Goal: Task Accomplishment & Management: Manage account settings

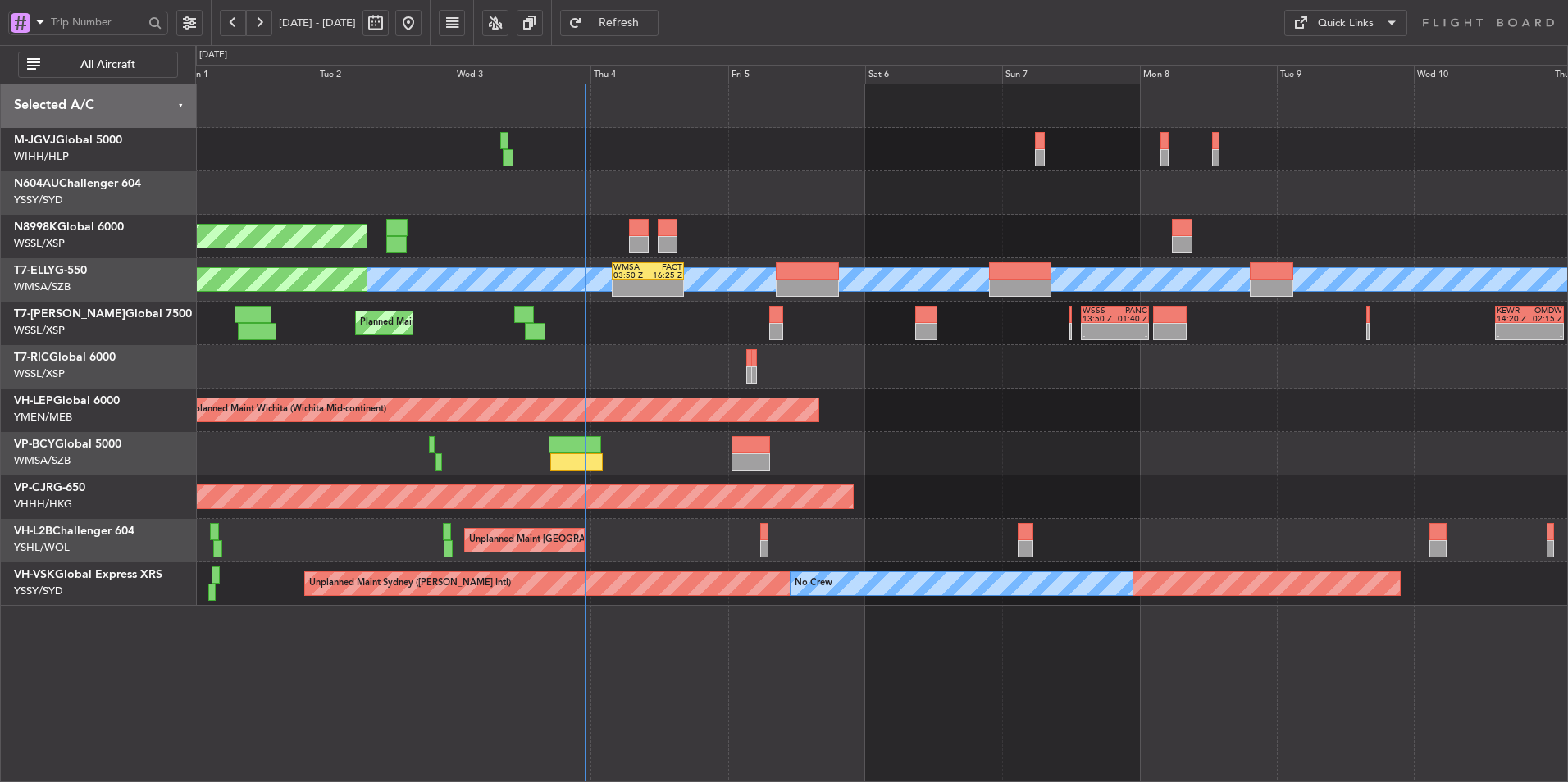
click at [635, 366] on div at bounding box center [881, 367] width 1372 height 43
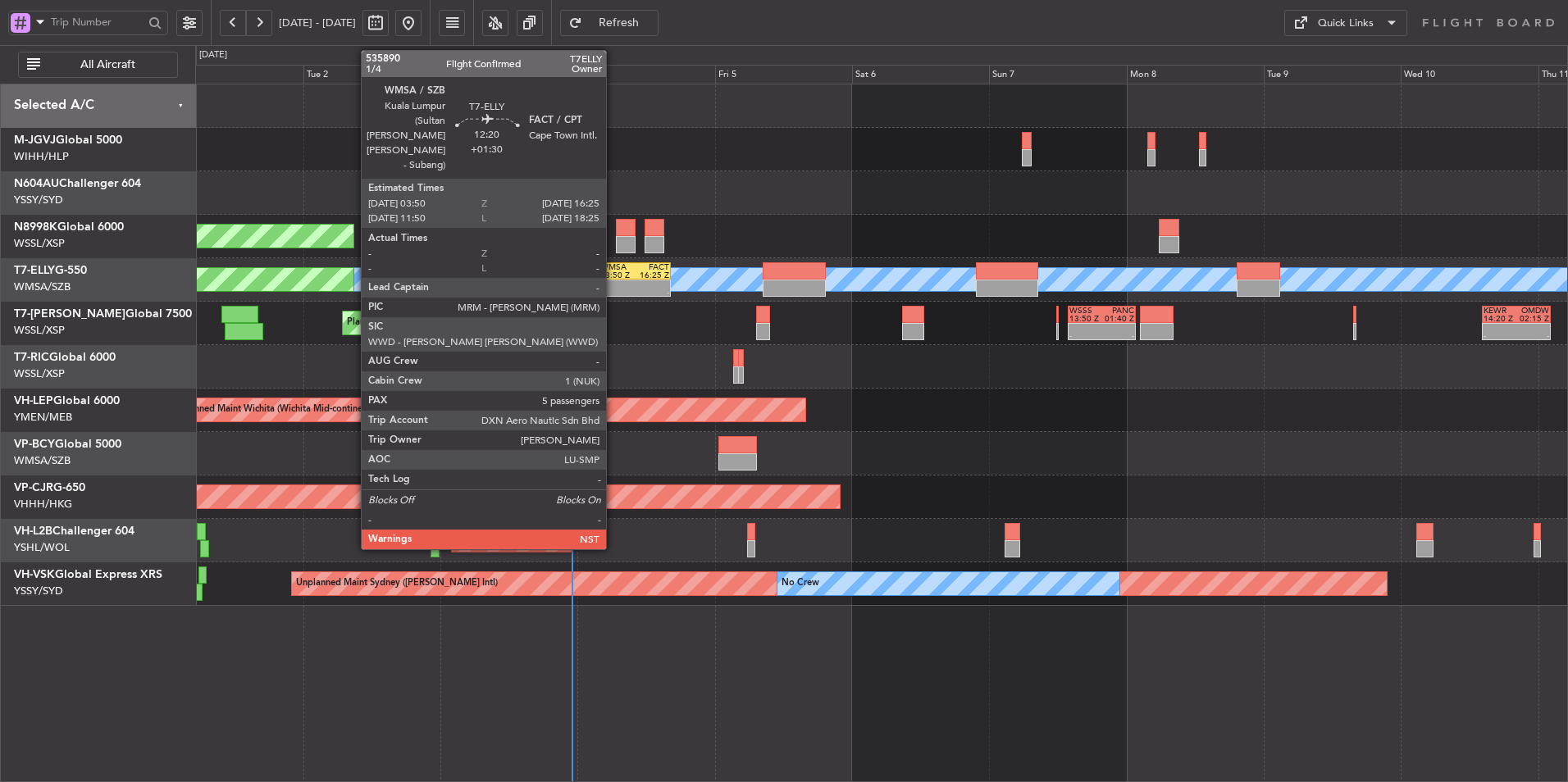
click at [613, 278] on div "WMSA 03:50 Z FACT 16:25 Z" at bounding box center [634, 271] width 72 height 17
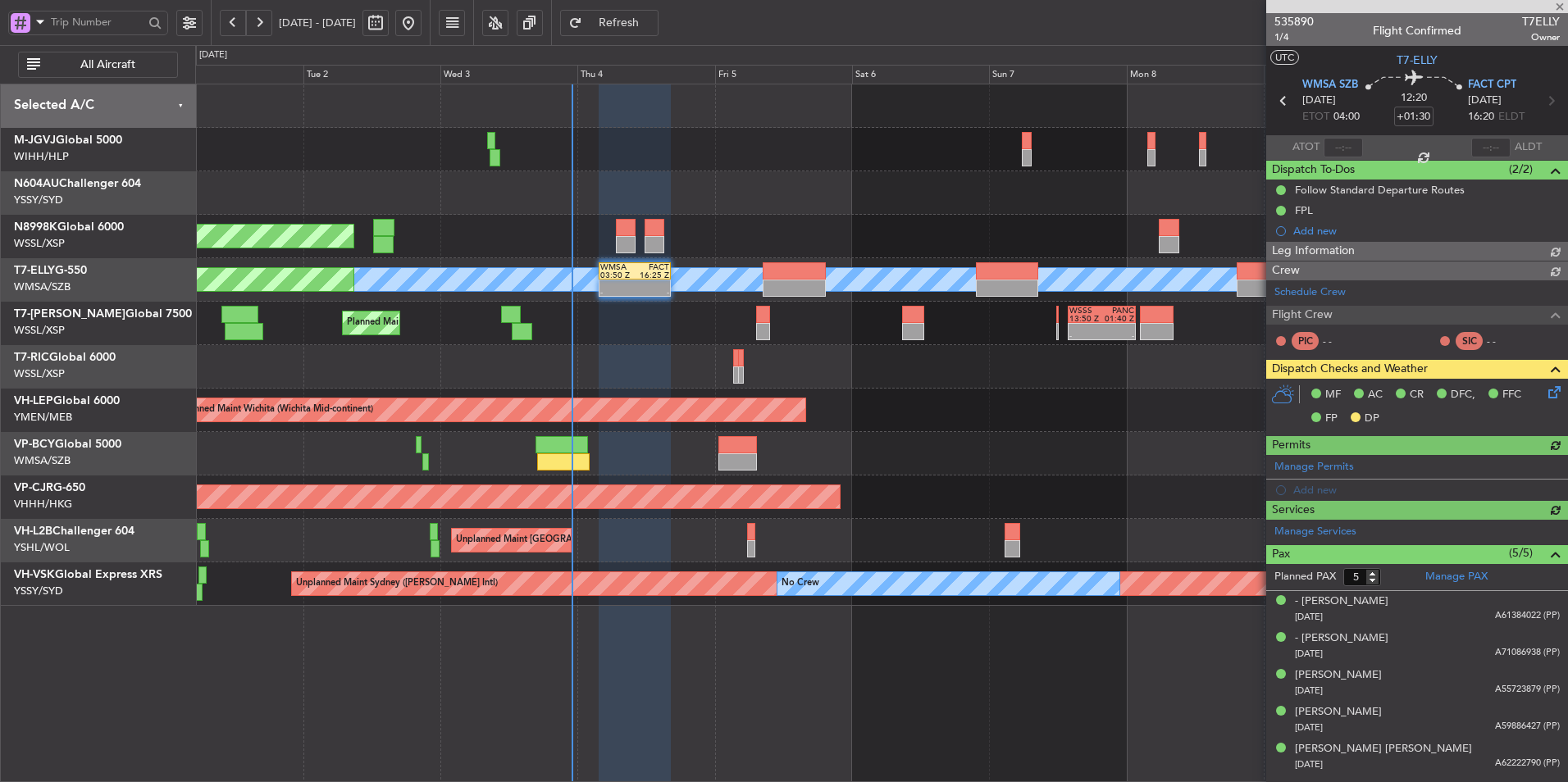
type input "[PERSON_NAME] (KYA)"
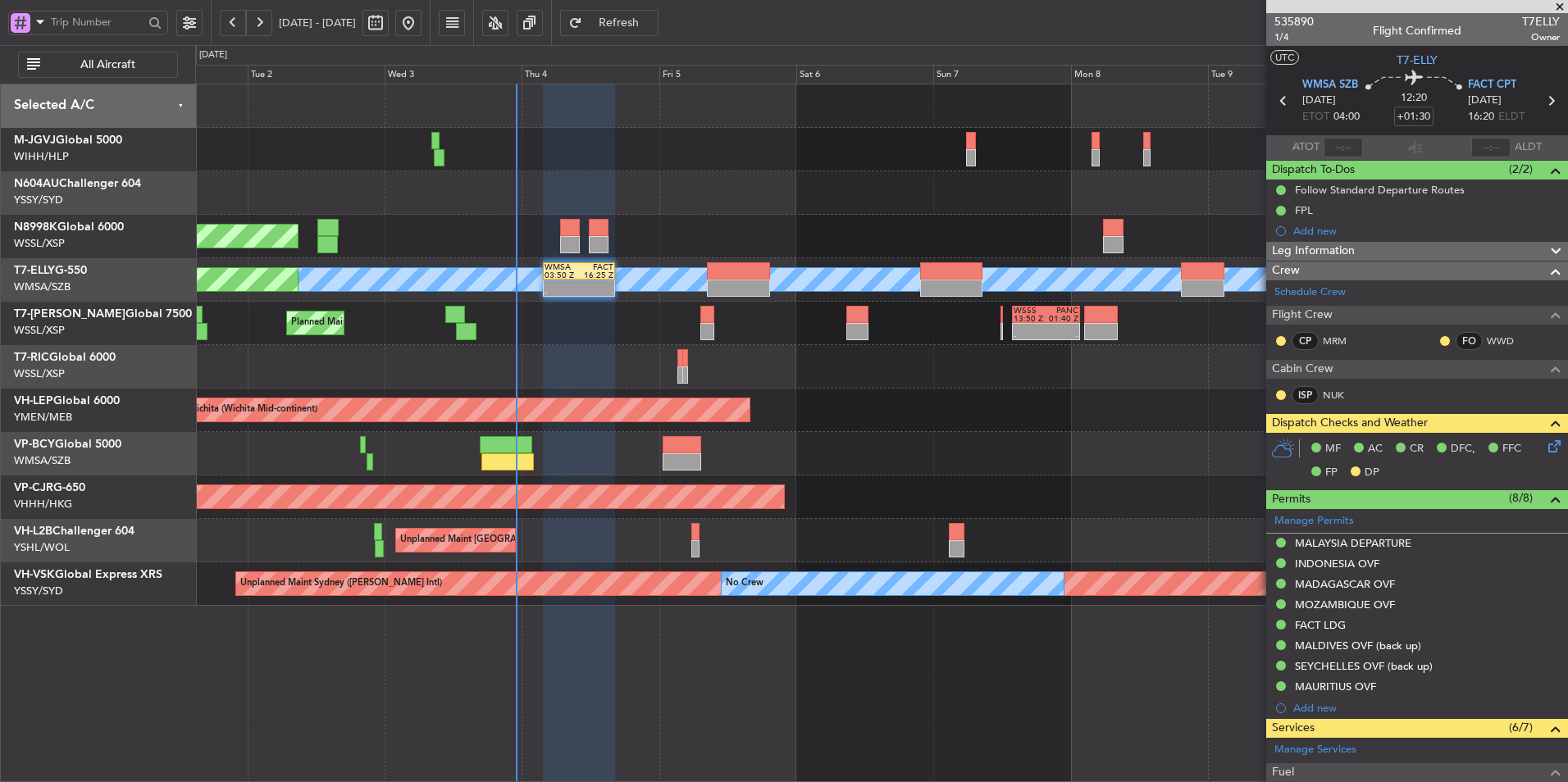
click at [617, 344] on div "Planned Maint Dubai (Al Maktoum Intl) - - WSSS 13:50 Z PANC 01:40 Z - - KEWR 14…" at bounding box center [881, 323] width 1372 height 43
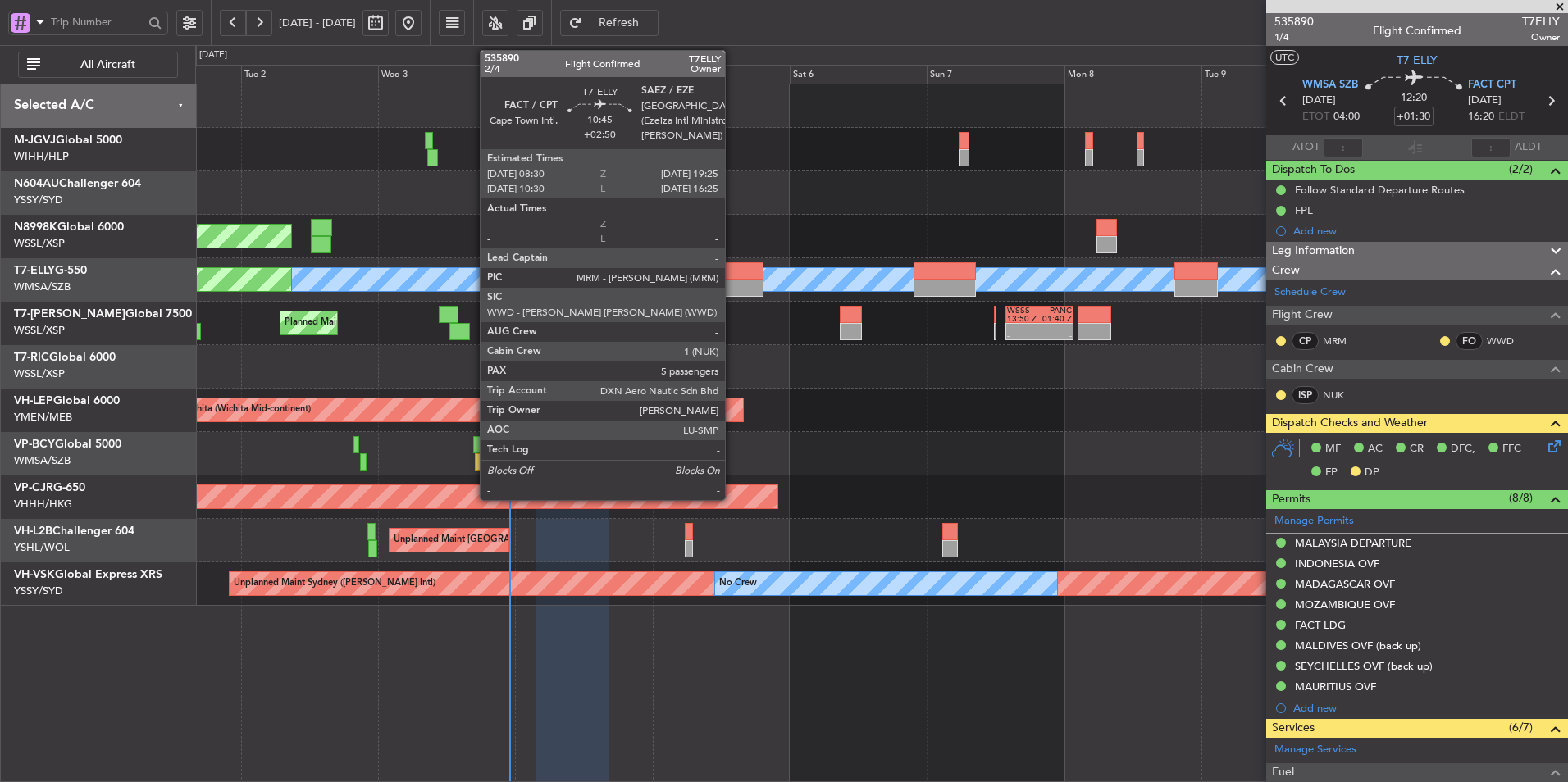
click at [732, 276] on div at bounding box center [731, 271] width 63 height 17
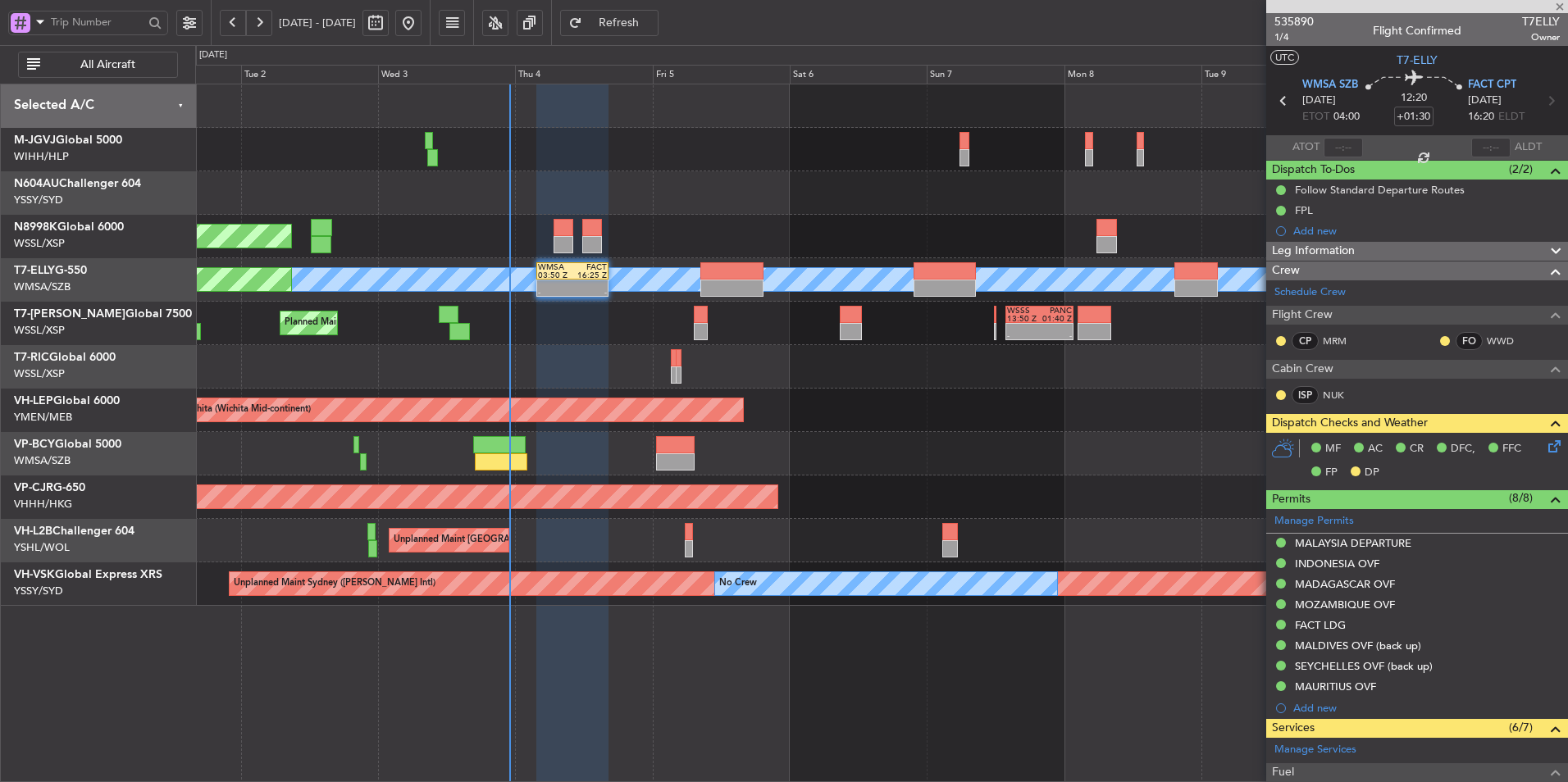
type input "+02:50"
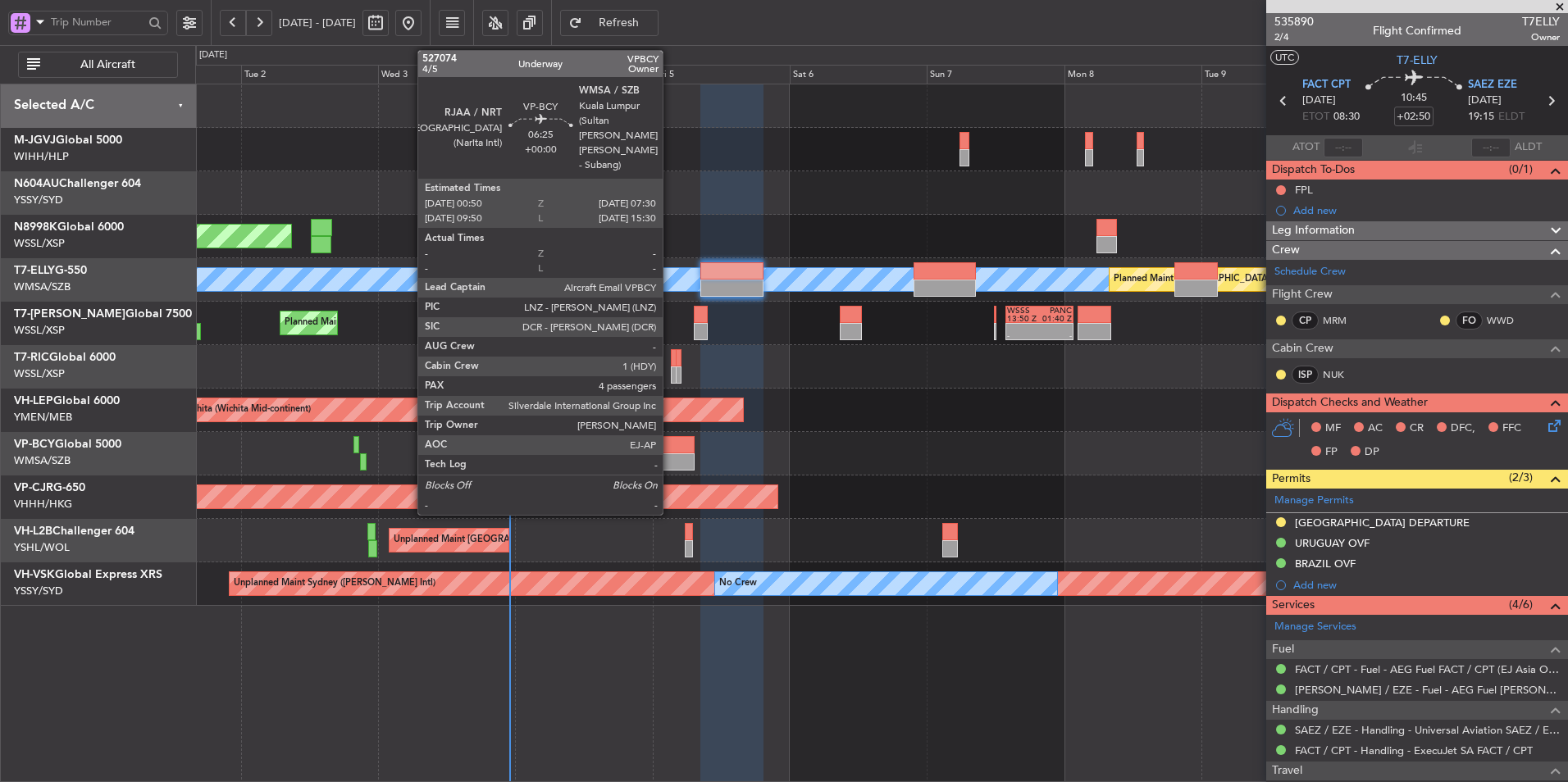
click at [670, 453] on div at bounding box center [675, 445] width 38 height 17
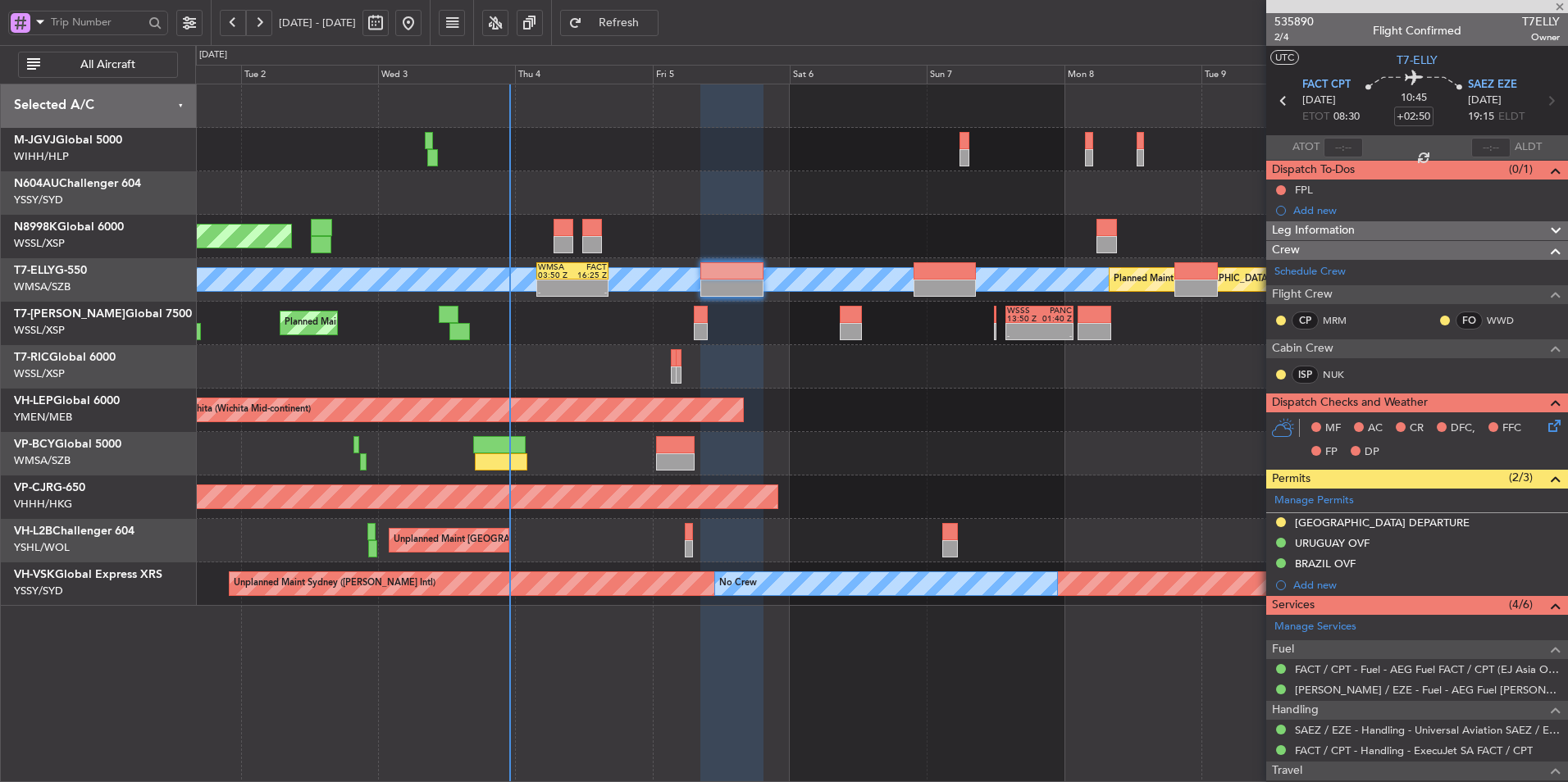
type input "4"
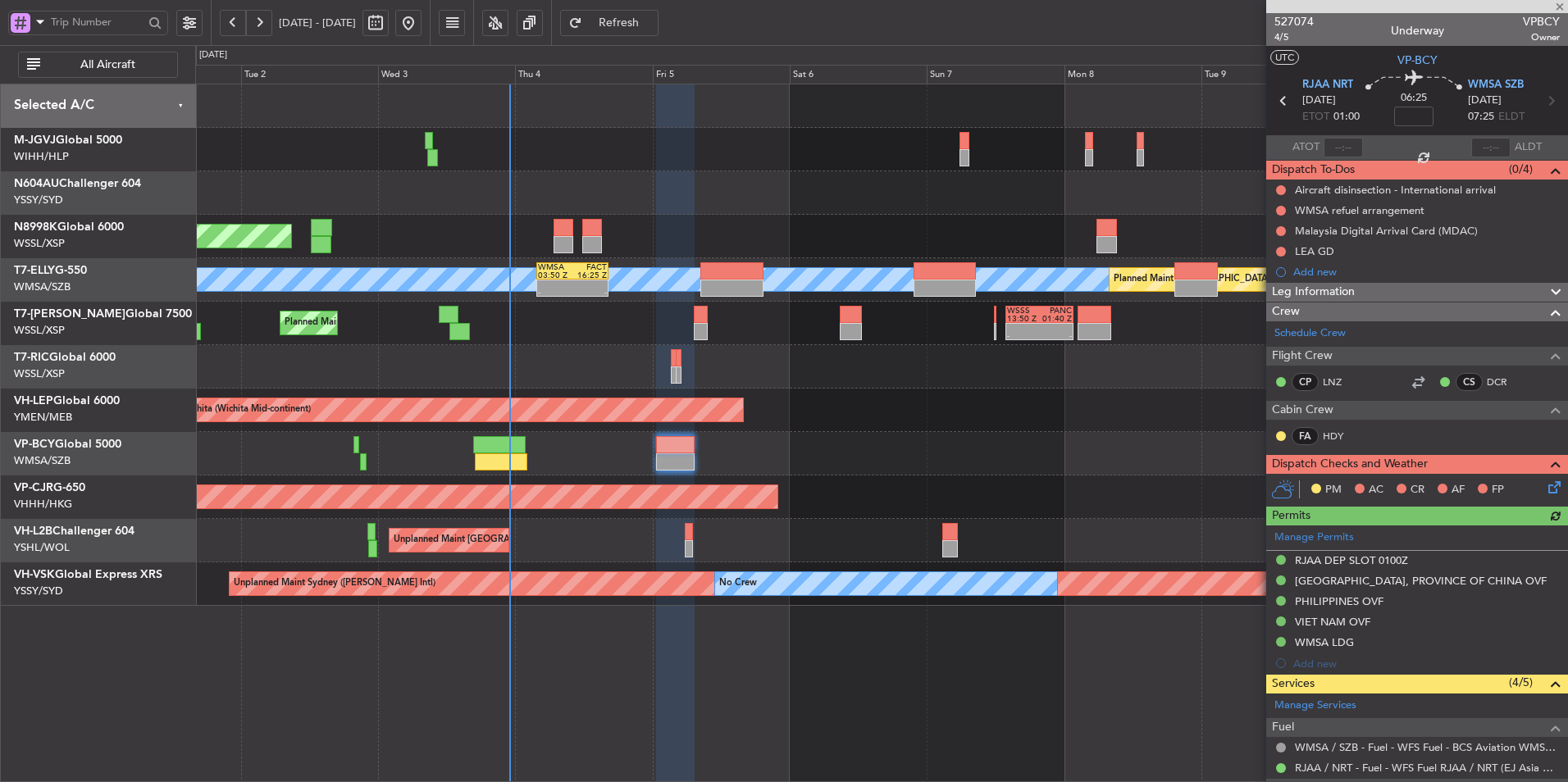
click at [759, 440] on div at bounding box center [881, 453] width 1372 height 43
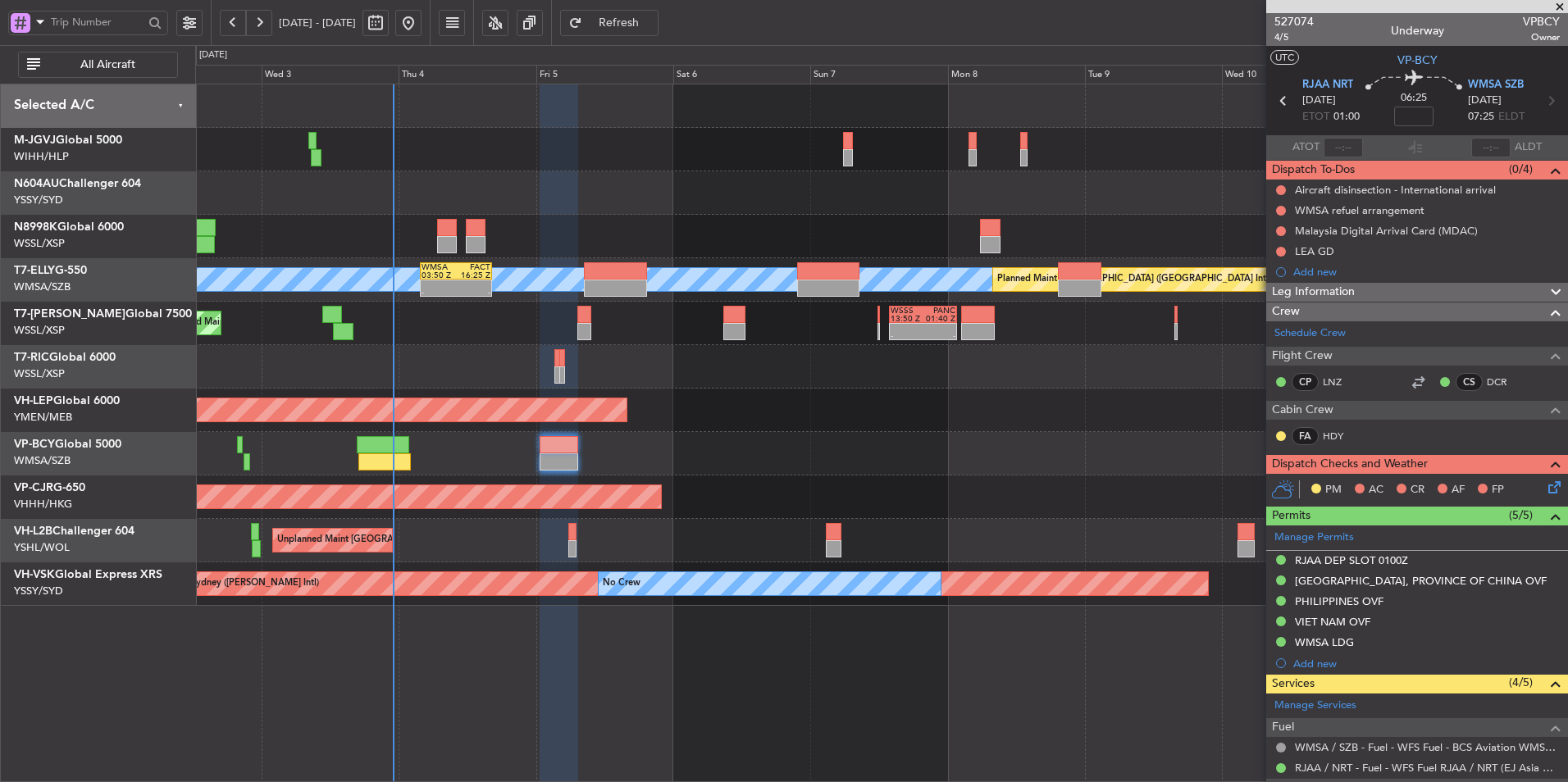
click at [461, 391] on div "Planned Maint [GEOGRAPHIC_DATA] (Seletar) [PERSON_NAME] Planned Maint [GEOGRAPH…" at bounding box center [881, 344] width 1372 height 521
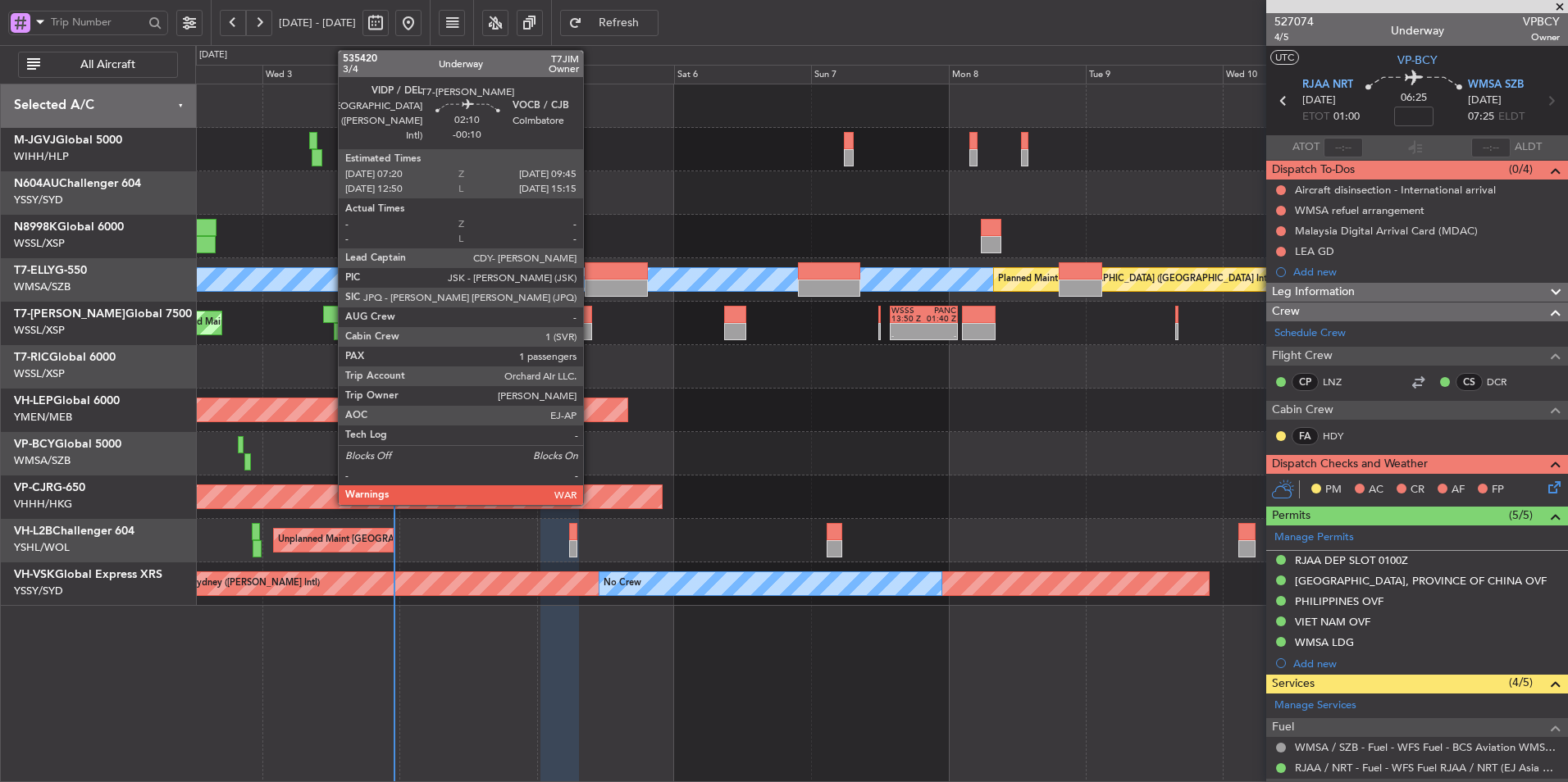
click at [591, 319] on div at bounding box center [585, 315] width 14 height 17
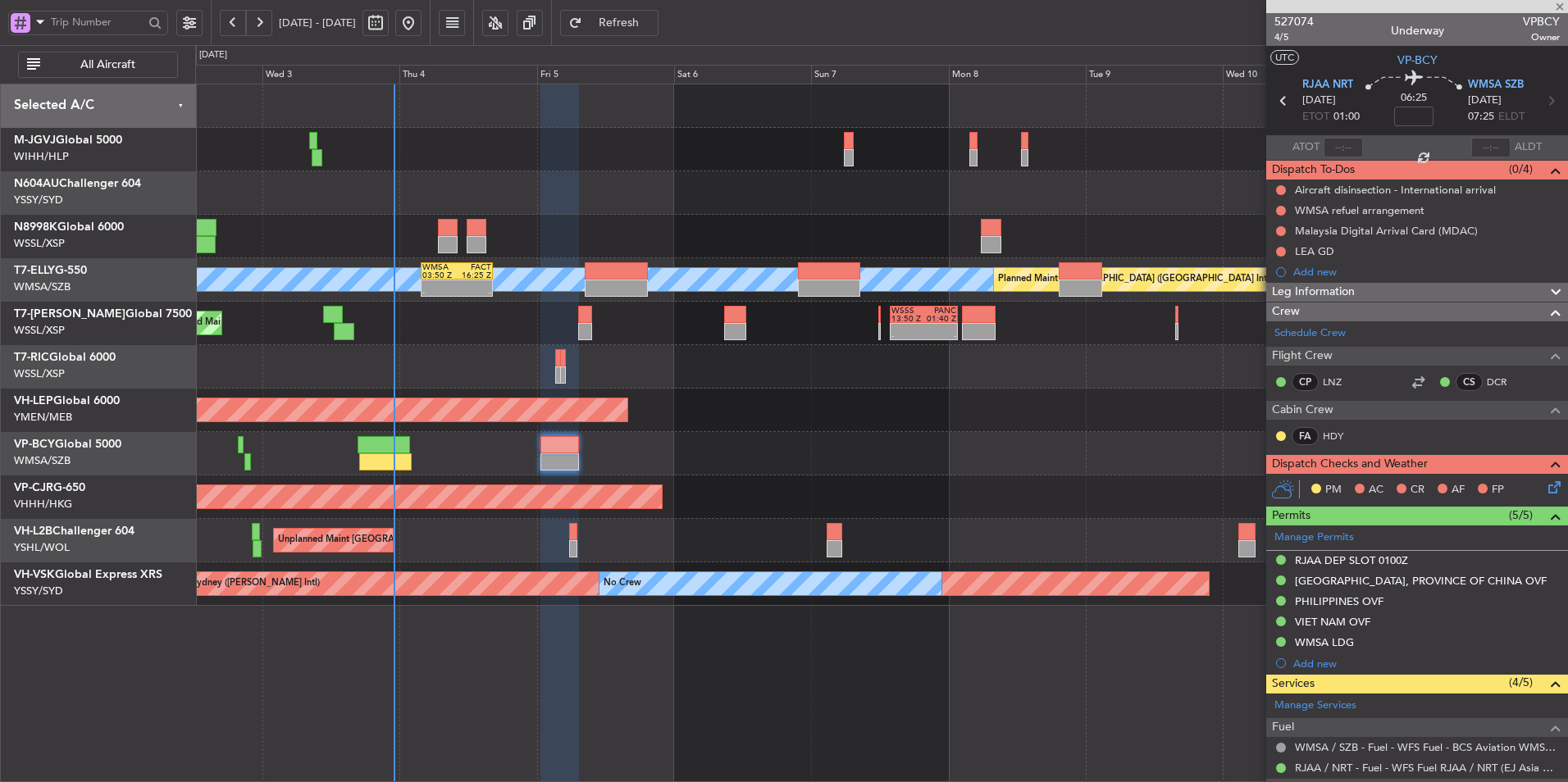
type input "-00:10"
type input "1"
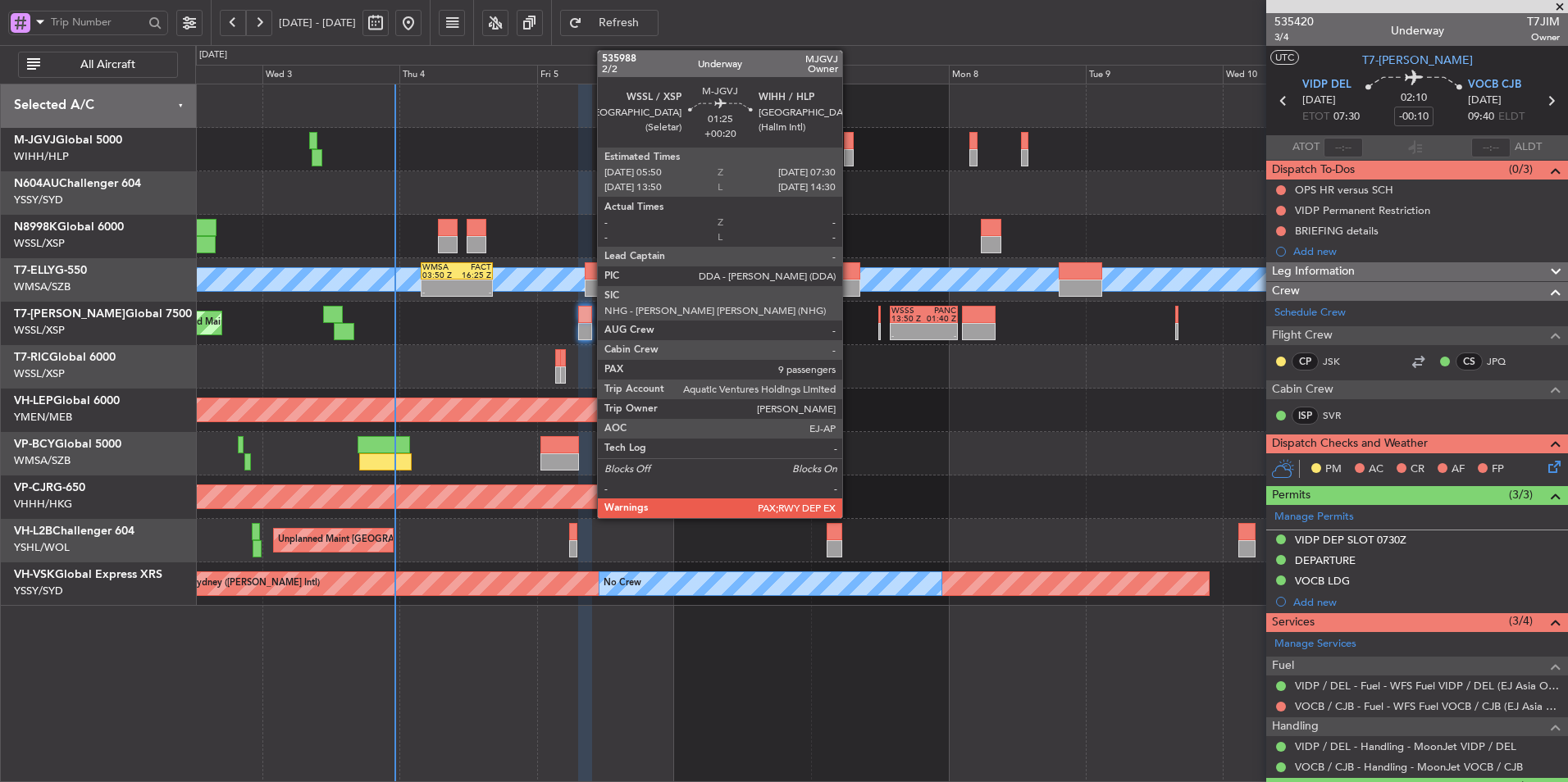
click at [850, 147] on div at bounding box center [848, 140] width 10 height 17
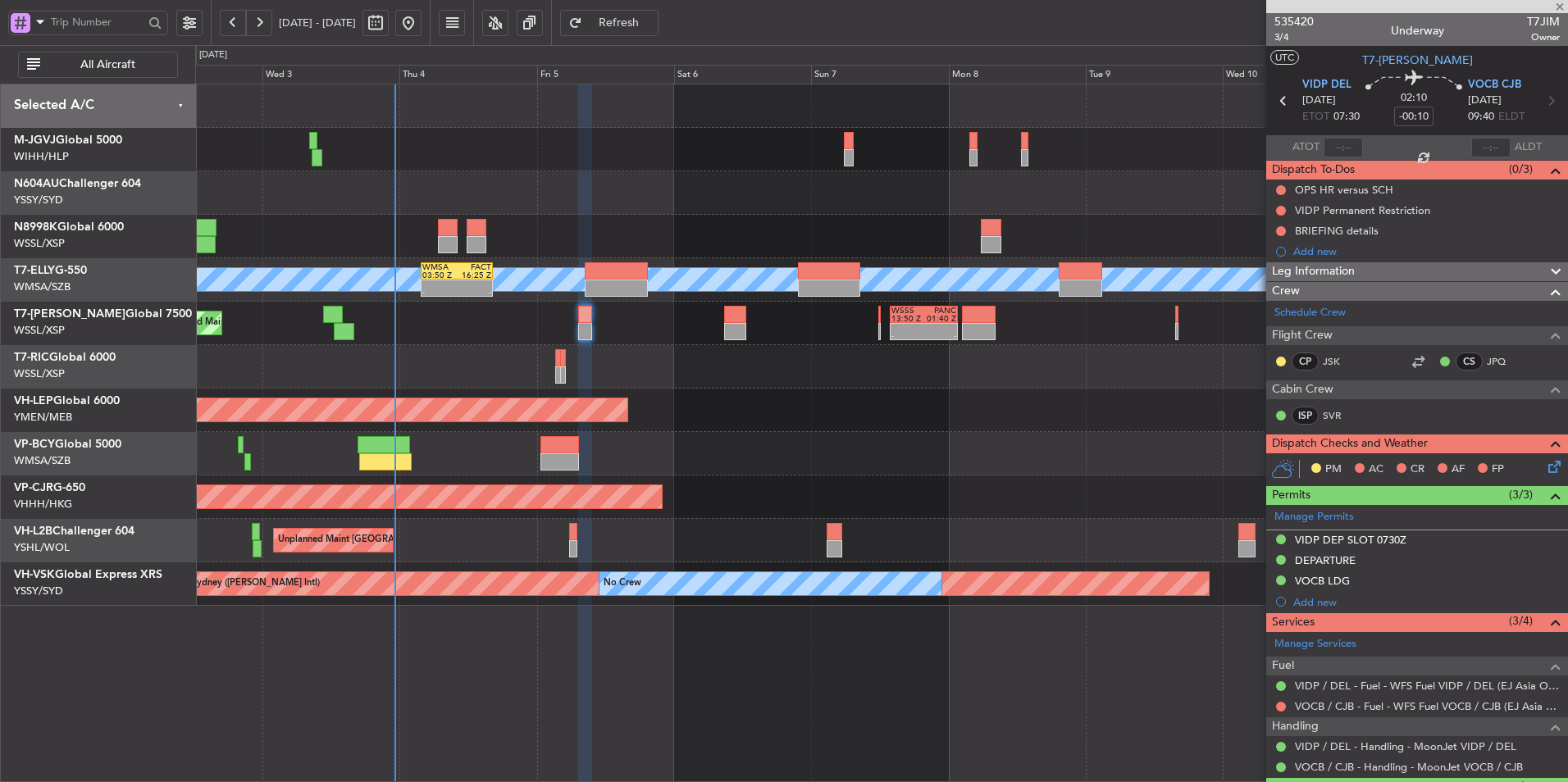
type input "+00:20"
type input "10"
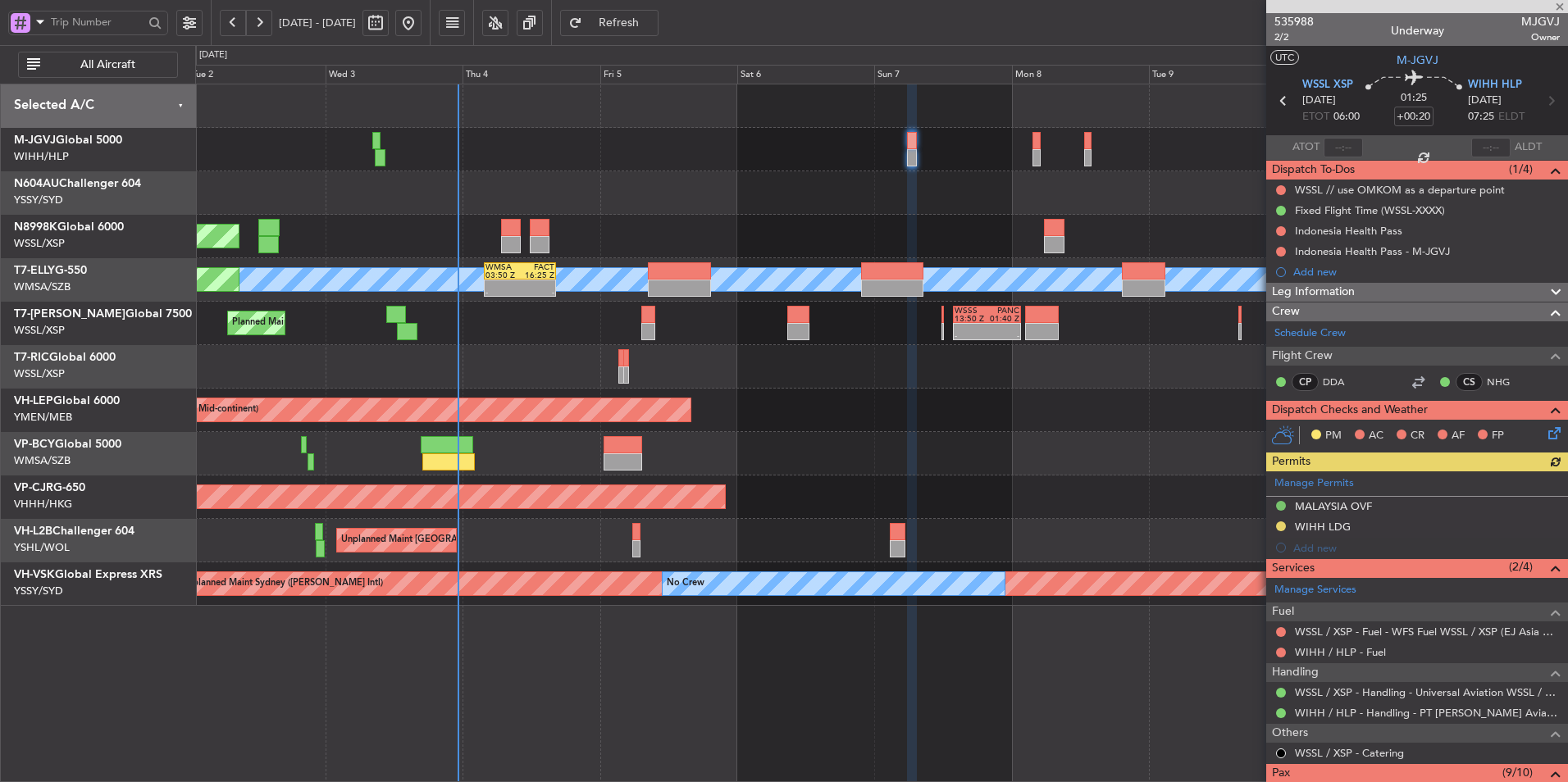
click at [694, 190] on div at bounding box center [881, 193] width 1372 height 43
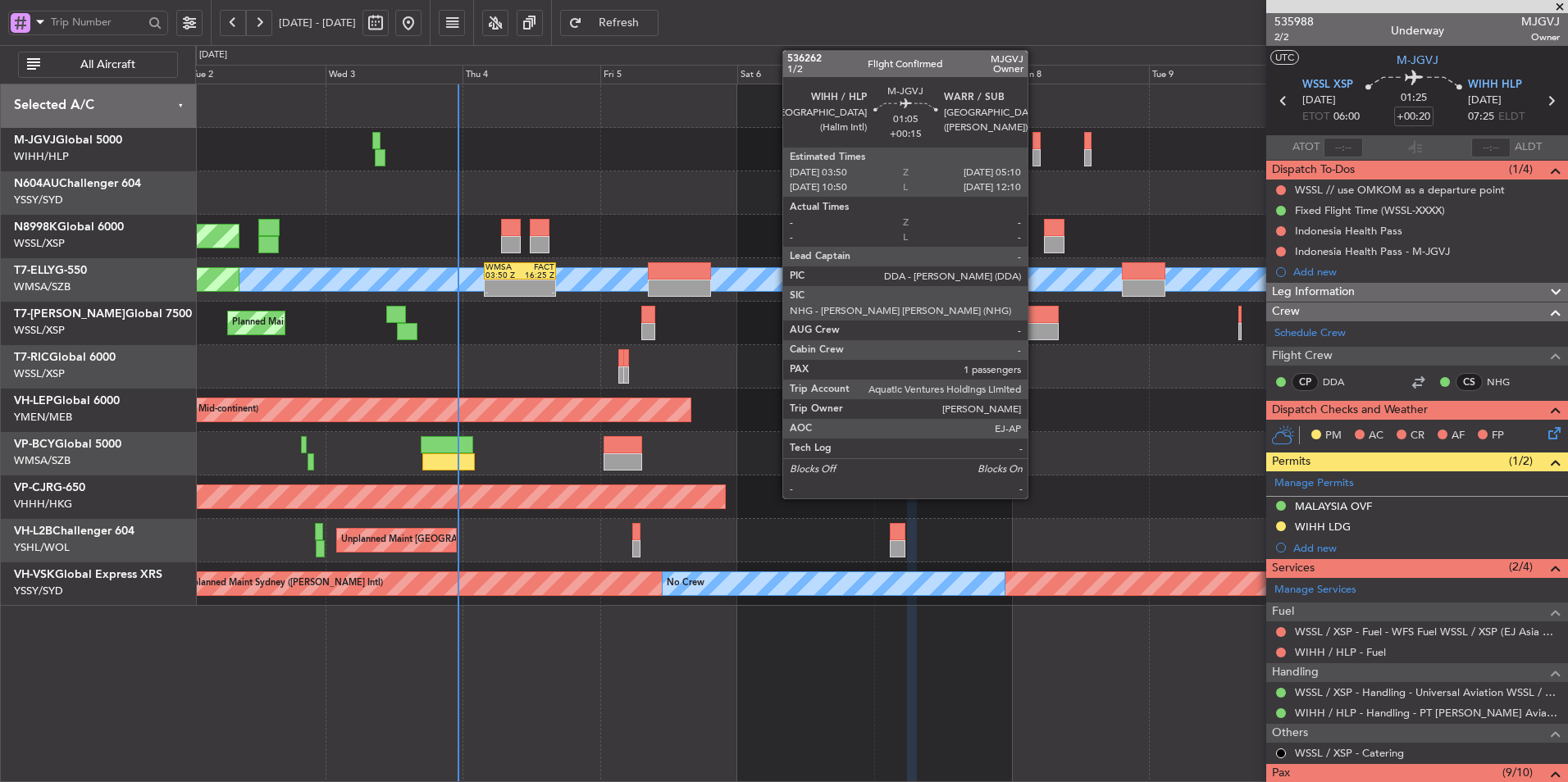
click at [1035, 147] on div at bounding box center [1036, 140] width 8 height 17
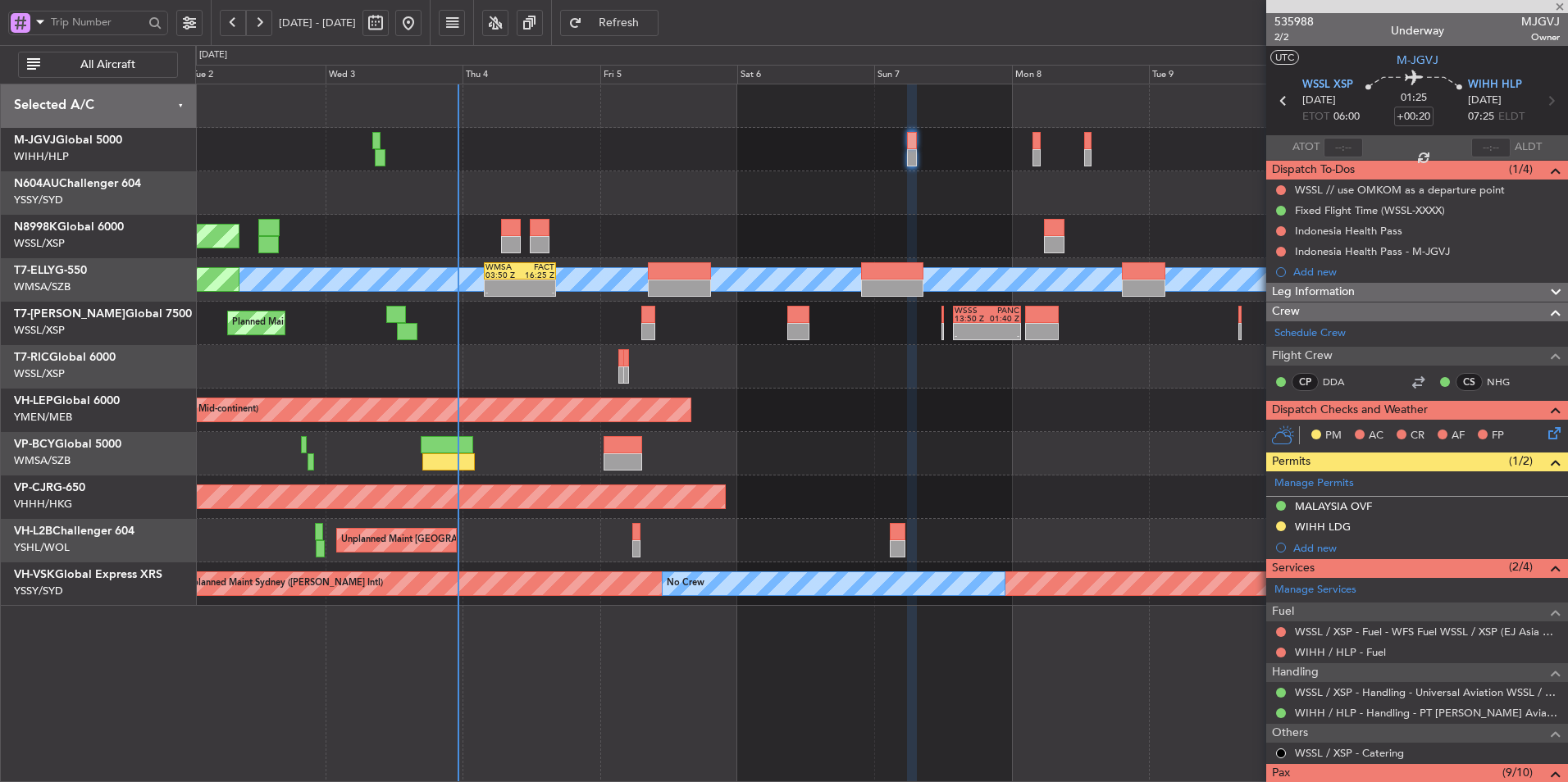
type input "+00:15"
type input "1"
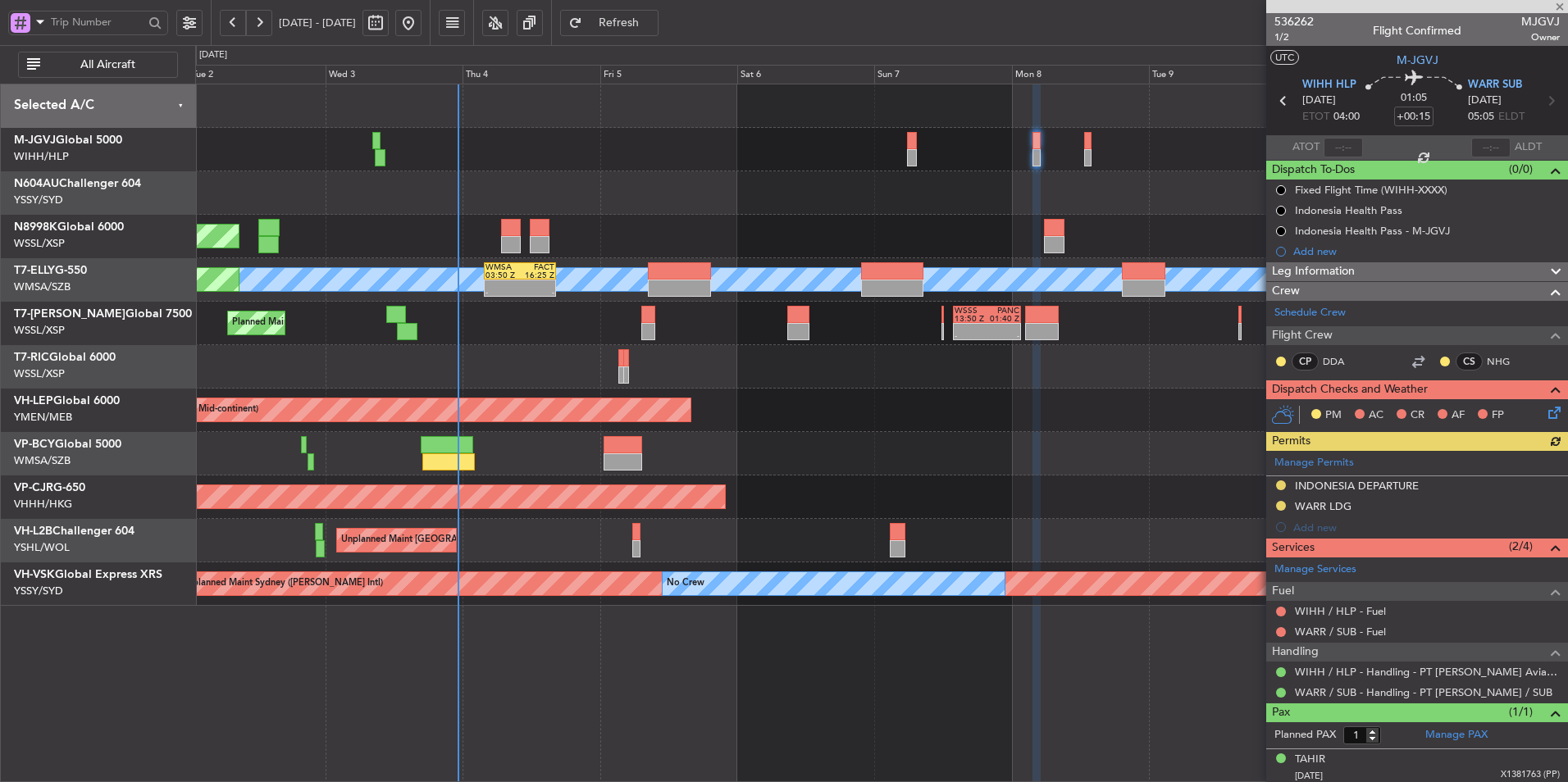
click at [821, 391] on div "Planned Maint [GEOGRAPHIC_DATA] (Seletar) Planned Maint [GEOGRAPHIC_DATA] ([GEO…" at bounding box center [881, 344] width 1372 height 521
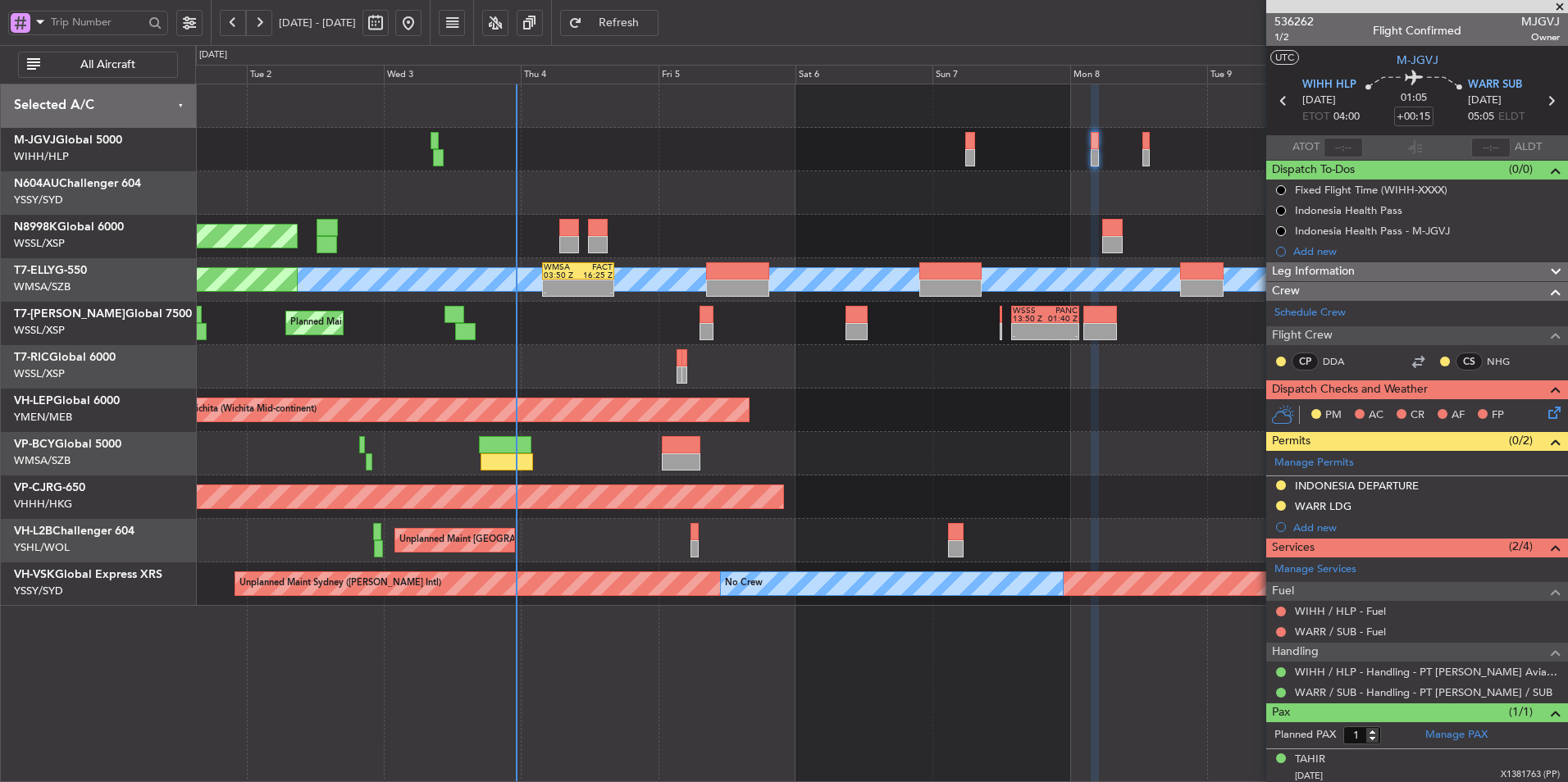
click at [925, 420] on div "Unplanned Maint Wichita (Wichita Mid-continent) Unplanned Maint Wichita (Wichit…" at bounding box center [881, 410] width 1372 height 43
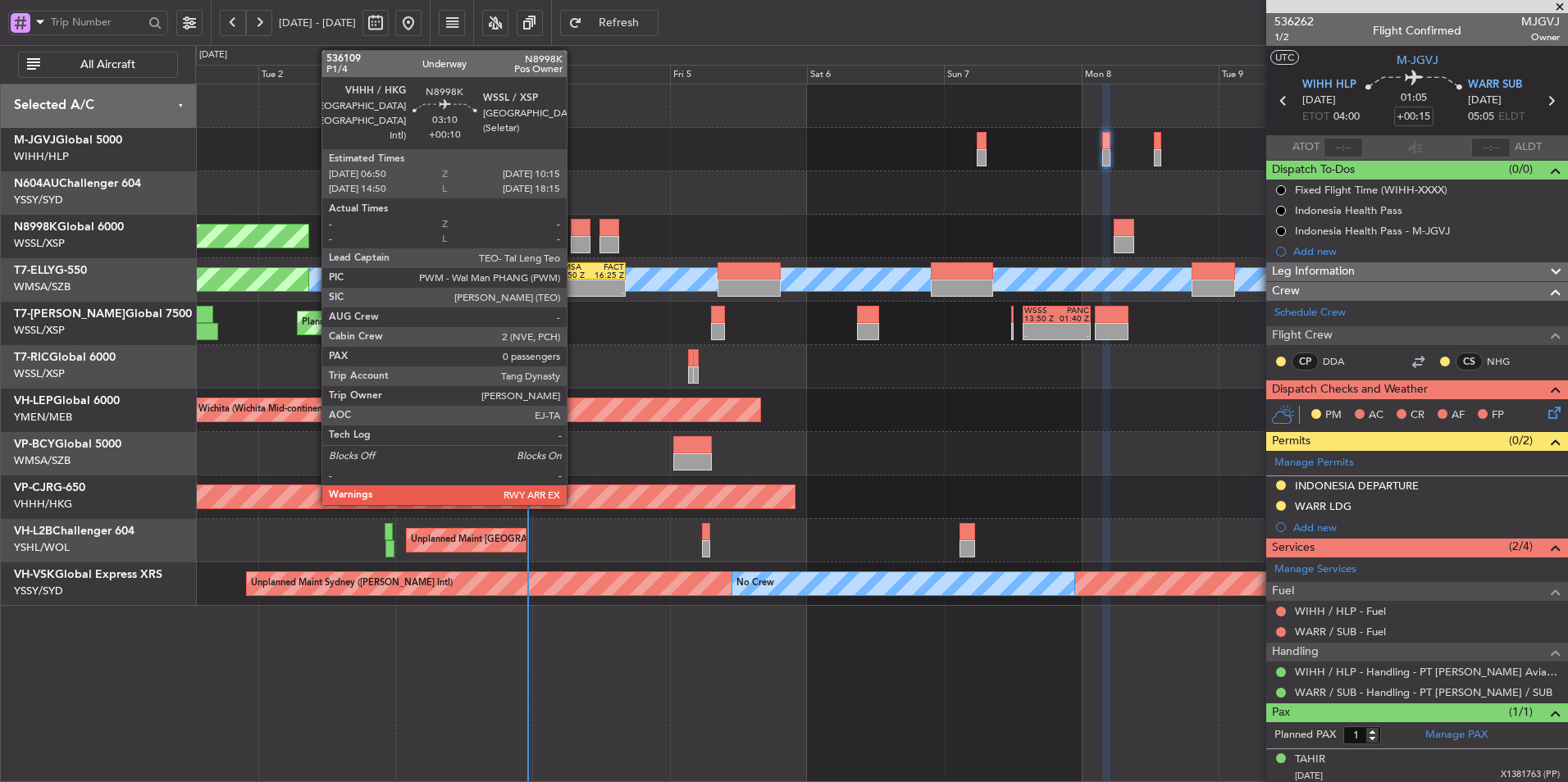
click at [574, 227] on div at bounding box center [580, 227] width 20 height 17
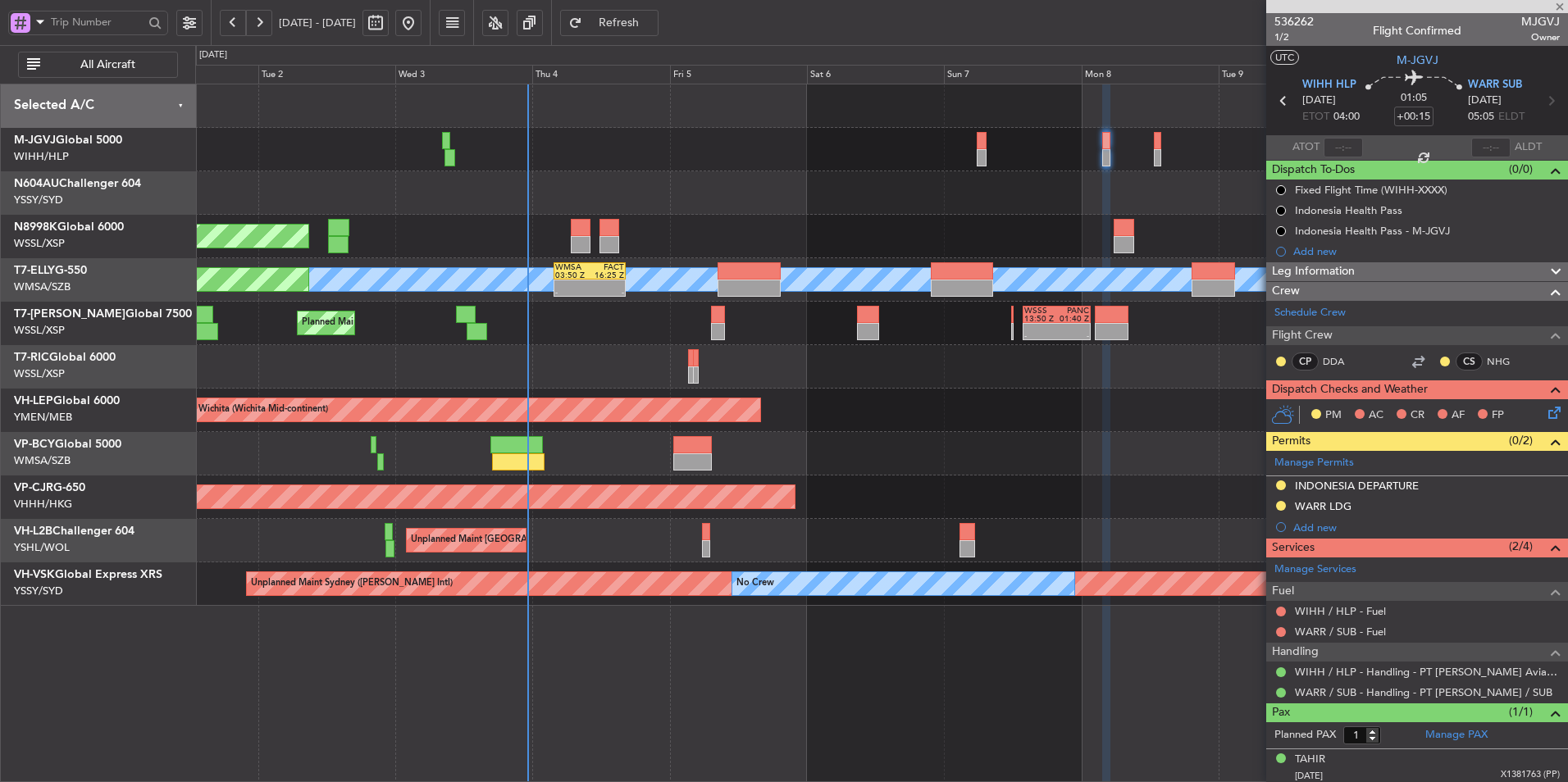
type input "+00:10"
type input "0"
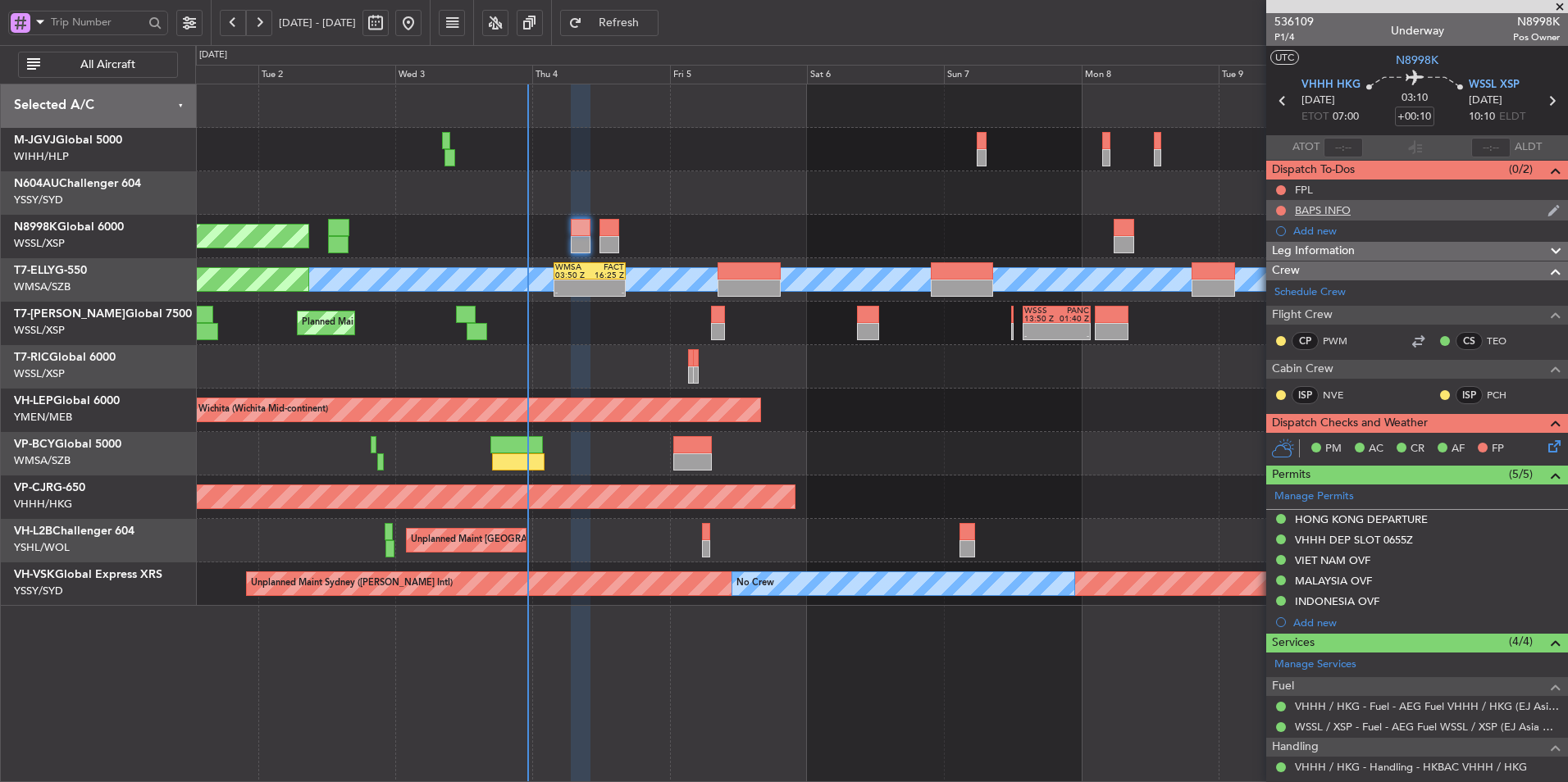
click at [1330, 212] on div "BAPS INFO" at bounding box center [1323, 210] width 56 height 14
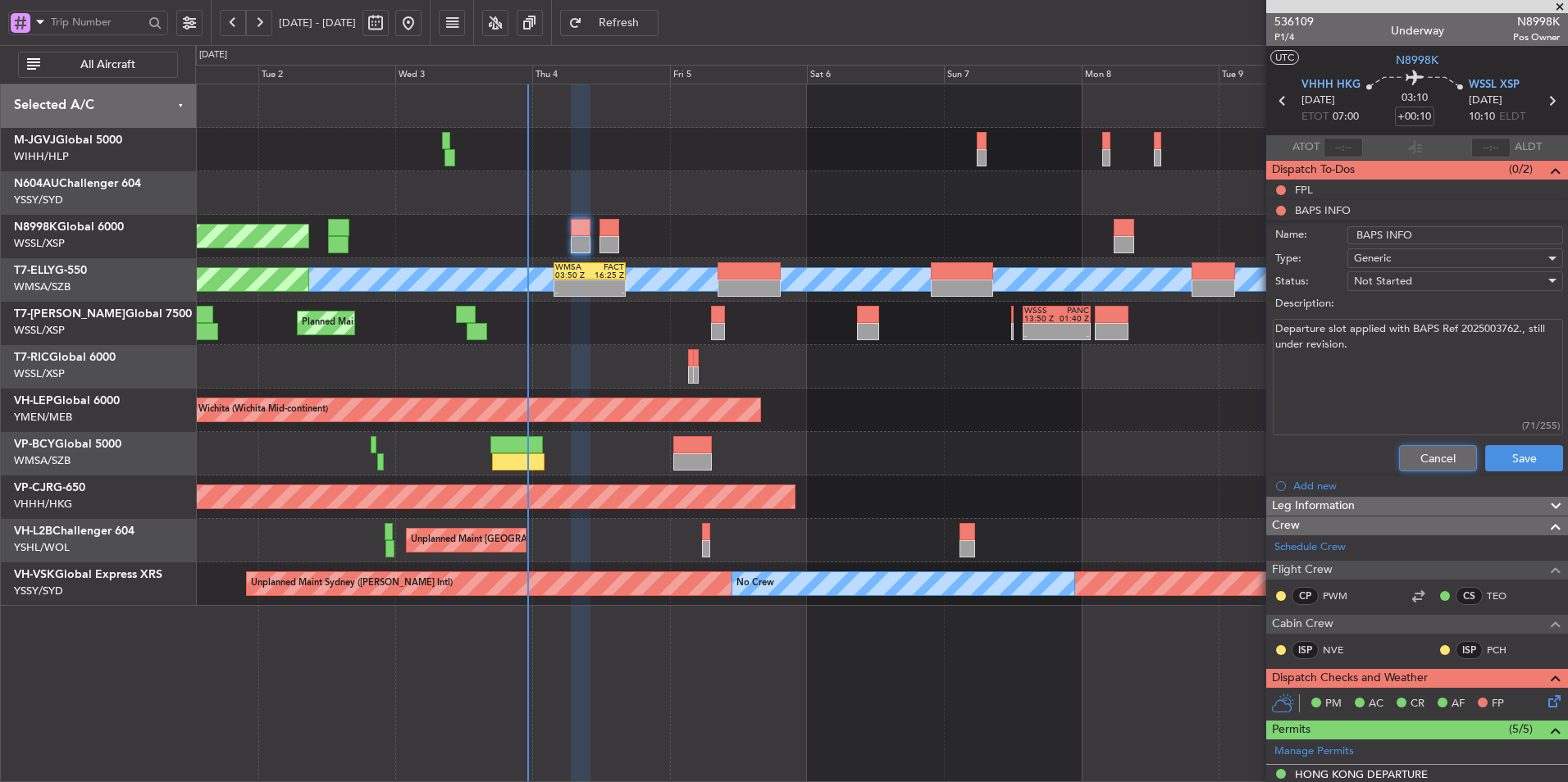
click at [1399, 450] on button "Cancel" at bounding box center [1438, 458] width 78 height 26
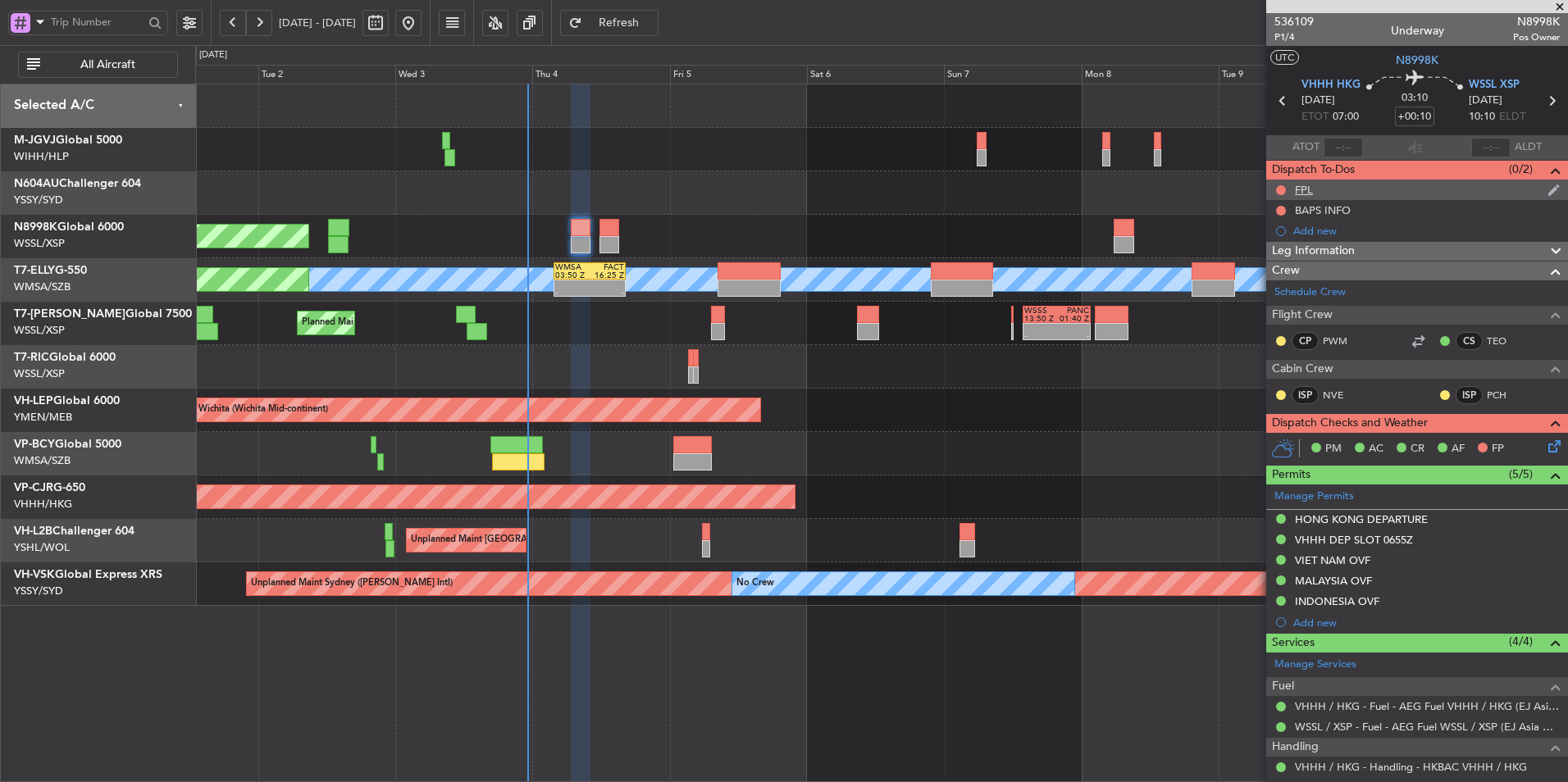
click at [1302, 195] on div "FPL" at bounding box center [1303, 190] width 18 height 14
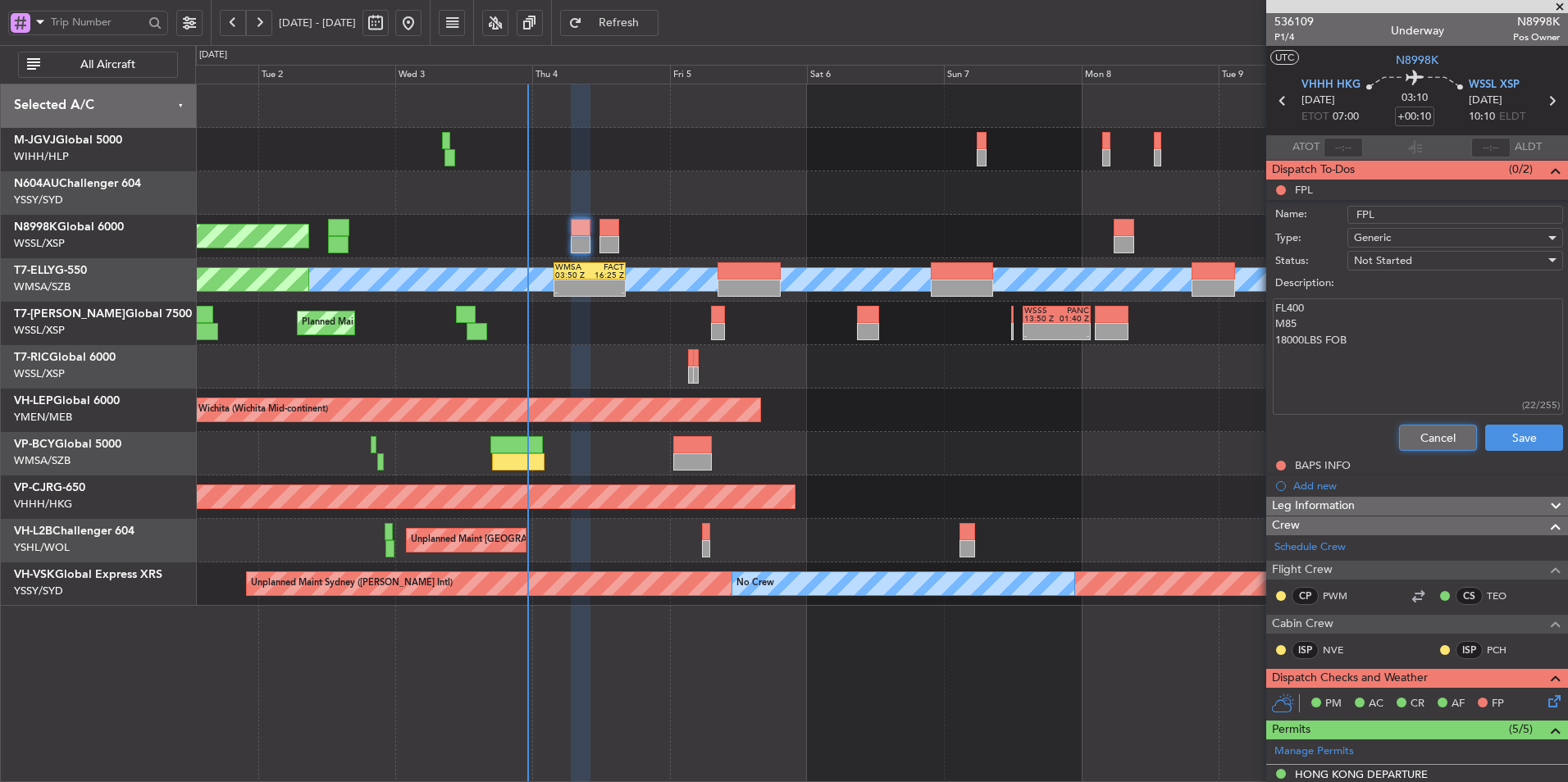
click at [1414, 433] on button "Cancel" at bounding box center [1438, 438] width 78 height 26
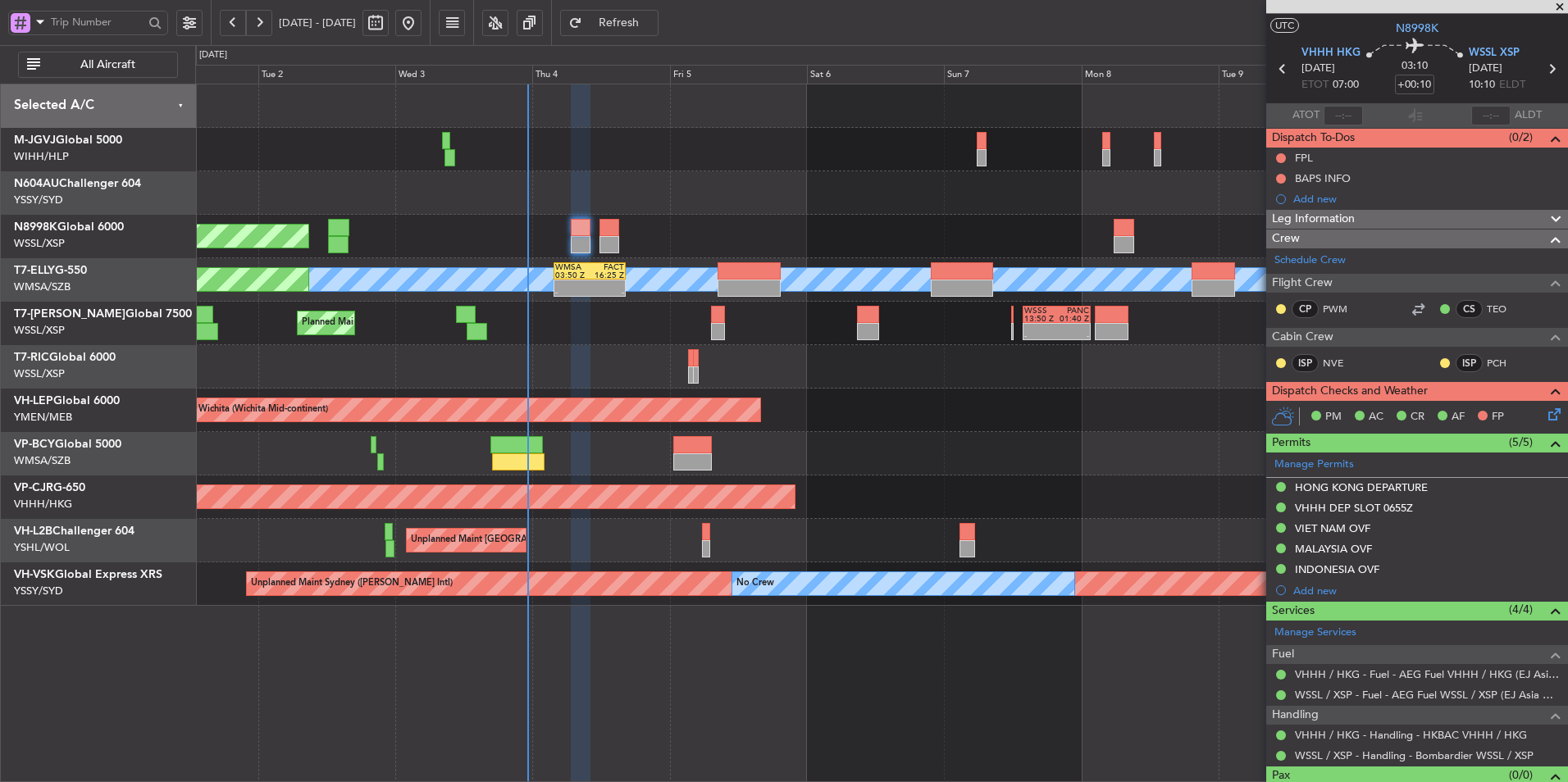
scroll to position [62, 0]
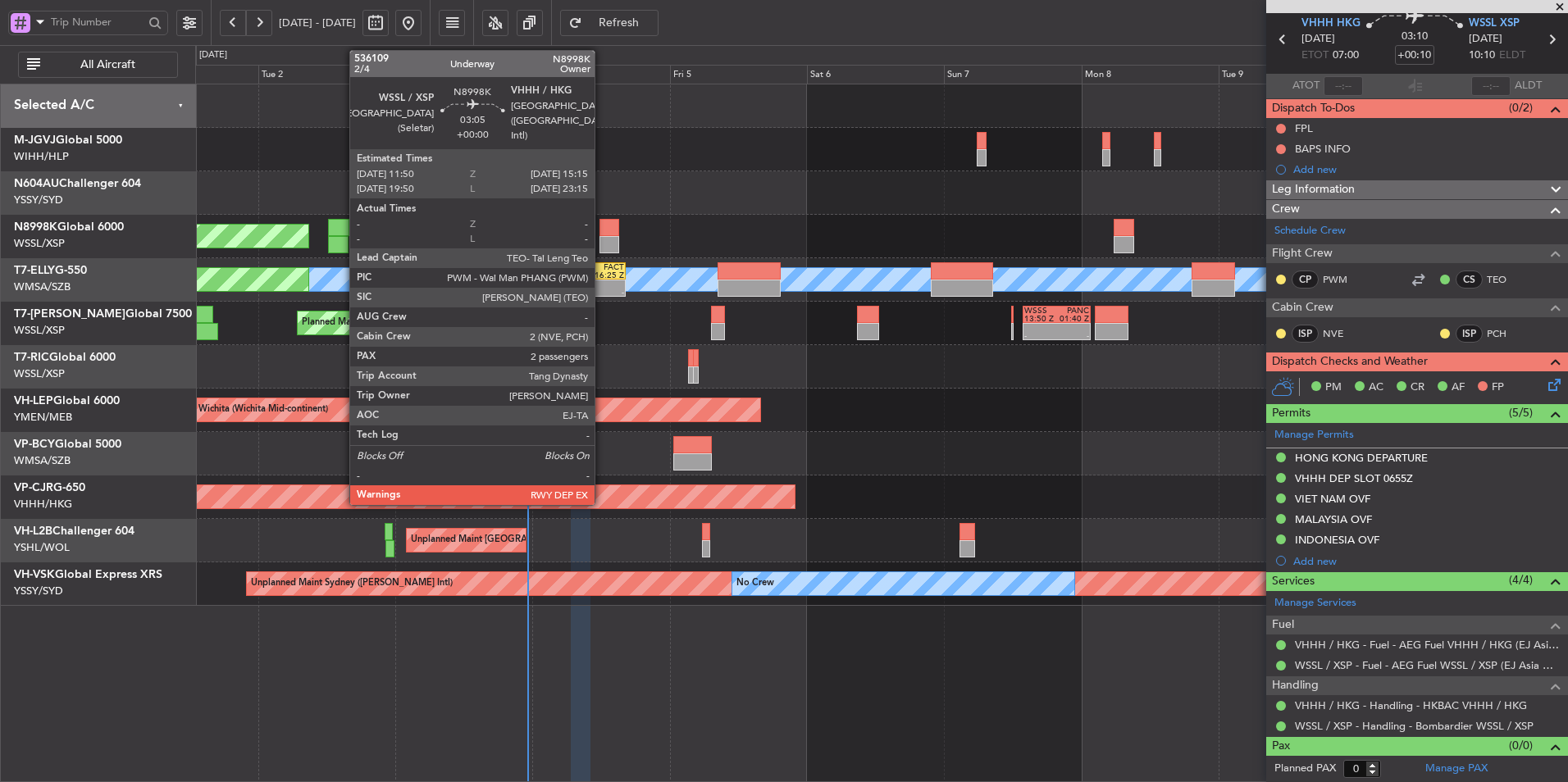
click at [609, 234] on div at bounding box center [609, 227] width 20 height 17
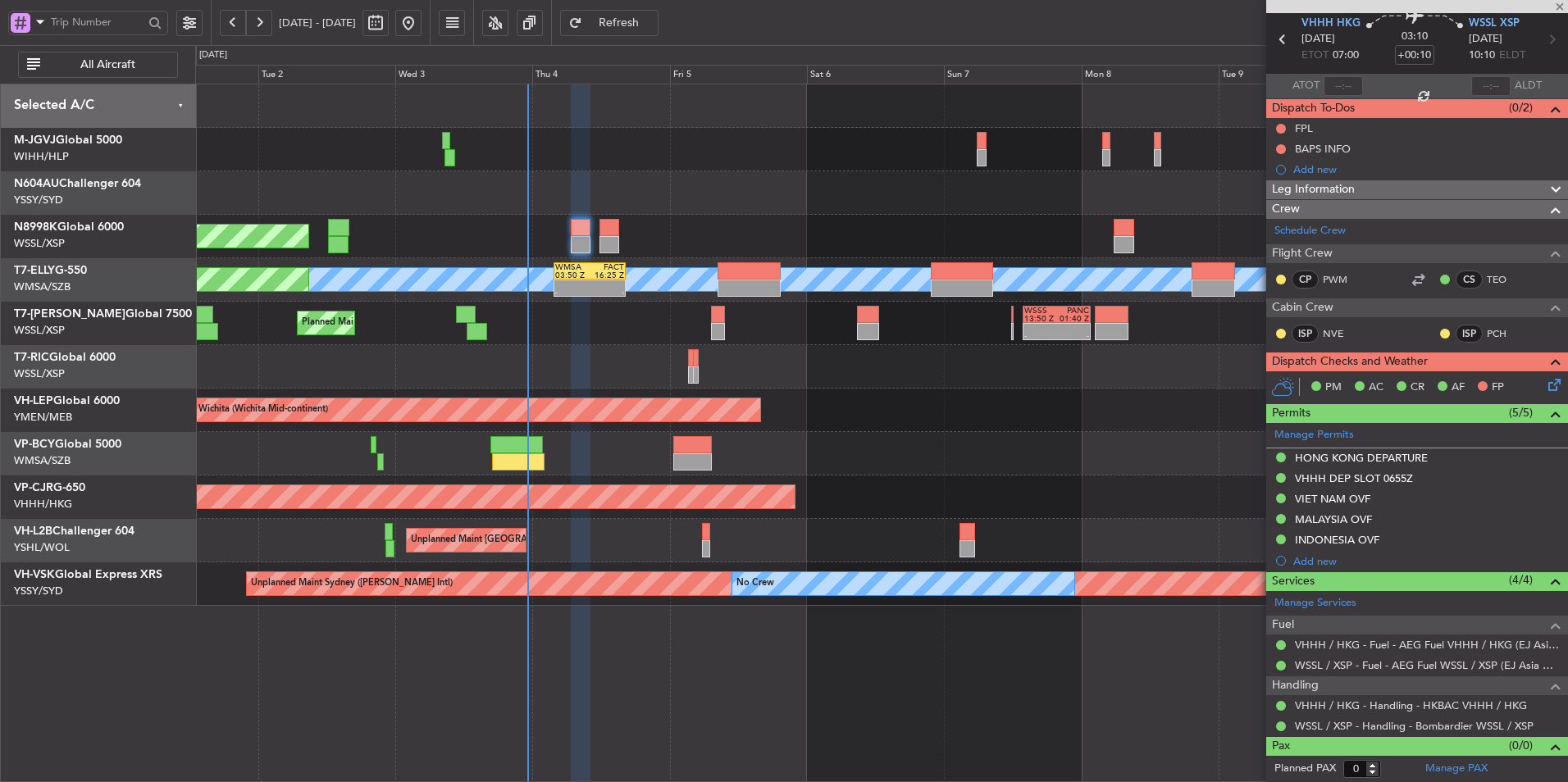
type input "2"
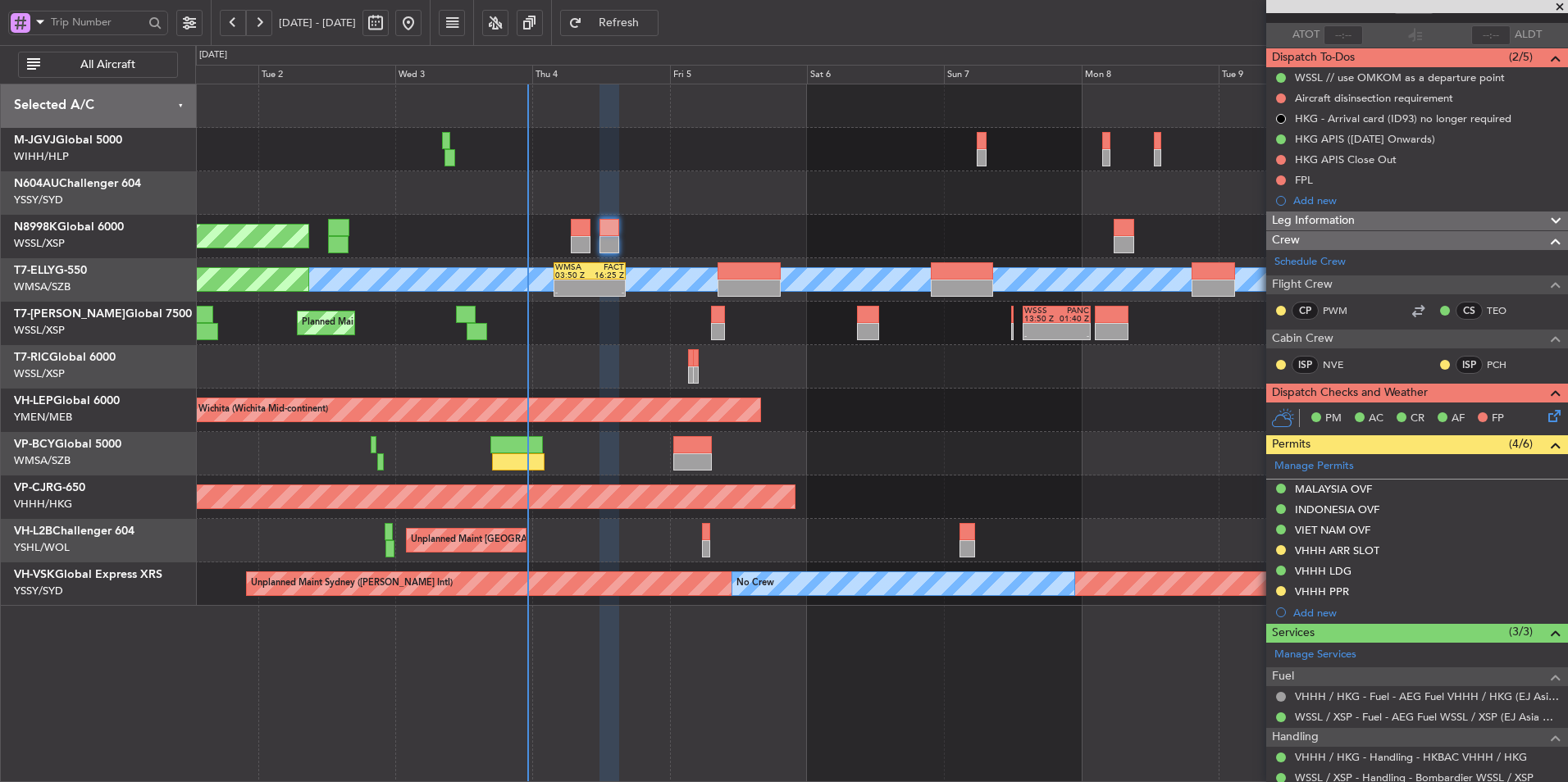
scroll to position [0, 0]
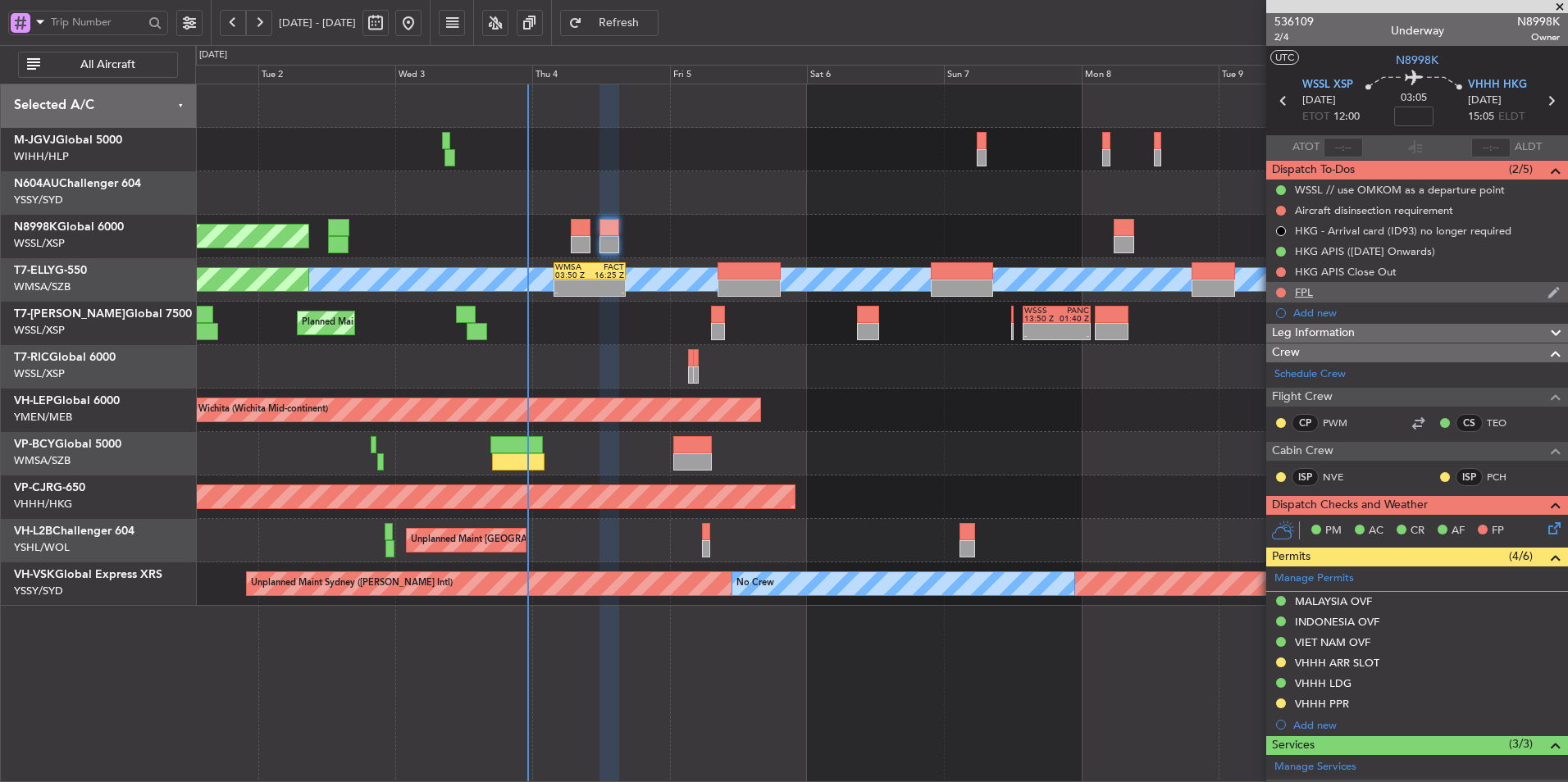
click at [1297, 289] on div "FPL" at bounding box center [1303, 292] width 18 height 14
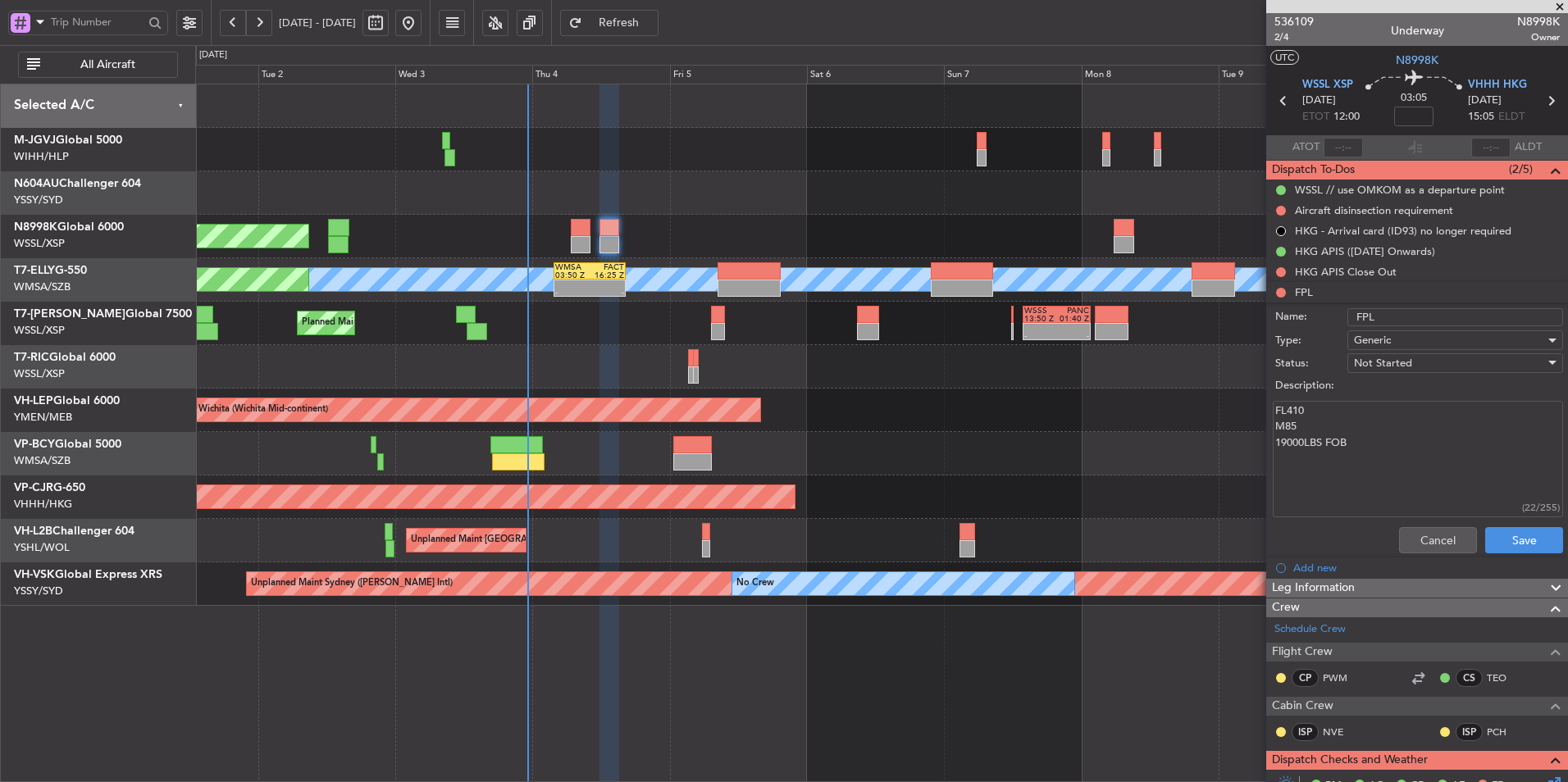
click at [1411, 553] on div "Cancel Save" at bounding box center [1412, 539] width 309 height 39
click at [1413, 536] on button "Cancel" at bounding box center [1438, 540] width 78 height 26
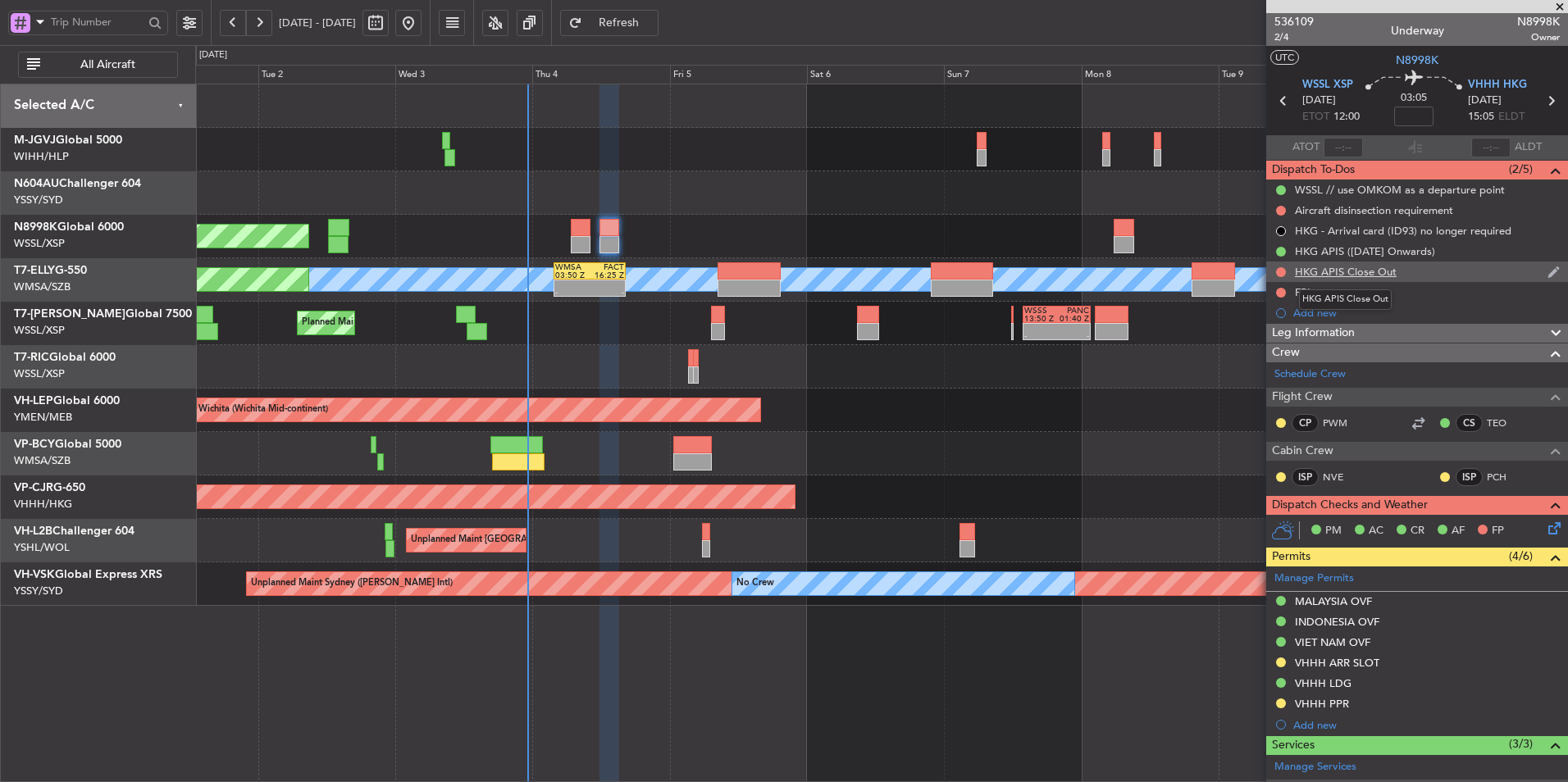
click at [1356, 267] on div "HKG APIS Close Out" at bounding box center [1345, 271] width 101 height 14
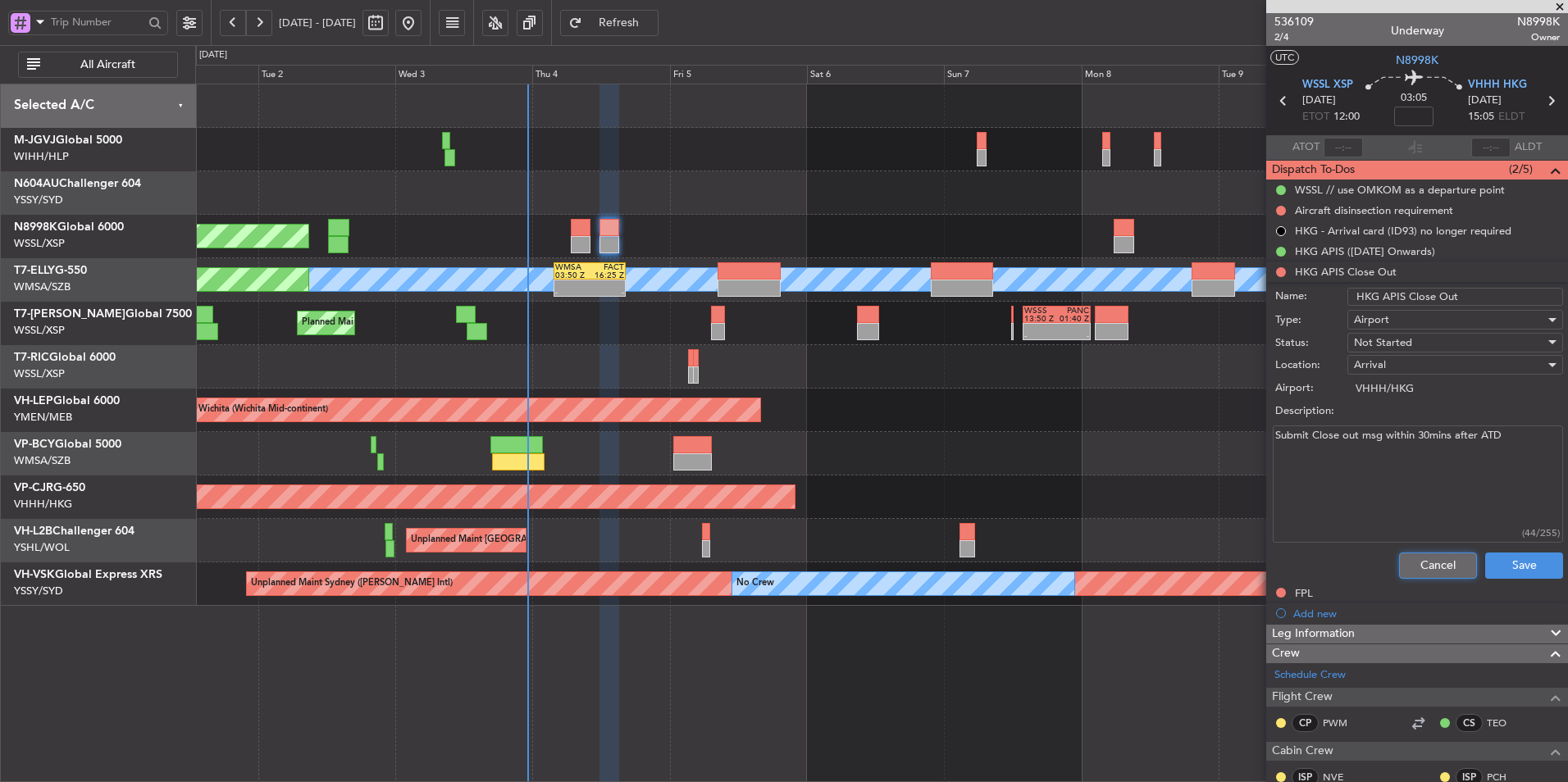
click at [1420, 563] on button "Cancel" at bounding box center [1438, 565] width 78 height 26
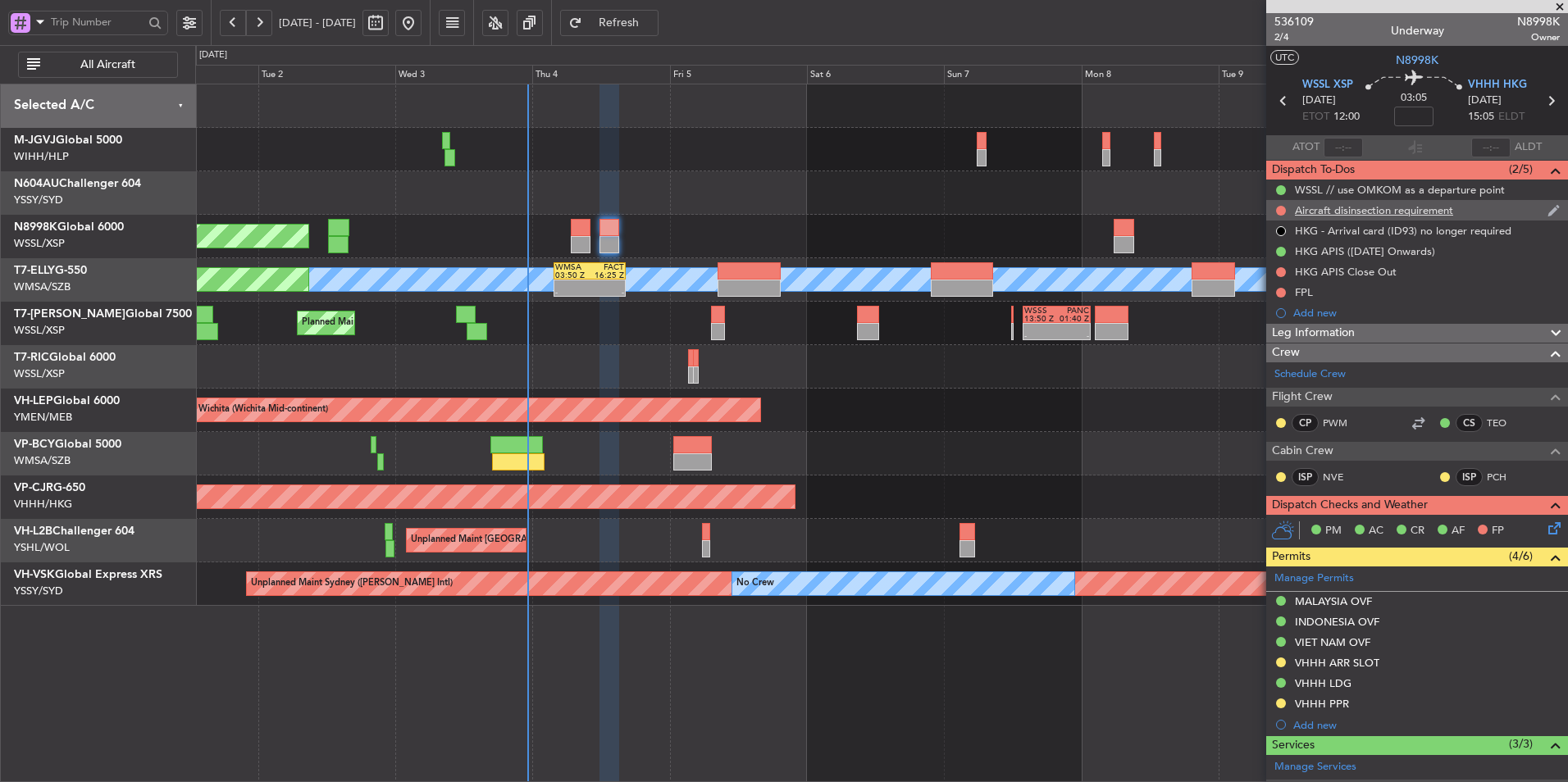
click at [1376, 205] on div "Aircraft disinsection requirement" at bounding box center [1374, 210] width 158 height 14
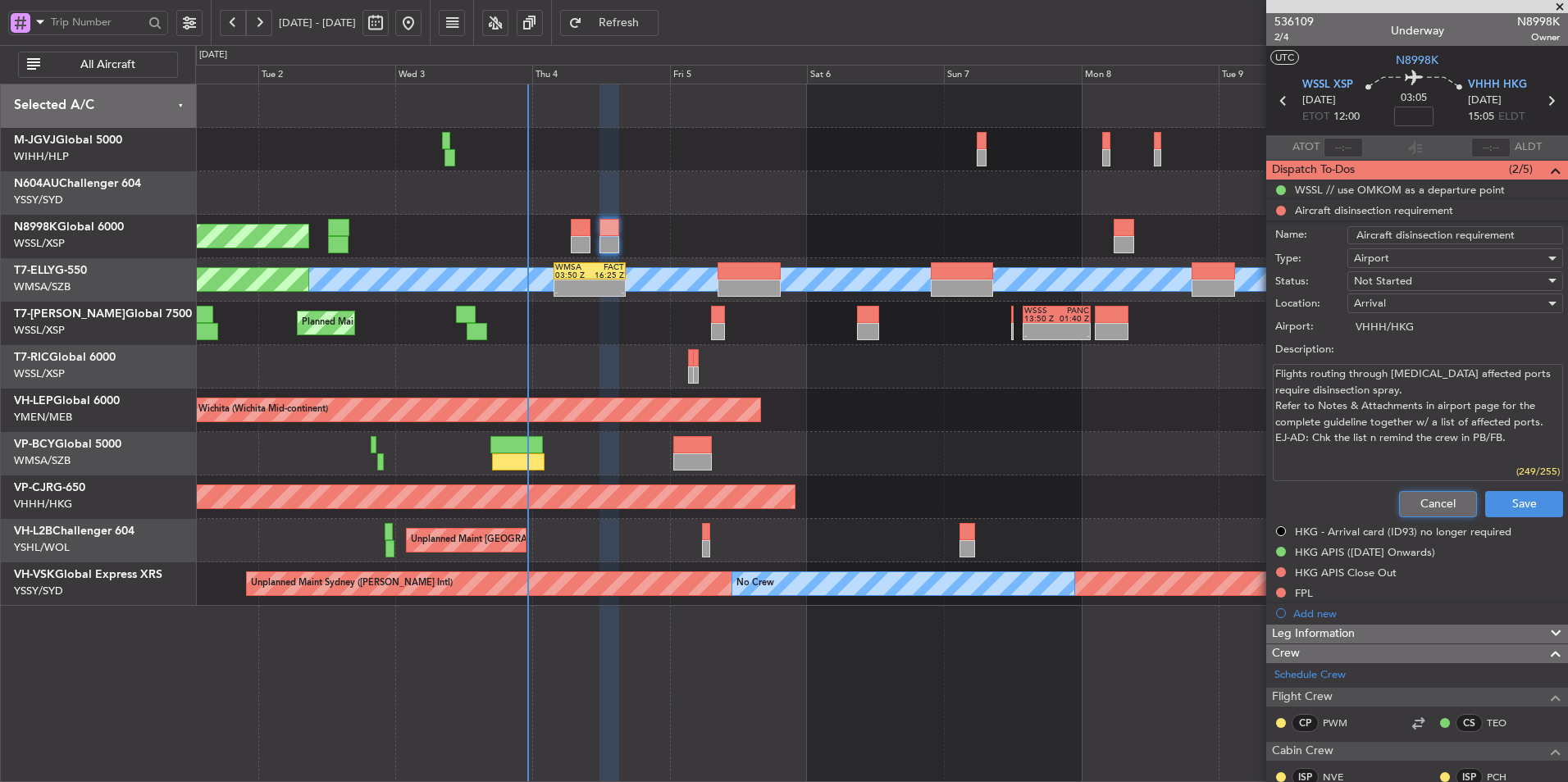
click at [1405, 500] on button "Cancel" at bounding box center [1438, 504] width 78 height 26
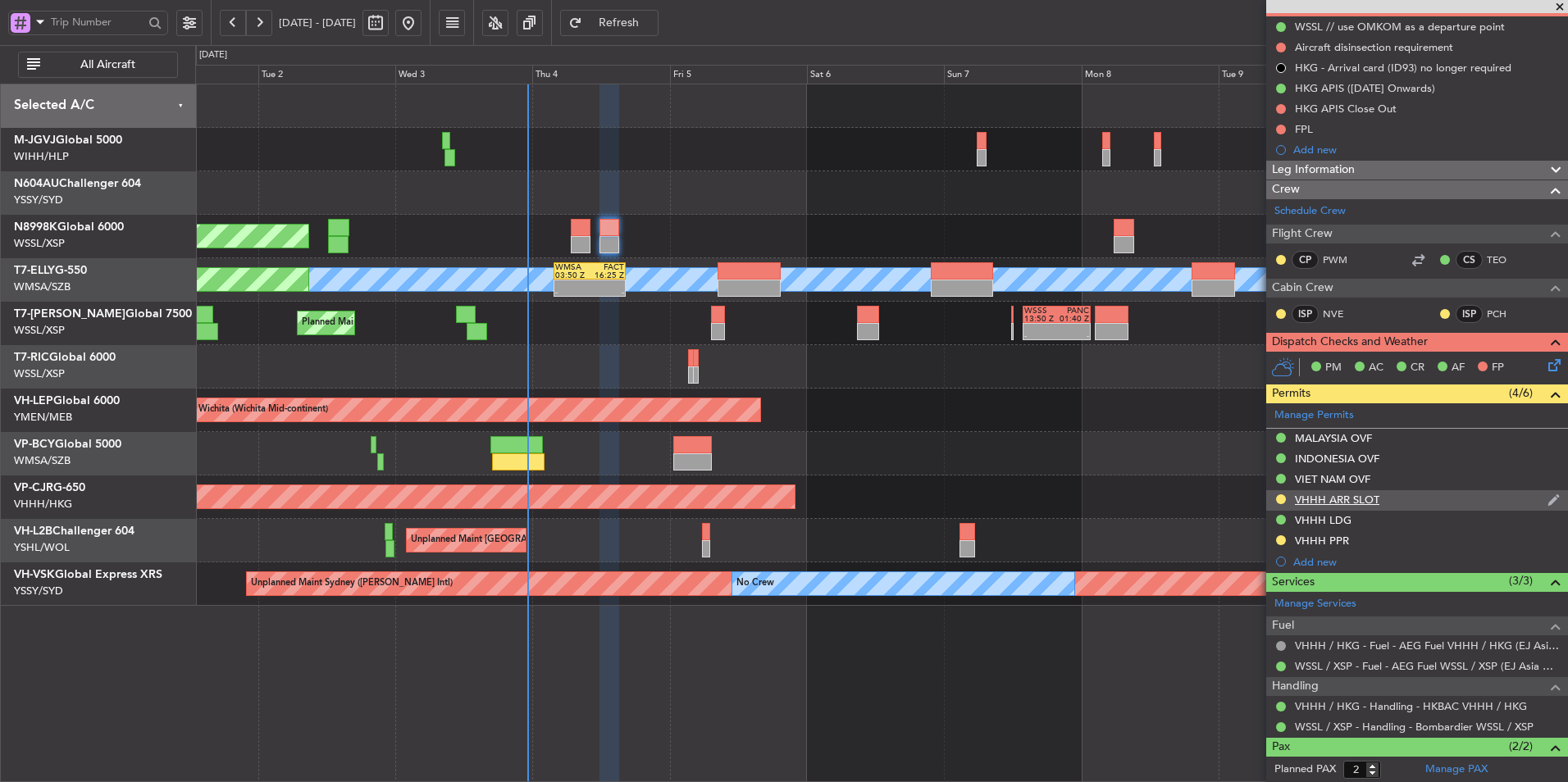
scroll to position [164, 0]
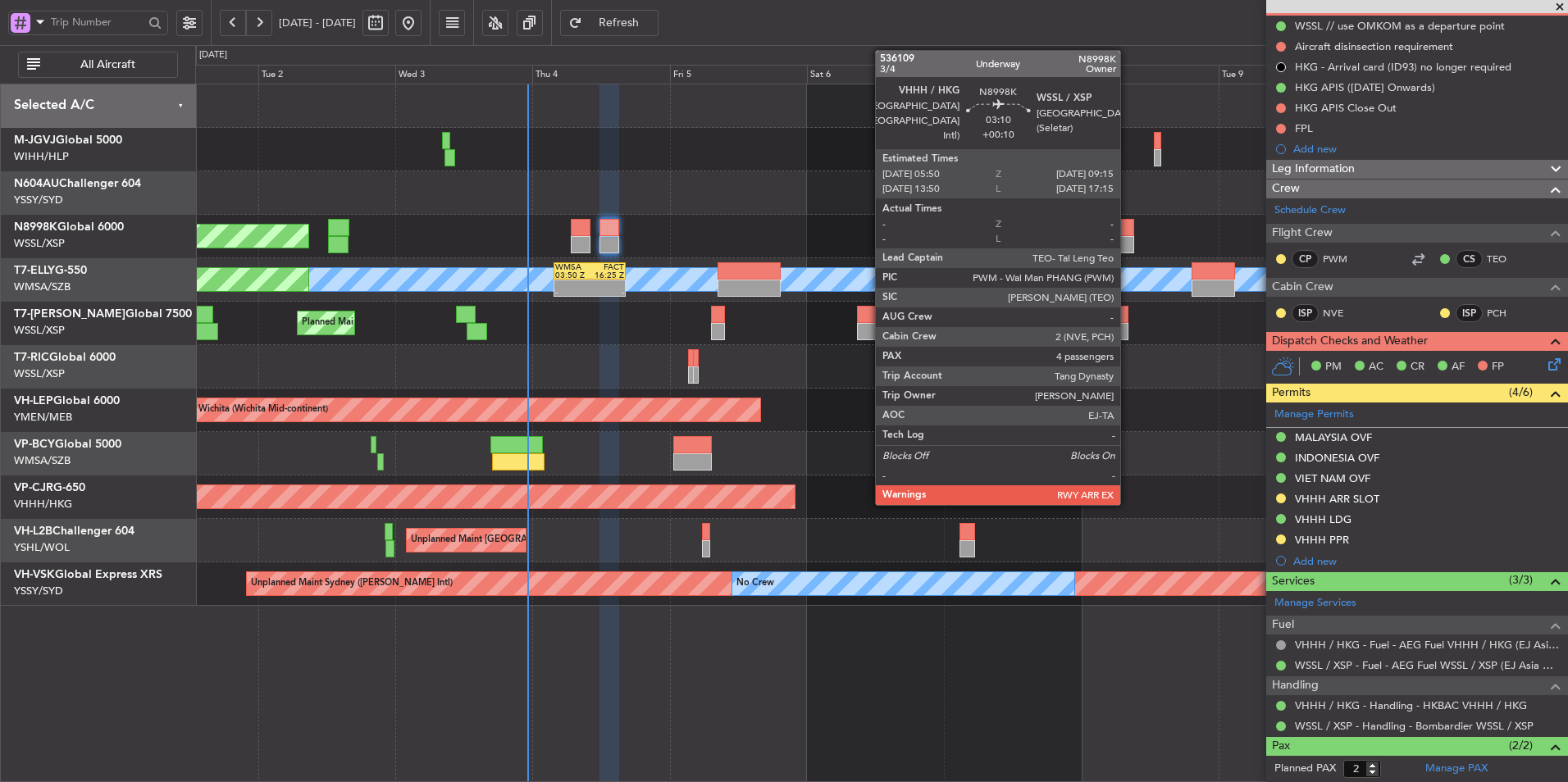
click at [1127, 225] on div at bounding box center [1123, 227] width 20 height 17
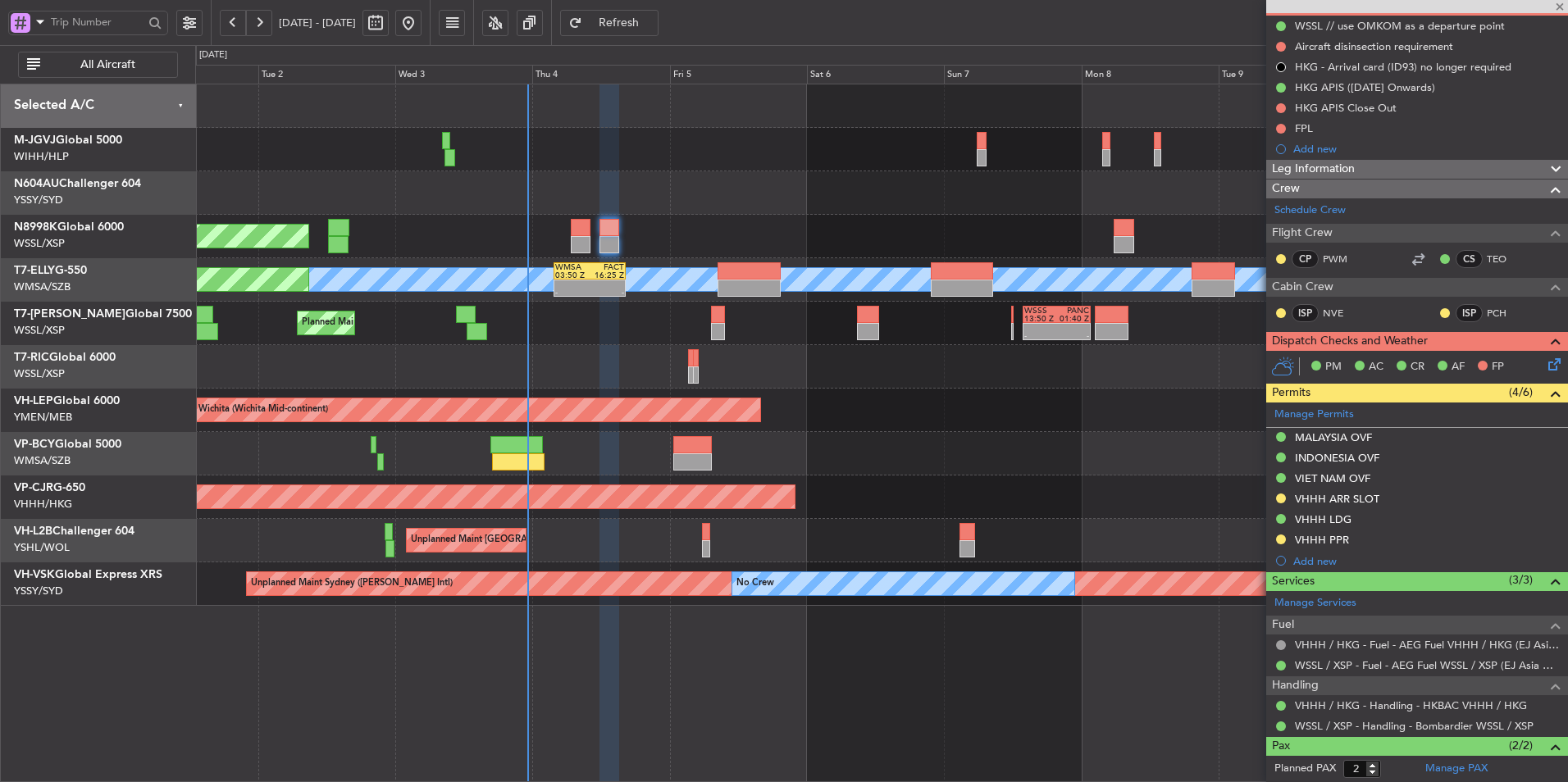
type input "+00:10"
type input "4"
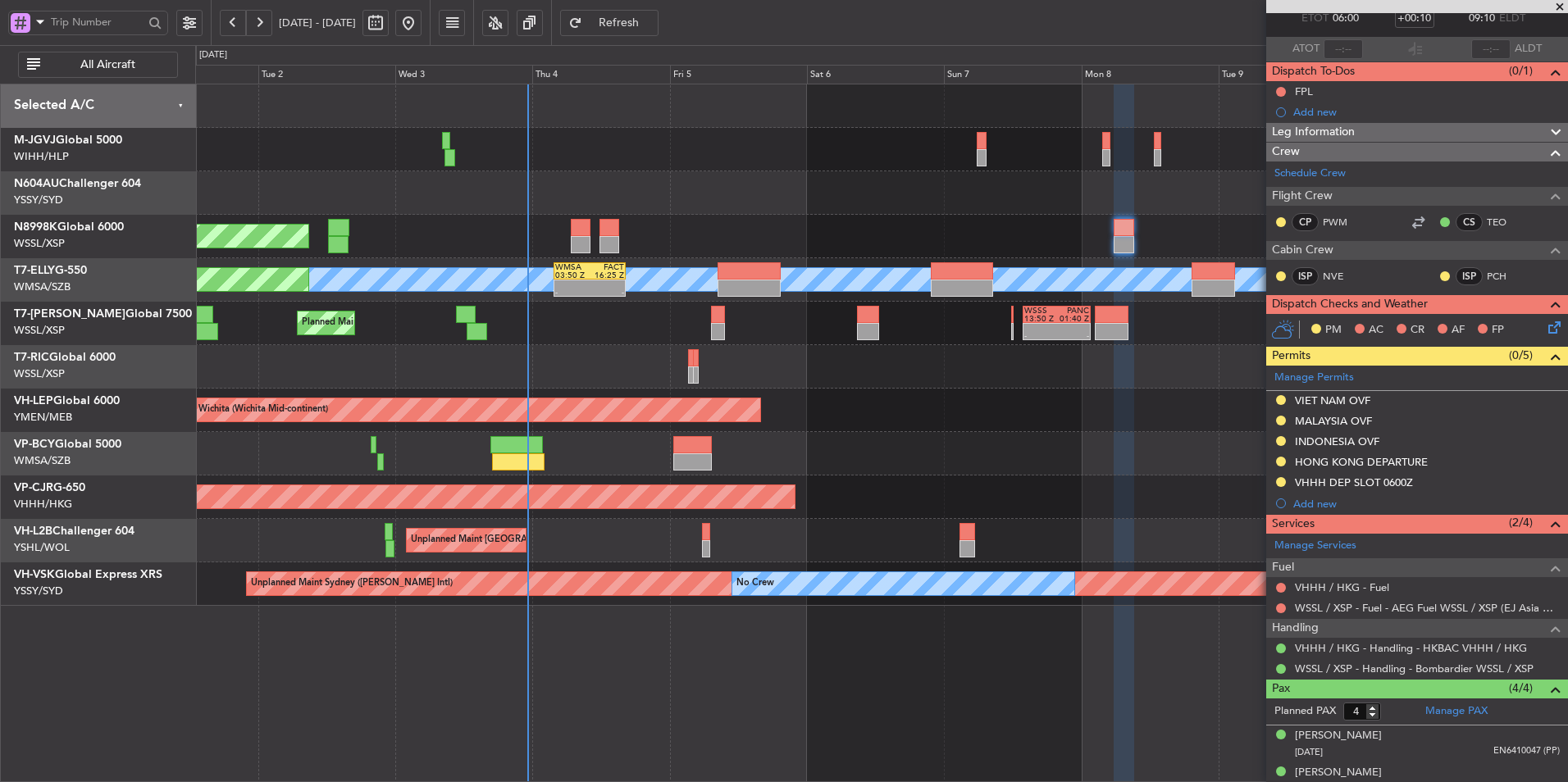
scroll to position [0, 0]
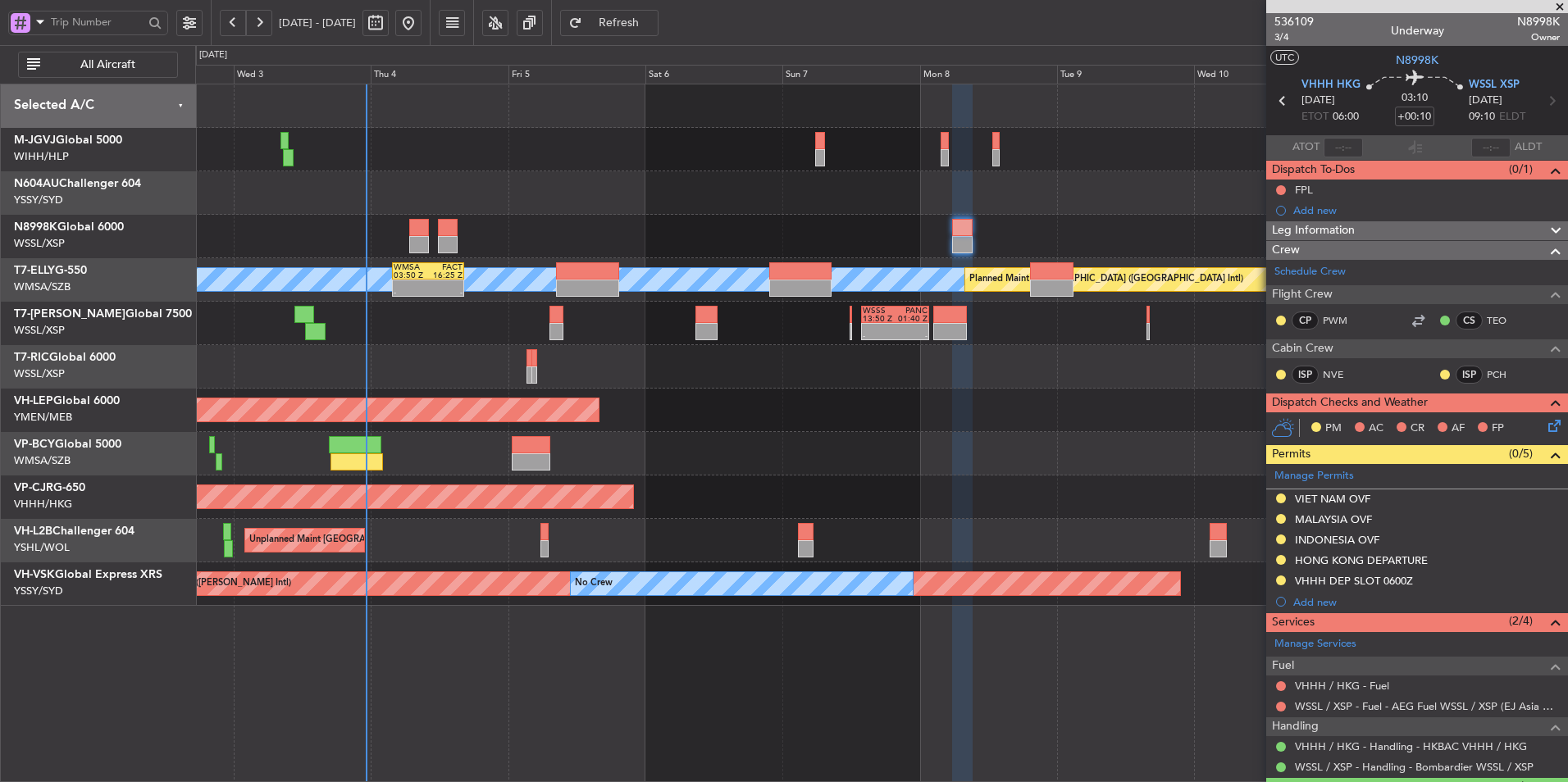
click at [816, 422] on div "Unplanned Maint Wichita (Wichita Mid-continent) Unplanned Maint Wichita (Wichit…" at bounding box center [881, 410] width 1372 height 43
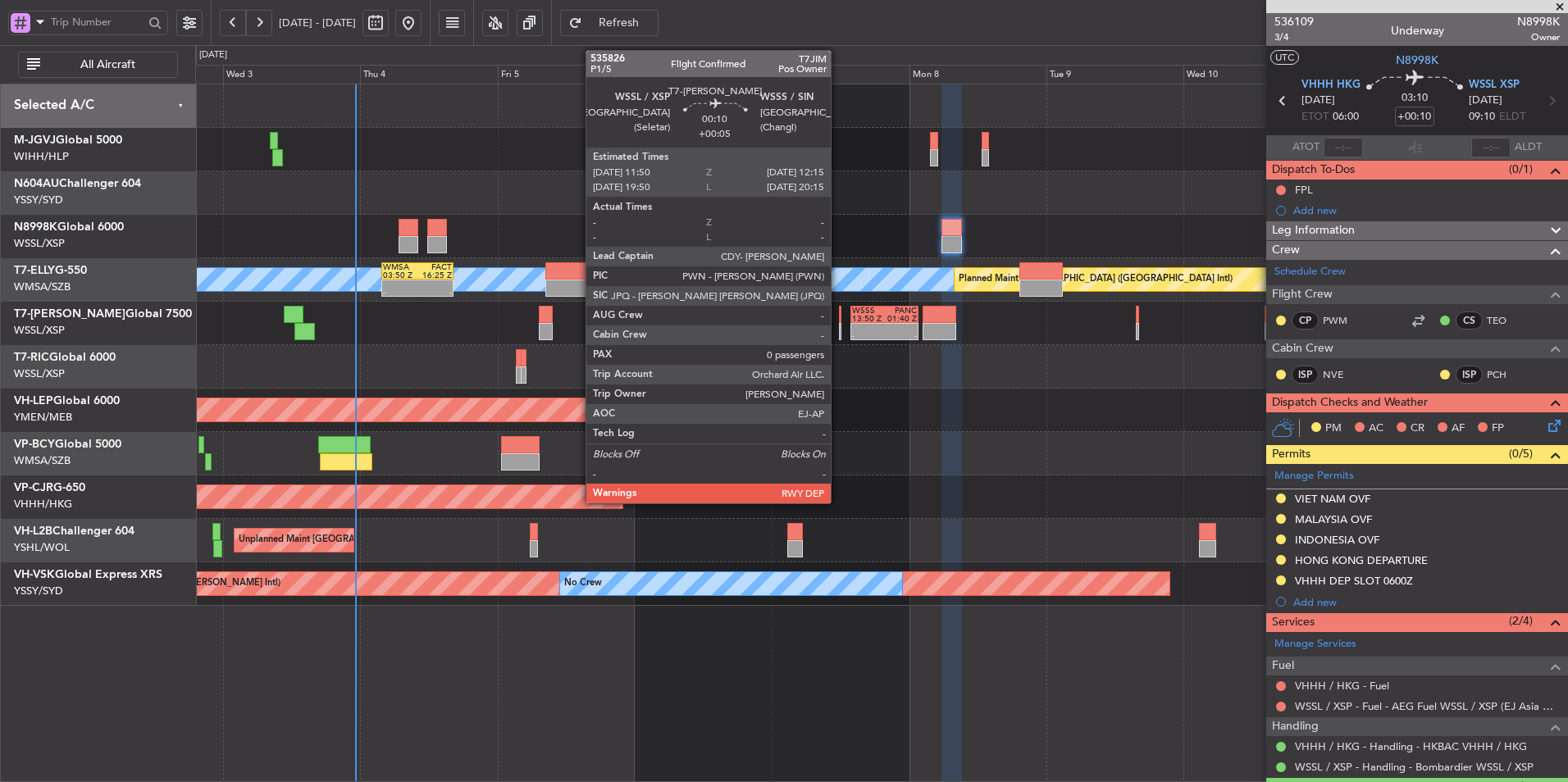
click at [839, 315] on div at bounding box center [840, 315] width 3 height 17
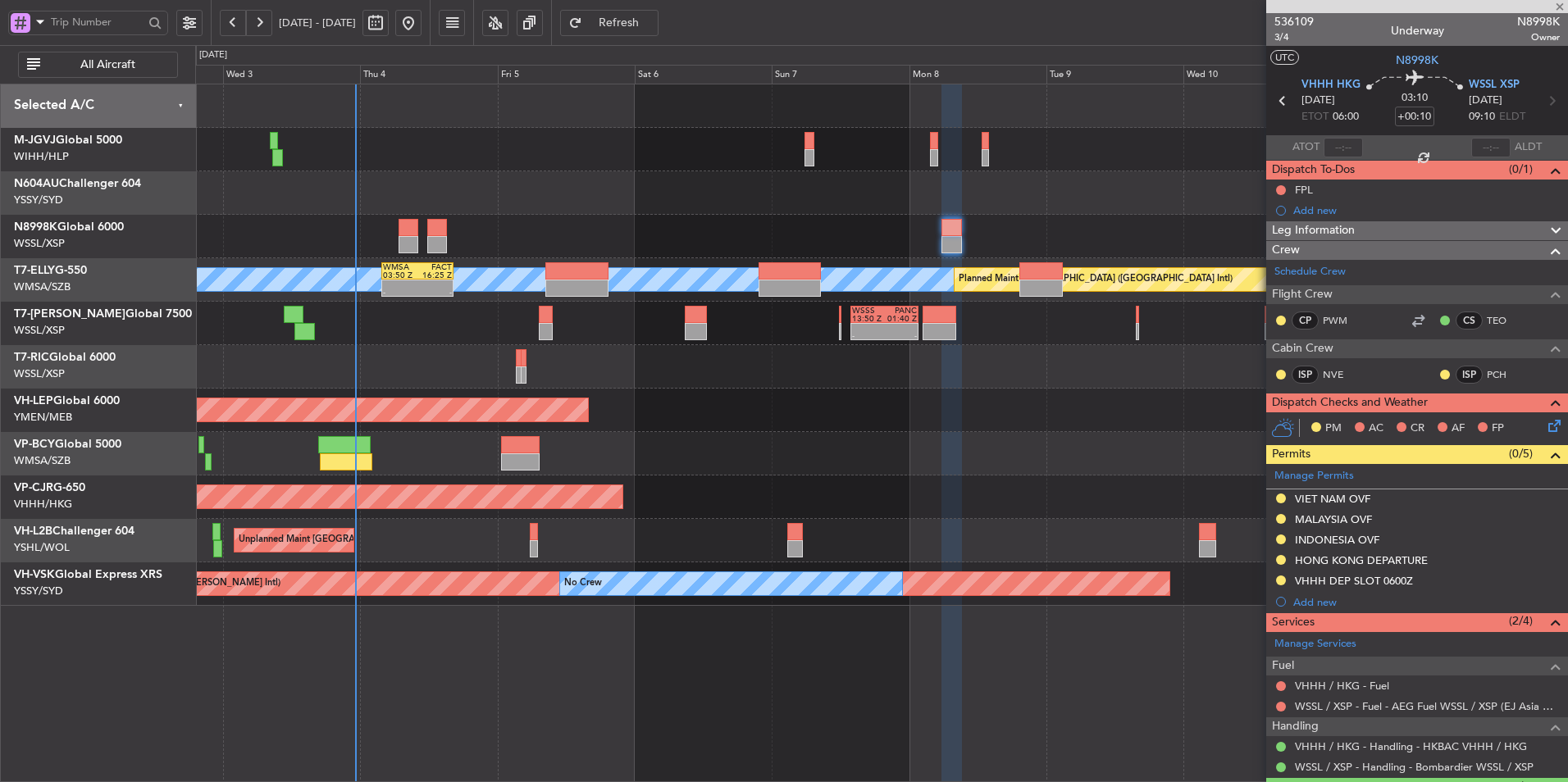
type input "+00:05"
type input "0"
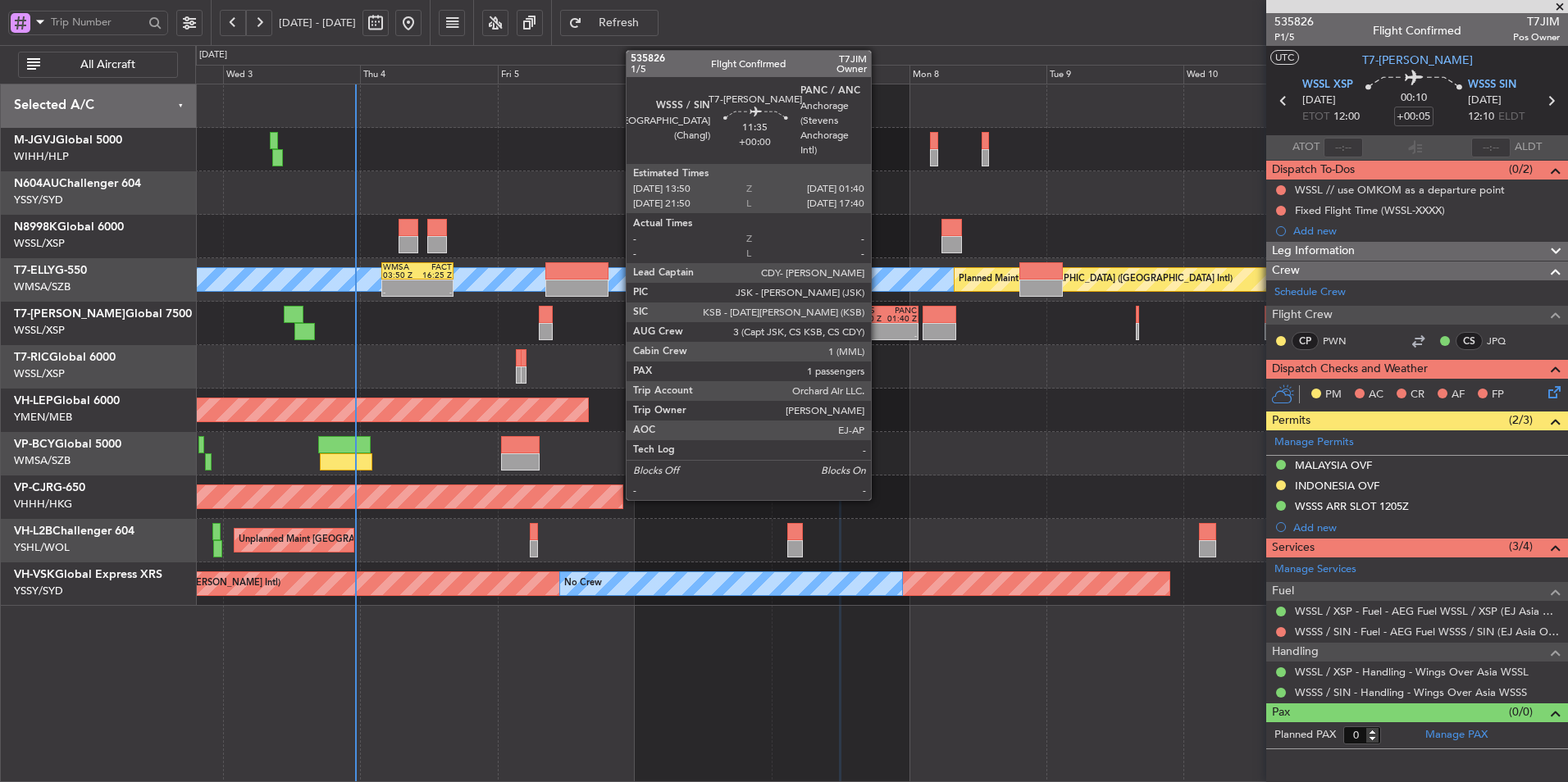
click at [879, 323] on div at bounding box center [868, 327] width 33 height 8
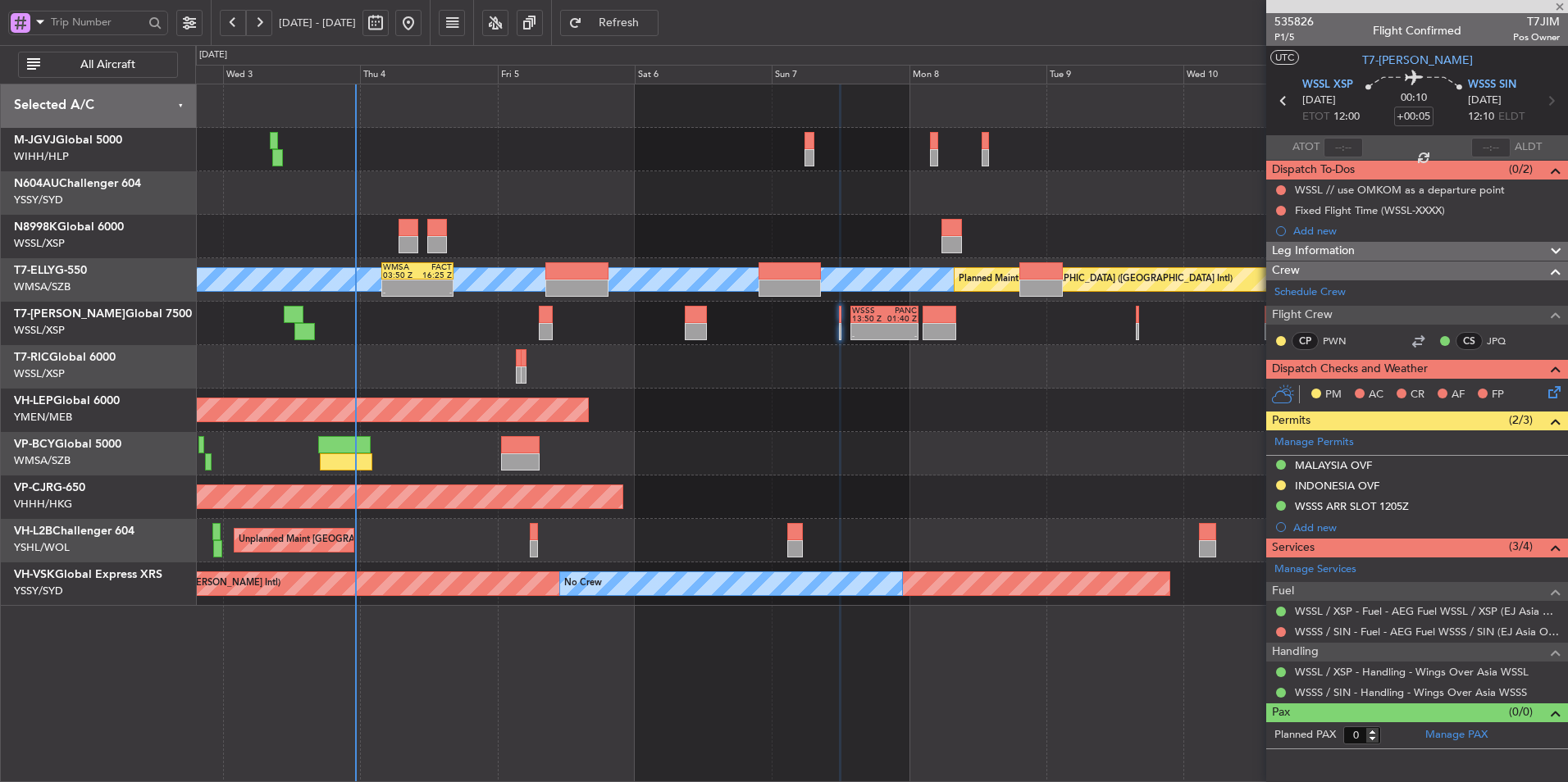
type input "1"
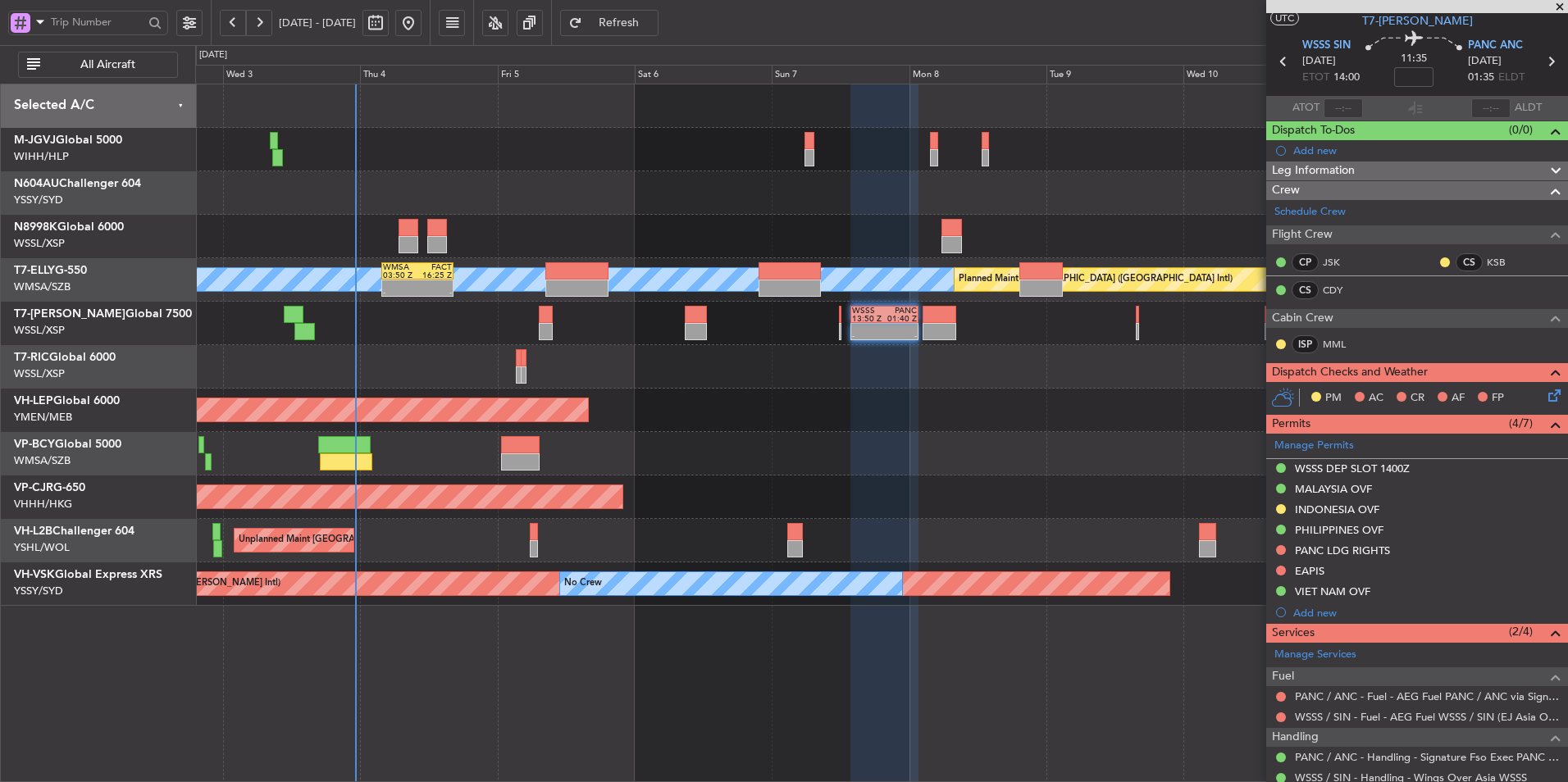
scroll to position [127, 0]
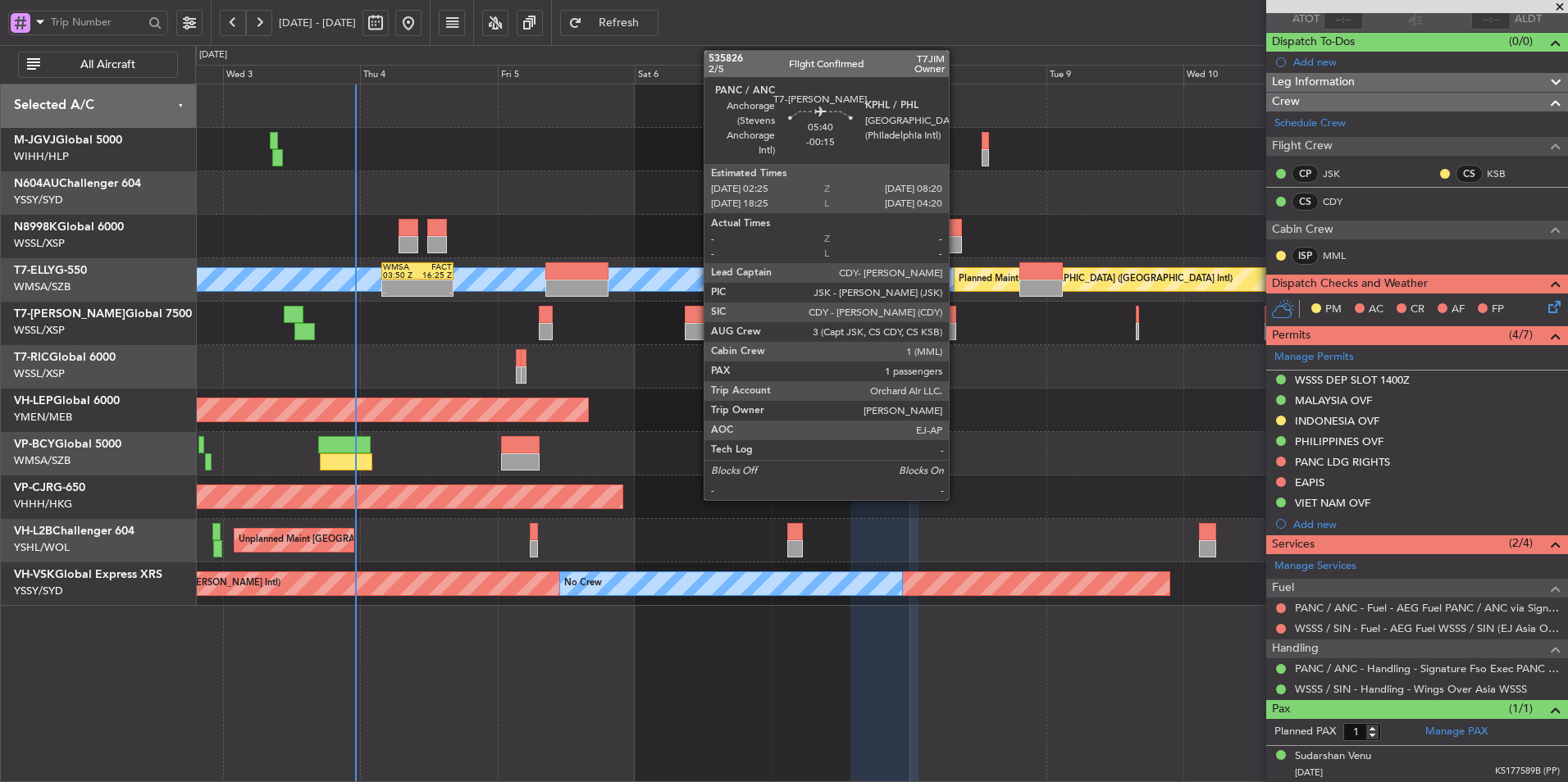
click at [956, 316] on div at bounding box center [940, 315] width 35 height 17
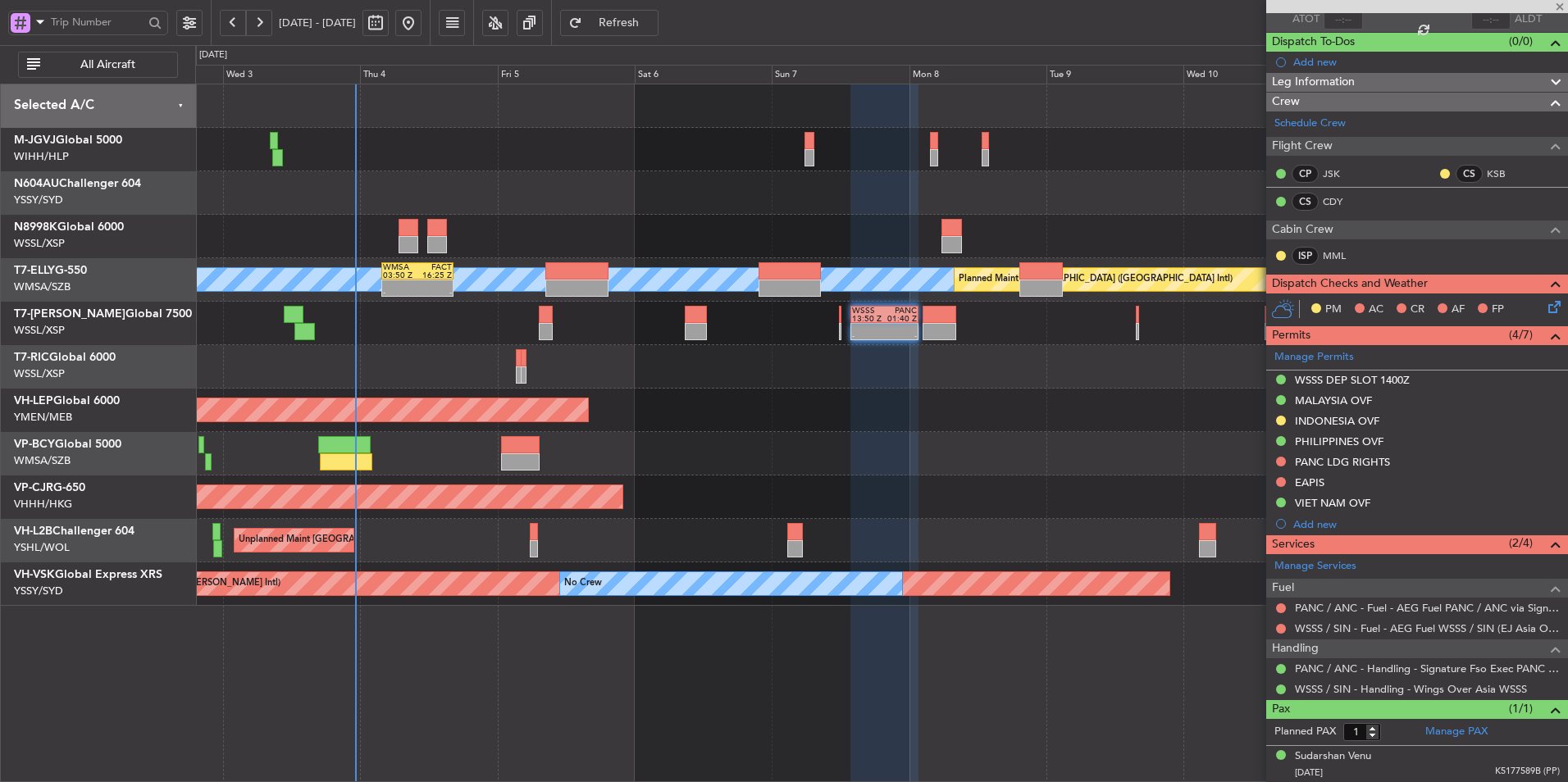
type input "-00:15"
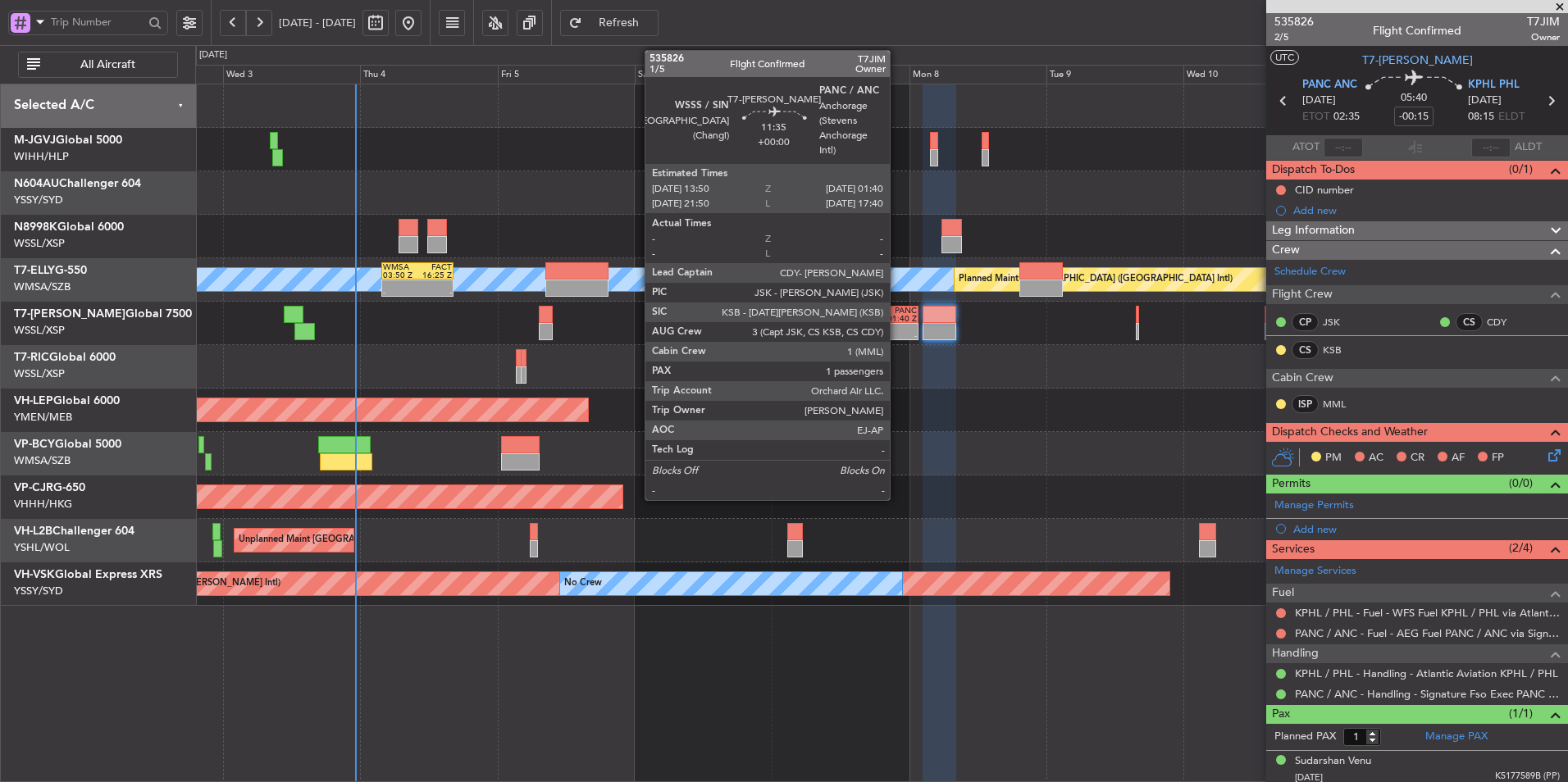
click at [897, 308] on div "PANC" at bounding box center [900, 310] width 33 height 8
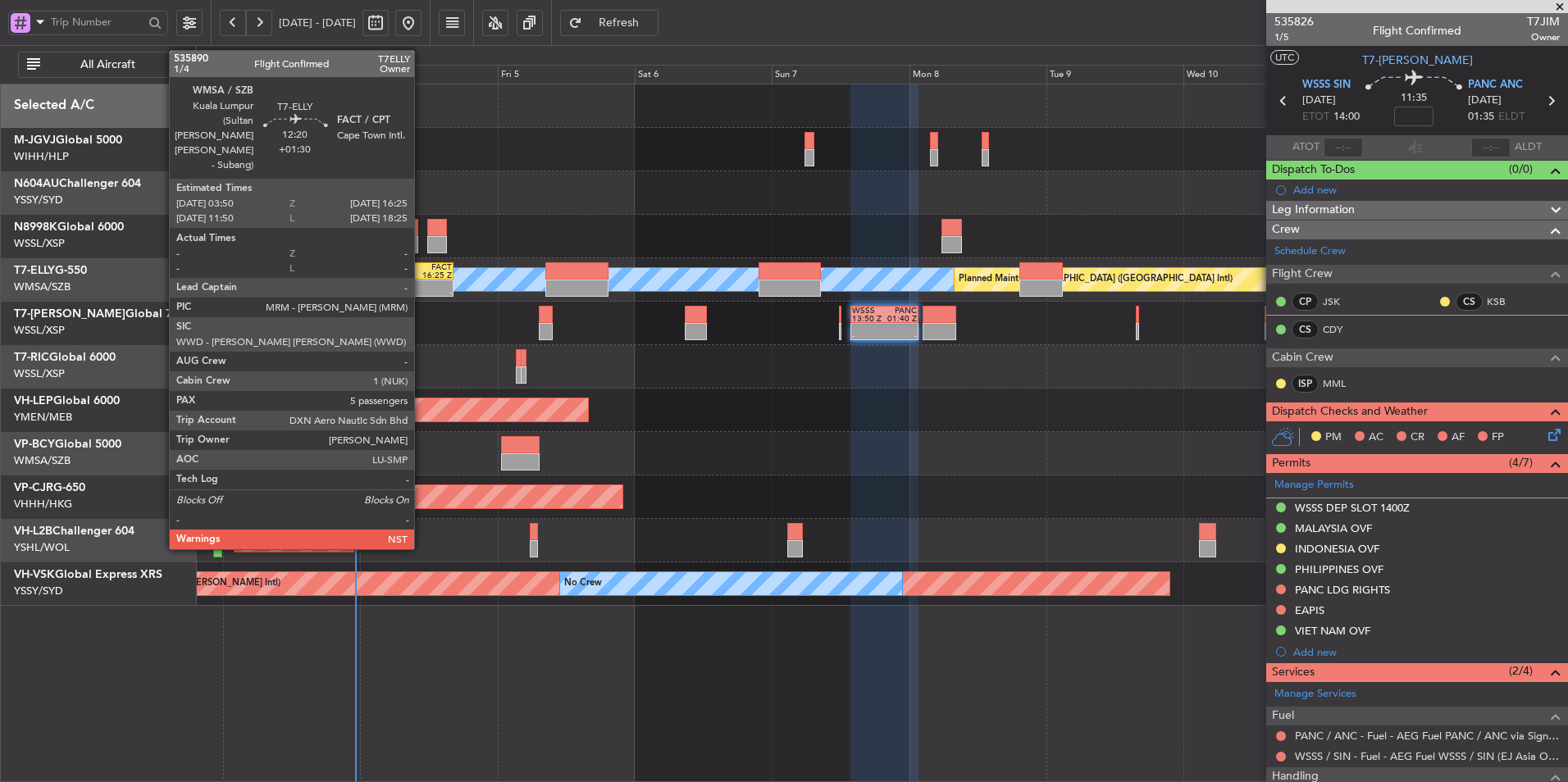
click at [421, 284] on div at bounding box center [434, 283] width 35 height 8
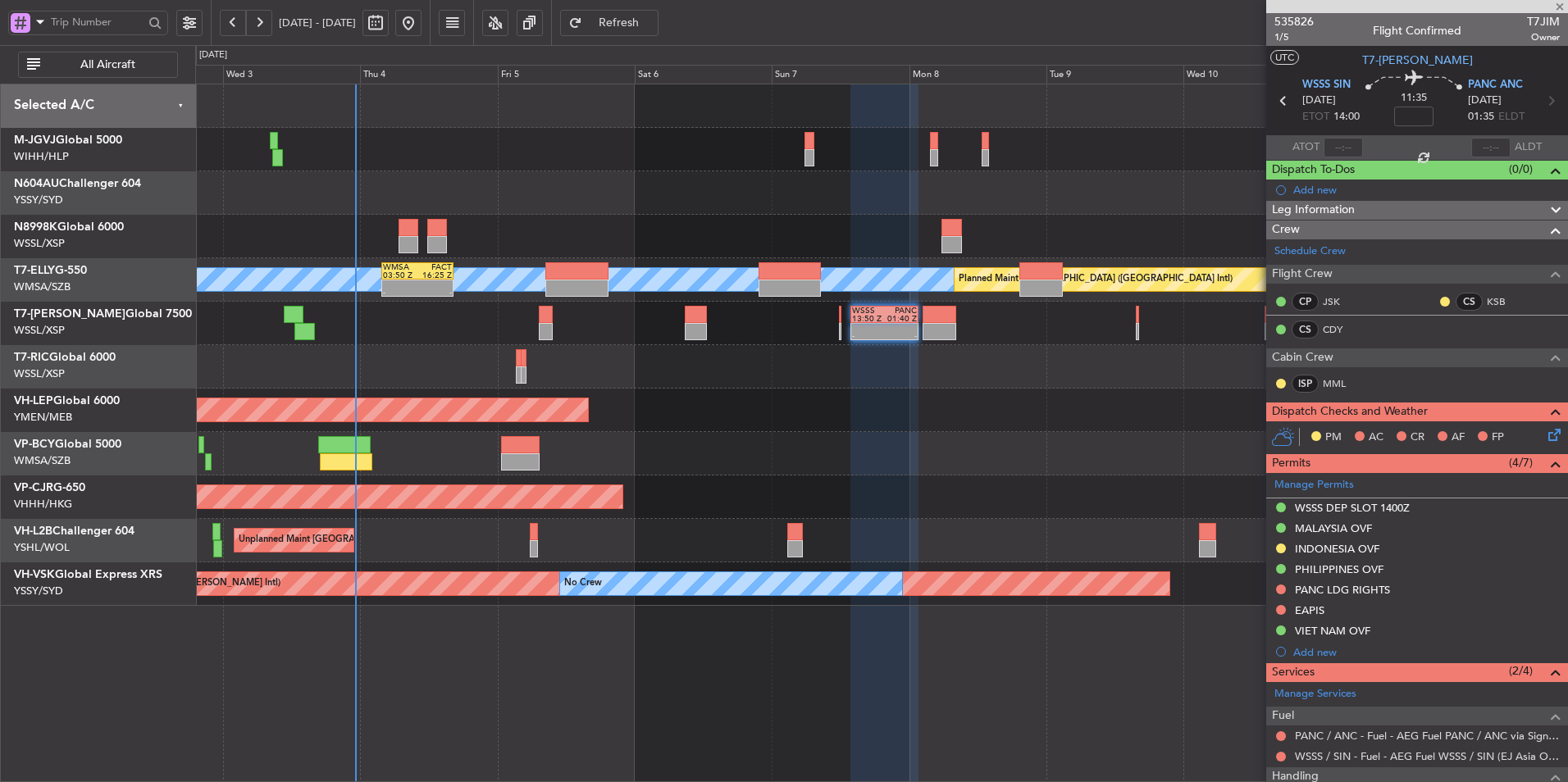
type input "+01:30"
type input "5"
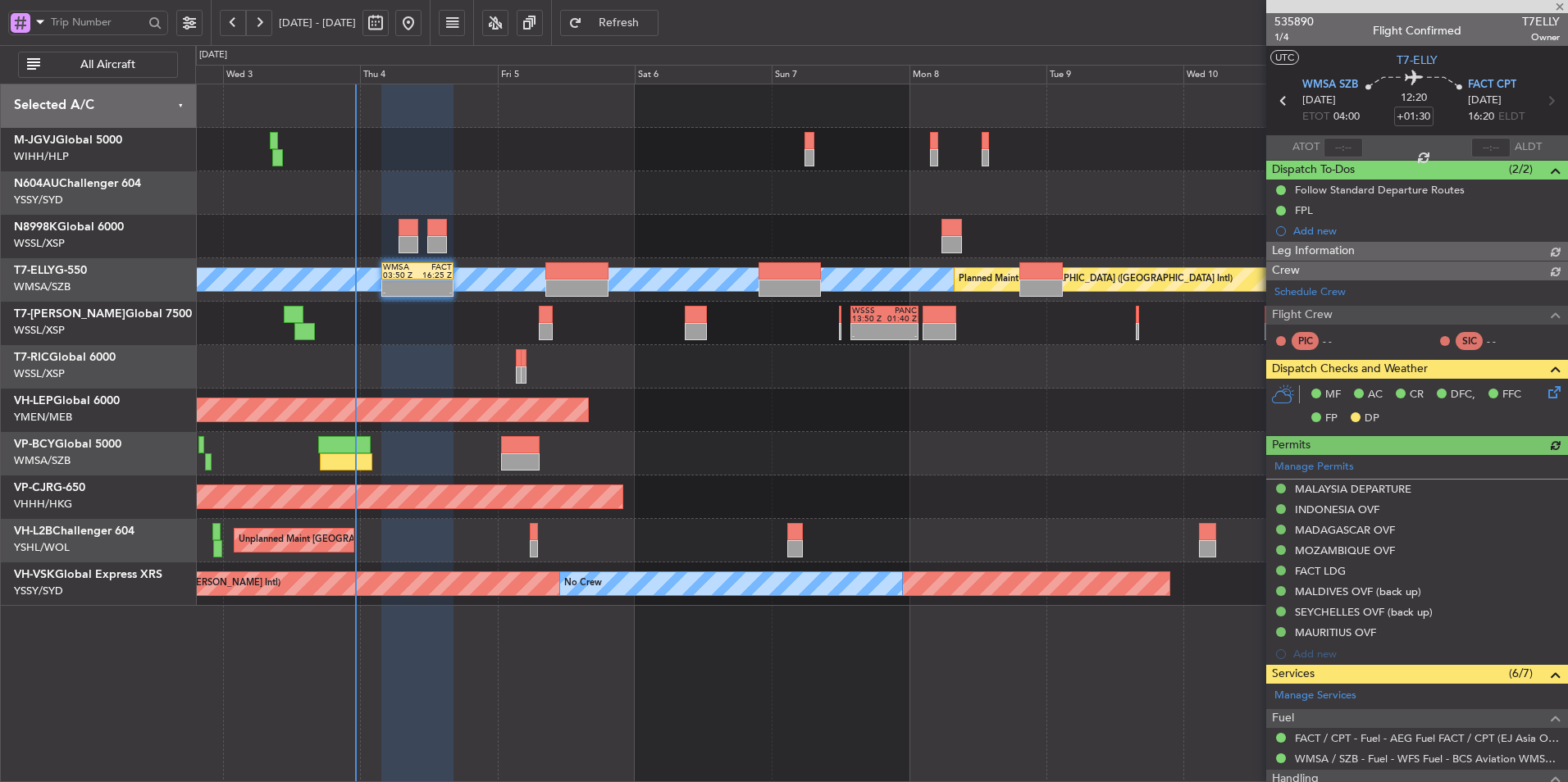
type input "[PERSON_NAME] (KYA)"
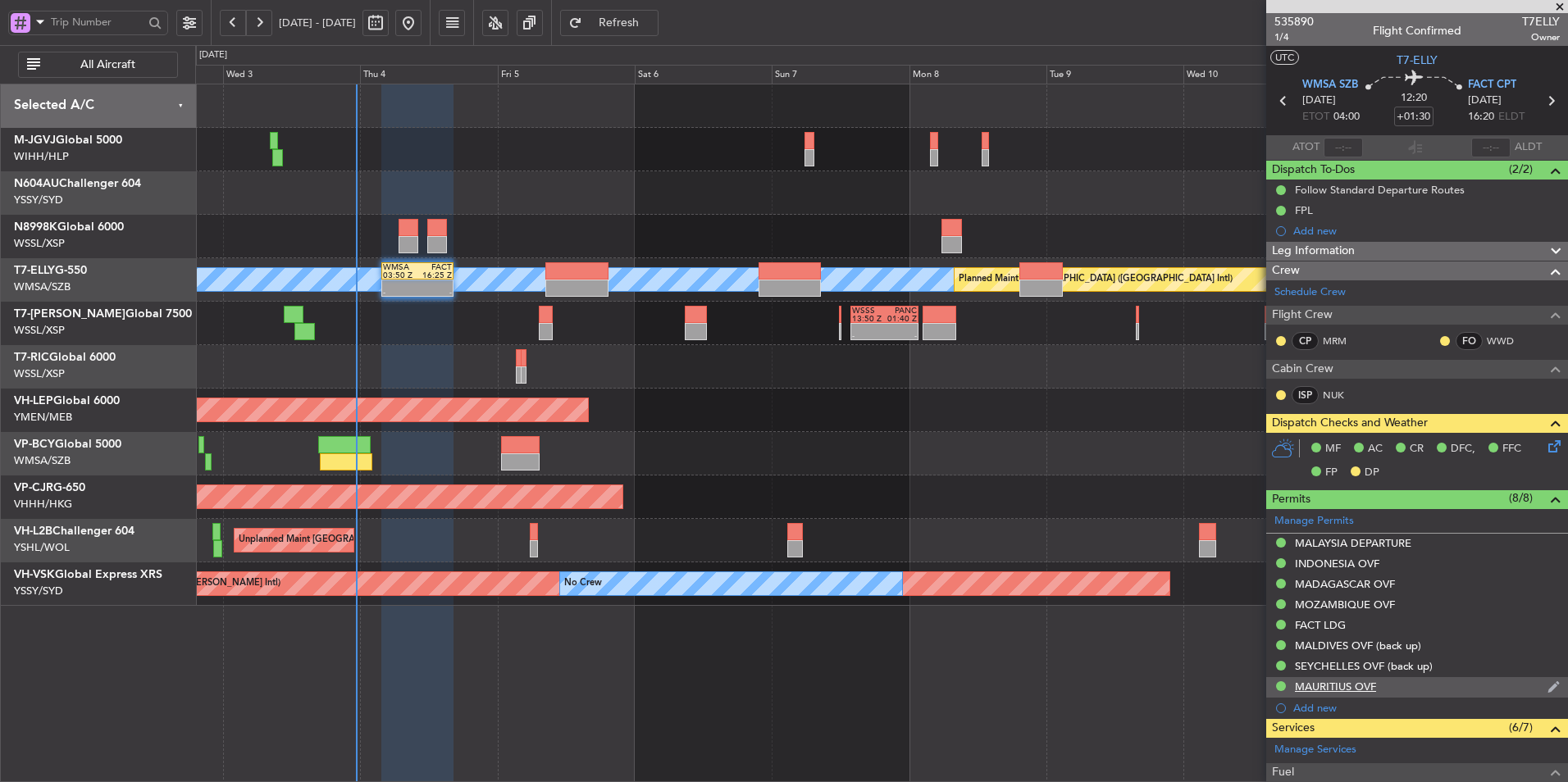
click at [1356, 686] on div "MAURITIUS OVF" at bounding box center [1336, 687] width 82 height 14
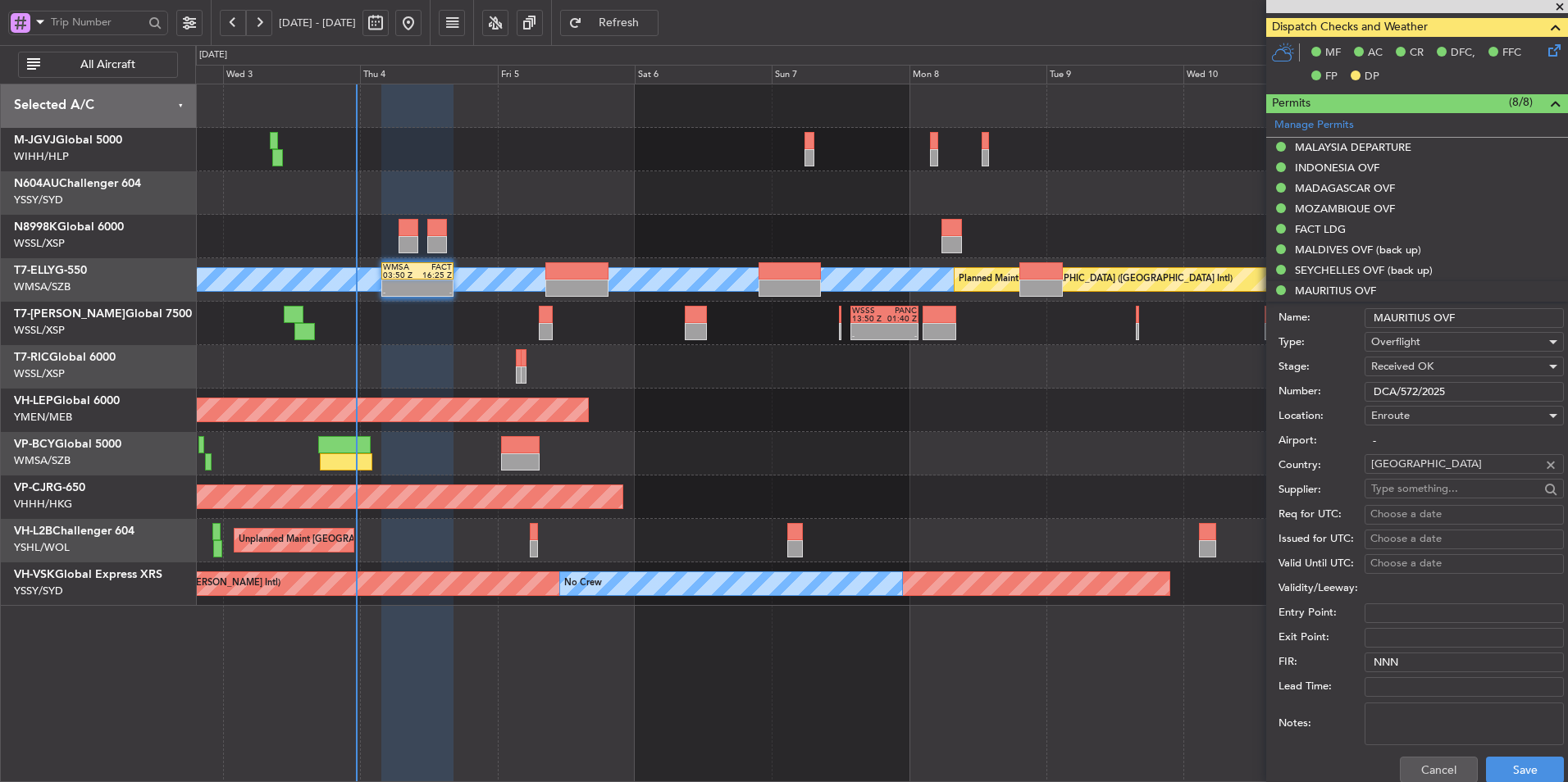
scroll to position [410, 0]
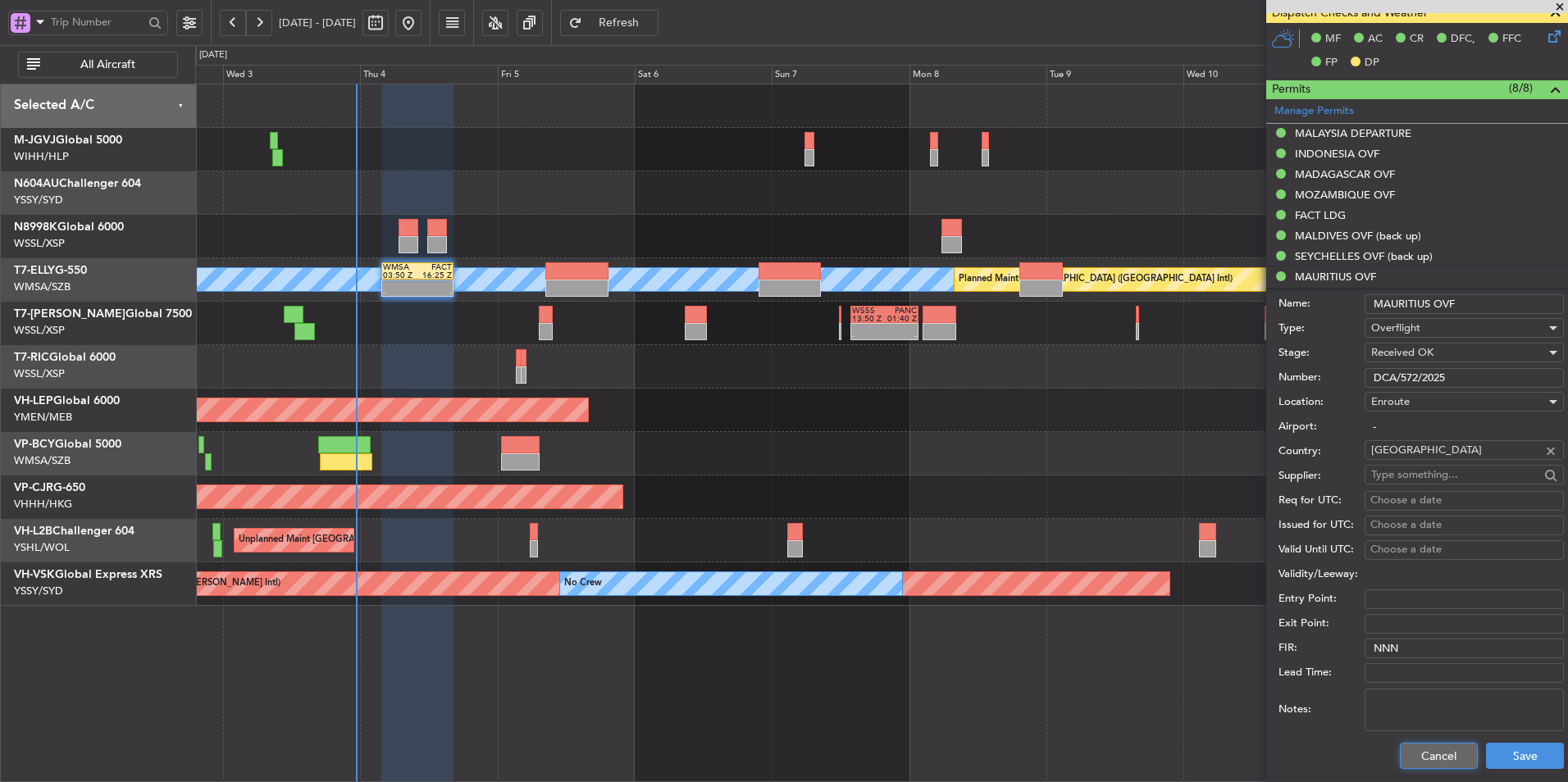
click at [1406, 743] on button "Cancel" at bounding box center [1439, 756] width 78 height 26
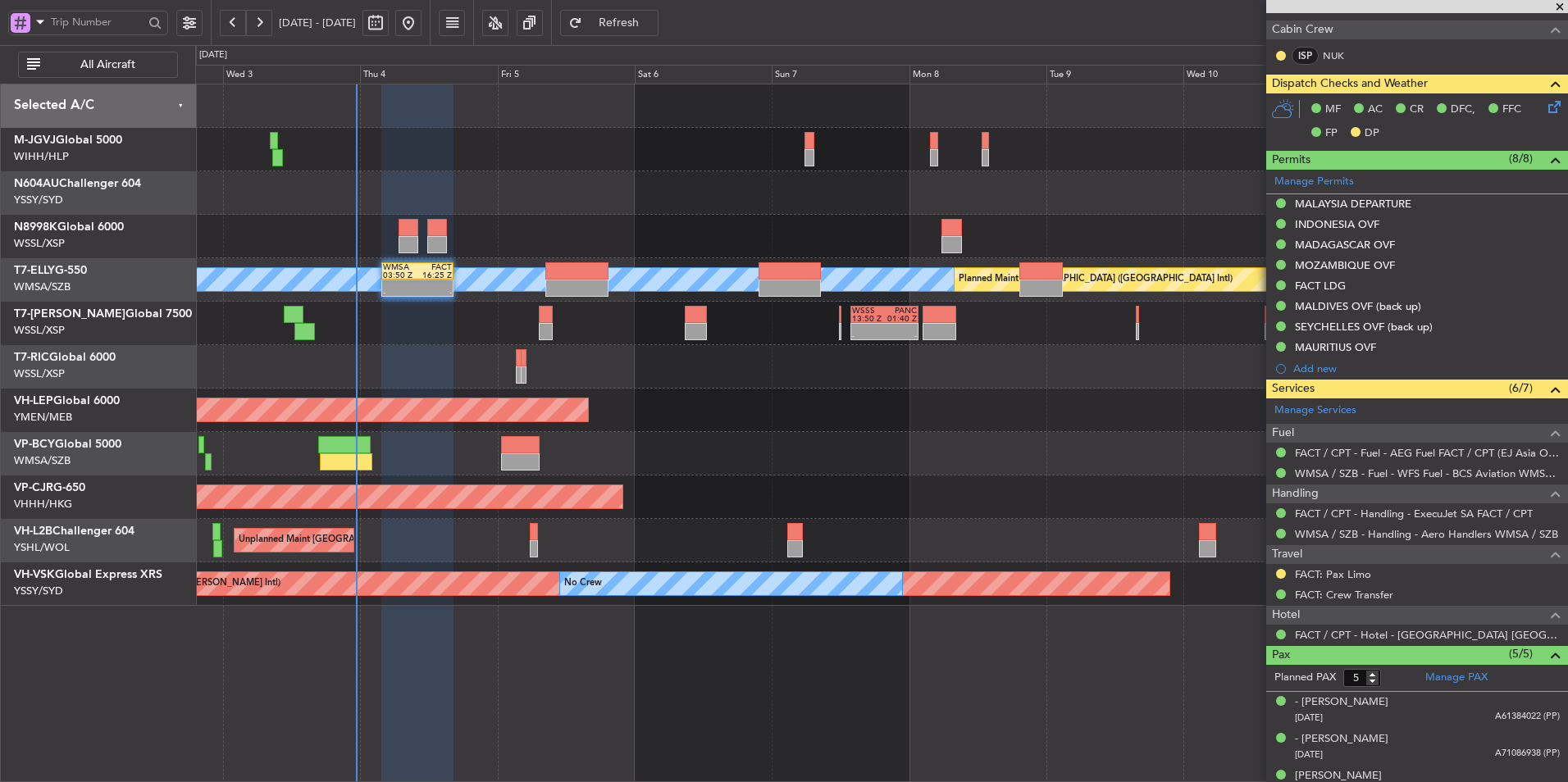
scroll to position [164, 0]
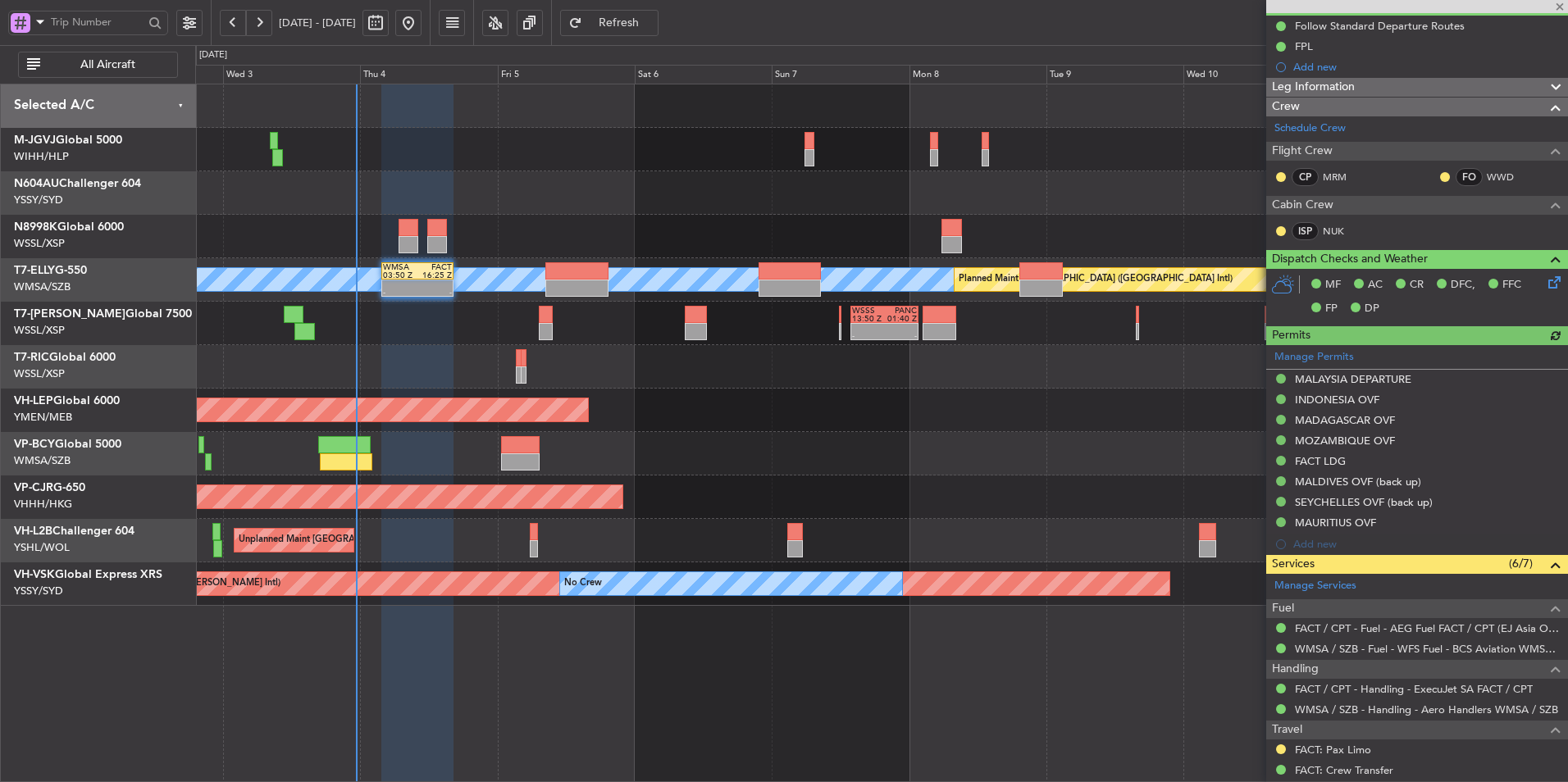
type input "[PERSON_NAME] (KYA)"
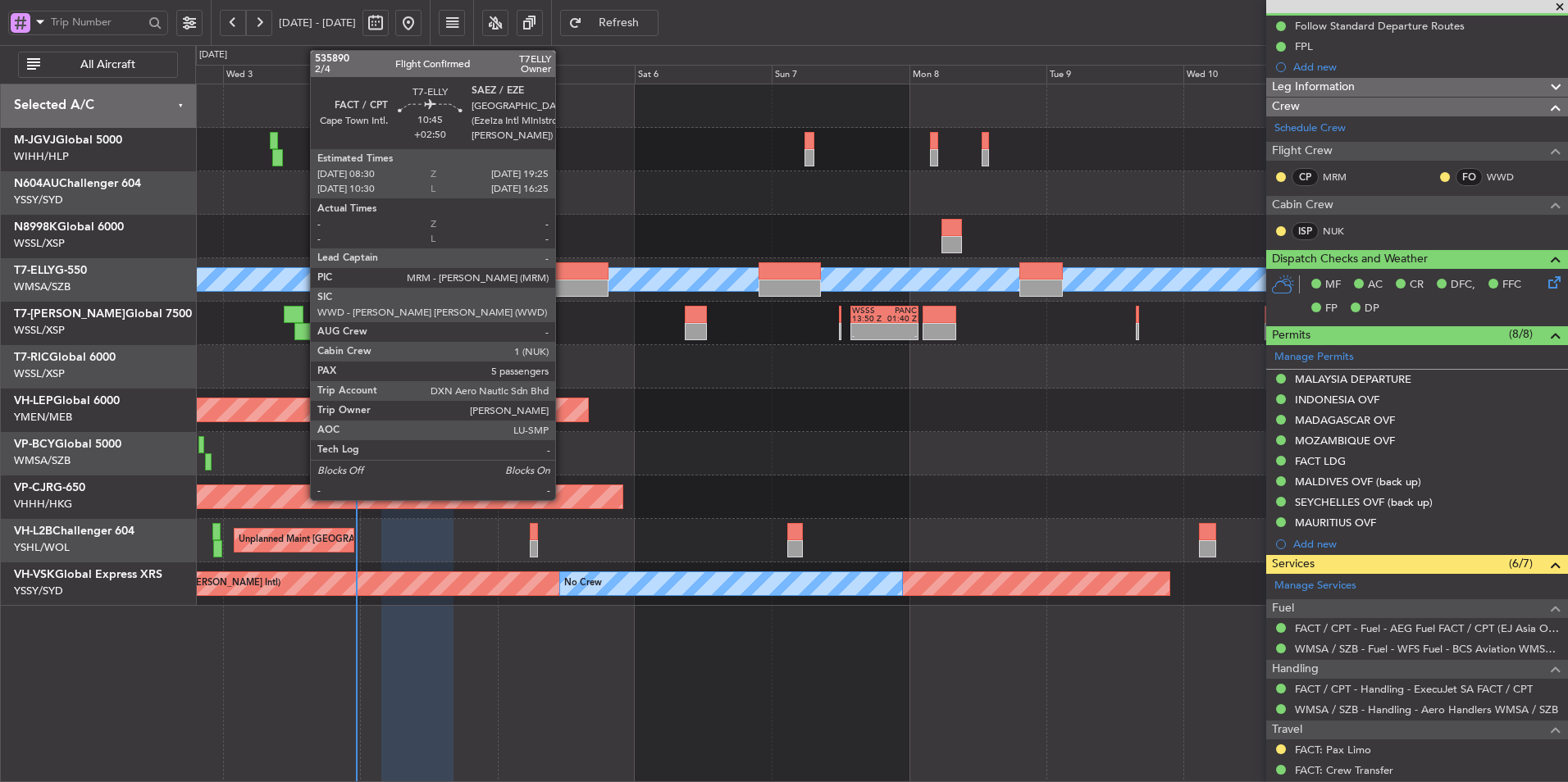
click at [563, 277] on div at bounding box center [577, 271] width 63 height 17
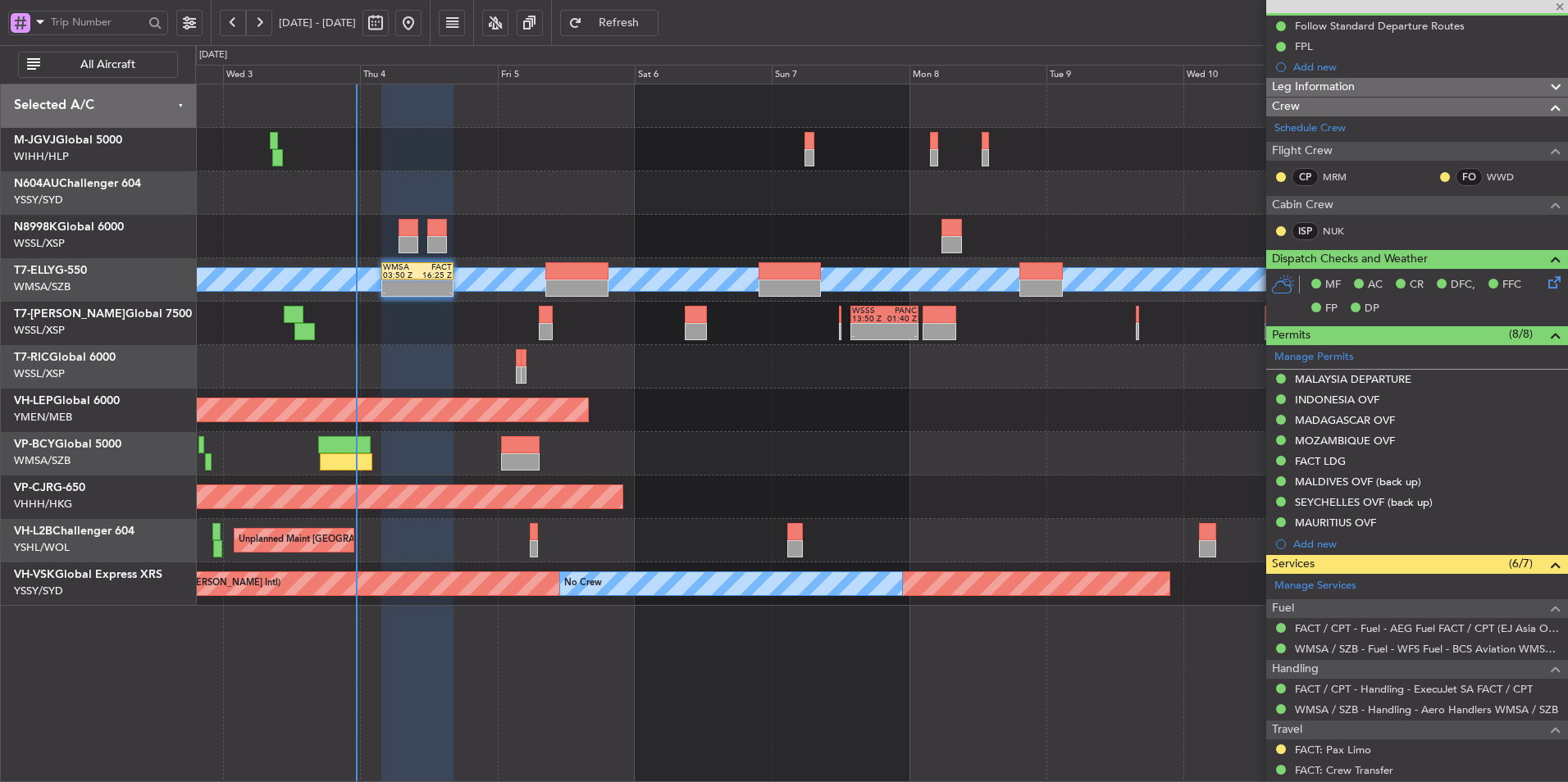
type input "+02:50"
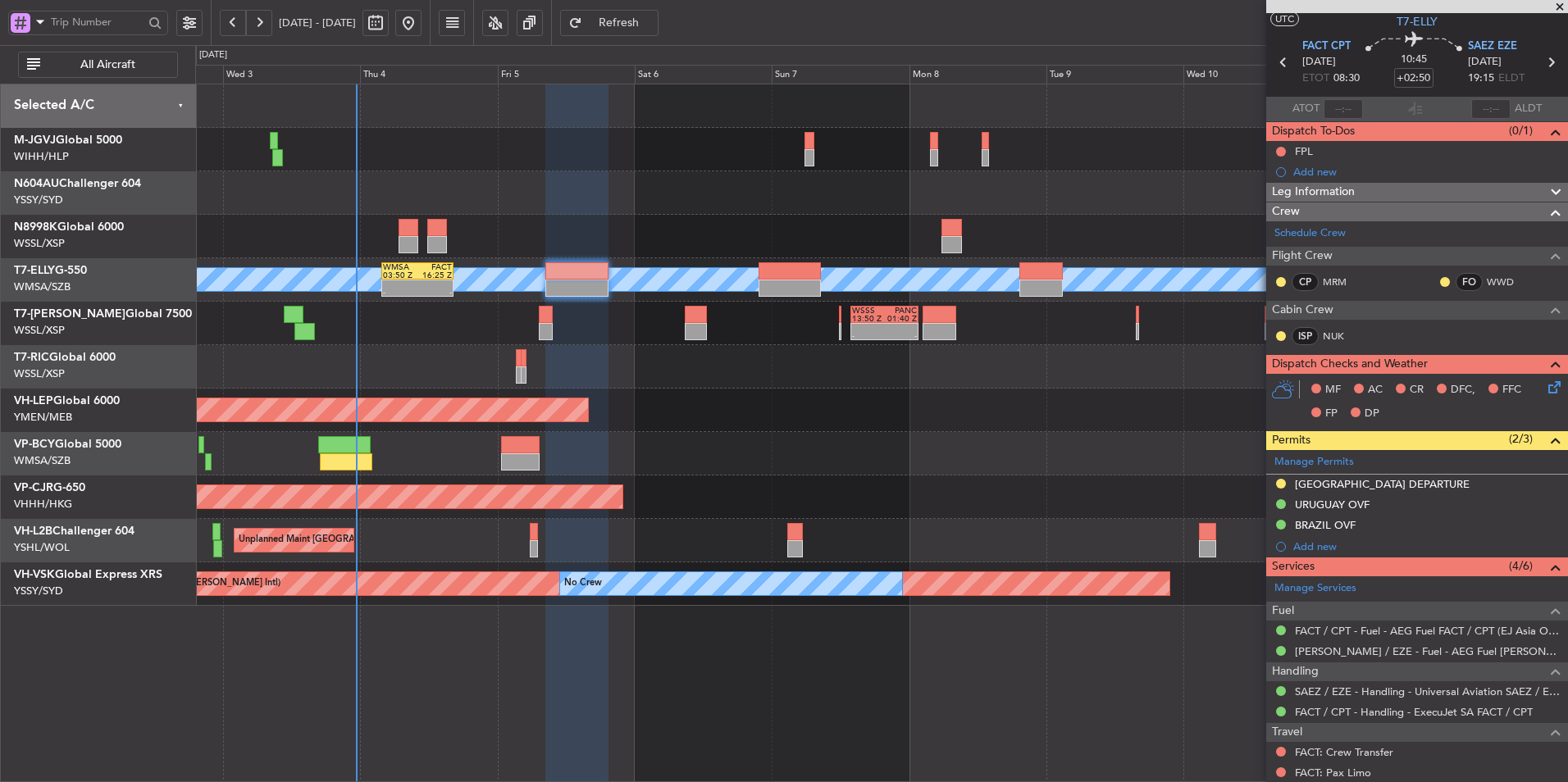
scroll to position [0, 0]
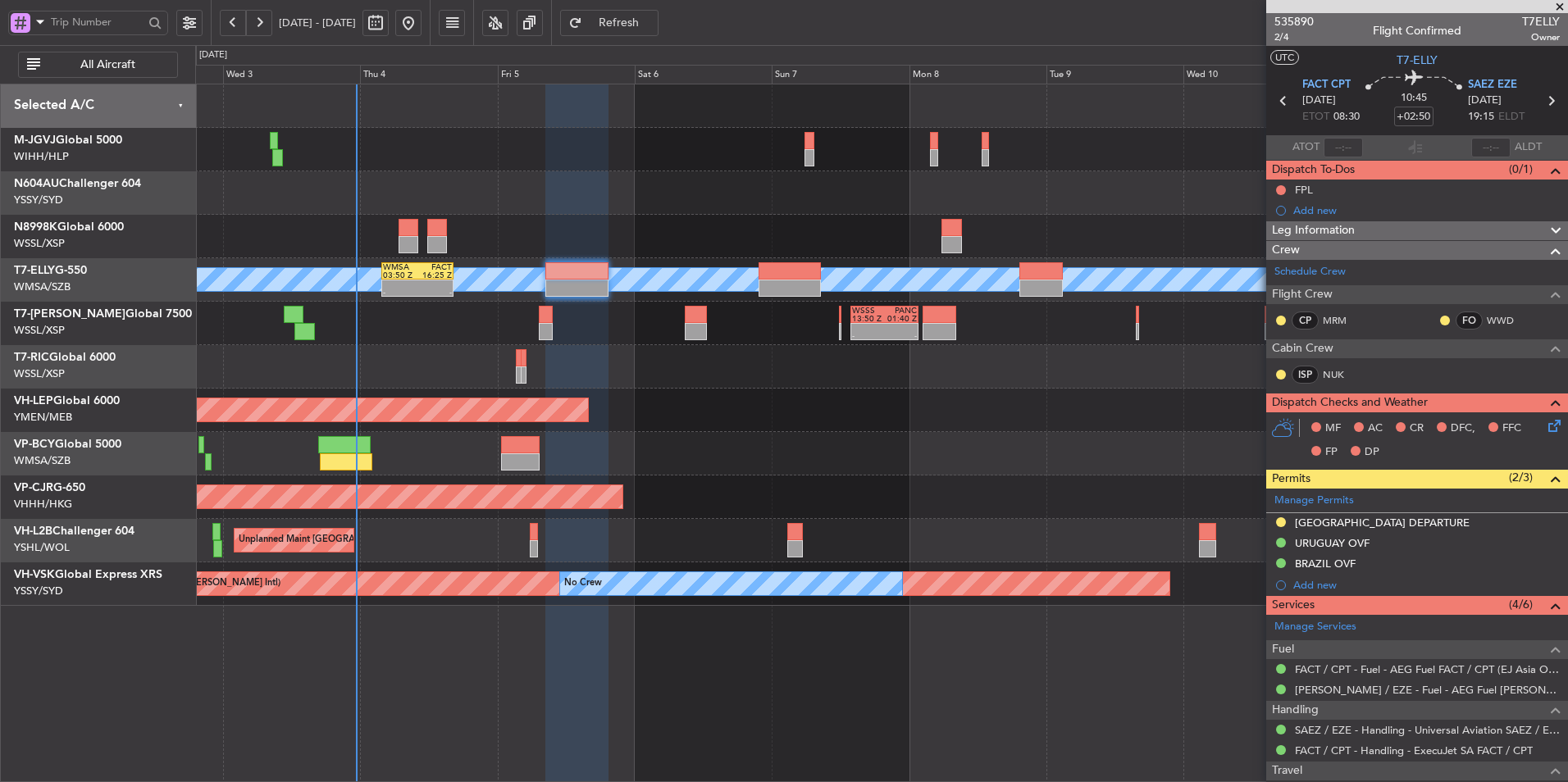
click at [794, 401] on div "Unplanned Maint Wichita (Wichita Mid-continent) Unplanned Maint Wichita (Wichit…" at bounding box center [881, 410] width 1372 height 43
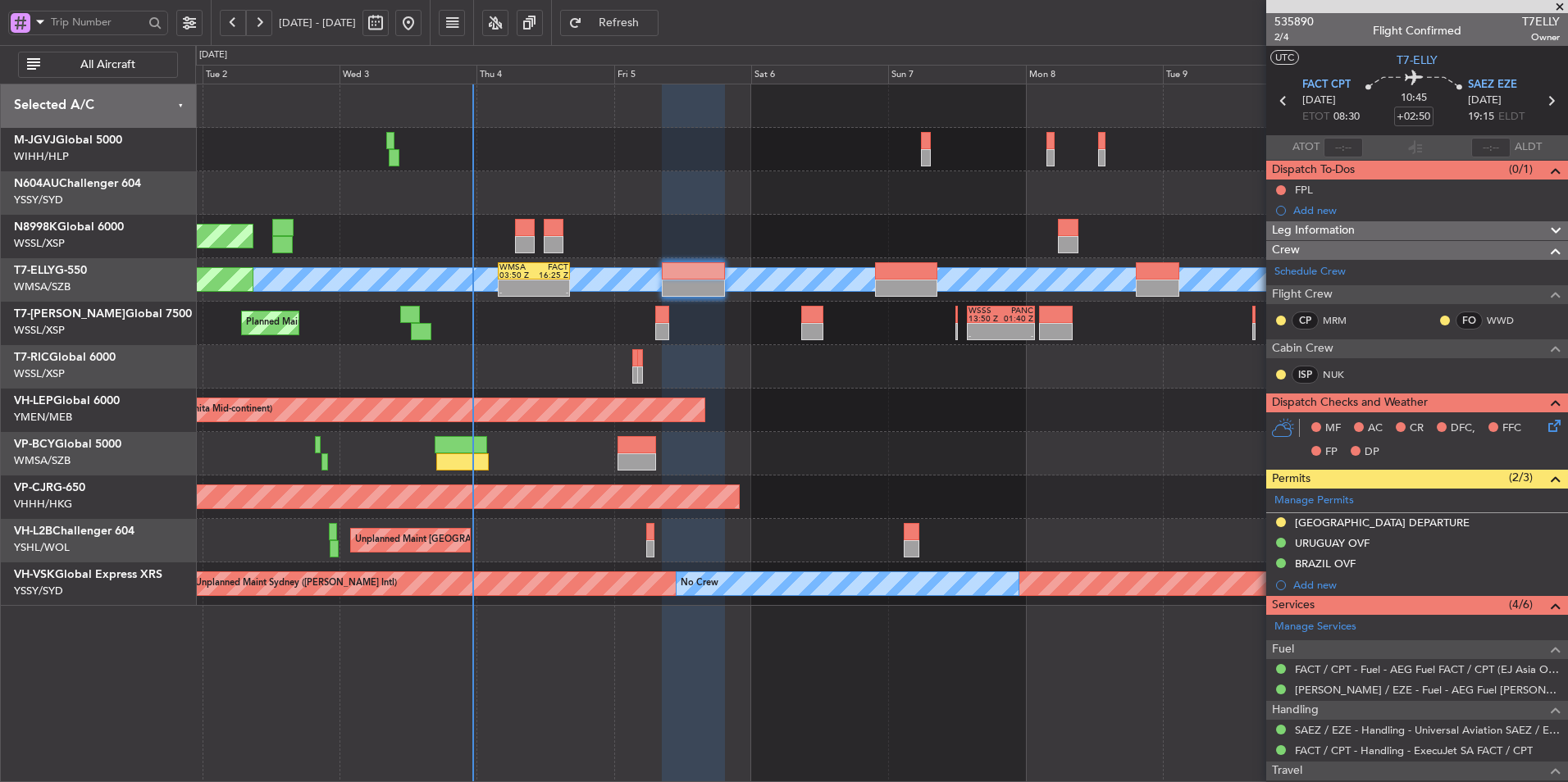
click at [948, 420] on div "Unplanned Maint Wichita (Wichita Mid-continent) Unplanned Maint Wichita (Wichit…" at bounding box center [881, 410] width 1372 height 43
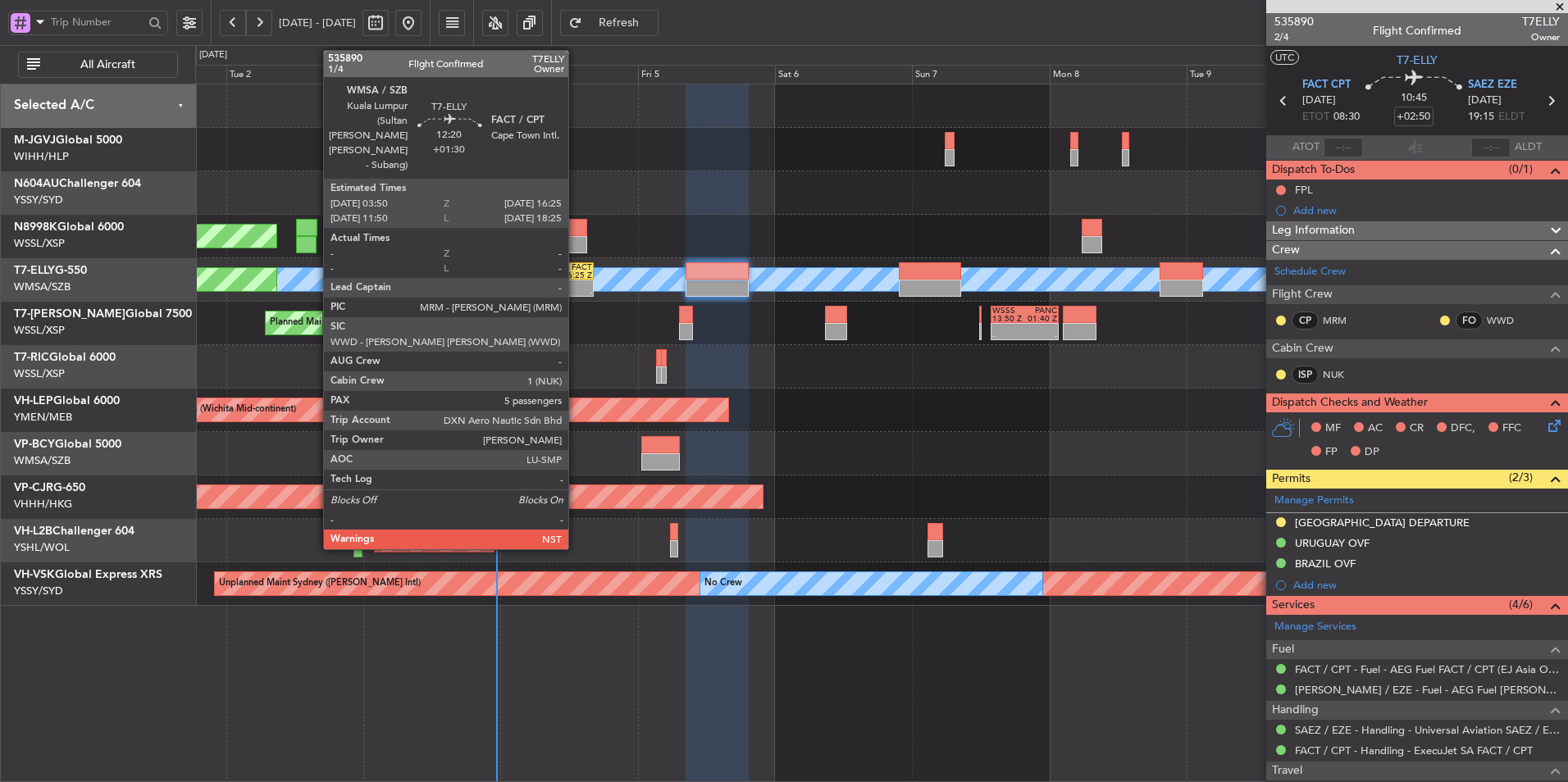
click at [576, 277] on div "16:25 Z" at bounding box center [575, 275] width 35 height 8
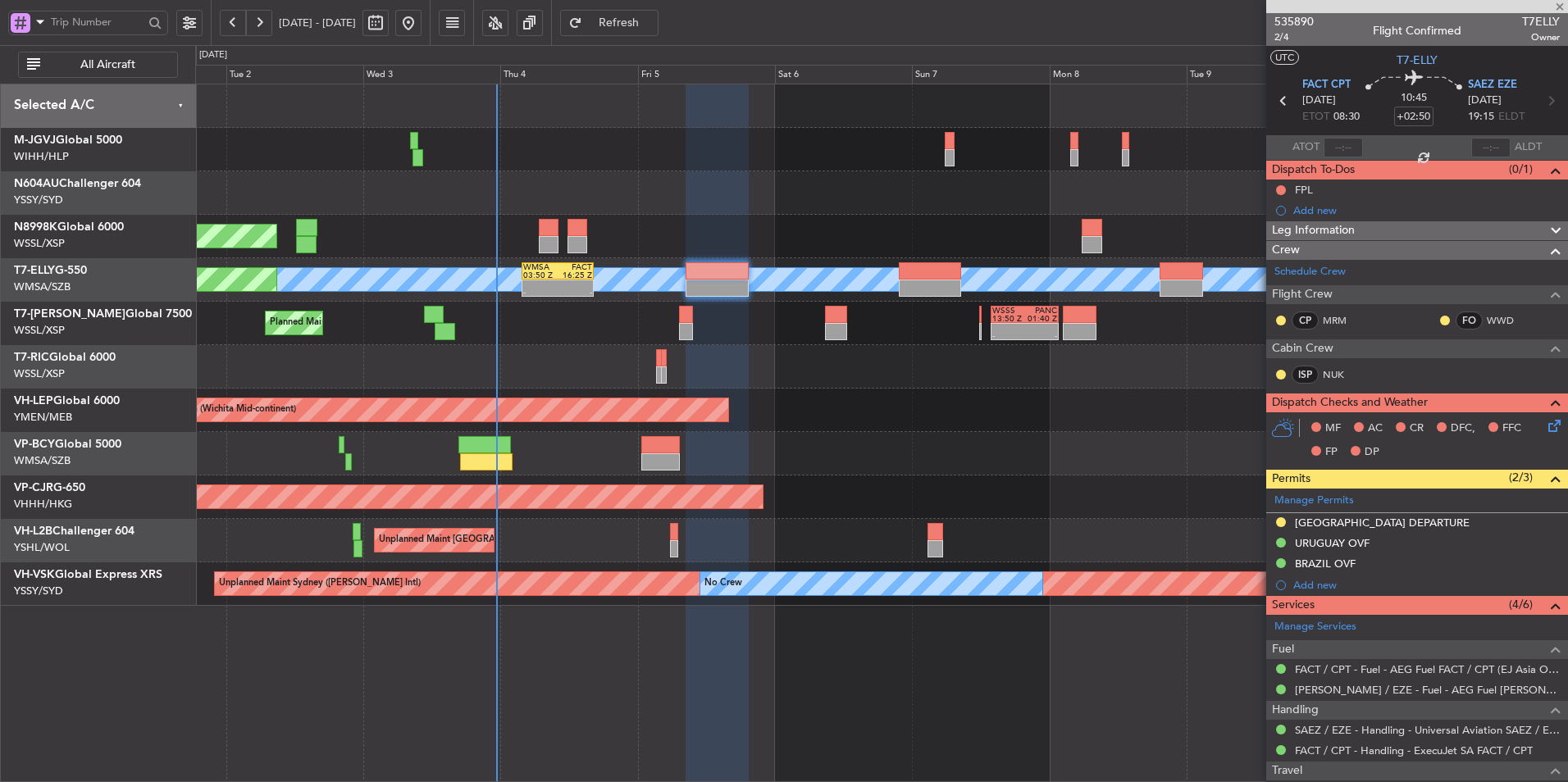
type input "+01:30"
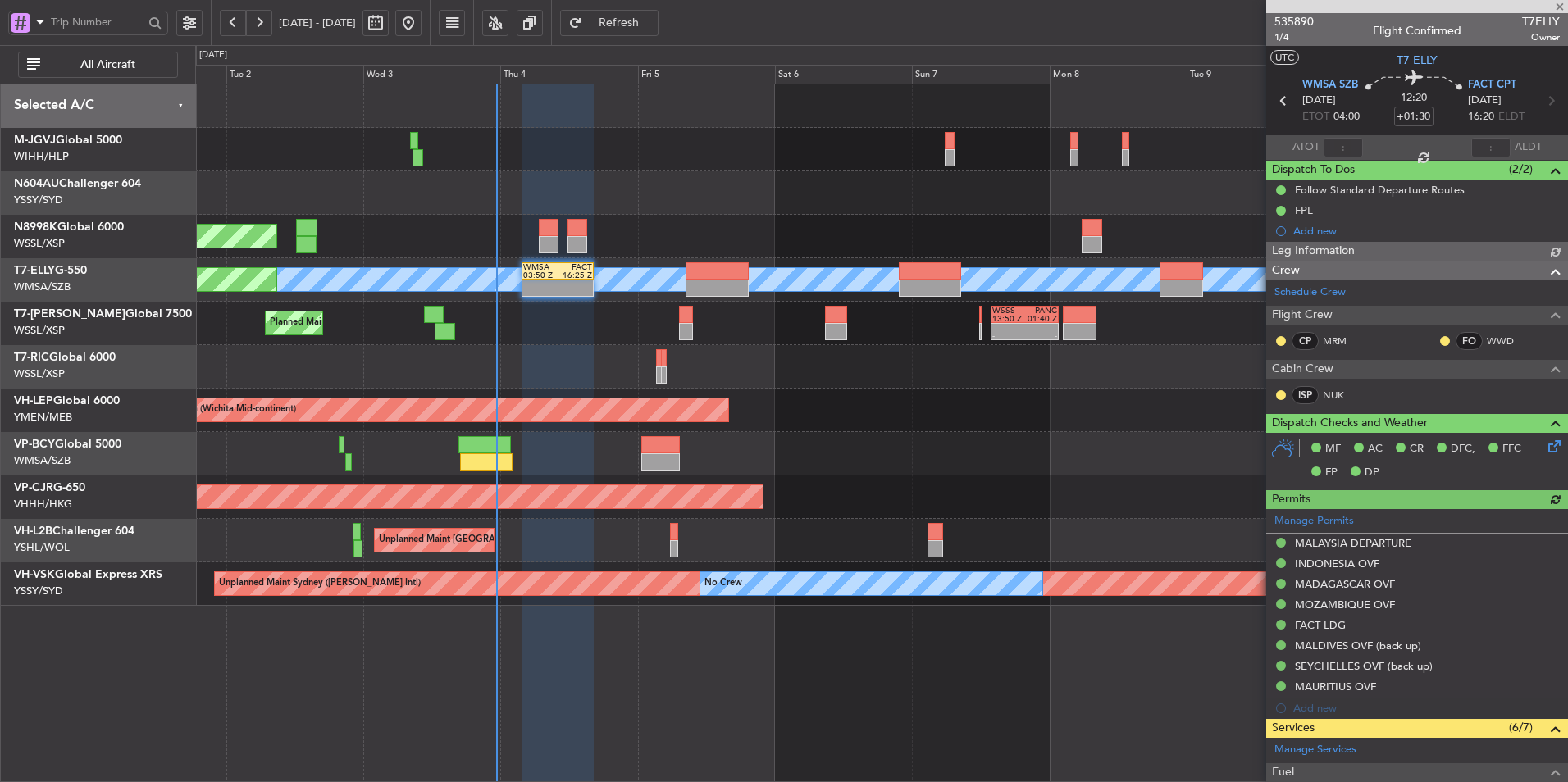
type input "[PERSON_NAME] (KYA)"
click at [714, 424] on div "Unplanned Maint Wichita (Wichita Mid-continent) Unplanned Maint Wichita (Wichit…" at bounding box center [881, 410] width 1372 height 43
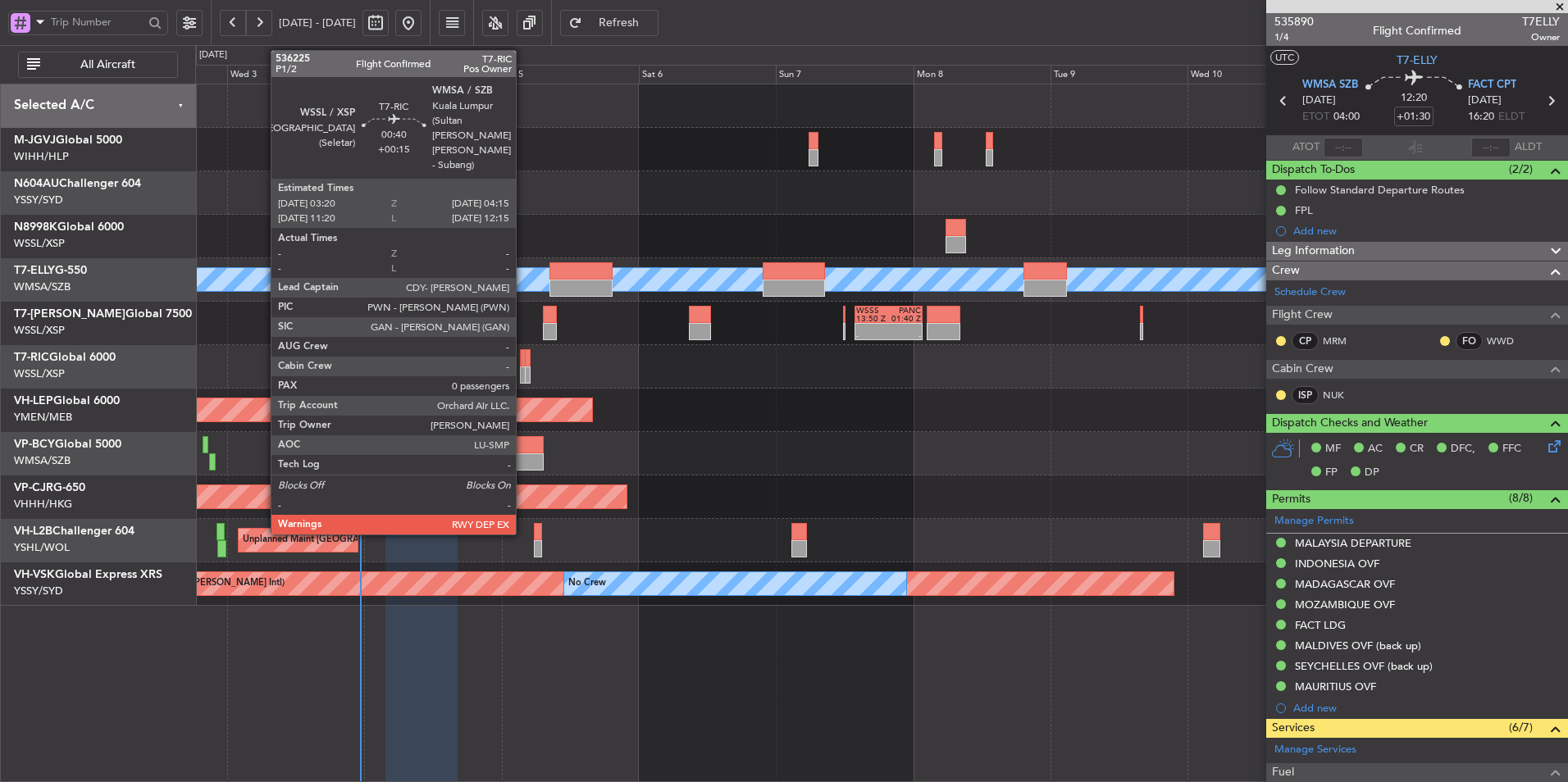
click at [523, 363] on div at bounding box center [522, 358] width 6 height 17
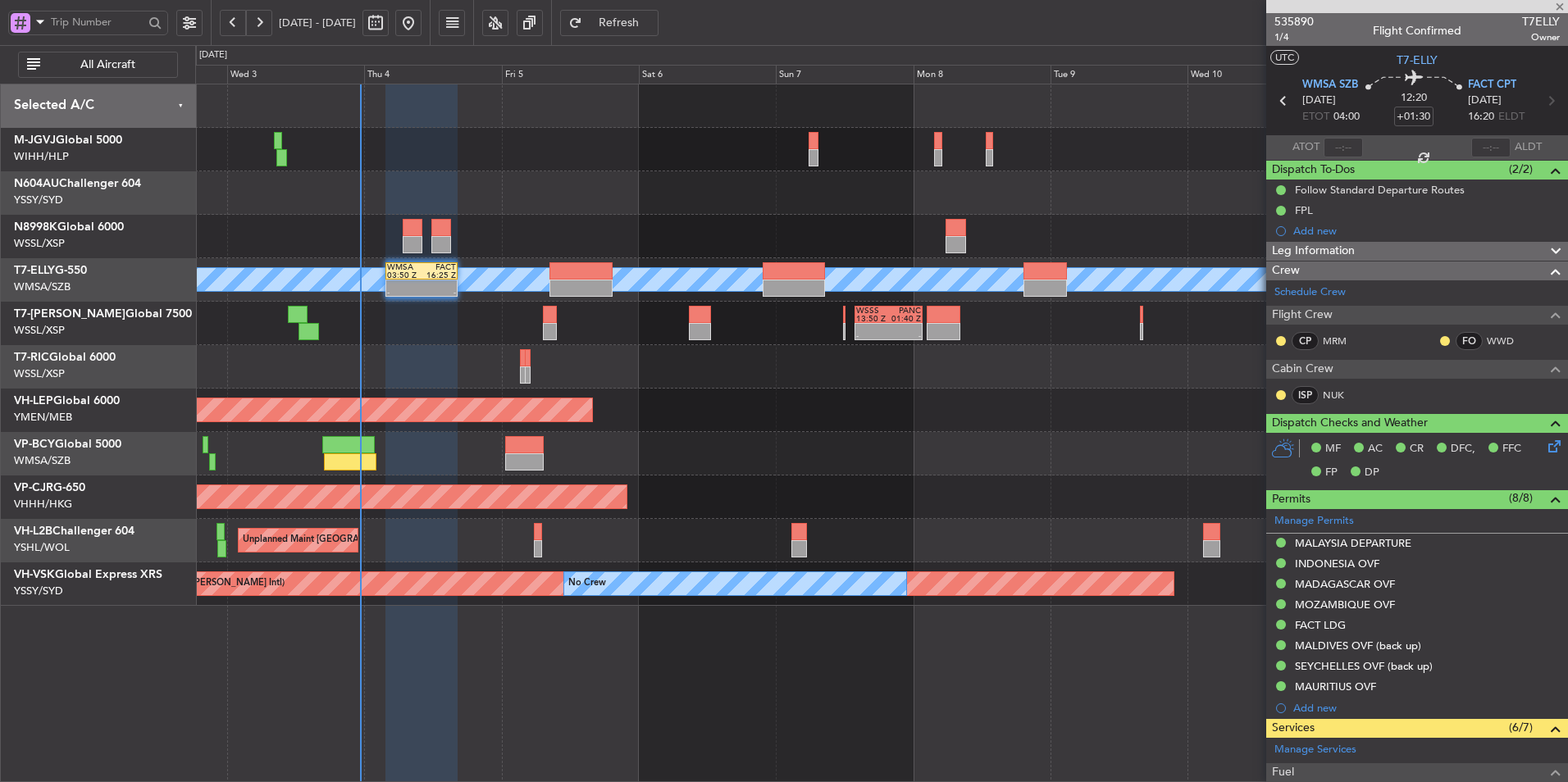
type input "+00:15"
type input "0"
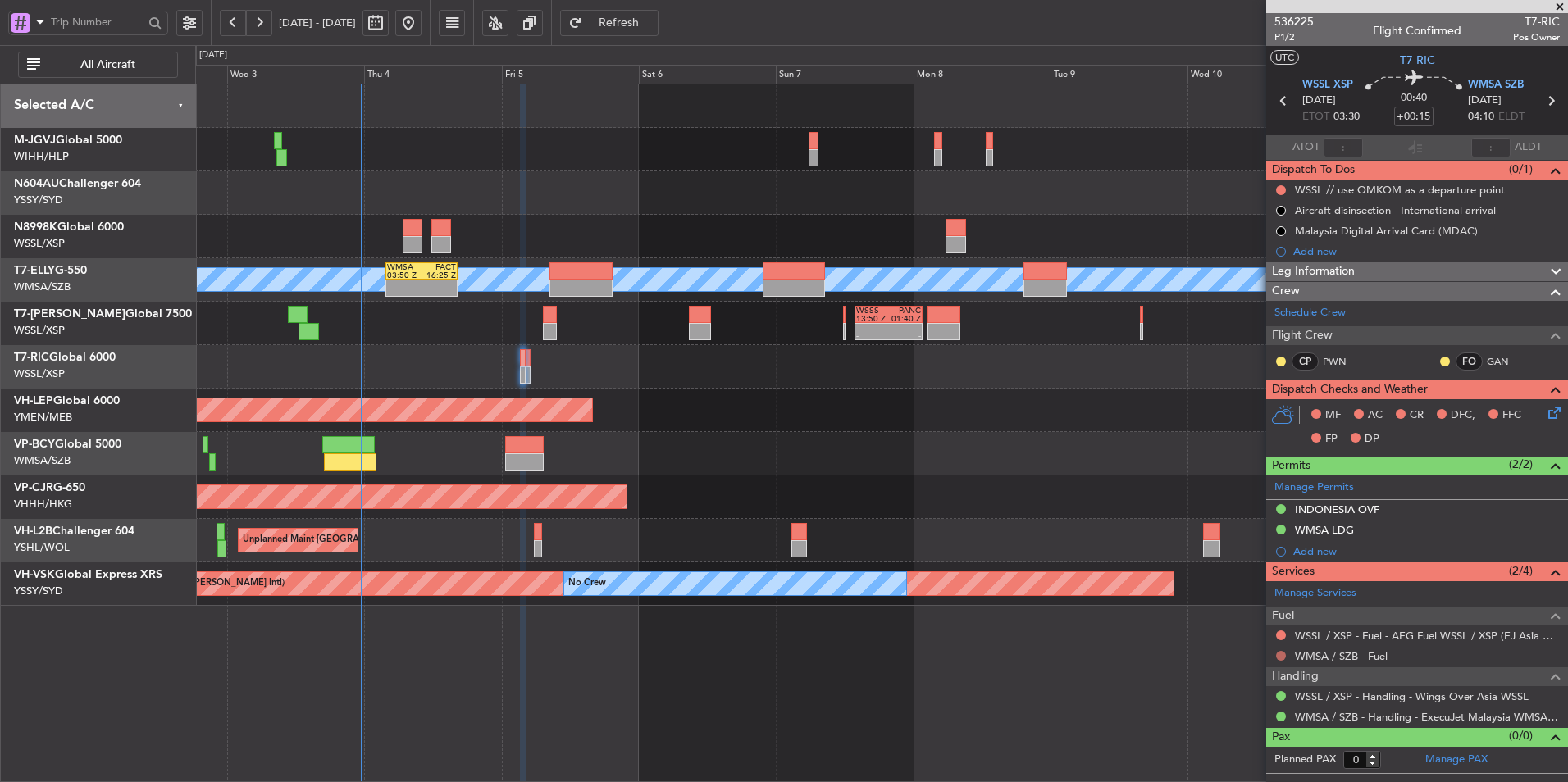
click at [1282, 656] on button at bounding box center [1280, 655] width 10 height 10
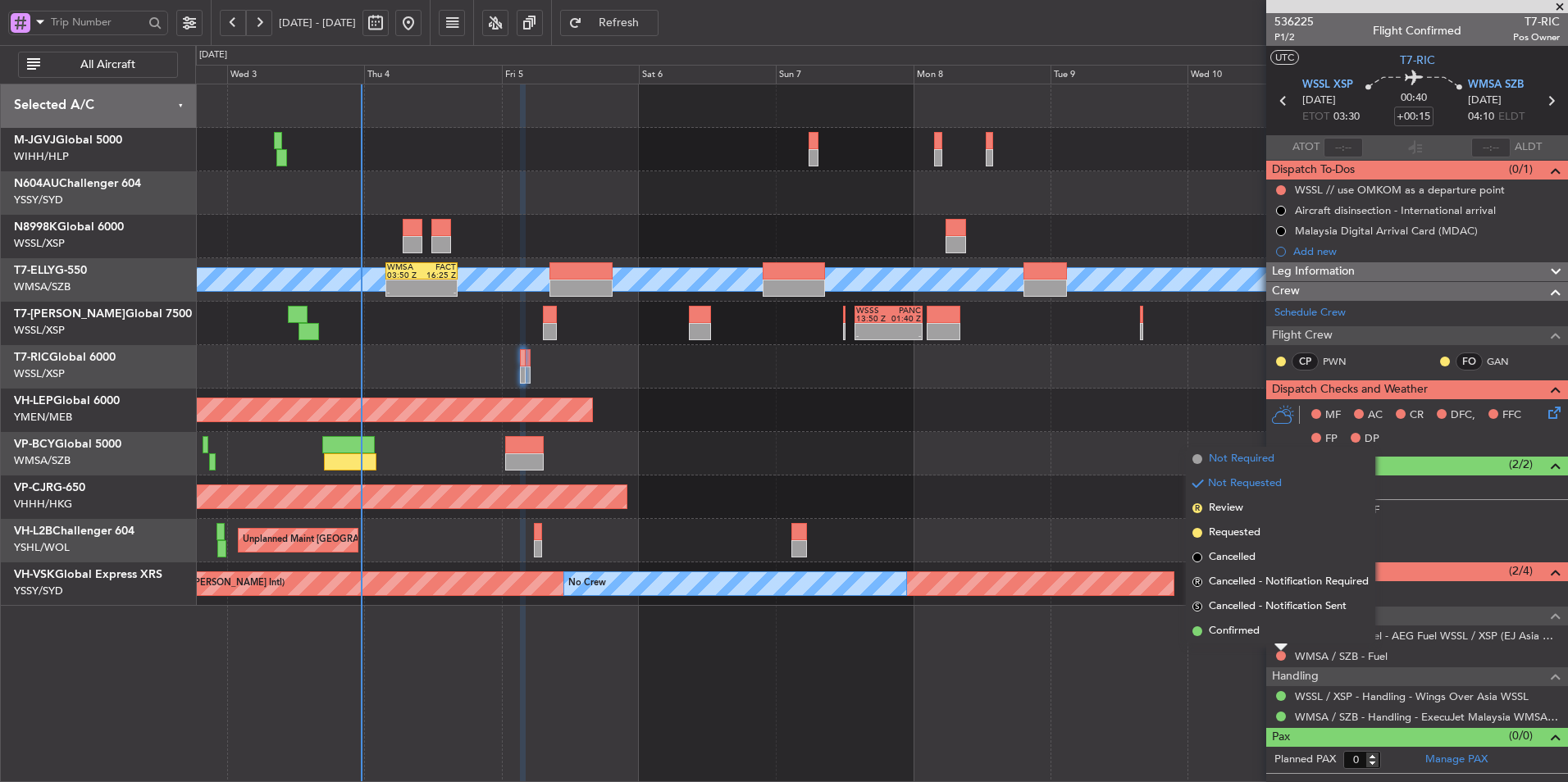
click at [1257, 450] on li "Not Required" at bounding box center [1280, 459] width 189 height 24
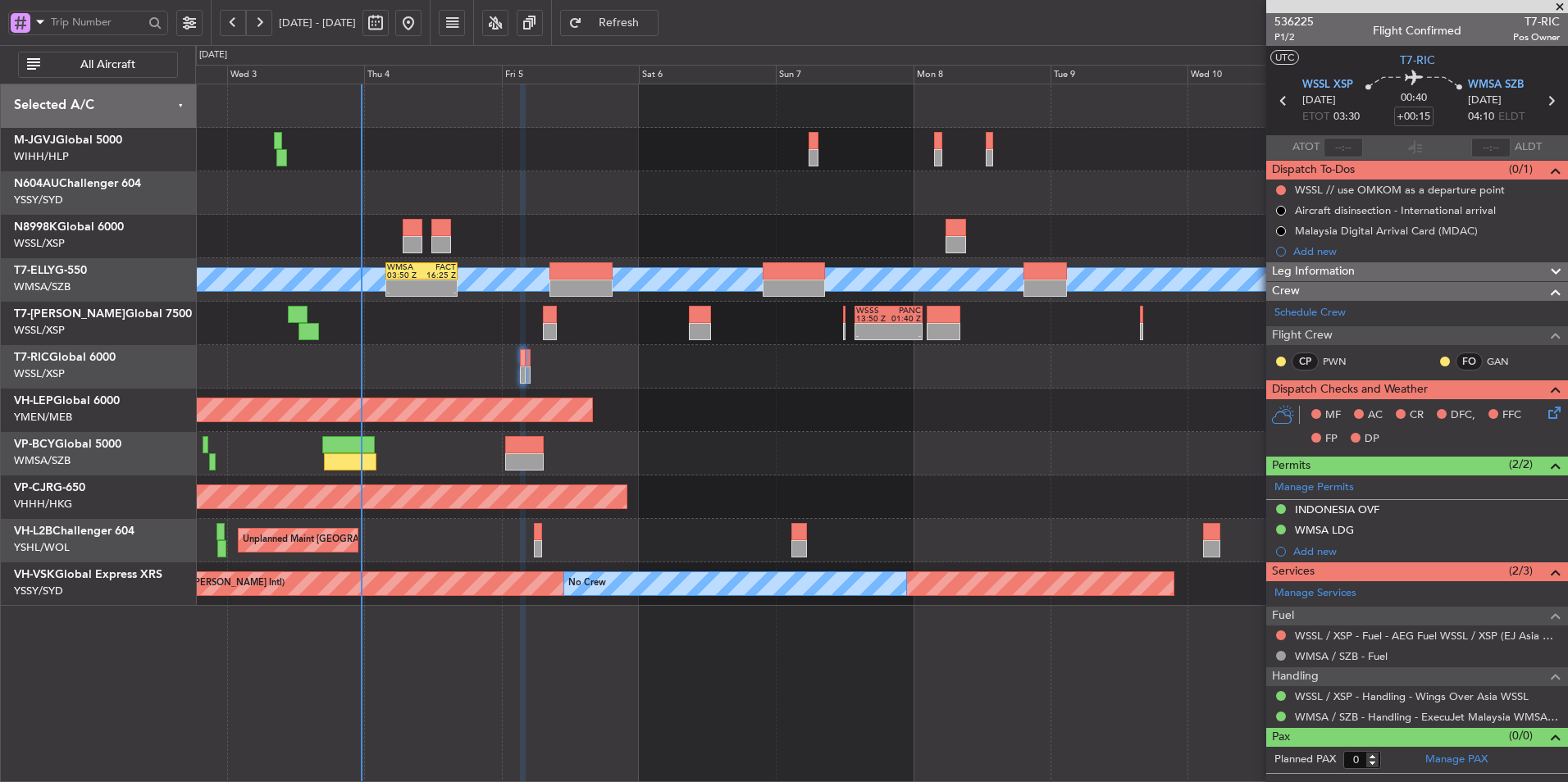
click at [531, 368] on div at bounding box center [881, 367] width 1372 height 43
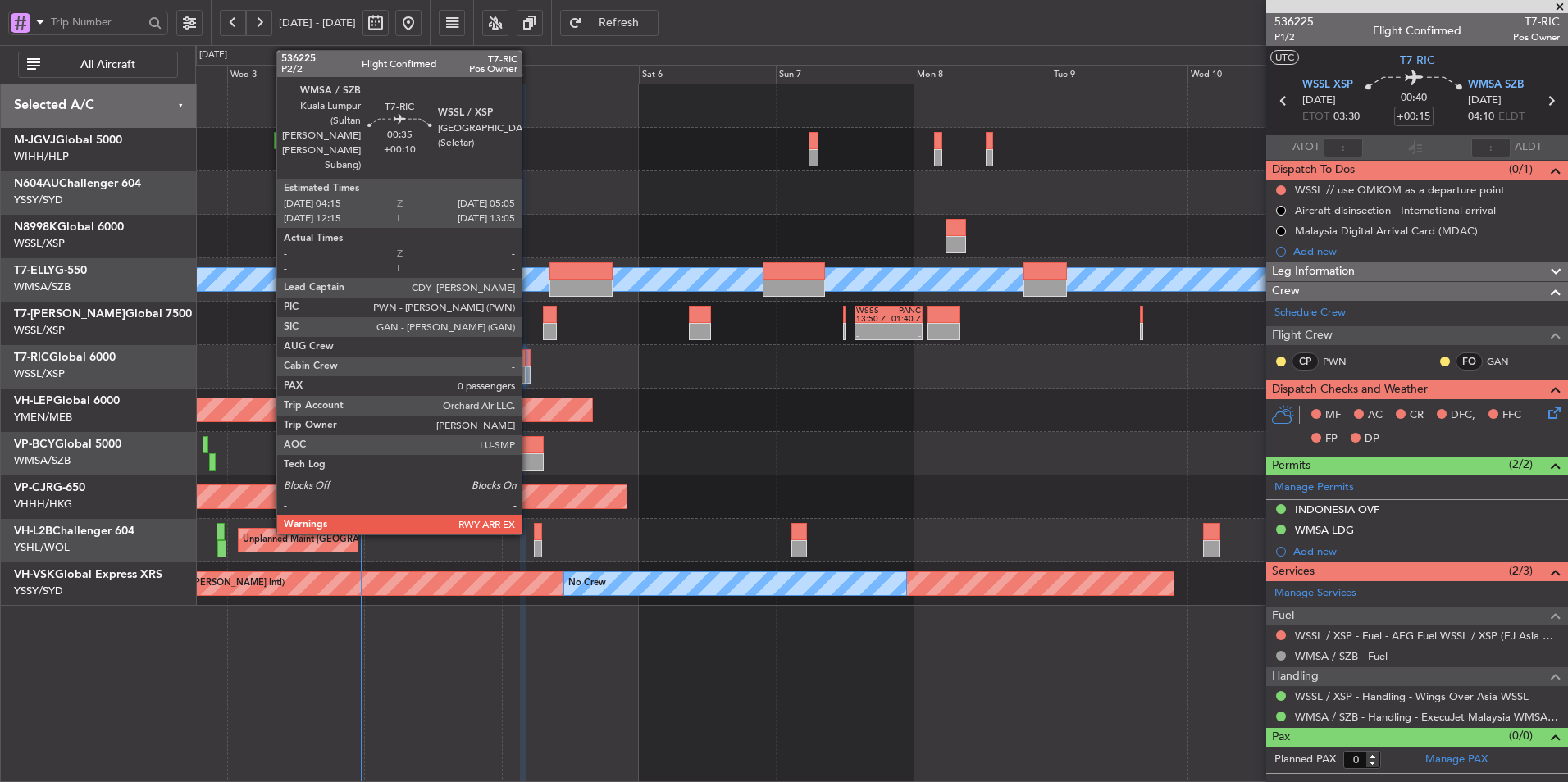
click at [529, 367] on div at bounding box center [527, 375] width 5 height 17
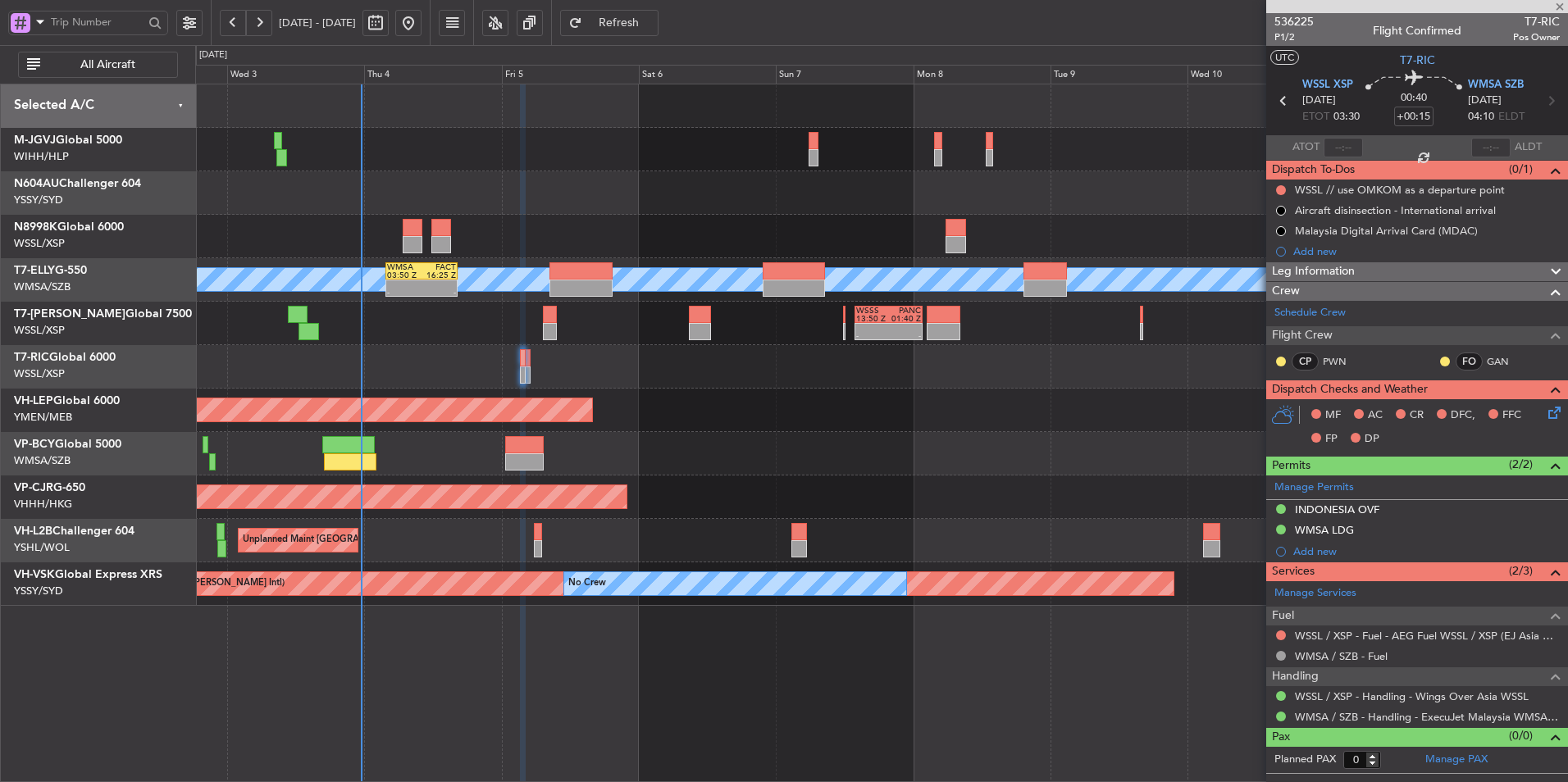
type input "+00:10"
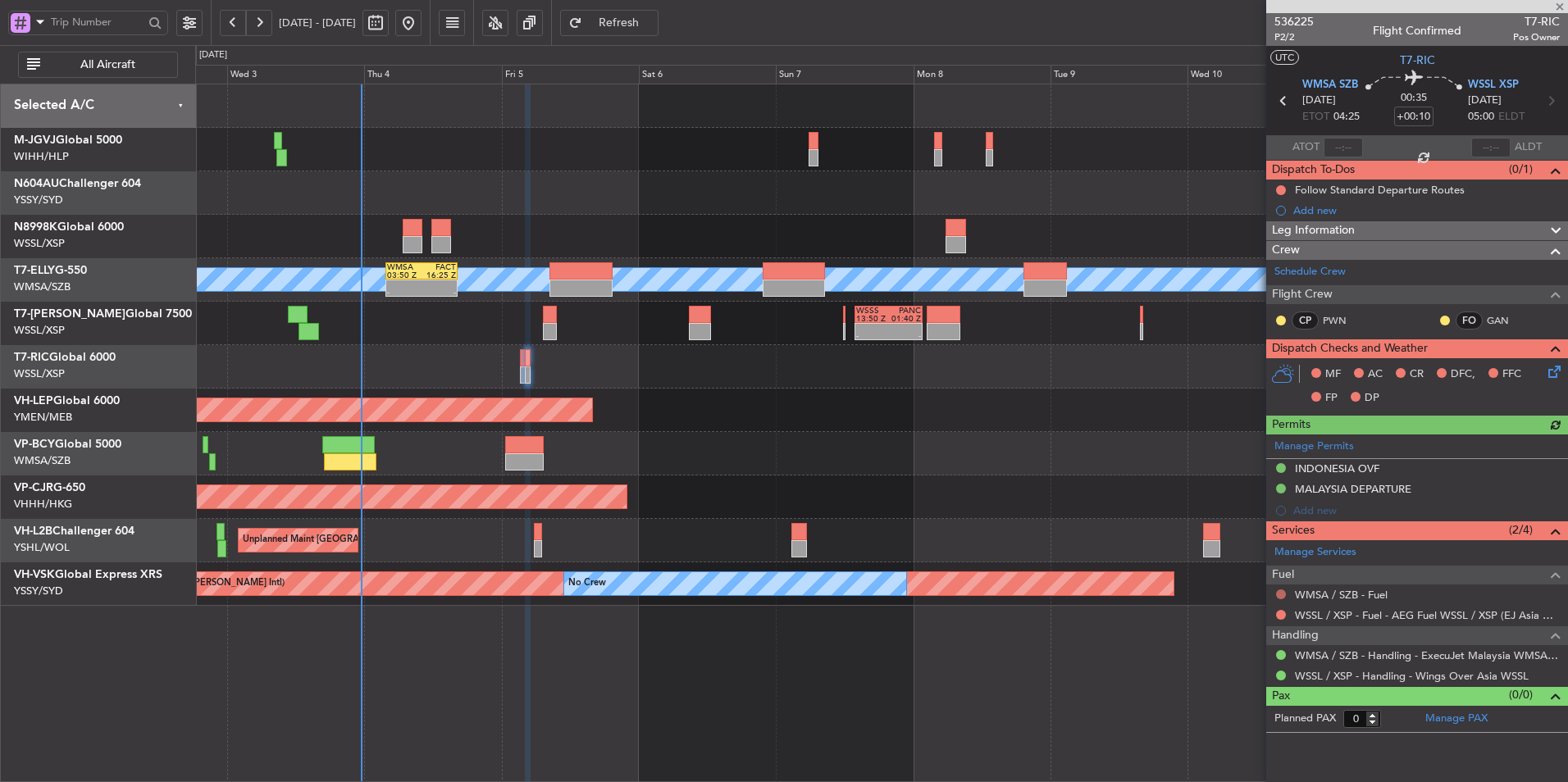
click at [1282, 594] on button at bounding box center [1280, 594] width 10 height 10
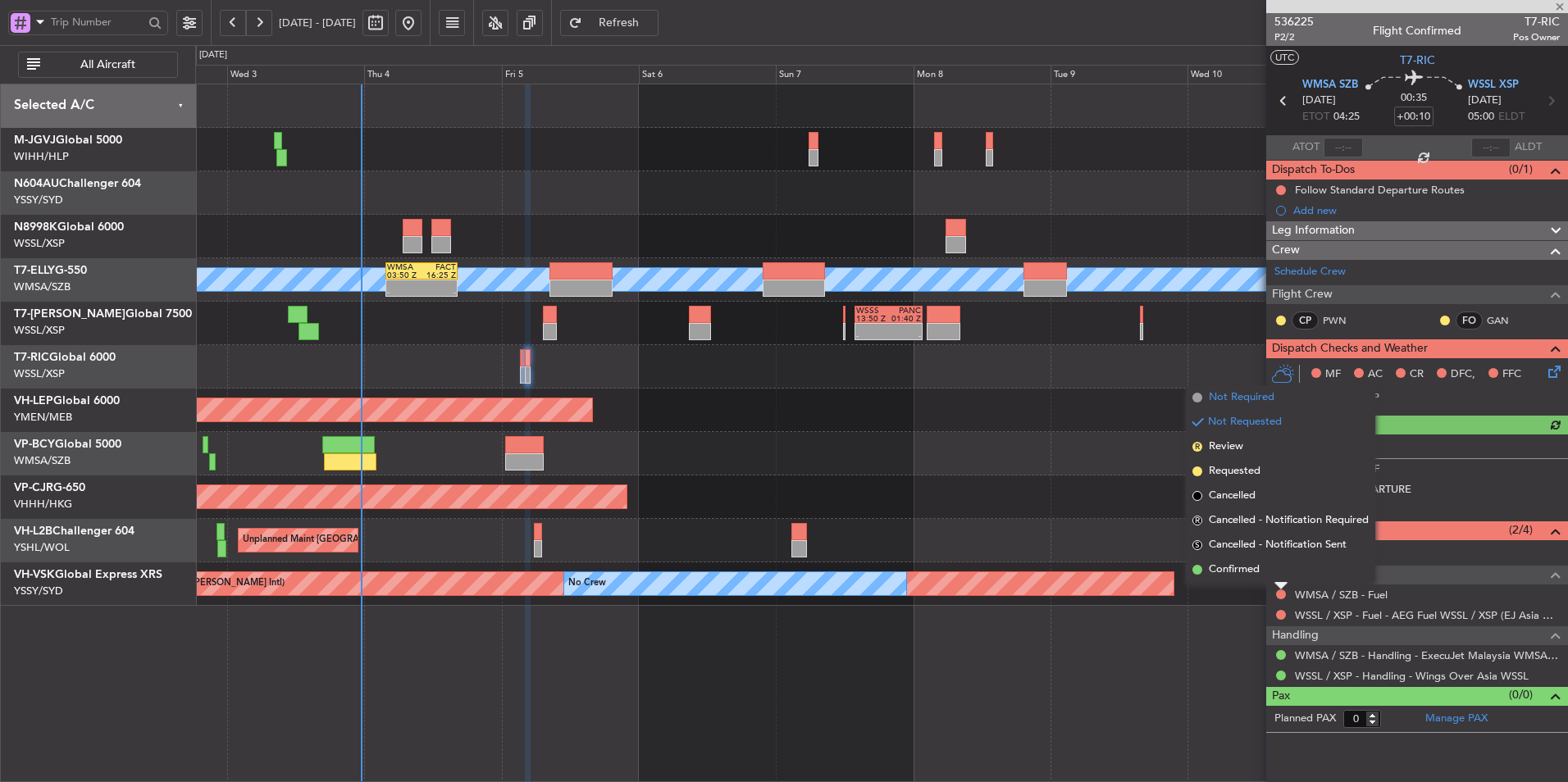
click at [1232, 396] on span "Not Required" at bounding box center [1242, 397] width 66 height 16
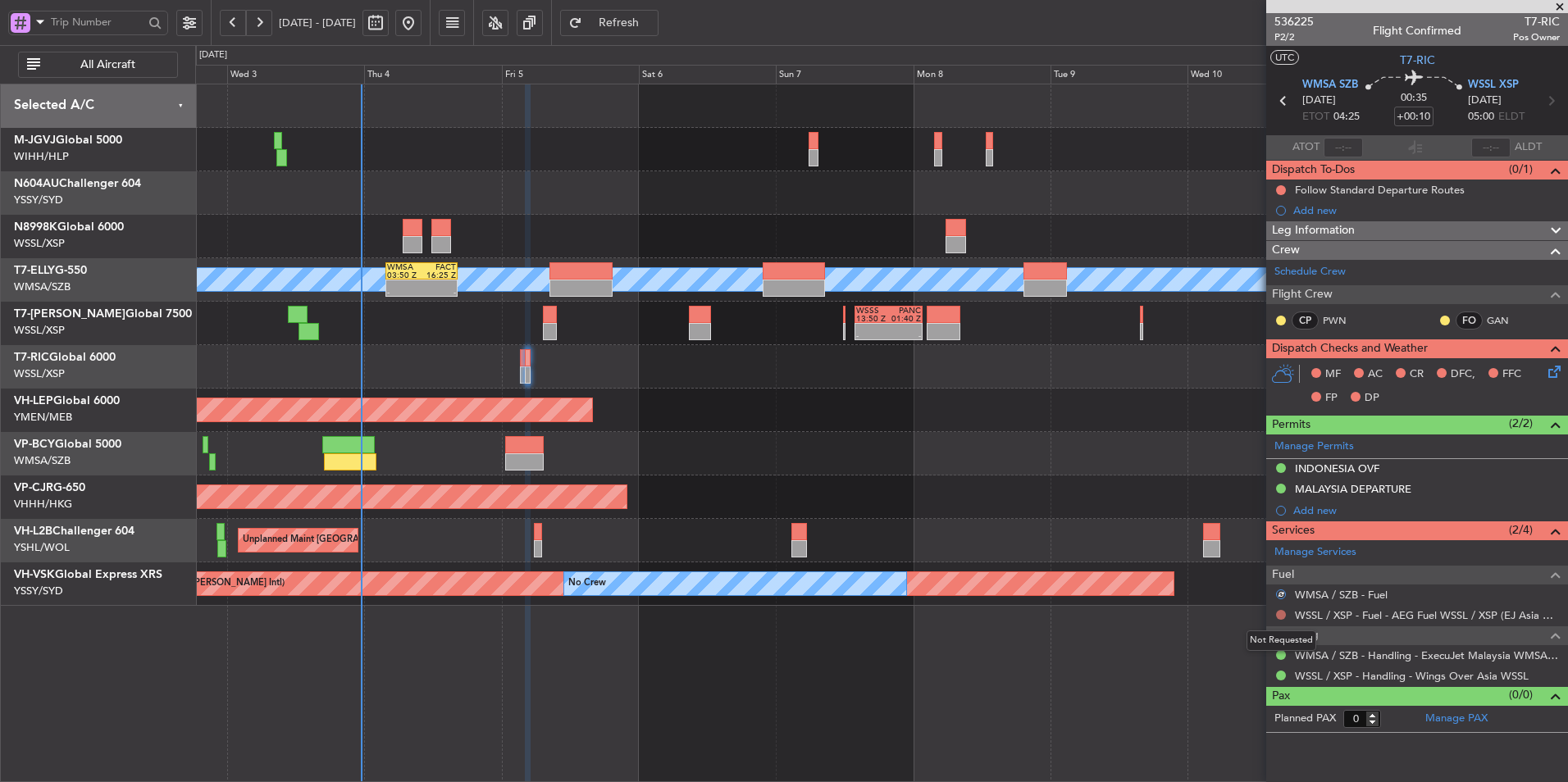
click at [1279, 616] on button at bounding box center [1280, 614] width 10 height 10
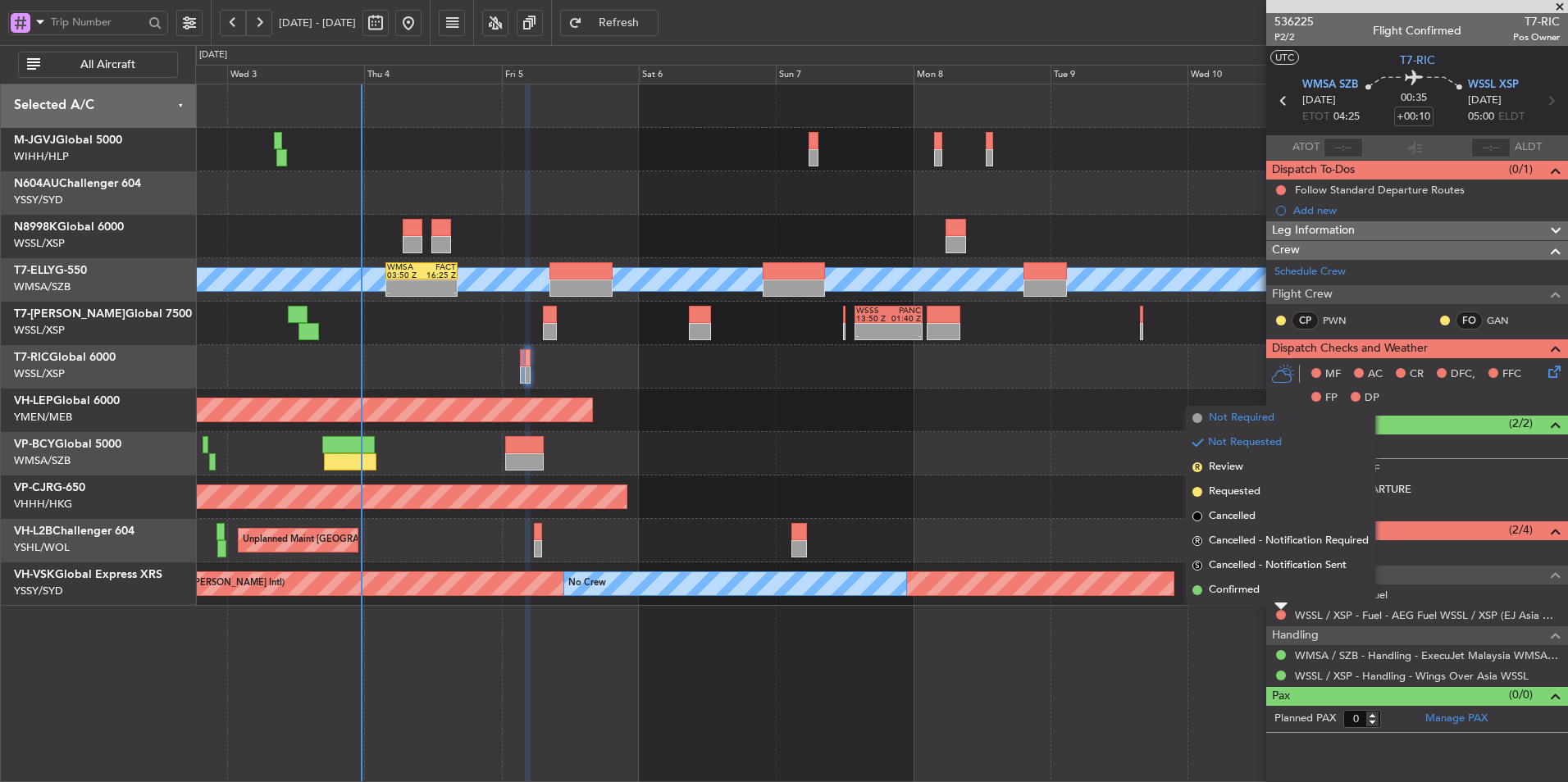
click at [1241, 414] on span "Not Required" at bounding box center [1242, 418] width 66 height 16
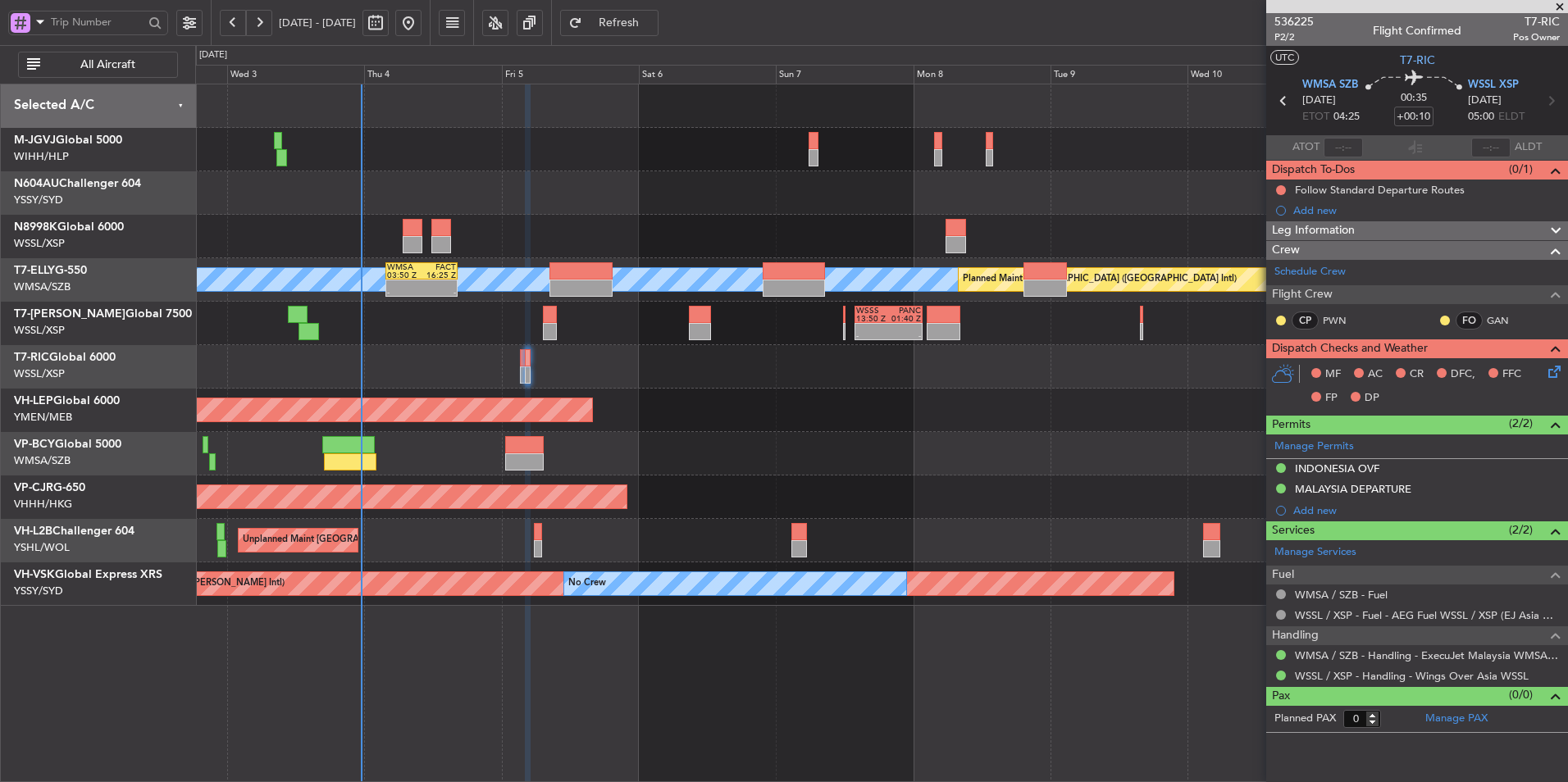
click at [480, 383] on div at bounding box center [881, 367] width 1372 height 43
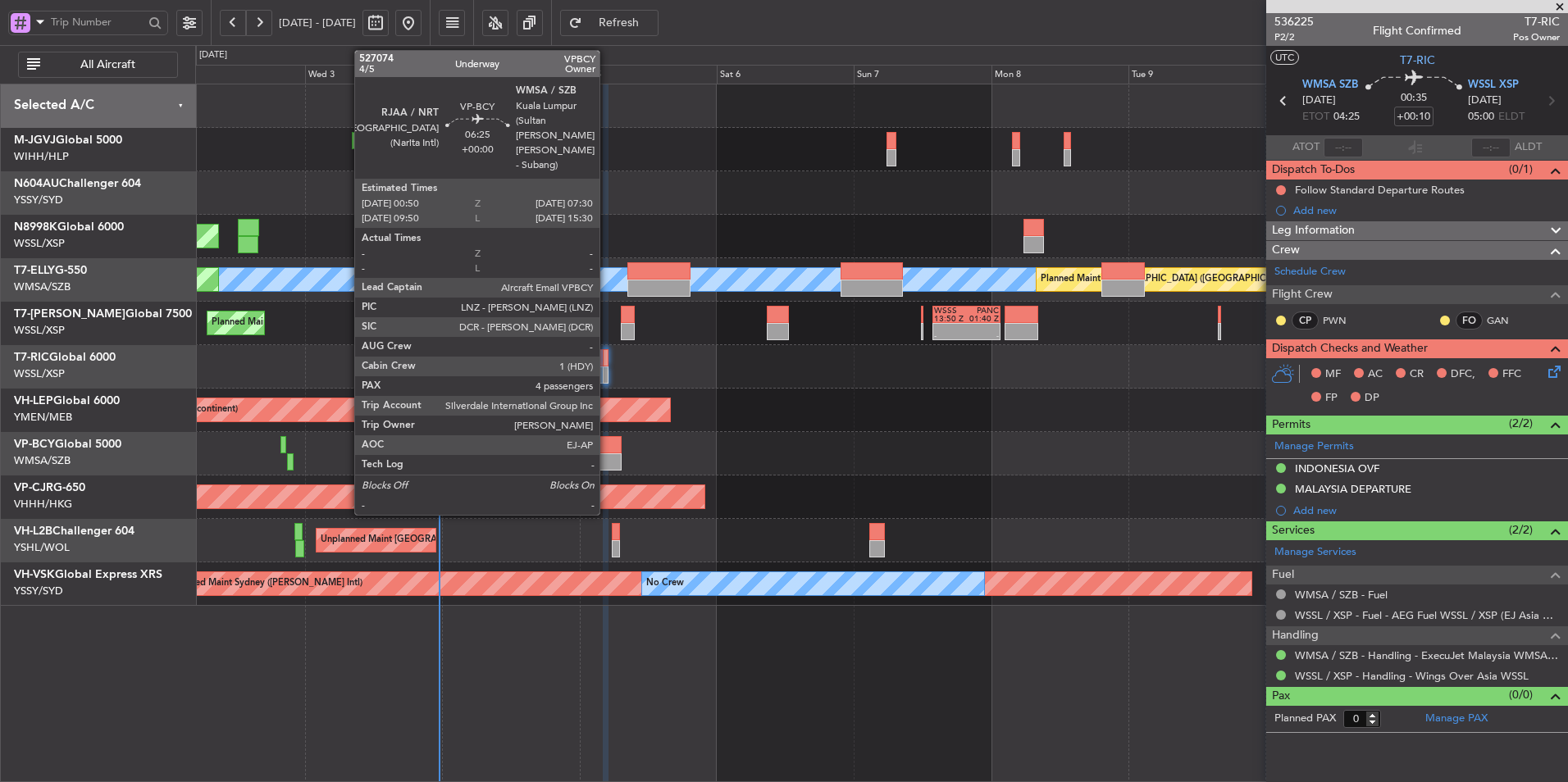
click at [607, 449] on div at bounding box center [602, 445] width 38 height 17
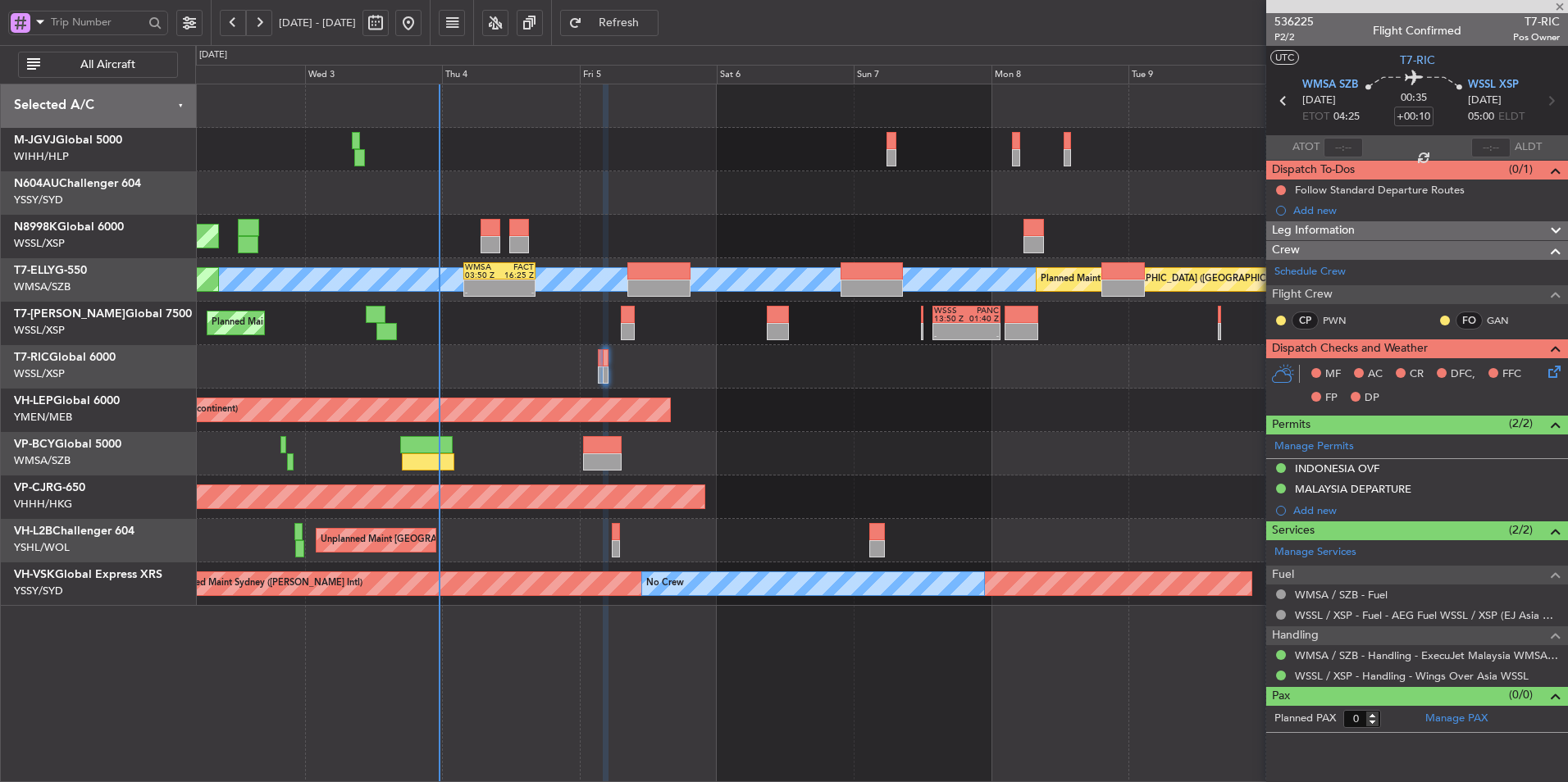
click at [560, 451] on div at bounding box center [881, 453] width 1372 height 43
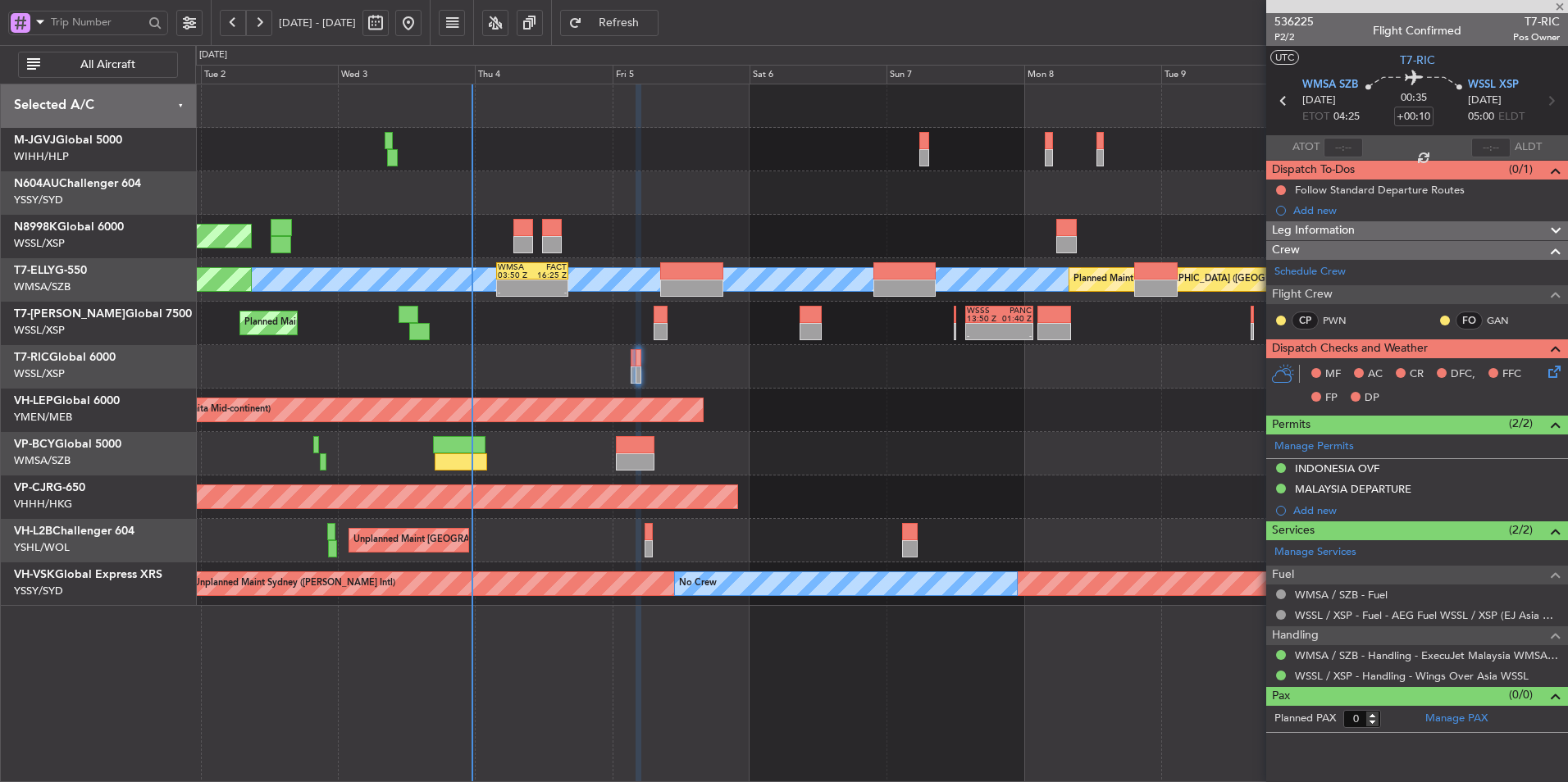
type input "4"
click at [798, 465] on div at bounding box center [881, 453] width 1372 height 43
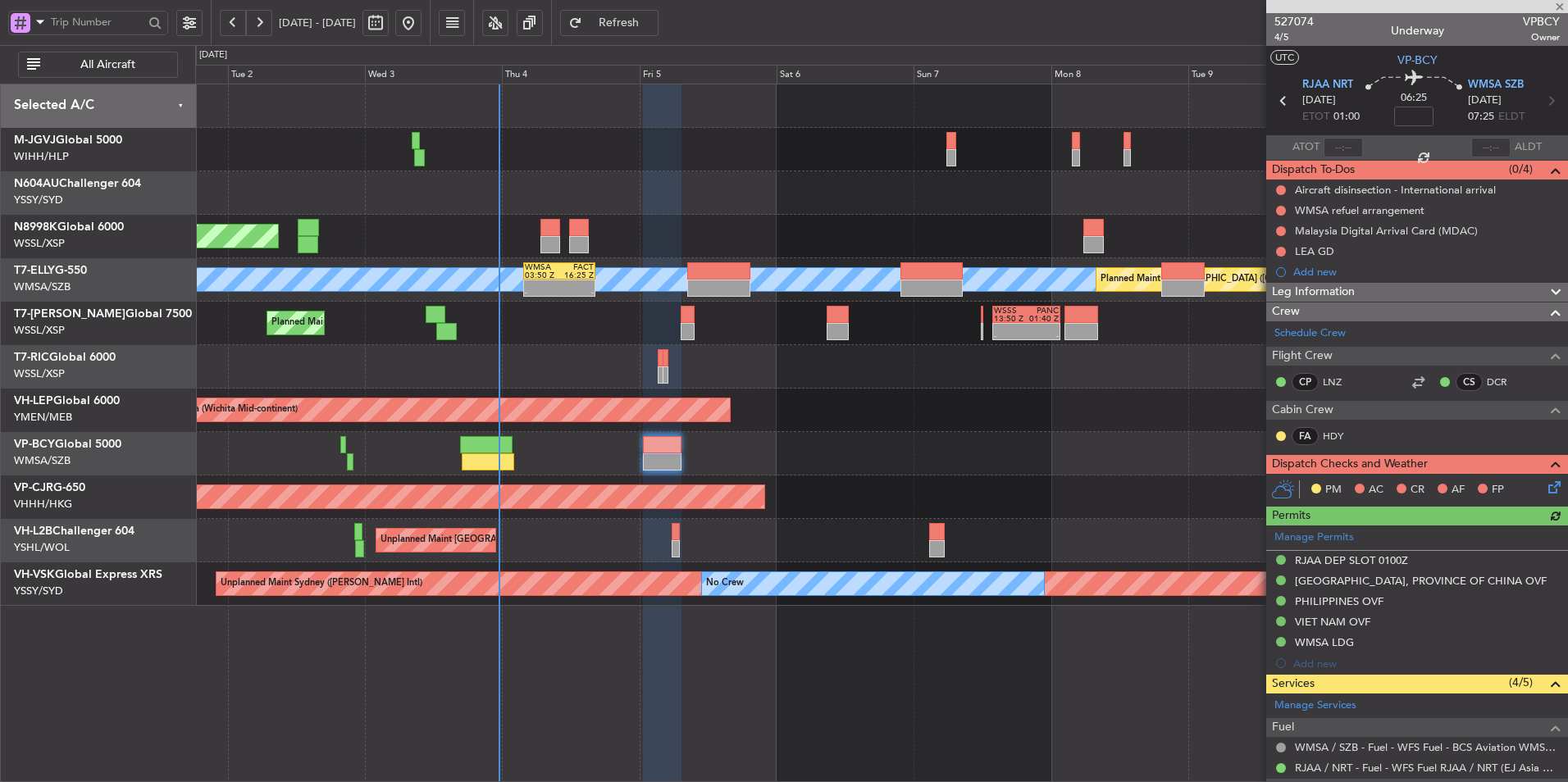
click at [990, 449] on div at bounding box center [881, 453] width 1372 height 43
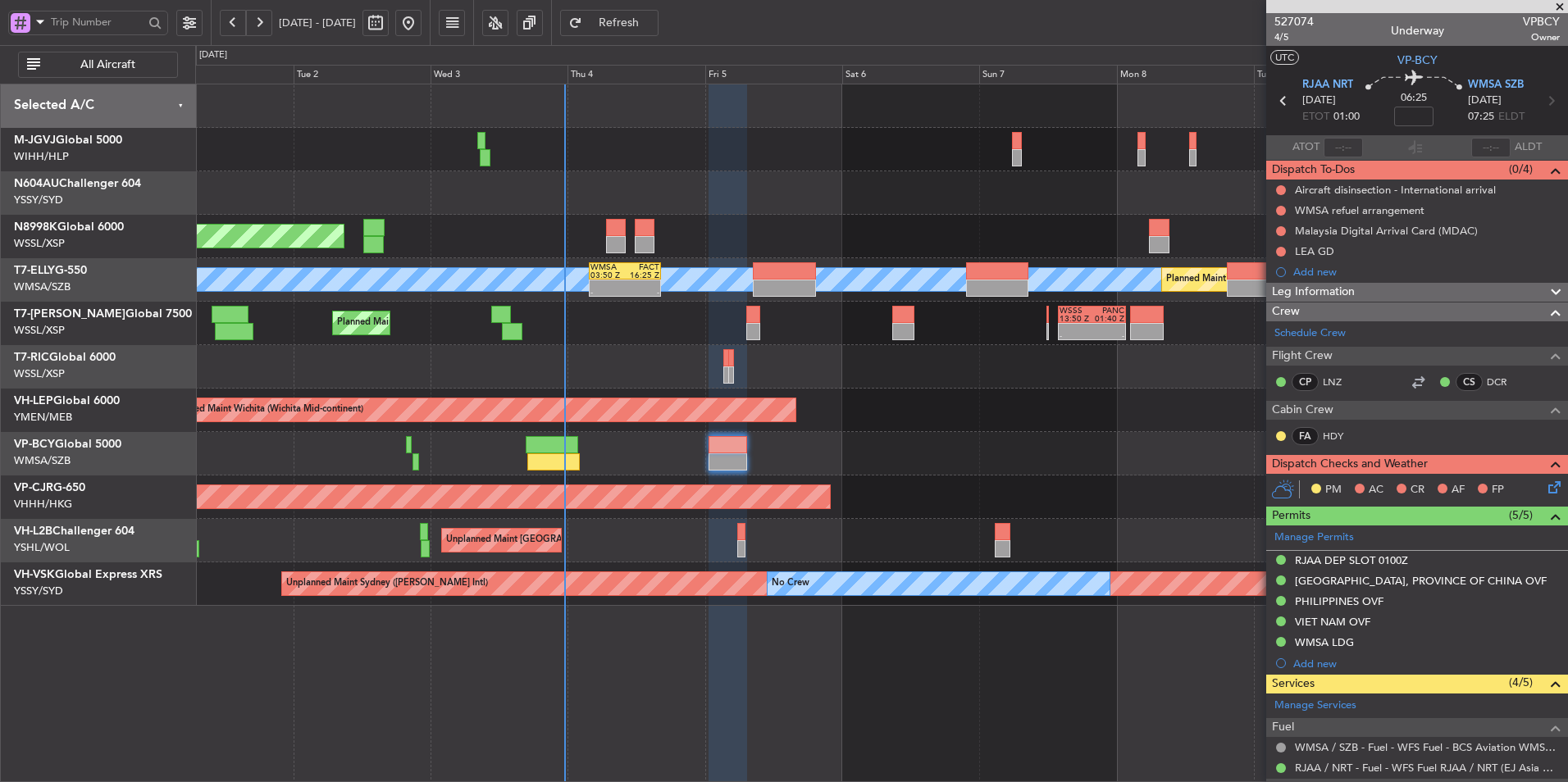
click at [834, 473] on div "Planned Maint [GEOGRAPHIC_DATA] (Seletar) Planned Maint [GEOGRAPHIC_DATA] (Sult…" at bounding box center [881, 344] width 1372 height 521
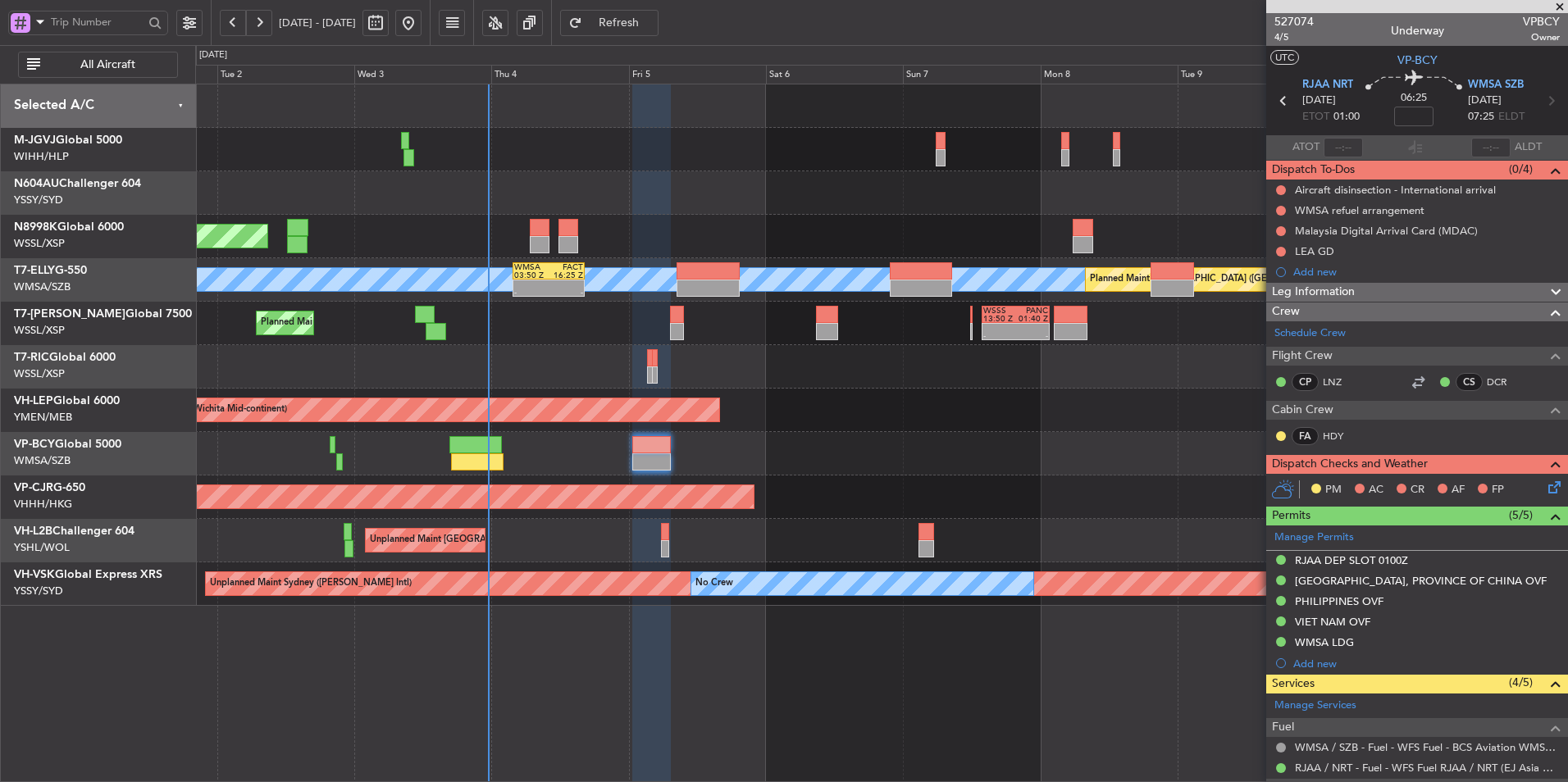
click at [807, 434] on div at bounding box center [881, 453] width 1372 height 43
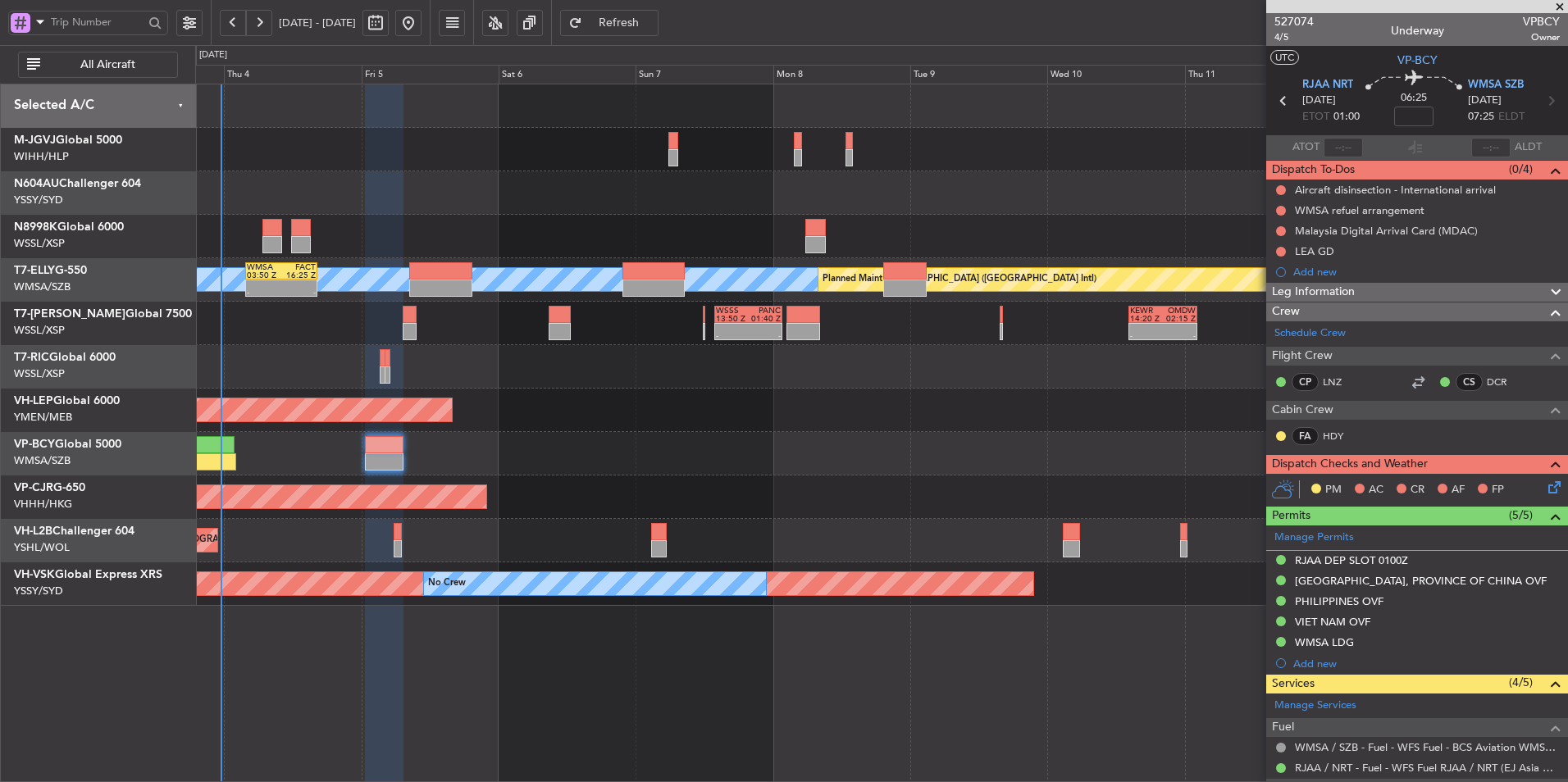
click at [716, 440] on div at bounding box center [881, 453] width 1372 height 43
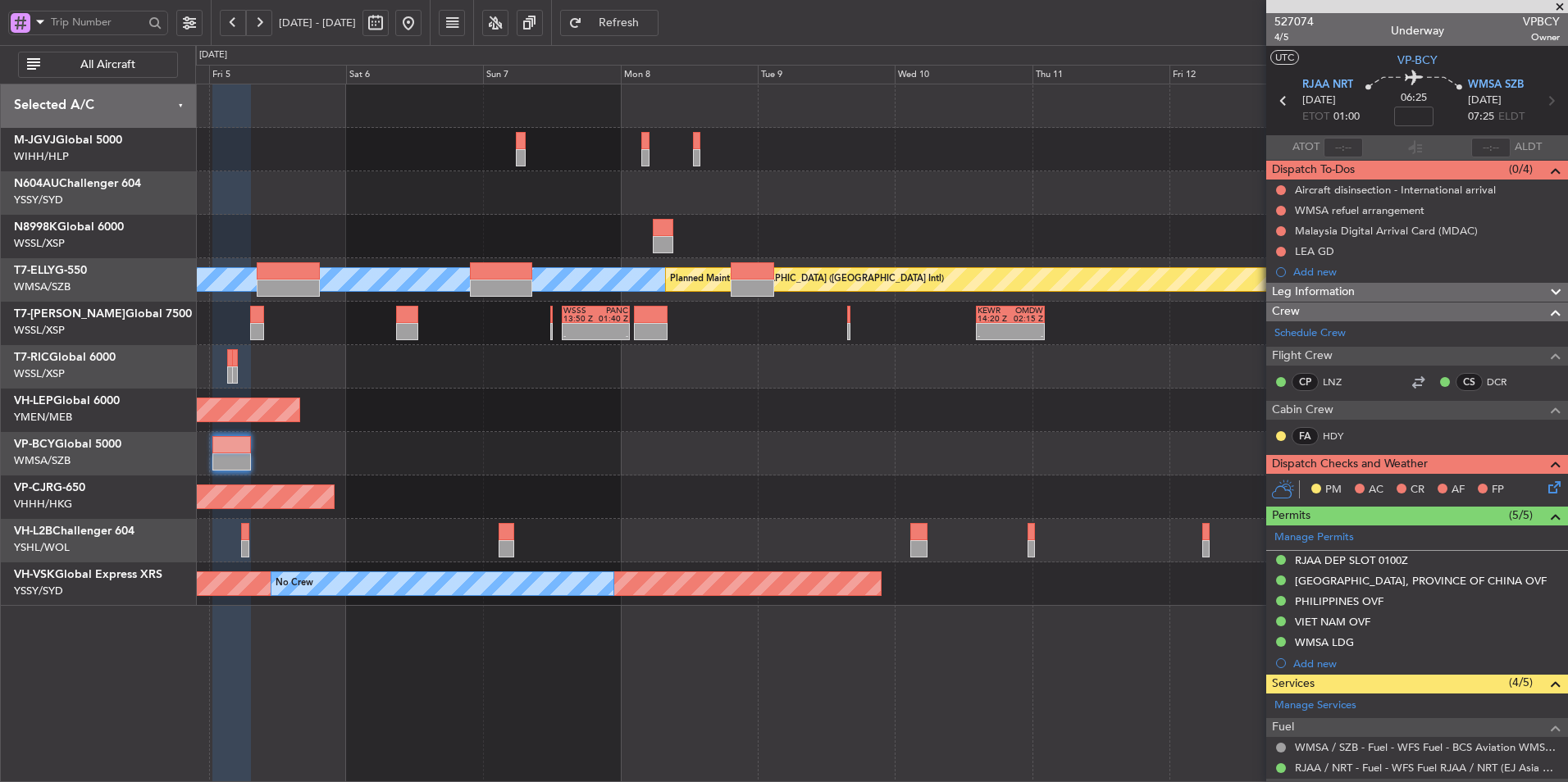
click at [907, 479] on div "[PERSON_NAME] Planned Maint [GEOGRAPHIC_DATA] ([GEOGRAPHIC_DATA]) WMSA 03:50 Z …" at bounding box center [881, 344] width 1372 height 521
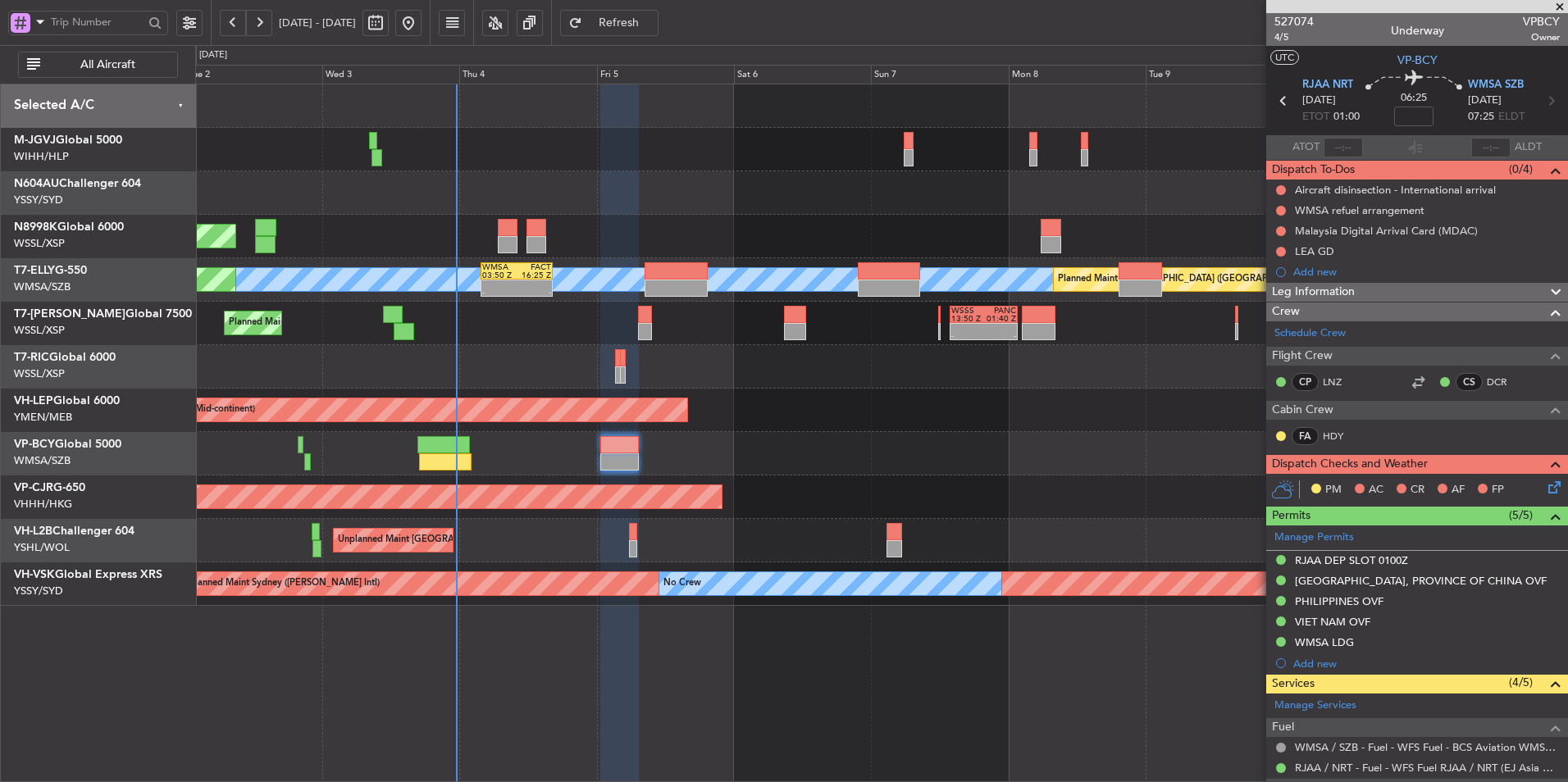
click at [621, 482] on div "Planned Maint [GEOGRAPHIC_DATA] ([GEOGRAPHIC_DATA] Intl)" at bounding box center [881, 497] width 1372 height 43
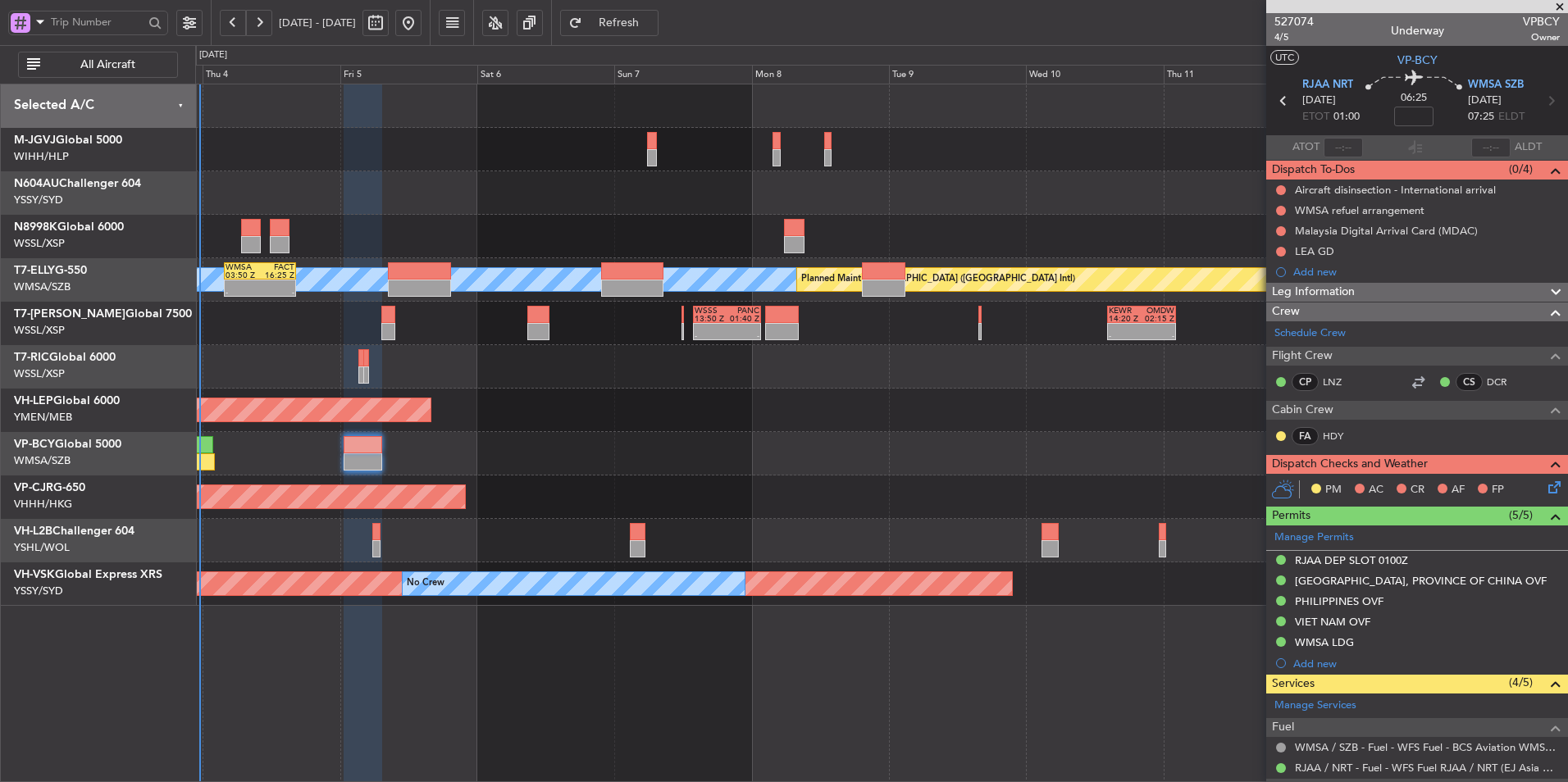
click at [503, 492] on div "Planned Maint [GEOGRAPHIC_DATA] ([GEOGRAPHIC_DATA] Intl)" at bounding box center [881, 497] width 1372 height 43
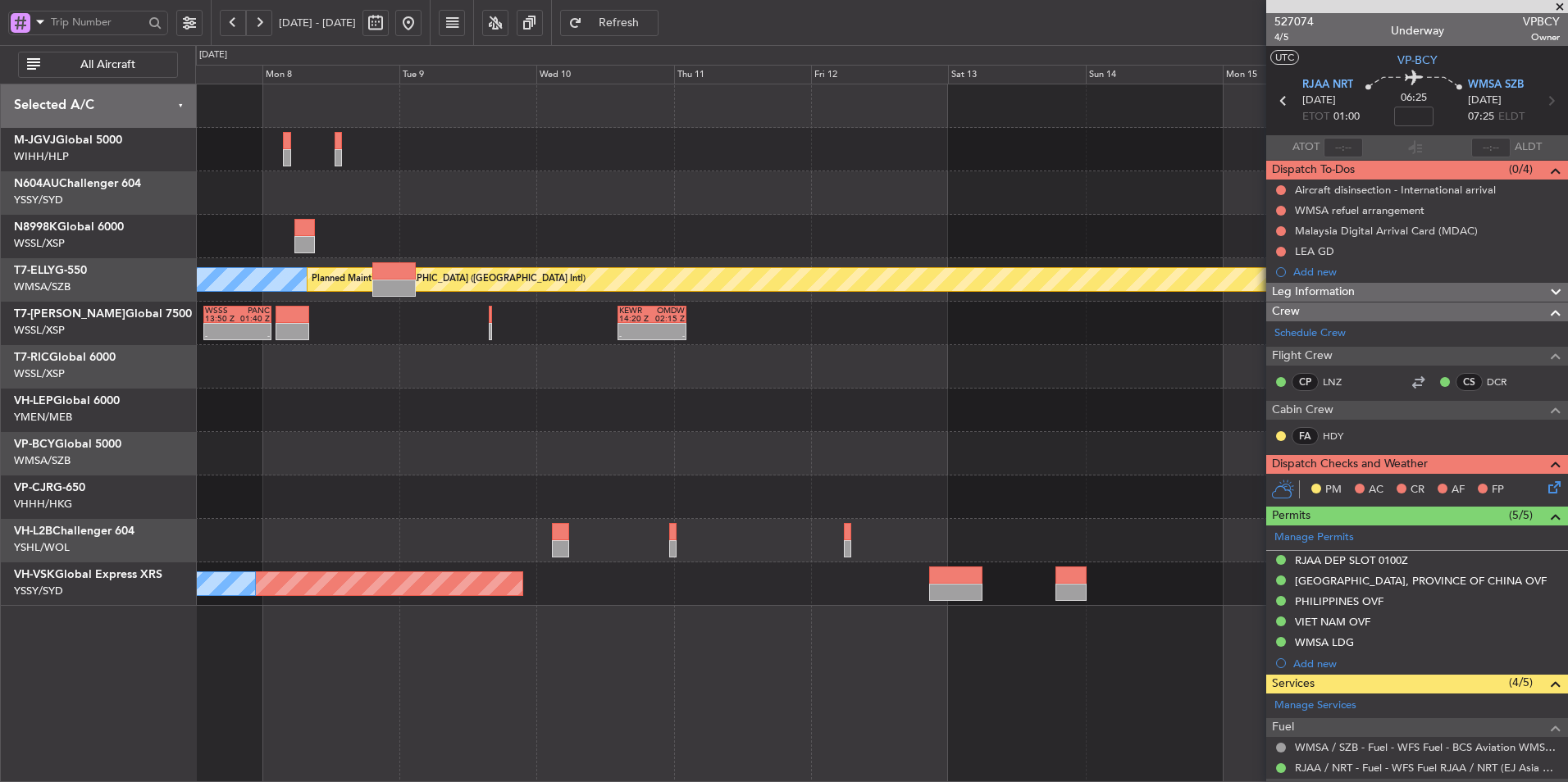
click at [613, 498] on div "Planned Maint [GEOGRAPHIC_DATA] ([GEOGRAPHIC_DATA] Intl)" at bounding box center [881, 497] width 1372 height 43
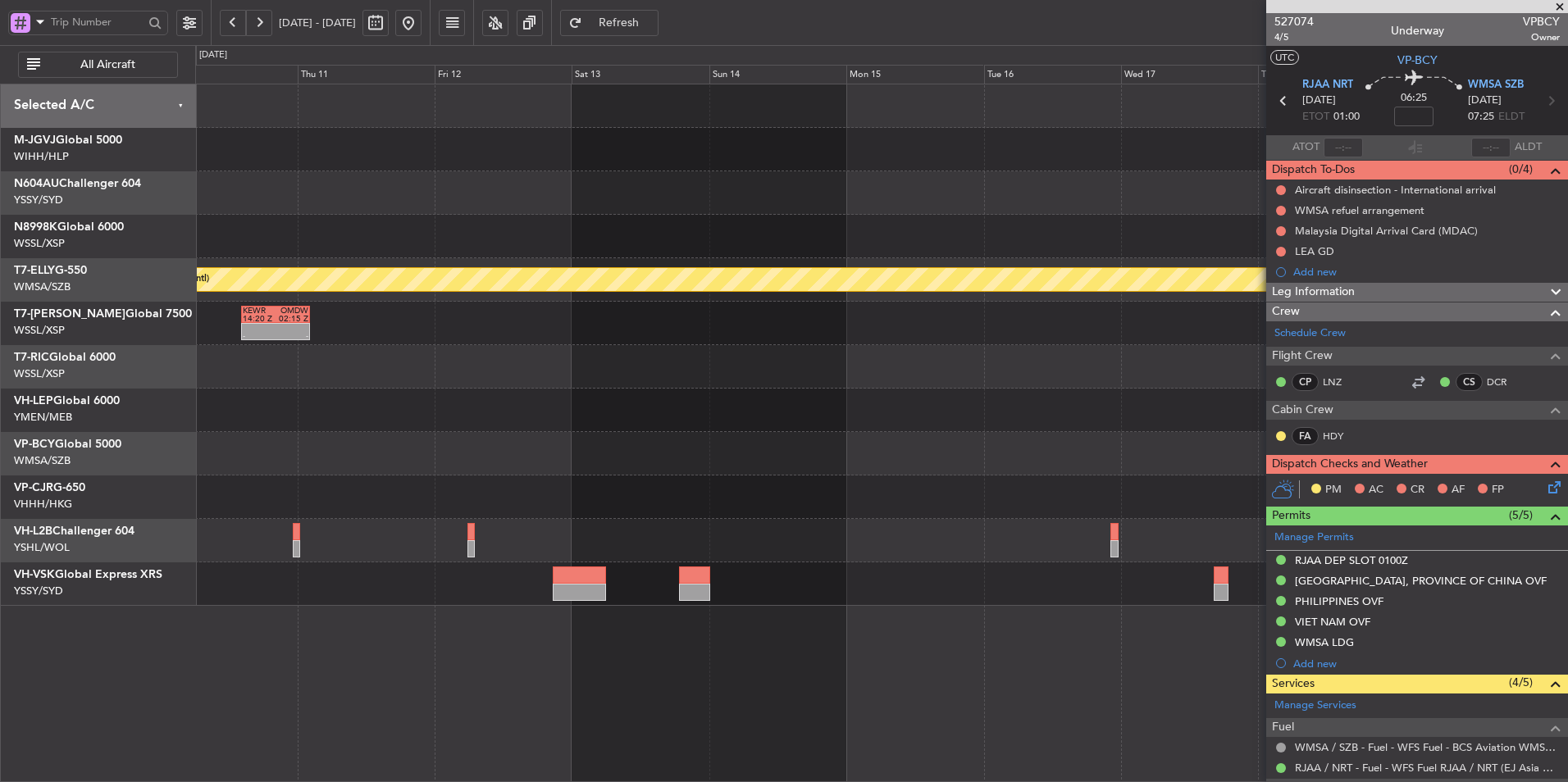
click at [470, 489] on div at bounding box center [881, 497] width 1372 height 43
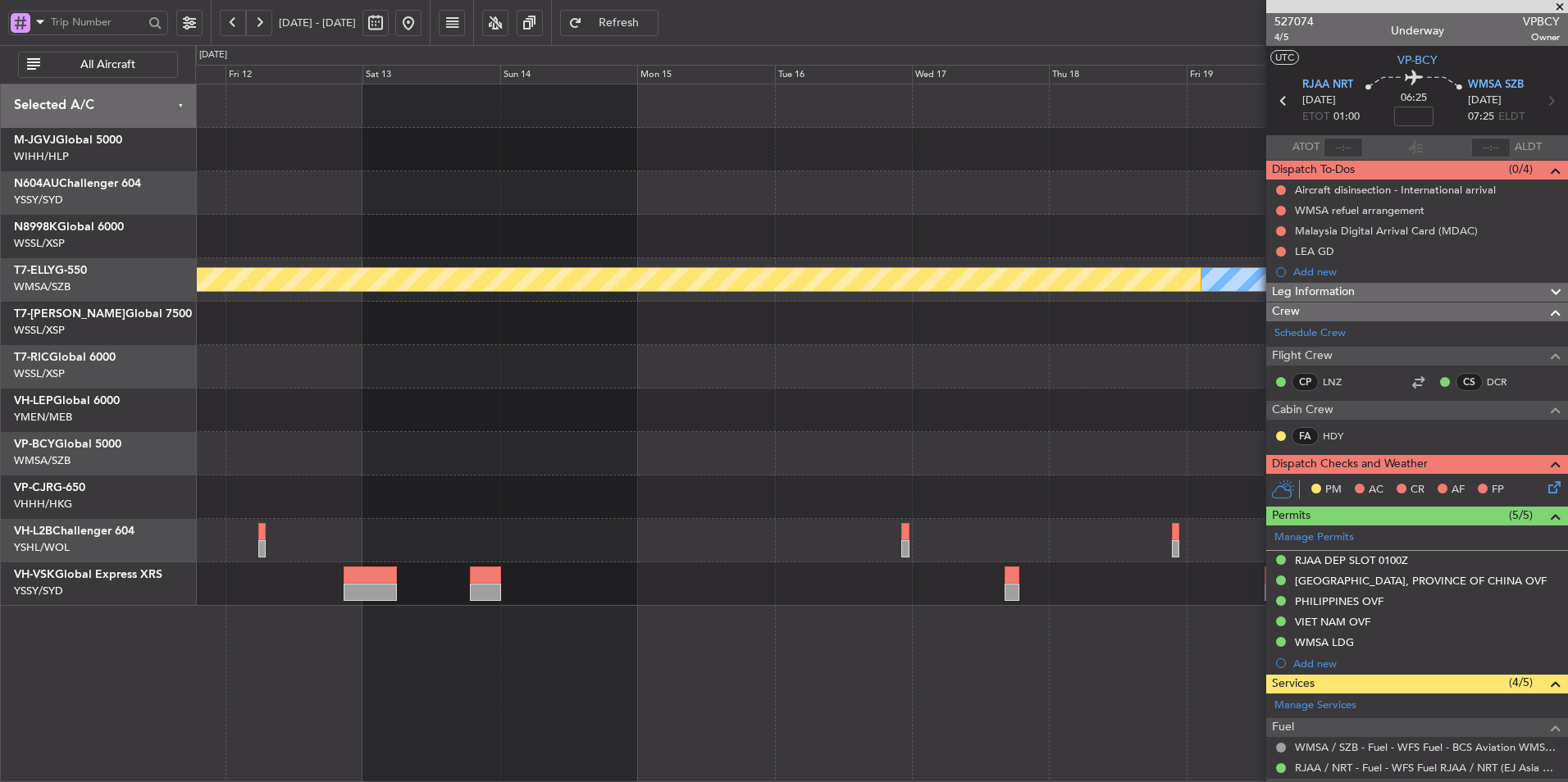
click at [594, 503] on div at bounding box center [881, 497] width 1372 height 43
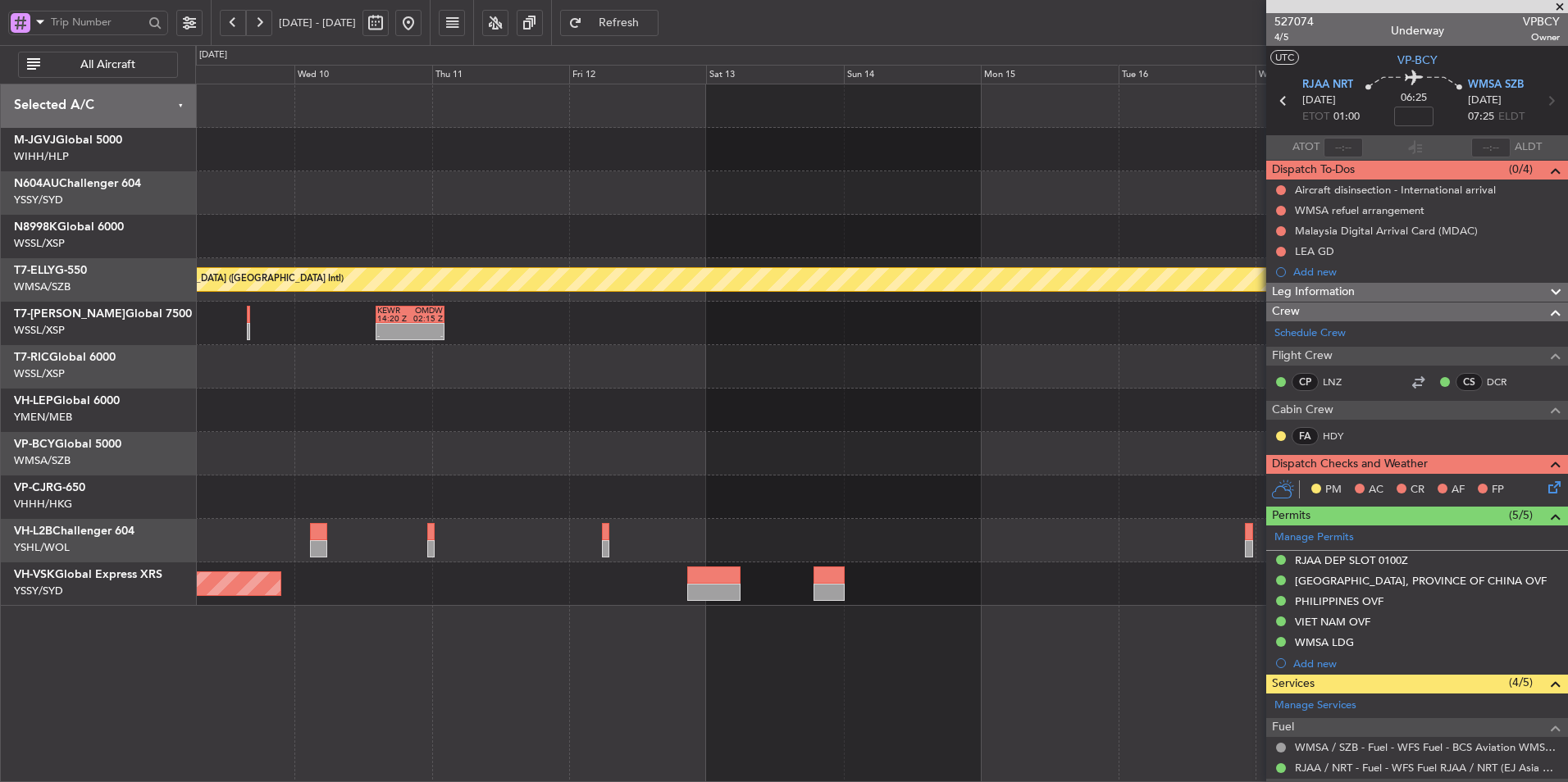
click at [681, 504] on div at bounding box center [881, 497] width 1372 height 43
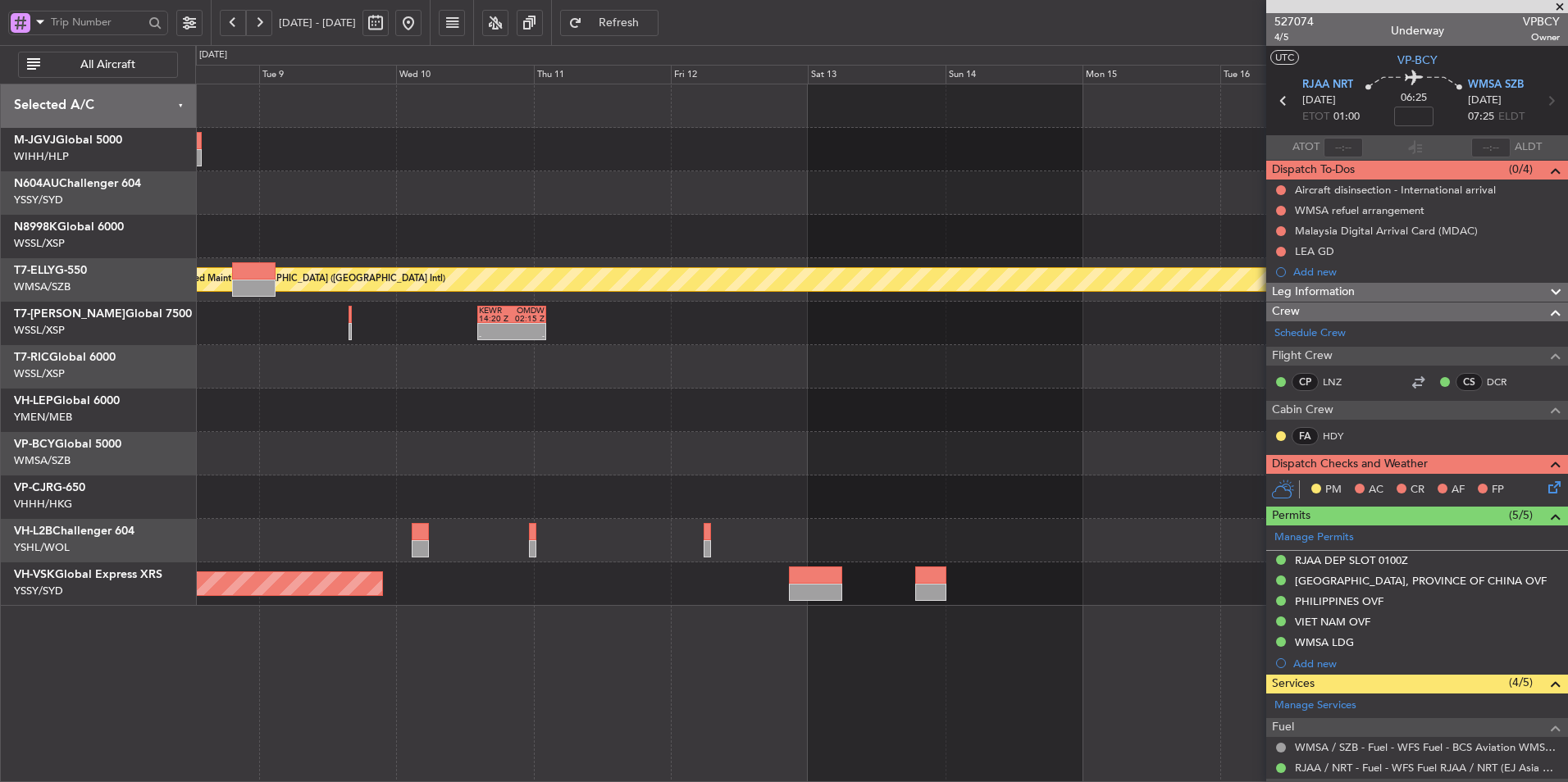
click at [746, 490] on div at bounding box center [881, 497] width 1372 height 43
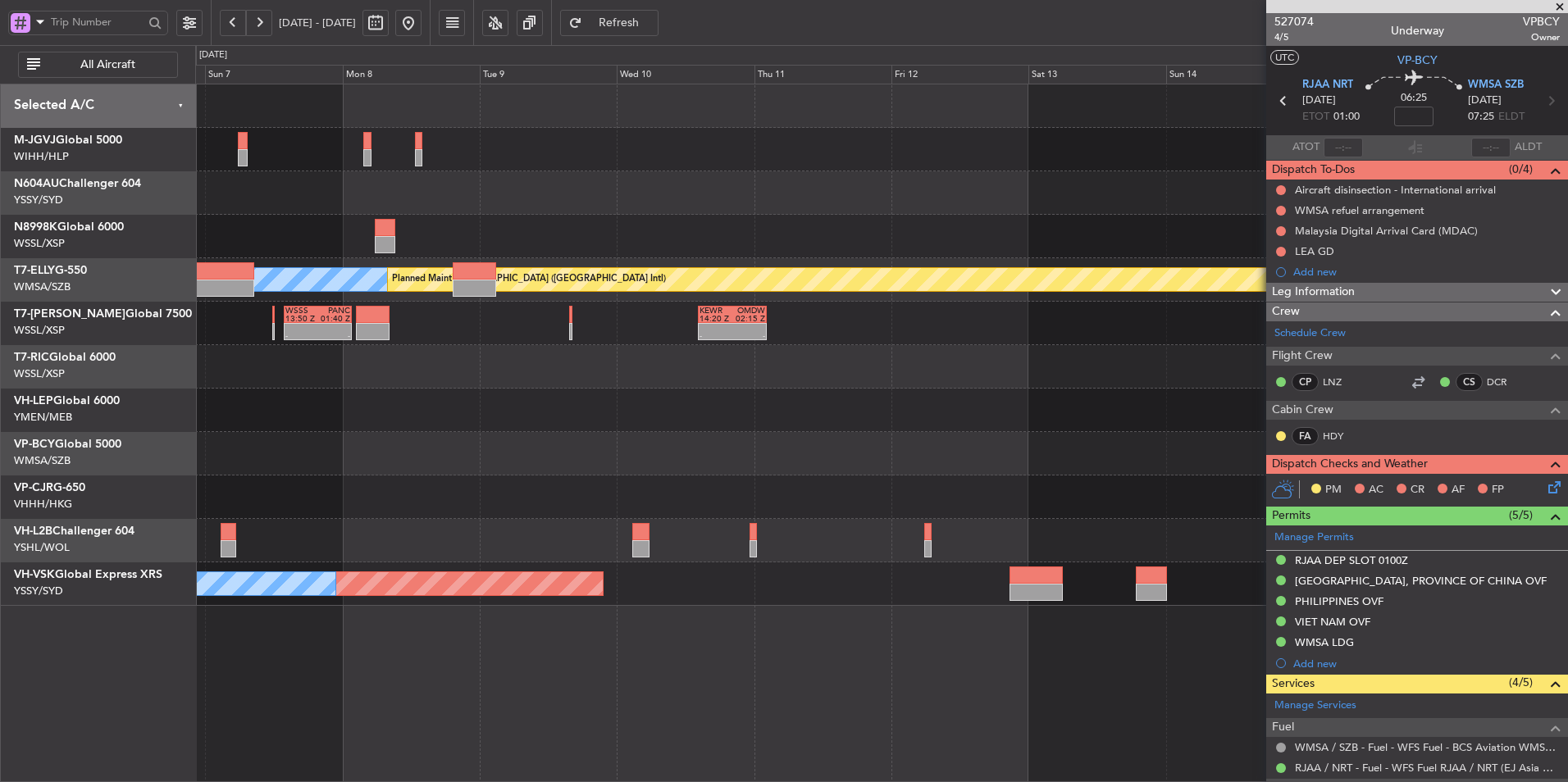
click at [751, 492] on div "Planned Maint [GEOGRAPHIC_DATA] ([GEOGRAPHIC_DATA] Intl)" at bounding box center [881, 497] width 1372 height 43
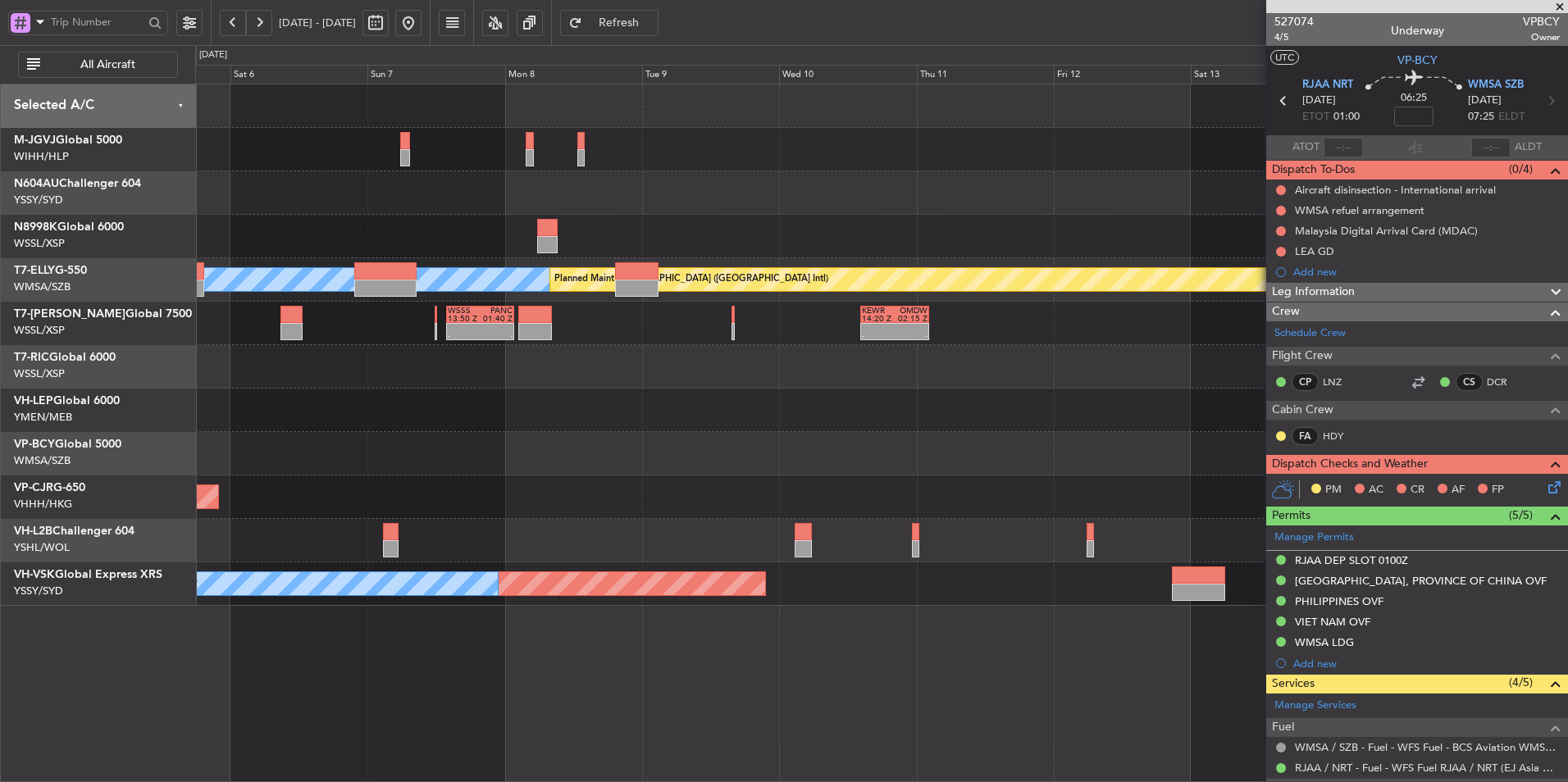
click at [783, 475] on div "[PERSON_NAME] Planned Maint [GEOGRAPHIC_DATA] ([GEOGRAPHIC_DATA]) WMSA 03:50 Z …" at bounding box center [881, 344] width 1372 height 521
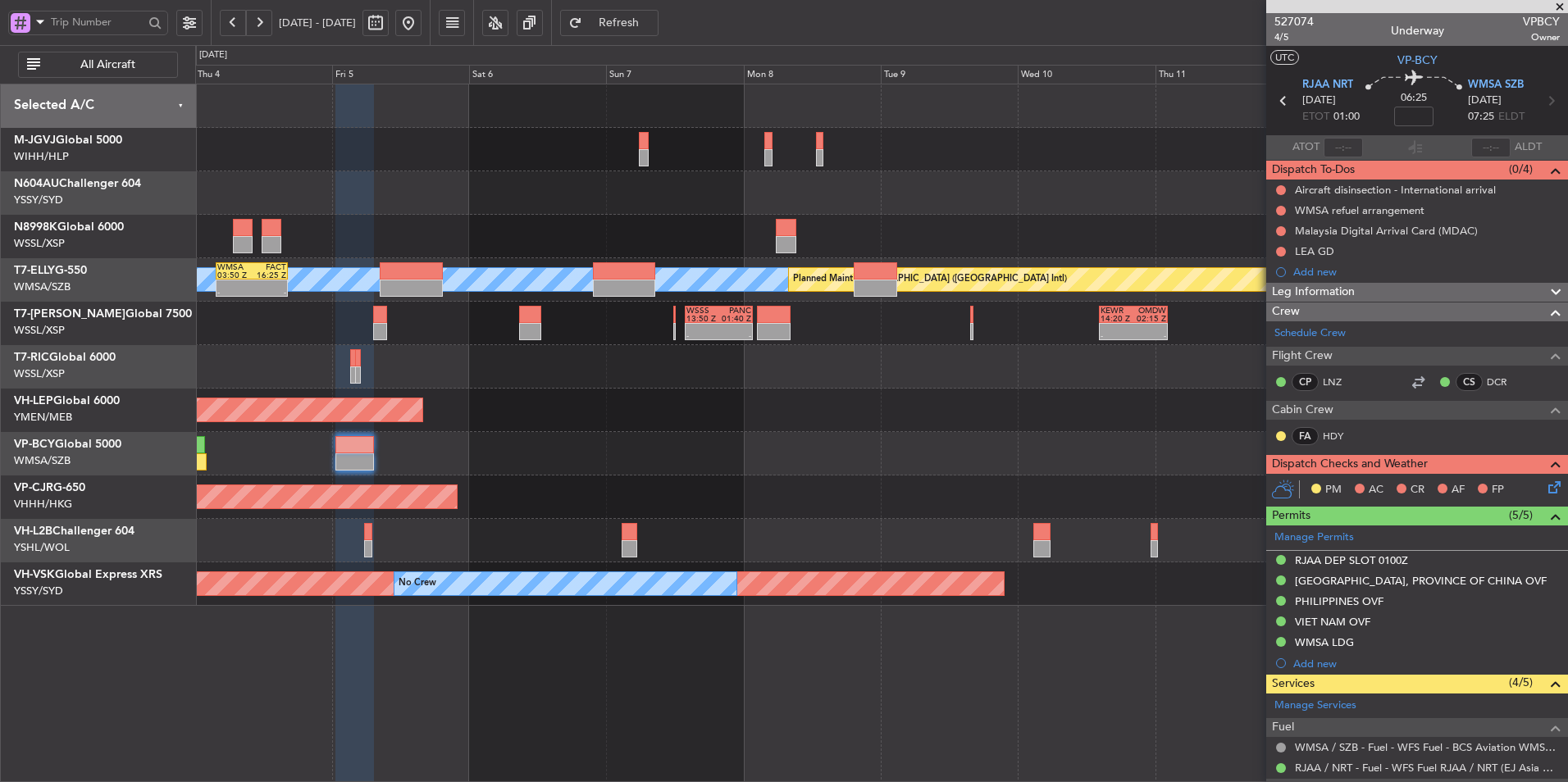
click at [650, 491] on div "Planned Maint [GEOGRAPHIC_DATA] (Seletar) [PERSON_NAME] Planned Maint [GEOGRAPH…" at bounding box center [881, 344] width 1372 height 521
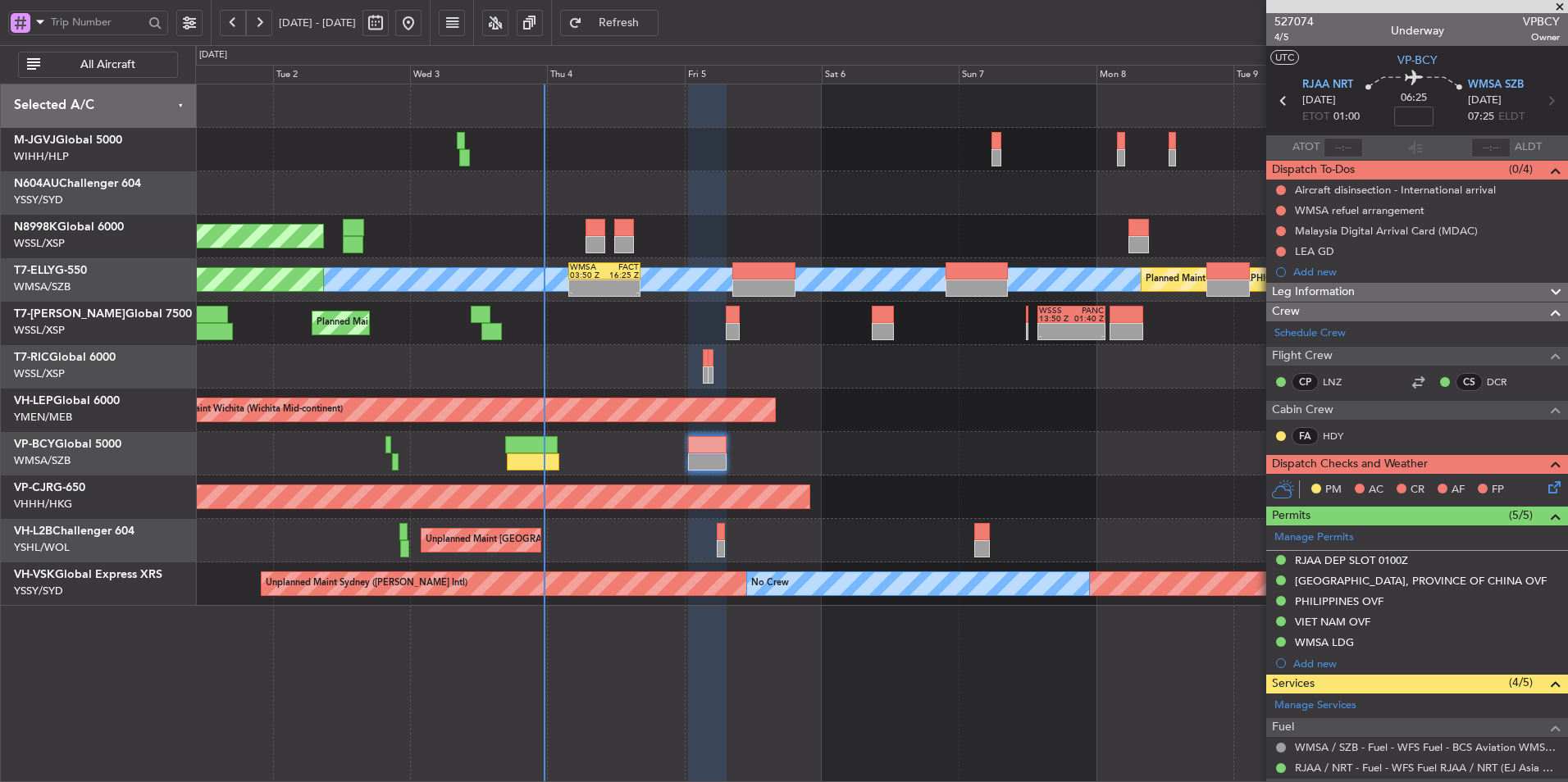
click at [897, 505] on div "Planned Maint [GEOGRAPHIC_DATA] ([GEOGRAPHIC_DATA] Intl)" at bounding box center [881, 497] width 1372 height 43
click at [644, 525] on div "Unplanned Maint [GEOGRAPHIC_DATA] ([GEOGRAPHIC_DATA])" at bounding box center [881, 540] width 1372 height 43
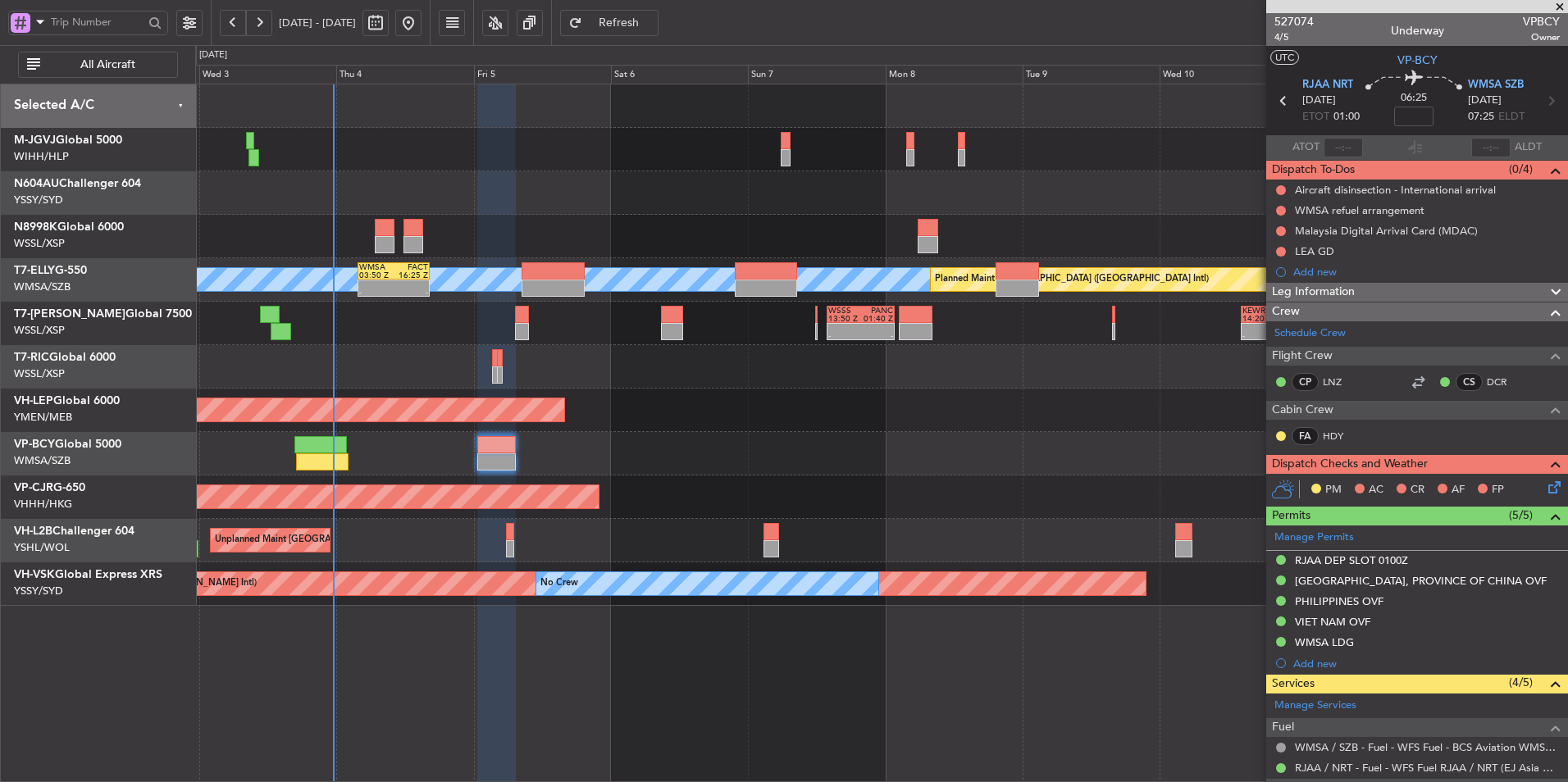
click at [561, 491] on div "Planned Maint [GEOGRAPHIC_DATA] ([GEOGRAPHIC_DATA] Intl)" at bounding box center [881, 497] width 1372 height 43
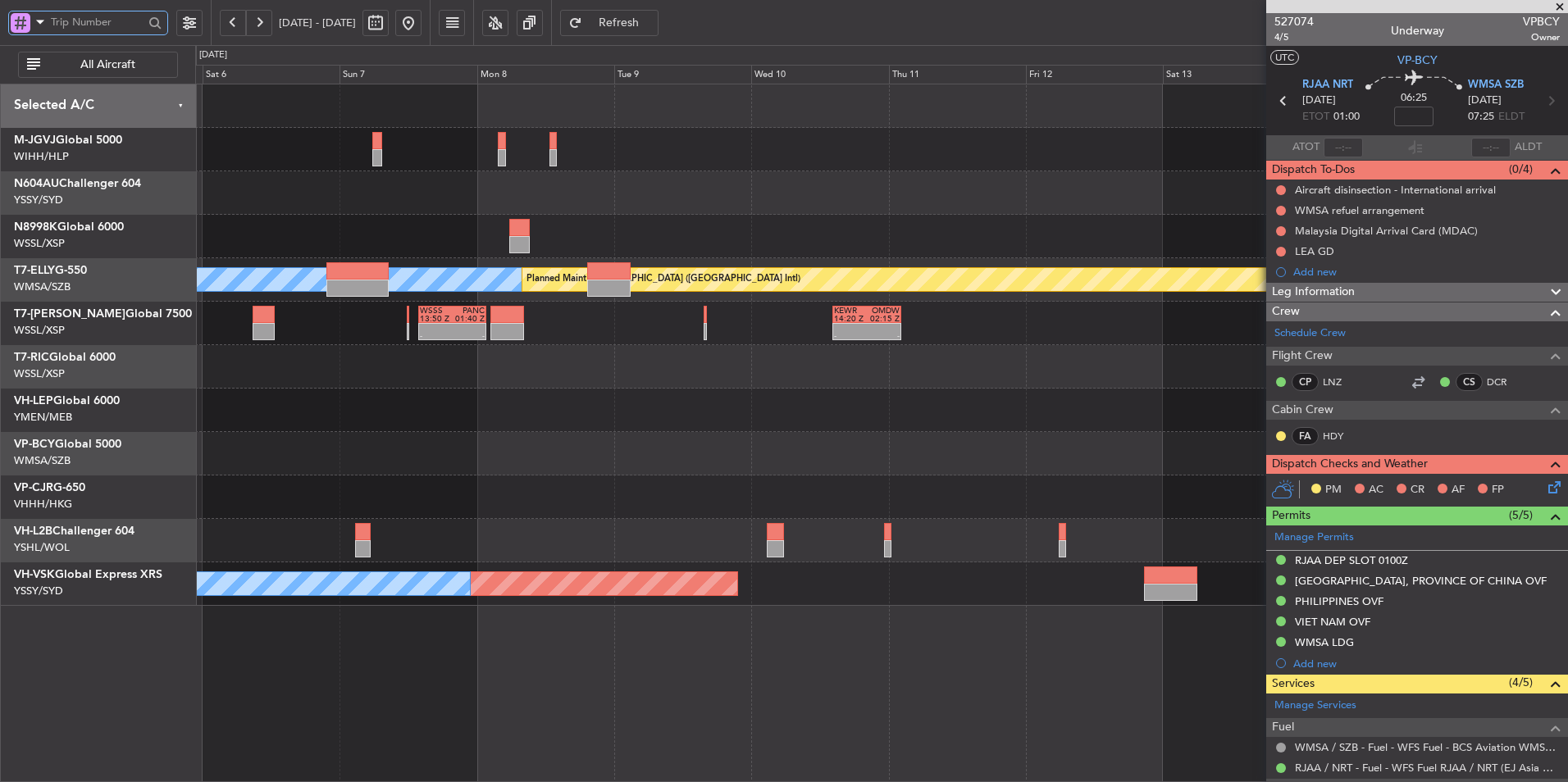
click at [121, 29] on input "text" at bounding box center [97, 22] width 93 height 24
type input "535494"
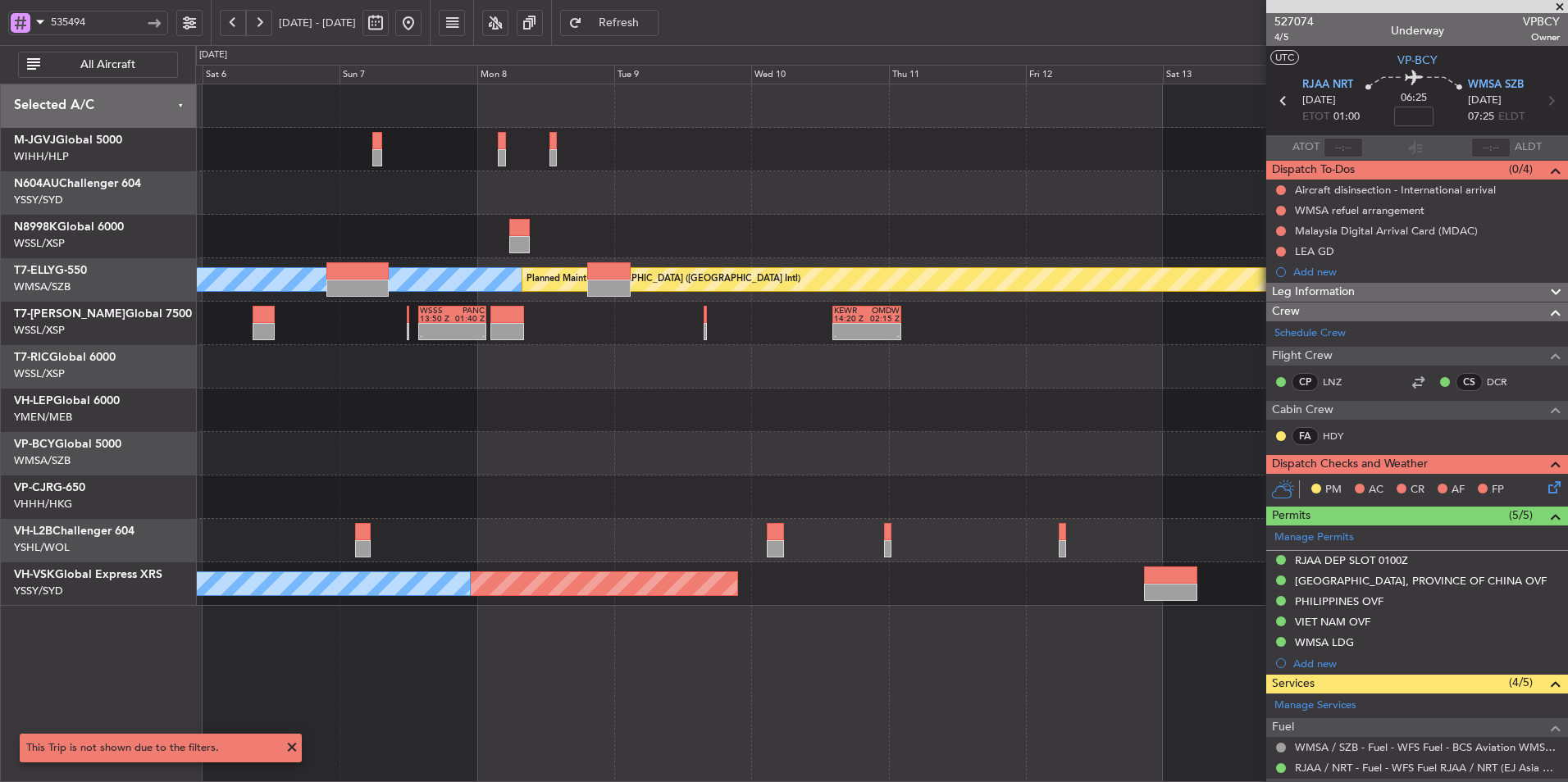
click at [180, 23] on button at bounding box center [189, 23] width 26 height 26
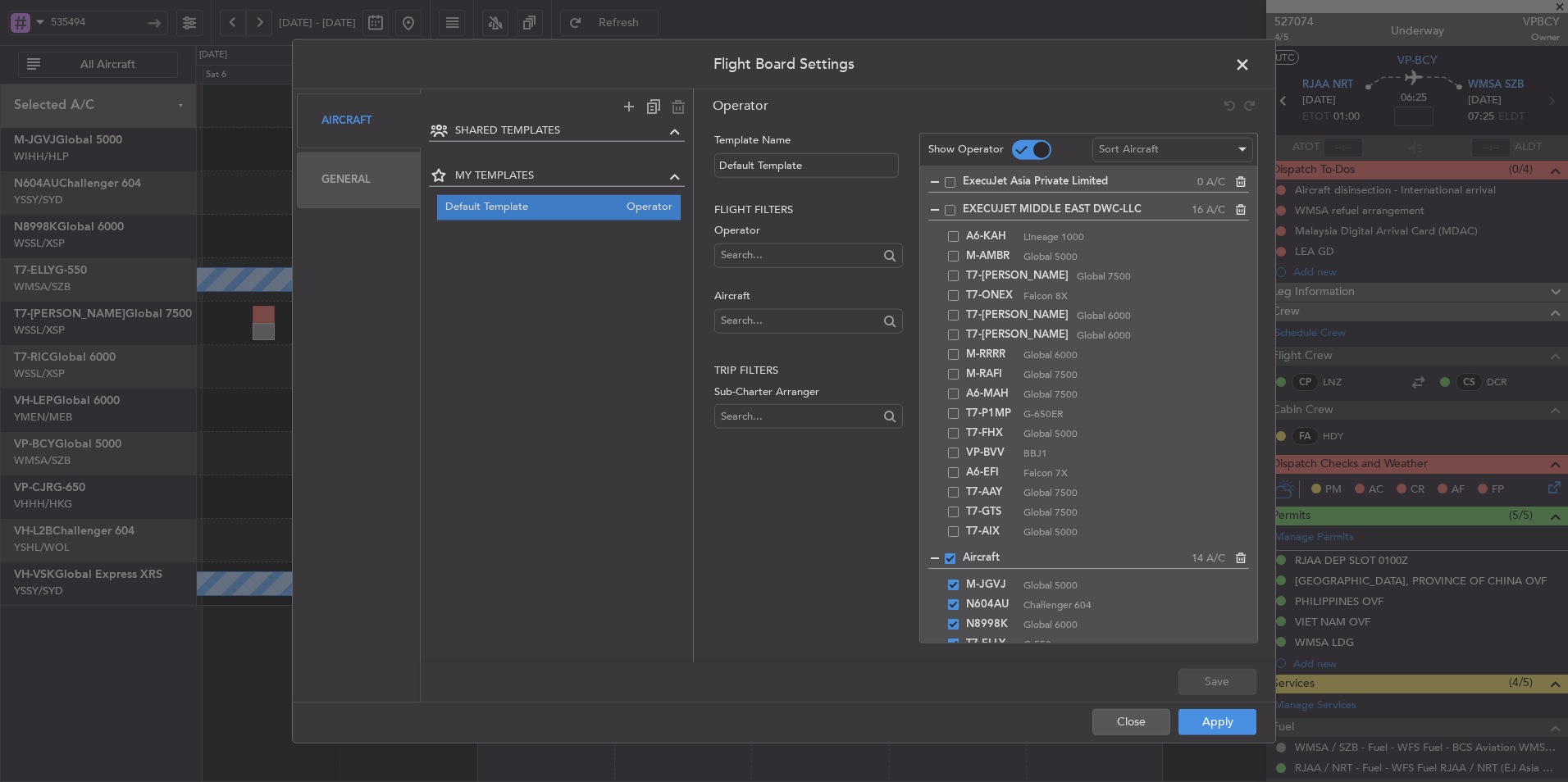
click at [327, 105] on div "Aircraft" at bounding box center [358, 121] width 124 height 55
click at [336, 188] on div "General" at bounding box center [358, 179] width 124 height 55
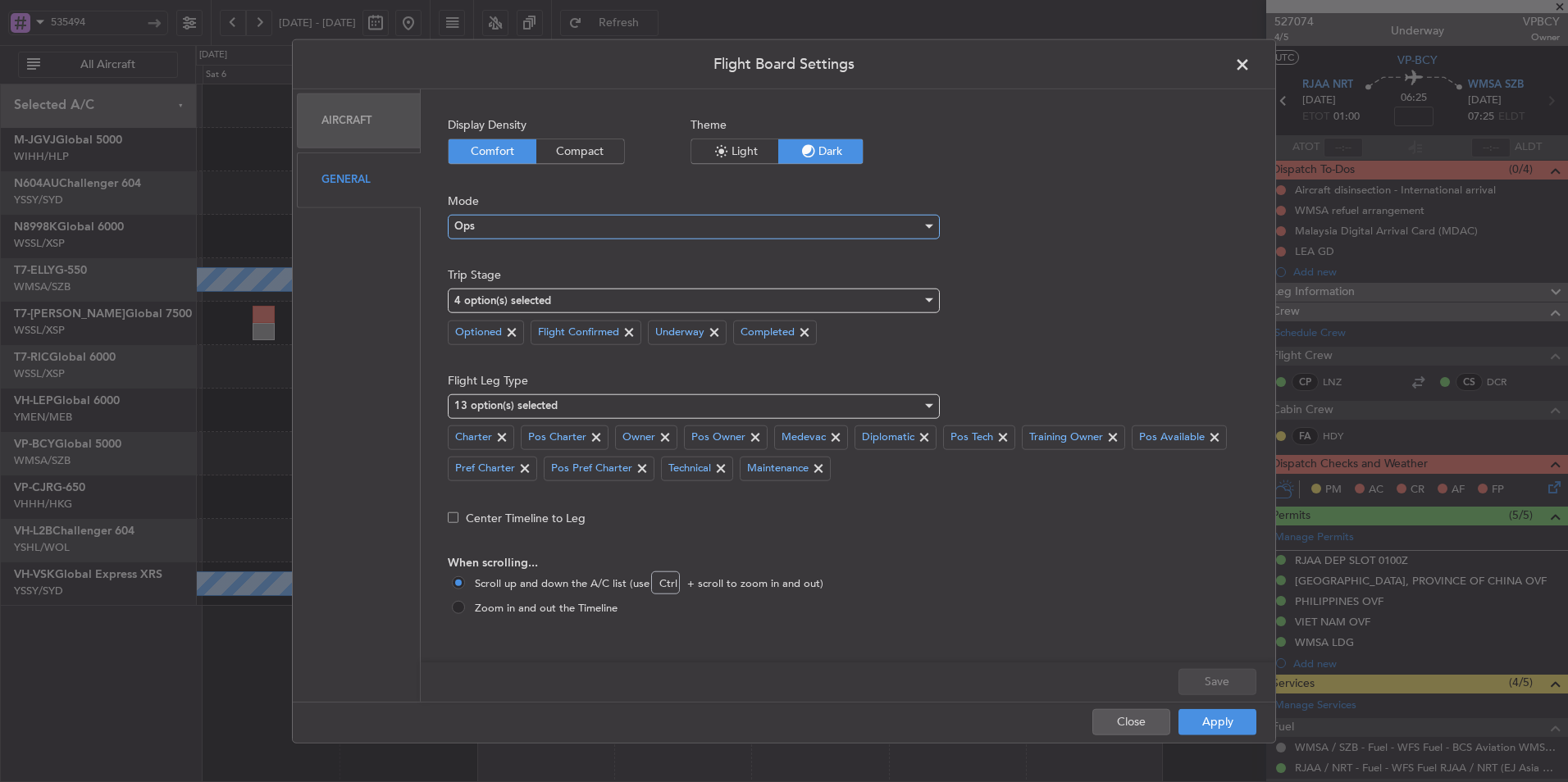
click at [926, 225] on div at bounding box center [928, 226] width 8 height 4
click at [985, 234] on div at bounding box center [784, 391] width 1568 height 782
click at [925, 298] on div at bounding box center [928, 300] width 8 height 4
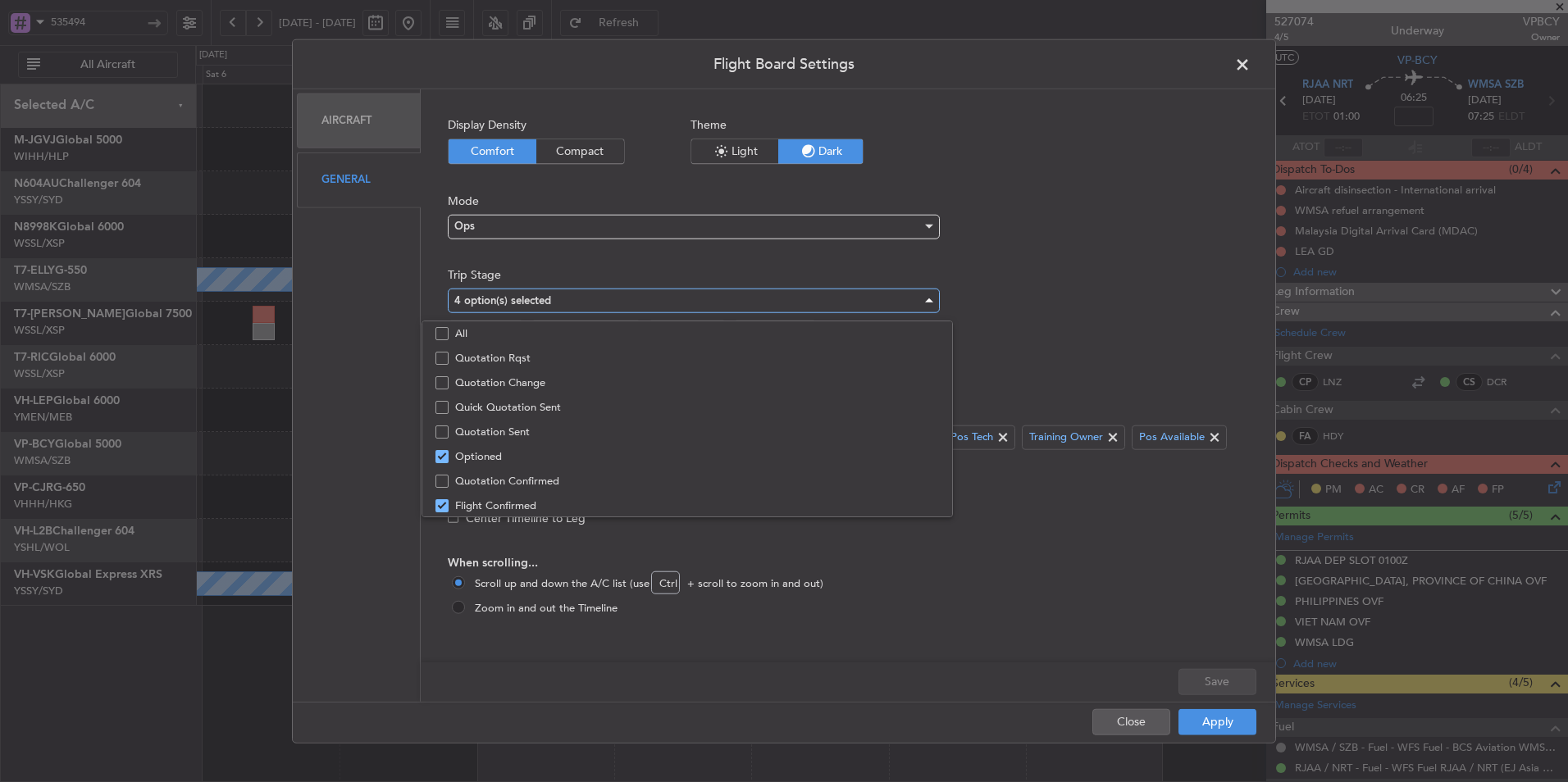
scroll to position [51, 0]
click at [1060, 296] on div at bounding box center [784, 391] width 1568 height 782
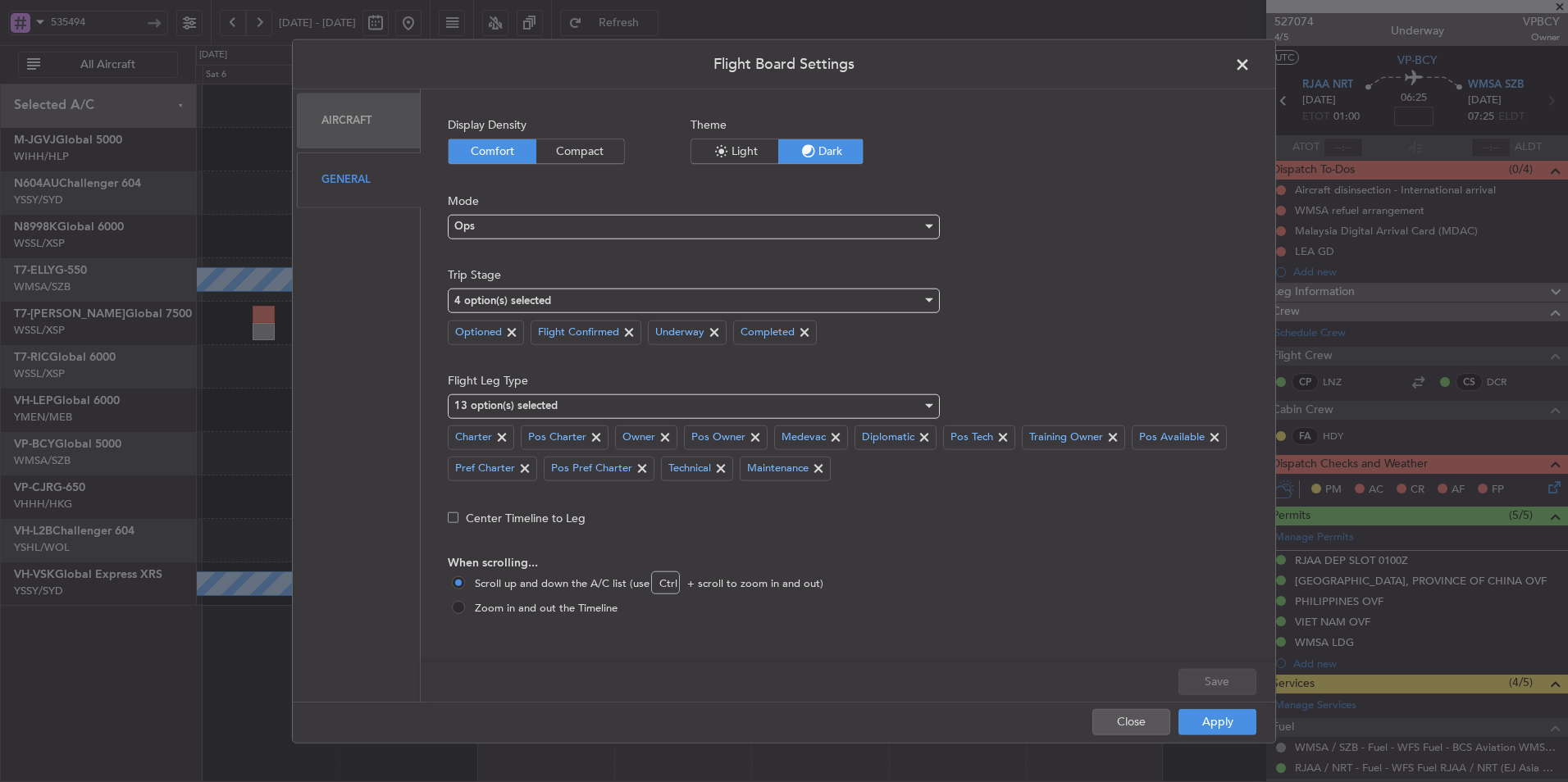
click at [928, 395] on div "13 option(s) selected" at bounding box center [693, 406] width 492 height 24
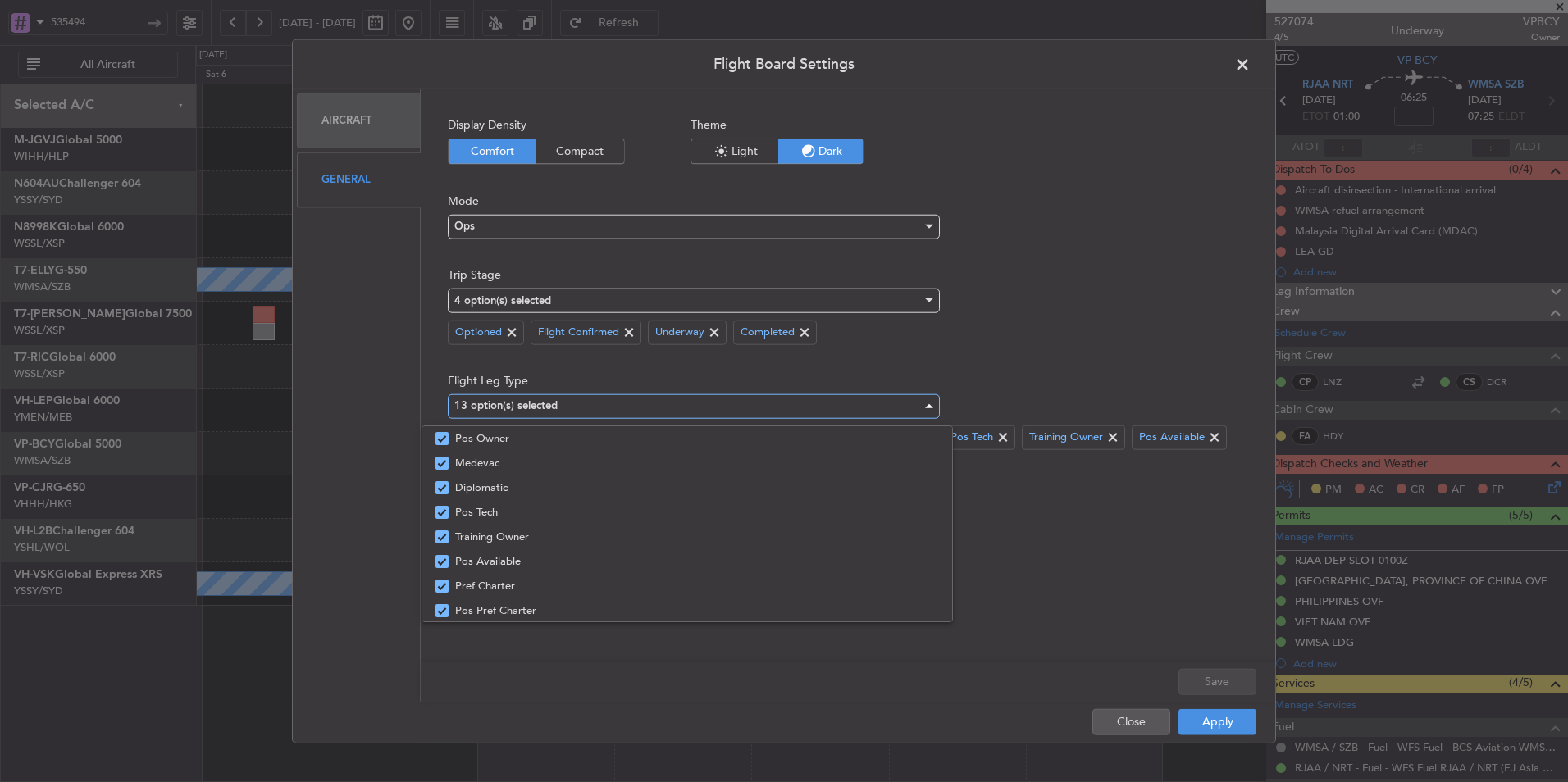
scroll to position [0, 0]
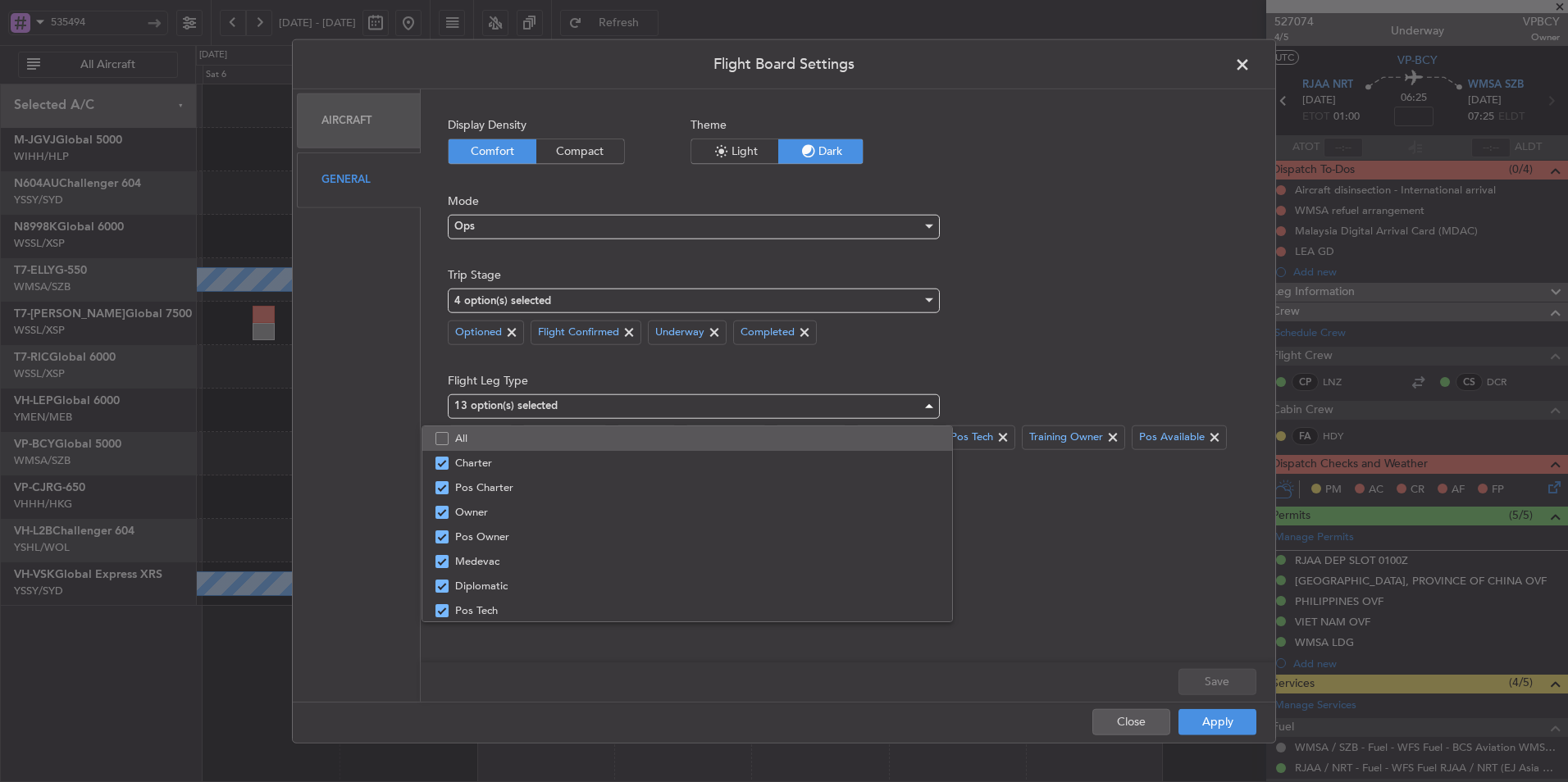
click at [571, 432] on span "All" at bounding box center [697, 439] width 484 height 24
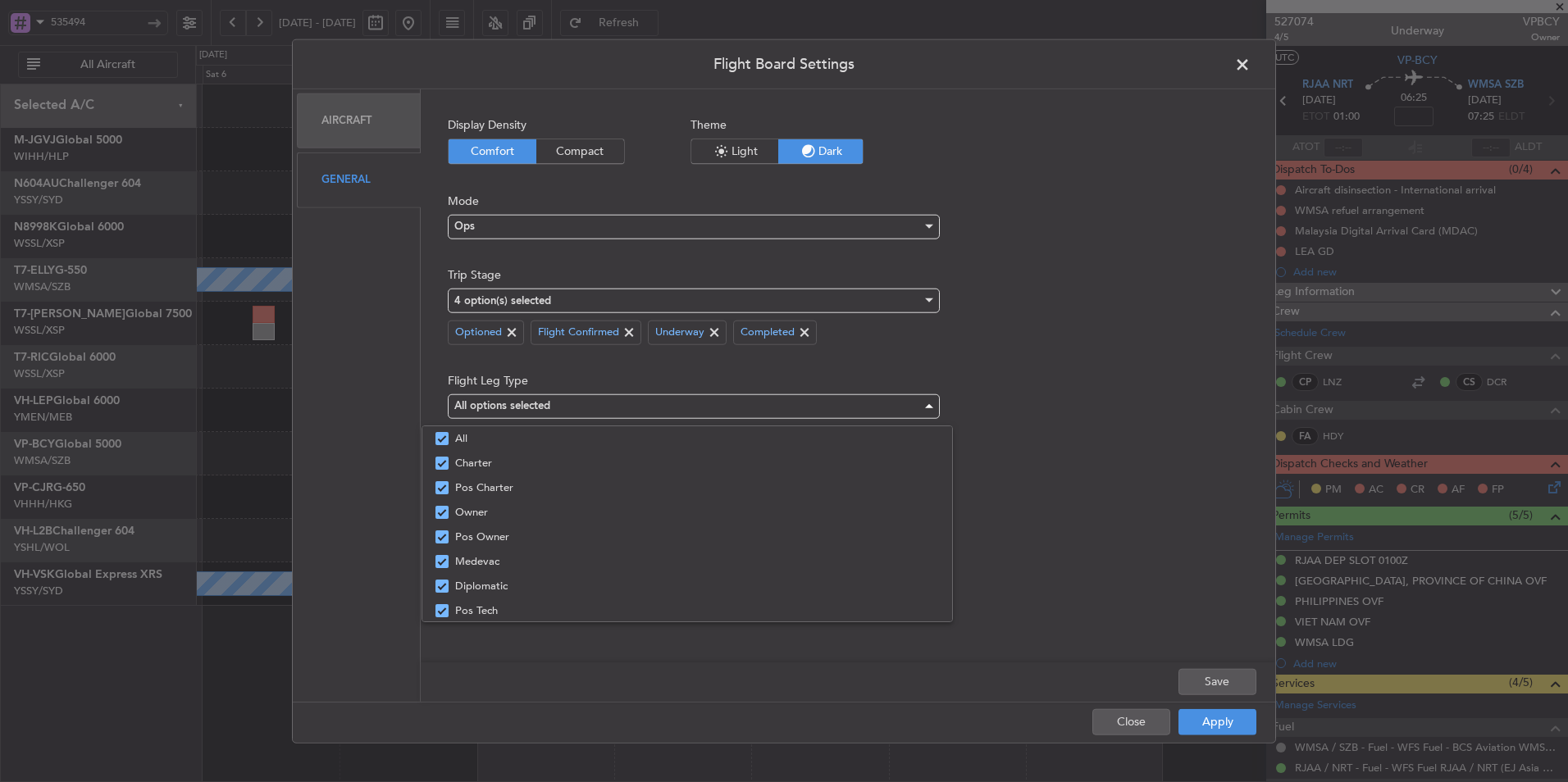
click at [1036, 357] on div at bounding box center [784, 391] width 1568 height 782
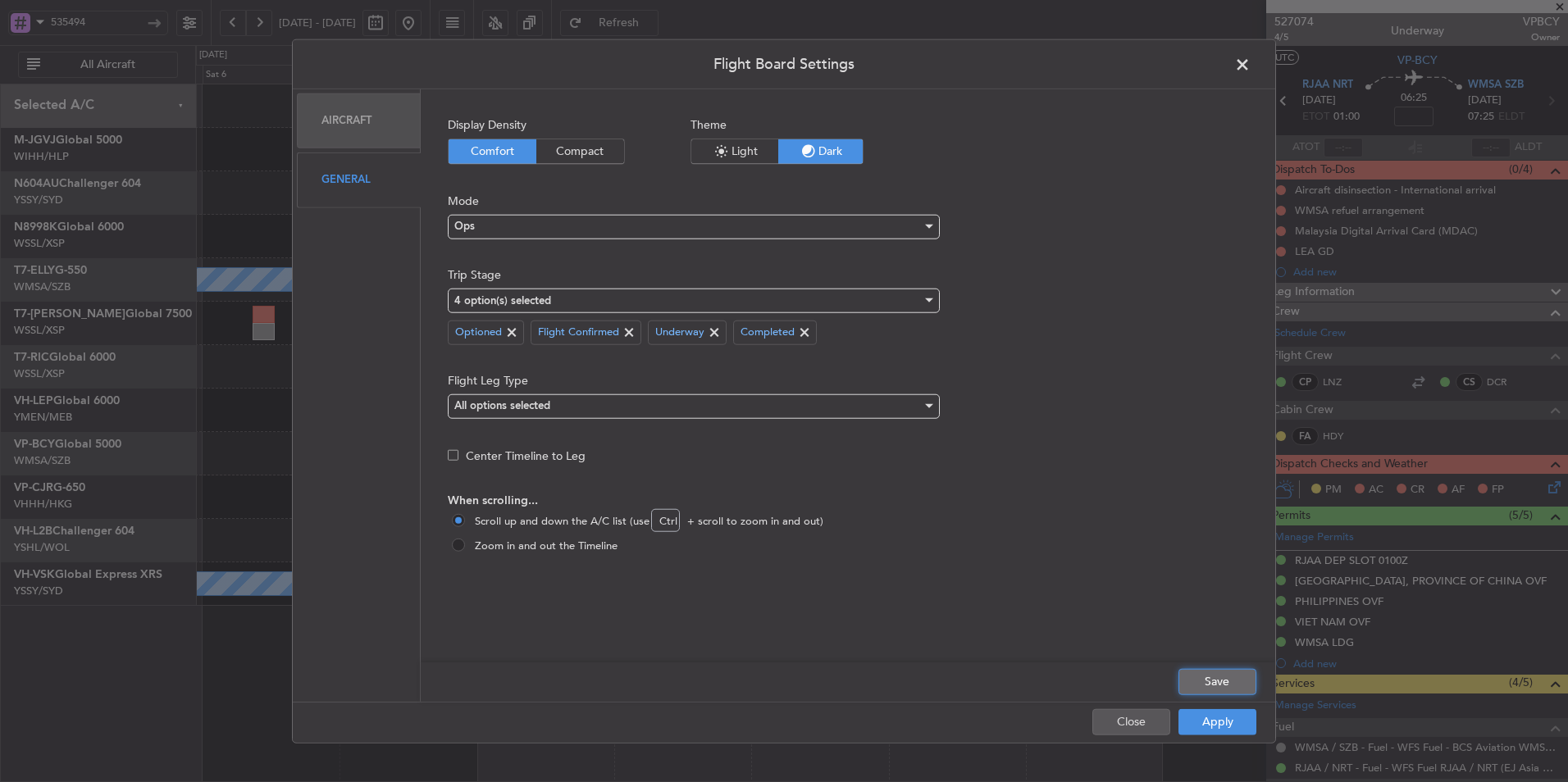
click at [1225, 681] on button "Save" at bounding box center [1218, 681] width 78 height 26
click at [1217, 732] on button "Apply" at bounding box center [1218, 721] width 78 height 26
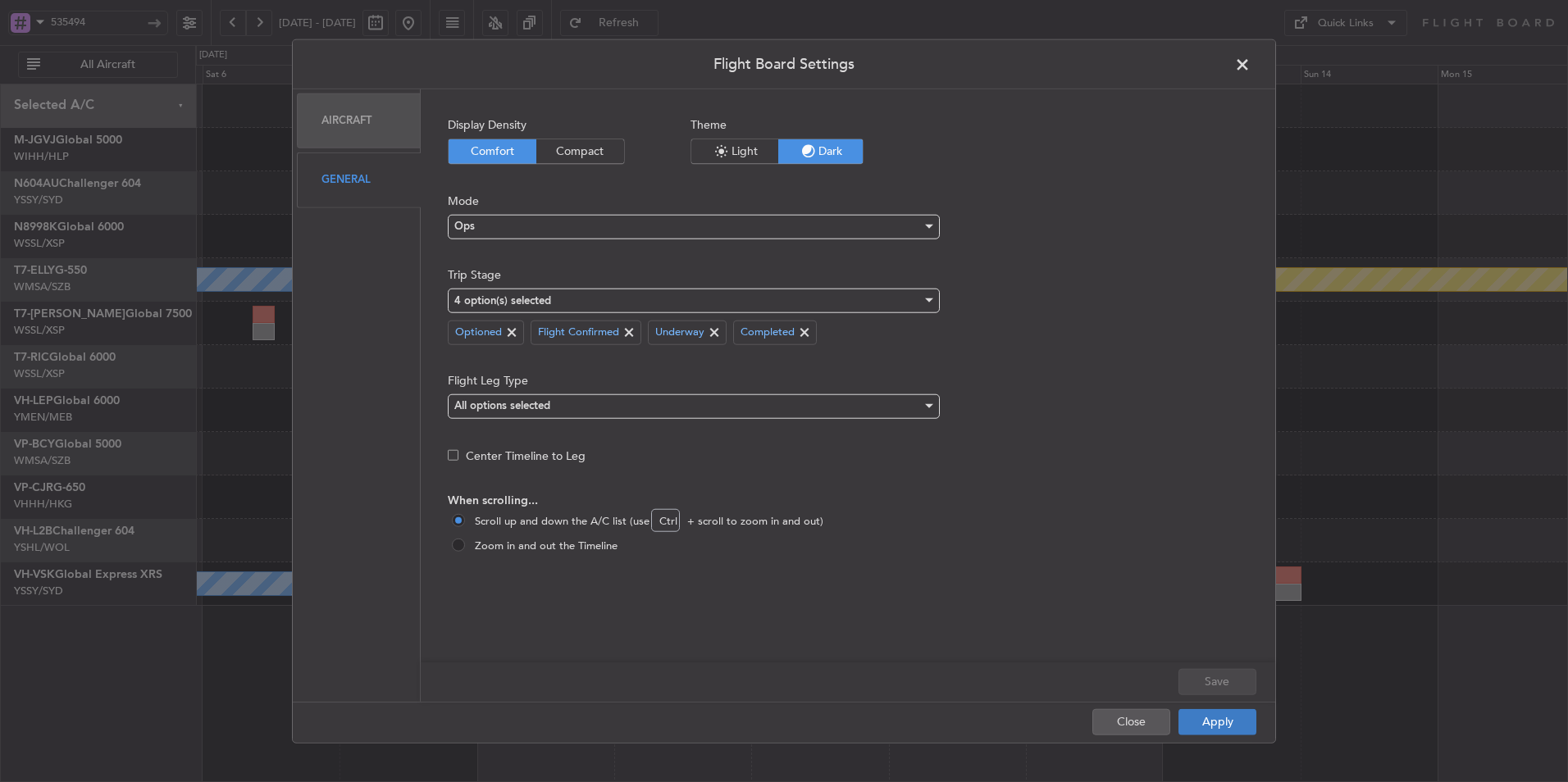
type input "0"
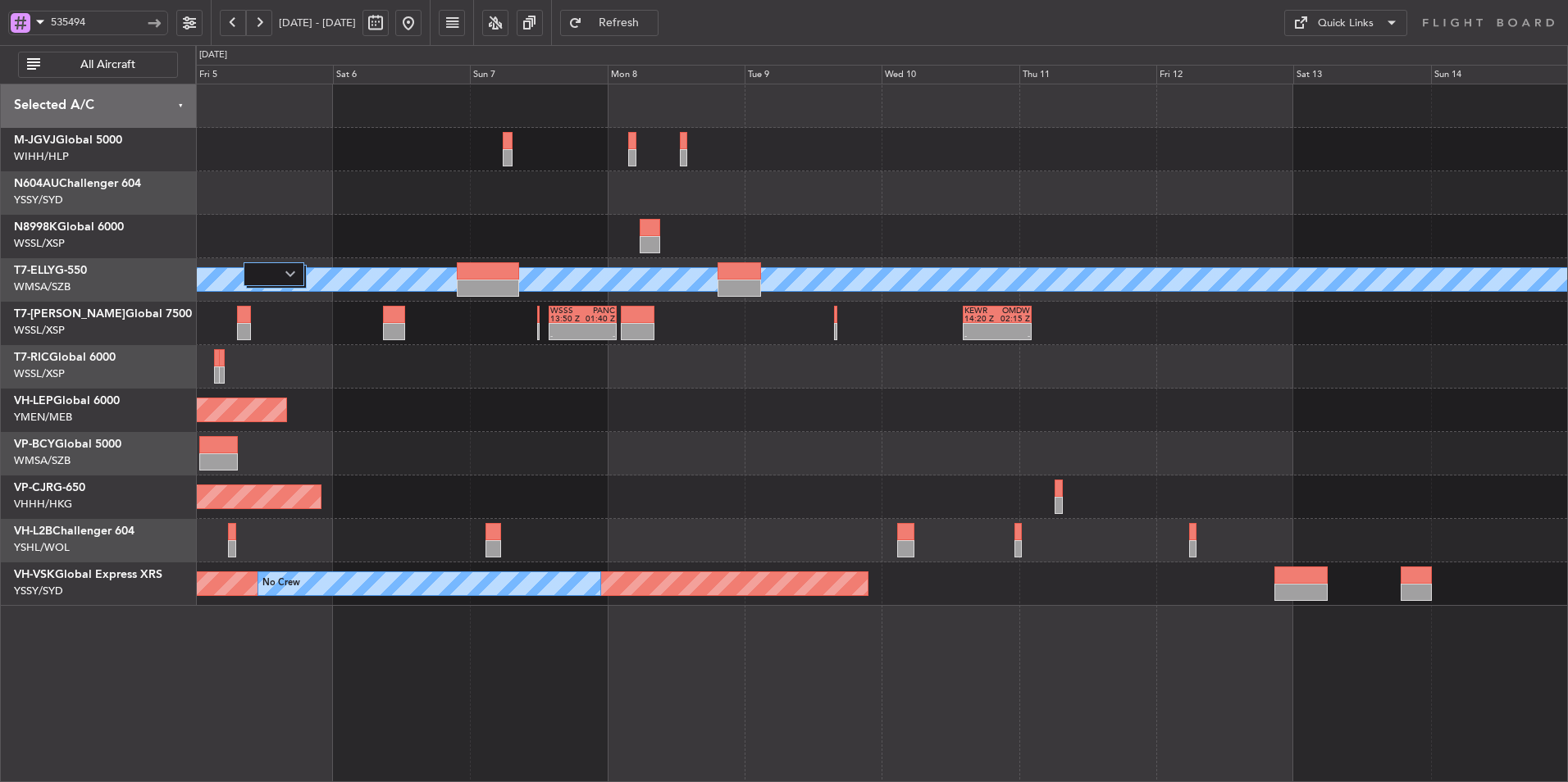
click at [706, 456] on div at bounding box center [881, 453] width 1372 height 43
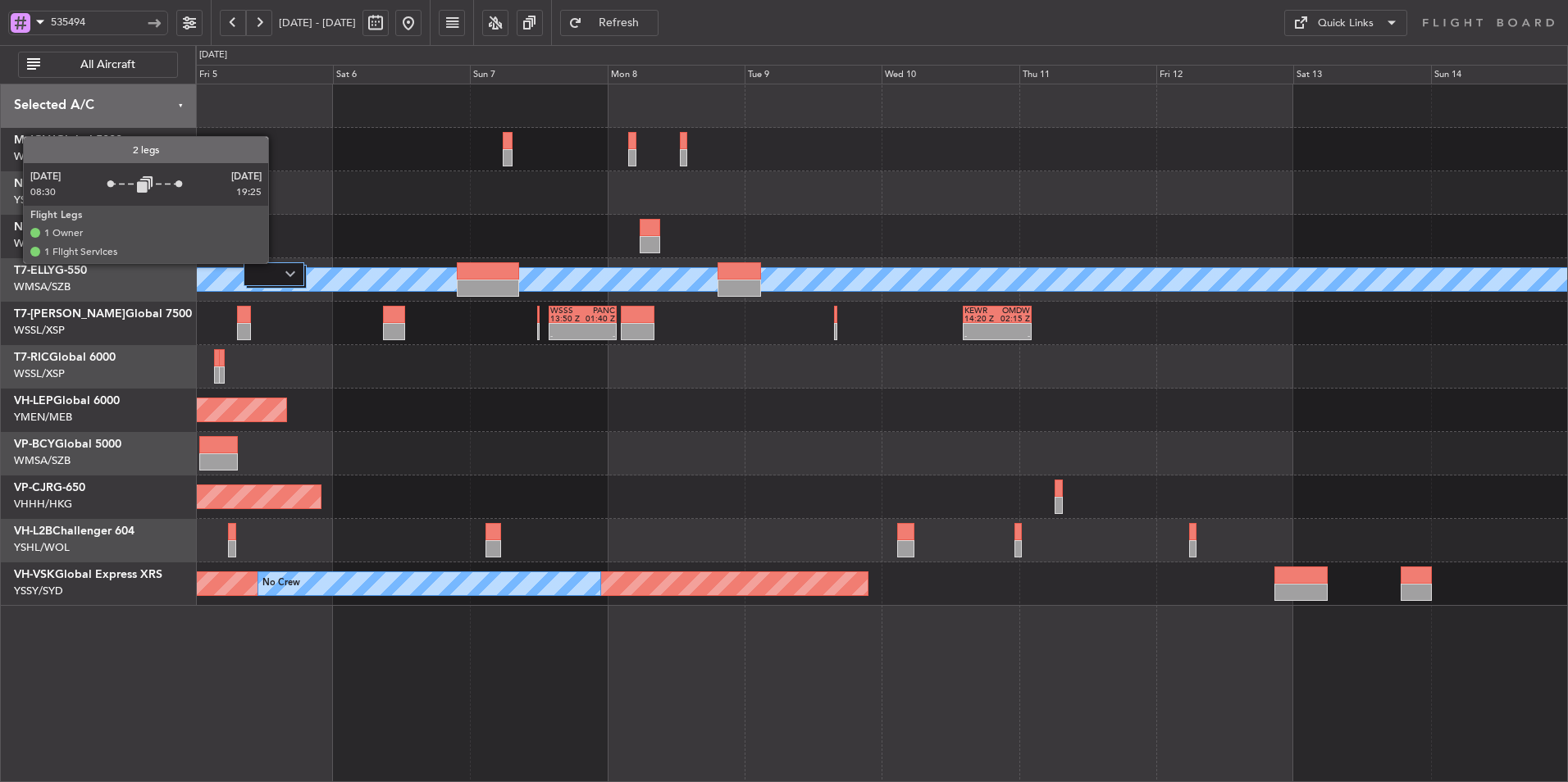
click at [283, 268] on div at bounding box center [274, 274] width 61 height 23
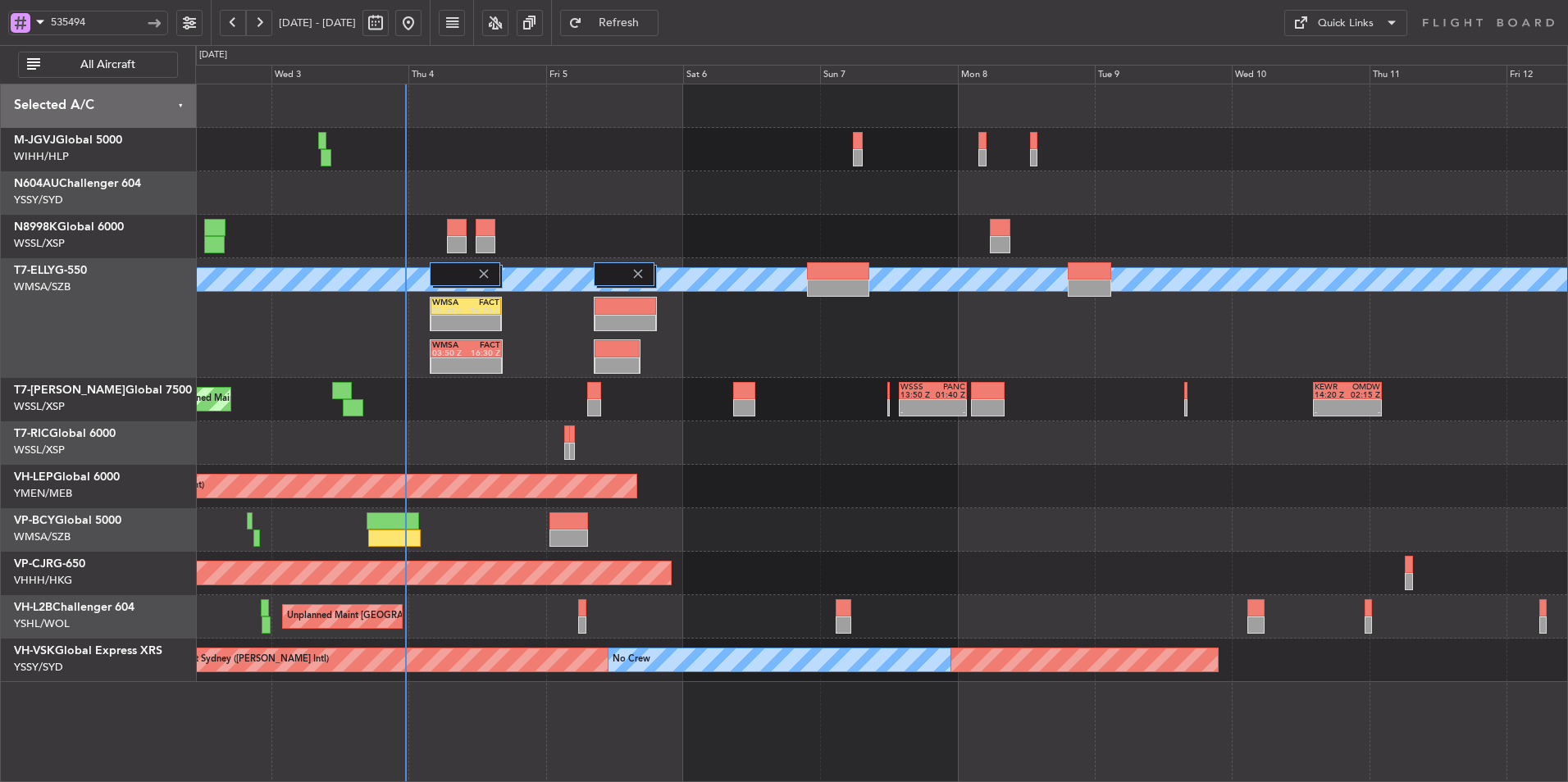
click at [782, 410] on div "- - WSSS 13:50 Z PANC 01:40 Z - - KEWR 14:20 Z OMDW 02:15 Z Planned Maint [GEOG…" at bounding box center [881, 400] width 1372 height 43
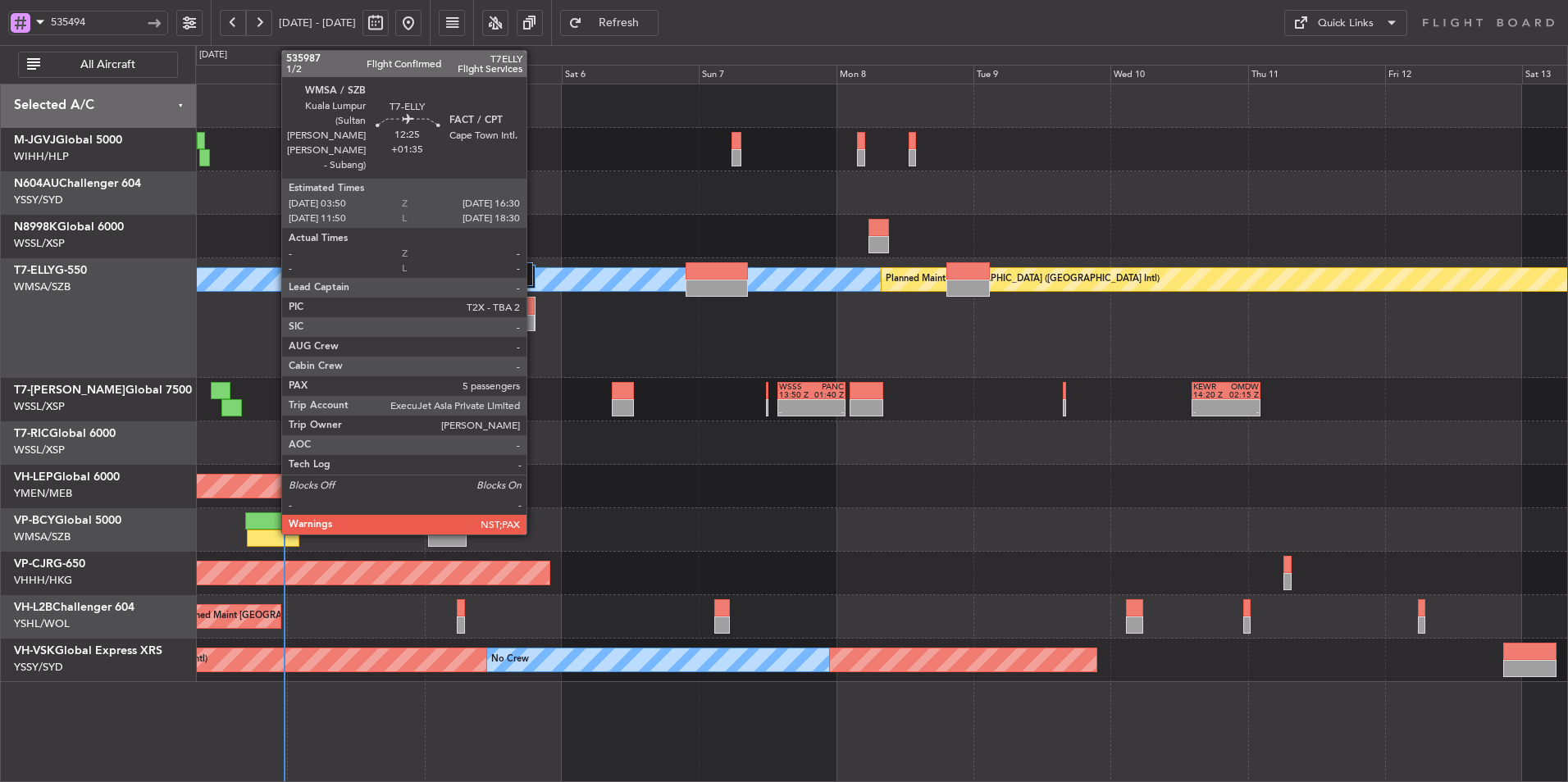
click at [912, 475] on div "Unplanned Maint Wichita (Wichita Mid-continent) Unplanned Maint Wichita (Wichit…" at bounding box center [881, 486] width 1372 height 43
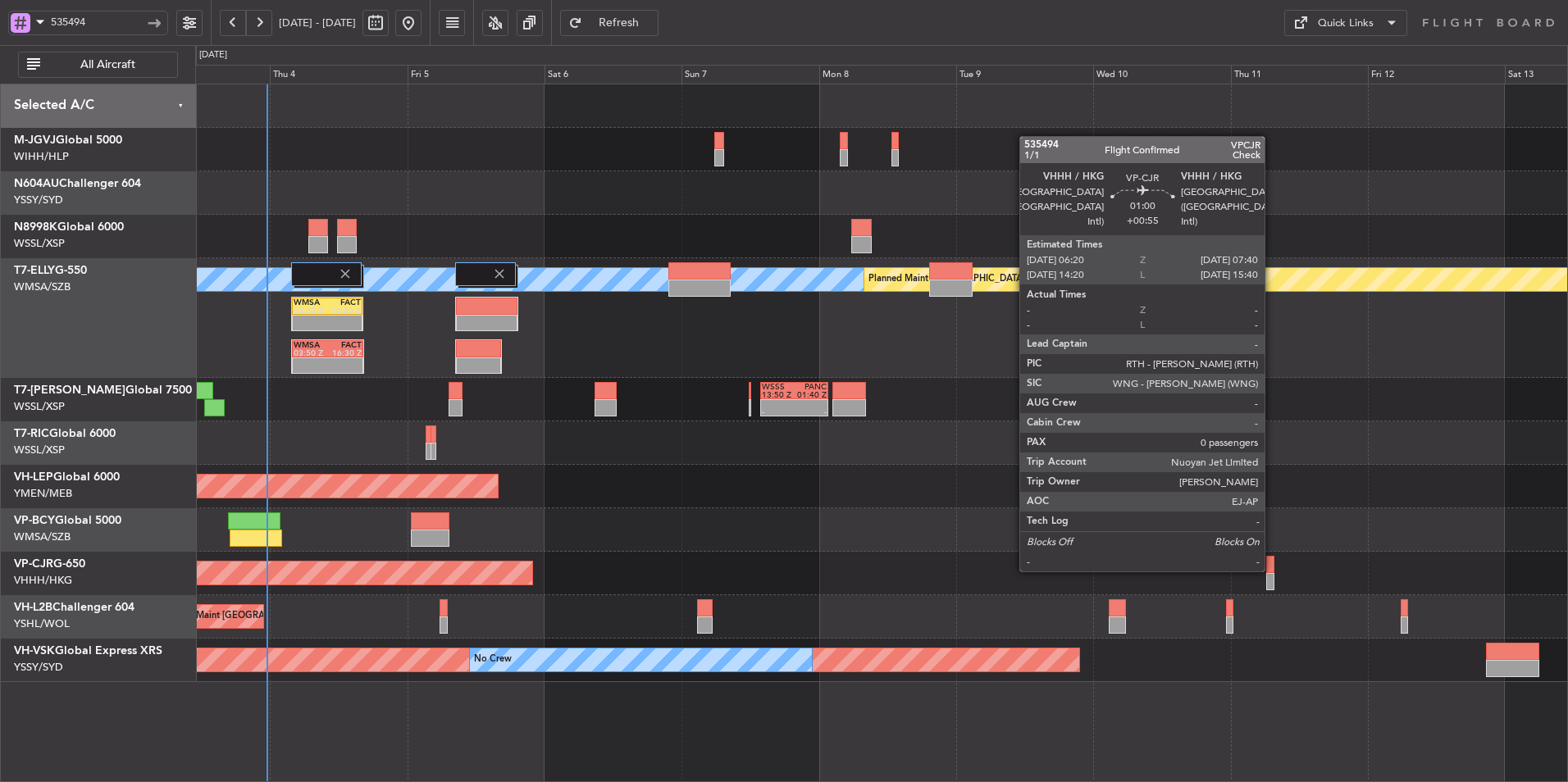
click at [1271, 570] on div at bounding box center [1270, 564] width 8 height 17
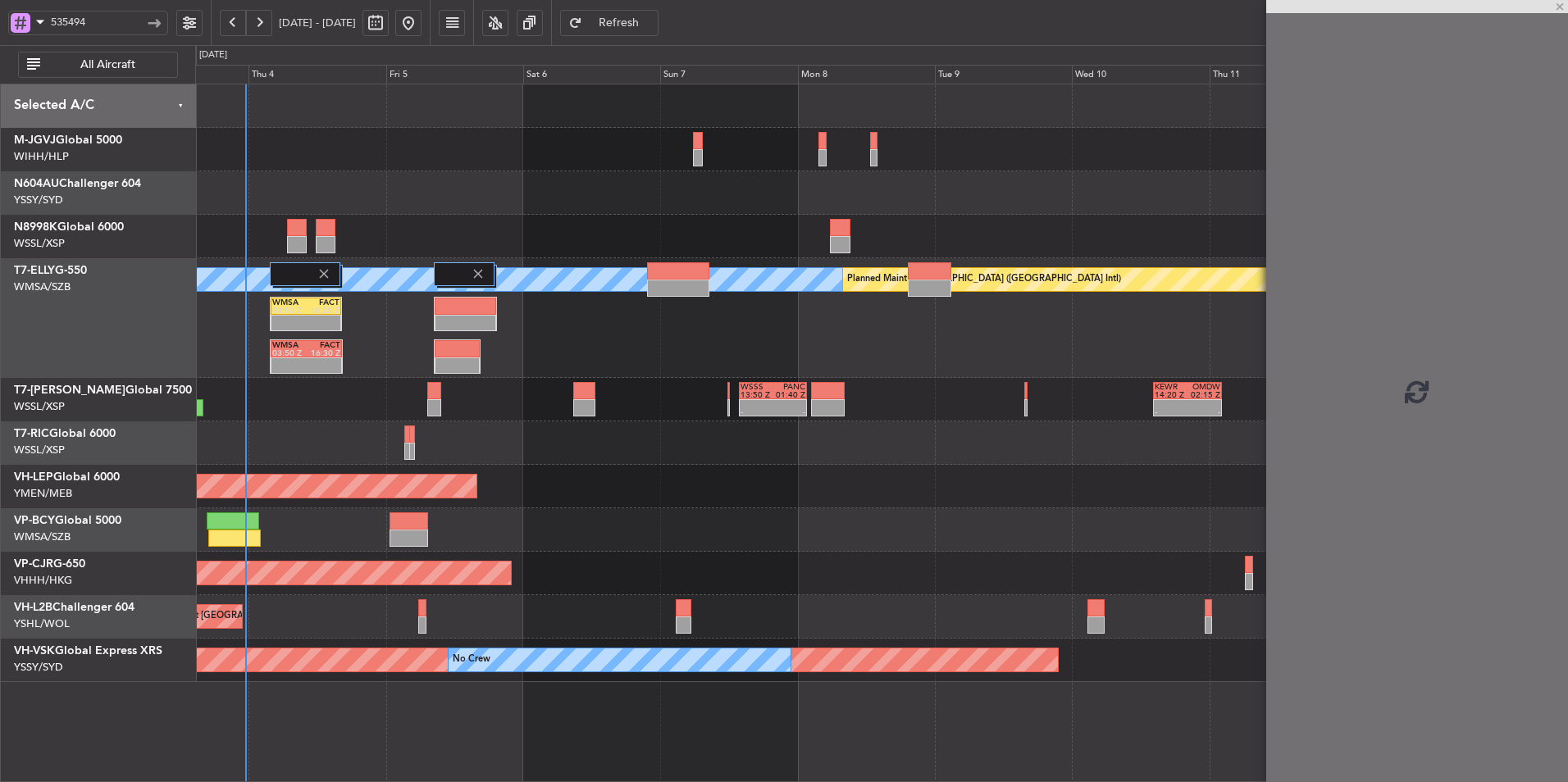
click at [1097, 463] on div at bounding box center [881, 443] width 1372 height 43
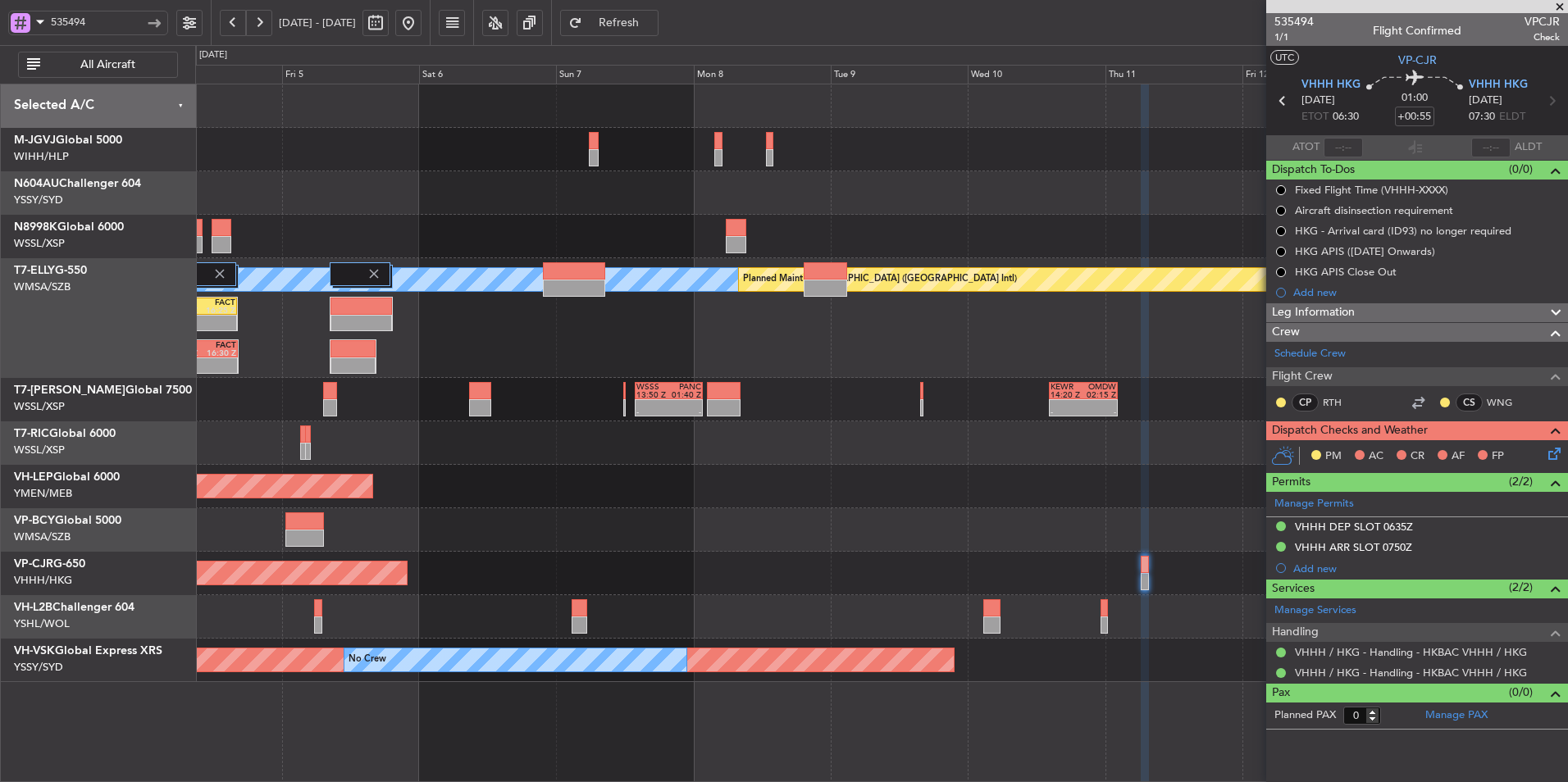
click at [186, 23] on button at bounding box center [189, 23] width 26 height 26
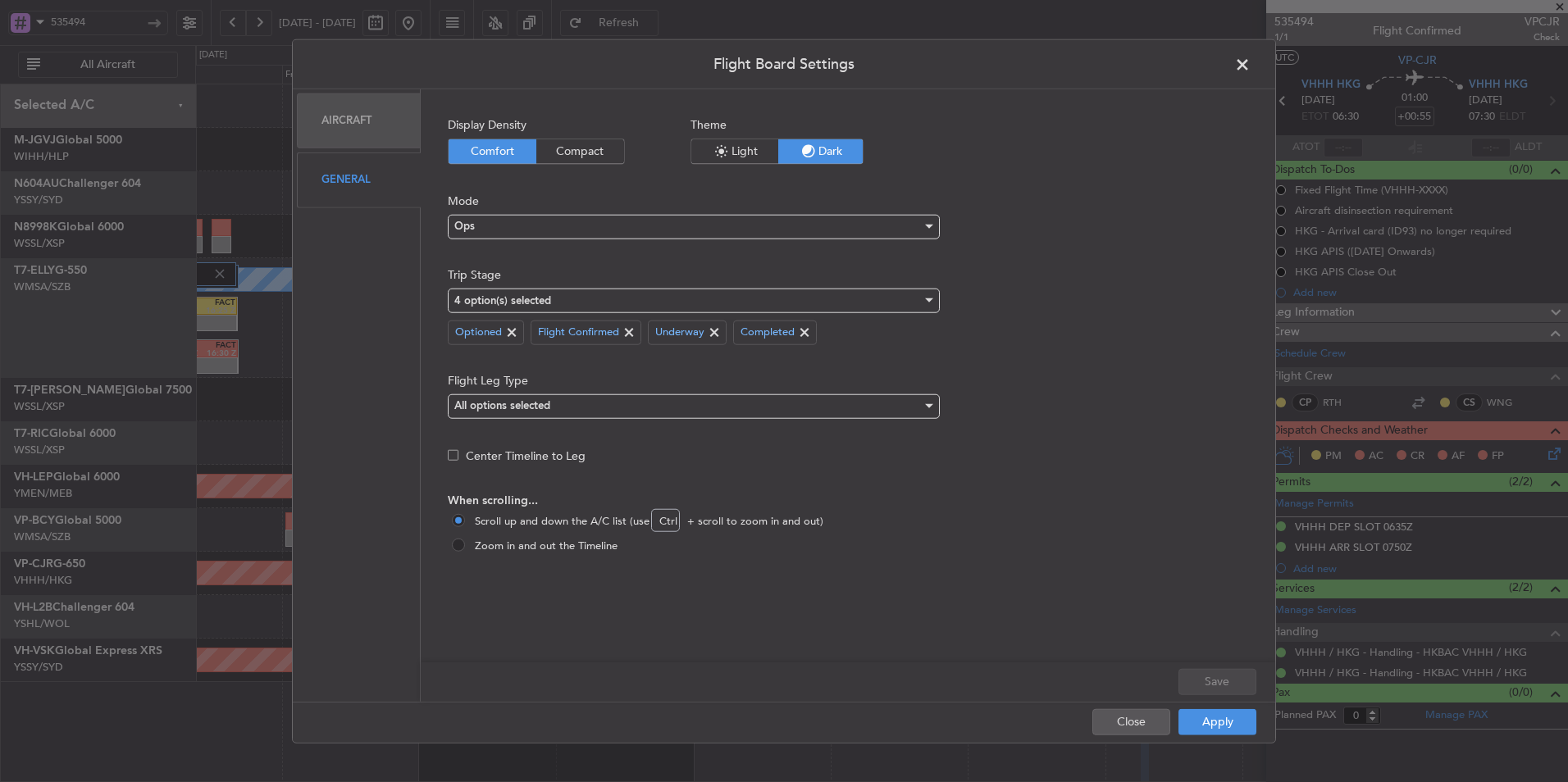
click at [929, 421] on mat-form-field "All options selected" at bounding box center [693, 408] width 492 height 30
click at [929, 418] on div "All options selected" at bounding box center [693, 408] width 492 height 24
click at [922, 405] on div at bounding box center [927, 405] width 11 height 13
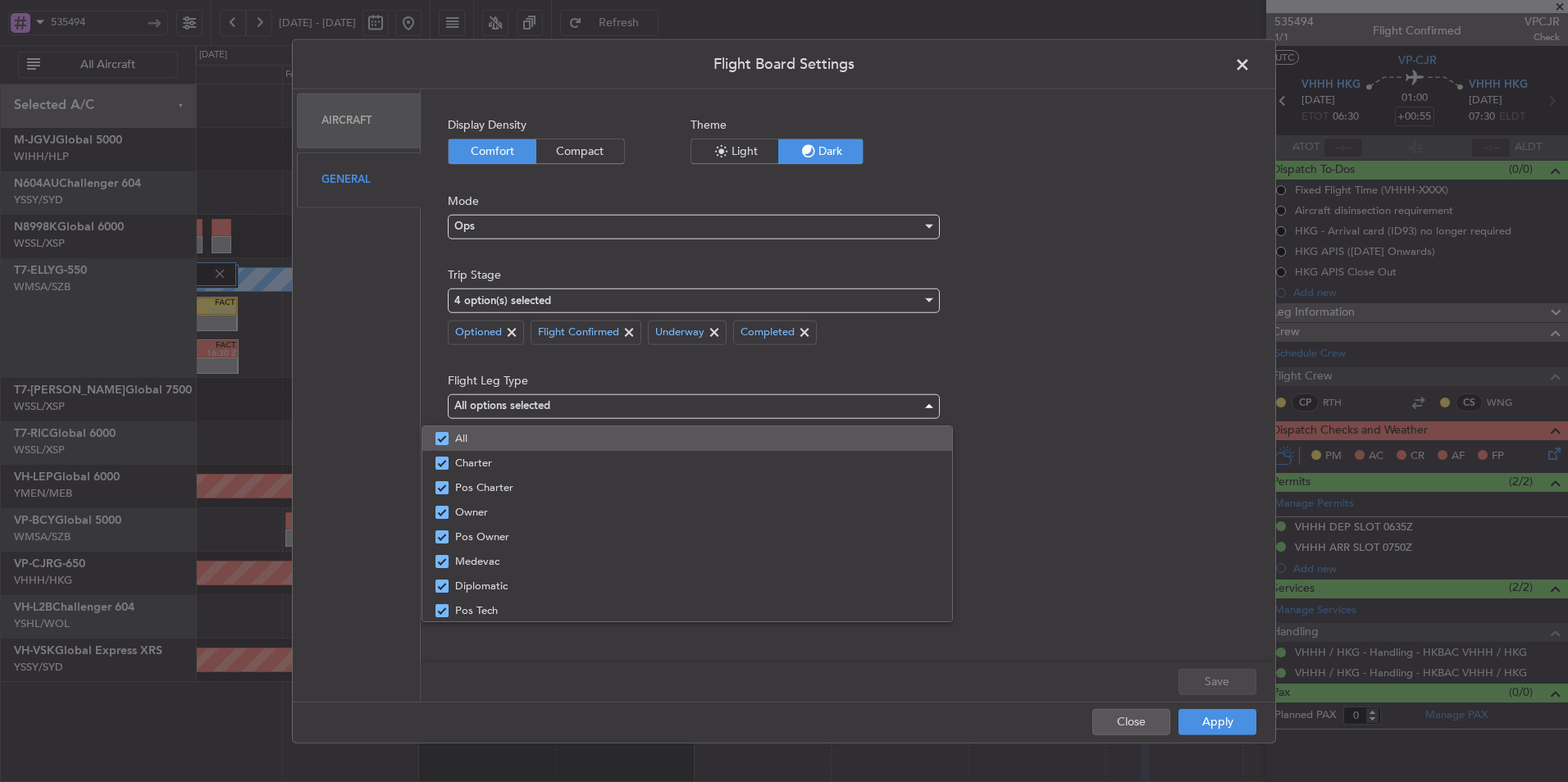
click at [444, 434] on mat-pseudo-checkbox at bounding box center [441, 438] width 13 height 13
click at [435, 435] on mat-pseudo-checkbox at bounding box center [441, 438] width 13 height 13
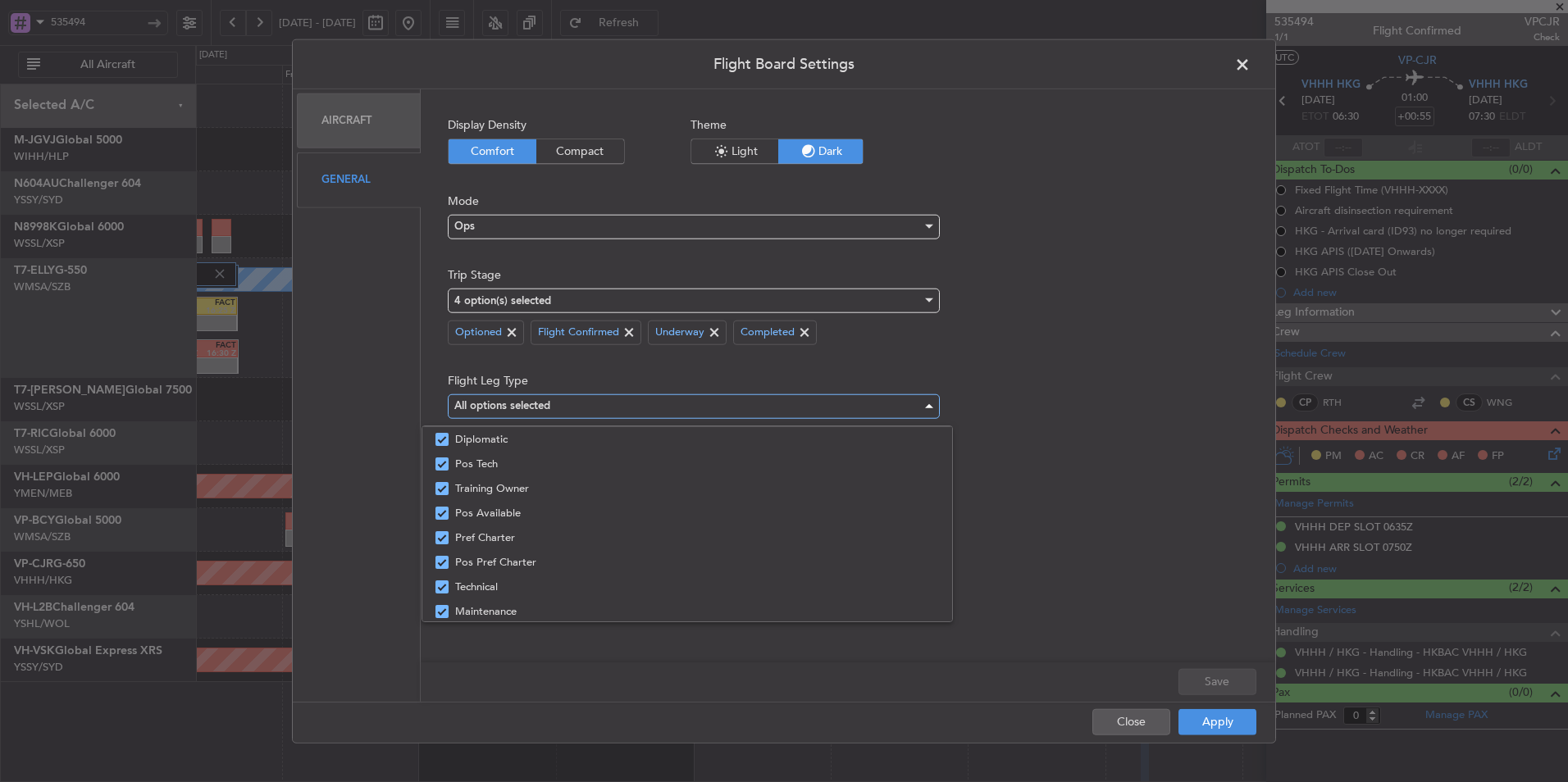
scroll to position [248, 0]
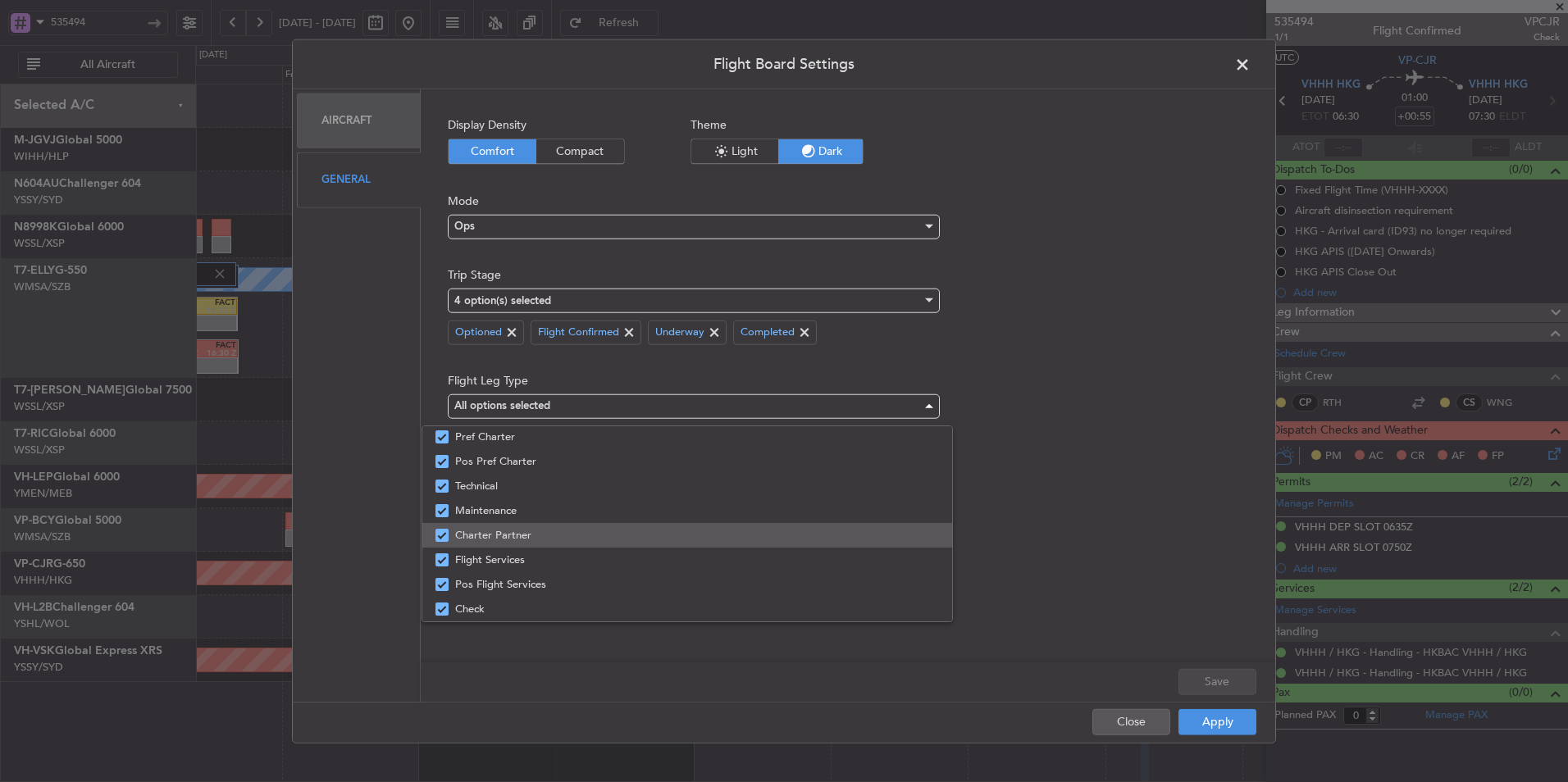
click at [496, 538] on span "Charter Partner" at bounding box center [697, 535] width 484 height 24
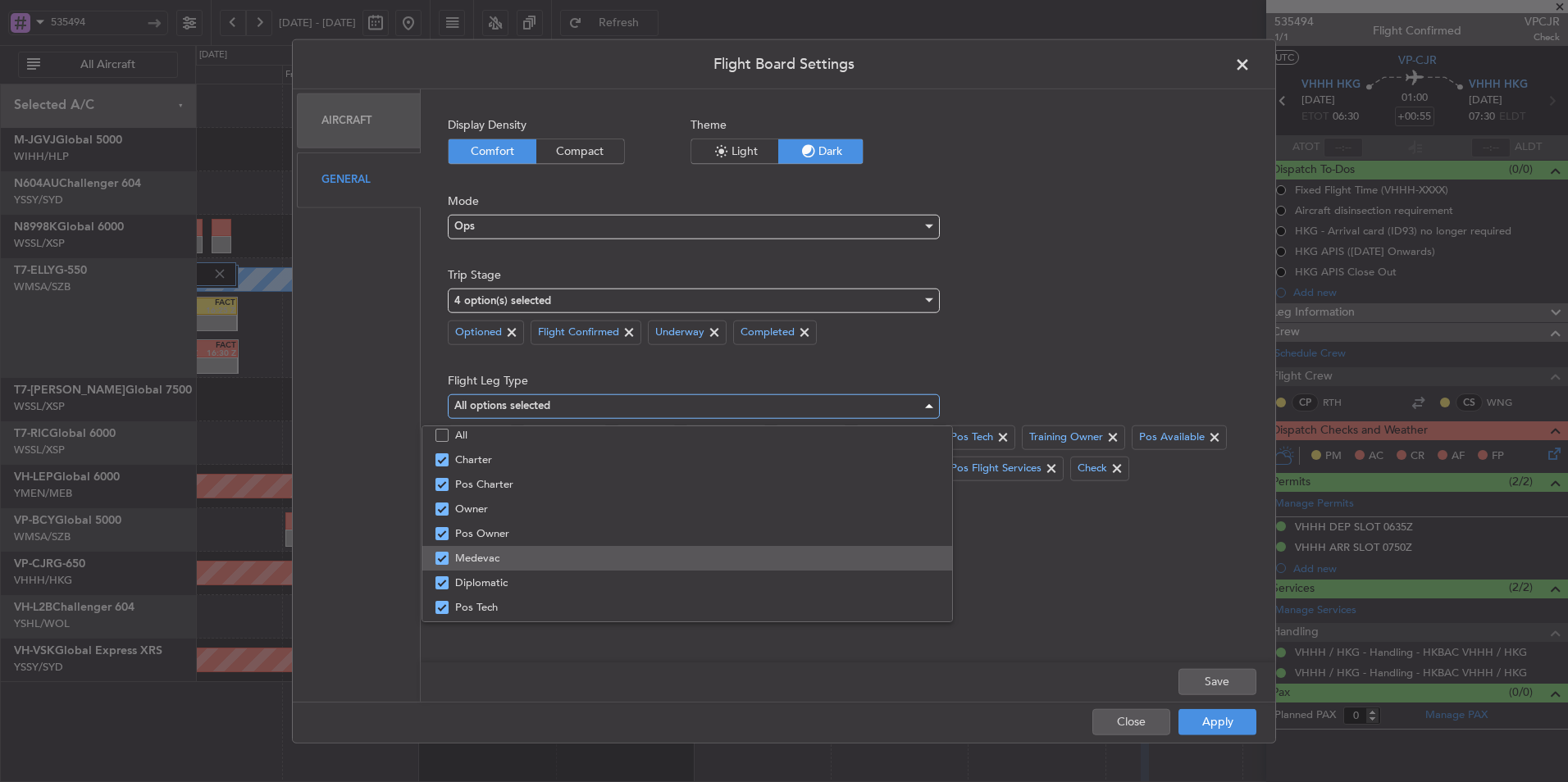
scroll to position [0, 0]
click at [1212, 683] on div at bounding box center [784, 391] width 1568 height 782
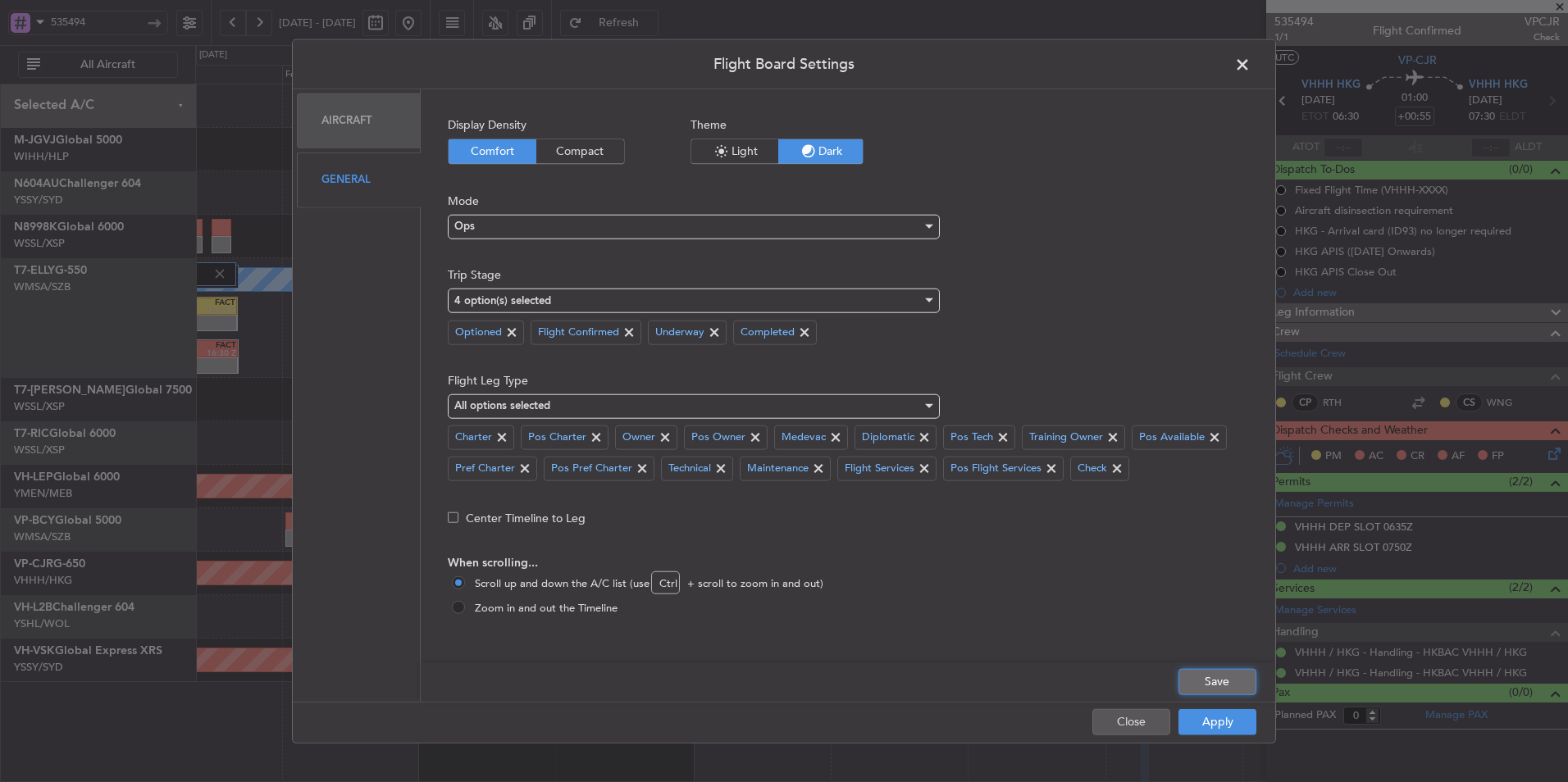
click at [1192, 679] on button "Save" at bounding box center [1218, 681] width 78 height 26
click at [1190, 718] on button "Apply" at bounding box center [1218, 721] width 78 height 26
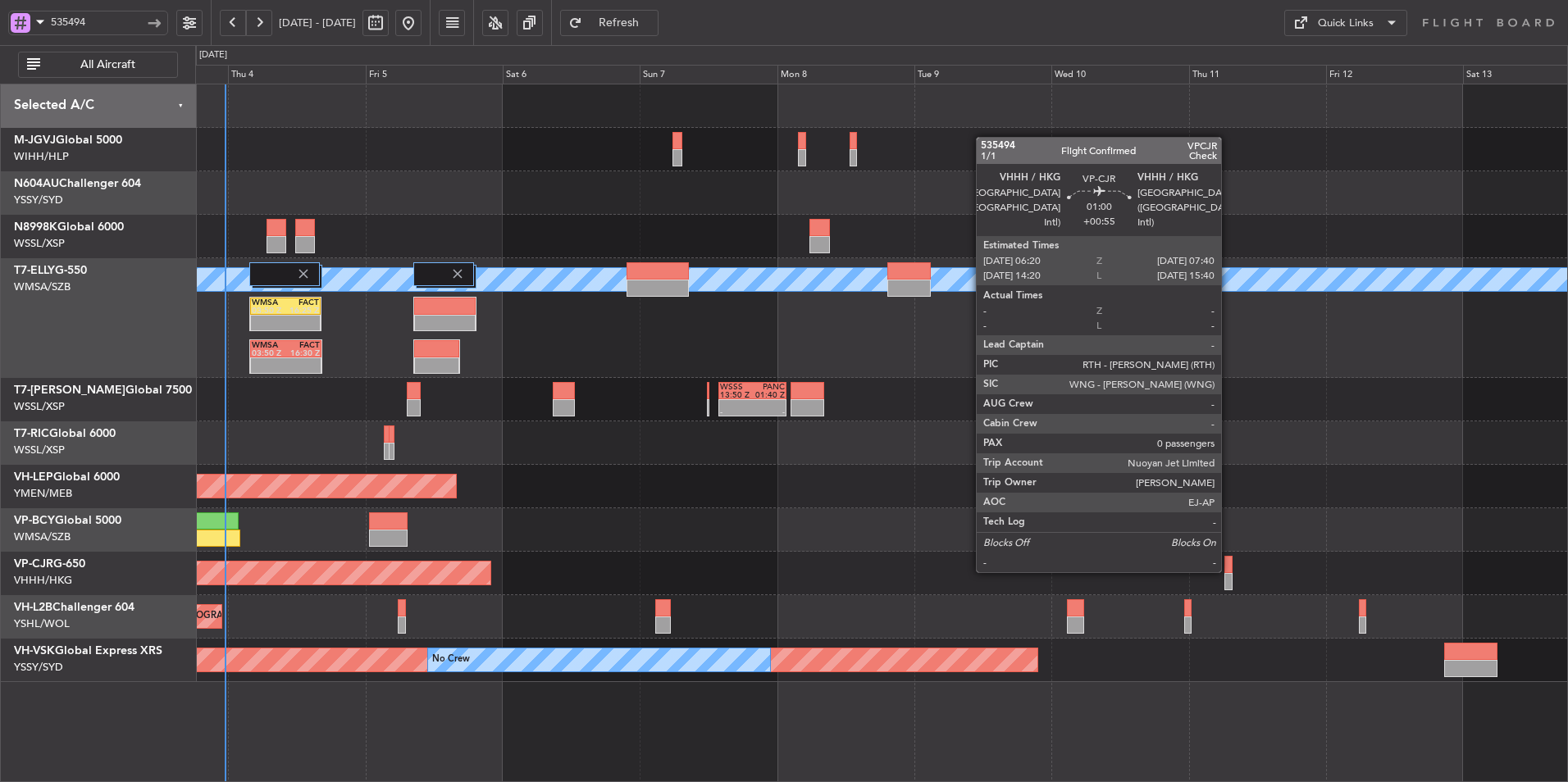
click at [1228, 570] on div at bounding box center [1228, 564] width 8 height 17
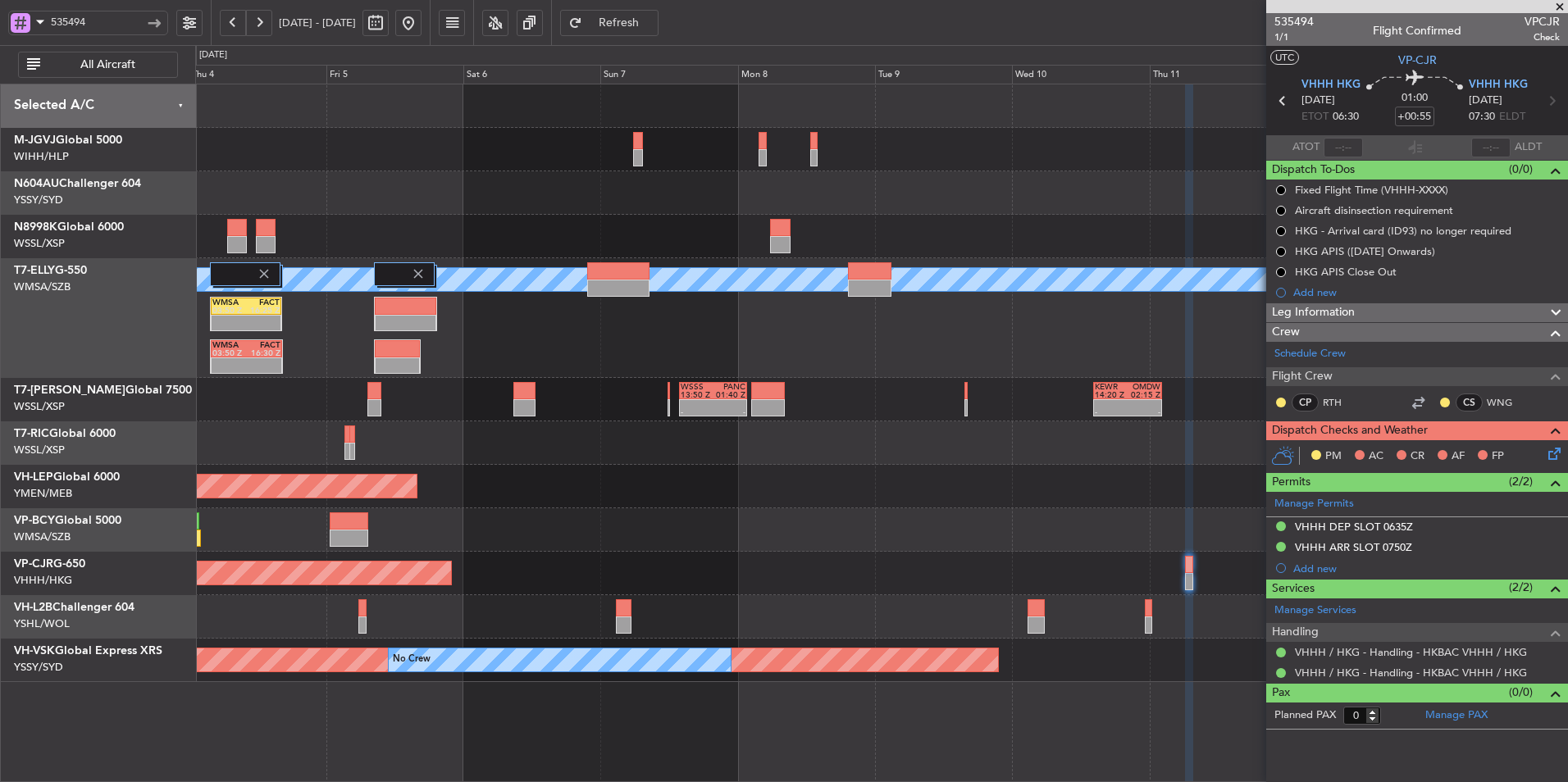
click at [1084, 514] on div "Planned Maint [GEOGRAPHIC_DATA] (Seletar) Planned Maint [GEOGRAPHIC_DATA] ([GEO…" at bounding box center [881, 382] width 1372 height 597
click at [813, 342] on div "Planned Maint [GEOGRAPHIC_DATA] ([GEOGRAPHIC_DATA] Intl) [PERSON_NAME] WMSA 03:…" at bounding box center [881, 318] width 1372 height 120
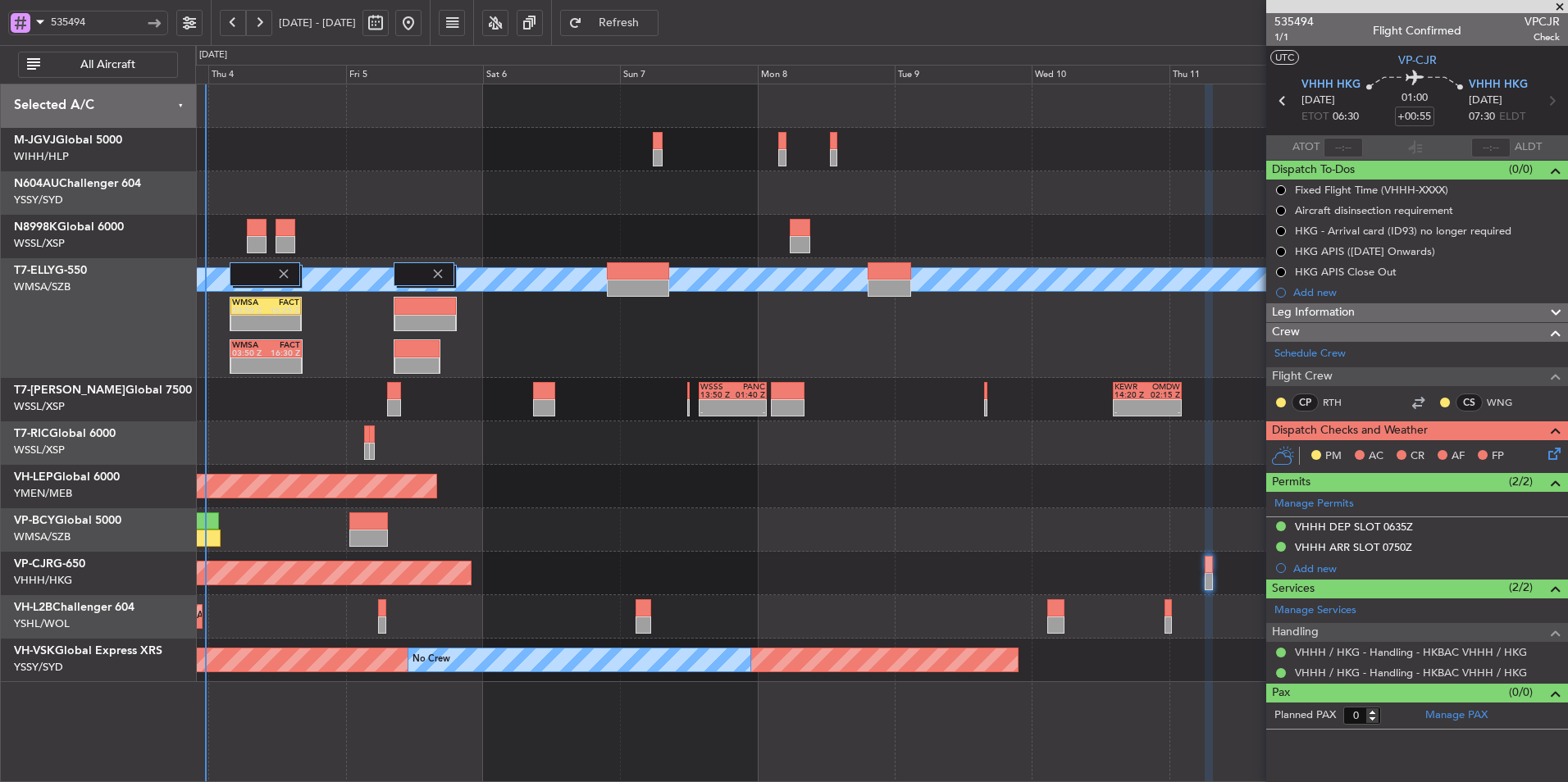
click at [485, 194] on div at bounding box center [881, 193] width 1372 height 43
click at [197, 17] on button at bounding box center [189, 23] width 26 height 26
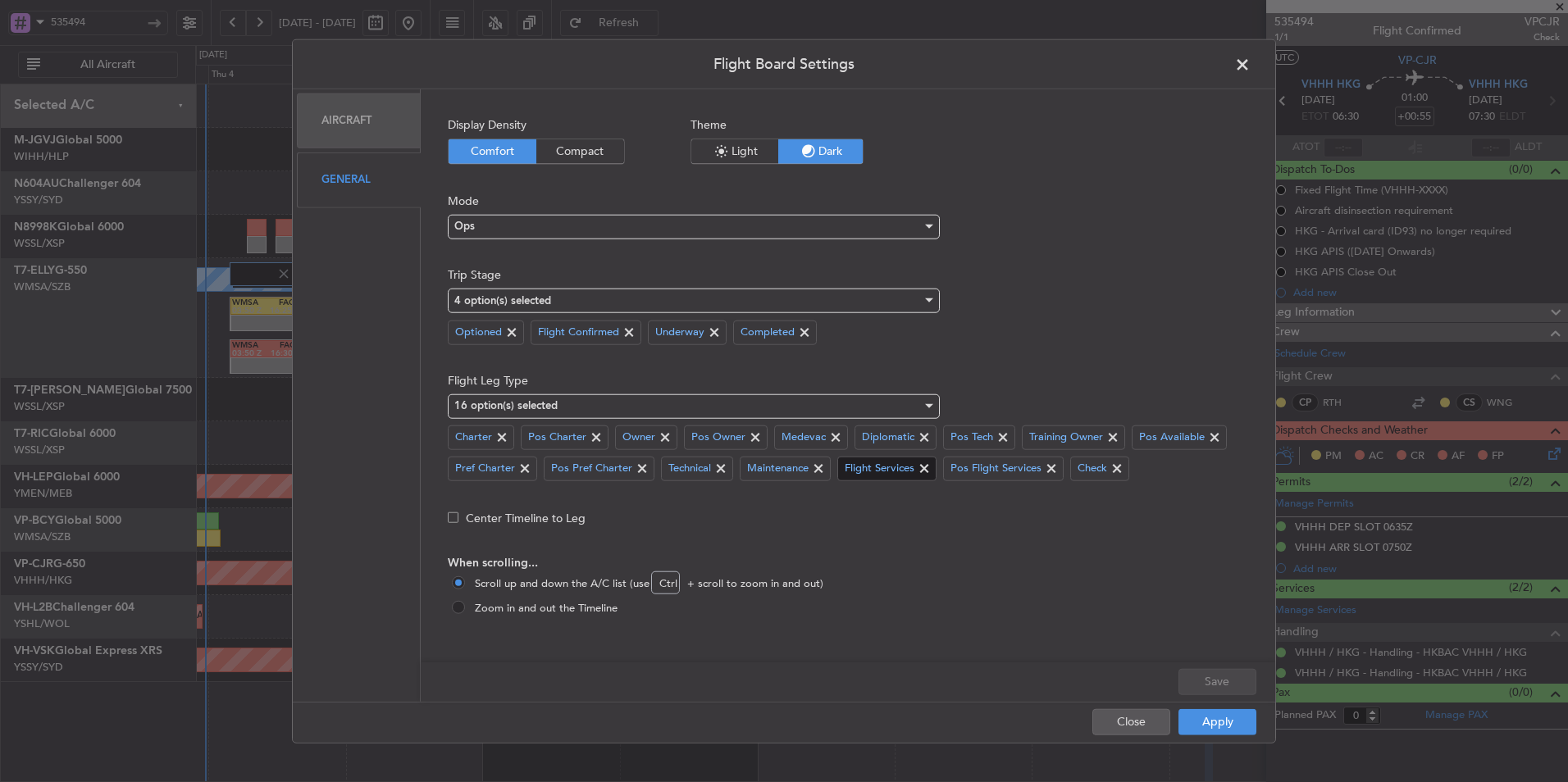
click at [920, 472] on span at bounding box center [924, 468] width 20 height 20
click at [1217, 684] on button "Save" at bounding box center [1218, 681] width 78 height 26
click at [942, 466] on span at bounding box center [945, 468] width 20 height 20
click at [1203, 677] on button "Save" at bounding box center [1218, 681] width 78 height 26
click at [1212, 720] on button "Apply" at bounding box center [1218, 721] width 78 height 26
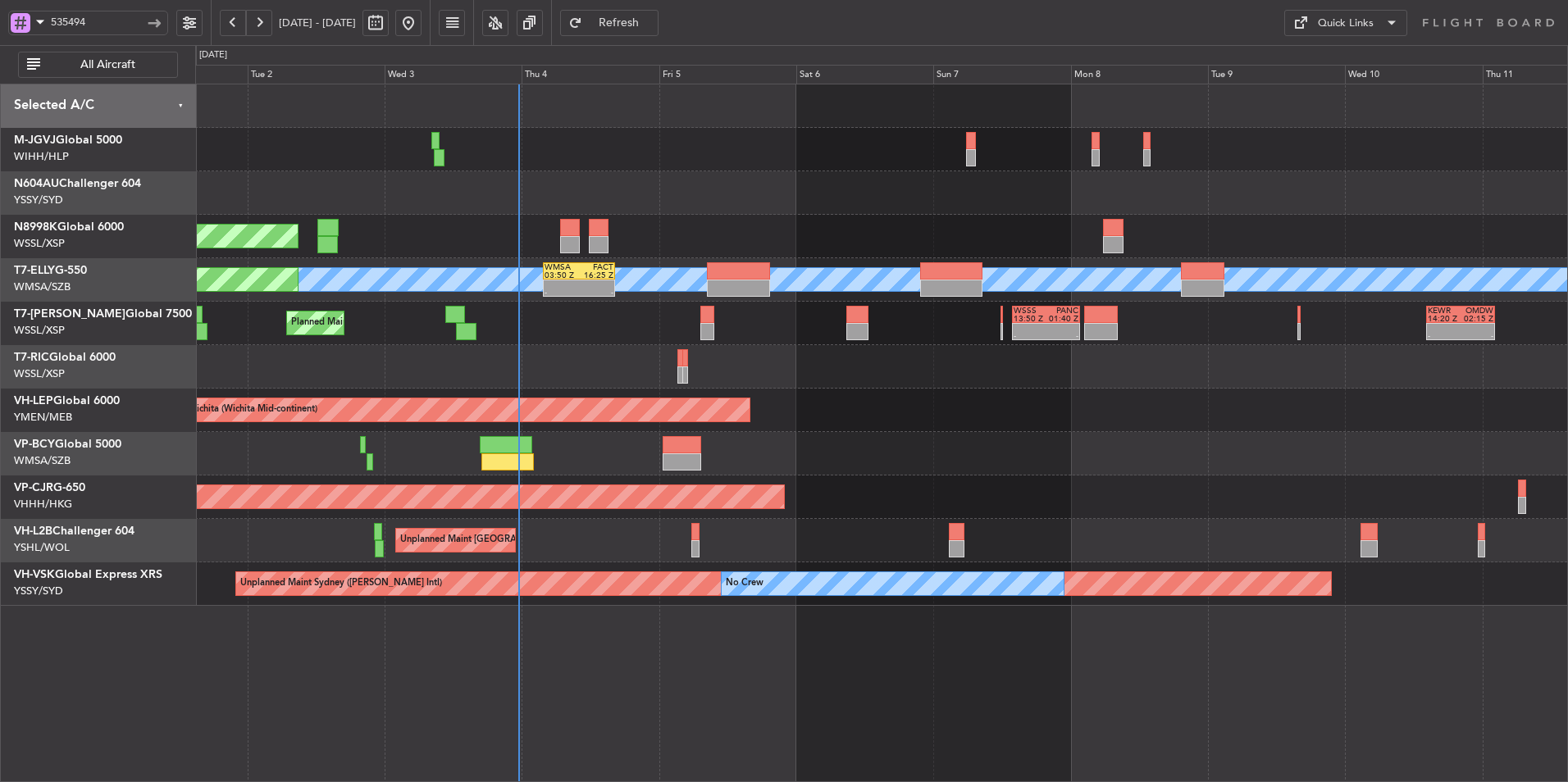
click at [916, 437] on div "Planned Maint [GEOGRAPHIC_DATA] (Seletar) Planned Maint [GEOGRAPHIC_DATA] ([GEO…" at bounding box center [881, 344] width 1372 height 521
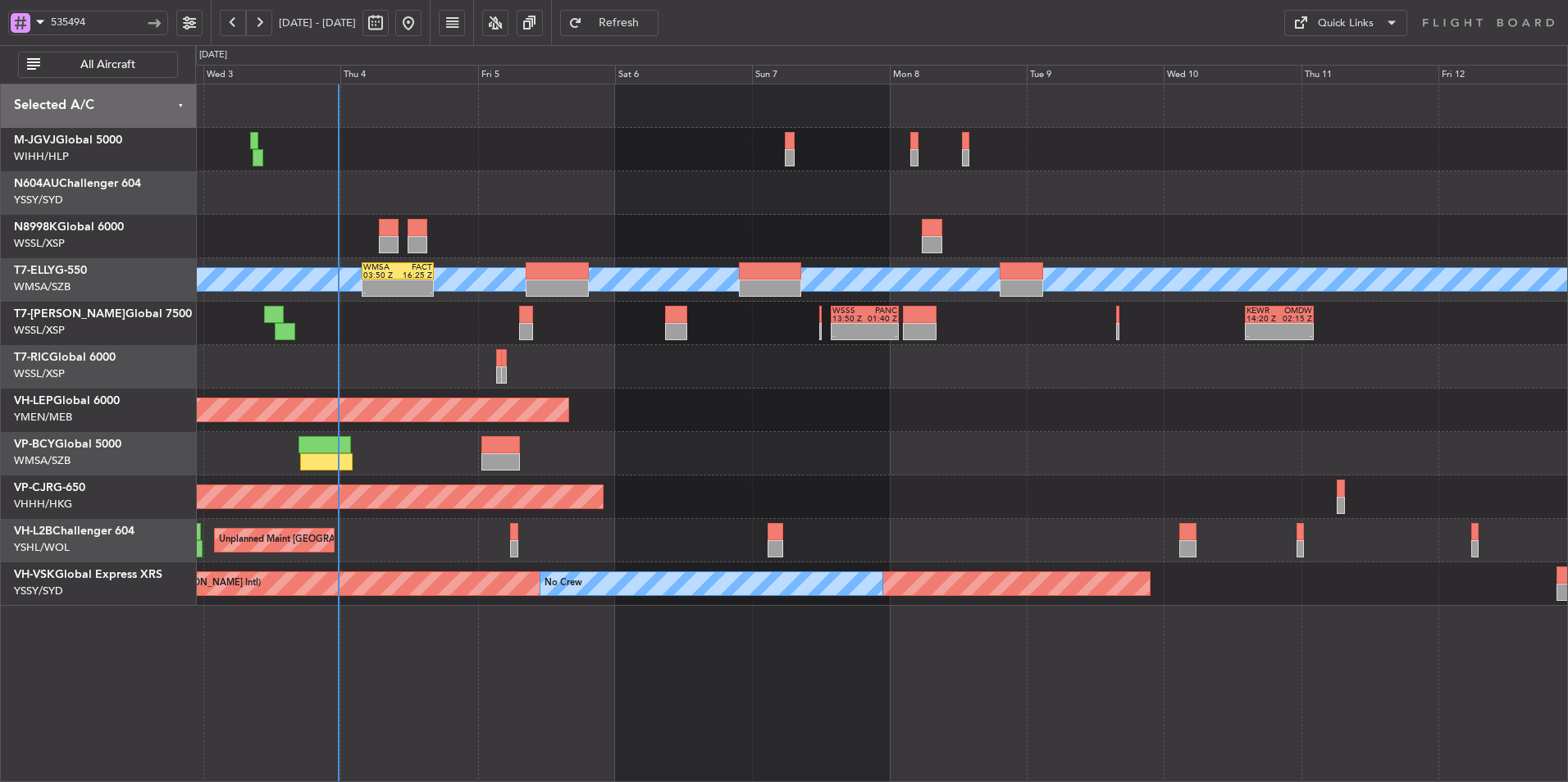
click at [491, 454] on div at bounding box center [881, 453] width 1372 height 43
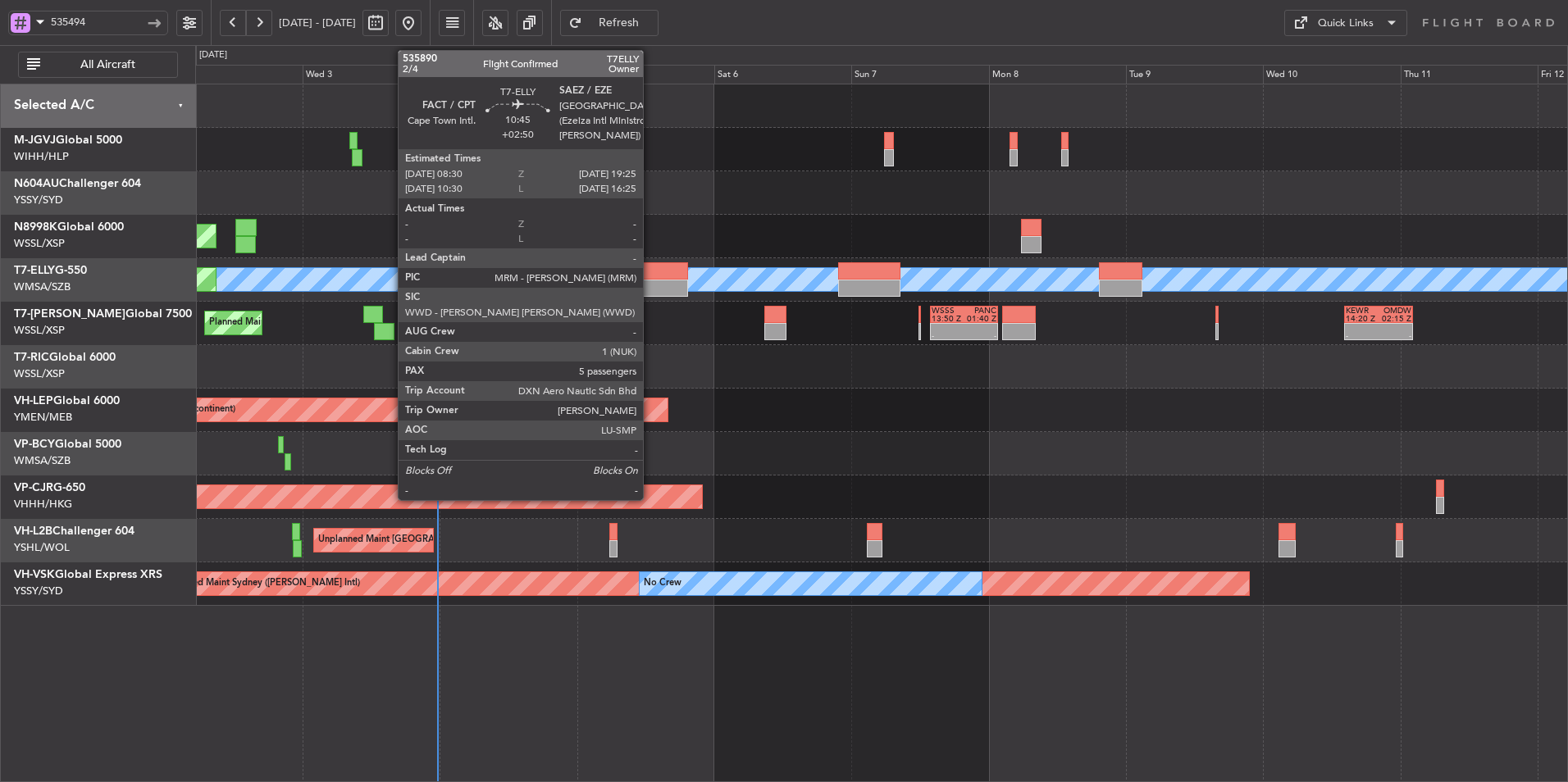
click at [650, 283] on div at bounding box center [656, 288] width 63 height 17
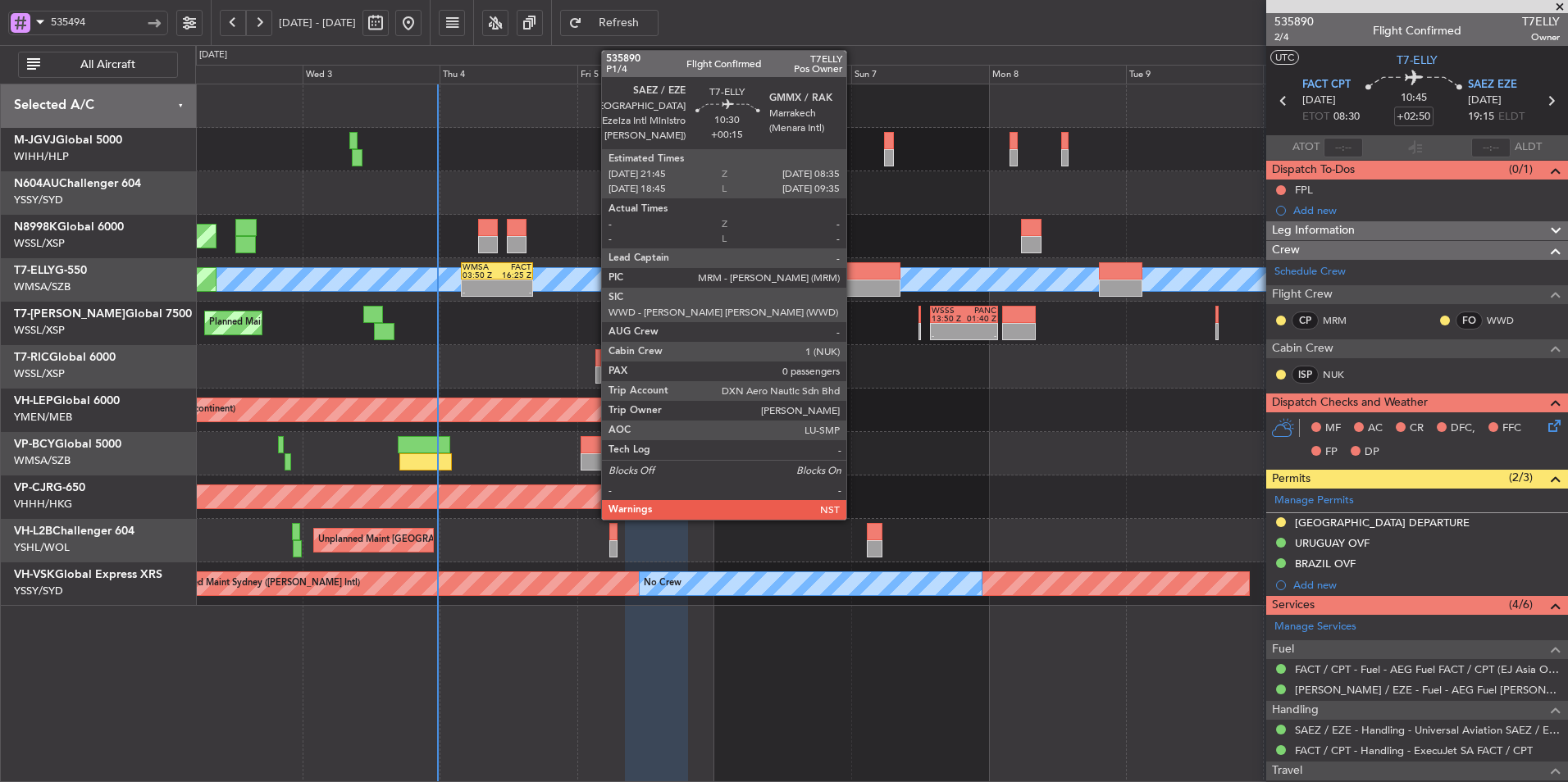
click at [853, 293] on div at bounding box center [869, 288] width 62 height 17
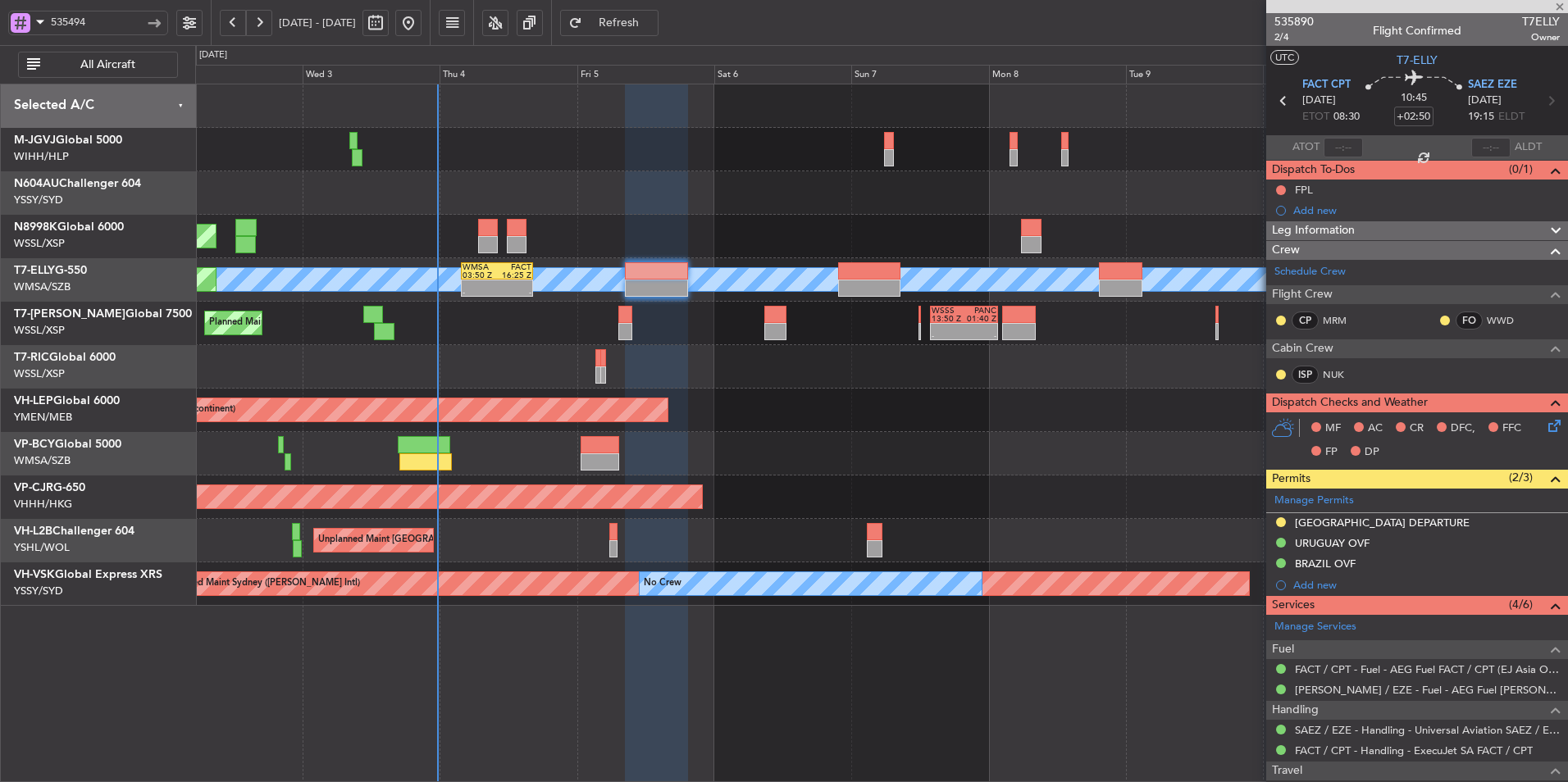
type input "+00:15"
type input "0"
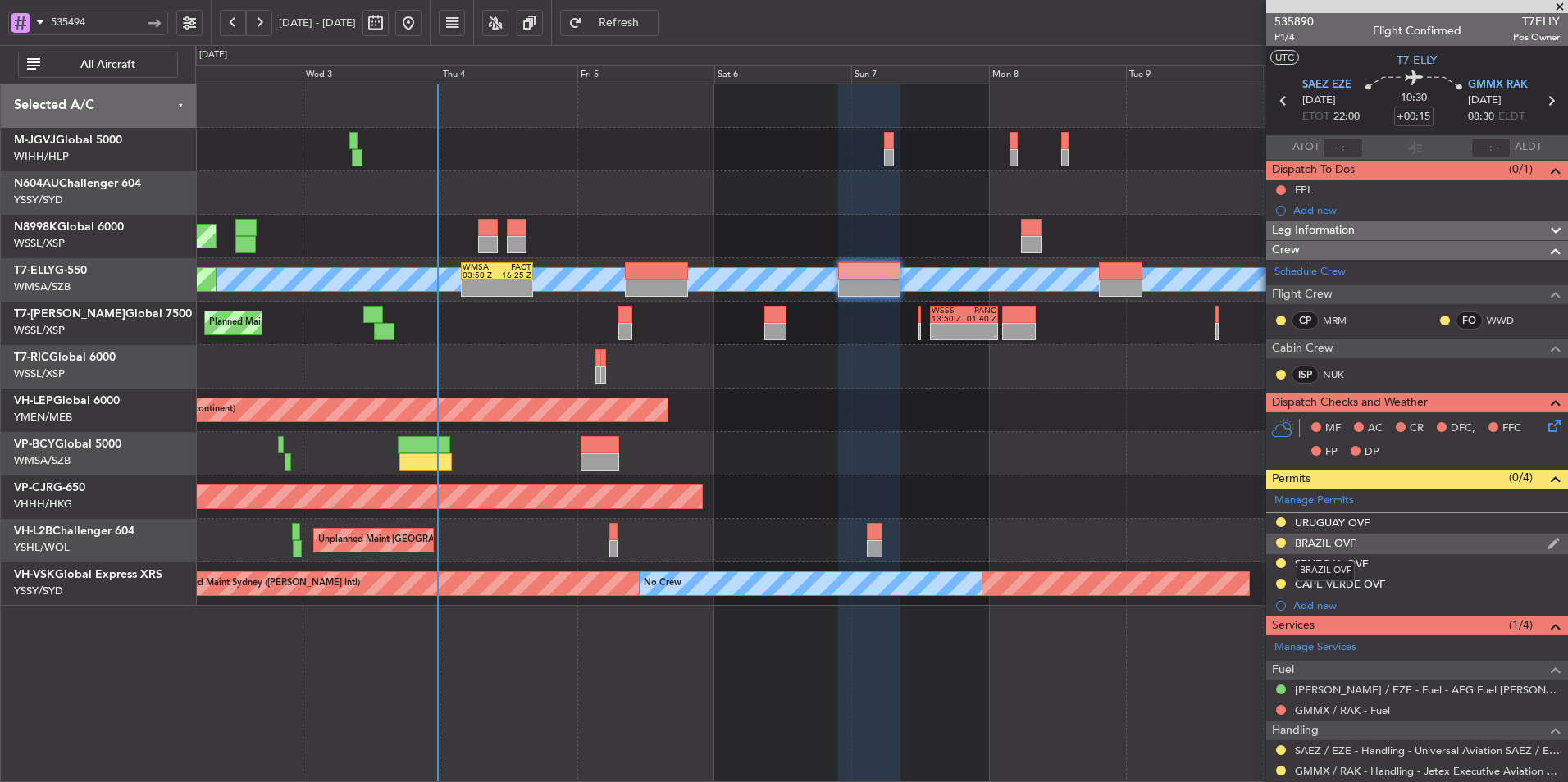
click at [1327, 544] on div "BRAZIL OVF" at bounding box center [1325, 543] width 61 height 14
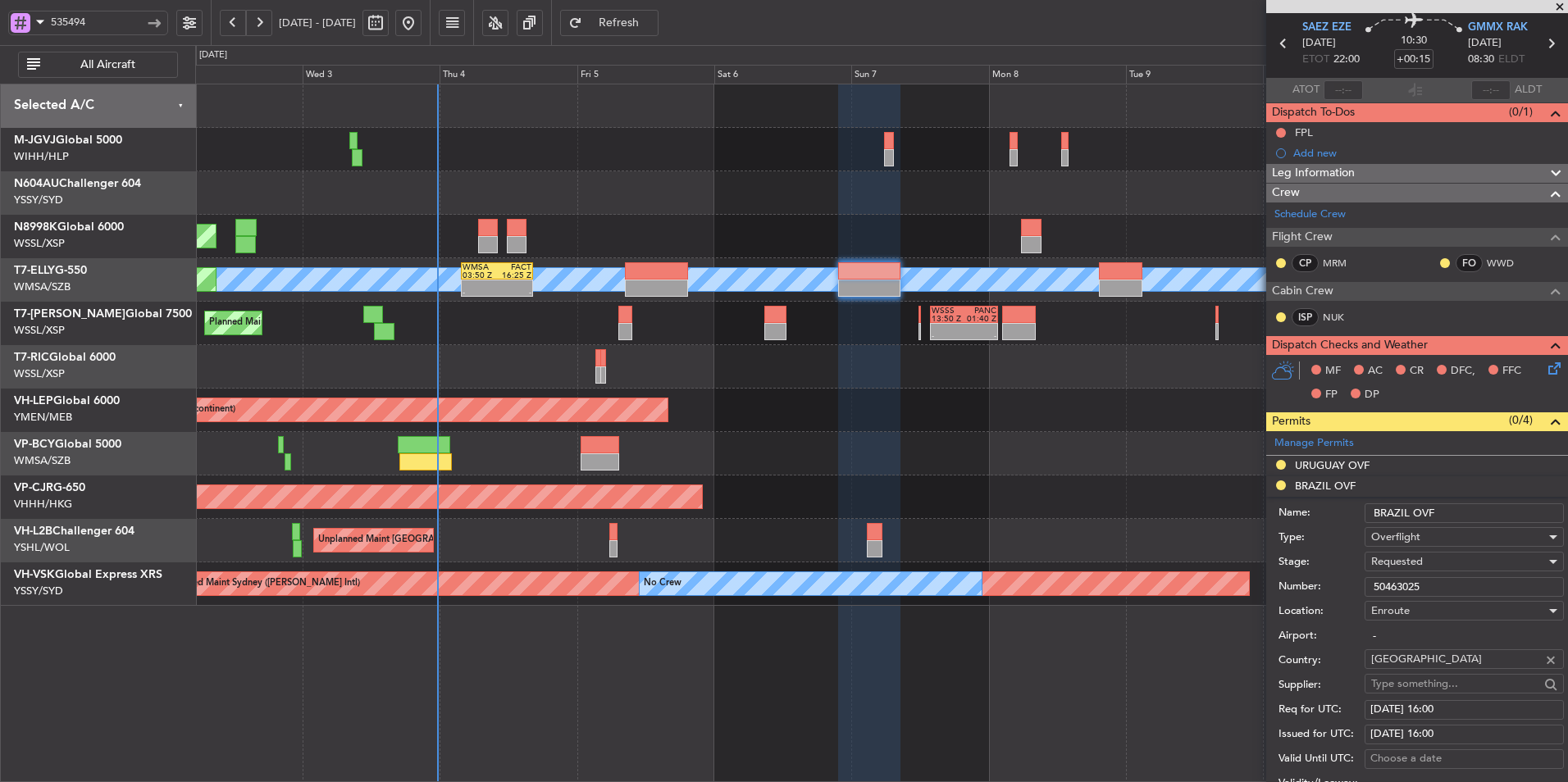
scroll to position [82, 0]
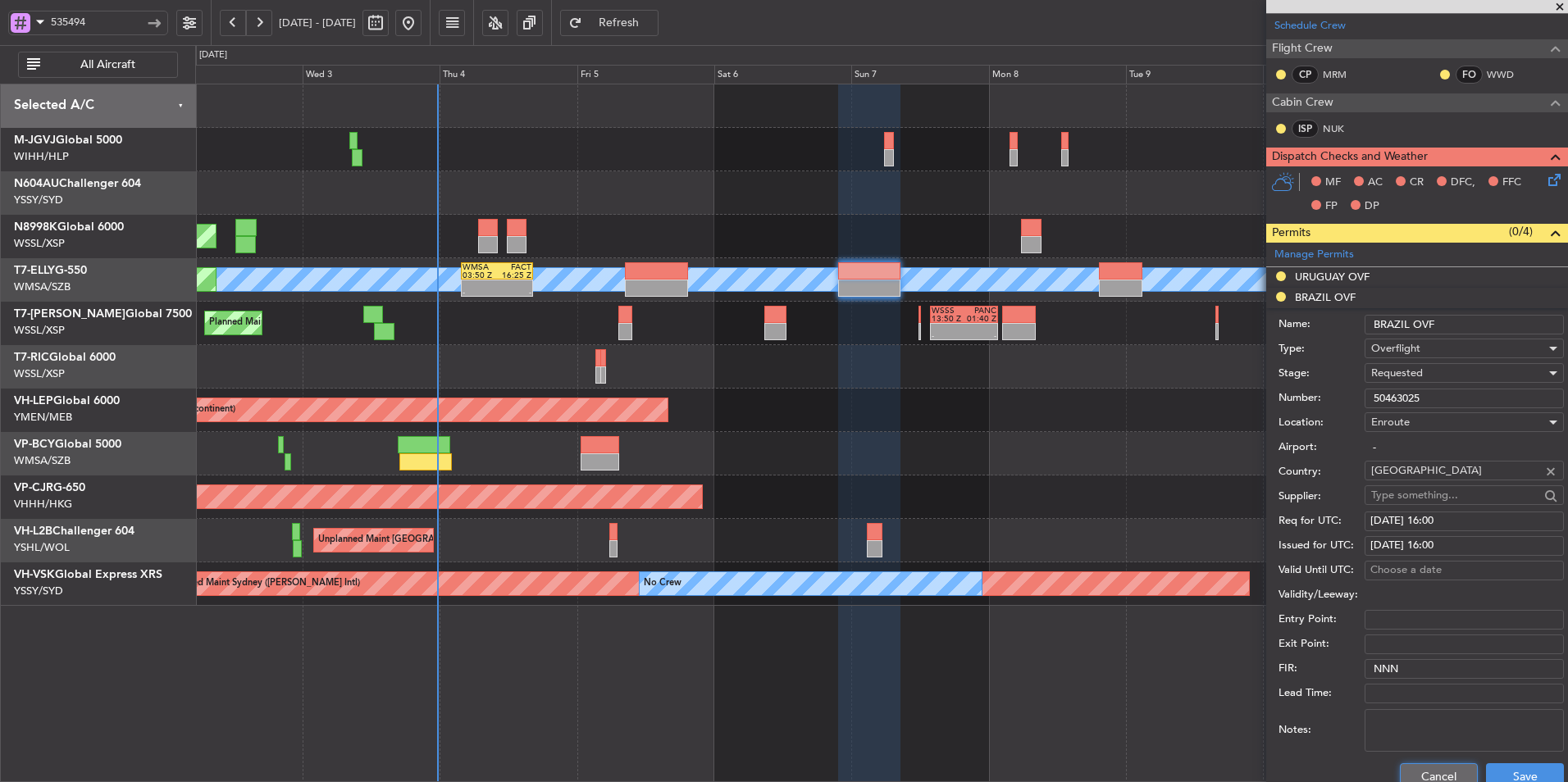
click at [1401, 769] on button "Cancel" at bounding box center [1439, 776] width 78 height 26
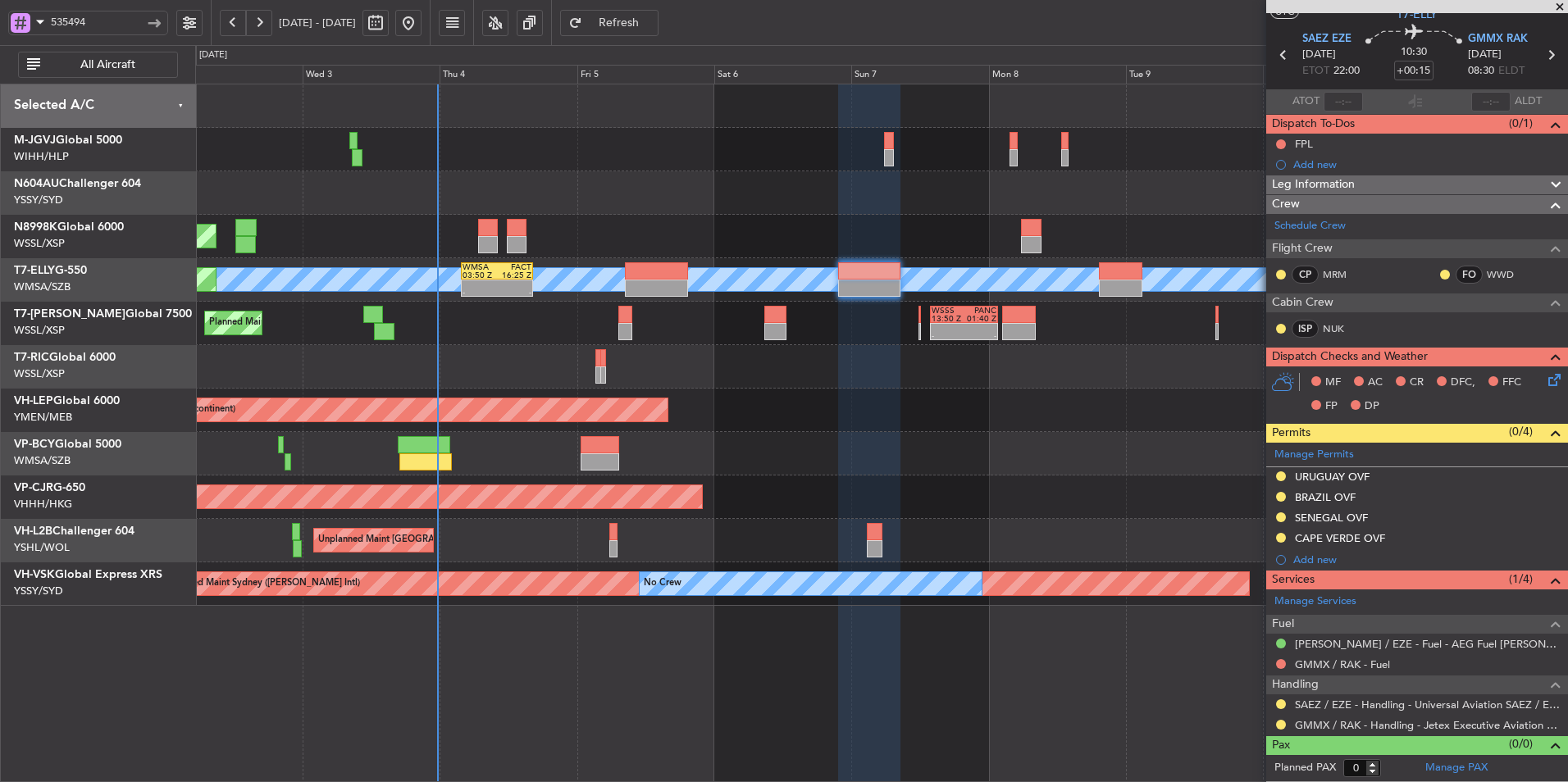
scroll to position [45, 0]
click at [1350, 473] on div "URUGUAY OVF" at bounding box center [1332, 478] width 75 height 14
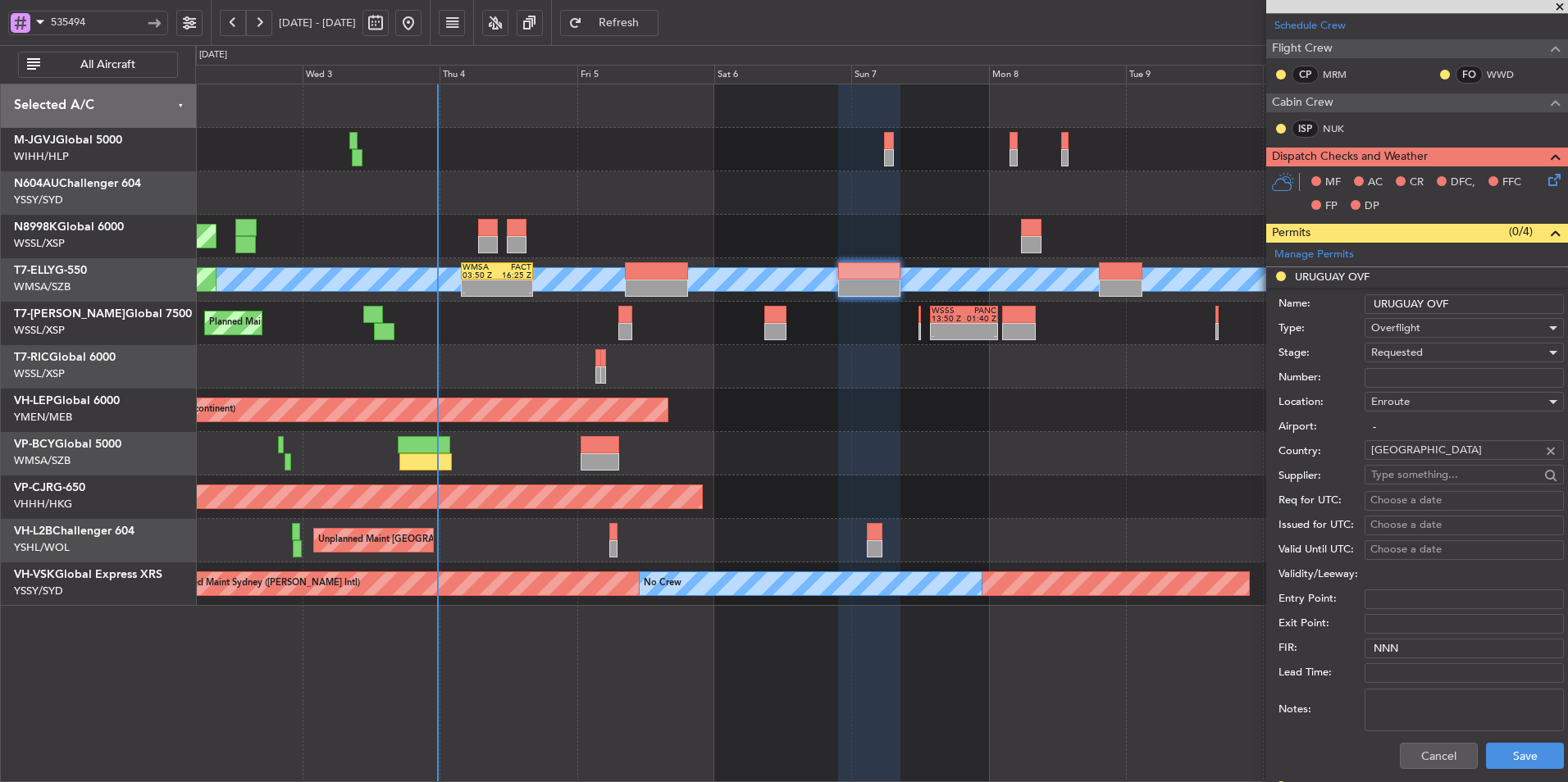
click at [1414, 374] on input "Number:" at bounding box center [1464, 378] width 199 height 20
paste input "2430/2025"
type input "2430/2025"
click at [1451, 354] on div "Requested" at bounding box center [1458, 352] width 174 height 24
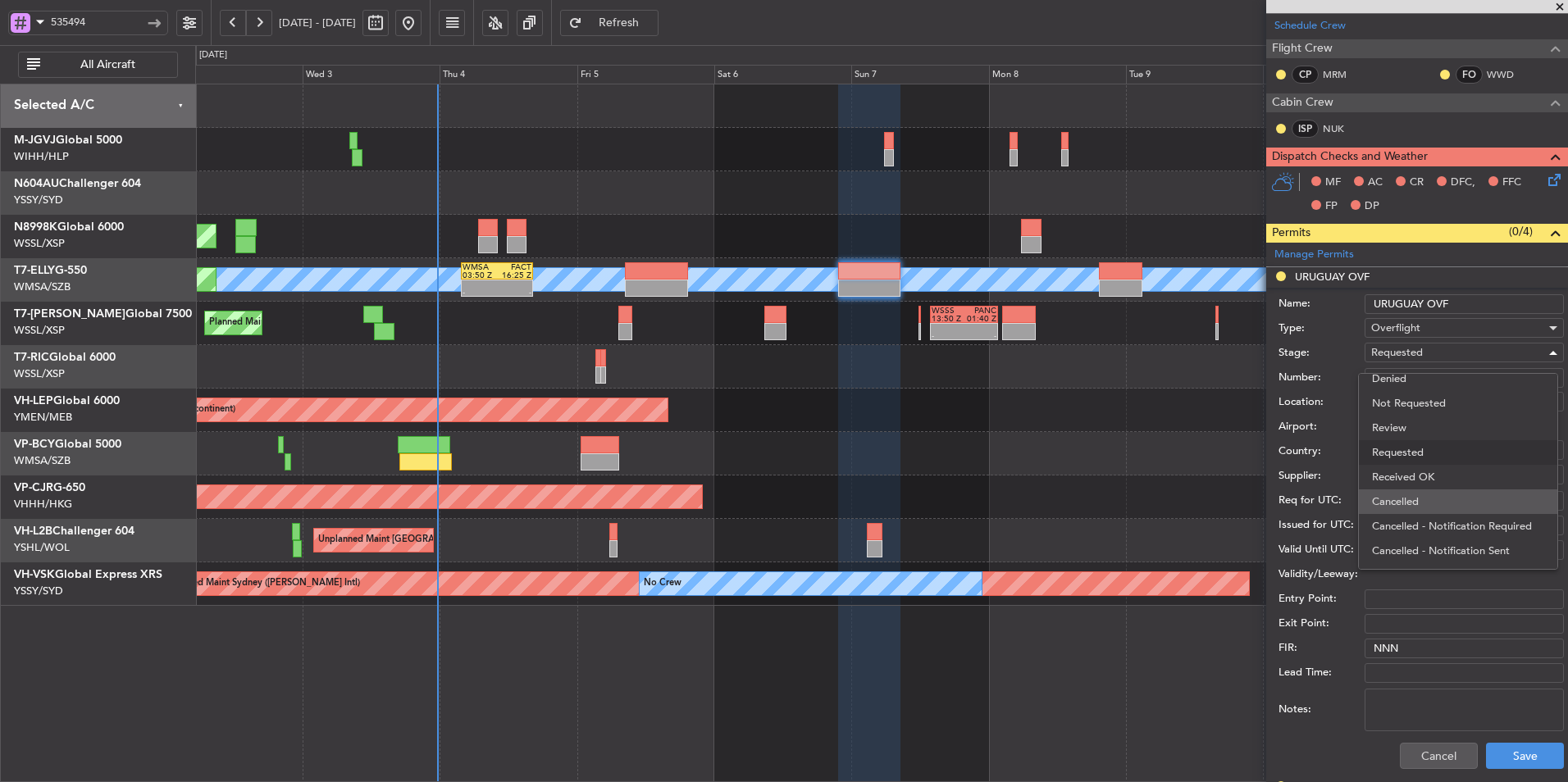
click at [1454, 489] on span "Cancelled" at bounding box center [1458, 501] width 173 height 24
click at [1429, 357] on div "Cancelled" at bounding box center [1458, 352] width 174 height 24
click at [1453, 457] on span "Received OK" at bounding box center [1458, 458] width 173 height 24
click at [1402, 503] on div "Choose a date" at bounding box center [1464, 500] width 188 height 16
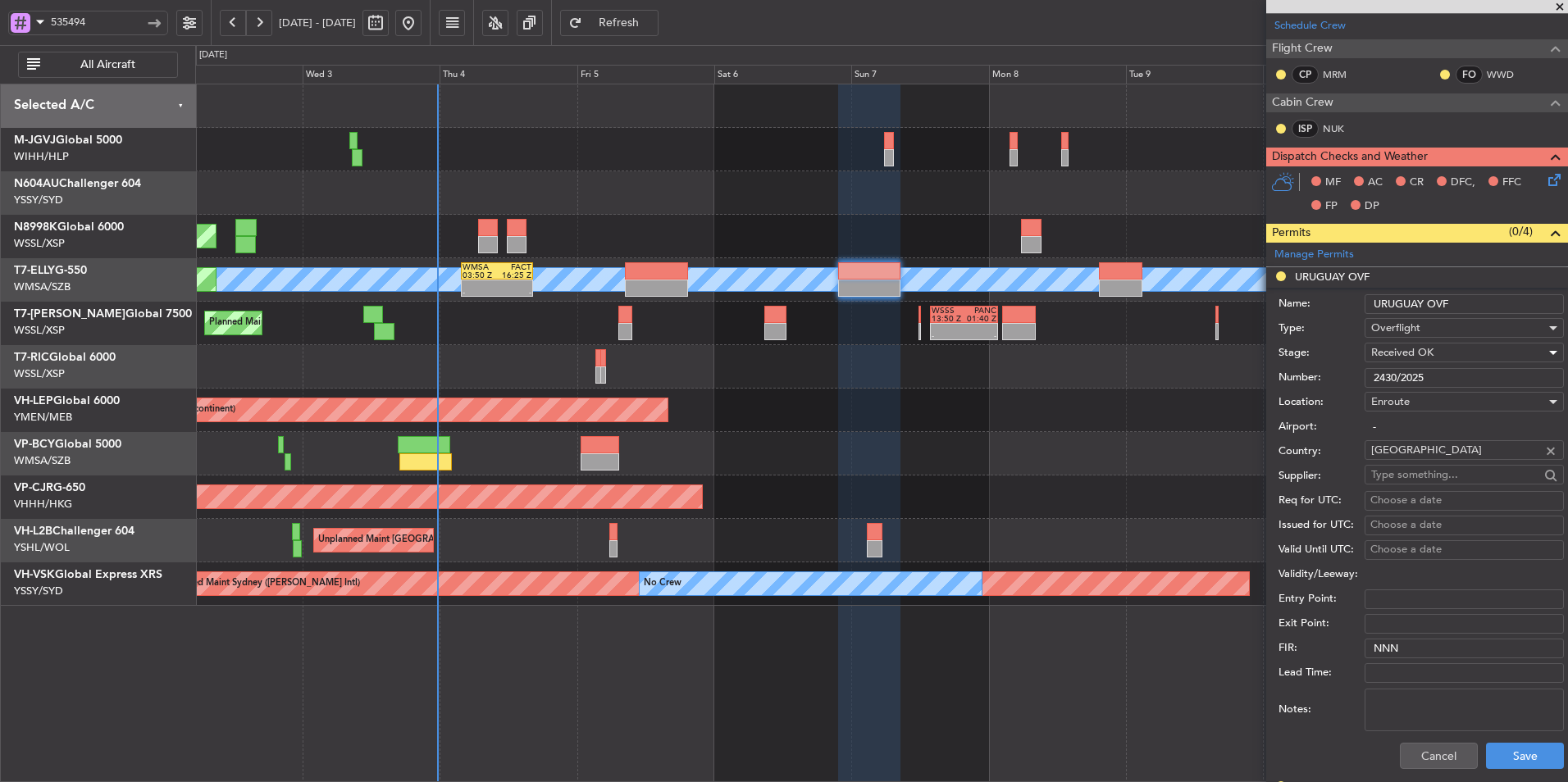
select select "9"
select select "2025"
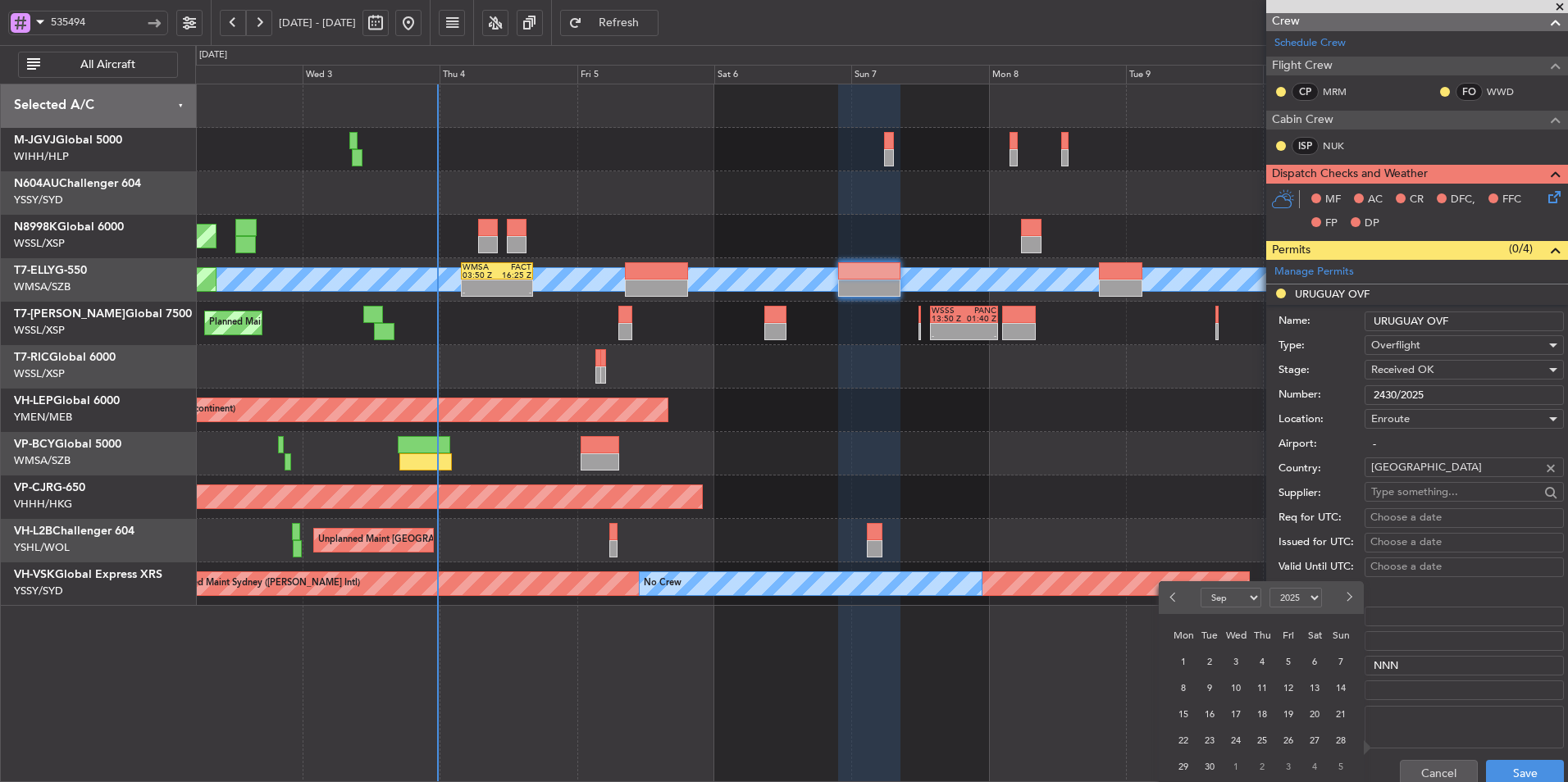
scroll to position [246, 0]
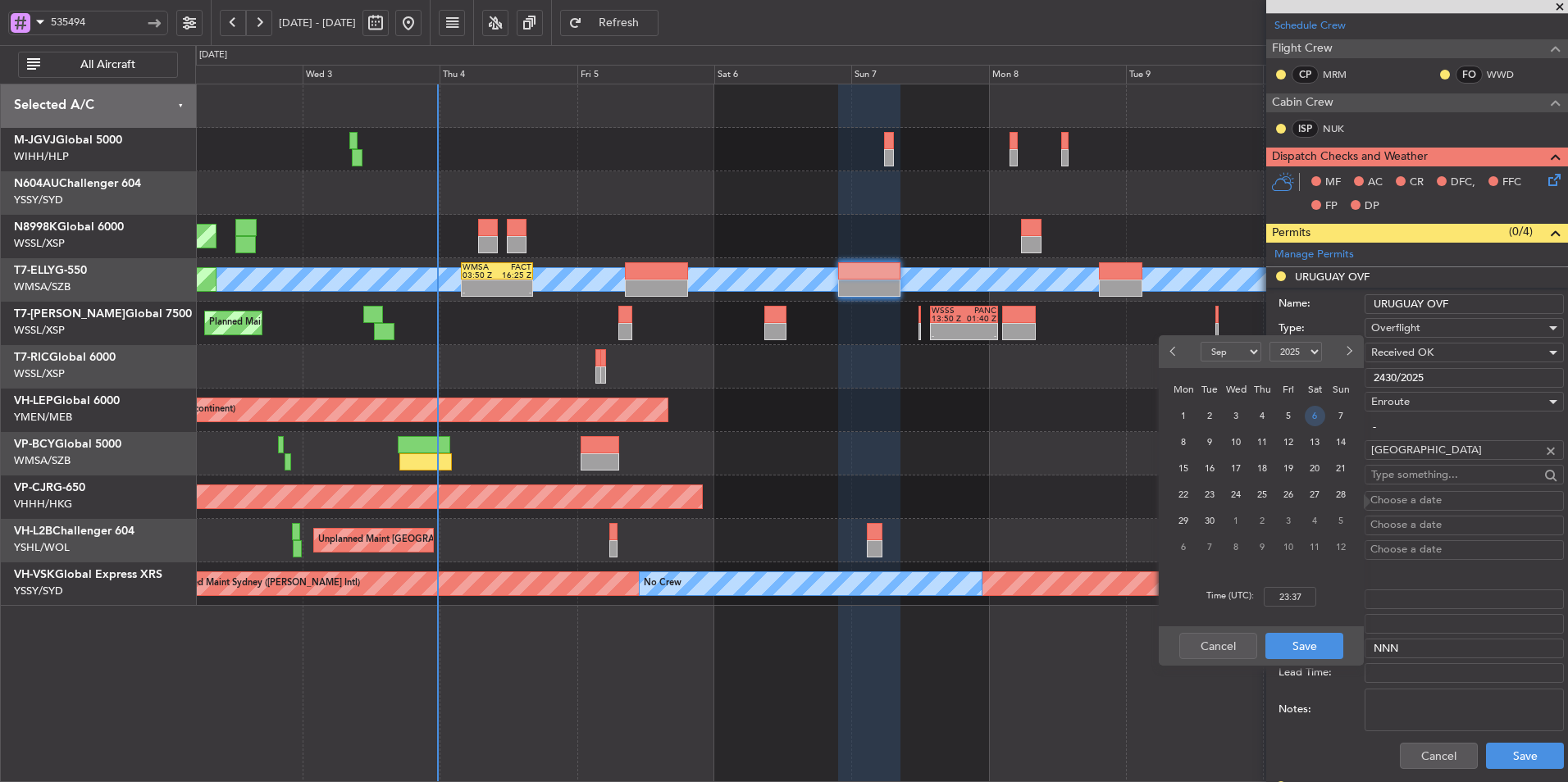
click at [1316, 414] on span "6" at bounding box center [1315, 416] width 21 height 21
click at [1305, 596] on input "00:00" at bounding box center [1290, 596] width 53 height 20
type input "22:00"
click at [1293, 646] on button "Save" at bounding box center [1304, 646] width 78 height 26
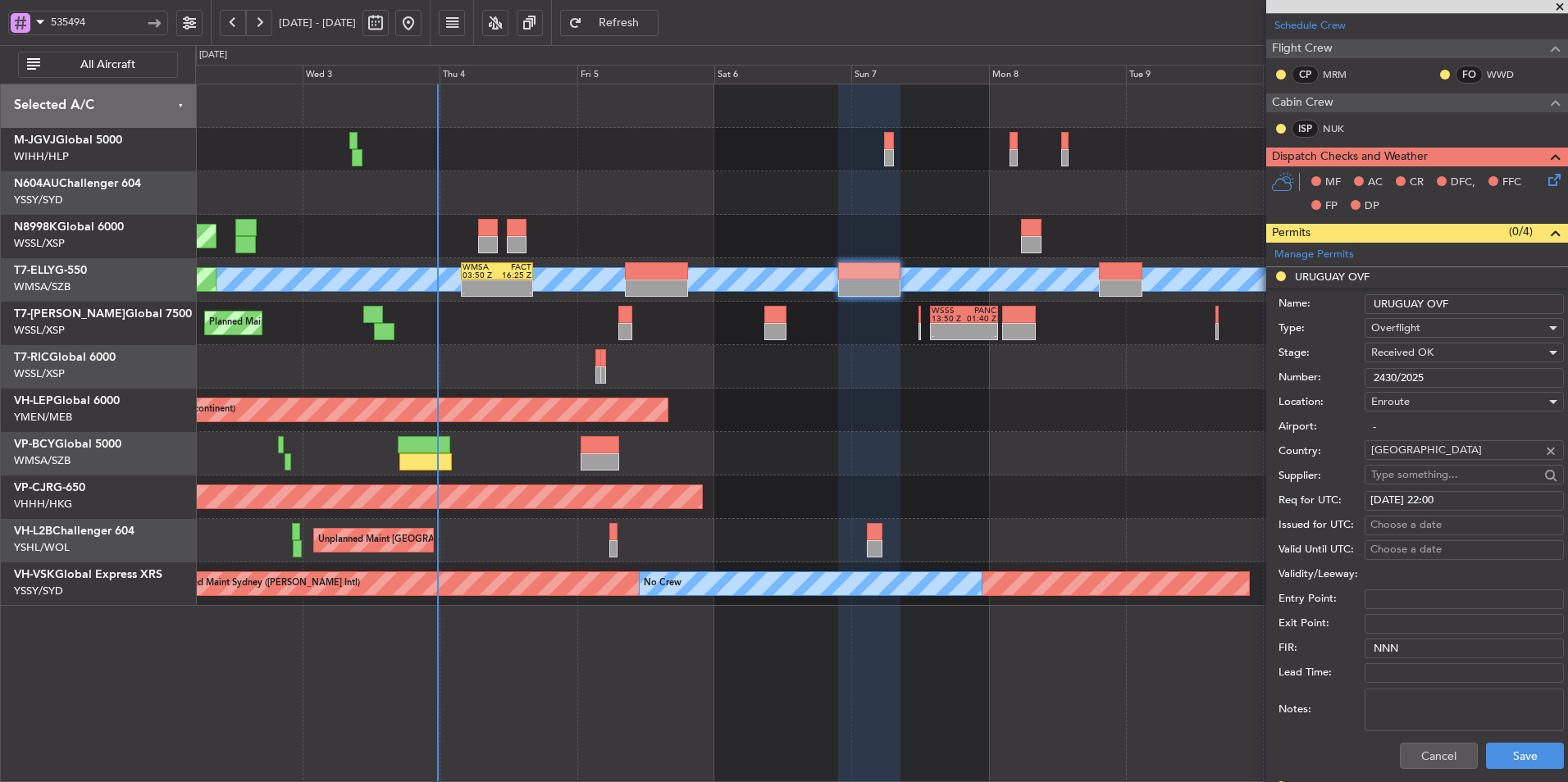
click at [1392, 526] on div "Choose a date" at bounding box center [1464, 525] width 188 height 16
select select "9"
select select "2025"
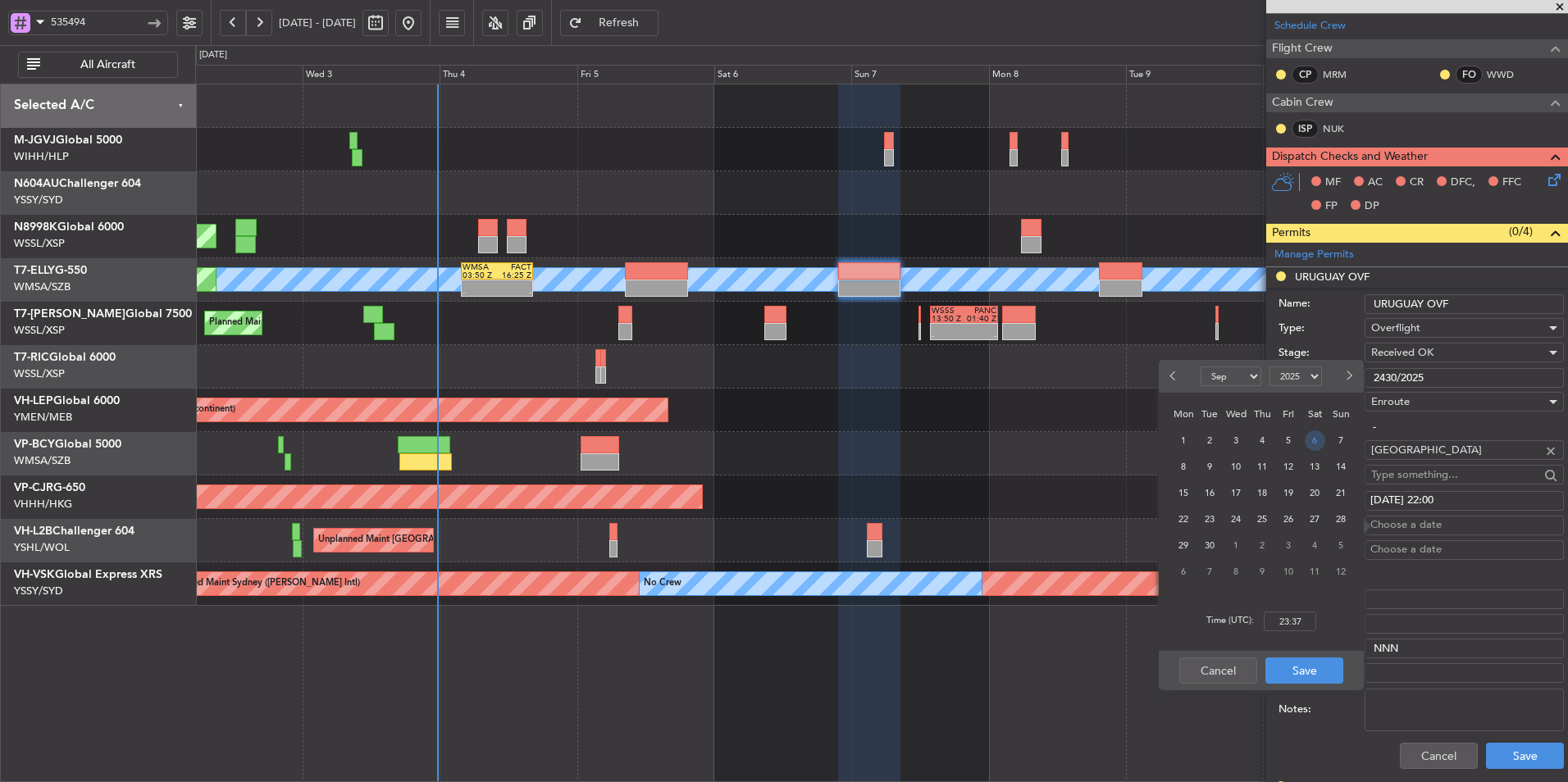
click at [1311, 437] on span "6" at bounding box center [1315, 440] width 21 height 21
click at [1303, 616] on input "00:00" at bounding box center [1290, 621] width 53 height 20
type input "22:00"
click at [1303, 665] on button "Save" at bounding box center [1304, 670] width 78 height 26
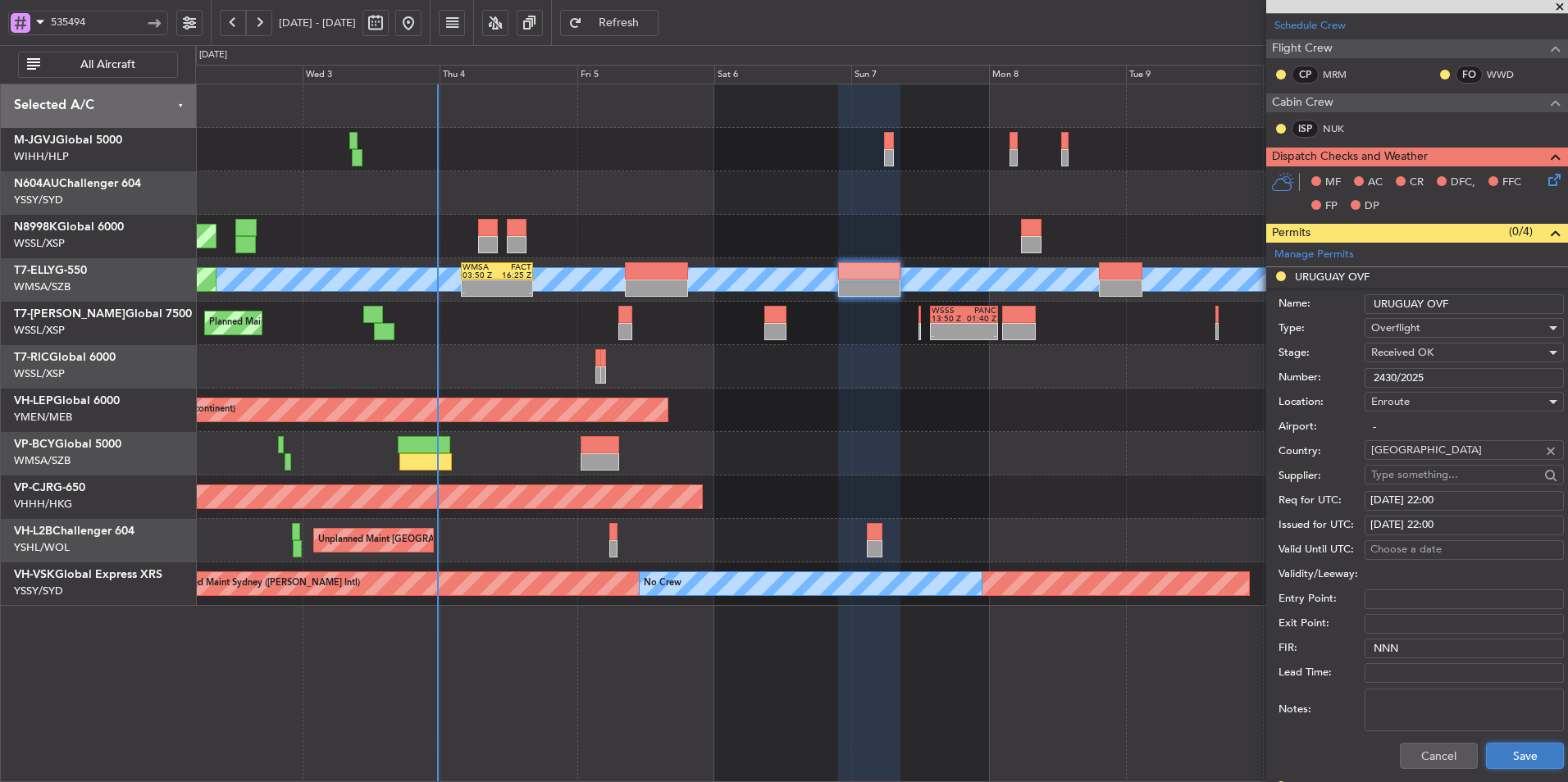
click at [1495, 751] on button "Save" at bounding box center [1525, 756] width 78 height 26
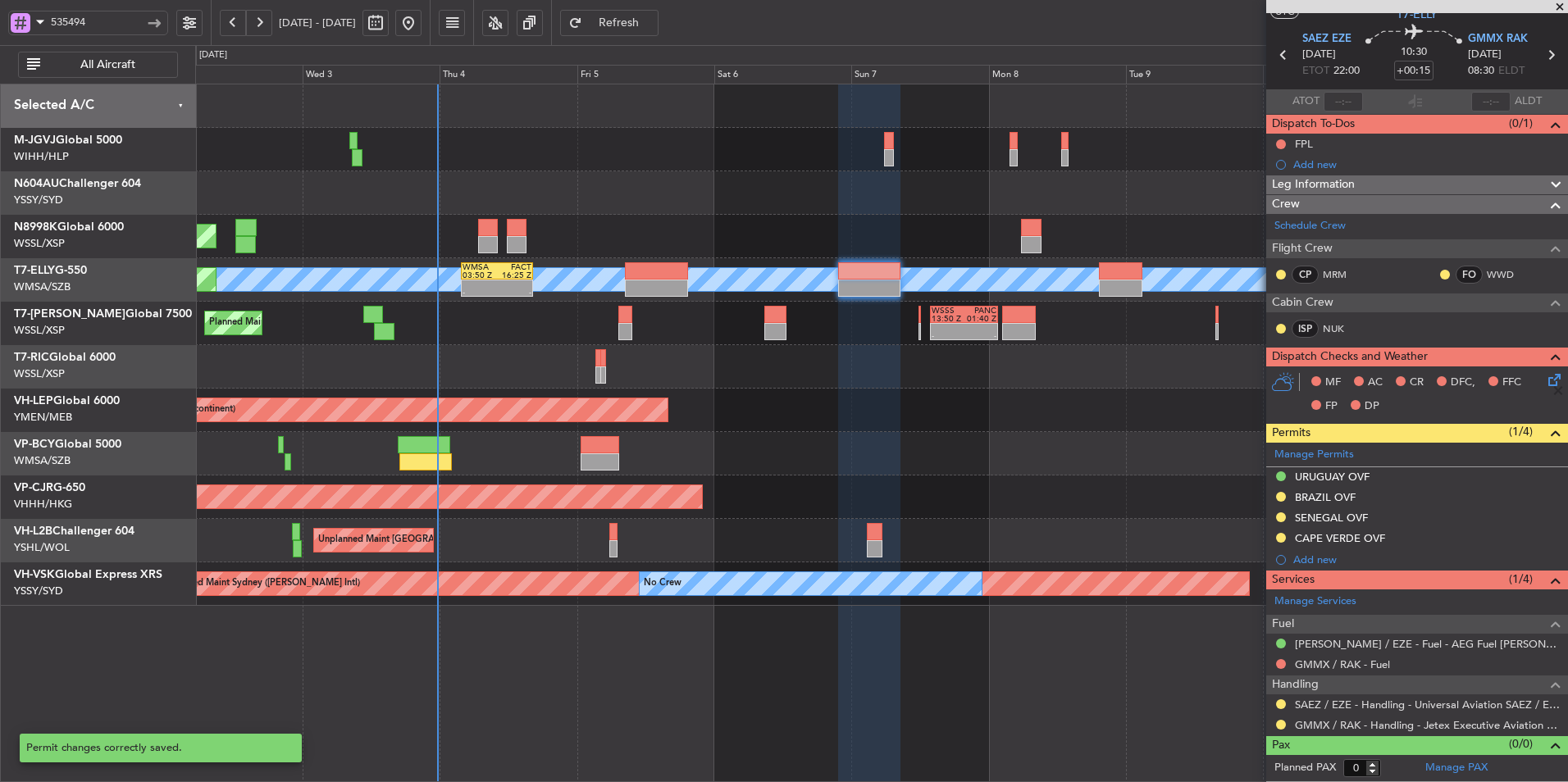
scroll to position [45, 0]
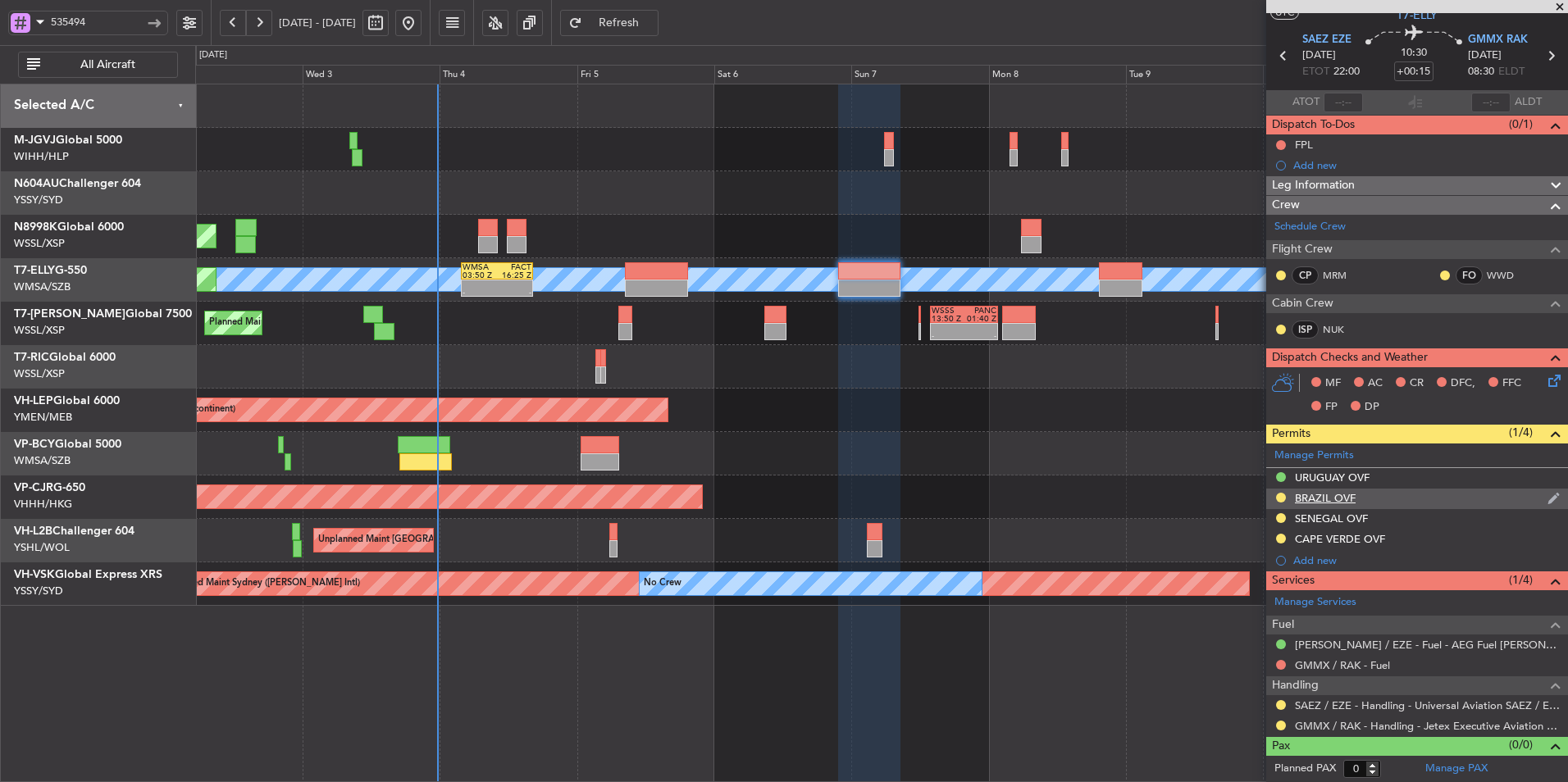
click at [1325, 499] on div "BRAZIL OVF" at bounding box center [1325, 498] width 61 height 14
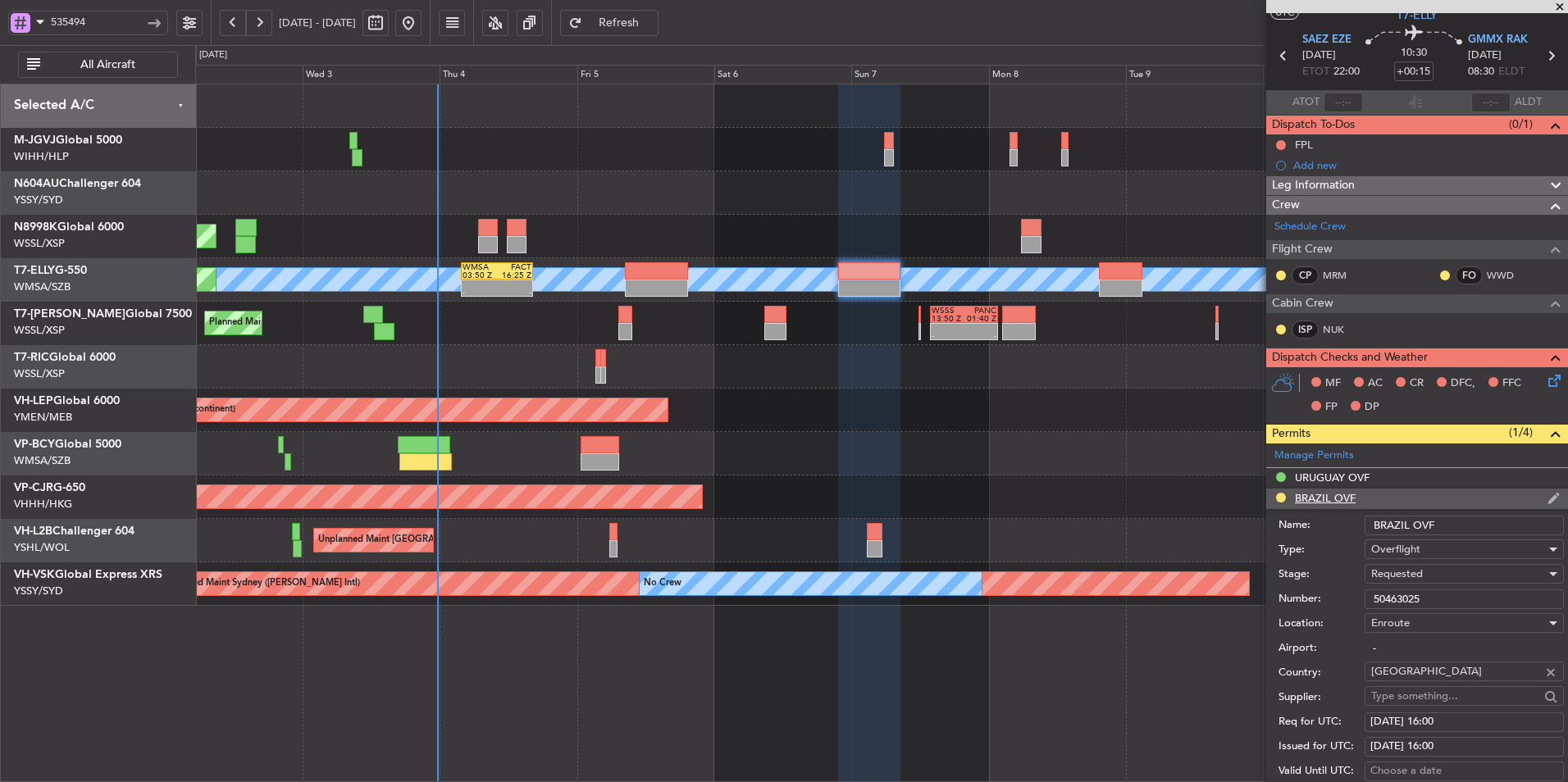
scroll to position [246, 0]
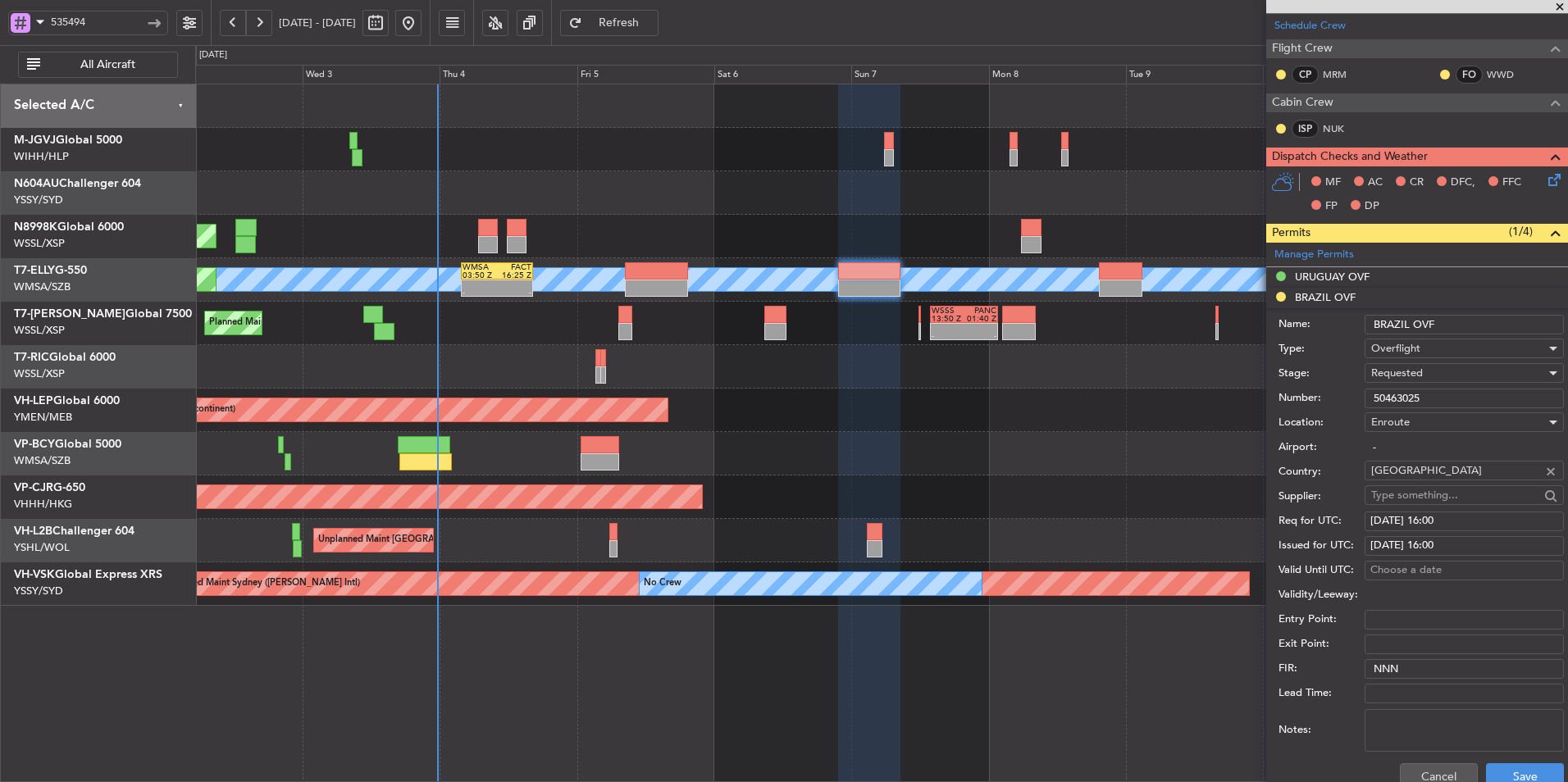
drag, startPoint x: 1448, startPoint y: 393, endPoint x: 1304, endPoint y: 394, distance: 144.0
click at [1315, 394] on div "Number: 50463025" at bounding box center [1421, 398] width 285 height 24
paste input "text"
type input "50463025"
click at [1420, 369] on span "Requested" at bounding box center [1397, 373] width 52 height 15
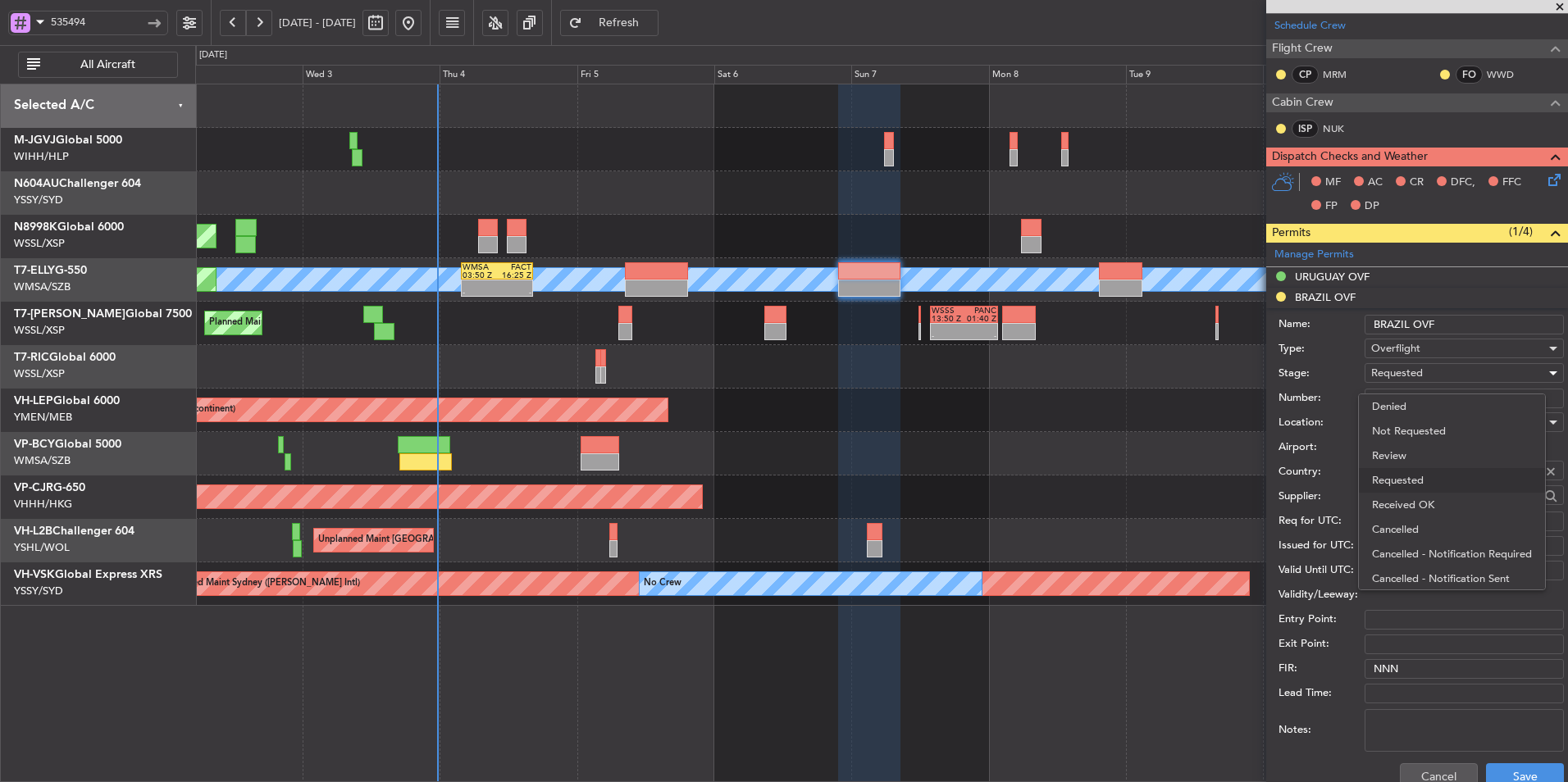
scroll to position [8, 0]
click at [1408, 494] on span "Received OK" at bounding box center [1458, 498] width 173 height 24
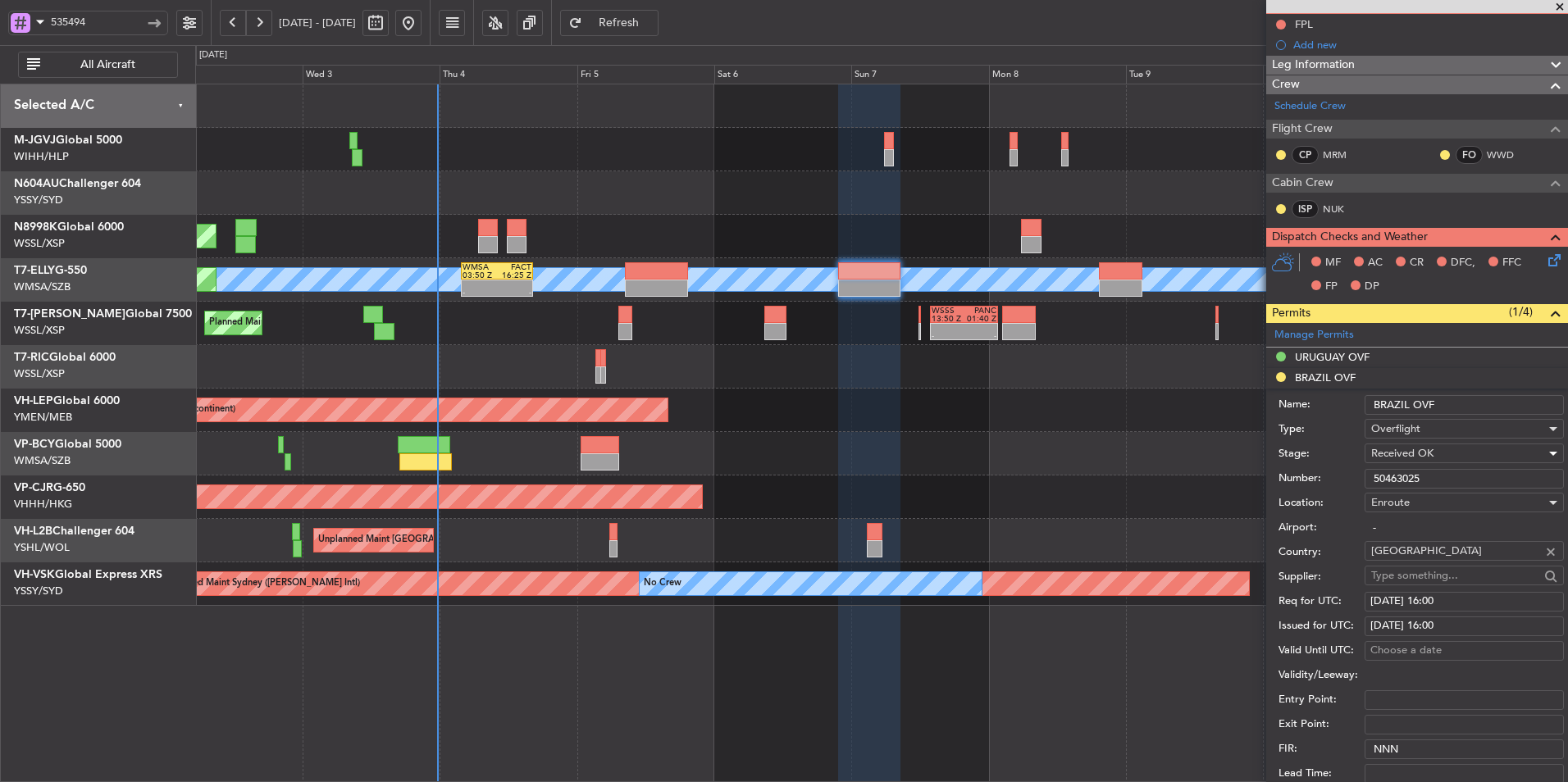
scroll to position [328, 0]
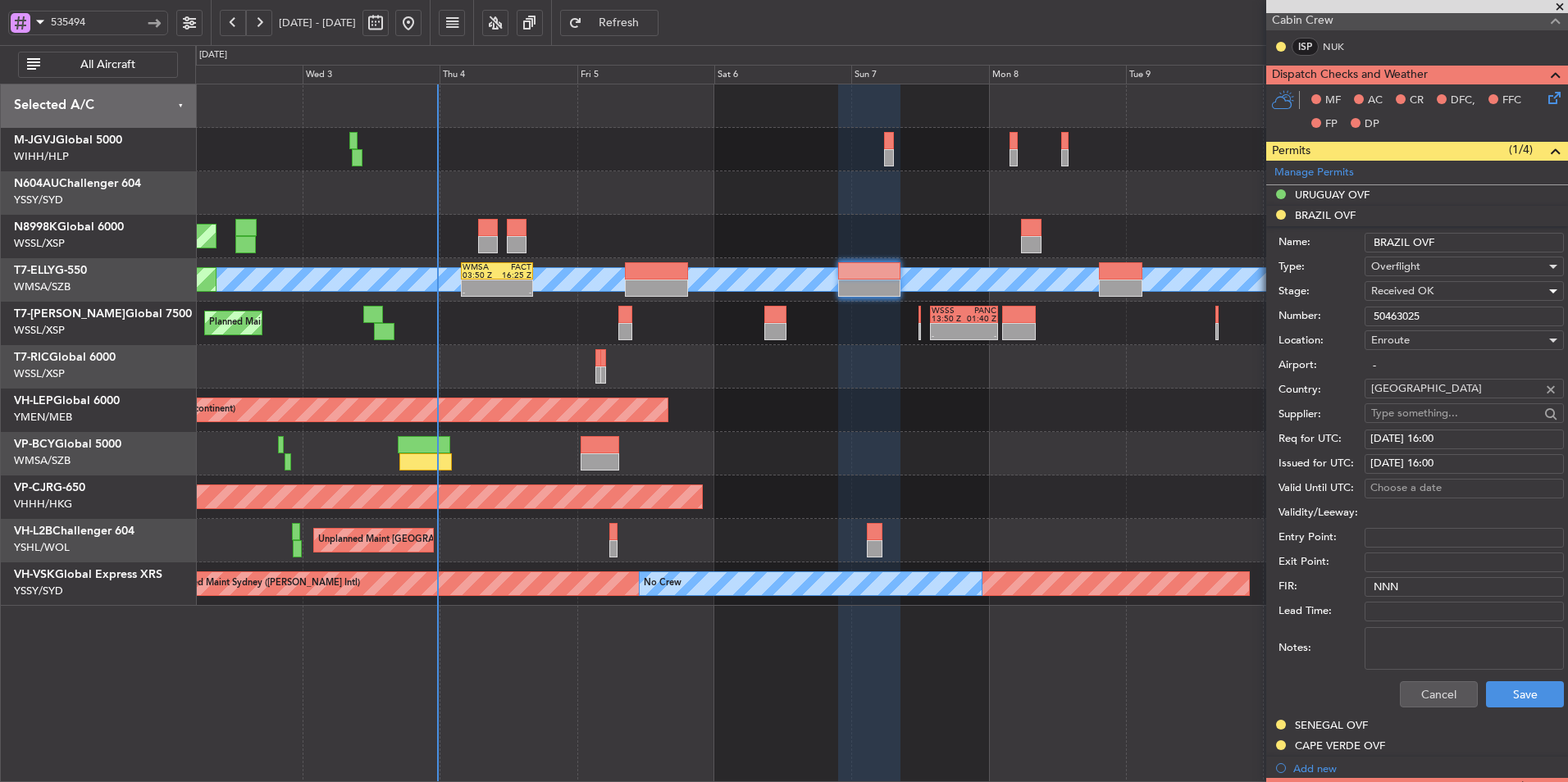
click at [1455, 438] on div "06/09/2025 16:00" at bounding box center [1464, 439] width 188 height 16
select select "9"
select select "2025"
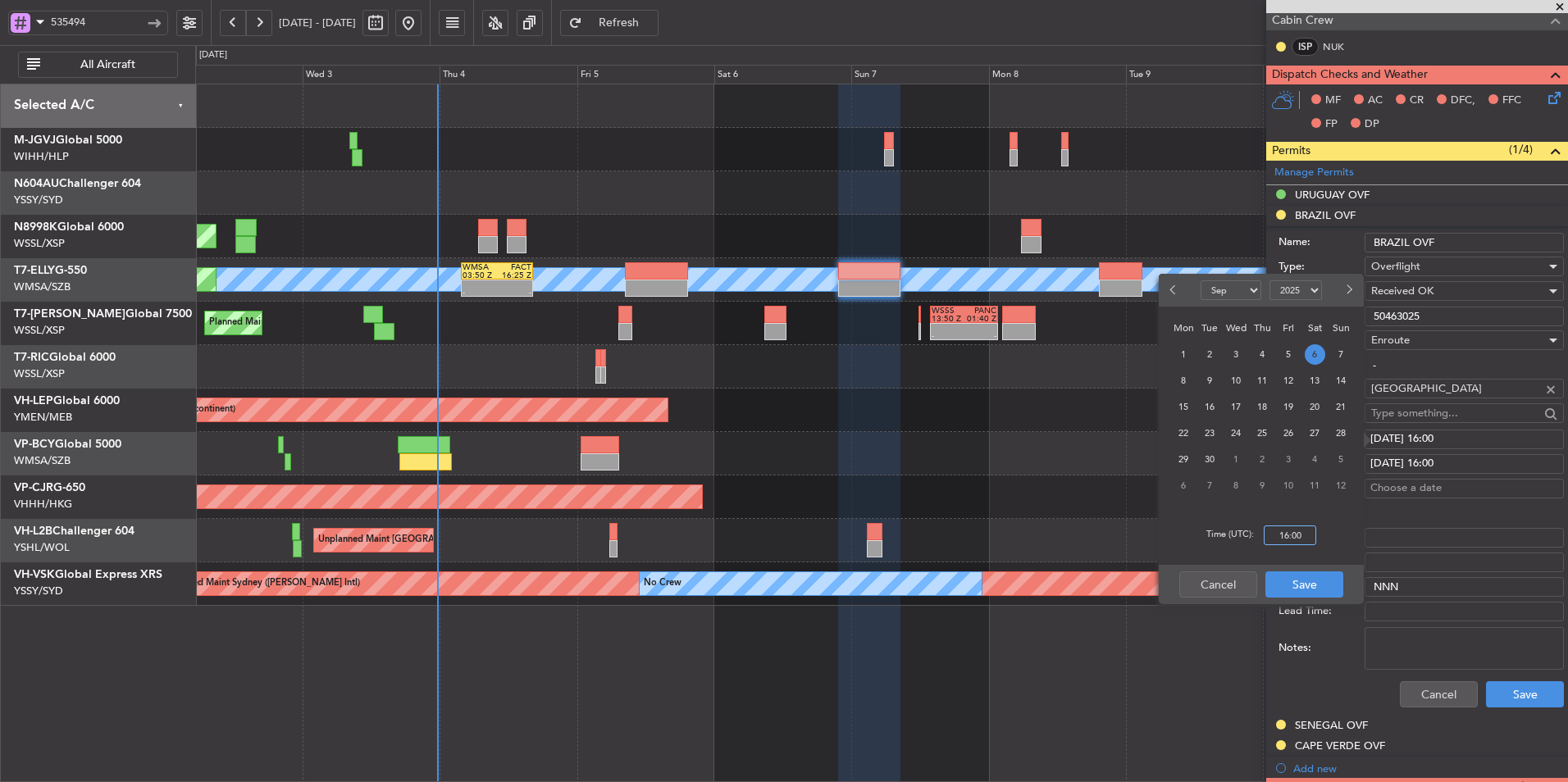
click at [1301, 532] on input "16:00" at bounding box center [1290, 535] width 53 height 20
type input "22:00"
click at [1326, 579] on button "Save" at bounding box center [1304, 584] width 78 height 26
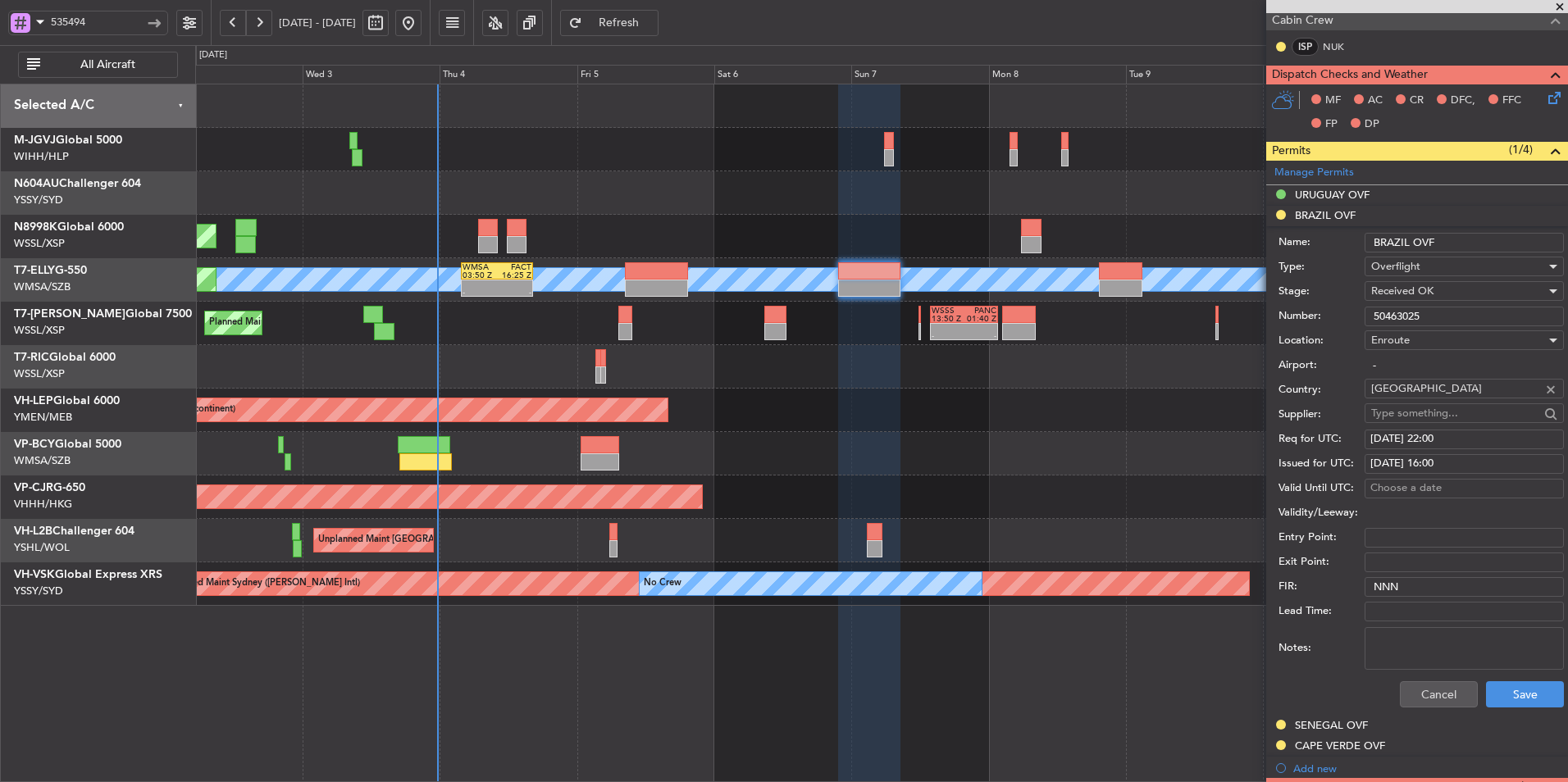
click at [1451, 462] on div "06/09/2025 16:00" at bounding box center [1464, 464] width 188 height 16
select select "9"
select select "2025"
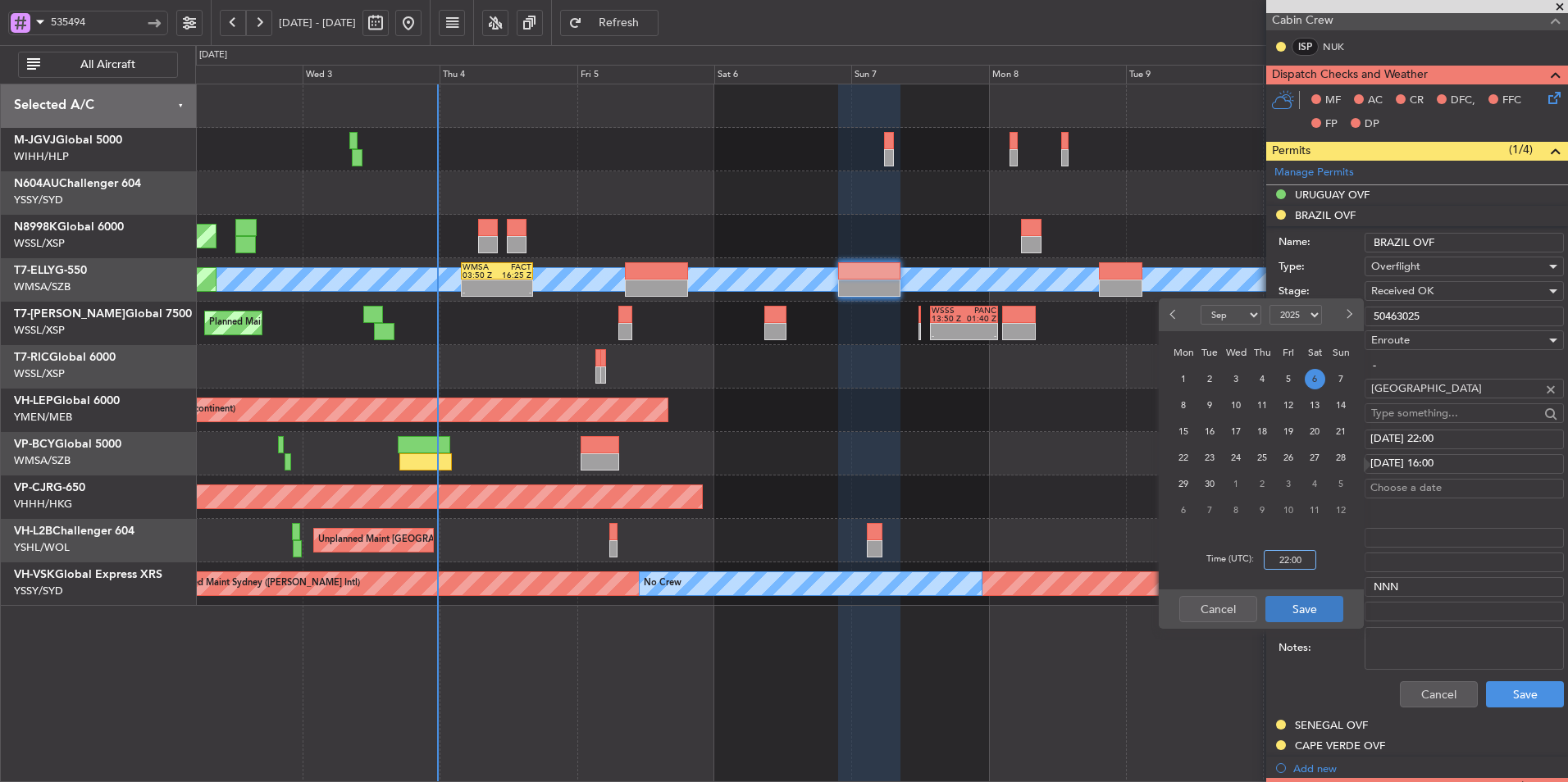
type input "22:00"
click at [1304, 606] on button "Save" at bounding box center [1304, 609] width 78 height 26
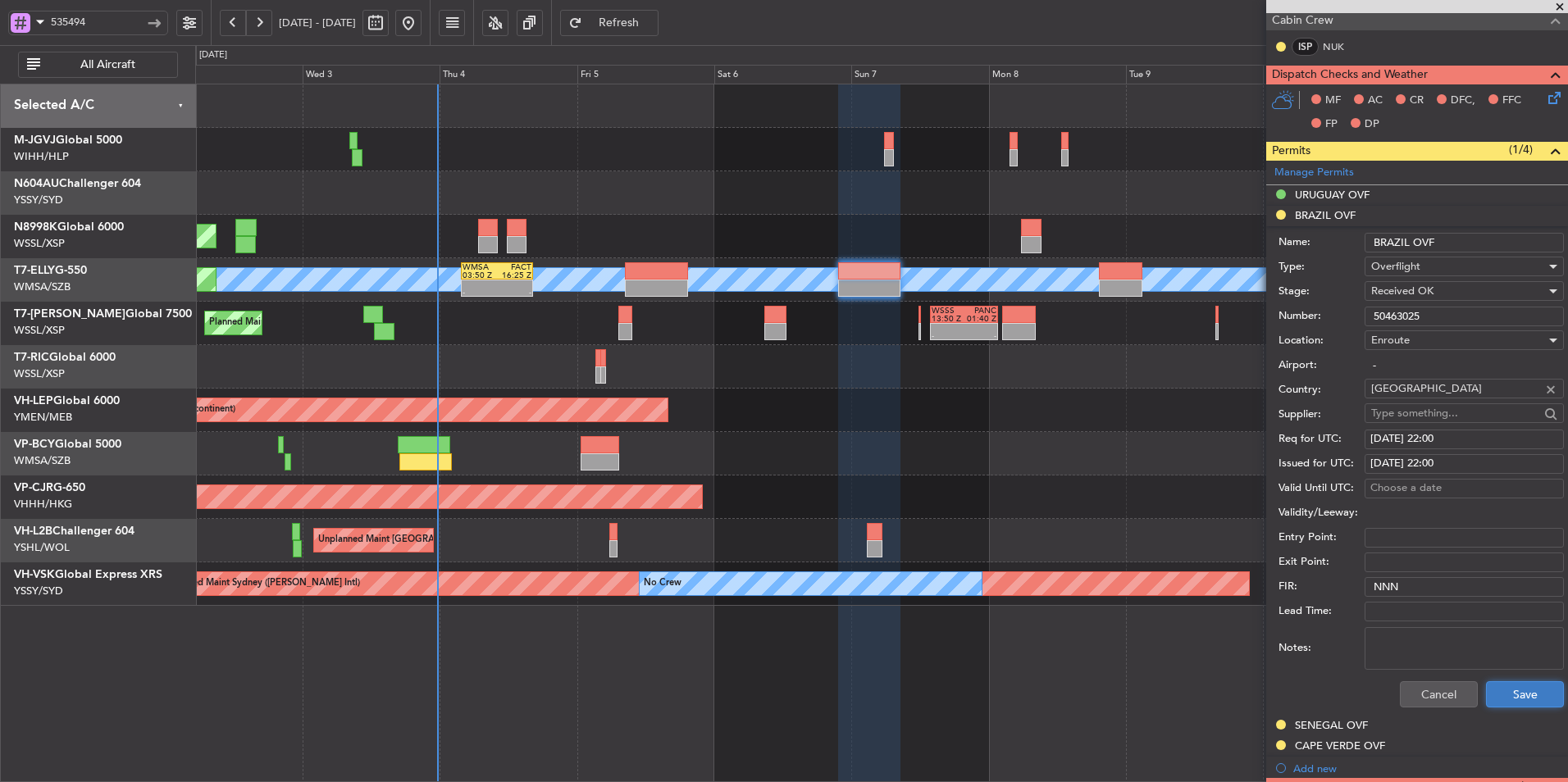
click at [1522, 693] on button "Save" at bounding box center [1525, 694] width 78 height 26
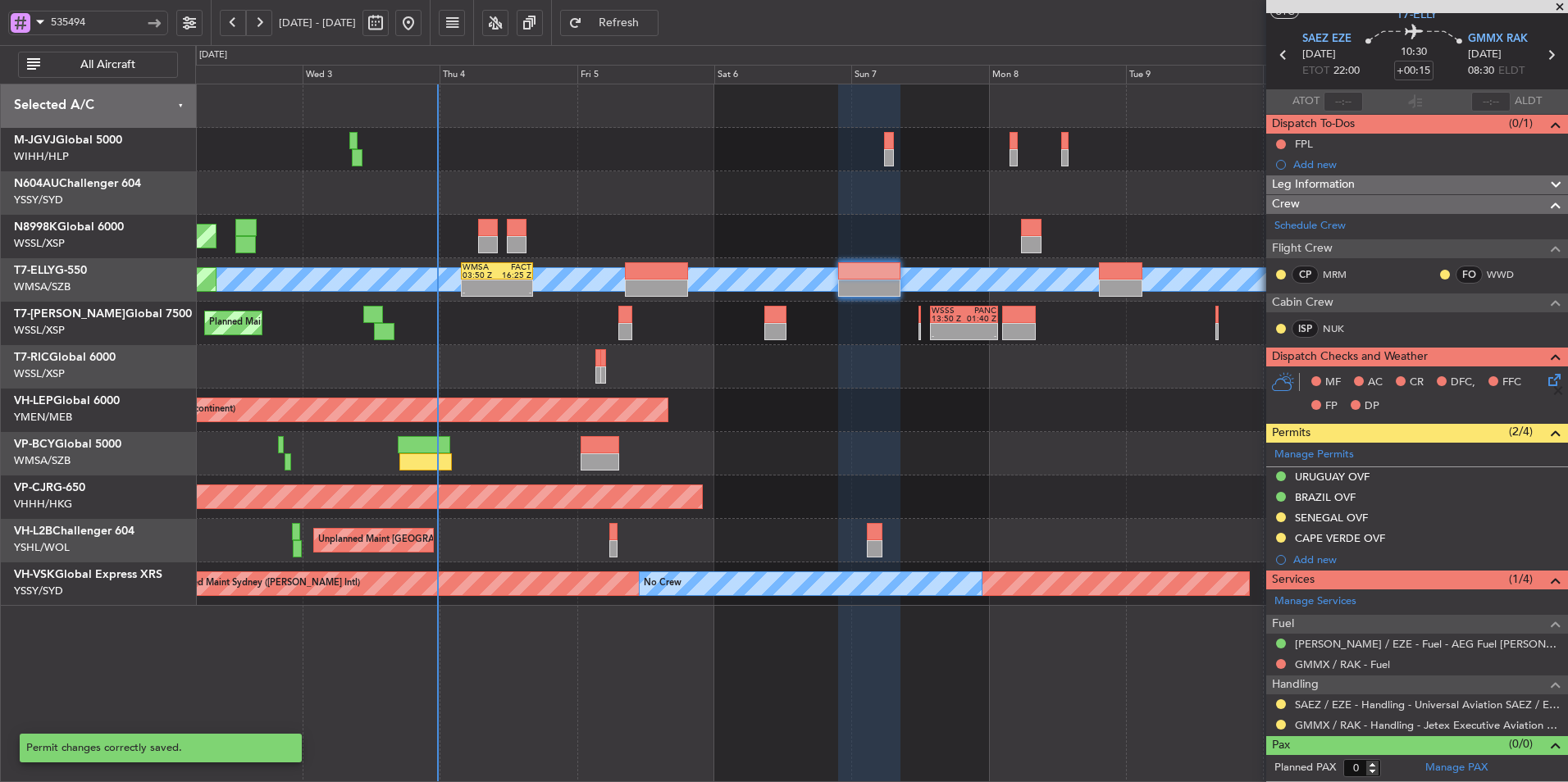
scroll to position [45, 0]
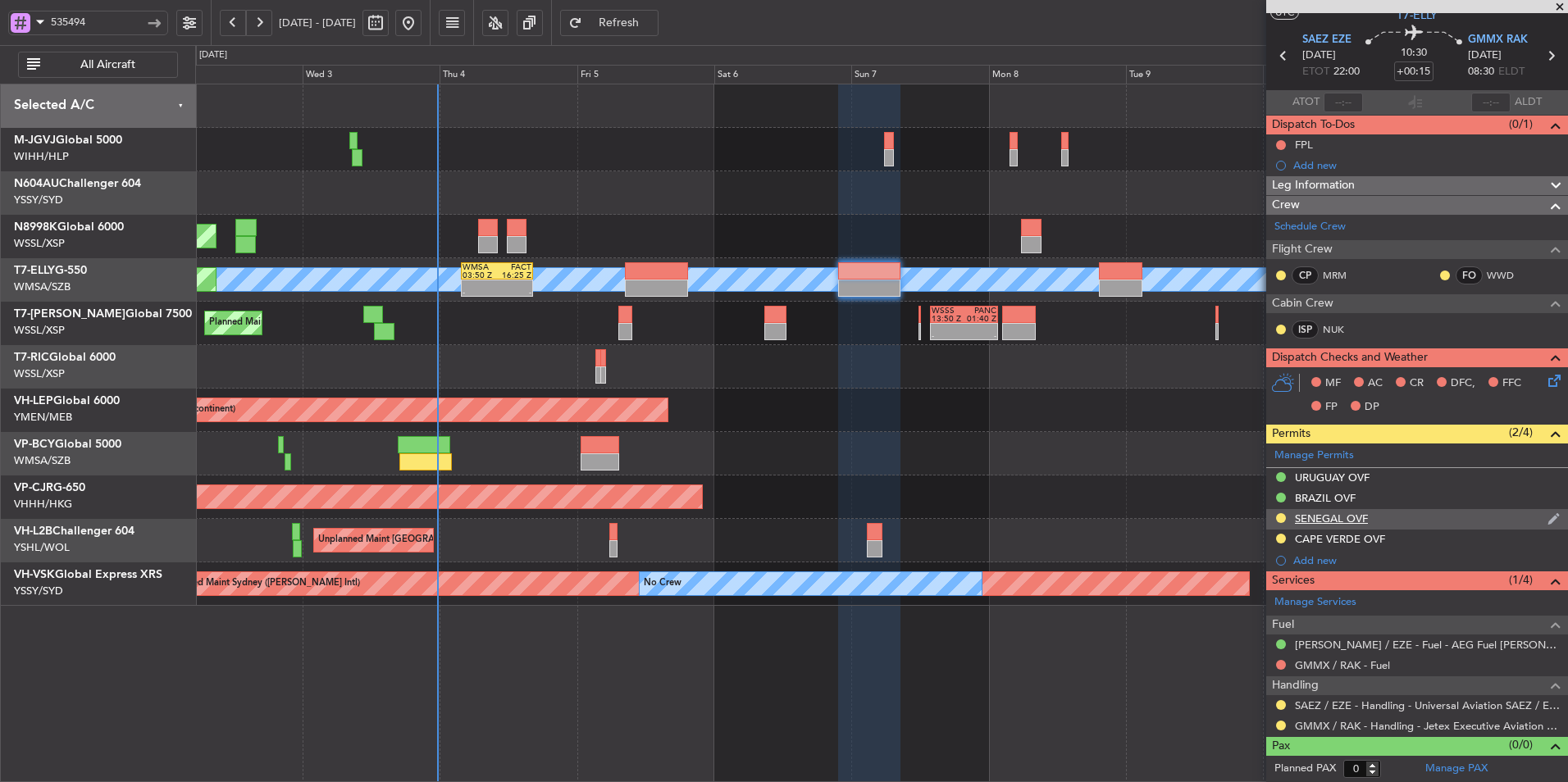
click at [1346, 520] on div "SENEGAL OVF" at bounding box center [1331, 518] width 73 height 14
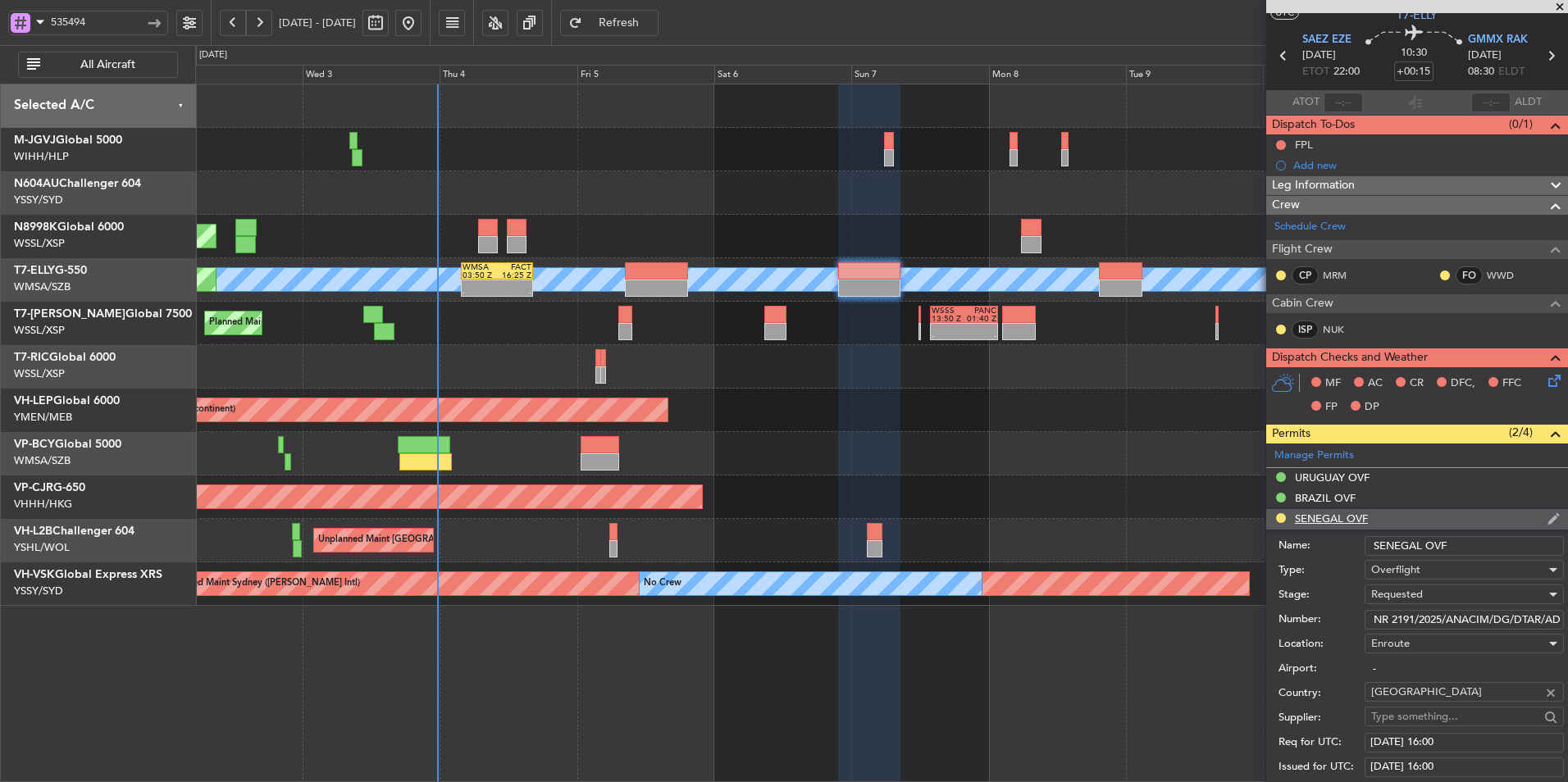
scroll to position [328, 0]
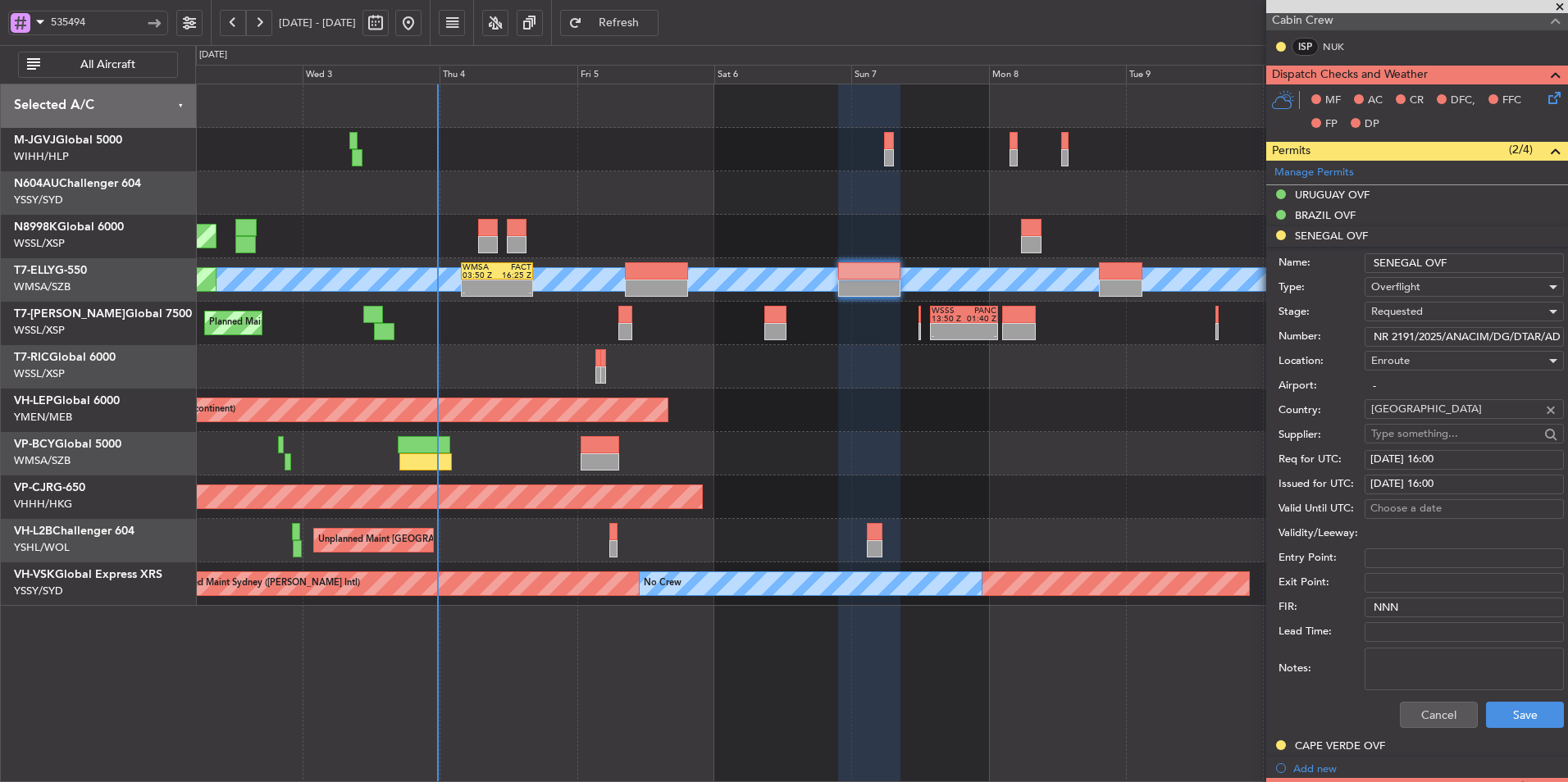
click at [1405, 310] on span "Requested" at bounding box center [1397, 311] width 52 height 15
click at [1413, 443] on span "Received OK" at bounding box center [1458, 436] width 173 height 24
click at [1399, 460] on div "06/09/2025 16:00" at bounding box center [1464, 459] width 188 height 16
select select "9"
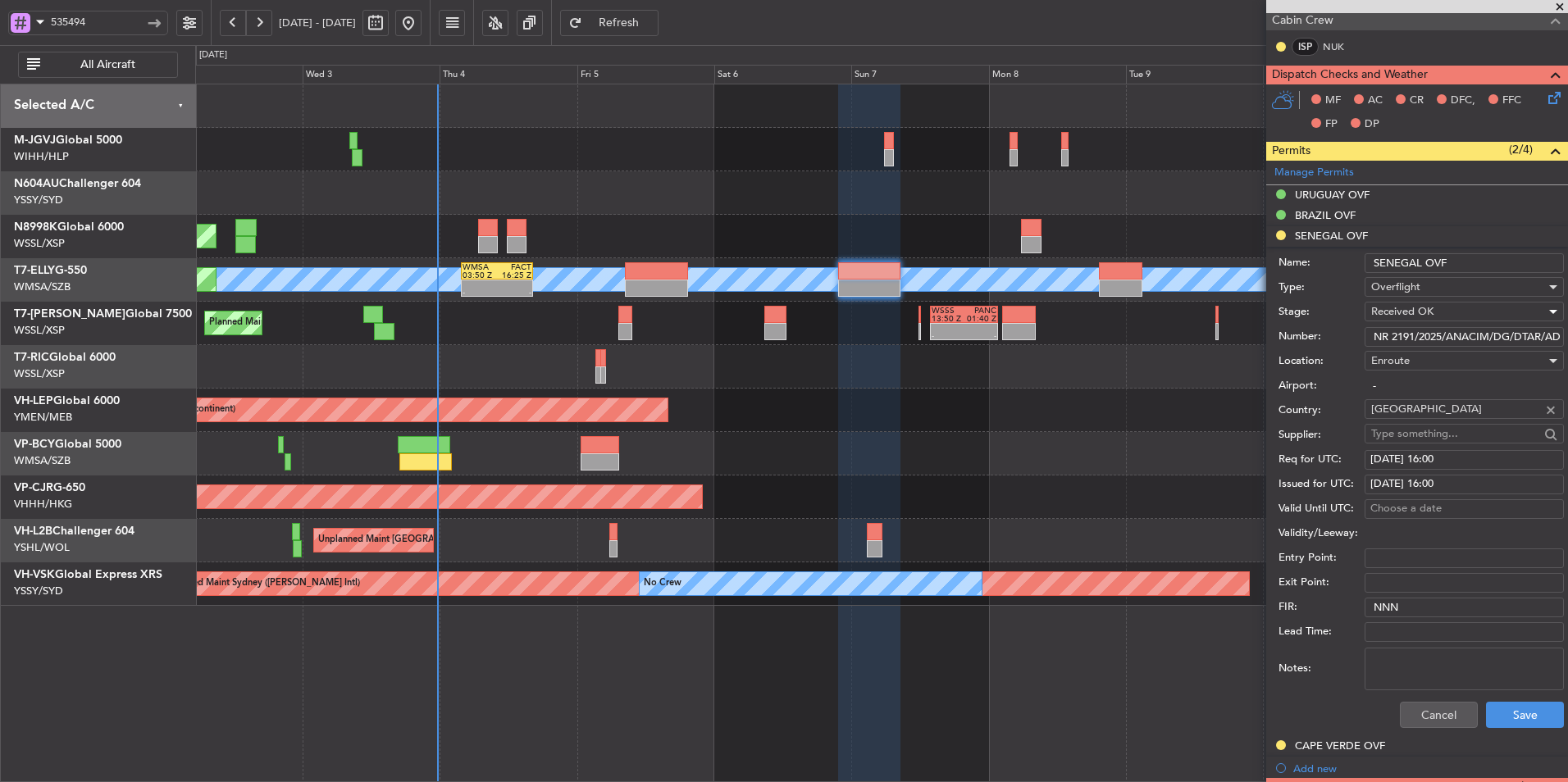
select select "2025"
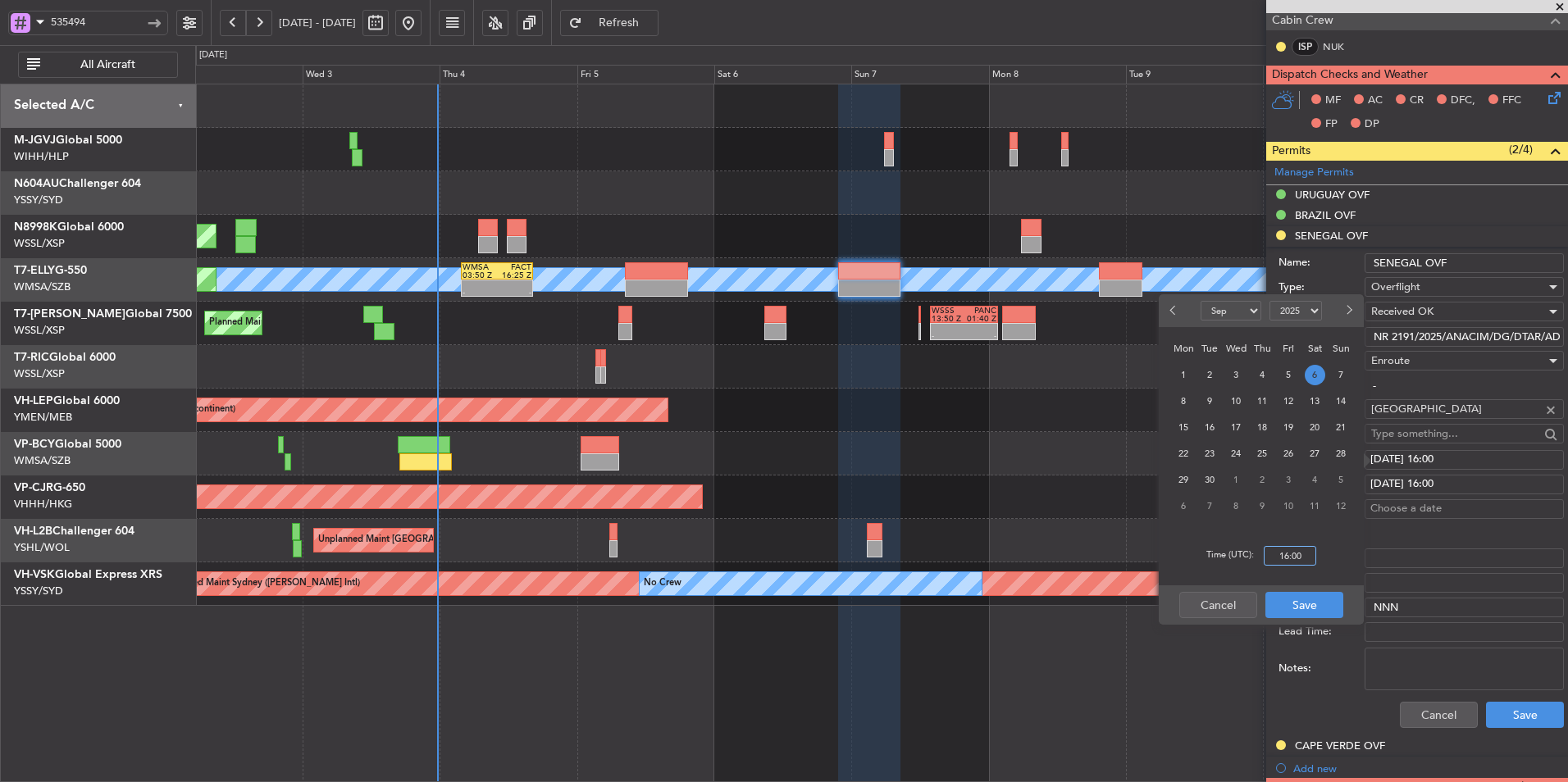
click at [1303, 564] on input "16:00" at bounding box center [1290, 556] width 53 height 20
type input "22:00"
click at [1313, 603] on button "Save" at bounding box center [1304, 605] width 78 height 26
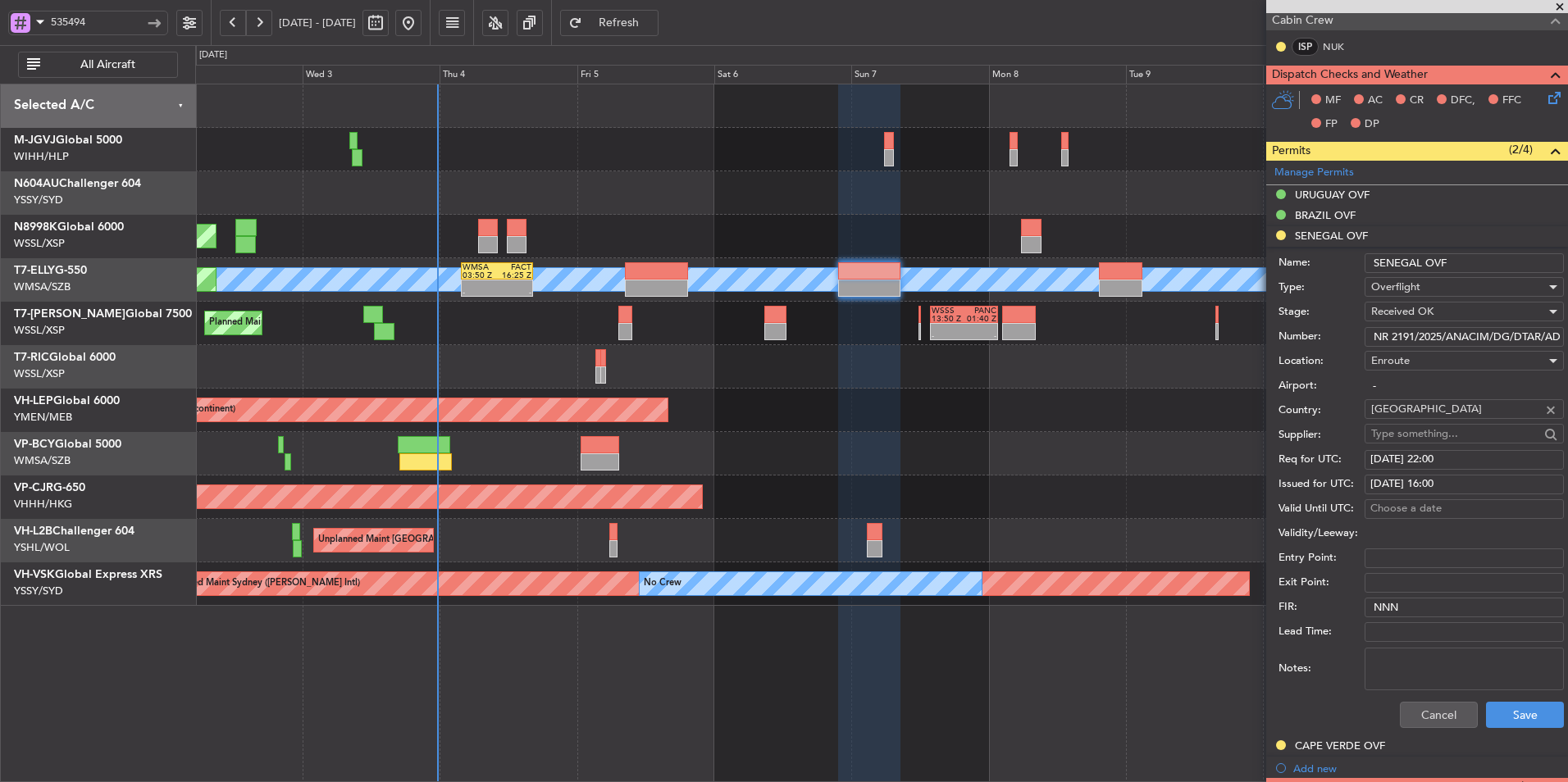
click at [1454, 483] on div "06/09/2025 16:00" at bounding box center [1464, 484] width 188 height 16
select select "9"
select select "2025"
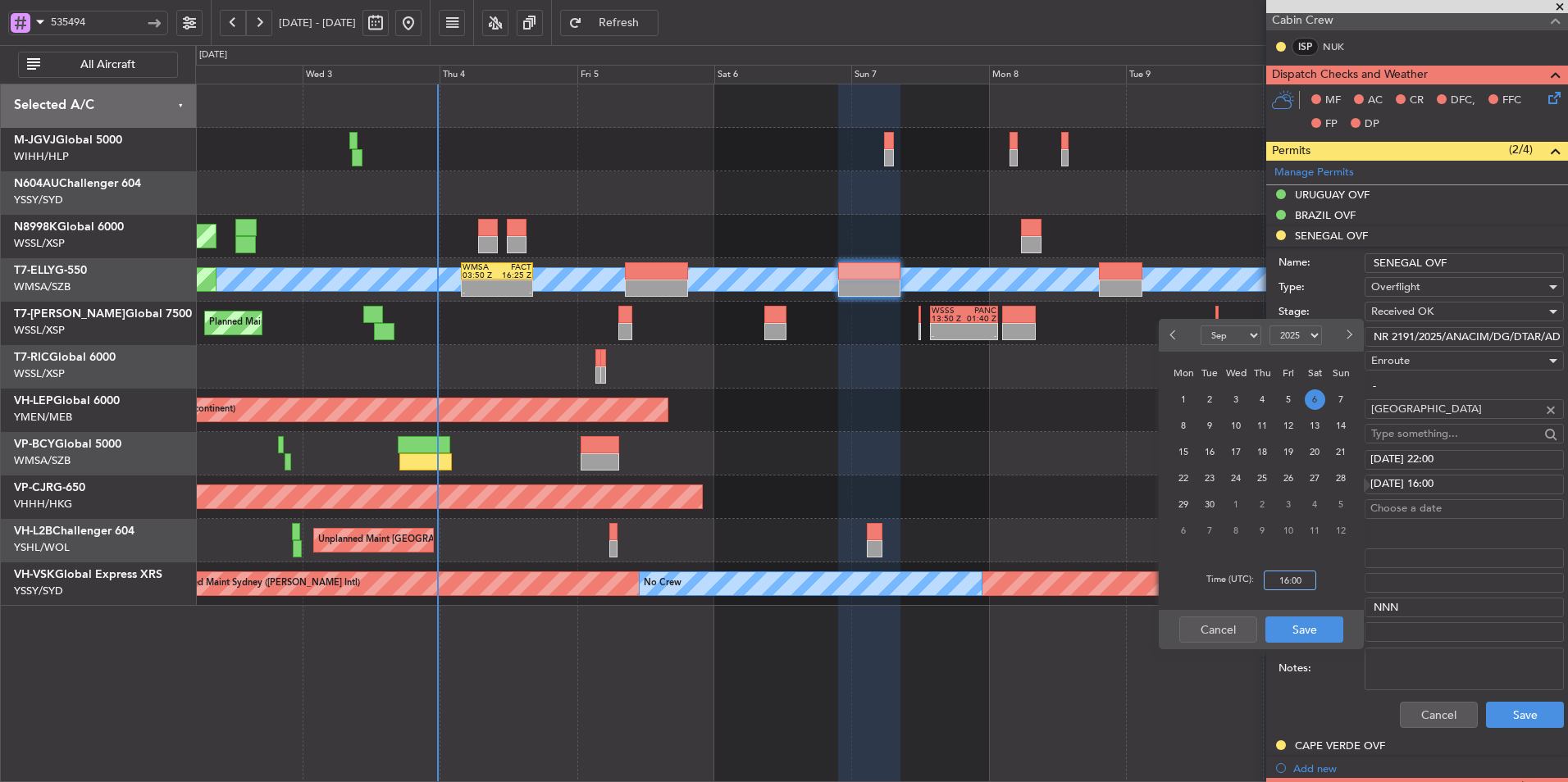
click at [1310, 584] on input "16:00" at bounding box center [1290, 580] width 53 height 20
type input "22:00"
click at [1308, 618] on button "Save" at bounding box center [1304, 629] width 78 height 26
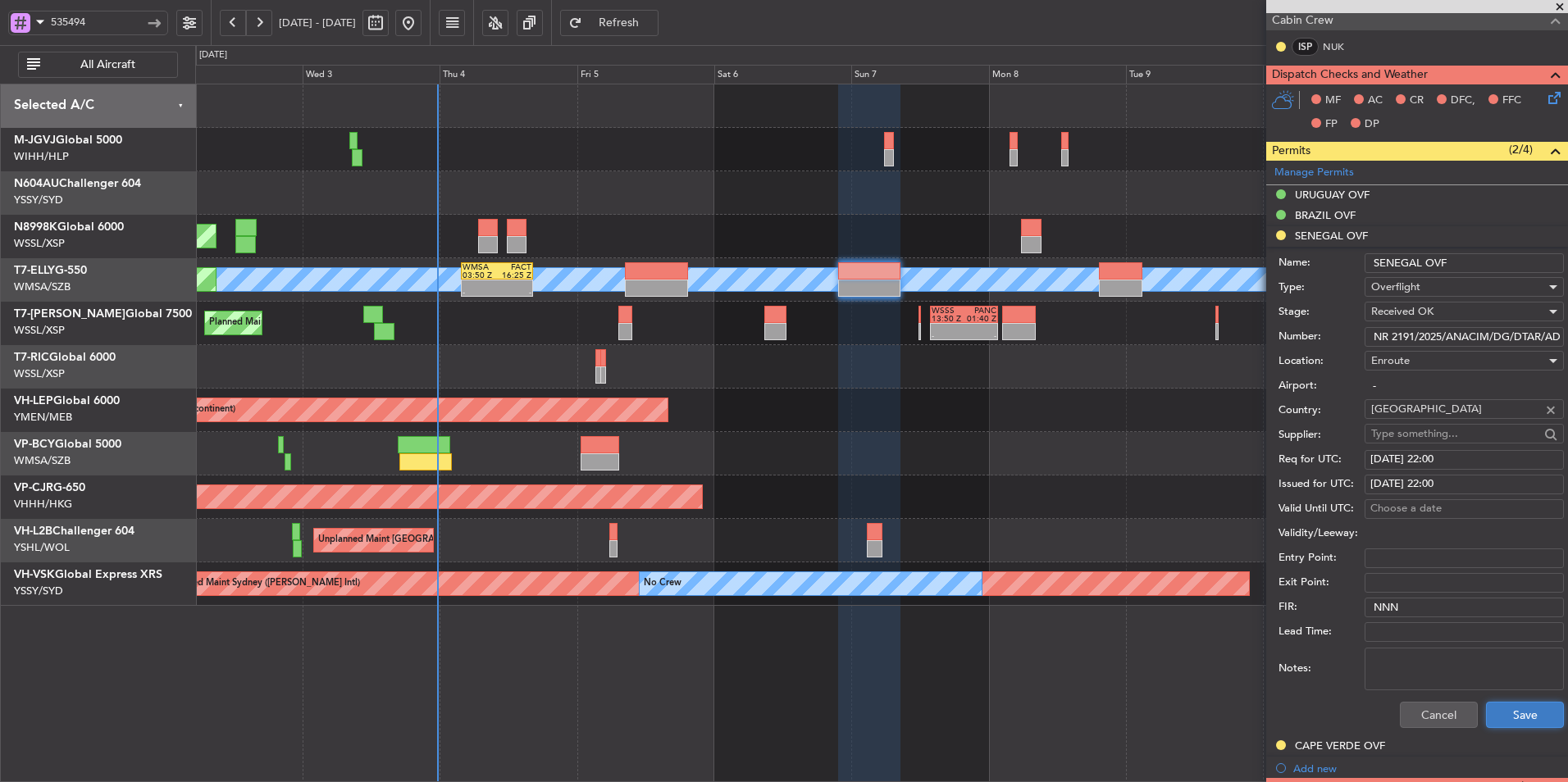
click at [1509, 715] on button "Save" at bounding box center [1525, 714] width 78 height 26
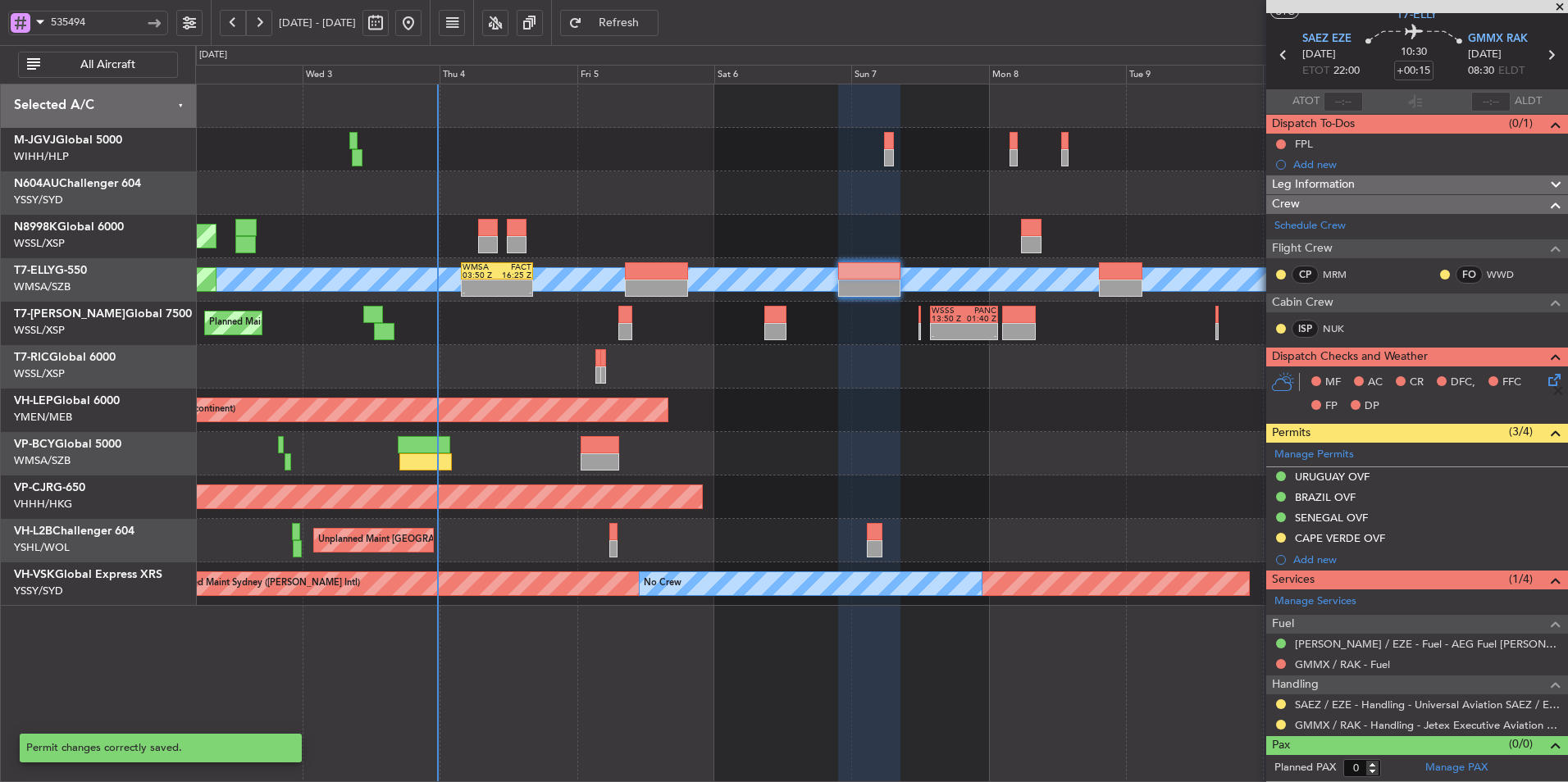
scroll to position [45, 0]
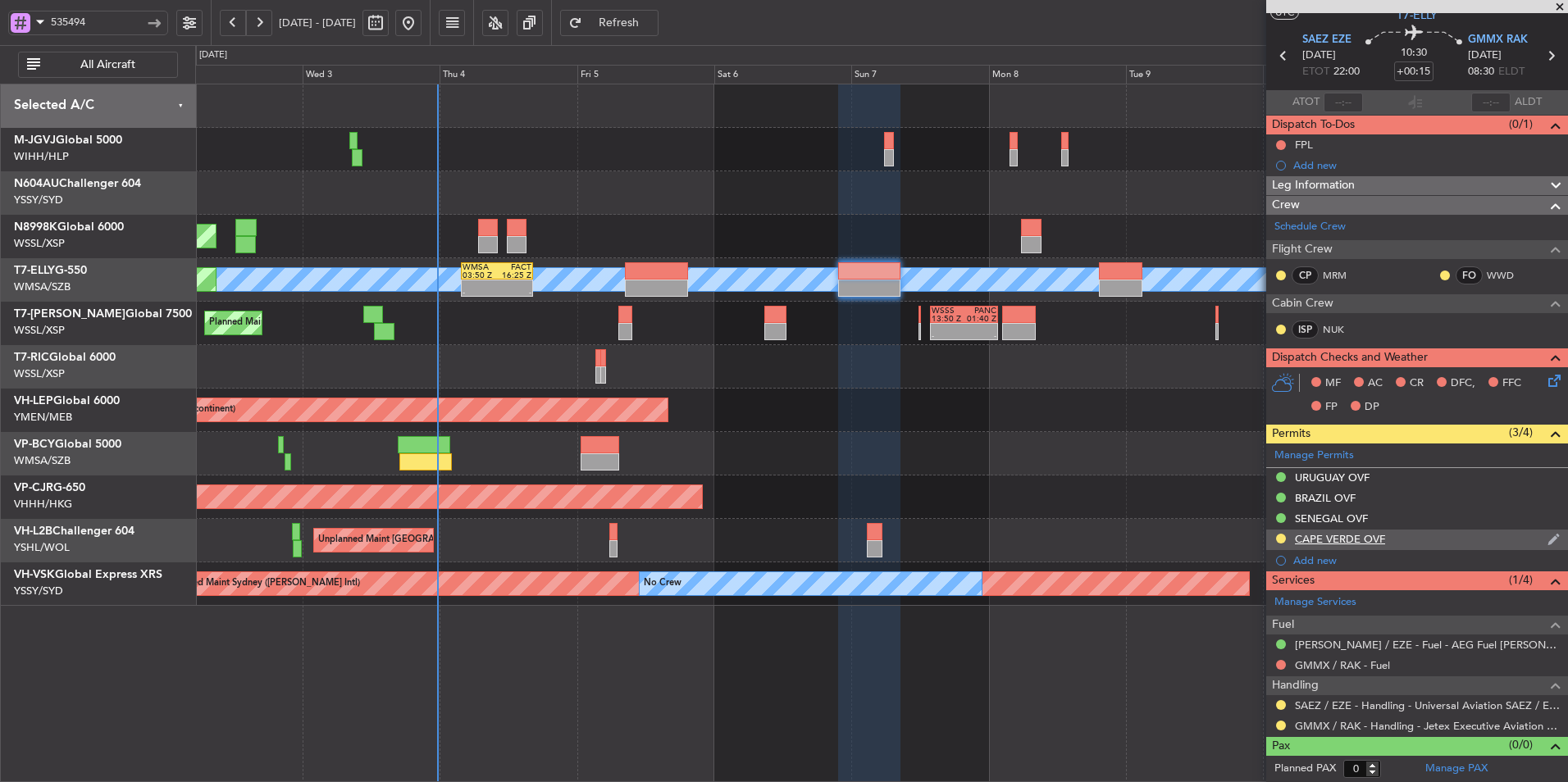
click at [1372, 540] on div "CAPE VERDE OVF" at bounding box center [1340, 539] width 90 height 14
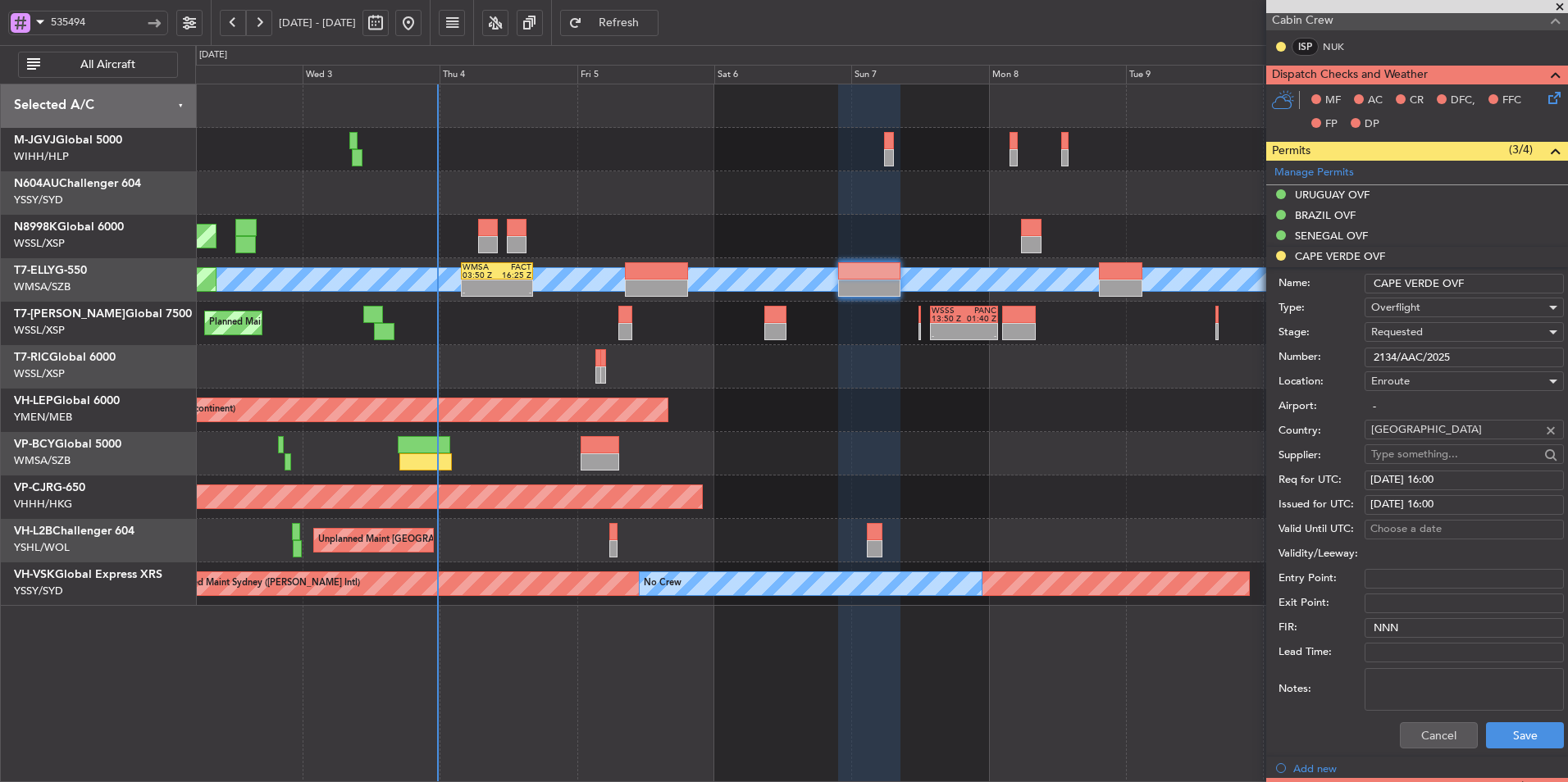
click at [1443, 329] on div "Requested" at bounding box center [1458, 332] width 174 height 24
click at [1426, 450] on span "Received OK" at bounding box center [1458, 456] width 173 height 24
click at [1404, 475] on div "06/09/2025 16:00" at bounding box center [1464, 480] width 188 height 16
select select "9"
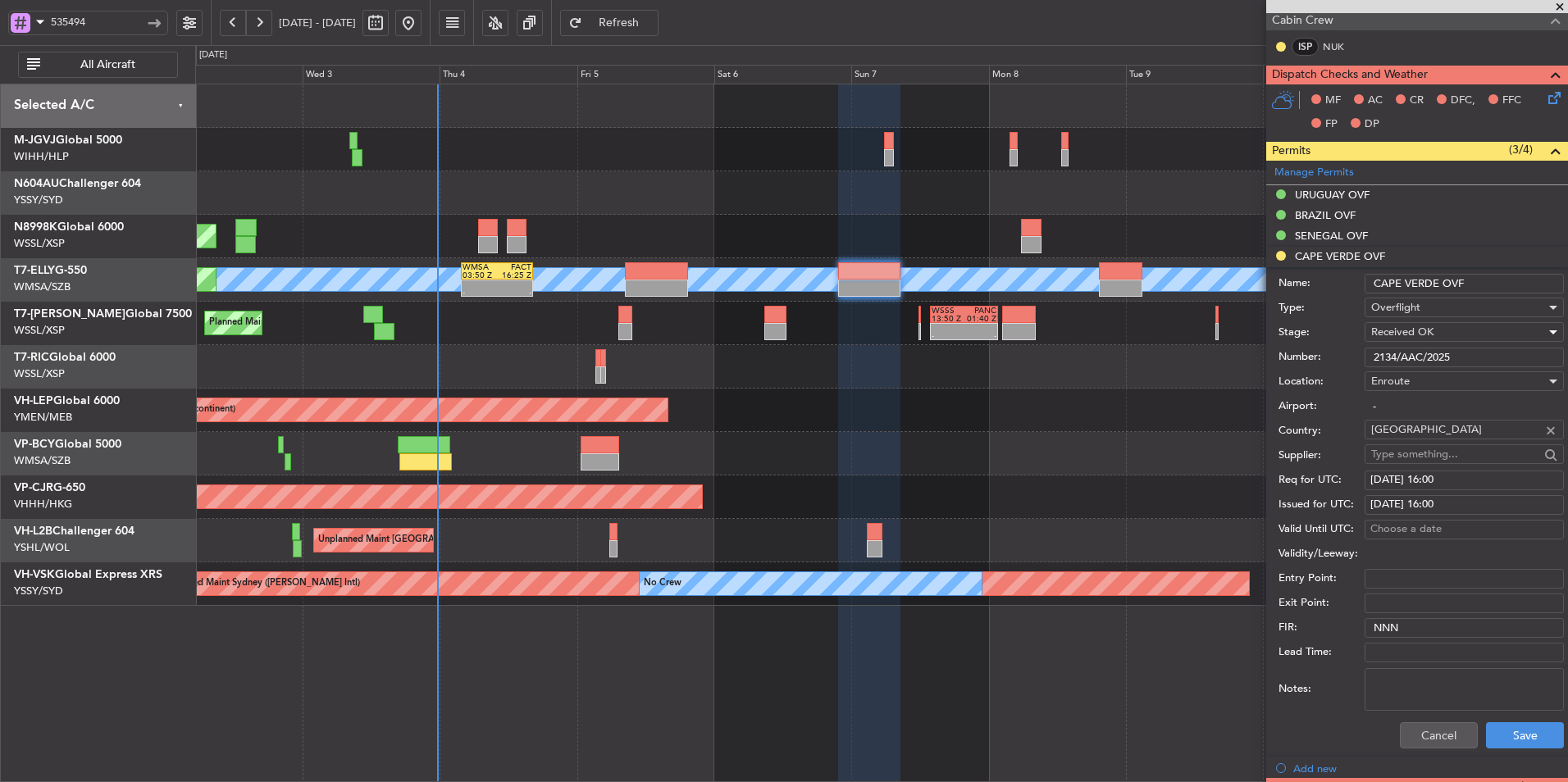
select select "2025"
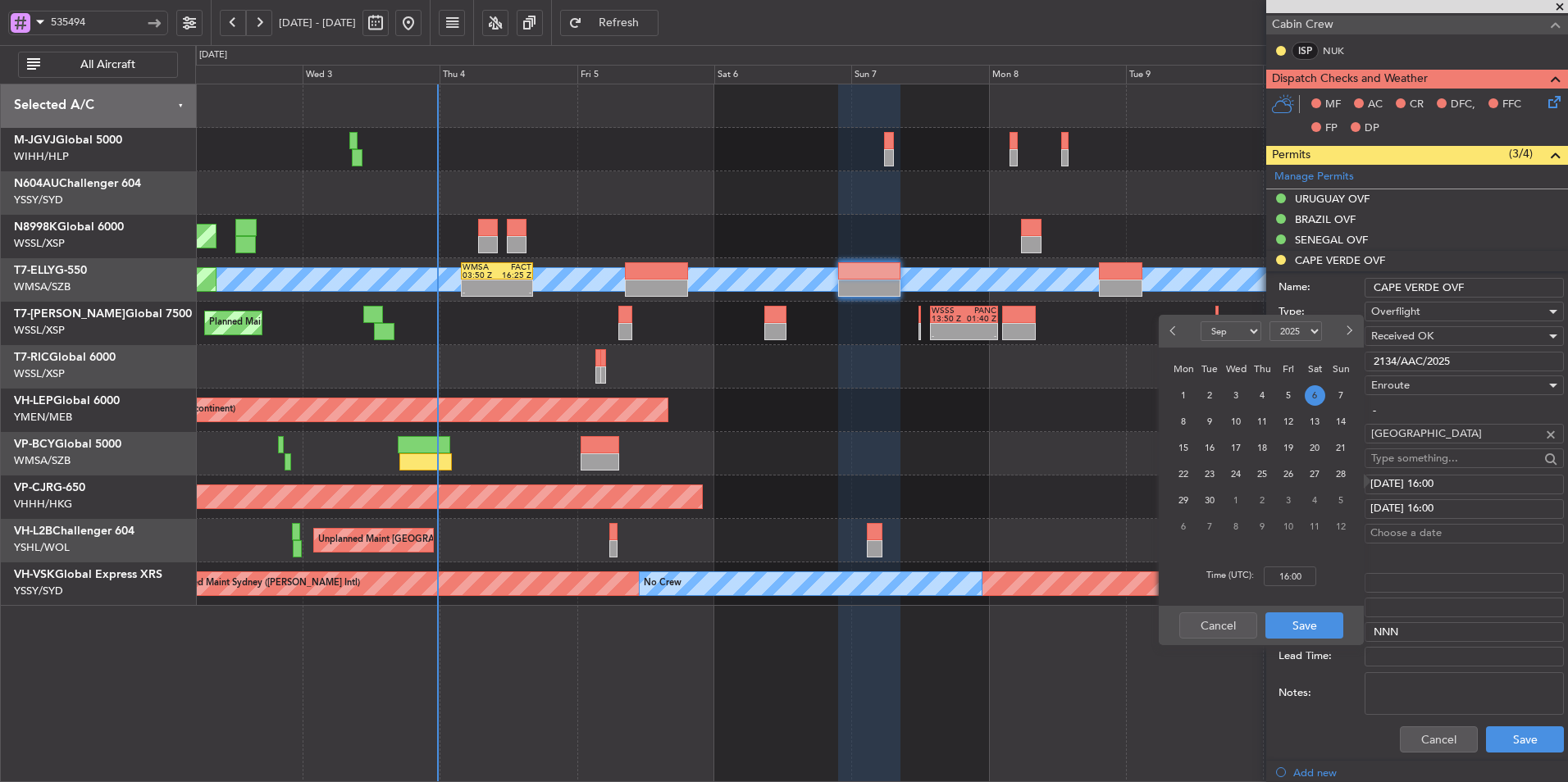
scroll to position [328, 0]
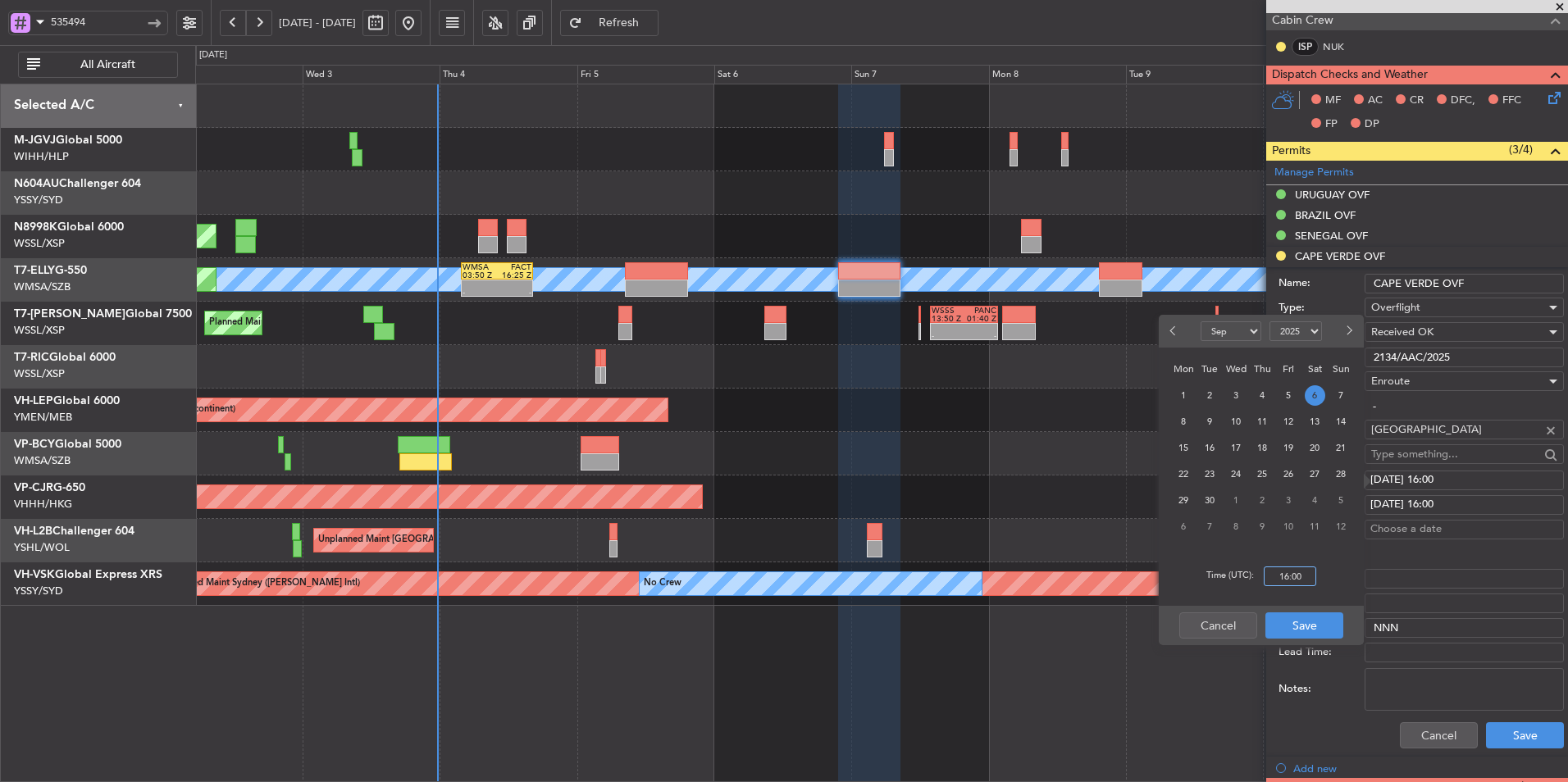
click at [1301, 577] on input "16:00" at bounding box center [1290, 576] width 53 height 20
type input "22:00"
click at [1306, 623] on button "Save" at bounding box center [1304, 625] width 78 height 26
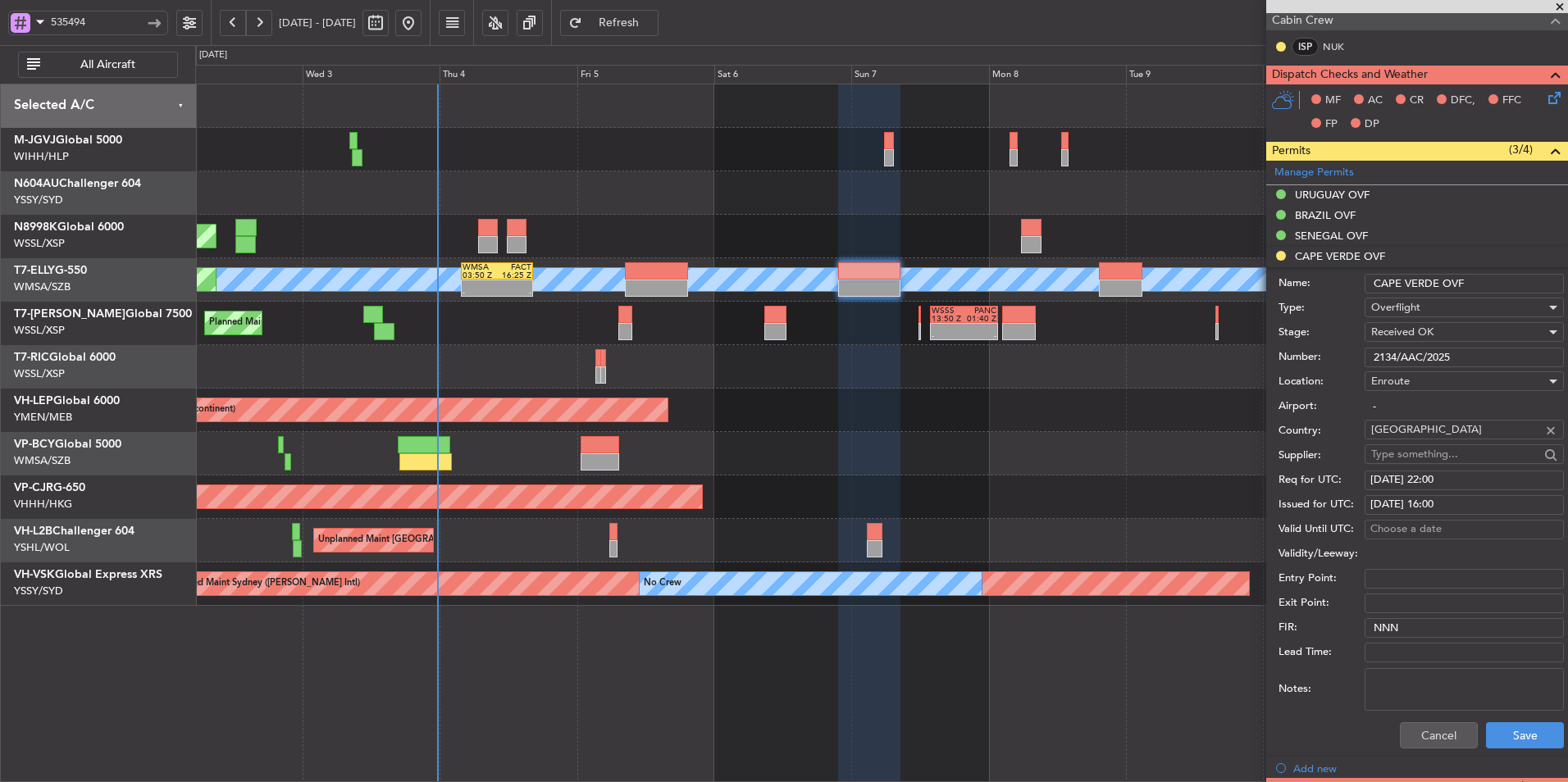
click at [1475, 508] on div "06/09/2025 16:00" at bounding box center [1464, 505] width 188 height 16
select select "9"
select select "2025"
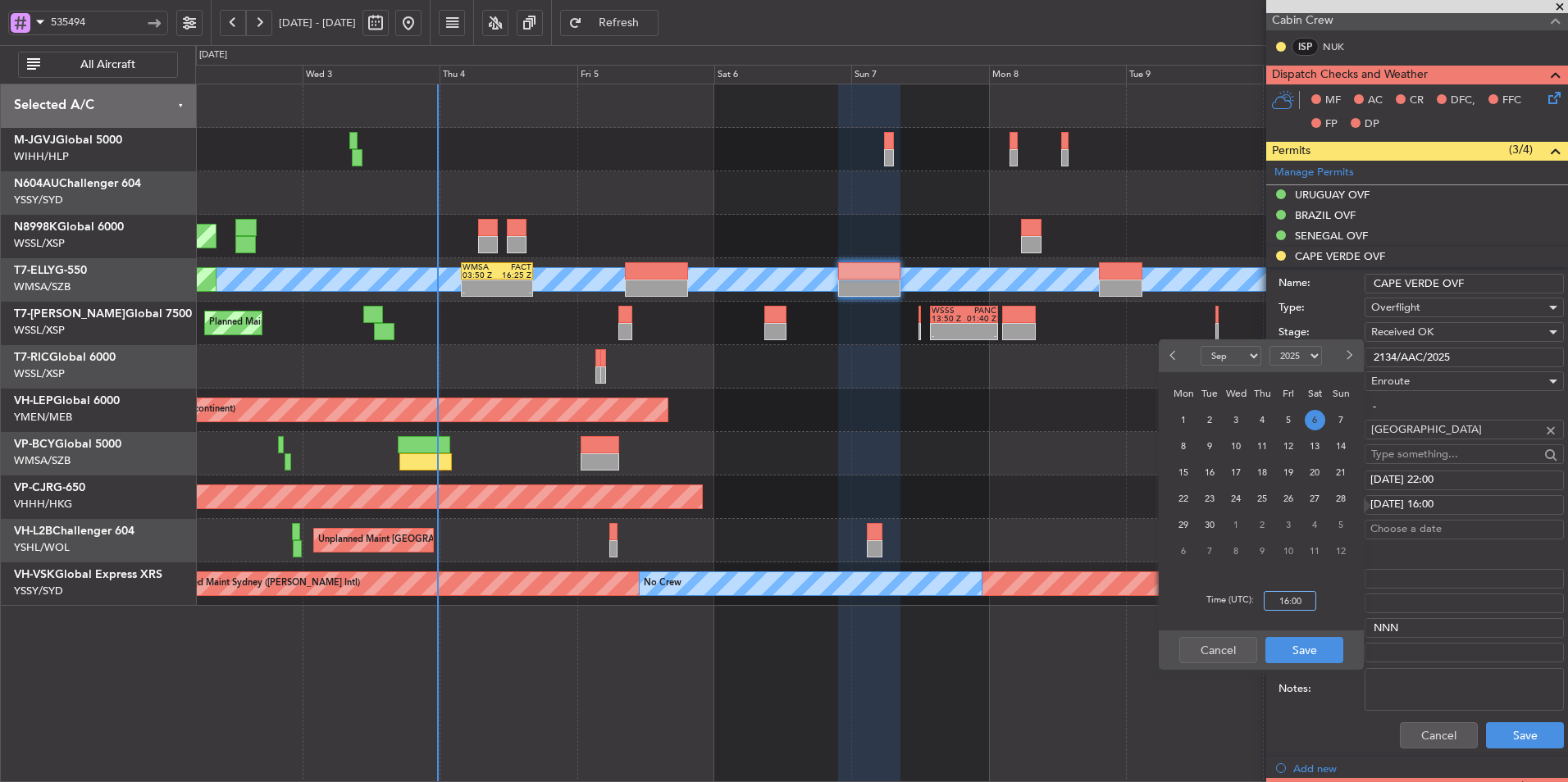
click at [1310, 602] on input "16:00" at bounding box center [1290, 601] width 53 height 20
type input "22:00"
click at [1310, 648] on button "Save" at bounding box center [1304, 650] width 78 height 26
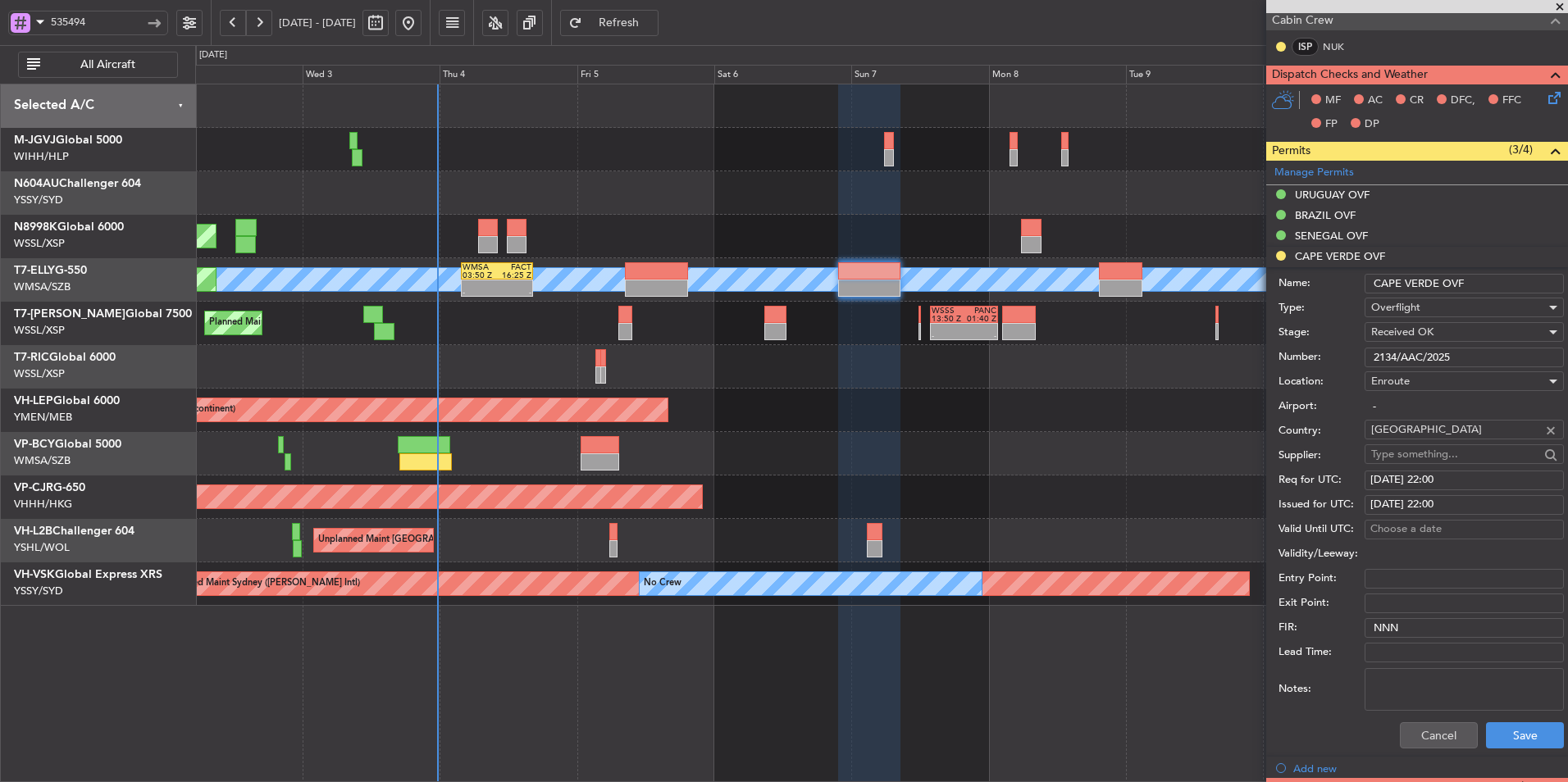
scroll to position [410, 0]
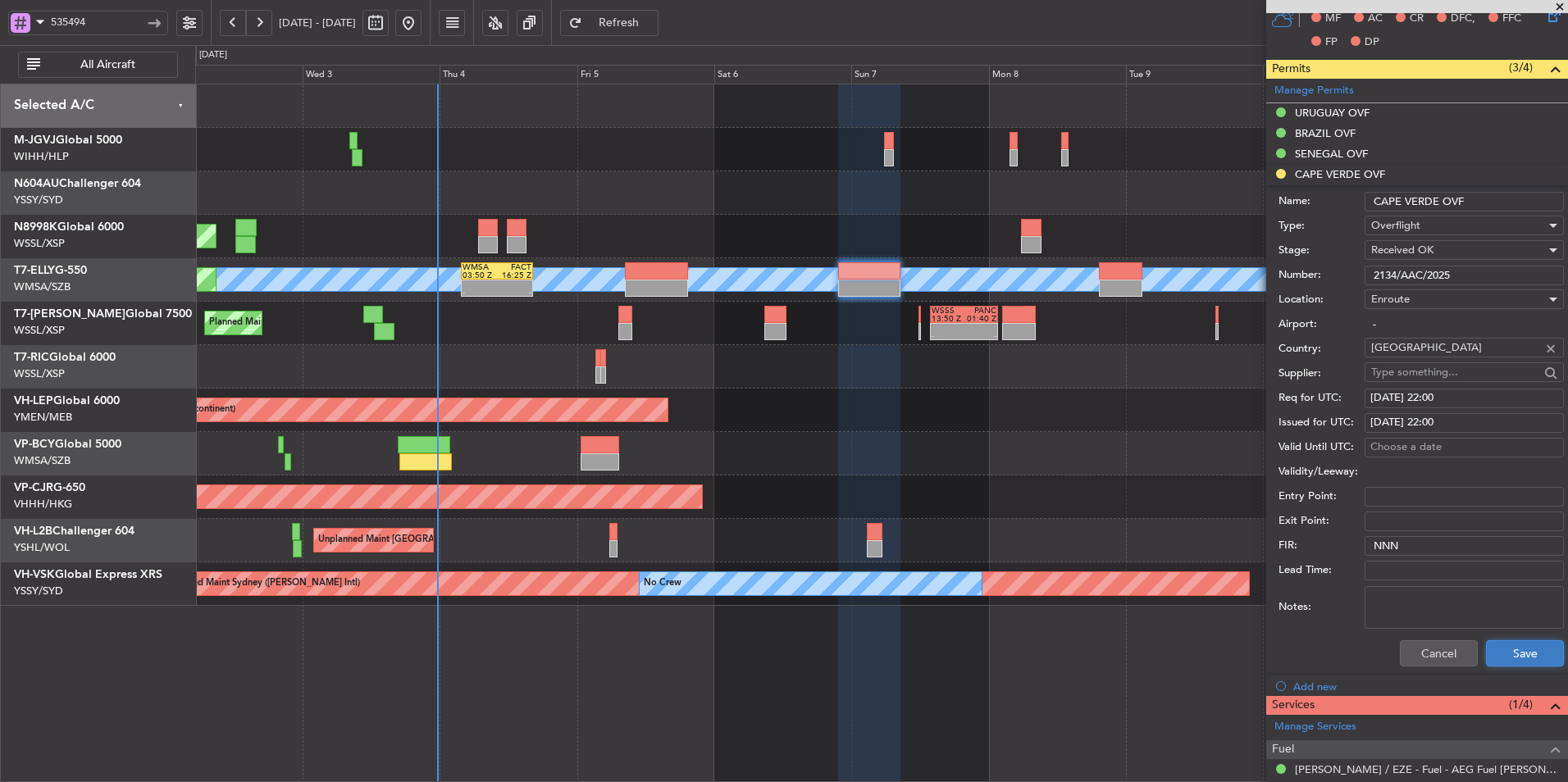
click at [1529, 658] on button "Save" at bounding box center [1525, 653] width 78 height 26
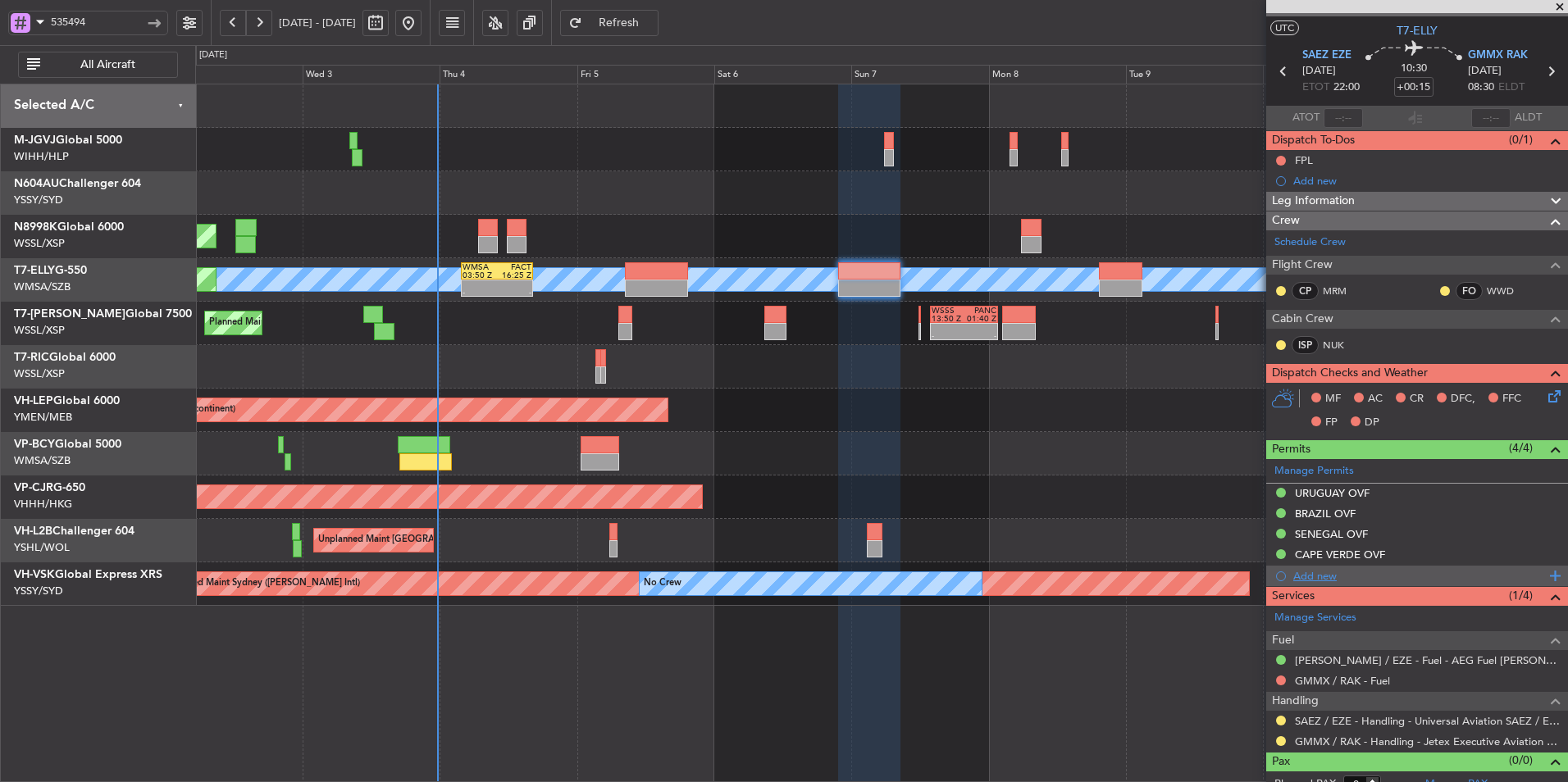
scroll to position [45, 0]
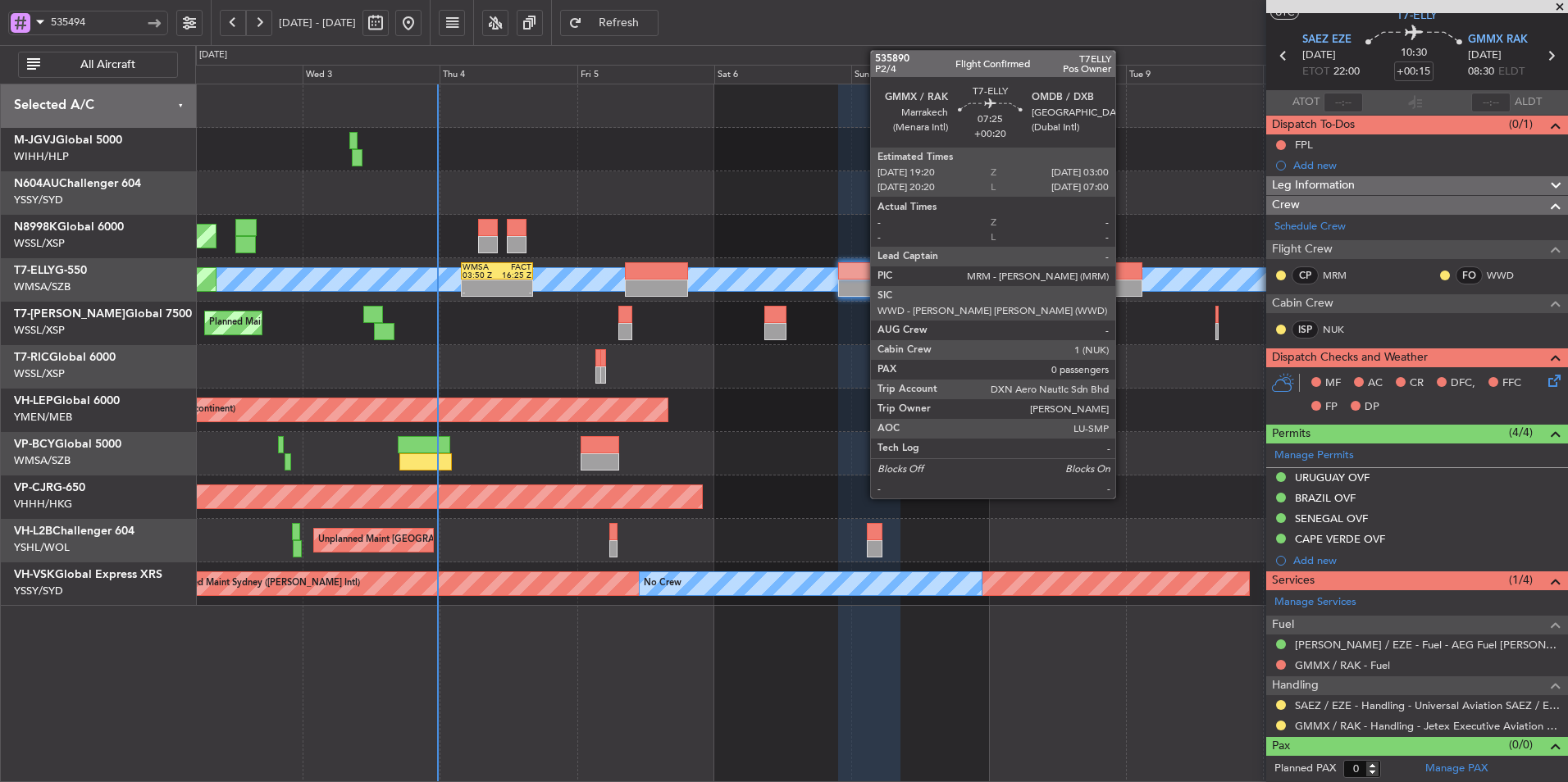
click at [1122, 286] on div at bounding box center [1120, 288] width 44 height 17
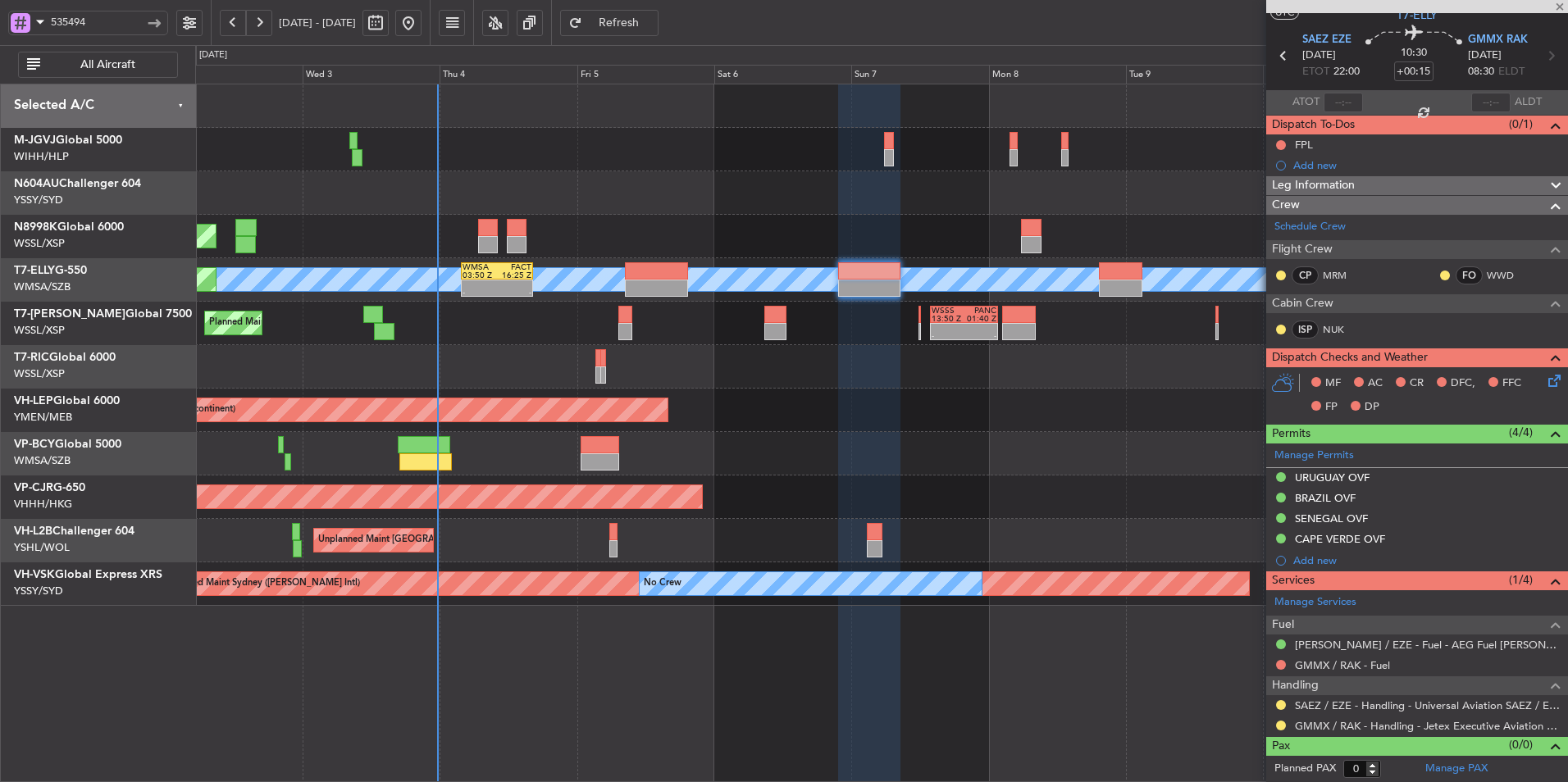
type input "+00:20"
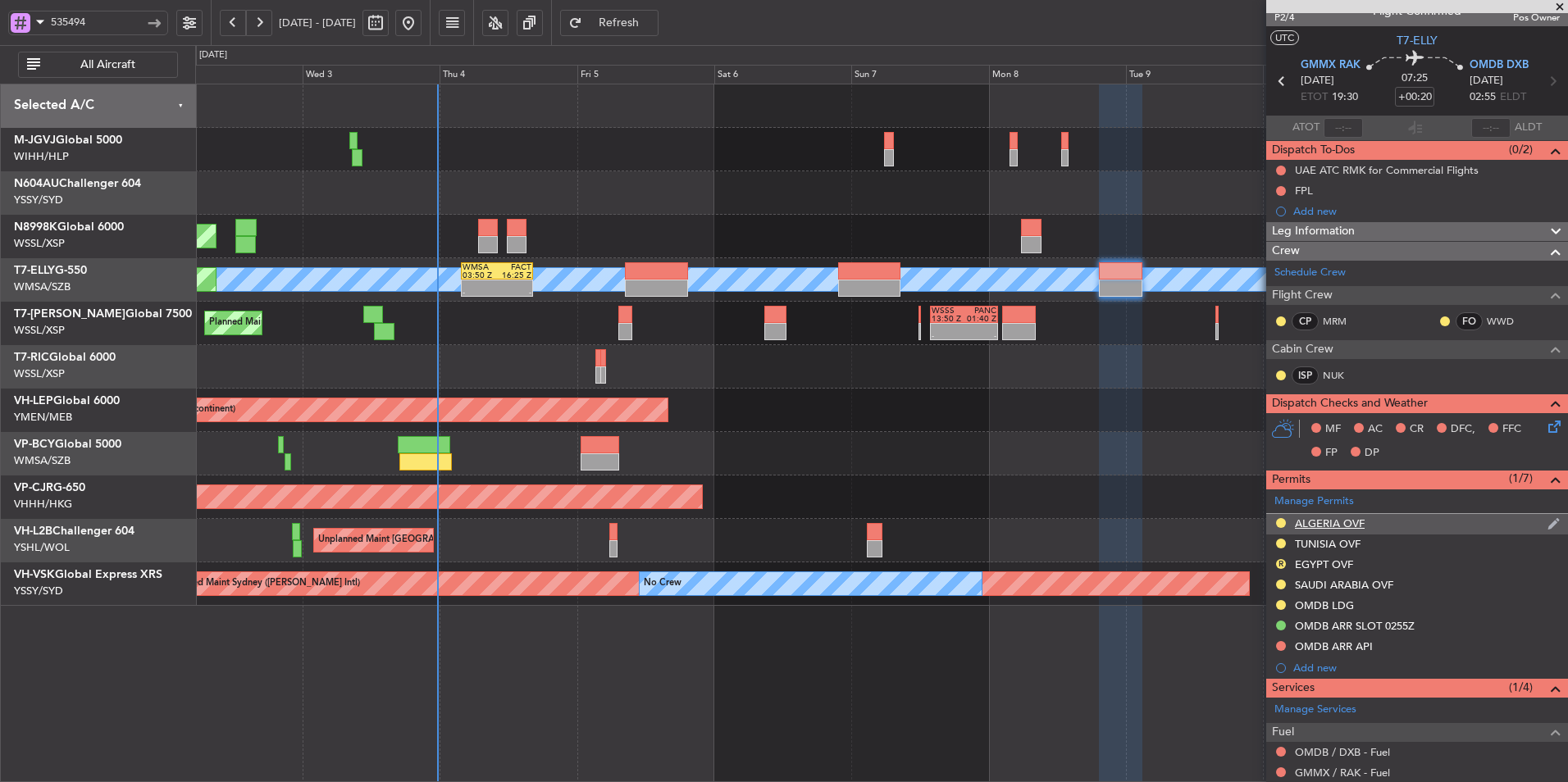
scroll to position [0, 0]
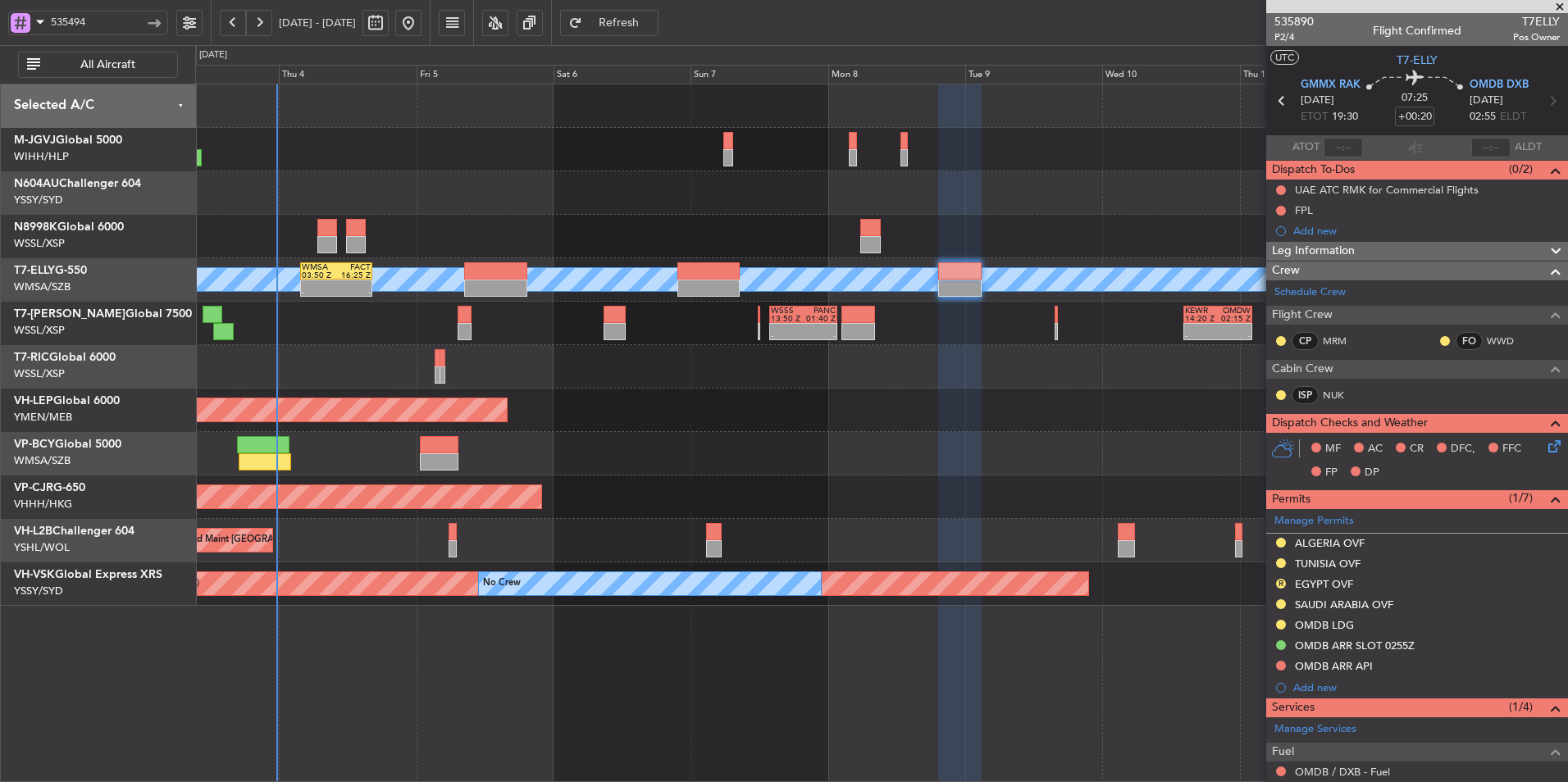
click at [936, 381] on div at bounding box center [881, 367] width 1372 height 43
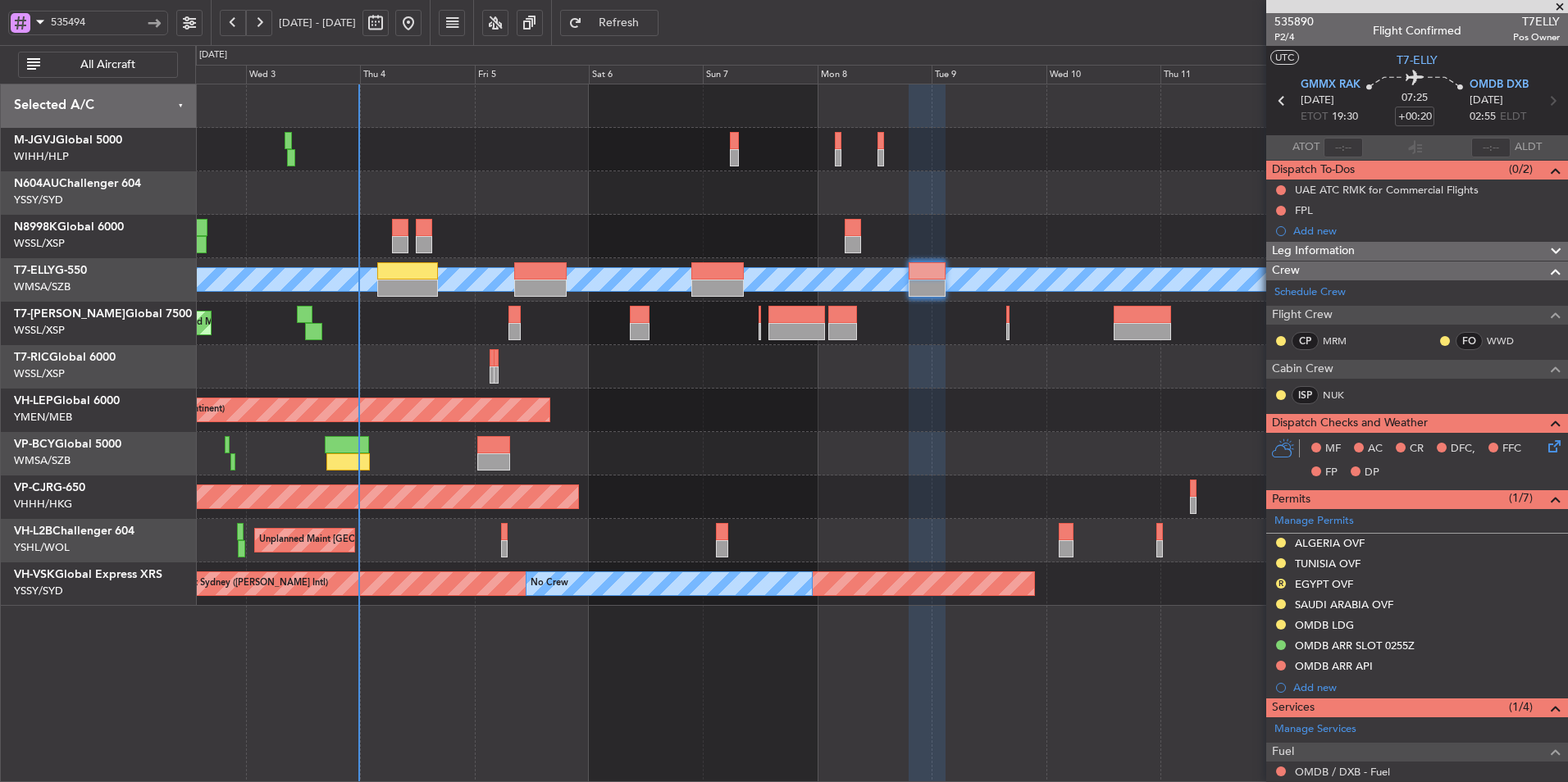
click at [964, 422] on div "Unplanned Maint Wichita (Wichita Mid-continent) Unplanned Maint Wichita (Wichit…" at bounding box center [881, 410] width 1372 height 43
click at [1356, 540] on div "ALGERIA OVF" at bounding box center [1330, 543] width 69 height 14
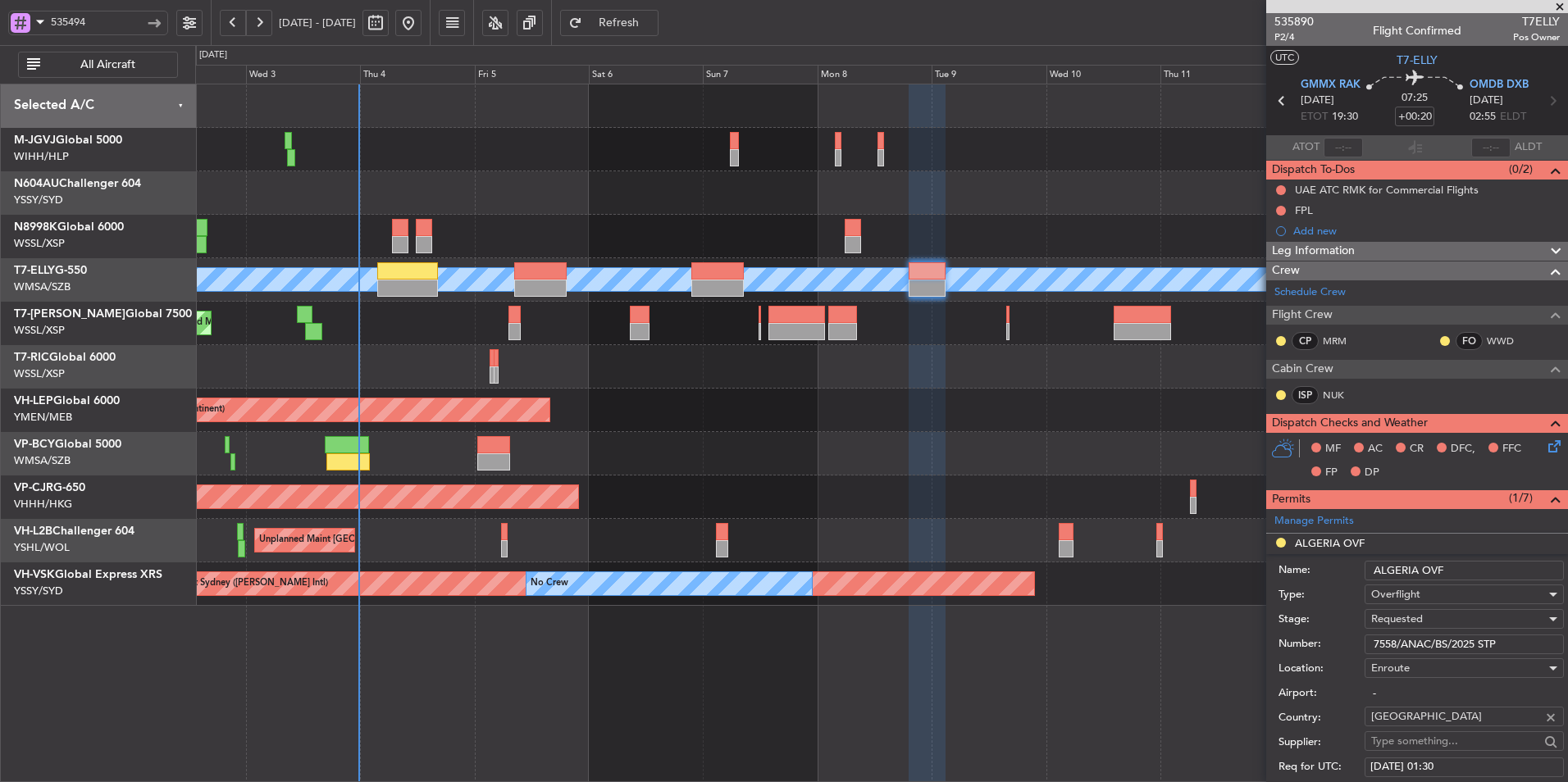
click at [1426, 622] on div "Requested" at bounding box center [1458, 619] width 174 height 24
click at [1408, 746] on span "Received OK" at bounding box center [1458, 751] width 173 height 24
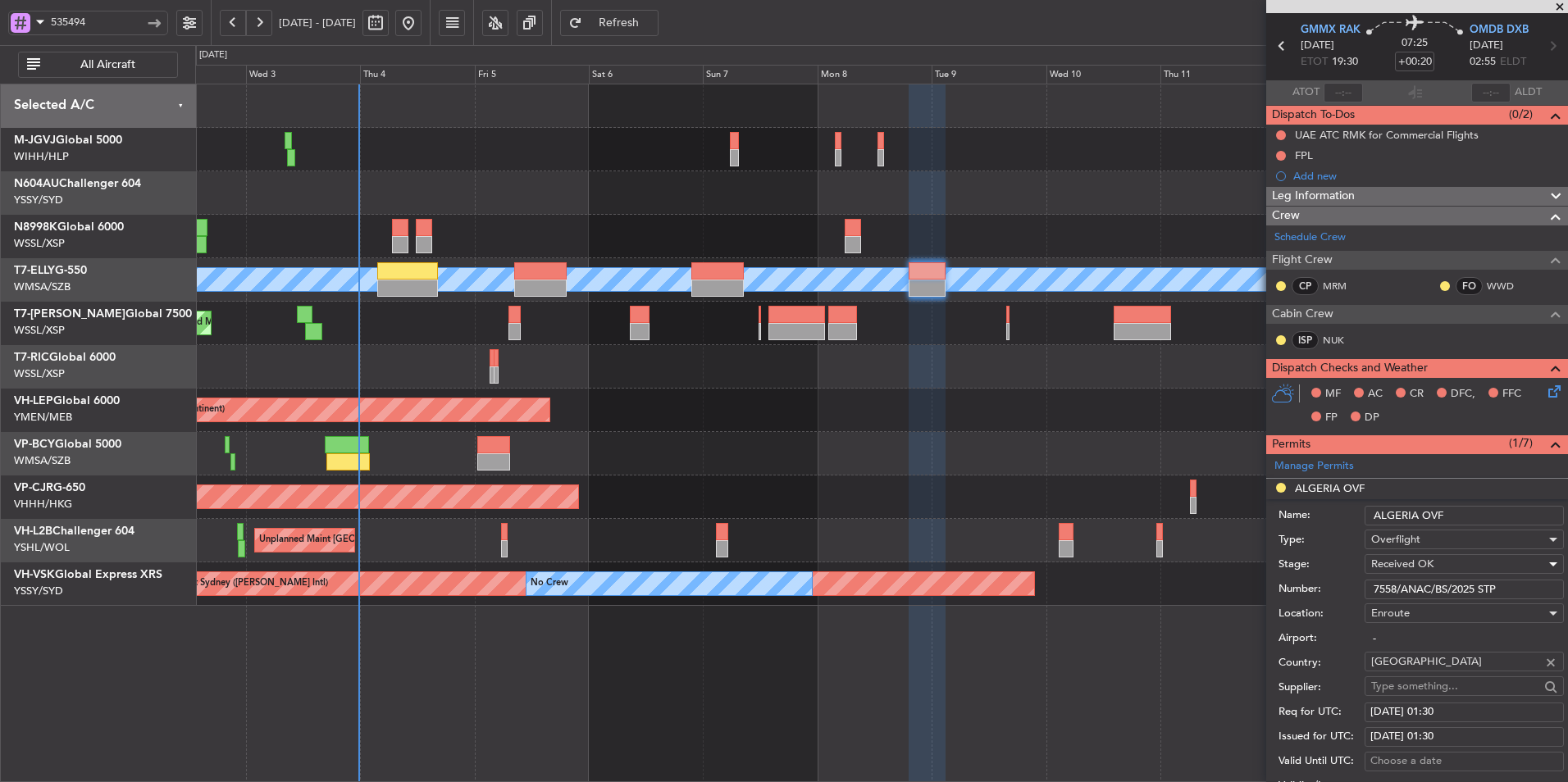
scroll to position [82, 0]
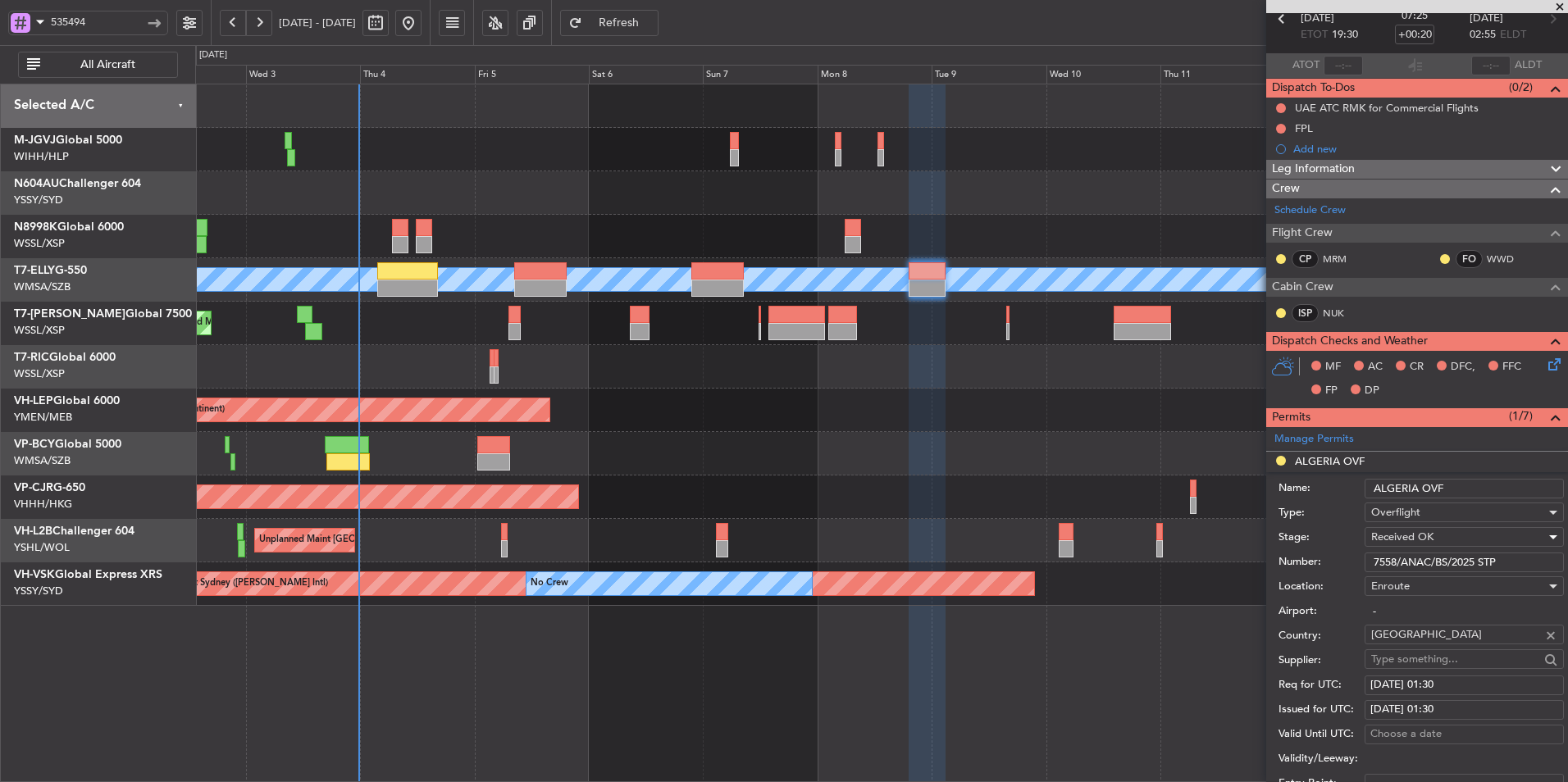
click at [1466, 682] on div "08/09/2025 01:30" at bounding box center [1464, 685] width 188 height 16
select select "9"
select select "2025"
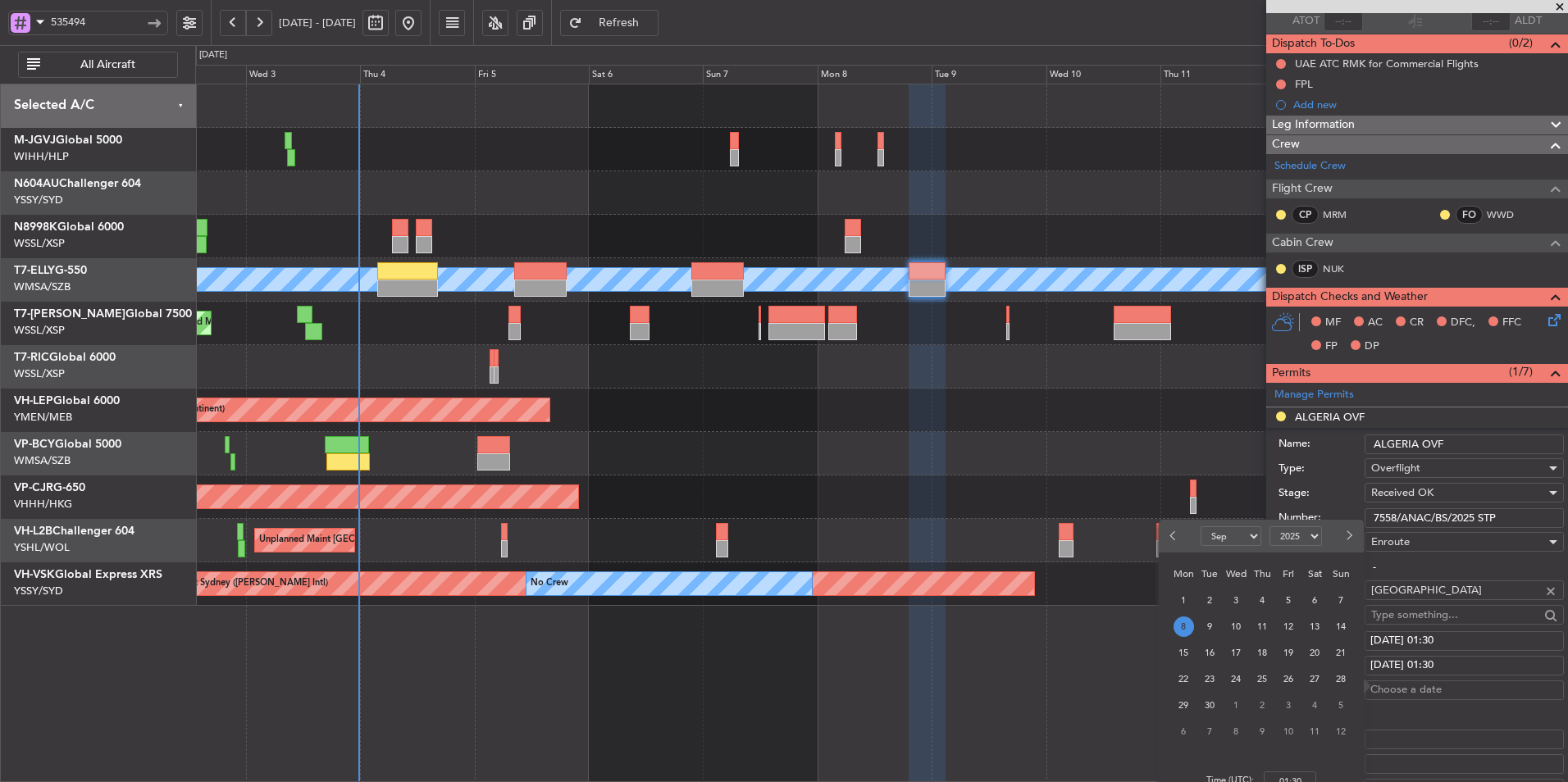
scroll to position [164, 0]
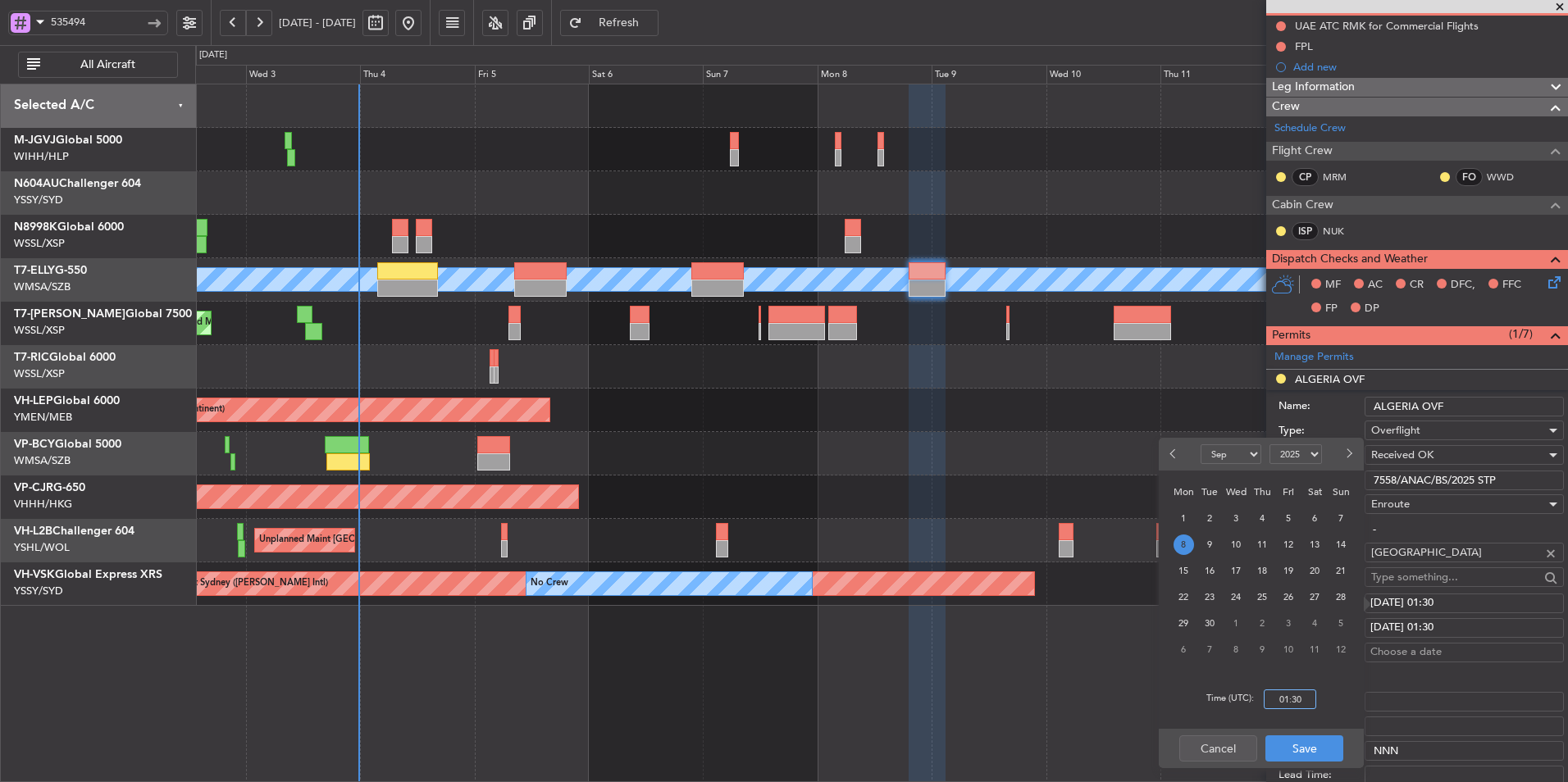
click at [1305, 695] on input "01:30" at bounding box center [1290, 699] width 53 height 20
type input "19:30"
click at [1302, 759] on button "Save" at bounding box center [1304, 748] width 78 height 26
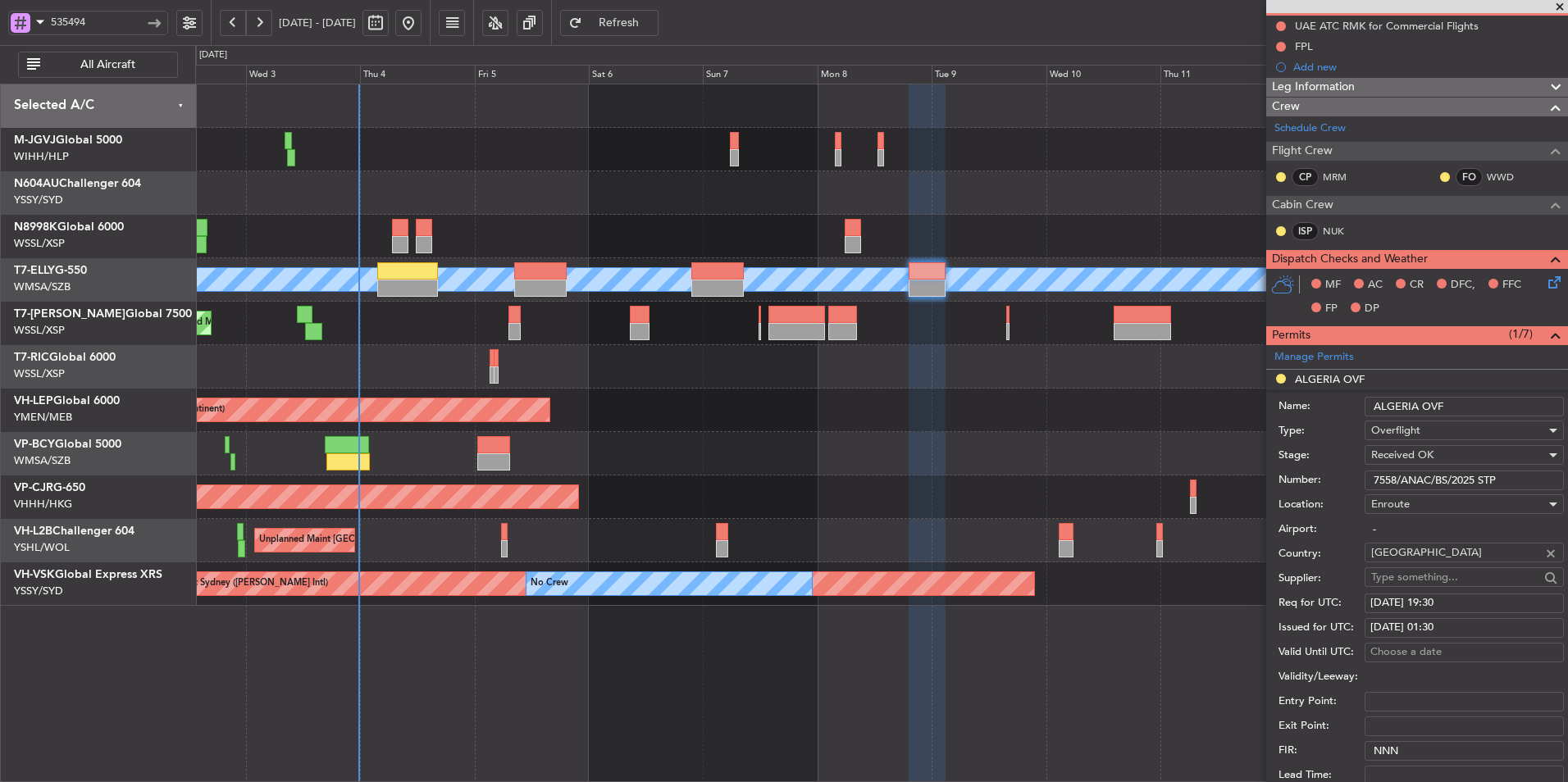
click at [1456, 637] on div "Issued for UTC: 08/09/2025 01:30" at bounding box center [1421, 628] width 285 height 24
click at [1458, 634] on div "08/09/2025 01:30" at bounding box center [1464, 628] width 188 height 16
select select "9"
select select "2025"
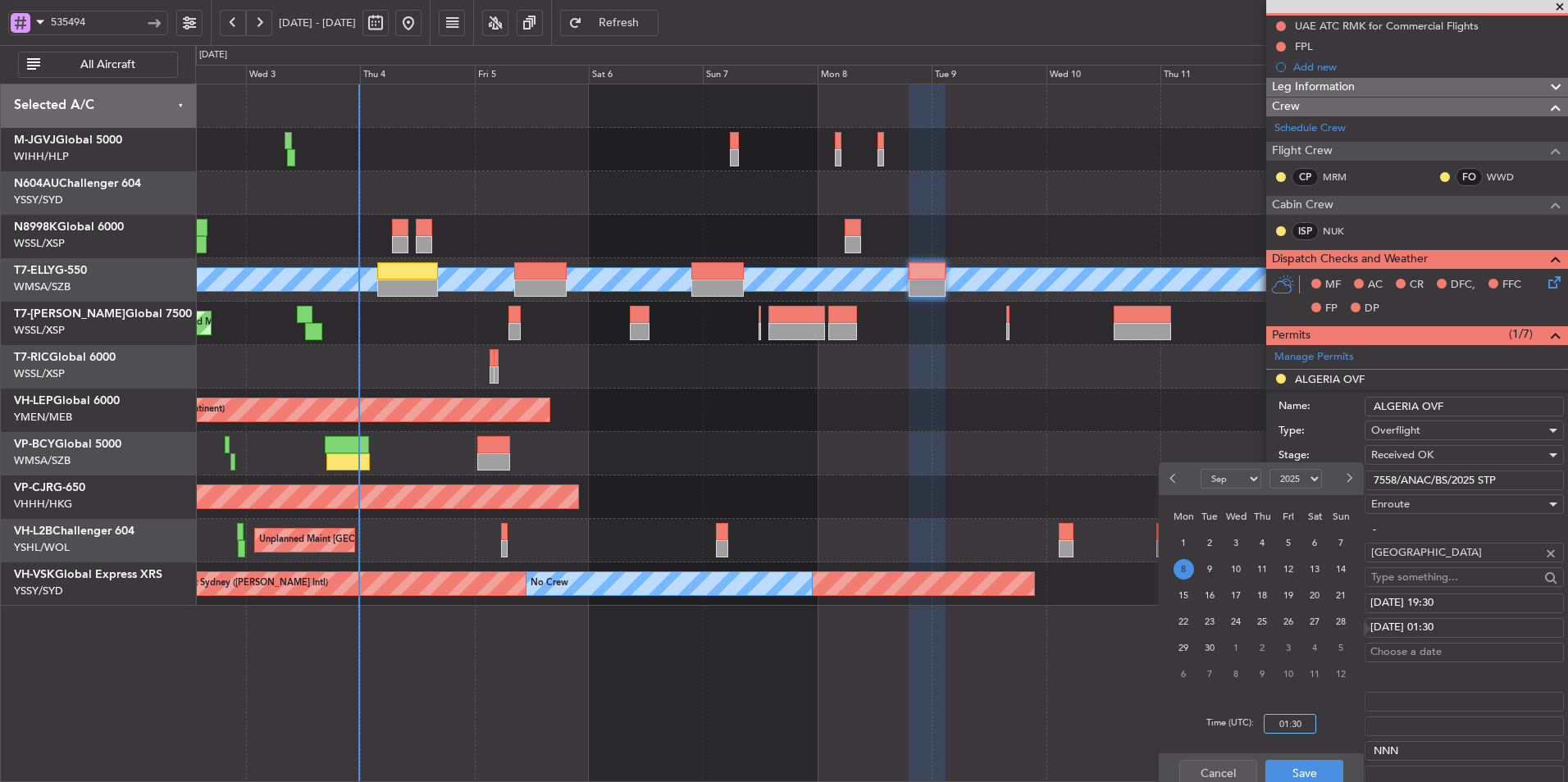
click at [1297, 728] on input "01:30" at bounding box center [1290, 724] width 53 height 20
type input "19:30"
click at [1316, 779] on button "Save" at bounding box center [1304, 772] width 78 height 26
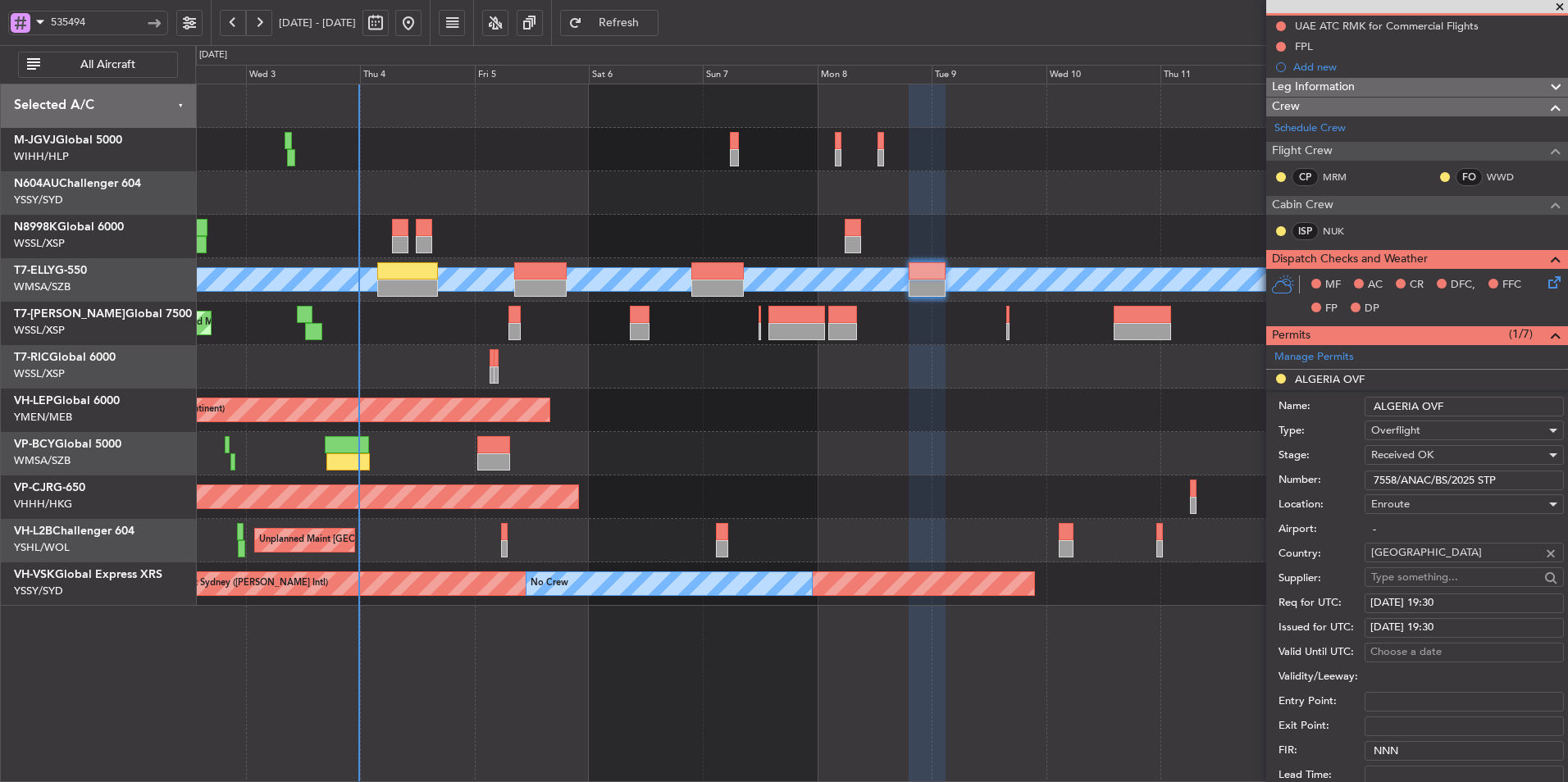
scroll to position [246, 0]
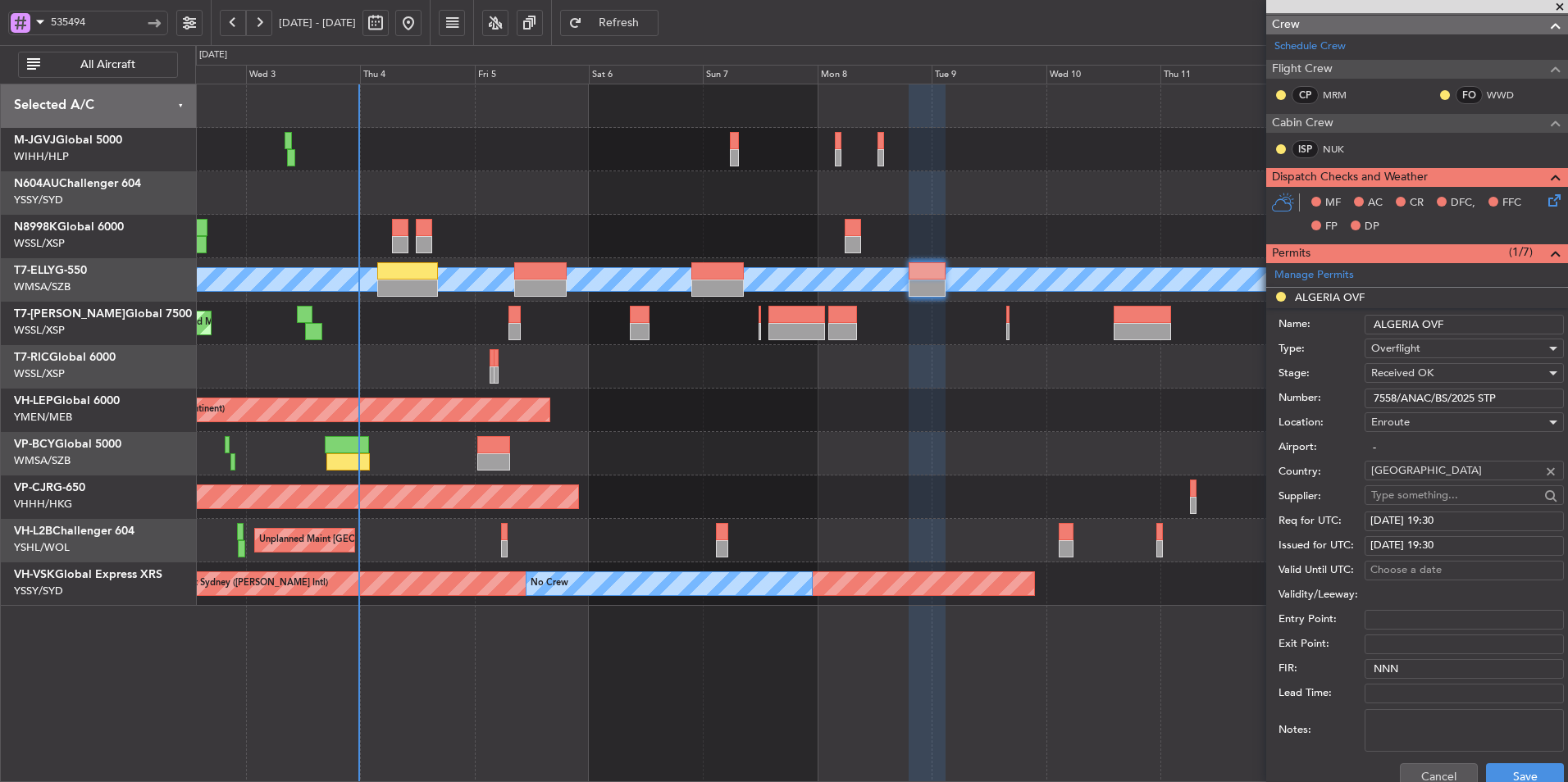
click at [1512, 761] on div "Cancel Save" at bounding box center [1421, 776] width 285 height 42
click at [1512, 766] on button "Save" at bounding box center [1525, 776] width 78 height 26
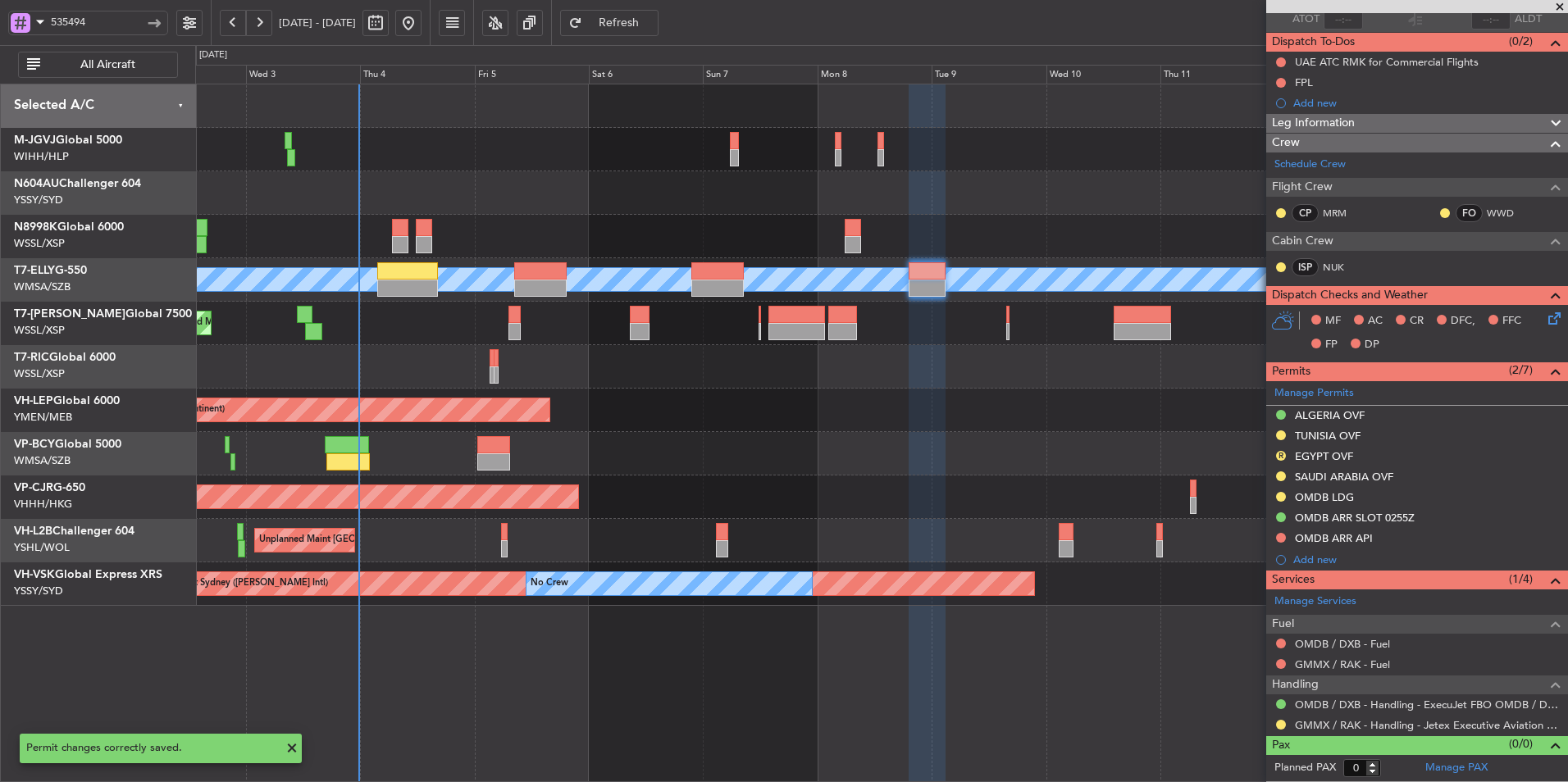
scroll to position [127, 0]
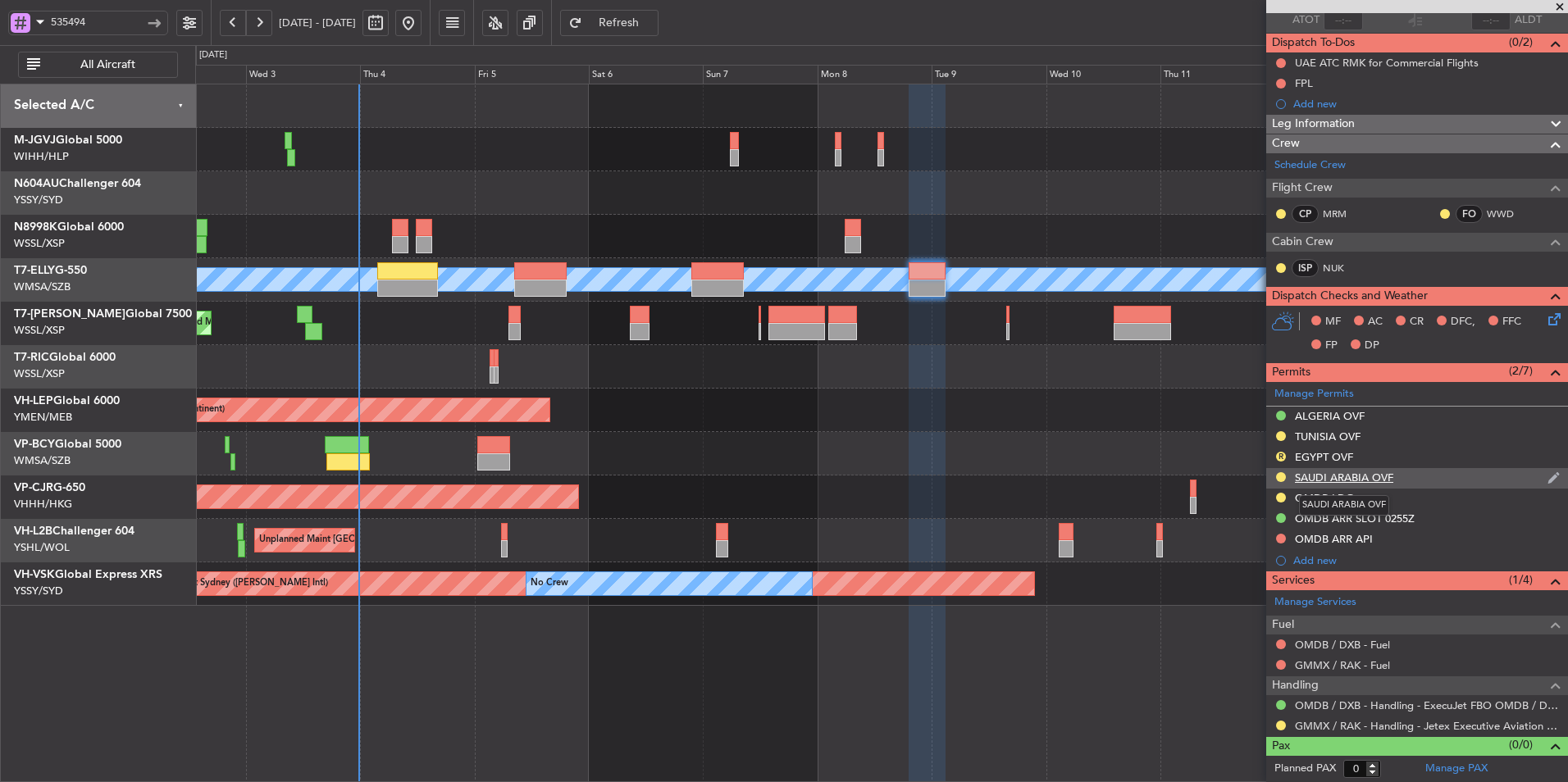
click at [1366, 478] on div "SAUDI ARABIA OVF" at bounding box center [1343, 478] width 98 height 14
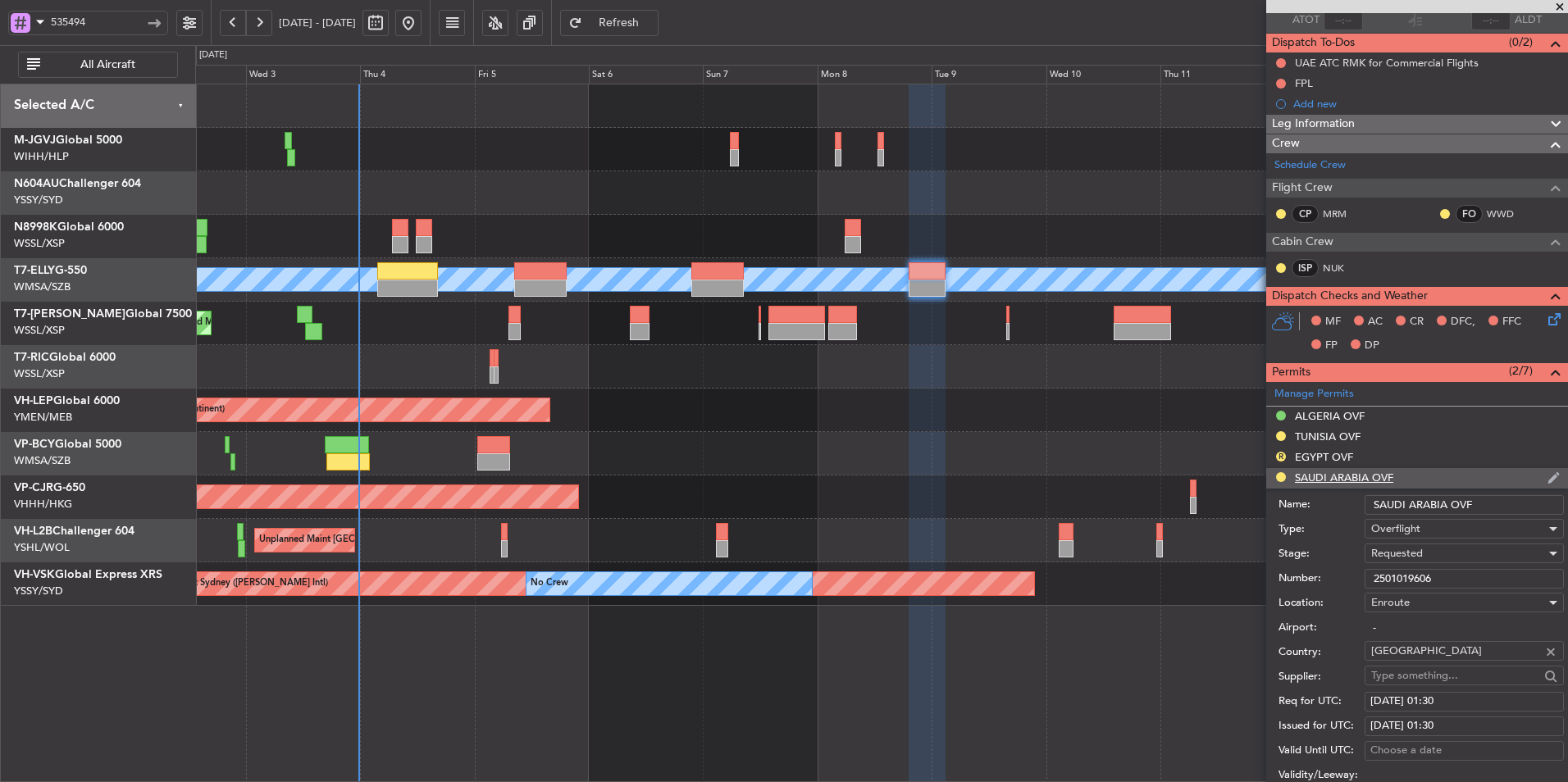
scroll to position [246, 0]
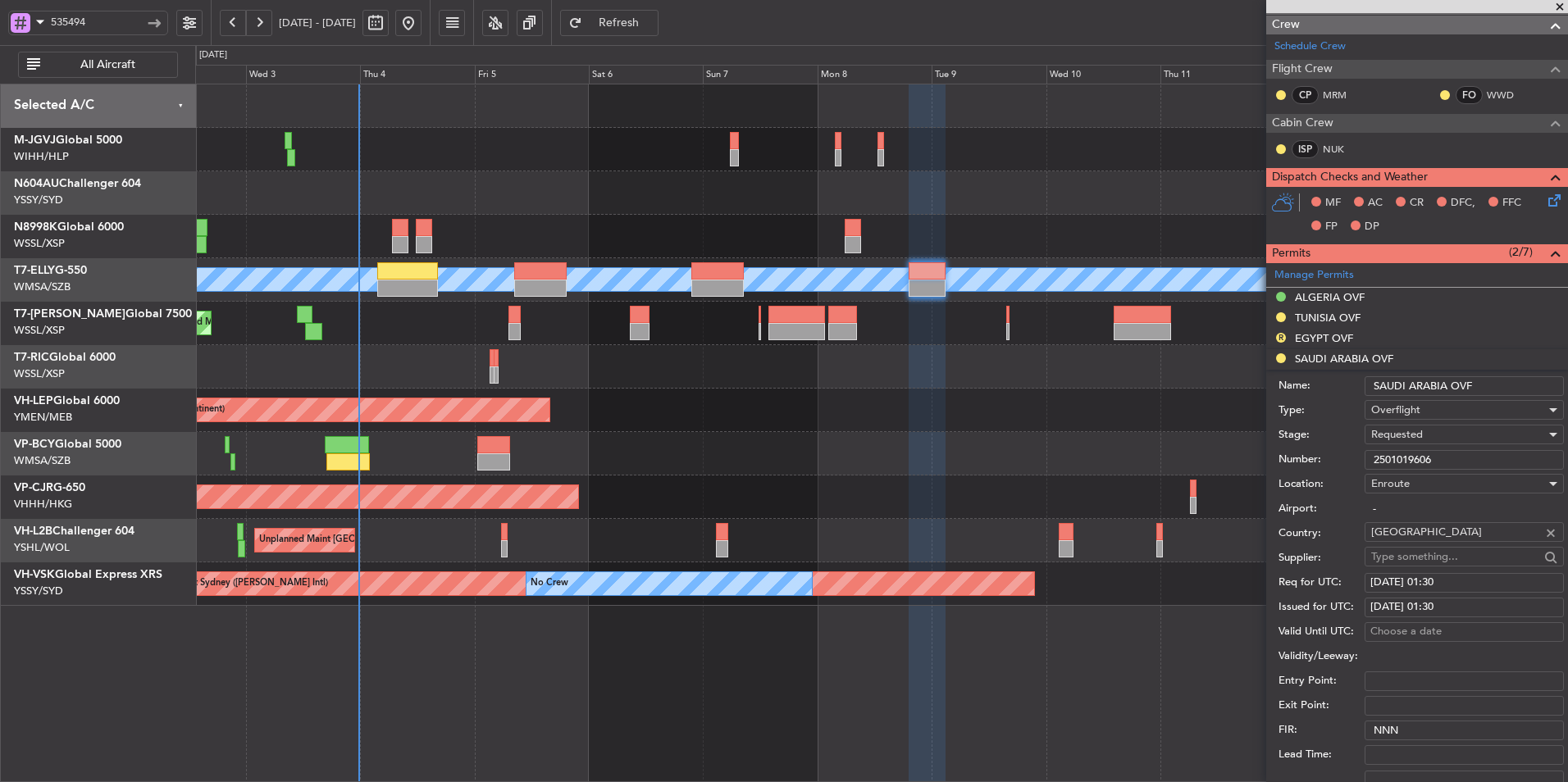
drag, startPoint x: 1342, startPoint y: 461, endPoint x: 1297, endPoint y: 462, distance: 45.0
click at [1323, 462] on div "Number: 2501019606" at bounding box center [1421, 459] width 285 height 24
click at [1441, 428] on div "Requested" at bounding box center [1458, 434] width 174 height 24
click at [1433, 557] on span "Received OK" at bounding box center [1458, 559] width 173 height 24
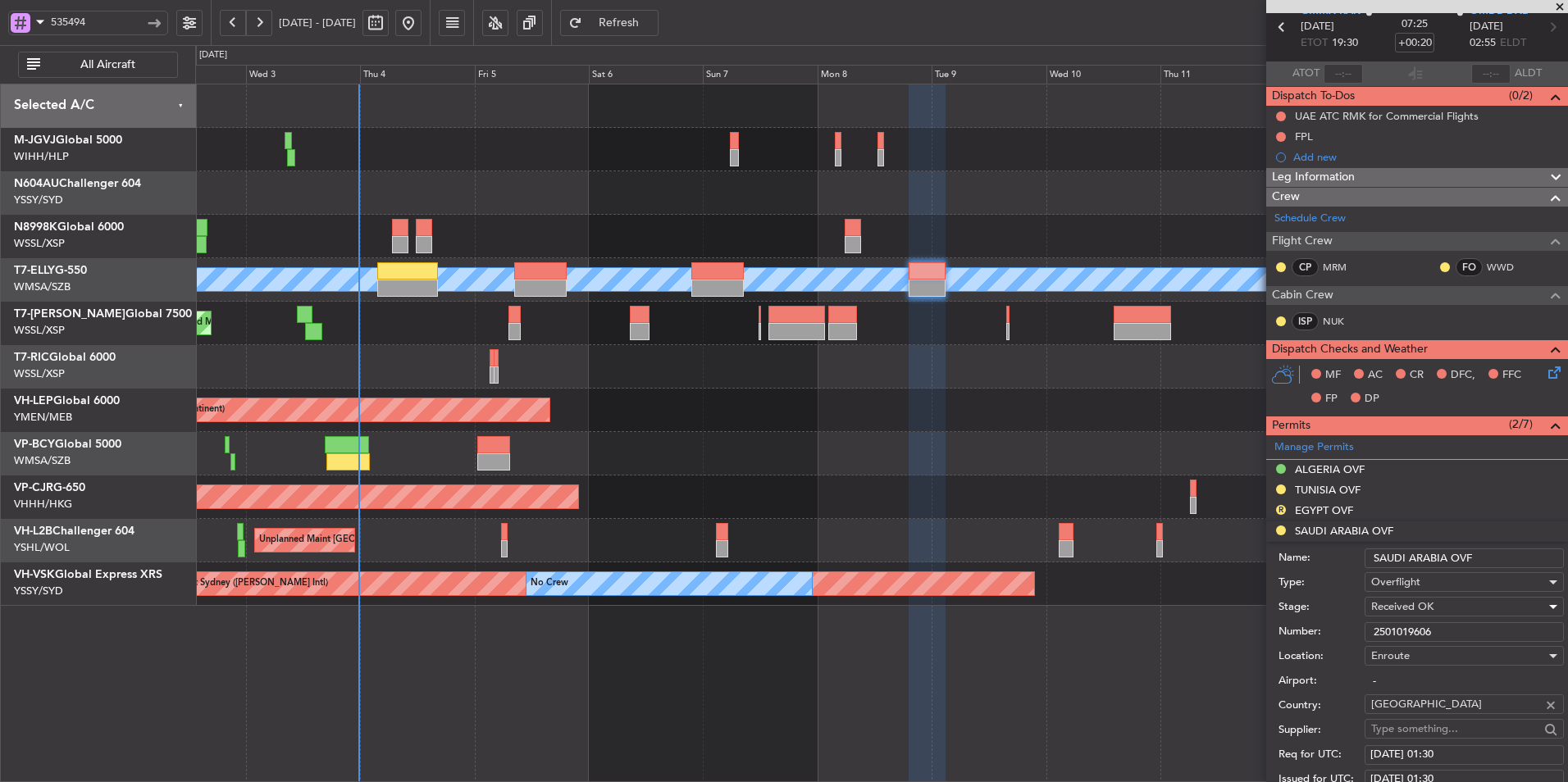
scroll to position [164, 0]
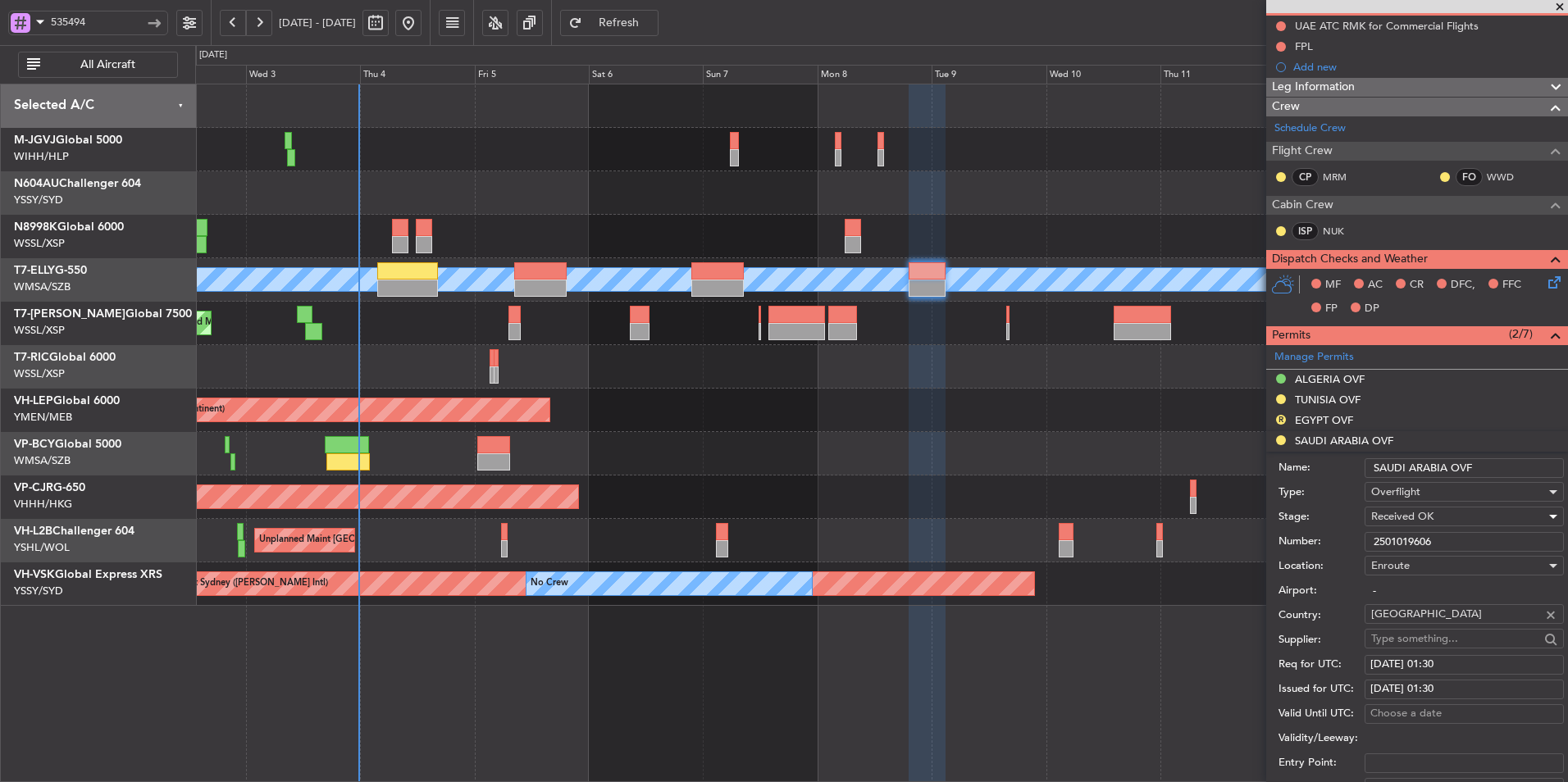
click at [1463, 664] on div "08/09/2025 01:30" at bounding box center [1464, 664] width 188 height 16
select select "9"
select select "2025"
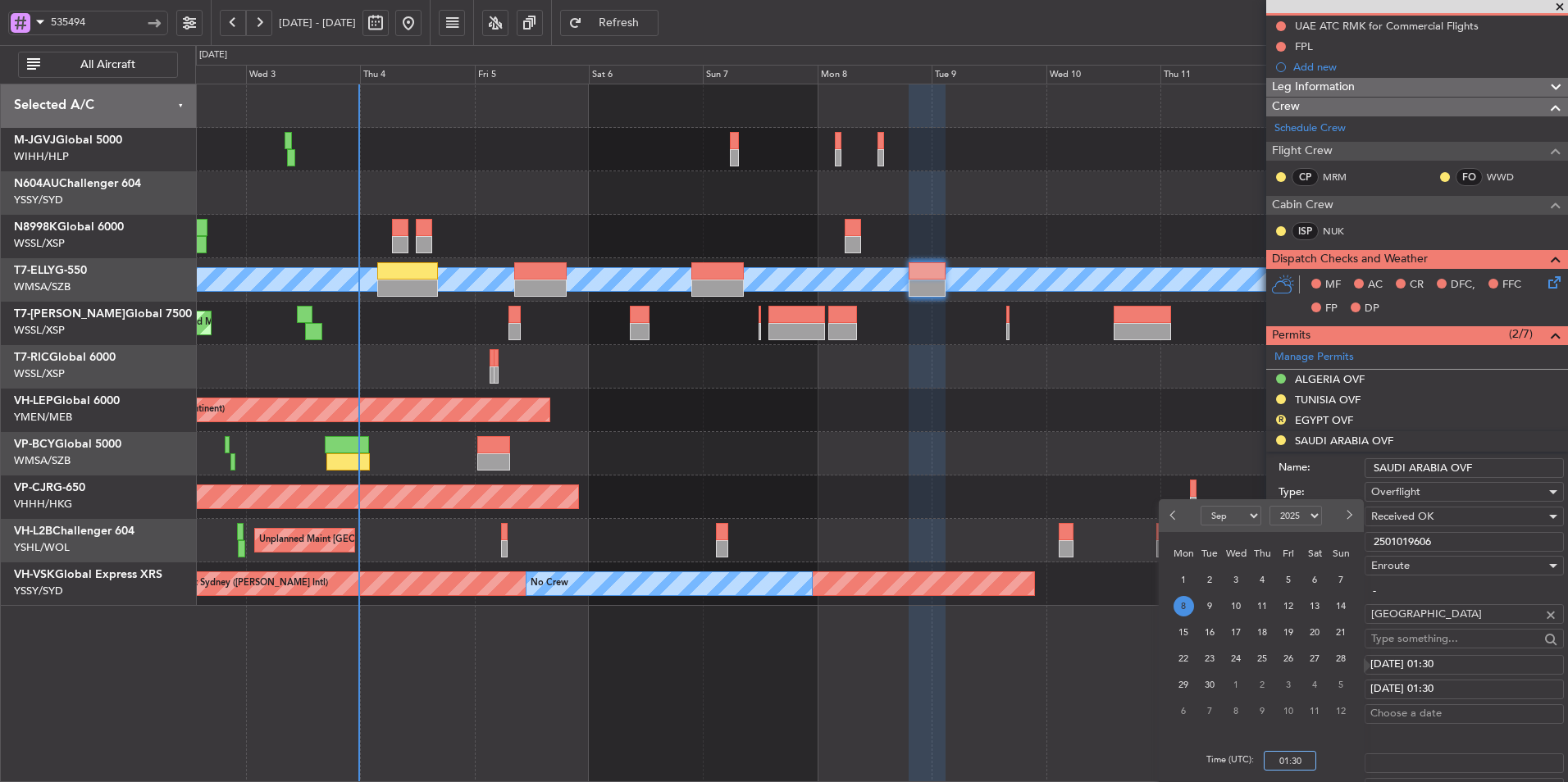
click at [1307, 755] on input "01:30" at bounding box center [1290, 760] width 53 height 20
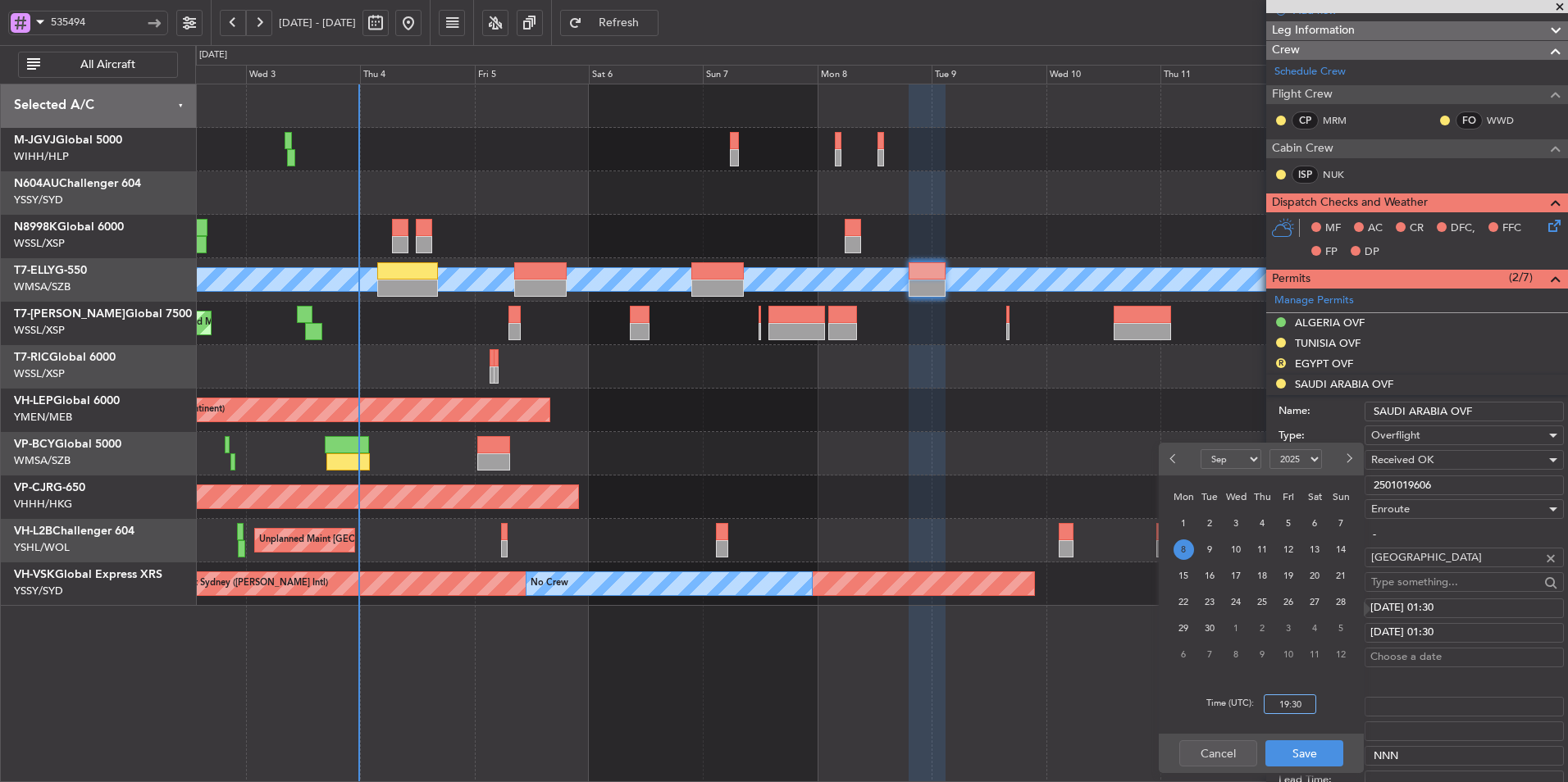
scroll to position [246, 0]
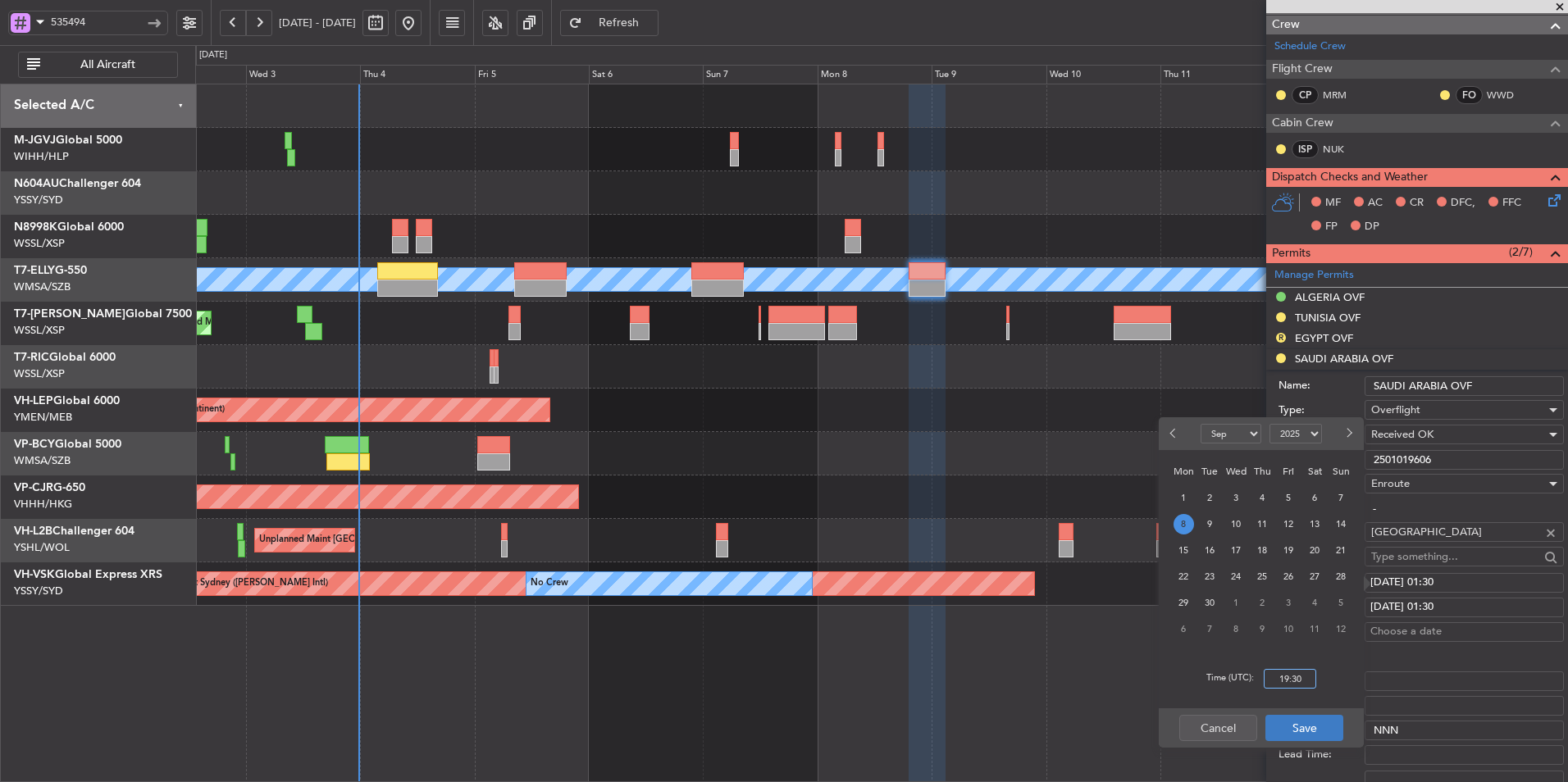
type input "19:30"
click at [1321, 720] on button "Save" at bounding box center [1304, 727] width 78 height 26
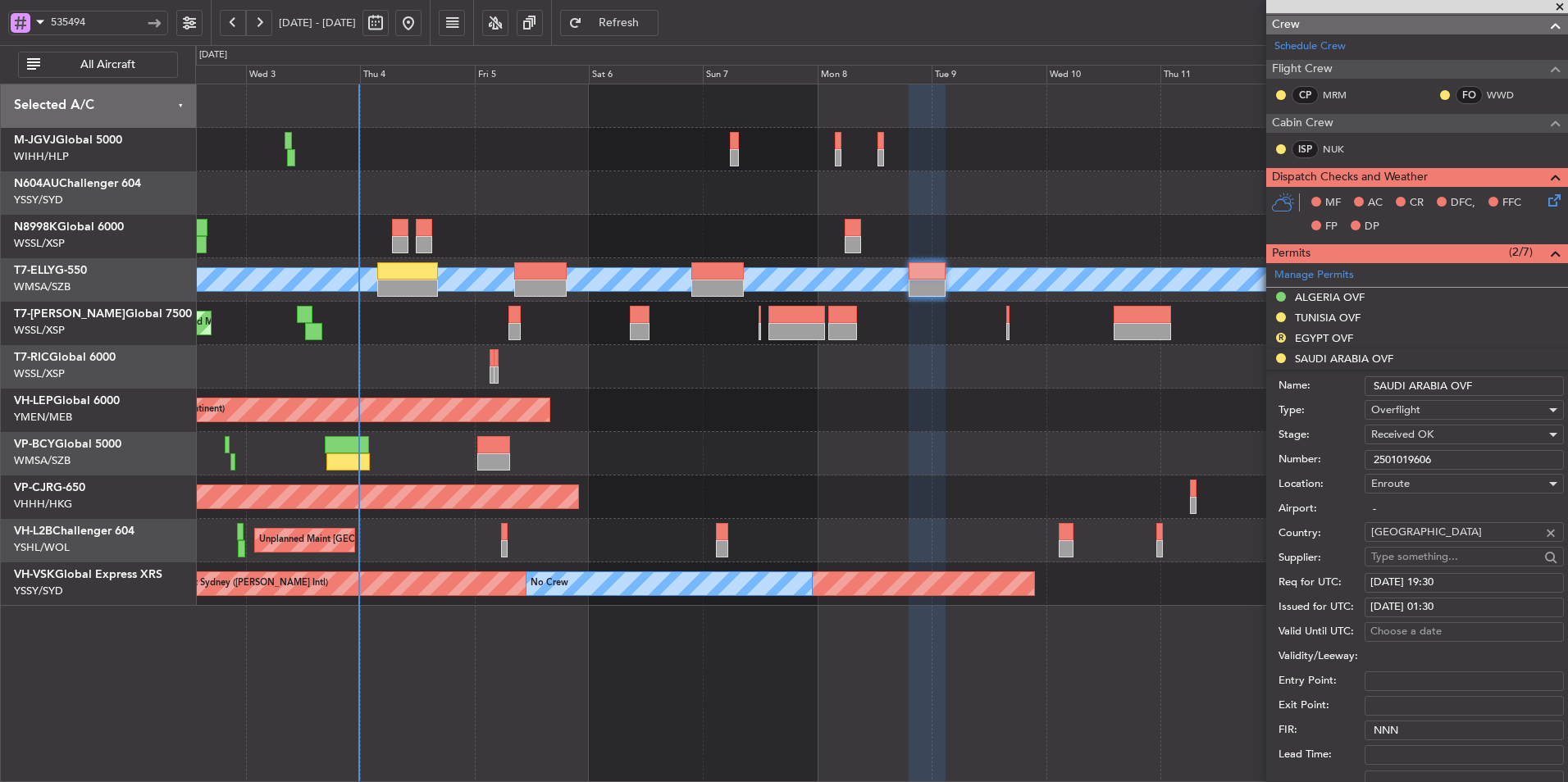
click at [1440, 605] on div "08/09/2025 01:30" at bounding box center [1464, 607] width 188 height 16
select select "9"
select select "2025"
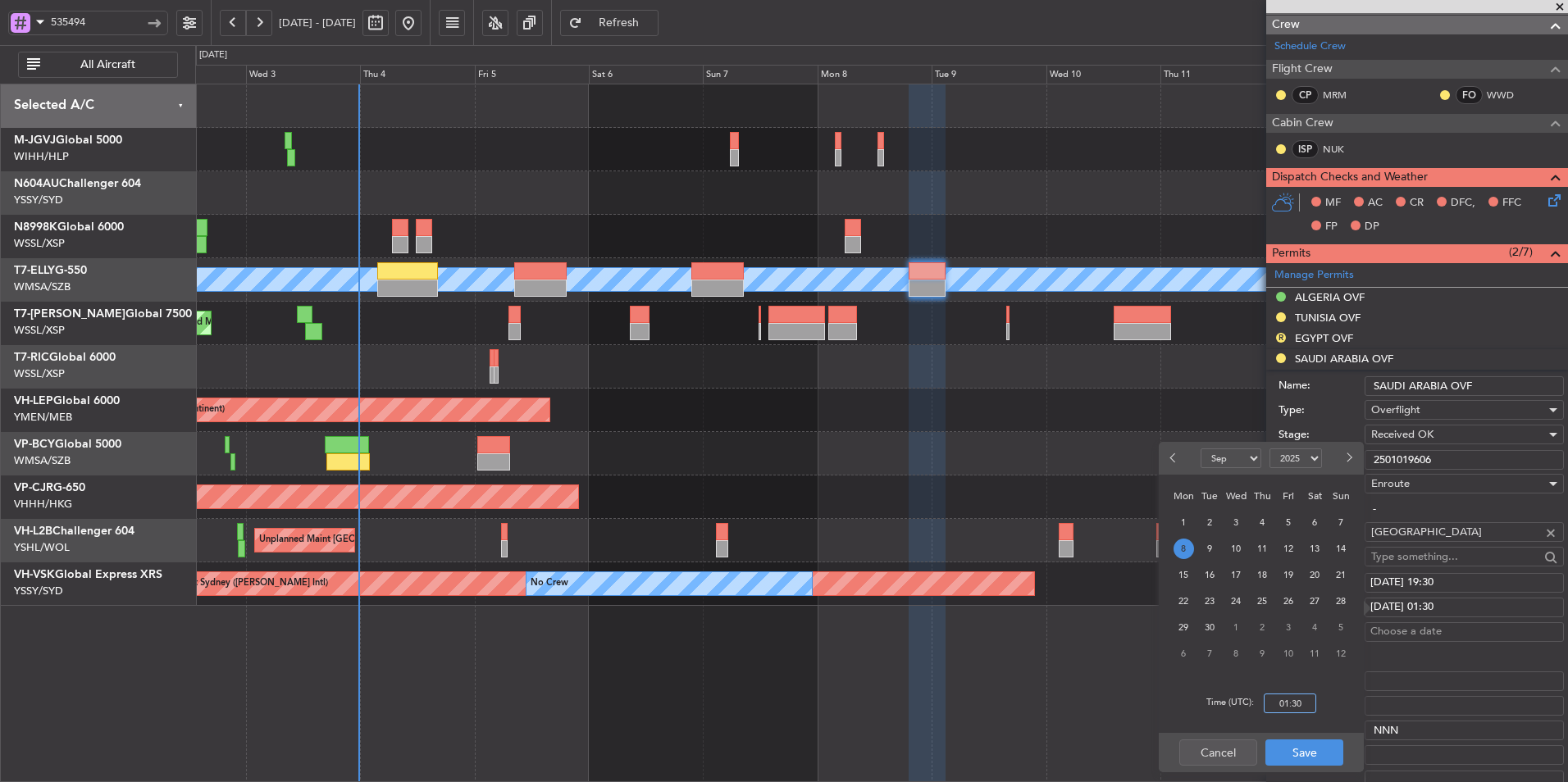
click at [1308, 709] on input "01:30" at bounding box center [1290, 703] width 53 height 20
click at [1300, 703] on input "193" at bounding box center [1290, 703] width 53 height 20
type input "19:30"
click at [1314, 759] on button "Save" at bounding box center [1304, 753] width 78 height 26
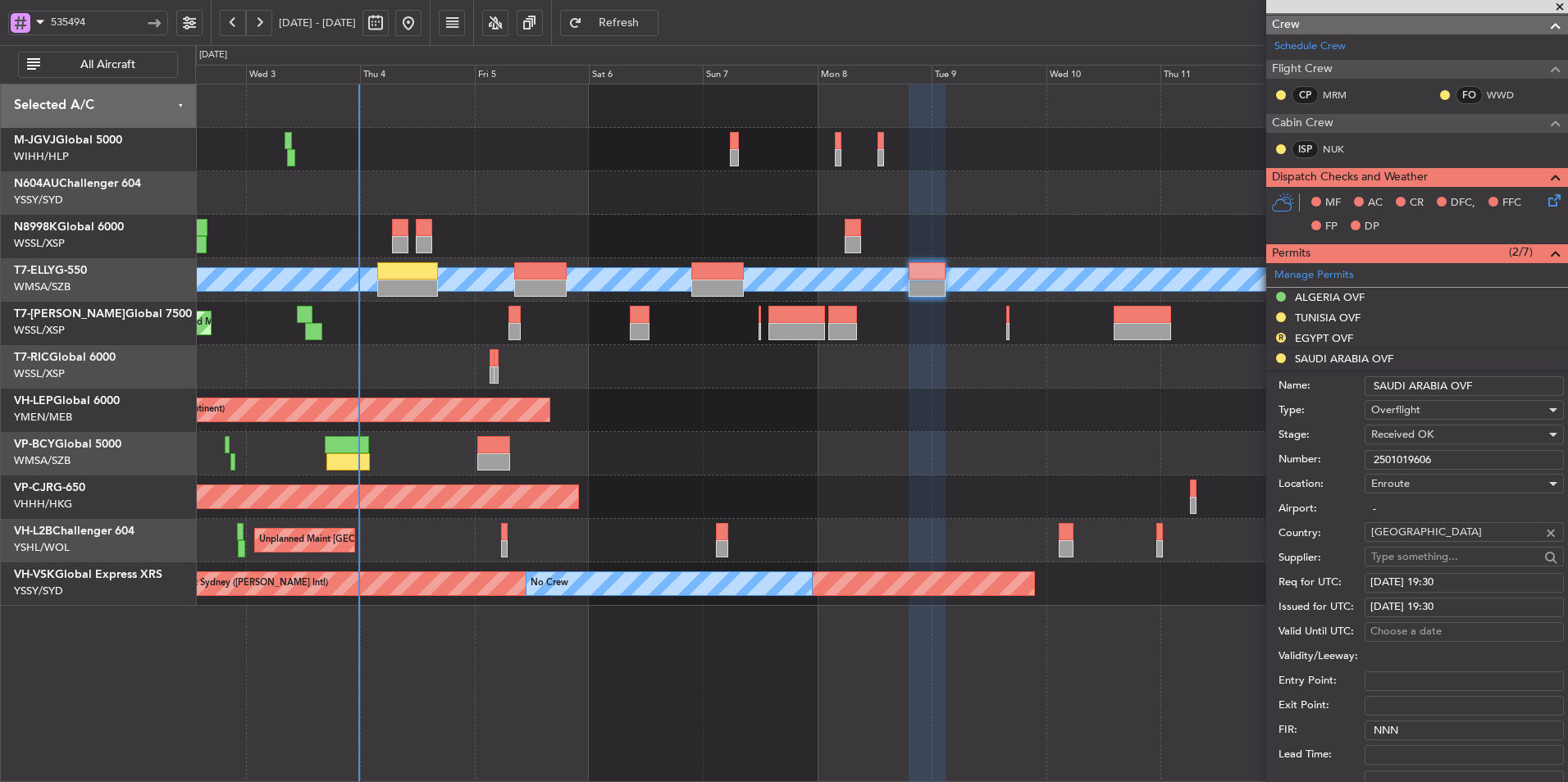
scroll to position [328, 0]
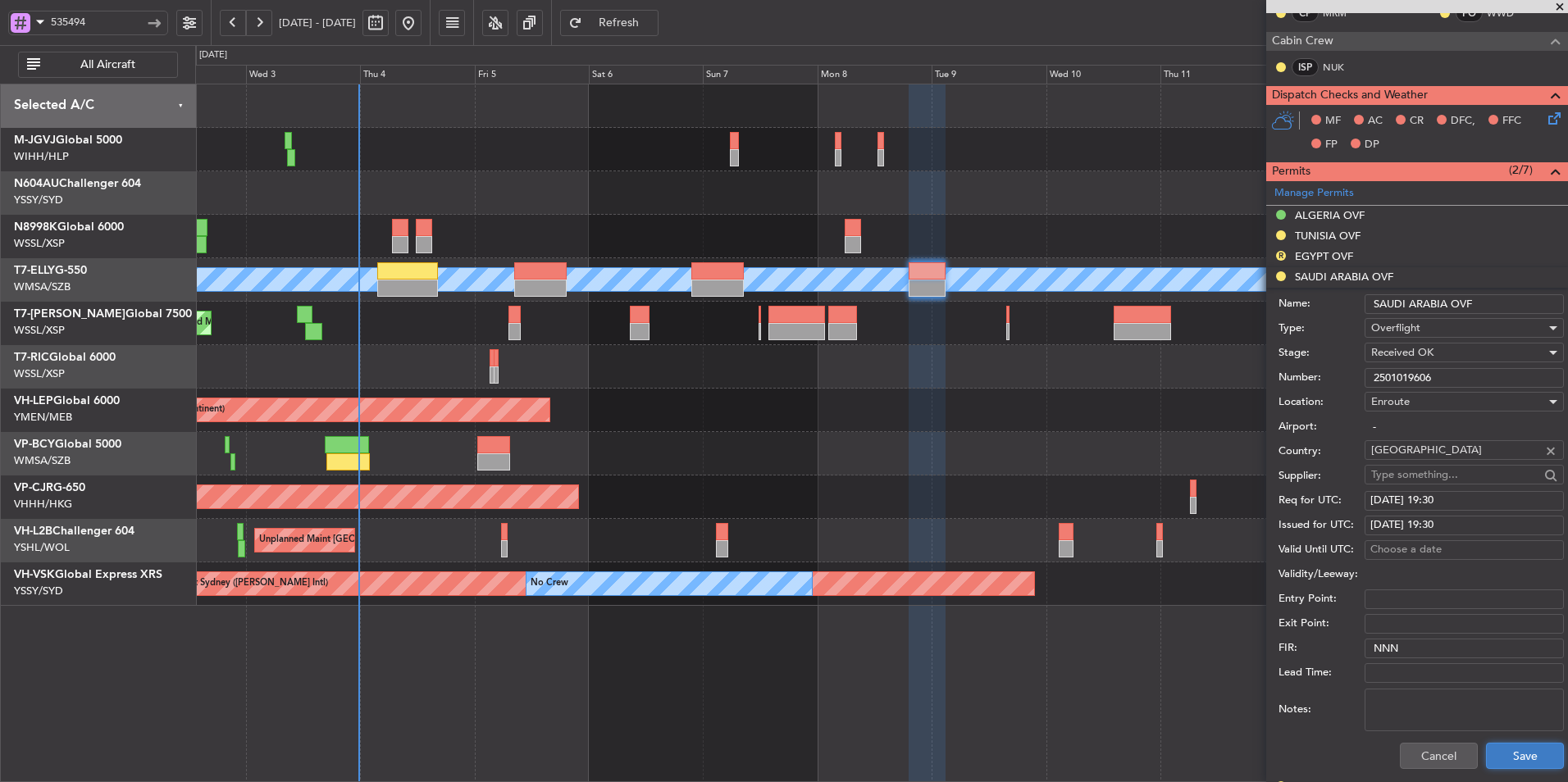
click at [1511, 751] on button "Save" at bounding box center [1525, 756] width 78 height 26
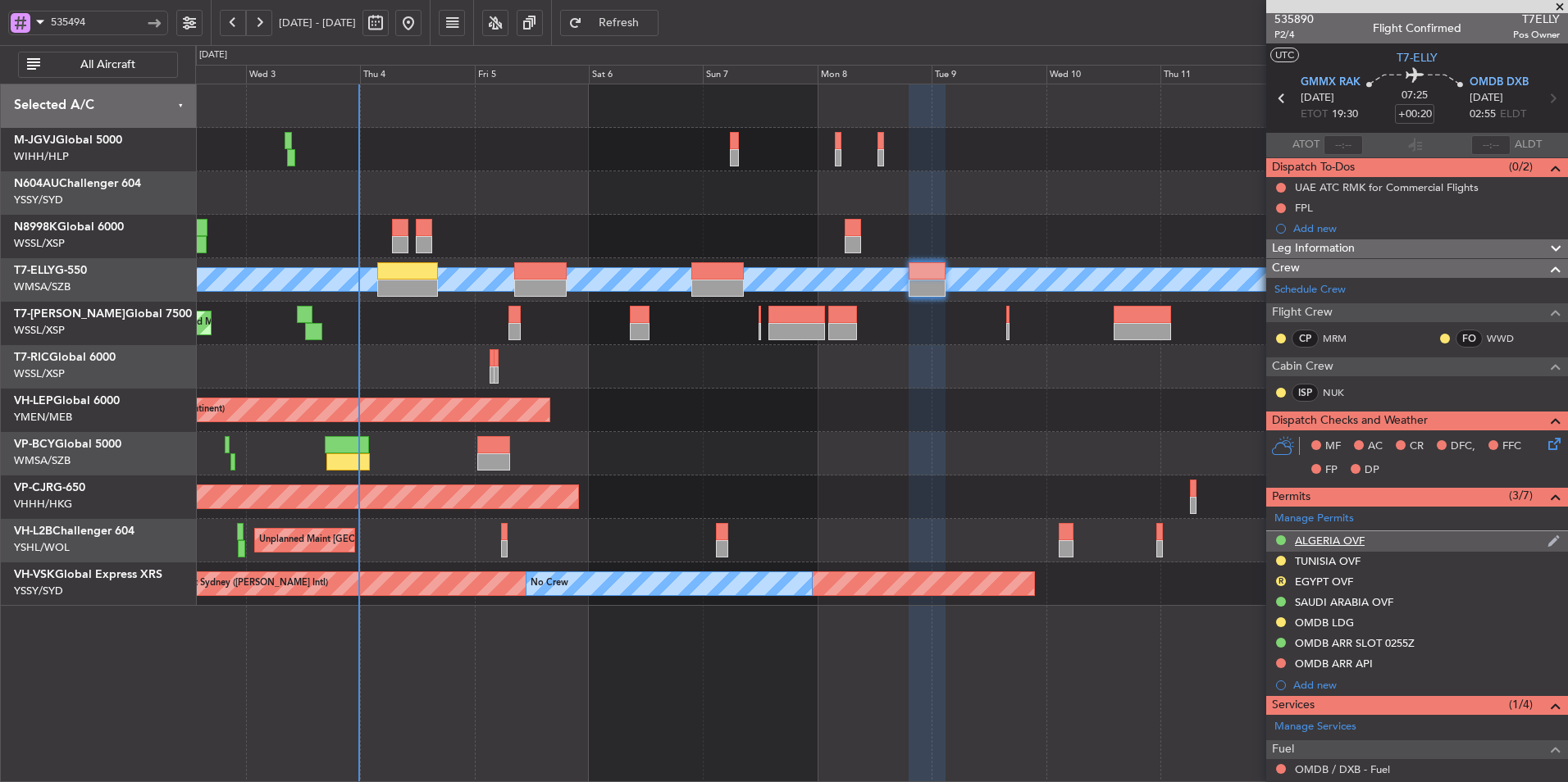
scroll to position [0, 0]
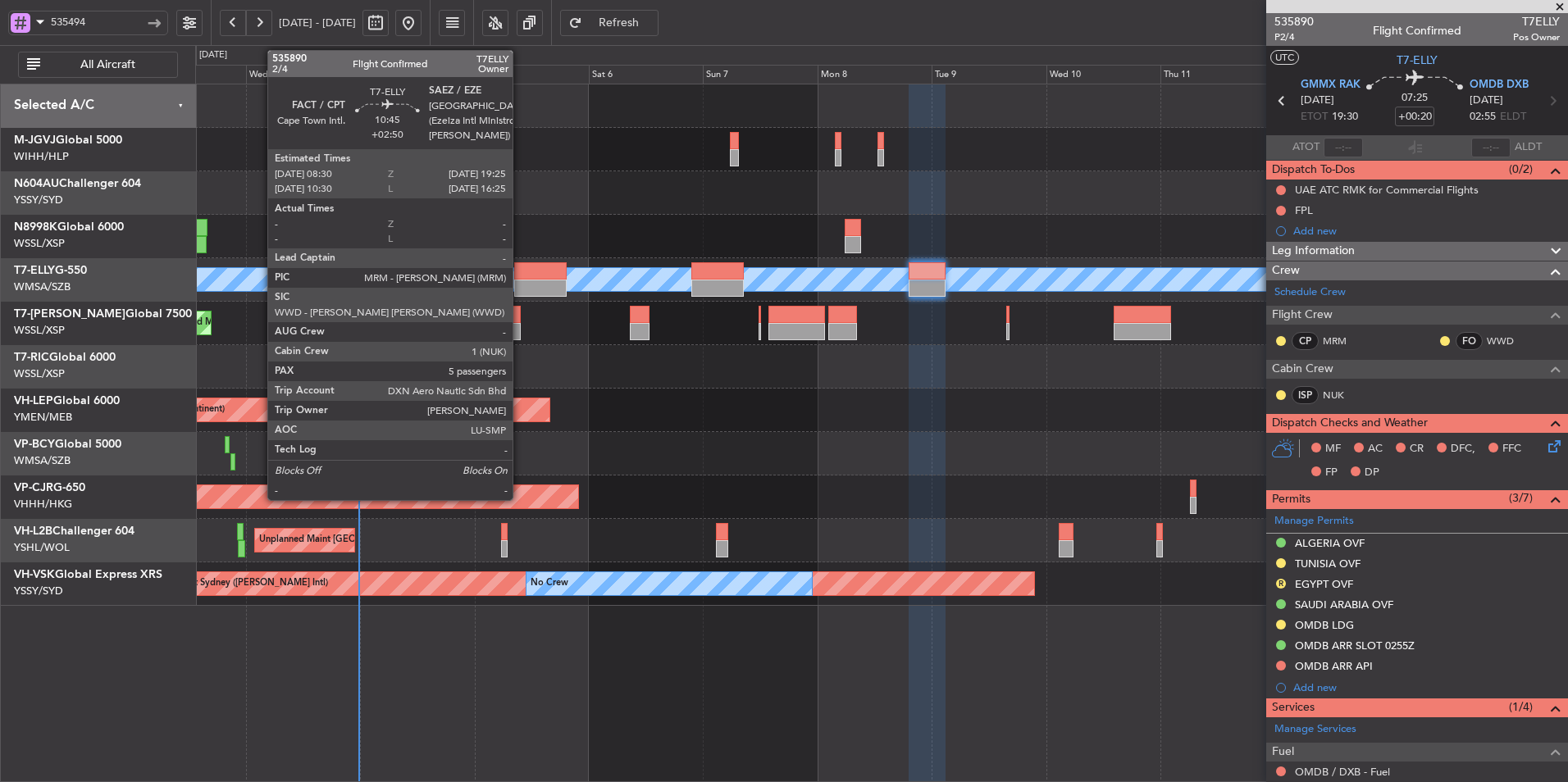
click at [519, 279] on div at bounding box center [540, 288] width 53 height 17
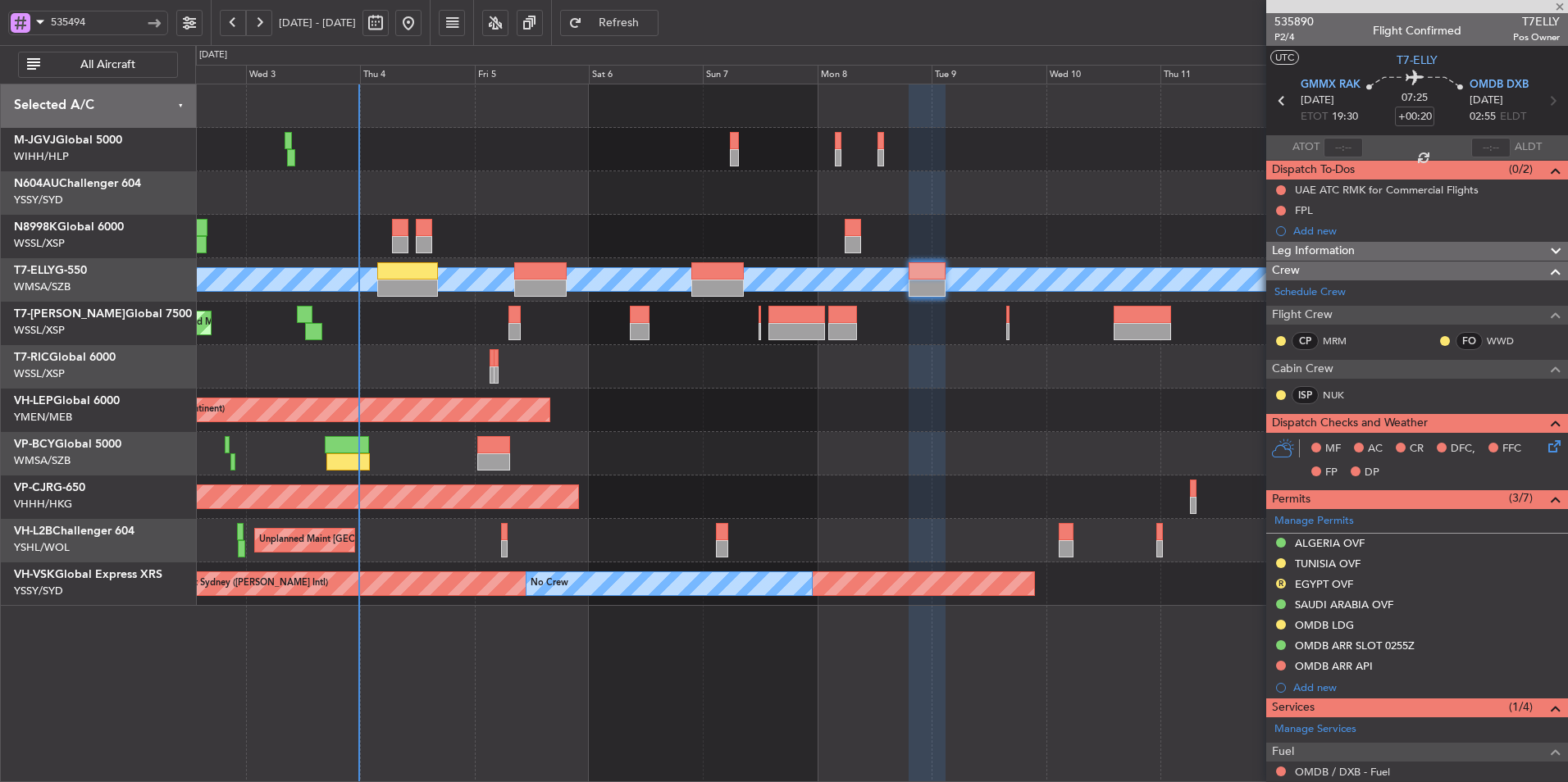
click at [604, 363] on div at bounding box center [881, 367] width 1372 height 43
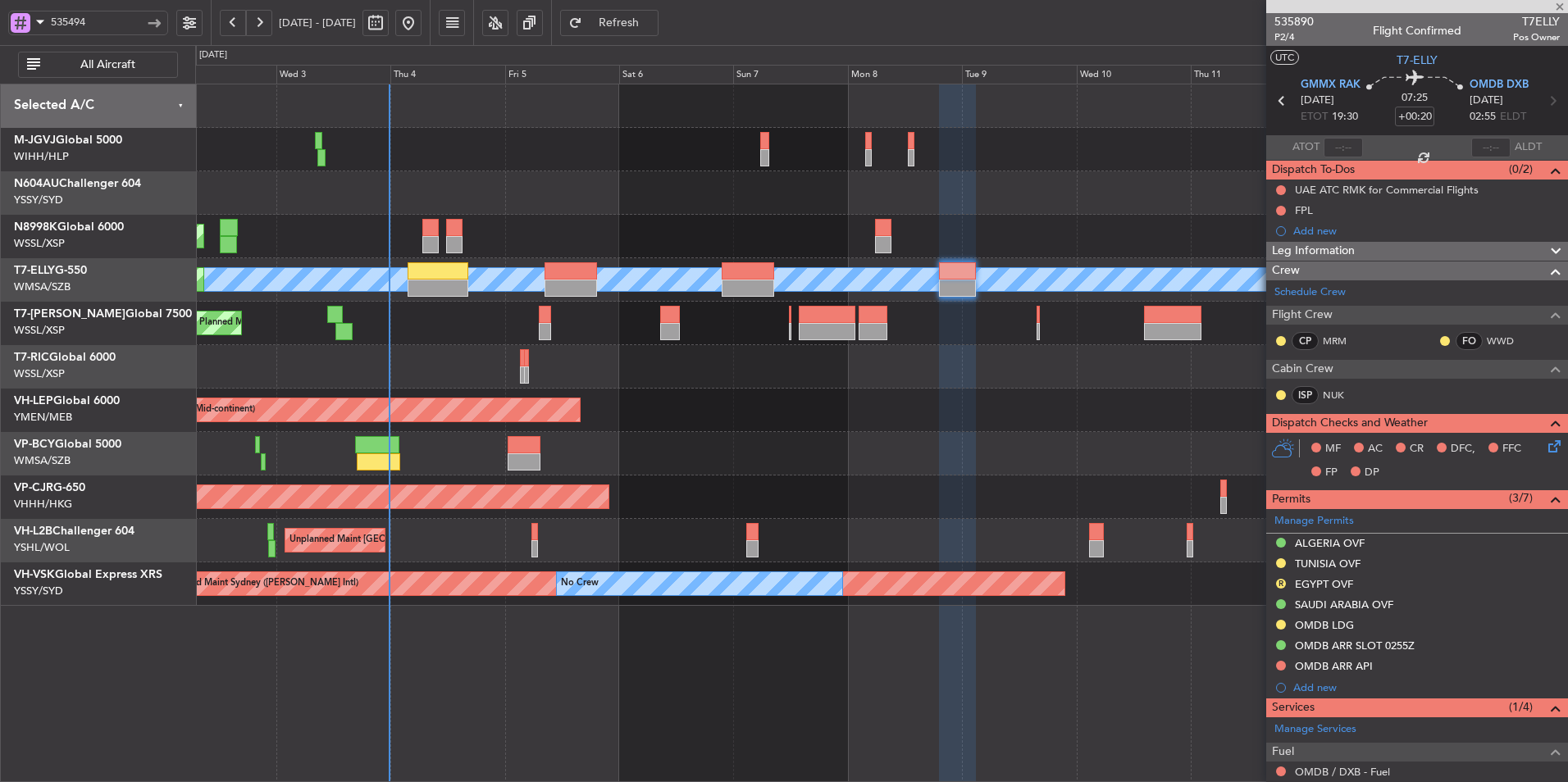
type input "+02:50"
type input "5"
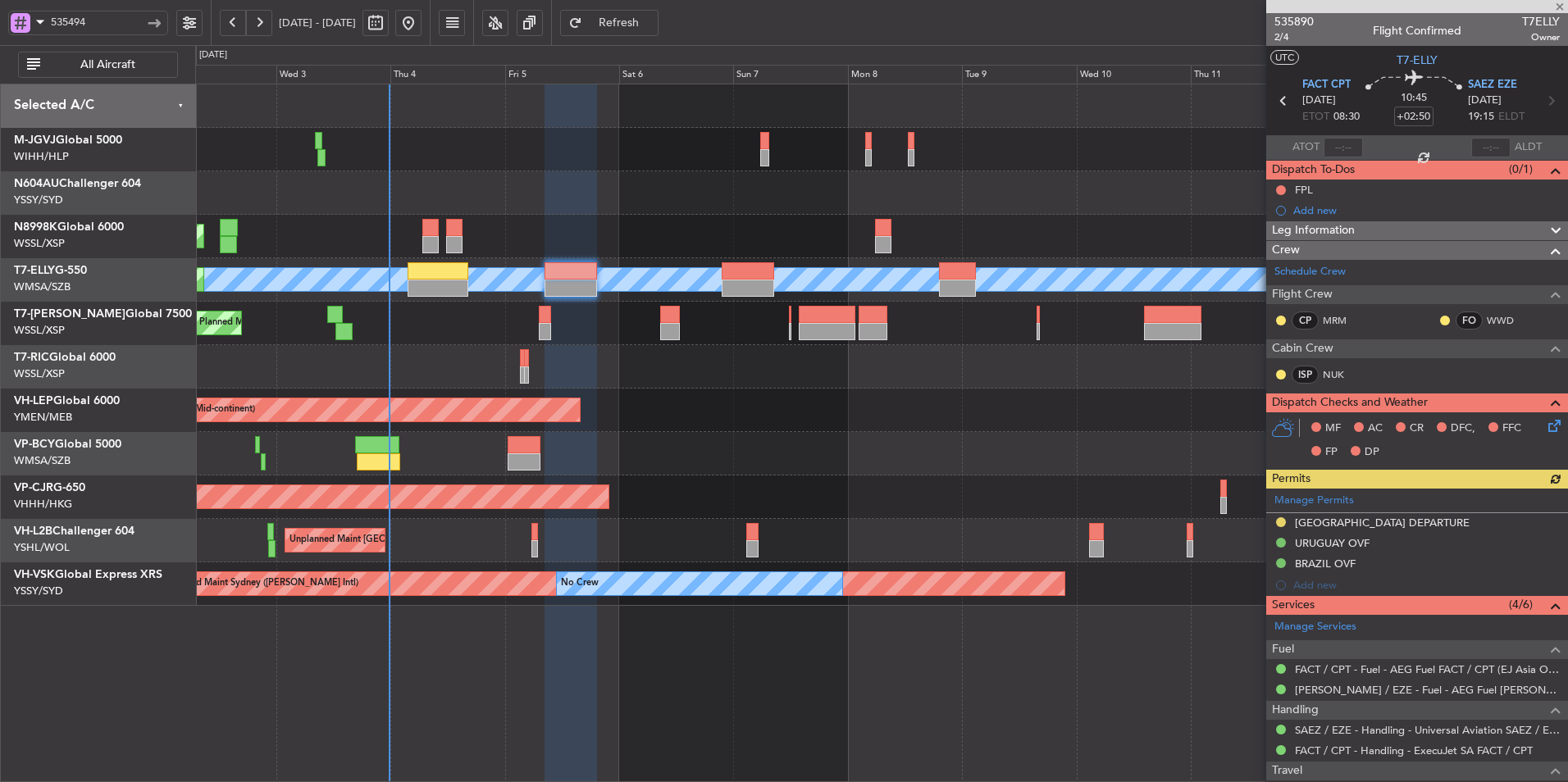
click at [646, 418] on div "Unplanned Maint Wichita (Wichita Mid-continent) Unplanned Maint Wichita (Wichit…" at bounding box center [881, 410] width 1372 height 43
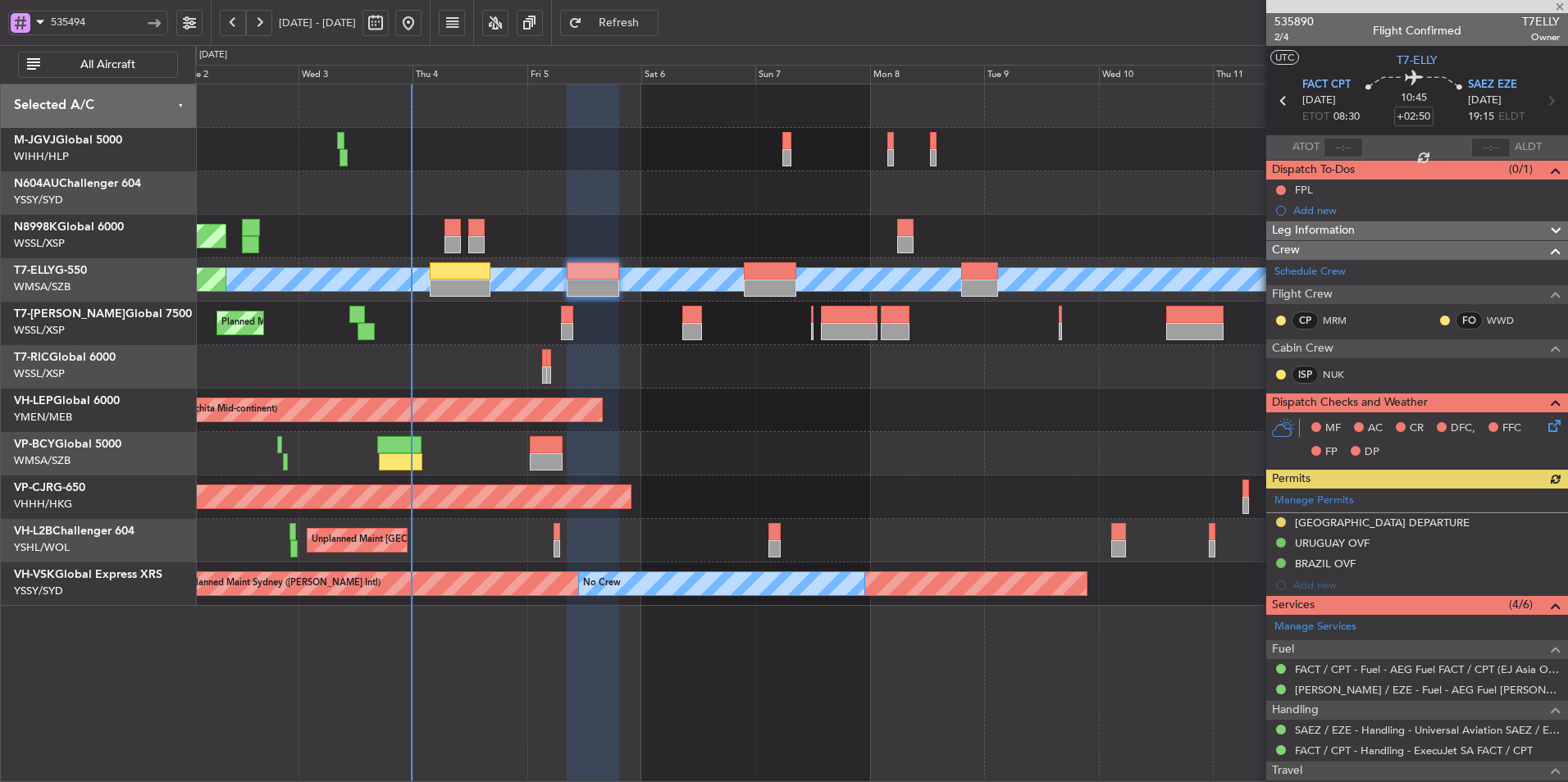
click at [948, 414] on div "Unplanned Maint Wichita (Wichita Mid-continent) Unplanned Maint Wichita (Wichit…" at bounding box center [881, 410] width 1372 height 43
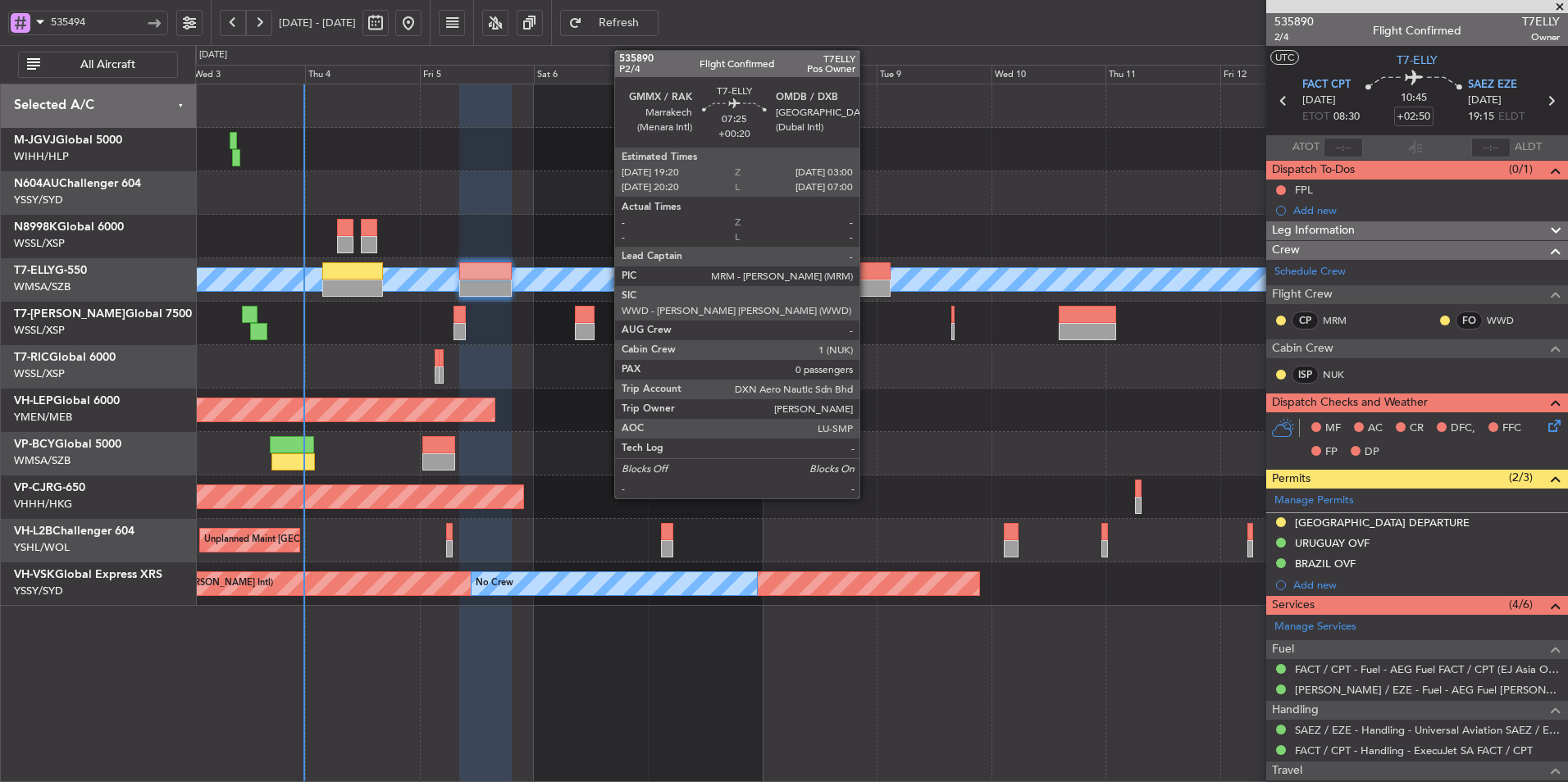
click at [866, 284] on div at bounding box center [872, 288] width 37 height 17
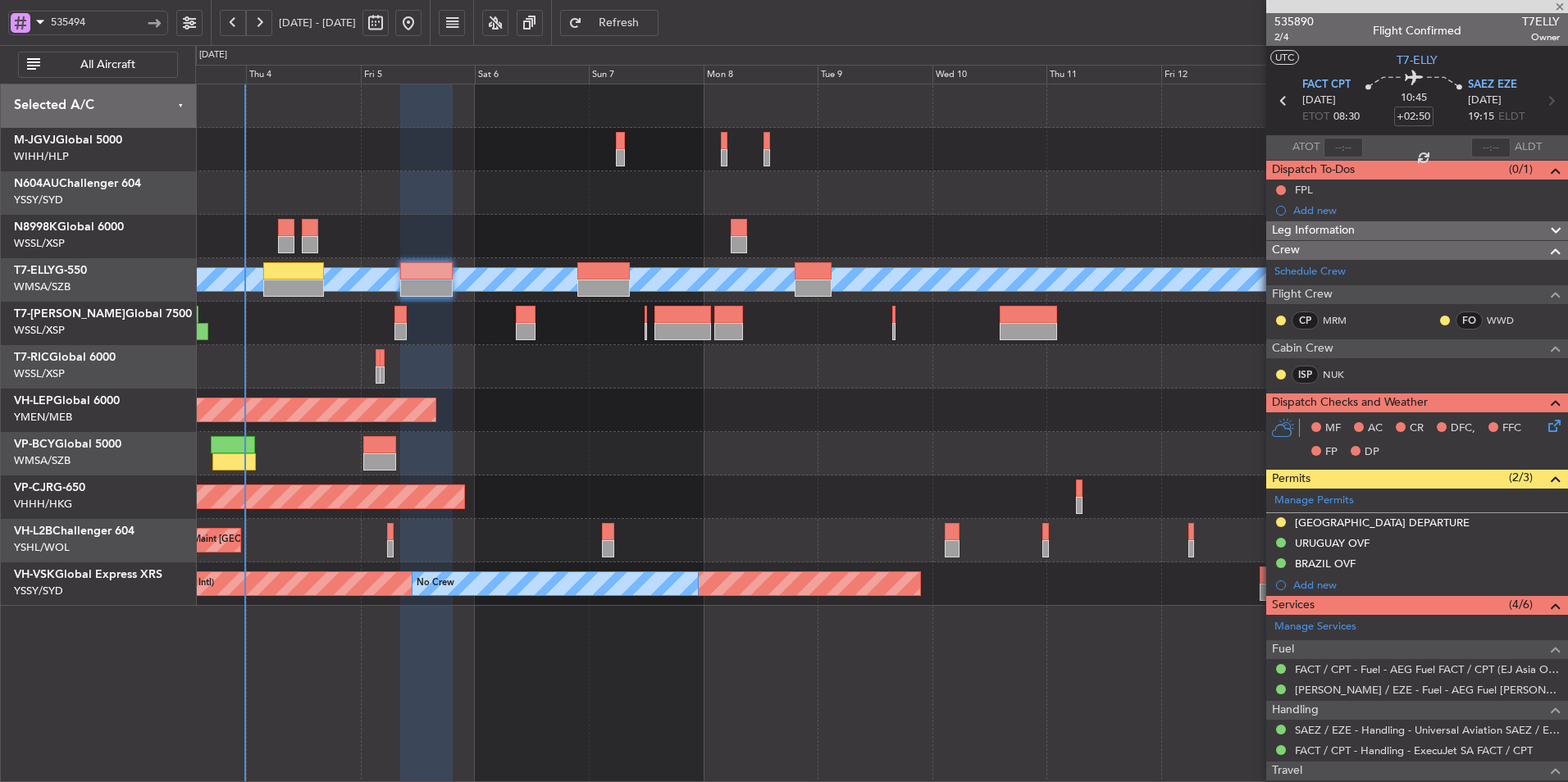
click at [817, 485] on div "Planned Maint [GEOGRAPHIC_DATA] ([GEOGRAPHIC_DATA] Intl)" at bounding box center [881, 497] width 1372 height 43
type input "+00:20"
type input "0"
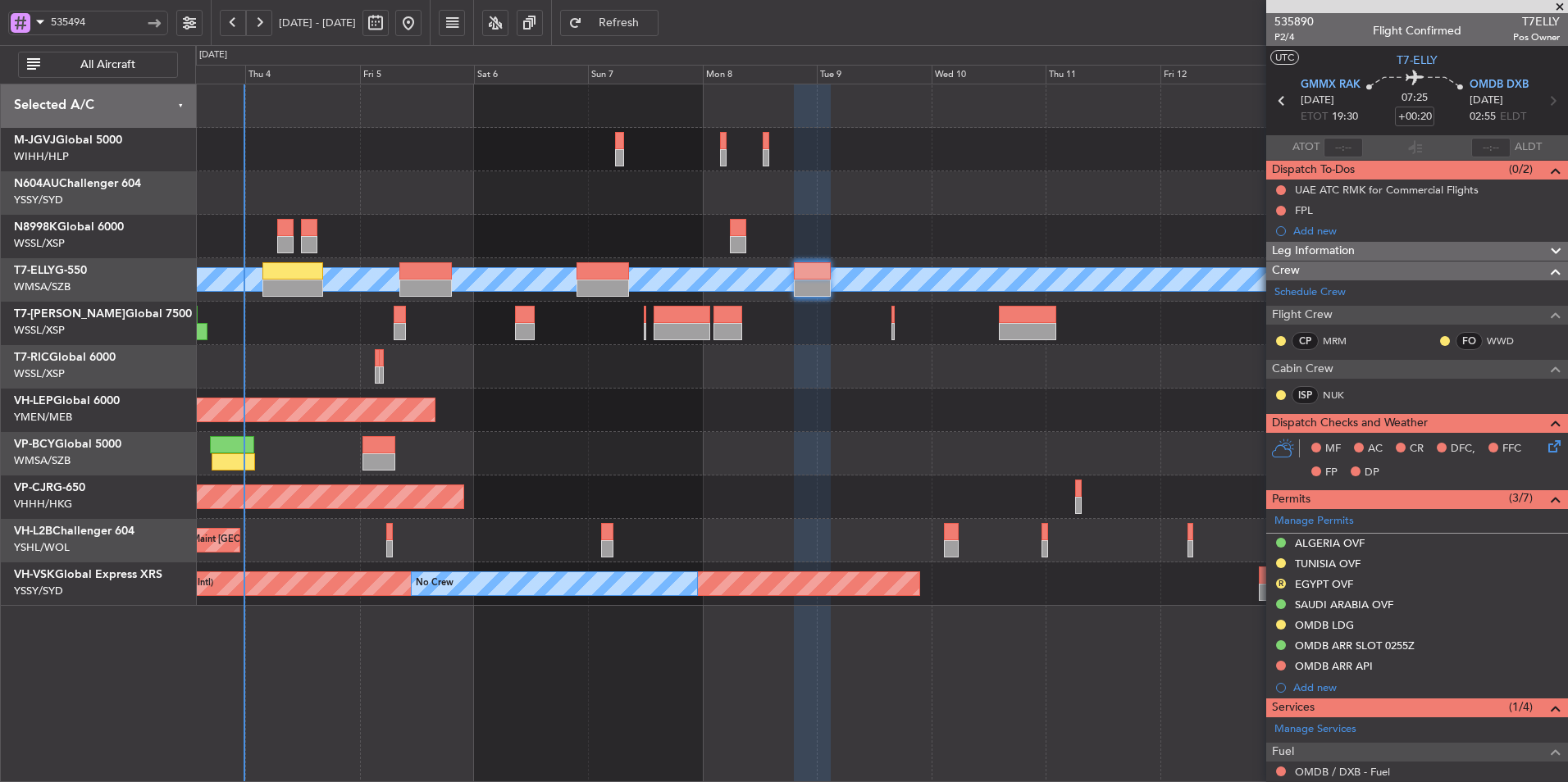
click at [738, 414] on div "Unplanned Maint Wichita (Wichita Mid-continent) Unplanned Maint Wichita (Wichit…" at bounding box center [881, 410] width 1372 height 43
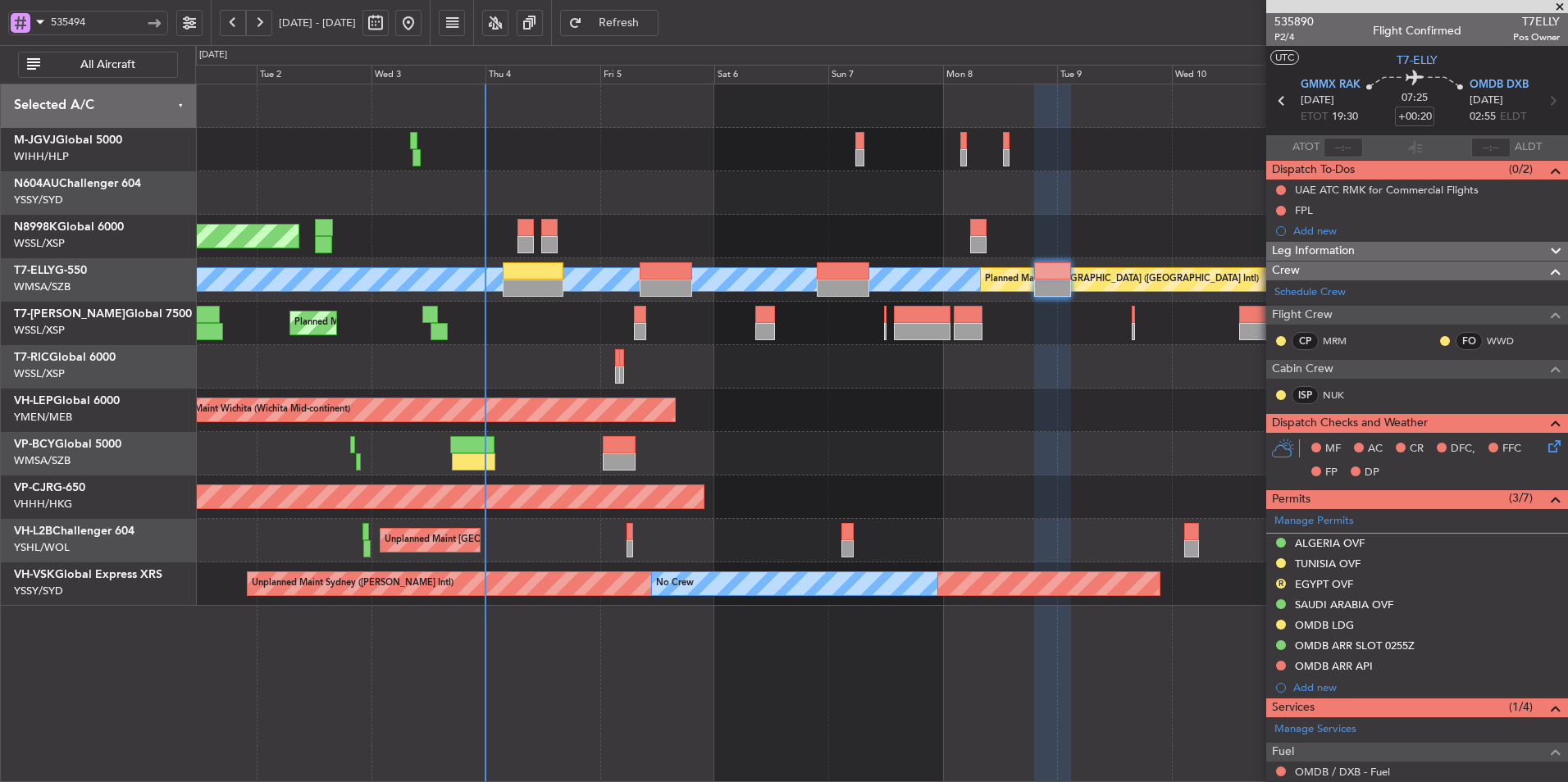
click at [823, 466] on div at bounding box center [881, 453] width 1372 height 43
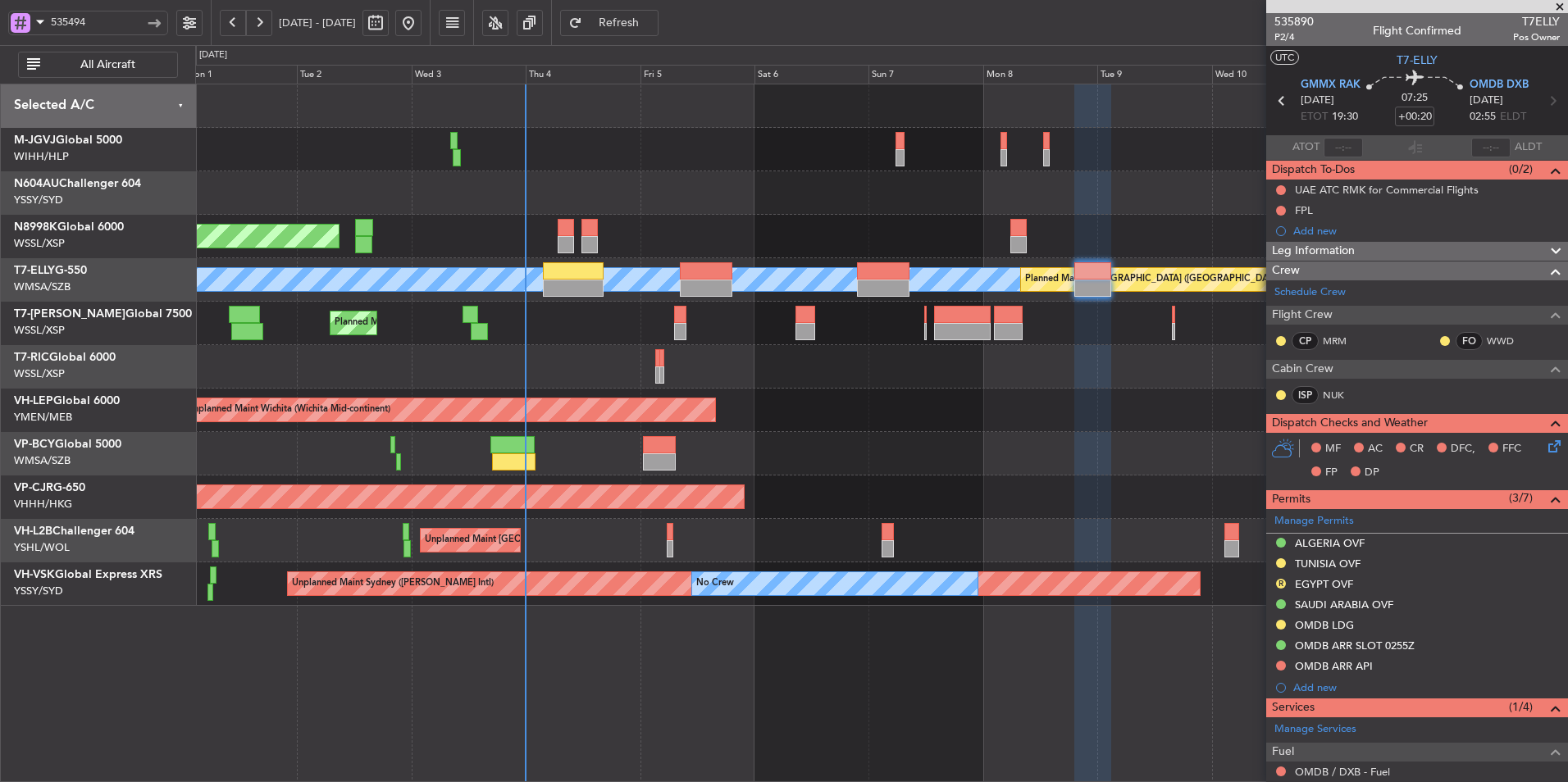
click at [970, 425] on div "Unplanned Maint Wichita (Wichita Mid-continent) Unplanned Maint Wichita (Wichit…" at bounding box center [881, 410] width 1372 height 43
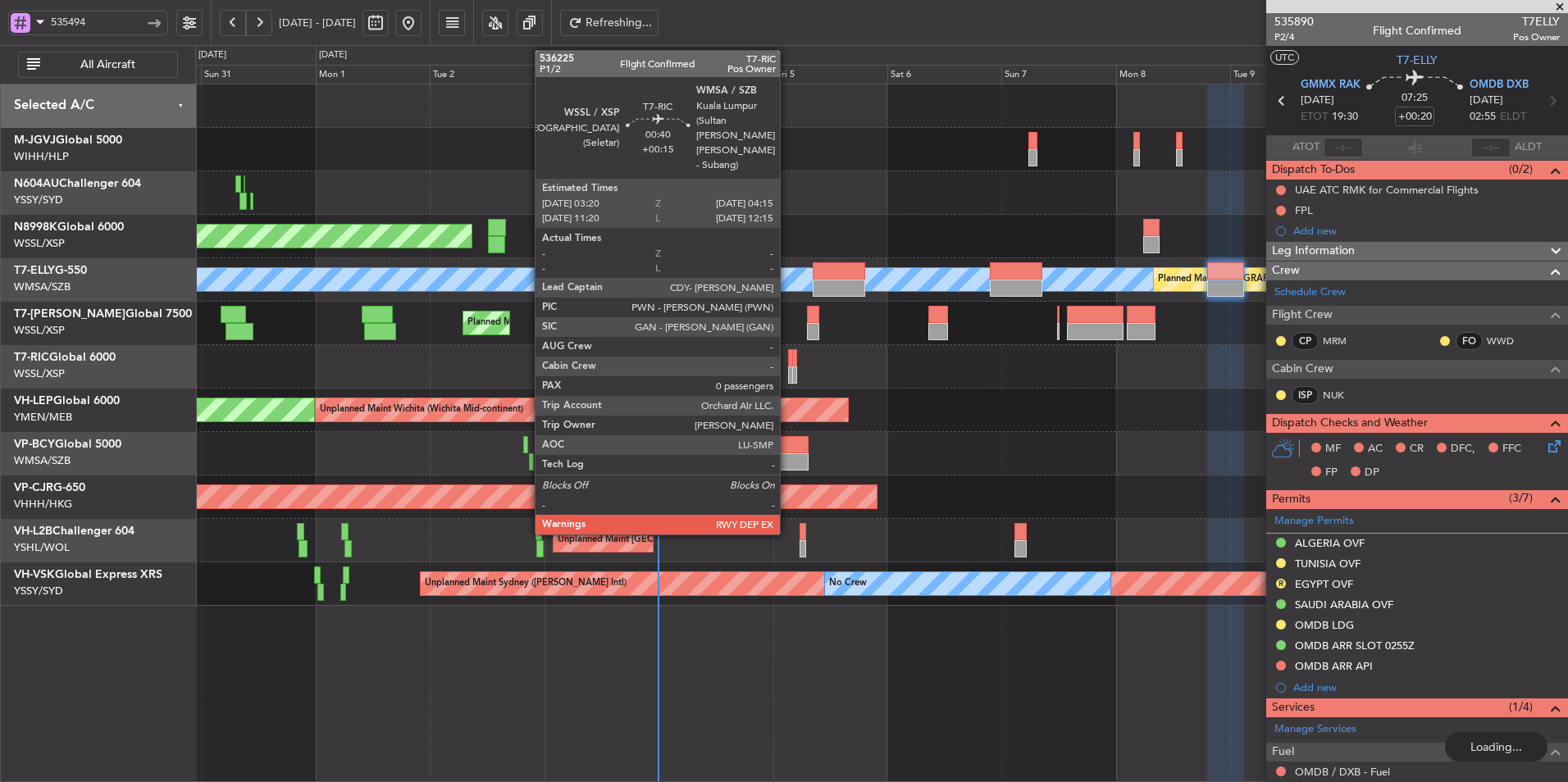
click at [787, 360] on div at bounding box center [881, 367] width 1372 height 43
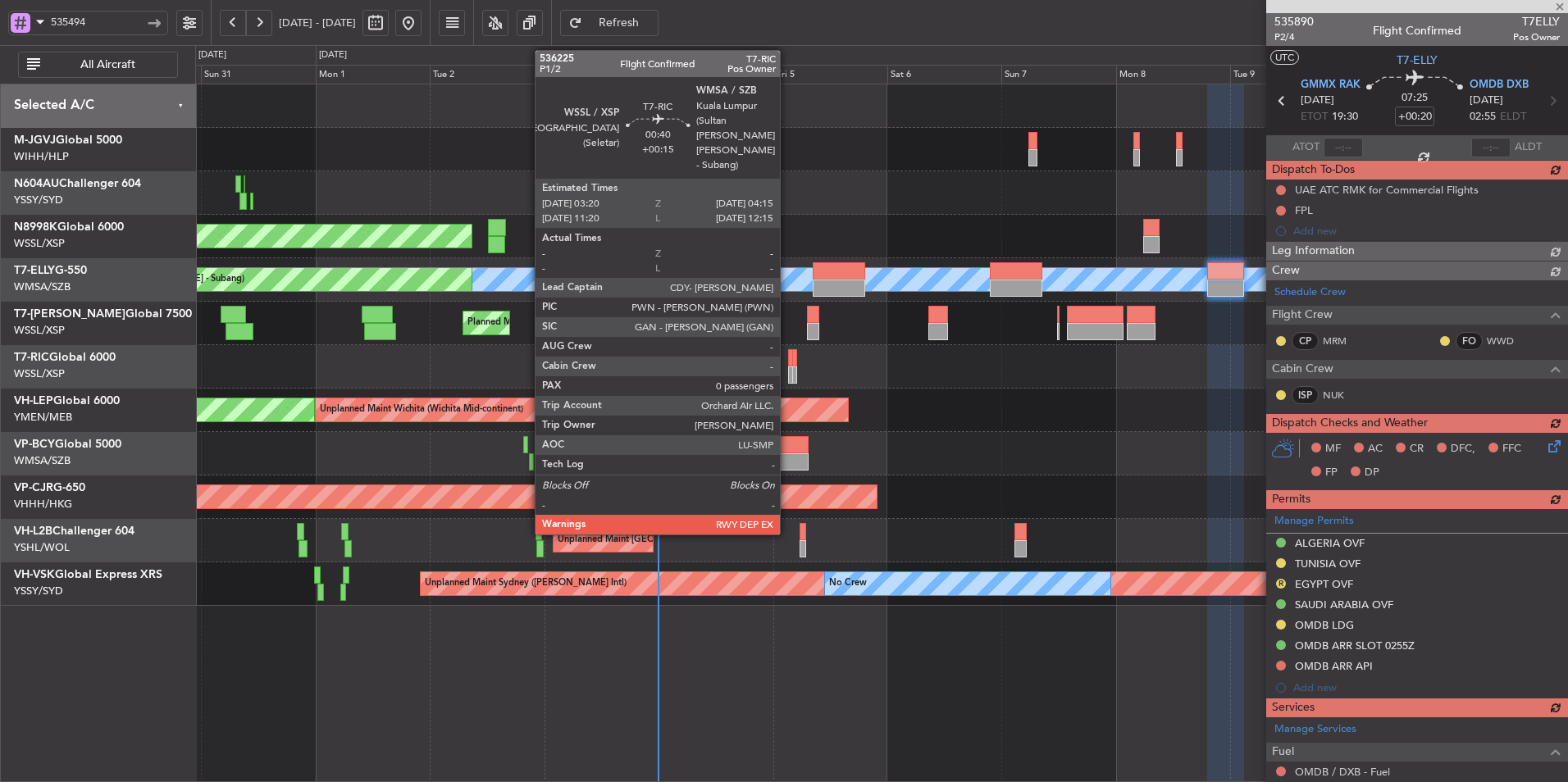
click at [789, 362] on div at bounding box center [791, 358] width 5 height 17
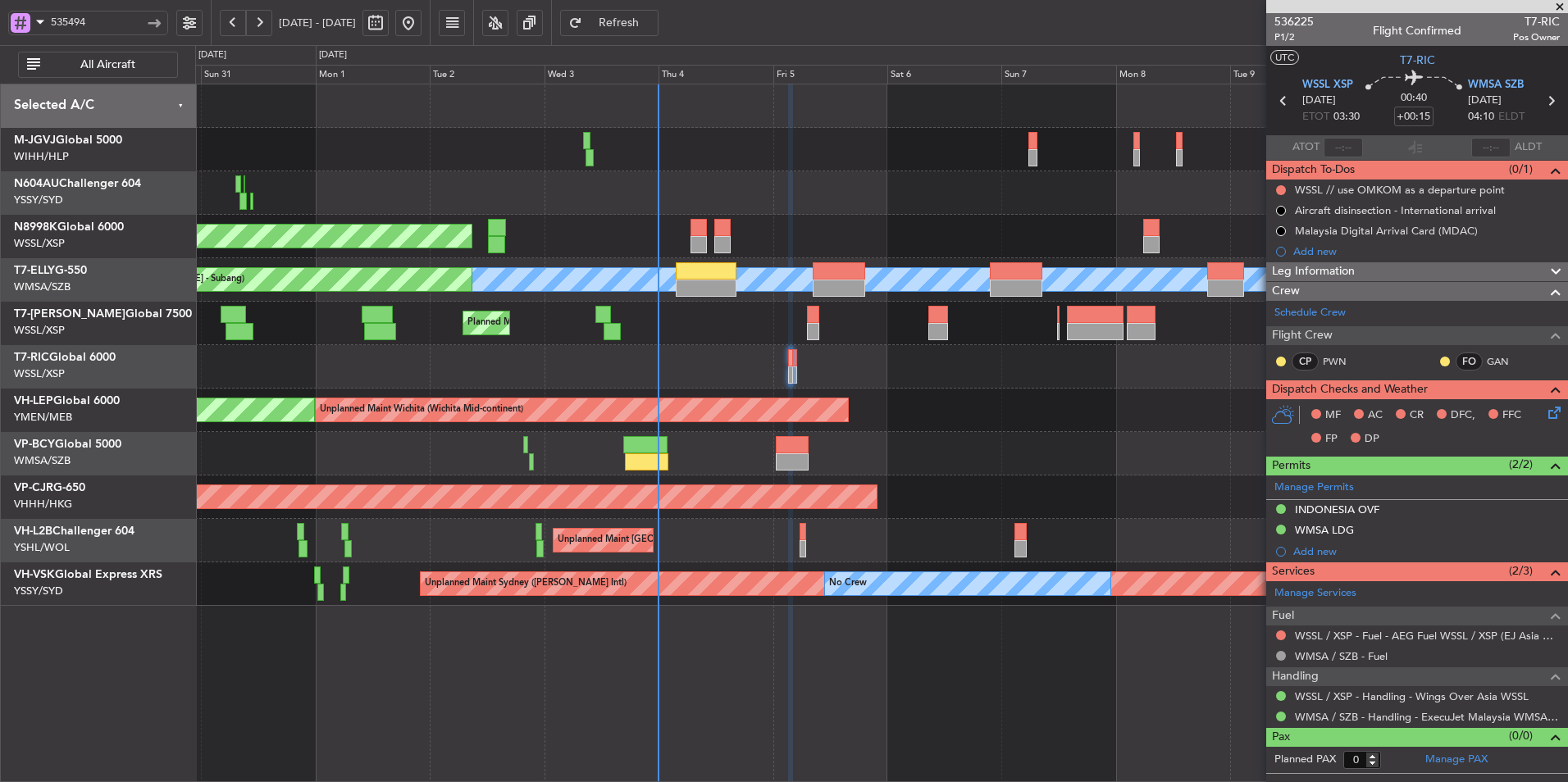
drag, startPoint x: 1289, startPoint y: 19, endPoint x: 1268, endPoint y: 19, distance: 21.0
click at [1268, 19] on div "536225 P1/2 Flight Confirmed T7-RIC Pos Owner" at bounding box center [1417, 29] width 302 height 33
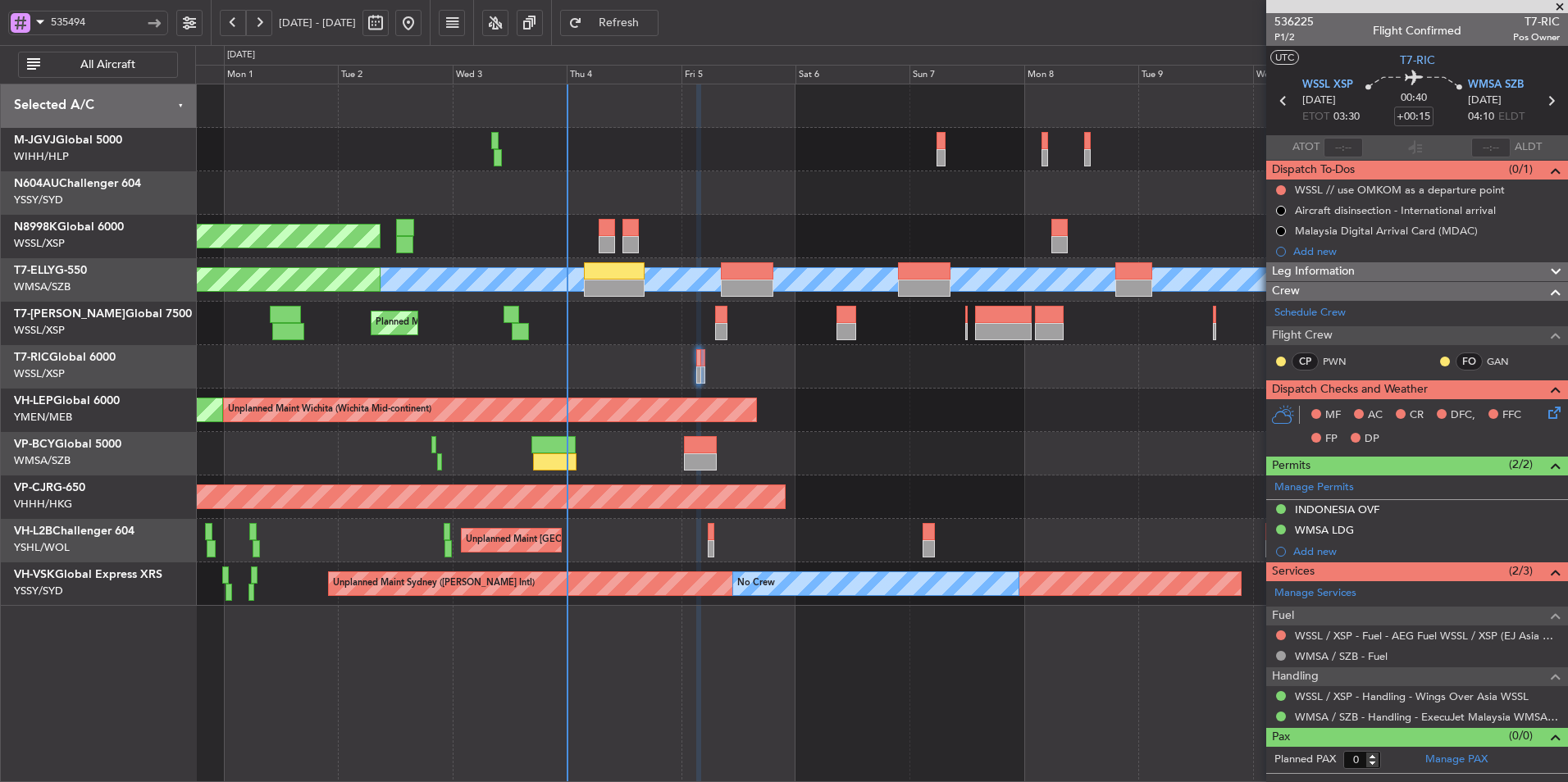
click at [790, 401] on div "Unplanned Maint Wichita (Wichita Mid-continent) Unplanned Maint Wichita (Wichit…" at bounding box center [881, 410] width 1372 height 43
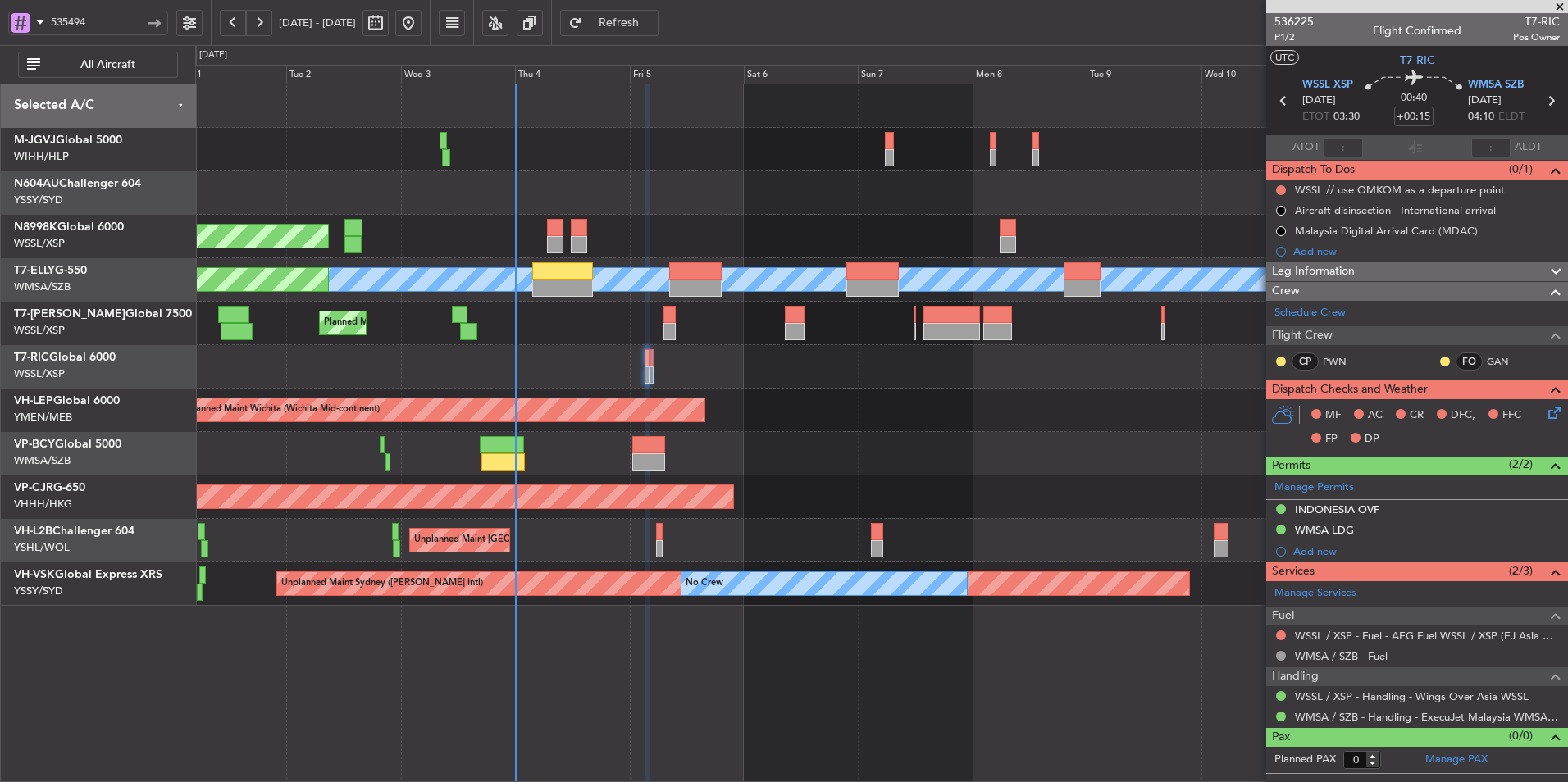
click at [794, 420] on div "Unplanned Maint Wichita (Wichita Mid-continent) Unplanned Maint Wichita (Wichit…" at bounding box center [881, 410] width 1372 height 43
click at [1341, 528] on div "WMSA LDG" at bounding box center [1324, 530] width 59 height 14
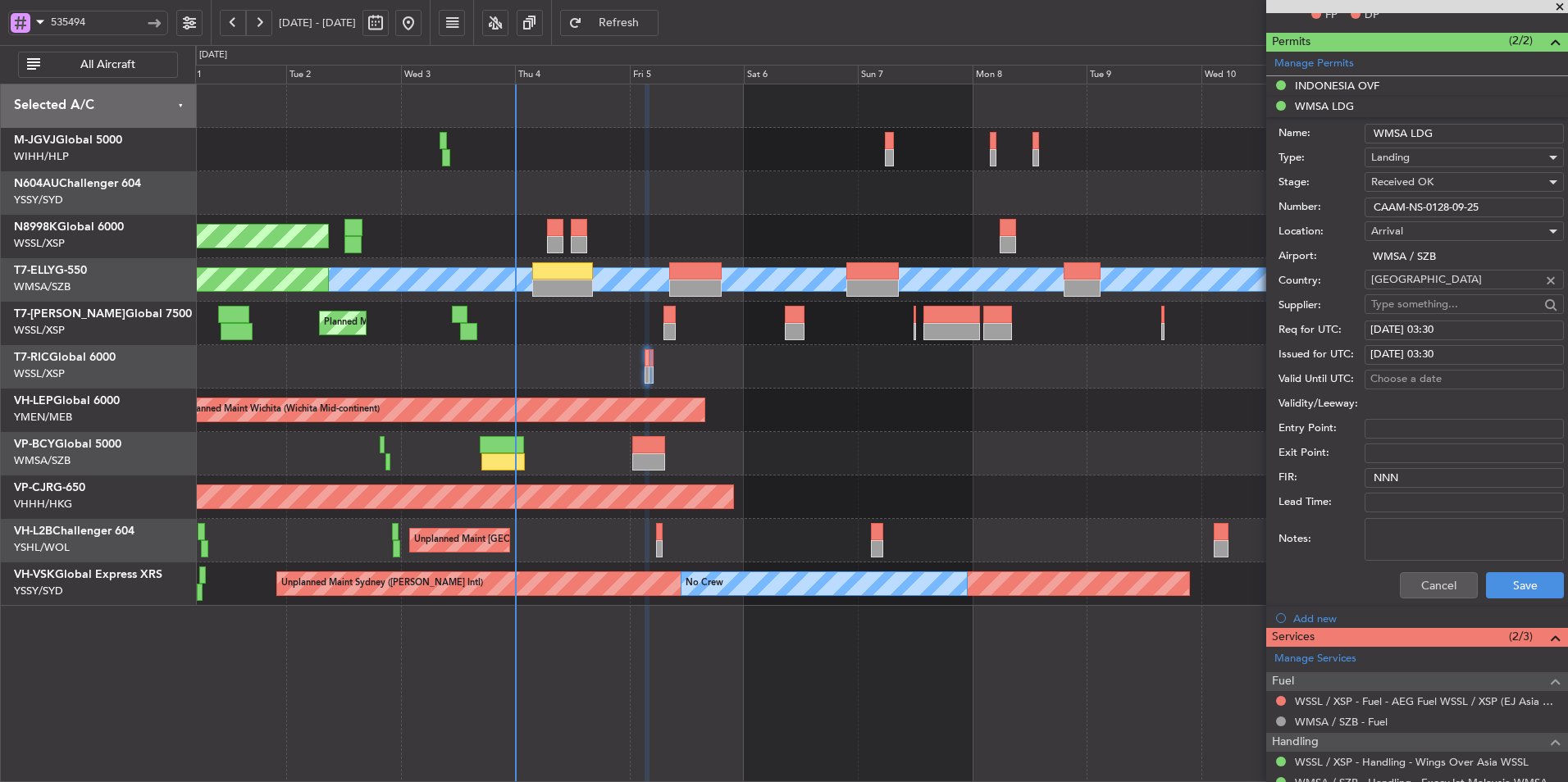
scroll to position [480, 0]
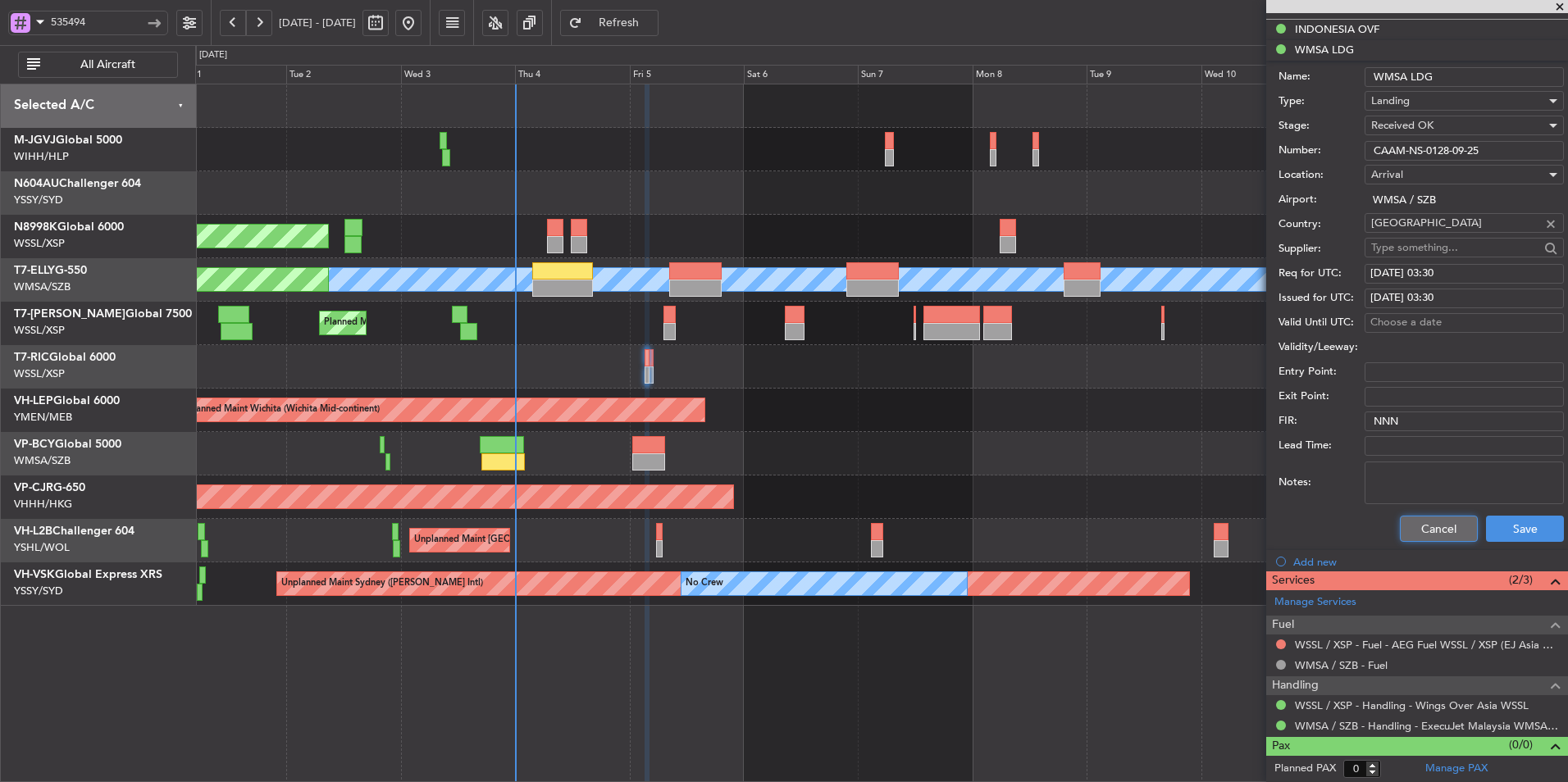
click at [1433, 530] on button "Cancel" at bounding box center [1439, 529] width 78 height 26
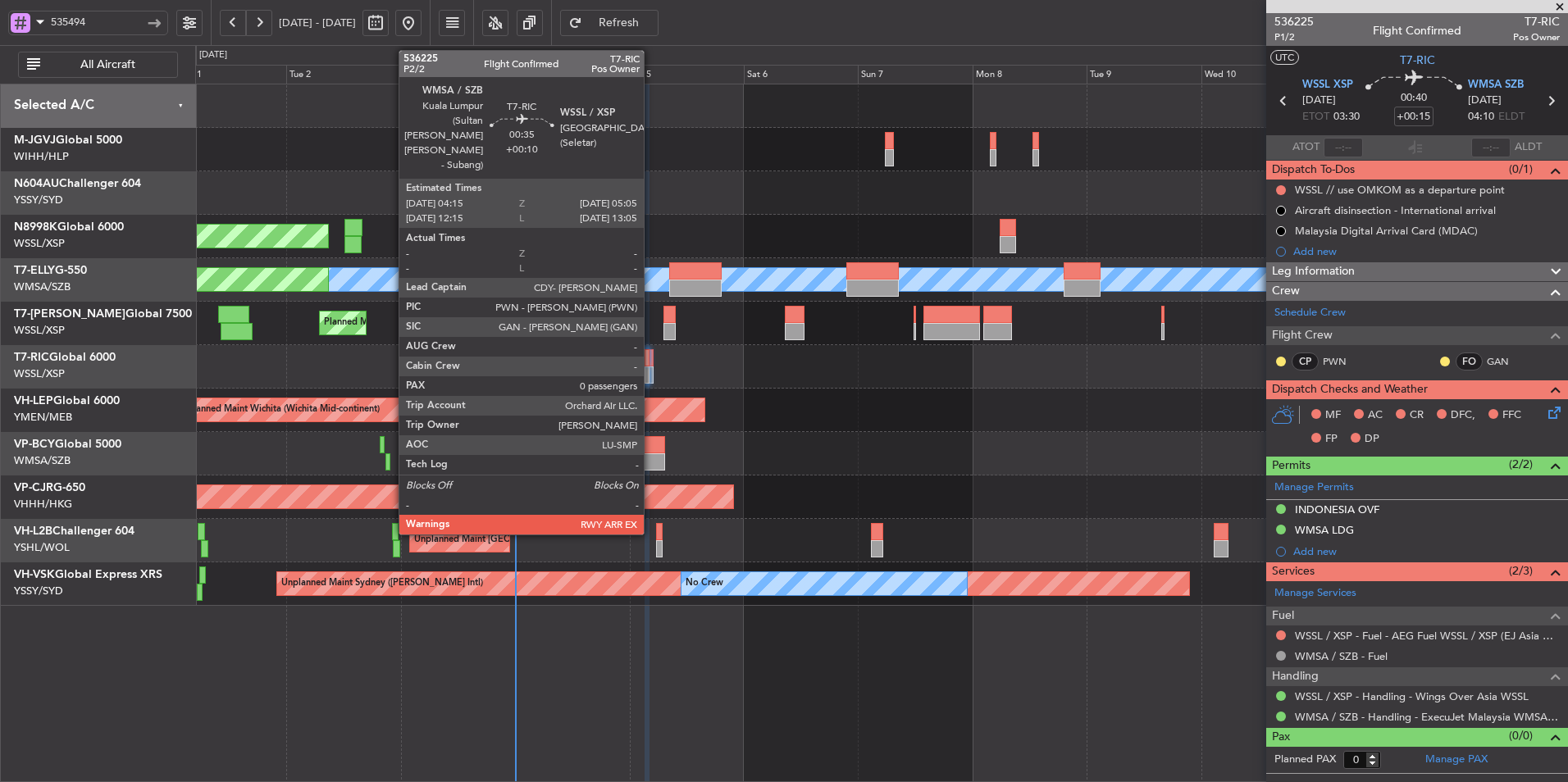
click at [651, 363] on div at bounding box center [650, 358] width 4 height 17
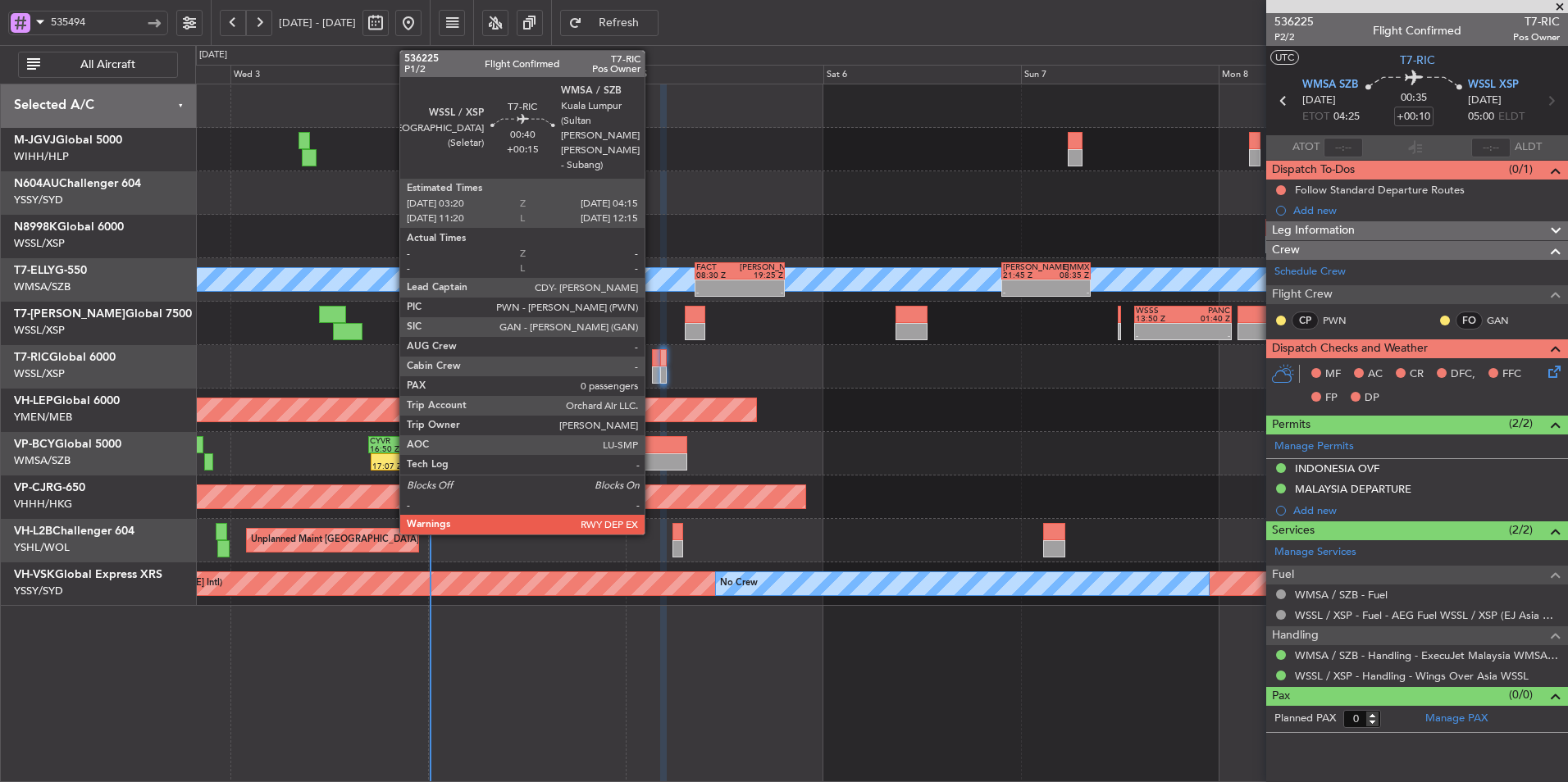
click at [652, 364] on div at bounding box center [656, 358] width 8 height 17
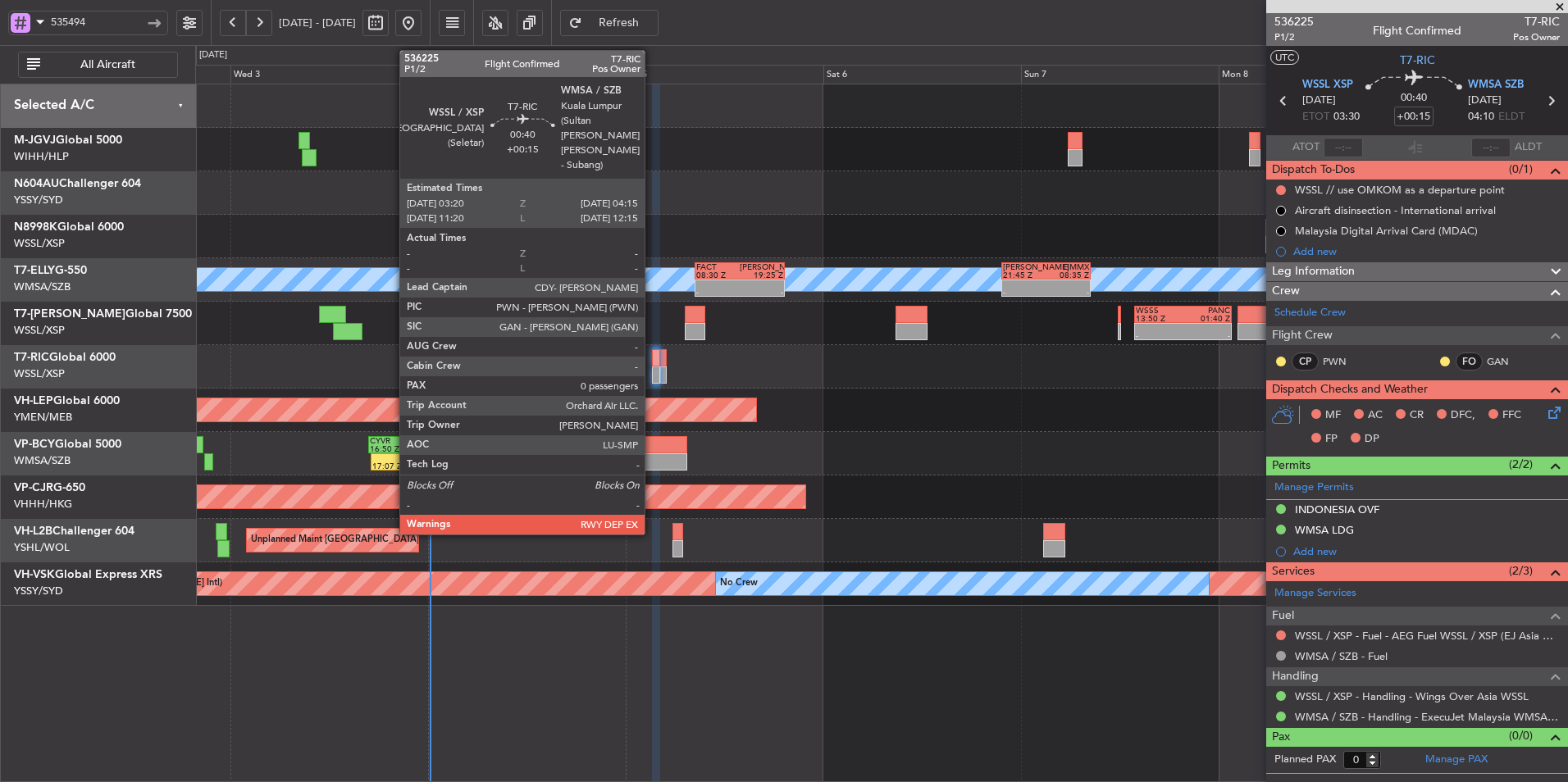
click at [652, 364] on div at bounding box center [656, 358] width 8 height 17
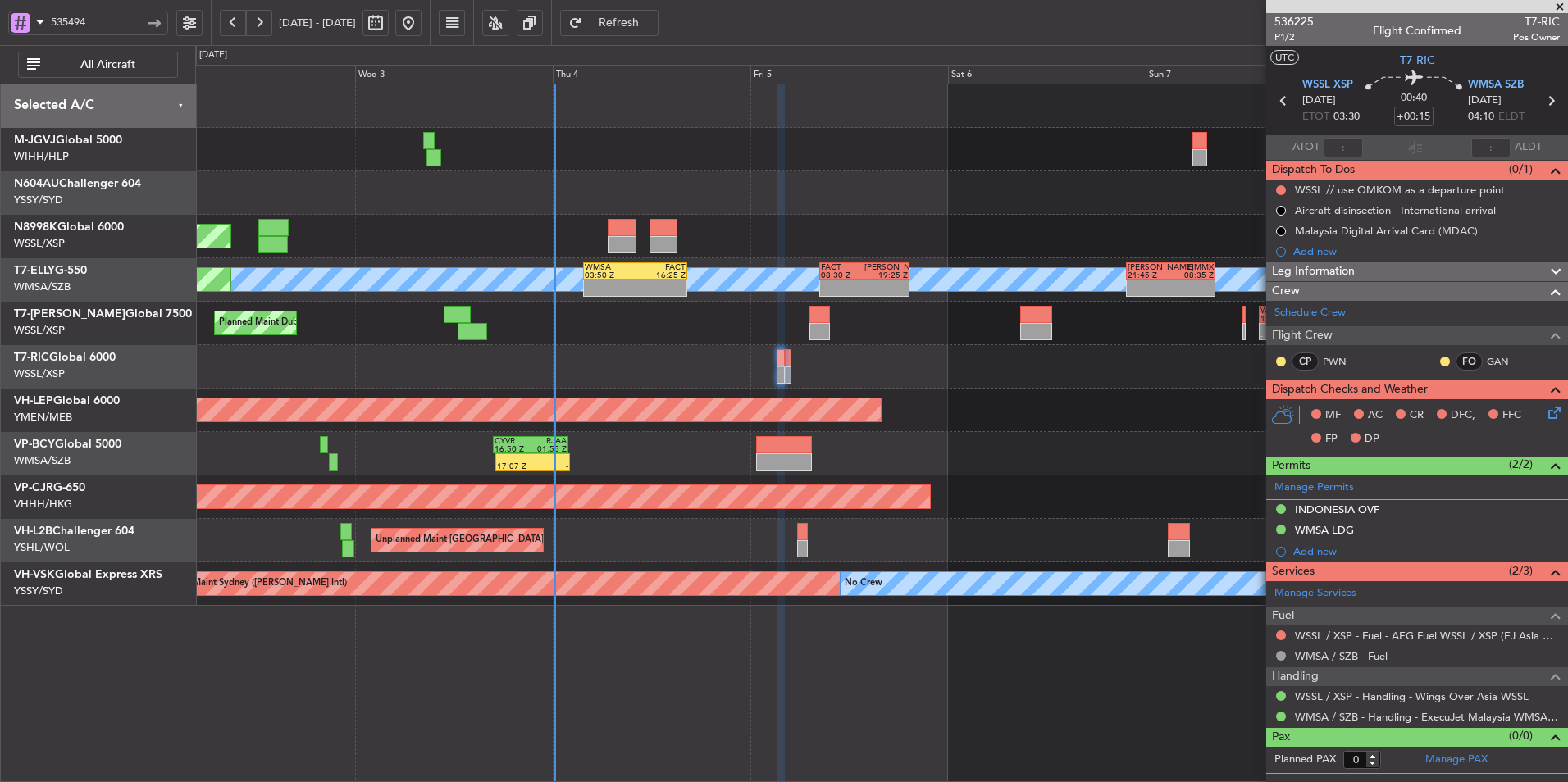
click at [618, 244] on div "Planned Maint [GEOGRAPHIC_DATA] (Seletar)" at bounding box center [881, 237] width 1372 height 43
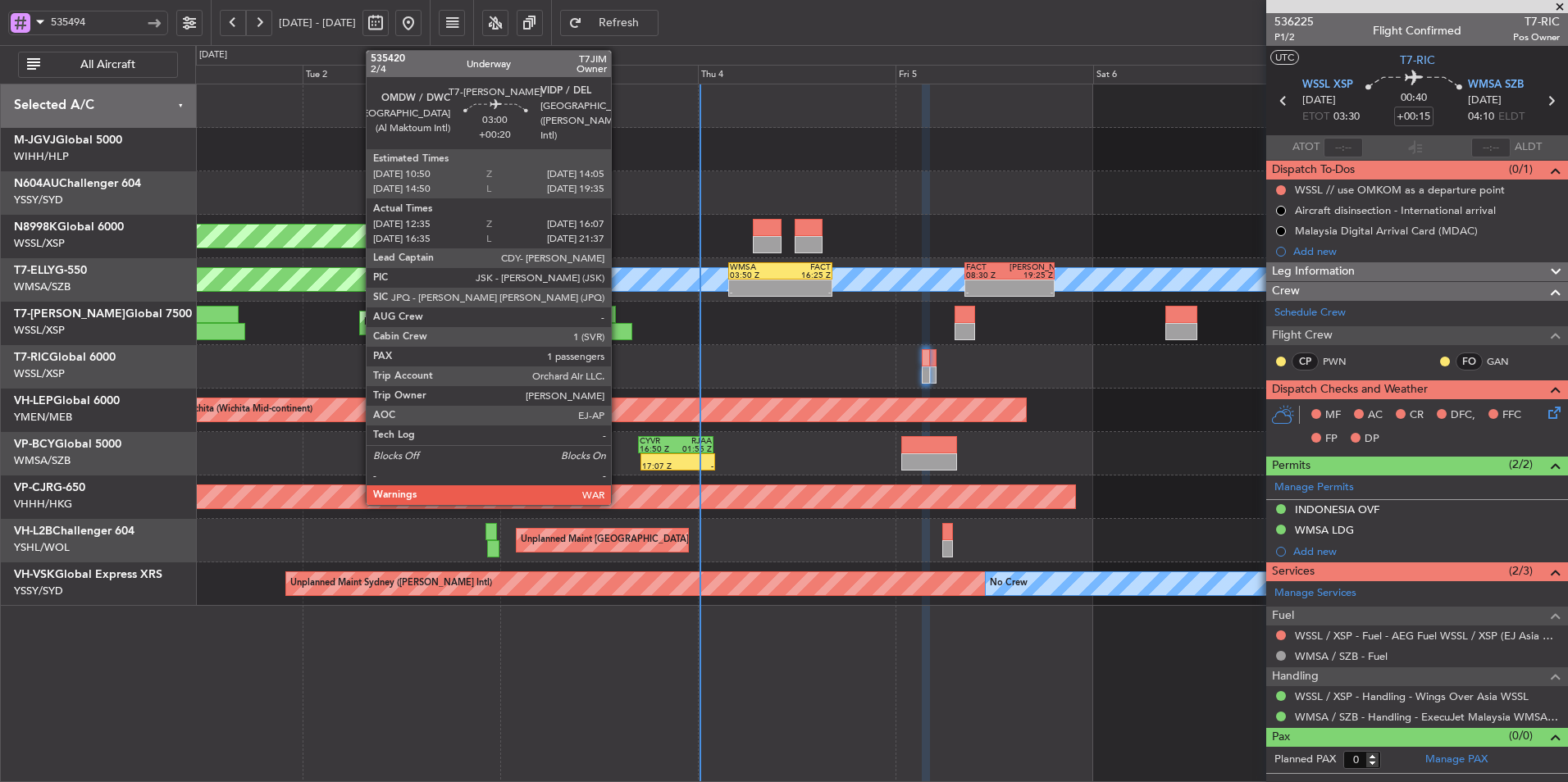
click at [618, 326] on div at bounding box center [617, 332] width 29 height 17
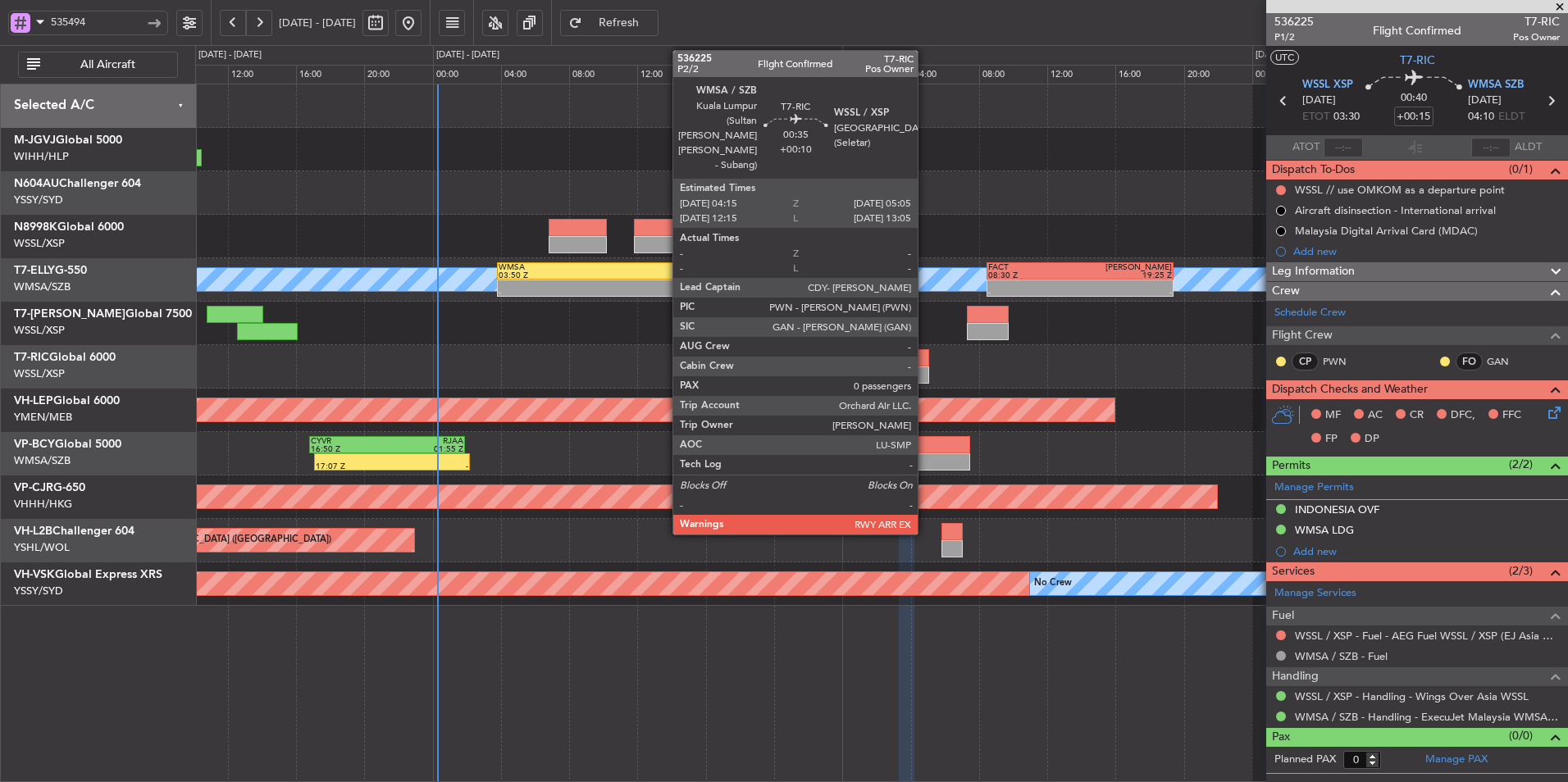
click at [924, 361] on div at bounding box center [921, 358] width 15 height 17
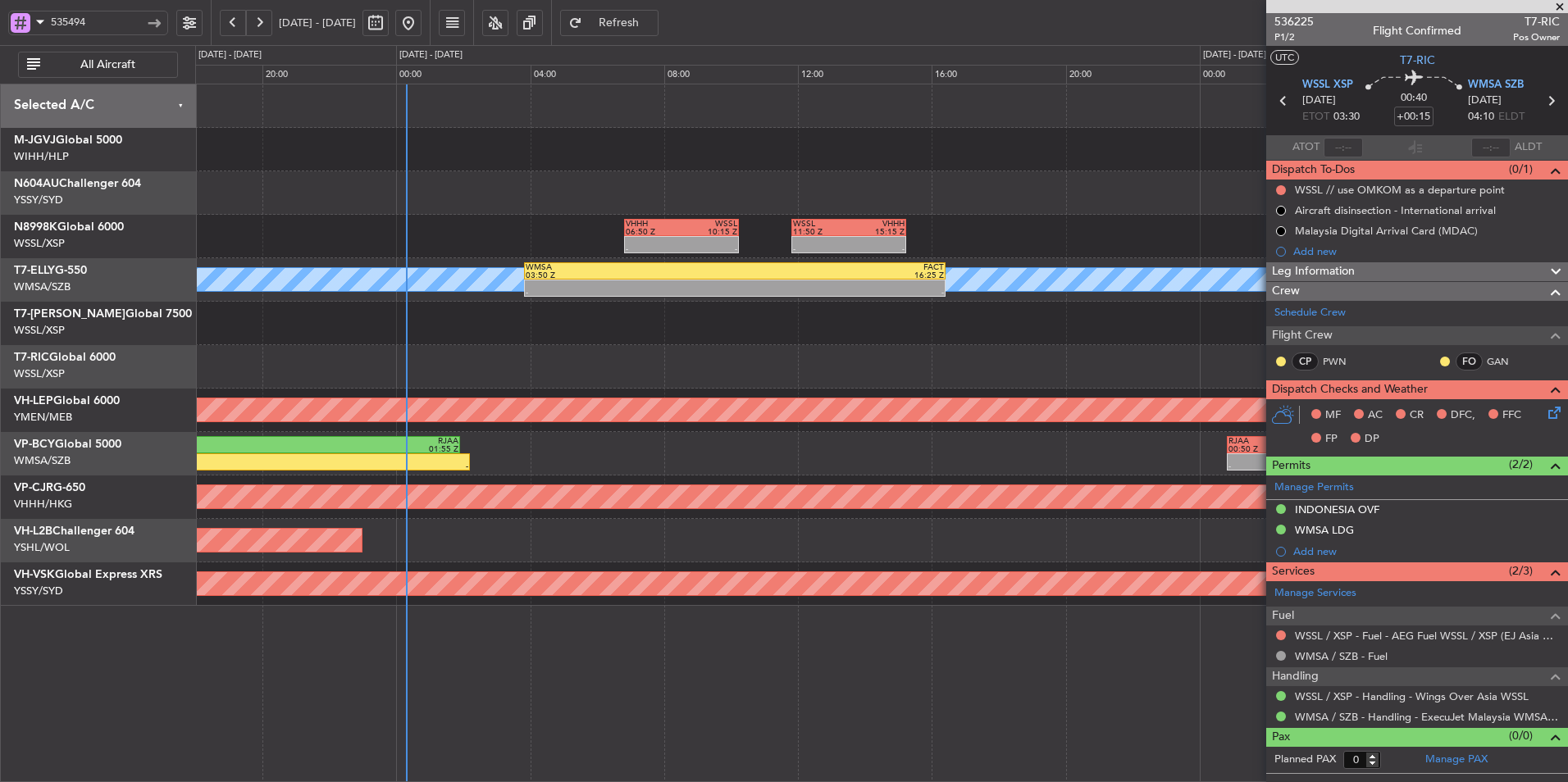
click at [899, 346] on div "- - WSSL 03:20 Z WMSA 04:15 Z" at bounding box center [881, 367] width 1372 height 43
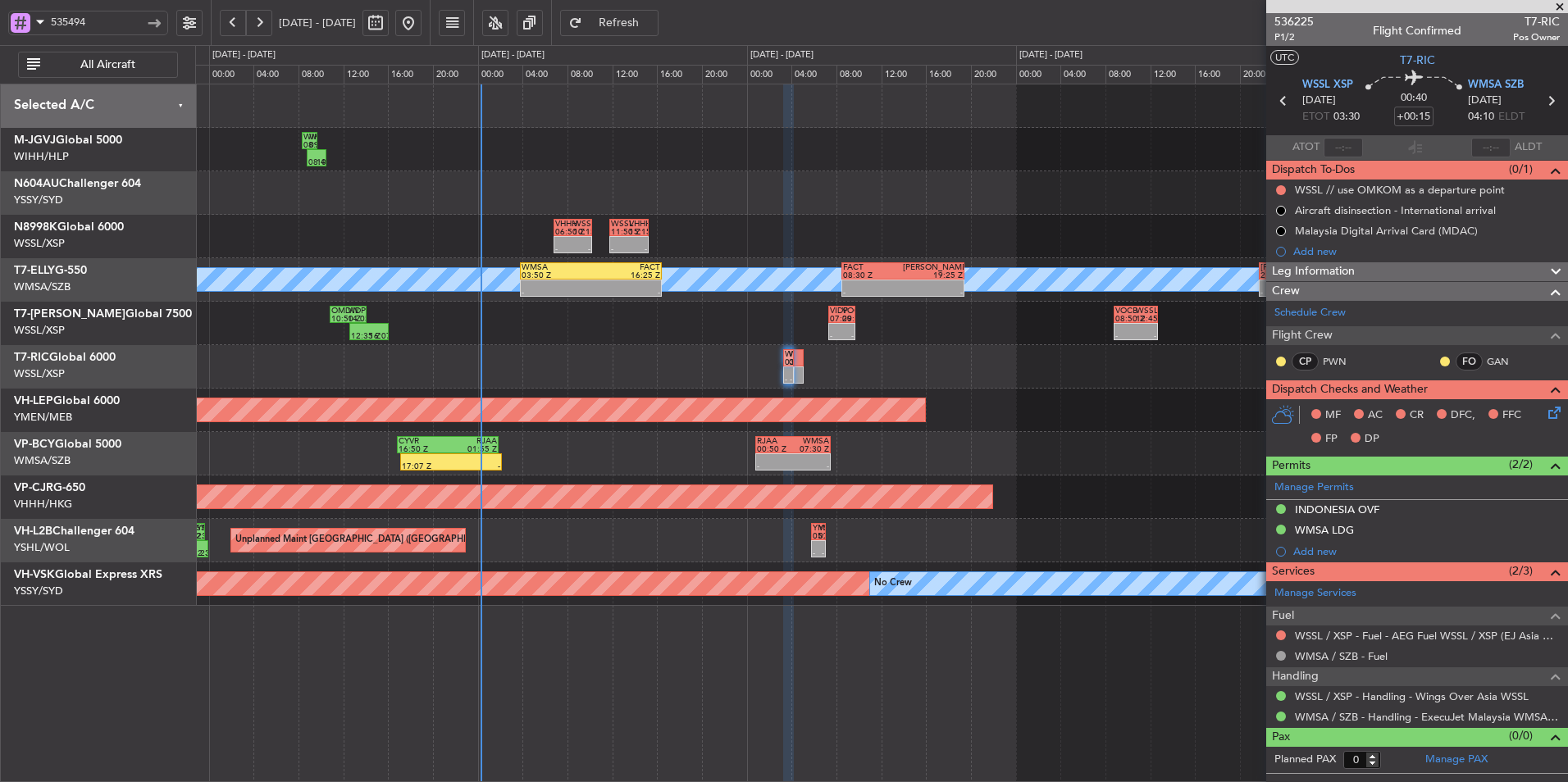
click at [640, 364] on div "- - WSSL 03:20 Z WMSA 04:15 Z" at bounding box center [881, 367] width 1372 height 43
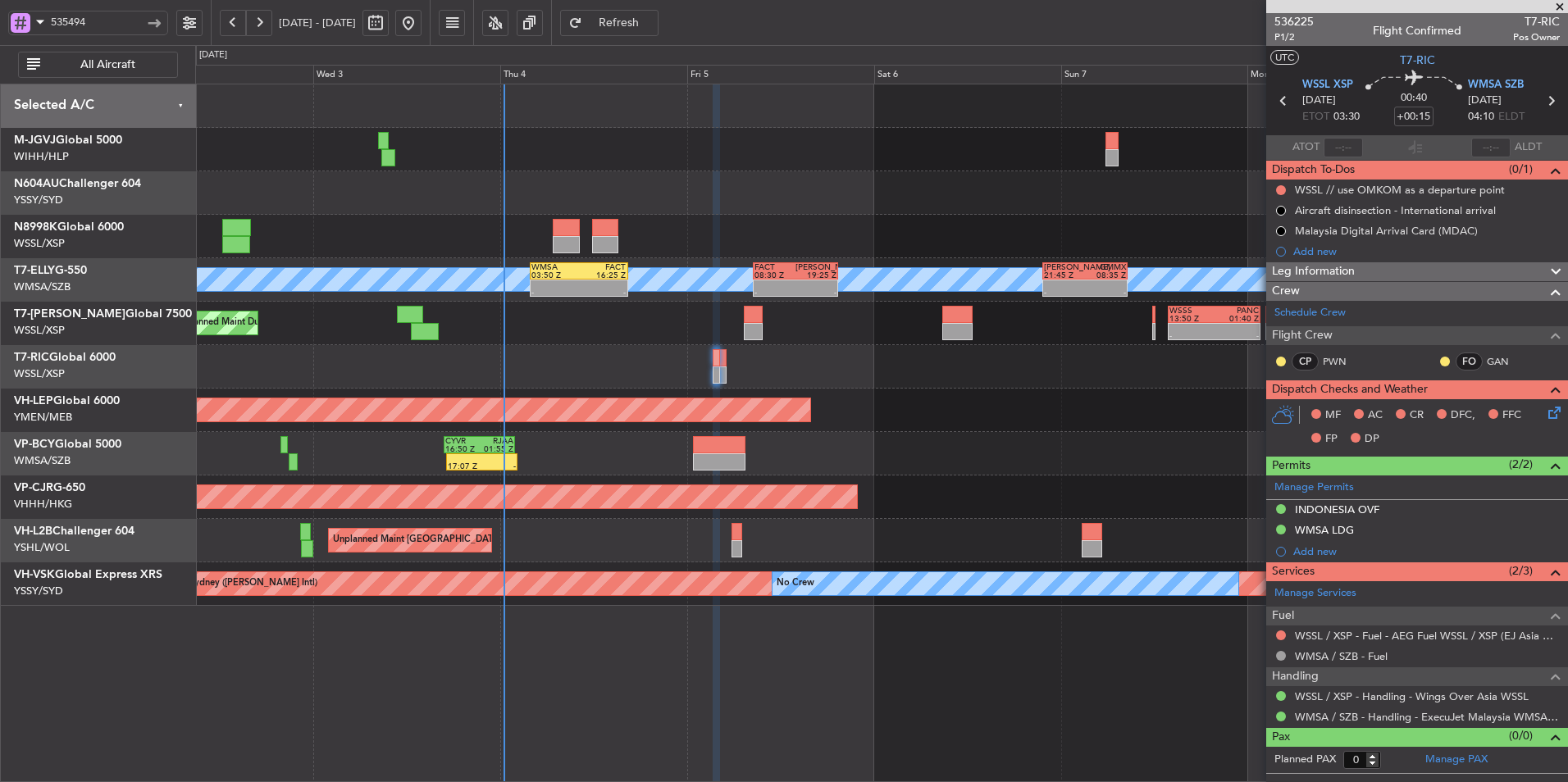
click at [1556, 409] on icon at bounding box center [1551, 409] width 13 height 13
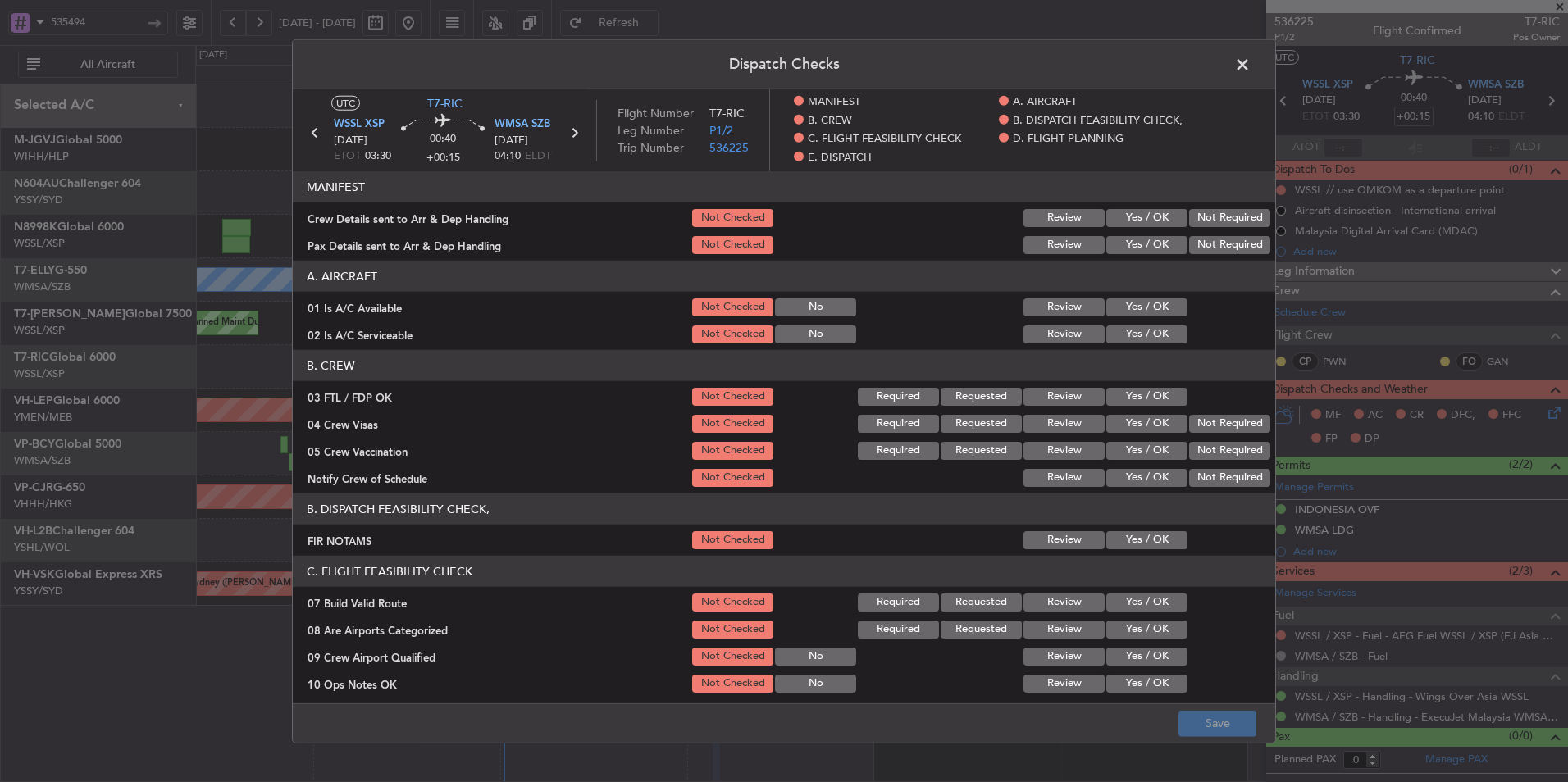
click at [1127, 213] on button "Yes / OK" at bounding box center [1147, 218] width 82 height 18
click at [1134, 243] on button "Yes / OK" at bounding box center [1147, 244] width 82 height 18
click at [1135, 325] on button "Yes / OK" at bounding box center [1147, 334] width 82 height 18
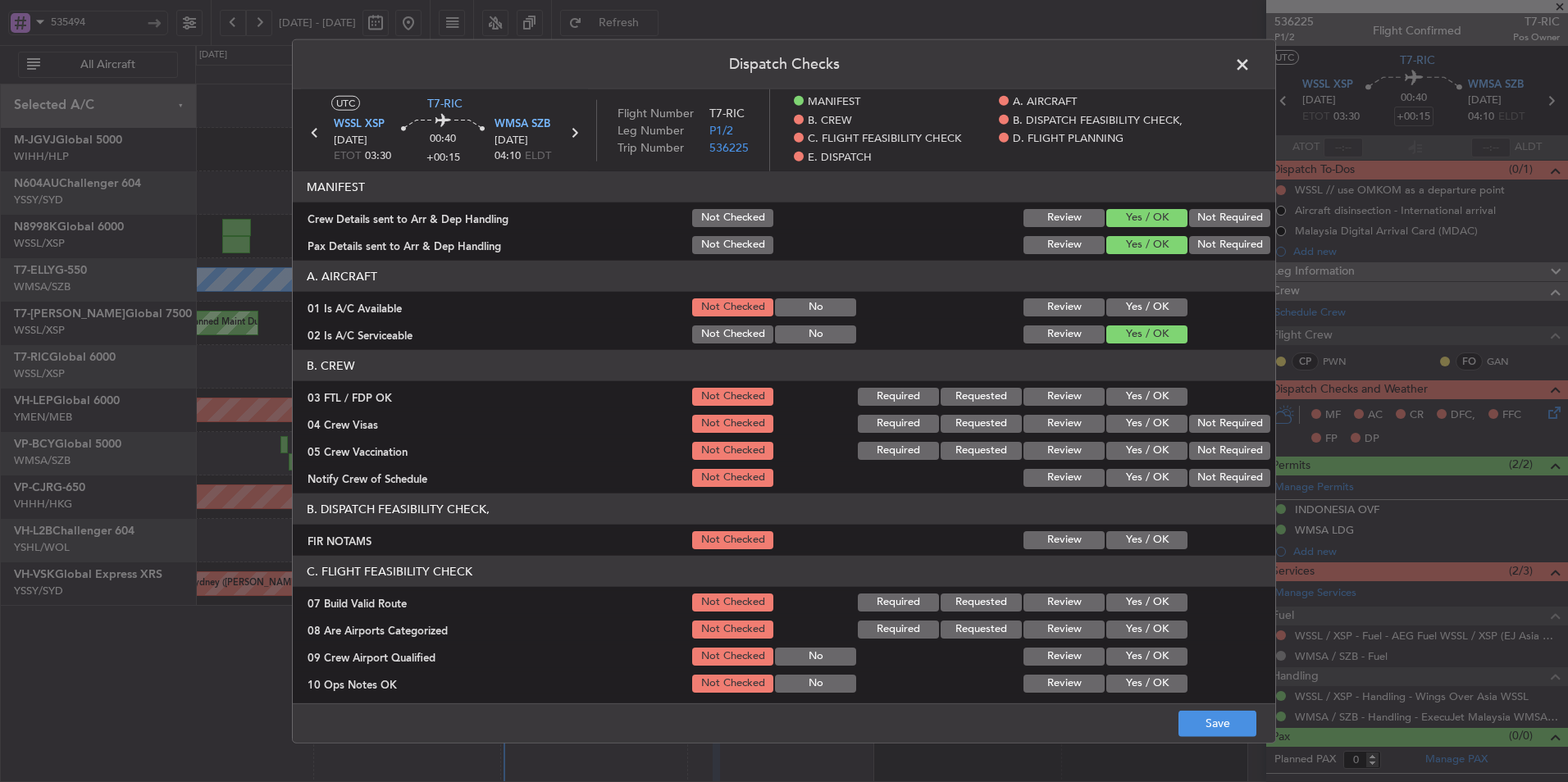
click at [1137, 306] on button "Yes / OK" at bounding box center [1147, 307] width 82 height 18
click at [1149, 410] on section "B. CREW 03 FTL / FDP OK Not Checked Required Requested Review Yes / OK 04 Crew …" at bounding box center [784, 420] width 983 height 140
click at [1147, 395] on button "Yes / OK" at bounding box center [1147, 396] width 82 height 18
click at [1203, 424] on button "Not Required" at bounding box center [1230, 423] width 82 height 18
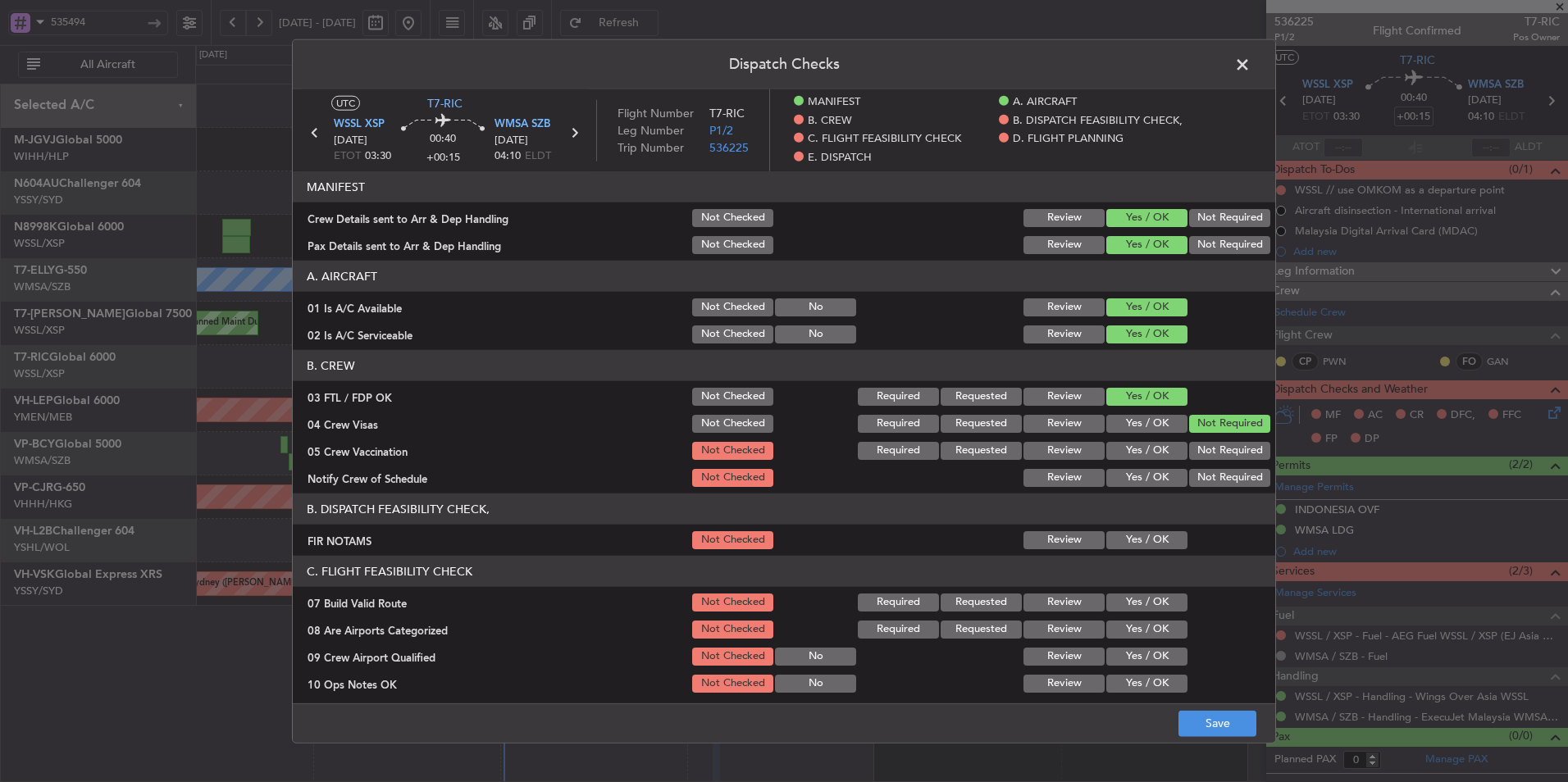
click at [1203, 451] on button "Not Required" at bounding box center [1230, 451] width 82 height 18
click at [1135, 477] on button "Yes / OK" at bounding box center [1147, 478] width 82 height 18
click at [1133, 545] on button "Yes / OK" at bounding box center [1147, 540] width 82 height 18
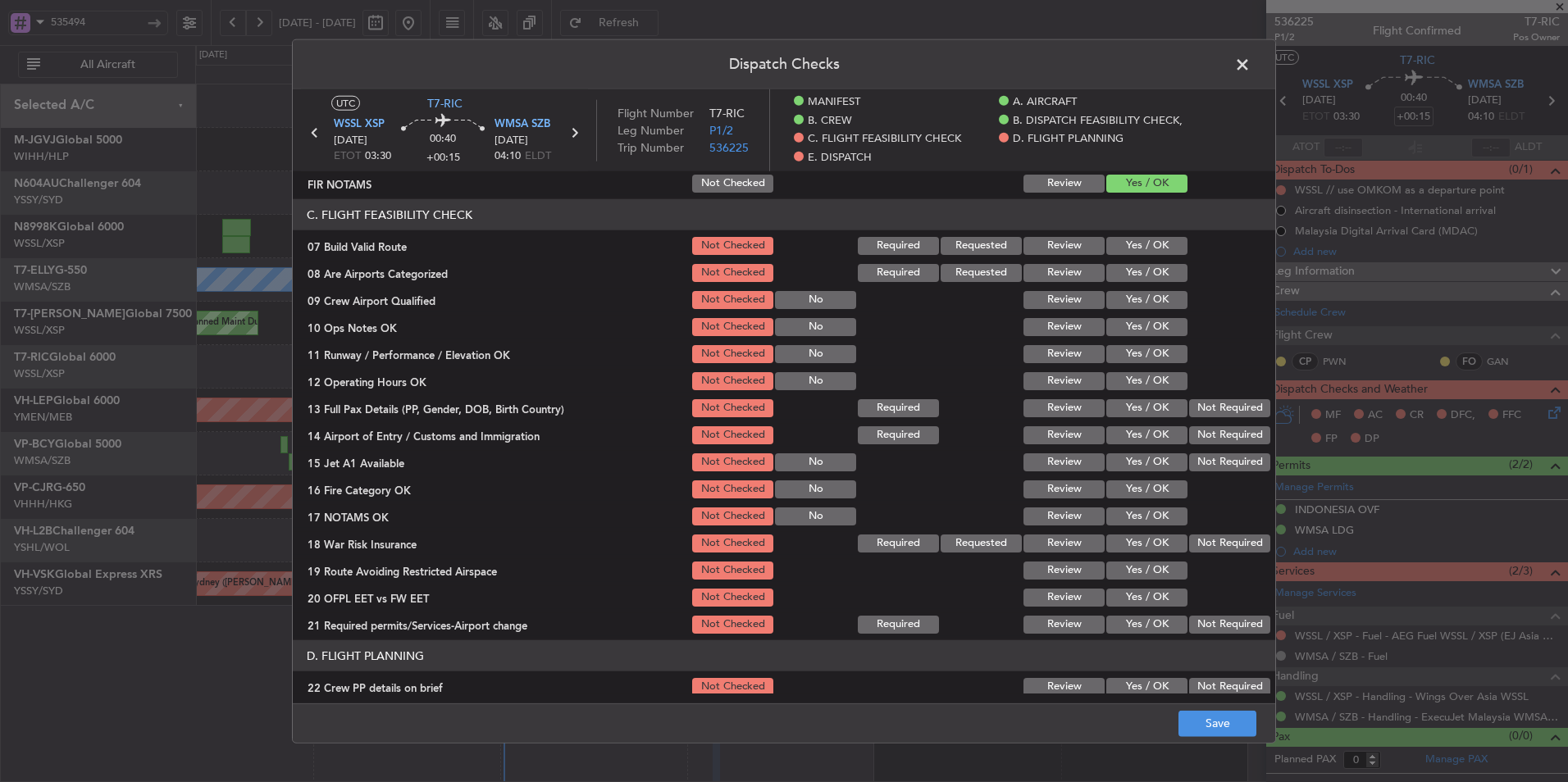
scroll to position [328, 0]
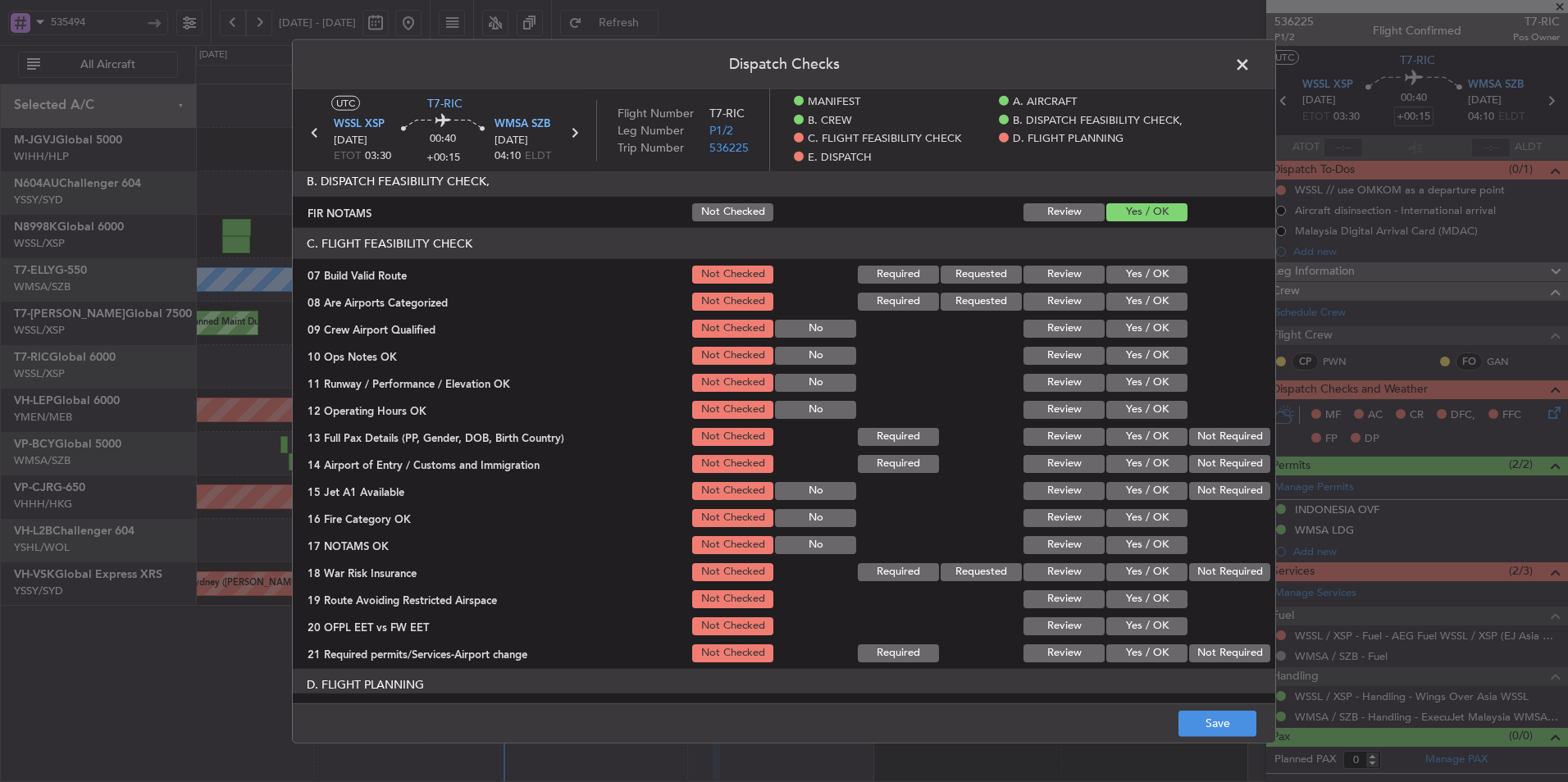
click at [1157, 272] on button "Yes / OK" at bounding box center [1147, 274] width 82 height 18
click at [1155, 305] on button "Yes / OK" at bounding box center [1147, 302] width 82 height 18
click at [1147, 331] on button "Yes / OK" at bounding box center [1147, 329] width 82 height 18
click at [1144, 360] on button "Yes / OK" at bounding box center [1147, 355] width 82 height 18
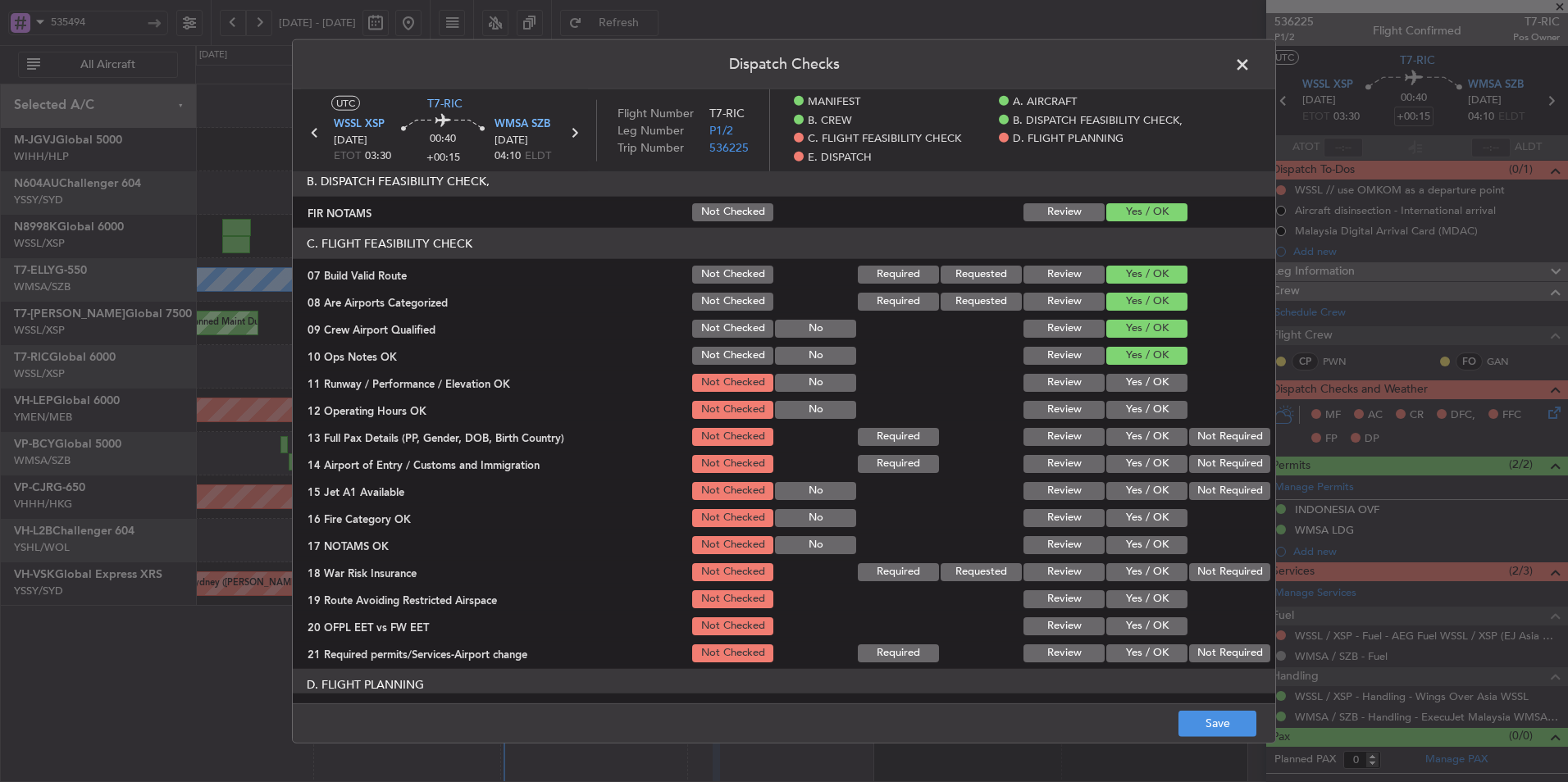
click at [1137, 399] on div "Yes / OK" at bounding box center [1145, 410] width 82 height 23
click at [1137, 389] on button "Yes / OK" at bounding box center [1147, 382] width 82 height 18
click at [1134, 418] on button "Yes / OK" at bounding box center [1147, 409] width 82 height 18
click at [1226, 441] on button "Not Required" at bounding box center [1230, 437] width 82 height 18
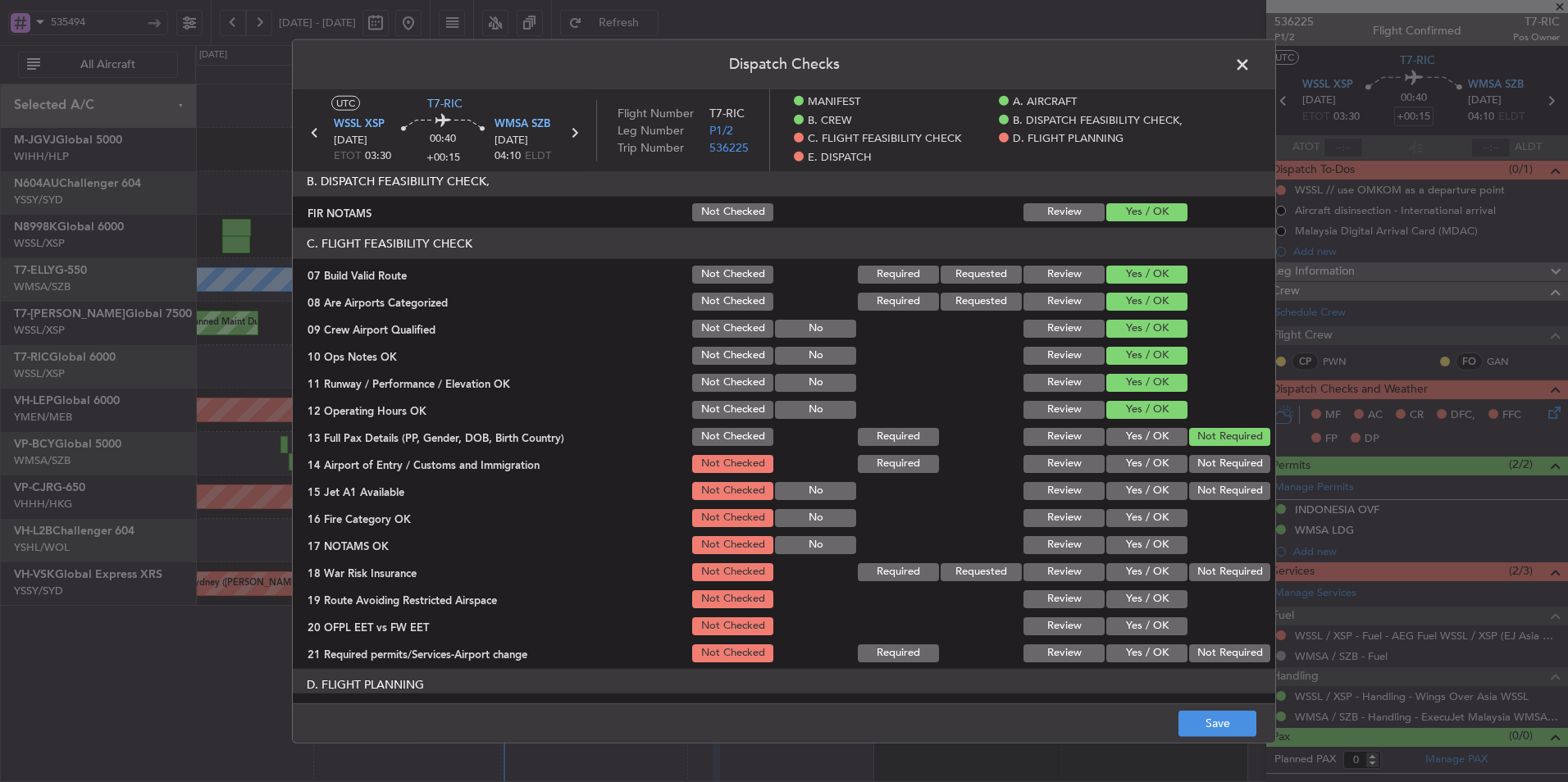
click at [1125, 460] on button "Yes / OK" at bounding box center [1147, 464] width 82 height 18
click at [1123, 485] on button "Yes / OK" at bounding box center [1147, 491] width 82 height 18
click at [1123, 512] on button "Yes / OK" at bounding box center [1147, 518] width 82 height 18
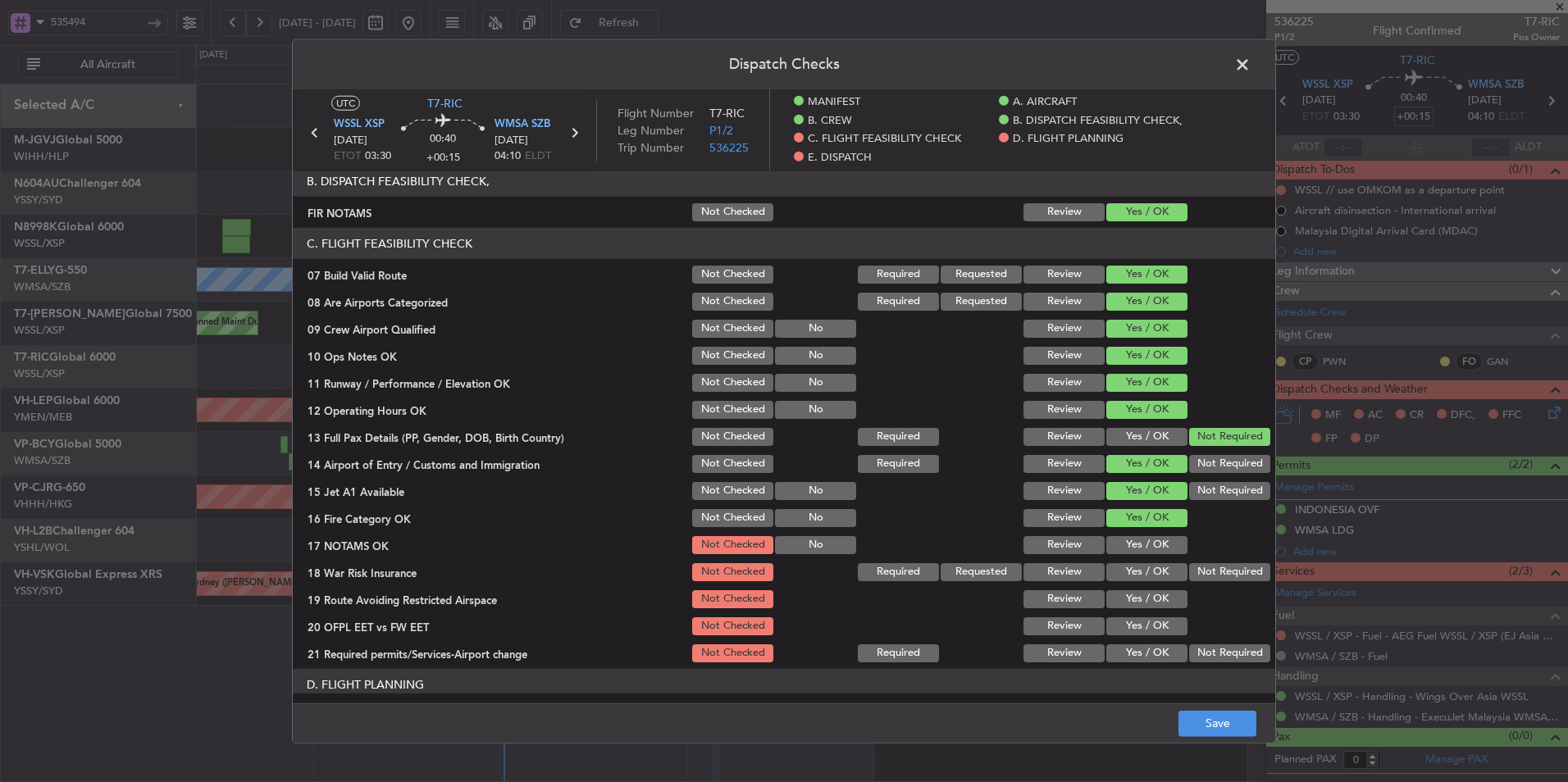
click at [1124, 537] on button "Yes / OK" at bounding box center [1147, 544] width 82 height 18
click at [1199, 573] on button "Not Required" at bounding box center [1230, 572] width 82 height 18
click at [1131, 603] on button "Yes / OK" at bounding box center [1147, 599] width 82 height 18
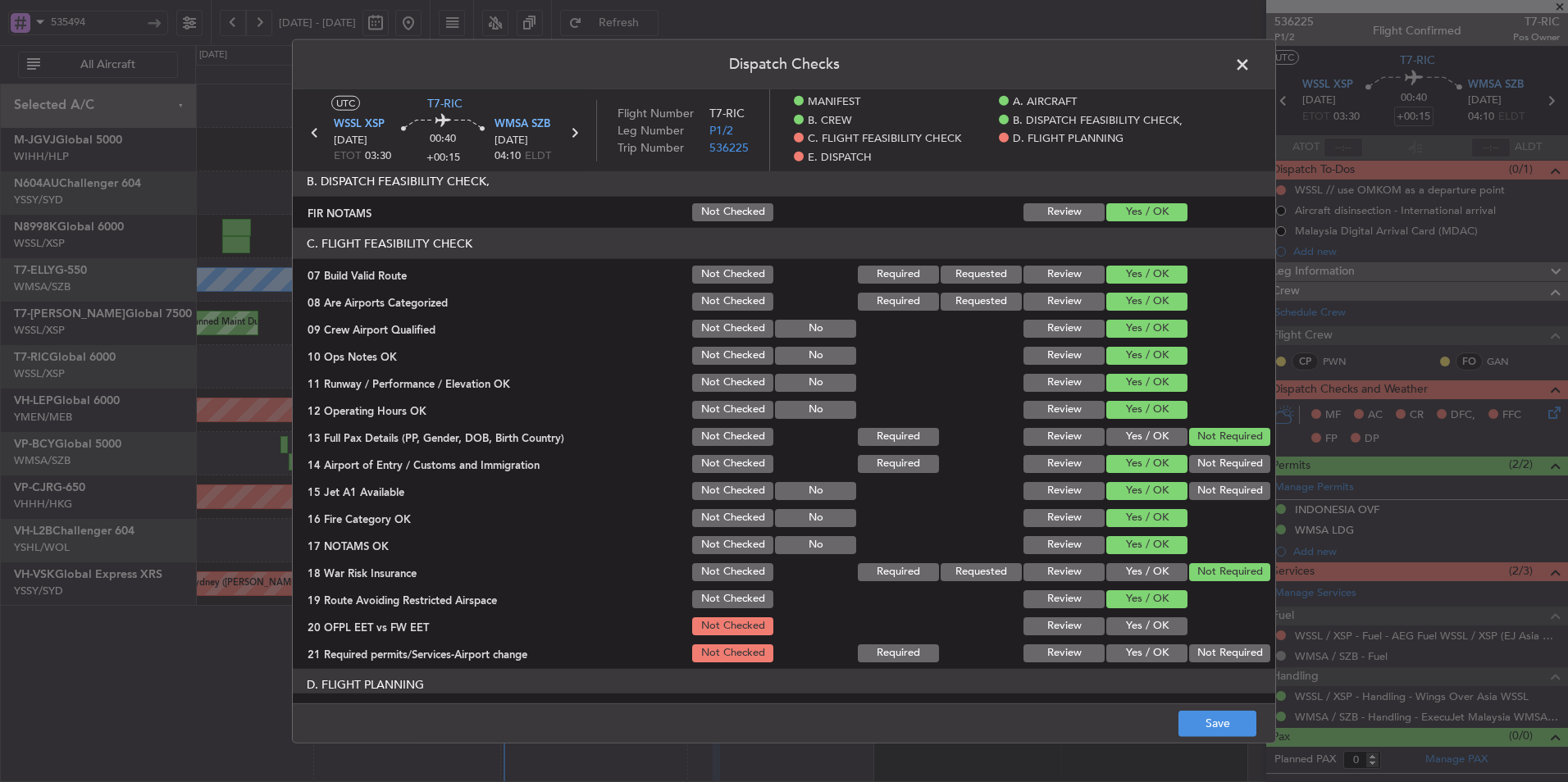
click at [1127, 635] on div "Yes / OK" at bounding box center [1145, 626] width 82 height 23
click at [1127, 658] on button "Yes / OK" at bounding box center [1147, 653] width 82 height 18
click at [1128, 624] on button "Yes / OK" at bounding box center [1147, 626] width 82 height 18
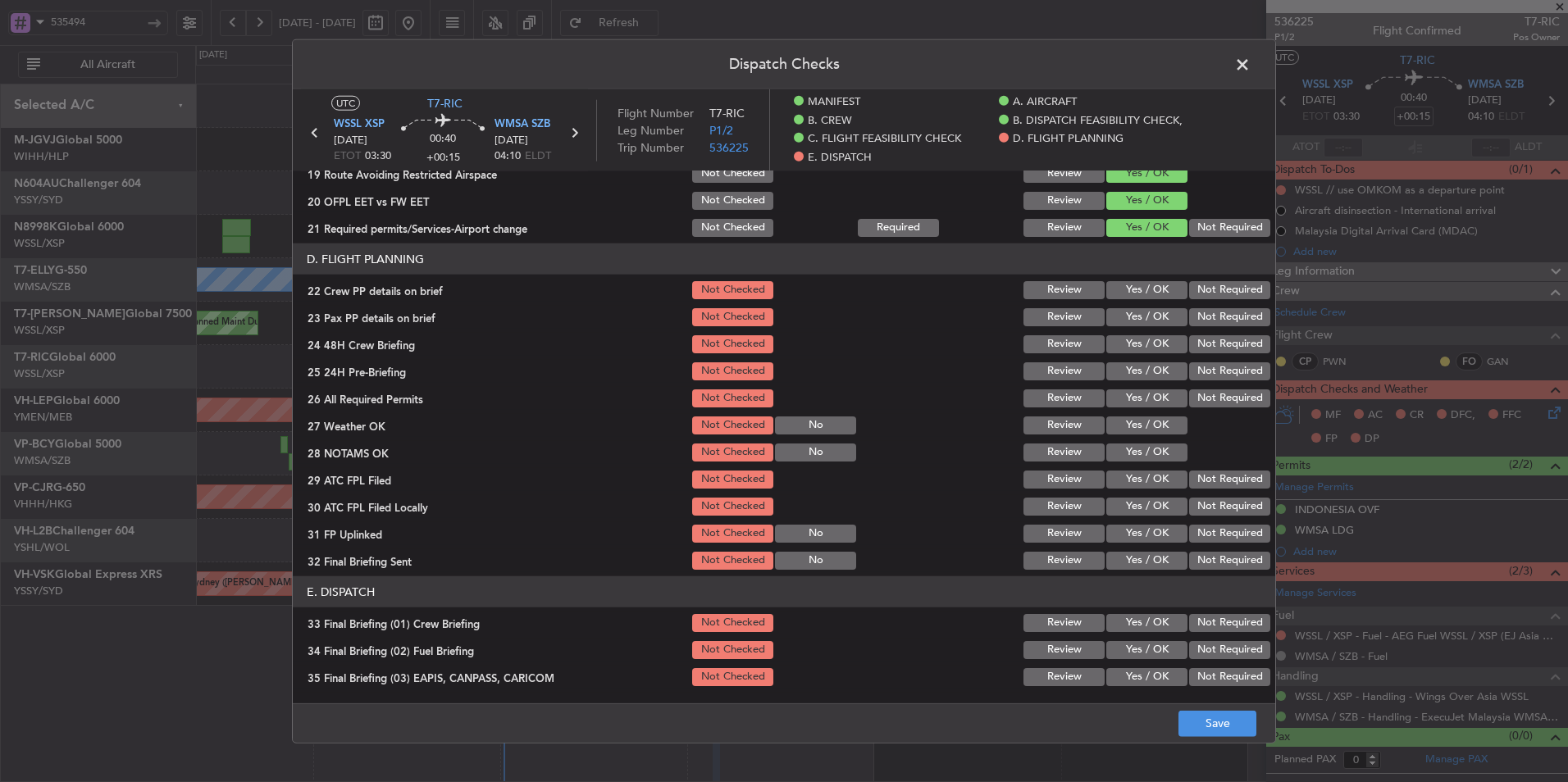
scroll to position [655, 0]
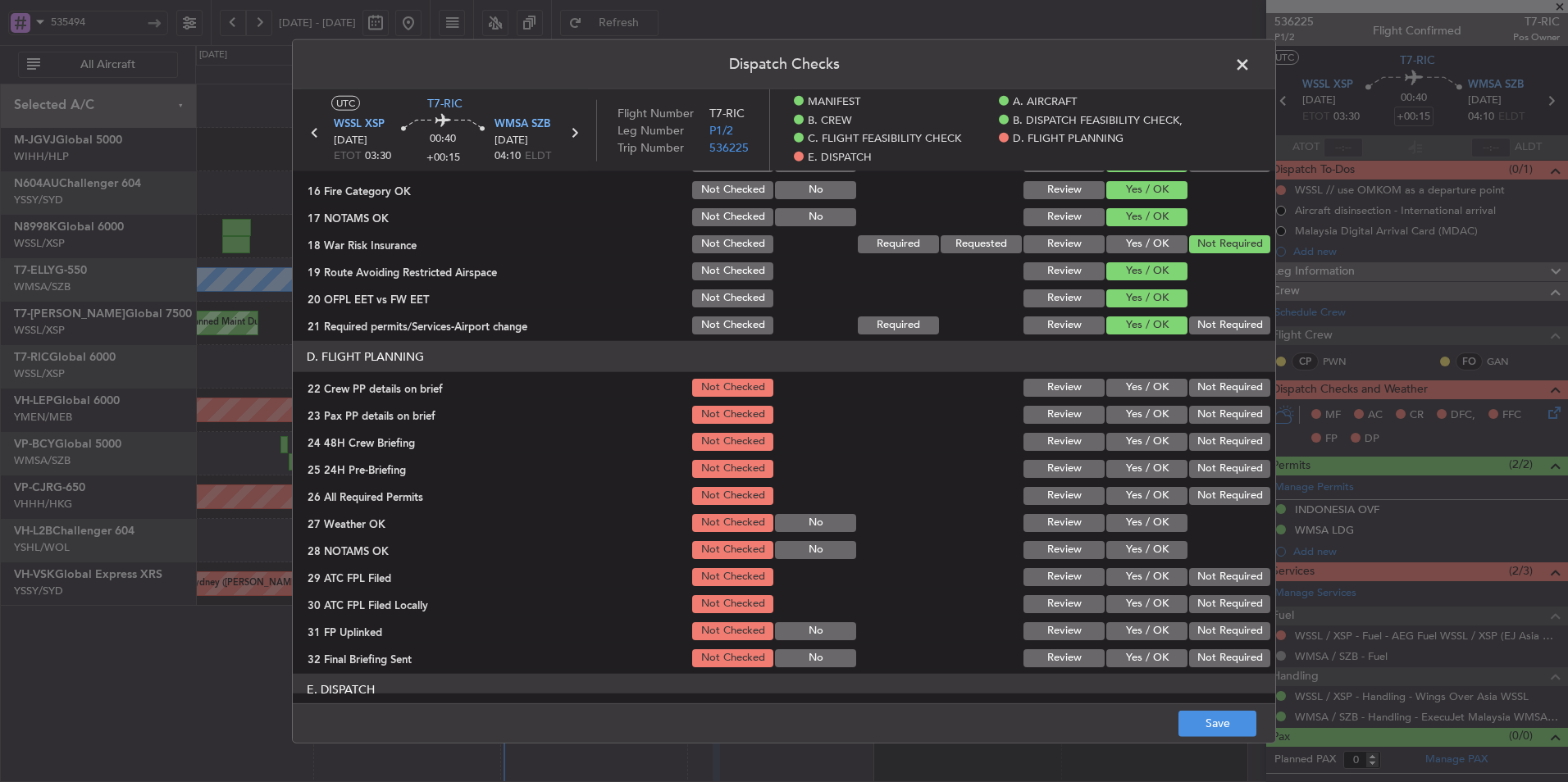
click at [1140, 381] on button "Yes / OK" at bounding box center [1147, 388] width 82 height 18
click at [1142, 421] on button "Yes / OK" at bounding box center [1147, 414] width 82 height 18
click at [1135, 445] on button "Yes / OK" at bounding box center [1147, 441] width 82 height 18
click at [1135, 473] on button "Yes / OK" at bounding box center [1147, 468] width 82 height 18
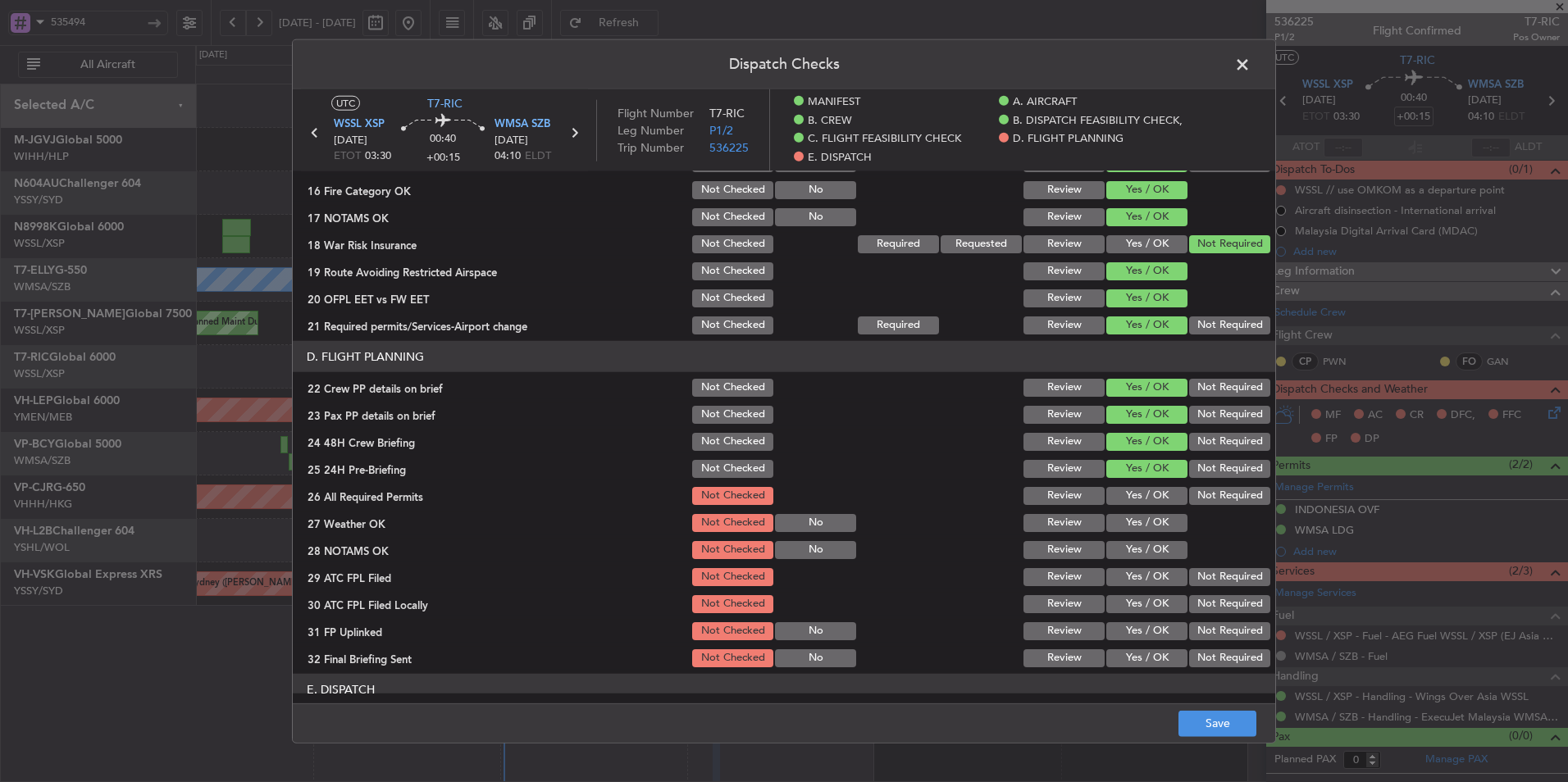
click at [1135, 504] on button "Yes / OK" at bounding box center [1147, 496] width 82 height 18
click at [1137, 525] on button "Yes / OK" at bounding box center [1147, 523] width 82 height 18
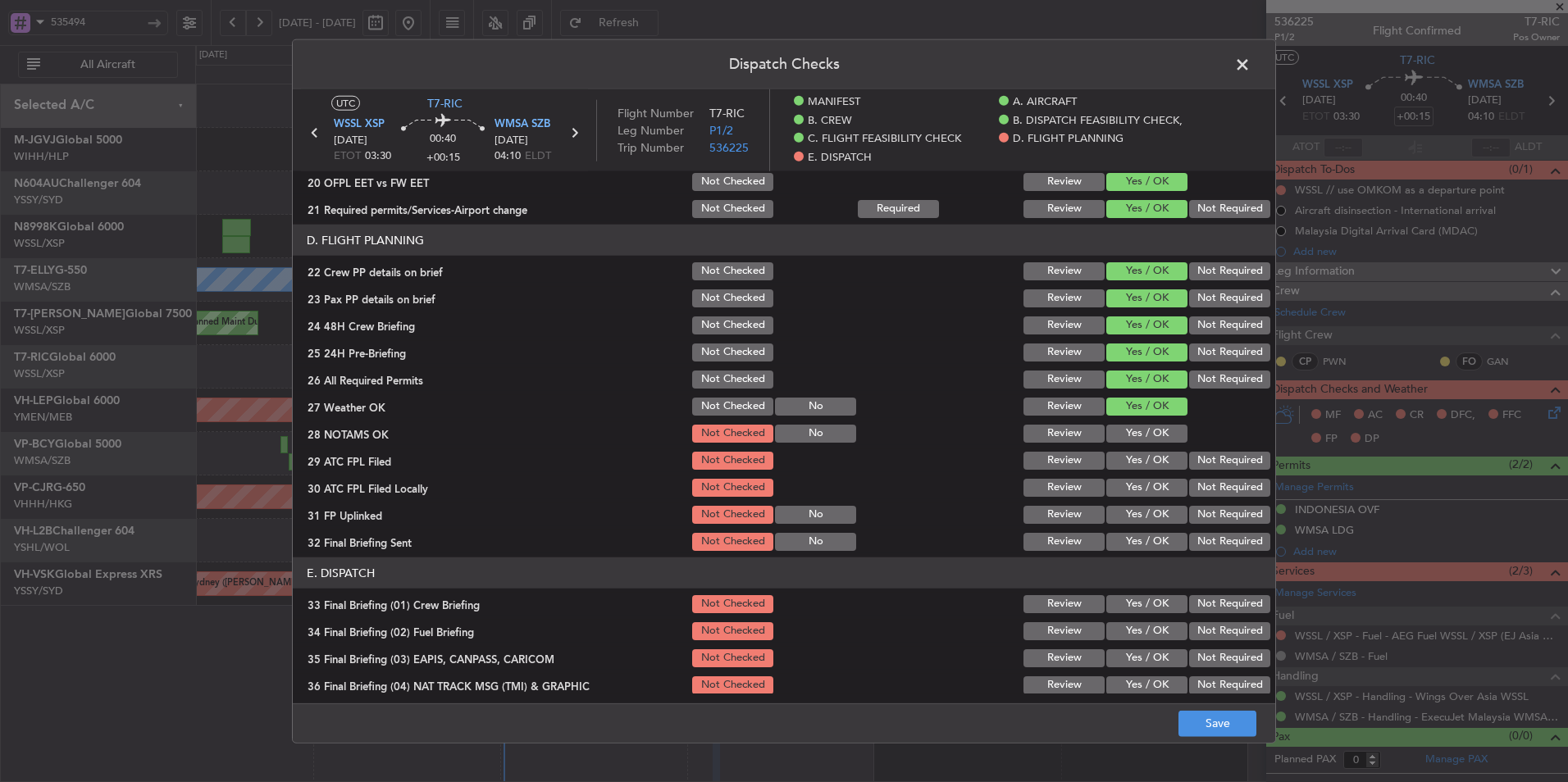
scroll to position [750, 0]
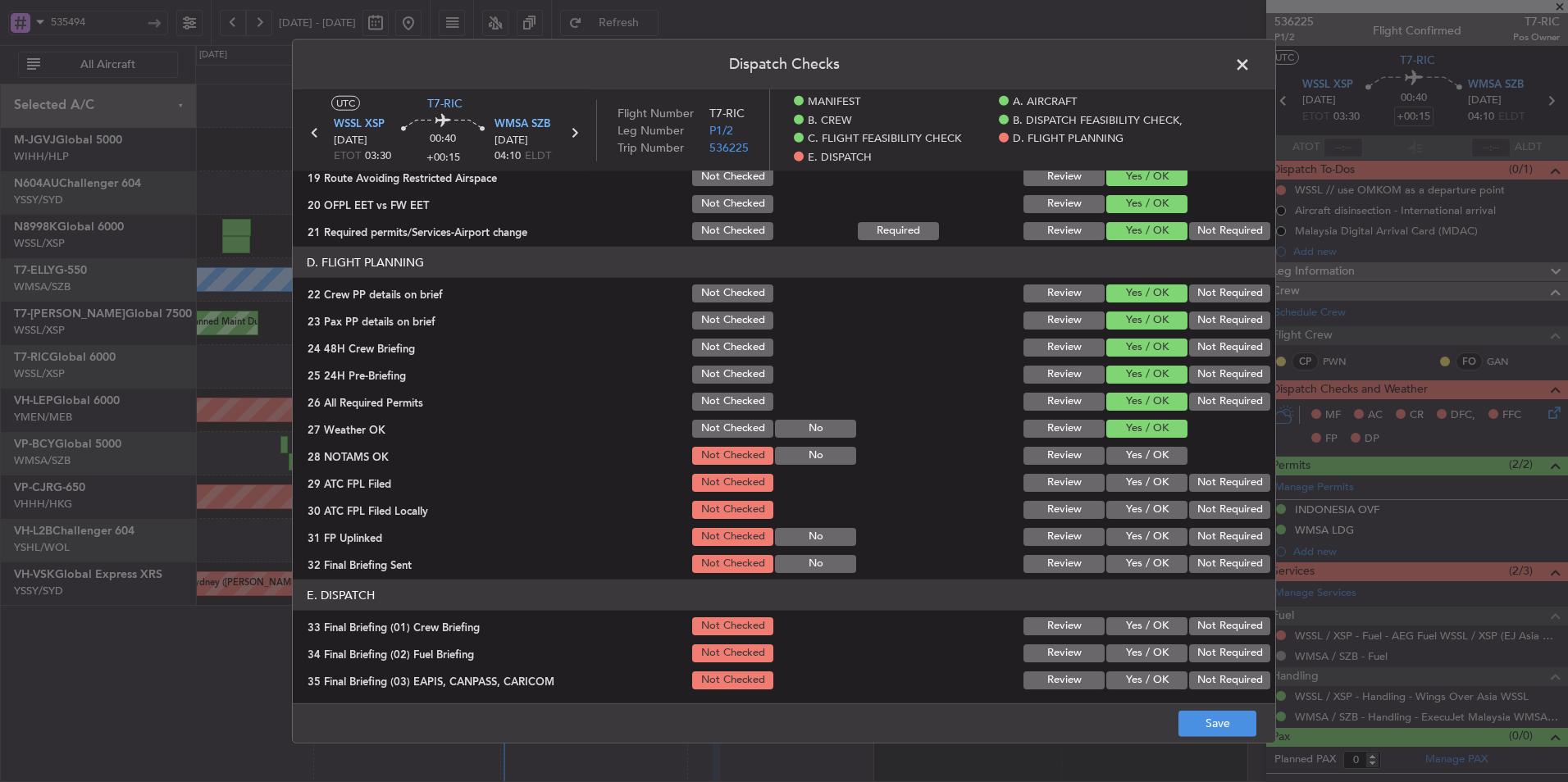
click at [707, 420] on button "Not Checked" at bounding box center [733, 428] width 82 height 18
click at [711, 403] on button "Not Checked" at bounding box center [733, 401] width 82 height 18
click at [713, 369] on button "Not Checked" at bounding box center [733, 375] width 82 height 18
click at [719, 342] on button "Not Checked" at bounding box center [733, 347] width 82 height 18
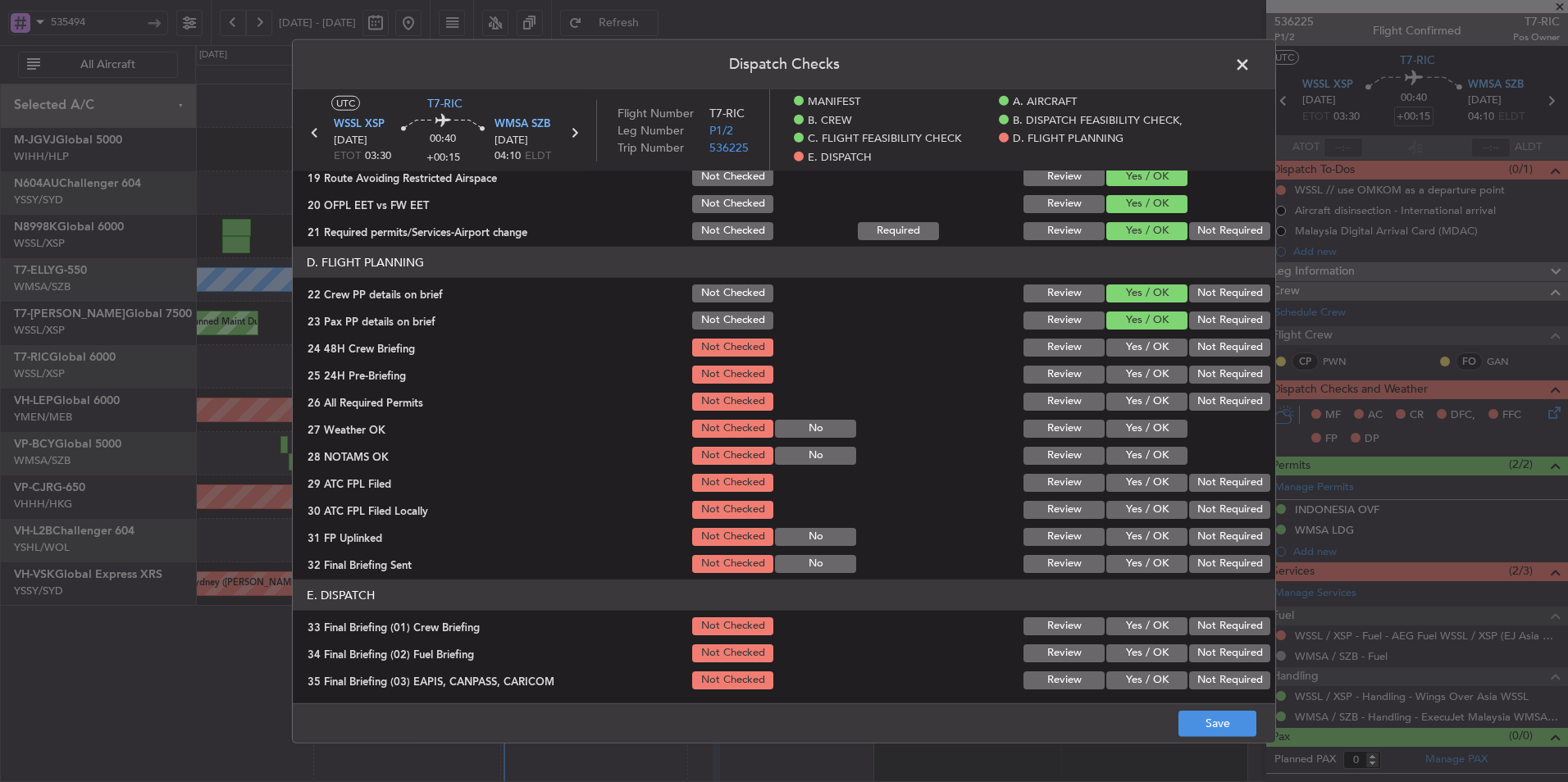
click at [723, 323] on button "Not Checked" at bounding box center [733, 320] width 82 height 18
click at [725, 303] on div "Not Checked" at bounding box center [730, 293] width 82 height 23
click at [729, 292] on button "Not Checked" at bounding box center [733, 293] width 82 height 18
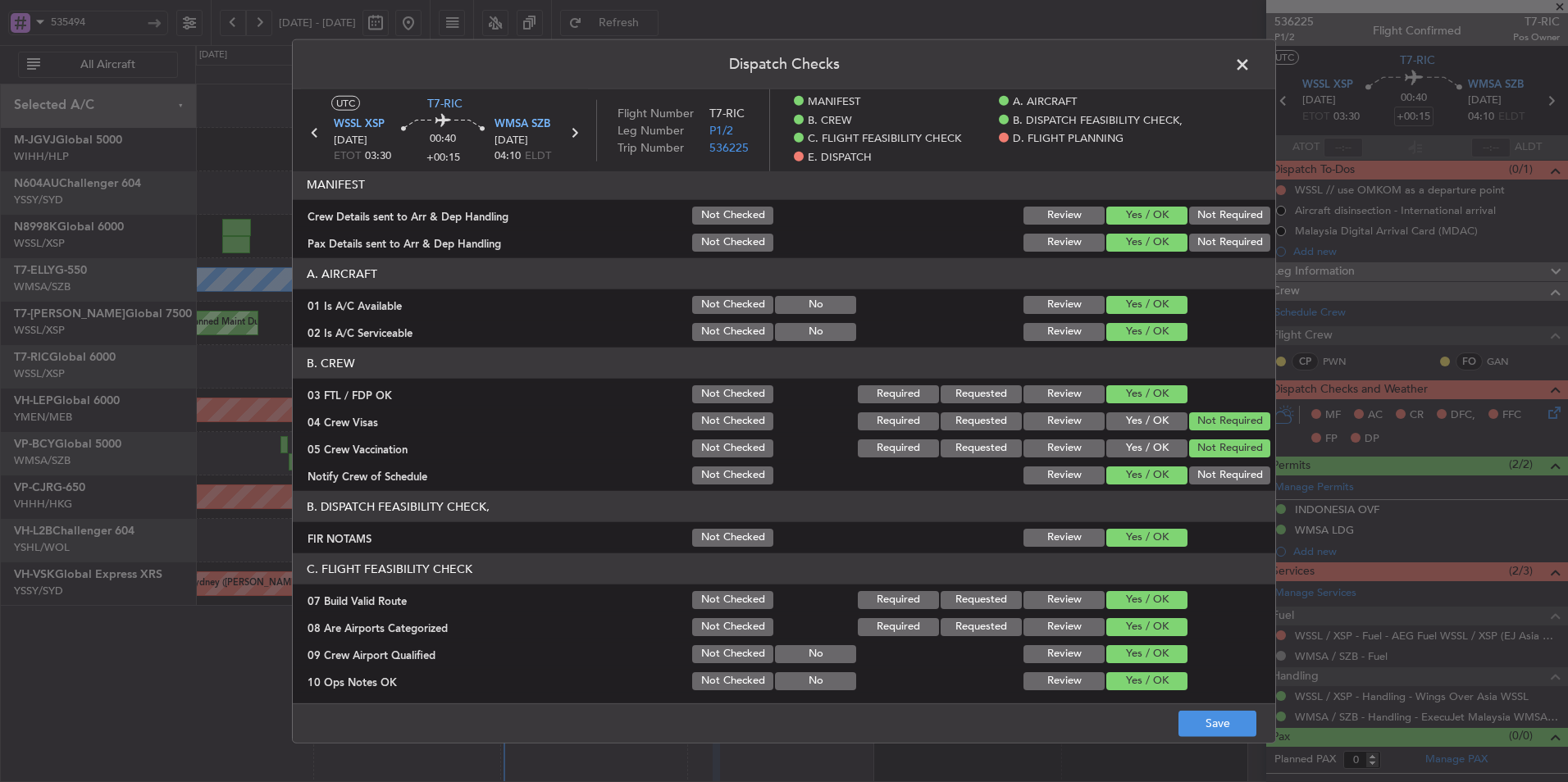
scroll to position [0, 0]
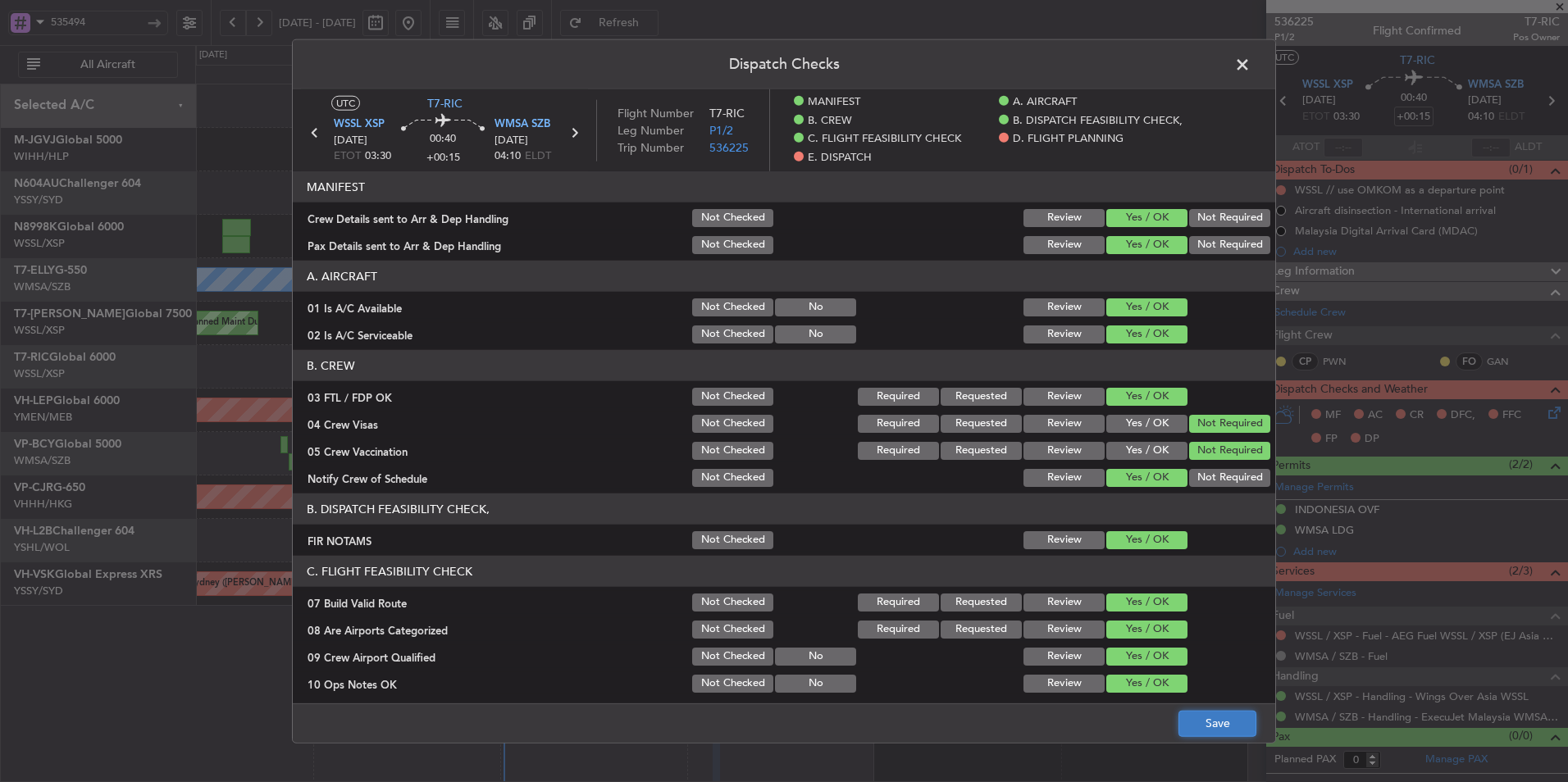
click at [1214, 734] on button "Save" at bounding box center [1218, 723] width 78 height 26
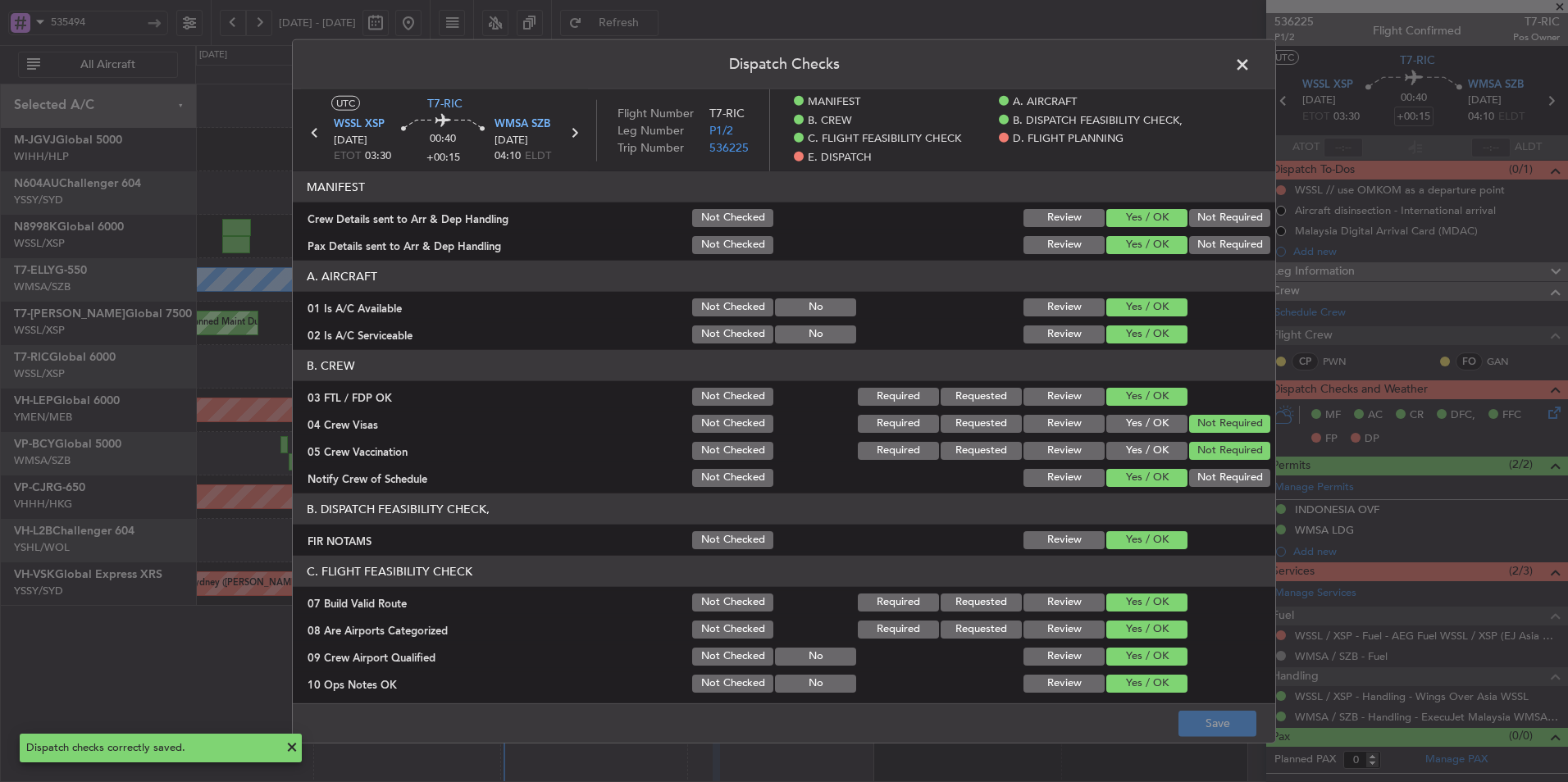
click at [1251, 62] on span at bounding box center [1251, 69] width 0 height 33
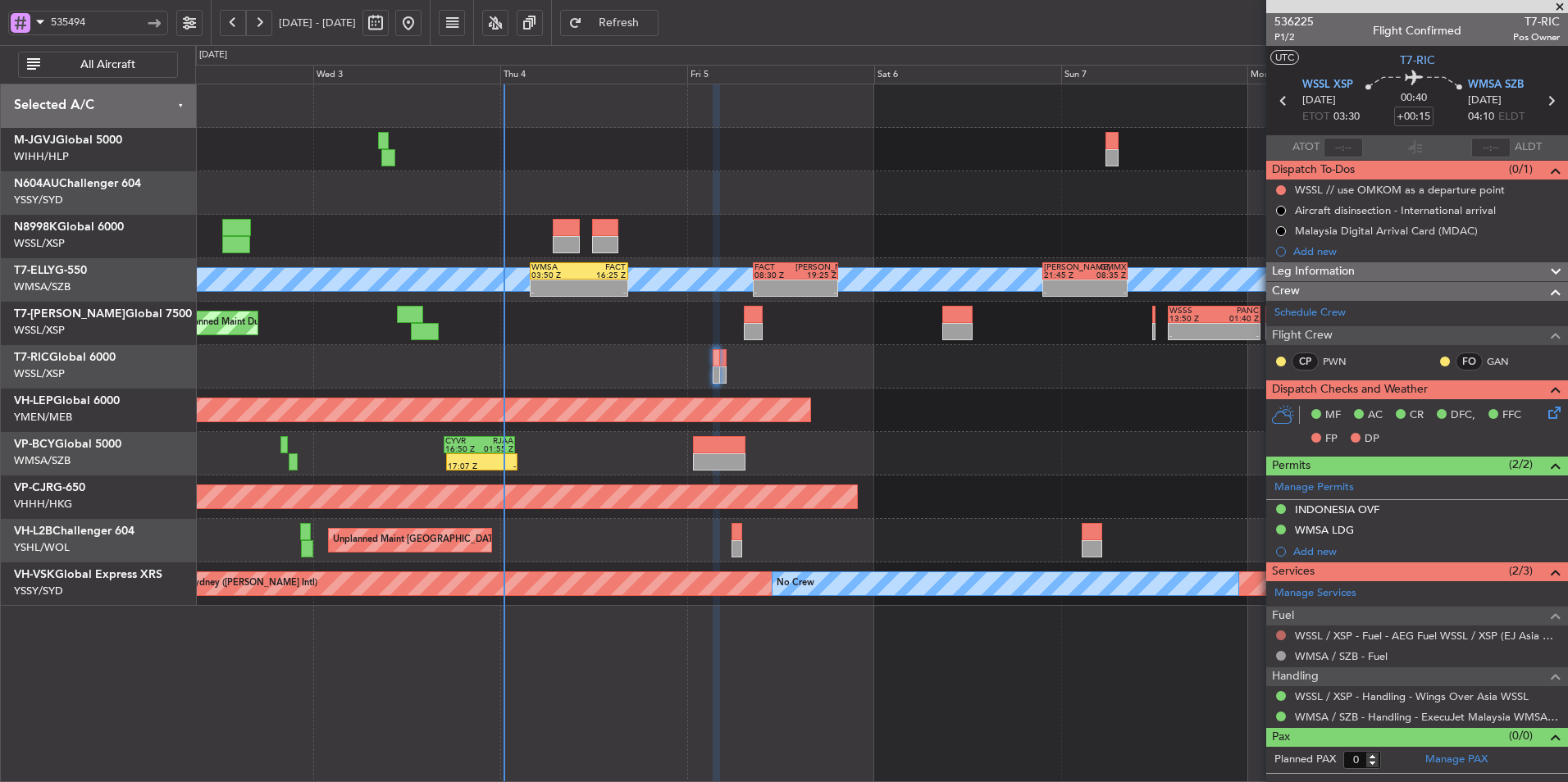
click at [1281, 634] on button at bounding box center [1280, 635] width 10 height 10
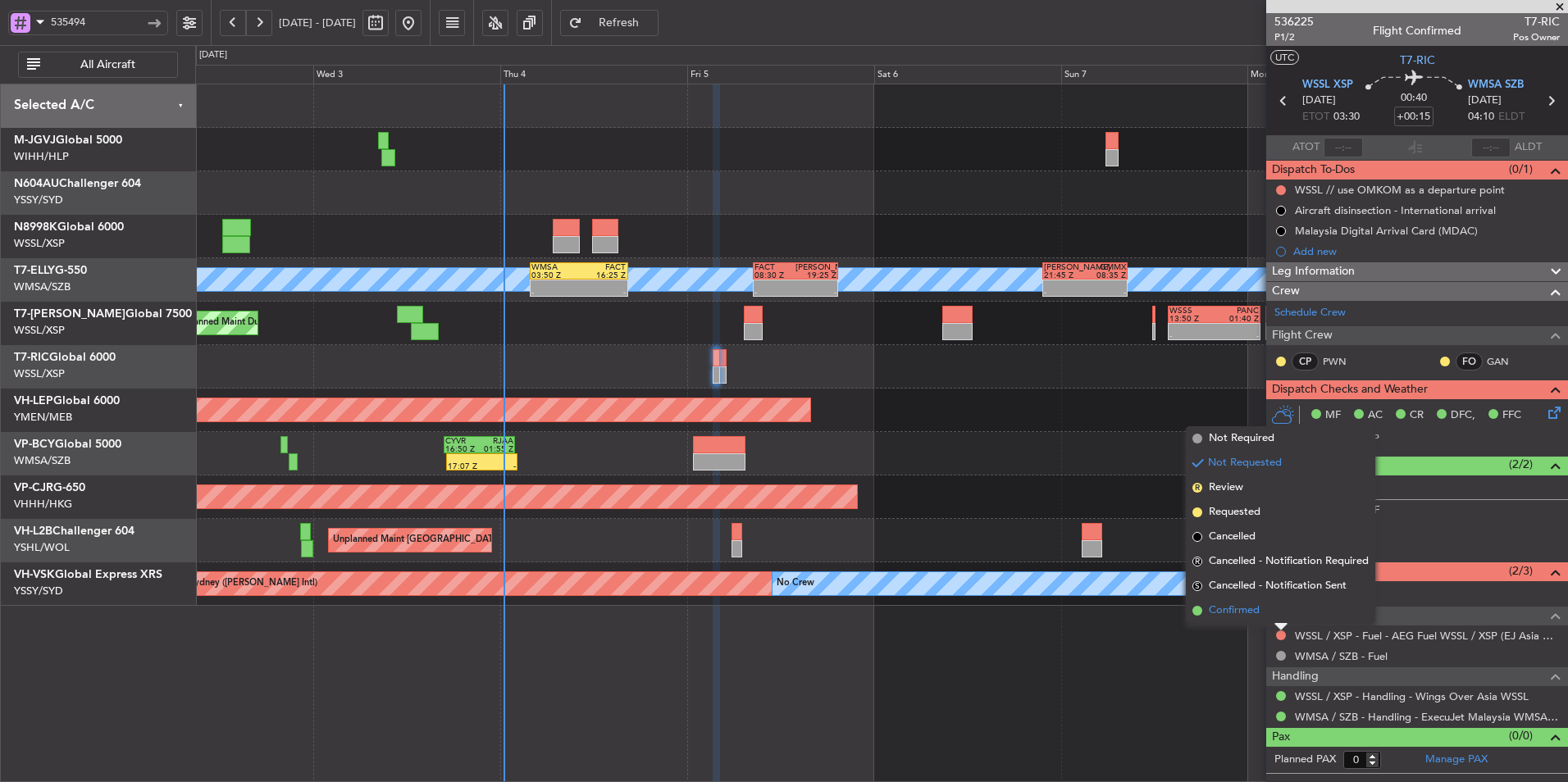
click at [1211, 613] on span "Confirmed" at bounding box center [1234, 610] width 51 height 16
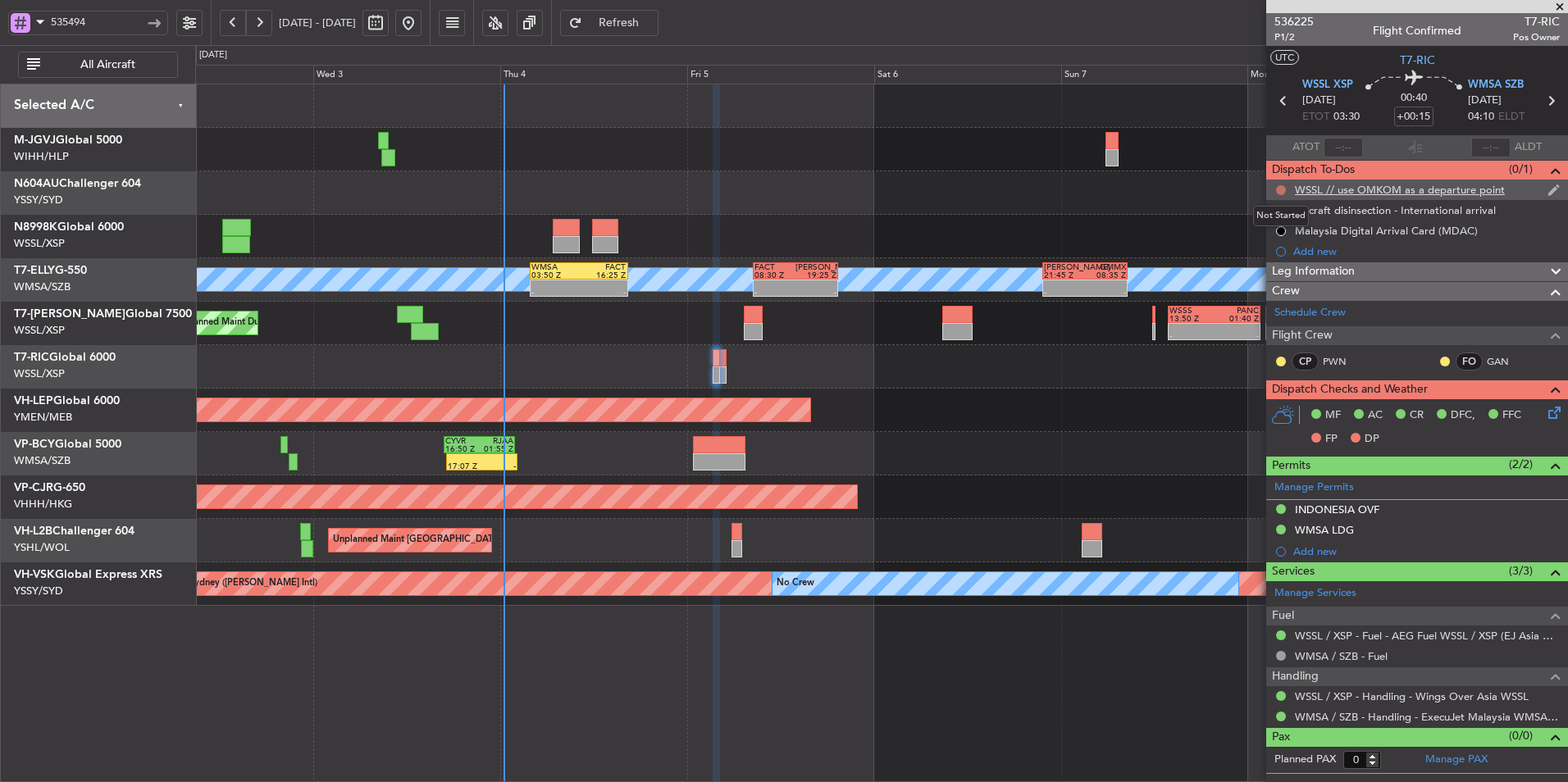
click at [1279, 188] on button at bounding box center [1280, 190] width 10 height 10
click at [1267, 278] on span "Cancelled" at bounding box center [1284, 286] width 47 height 16
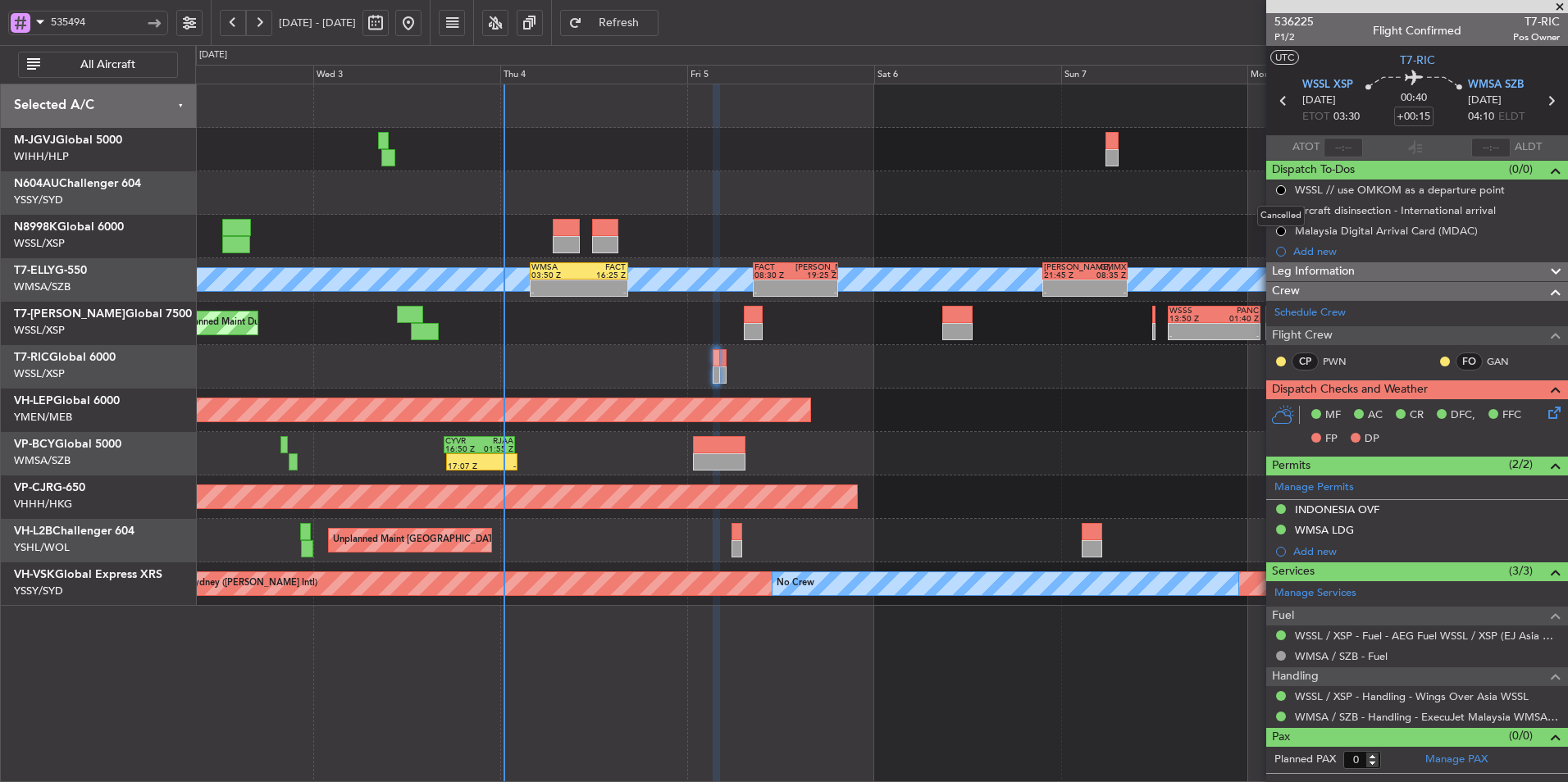
click at [1281, 188] on button at bounding box center [1280, 190] width 10 height 10
click at [1269, 255] on span "Completed" at bounding box center [1287, 262] width 54 height 16
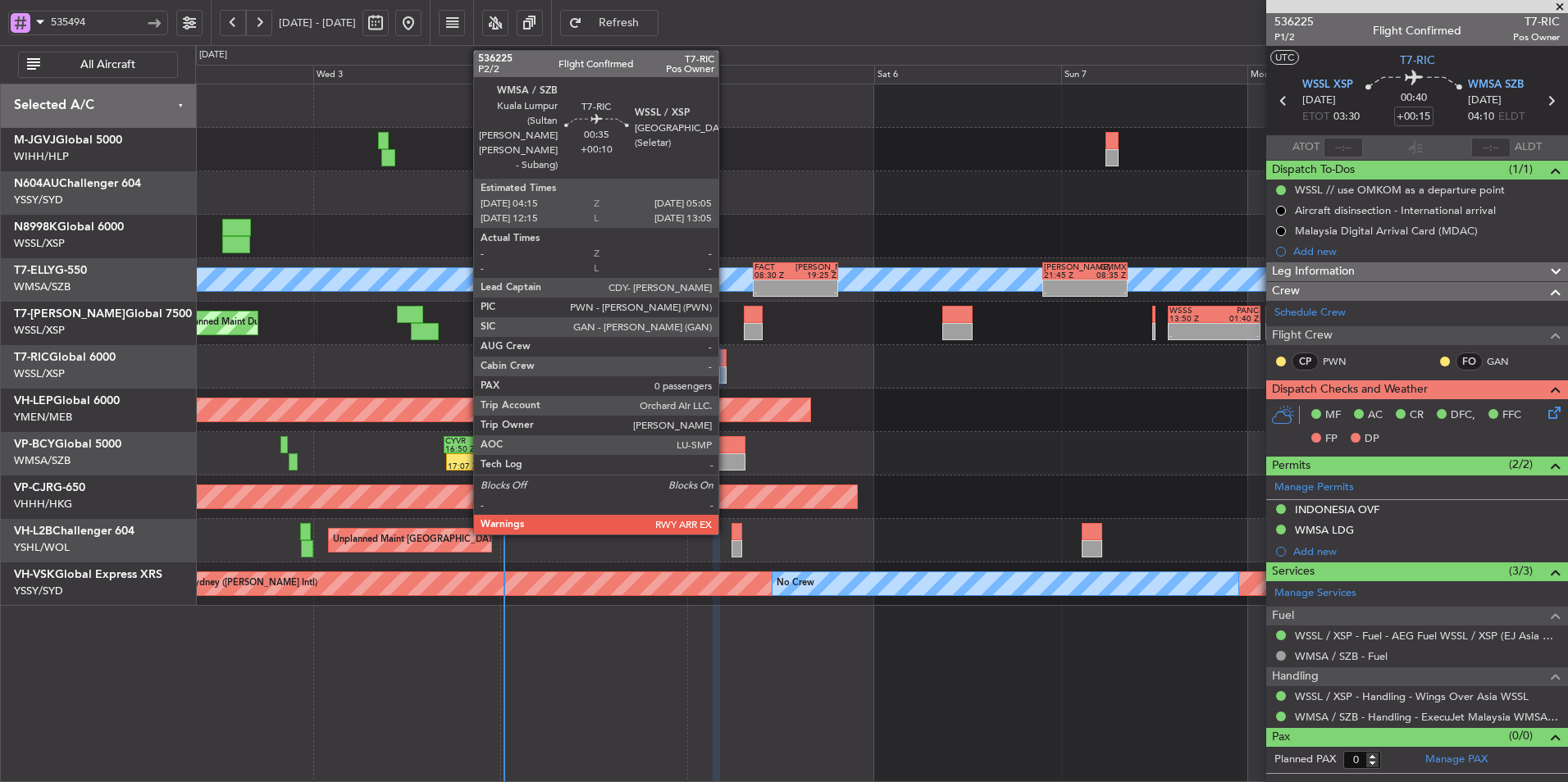
click at [728, 363] on div at bounding box center [881, 367] width 1372 height 43
click at [725, 360] on div at bounding box center [722, 358] width 7 height 17
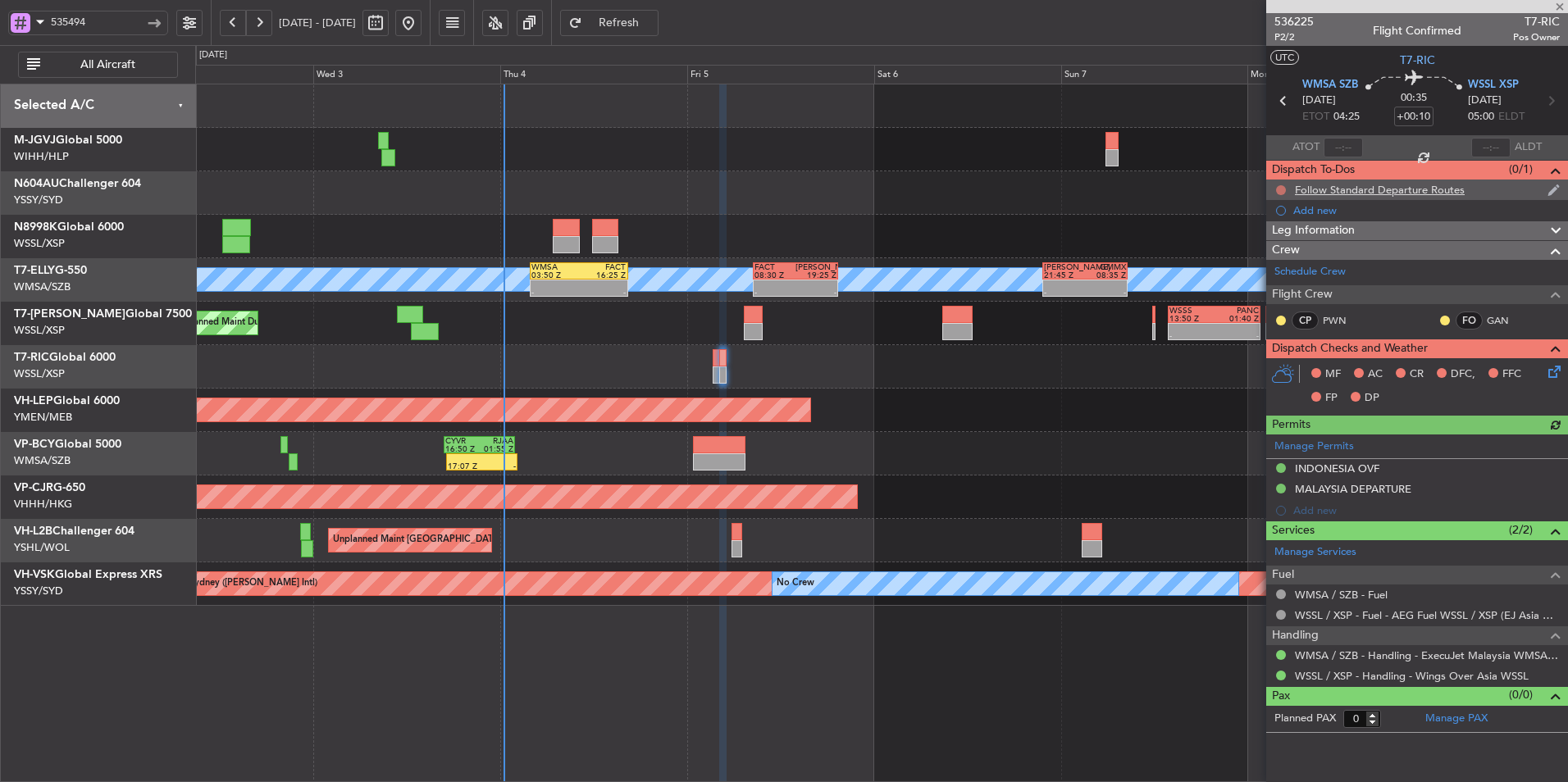
click at [1282, 188] on button at bounding box center [1280, 190] width 10 height 10
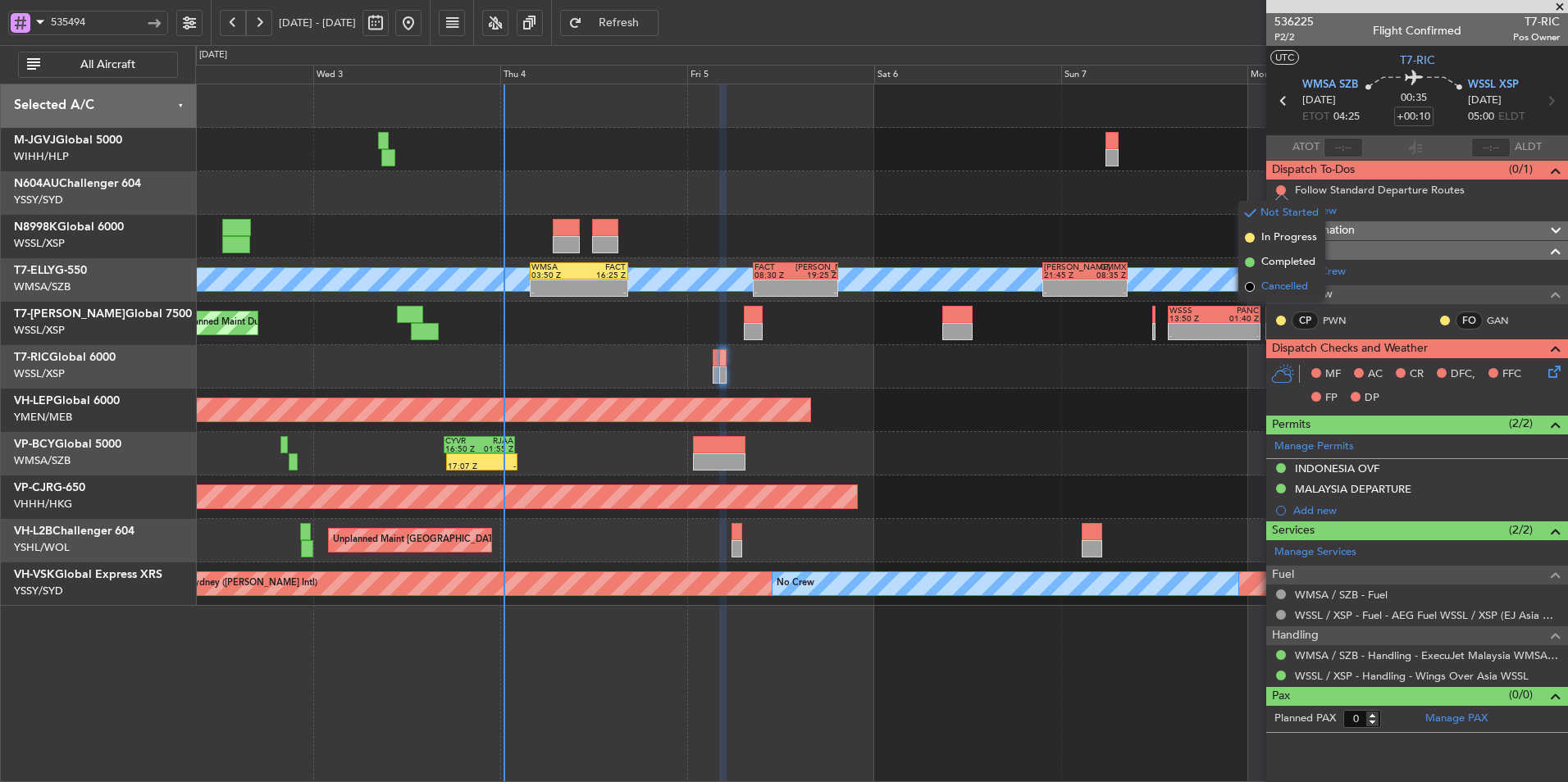
click at [1264, 288] on span "Cancelled" at bounding box center [1284, 286] width 47 height 16
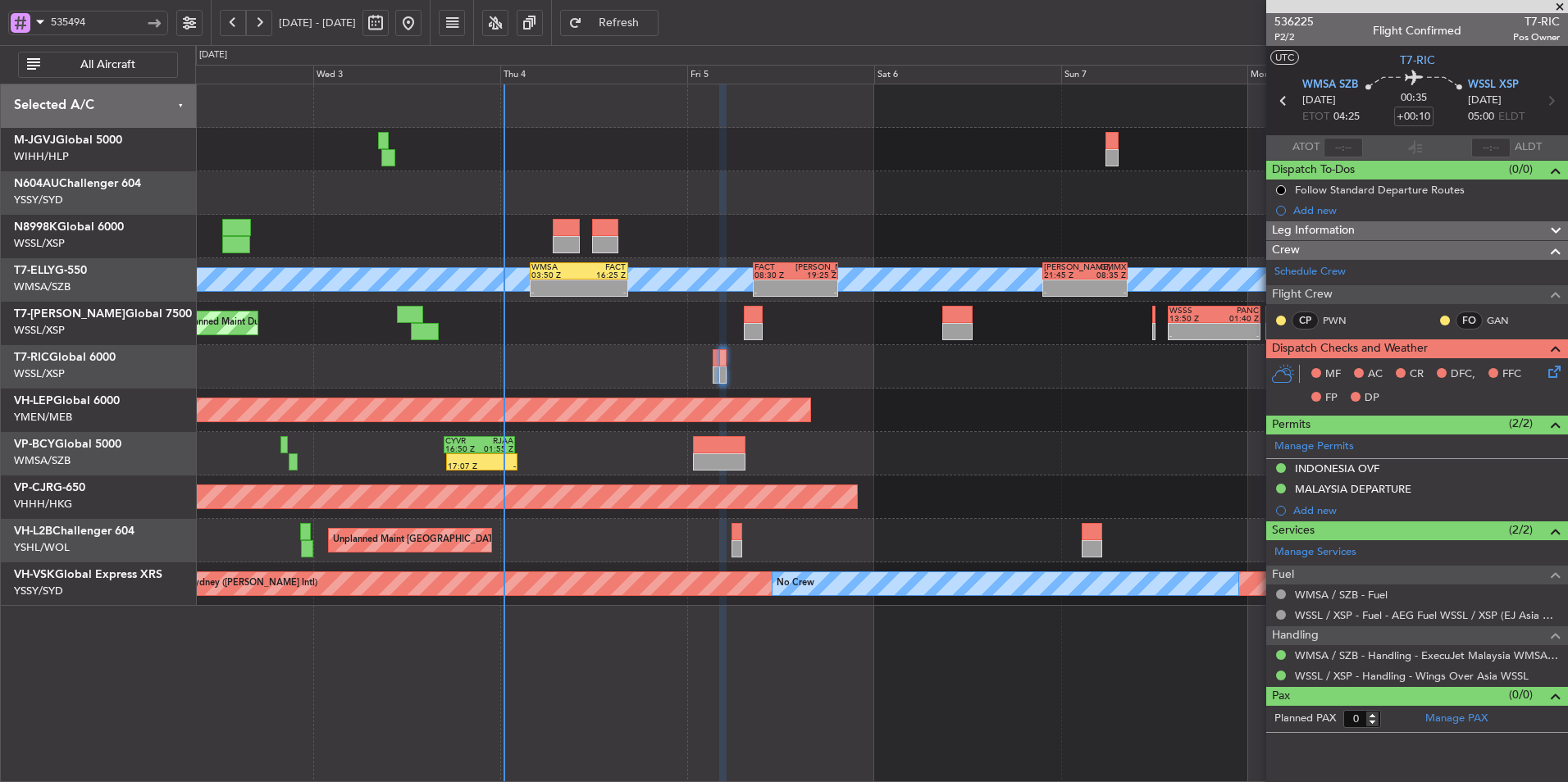
click at [1550, 372] on icon at bounding box center [1551, 368] width 13 height 13
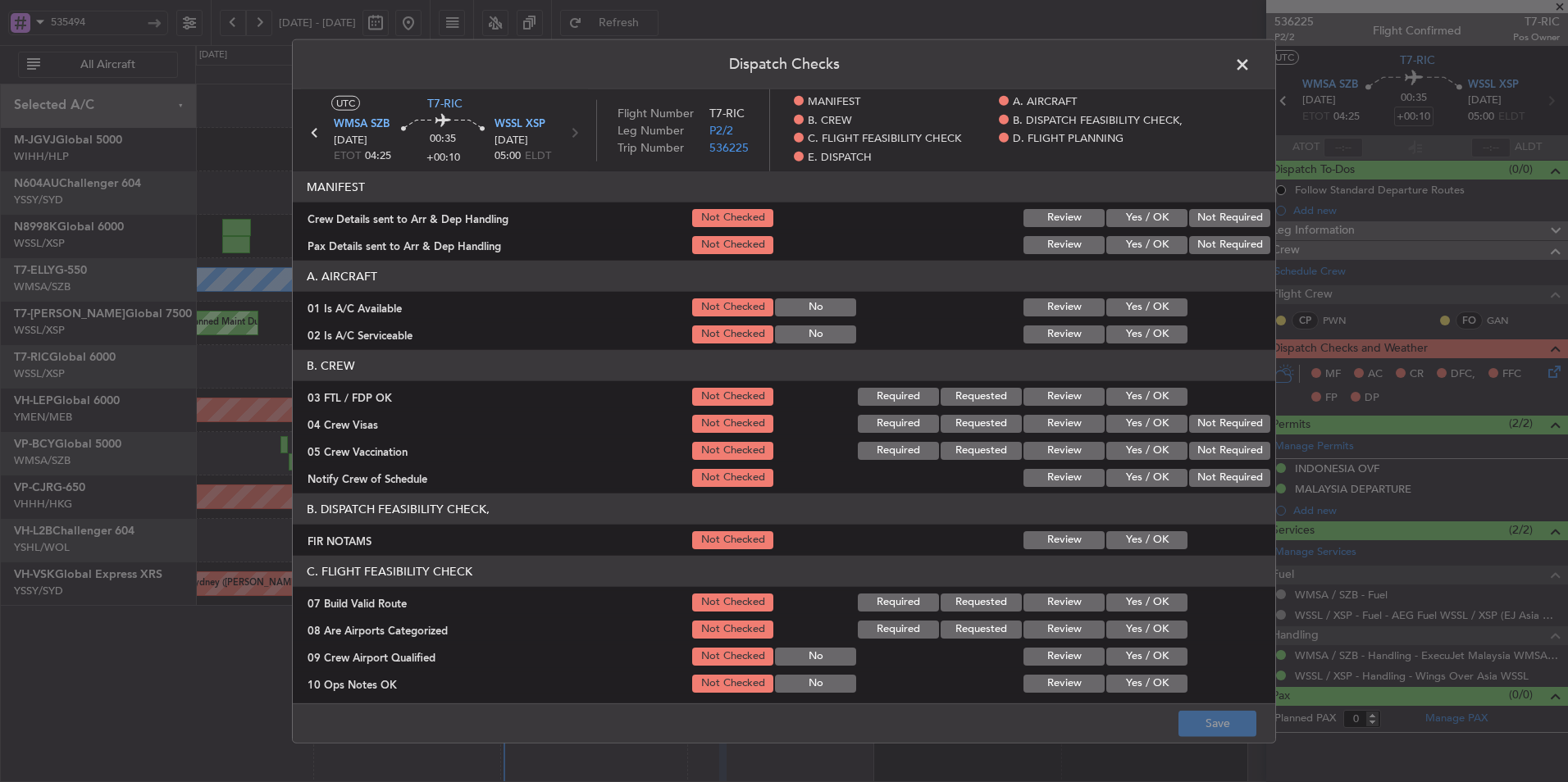
click at [1186, 229] on div "Not Required" at bounding box center [1227, 218] width 82 height 23
click at [1149, 224] on button "Yes / OK" at bounding box center [1147, 218] width 82 height 18
click at [1147, 245] on button "Yes / OK" at bounding box center [1147, 244] width 82 height 18
click at [1126, 296] on div "Yes / OK" at bounding box center [1145, 307] width 82 height 23
click at [1122, 336] on button "Yes / OK" at bounding box center [1147, 334] width 82 height 18
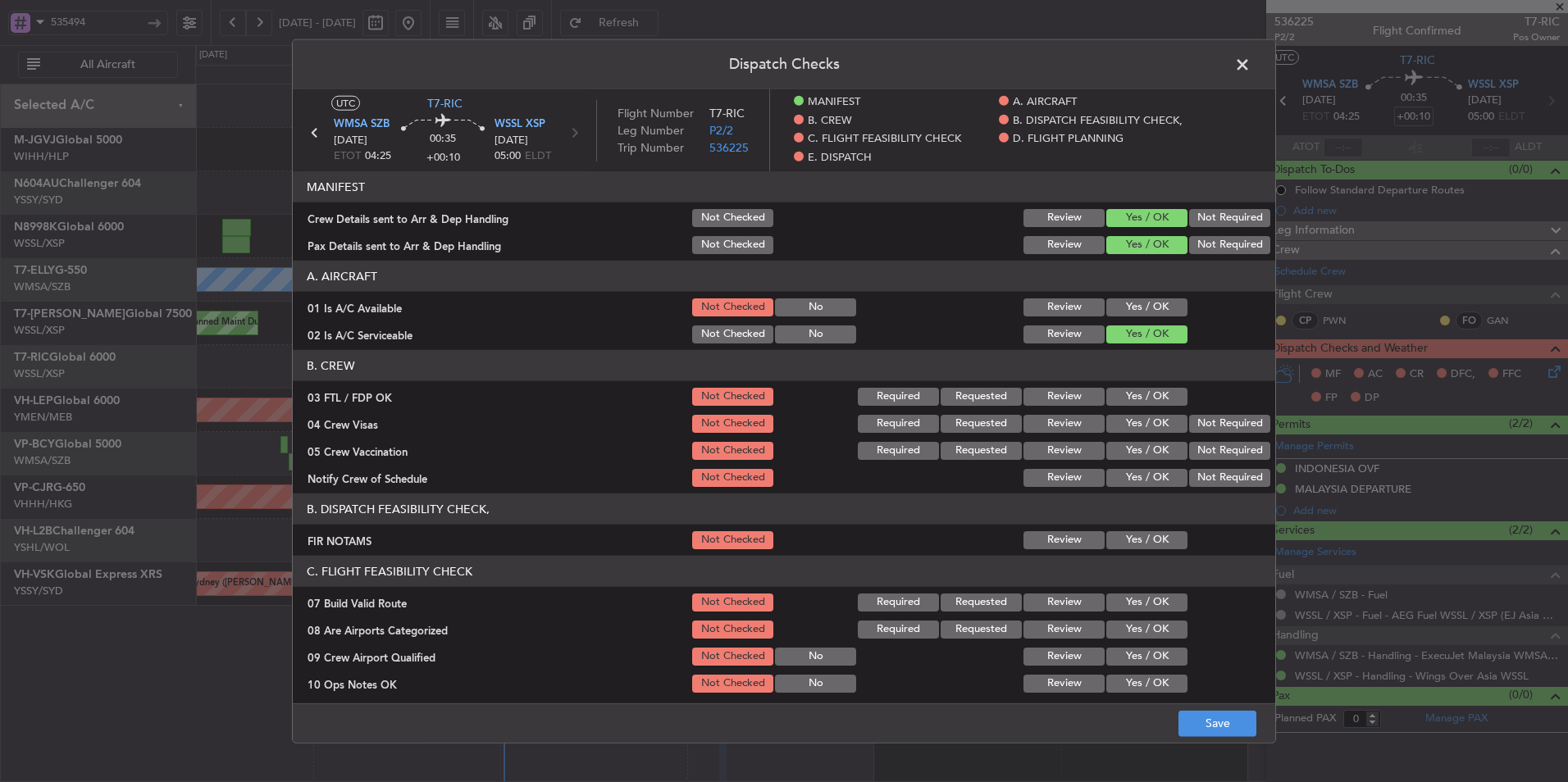
click at [1132, 309] on button "Yes / OK" at bounding box center [1147, 307] width 82 height 18
click at [1123, 368] on header "B. CREW" at bounding box center [784, 366] width 983 height 31
click at [1121, 383] on section "B. CREW 03 FTL / FDP OK Not Checked Required Requested Review Yes / OK 04 Crew …" at bounding box center [784, 420] width 983 height 140
click at [1121, 399] on button "Yes / OK" at bounding box center [1147, 396] width 82 height 18
click at [1227, 432] on button "Not Required" at bounding box center [1230, 423] width 82 height 18
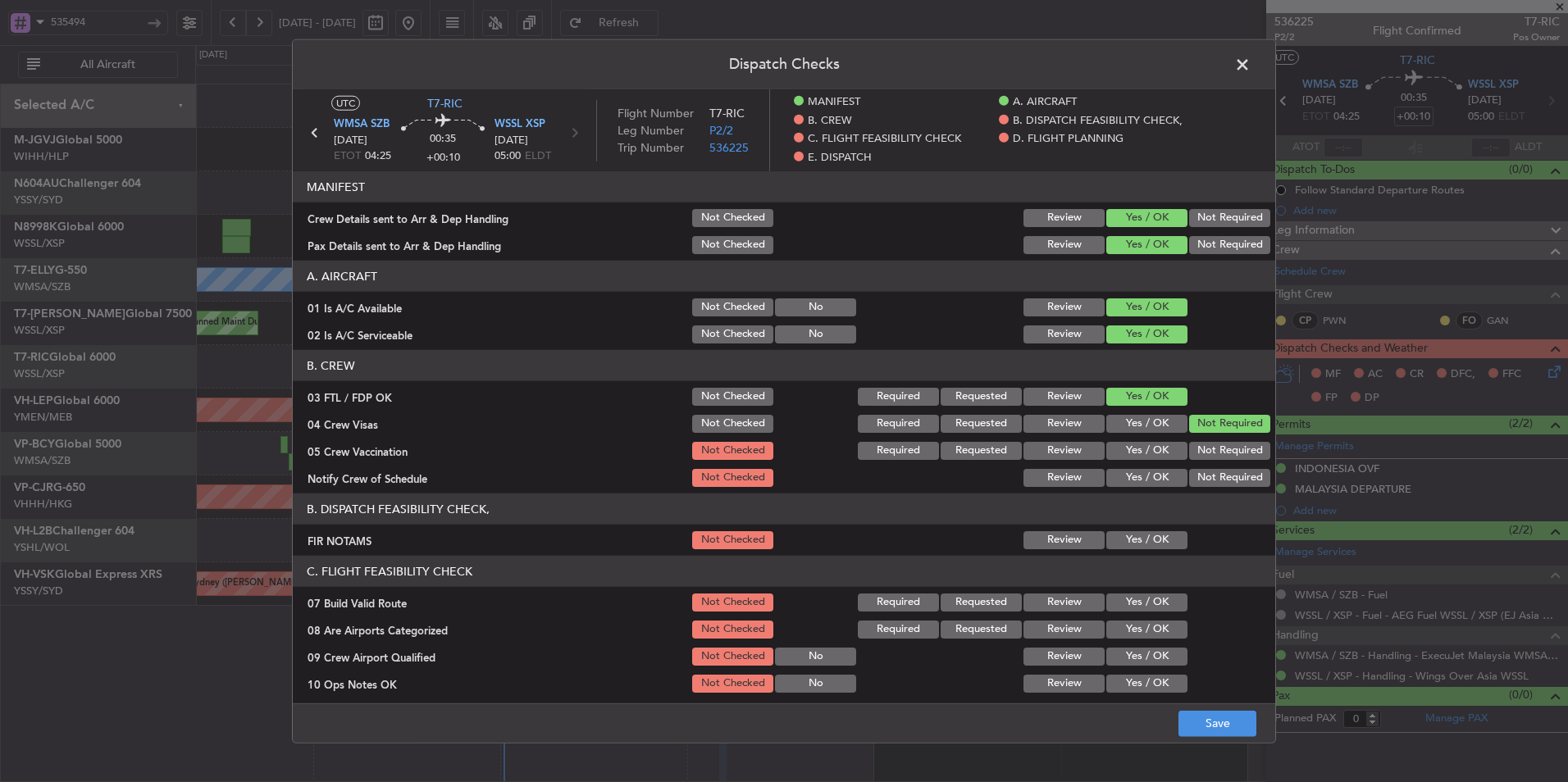
click at [1221, 447] on button "Not Required" at bounding box center [1230, 451] width 82 height 18
click at [1137, 473] on button "Yes / OK" at bounding box center [1147, 478] width 82 height 18
click at [1126, 538] on button "Yes / OK" at bounding box center [1147, 540] width 82 height 18
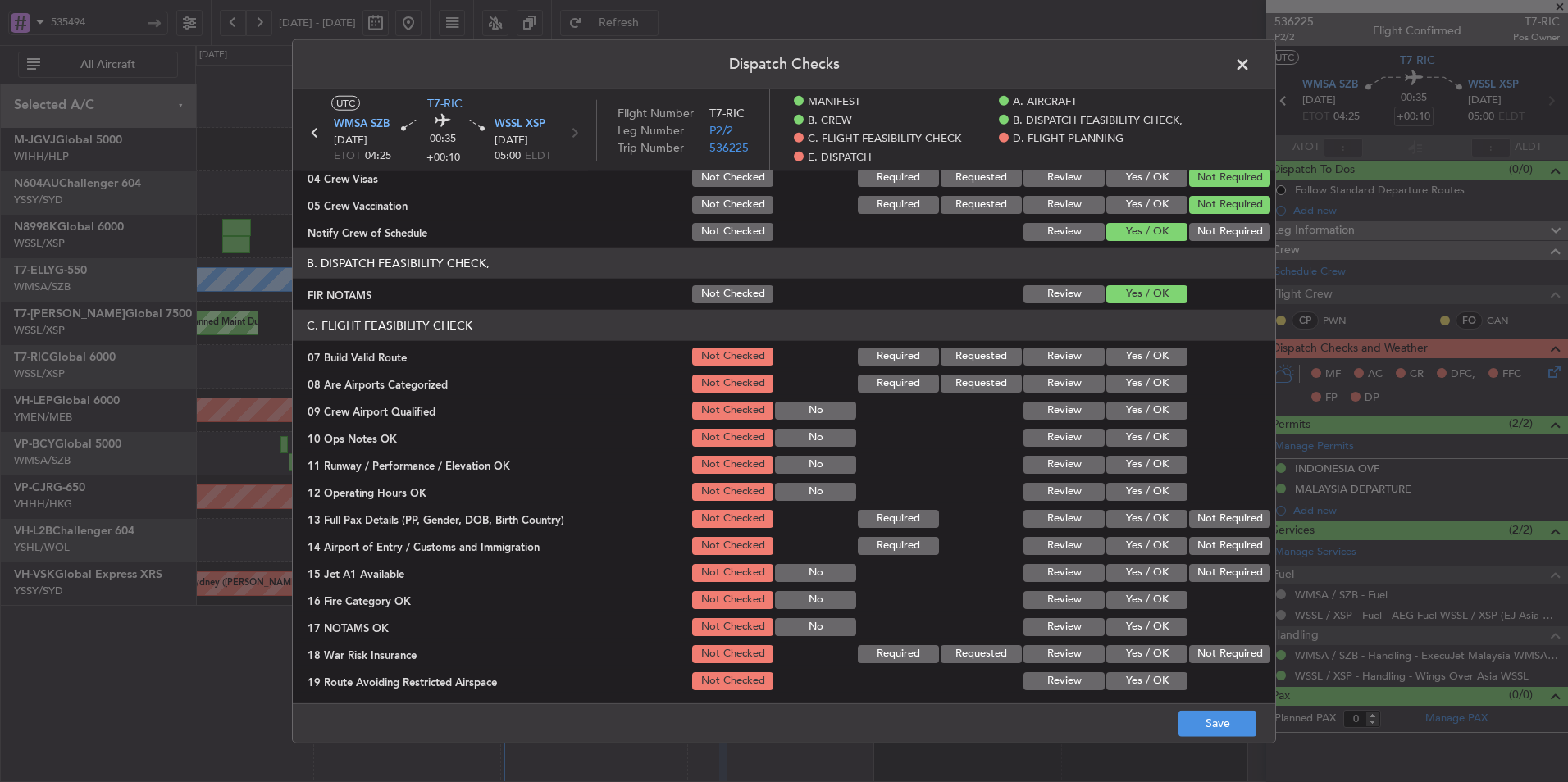
click at [1140, 363] on button "Yes / OK" at bounding box center [1147, 356] width 82 height 18
click at [1140, 385] on button "Yes / OK" at bounding box center [1147, 383] width 82 height 18
click at [1140, 420] on div "Yes / OK" at bounding box center [1145, 410] width 82 height 23
click at [1138, 458] on button "Yes / OK" at bounding box center [1147, 465] width 82 height 18
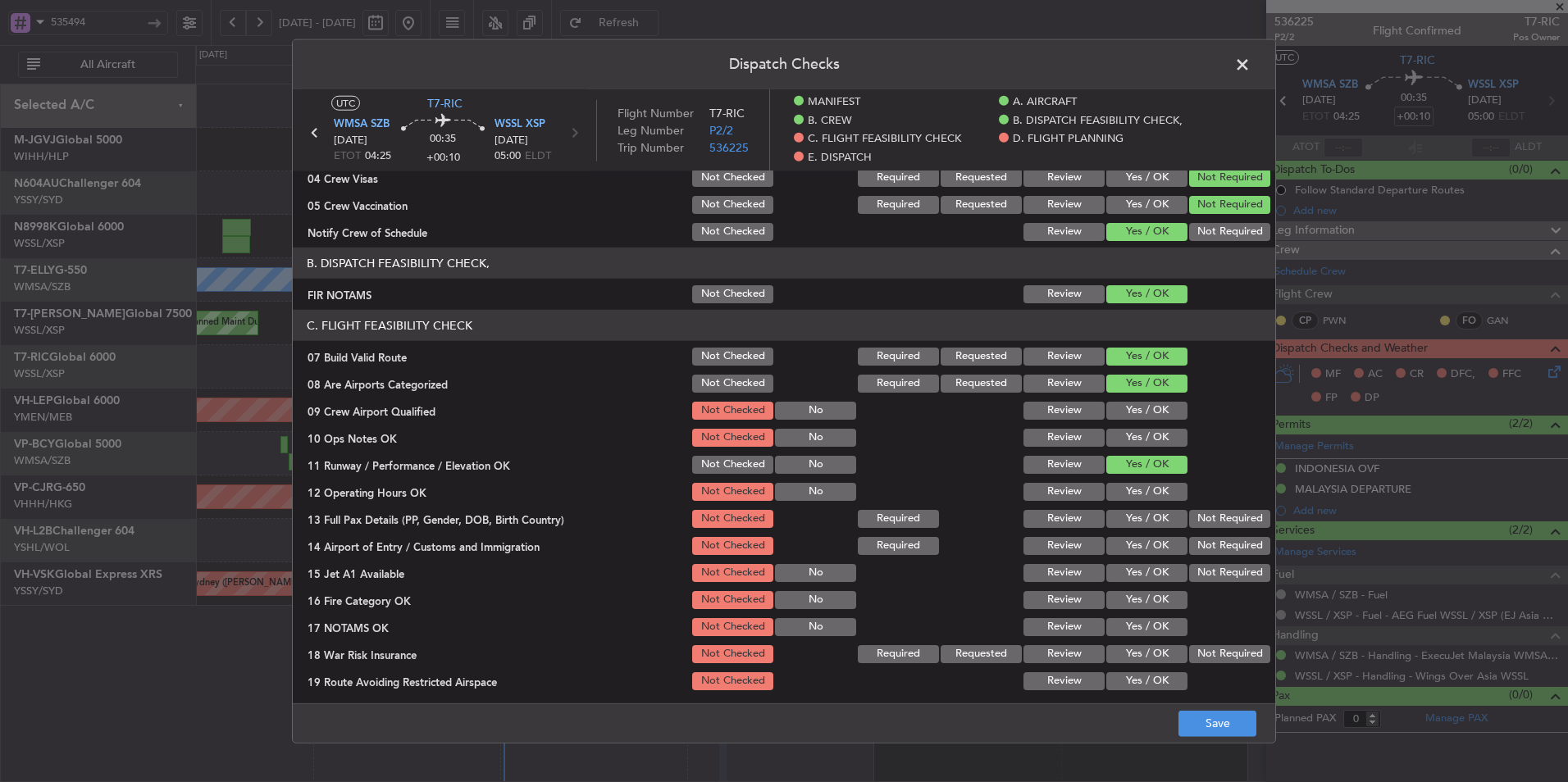
click at [1140, 437] on button "Yes / OK" at bounding box center [1147, 437] width 82 height 18
click at [1144, 409] on button "Yes / OK" at bounding box center [1147, 410] width 82 height 18
click at [1135, 492] on button "Yes / OK" at bounding box center [1147, 492] width 82 height 18
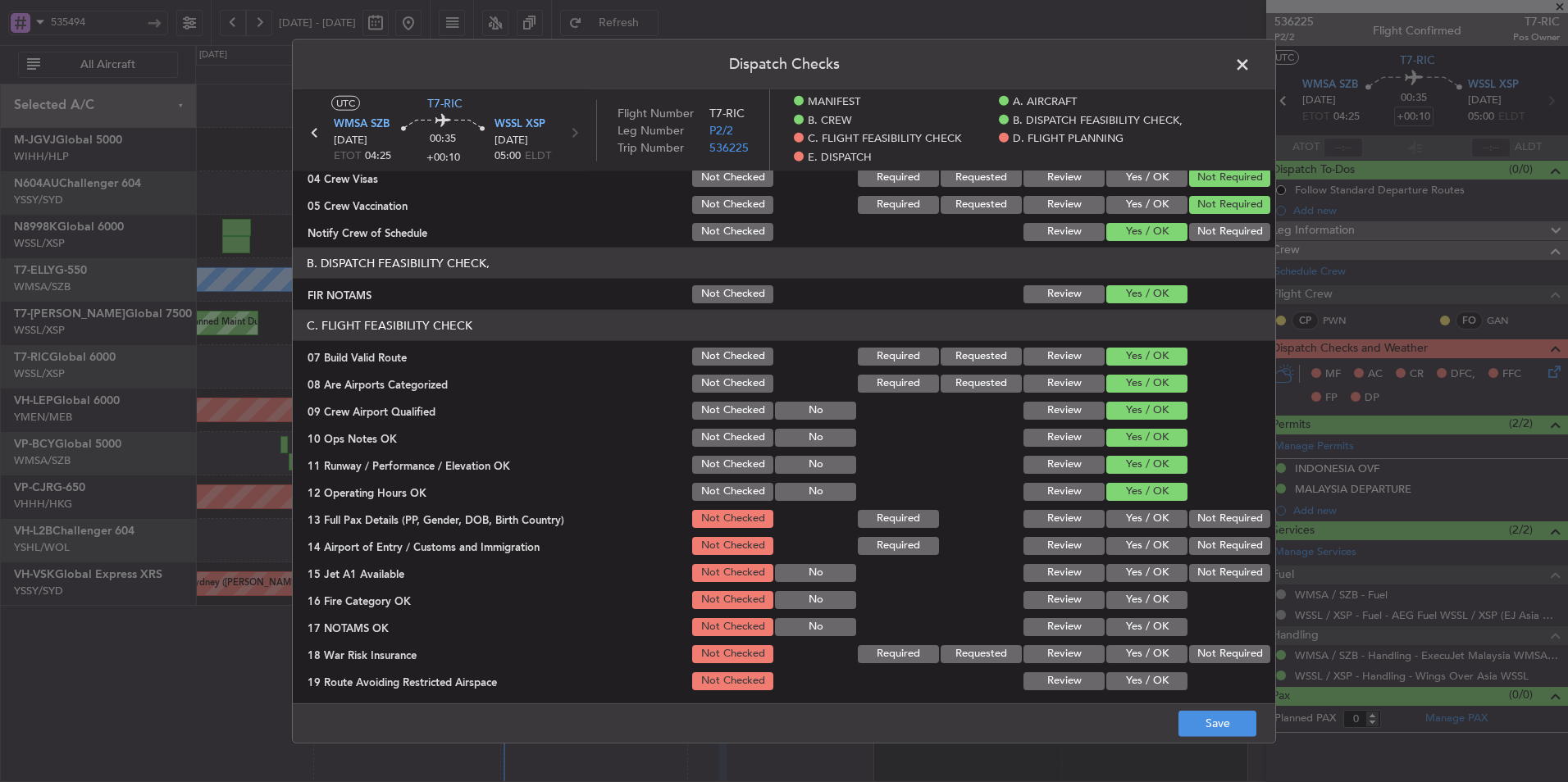
click at [1135, 520] on button "Yes / OK" at bounding box center [1147, 518] width 82 height 18
click at [1136, 549] on button "Yes / OK" at bounding box center [1147, 545] width 82 height 18
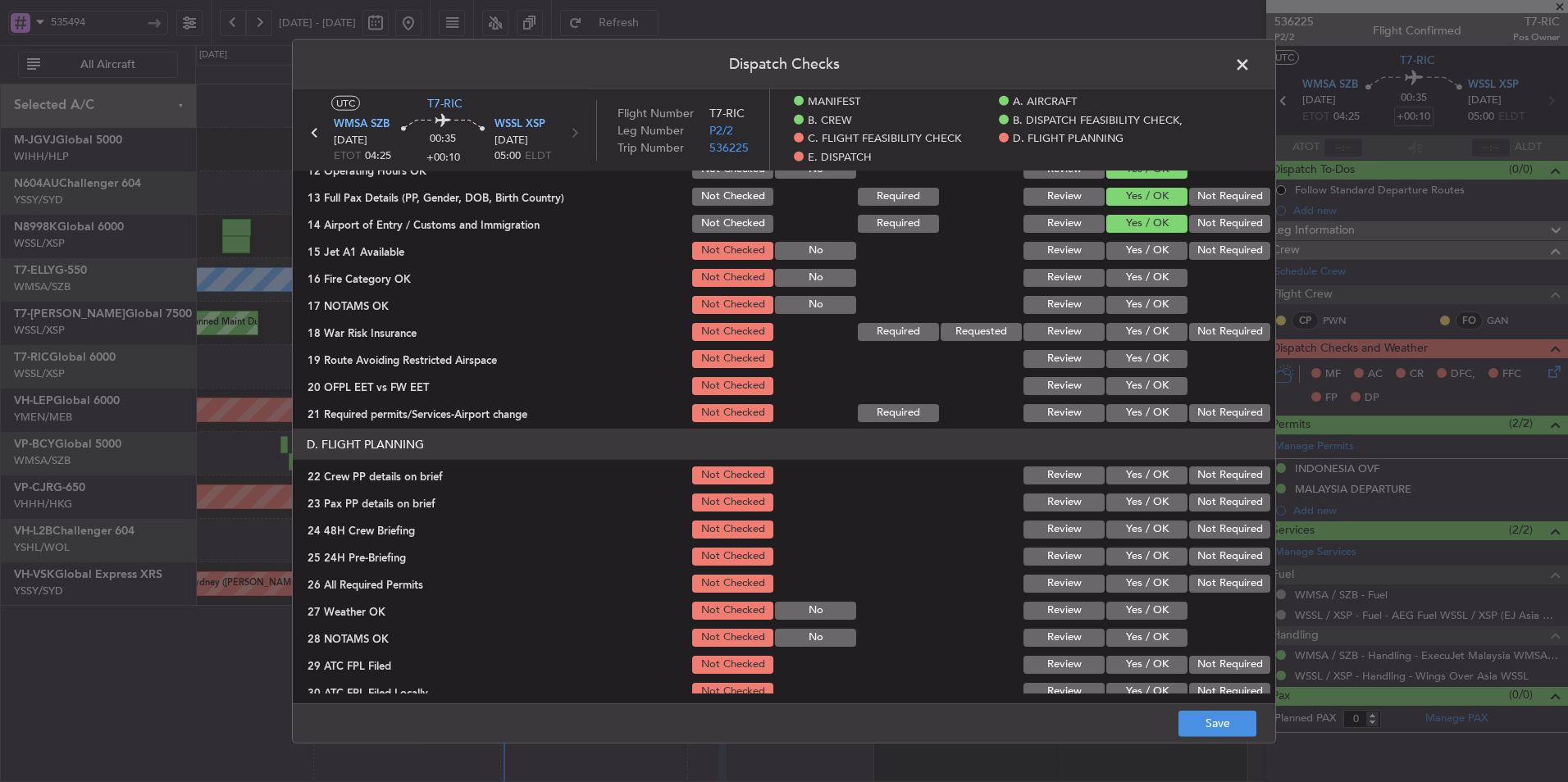
scroll to position [574, 0]
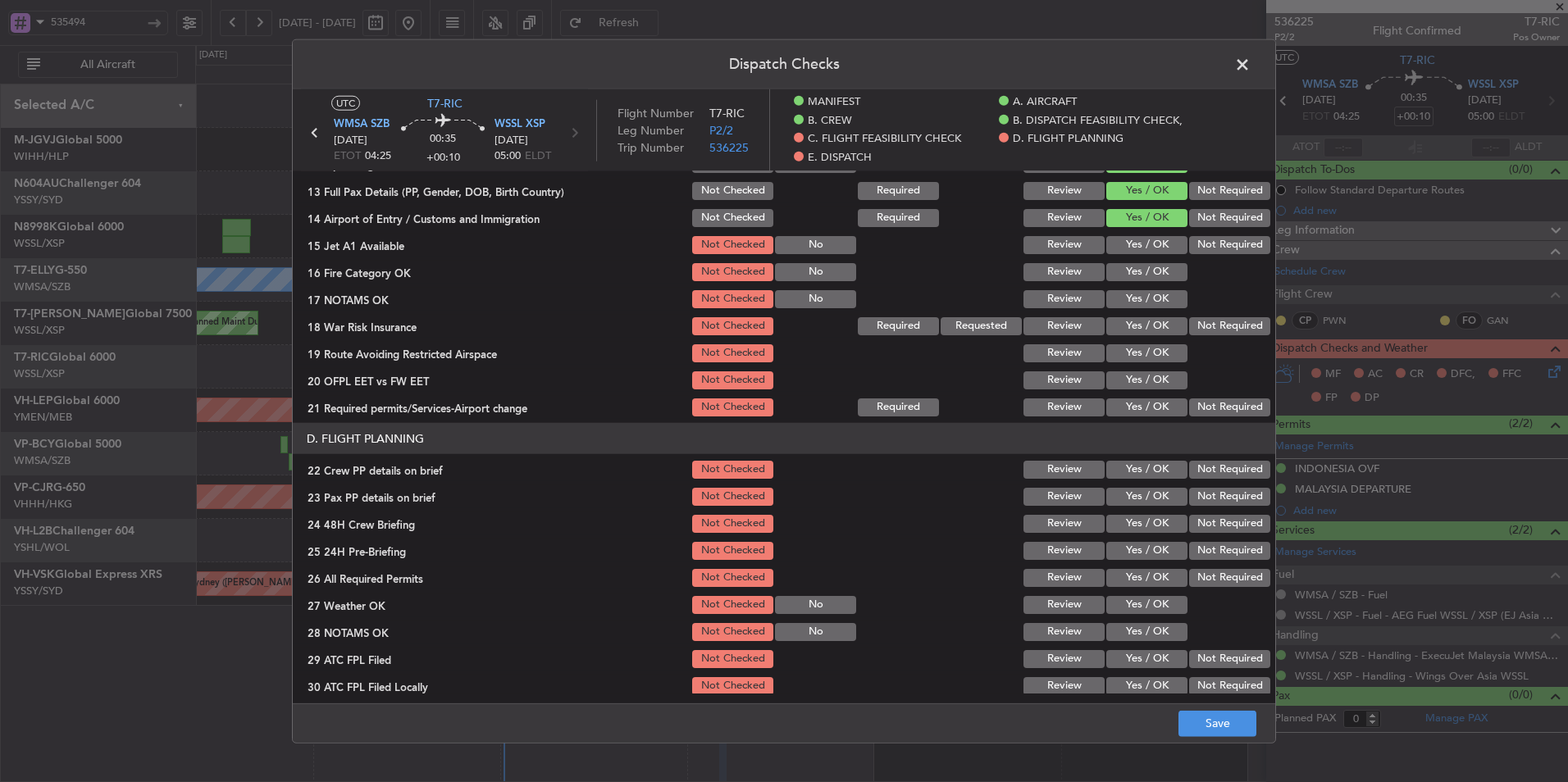
click at [1142, 238] on button "Yes / OK" at bounding box center [1147, 244] width 82 height 18
click at [1135, 274] on button "Yes / OK" at bounding box center [1147, 271] width 82 height 18
click at [1135, 305] on button "Yes / OK" at bounding box center [1147, 299] width 82 height 18
click at [1197, 333] on button "Not Required" at bounding box center [1230, 326] width 82 height 18
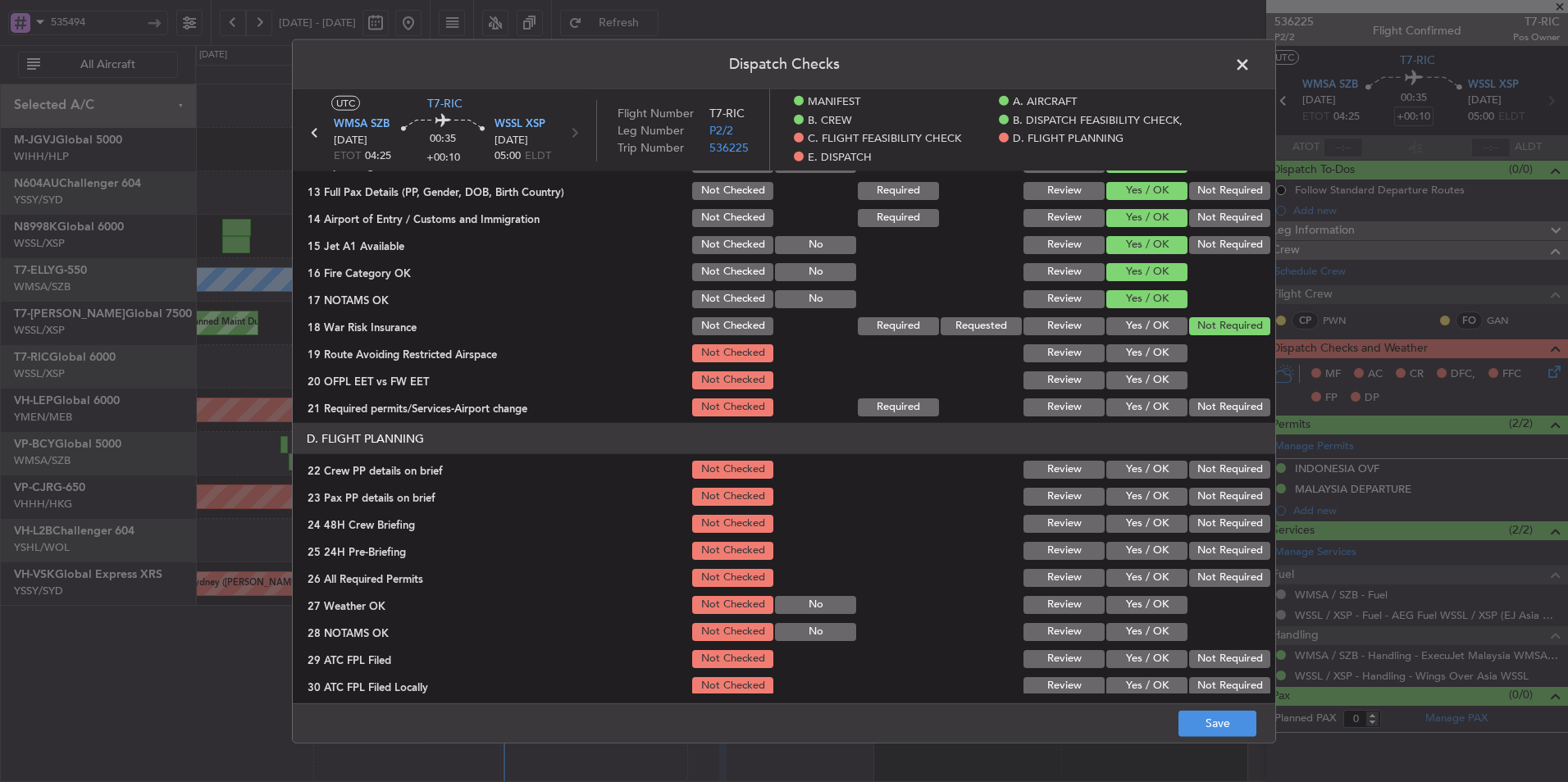
click at [1153, 356] on button "Yes / OK" at bounding box center [1147, 353] width 82 height 18
click at [1149, 386] on button "Yes / OK" at bounding box center [1147, 380] width 82 height 18
click at [1144, 408] on button "Yes / OK" at bounding box center [1147, 407] width 82 height 18
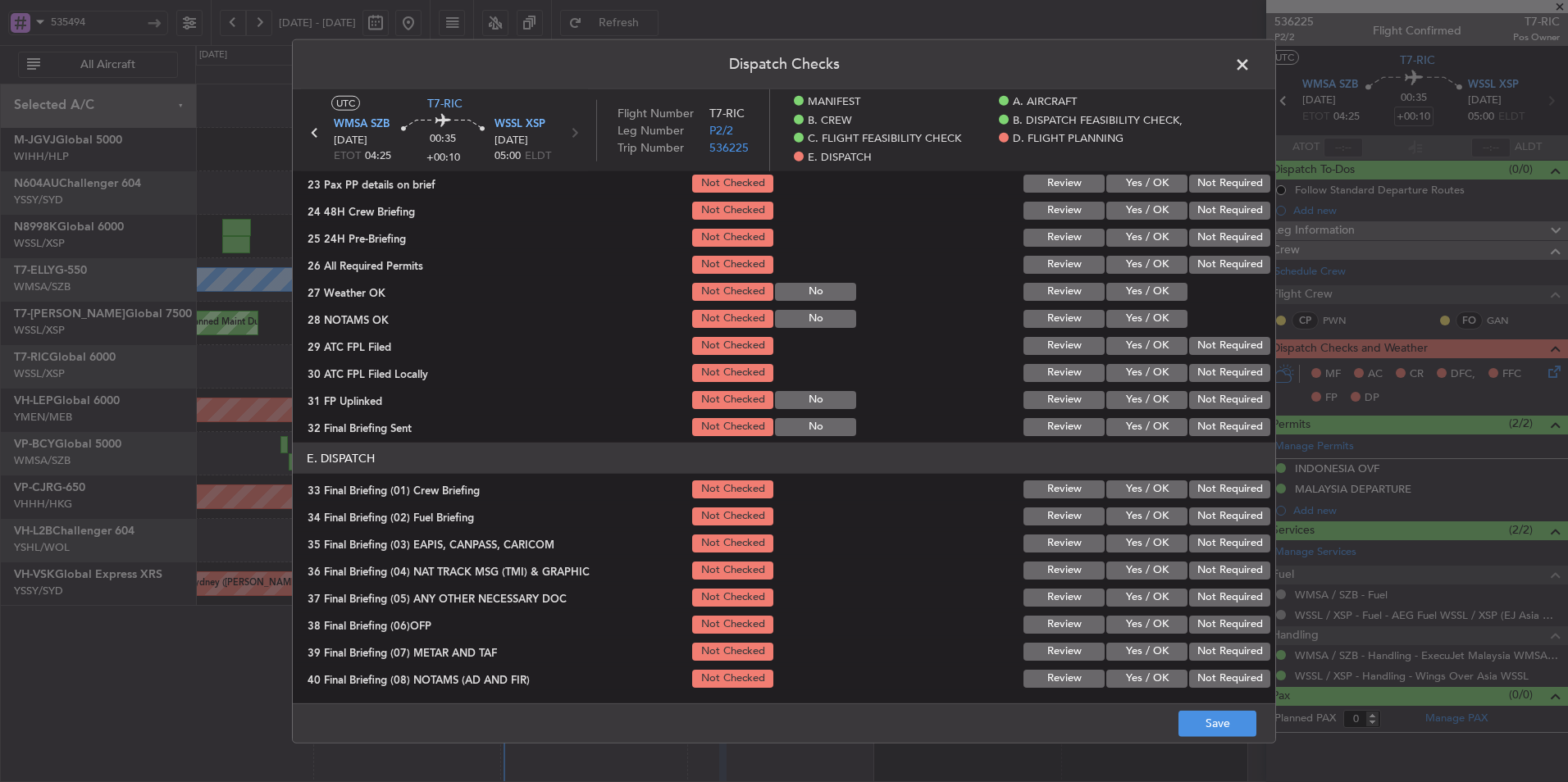
scroll to position [996, 0]
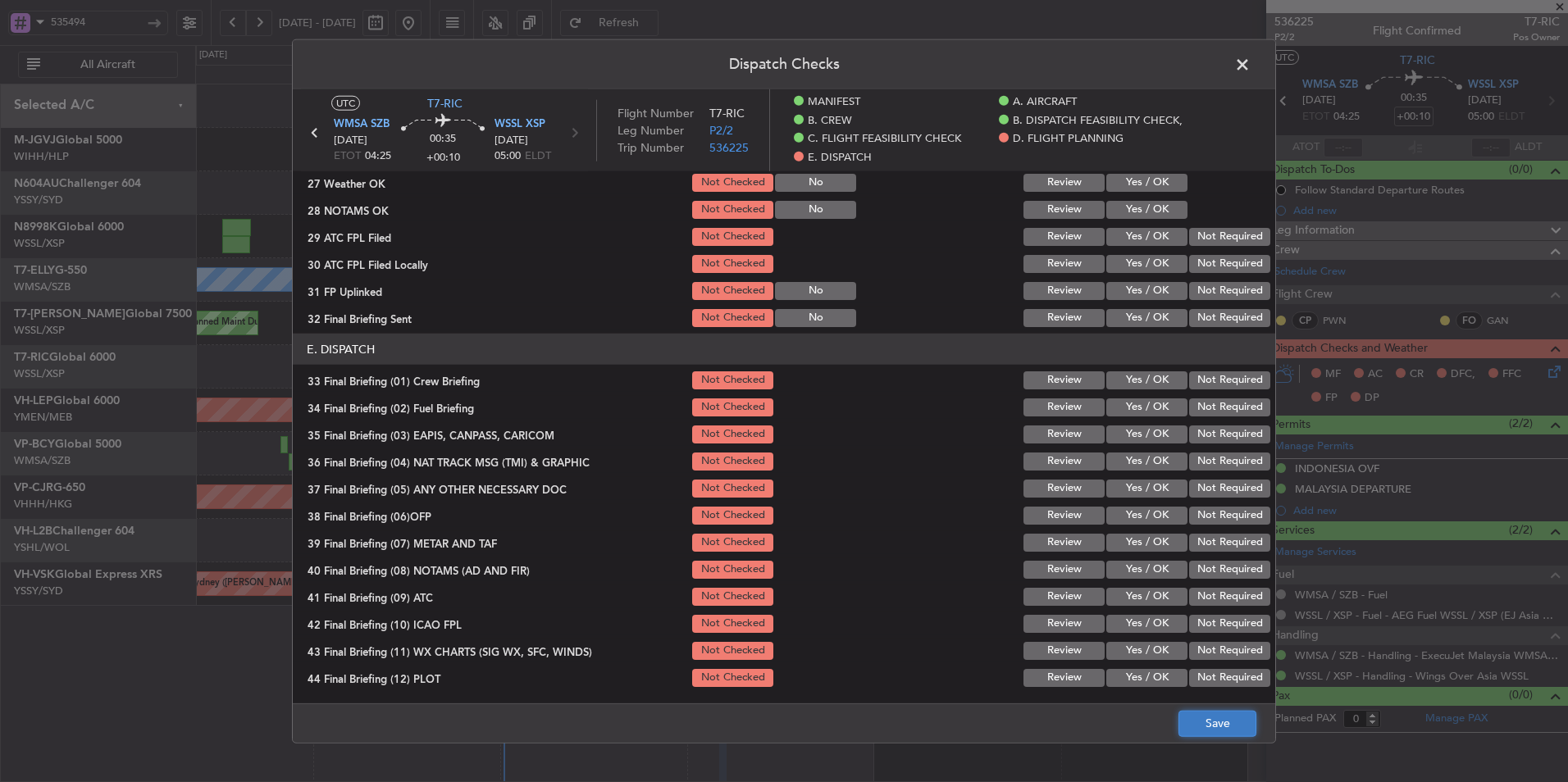
click at [1210, 712] on button "Save" at bounding box center [1218, 723] width 78 height 26
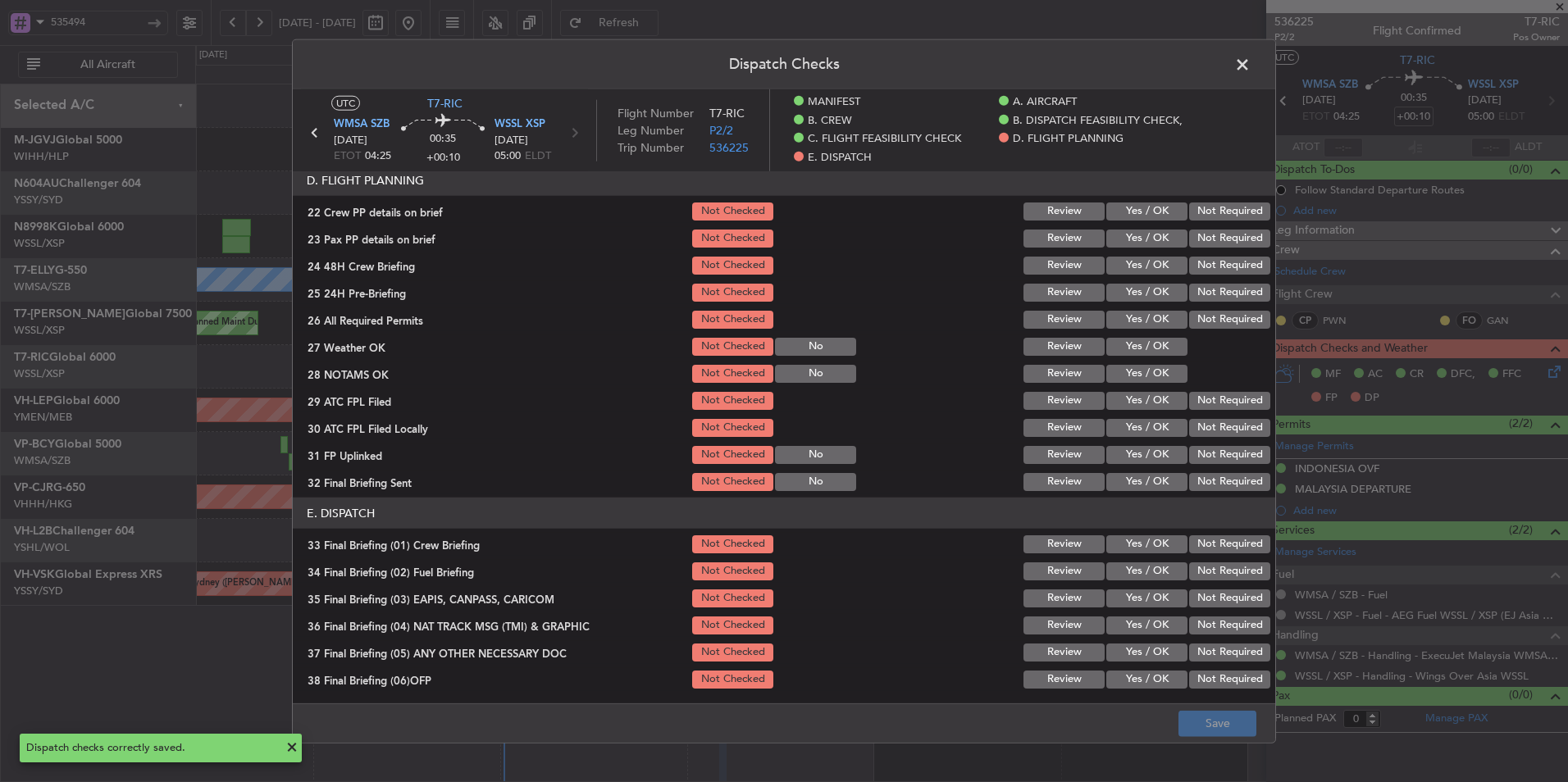
scroll to position [750, 0]
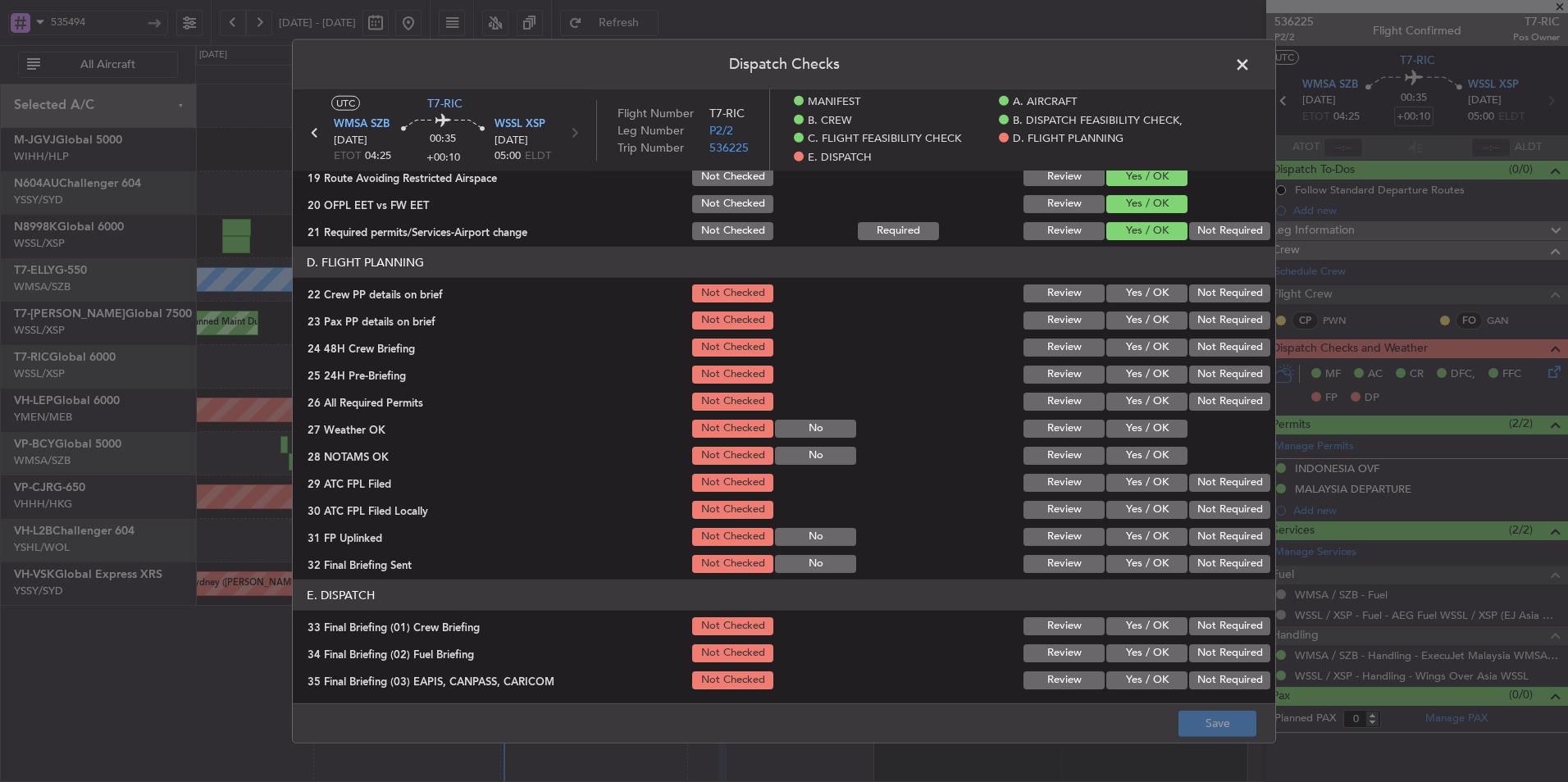
click at [1134, 293] on button "Yes / OK" at bounding box center [1147, 293] width 82 height 18
click at [1130, 314] on button "Yes / OK" at bounding box center [1147, 320] width 82 height 18
click at [1126, 353] on button "Yes / OK" at bounding box center [1147, 347] width 82 height 18
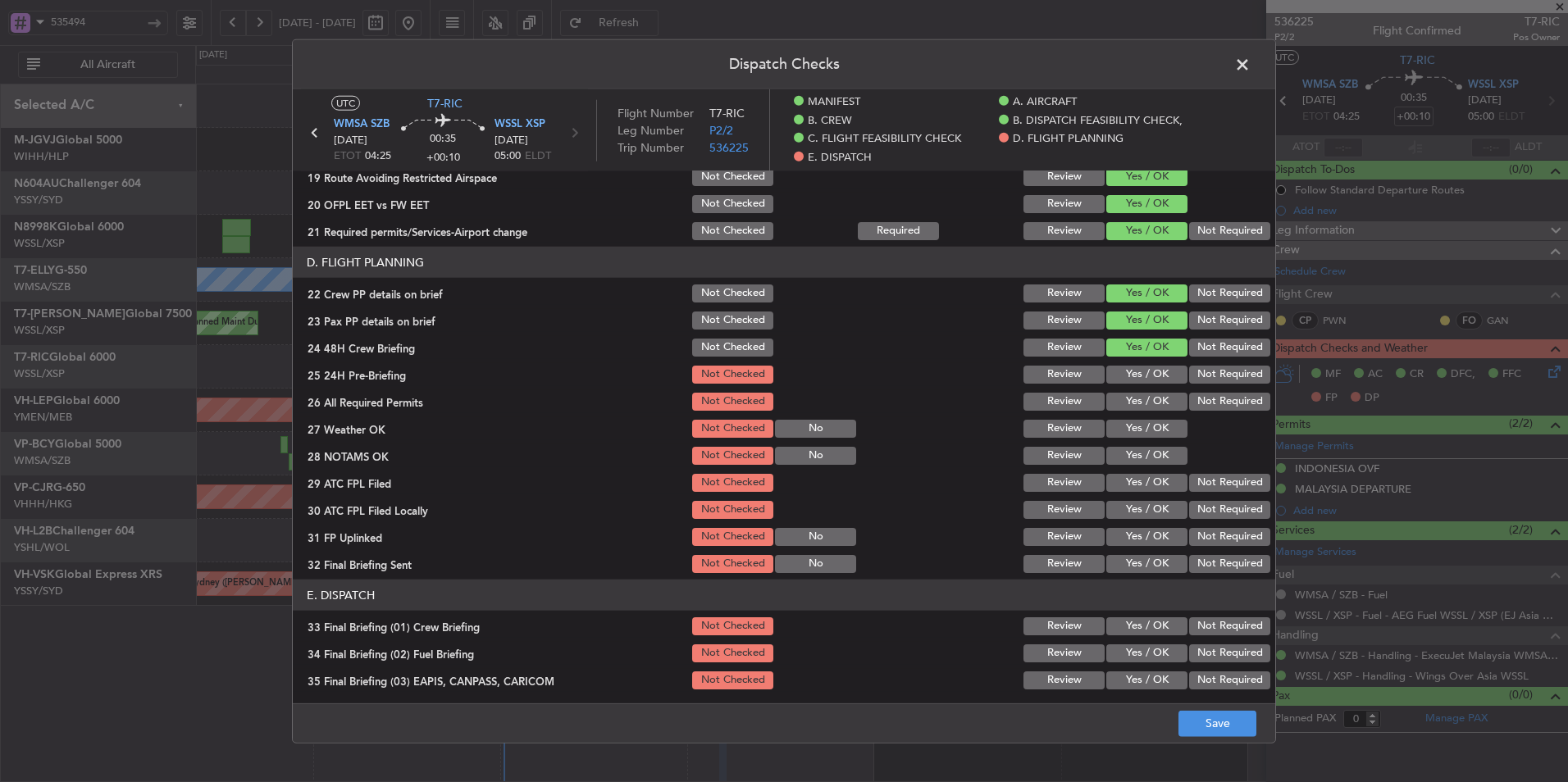
click at [1127, 379] on button "Yes / OK" at bounding box center [1147, 375] width 82 height 18
click at [1133, 395] on button "Yes / OK" at bounding box center [1147, 401] width 82 height 18
click at [1042, 431] on button "Review" at bounding box center [1064, 428] width 82 height 18
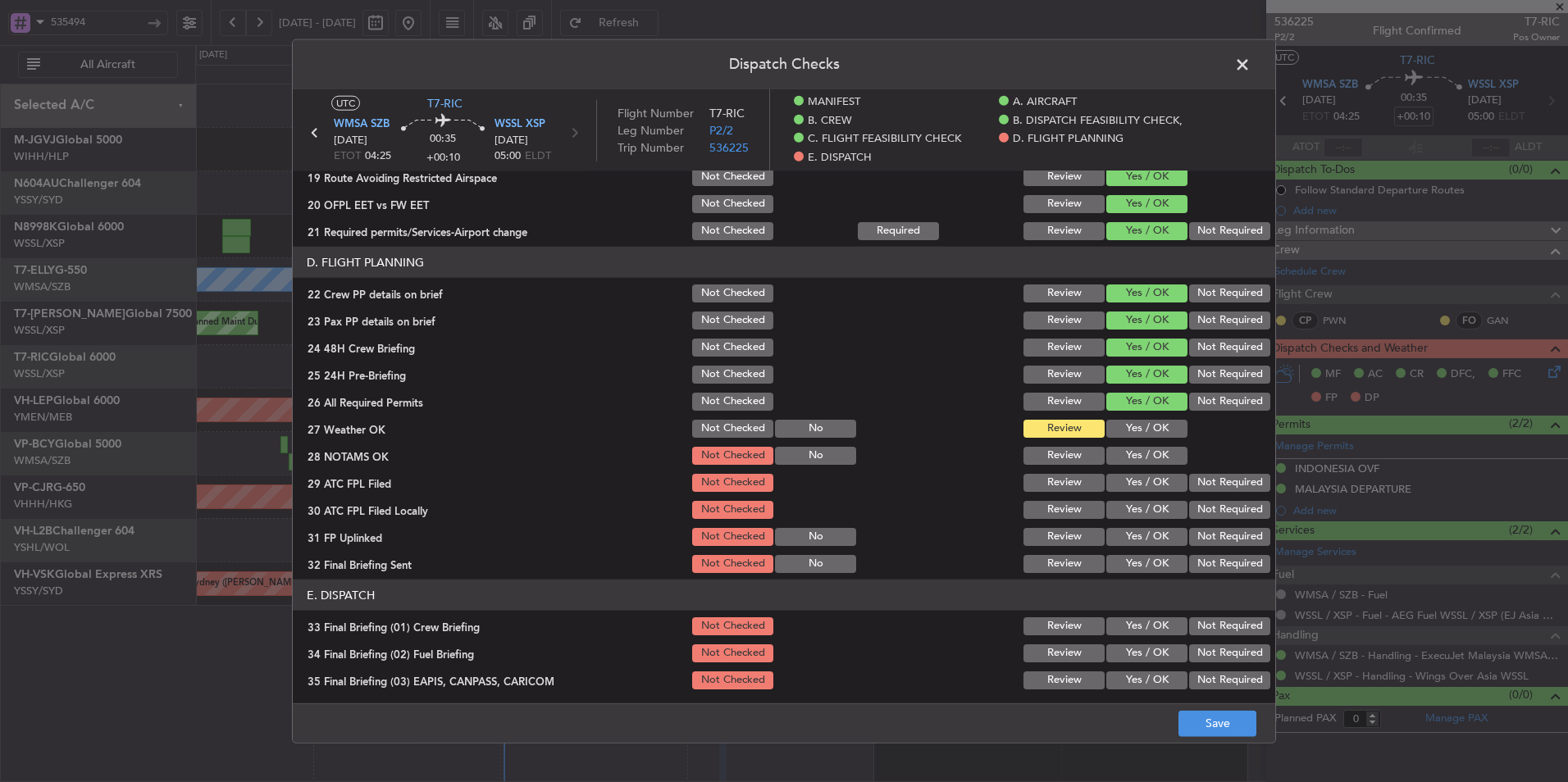
click at [1121, 453] on button "Yes / OK" at bounding box center [1147, 455] width 82 height 18
click at [799, 542] on button "No" at bounding box center [815, 537] width 82 height 18
click at [800, 562] on button "No" at bounding box center [815, 564] width 82 height 18
click at [1057, 488] on button "Review" at bounding box center [1064, 482] width 82 height 18
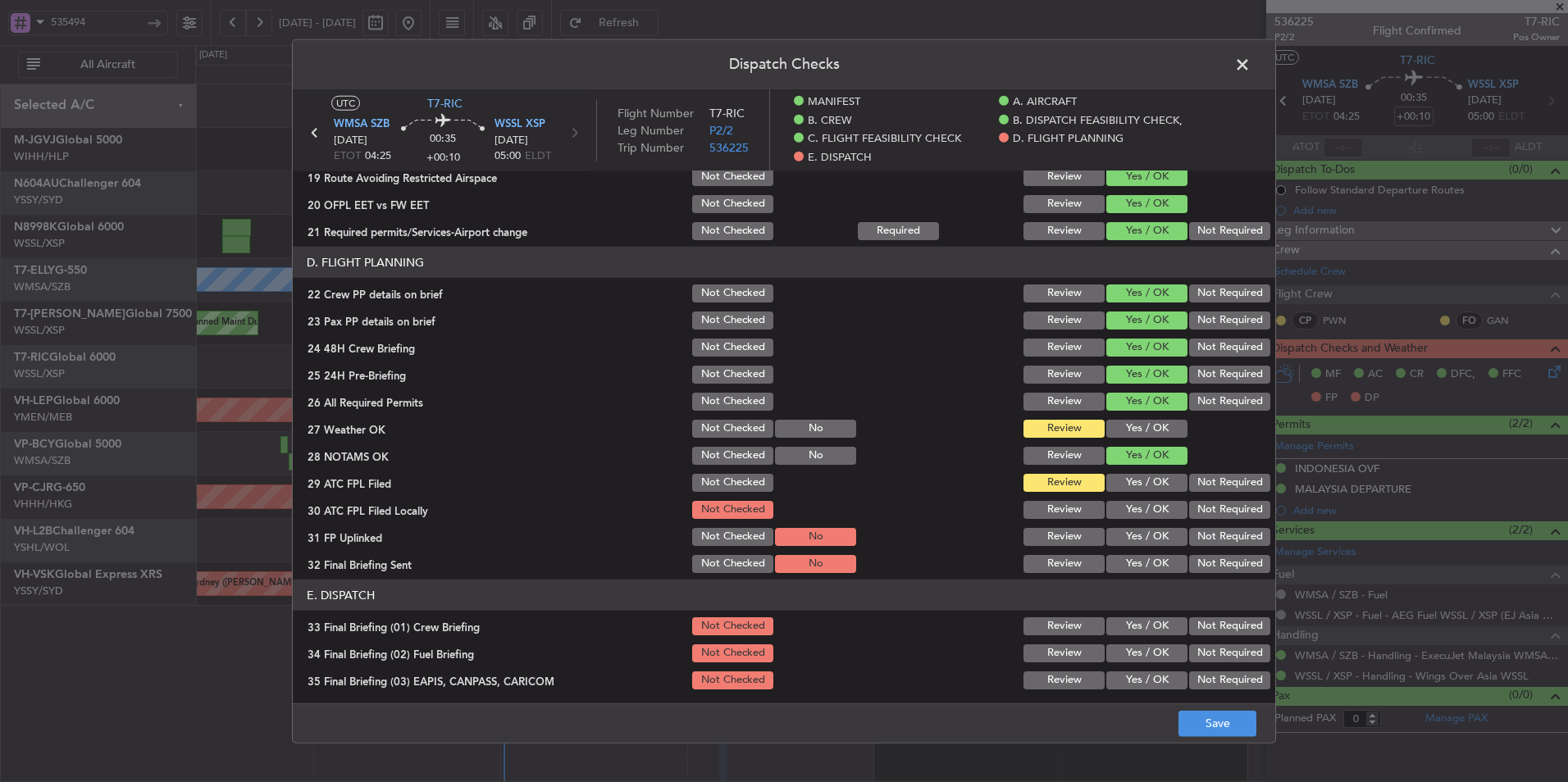
click at [1055, 503] on button "Review" at bounding box center [1064, 510] width 82 height 18
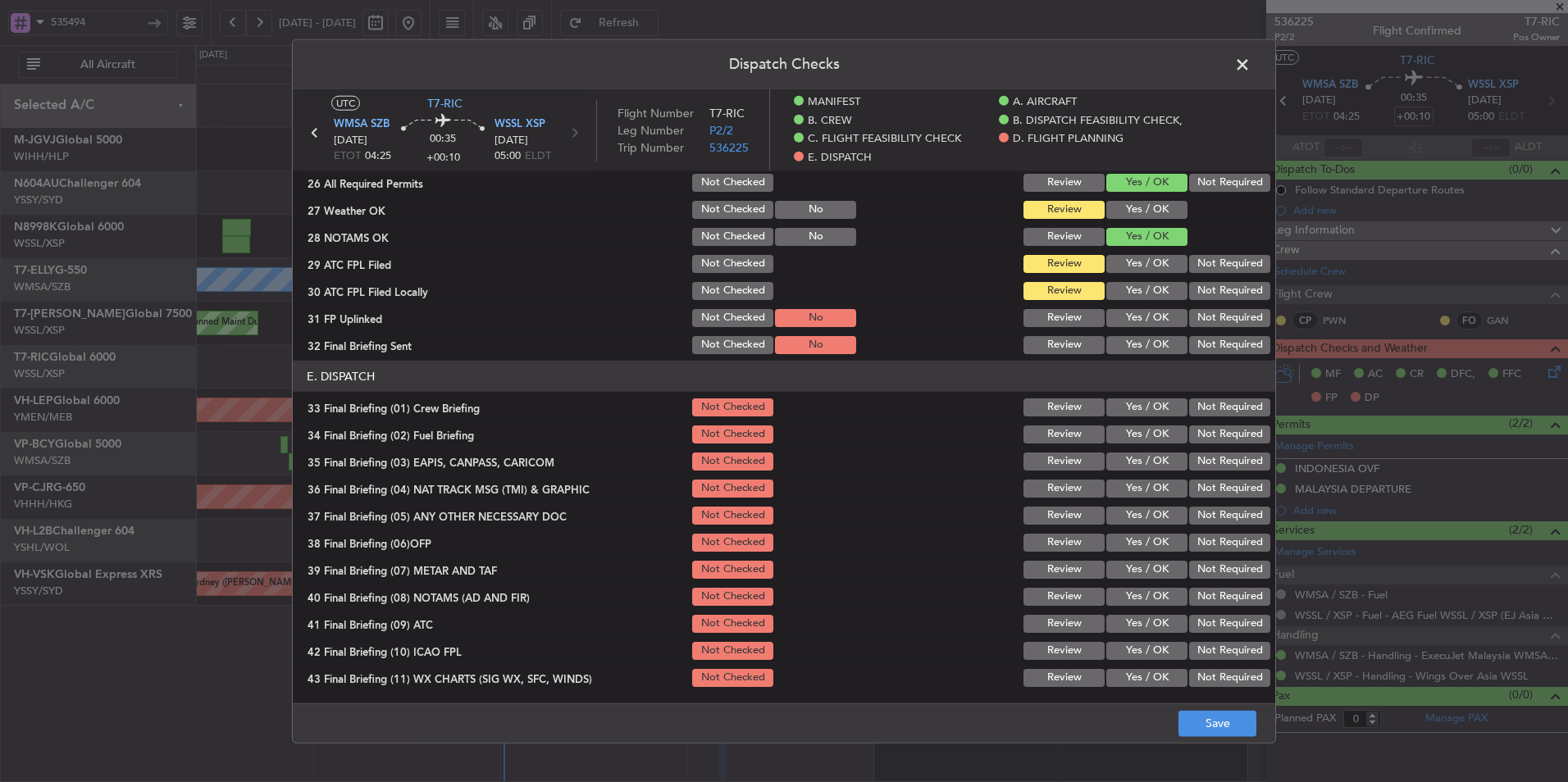
scroll to position [996, 0]
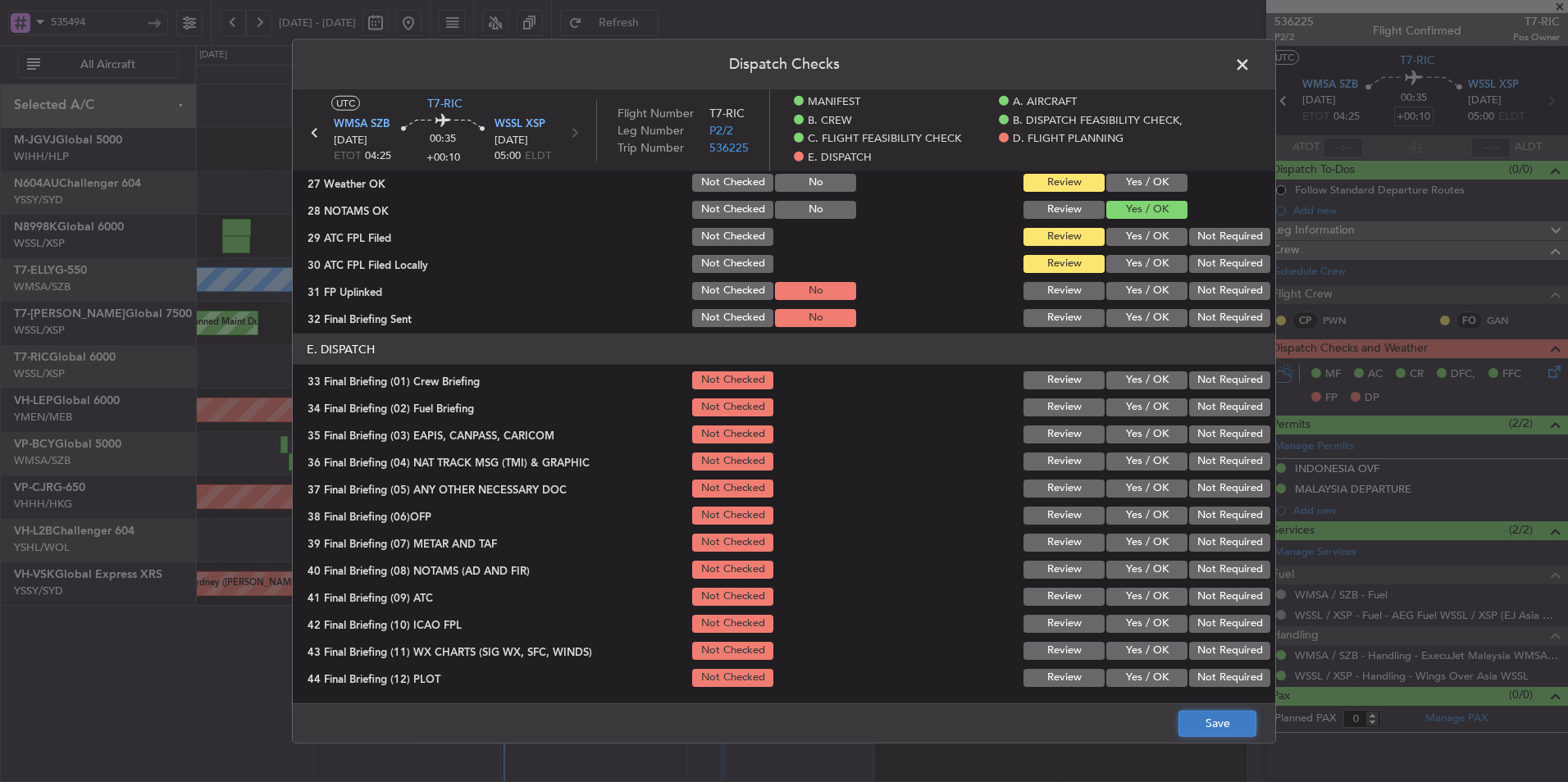
click at [1224, 731] on button "Save" at bounding box center [1218, 723] width 78 height 26
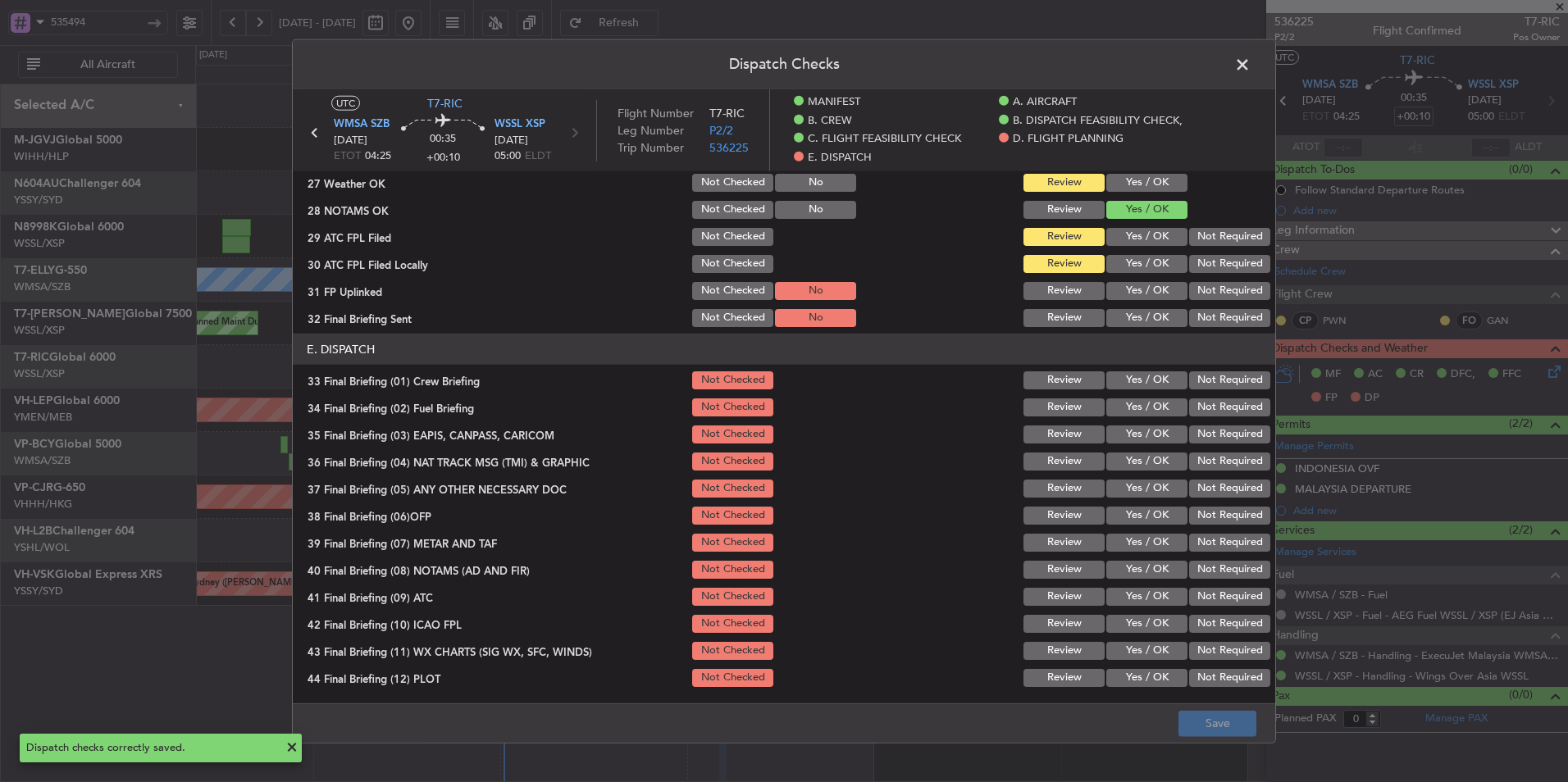
click at [1251, 69] on span at bounding box center [1251, 69] width 0 height 33
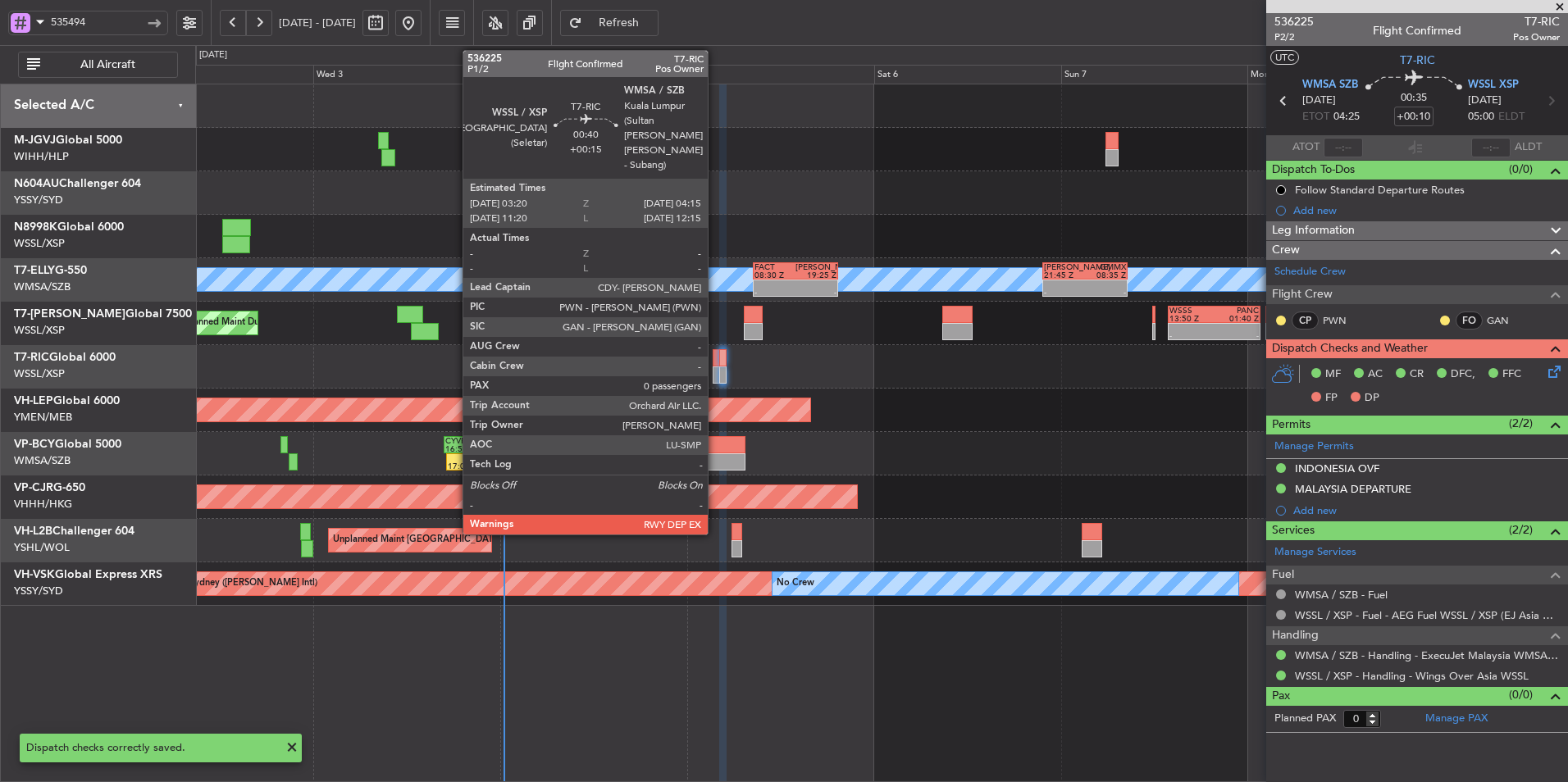
click at [715, 364] on div at bounding box center [716, 358] width 8 height 17
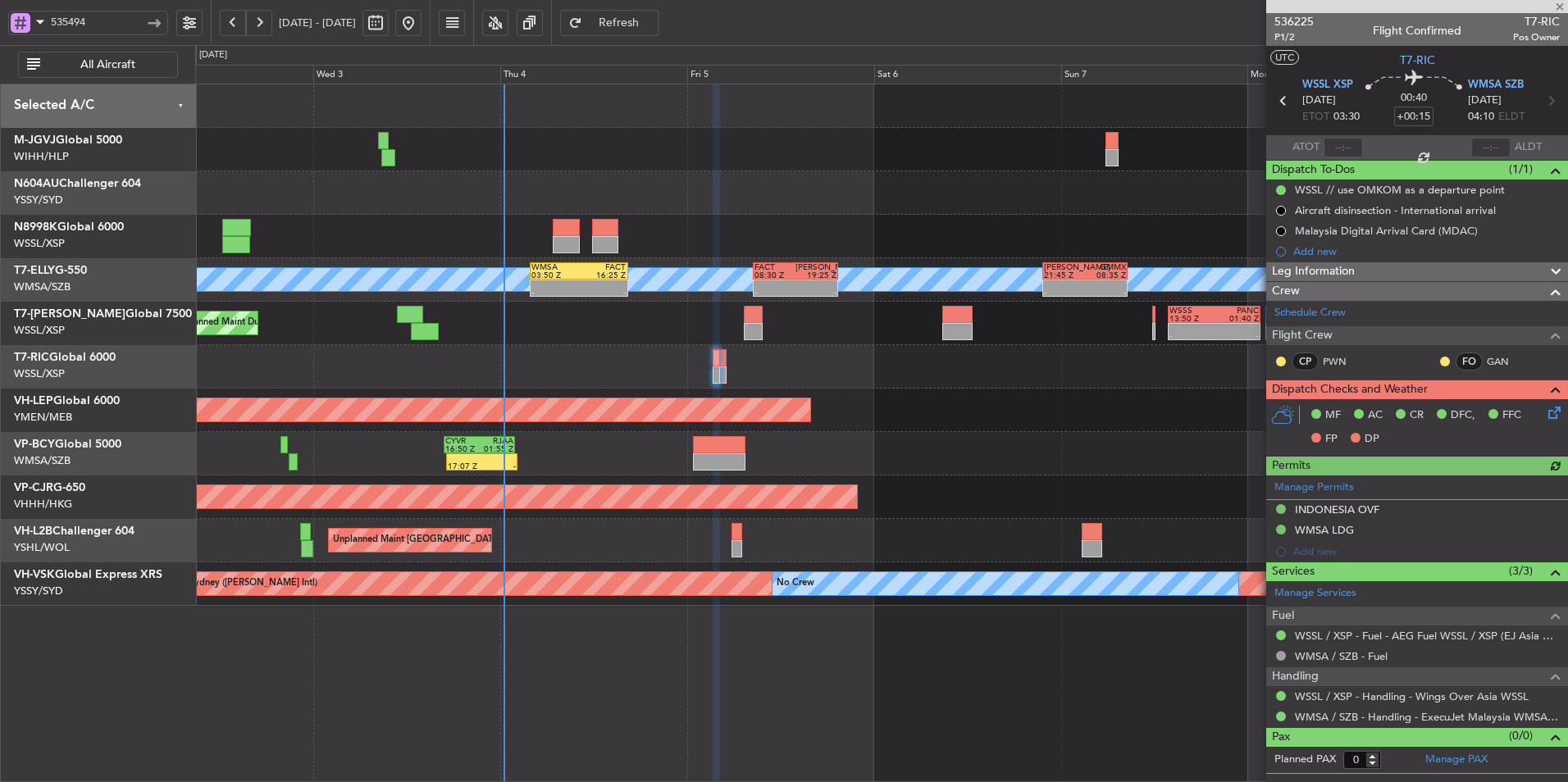
click at [1553, 416] on icon at bounding box center [1551, 409] width 13 height 13
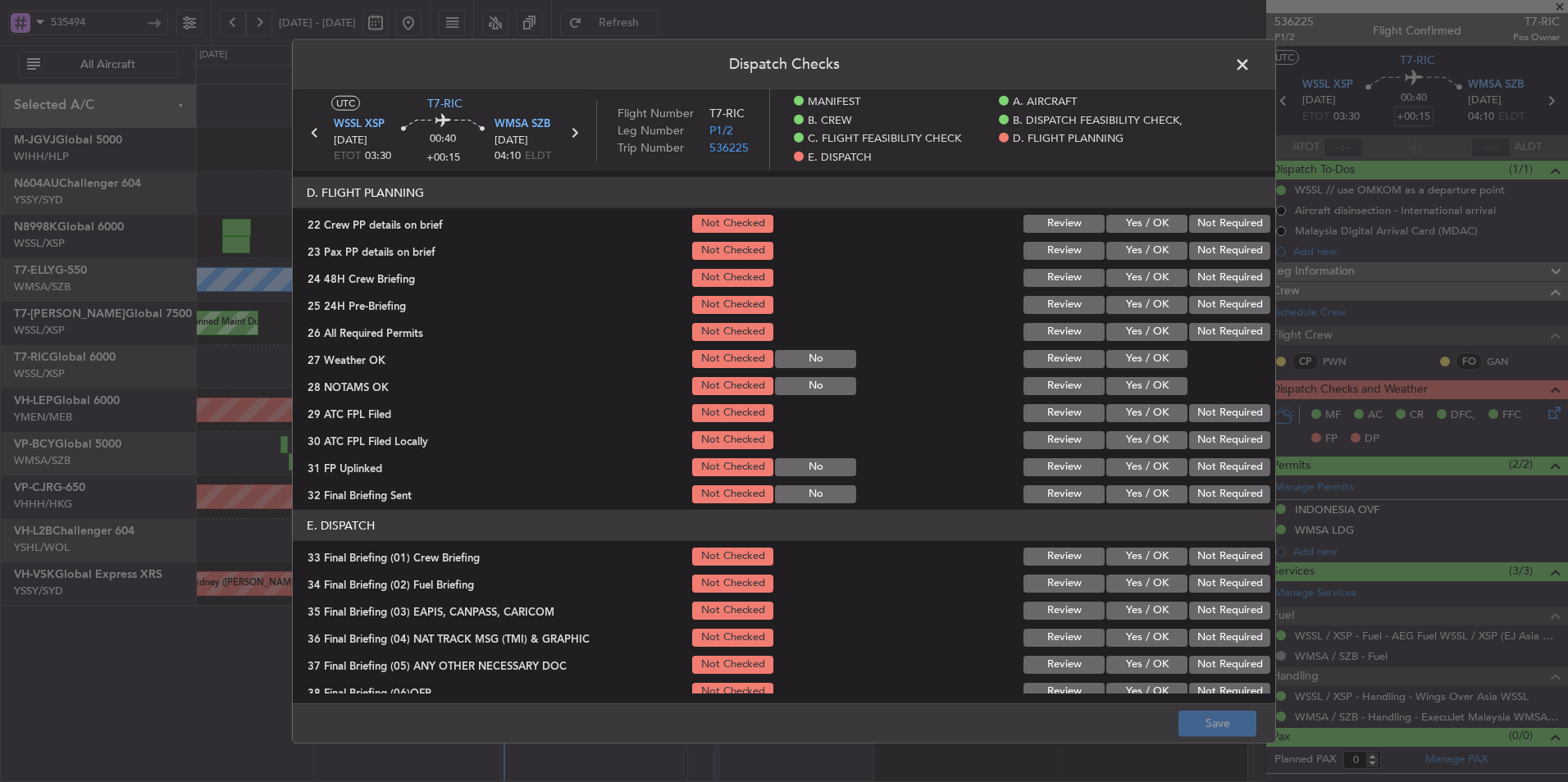
scroll to position [738, 0]
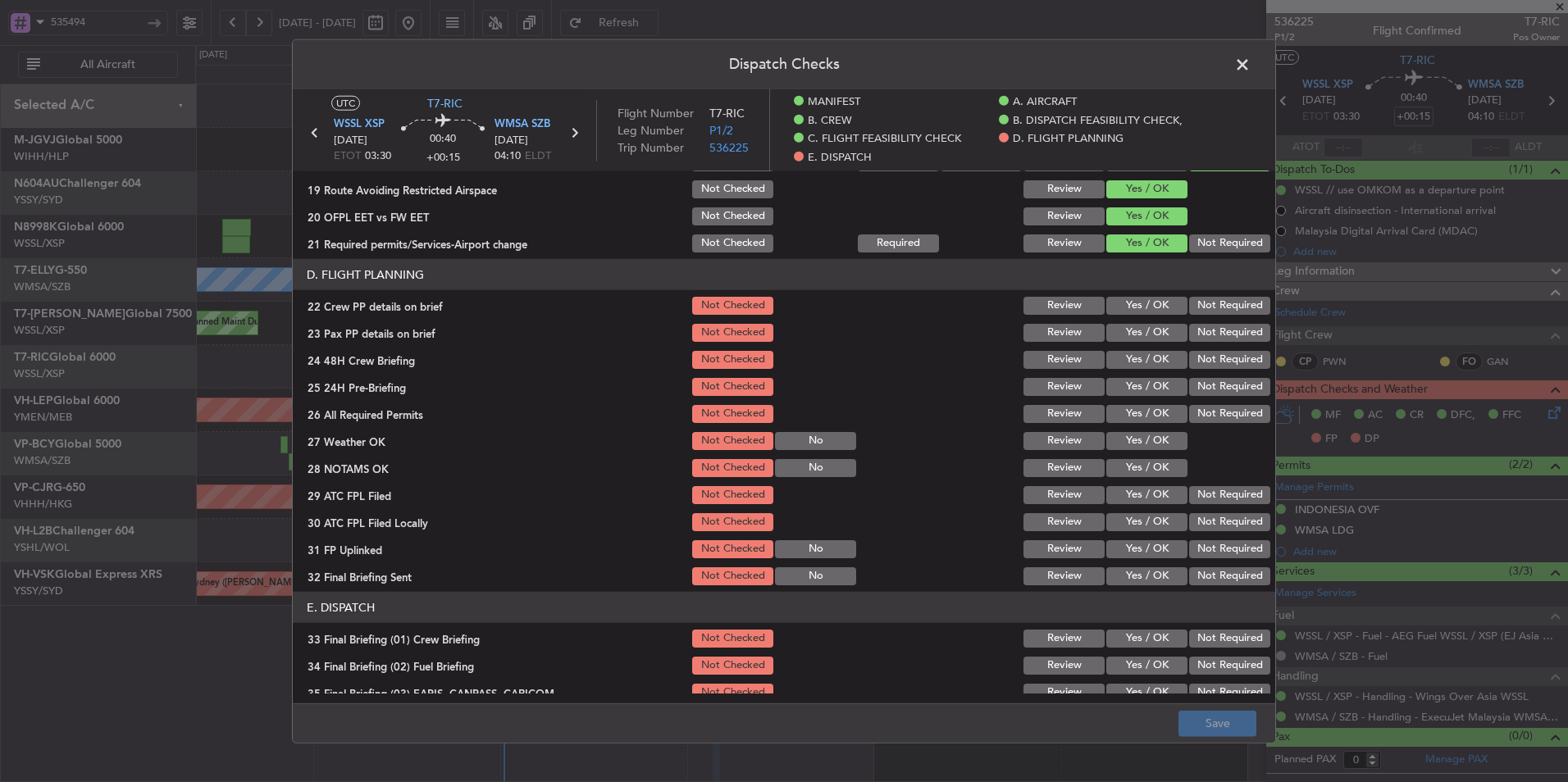
click at [1123, 308] on button "Yes / OK" at bounding box center [1147, 305] width 82 height 18
click at [1129, 328] on button "Yes / OK" at bounding box center [1147, 332] width 82 height 18
click at [1130, 354] on button "Yes / OK" at bounding box center [1147, 360] width 82 height 18
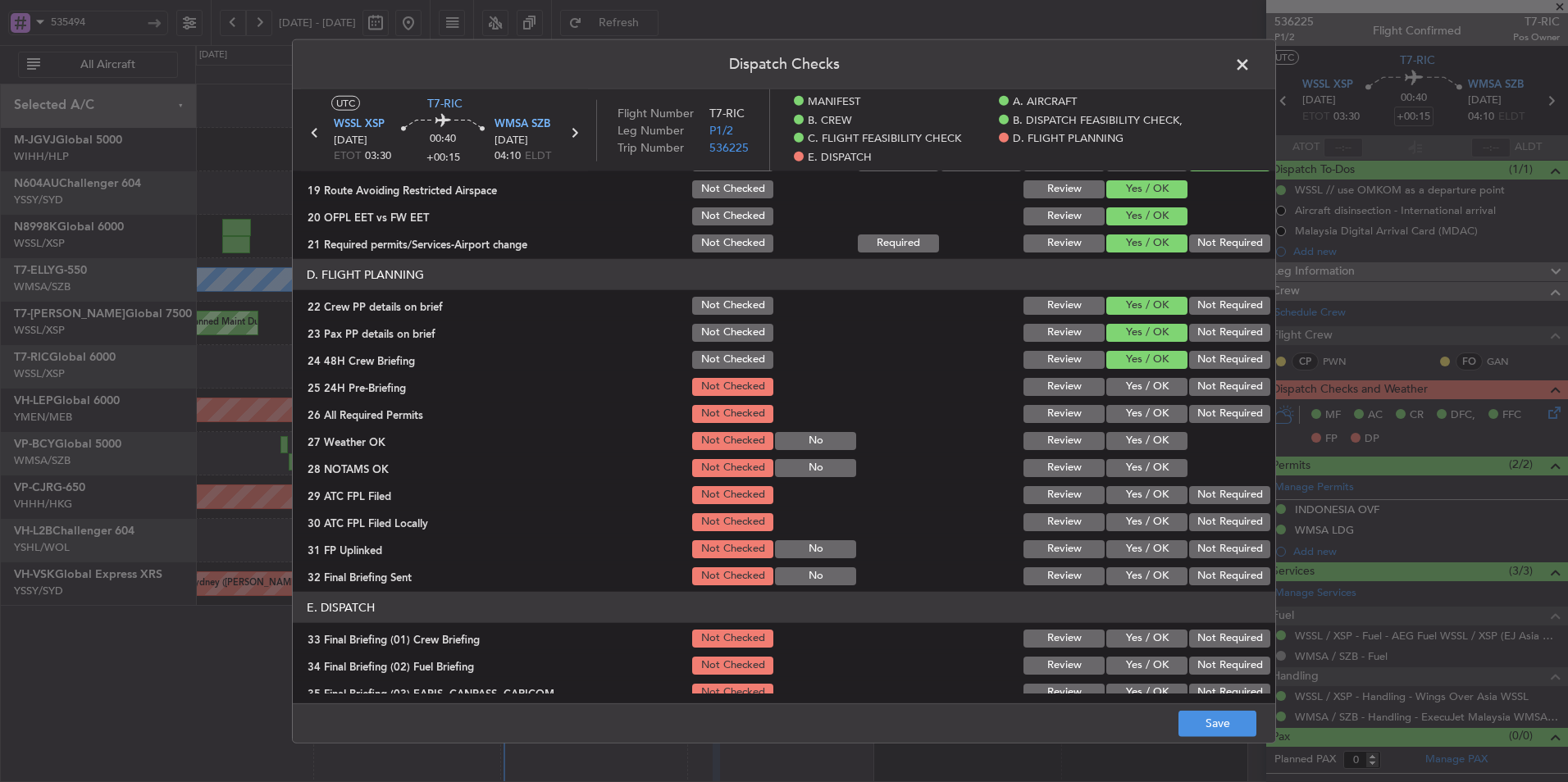
click at [1128, 384] on button "Yes / OK" at bounding box center [1147, 387] width 82 height 18
click at [1123, 413] on button "Yes / OK" at bounding box center [1147, 414] width 82 height 18
click at [1047, 443] on button "Review" at bounding box center [1064, 440] width 82 height 18
click at [1120, 472] on button "Yes / OK" at bounding box center [1147, 467] width 82 height 18
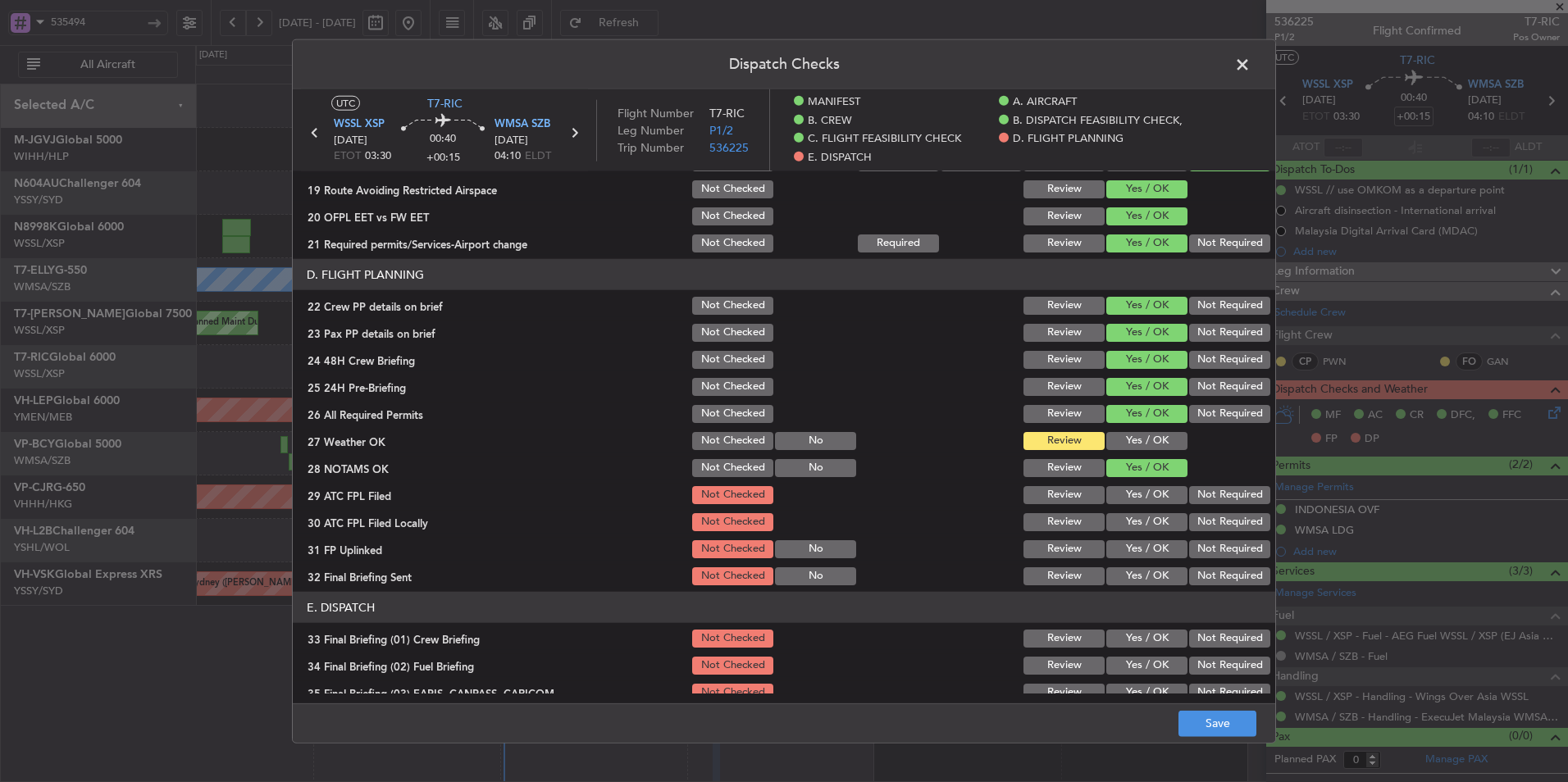
click at [1068, 496] on button "Review" at bounding box center [1064, 495] width 82 height 18
click at [1063, 509] on section "D. FLIGHT PLANNING 22 Crew PP details on brief Not Checked Review Yes / OK Not …" at bounding box center [784, 423] width 983 height 329
click at [1062, 521] on button "Review" at bounding box center [1064, 522] width 82 height 18
click at [811, 549] on button "No" at bounding box center [815, 549] width 82 height 18
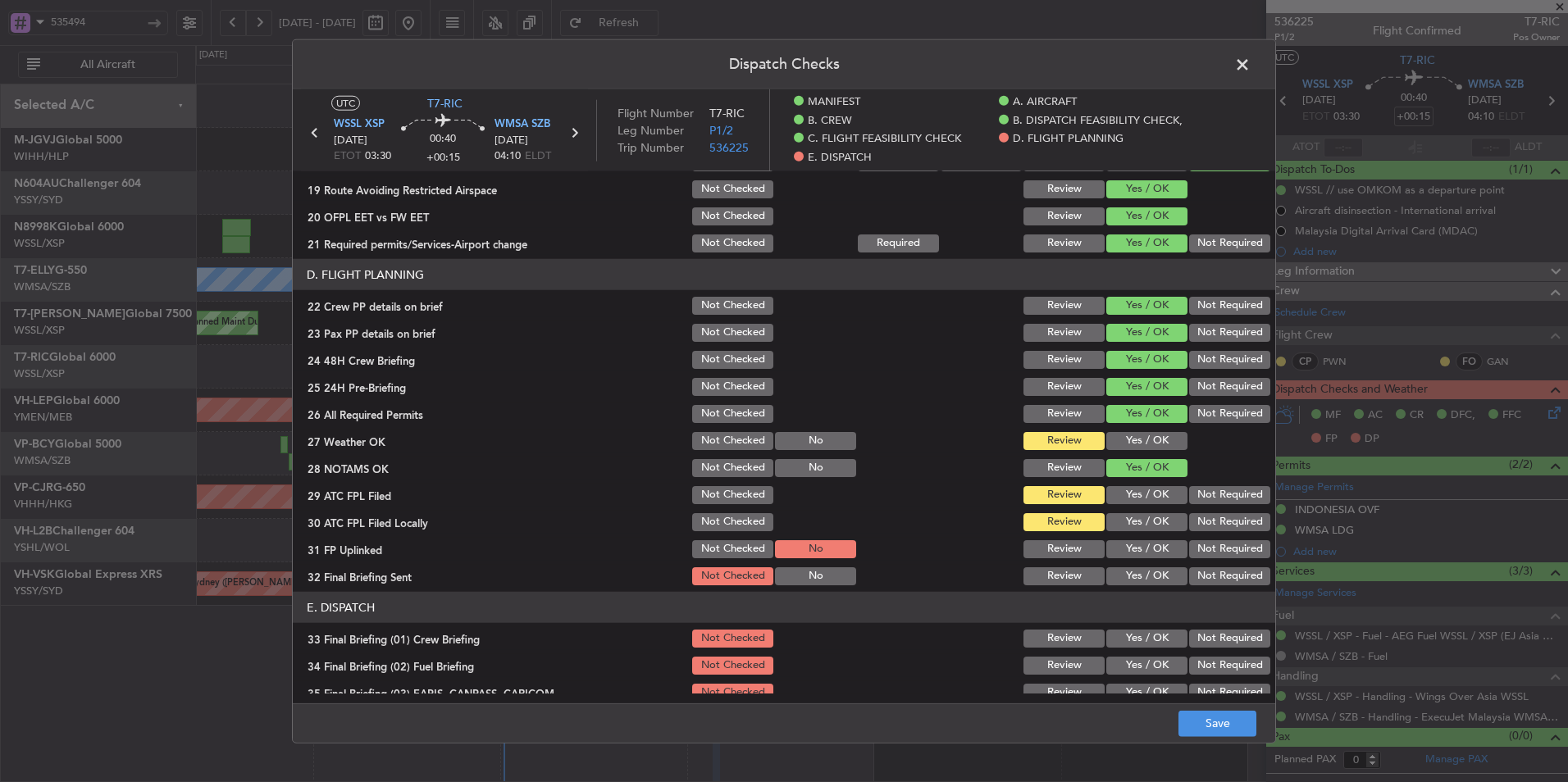
click at [805, 575] on button "No" at bounding box center [815, 576] width 82 height 18
click at [1186, 722] on button "Save" at bounding box center [1218, 723] width 78 height 26
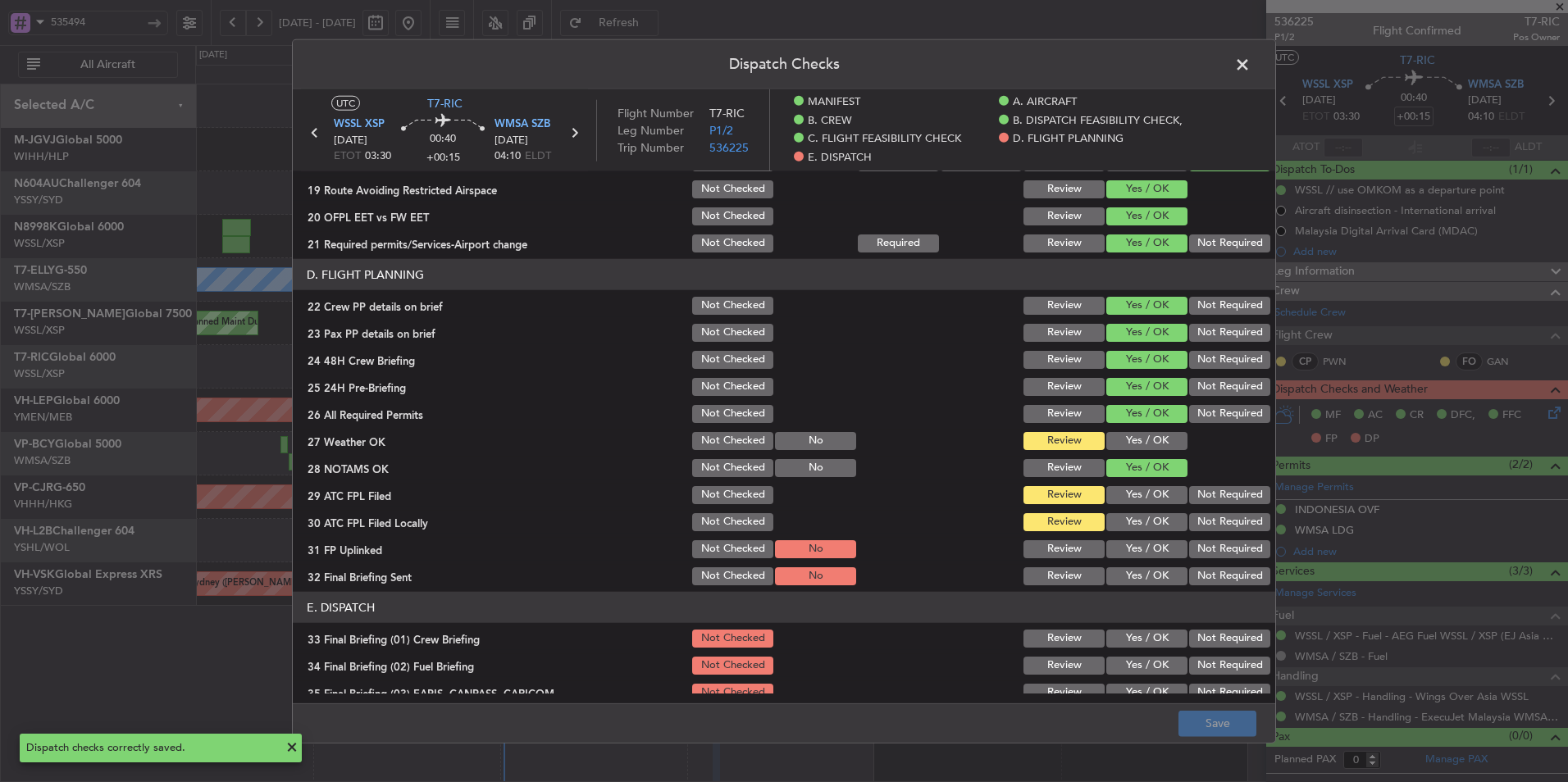
click at [1251, 57] on span at bounding box center [1251, 69] width 0 height 33
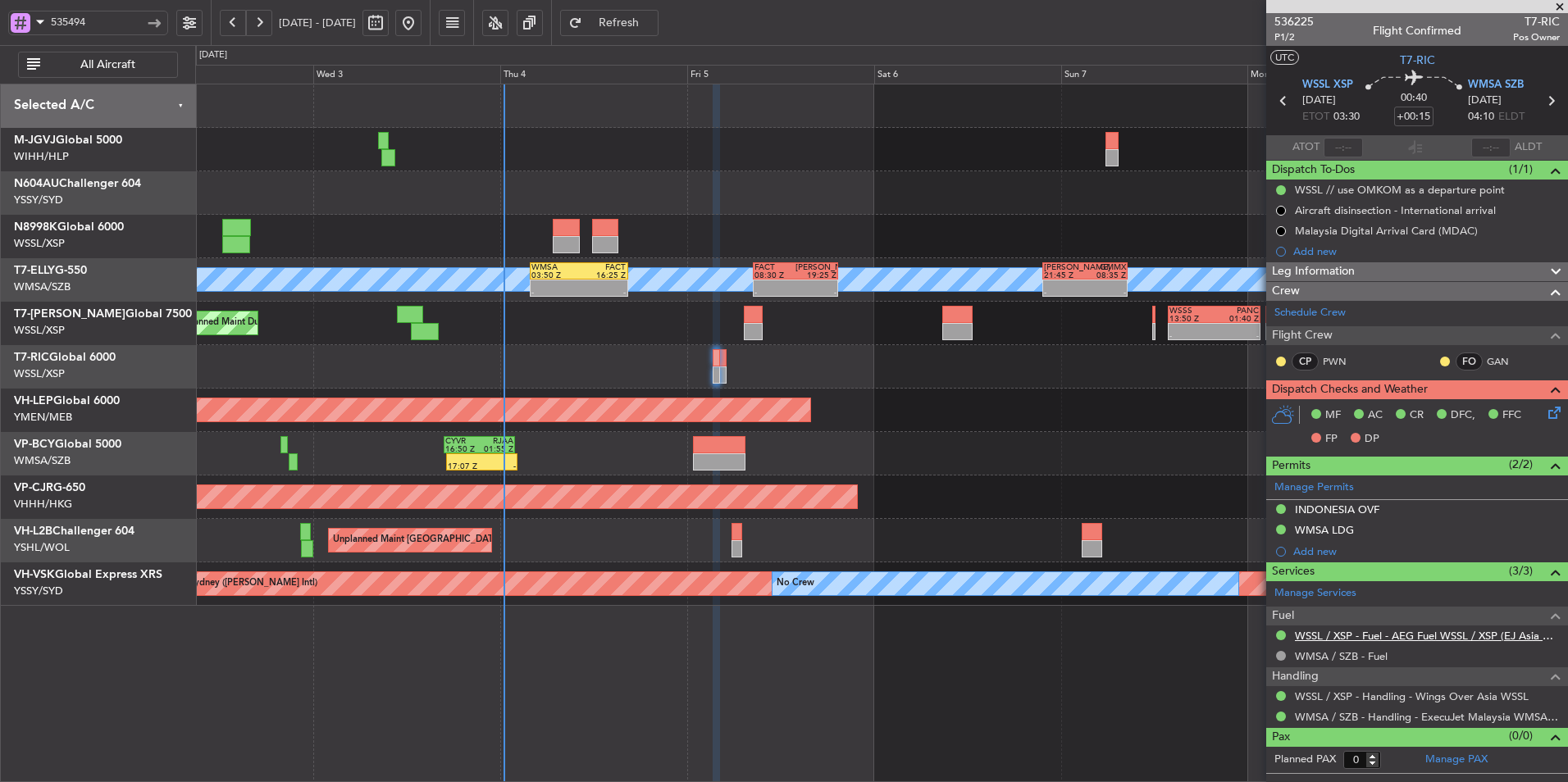
click at [1346, 639] on link "WSSL / XSP - Fuel - AEG Fuel WSSL / XSP (EJ Asia Only)" at bounding box center [1427, 635] width 265 height 14
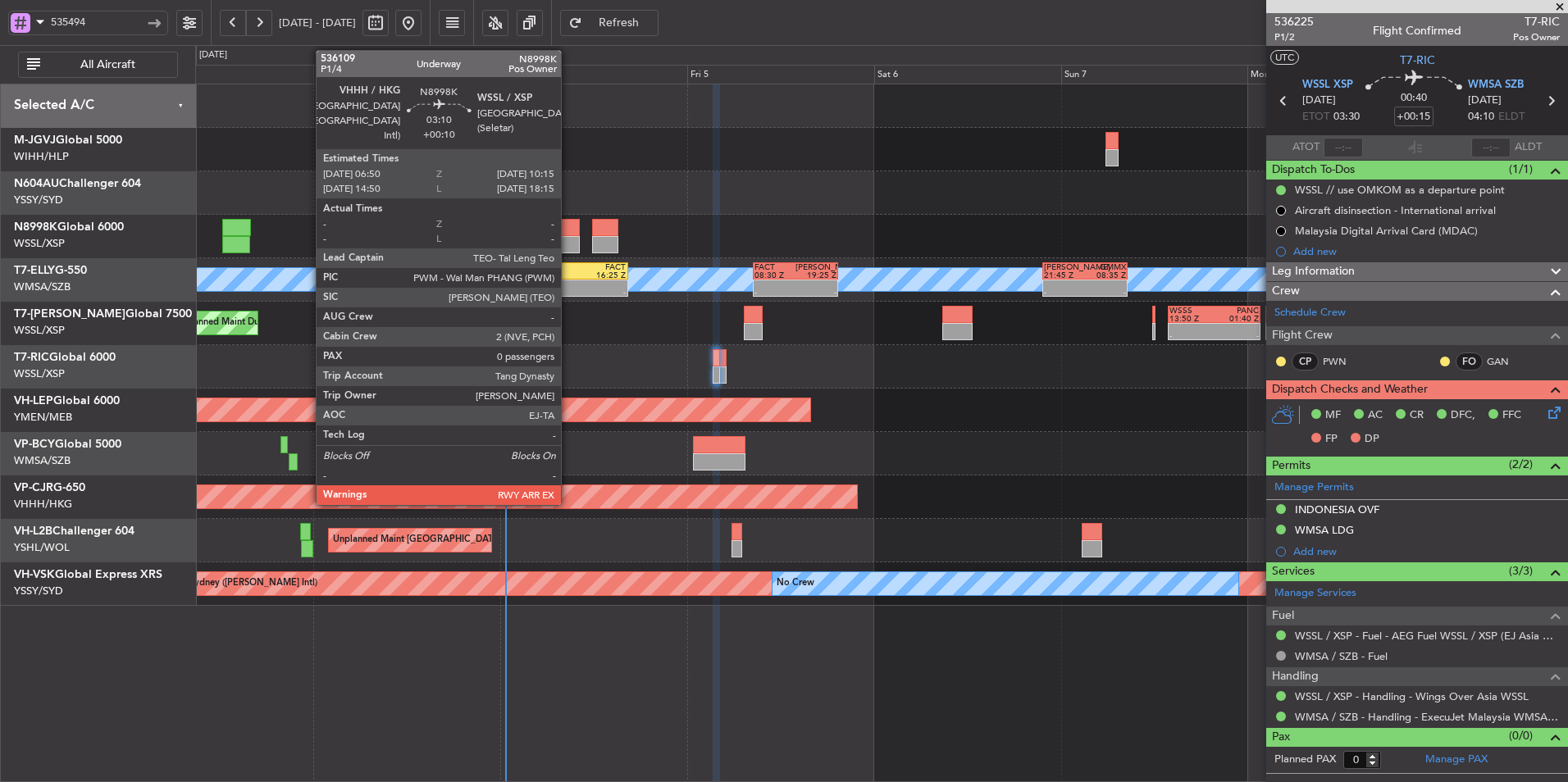
click at [568, 239] on div at bounding box center [565, 244] width 27 height 17
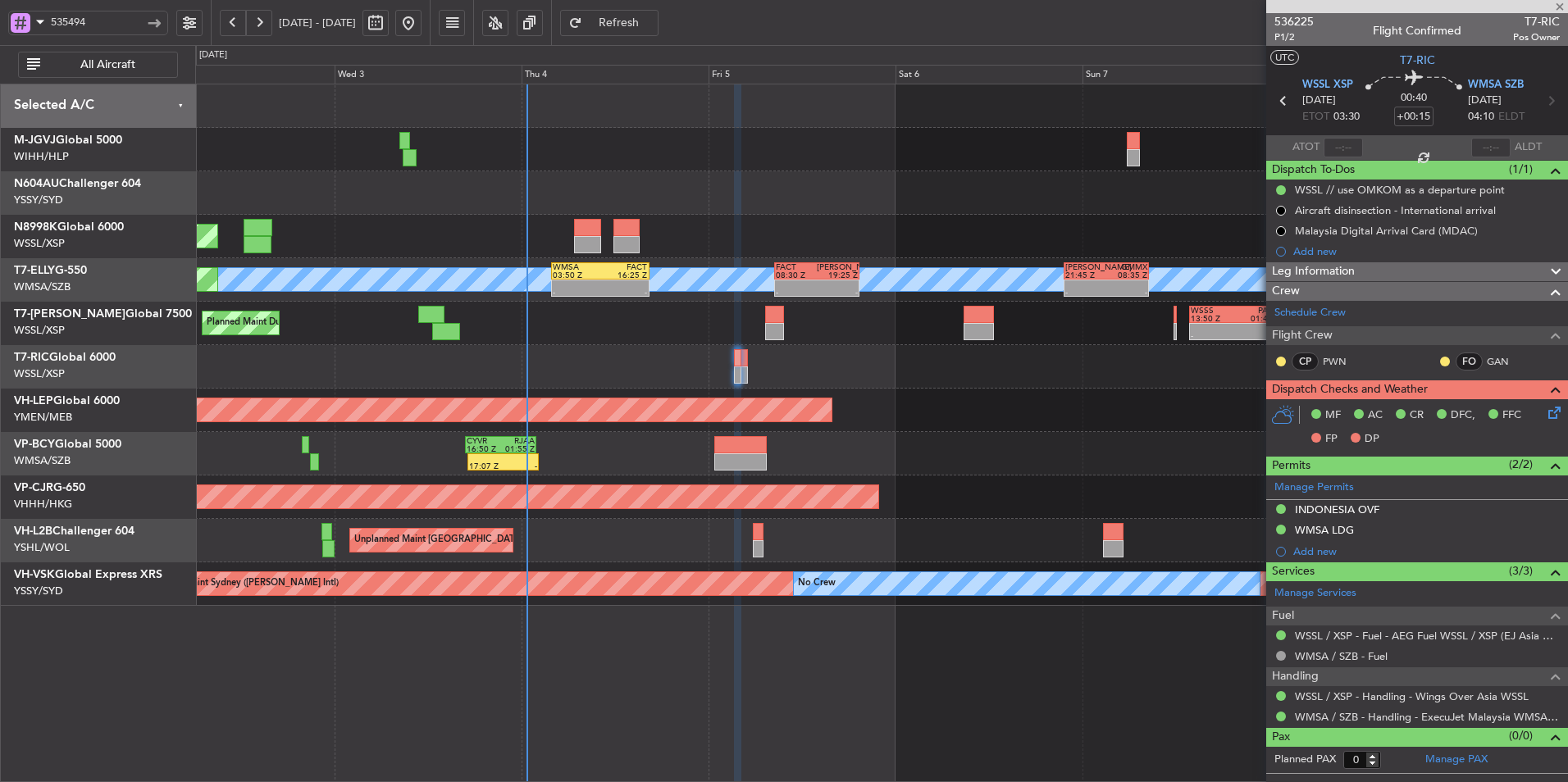
click at [572, 349] on div "Planned Maint Singapore (Seletar) Planned Maint Dubai (Dubai Intl) MEL Planned …" at bounding box center [881, 344] width 1372 height 521
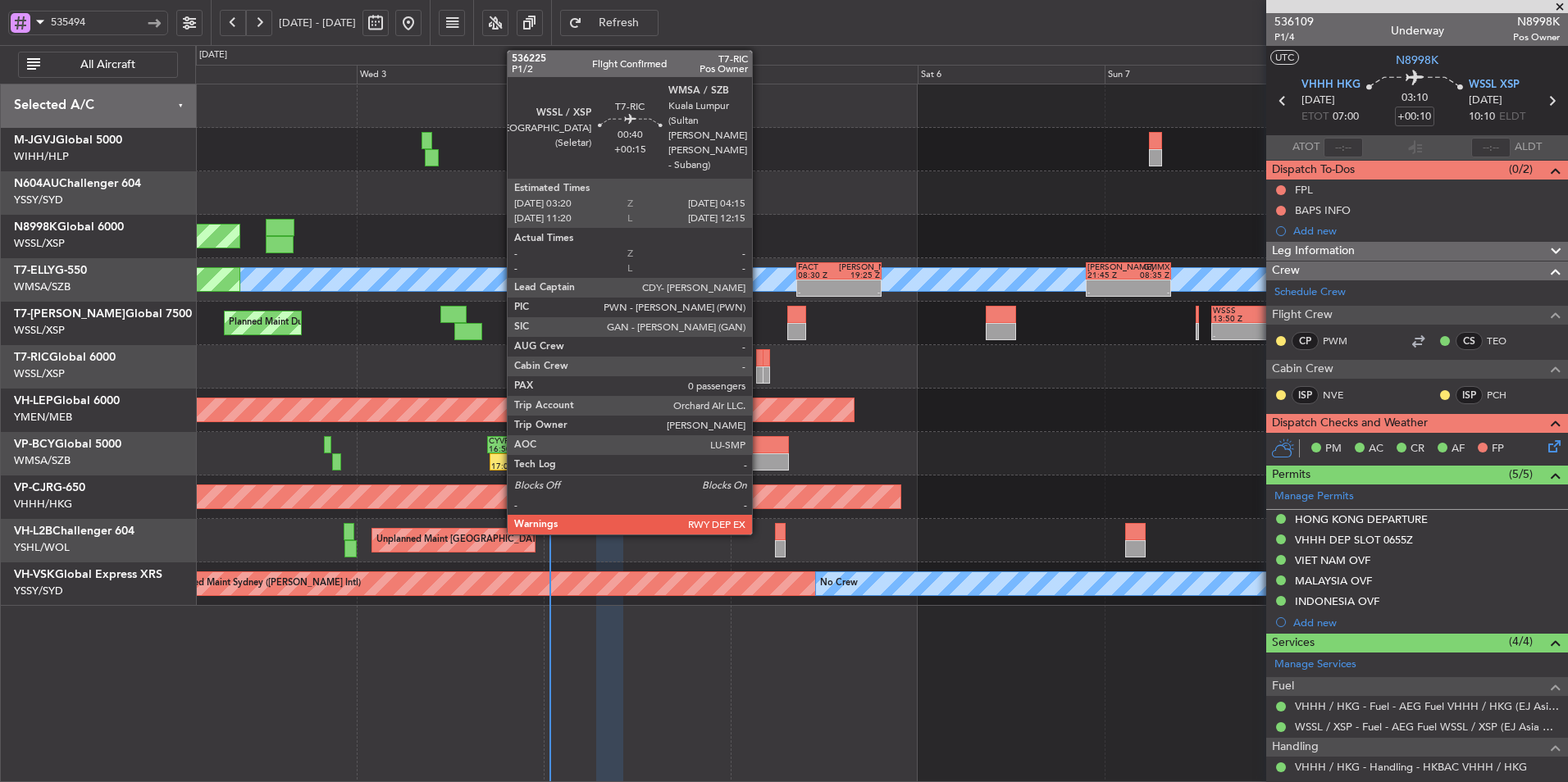
click at [760, 370] on div at bounding box center [760, 375] width 8 height 17
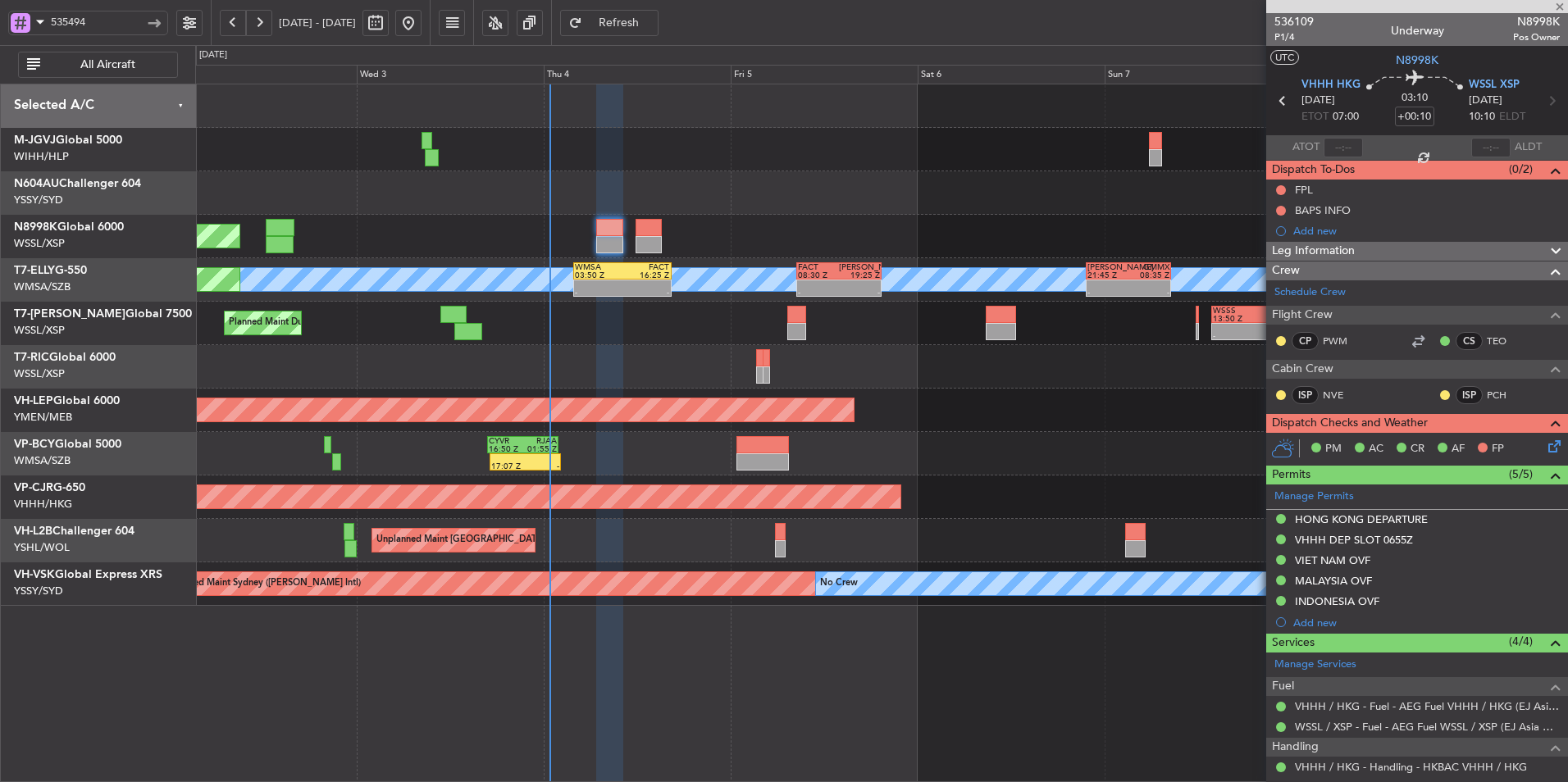
click at [932, 387] on div at bounding box center [881, 367] width 1372 height 43
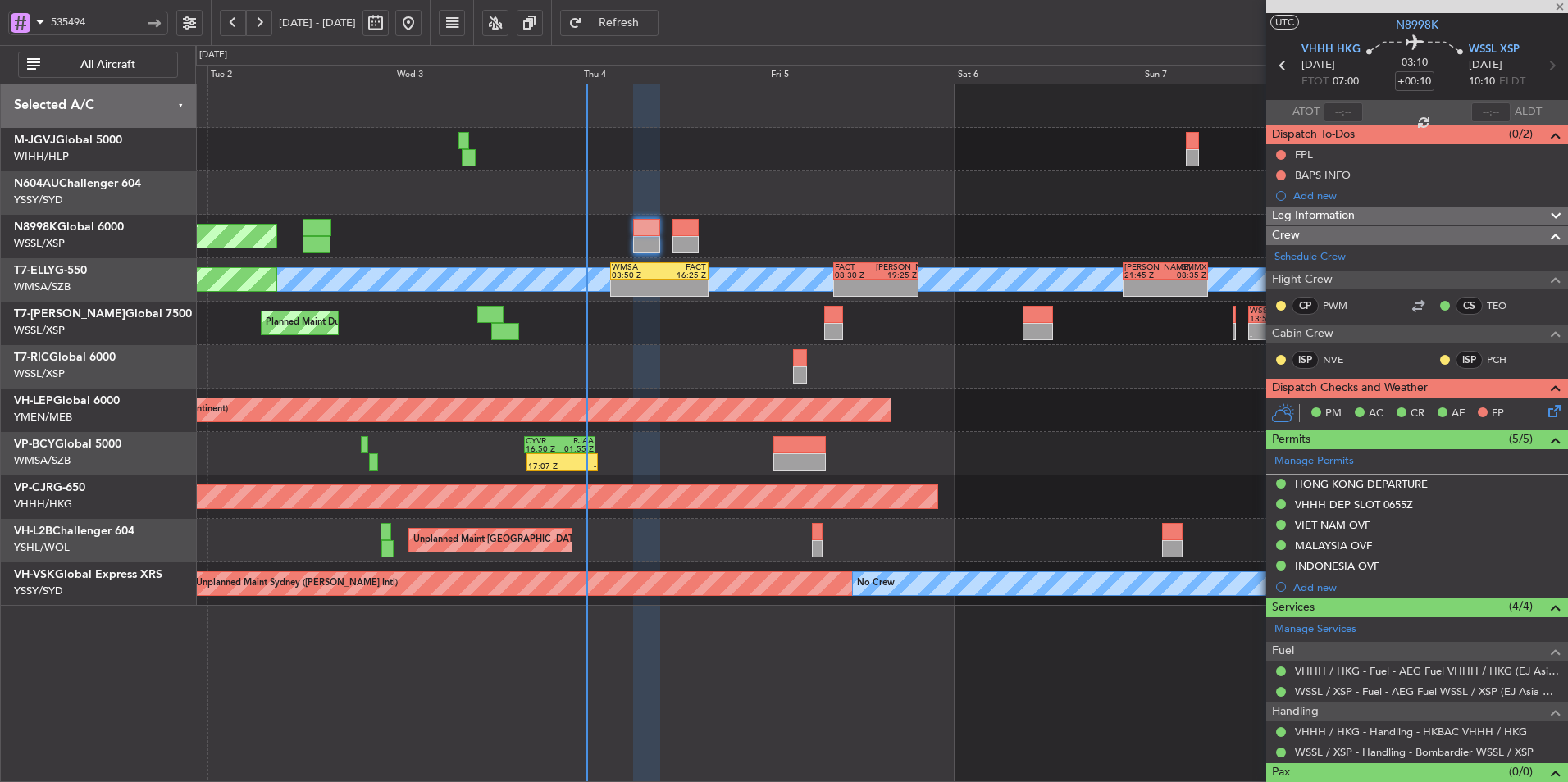
scroll to position [62, 0]
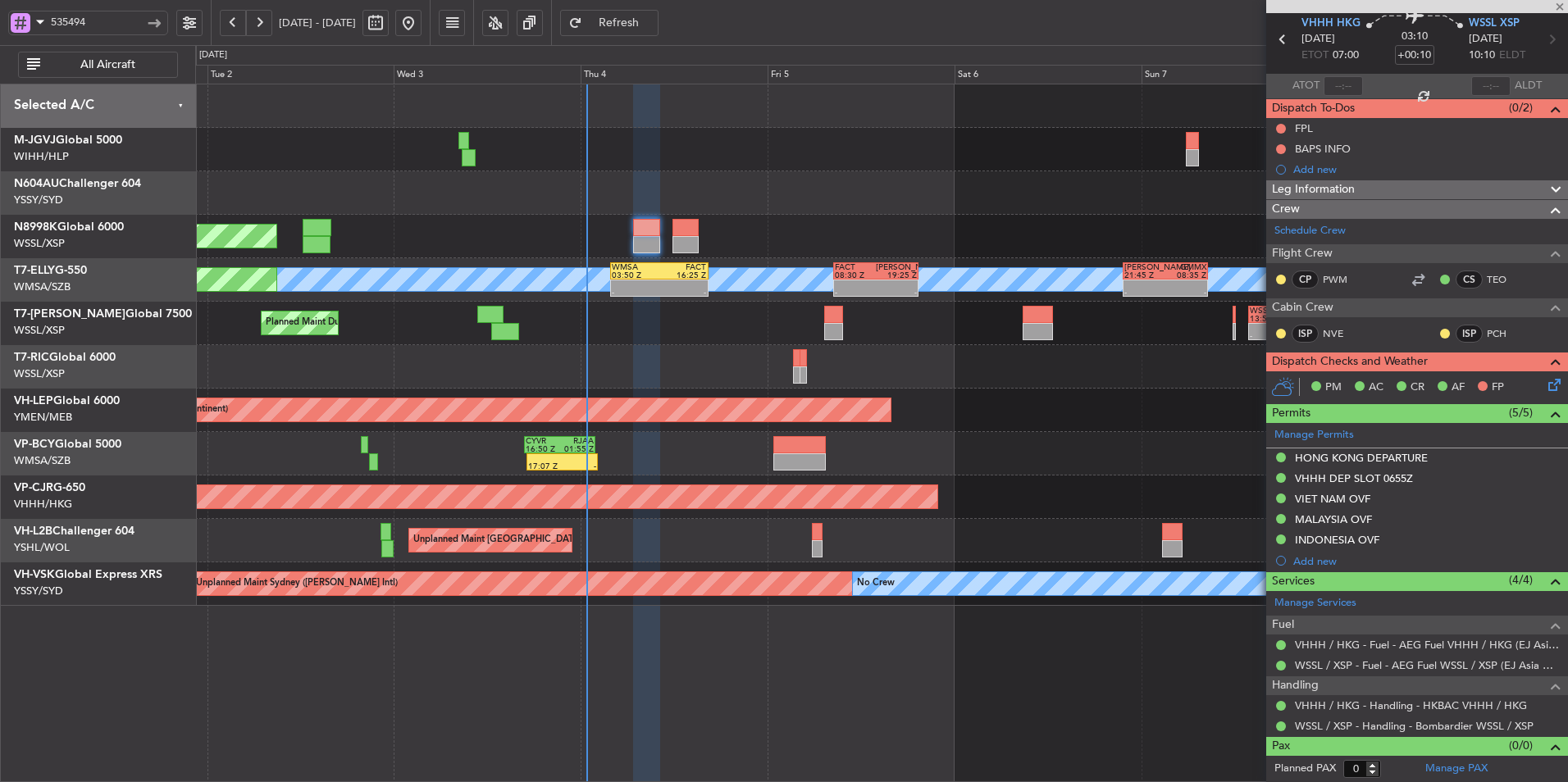
type input "+00:15"
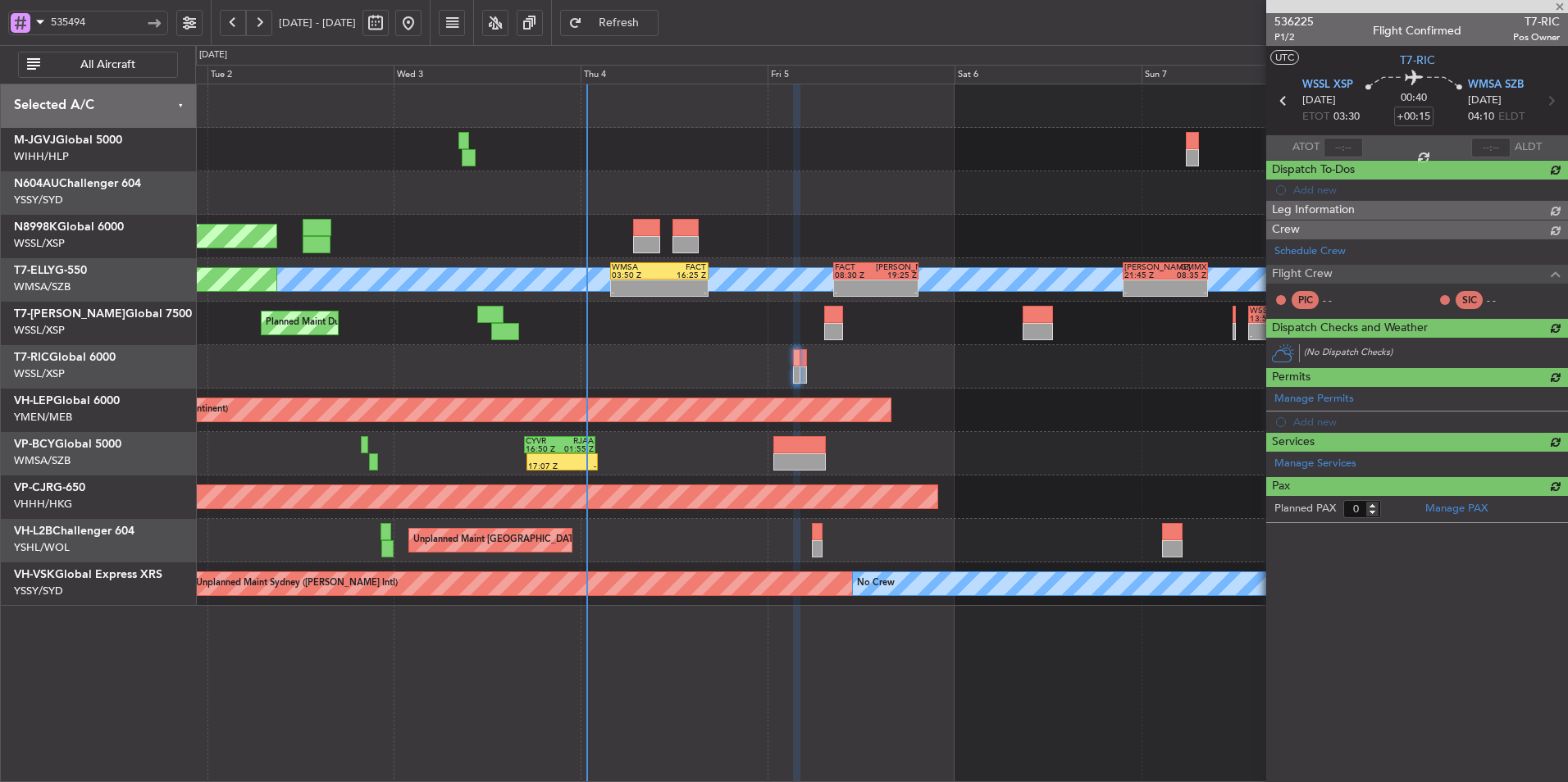
scroll to position [0, 0]
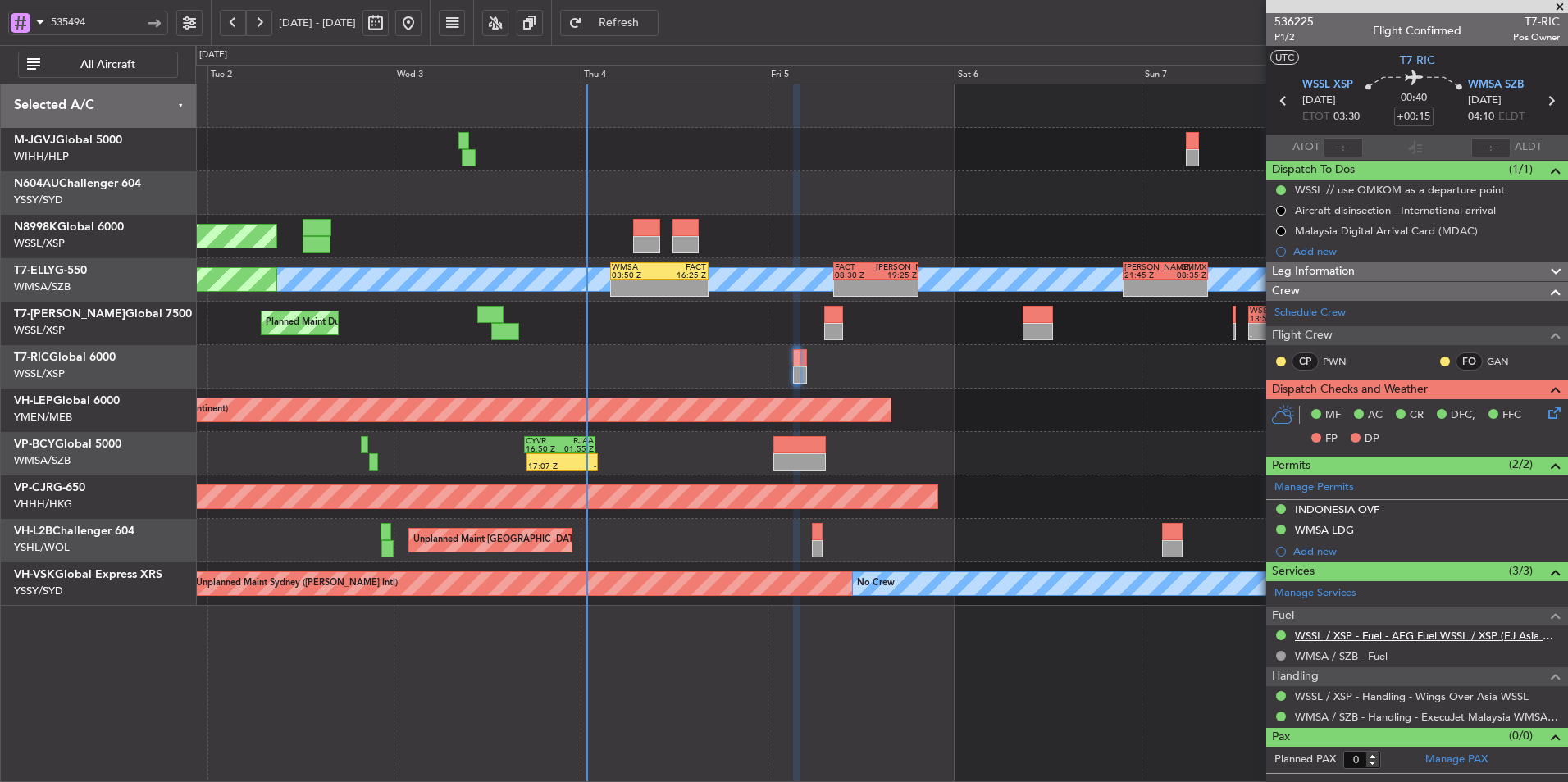
click at [1391, 637] on link "WSSL / XSP - Fuel - AEG Fuel WSSL / XSP (EJ Asia Only)" at bounding box center [1427, 635] width 265 height 14
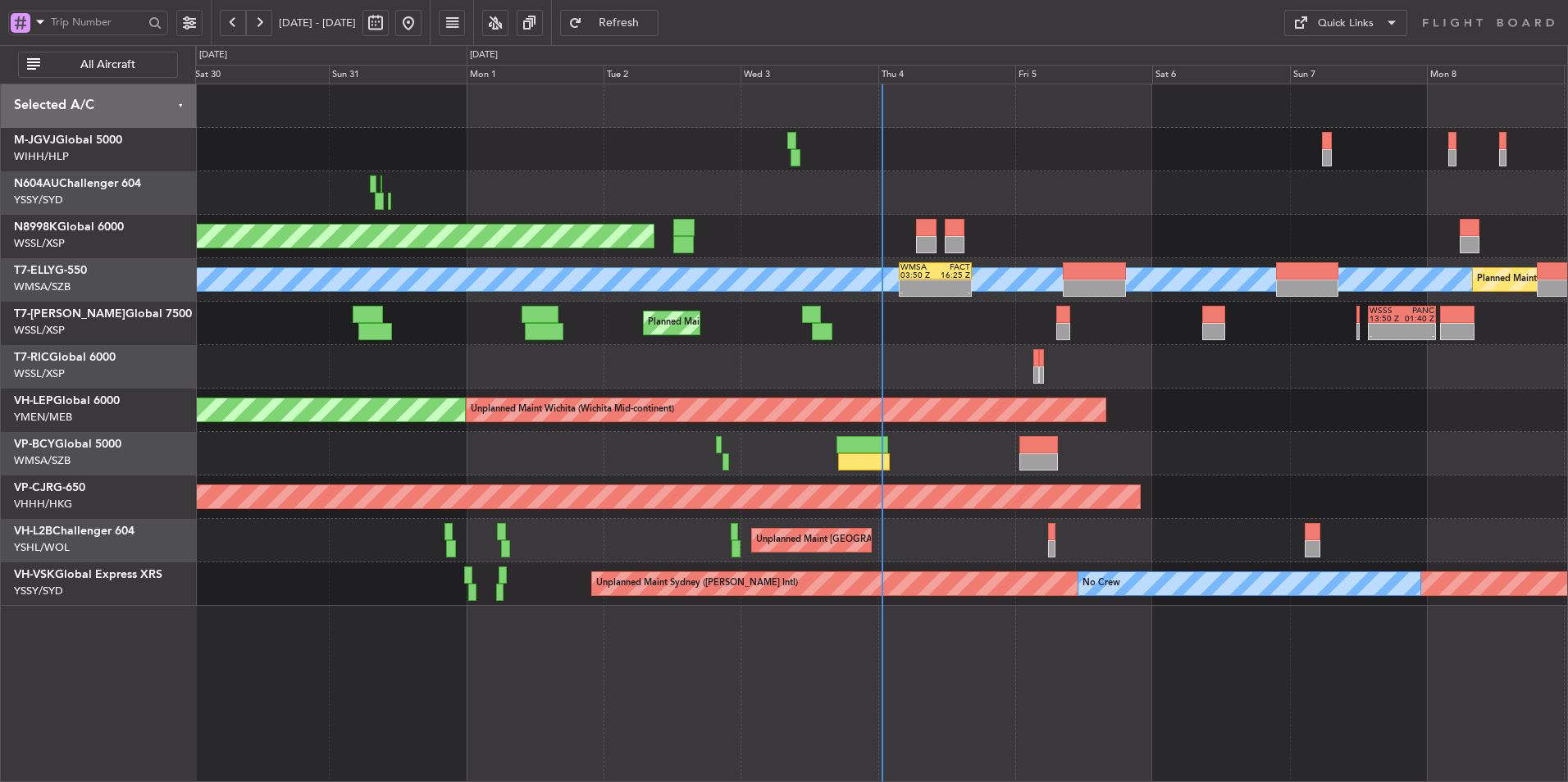
click at [710, 360] on div at bounding box center [881, 367] width 1372 height 43
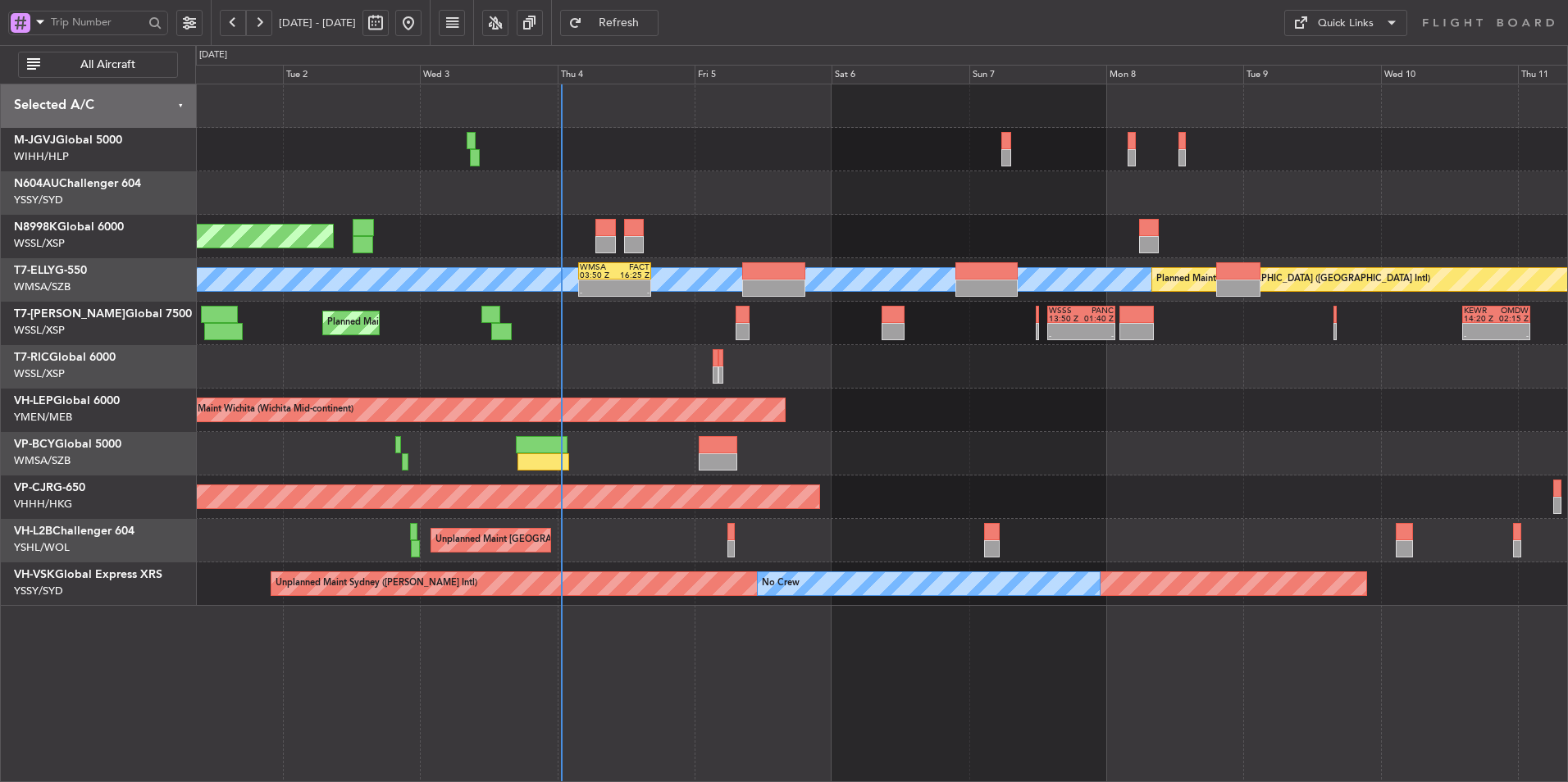
click at [717, 388] on div "Planned Maint Singapore (Seletar) Planned Maint Kuala Lumpur (Sultan Abdul Aziz…" at bounding box center [881, 344] width 1372 height 521
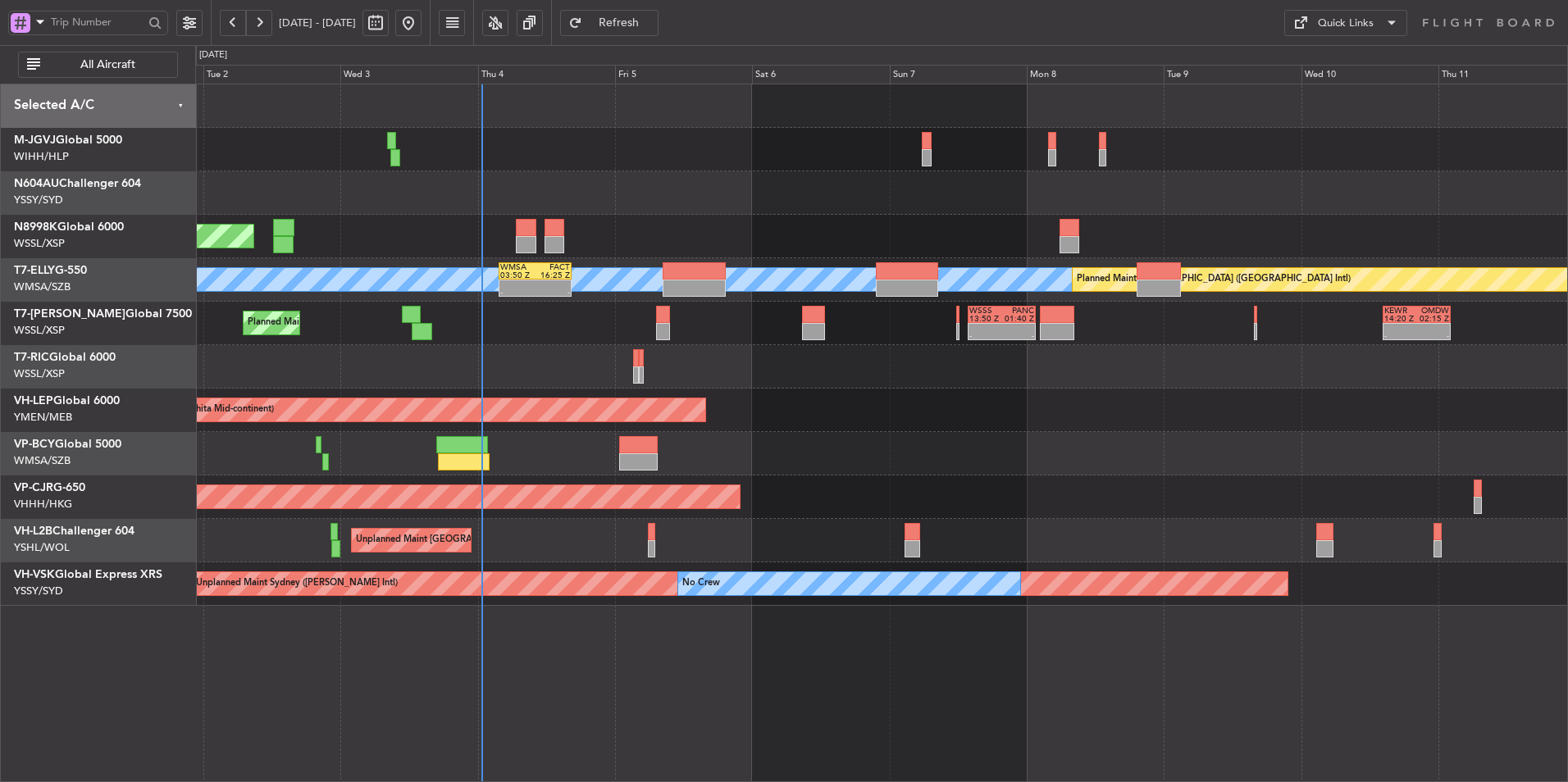
click at [779, 424] on div "Unplanned Maint Wichita (Wichita Mid-continent) Unplanned Maint Wichita (Wichit…" at bounding box center [881, 410] width 1372 height 43
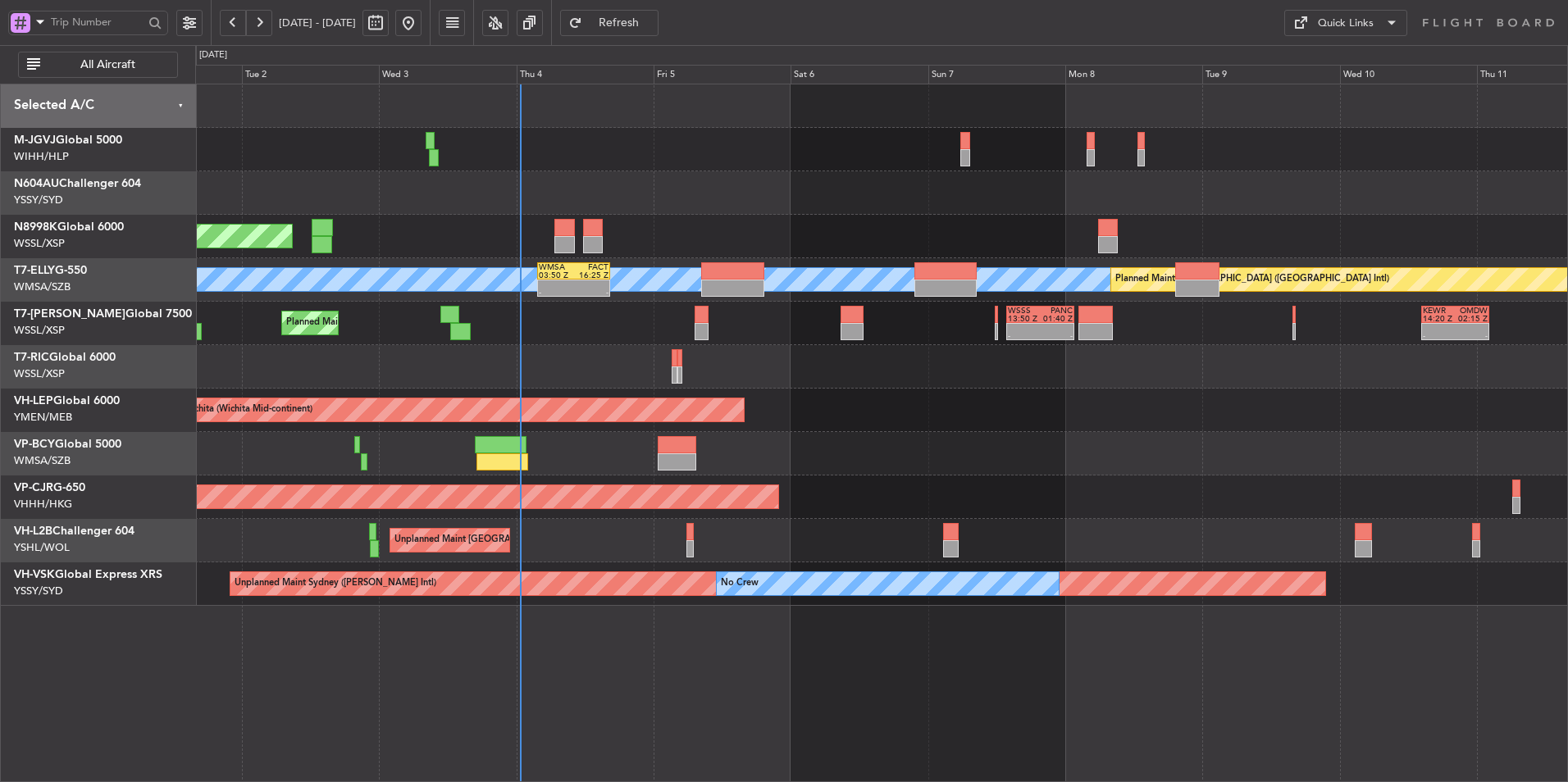
click at [885, 444] on div at bounding box center [881, 453] width 1372 height 43
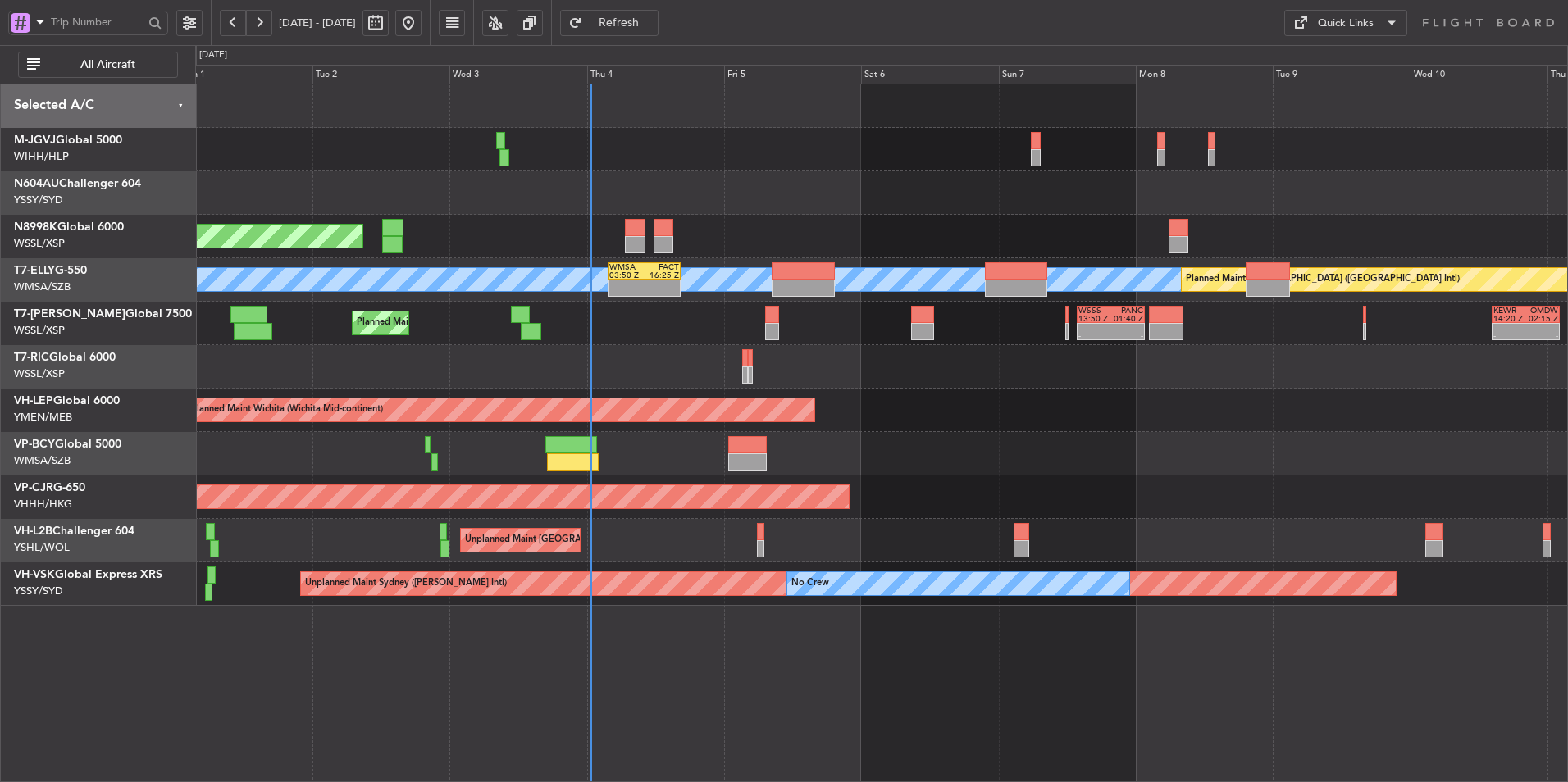
click at [732, 376] on div at bounding box center [881, 367] width 1372 height 43
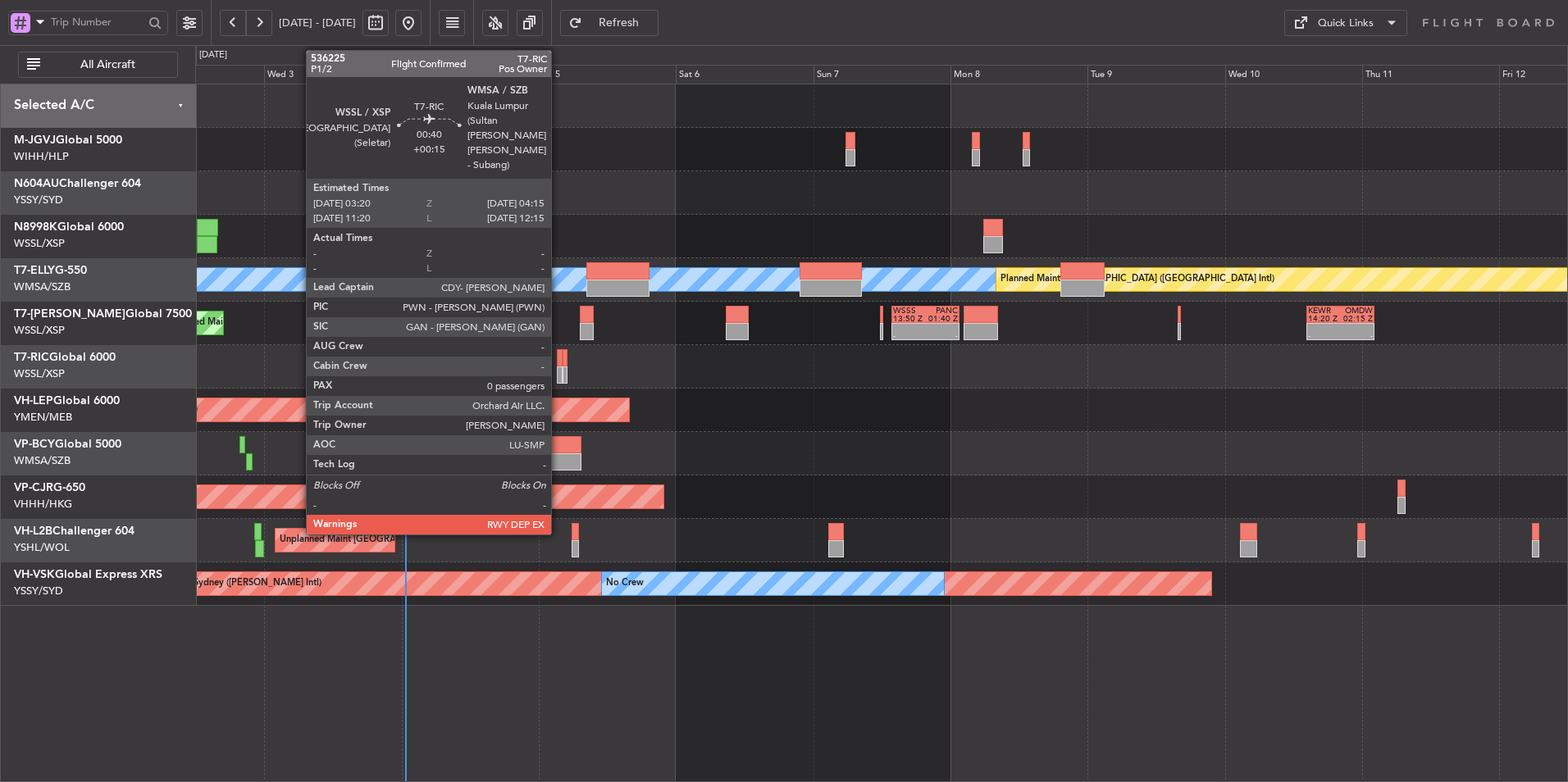
click at [559, 363] on div at bounding box center [559, 358] width 6 height 17
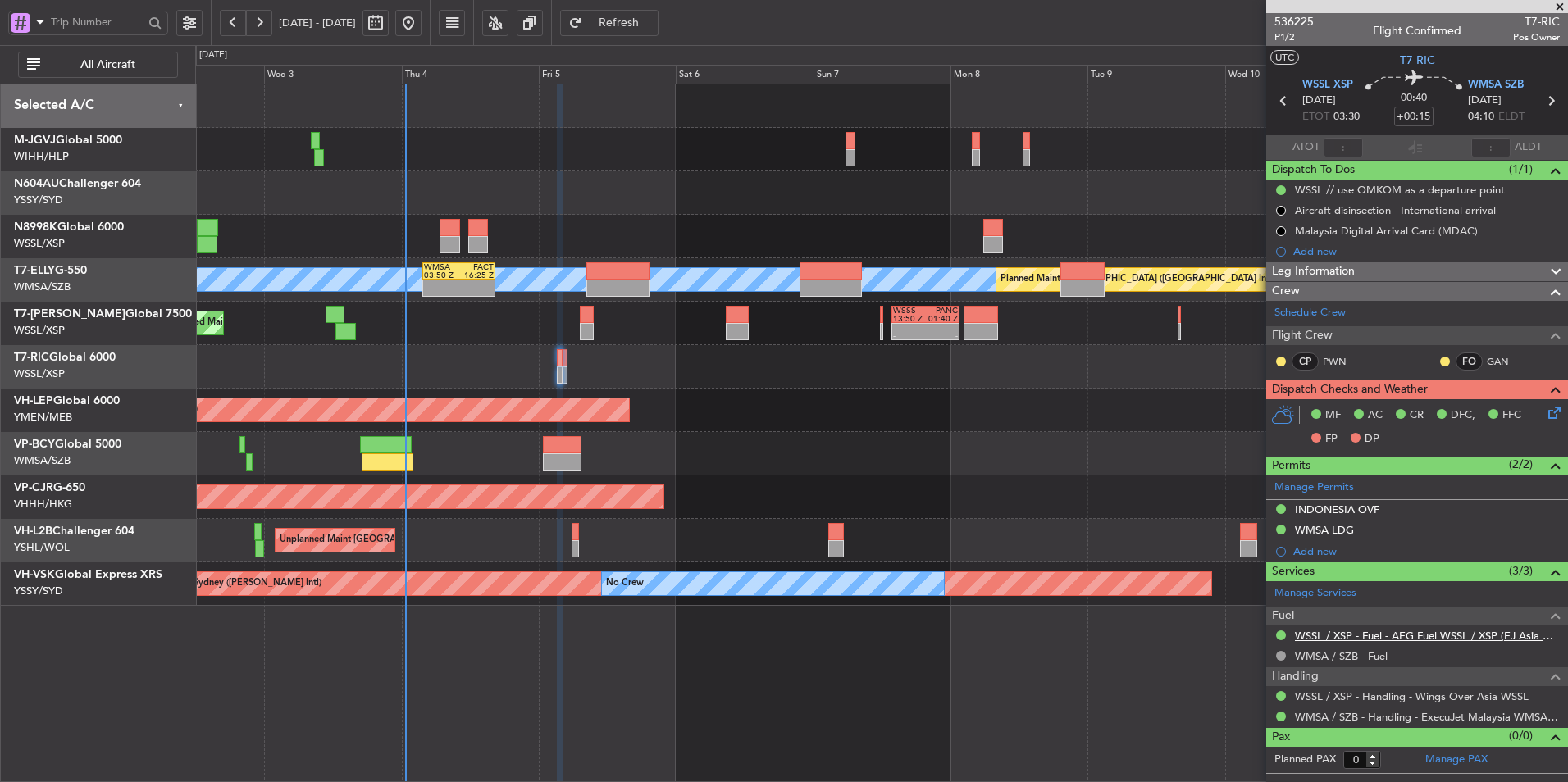
click at [1391, 639] on link "WSSL / XSP - Fuel - AEG Fuel WSSL / XSP (EJ Asia Only)" at bounding box center [1427, 635] width 265 height 14
click at [667, 8] on fb-refresh-button "Refresh" at bounding box center [609, 23] width 114 height 45
click at [653, 21] on span "Refresh" at bounding box center [619, 23] width 68 height 11
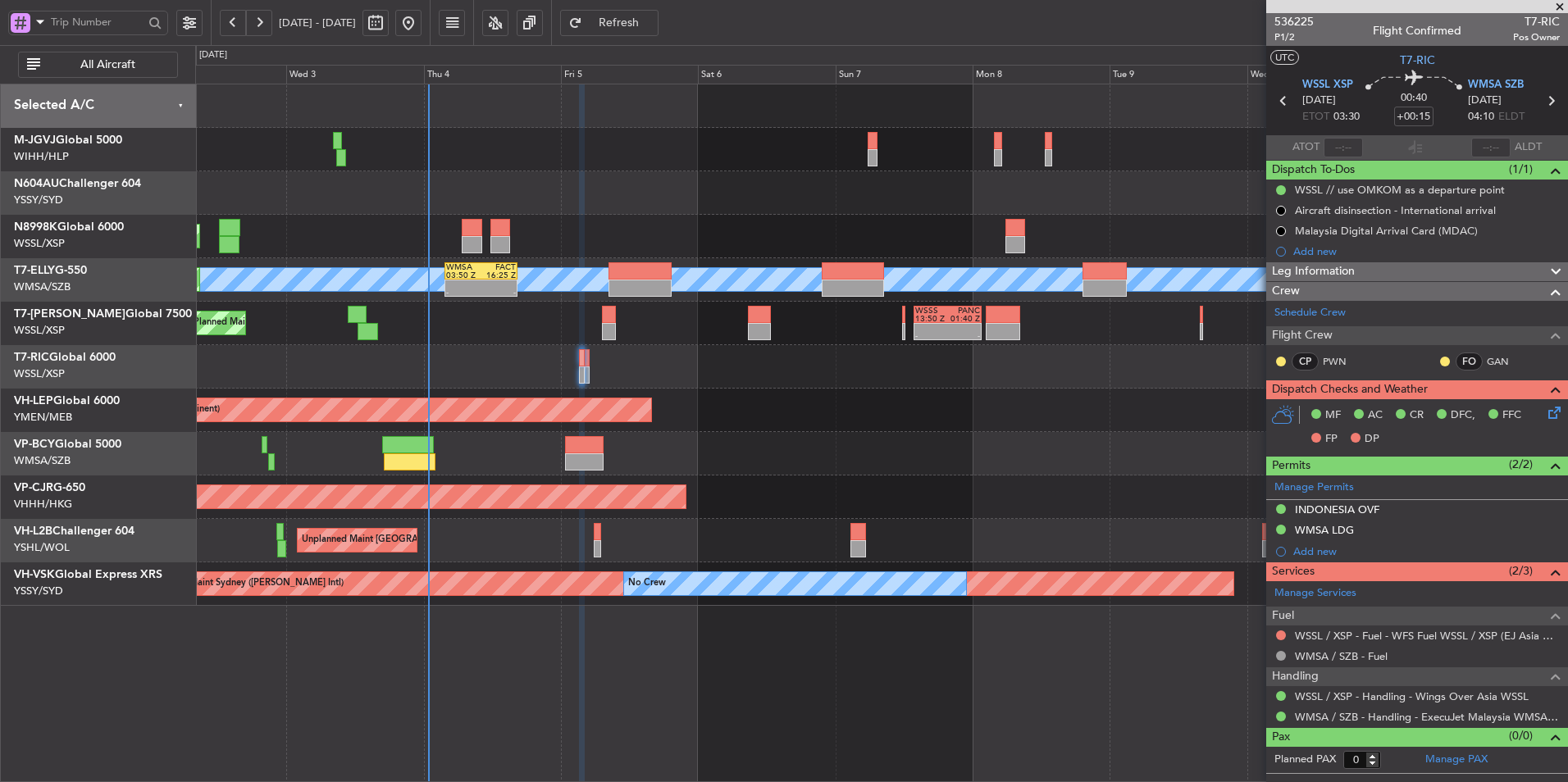
click at [751, 399] on div "Unplanned Maint Wichita (Wichita Mid-continent) Unplanned Maint Wichita (Wichit…" at bounding box center [881, 410] width 1372 height 43
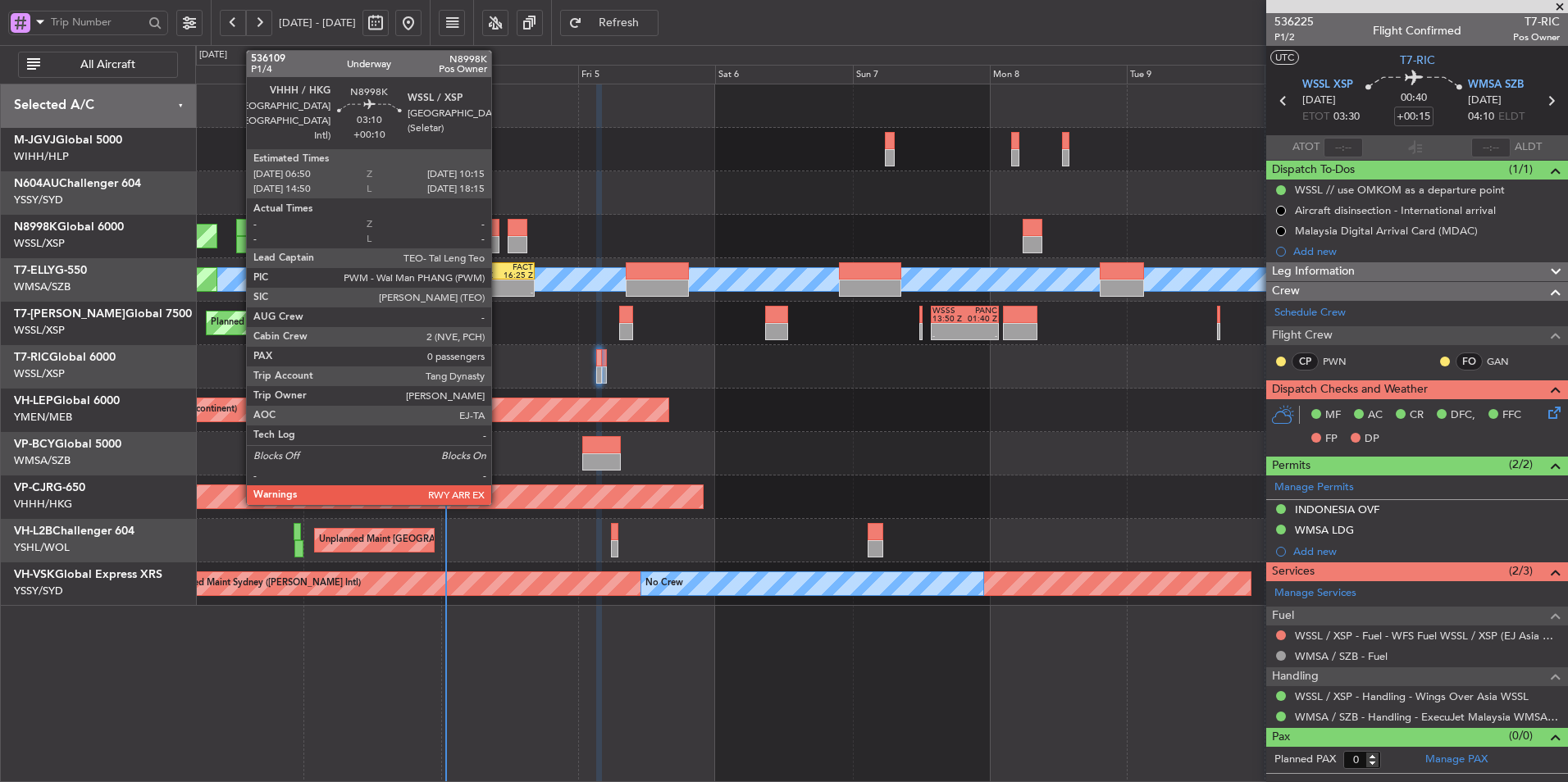
click at [485, 238] on div at bounding box center [488, 244] width 20 height 17
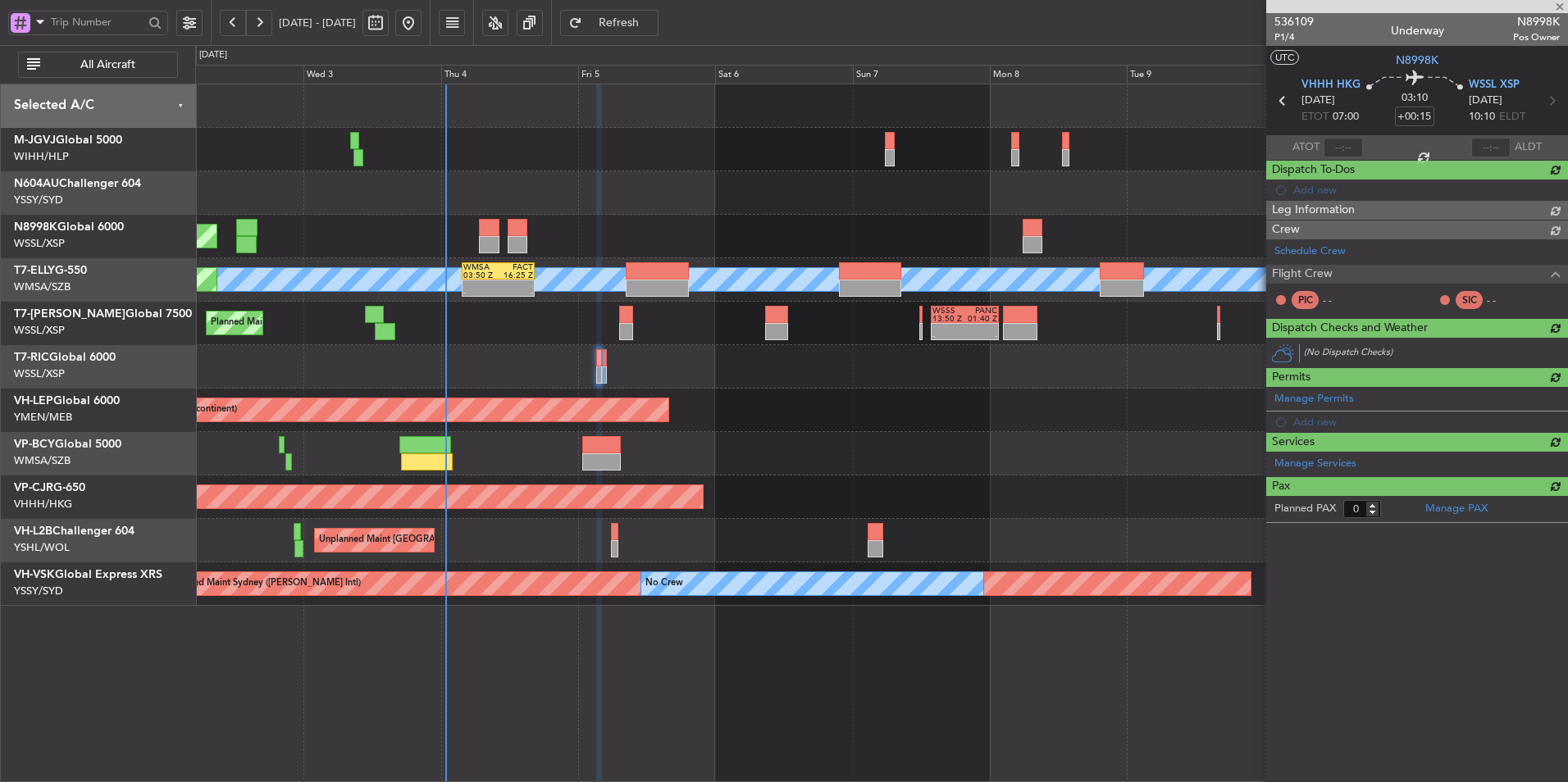
type input "+00:10"
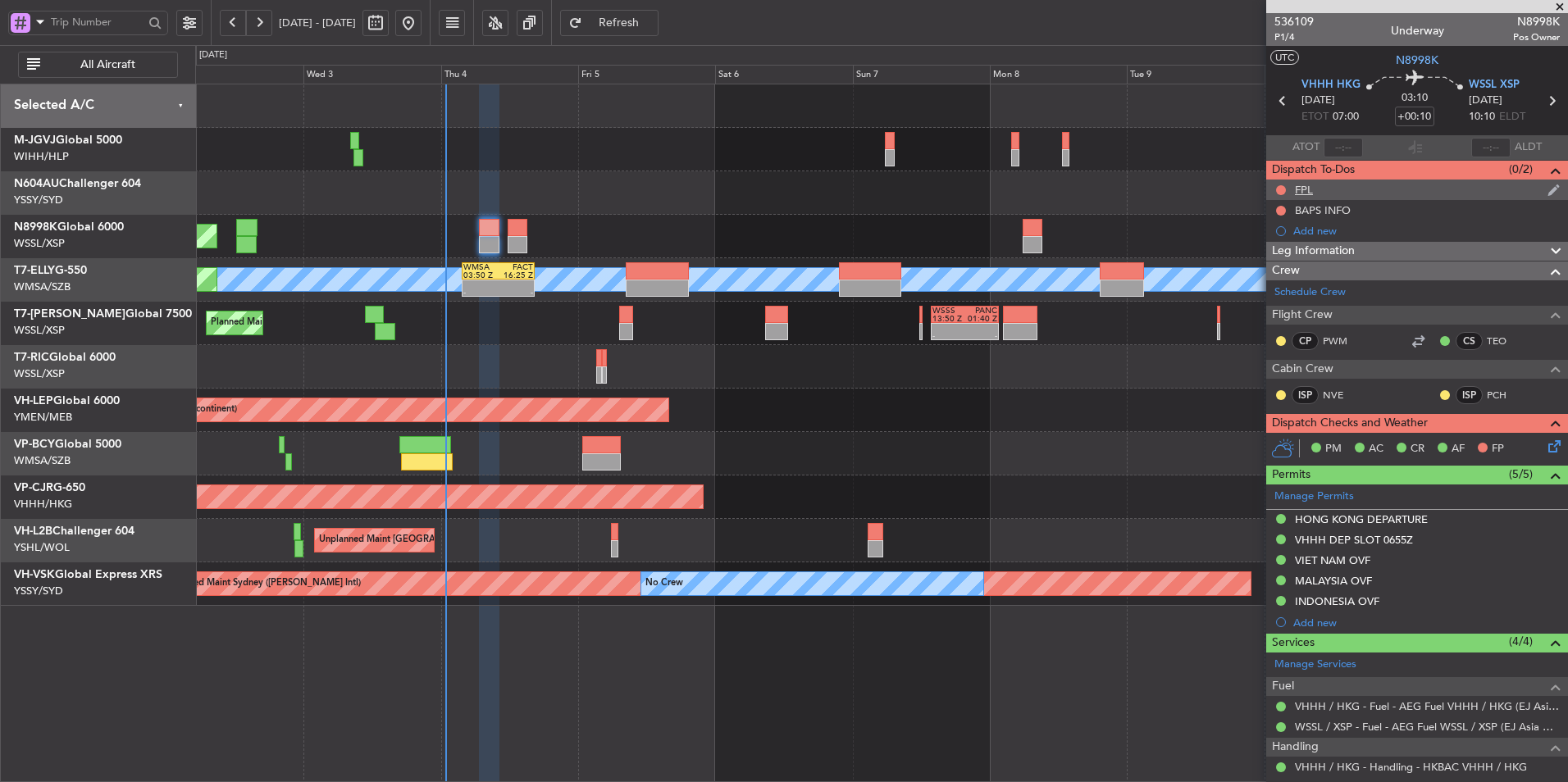
click at [1312, 192] on div "FPL" at bounding box center [1303, 190] width 18 height 14
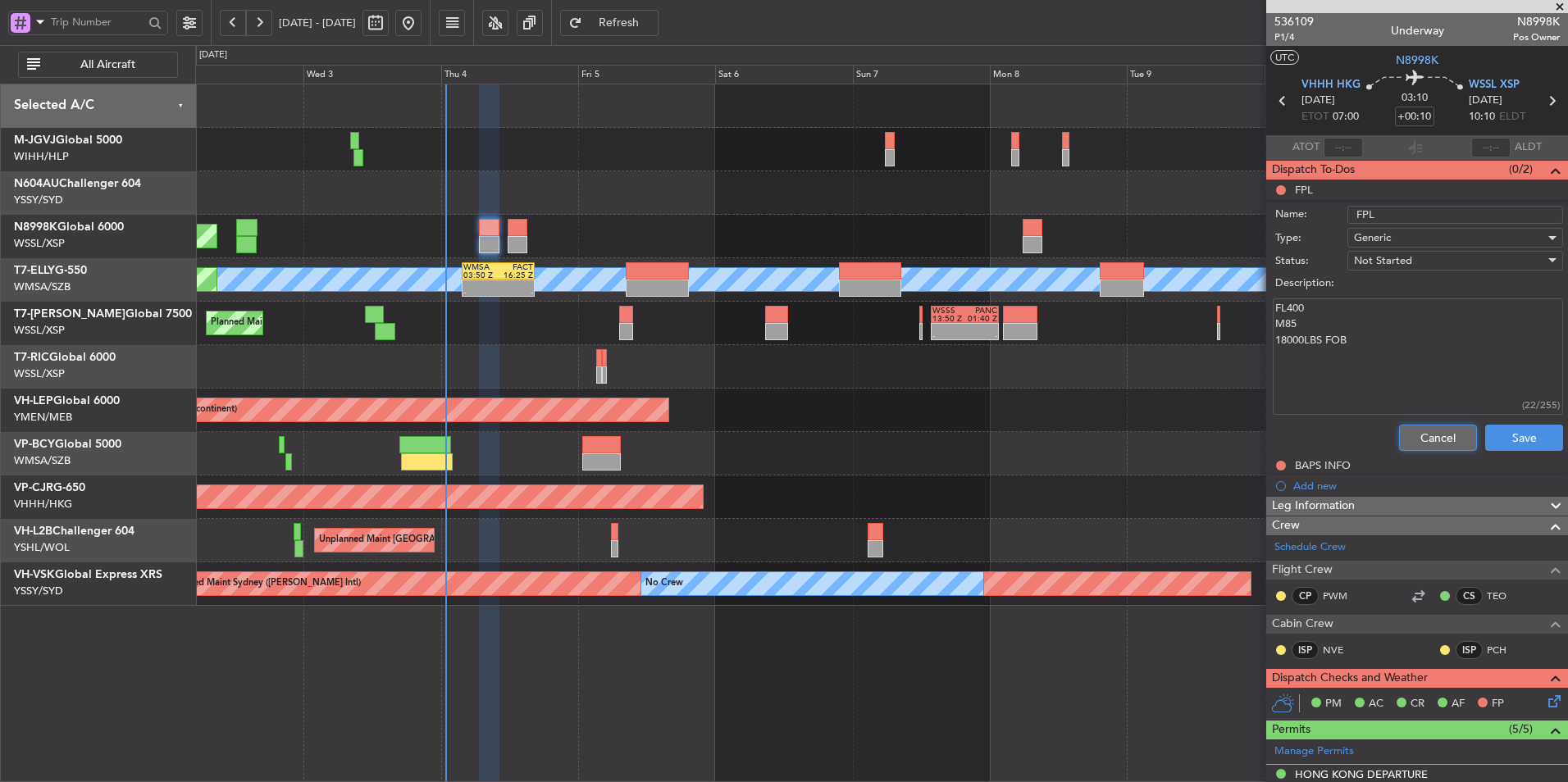
click at [1447, 445] on button "Cancel" at bounding box center [1438, 438] width 78 height 26
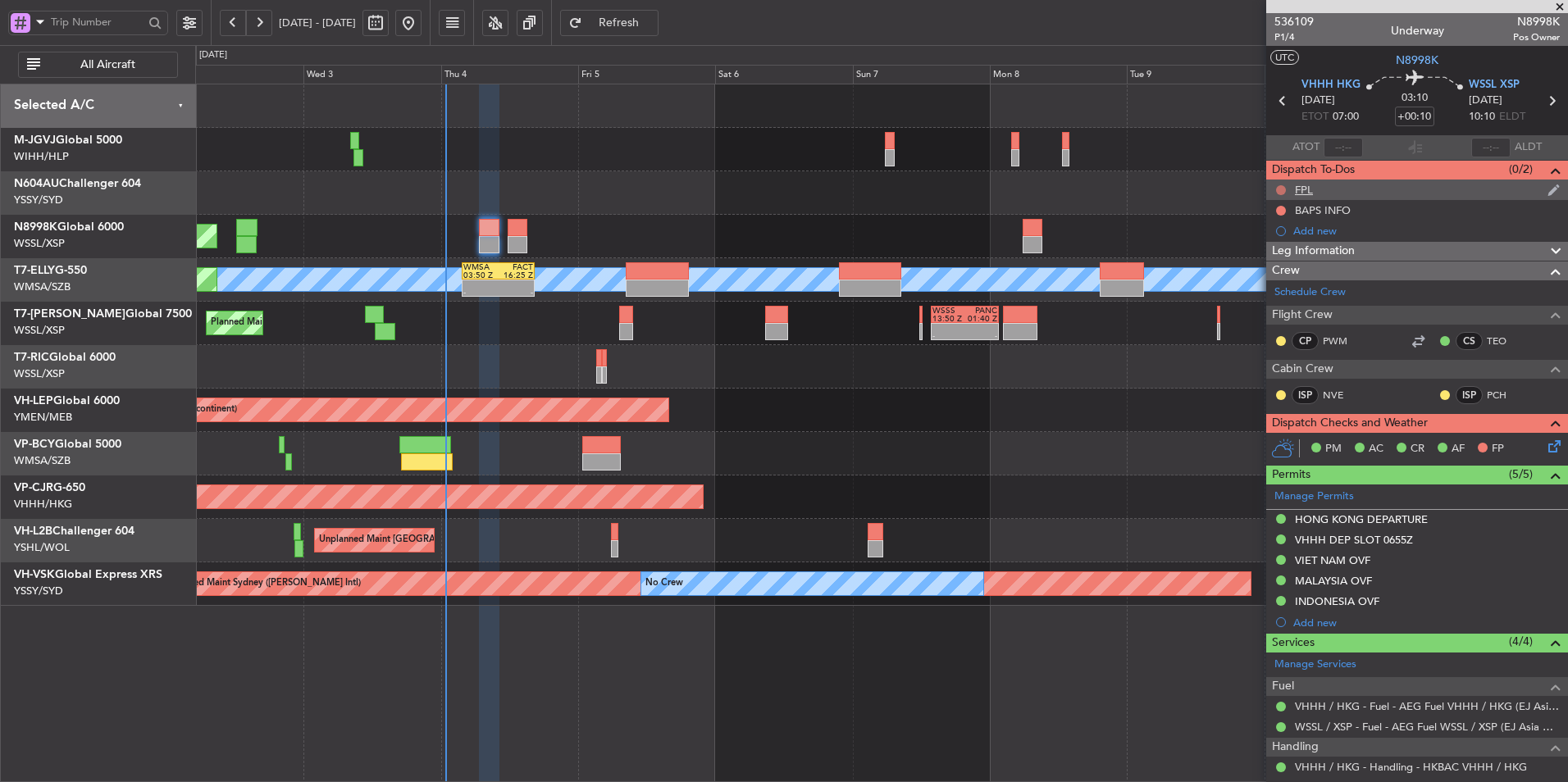
click at [1284, 188] on button at bounding box center [1280, 190] width 10 height 10
click at [1279, 267] on span "Completed" at bounding box center [1288, 262] width 54 height 16
click at [1330, 209] on div "BAPS INFO" at bounding box center [1323, 210] width 56 height 14
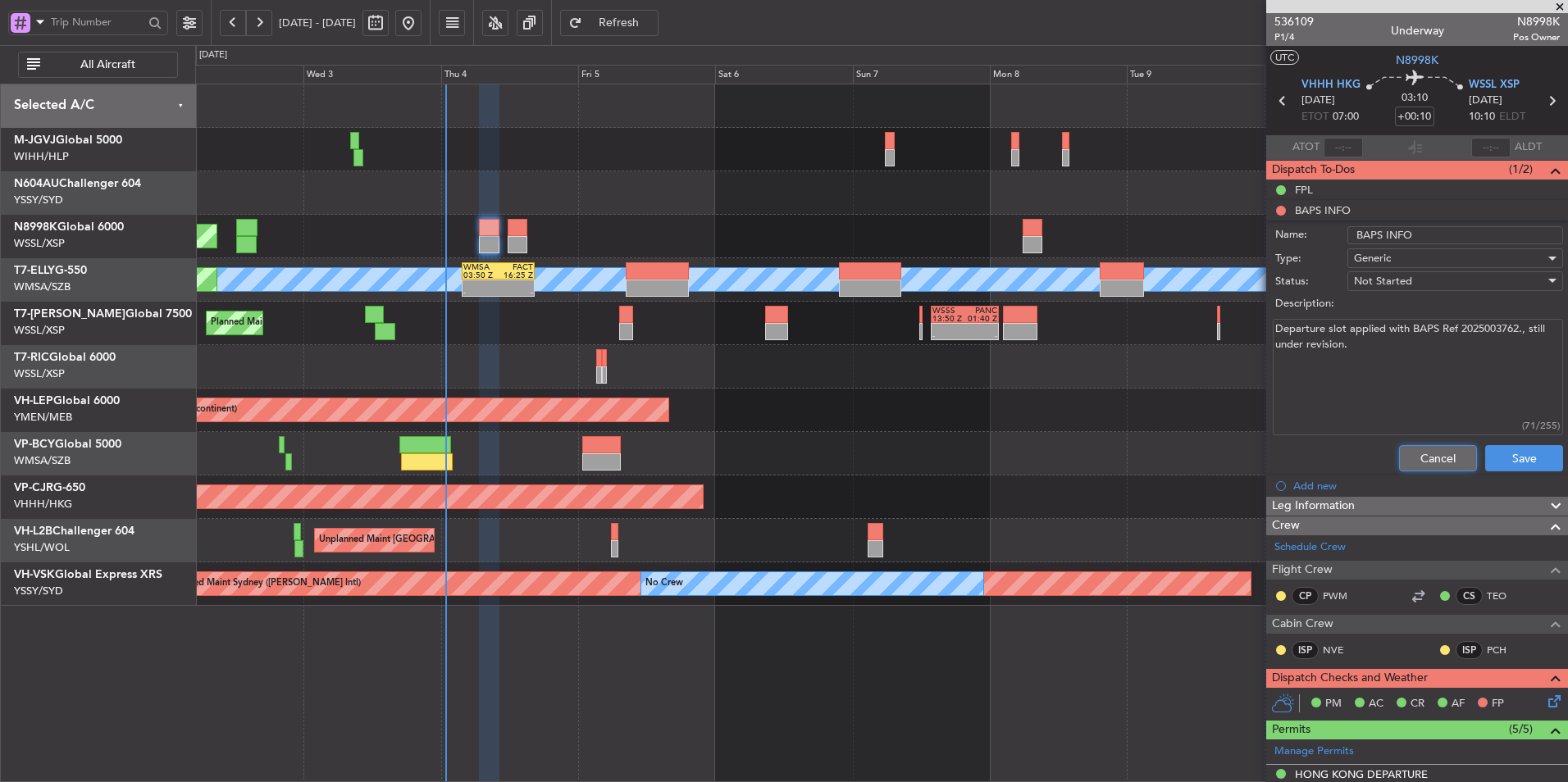
click at [1427, 451] on button "Cancel" at bounding box center [1438, 458] width 78 height 26
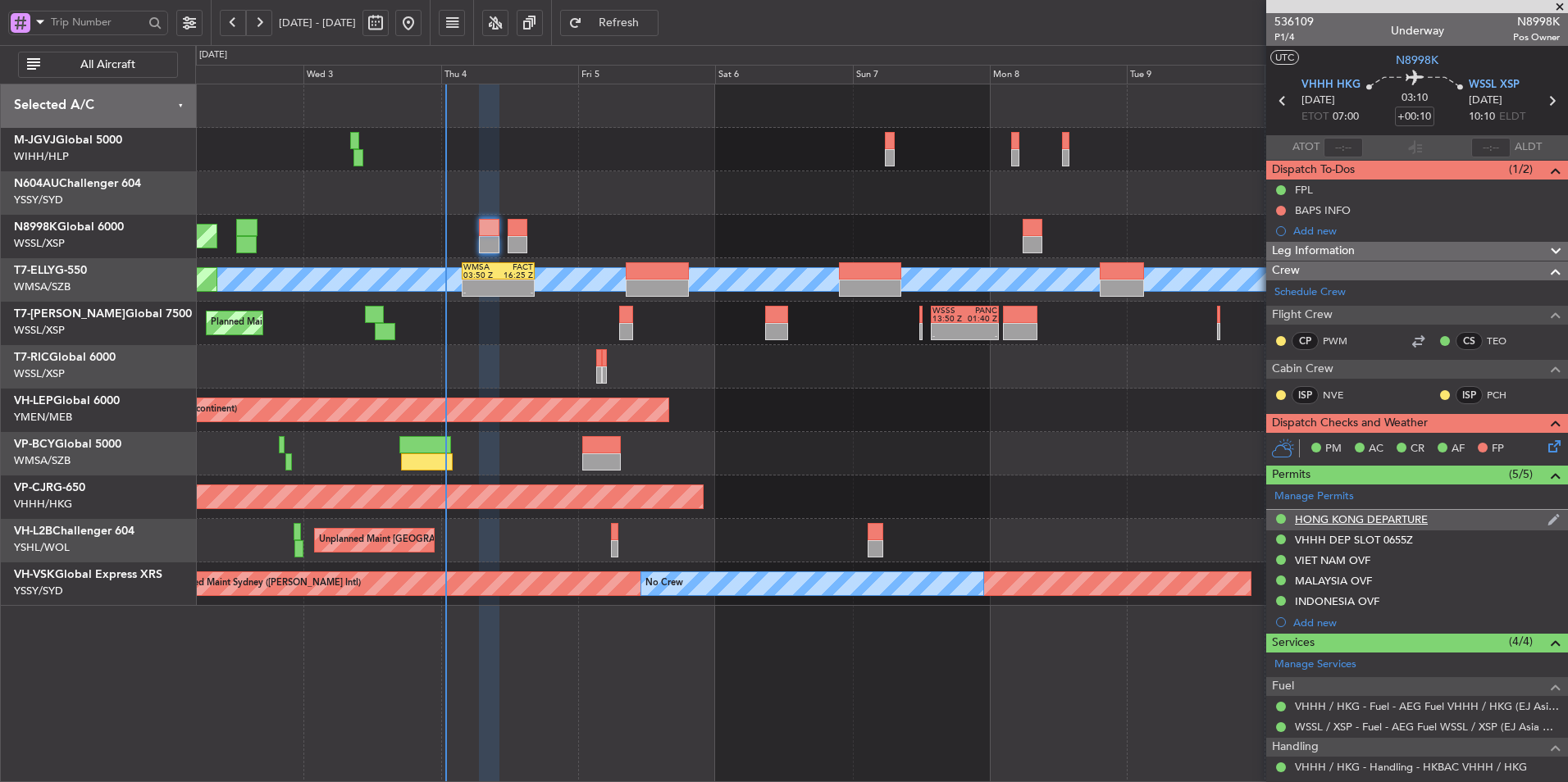
click at [1366, 515] on div "HONG KONG DEPARTURE" at bounding box center [1361, 519] width 133 height 14
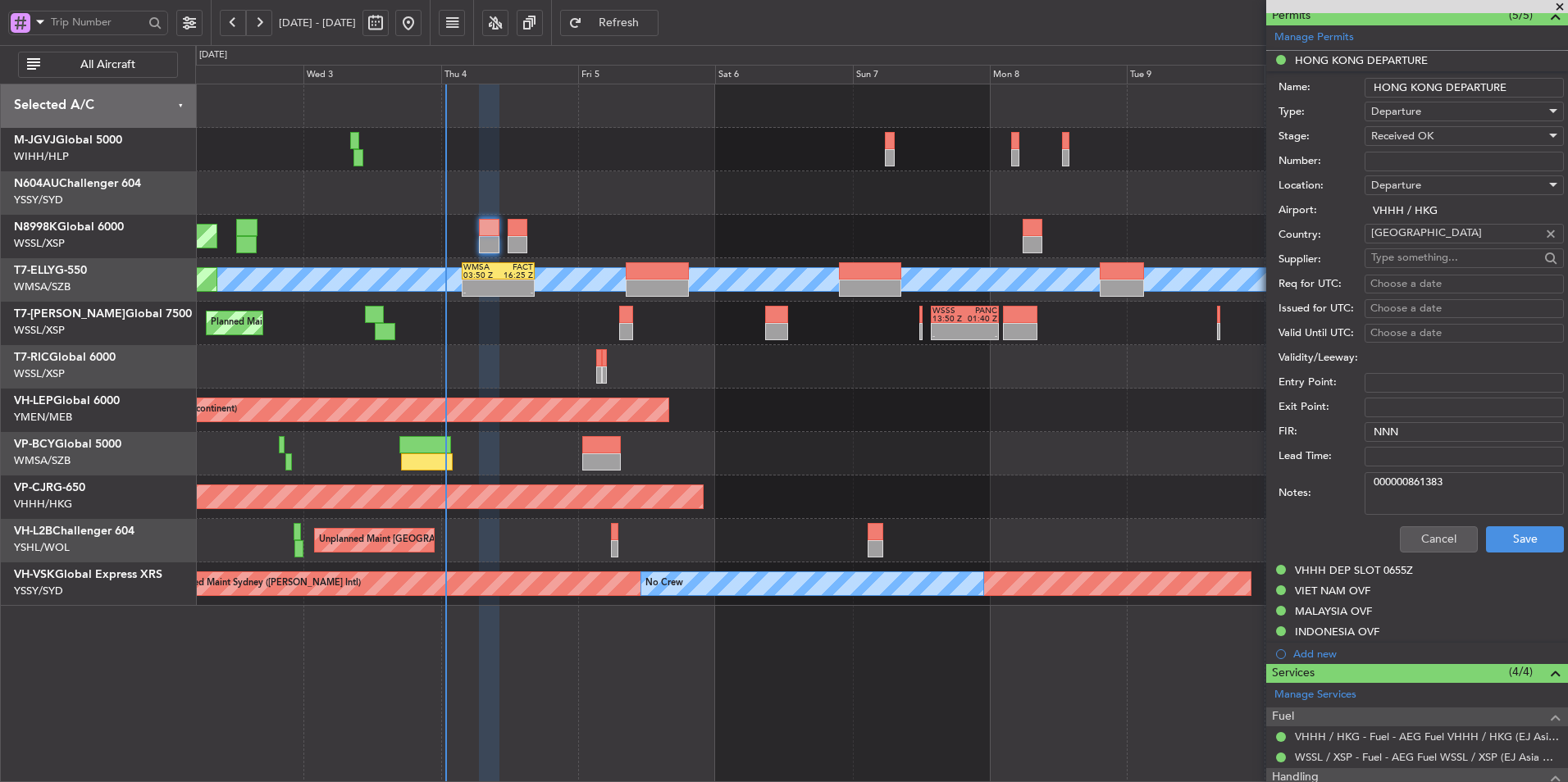
scroll to position [492, 0]
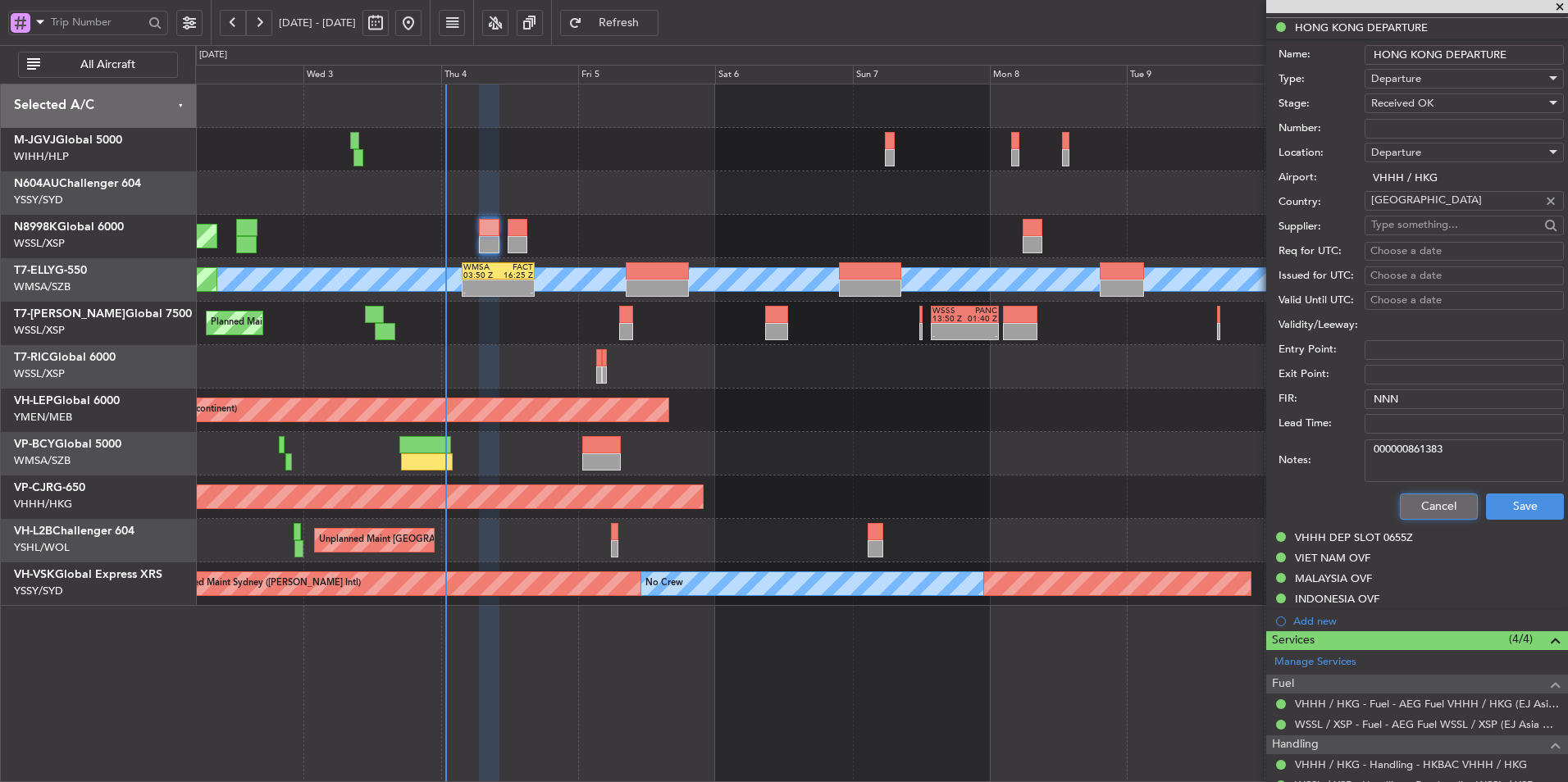
click at [1428, 504] on button "Cancel" at bounding box center [1439, 506] width 78 height 26
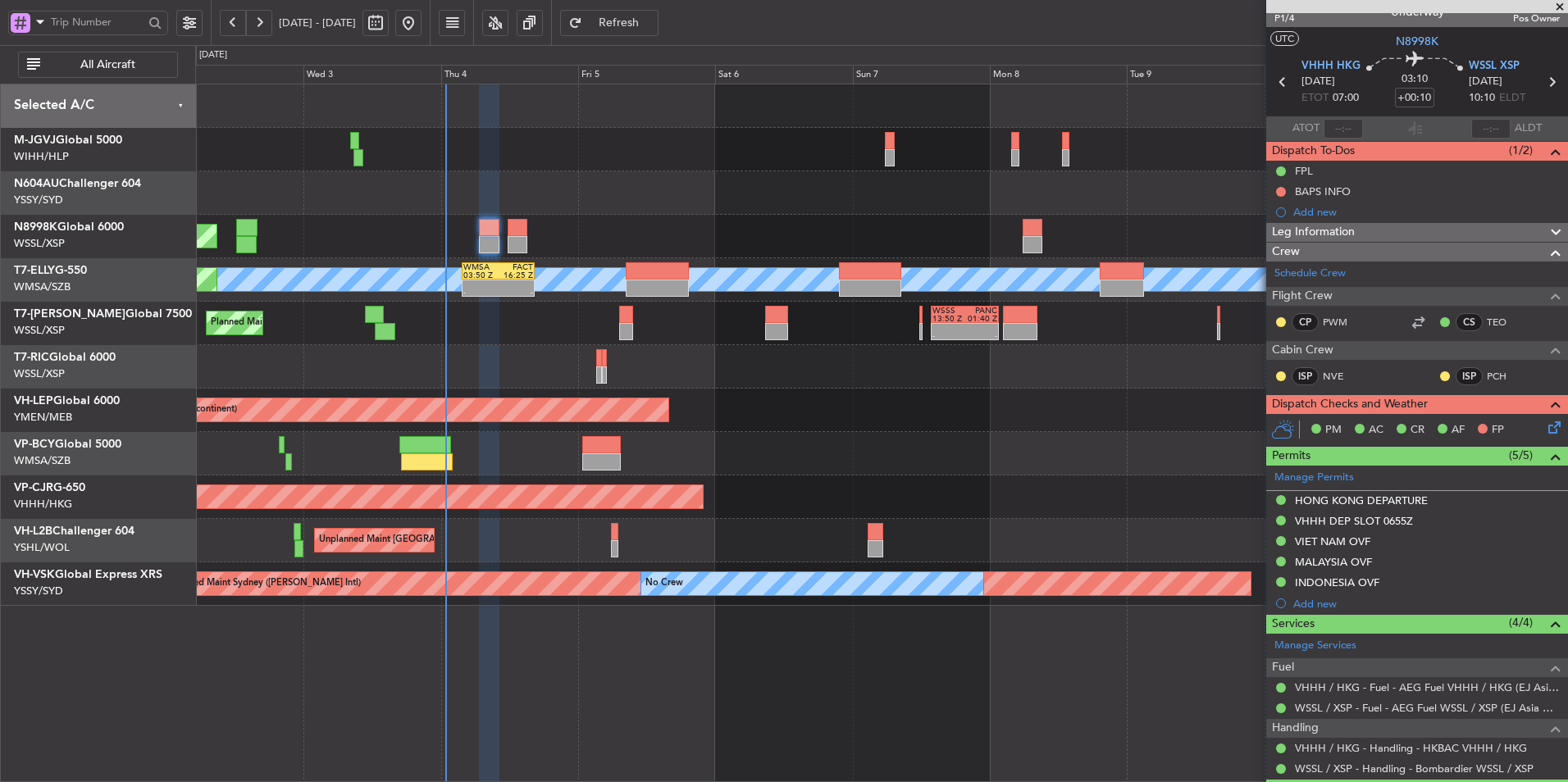
scroll to position [0, 0]
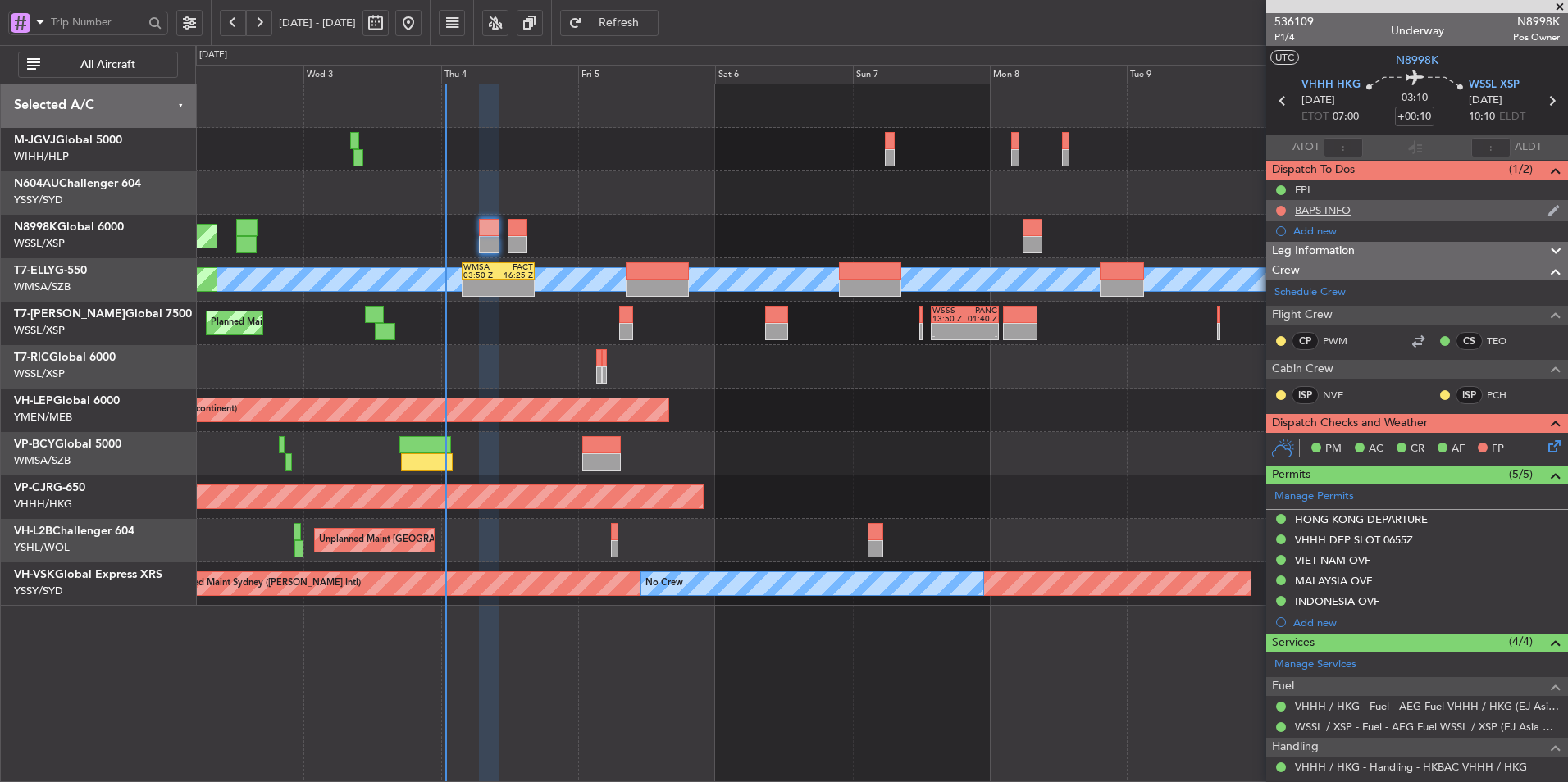
click at [1342, 204] on div "BAPS INFO" at bounding box center [1323, 210] width 56 height 14
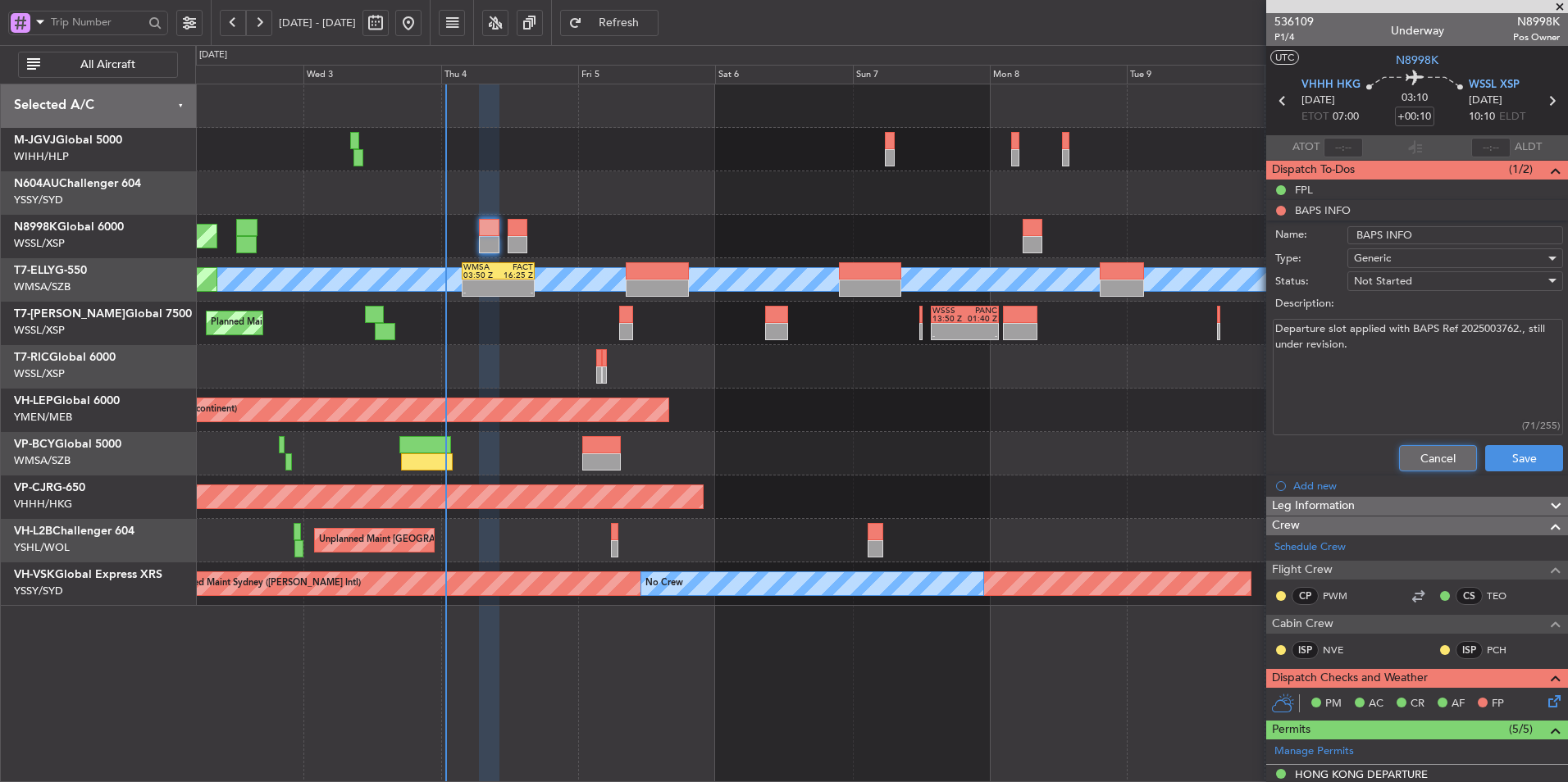
click at [1417, 453] on button "Cancel" at bounding box center [1438, 458] width 78 height 26
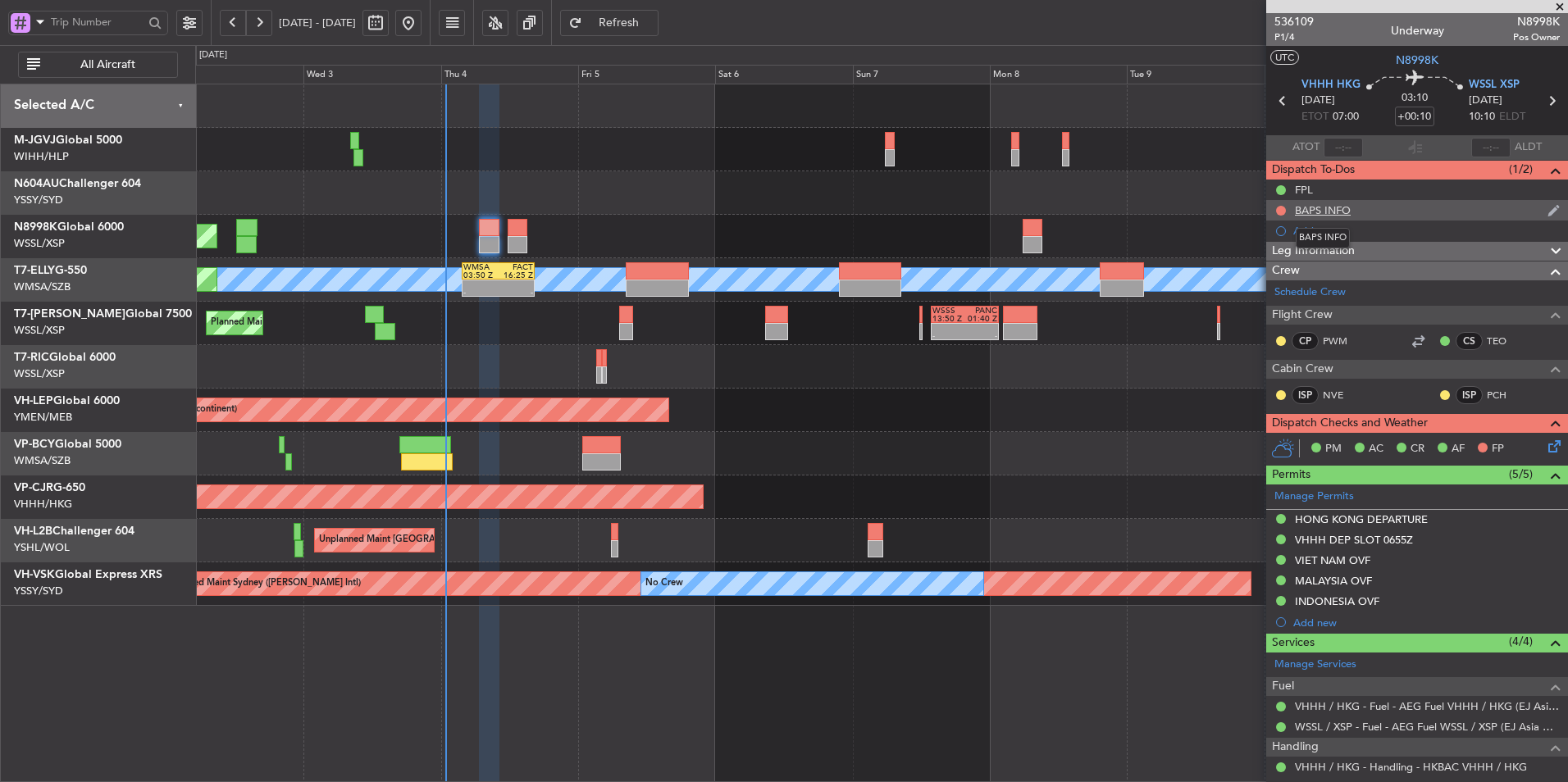
click at [1326, 210] on div "BAPS INFO" at bounding box center [1323, 210] width 56 height 14
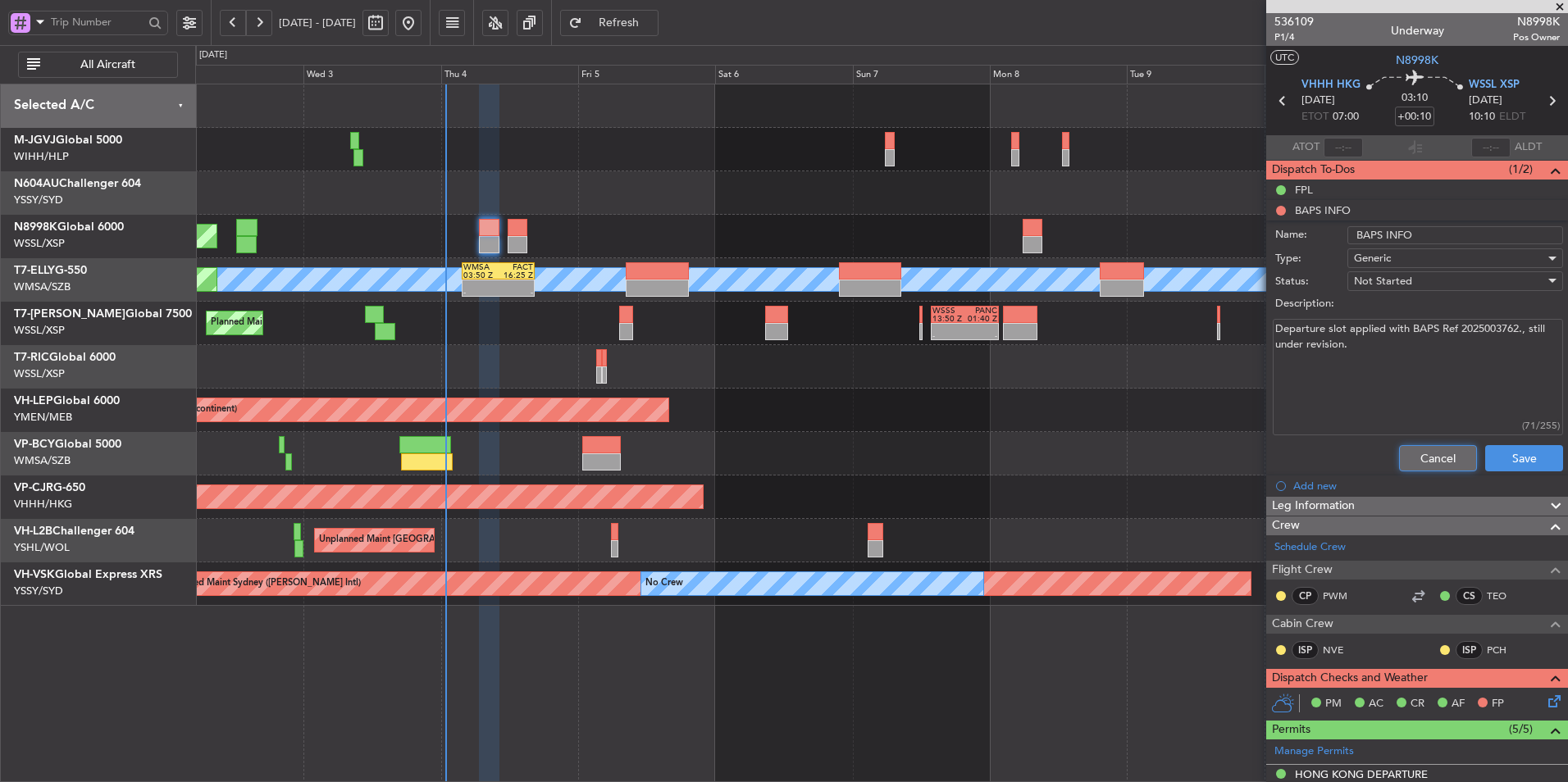
click at [1437, 446] on button "Cancel" at bounding box center [1438, 458] width 78 height 26
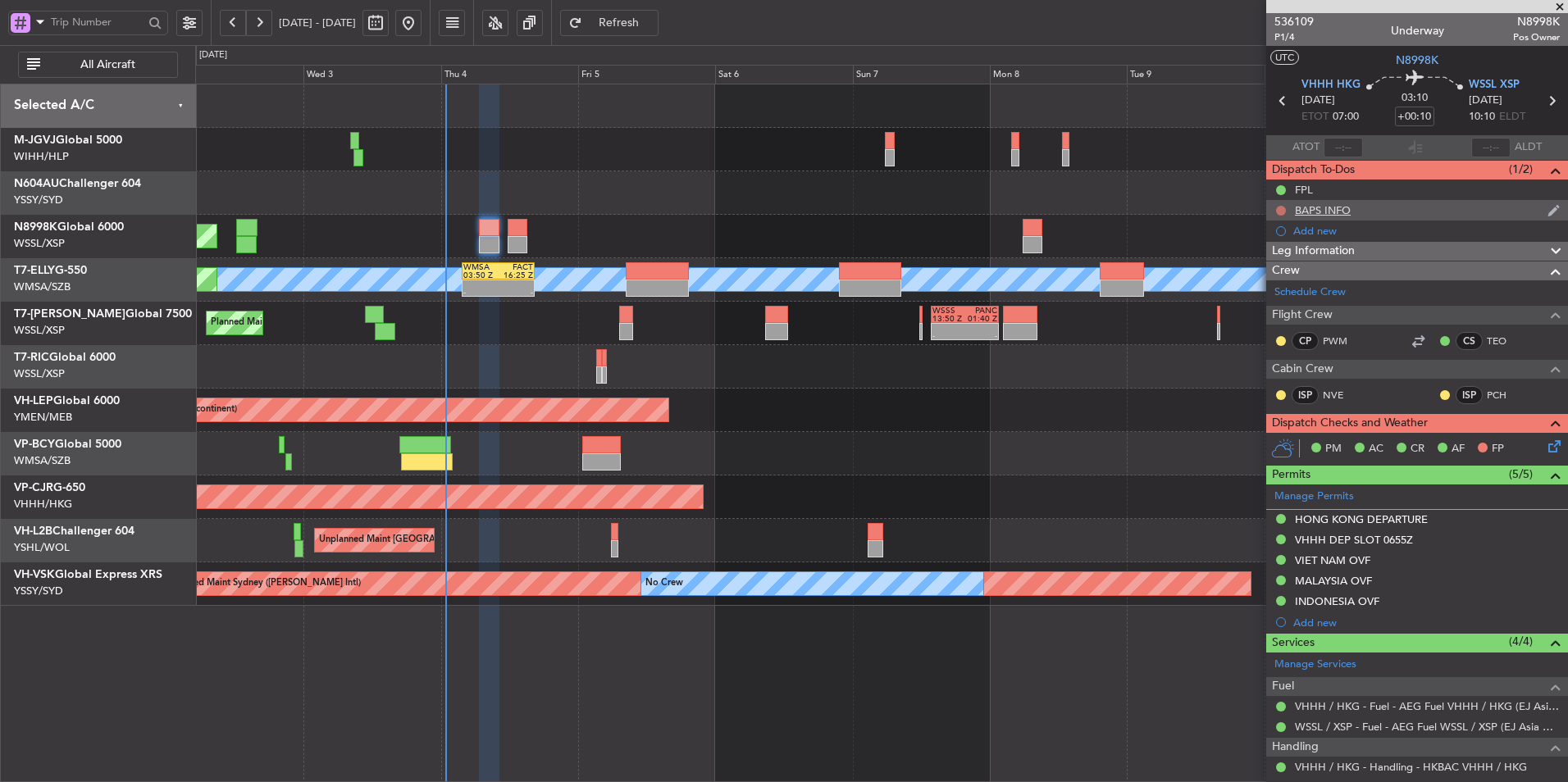
click at [1279, 205] on button at bounding box center [1280, 210] width 10 height 10
click at [1277, 256] on mat-tooltip-component "Not Started" at bounding box center [1280, 237] width 79 height 43
click at [1288, 260] on span "In Progress" at bounding box center [1289, 257] width 56 height 16
click at [1339, 217] on div "BAPS INFO" at bounding box center [1417, 211] width 302 height 21
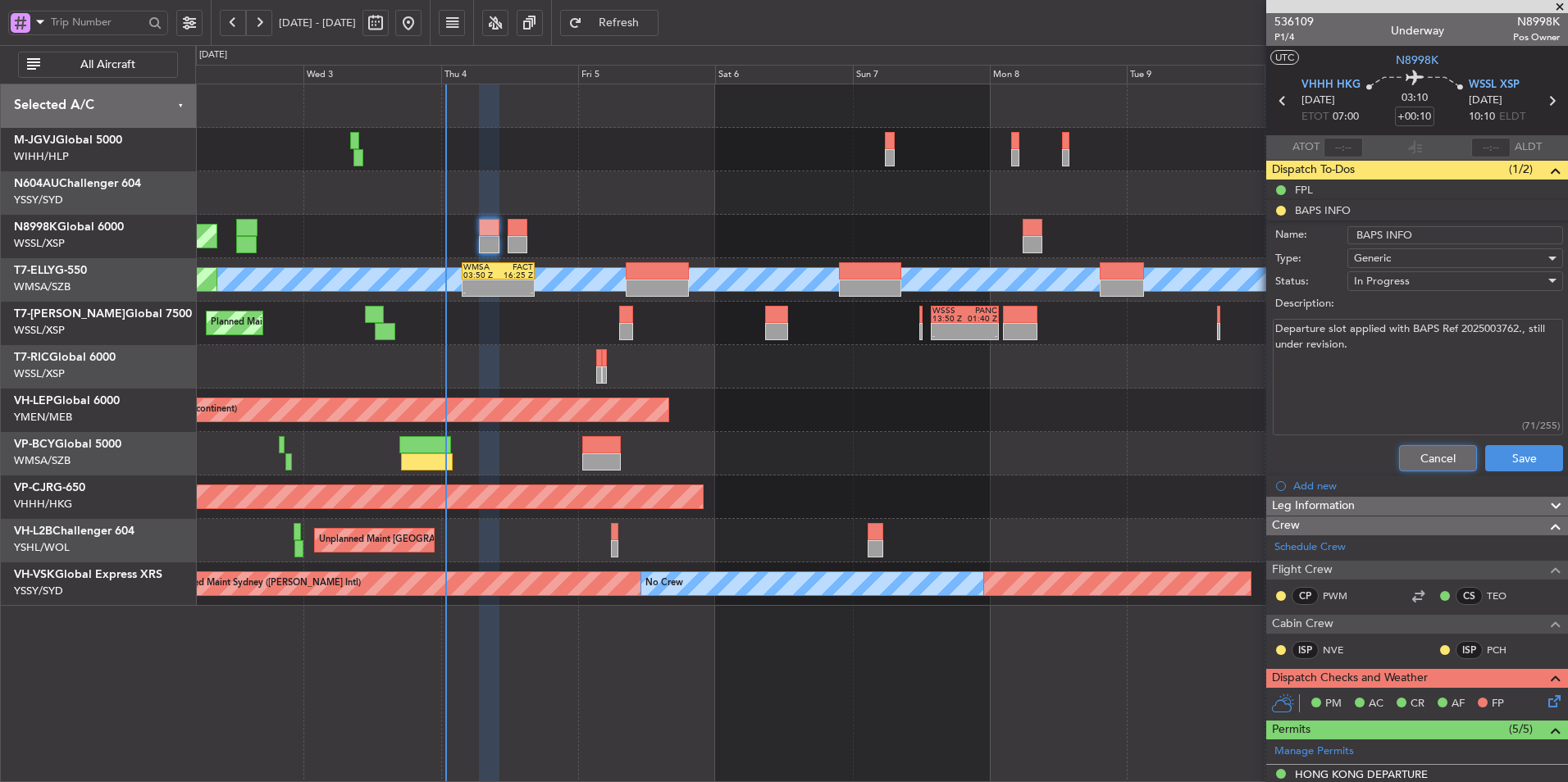
click at [1414, 461] on button "Cancel" at bounding box center [1438, 458] width 78 height 26
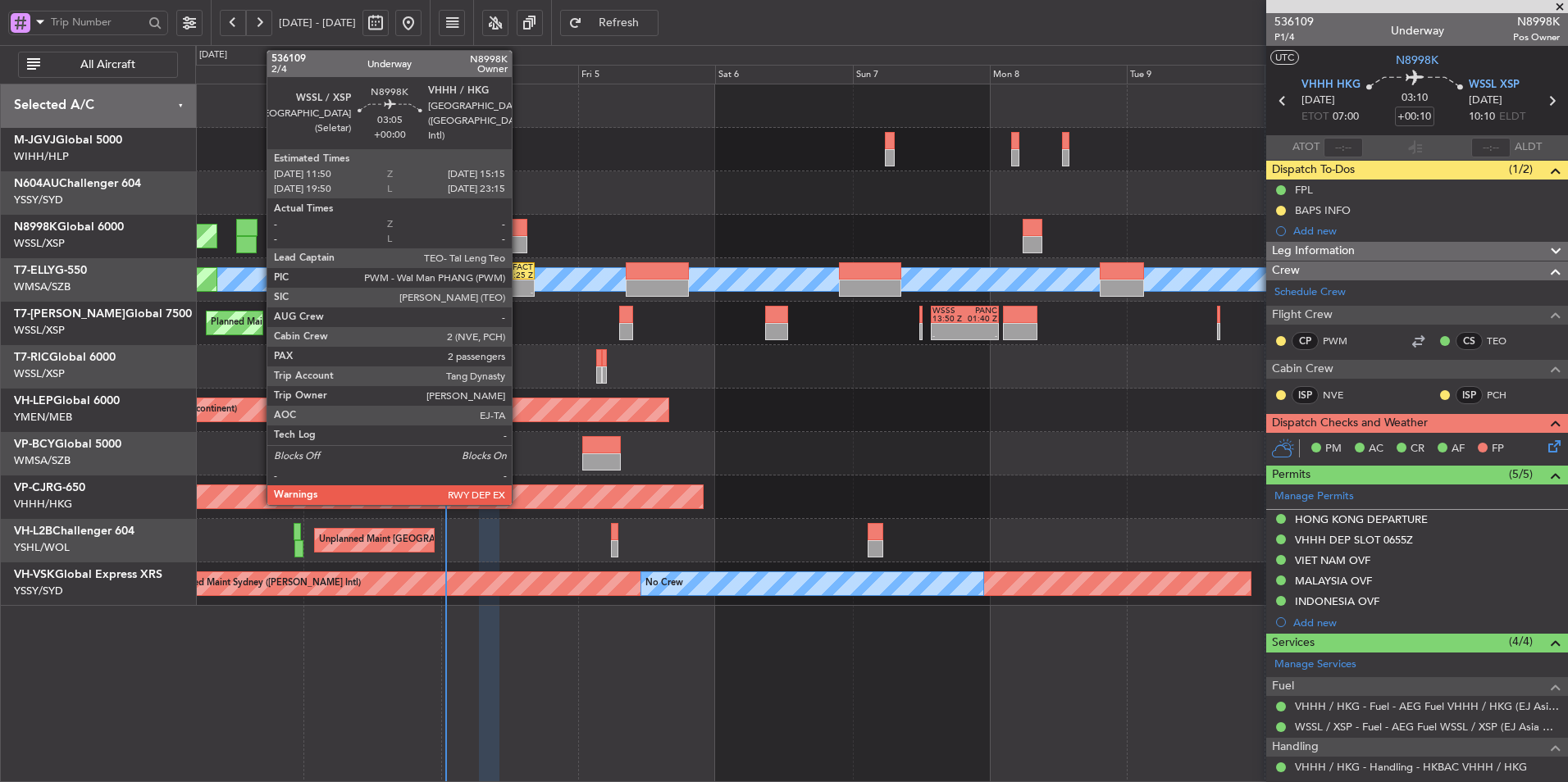
click at [519, 238] on div at bounding box center [517, 244] width 20 height 17
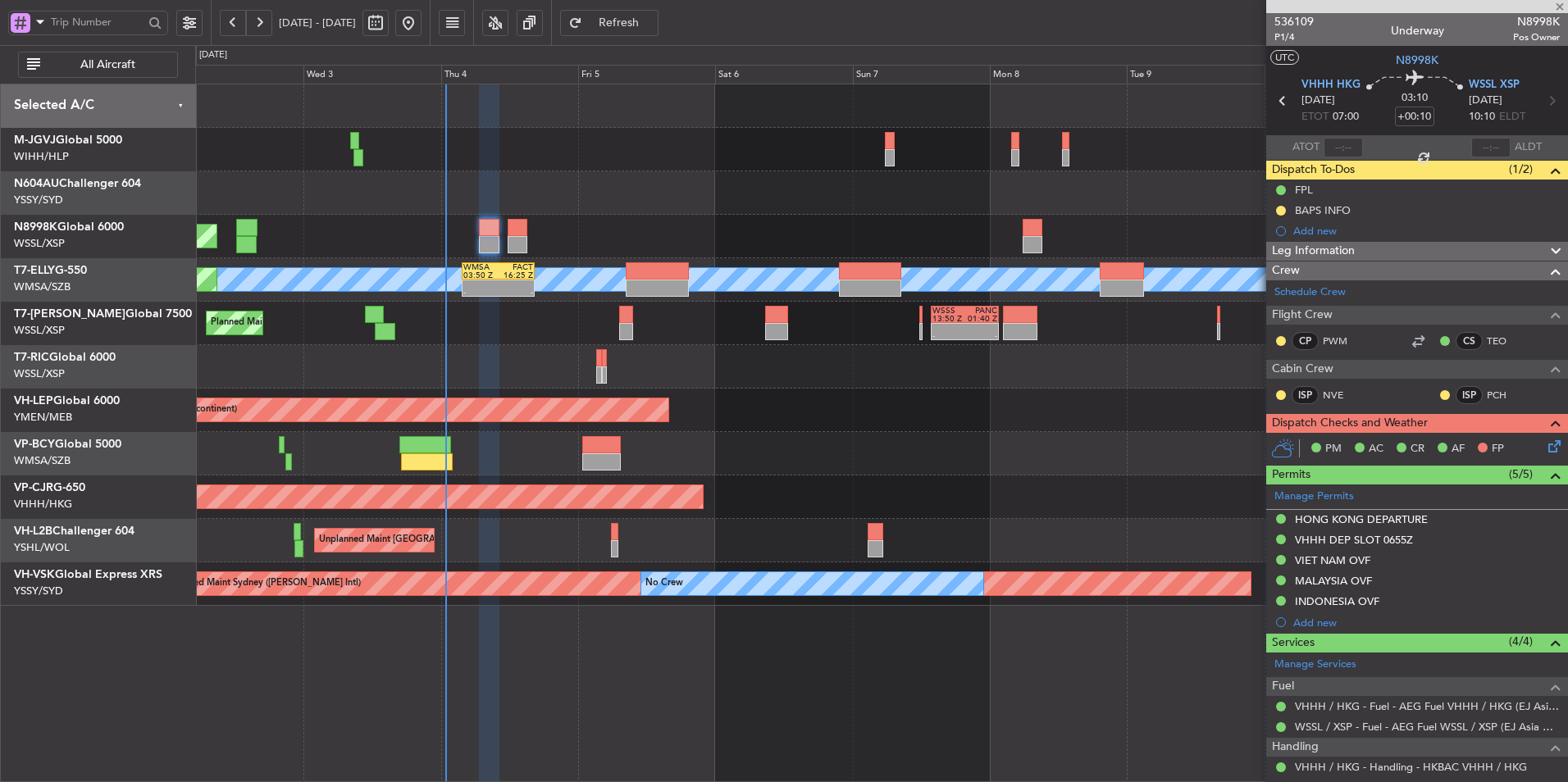
type input "2"
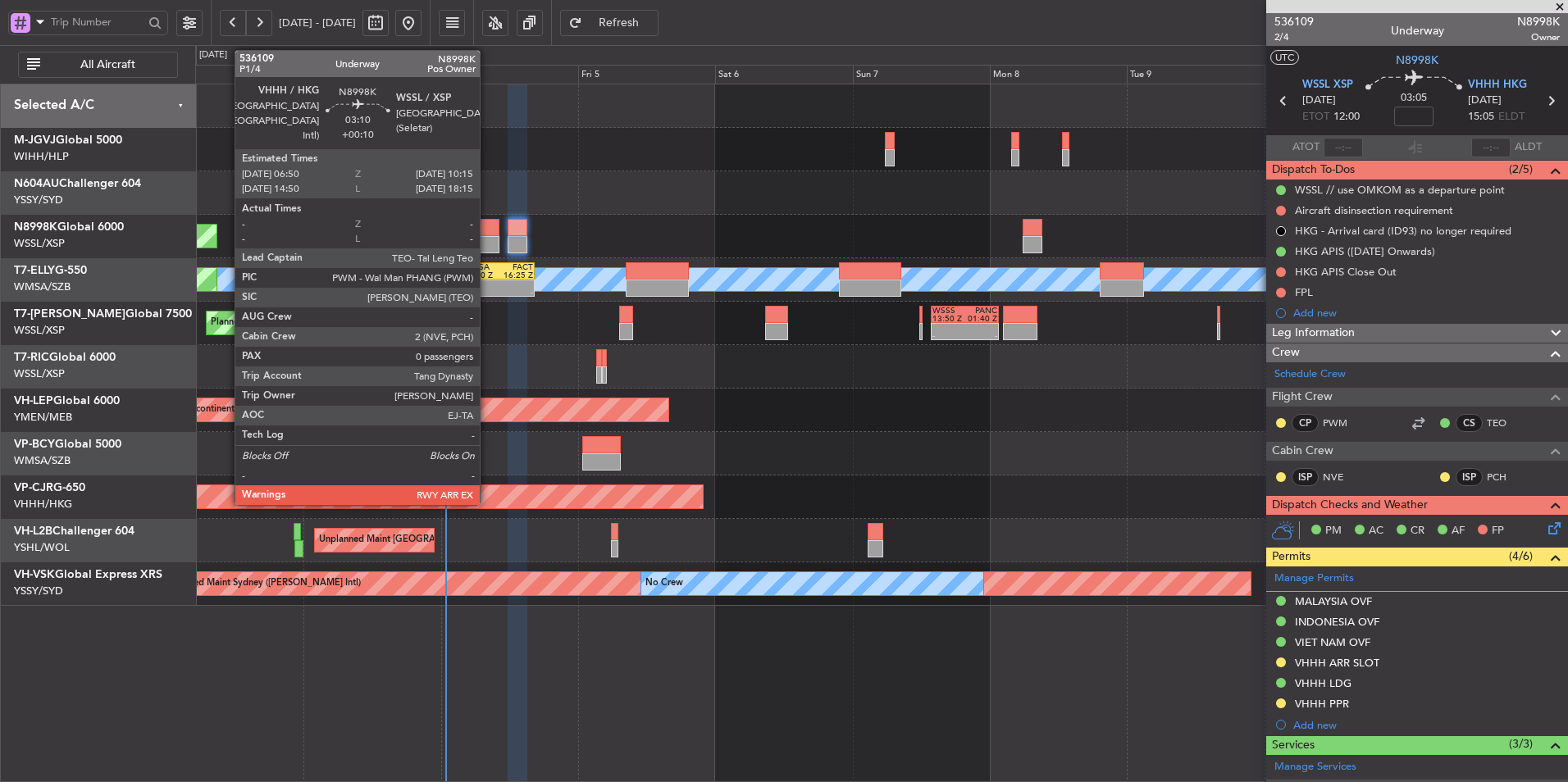
click at [487, 237] on div at bounding box center [488, 244] width 20 height 17
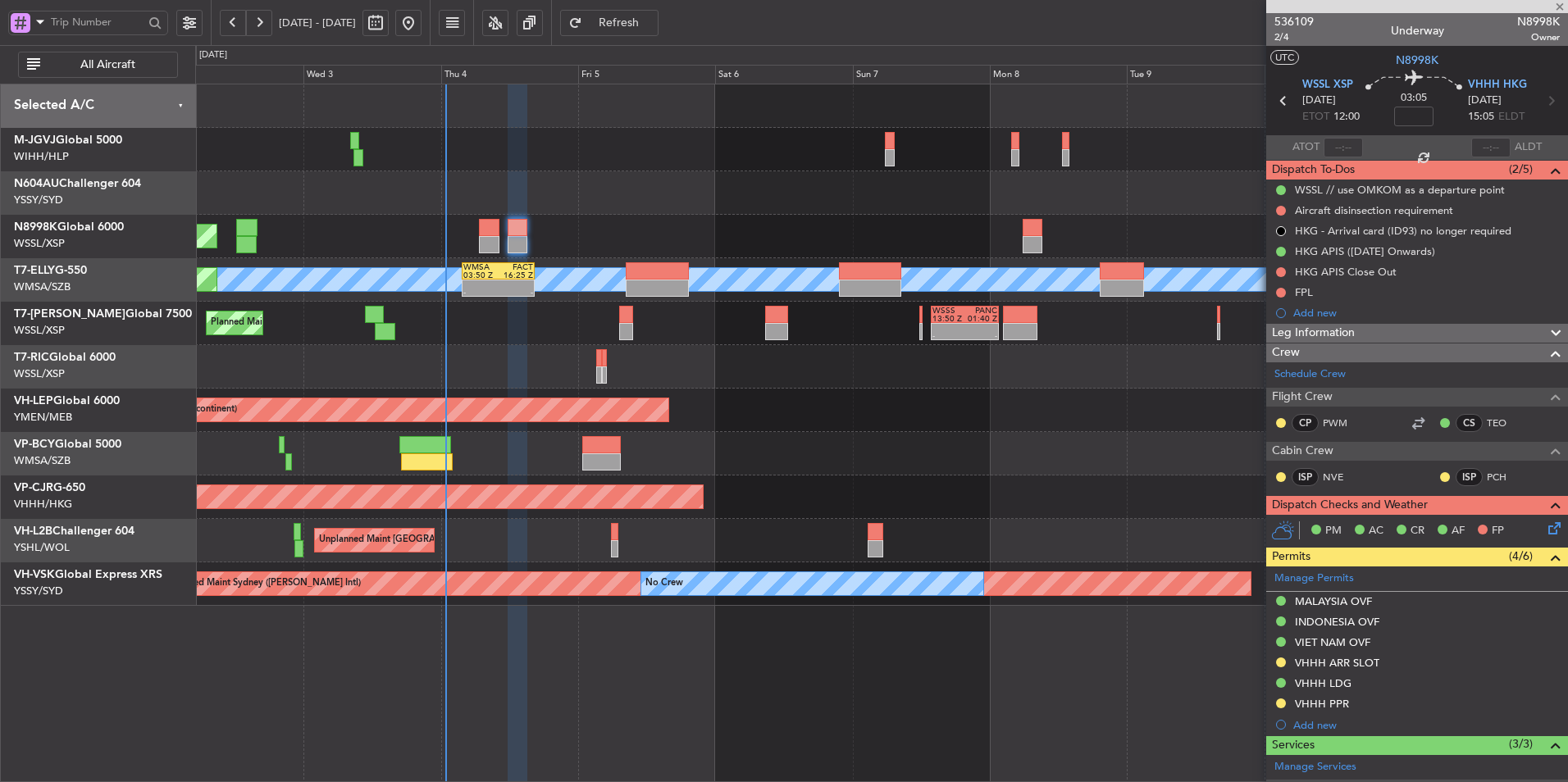
type input "+00:10"
type input "0"
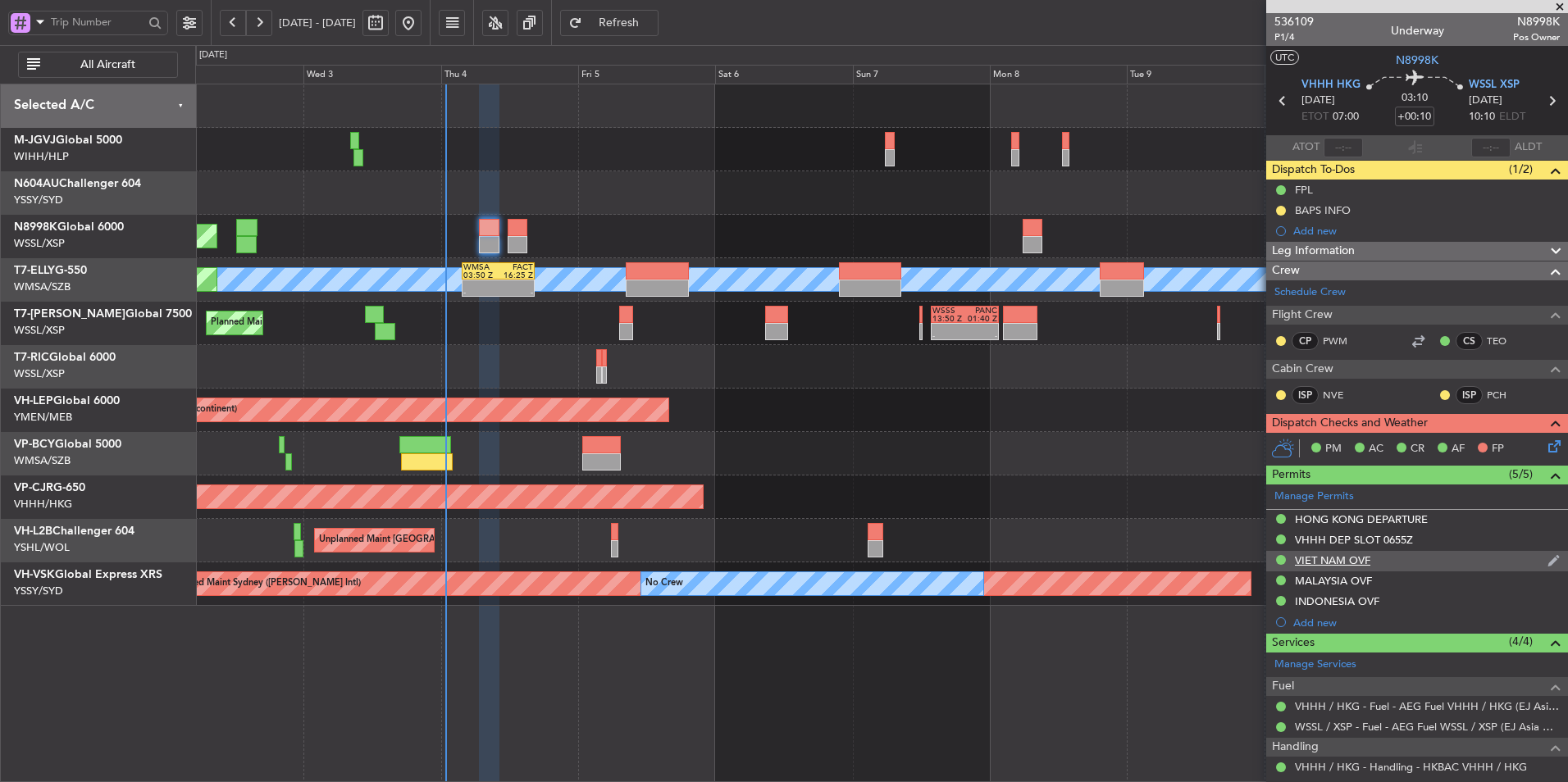
scroll to position [62, 0]
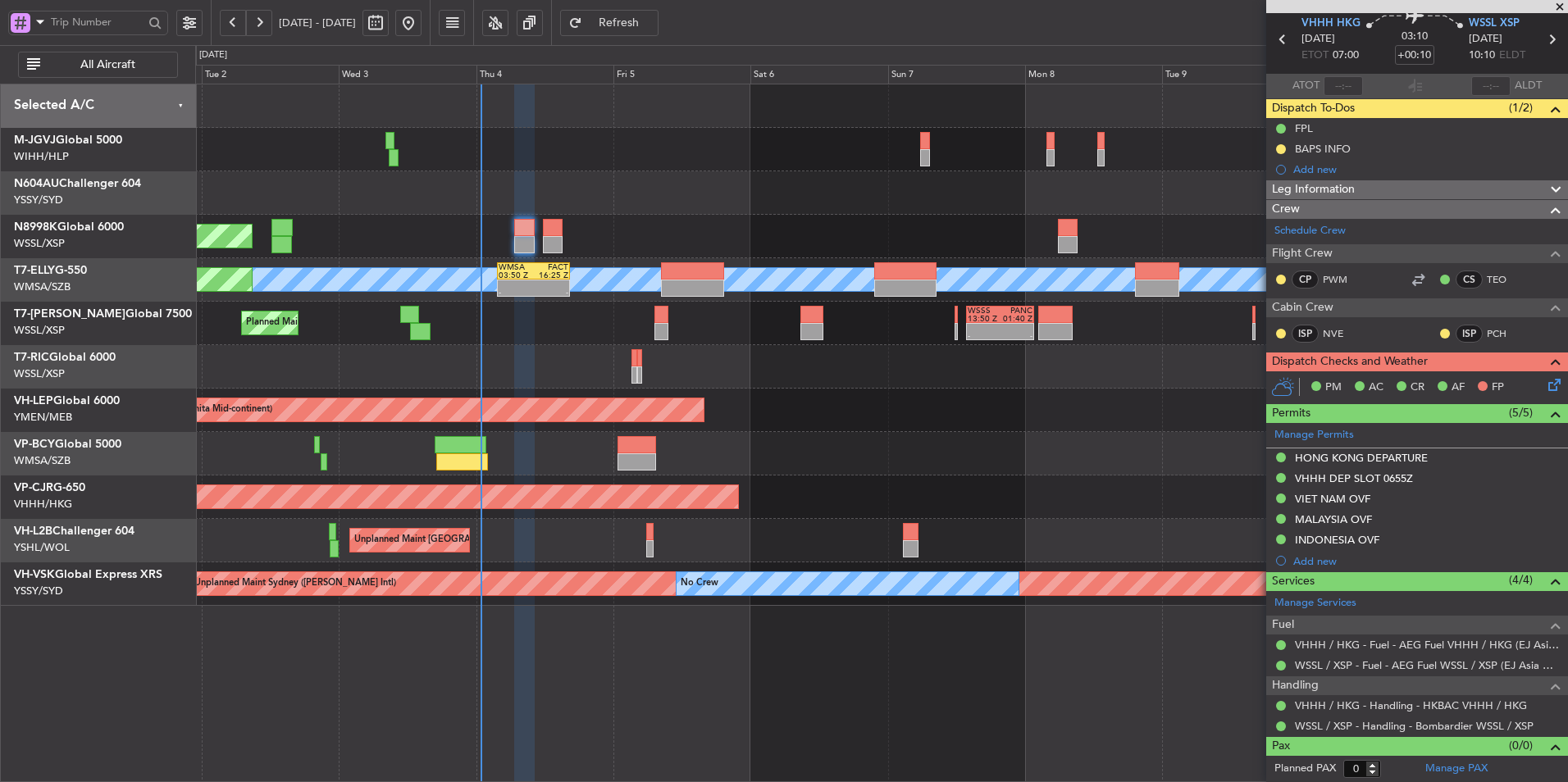
click at [566, 336] on div "Planned Maint Dubai (Al Maktoum Intl) - - WSSS 13:50 Z PANC 01:40 Z - - KEWR 14…" at bounding box center [881, 323] width 1372 height 43
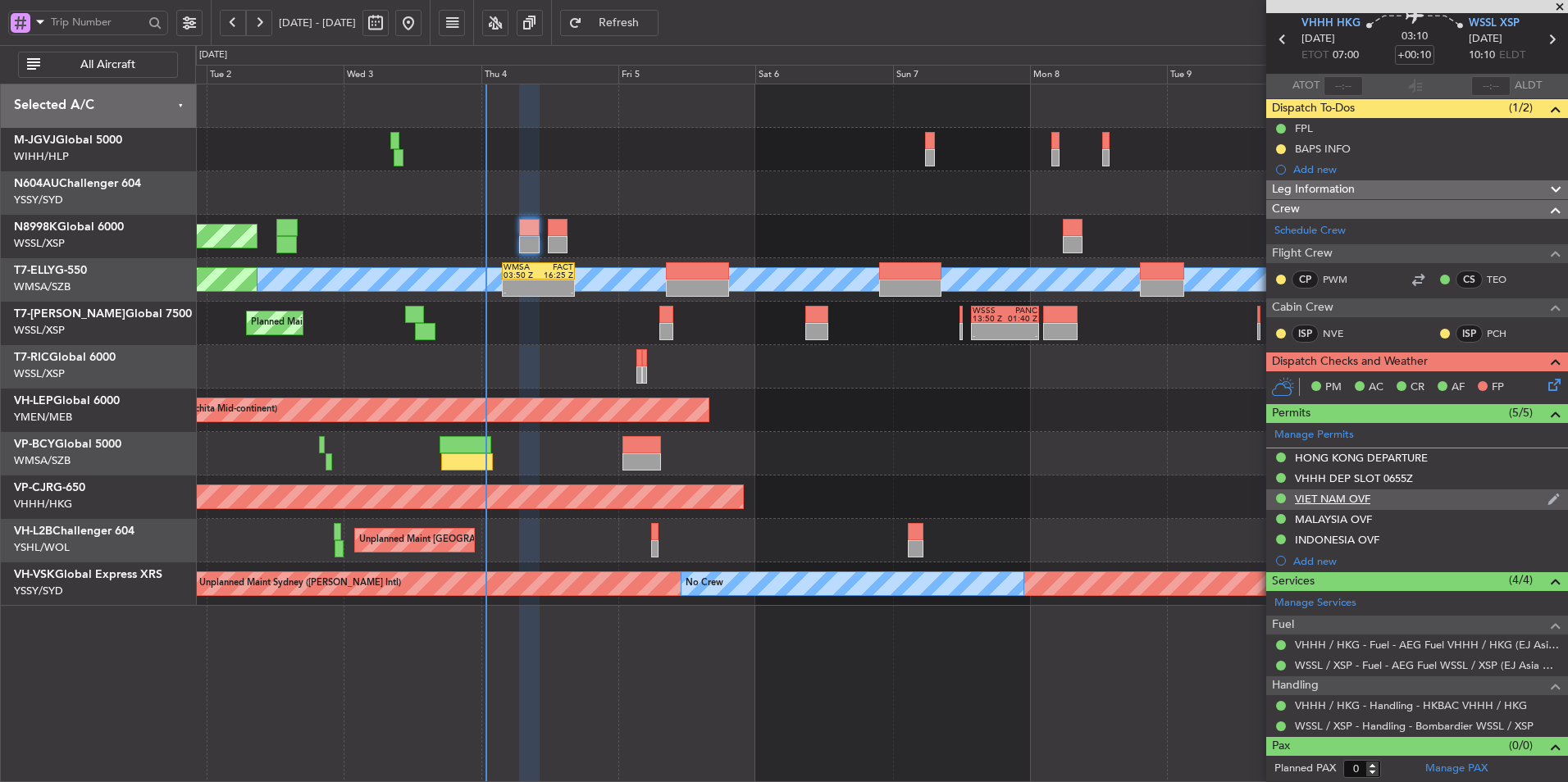
click at [1329, 499] on div "VIET NAM OVF" at bounding box center [1332, 499] width 75 height 14
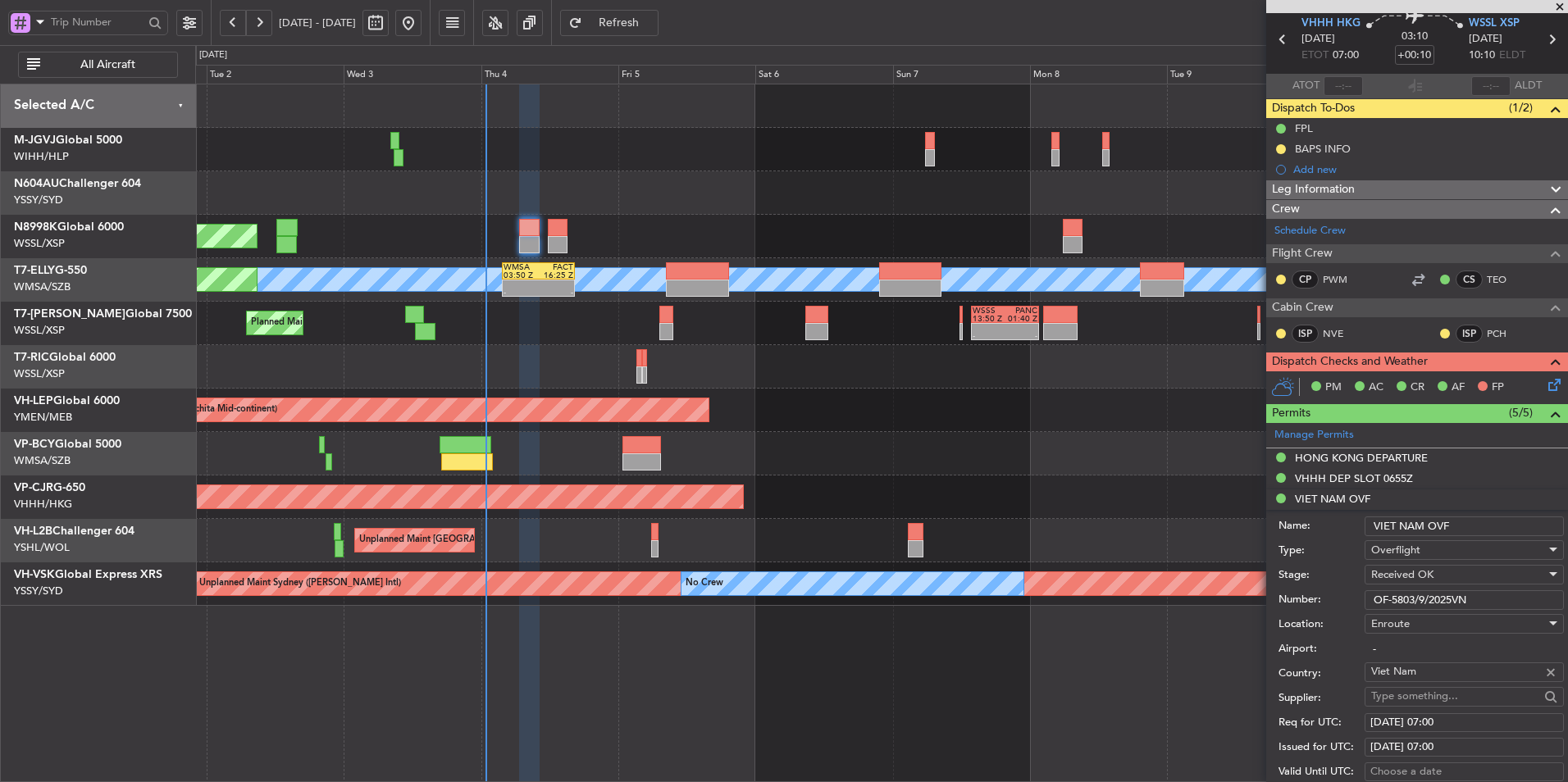
drag, startPoint x: 1500, startPoint y: 601, endPoint x: 1206, endPoint y: 586, distance: 294.4
click at [1226, 588] on fb-app "01 Sep 2025 - 11 Sep 2025 Refresh Quick Links All Aircraft Planned Maint Singap…" at bounding box center [784, 401] width 1568 height 762
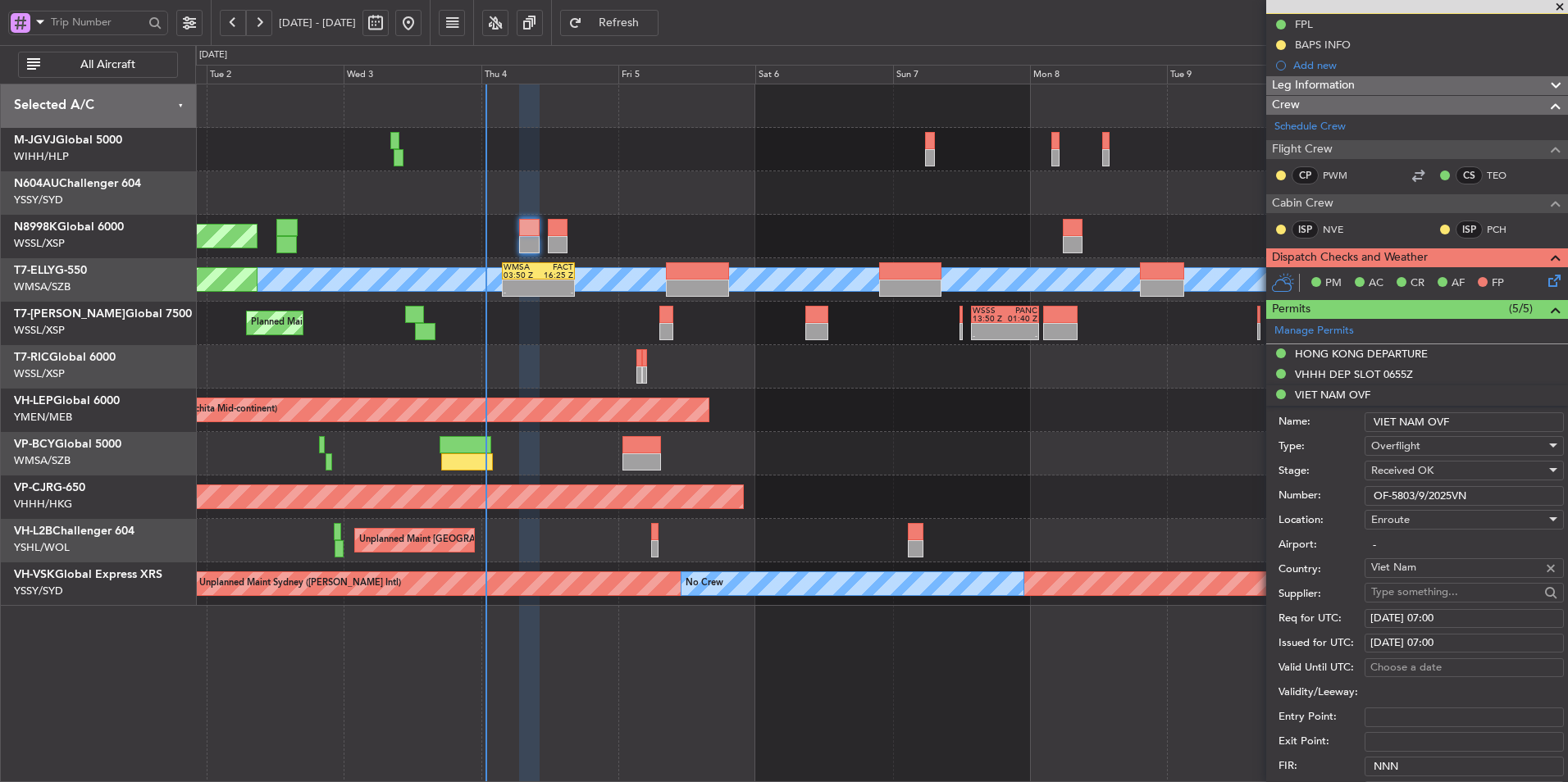
scroll to position [308, 0]
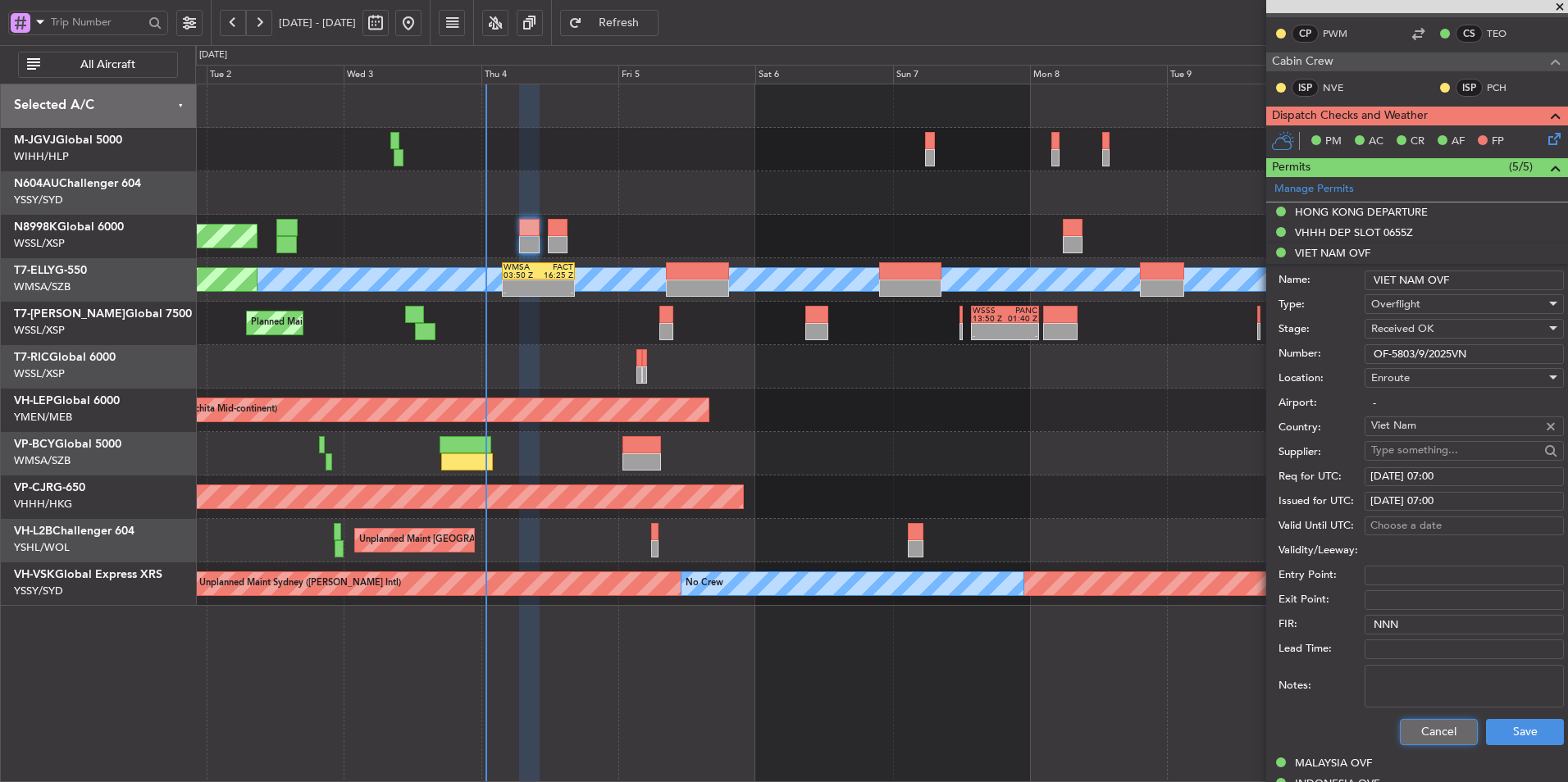
click at [1424, 719] on button "Cancel" at bounding box center [1439, 732] width 78 height 26
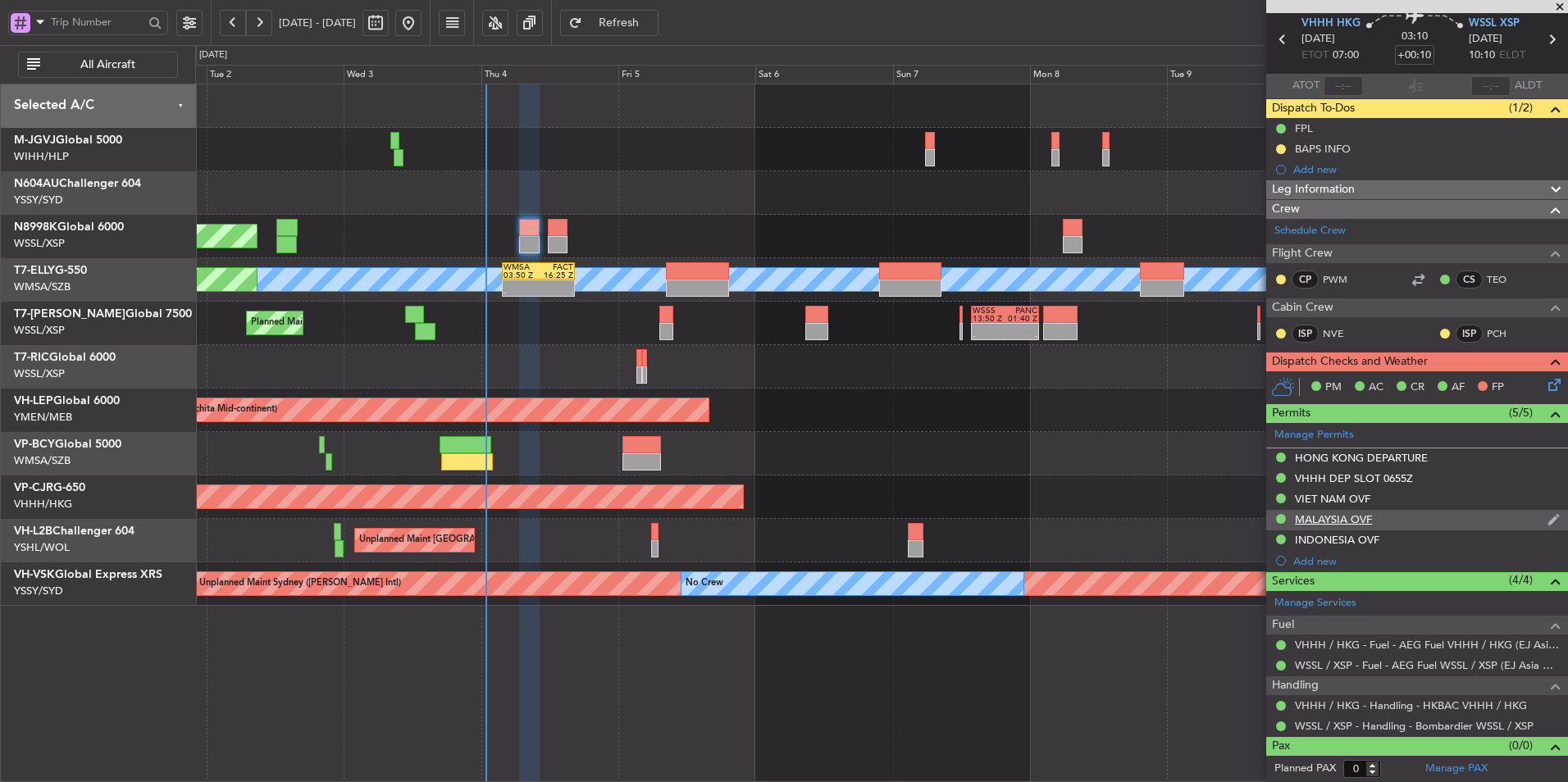
click at [1330, 519] on div "MALAYSIA OVF" at bounding box center [1333, 519] width 77 height 14
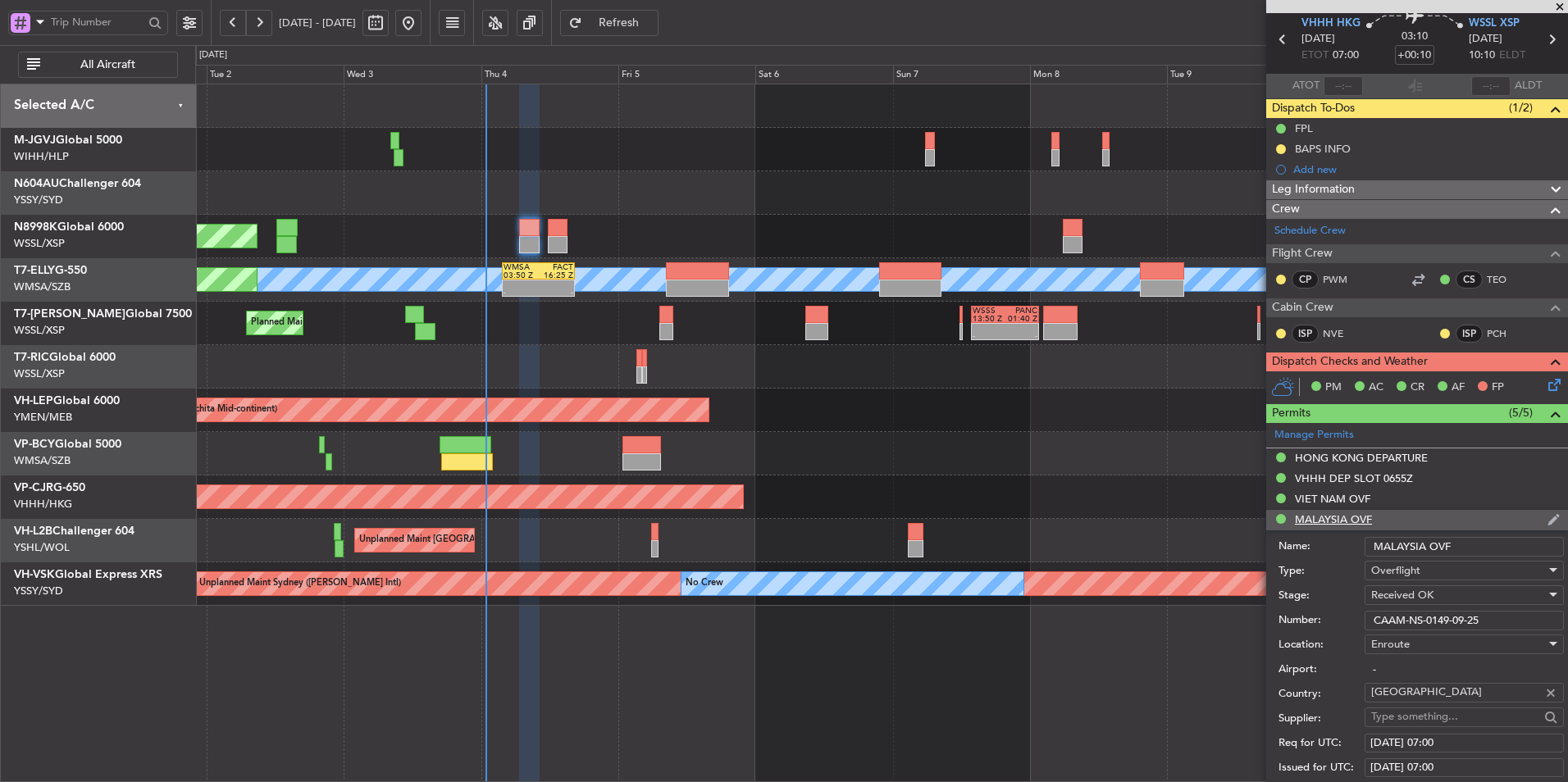
scroll to position [308, 0]
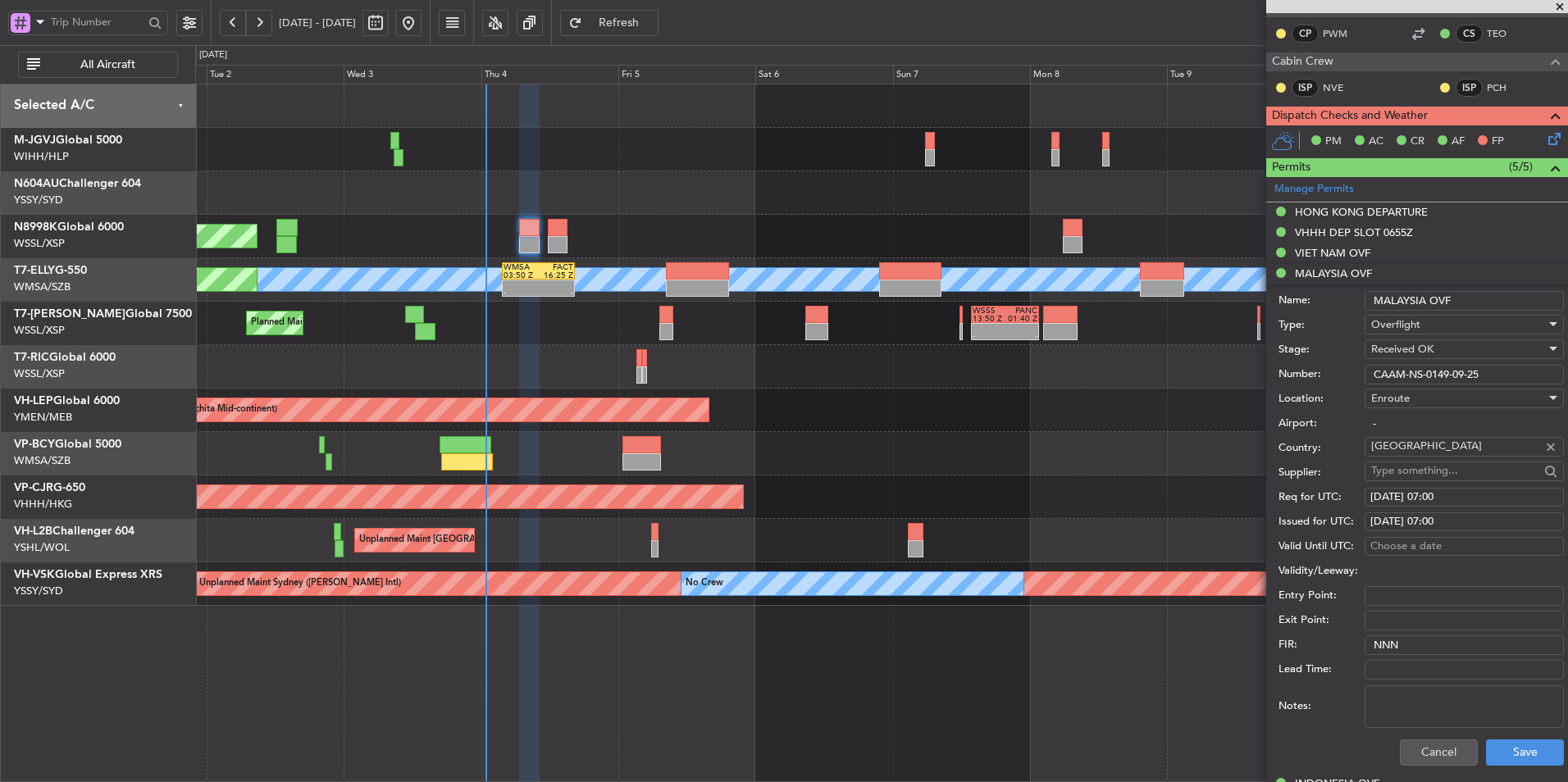
drag, startPoint x: 1362, startPoint y: 362, endPoint x: 1116, endPoint y: 353, distance: 246.2
click at [1140, 355] on fb-app "01 Sep 2025 - 11 Sep 2025 Refresh Quick Links All Aircraft Planned Maint Singap…" at bounding box center [784, 401] width 1568 height 762
drag, startPoint x: 1422, startPoint y: 746, endPoint x: 1426, endPoint y: 737, distance: 9.8
click at [1422, 746] on button "Cancel" at bounding box center [1439, 753] width 78 height 26
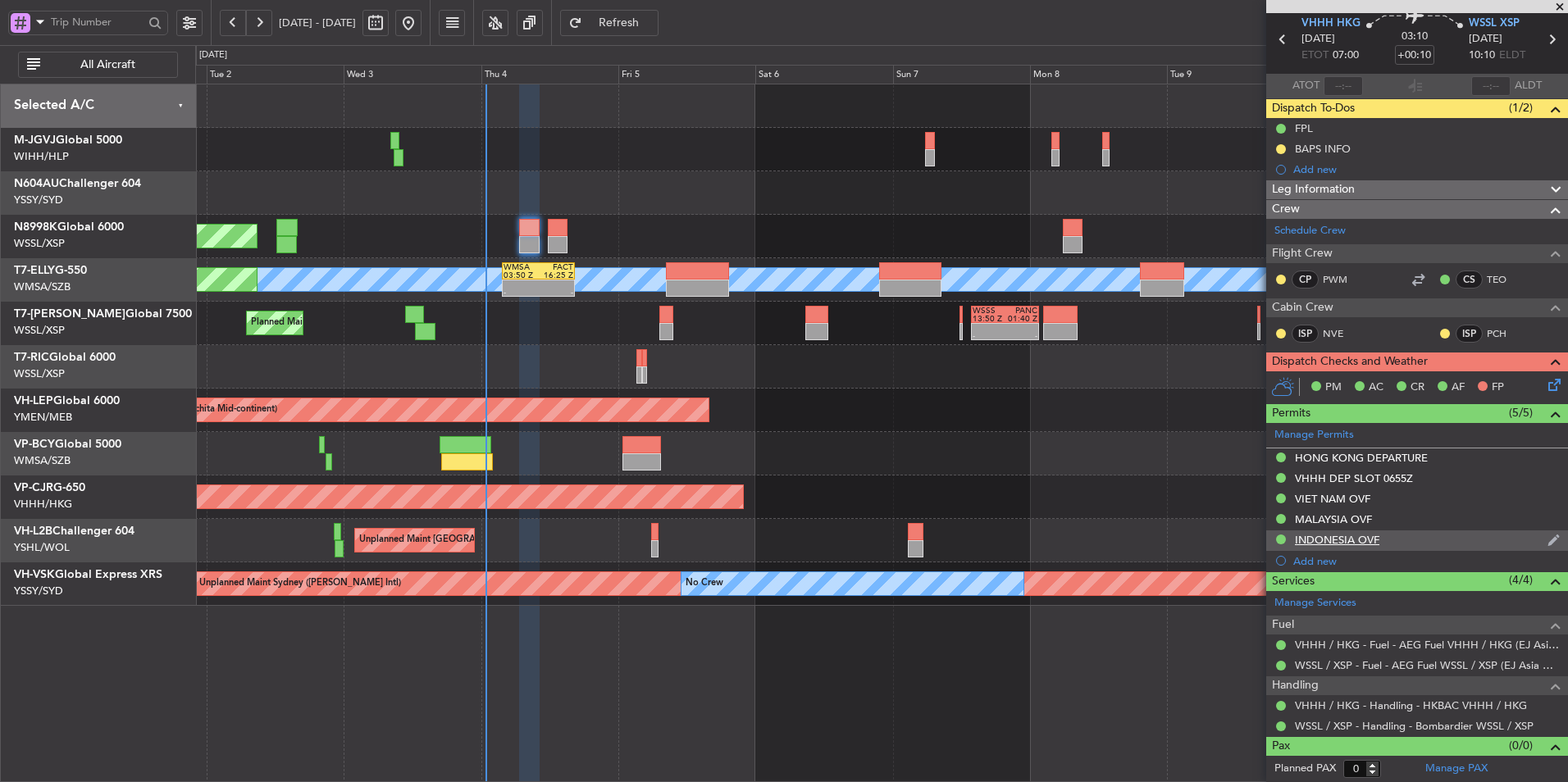
click at [1373, 542] on div "INDONESIA OVF" at bounding box center [1336, 540] width 84 height 14
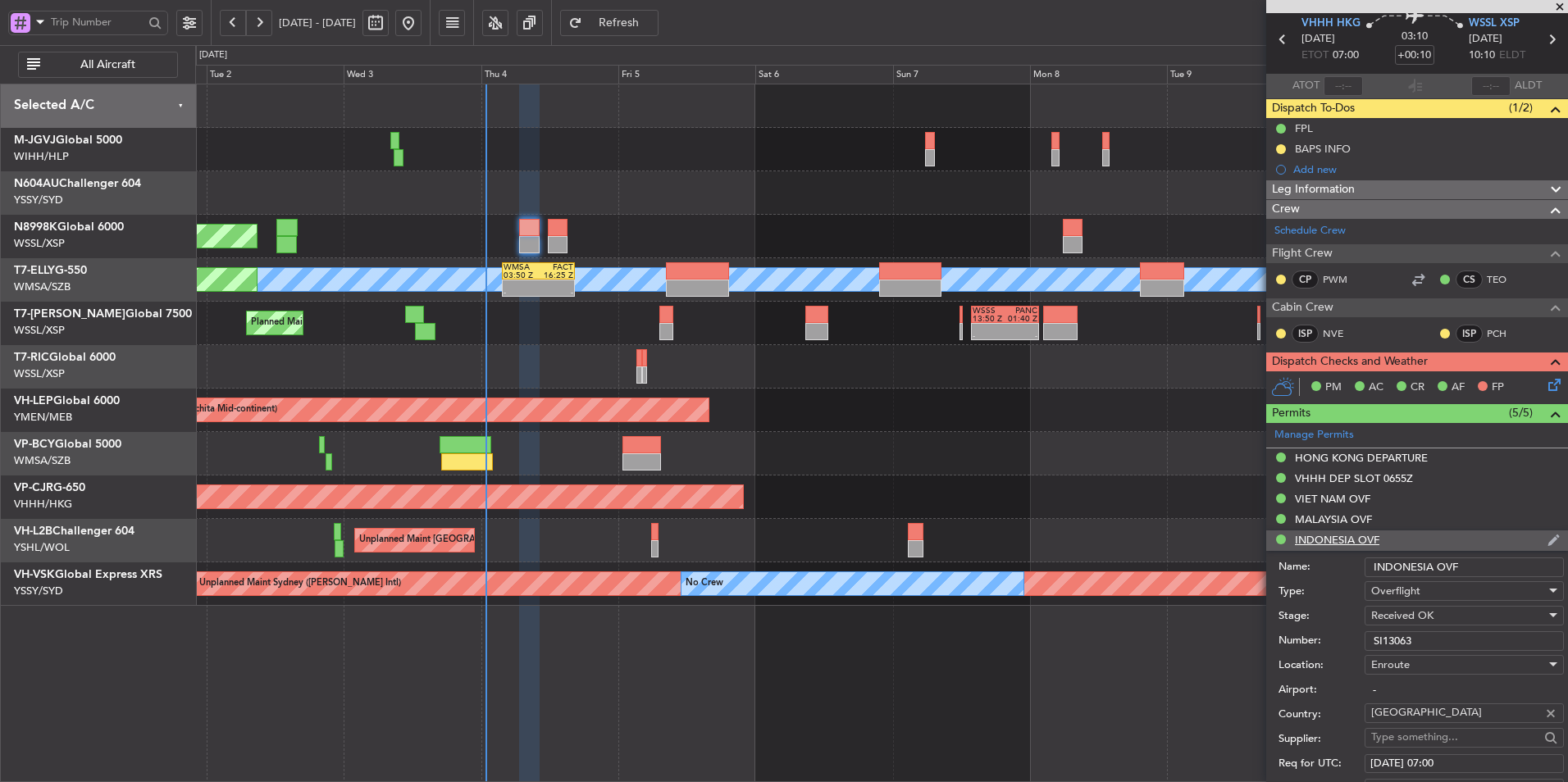
scroll to position [308, 0]
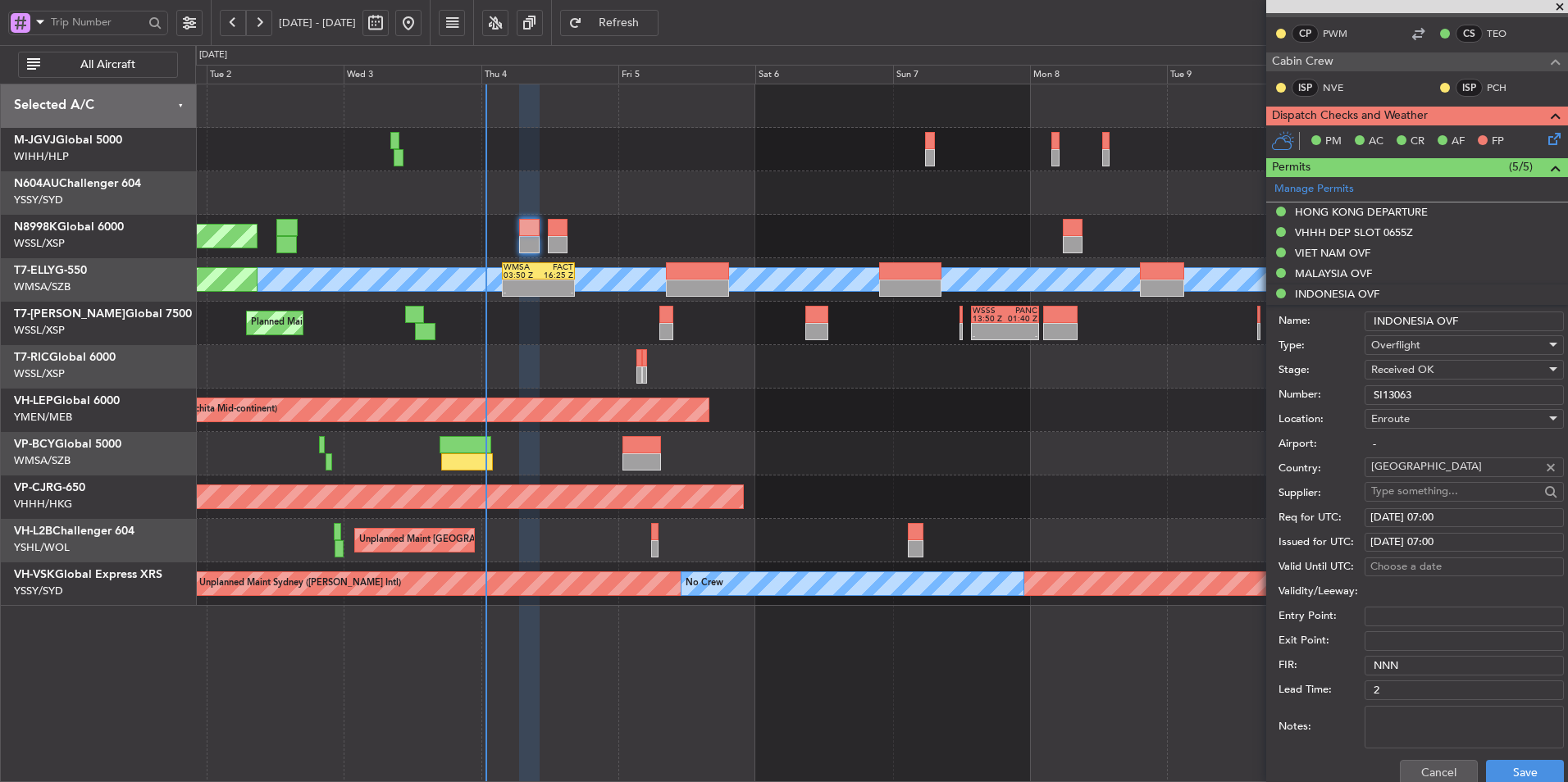
drag, startPoint x: 1450, startPoint y: 393, endPoint x: 1177, endPoint y: 384, distance: 273.1
click at [1208, 388] on fb-app "01 Sep 2025 - 11 Sep 2025 Refresh Quick Links All Aircraft Planned Maint Singap…" at bounding box center [784, 401] width 1568 height 762
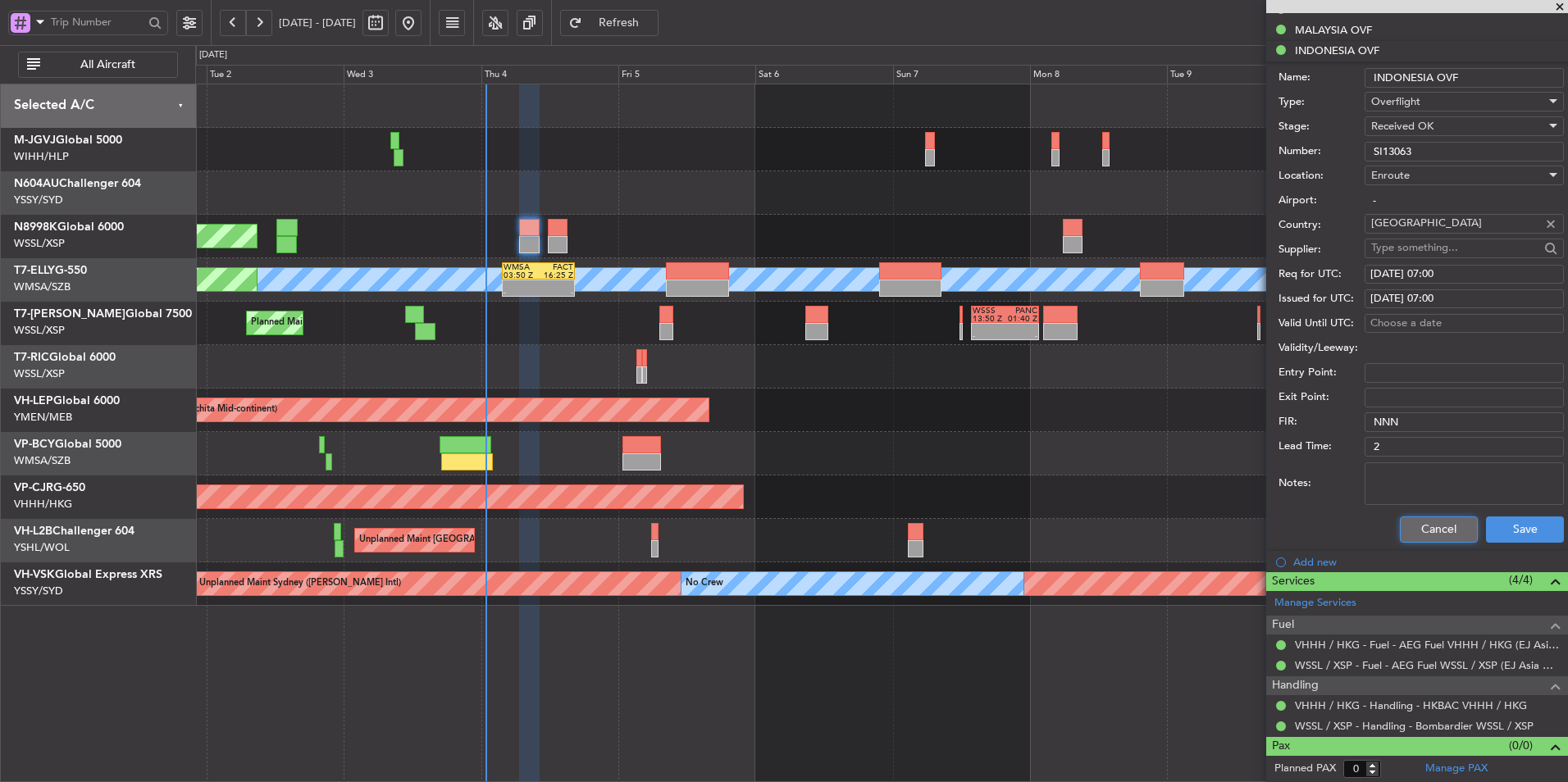
click at [1415, 532] on button "Cancel" at bounding box center [1439, 530] width 78 height 26
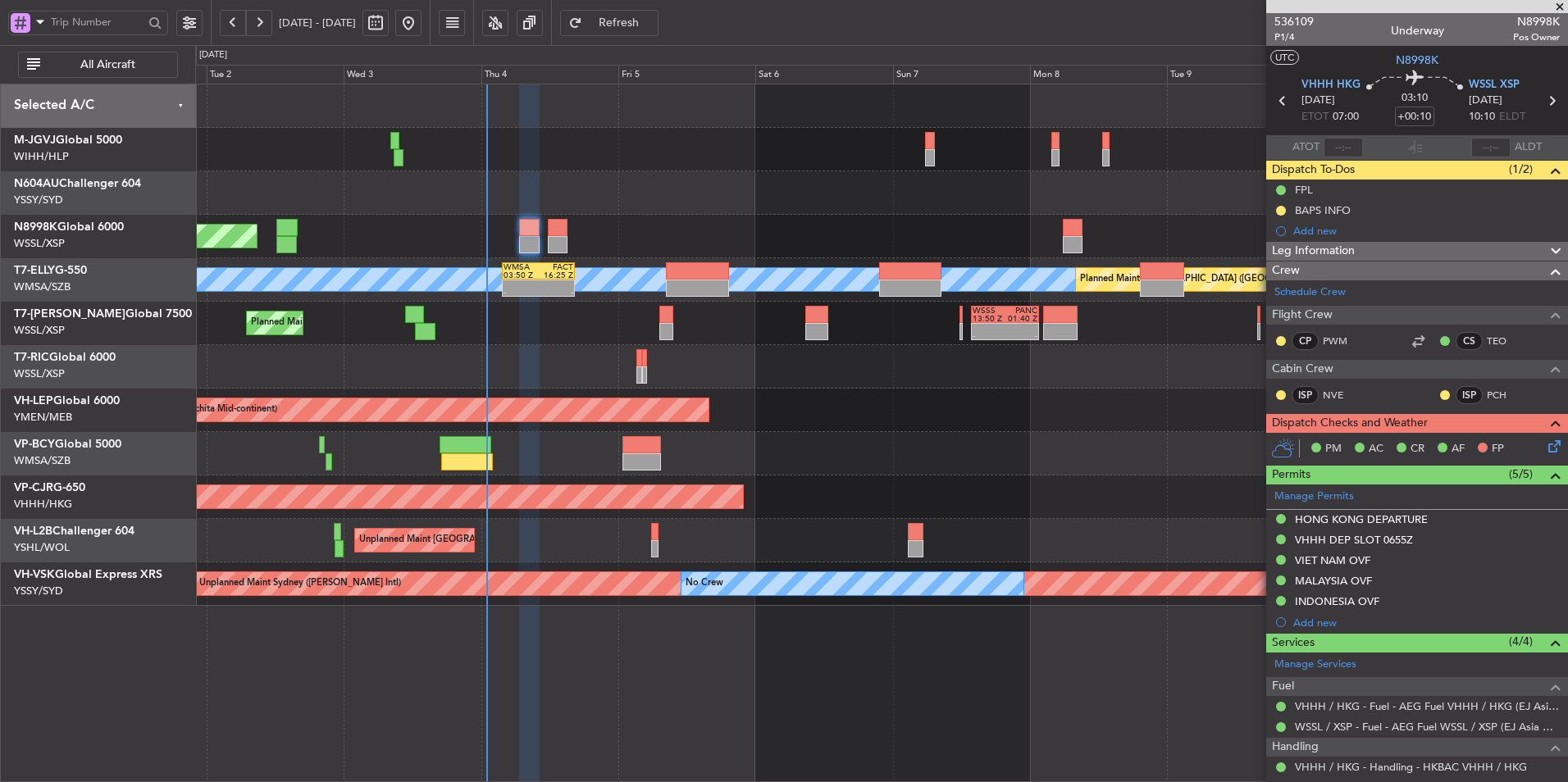
scroll to position [62, 0]
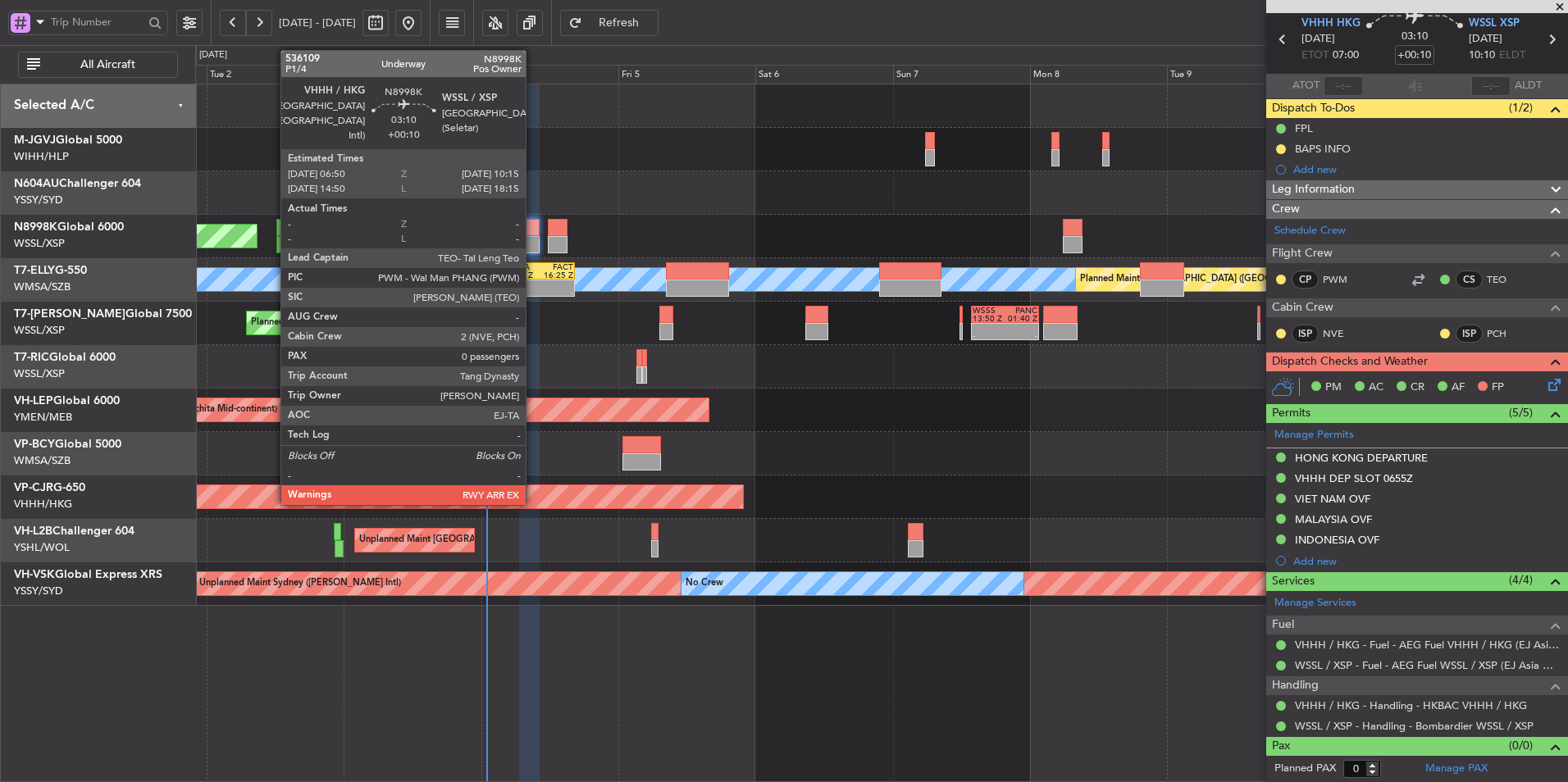
click at [533, 225] on div at bounding box center [528, 227] width 20 height 17
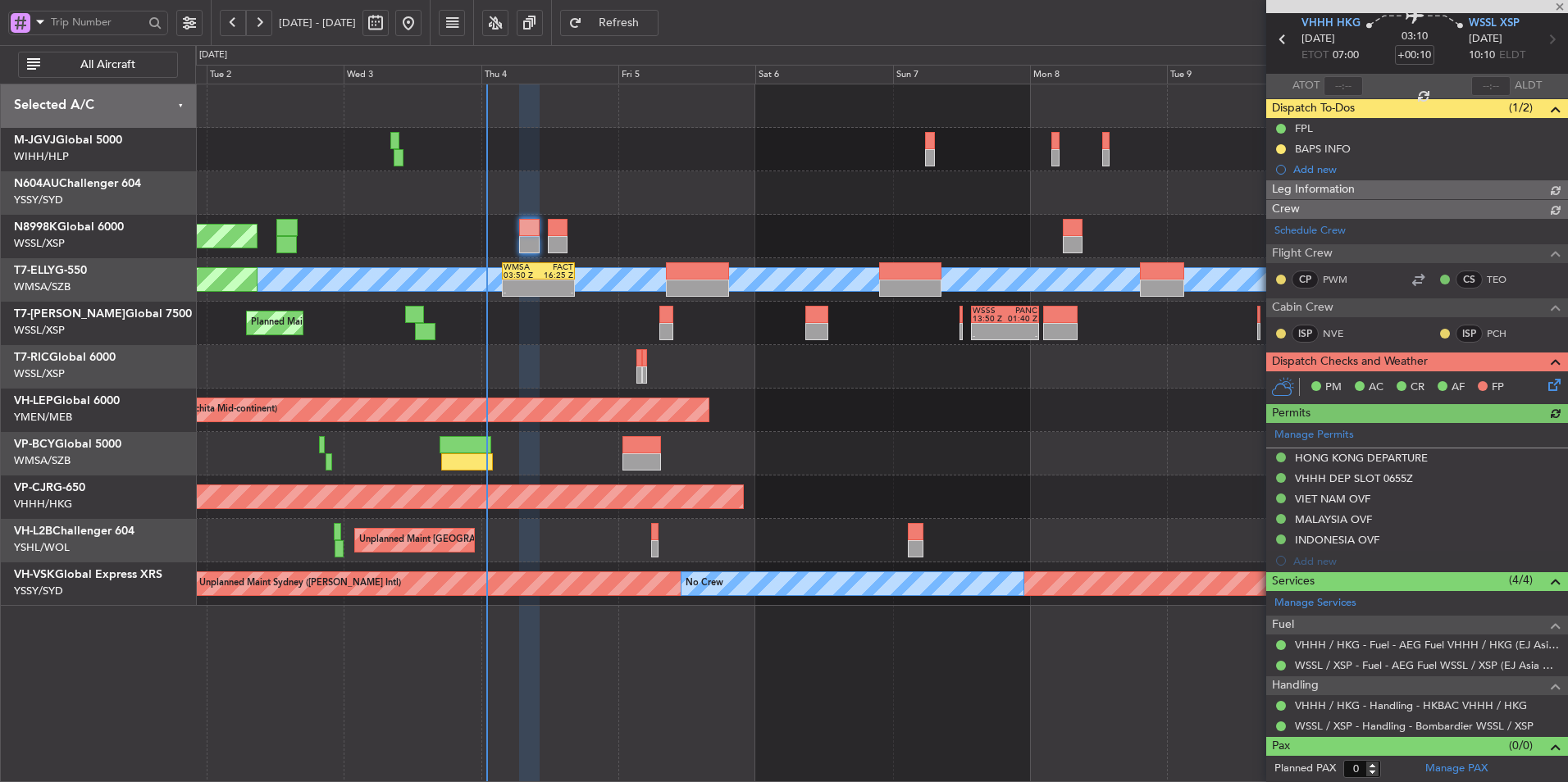
type input "Hafiz Sapuwan (HHAFI)"
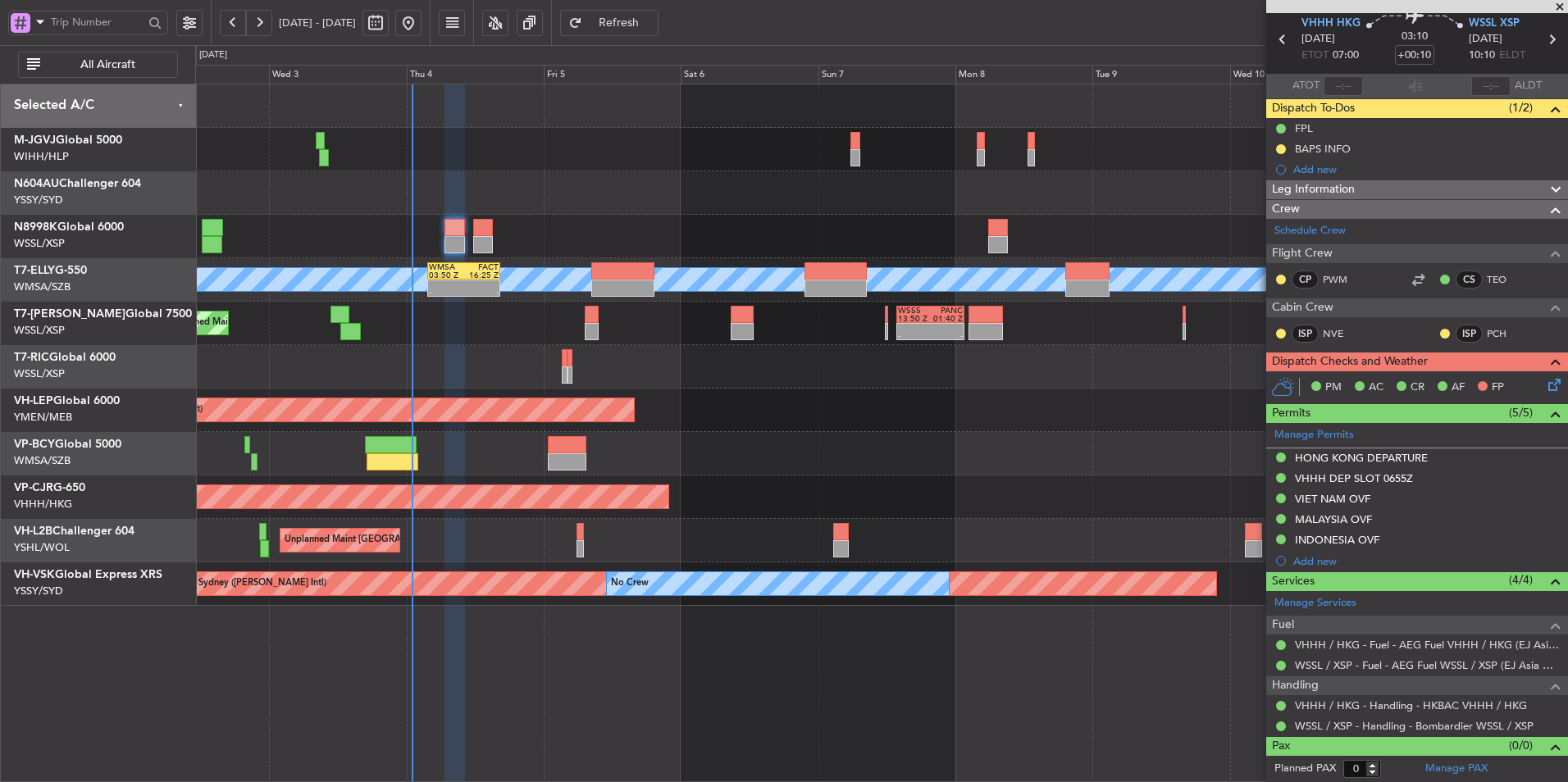
click at [725, 396] on div "Unplanned Maint Wichita (Wichita Mid-continent) Unplanned Maint Wichita (Wichit…" at bounding box center [881, 410] width 1372 height 43
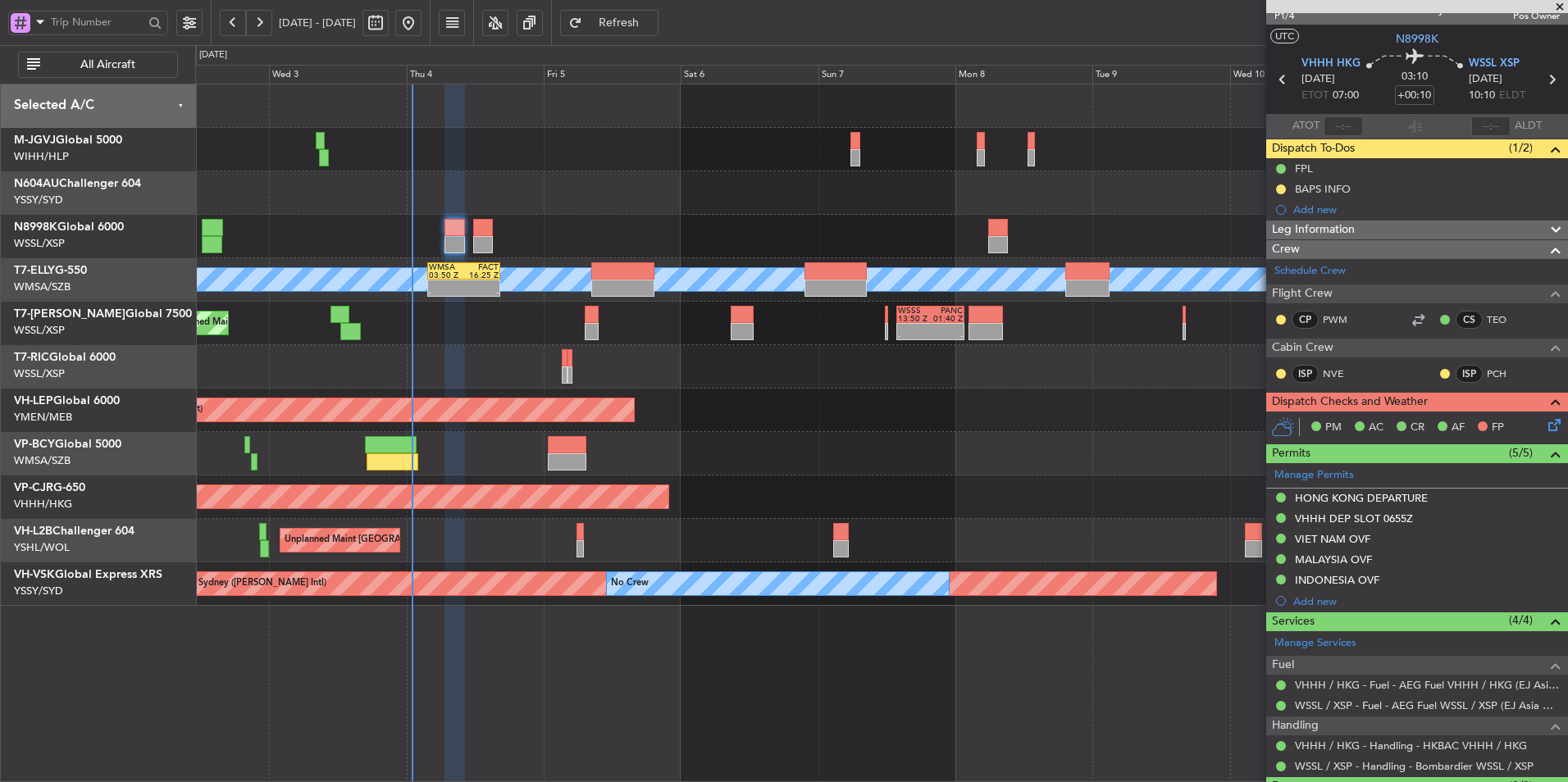
scroll to position [0, 0]
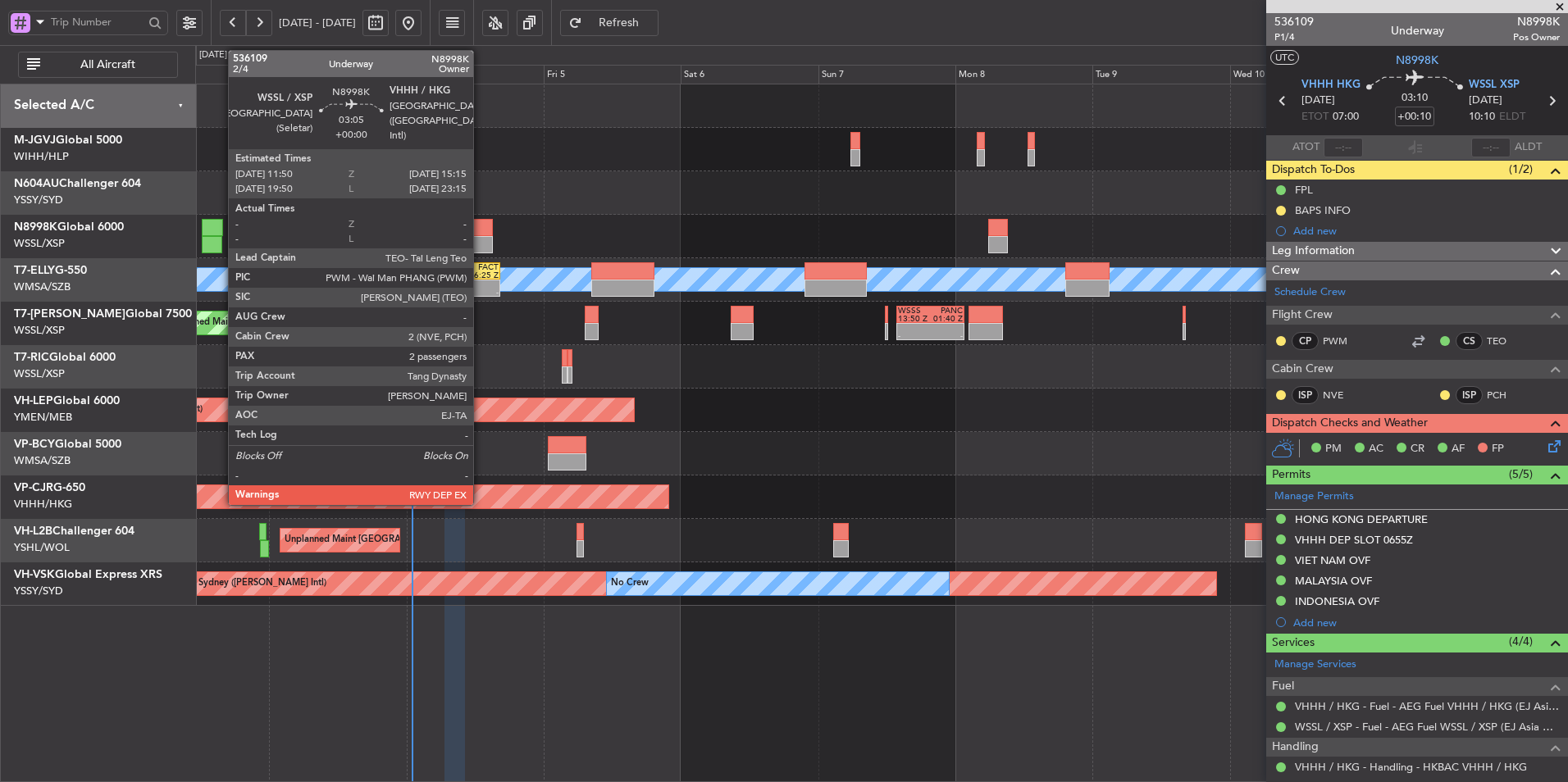
click at [480, 236] on div at bounding box center [483, 244] width 20 height 17
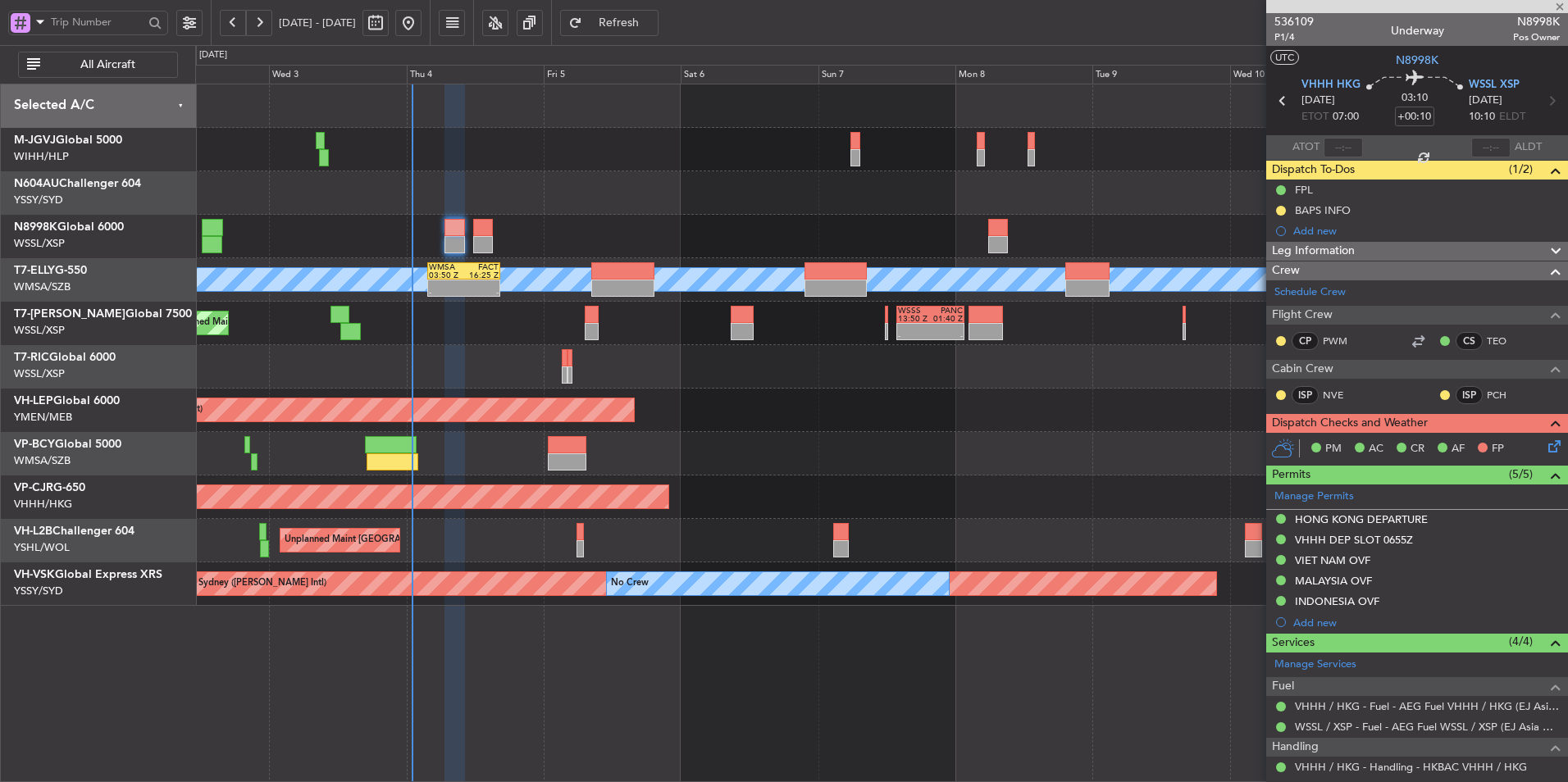
type input "2"
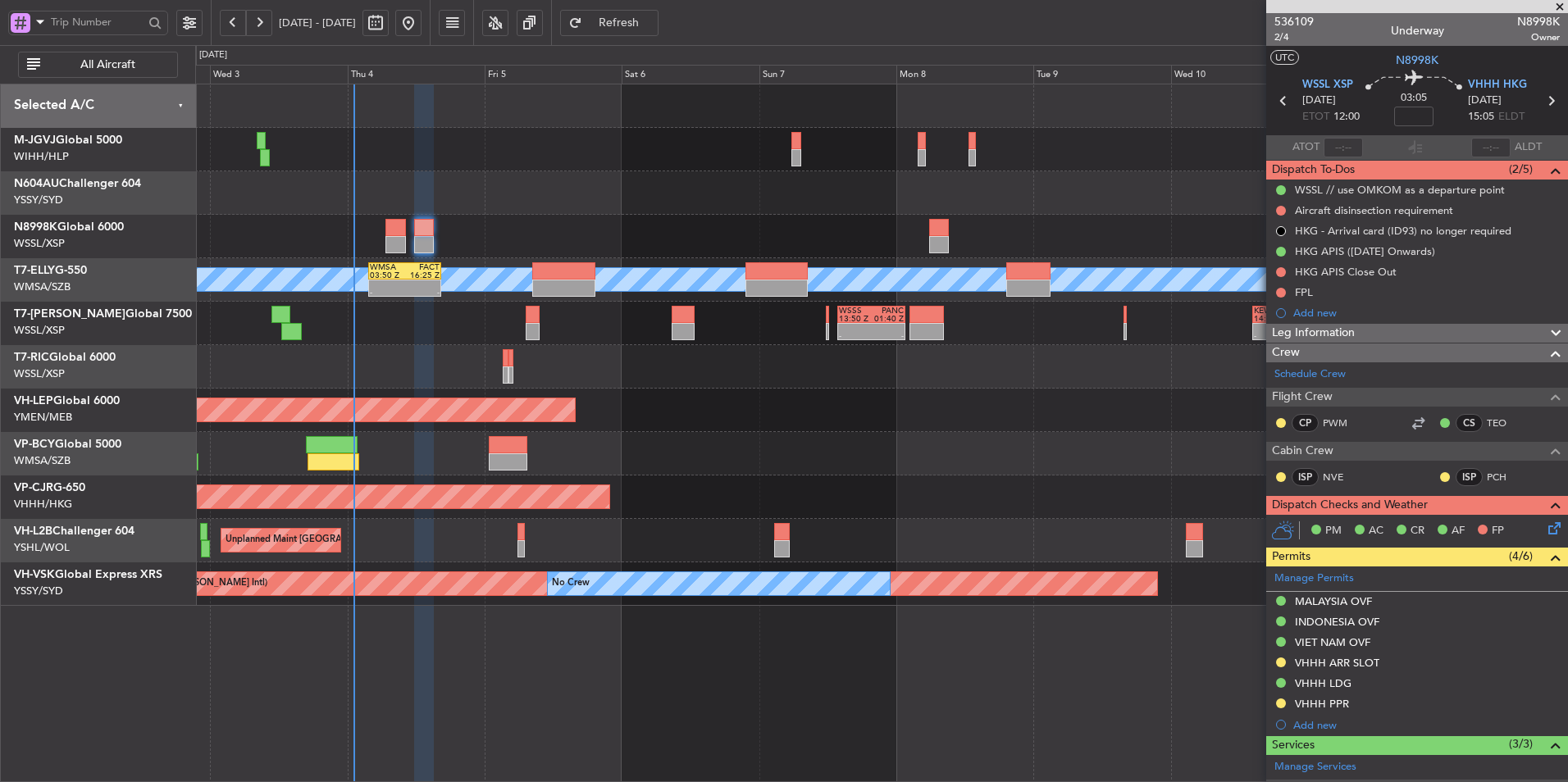
click at [706, 393] on div "Unplanned Maint Wichita (Wichita Mid-continent) Unplanned Maint Wichita (Wichit…" at bounding box center [881, 410] width 1372 height 43
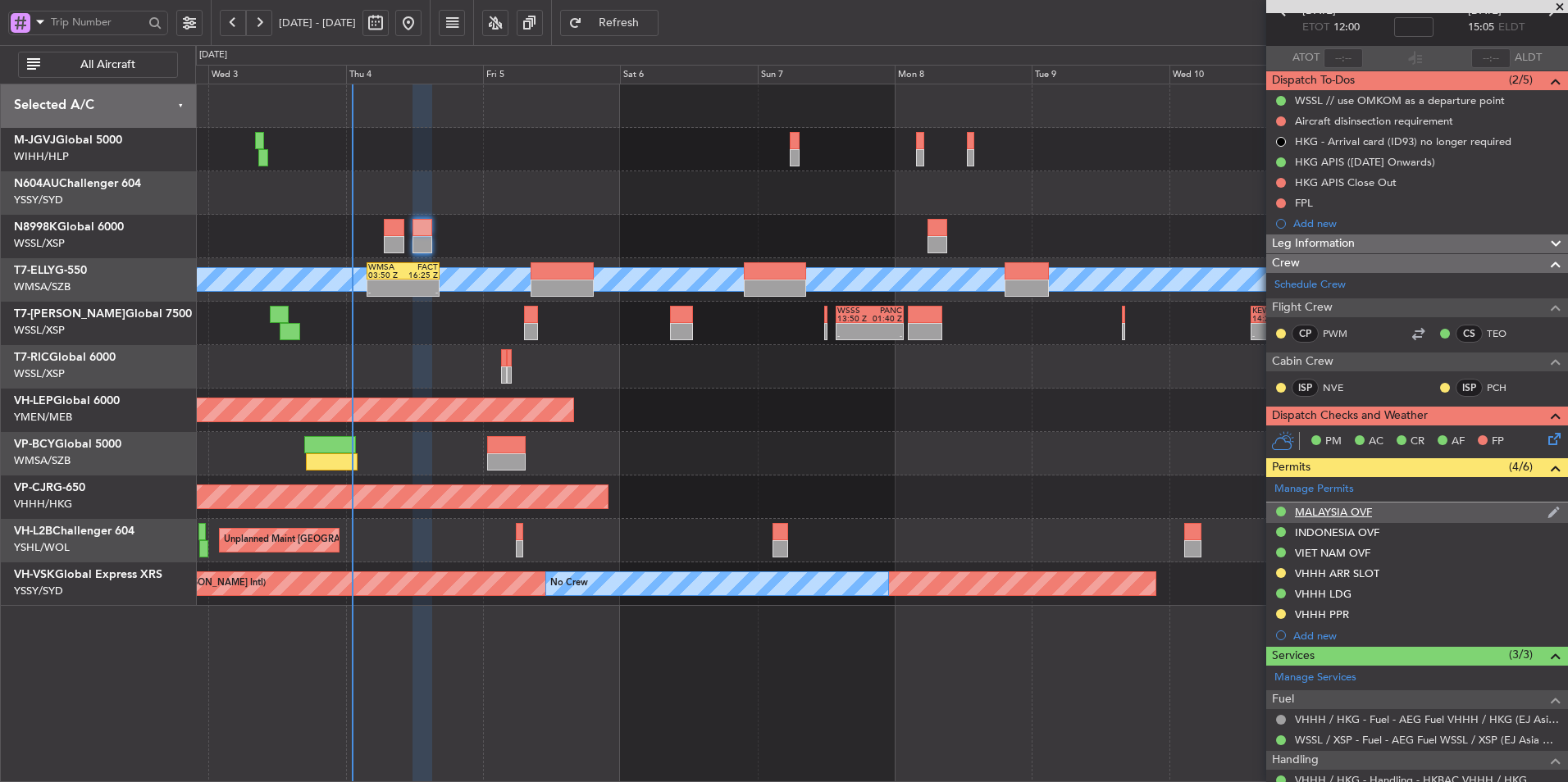
scroll to position [164, 0]
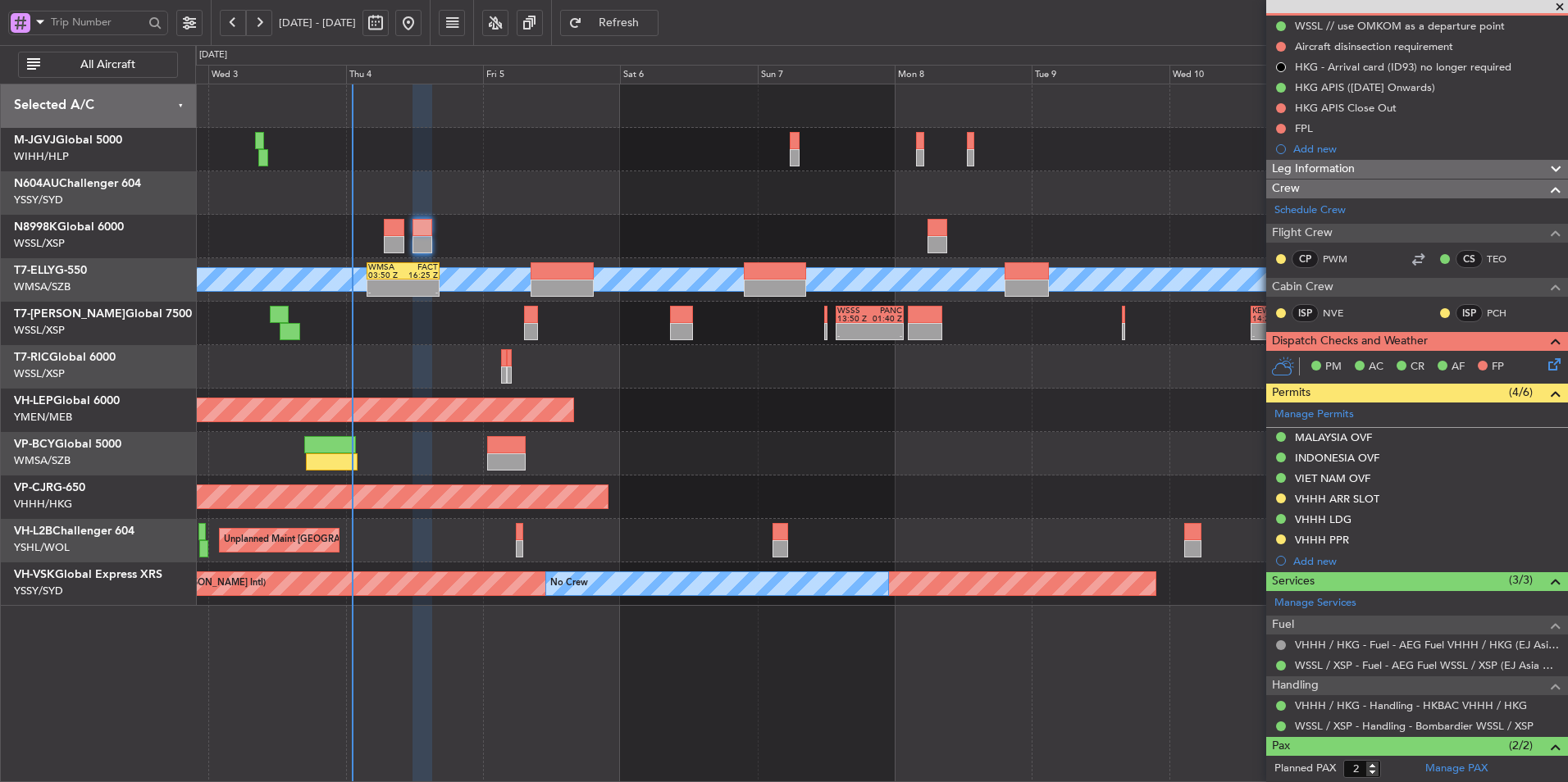
click at [658, 381] on div at bounding box center [881, 367] width 1372 height 43
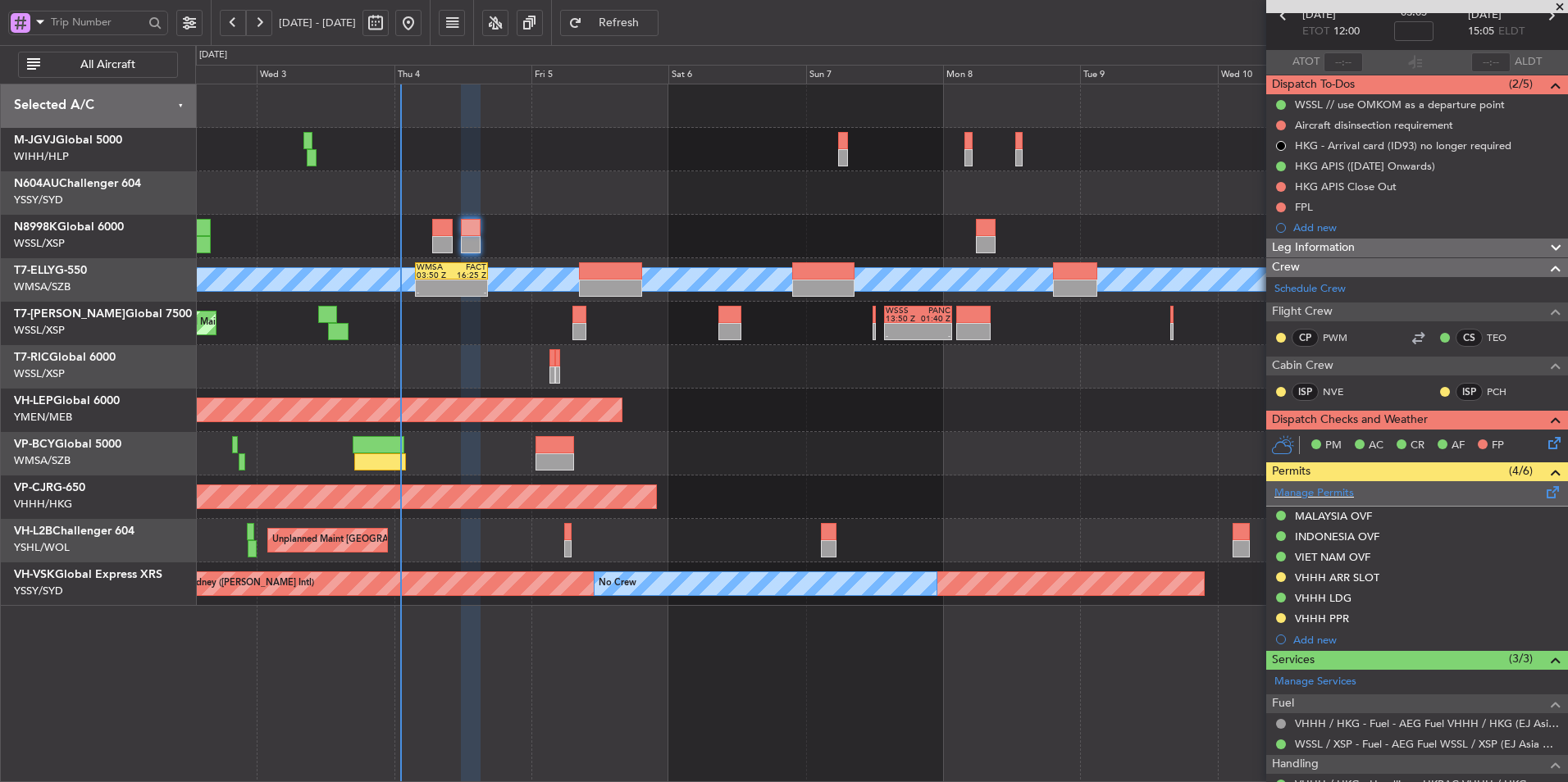
scroll to position [0, 0]
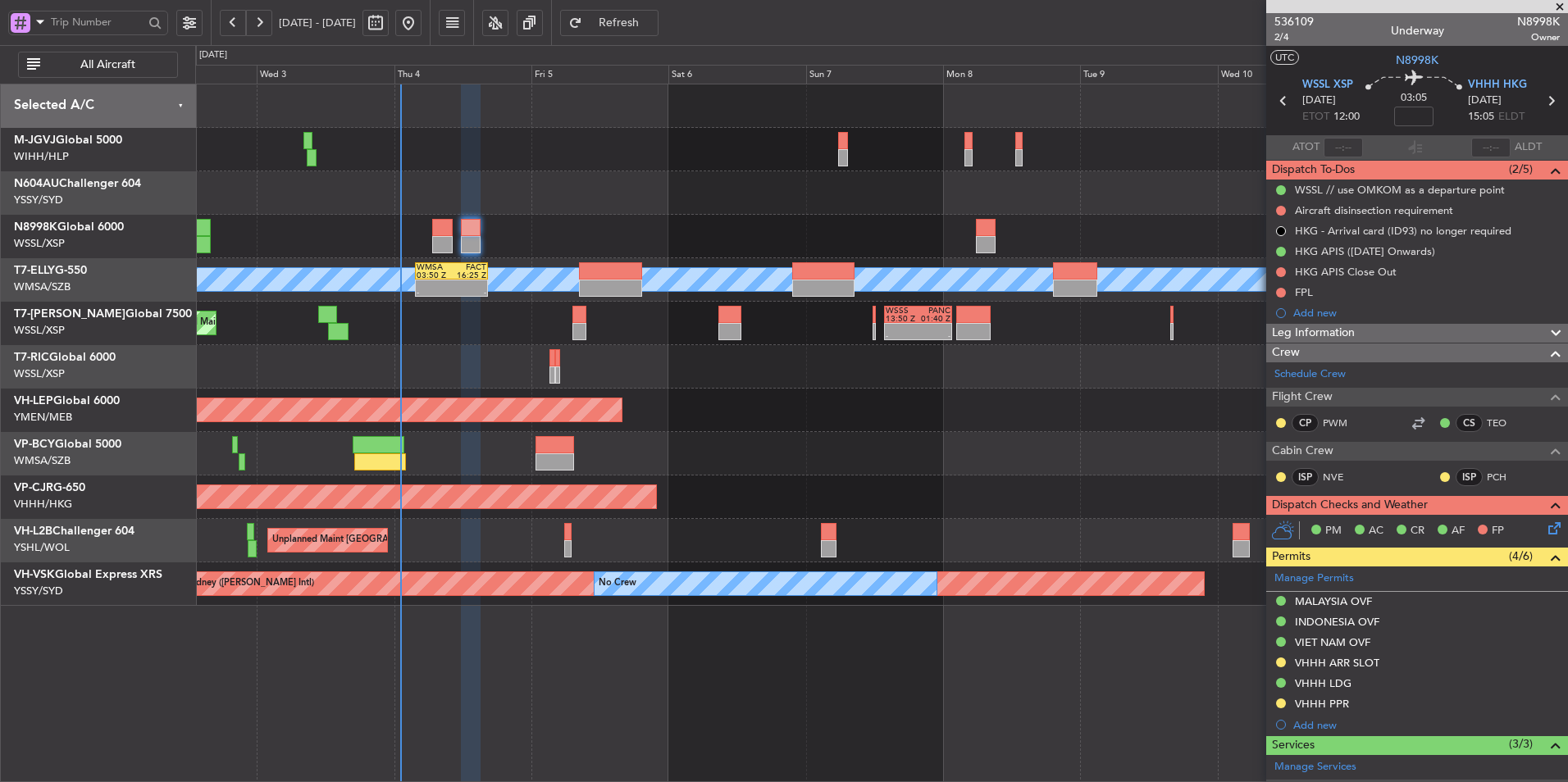
click at [1300, 293] on div "FPL" at bounding box center [1303, 292] width 18 height 14
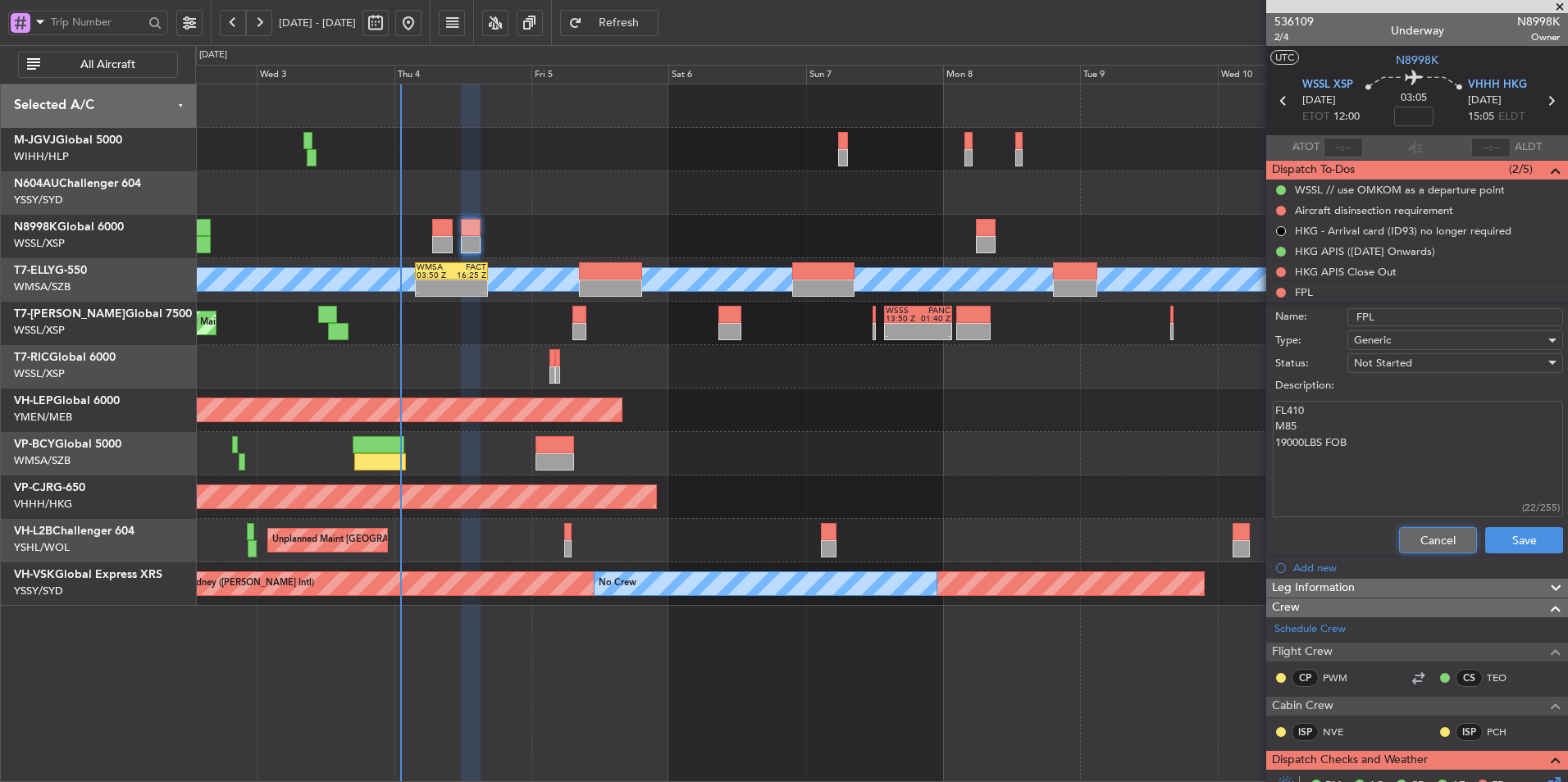
click at [1414, 531] on button "Cancel" at bounding box center [1438, 540] width 78 height 26
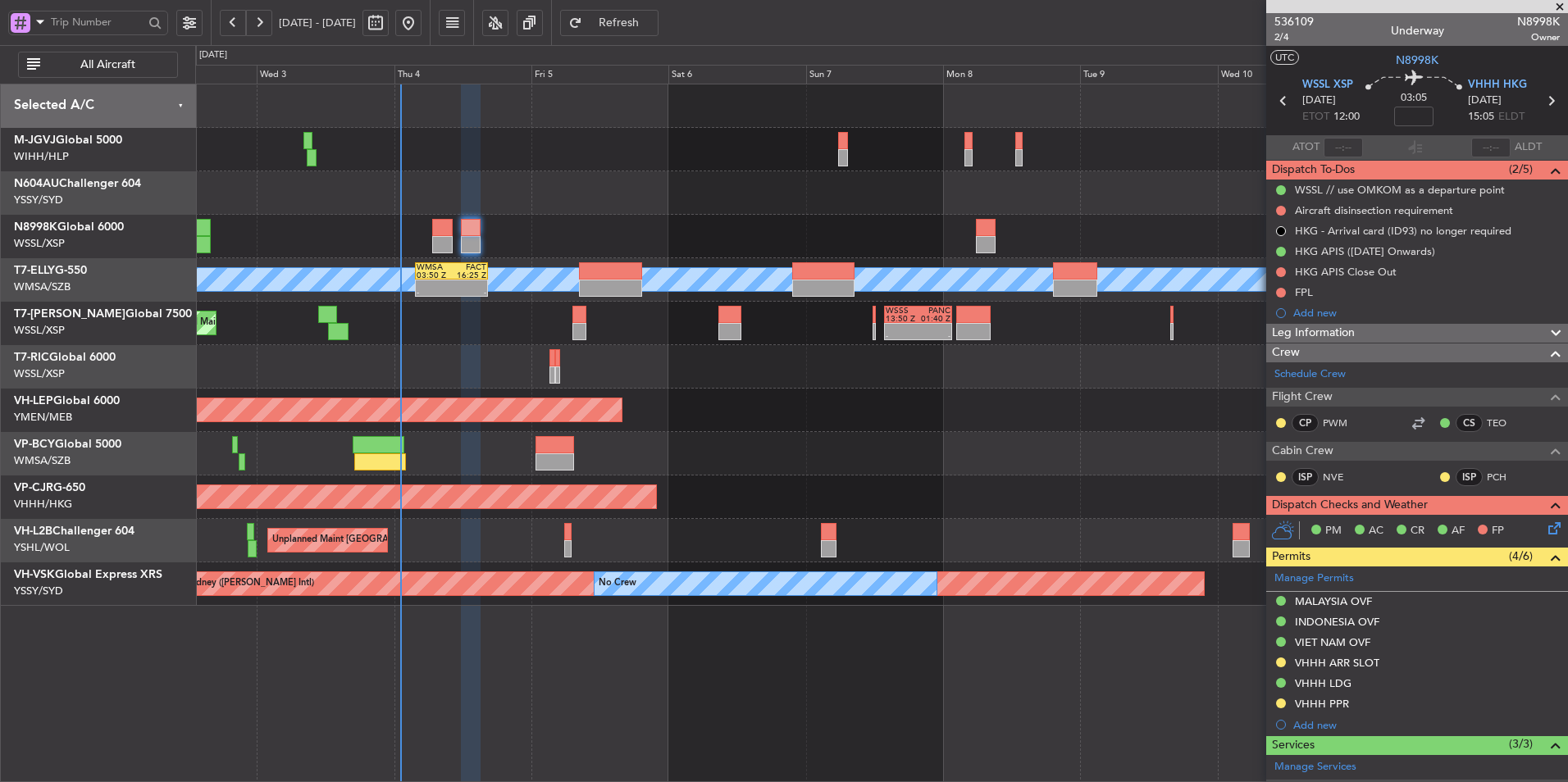
click at [1297, 301] on mat-tooltip-component "HKG APIS Close Out" at bounding box center [1344, 300] width 115 height 43
click at [1301, 291] on div "FPL" at bounding box center [1303, 292] width 18 height 14
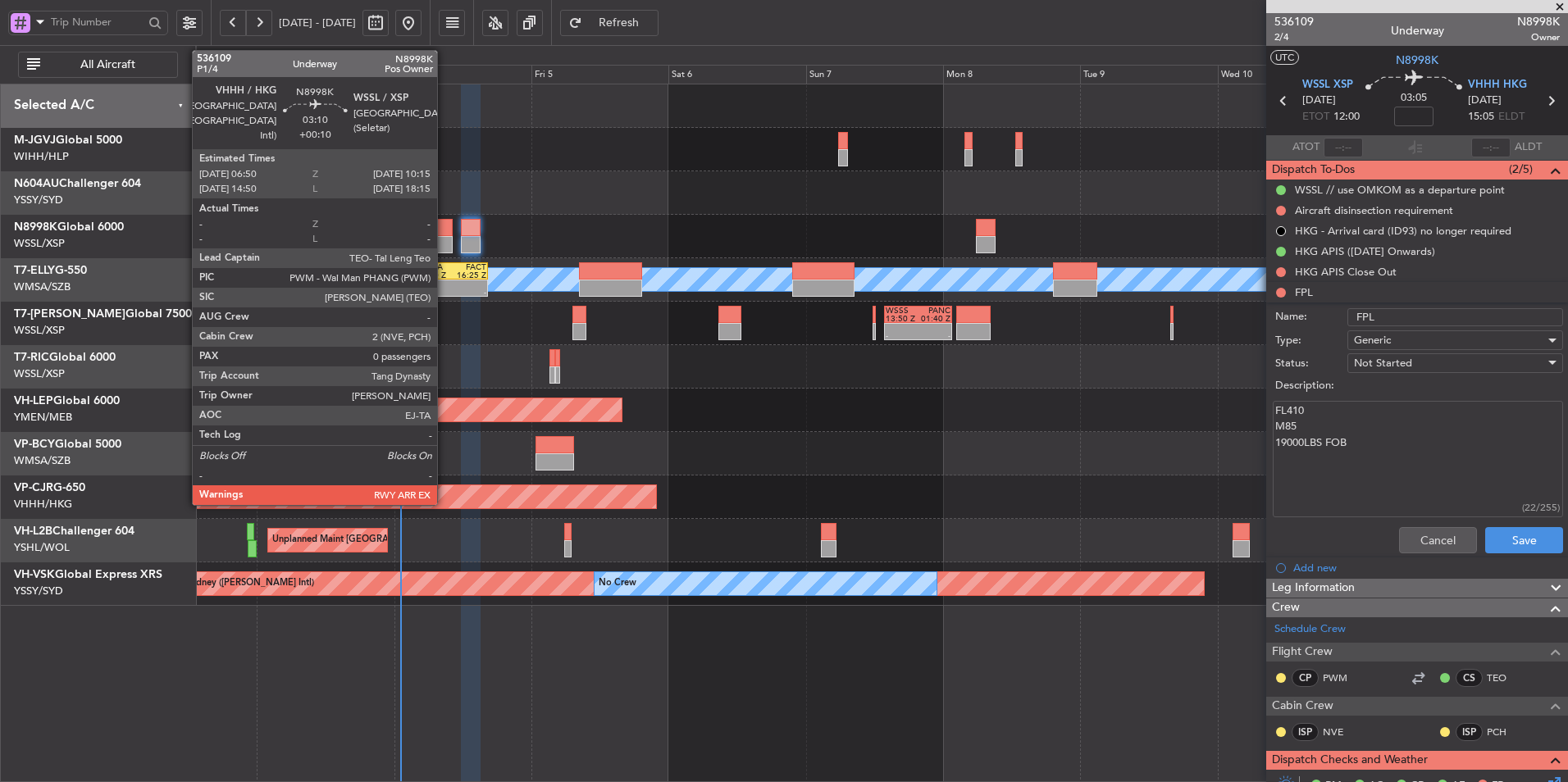
click at [444, 237] on div at bounding box center [441, 244] width 20 height 17
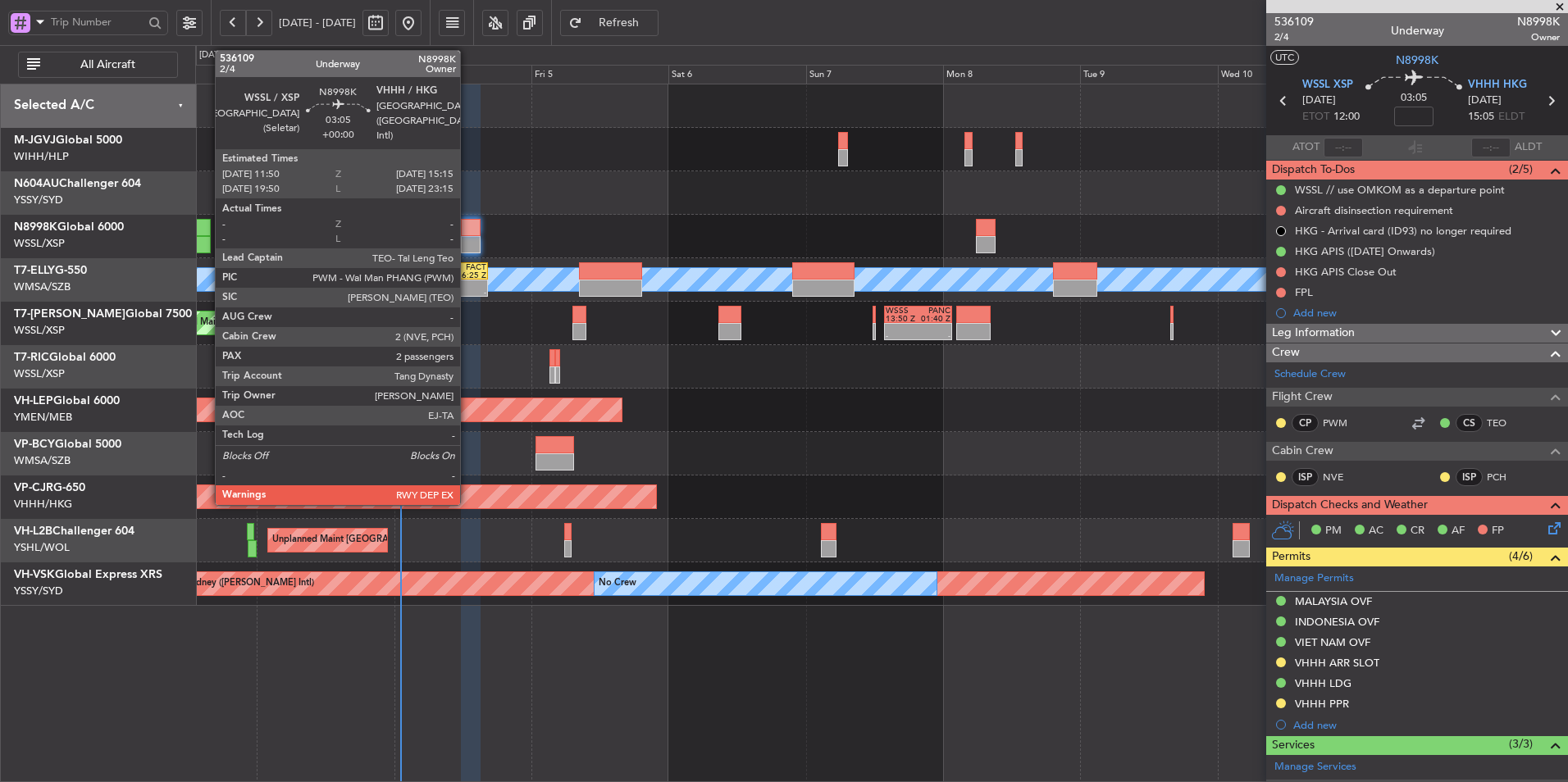
click at [467, 234] on div at bounding box center [470, 227] width 20 height 17
click at [467, 234] on div at bounding box center [470, 227] width 20 height 17
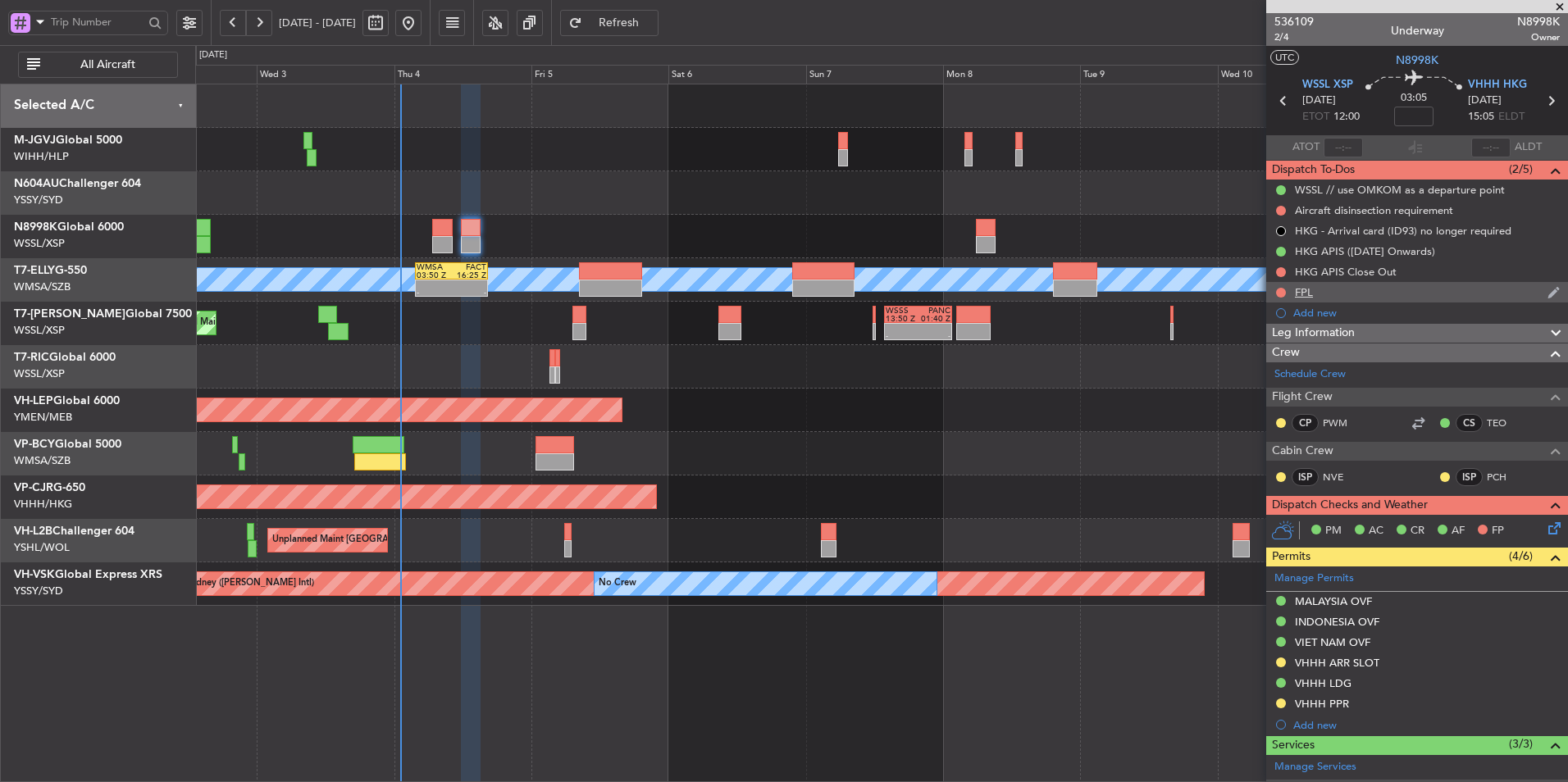
click at [1310, 297] on div "FPL" at bounding box center [1303, 292] width 18 height 14
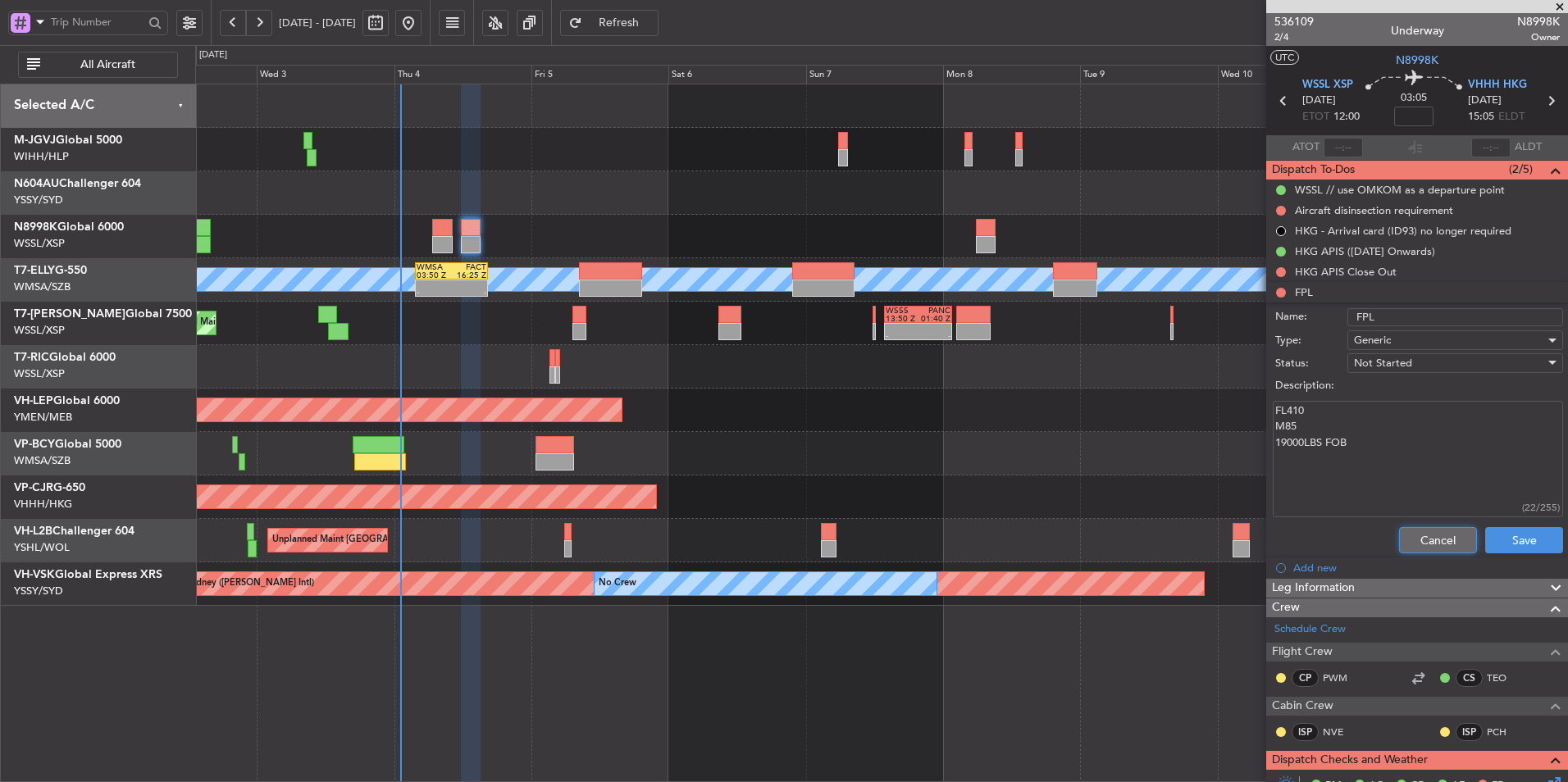
click at [1408, 534] on button "Cancel" at bounding box center [1438, 540] width 78 height 26
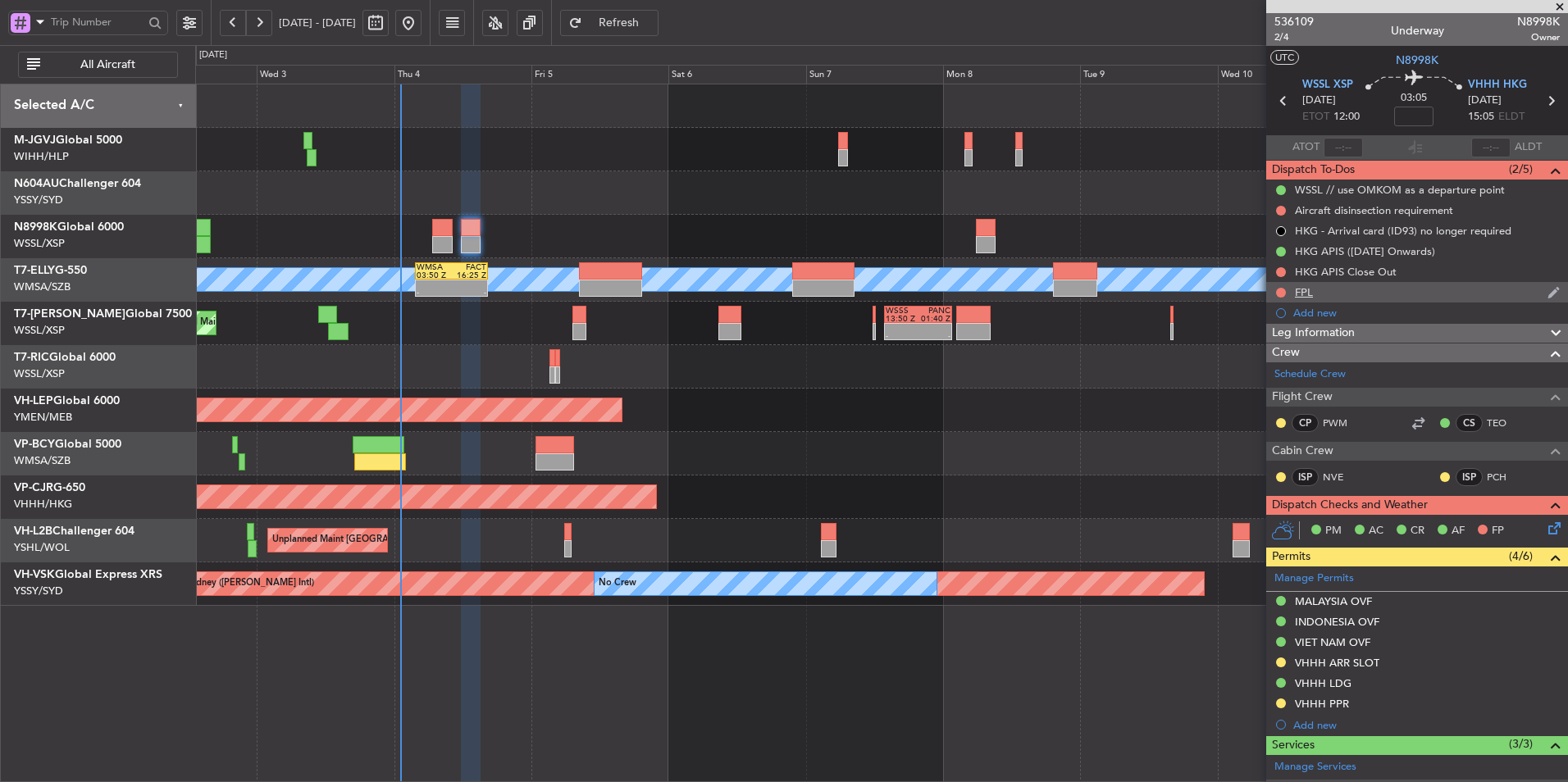
click at [1273, 290] on div "FPL" at bounding box center [1417, 292] width 302 height 21
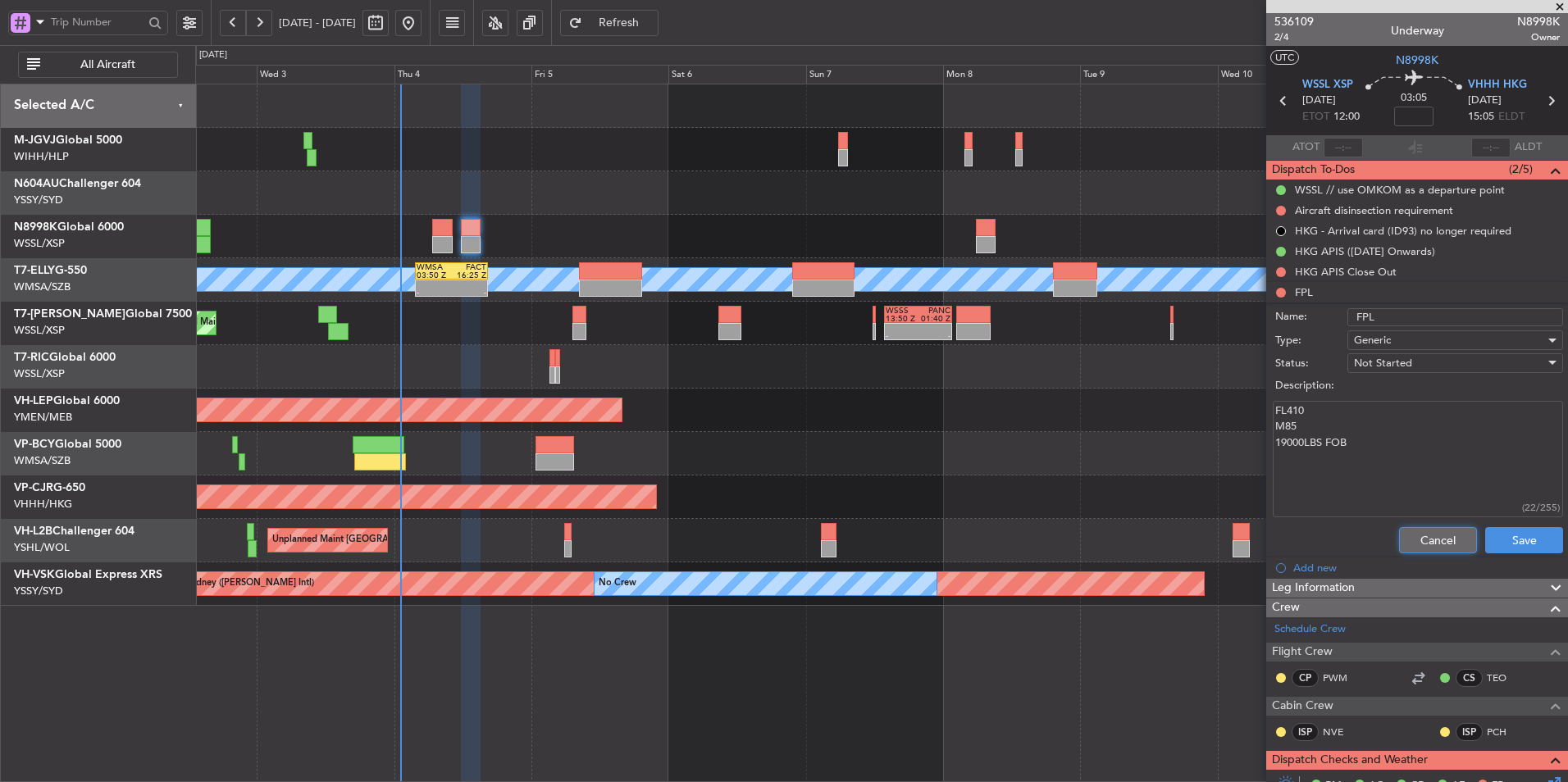
click at [1415, 531] on button "Cancel" at bounding box center [1438, 540] width 78 height 26
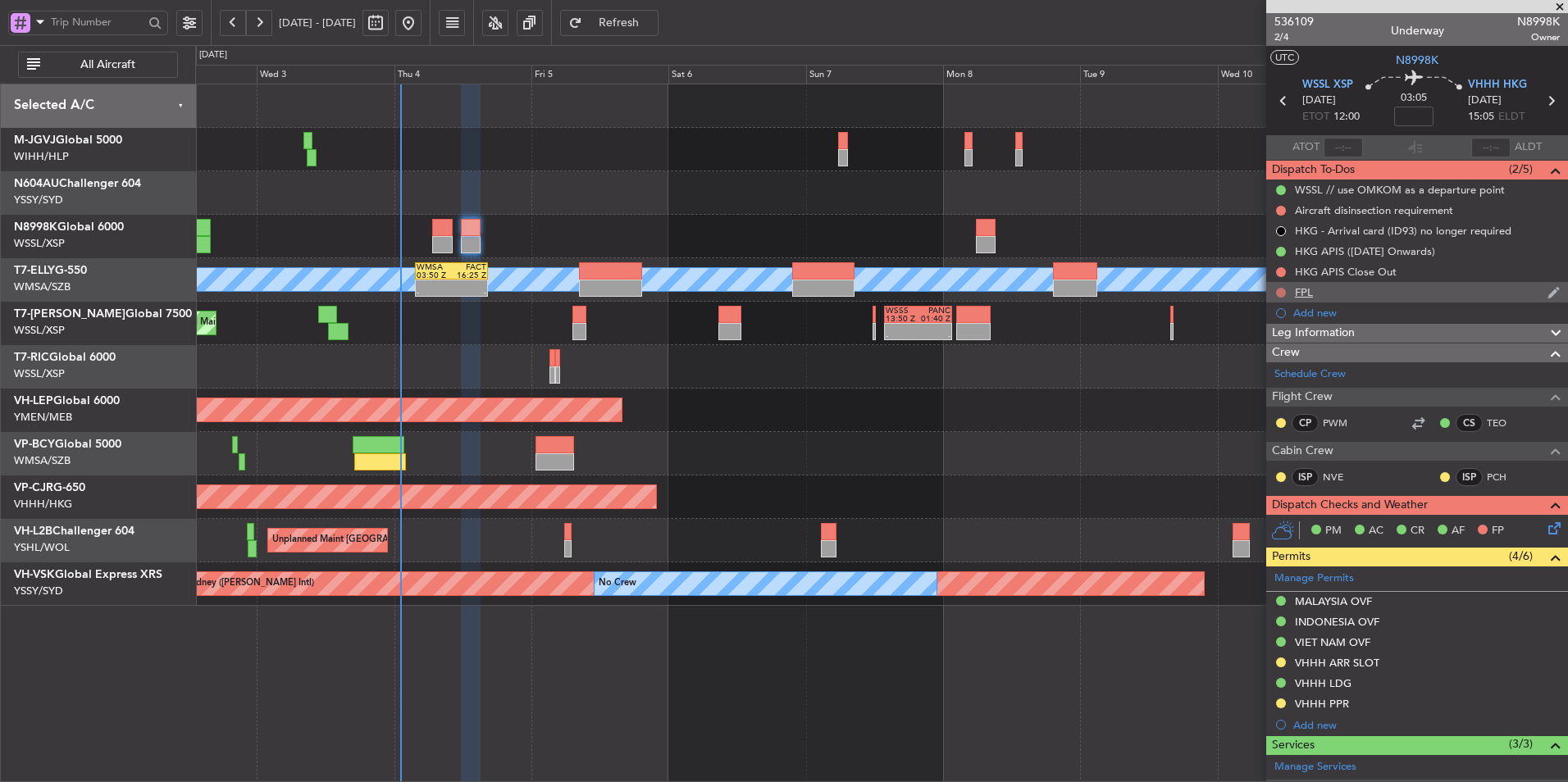
click at [1279, 290] on button at bounding box center [1280, 292] width 10 height 10
click at [1290, 364] on span "Completed" at bounding box center [1288, 364] width 54 height 16
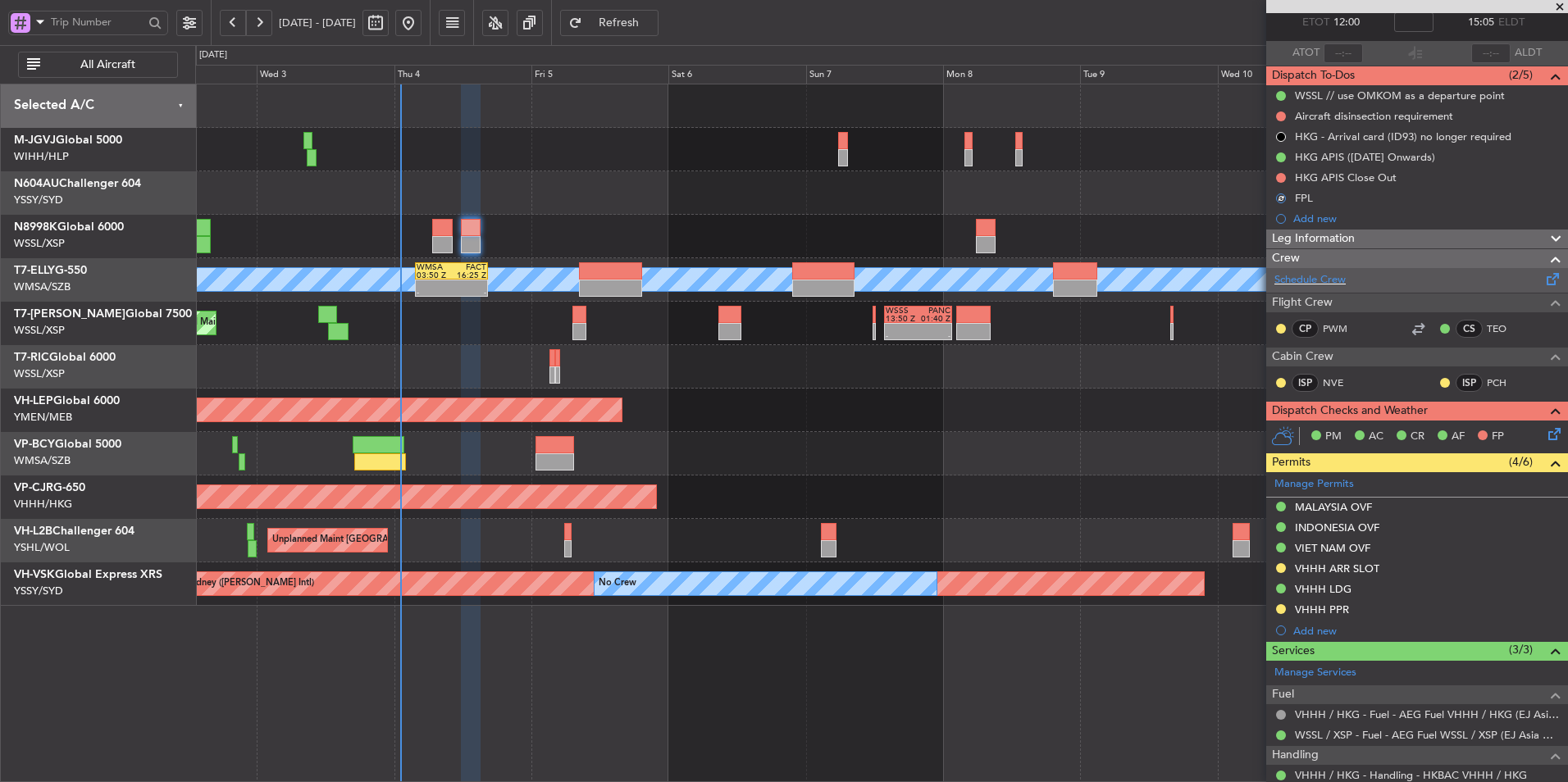
scroll to position [164, 0]
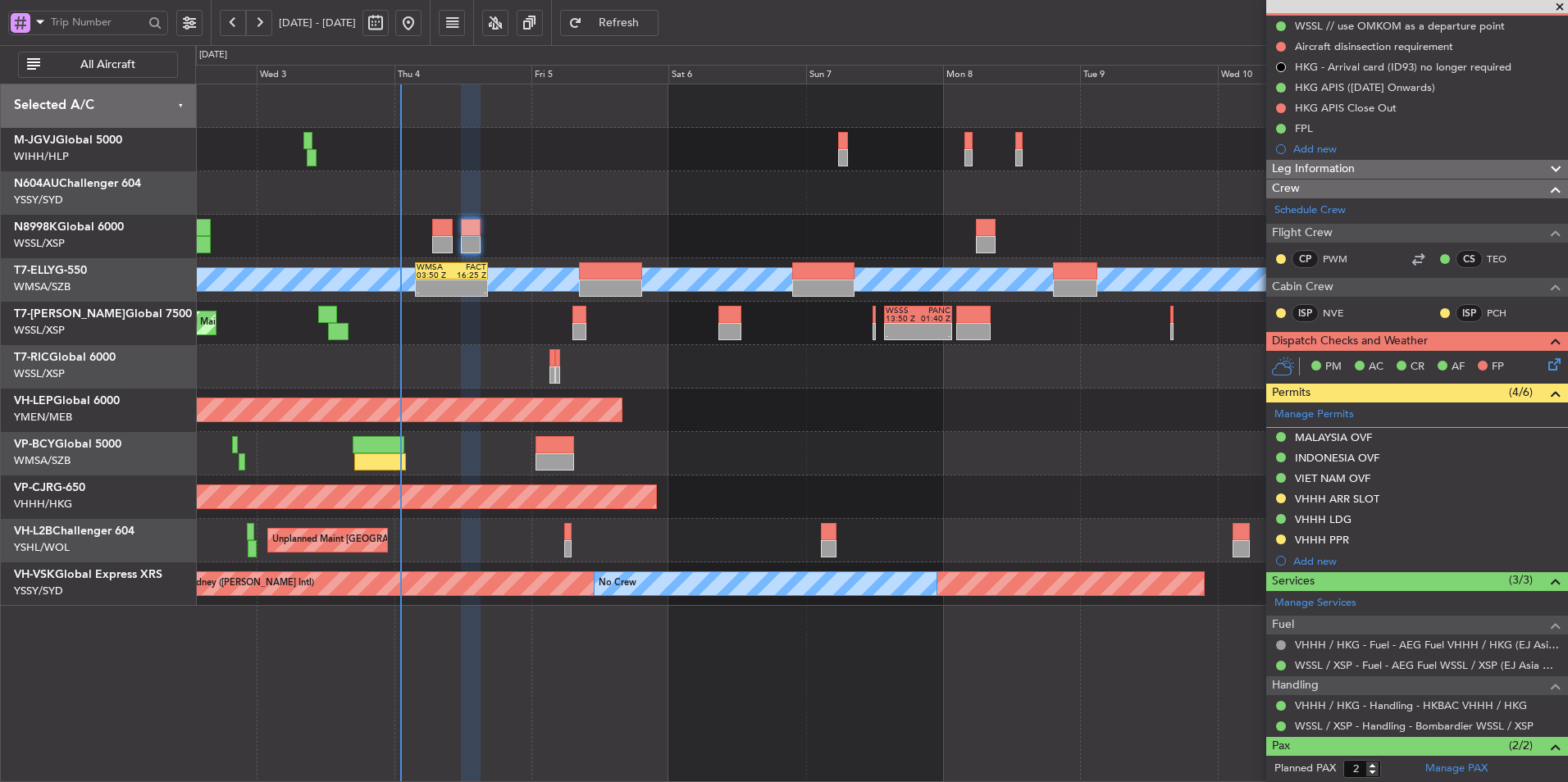
click at [1323, 440] on div "MALAYSIA OVF" at bounding box center [1333, 437] width 77 height 14
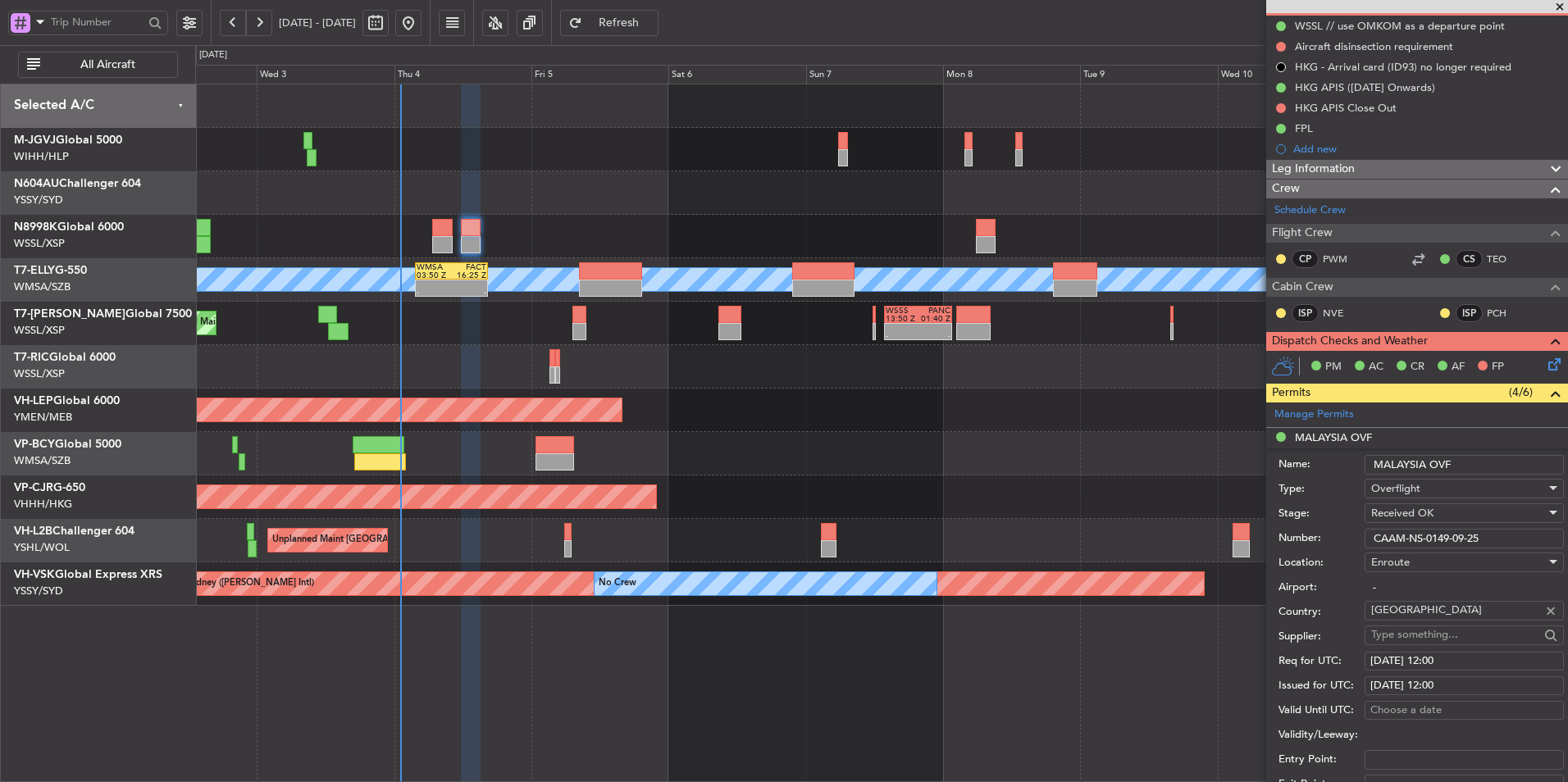
click at [1474, 537] on input "CAAM-NS-0149-09-25" at bounding box center [1464, 538] width 199 height 20
drag, startPoint x: 1511, startPoint y: 538, endPoint x: 1169, endPoint y: 511, distance: 343.1
click at [1303, 518] on form "Name: MALAYSIA OVF Type: Overflight Stage: Received OK Number: CAAM-NS-0149-09-…" at bounding box center [1417, 693] width 302 height 489
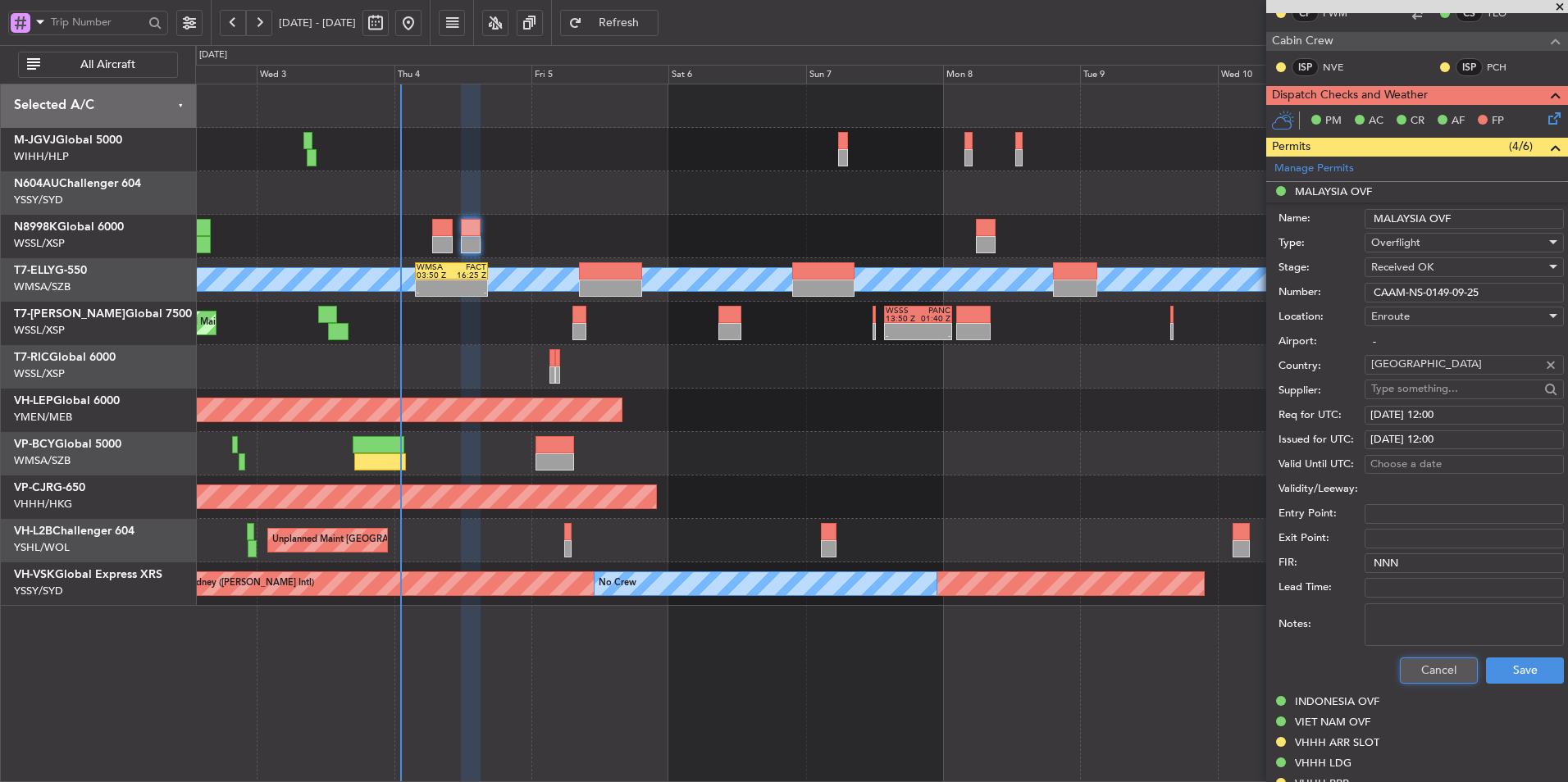
drag, startPoint x: 1424, startPoint y: 669, endPoint x: 1414, endPoint y: 596, distance: 73.7
click at [1424, 669] on button "Cancel" at bounding box center [1439, 670] width 78 height 26
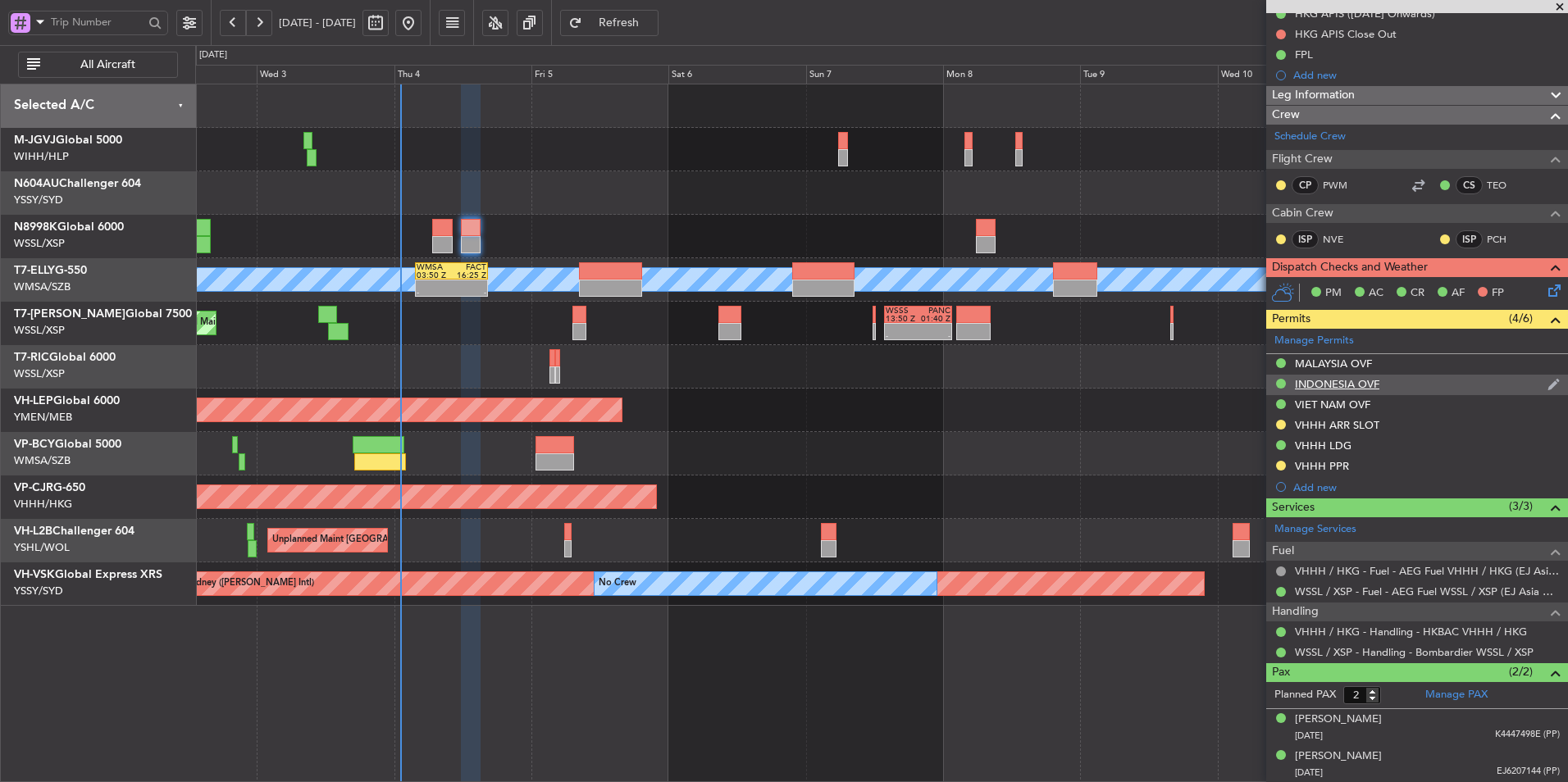
click at [1340, 387] on div "INDONESIA OVF" at bounding box center [1336, 384] width 84 height 14
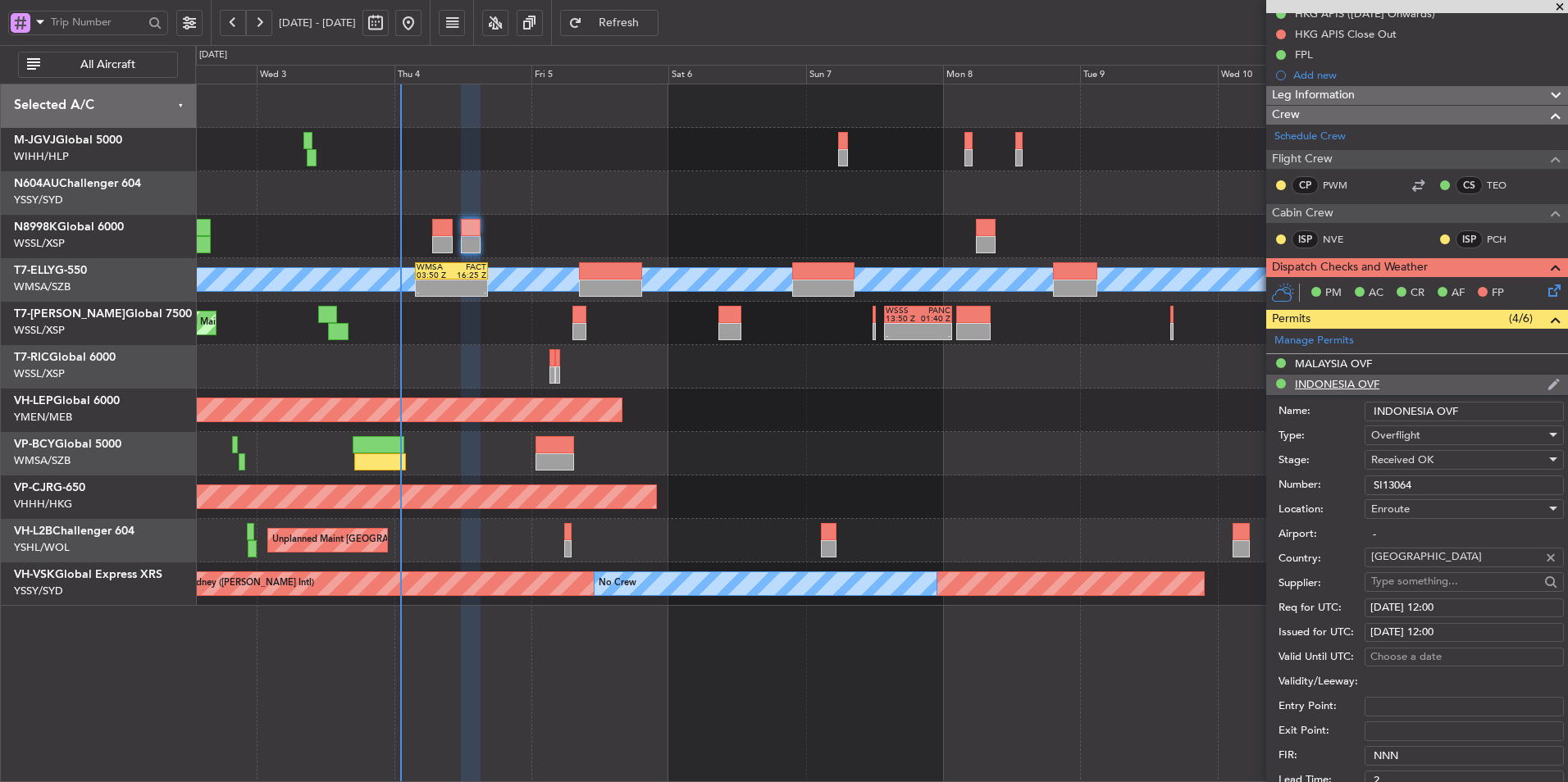
scroll to position [410, 0]
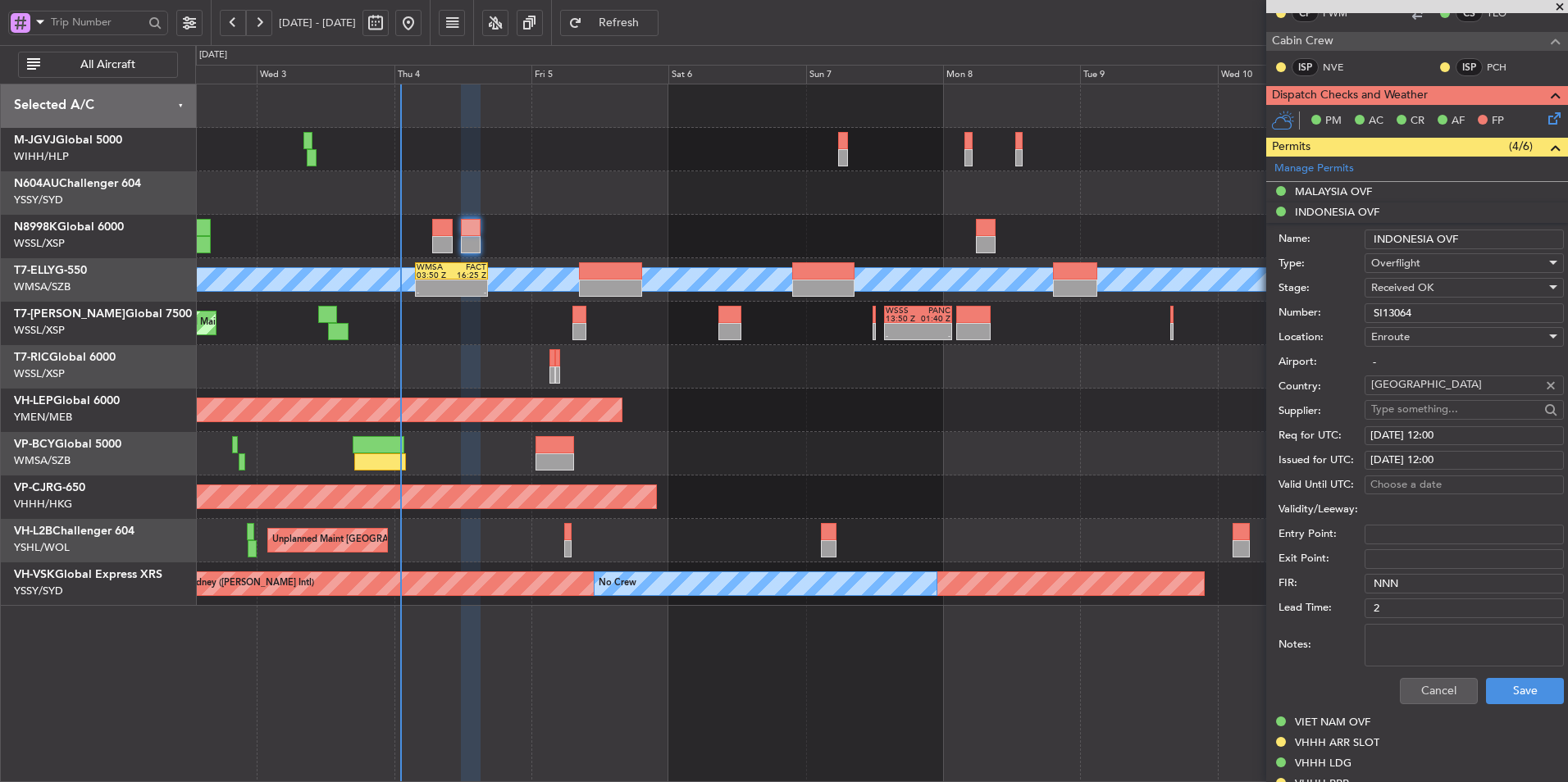
drag, startPoint x: 1438, startPoint y: 307, endPoint x: 1201, endPoint y: 297, distance: 237.2
click at [1228, 300] on fb-app "02 Sep 2025 - 12 Sep 2025 Refresh Quick Links All Aircraft Planned Maint Singap…" at bounding box center [784, 401] width 1568 height 762
click at [1409, 687] on button "Cancel" at bounding box center [1439, 691] width 78 height 26
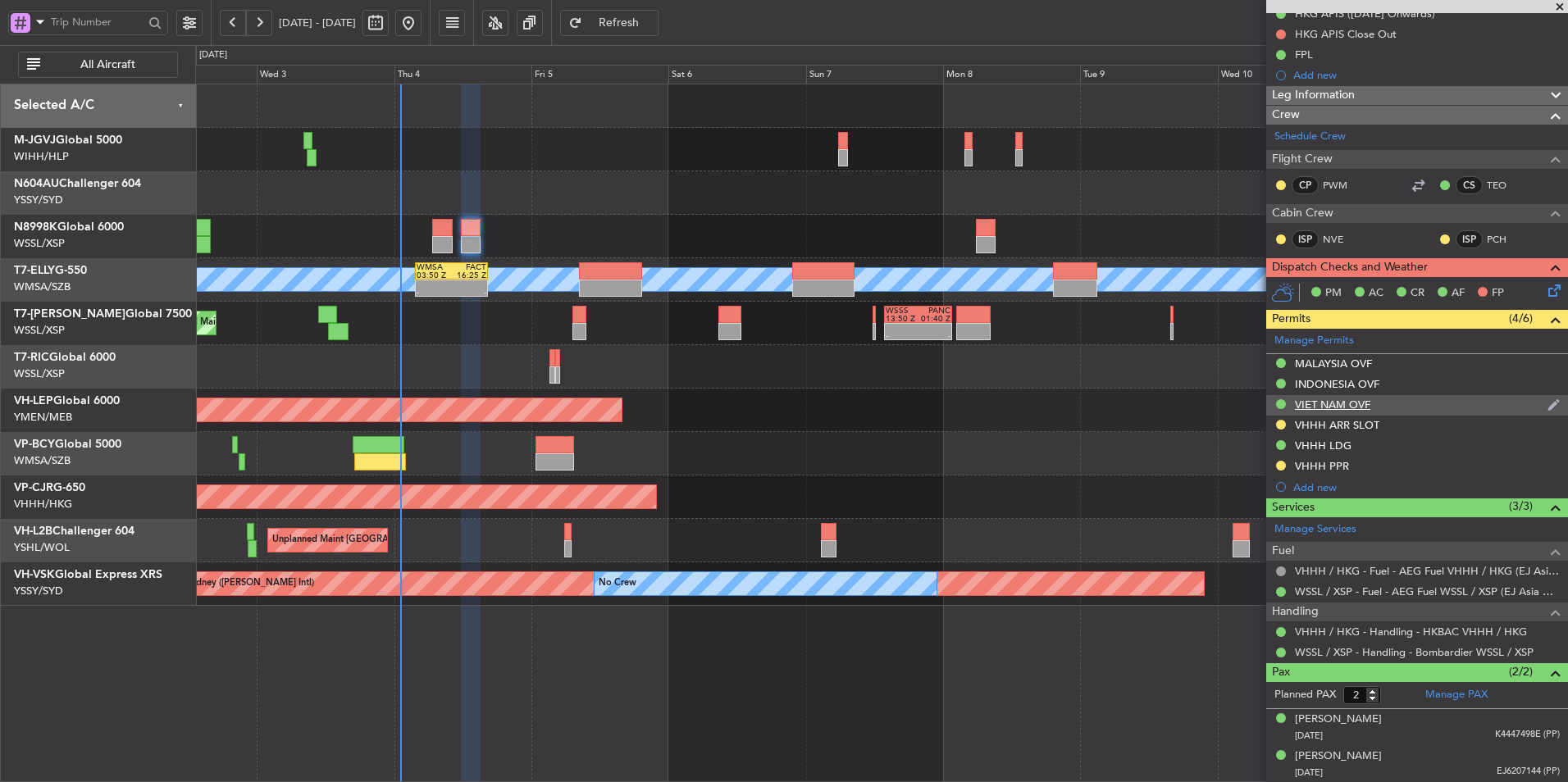
click at [1330, 404] on div "VIET NAM OVF" at bounding box center [1332, 405] width 75 height 14
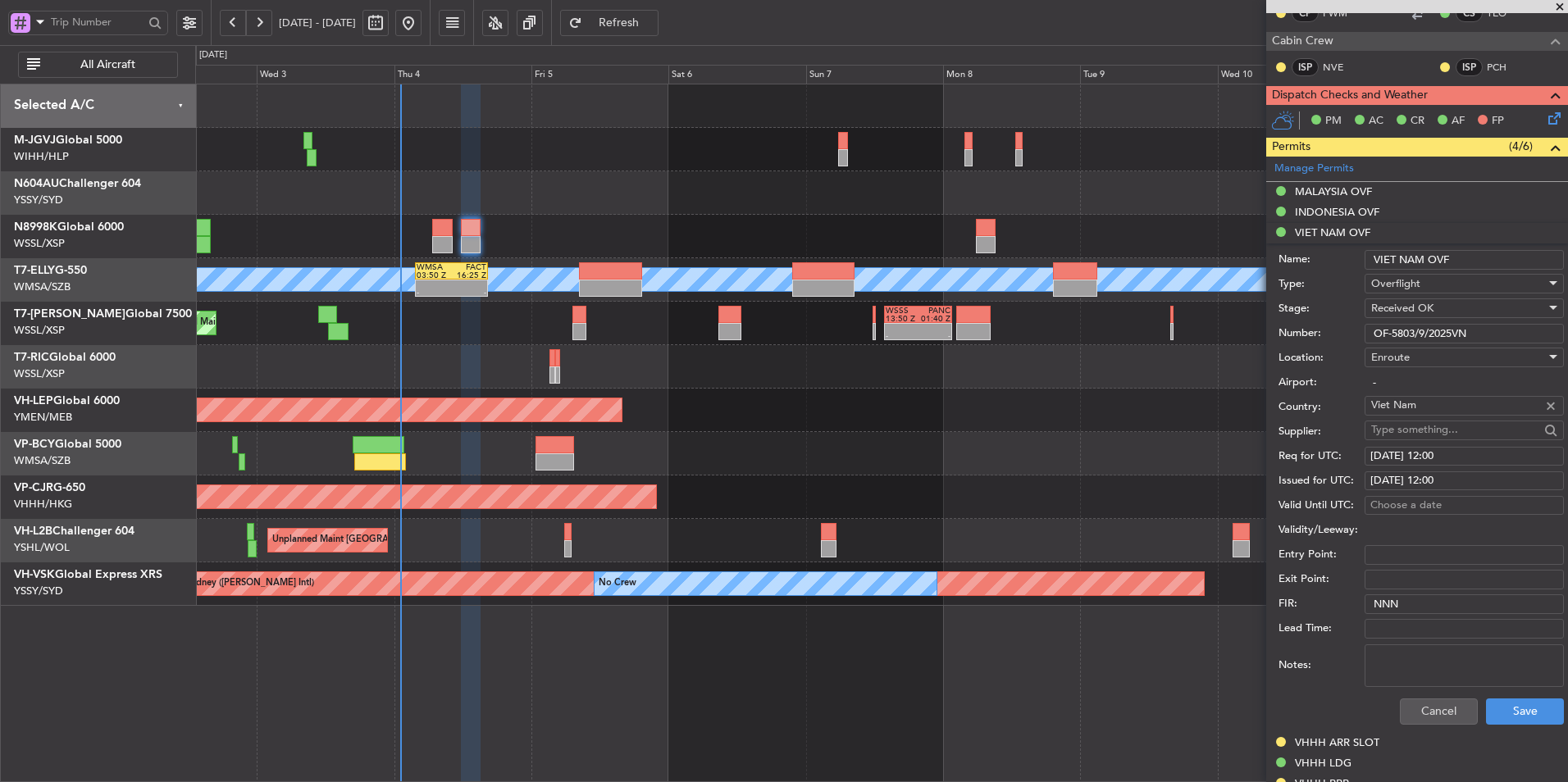
drag, startPoint x: 1406, startPoint y: 336, endPoint x: 1115, endPoint y: 337, distance: 291.0
click at [1153, 337] on fb-app "02 Sep 2025 - 12 Sep 2025 Refresh Quick Links All Aircraft Planned Maint Singap…" at bounding box center [784, 401] width 1568 height 762
click at [1425, 714] on button "Cancel" at bounding box center [1439, 712] width 78 height 26
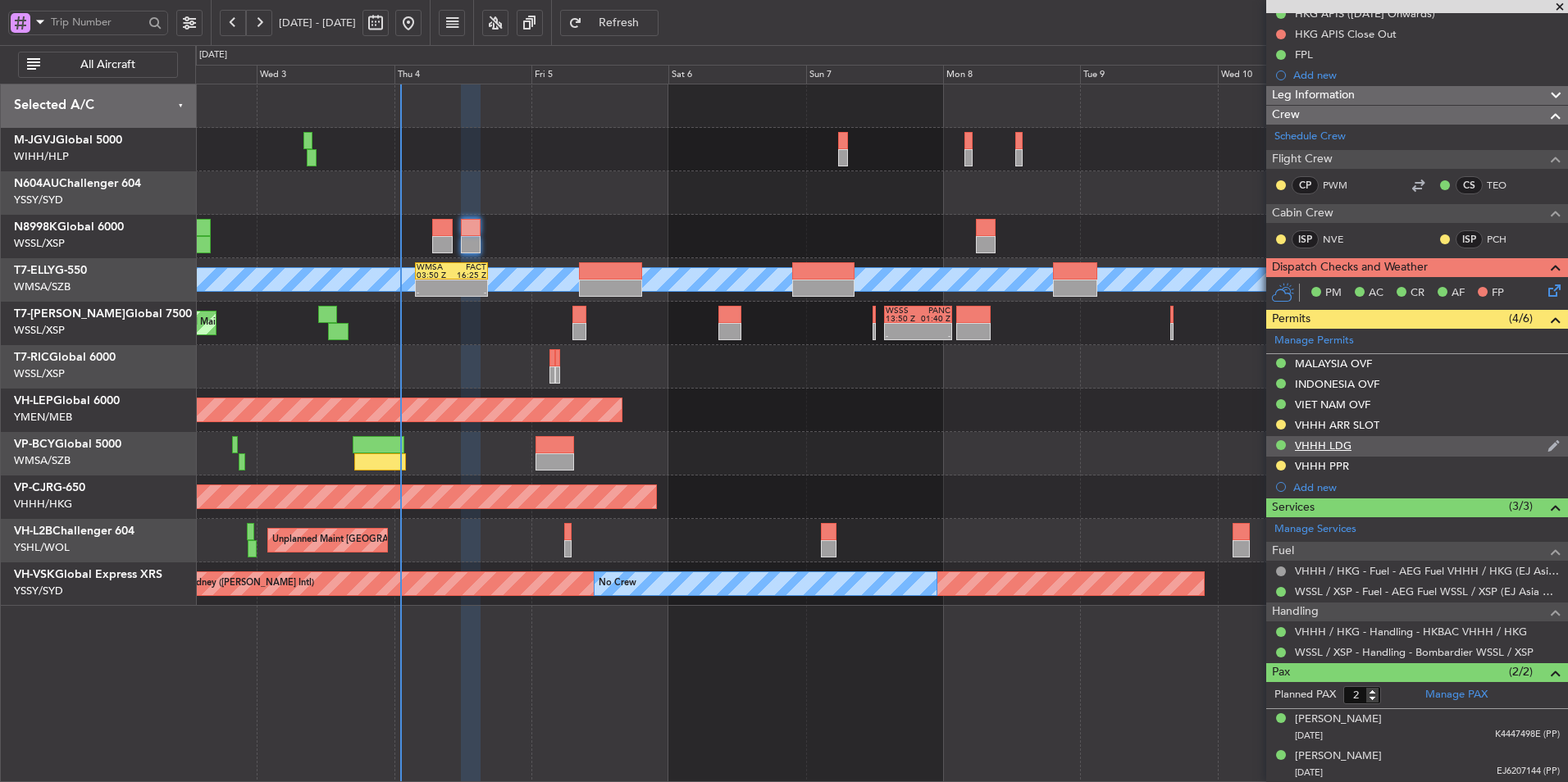
scroll to position [0, 0]
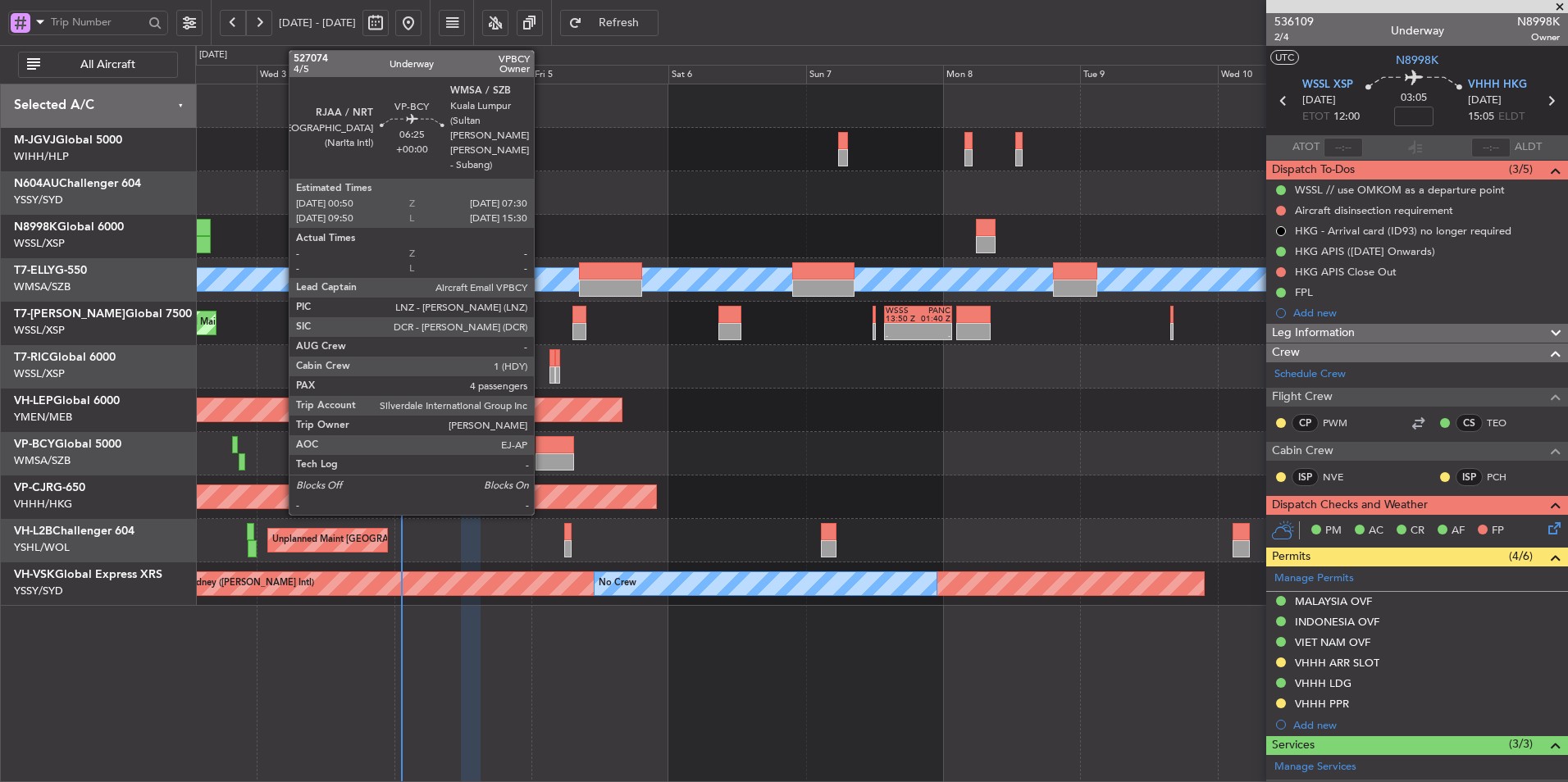
click at [623, 451] on div at bounding box center [881, 453] width 1372 height 43
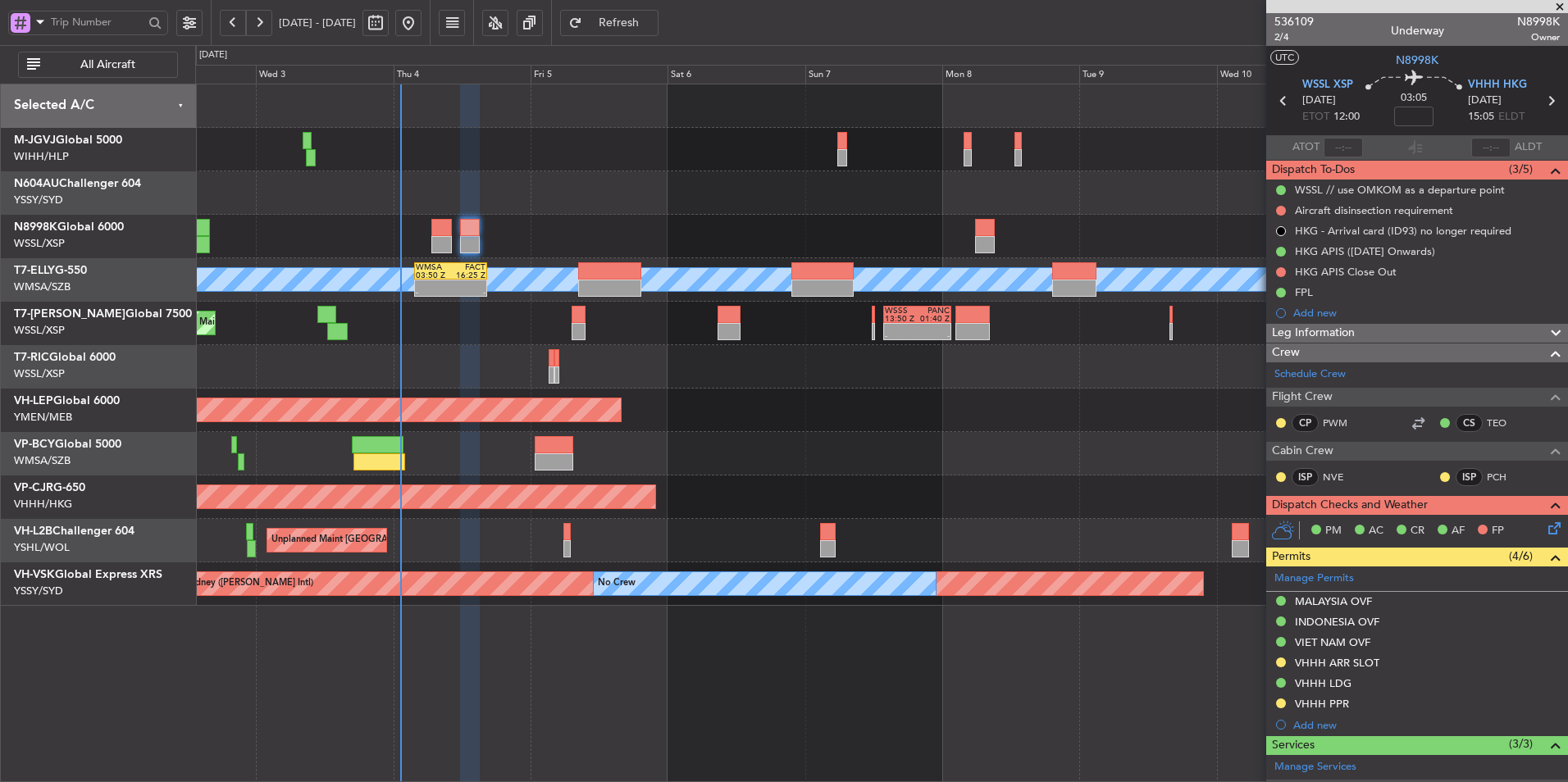
click at [525, 441] on div at bounding box center [881, 453] width 1372 height 43
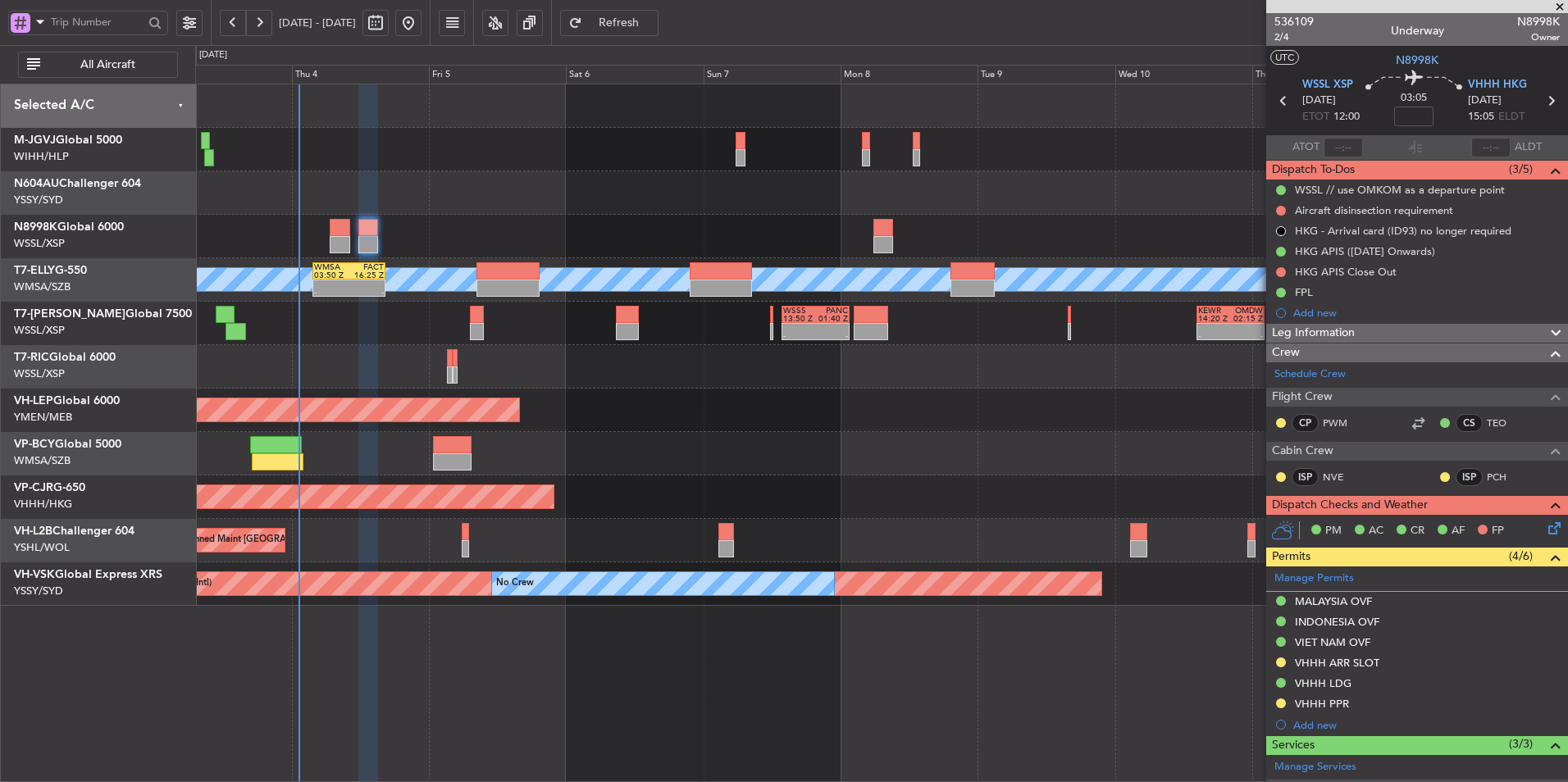
click at [843, 465] on div at bounding box center [881, 453] width 1372 height 43
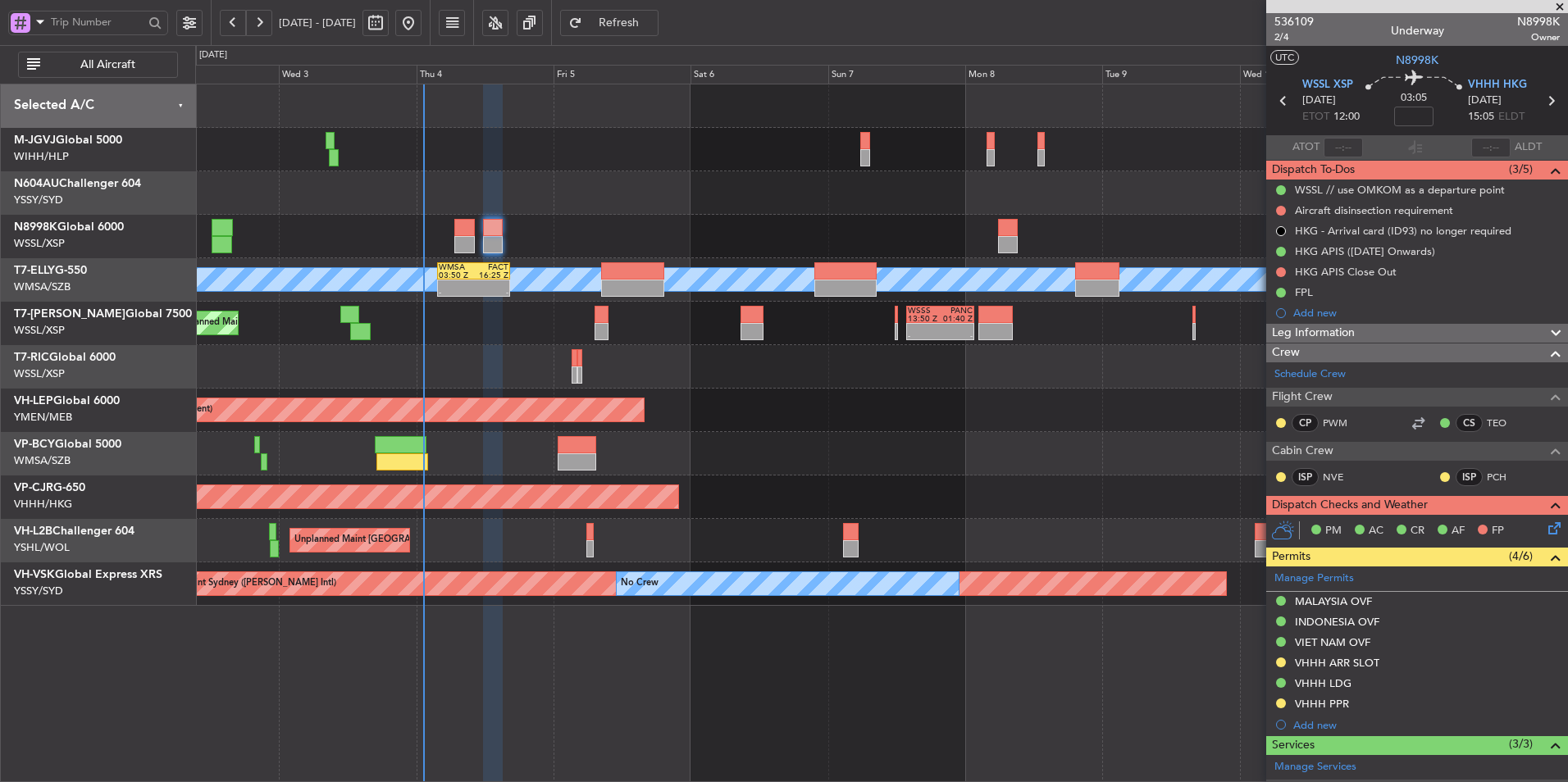
click at [746, 408] on div "Unplanned Maint Wichita (Wichita Mid-continent) Unplanned Maint Wichita (Wichit…" at bounding box center [881, 410] width 1372 height 43
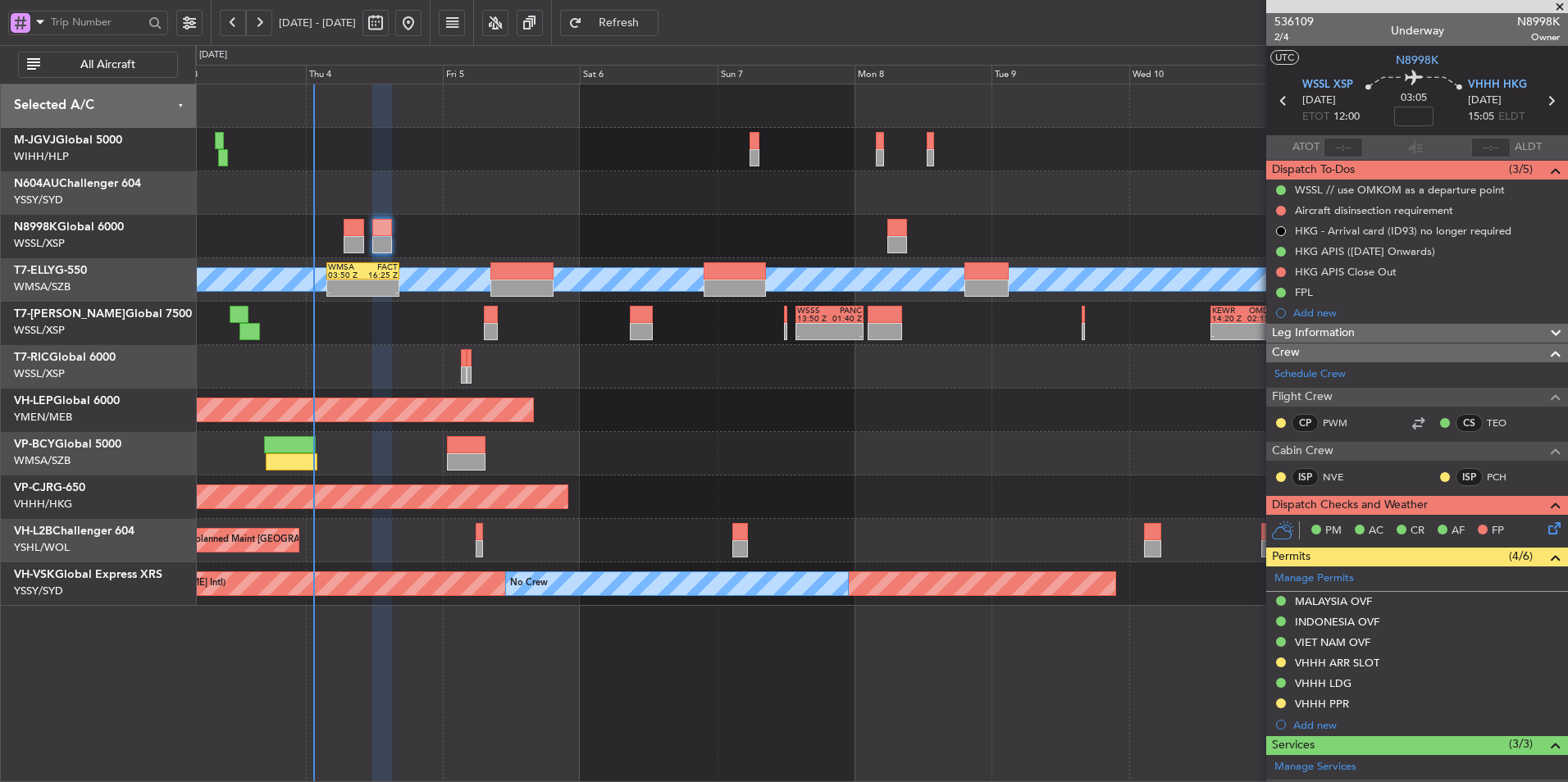
click at [670, 379] on div at bounding box center [881, 367] width 1372 height 43
click at [1408, 115] on input at bounding box center [1413, 116] width 39 height 20
type input "+00:00"
click at [1413, 122] on input "+00:00" at bounding box center [1413, 116] width 39 height 20
type input "+00:15"
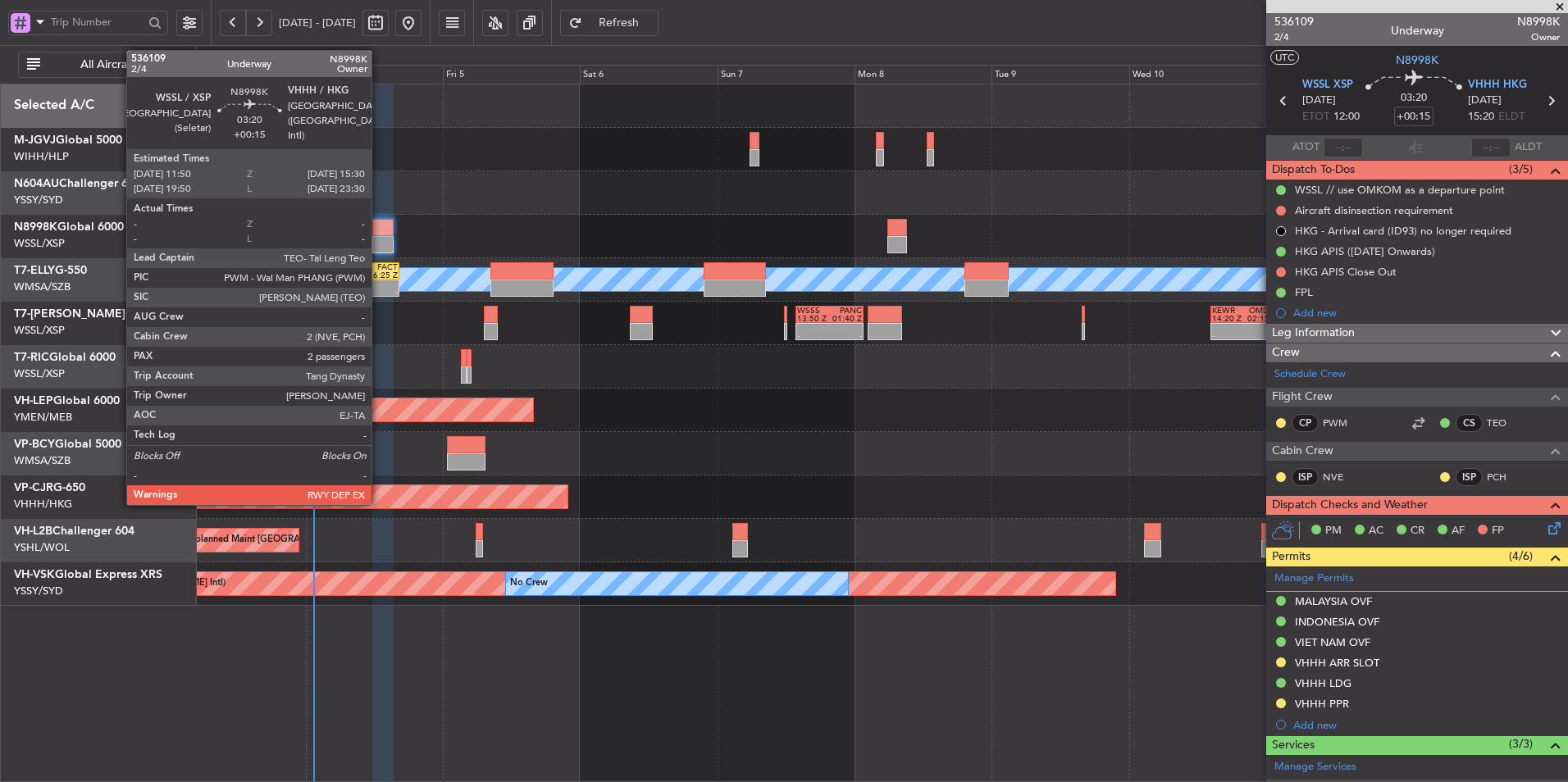
click at [379, 229] on div at bounding box center [382, 227] width 22 height 17
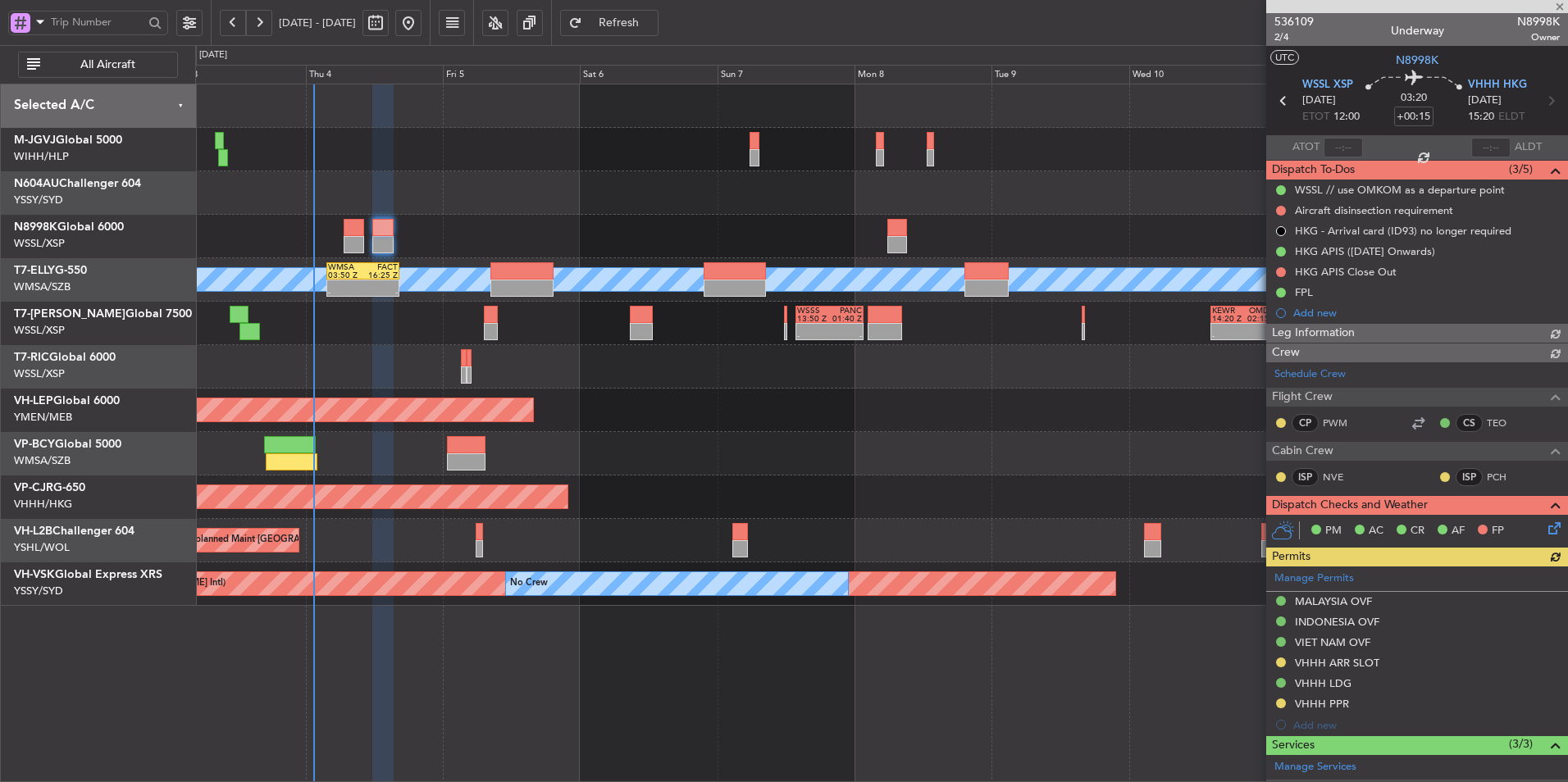
type input "Hafiz Sapuwan (HHAFI)"
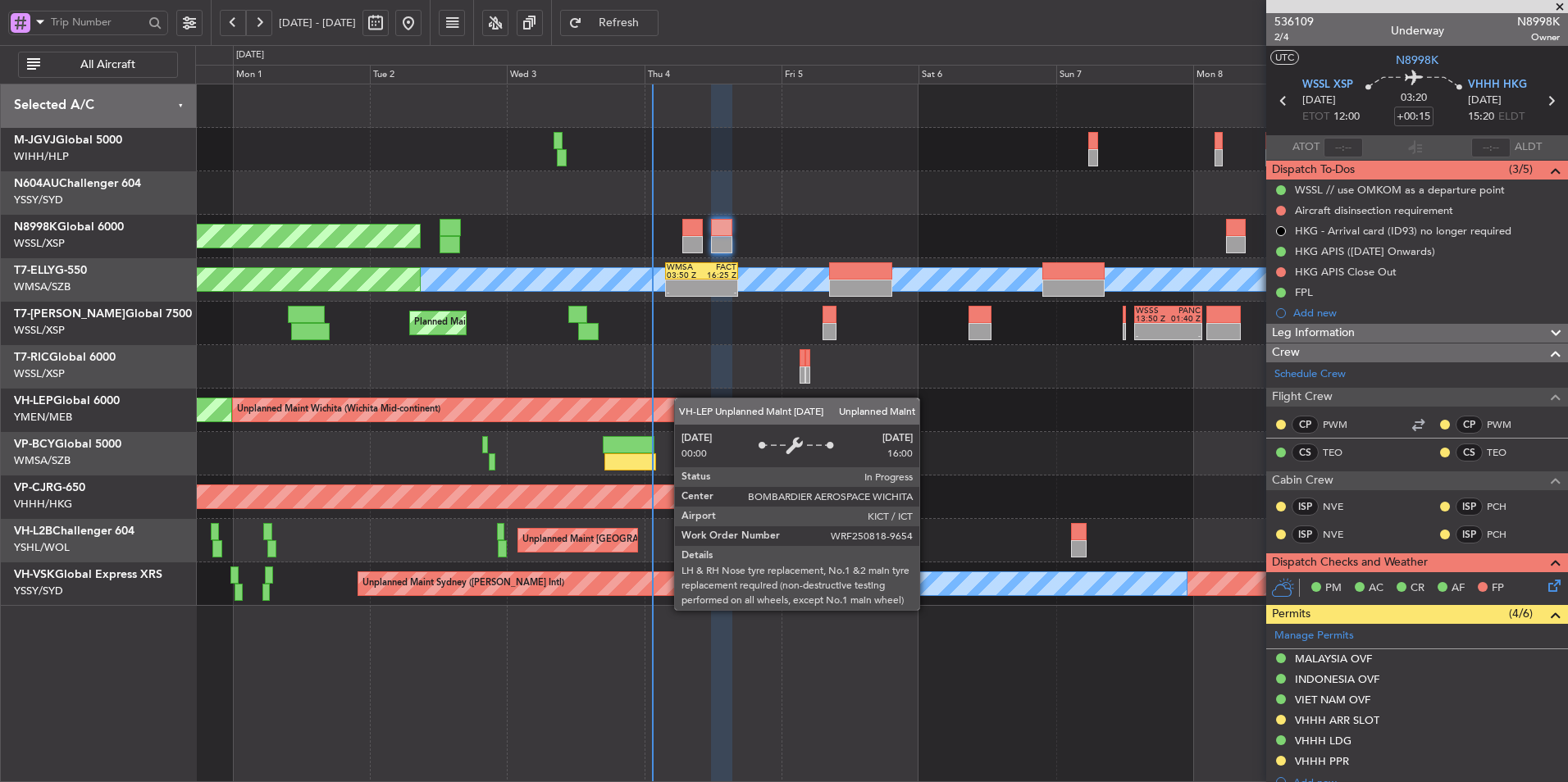
click at [687, 399] on div "Planned Maint [GEOGRAPHIC_DATA] (Seletar) Planned Maint [GEOGRAPHIC_DATA] ([GEO…" at bounding box center [881, 344] width 1372 height 521
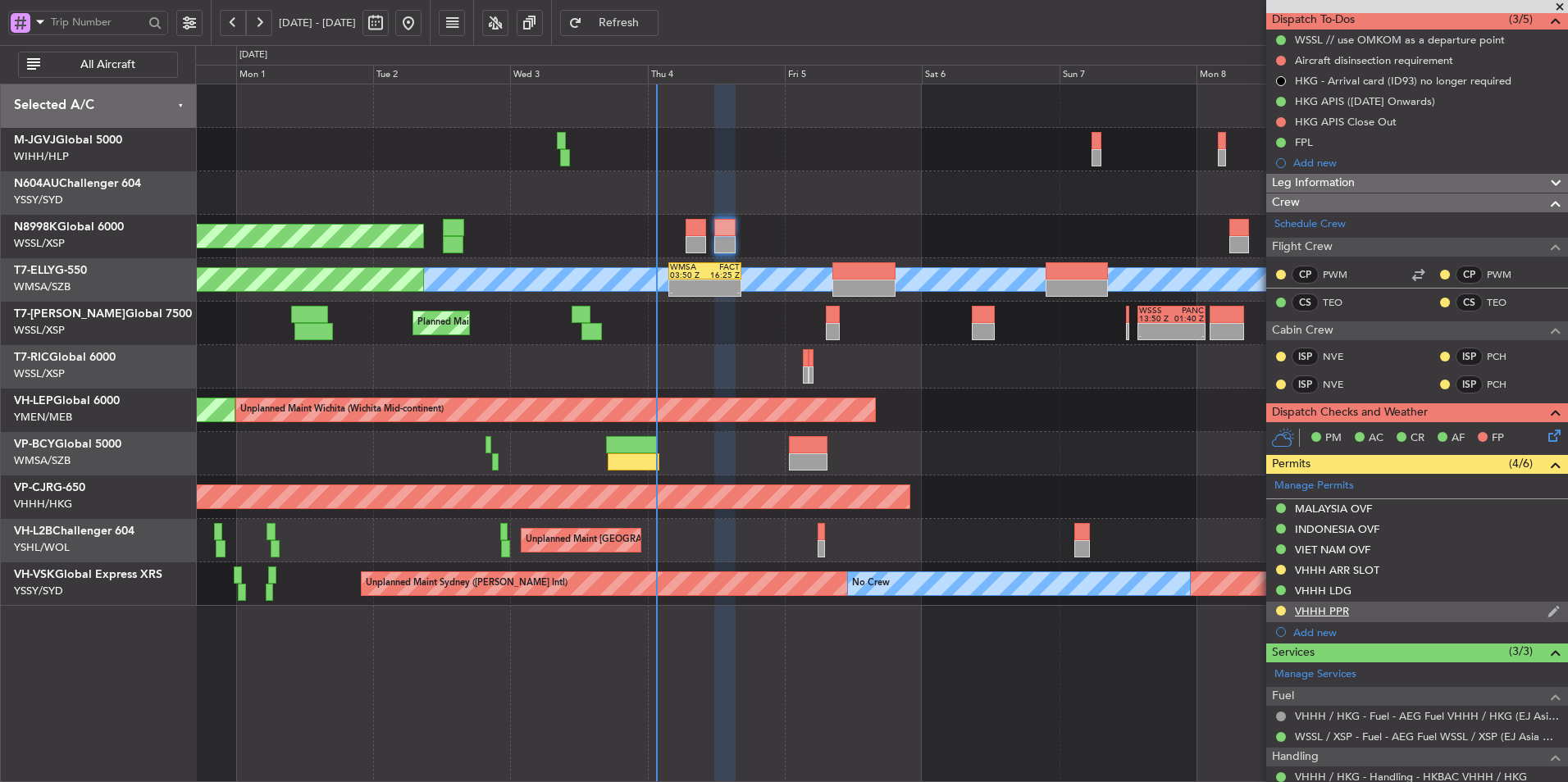
scroll to position [295, 0]
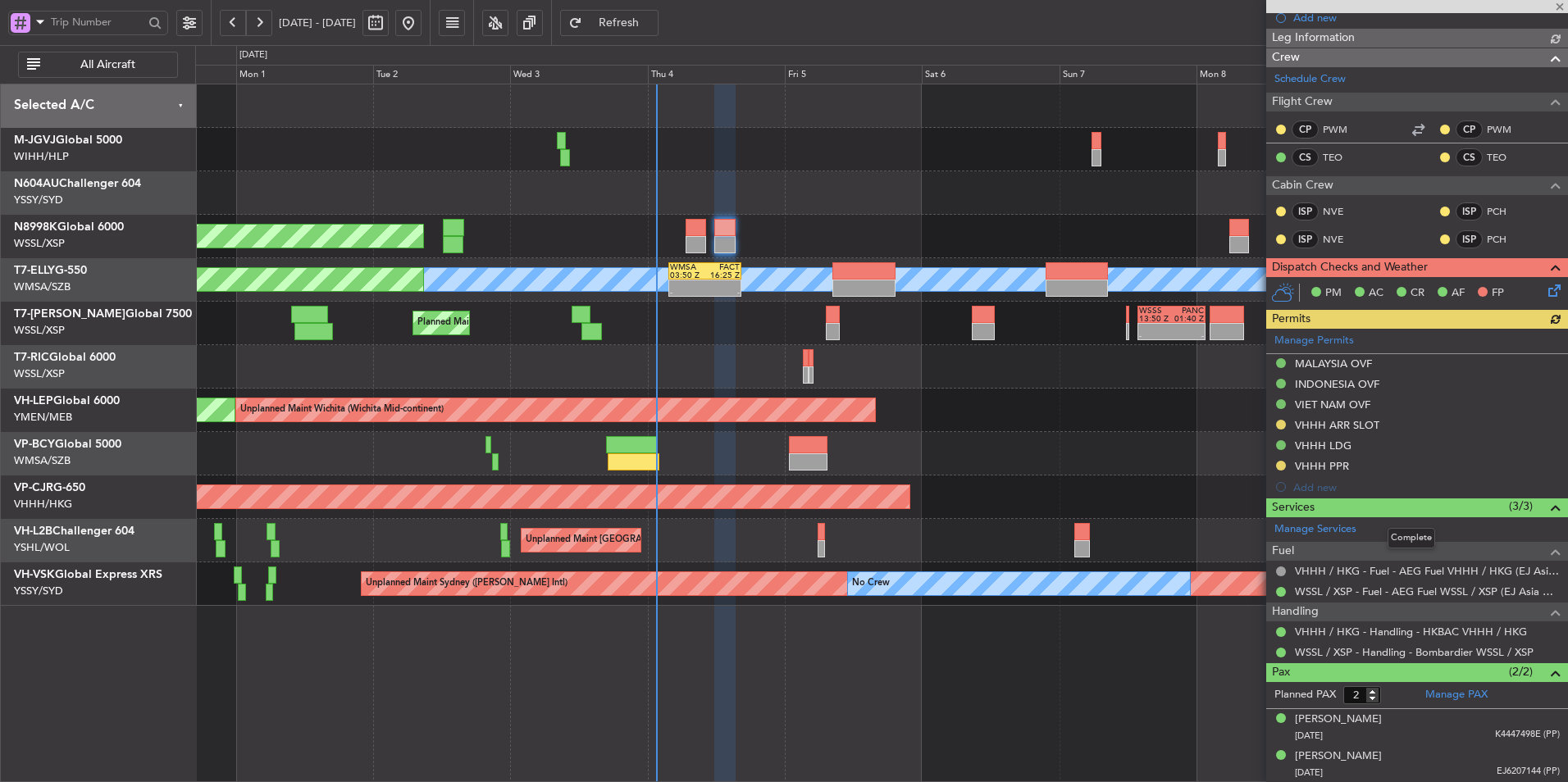
type input "Hafiz Sapuwan (HHAFI)"
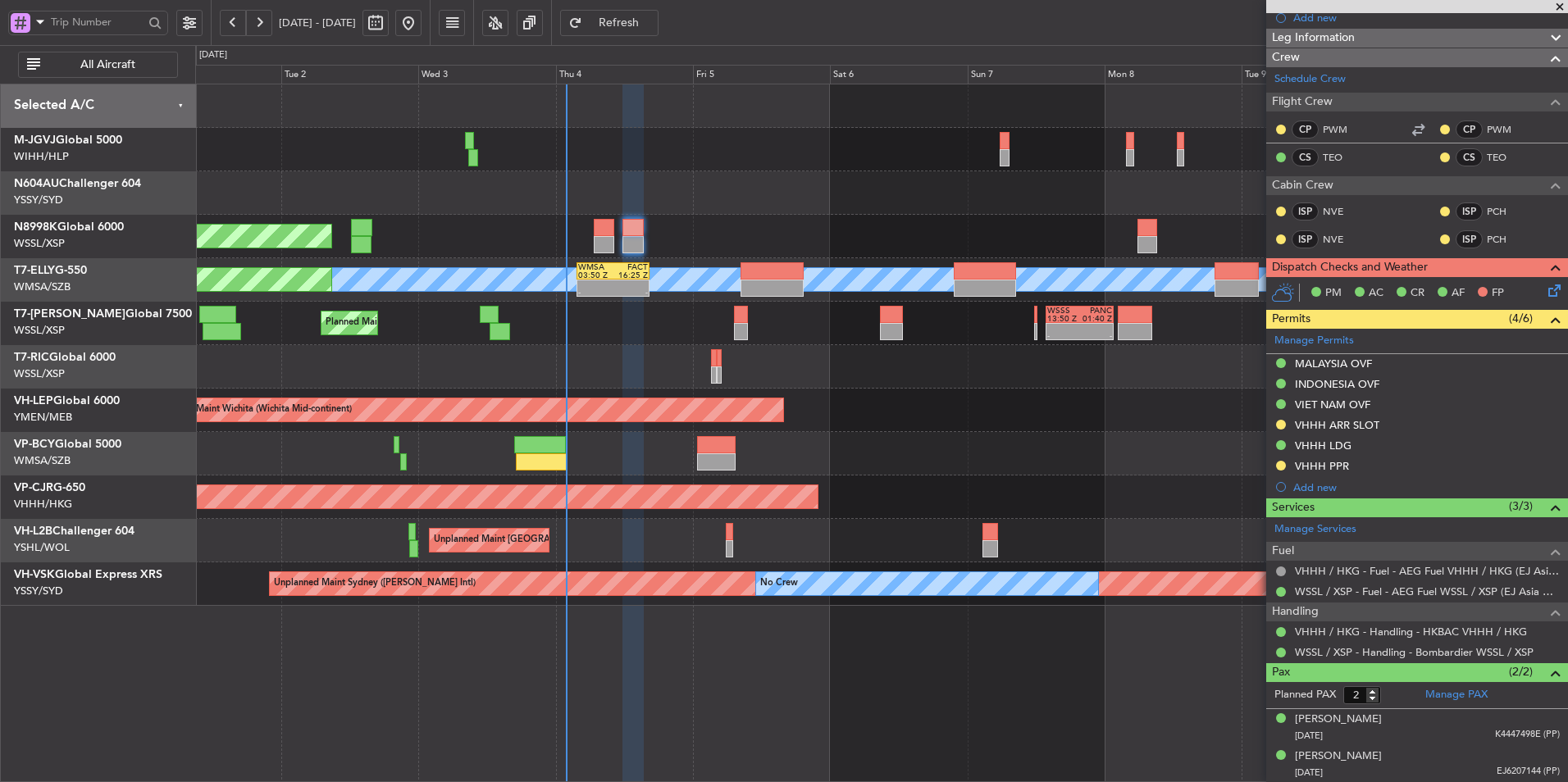
click at [613, 375] on div at bounding box center [881, 367] width 1372 height 43
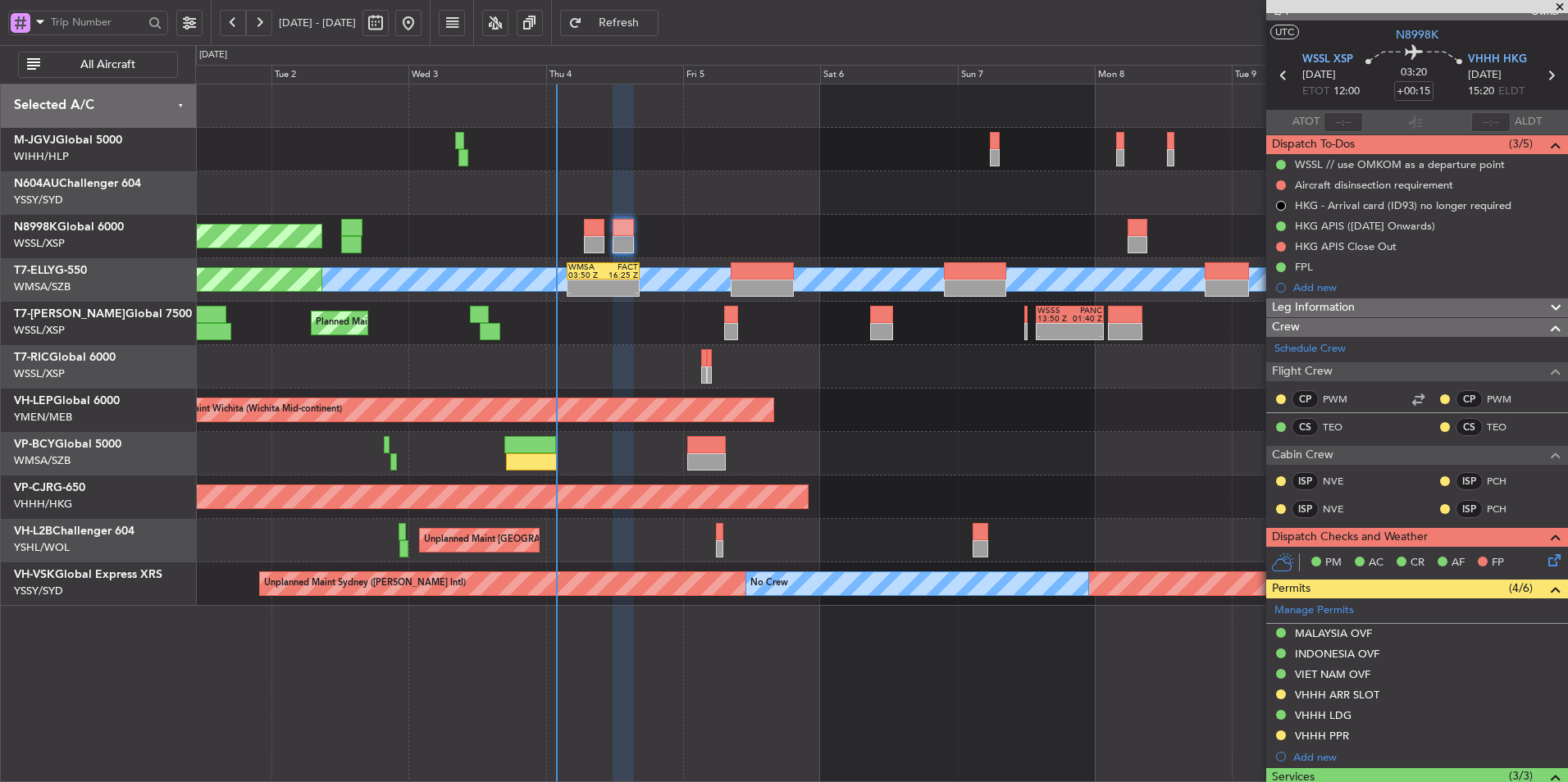
scroll to position [0, 0]
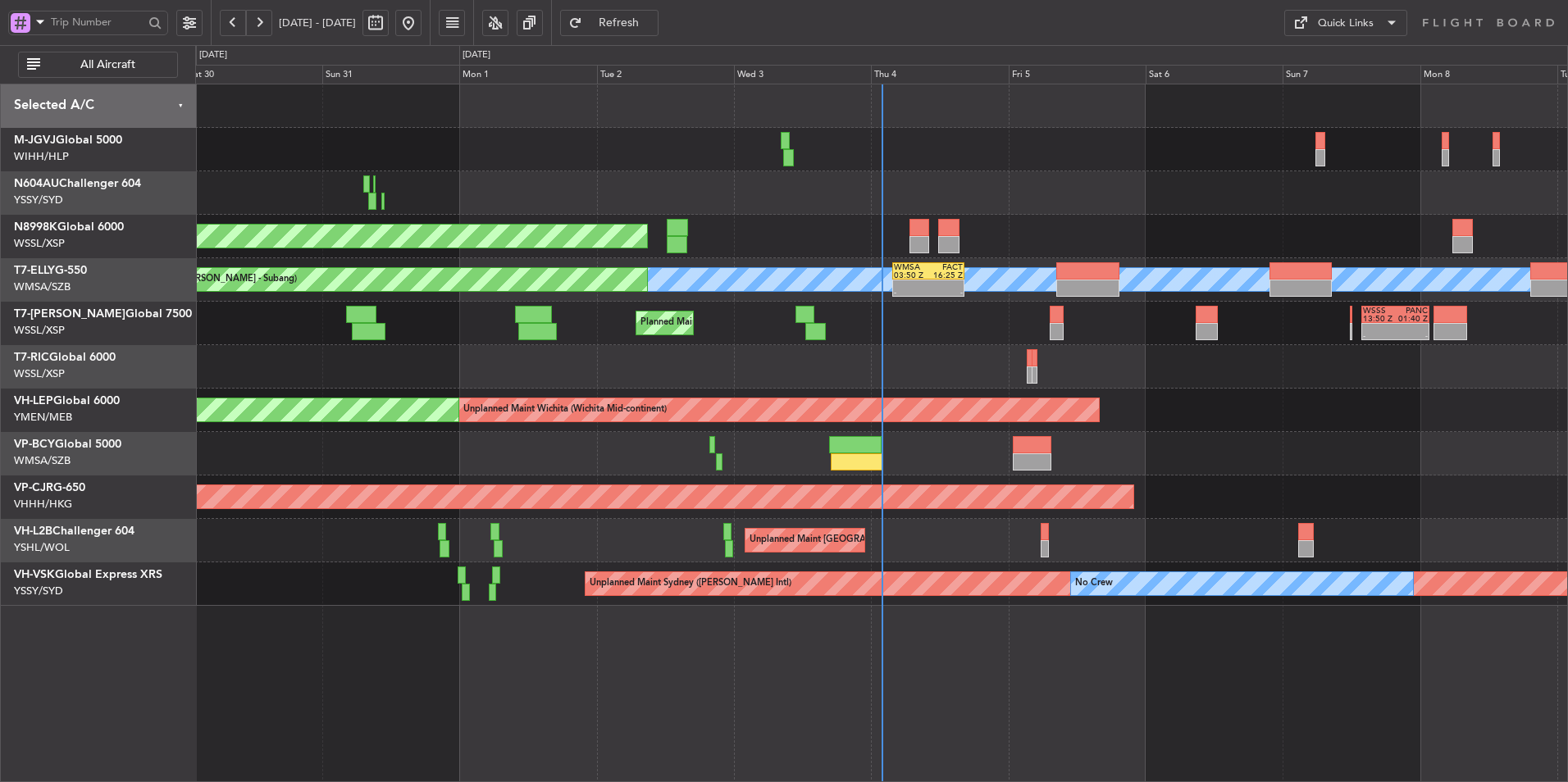
click at [787, 361] on div at bounding box center [881, 367] width 1372 height 43
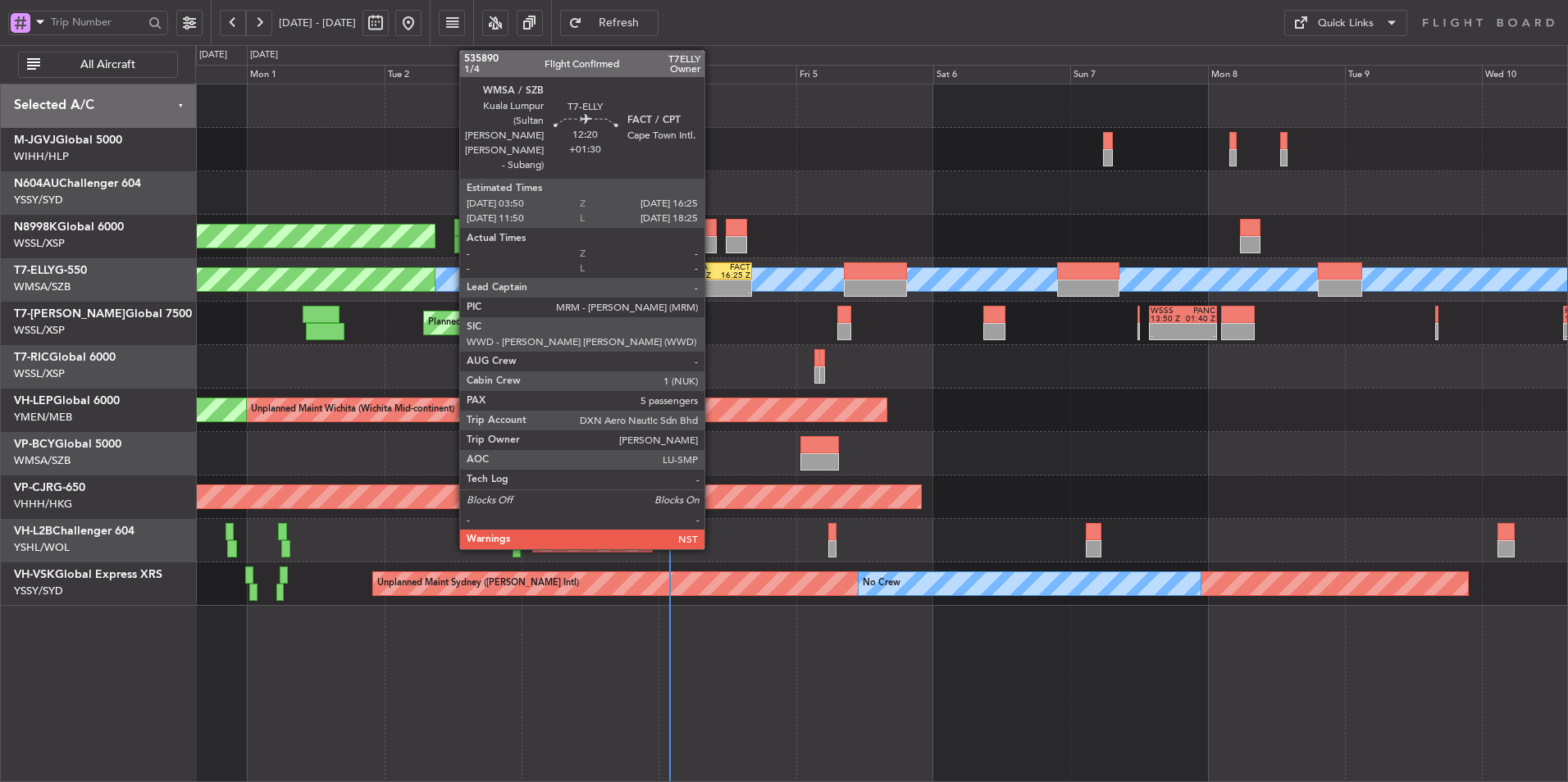
click at [712, 289] on div "-" at bounding box center [699, 292] width 35 height 8
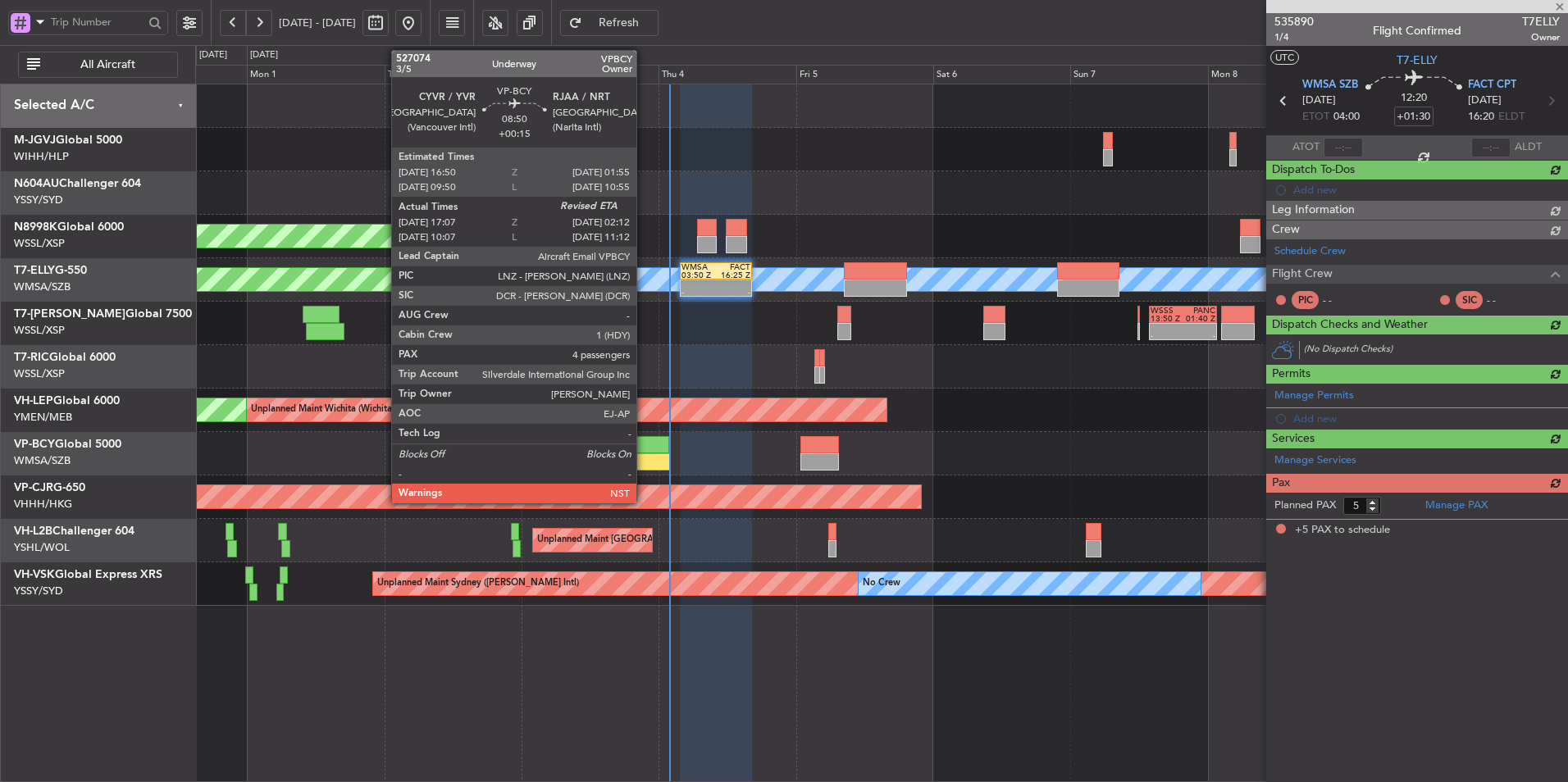
click at [644, 453] on div at bounding box center [644, 462] width 53 height 17
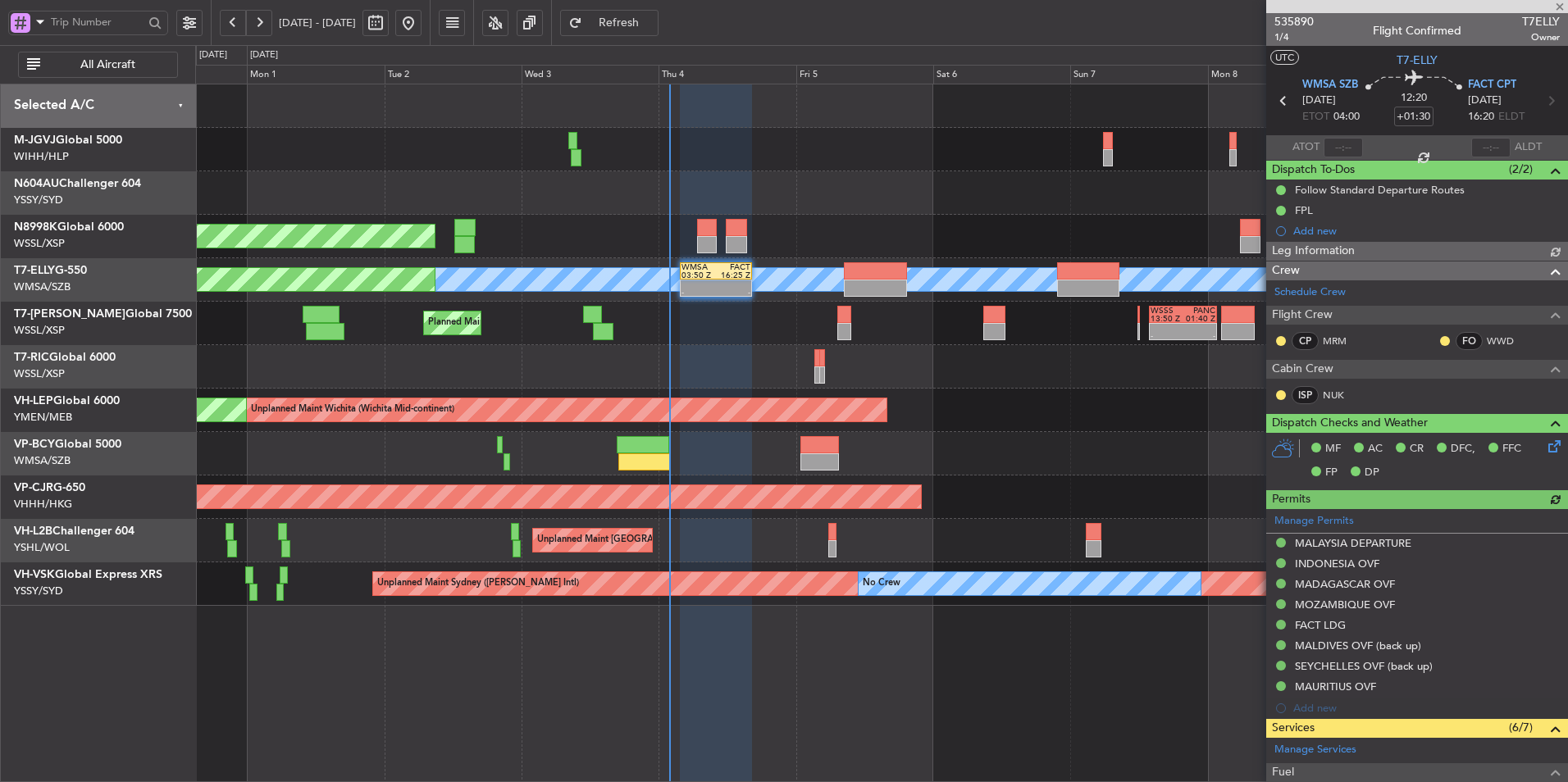
type input "[PERSON_NAME] (KYA)"
type input "+00:15"
type input "17:17"
type input "4"
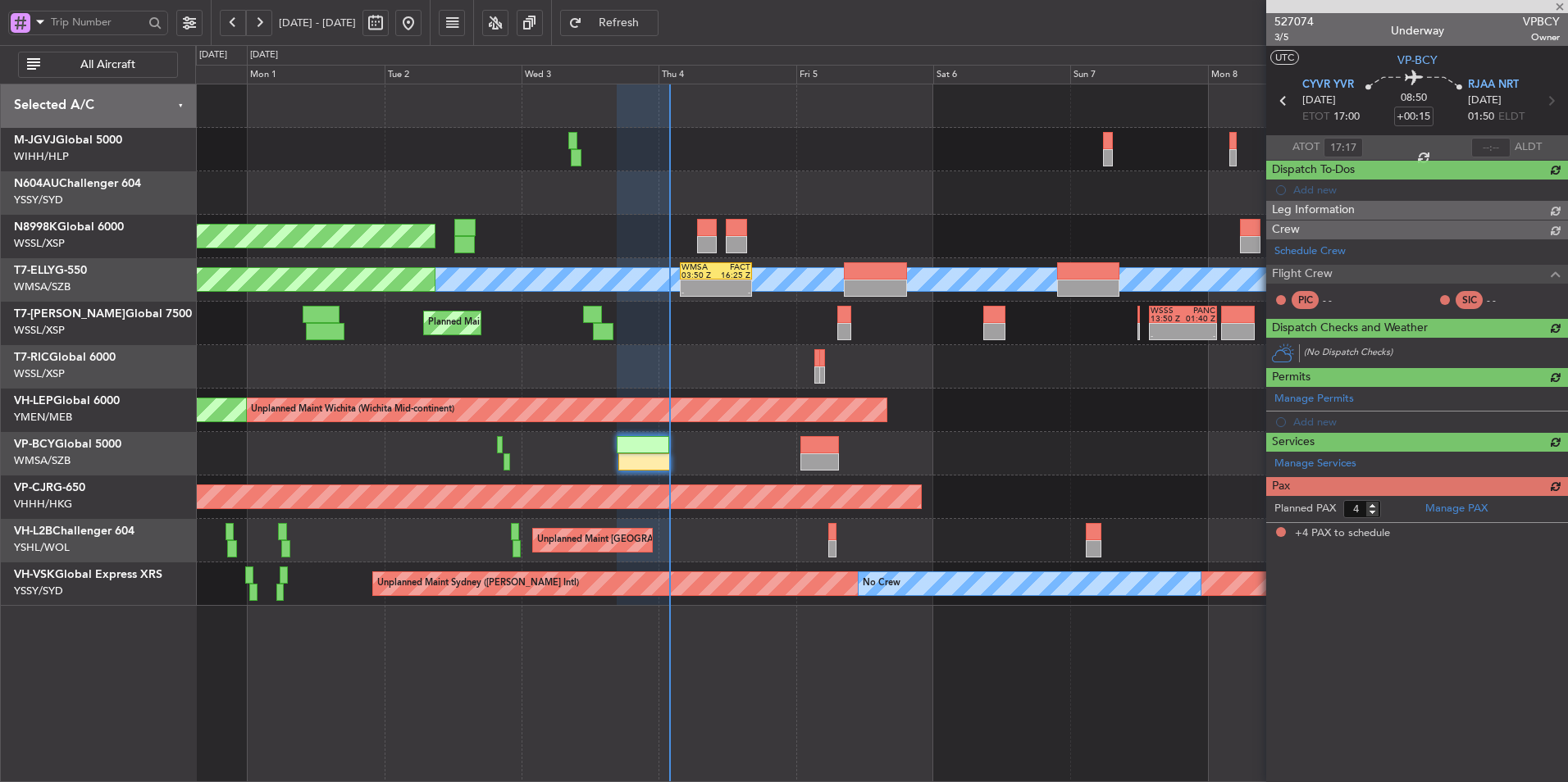
type input "Brien Tan (BTA)"
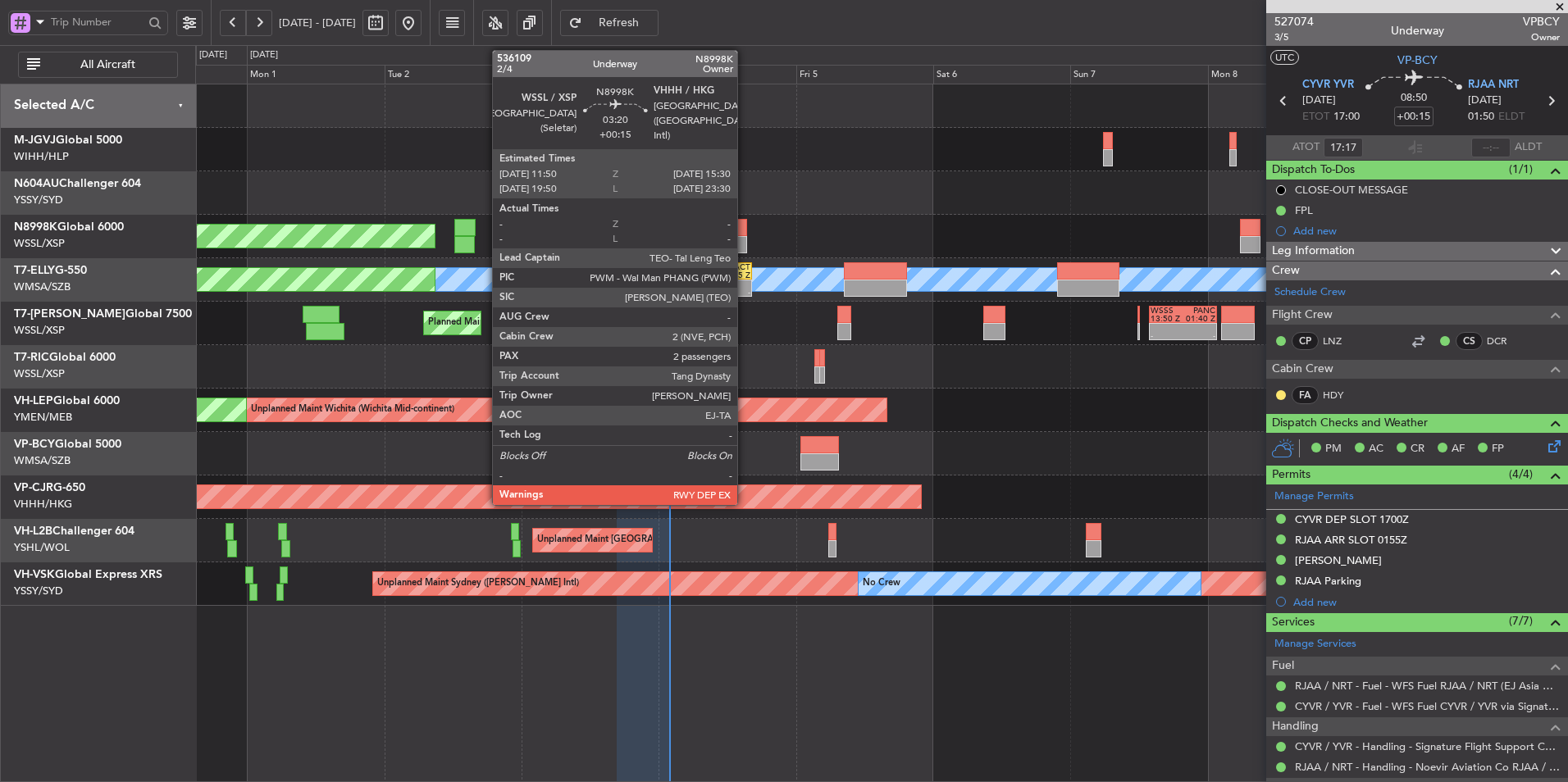
click at [744, 235] on div at bounding box center [736, 227] width 22 height 17
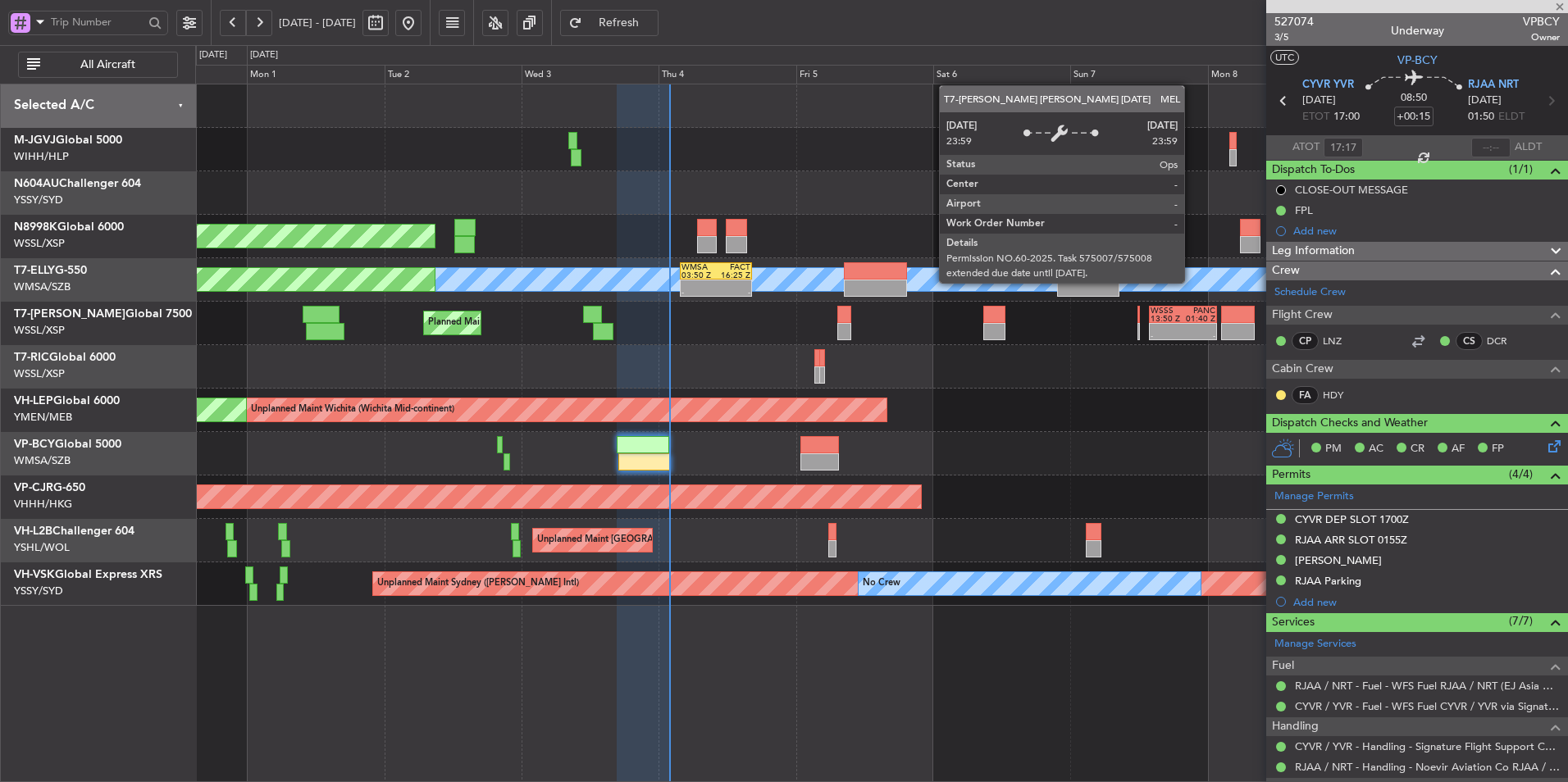
type input "2"
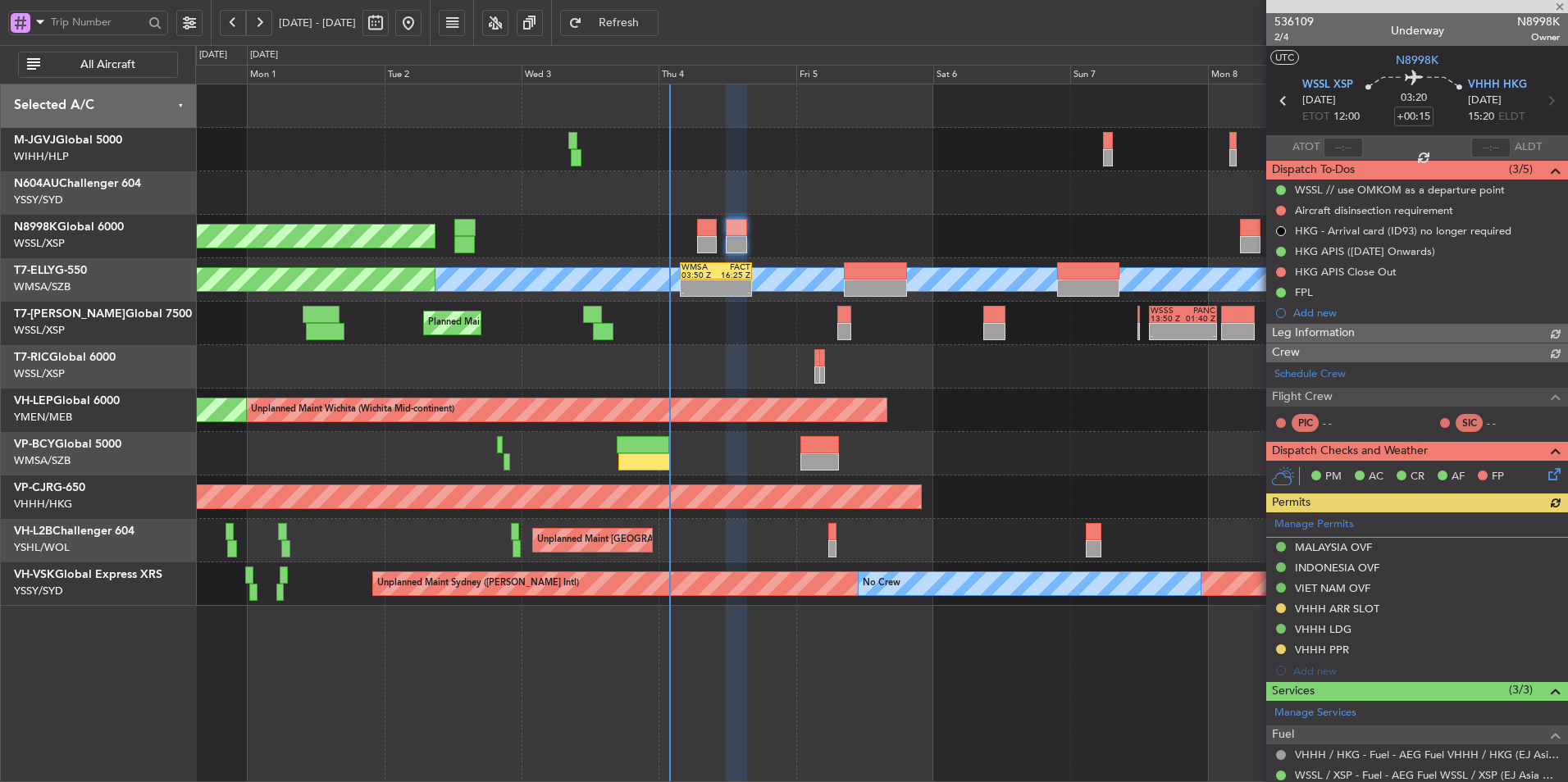
type input "Hafiz Sapuwan (HHAFI)"
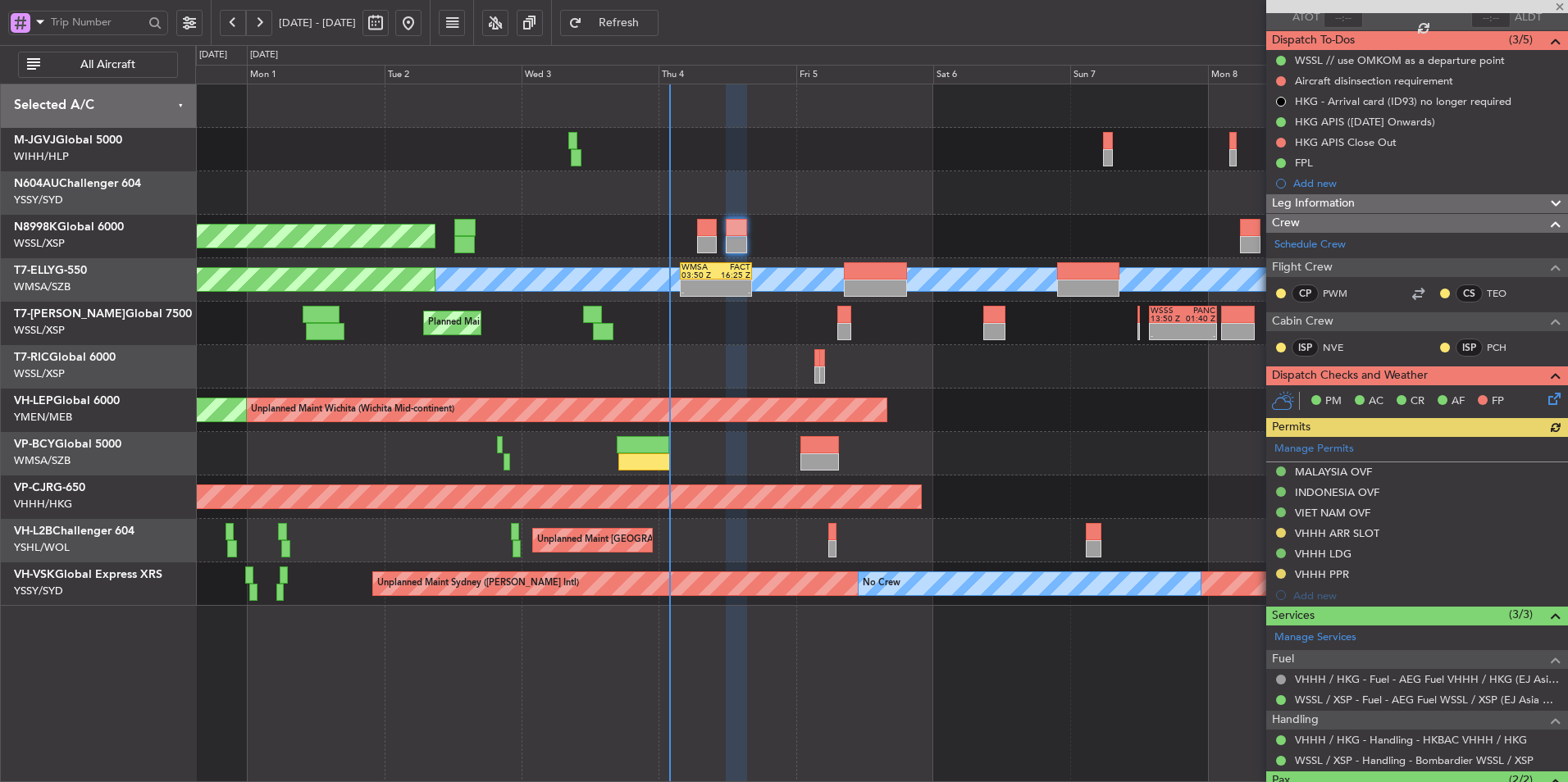
scroll to position [238, 0]
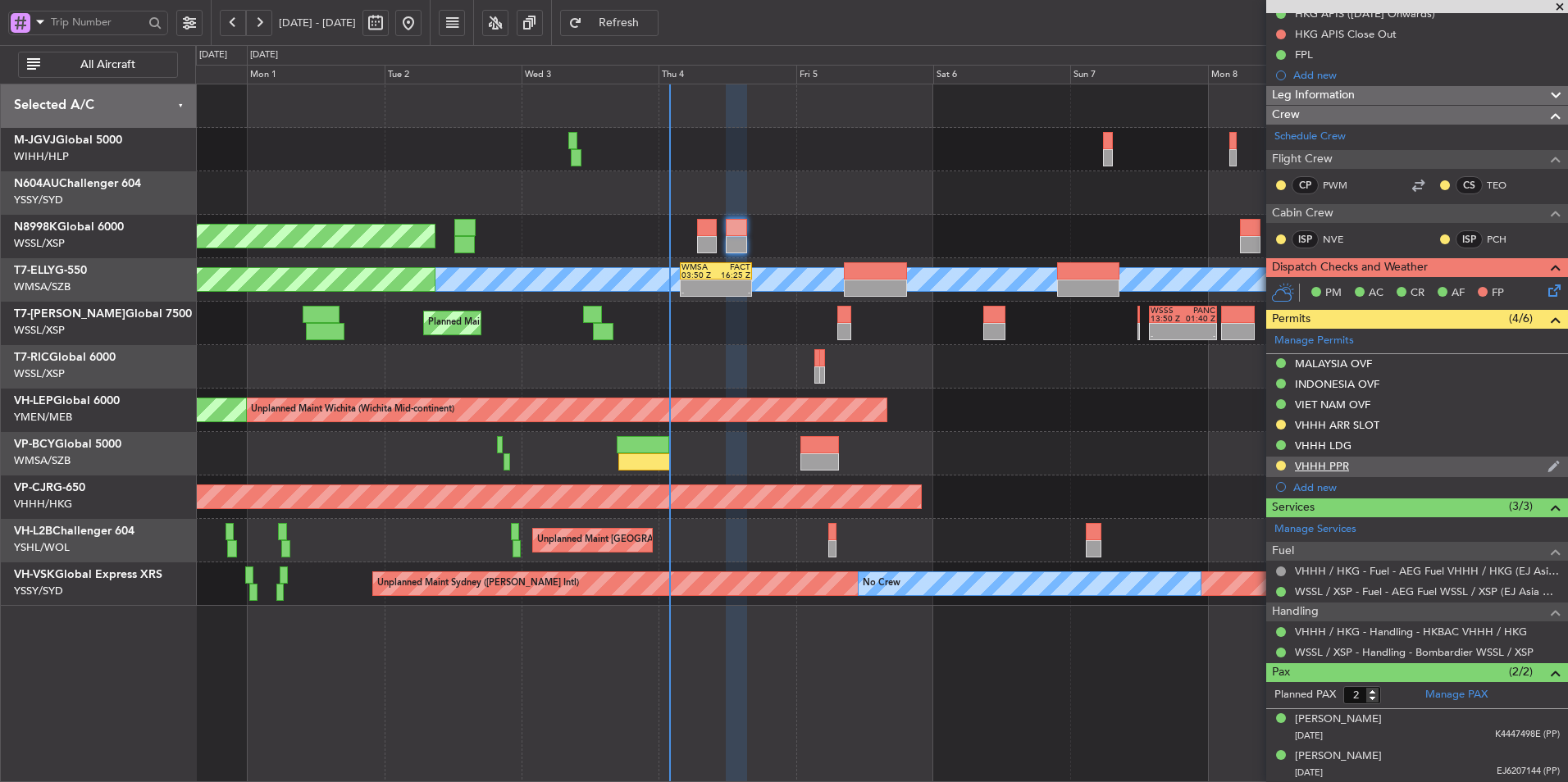
click at [1334, 467] on div "VHHH PPR" at bounding box center [1322, 466] width 54 height 14
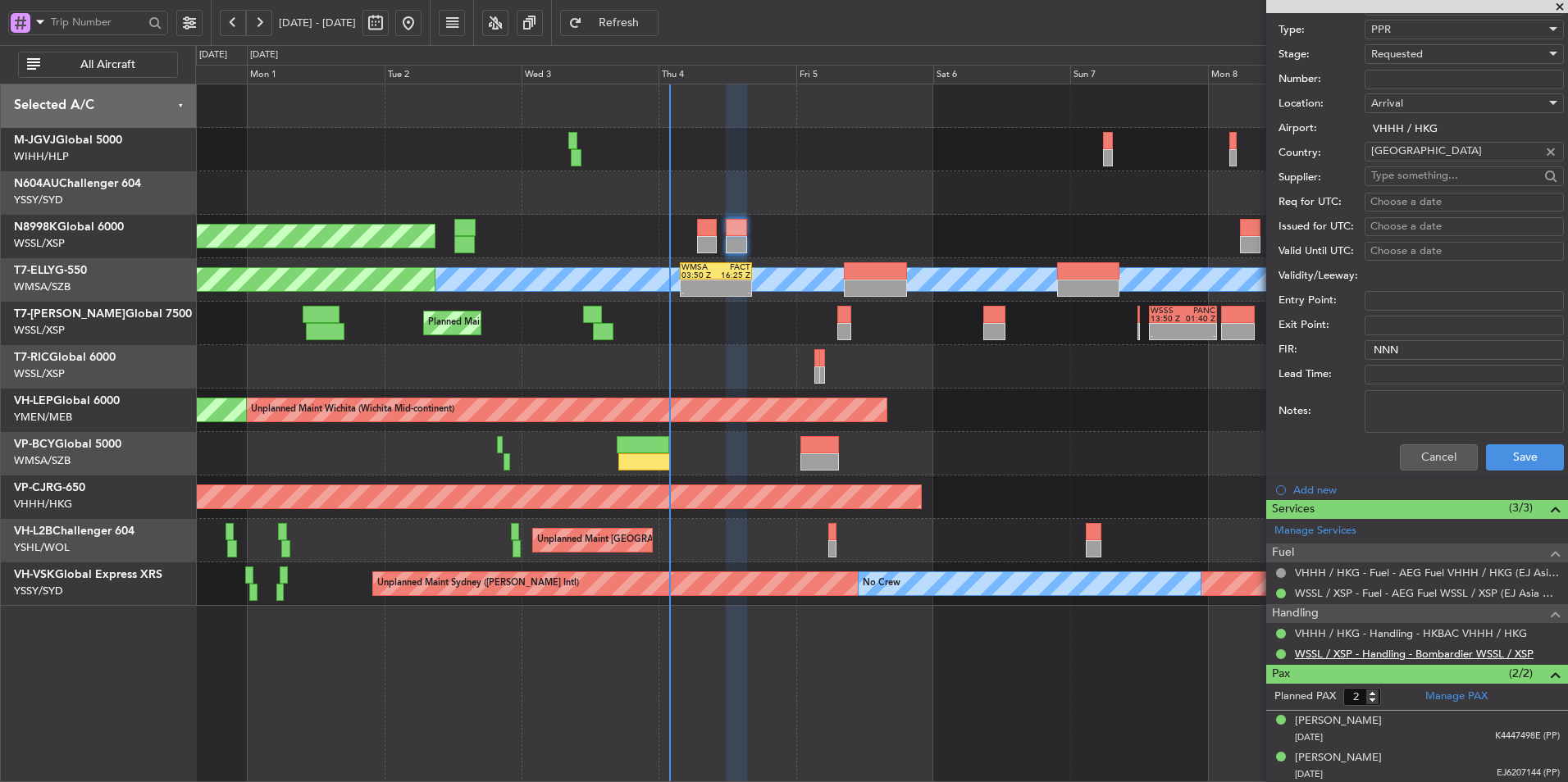
scroll to position [727, 0]
click at [1400, 403] on textarea "Notes:" at bounding box center [1464, 409] width 199 height 42
paste textarea "2025003802"
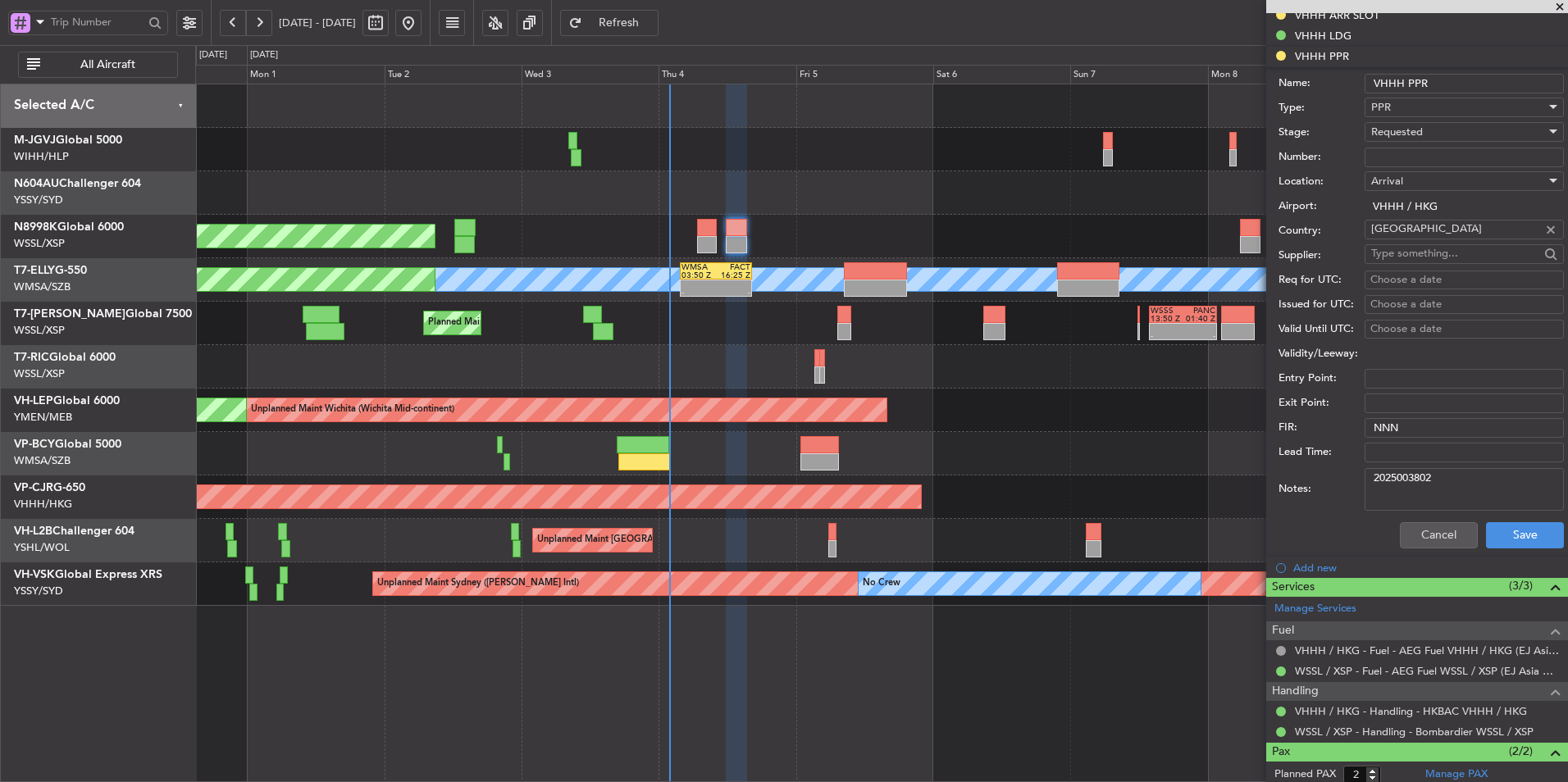
scroll to position [564, 0]
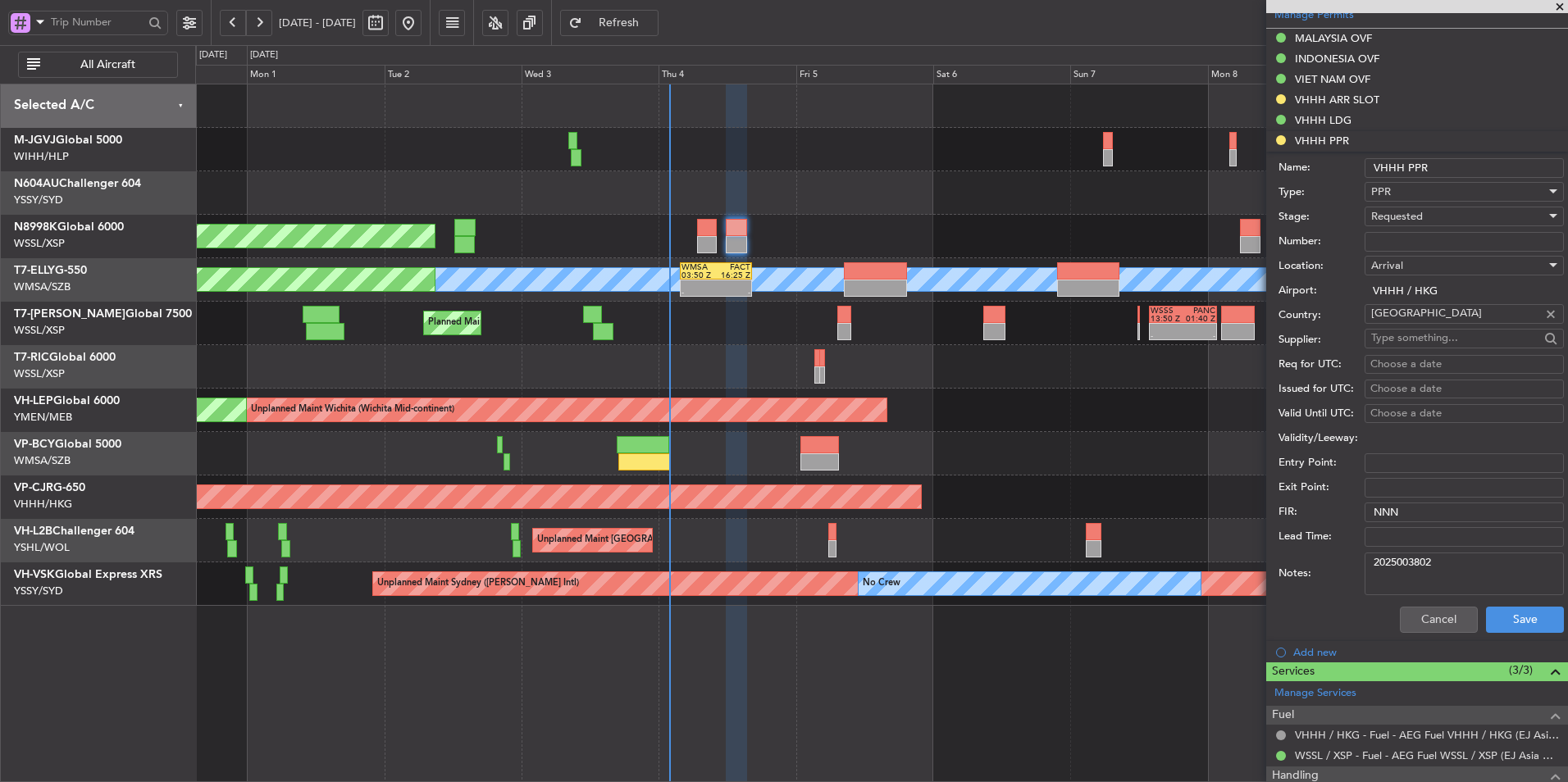
type textarea "2025003802"
click at [1434, 218] on div "Requested" at bounding box center [1458, 216] width 174 height 24
click at [1436, 329] on span "Received OK" at bounding box center [1458, 340] width 173 height 24
click at [1488, 610] on button "Save" at bounding box center [1525, 620] width 78 height 26
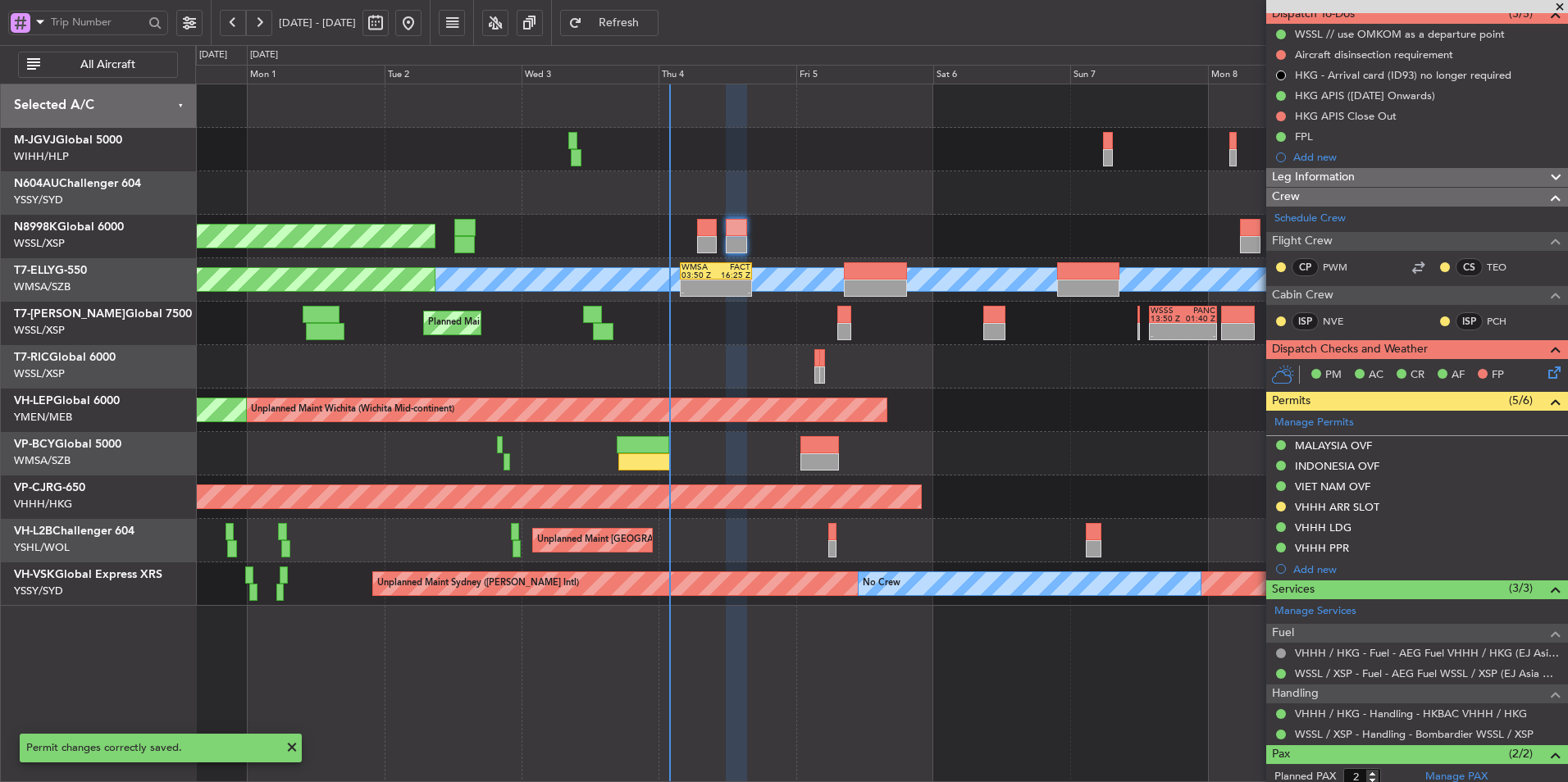
scroll to position [74, 0]
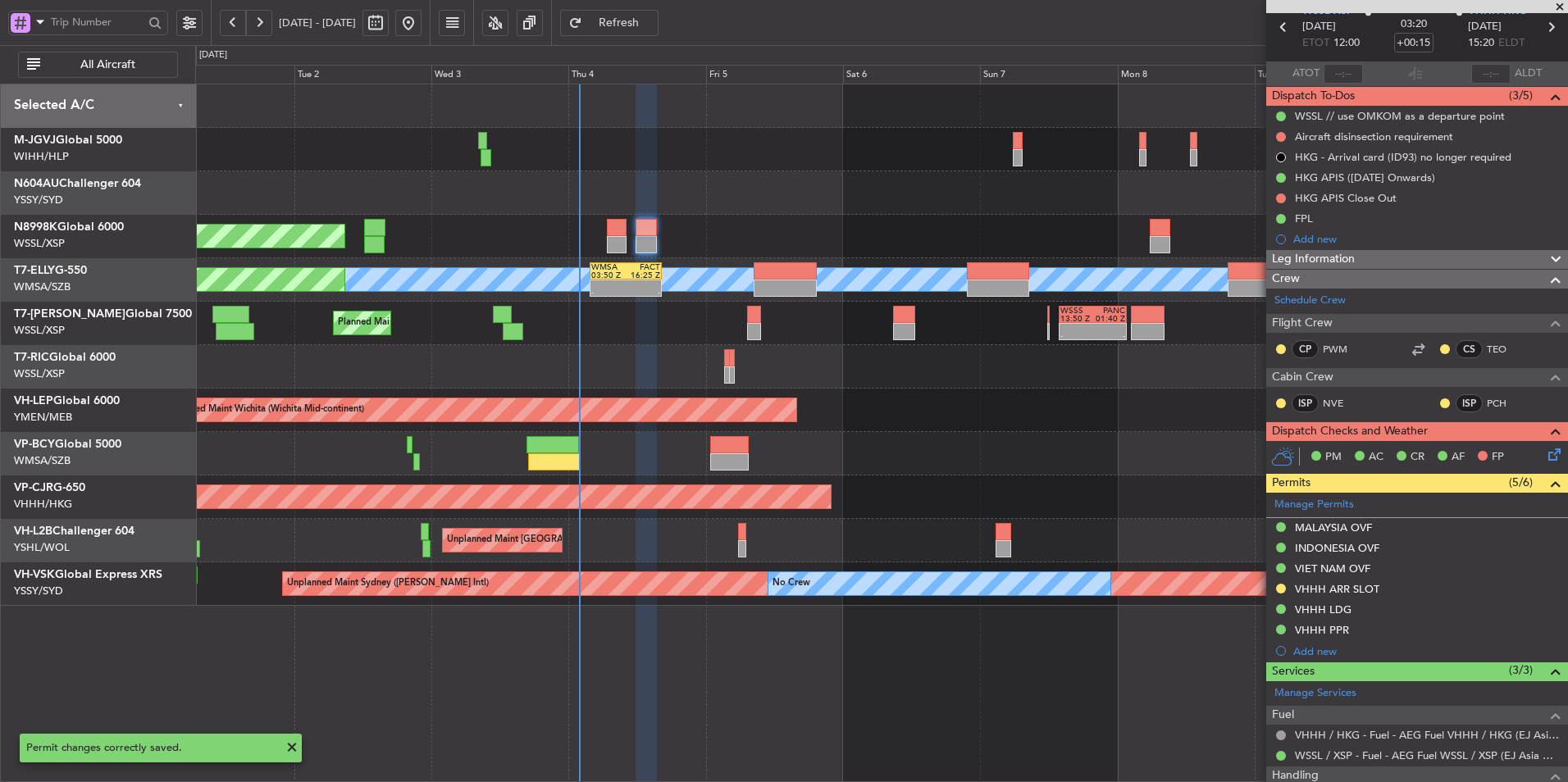
click at [927, 214] on div "Planned Maint [GEOGRAPHIC_DATA] (Seletar) Planned Maint [GEOGRAPHIC_DATA] ([GEO…" at bounding box center [881, 344] width 1372 height 521
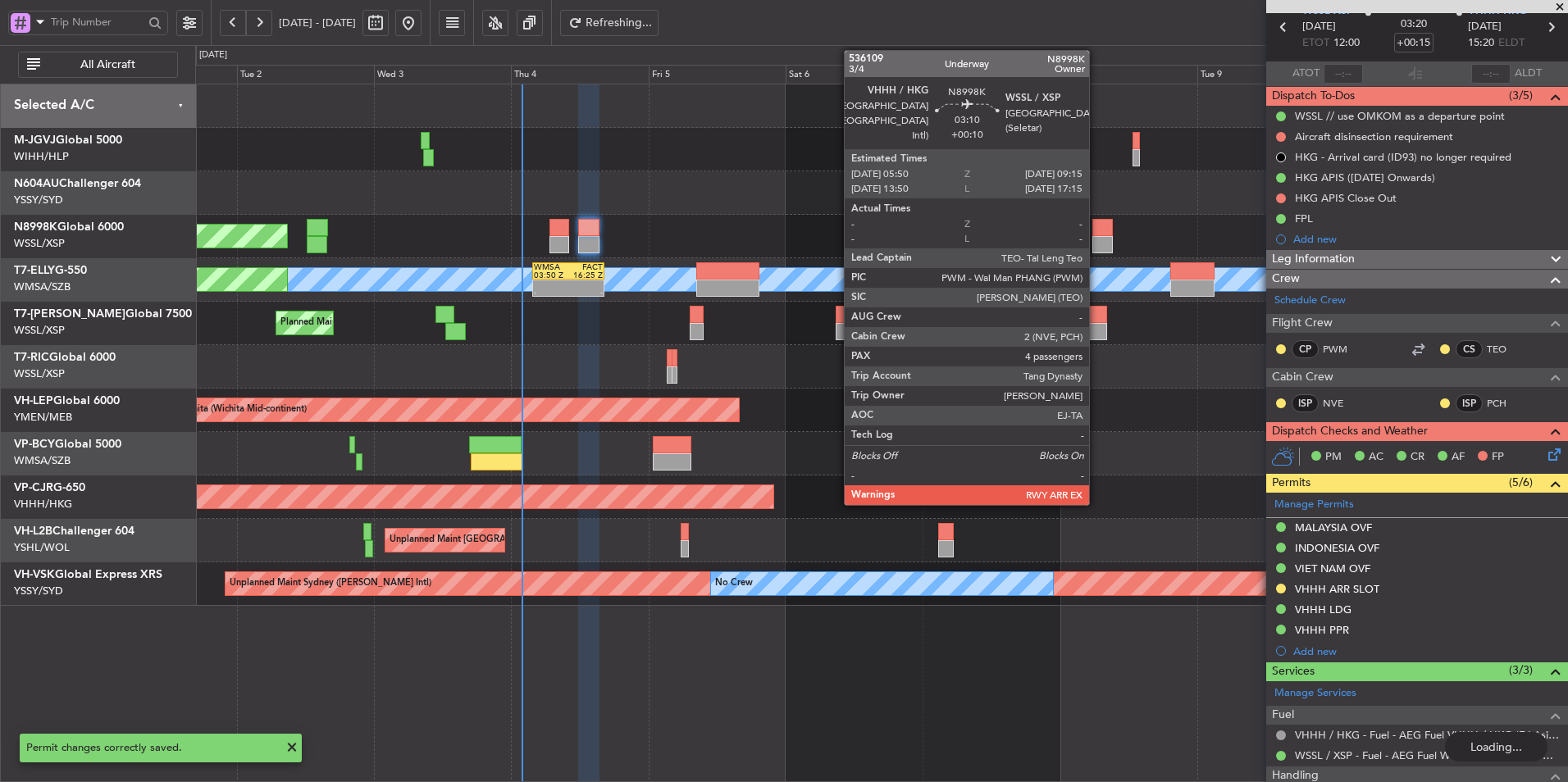
click at [1096, 232] on div at bounding box center [1101, 227] width 20 height 17
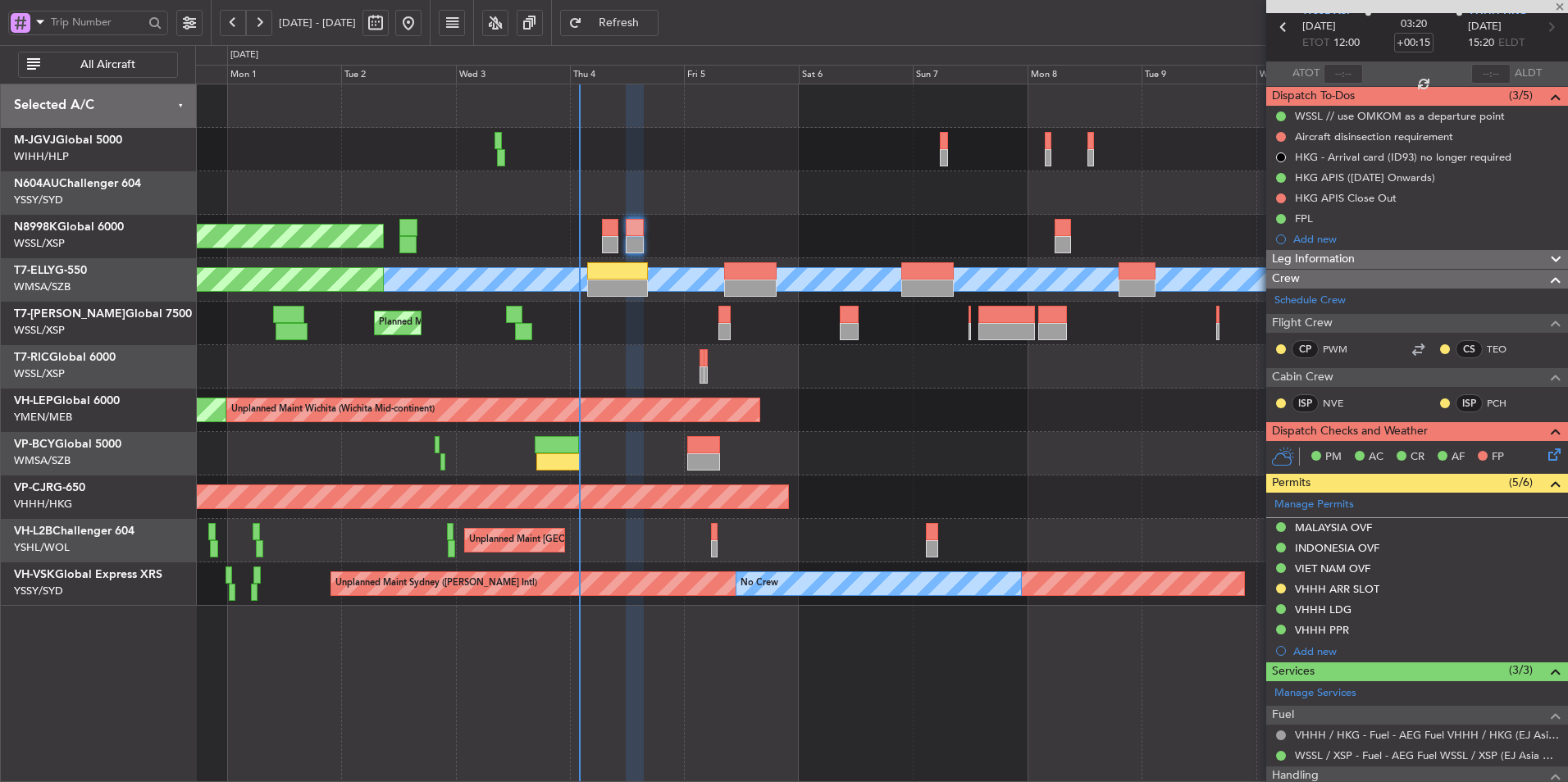
type input "+00:10"
type input "4"
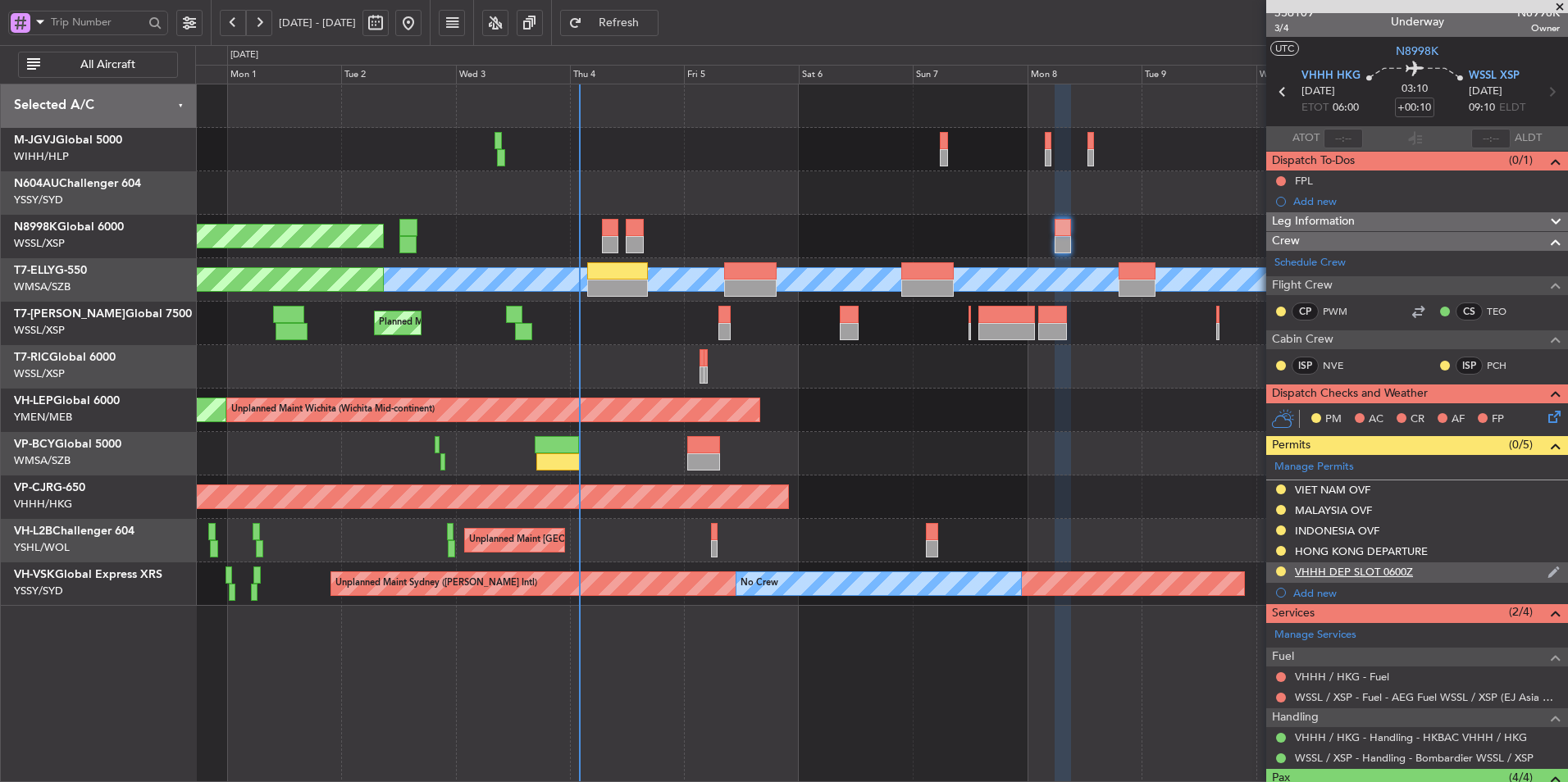
scroll to position [0, 0]
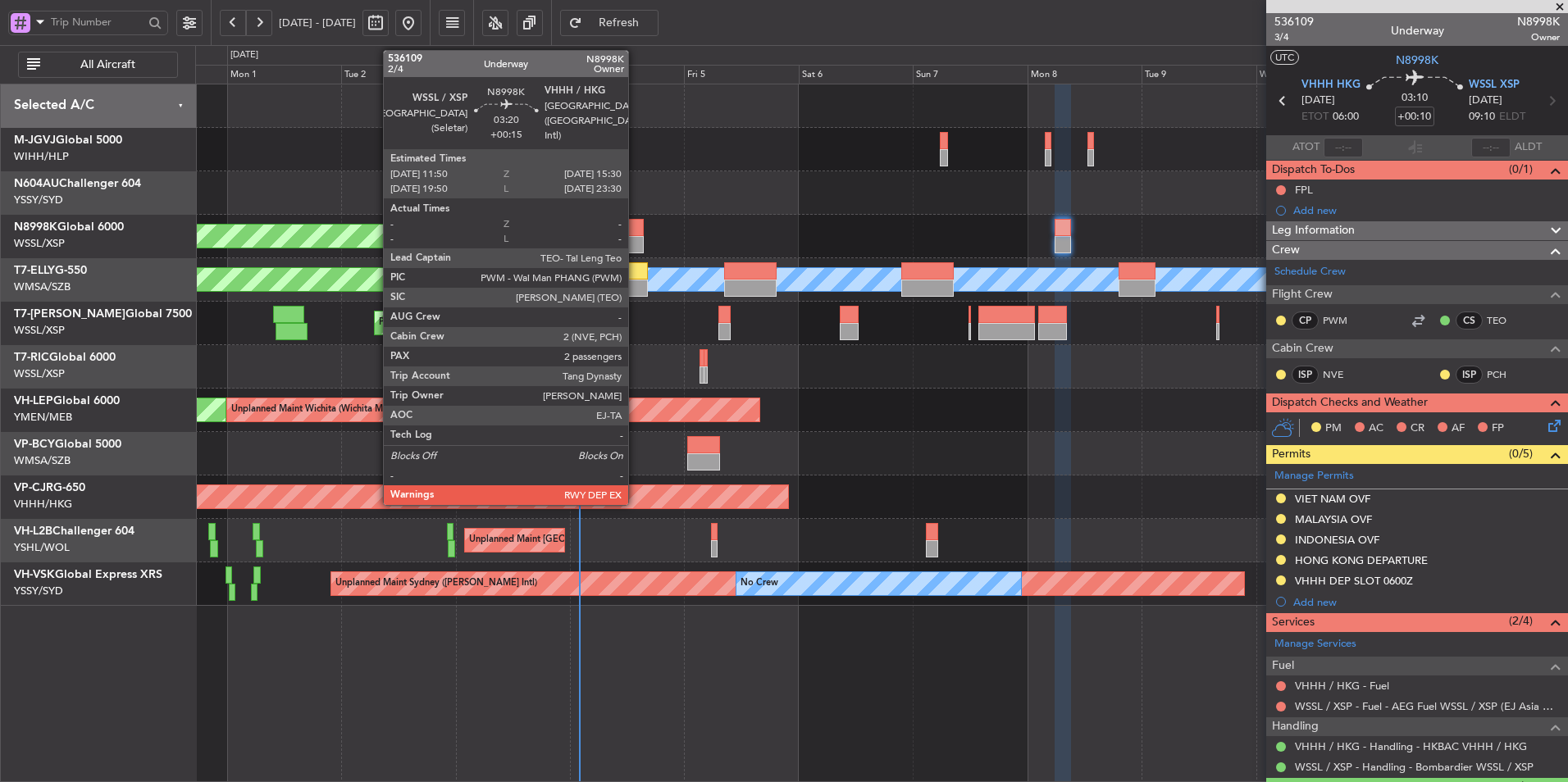
click at [636, 233] on div at bounding box center [634, 227] width 18 height 17
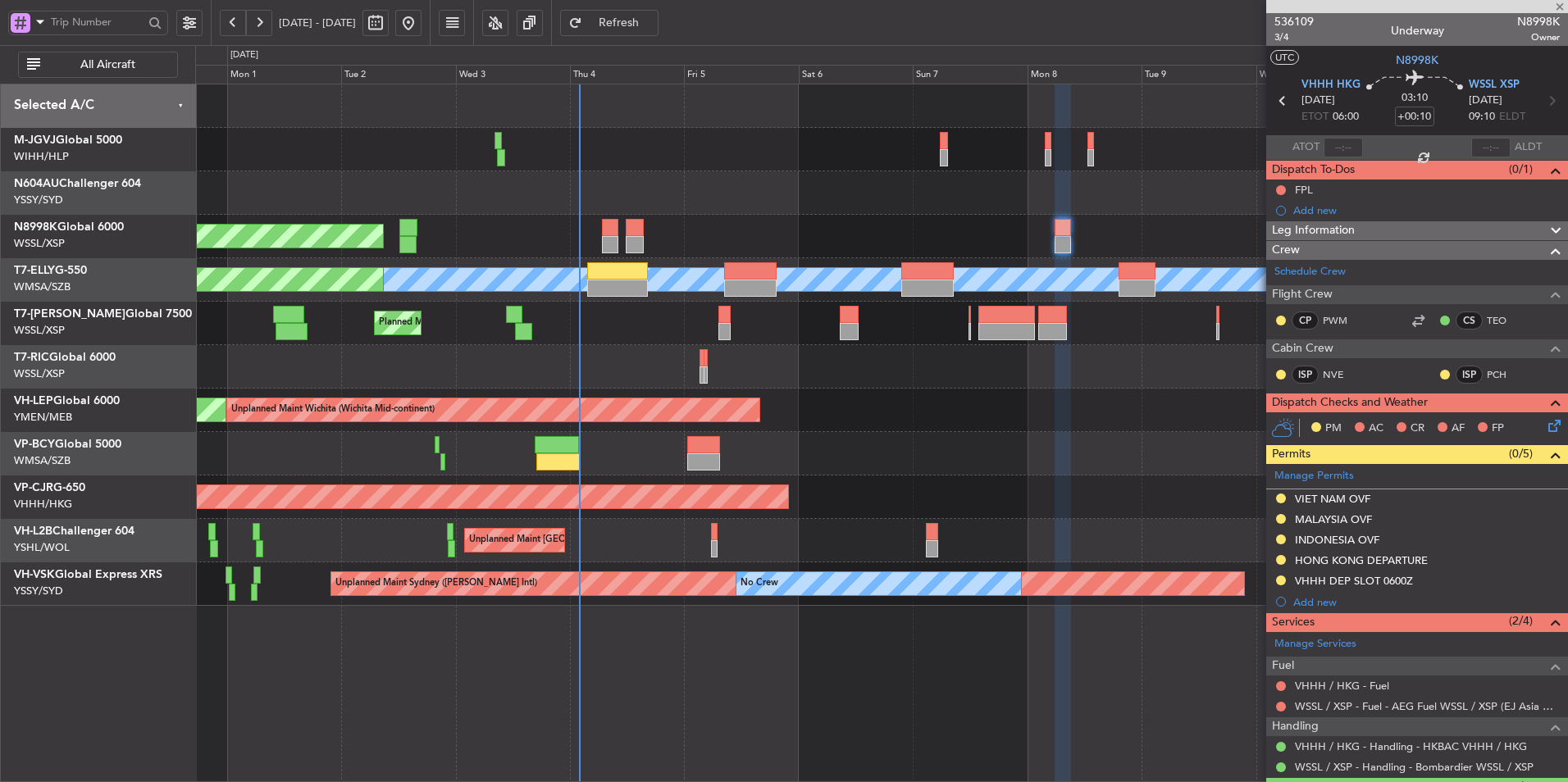
type input "+00:15"
type input "2"
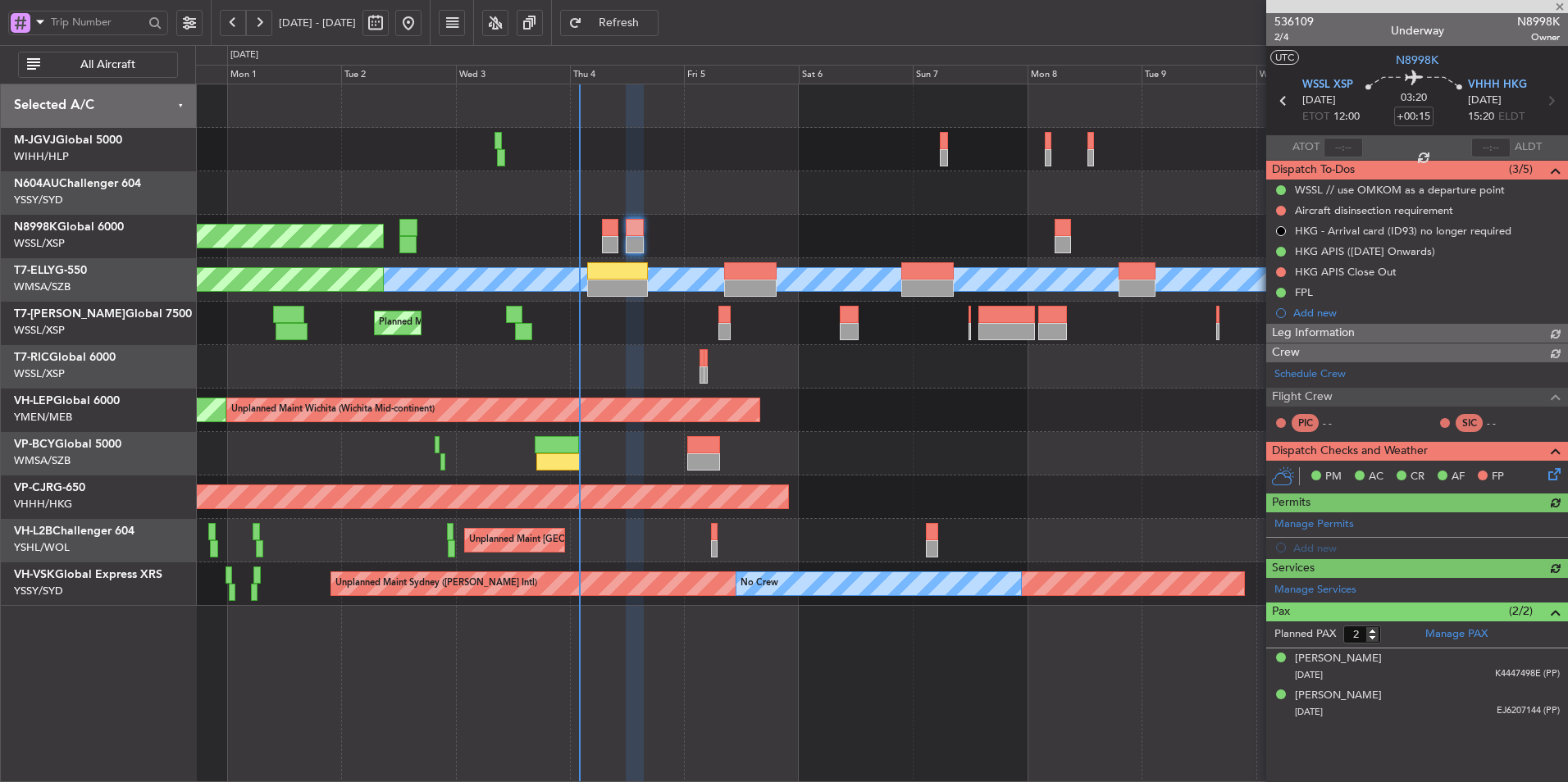
type input "Hafiz Sapuwan (HHAFI)"
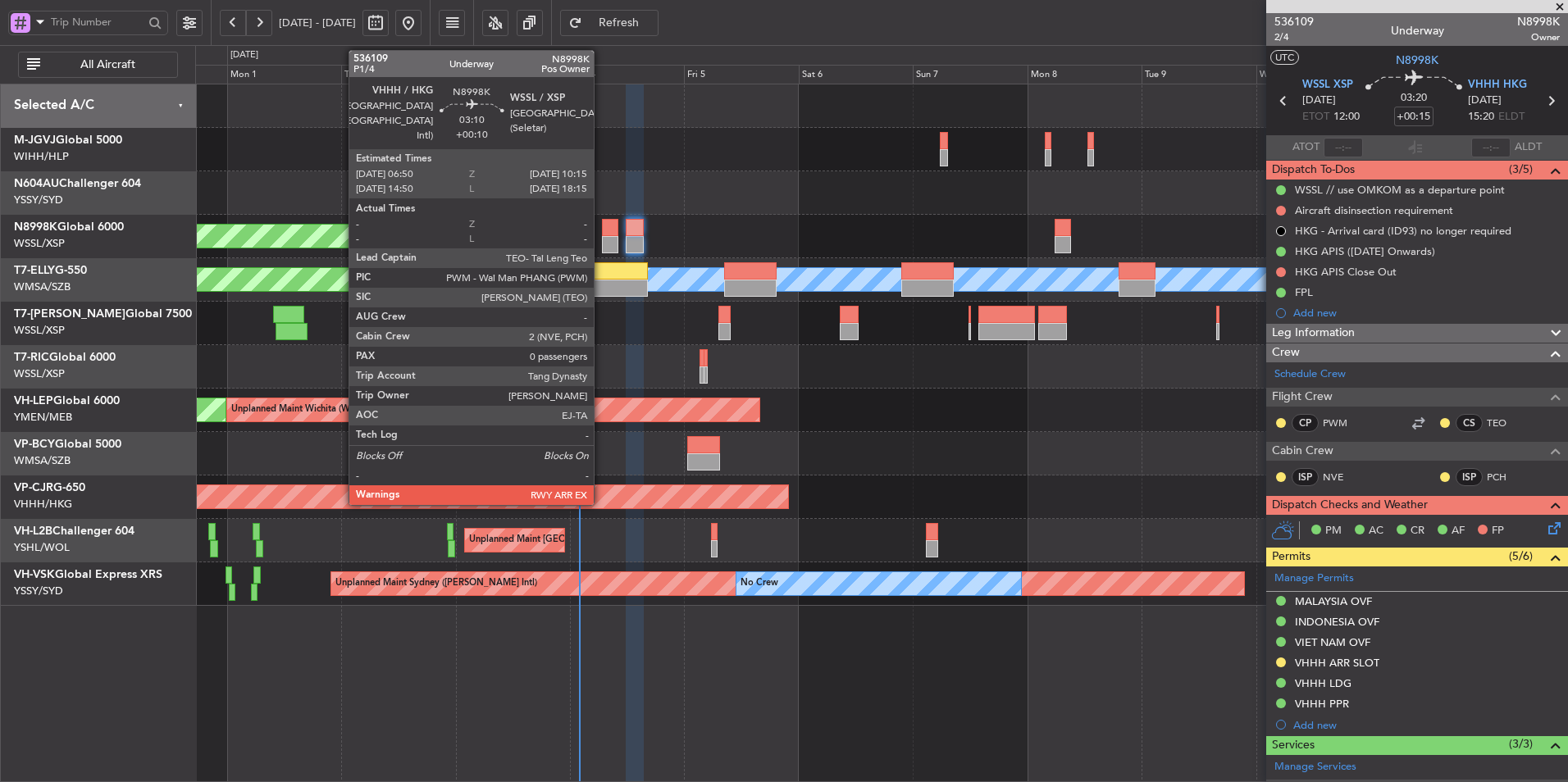
click at [602, 231] on div at bounding box center [610, 227] width 16 height 17
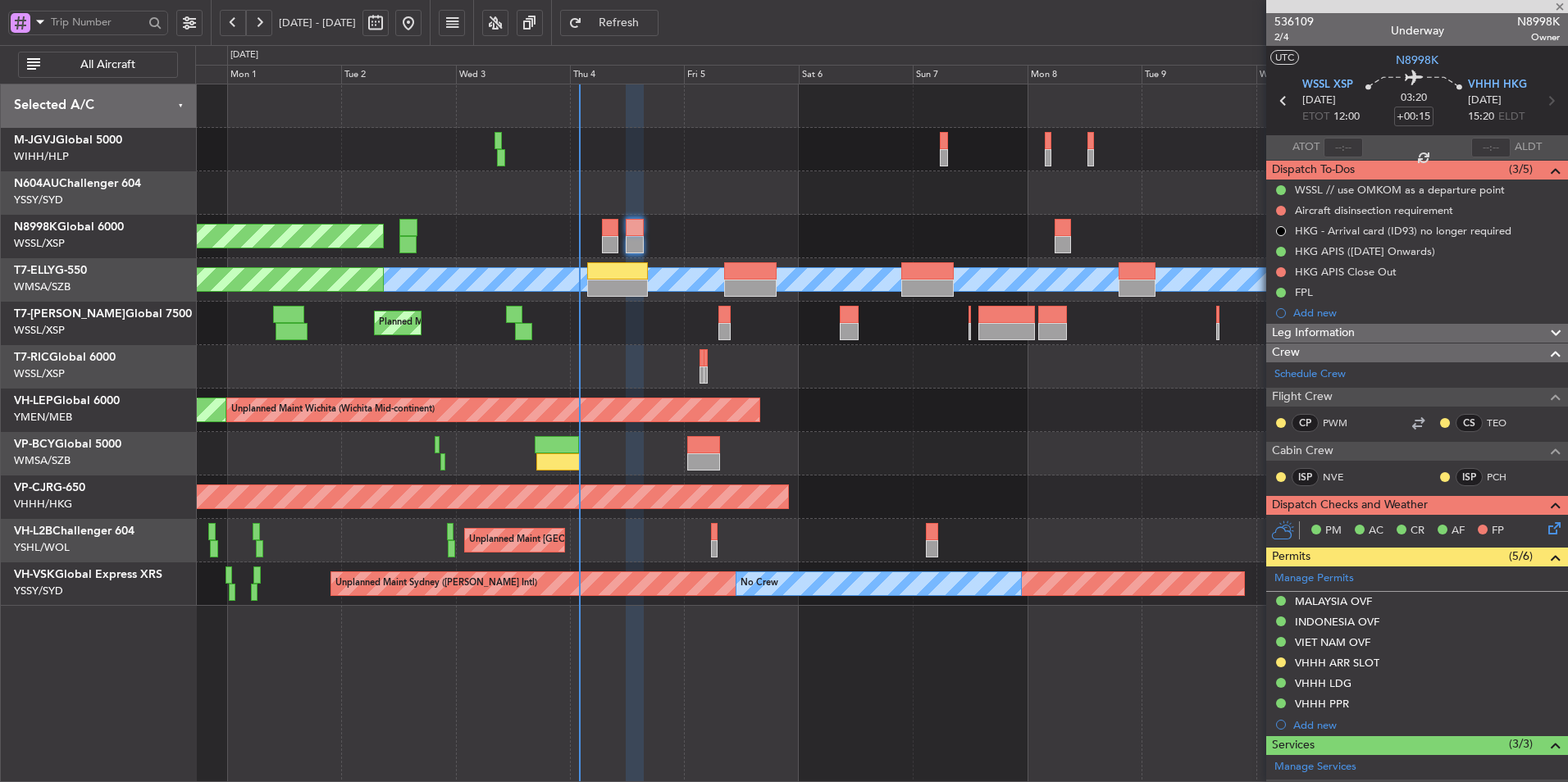
type input "+00:10"
type input "0"
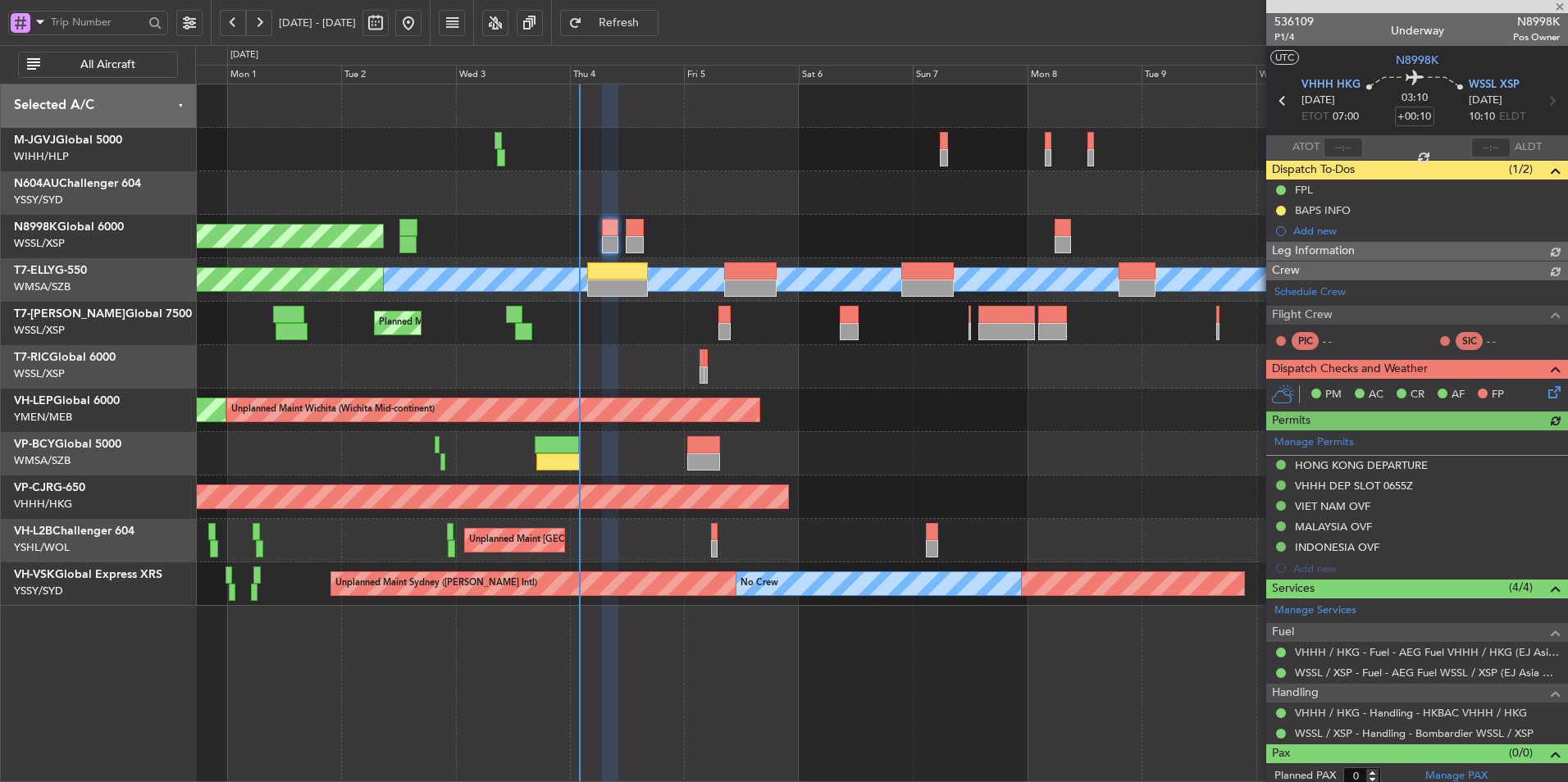
type input "Hafiz Sapuwan (HHAFI)"
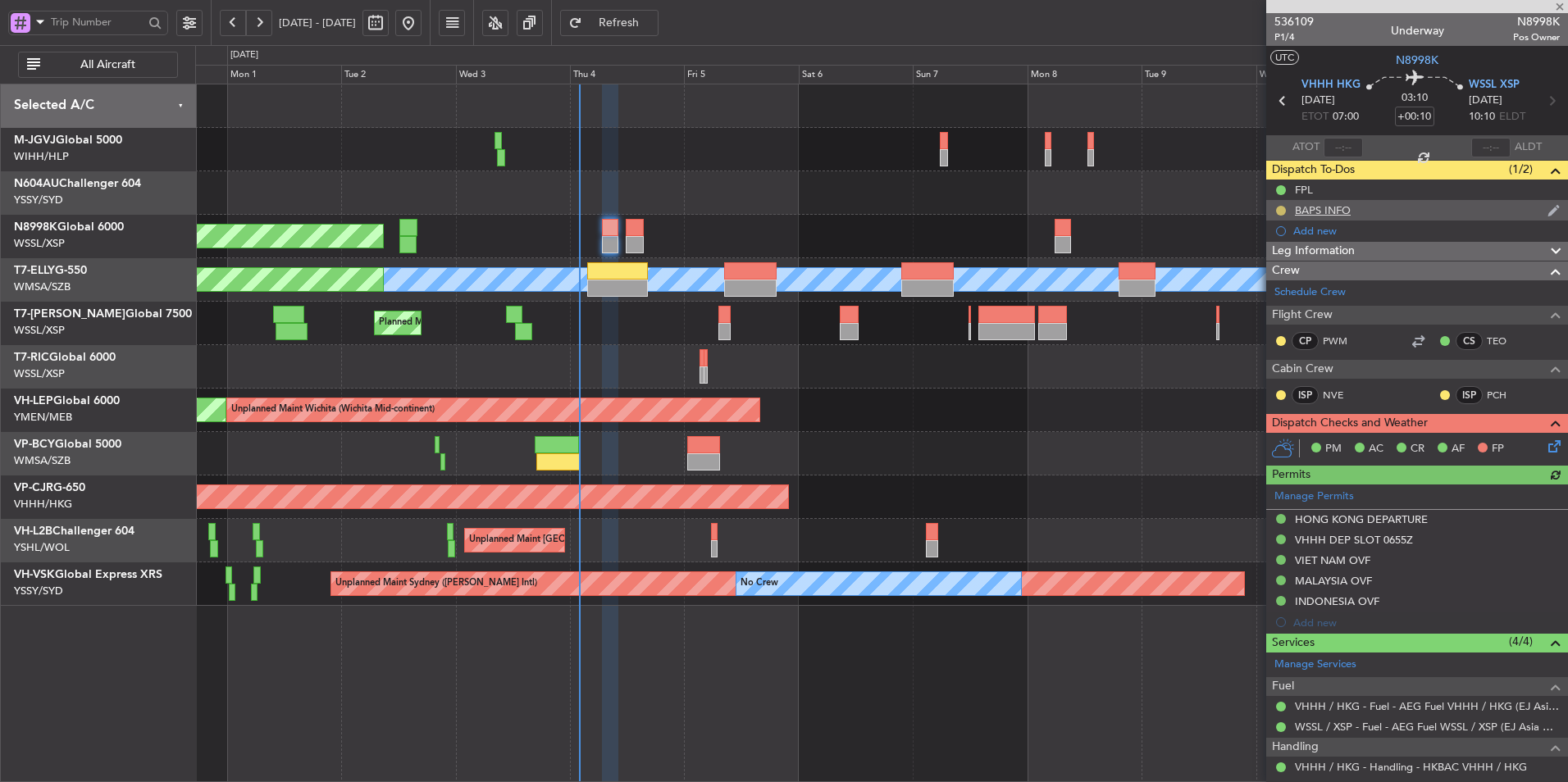
click at [1282, 208] on button at bounding box center [1280, 210] width 10 height 10
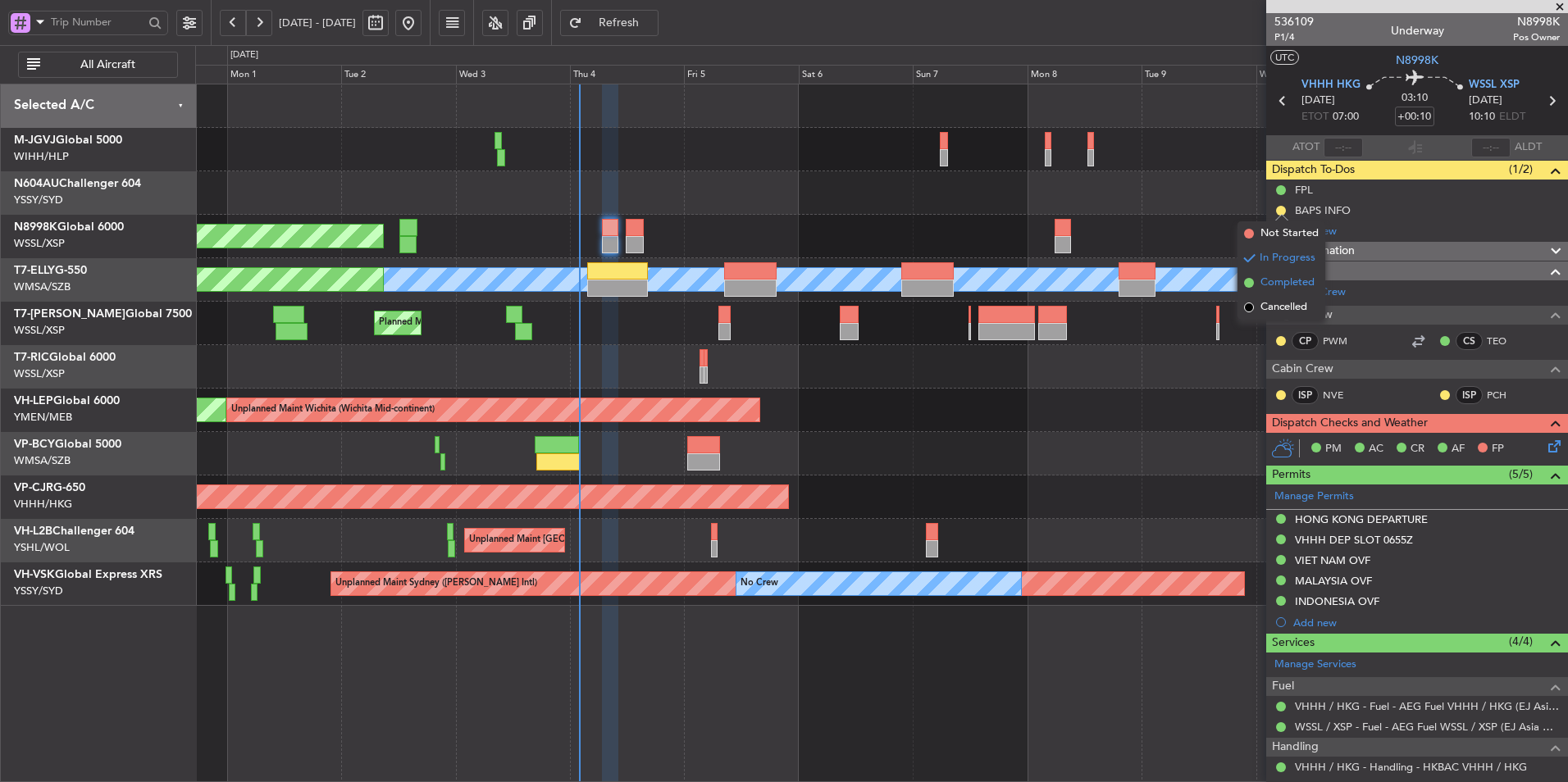
click at [1275, 282] on span "Completed" at bounding box center [1287, 283] width 54 height 16
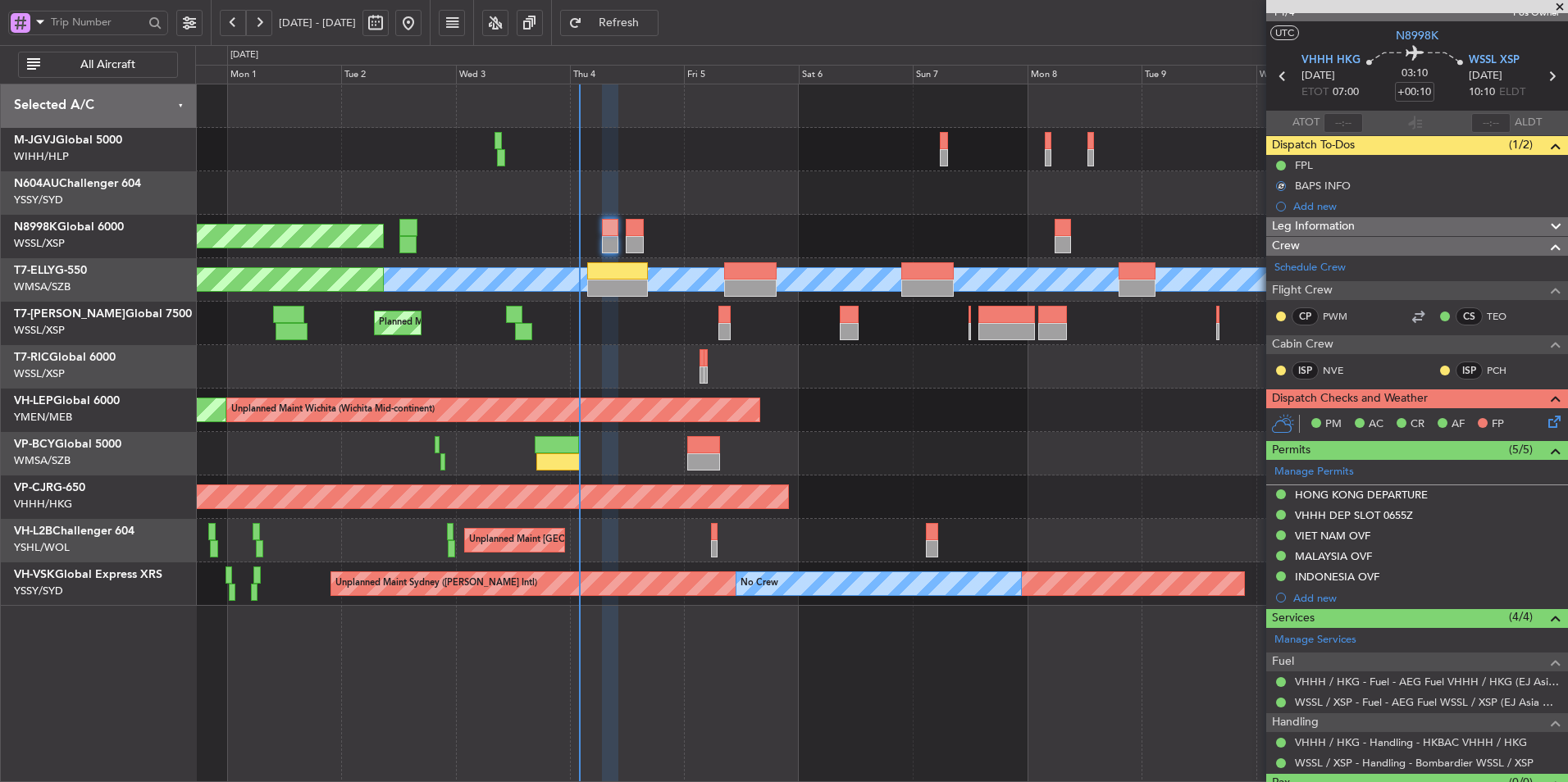
scroll to position [62, 0]
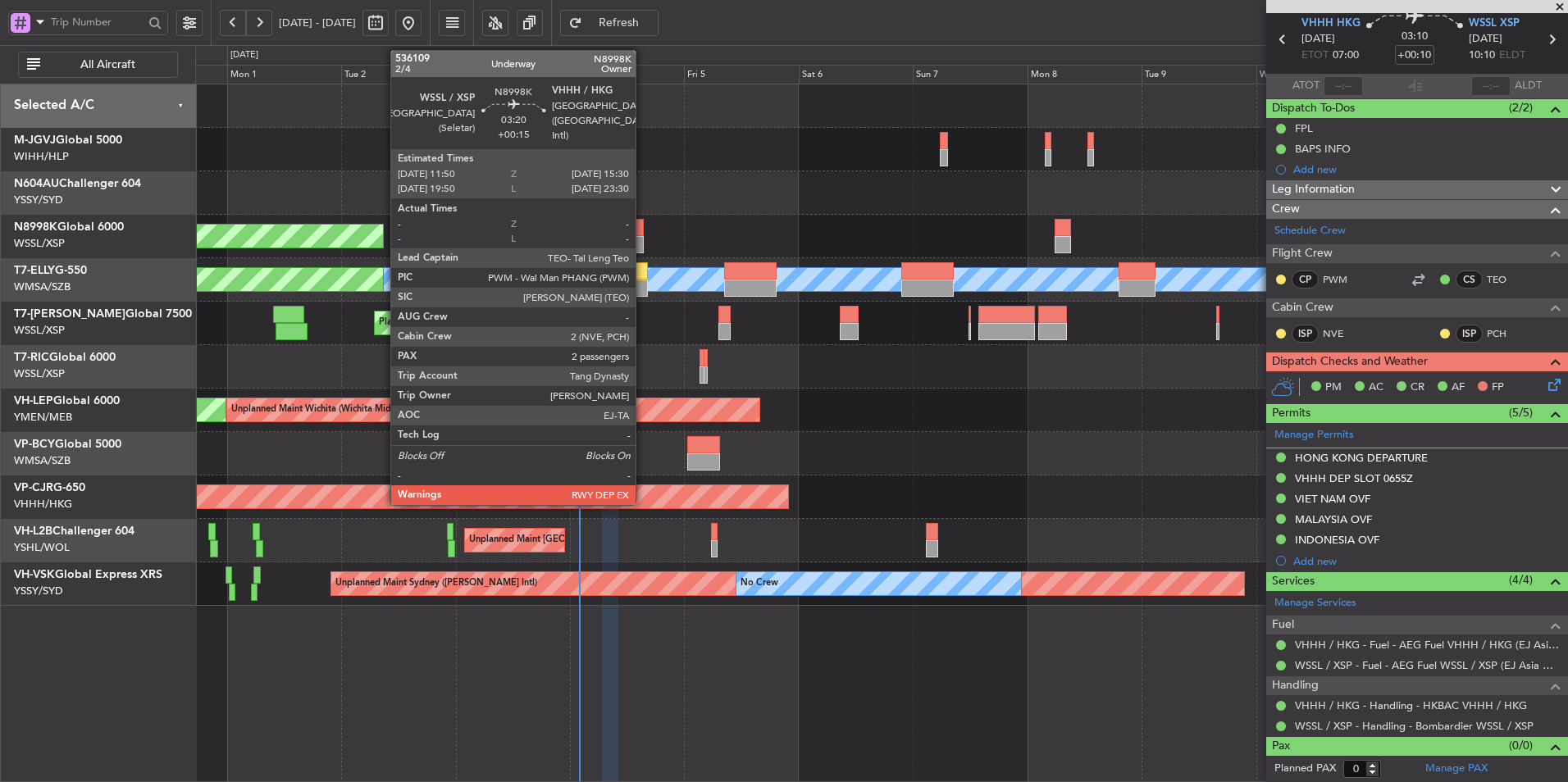
click at [636, 231] on div at bounding box center [634, 227] width 18 height 17
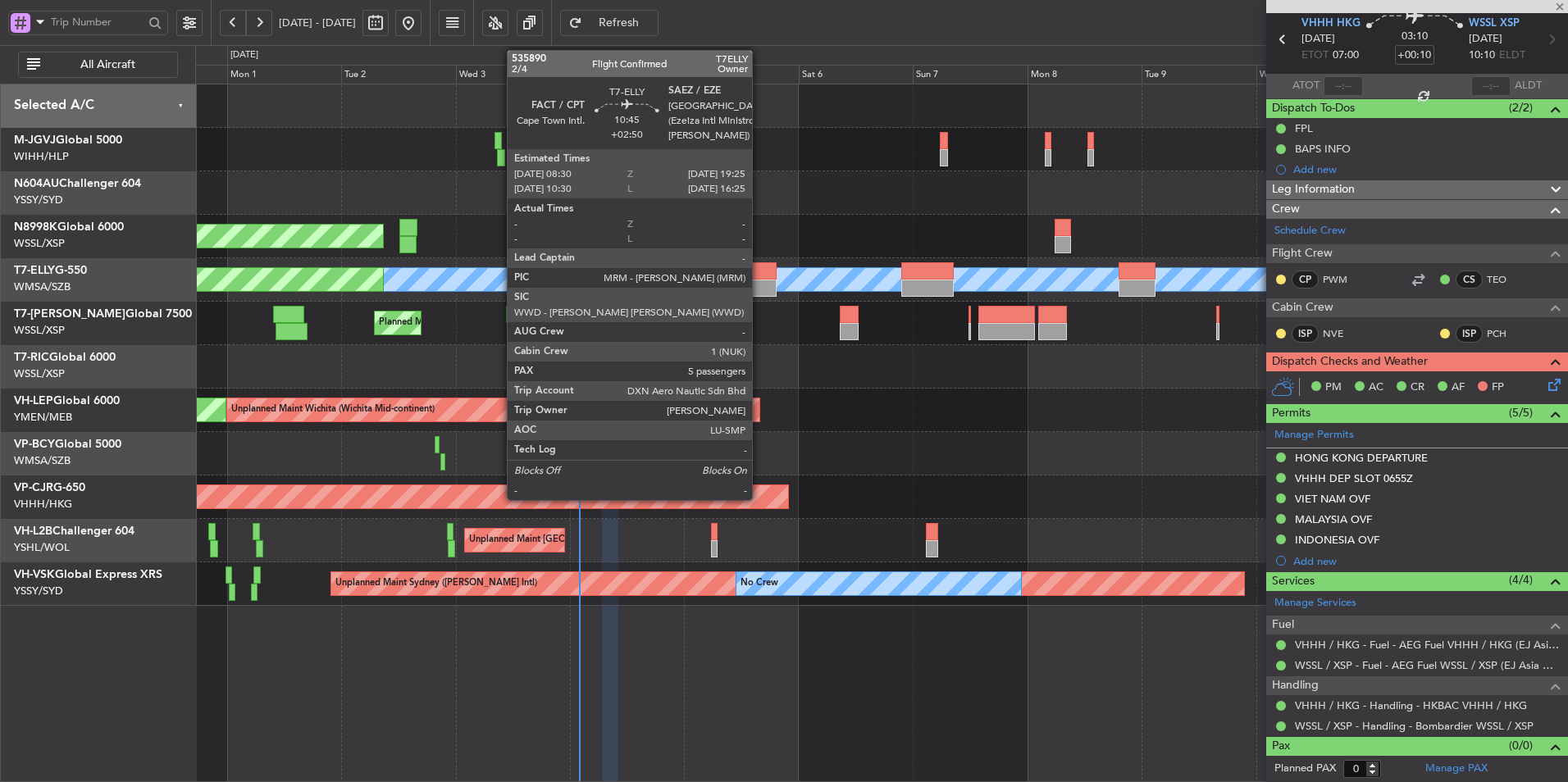
type input "+00:15"
type input "2"
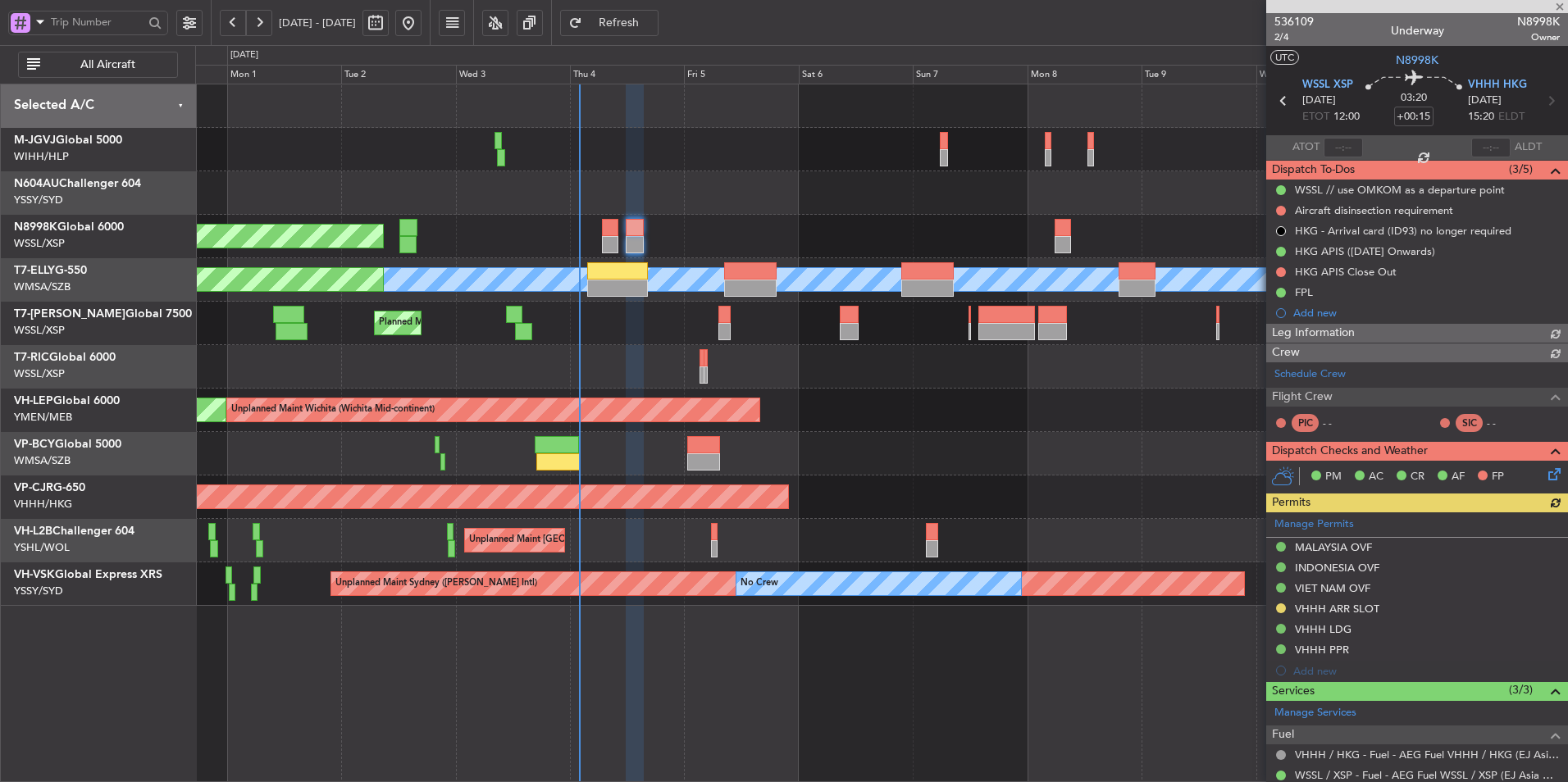
type input "Hafiz Sapuwan (HHAFI)"
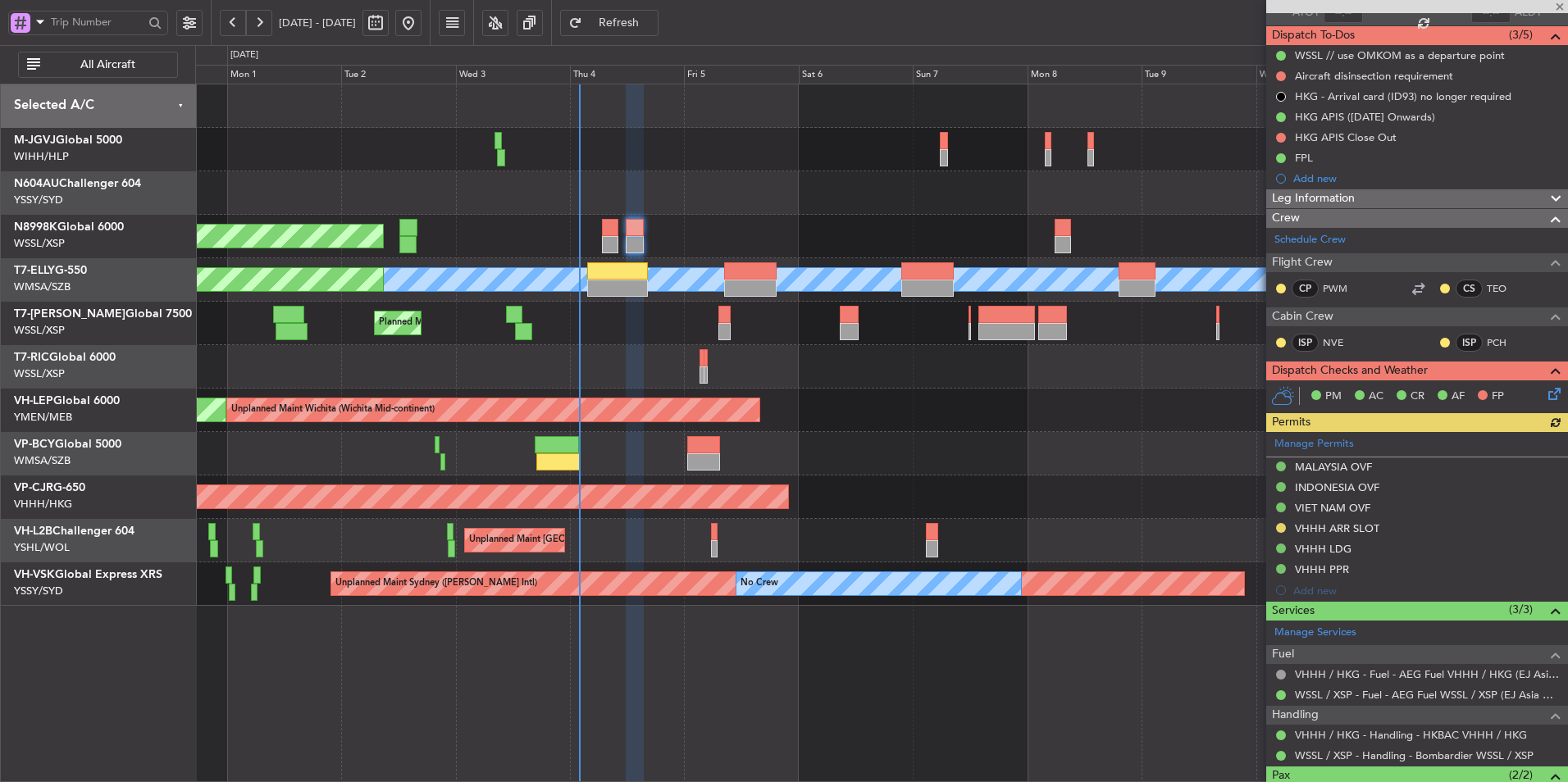
scroll to position [238, 0]
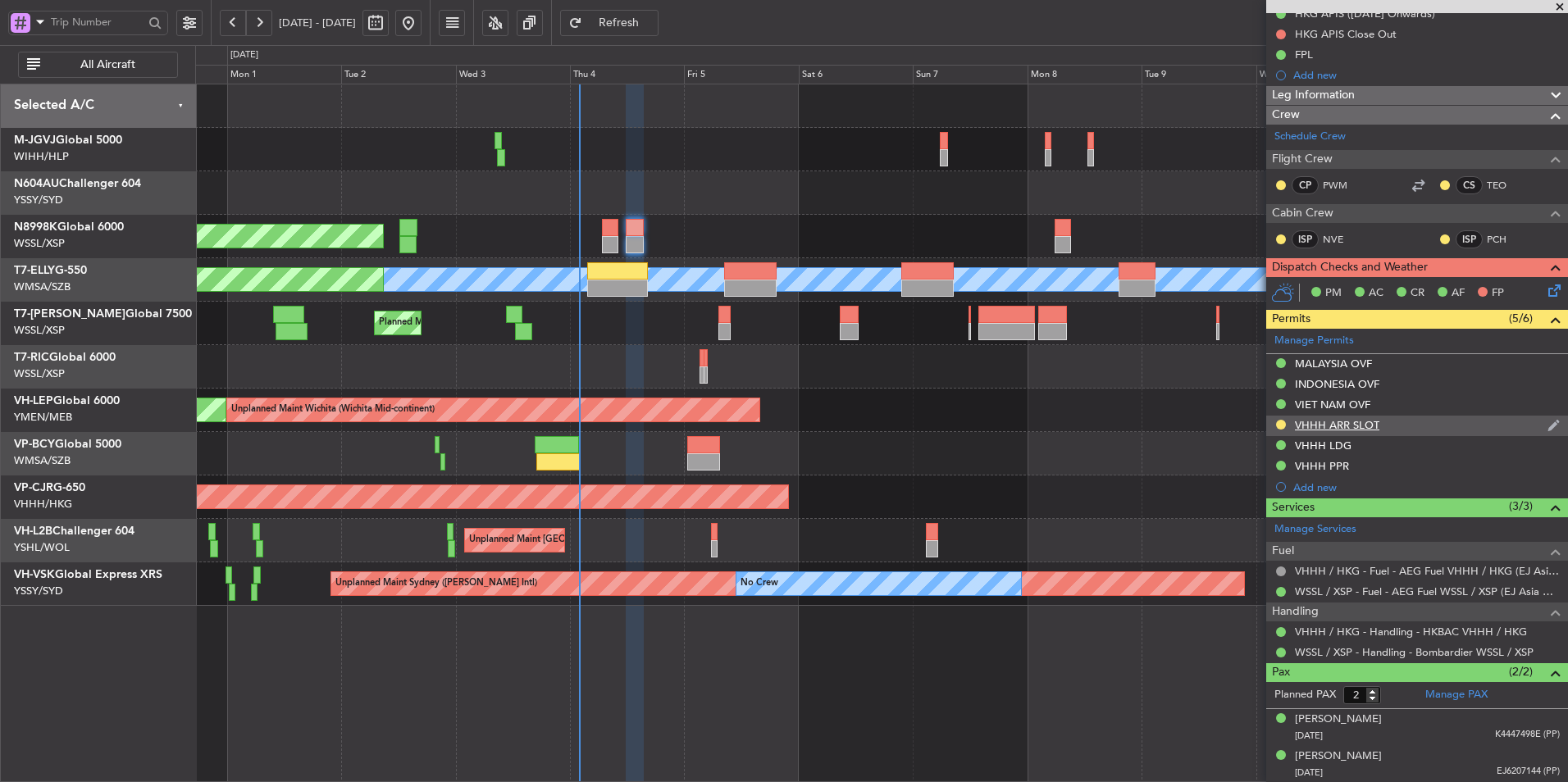
click at [1359, 427] on div "VHHH ARR SLOT" at bounding box center [1336, 425] width 84 height 14
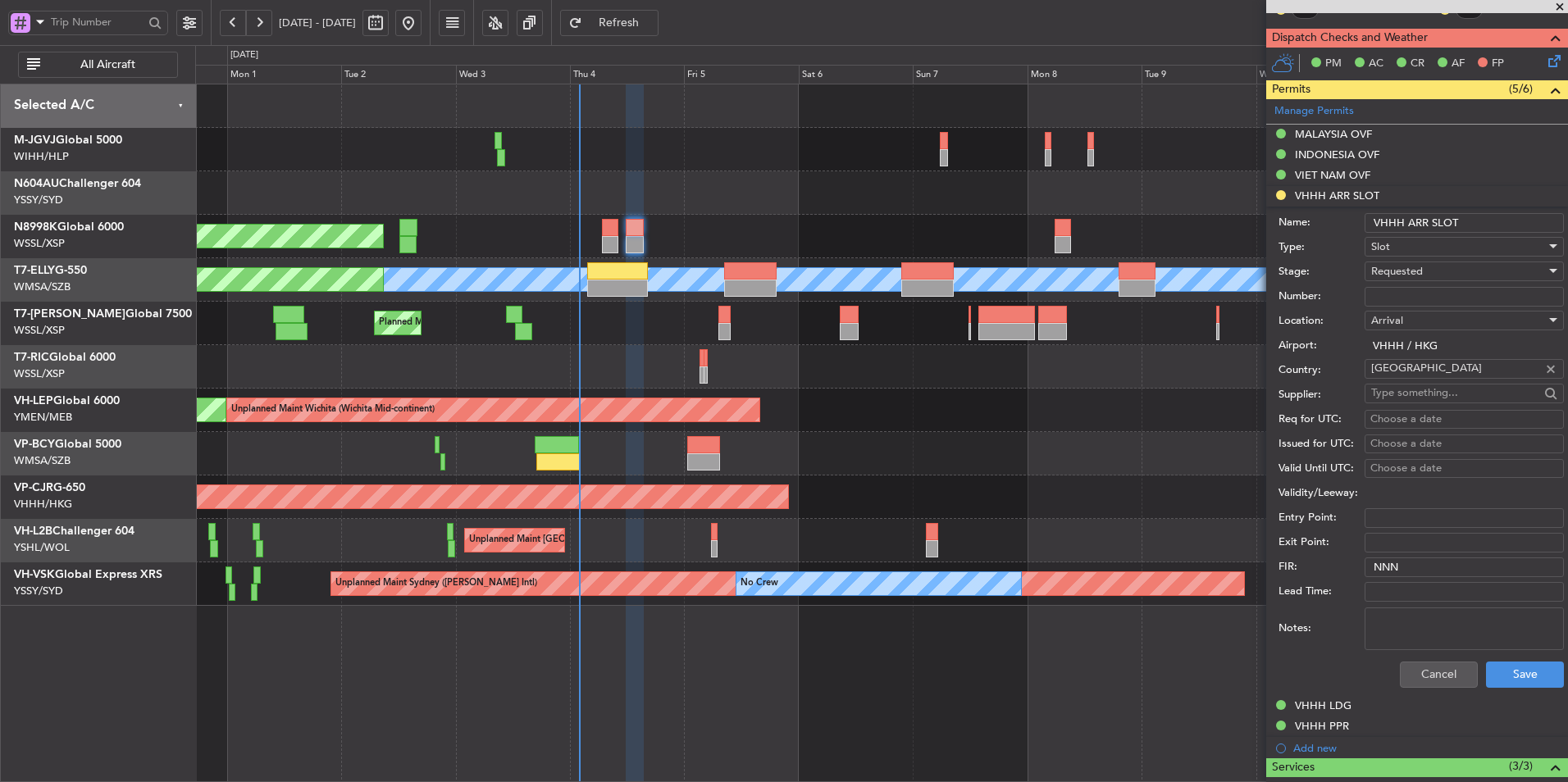
scroll to position [565, 0]
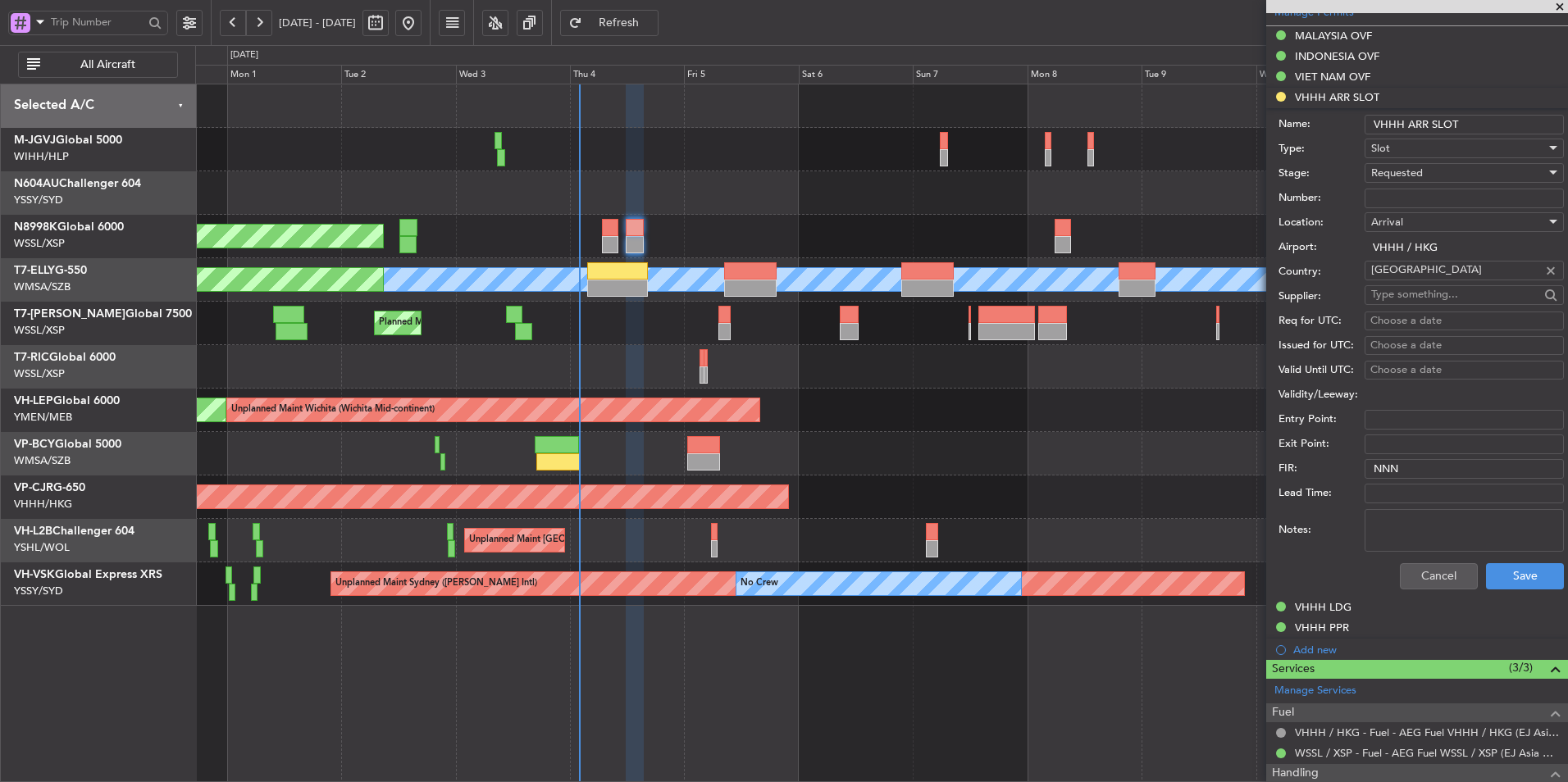
click at [1432, 530] on textarea "Notes:" at bounding box center [1464, 530] width 199 height 42
paste textarea "KN8998K 04SEP 014GLEX WSSL1505 D / RE.N8998K IDA.VHHHAGN9773000/"
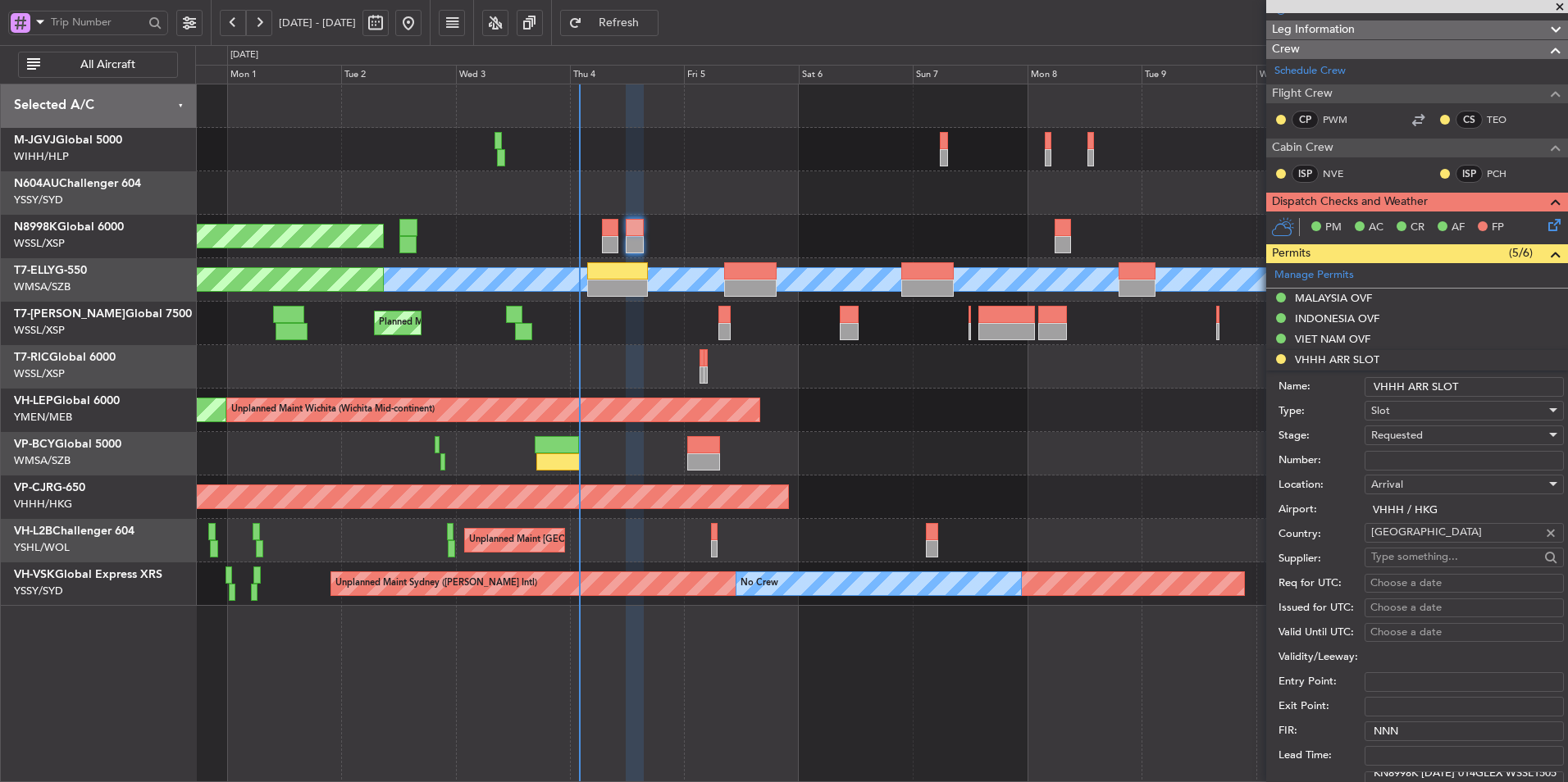
scroll to position [328, 0]
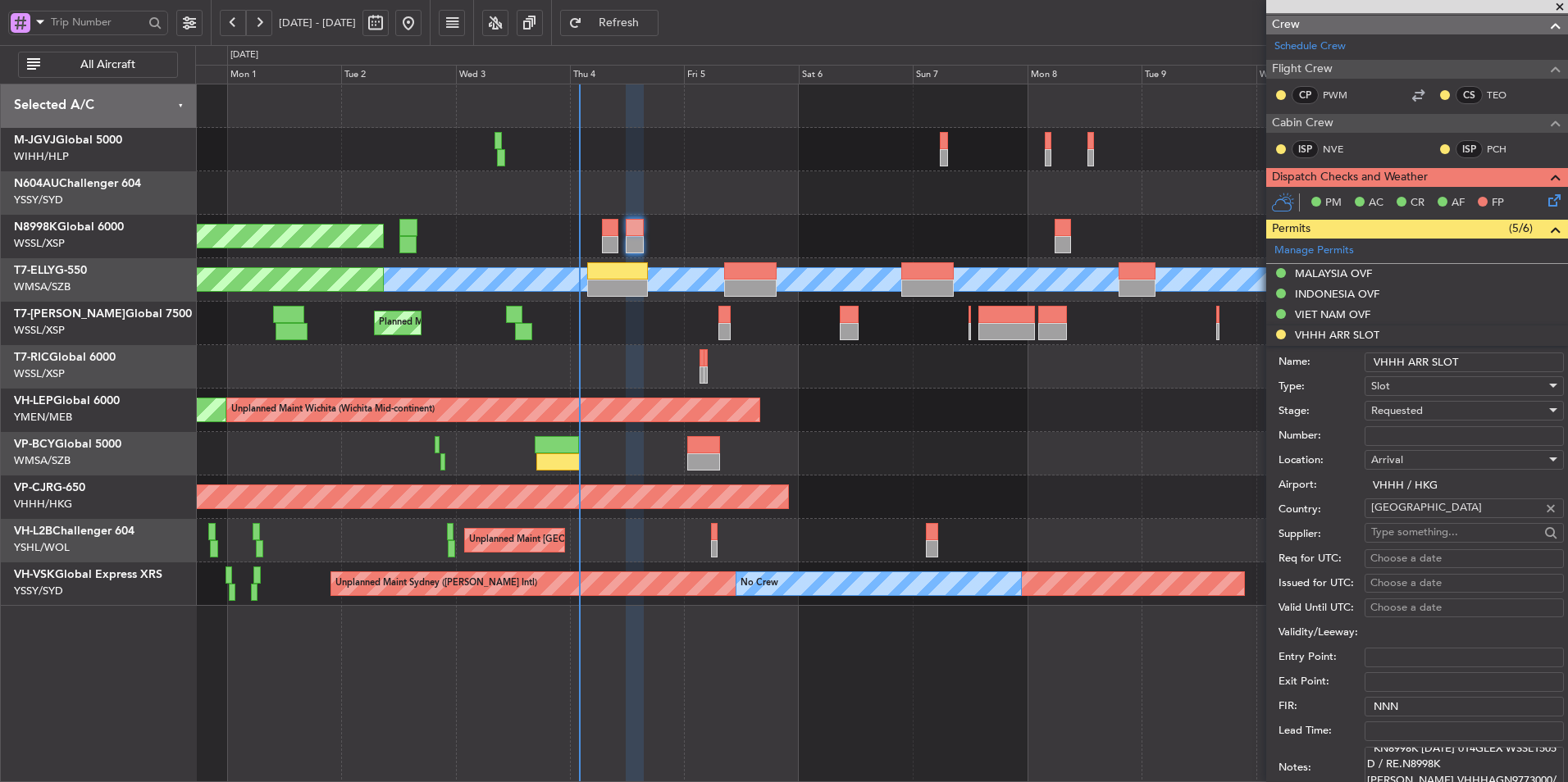
type textarea "KN8998K 04SEP 014GLEX WSSL1505 D / RE.N8998K IDA.VHHHAGN9773000/"
click at [1410, 556] on div "Choose a date" at bounding box center [1464, 558] width 188 height 16
select select "9"
select select "2025"
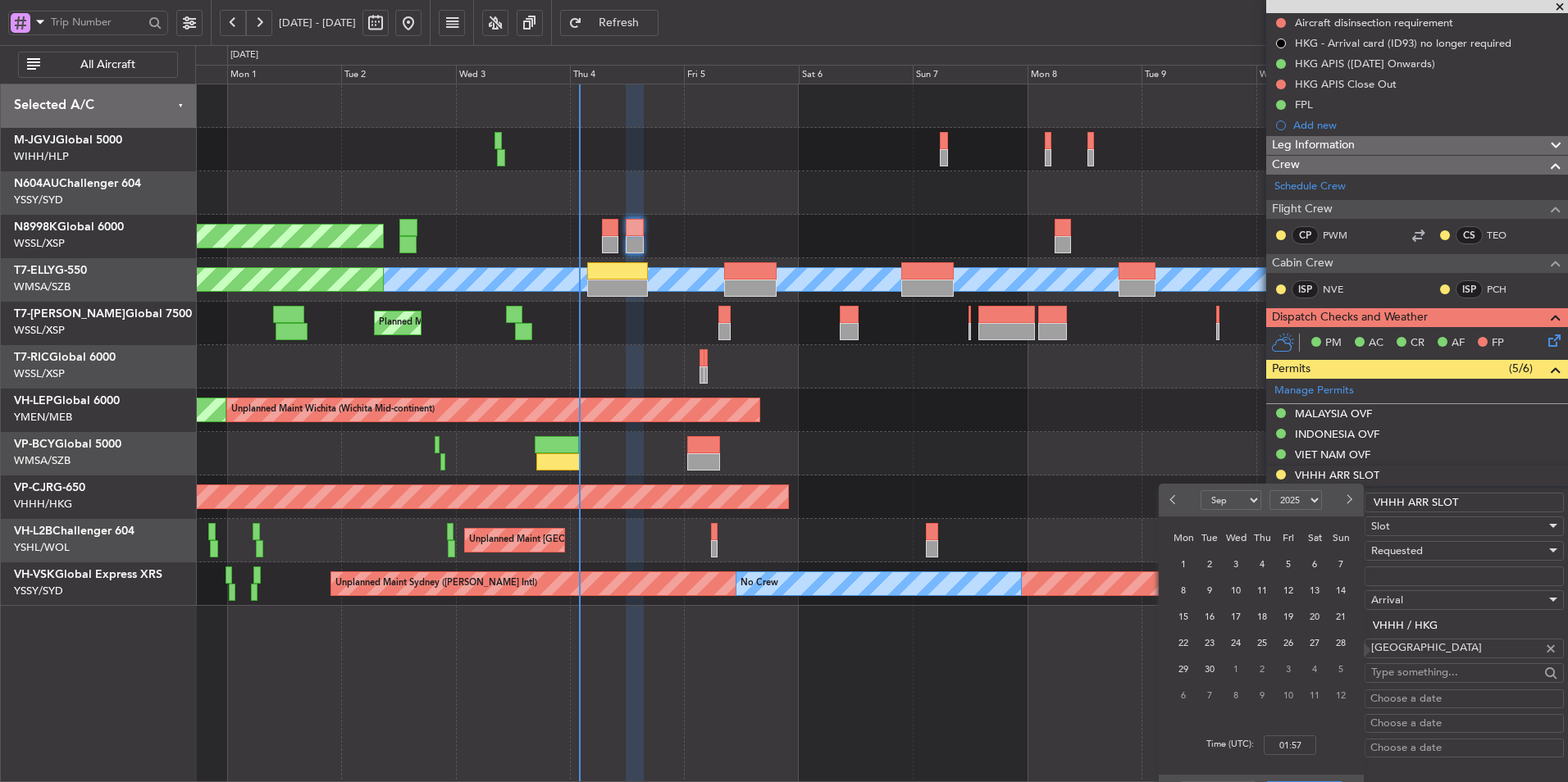
scroll to position [410, 0]
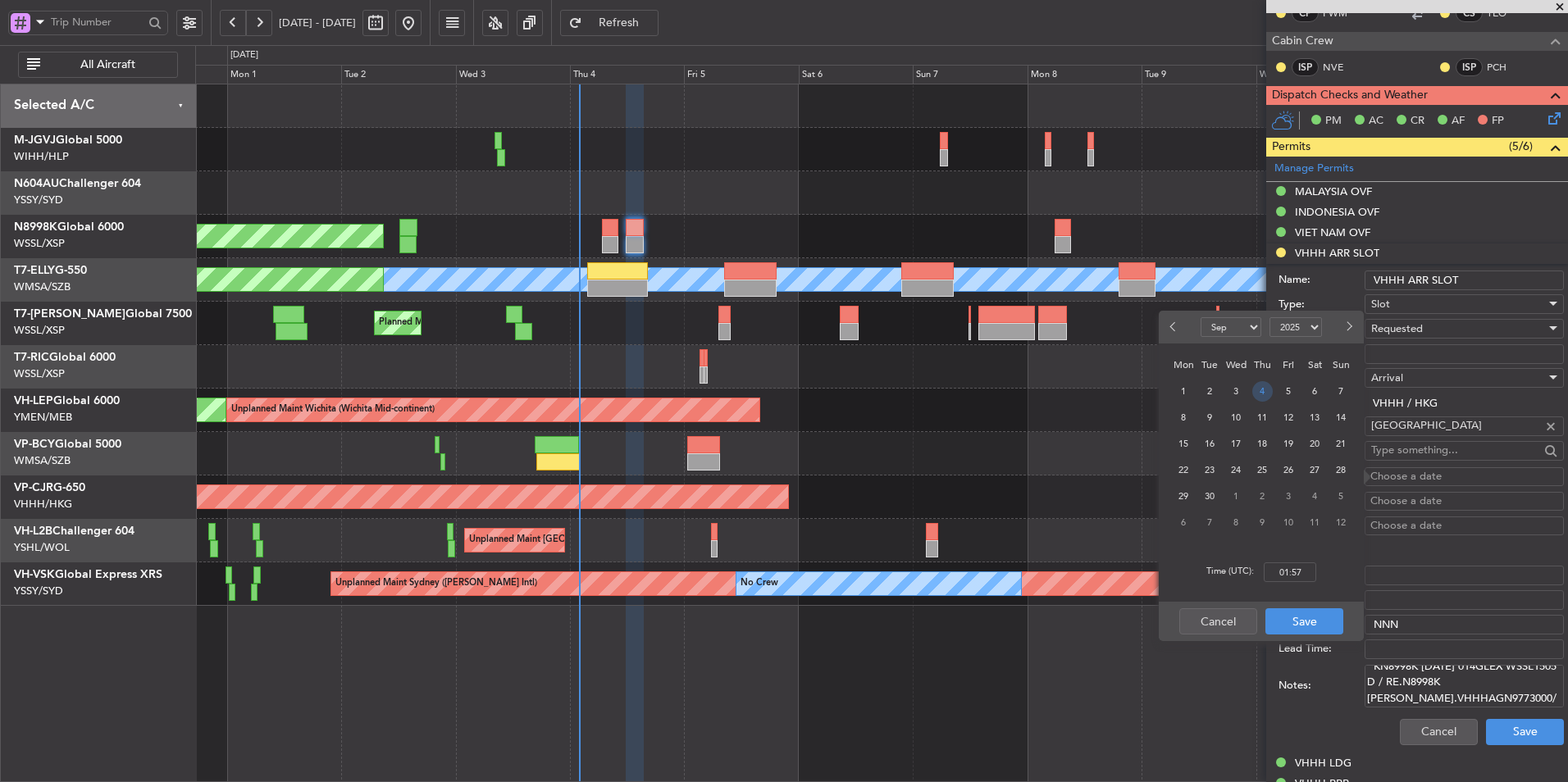
click at [1259, 394] on span "4" at bounding box center [1263, 392] width 21 height 21
click at [1311, 565] on input "00:00" at bounding box center [1290, 572] width 53 height 20
type input "15:05"
click at [1302, 610] on button "Save" at bounding box center [1304, 622] width 78 height 26
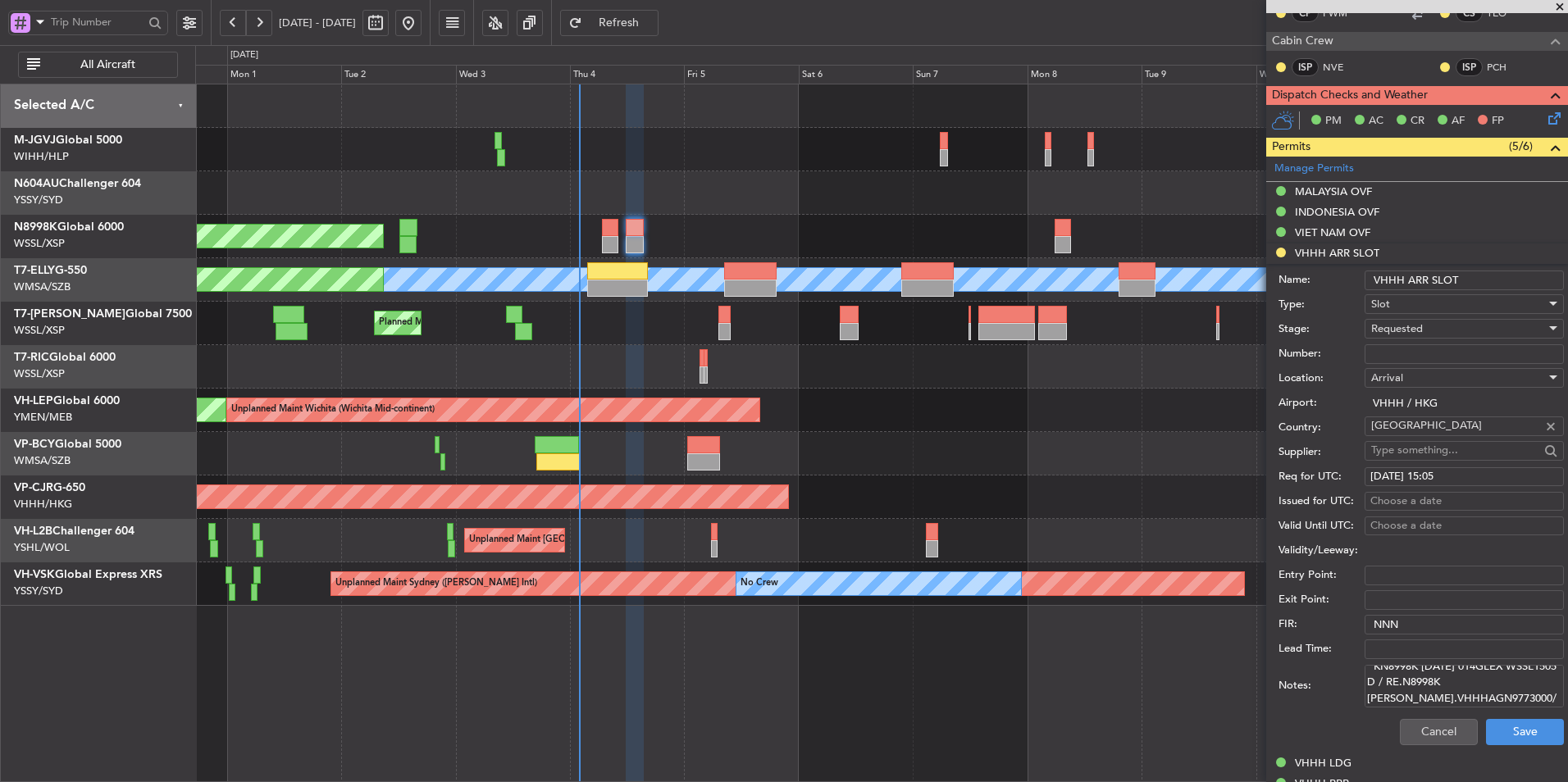
click at [1387, 503] on div "Choose a date" at bounding box center [1464, 501] width 188 height 16
select select "9"
select select "2025"
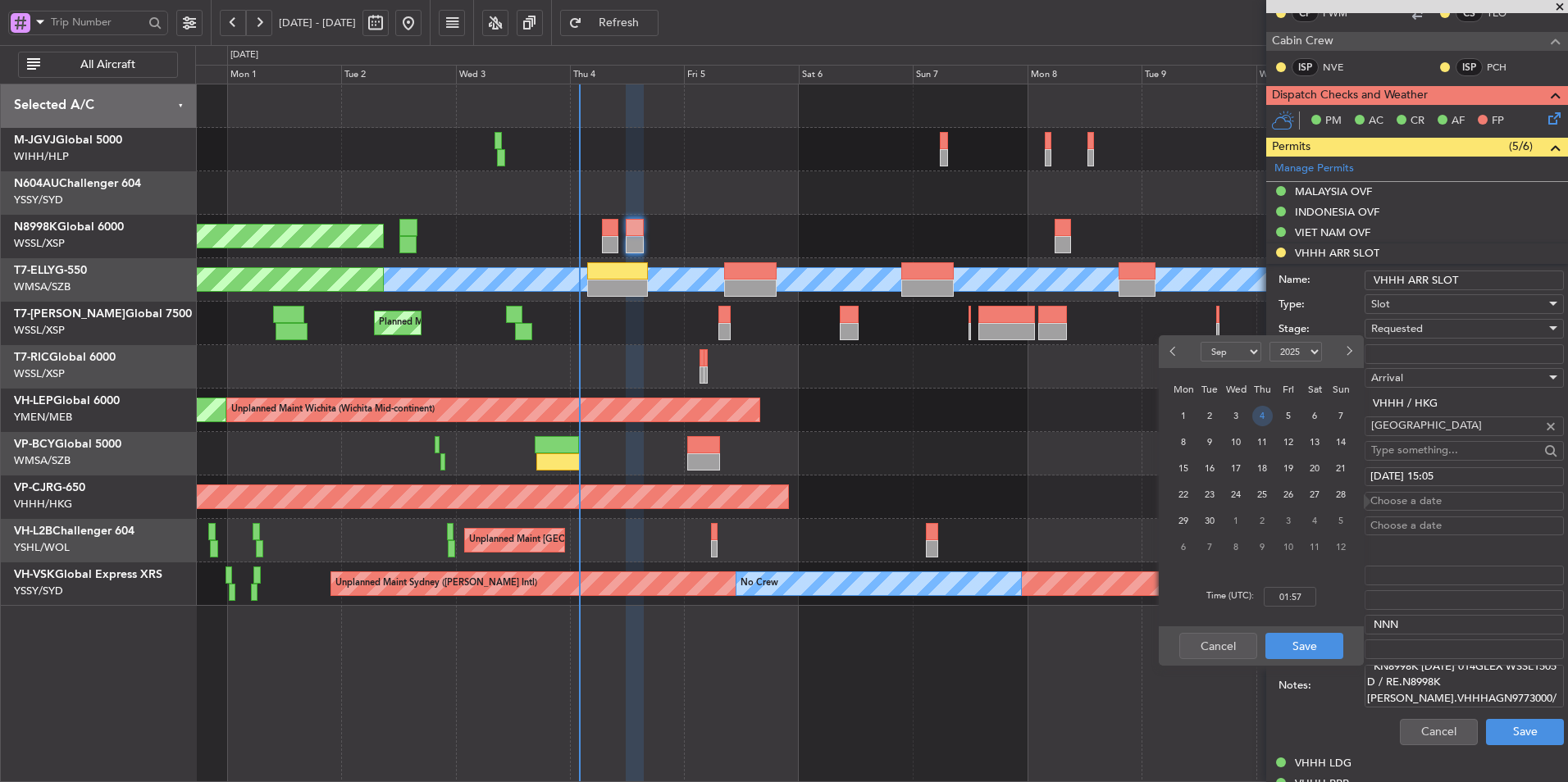
click at [1256, 414] on span "4" at bounding box center [1263, 416] width 21 height 21
click at [1303, 596] on input "00:00" at bounding box center [1290, 596] width 53 height 20
type input "15:05"
click at [1303, 635] on button "Save" at bounding box center [1304, 646] width 78 height 26
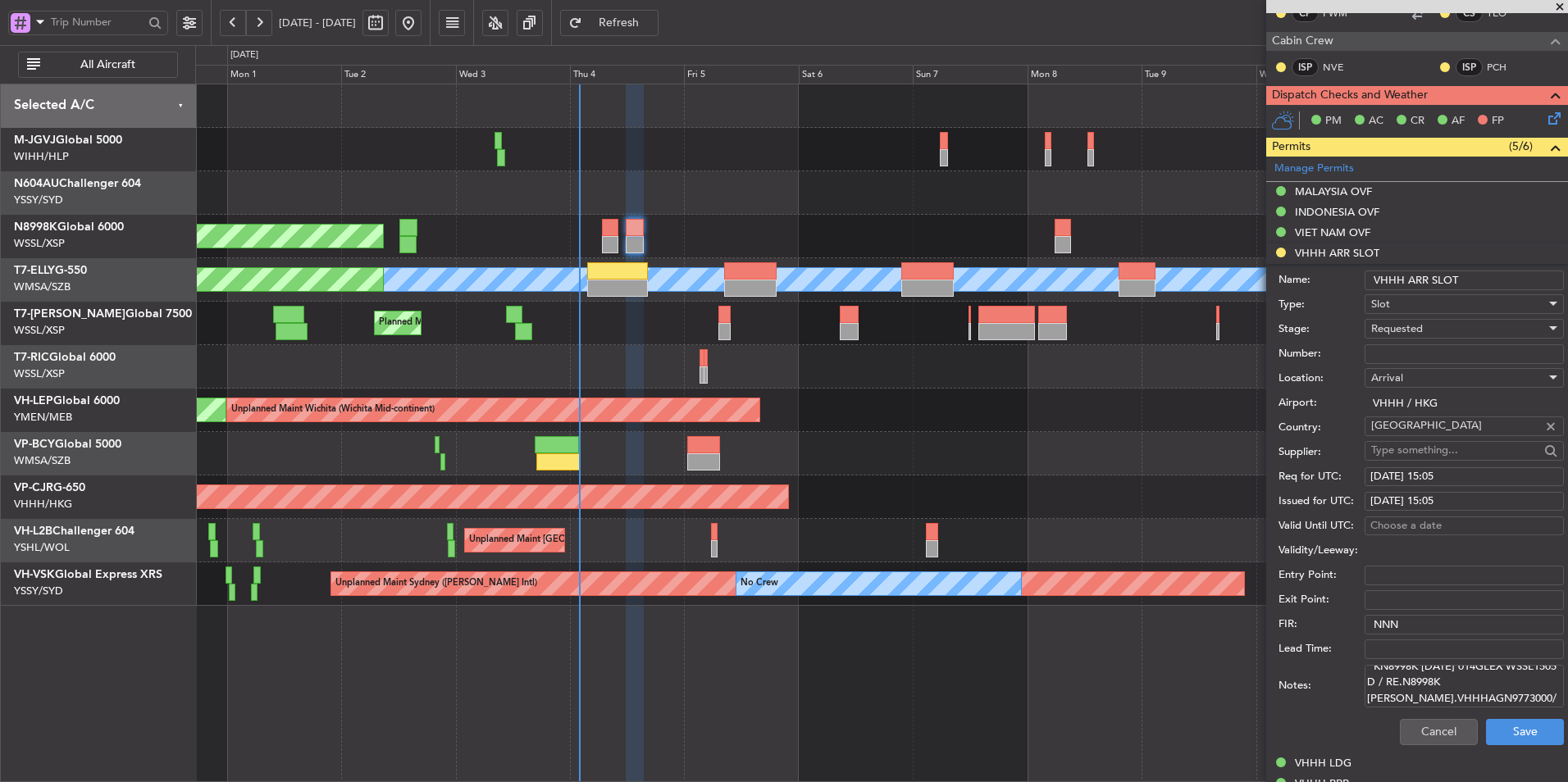
click at [1421, 337] on div "Requested" at bounding box center [1458, 329] width 174 height 24
click at [1413, 444] on span "Received OK" at bounding box center [1458, 453] width 173 height 24
click at [1509, 740] on button "Save" at bounding box center [1525, 732] width 78 height 26
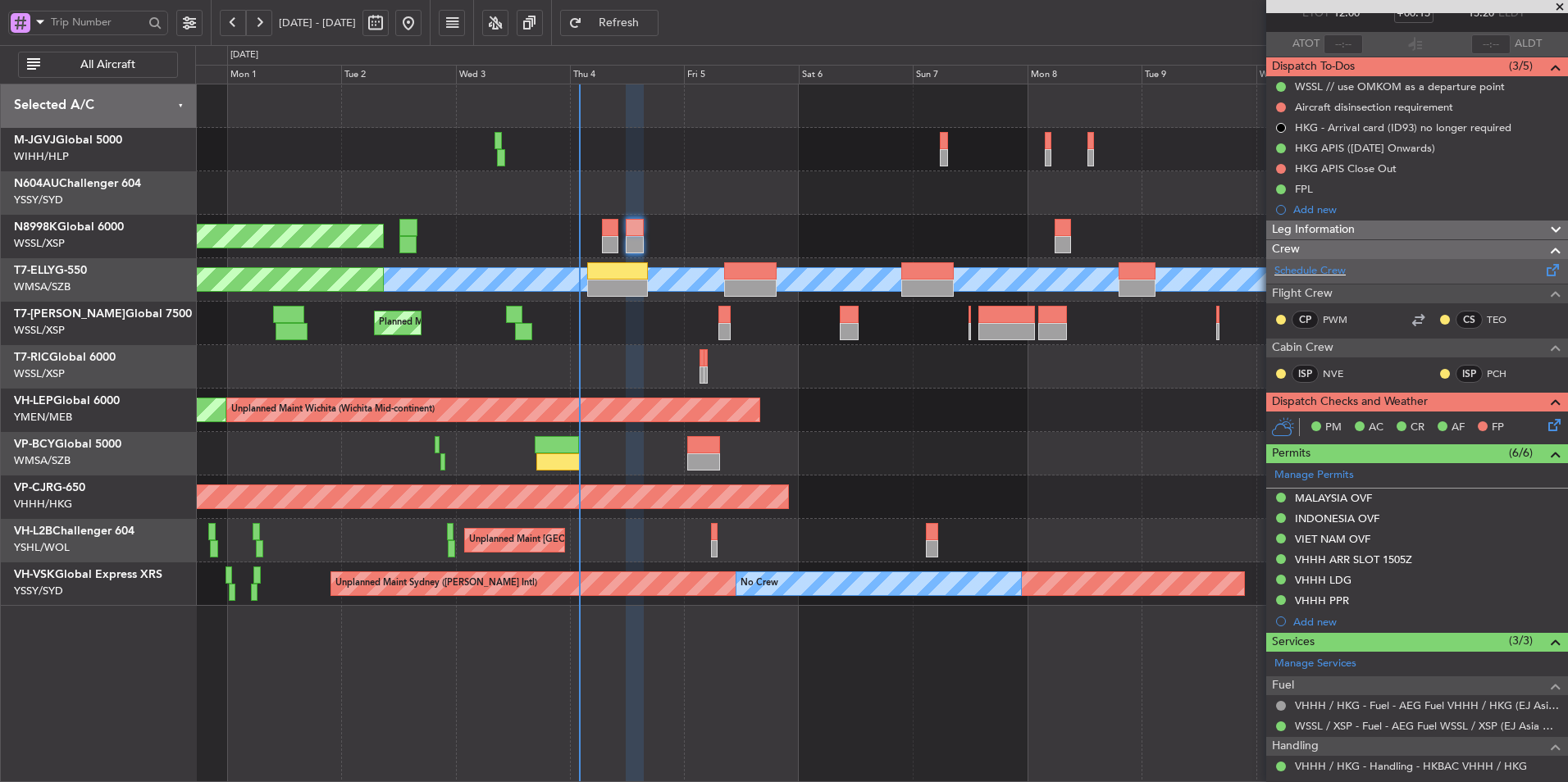
scroll to position [0, 0]
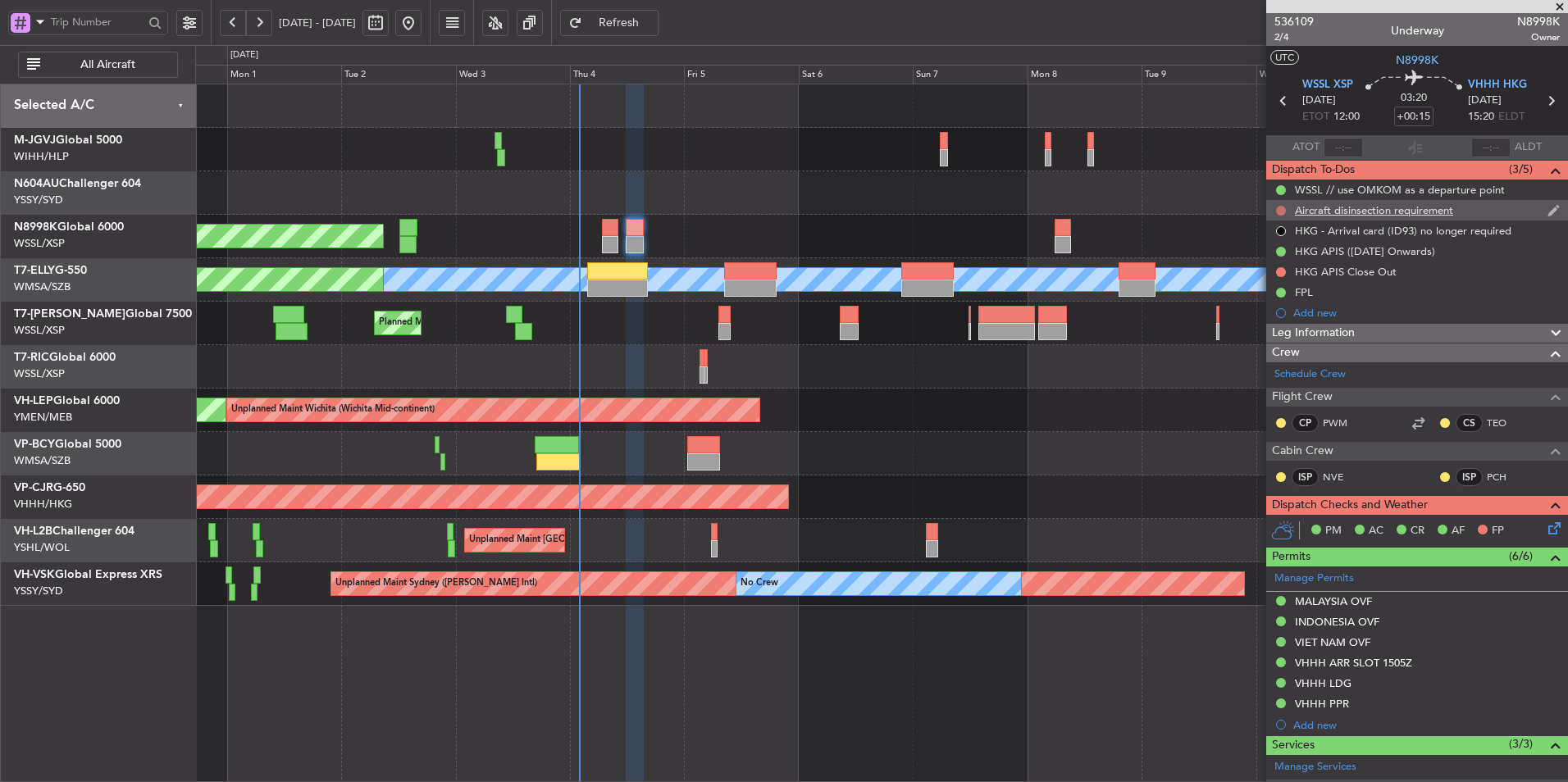
click at [1282, 209] on button at bounding box center [1280, 210] width 10 height 10
click at [1278, 282] on span "Completed" at bounding box center [1288, 283] width 54 height 16
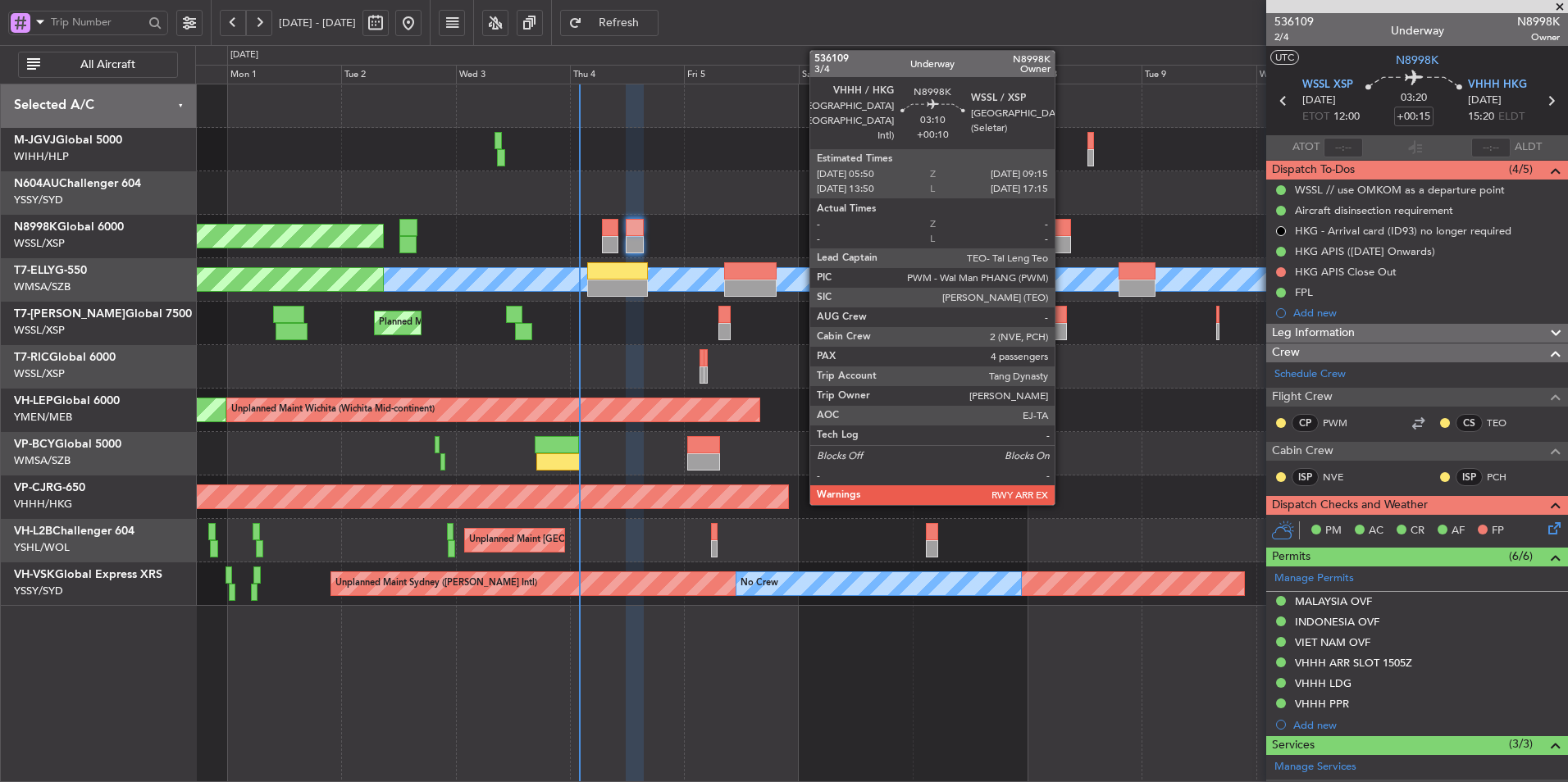
click at [1062, 235] on div at bounding box center [1062, 227] width 16 height 17
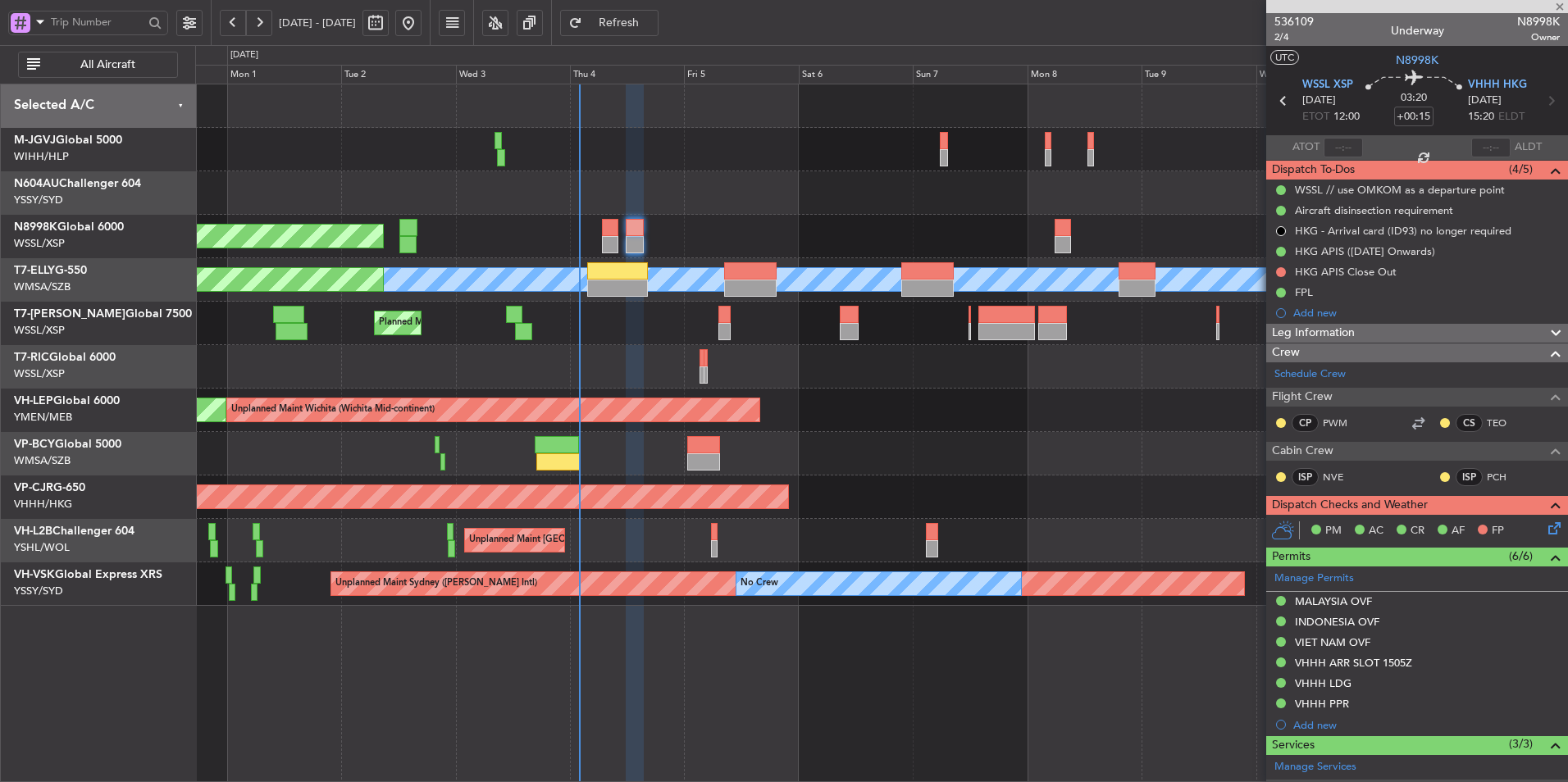
type input "+00:10"
type input "4"
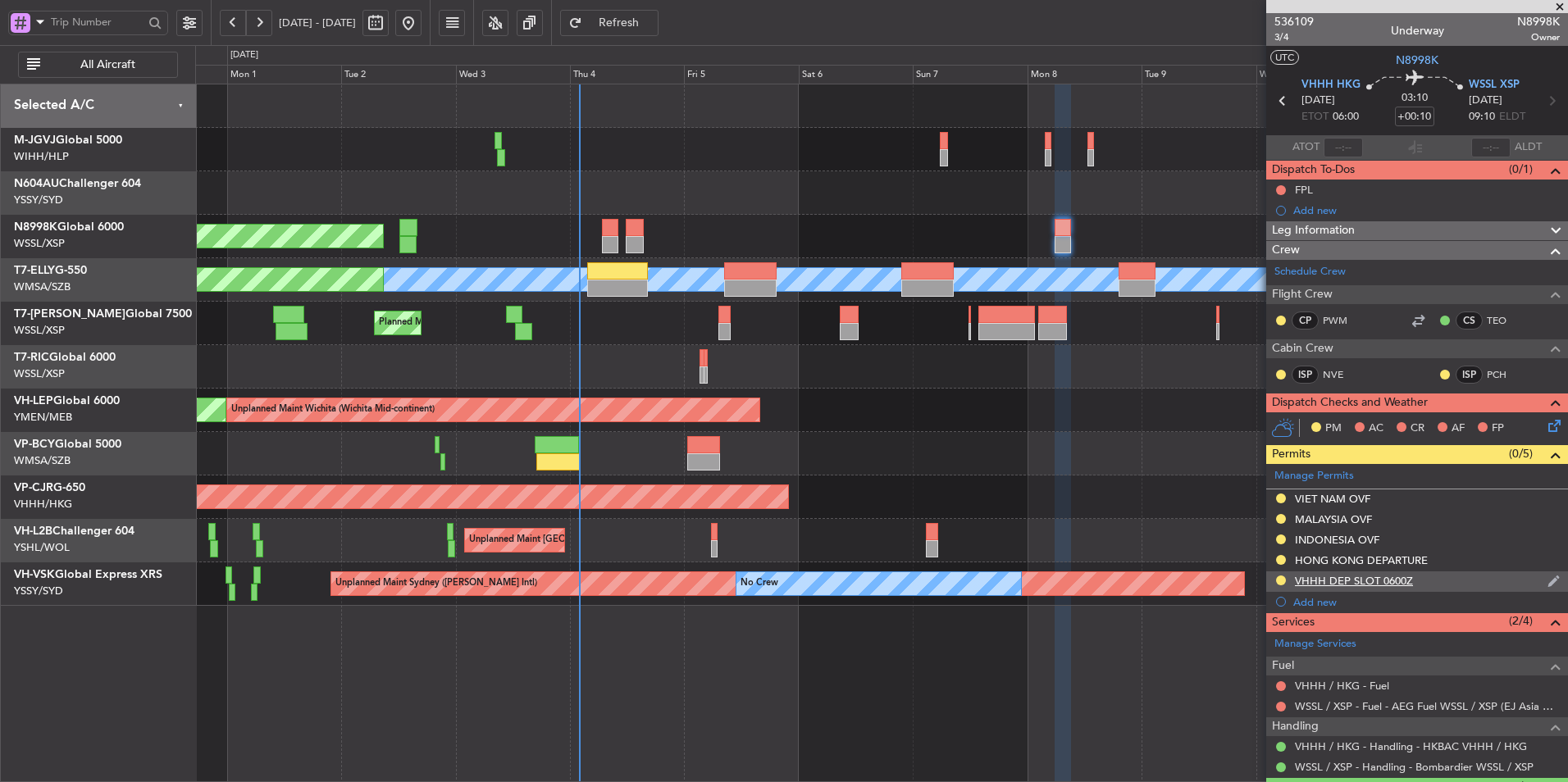
click at [1367, 585] on div "VHHH DEP SLOT 0600Z" at bounding box center [1354, 581] width 118 height 14
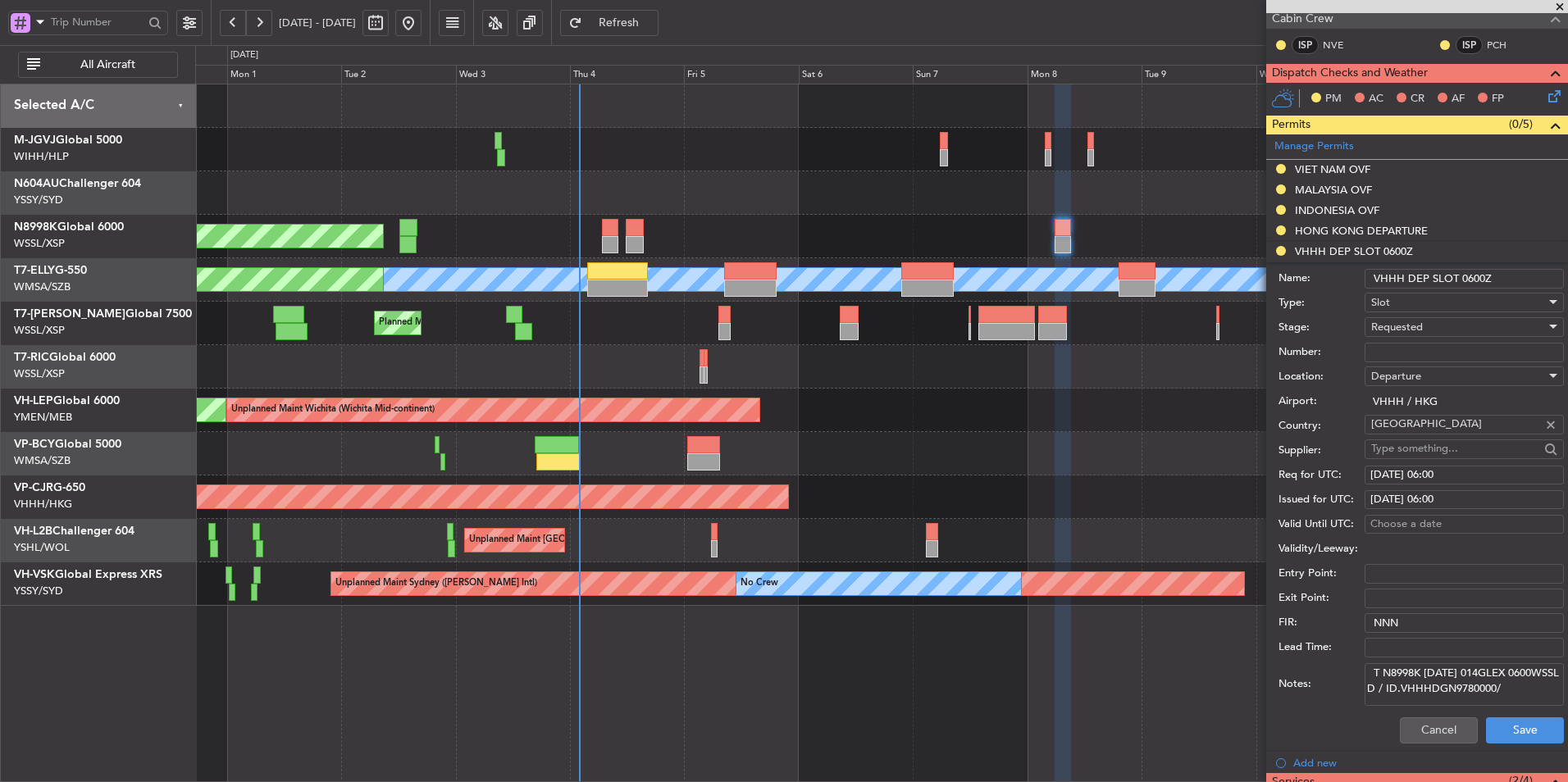
scroll to position [410, 0]
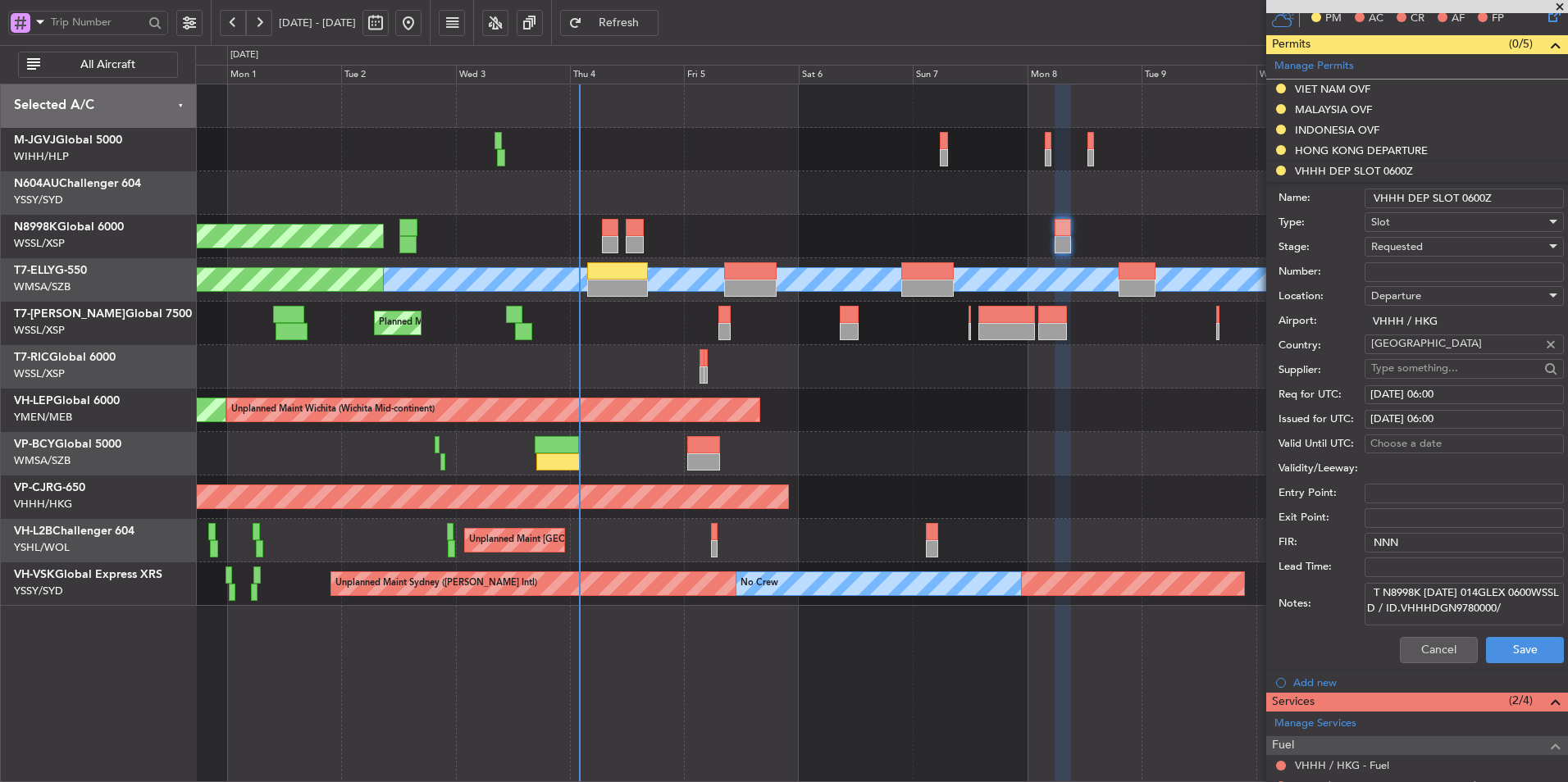
click at [1472, 622] on textarea "T N8998K 08SEP 014GLEX 0600WSSL D / ID.VHHHDGN9780000/" at bounding box center [1464, 603] width 199 height 42
paste textarea "K N8998K 08SEP 014GLEX 0600WSSL D / RE.N8998K ID"
type textarea "K N8998K 08SEP 014GLEX 0600WSSL D / RE.N8998K IDD.VHHHDGN9780000/"
click at [1419, 250] on span "Requested" at bounding box center [1397, 246] width 52 height 15
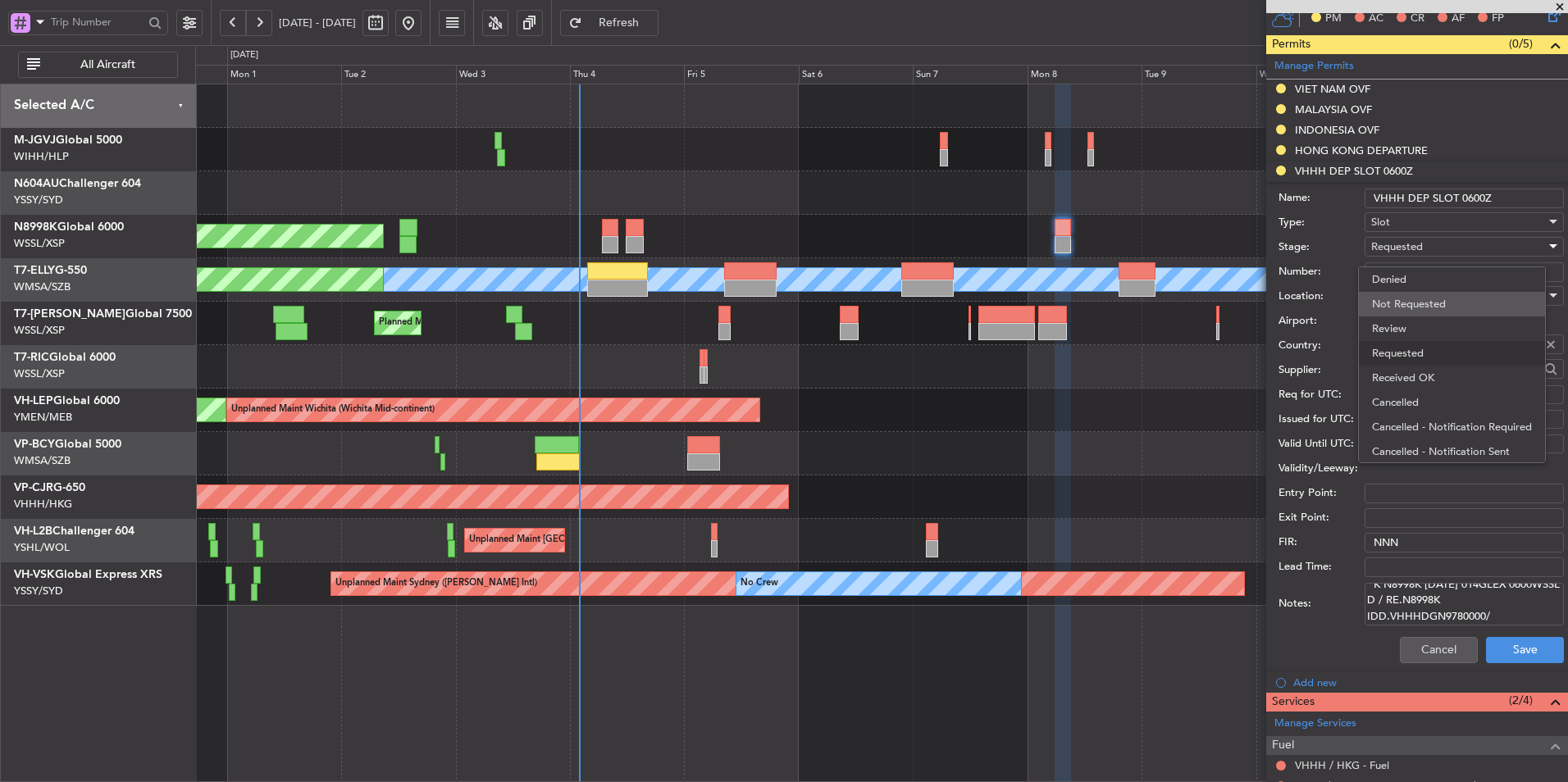
scroll to position [8, 0]
click at [1416, 365] on span "Received OK" at bounding box center [1458, 370] width 173 height 24
click at [1499, 651] on button "Save" at bounding box center [1525, 650] width 78 height 26
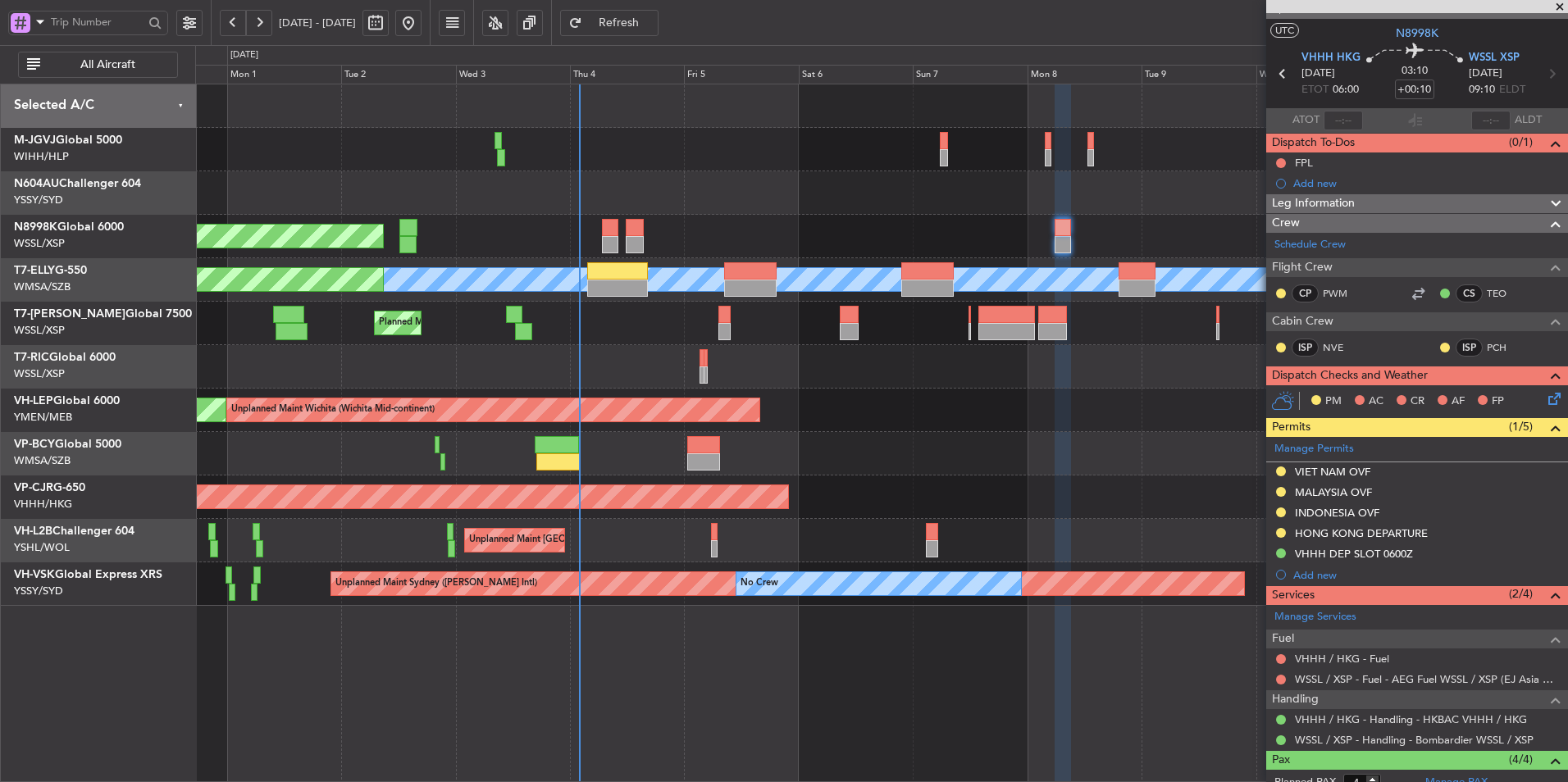
scroll to position [82, 0]
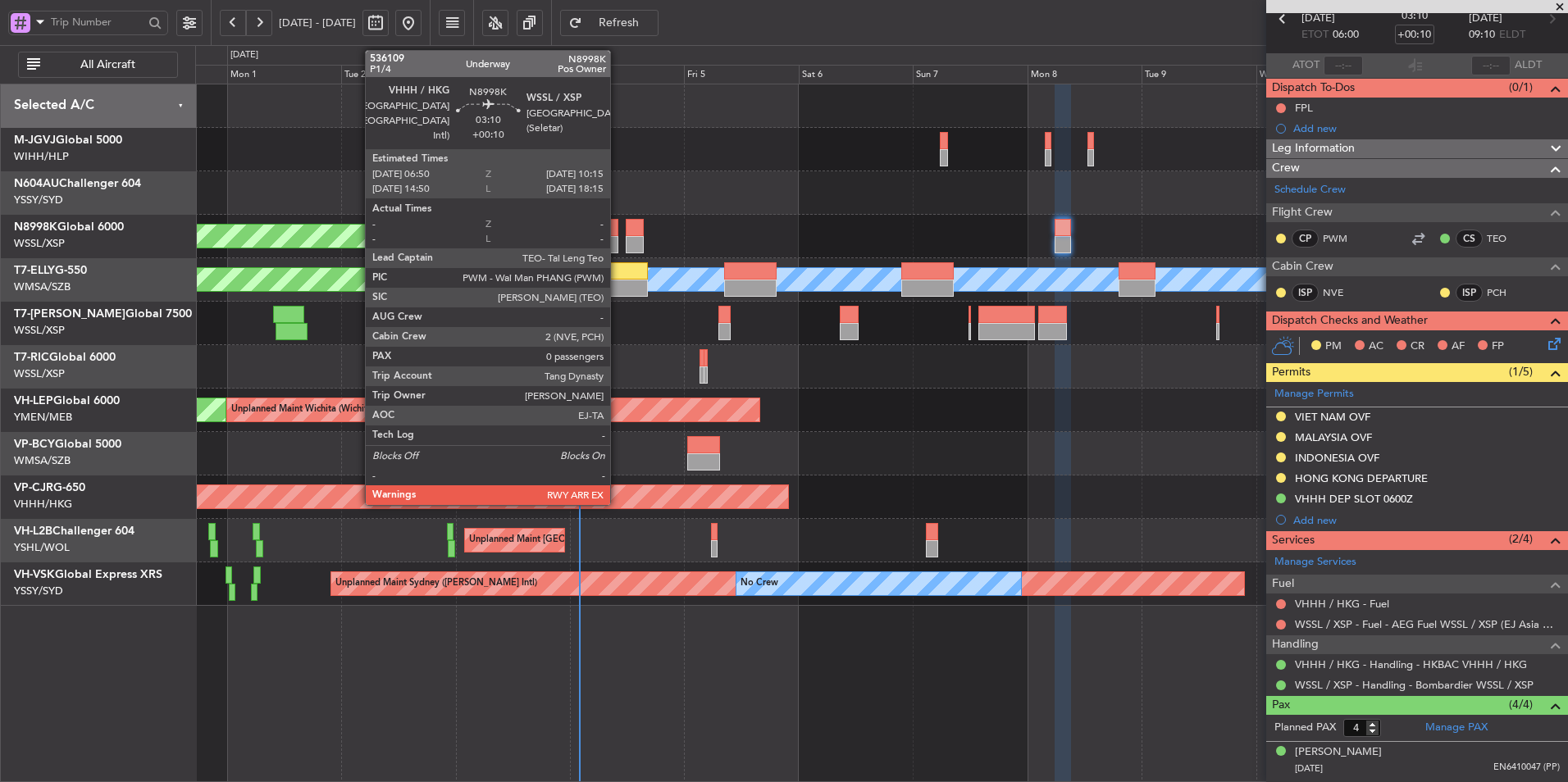
click at [617, 238] on div at bounding box center [610, 244] width 16 height 17
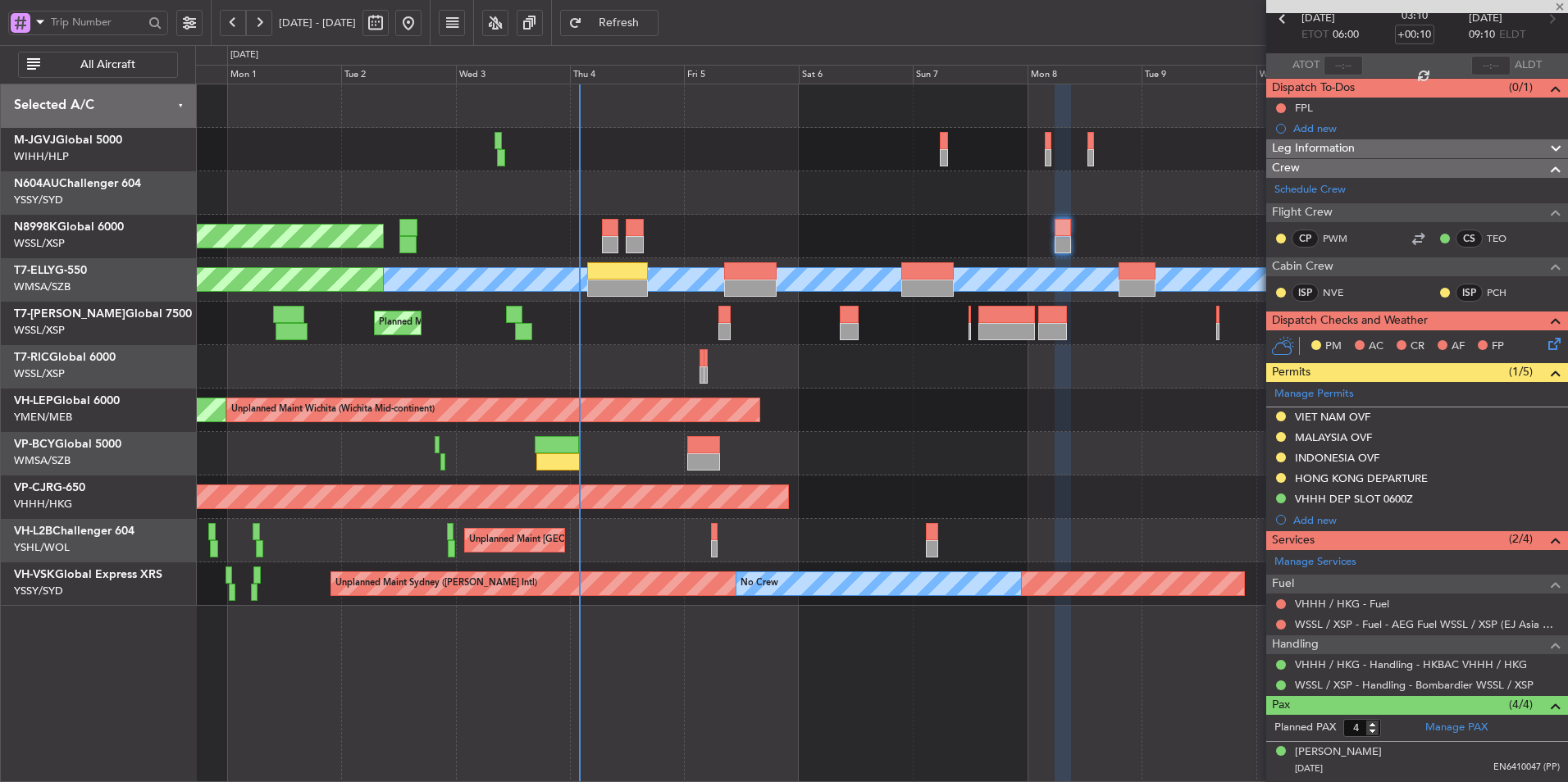
type input "0"
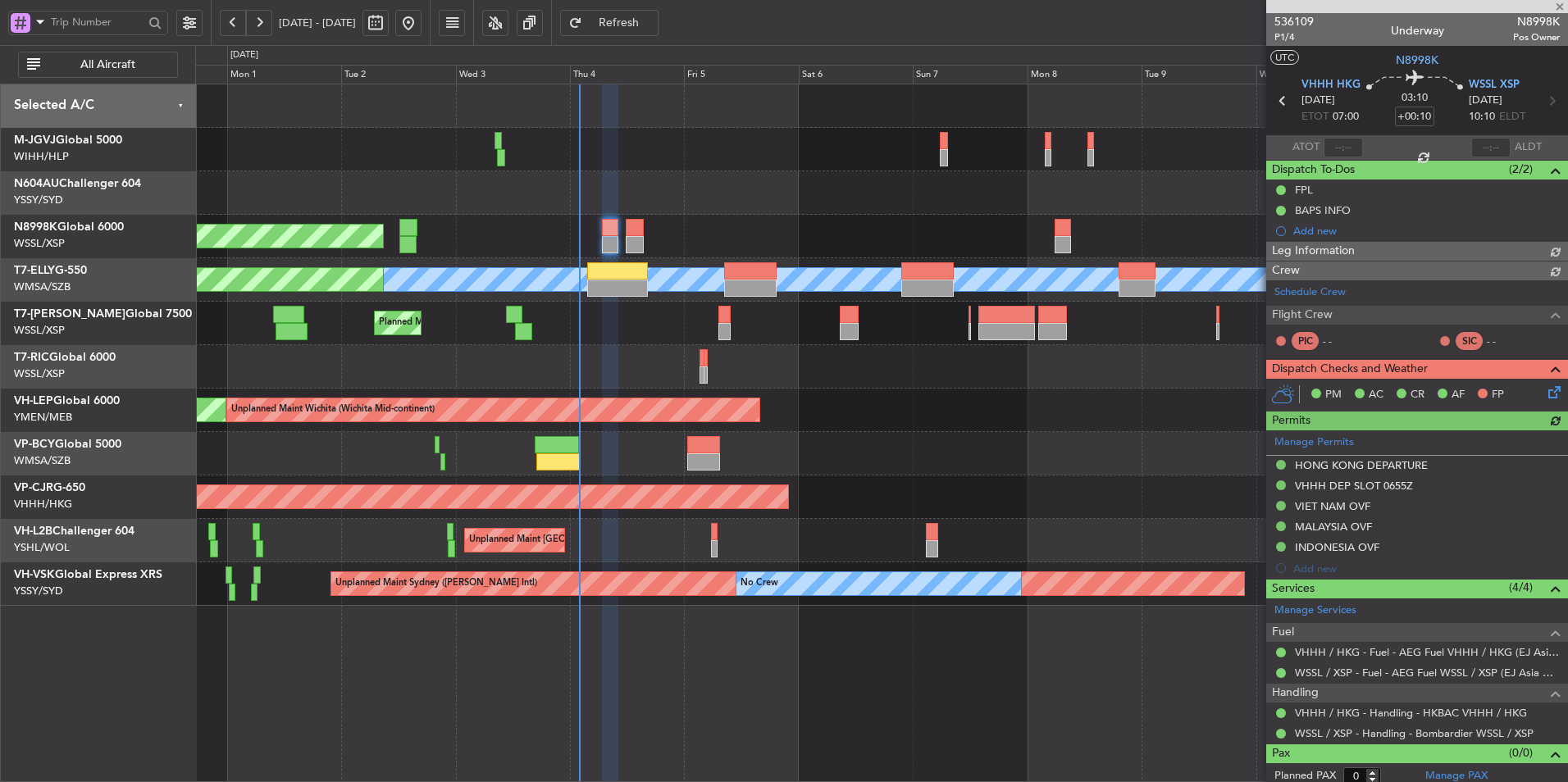
type input "Hafiz Sapuwan (HHAFI)"
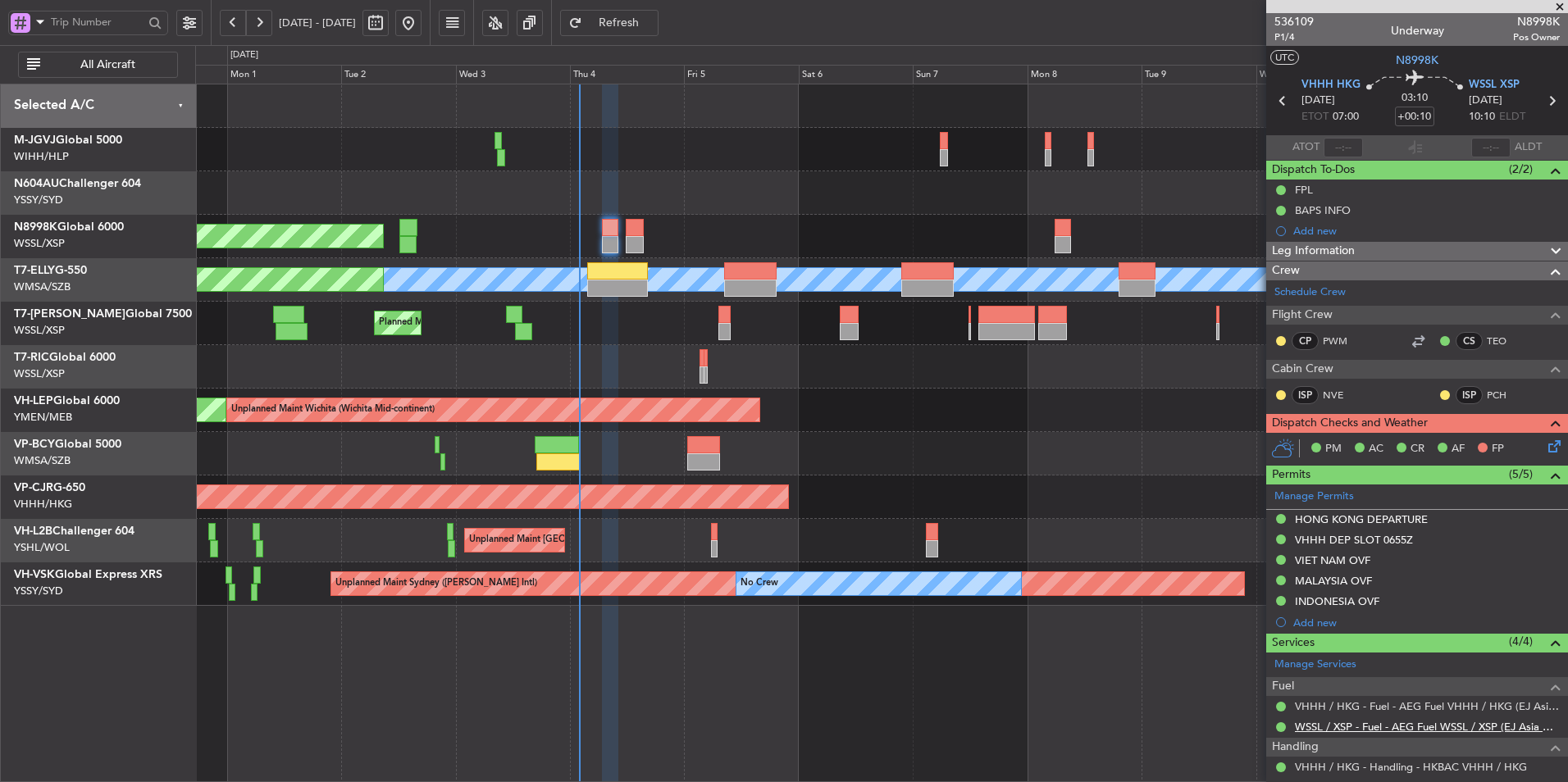
click at [1484, 728] on link "WSSL / XSP - Fuel - AEG Fuel WSSL / XSP (EJ Asia Only)" at bounding box center [1427, 727] width 265 height 14
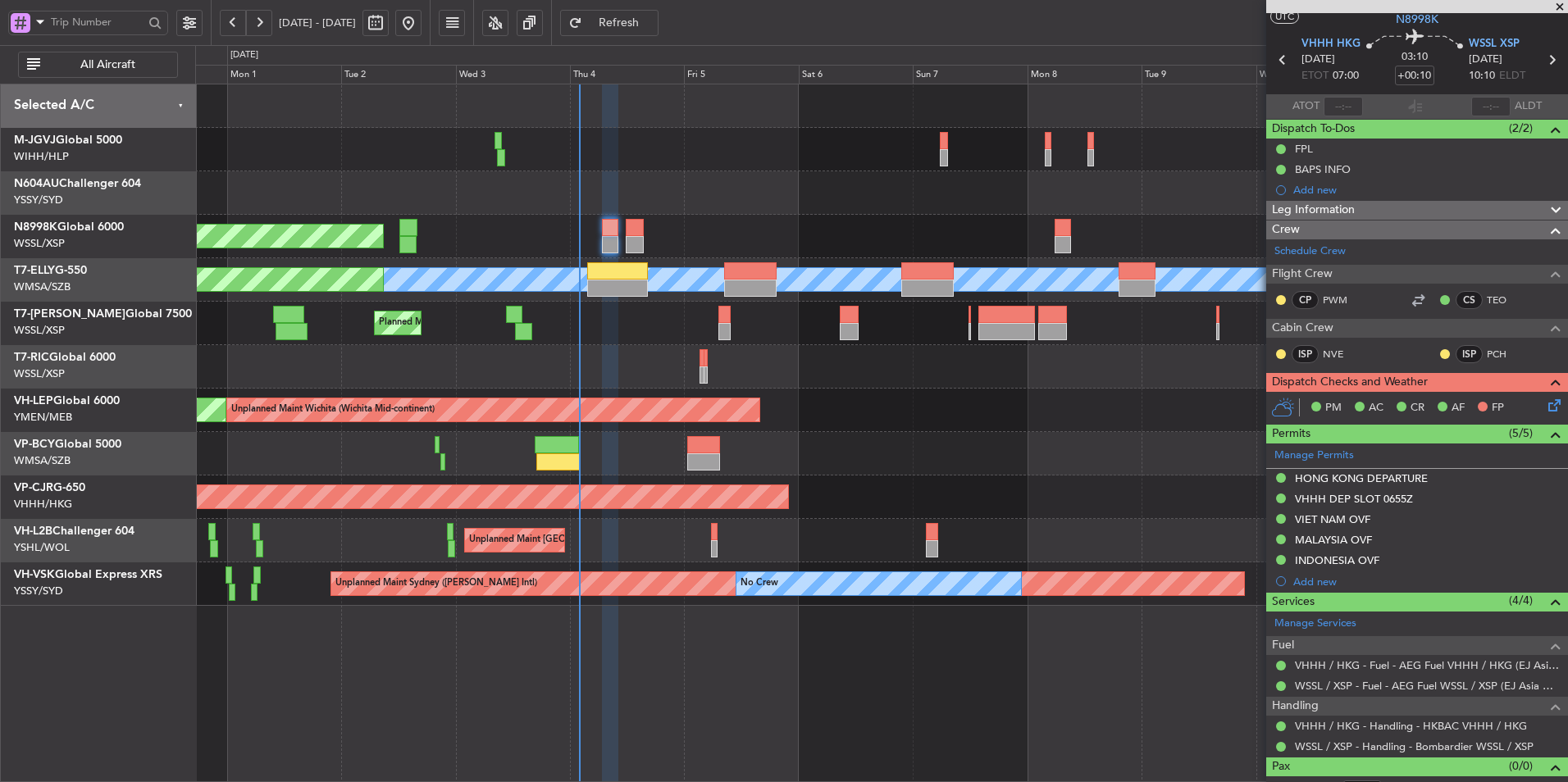
scroll to position [62, 0]
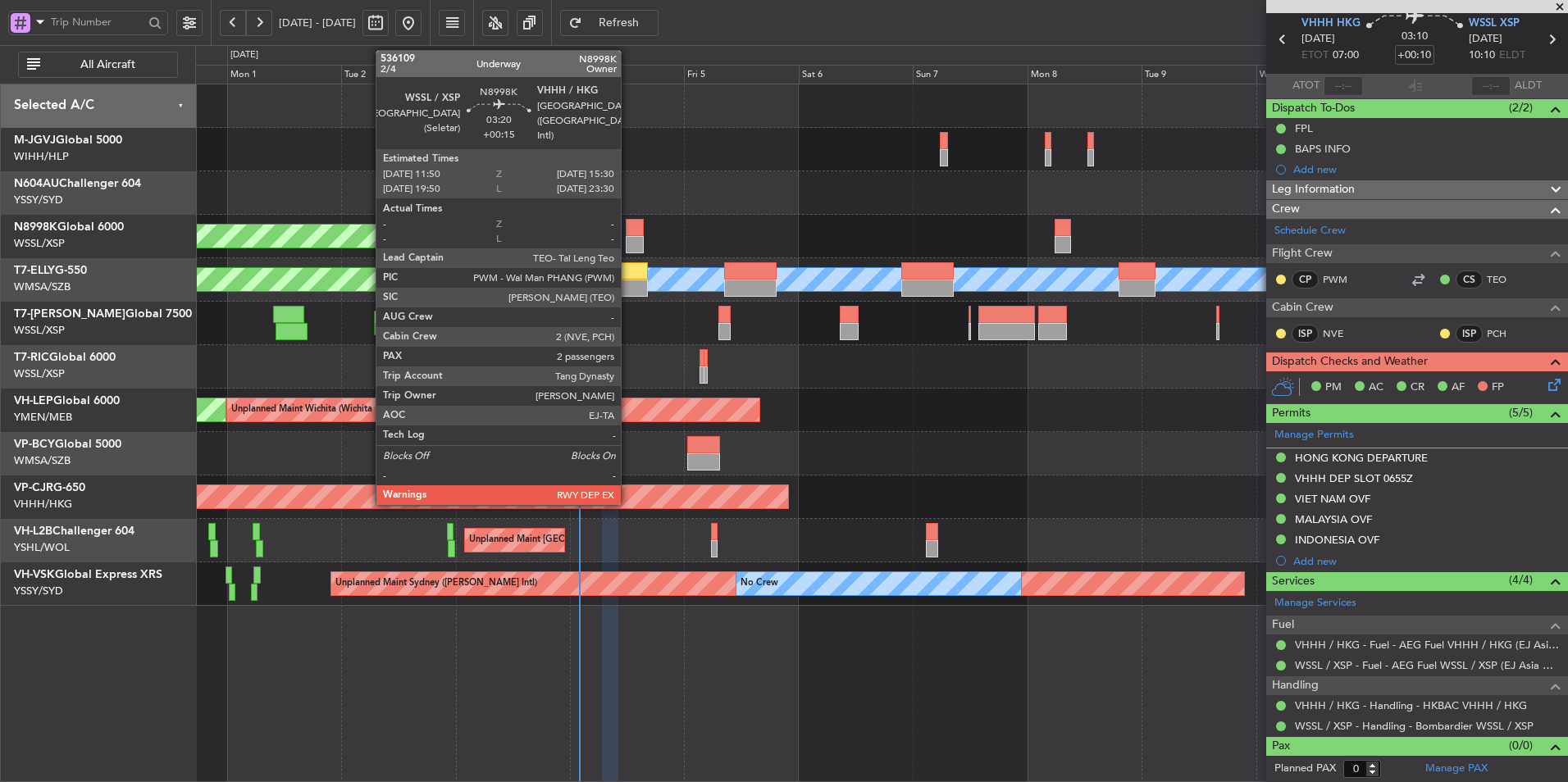
click at [628, 225] on div at bounding box center [634, 227] width 18 height 17
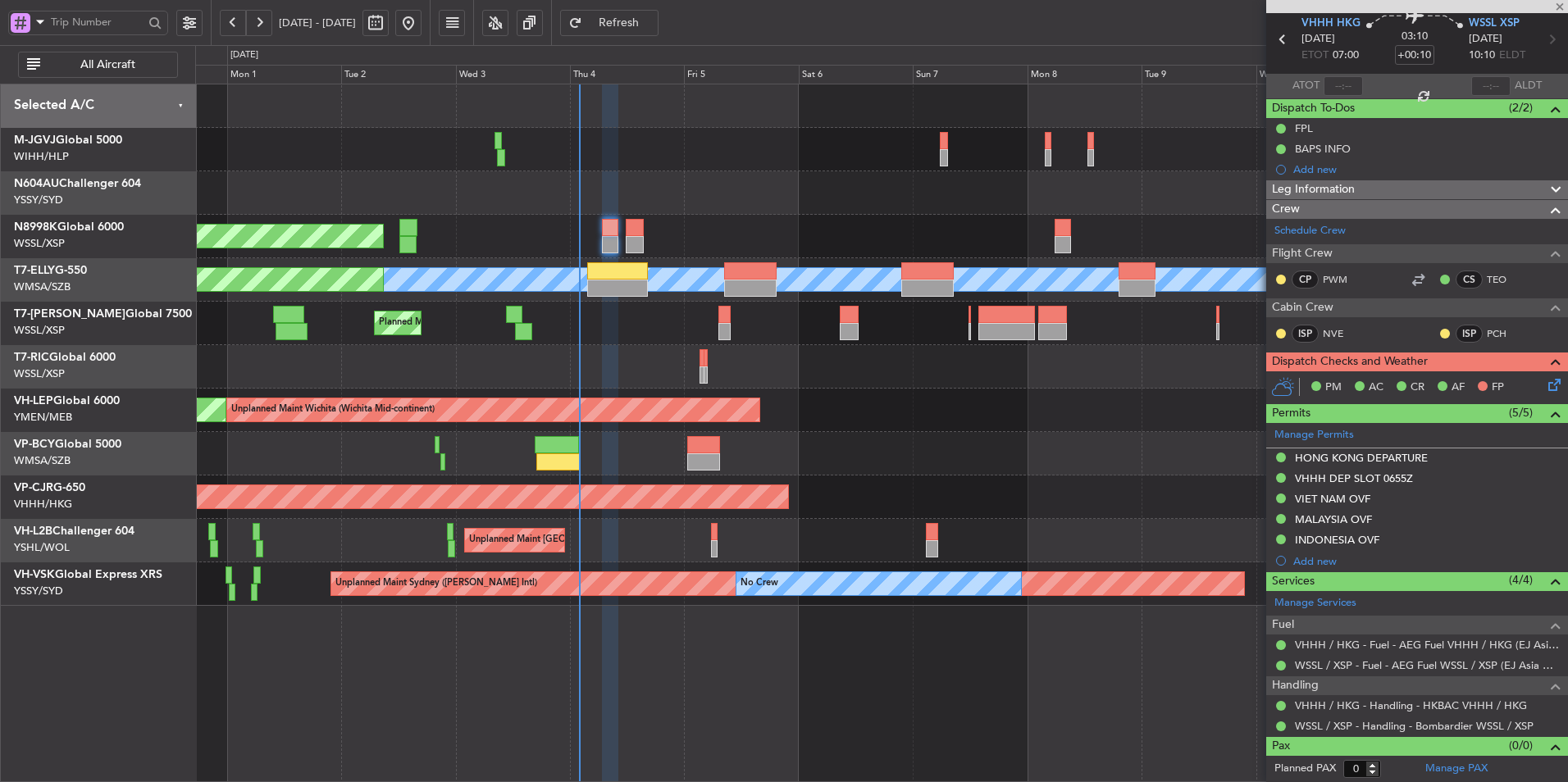
type input "+00:15"
type input "2"
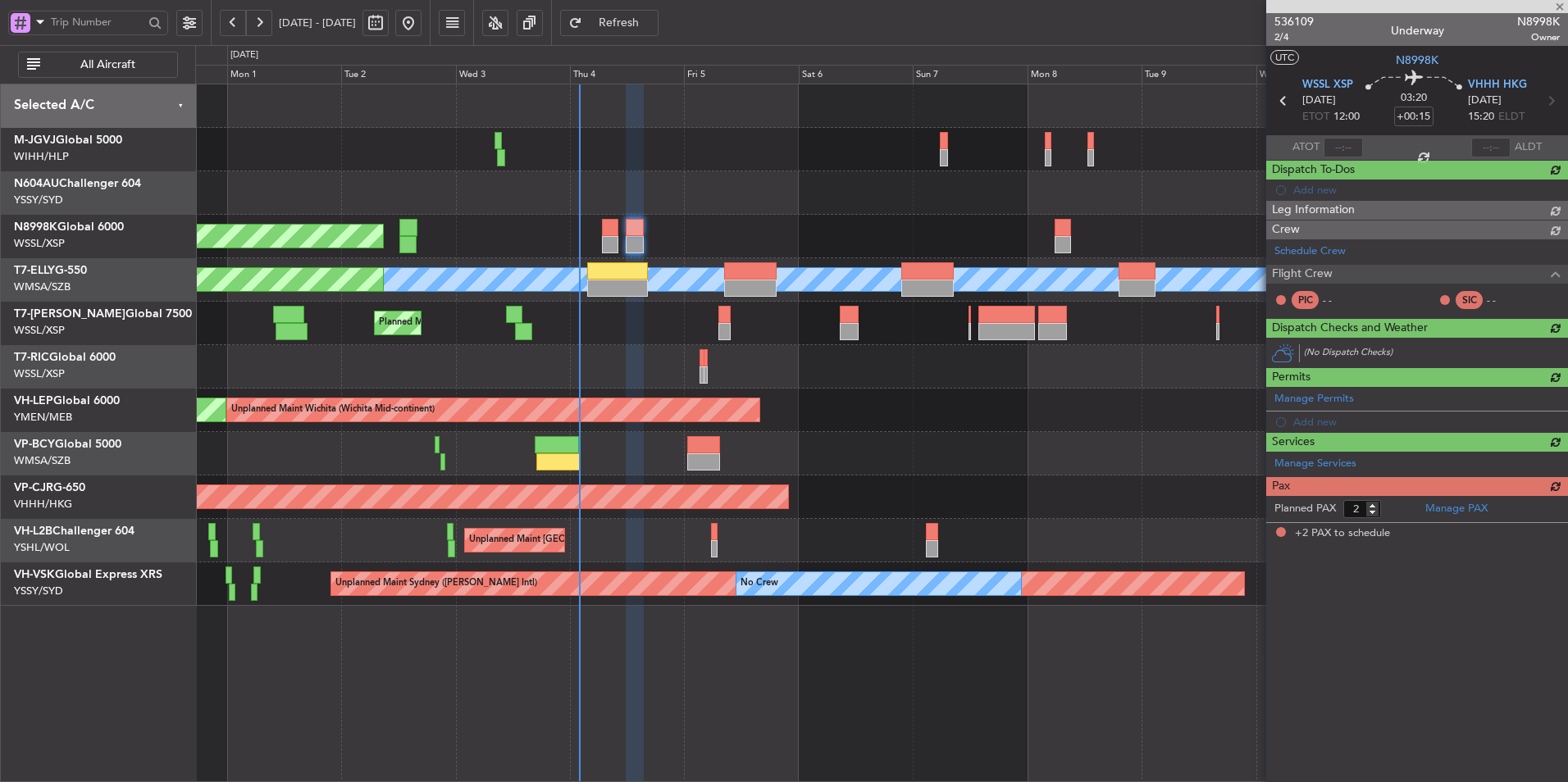
scroll to position [0, 0]
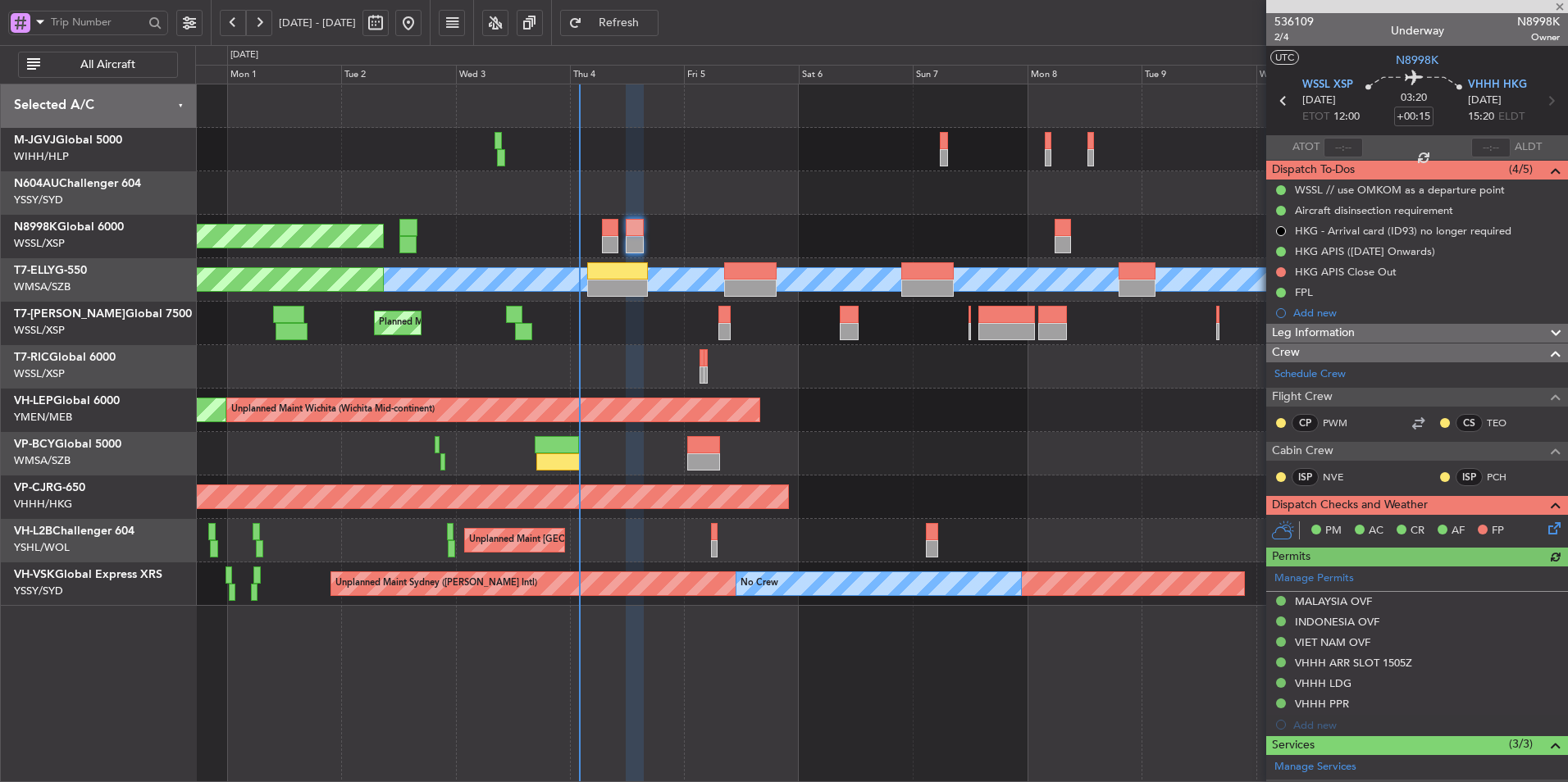
type input "Hafiz Sapuwan (HHAFI)"
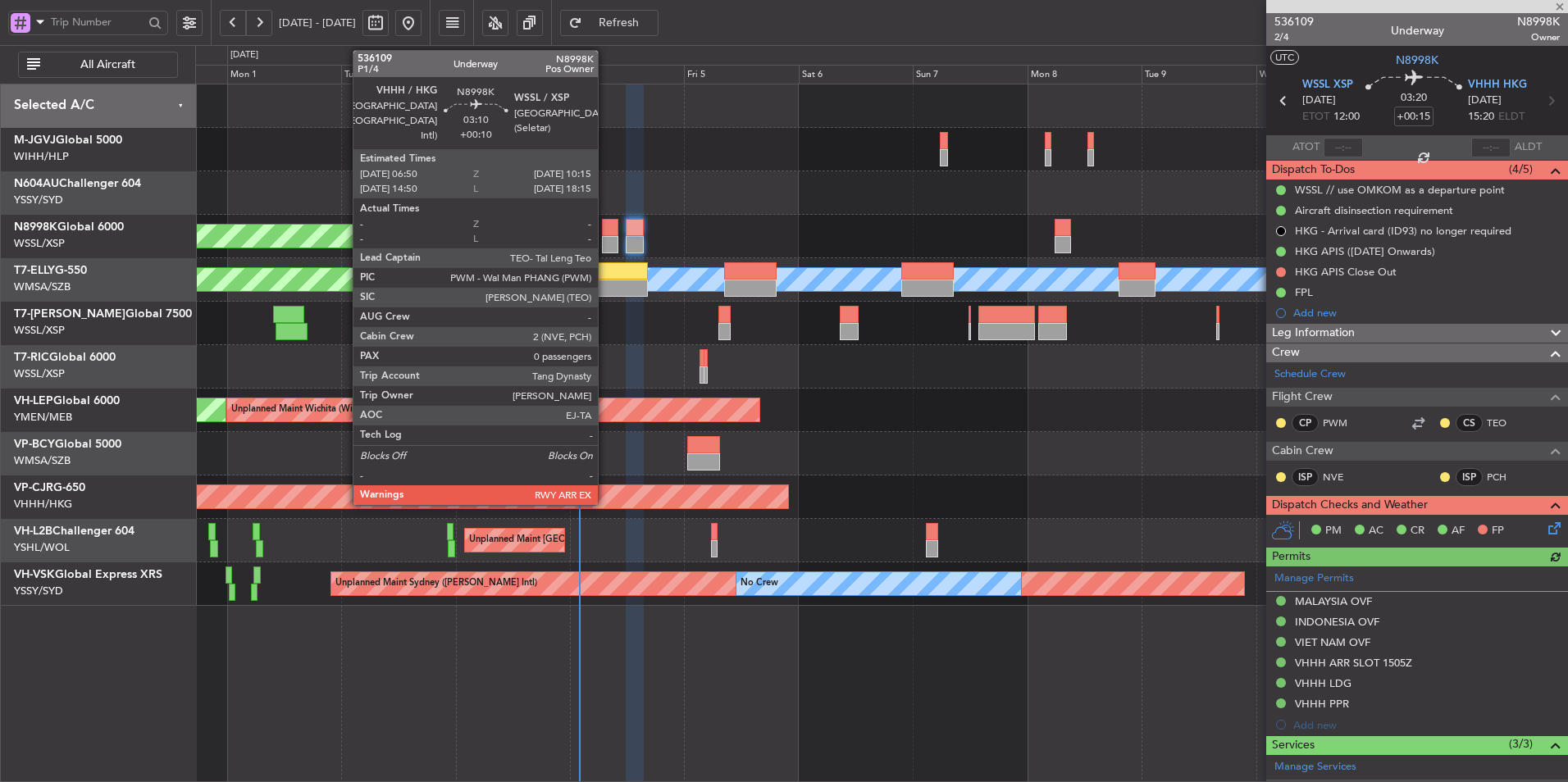
click at [605, 238] on div at bounding box center [610, 244] width 16 height 17
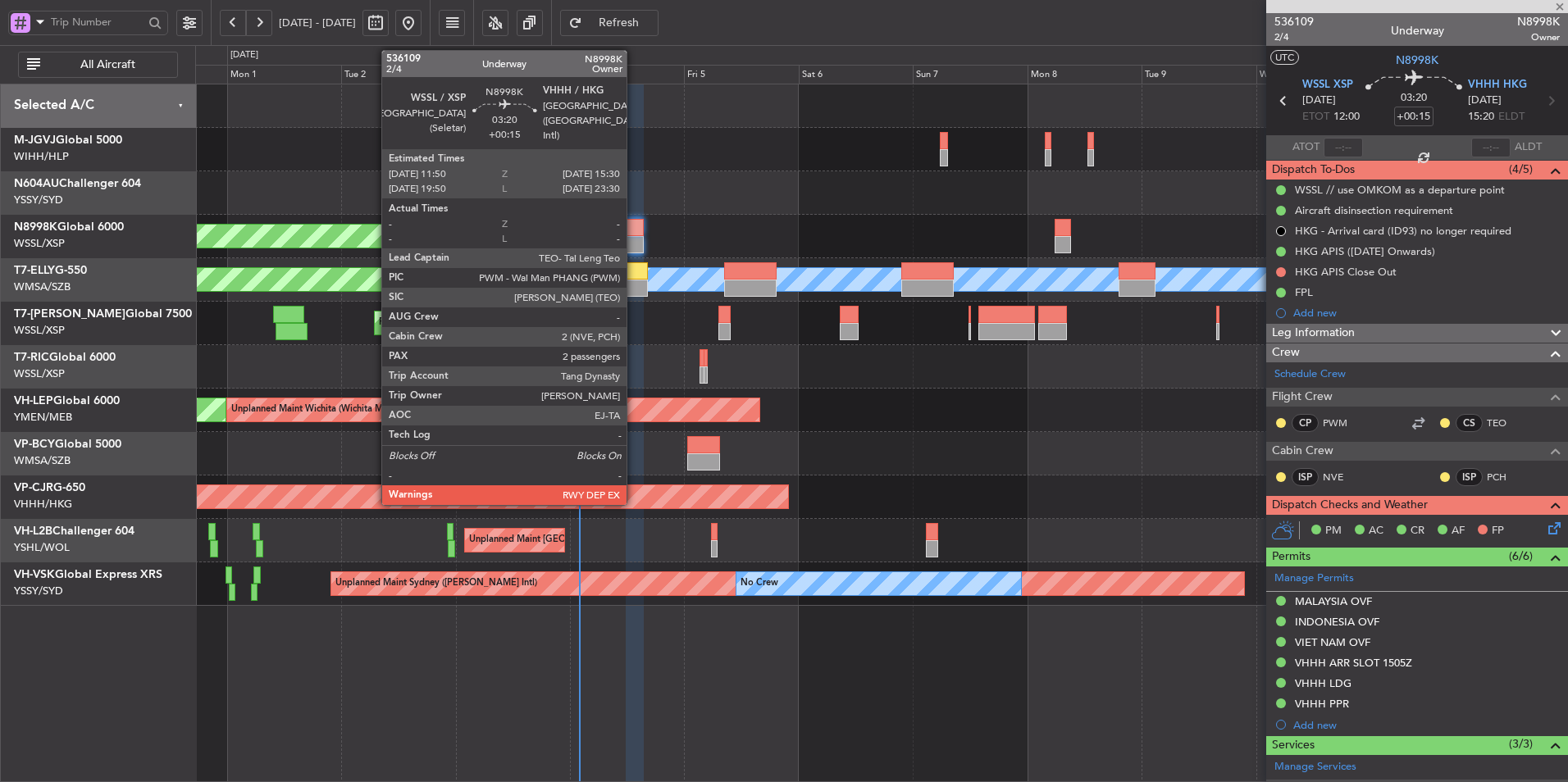
type input "+00:10"
type input "0"
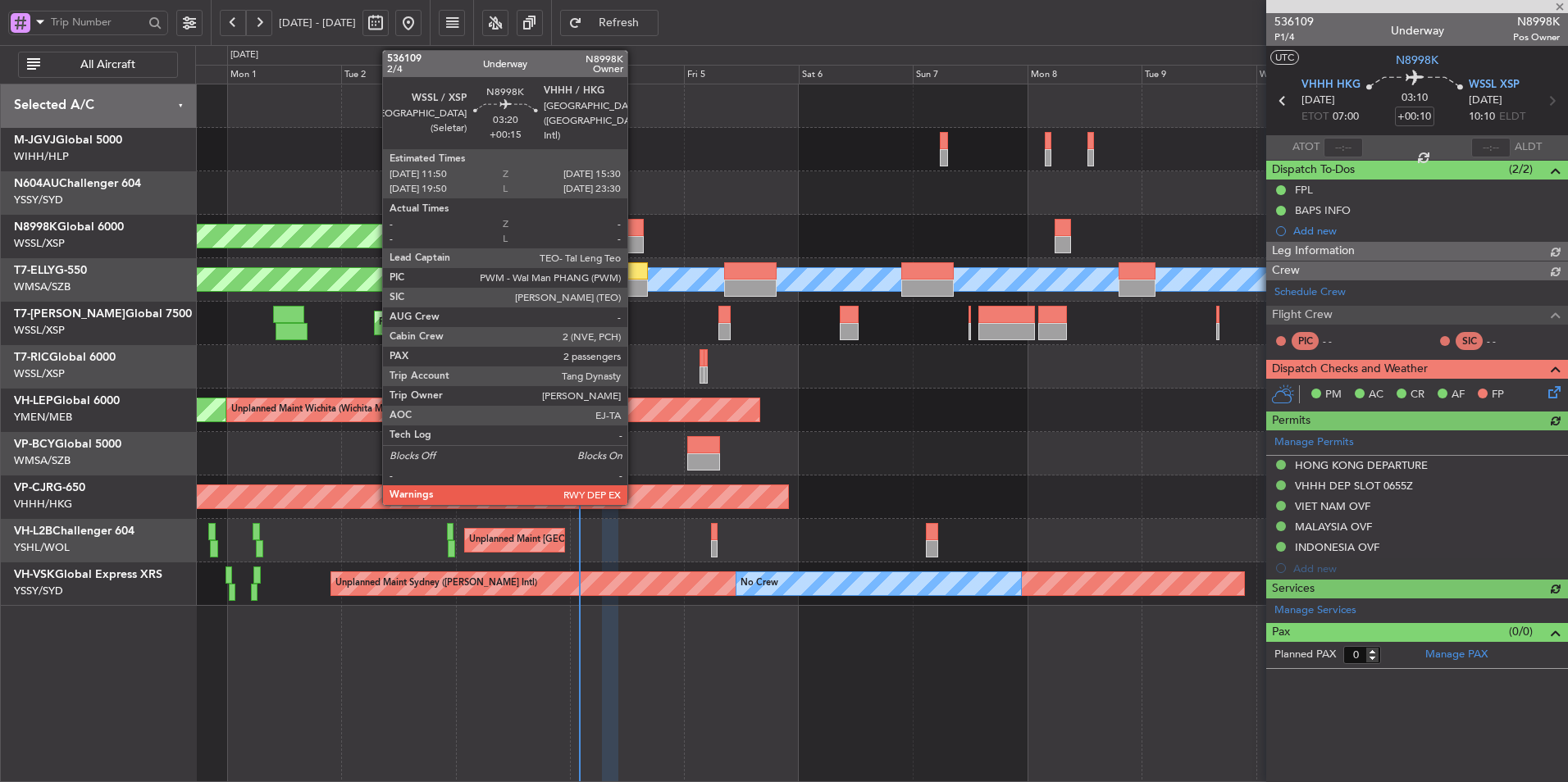
type input "Hafiz Sapuwan (HHAFI)"
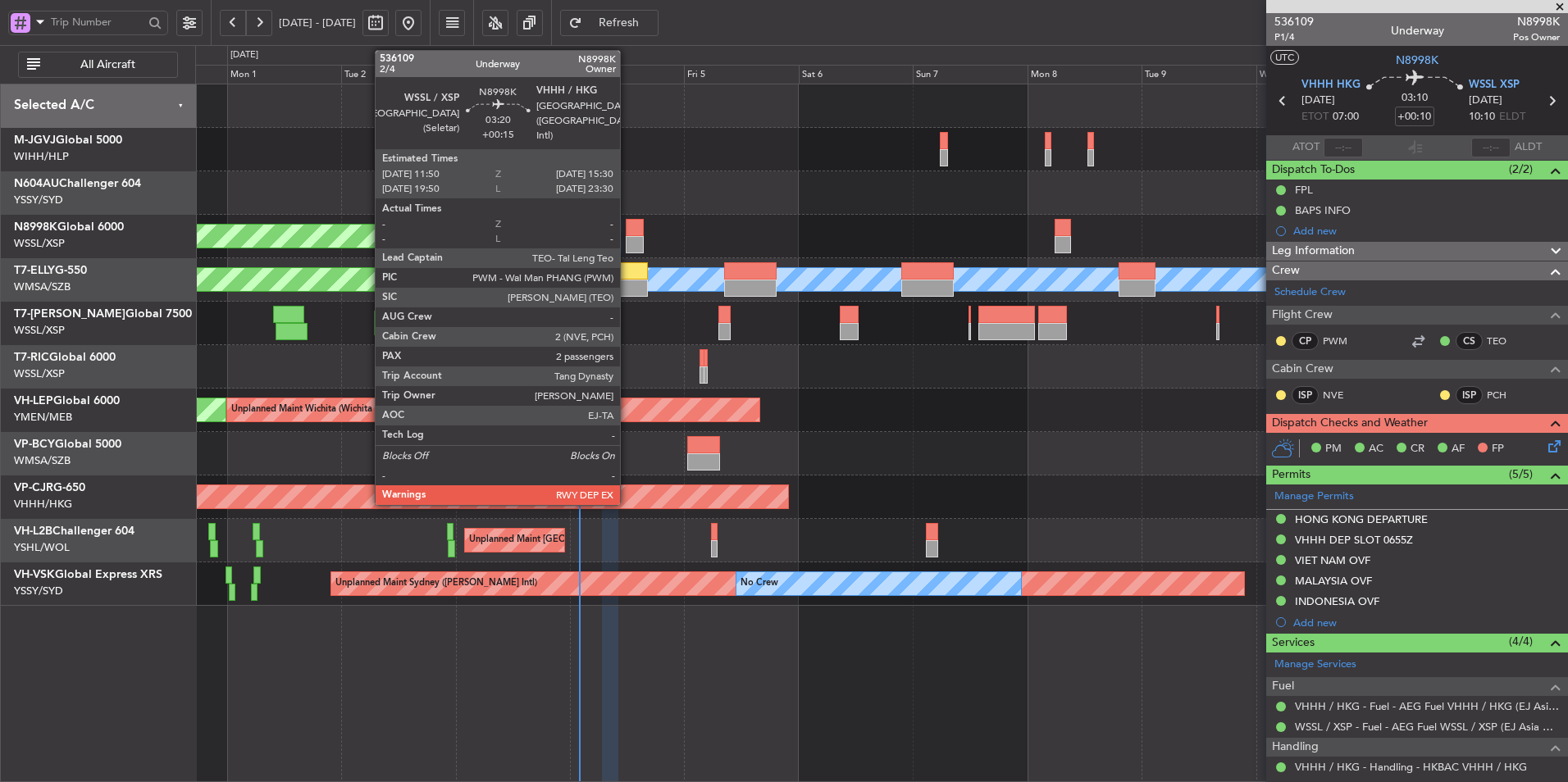
click at [627, 234] on div at bounding box center [634, 227] width 18 height 17
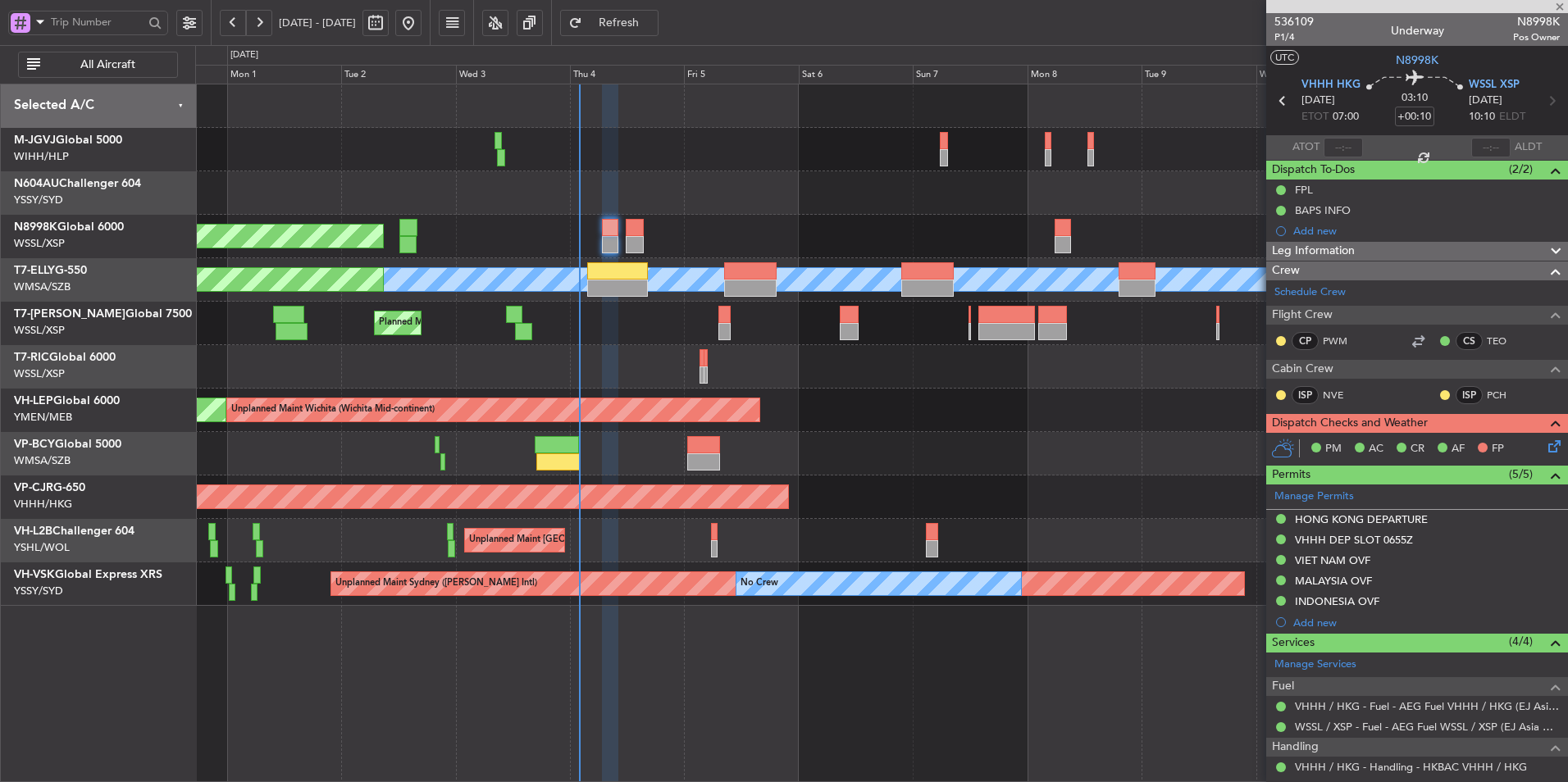
type input "+00:15"
type input "2"
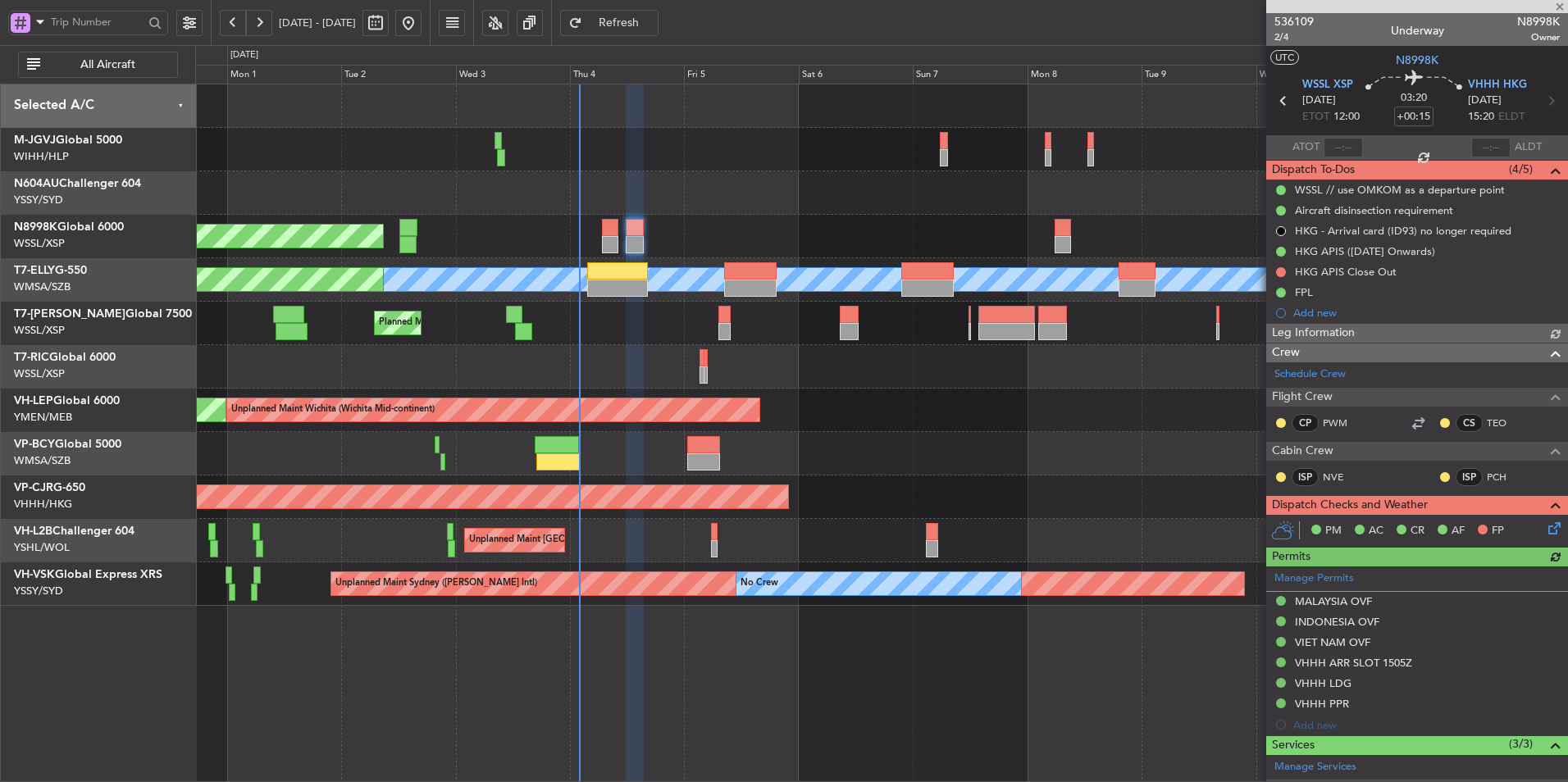
type input "Hafiz Sapuwan (HHAFI)"
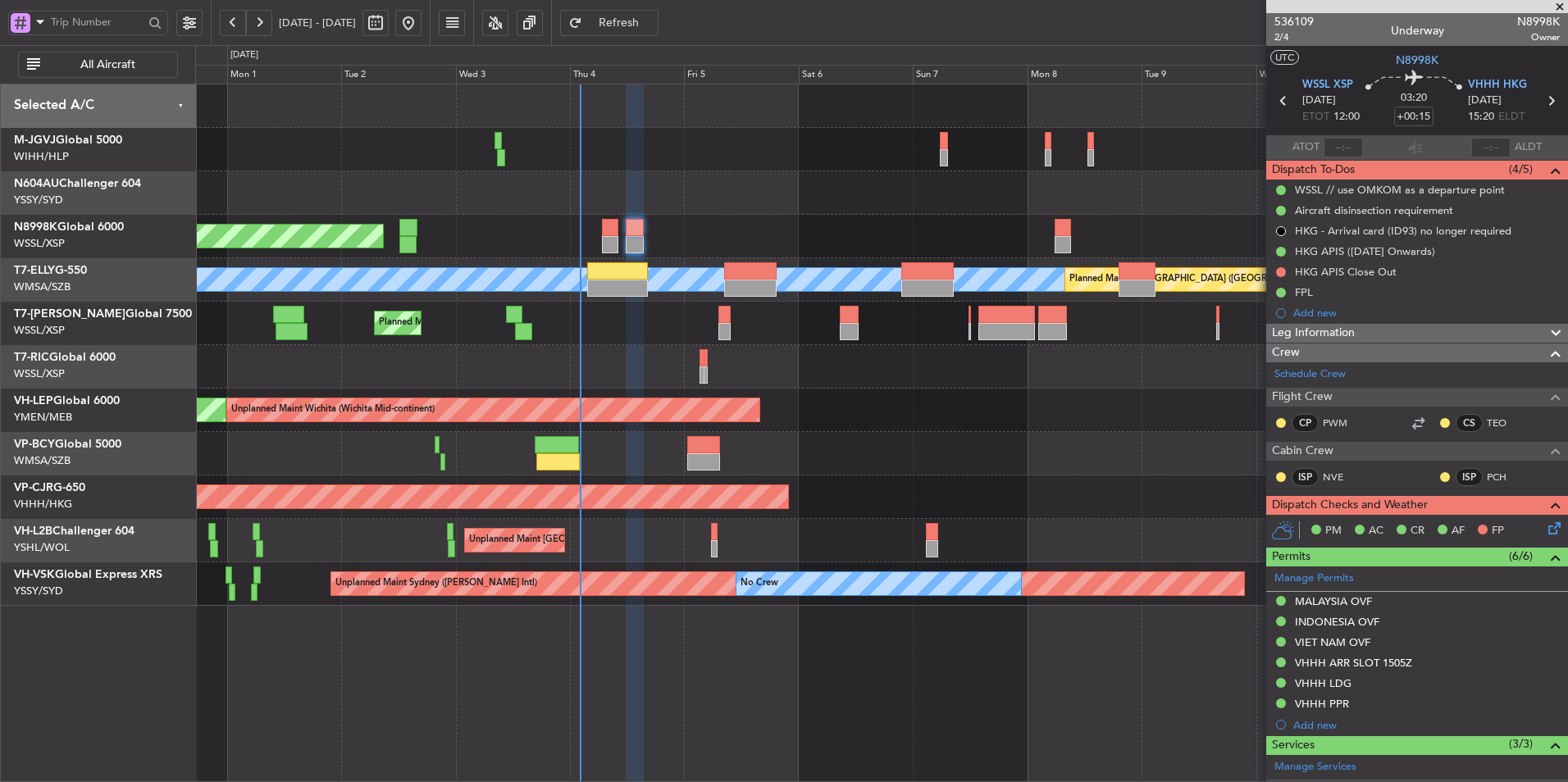
click at [660, 358] on div at bounding box center [881, 367] width 1372 height 43
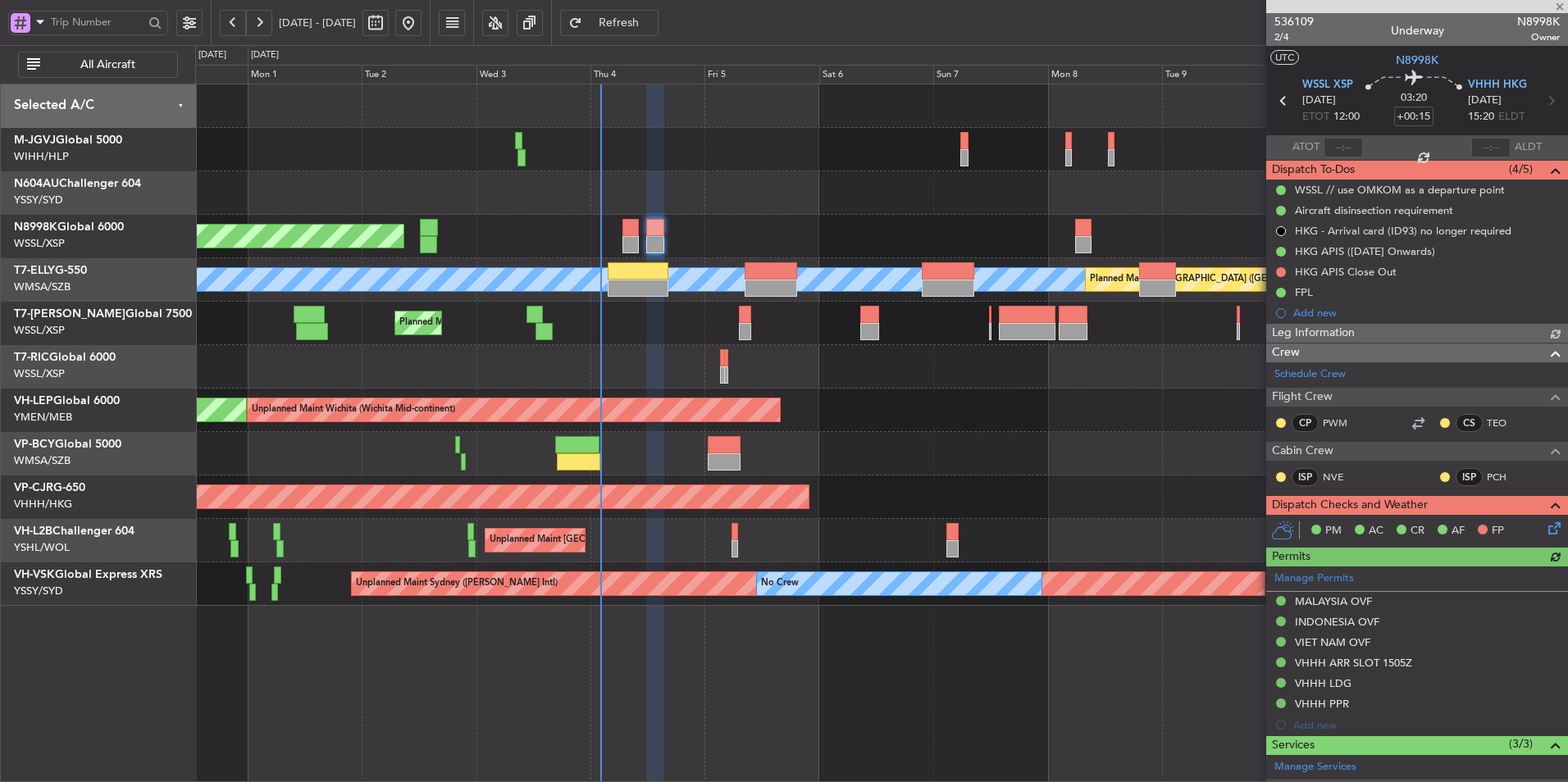
type input "Hafiz Sapuwan (HHAFI)"
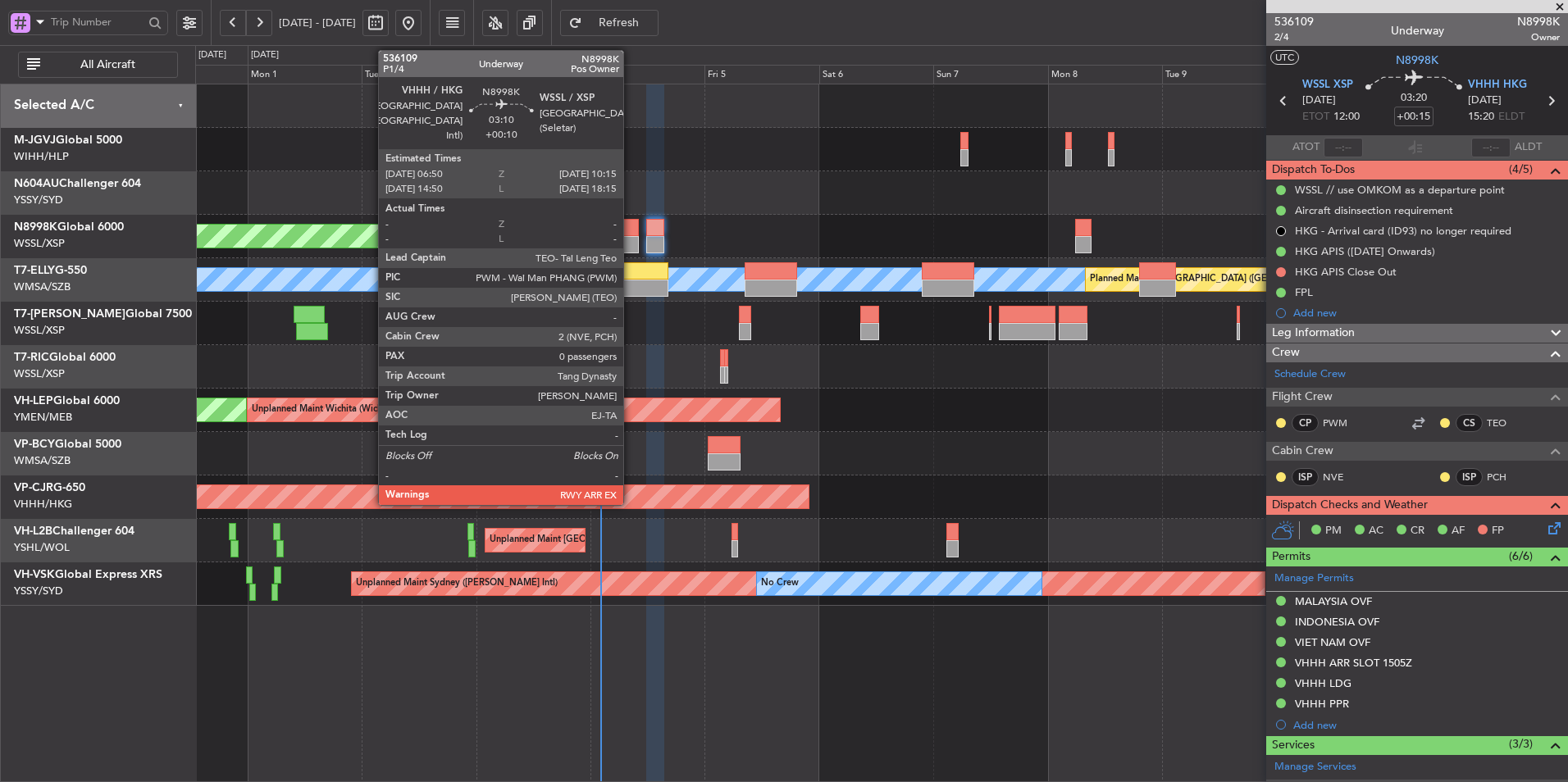
click at [630, 231] on div at bounding box center [630, 227] width 16 height 17
click at [624, 234] on div at bounding box center [630, 227] width 16 height 17
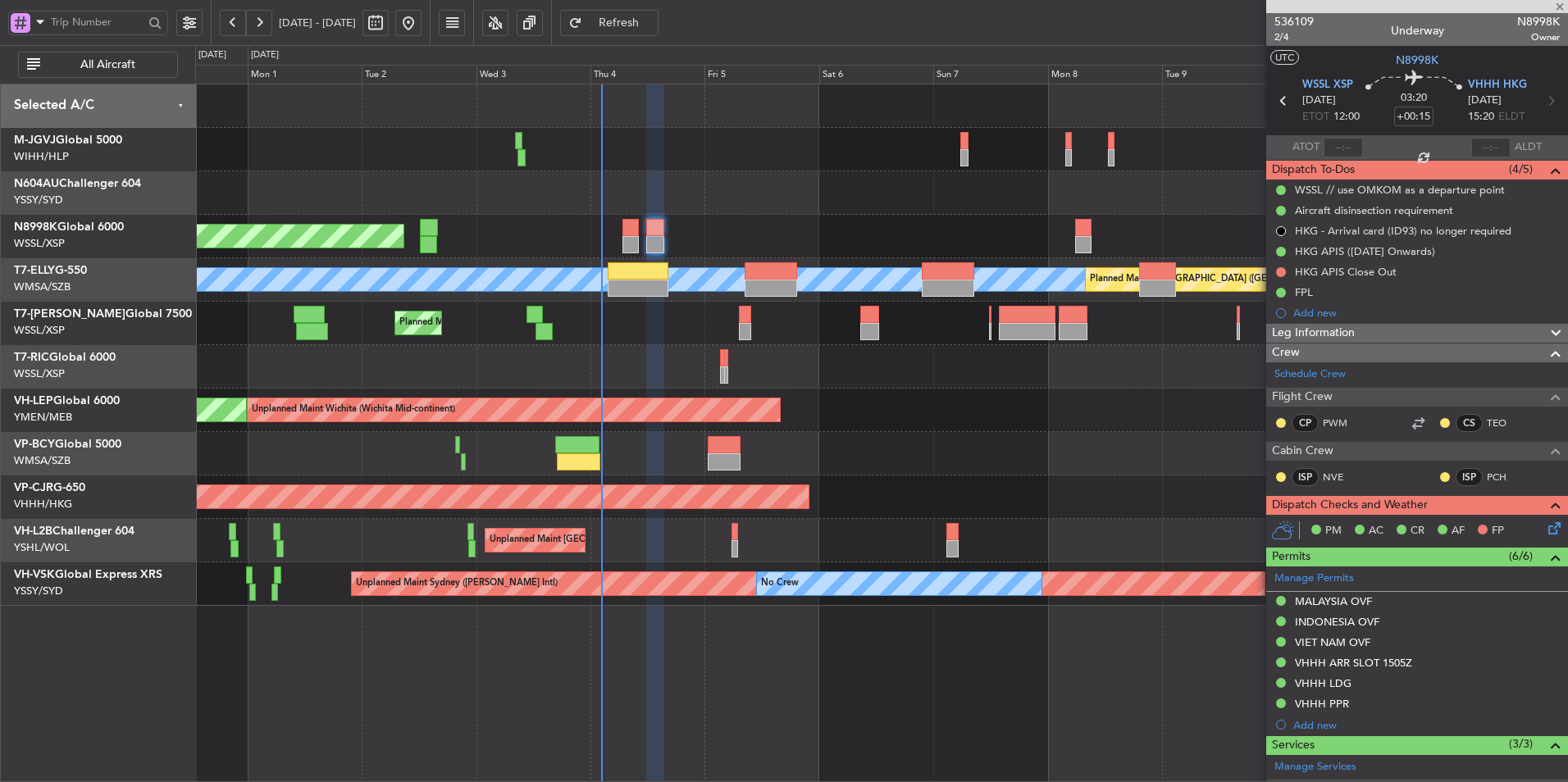
type input "+00:10"
type input "0"
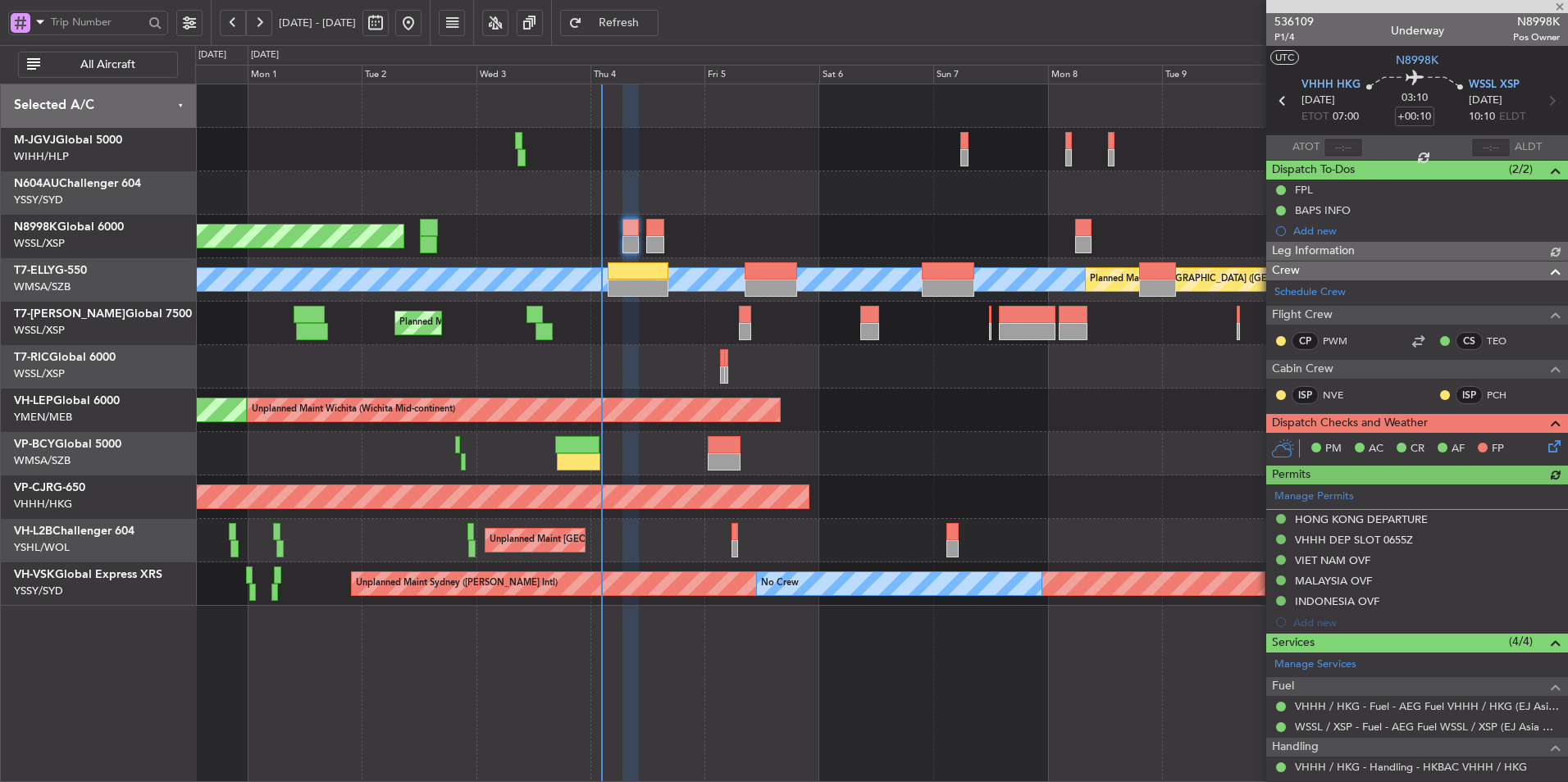
type input "Hafiz Sapuwan (HHAFI)"
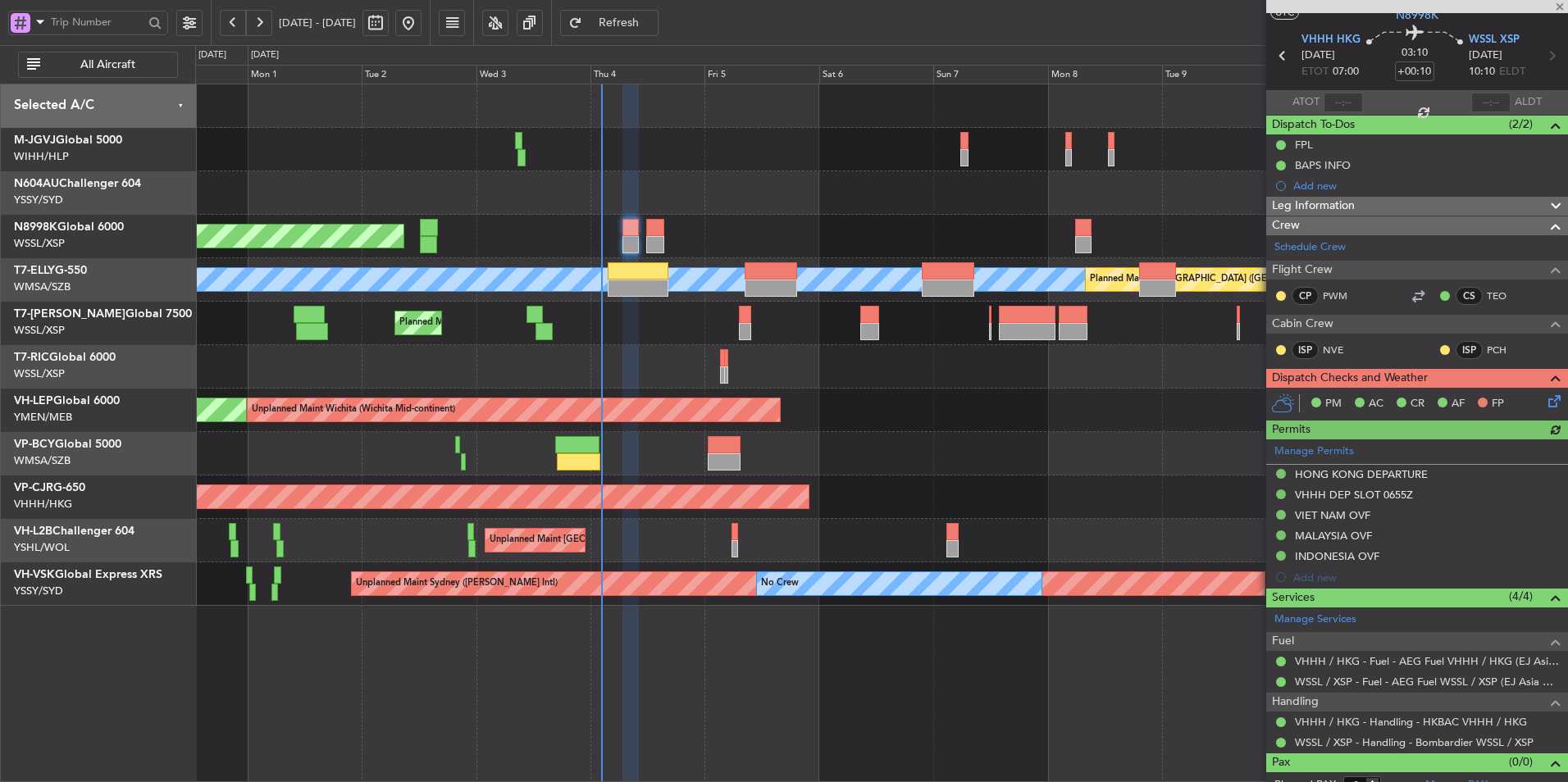
scroll to position [62, 0]
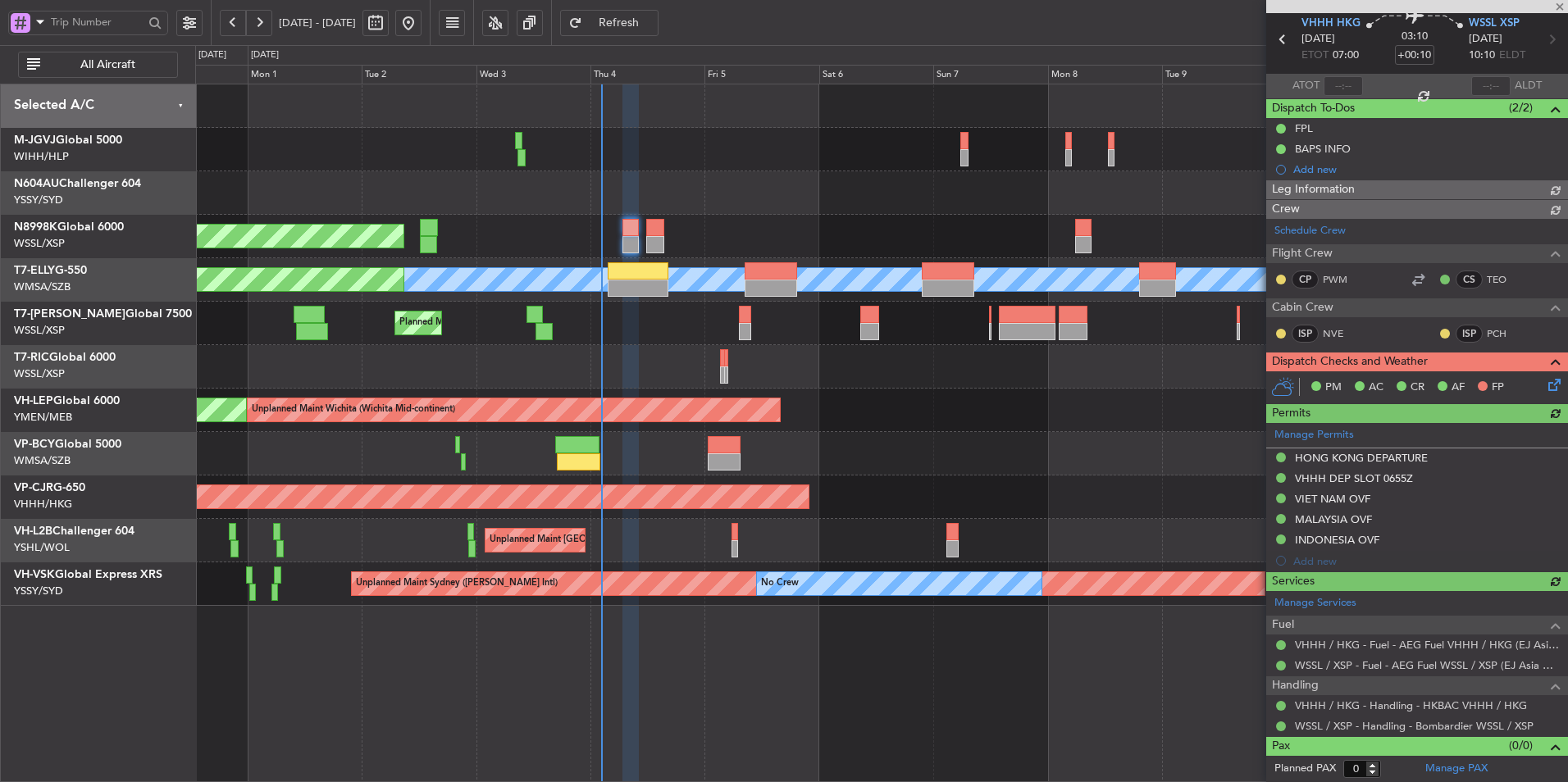
type input "Hafiz Sapuwan (HHAFI)"
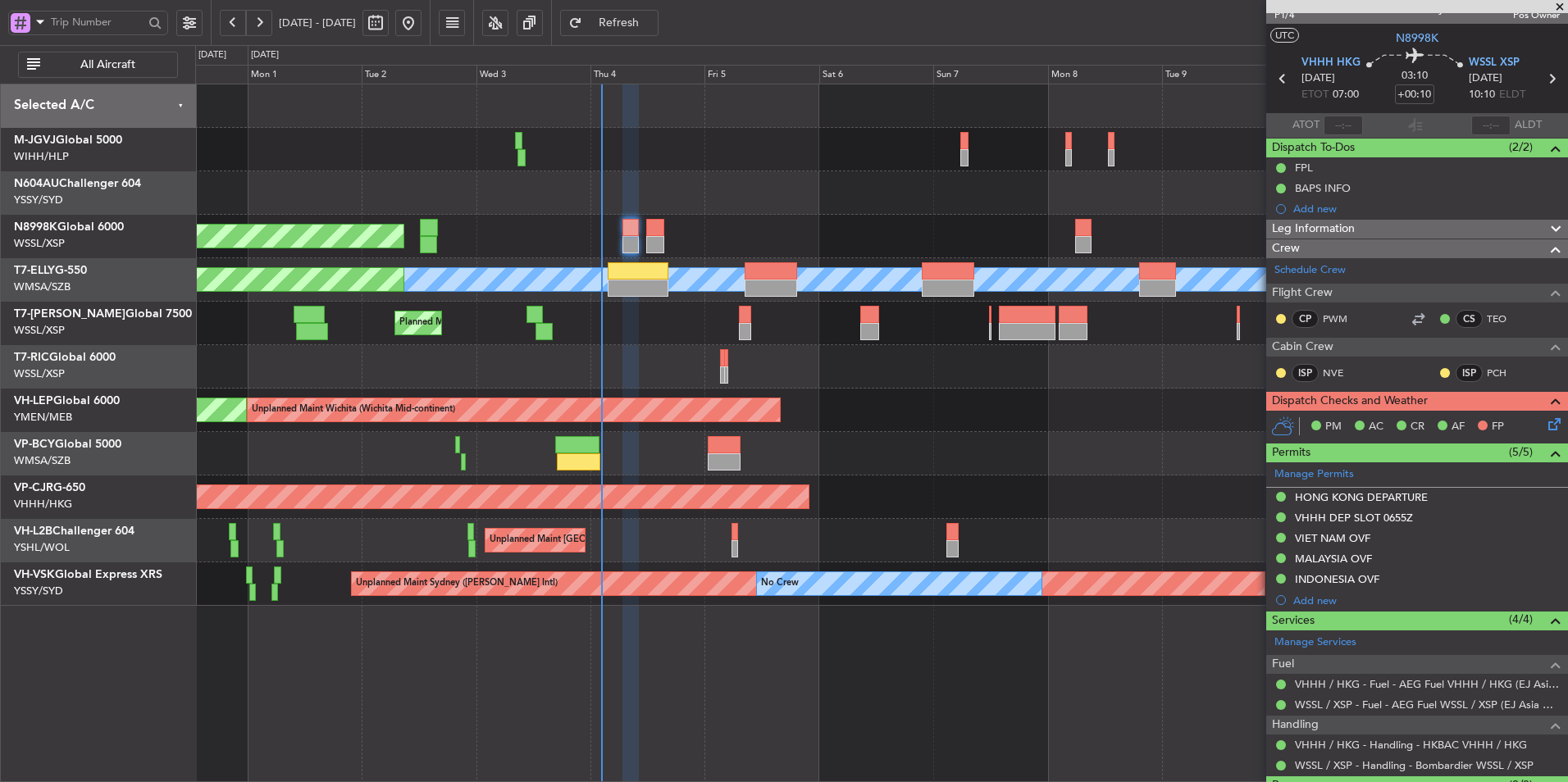
scroll to position [0, 0]
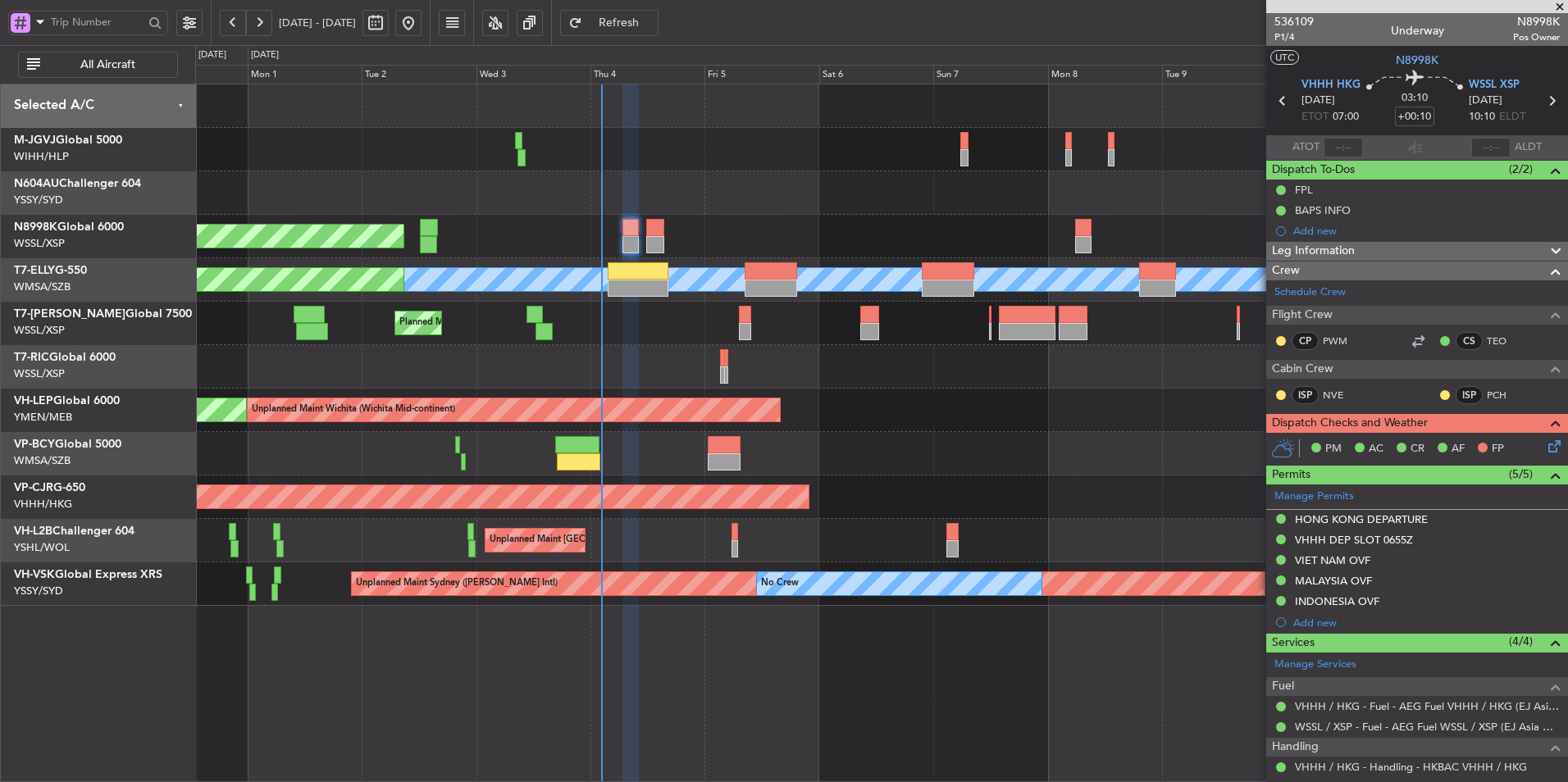
click at [645, 349] on div at bounding box center [881, 367] width 1372 height 43
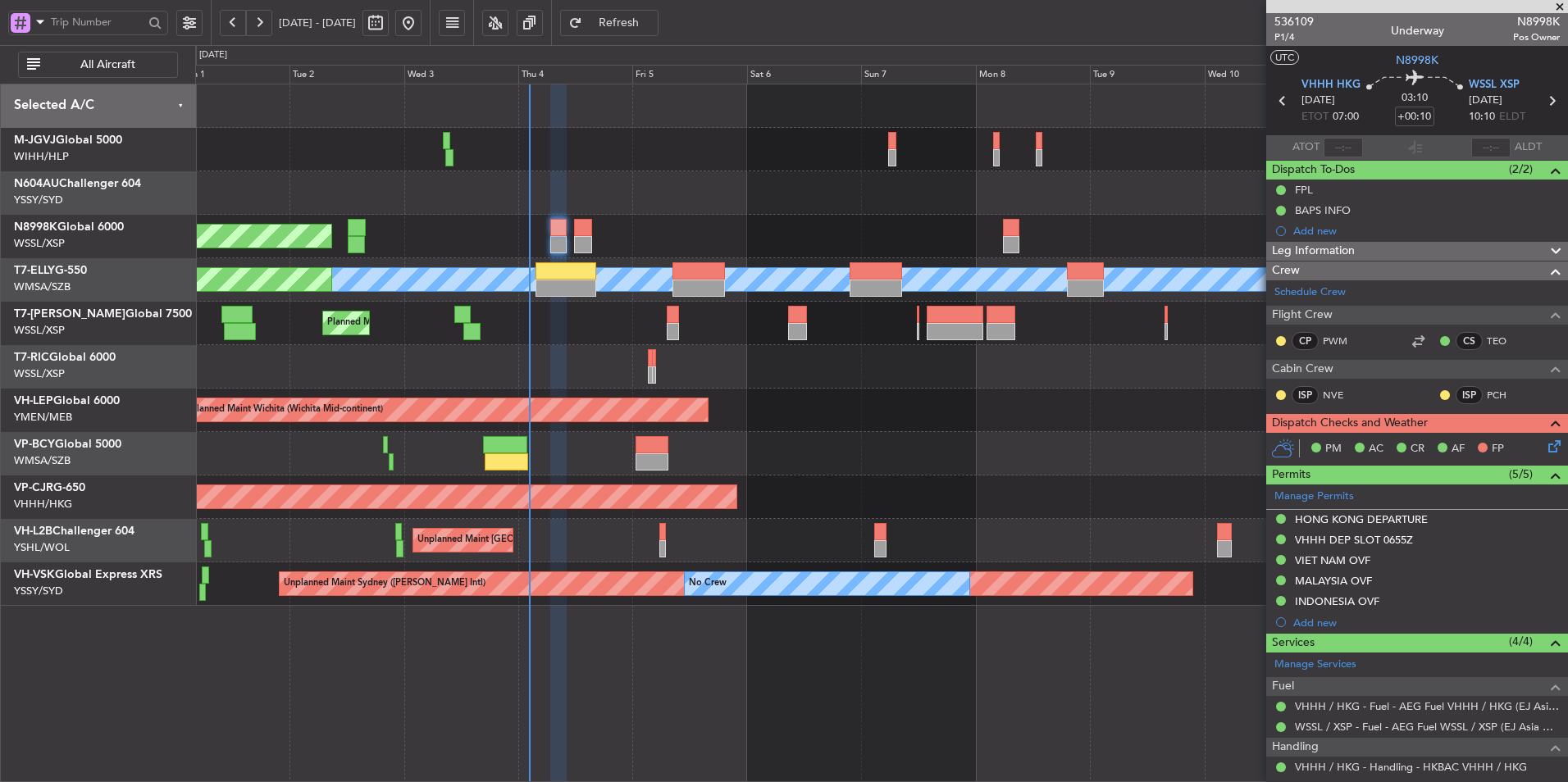
click at [1551, 450] on icon at bounding box center [1551, 443] width 13 height 13
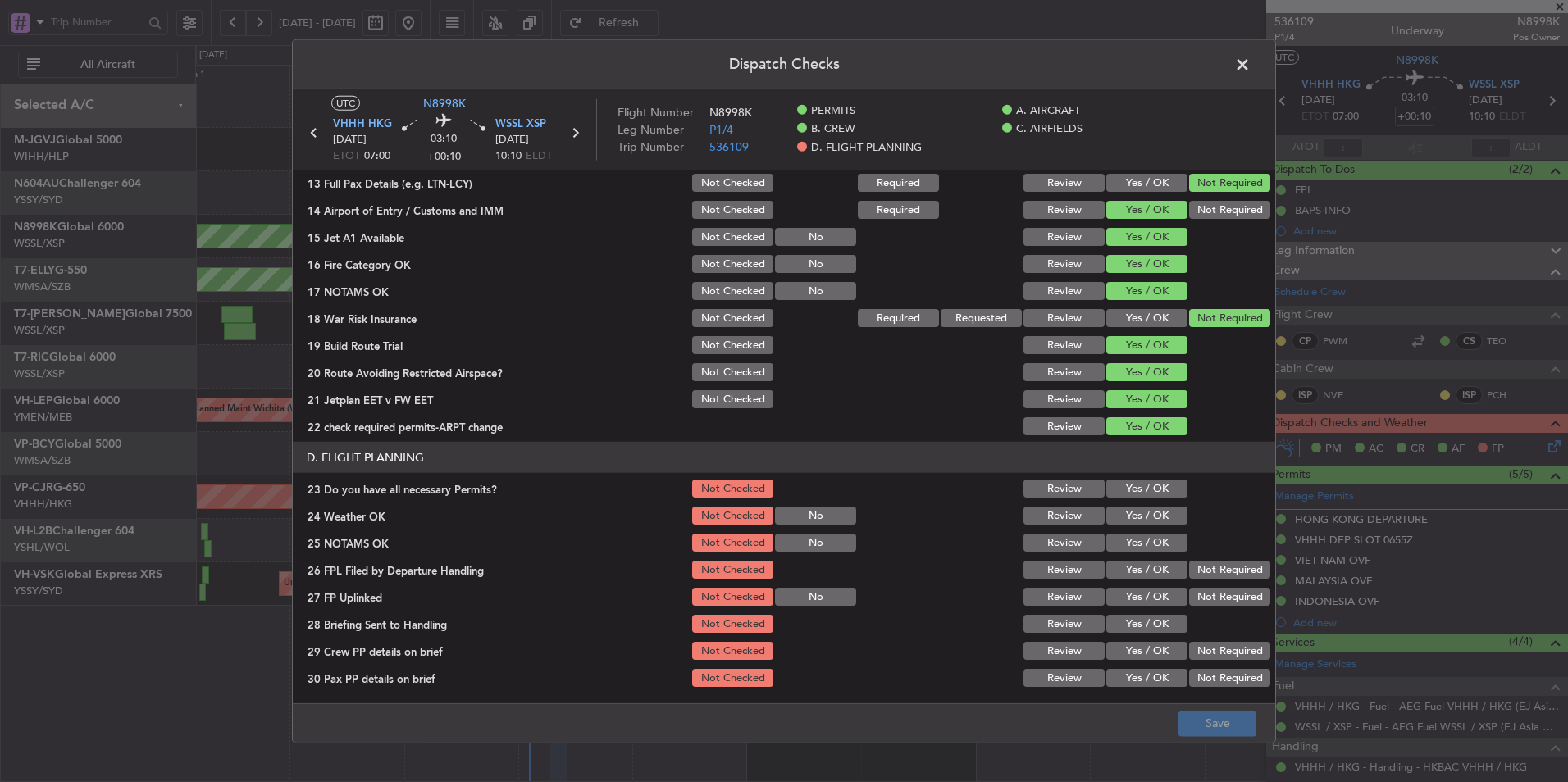
scroll to position [492, 0]
click at [1138, 494] on button "Yes / OK" at bounding box center [1147, 487] width 82 height 18
click at [1140, 510] on button "Yes / OK" at bounding box center [1147, 514] width 82 height 18
click at [1143, 538] on button "Yes / OK" at bounding box center [1147, 542] width 82 height 18
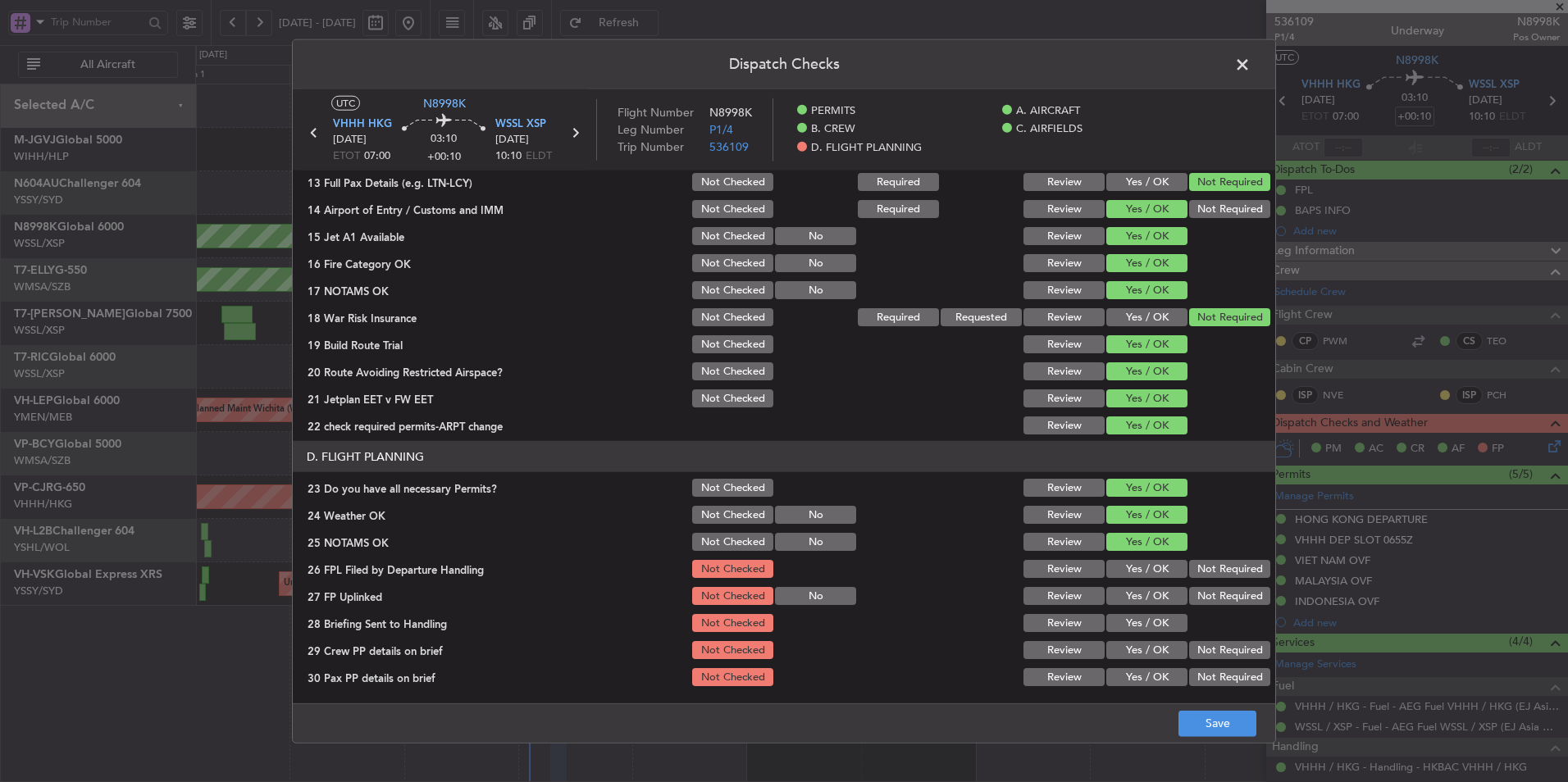
click at [1144, 566] on button "Yes / OK" at bounding box center [1147, 569] width 82 height 18
click at [1144, 590] on button "Yes / OK" at bounding box center [1147, 596] width 82 height 18
click at [1142, 617] on button "Yes / OK" at bounding box center [1147, 622] width 82 height 18
click at [1138, 651] on button "Yes / OK" at bounding box center [1147, 649] width 82 height 18
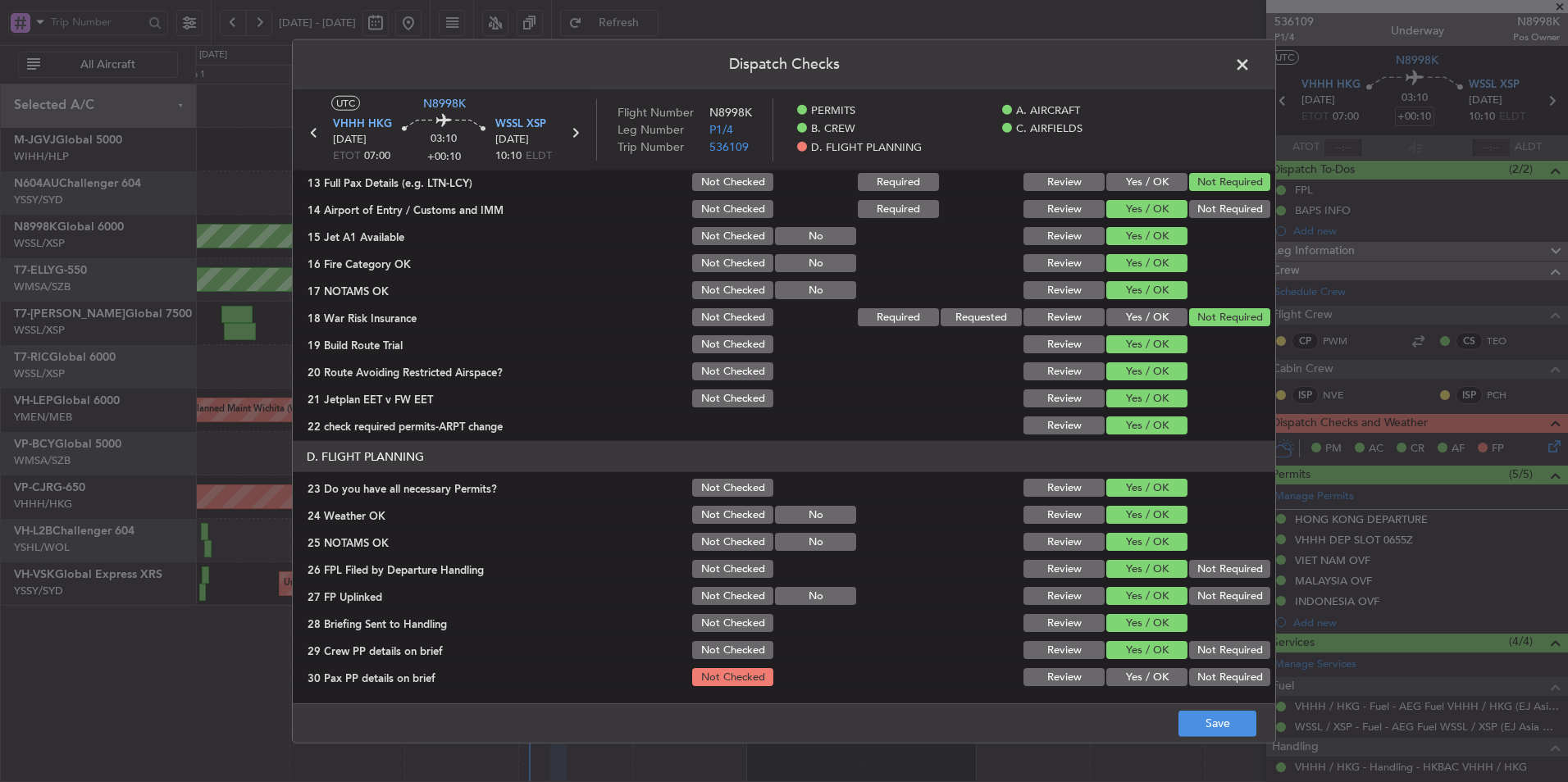
click at [1134, 691] on article "PERMITS Crew Details sent to Arr & Dep Handling Required Review Yes / OK Not Re…" at bounding box center [784, 432] width 983 height 522
click at [1147, 689] on article "PERMITS Crew Details sent to Arr & Dep Handling Required Review Yes / OK Not Re…" at bounding box center [784, 432] width 983 height 522
click at [1151, 674] on button "Yes / OK" at bounding box center [1147, 677] width 82 height 18
click at [1199, 675] on button "Not Required" at bounding box center [1230, 677] width 82 height 18
click at [1211, 722] on button "Save" at bounding box center [1218, 723] width 78 height 26
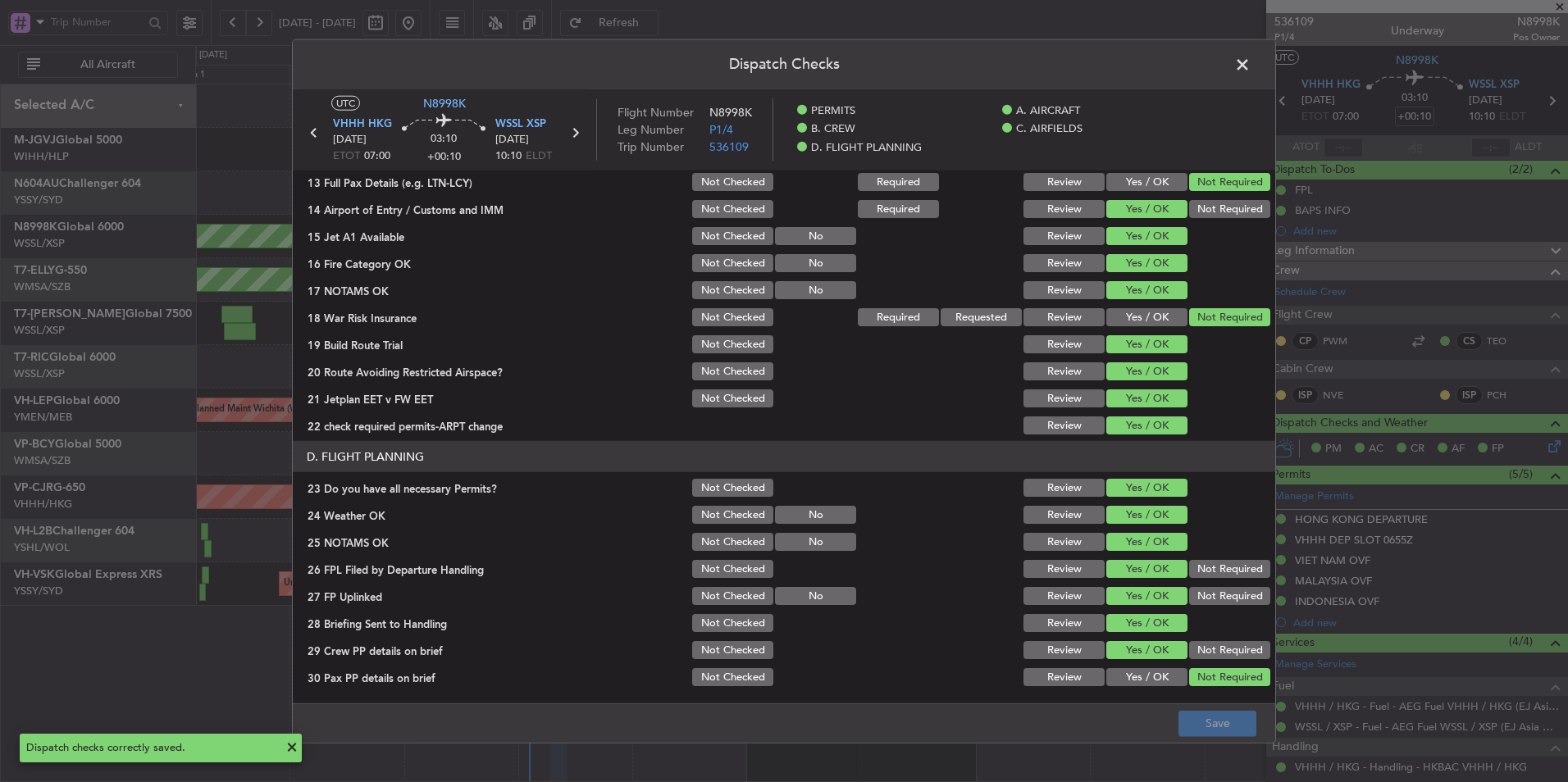
click at [1251, 62] on span at bounding box center [1251, 69] width 0 height 33
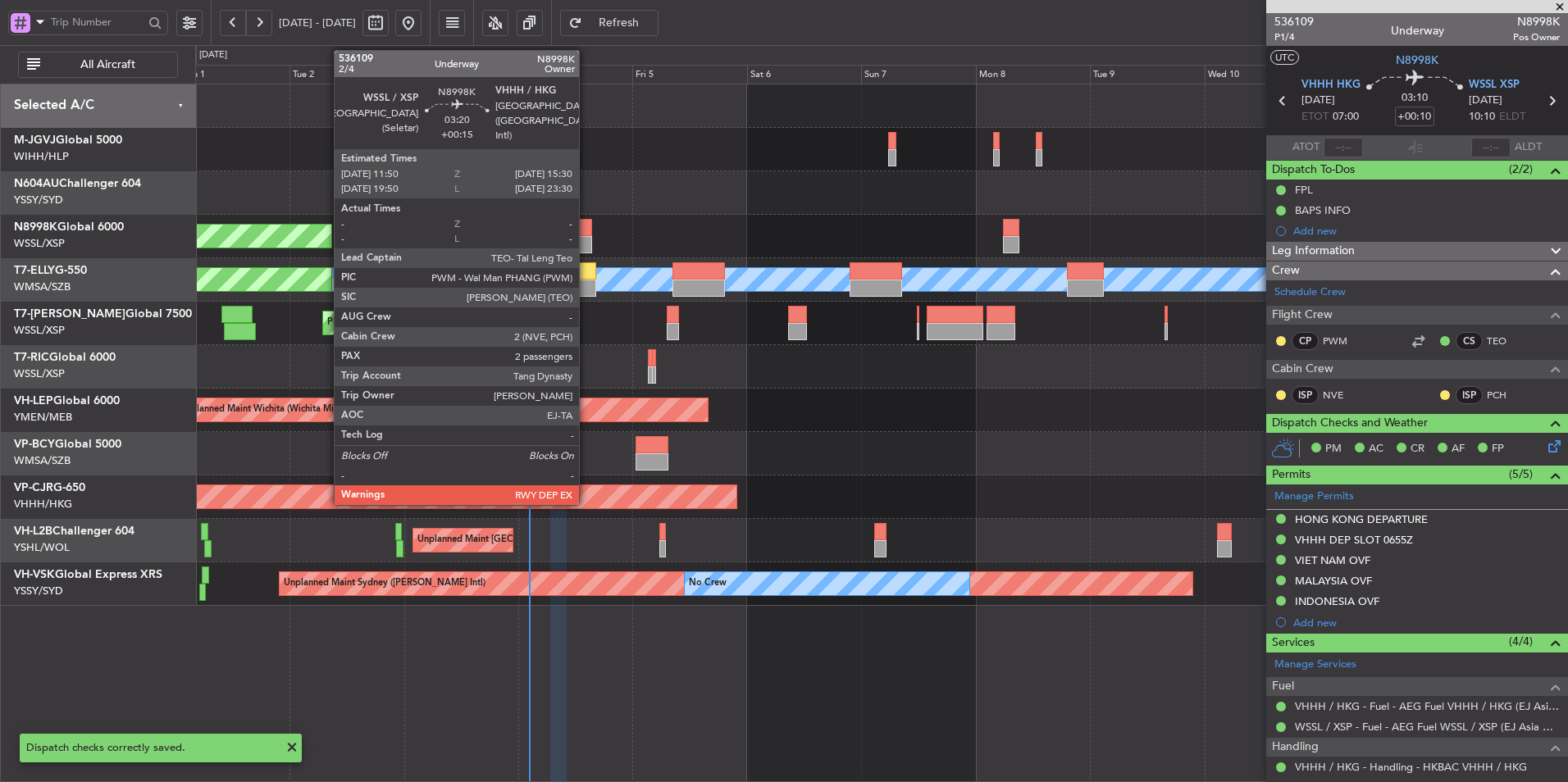
click at [586, 233] on div at bounding box center [583, 227] width 18 height 17
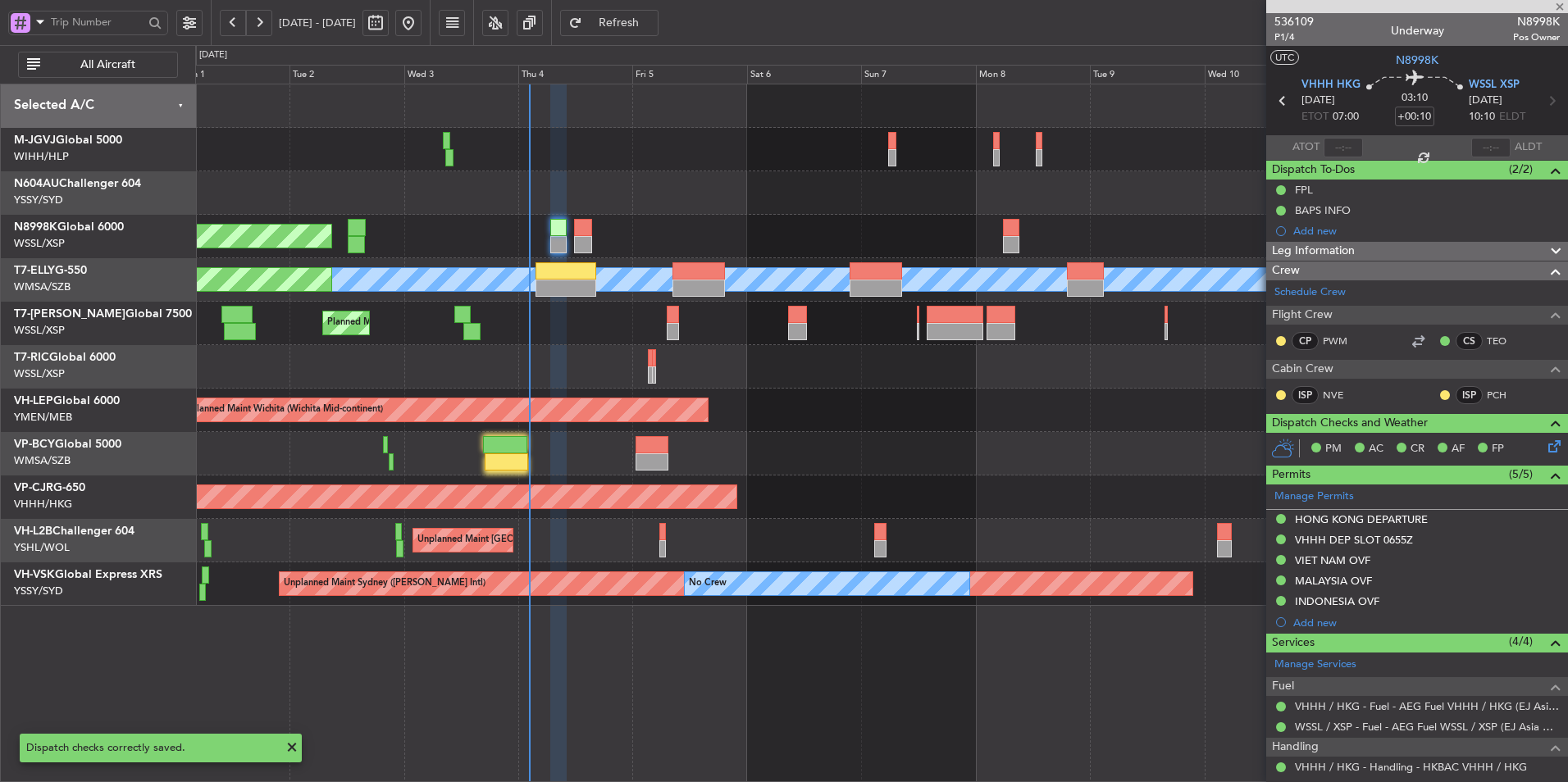
type input "+00:15"
type input "2"
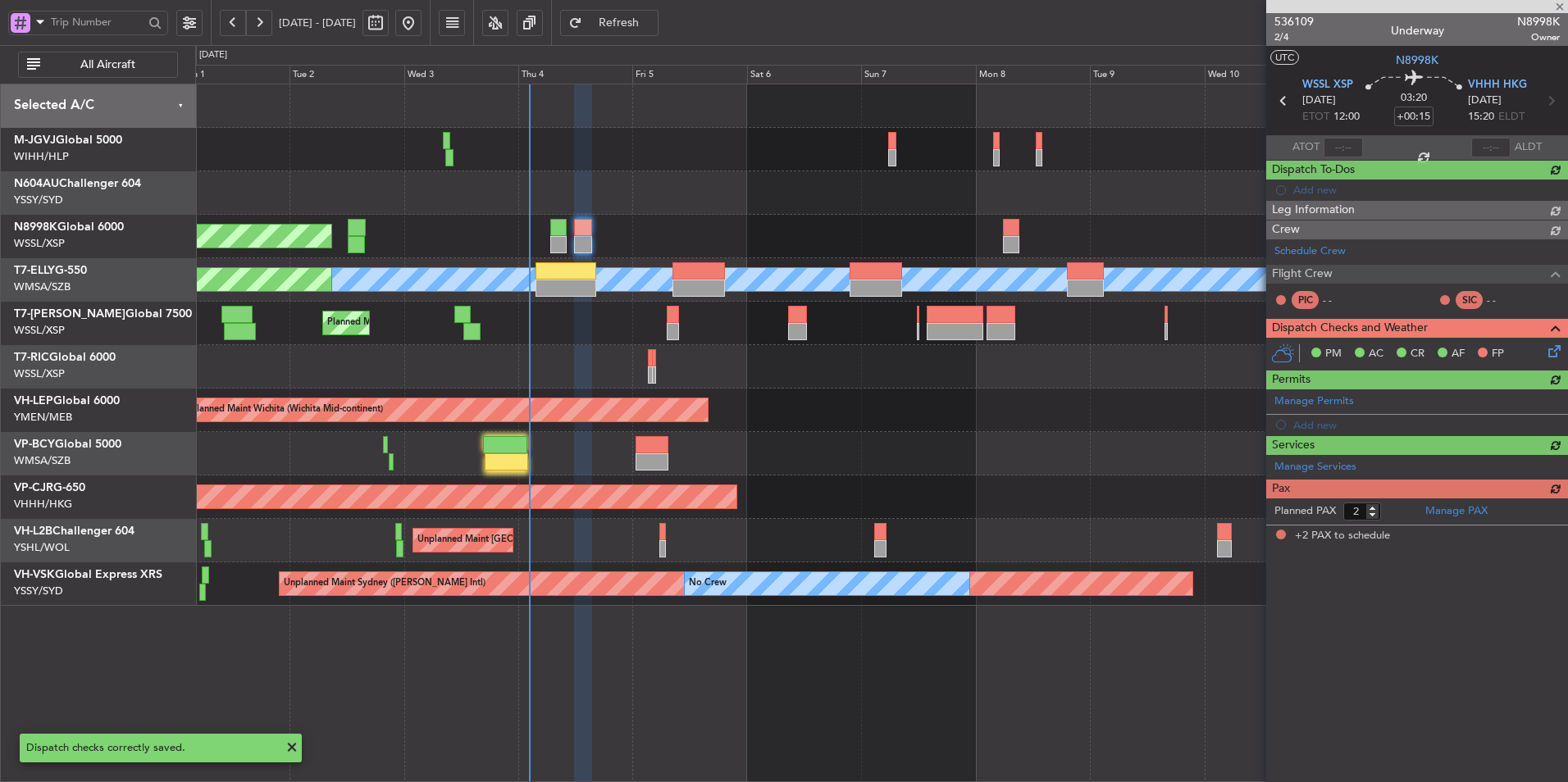
type input "Hafiz Sapuwan (HHAFI)"
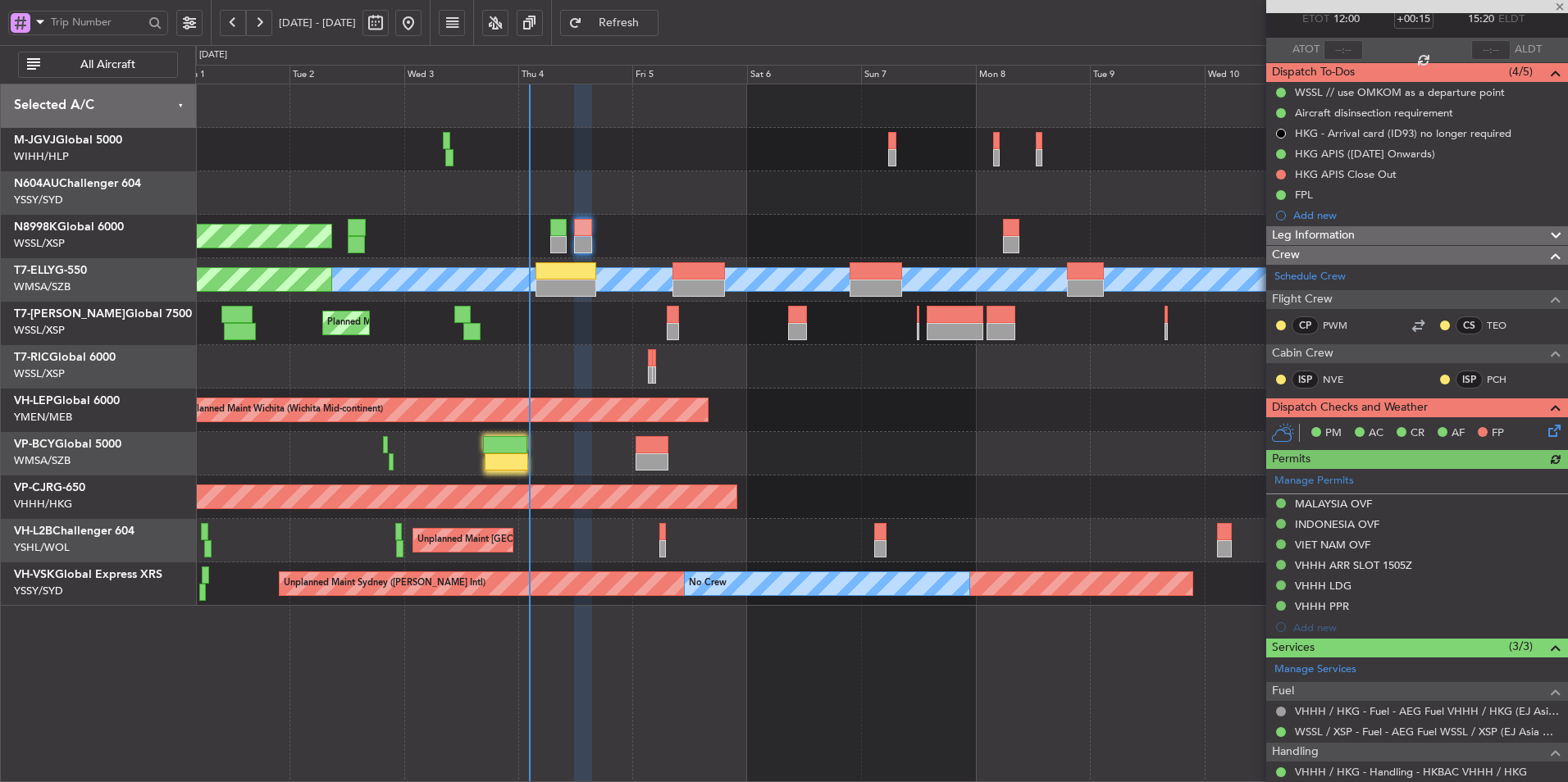
scroll to position [238, 0]
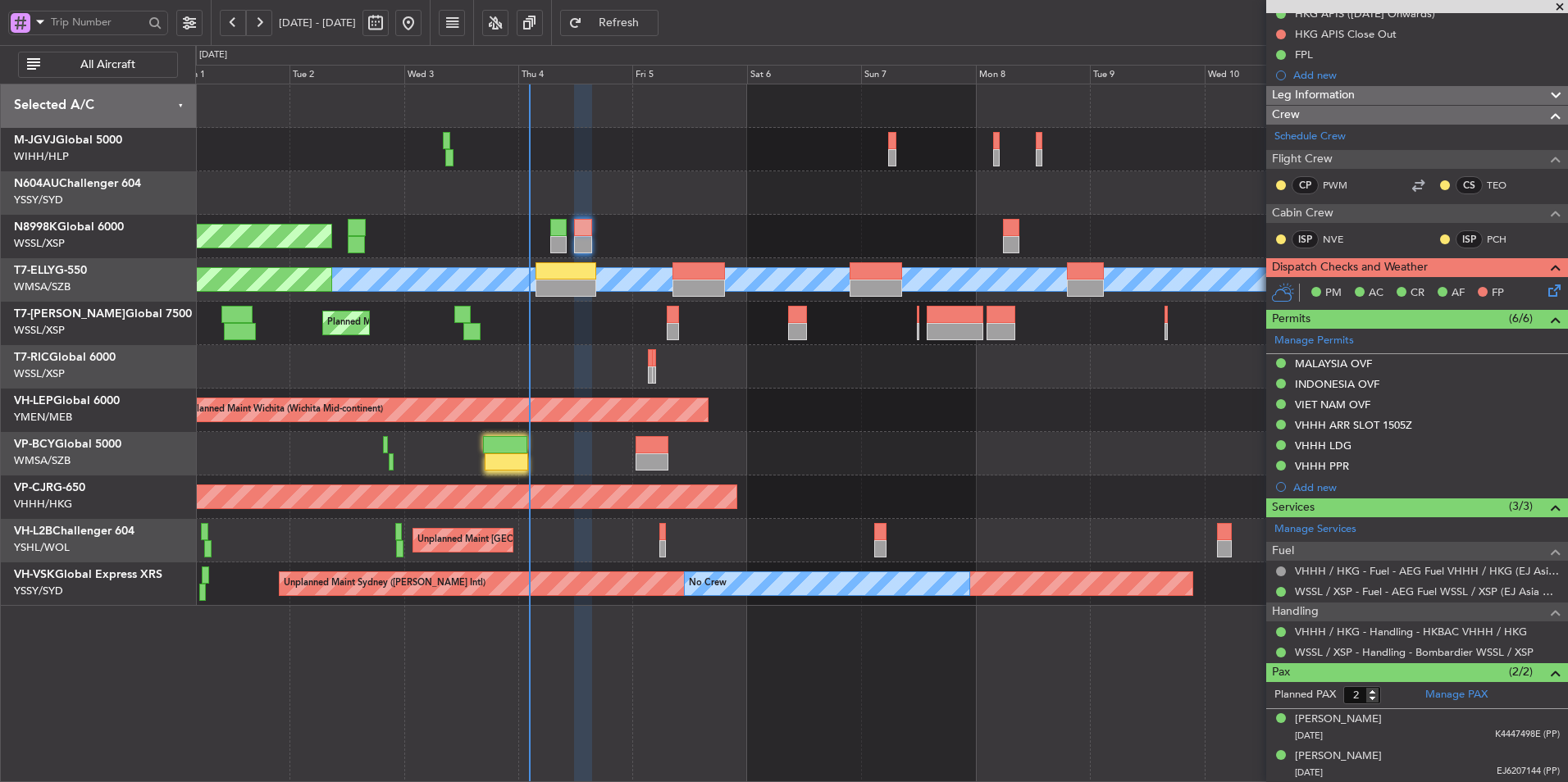
click at [1545, 293] on icon at bounding box center [1551, 287] width 13 height 13
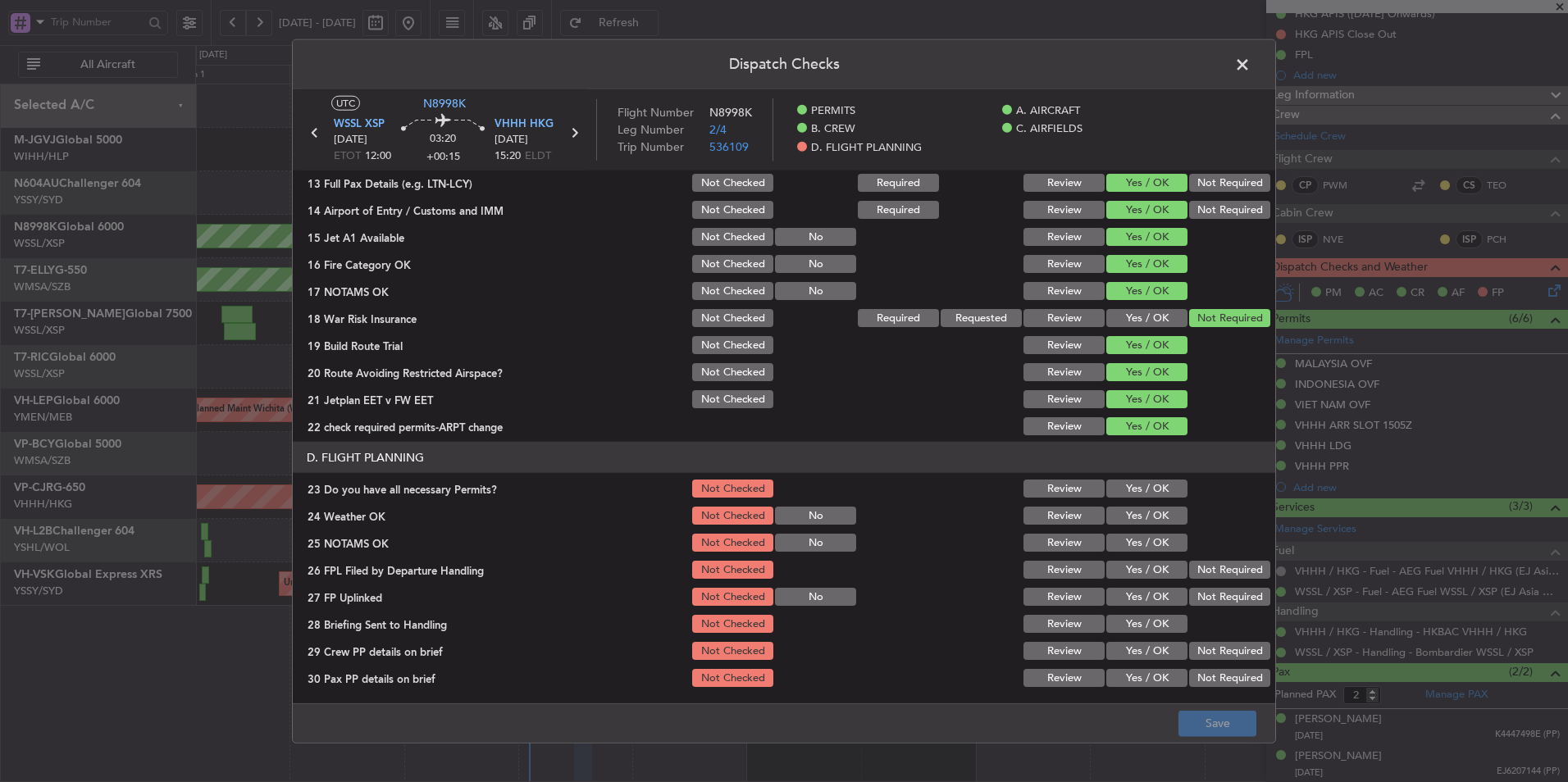
scroll to position [492, 0]
click at [1150, 488] on button "Yes / OK" at bounding box center [1147, 487] width 82 height 18
click at [1138, 520] on button "Yes / OK" at bounding box center [1147, 514] width 82 height 18
click at [1135, 552] on div "Yes / OK" at bounding box center [1145, 542] width 82 height 23
click at [1135, 538] on button "Yes / OK" at bounding box center [1147, 542] width 82 height 18
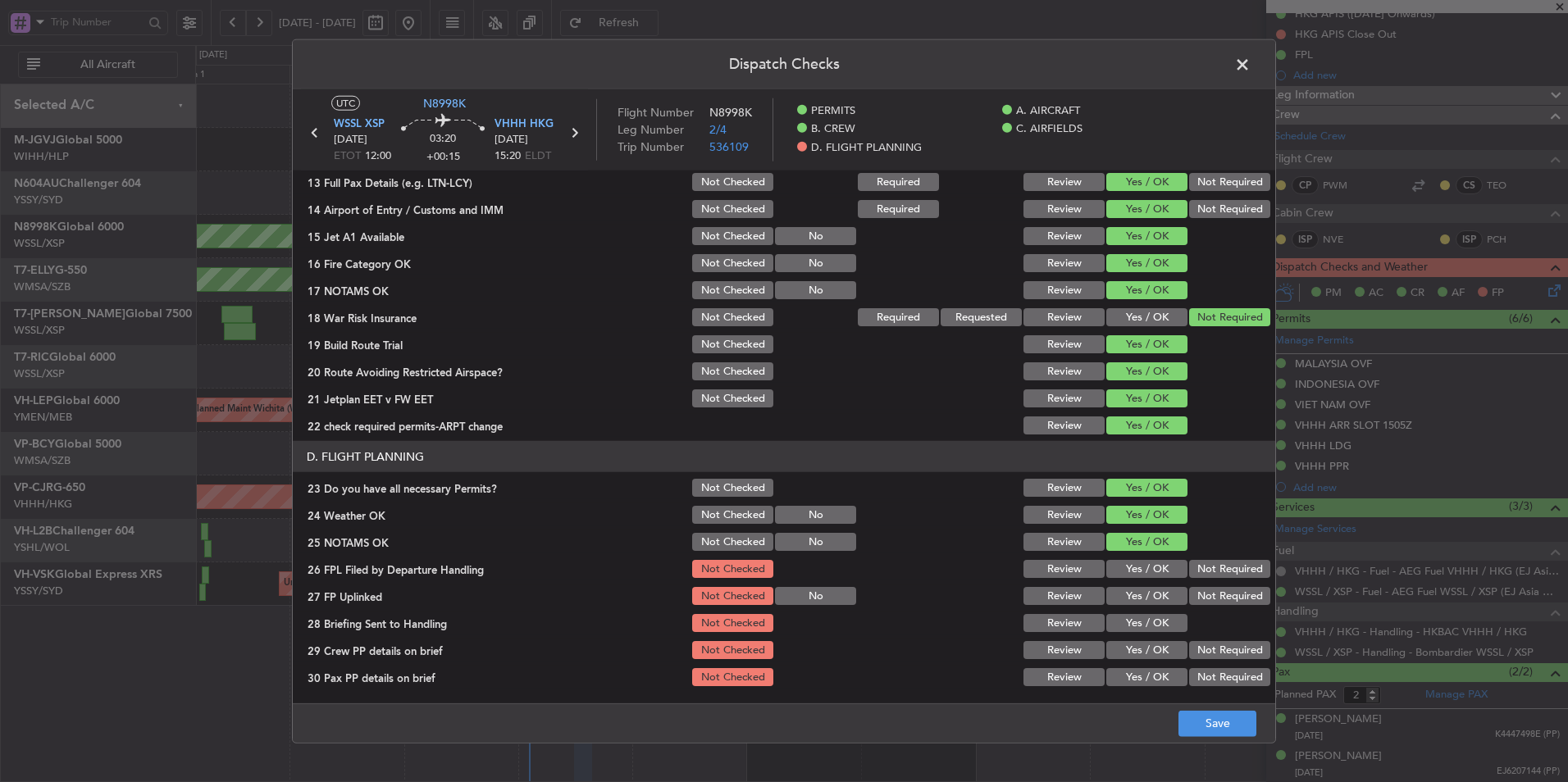
click at [1138, 565] on button "Yes / OK" at bounding box center [1147, 569] width 82 height 18
click at [1138, 596] on button "Yes / OK" at bounding box center [1147, 596] width 82 height 18
click at [1137, 638] on section "D. FLIGHT PLANNING 23 Do you have all necessary Permits? Not Checked Review Yes…" at bounding box center [784, 565] width 983 height 248
click at [1135, 626] on button "Yes / OK" at bounding box center [1147, 622] width 82 height 18
click at [1136, 648] on button "Yes / OK" at bounding box center [1147, 649] width 82 height 18
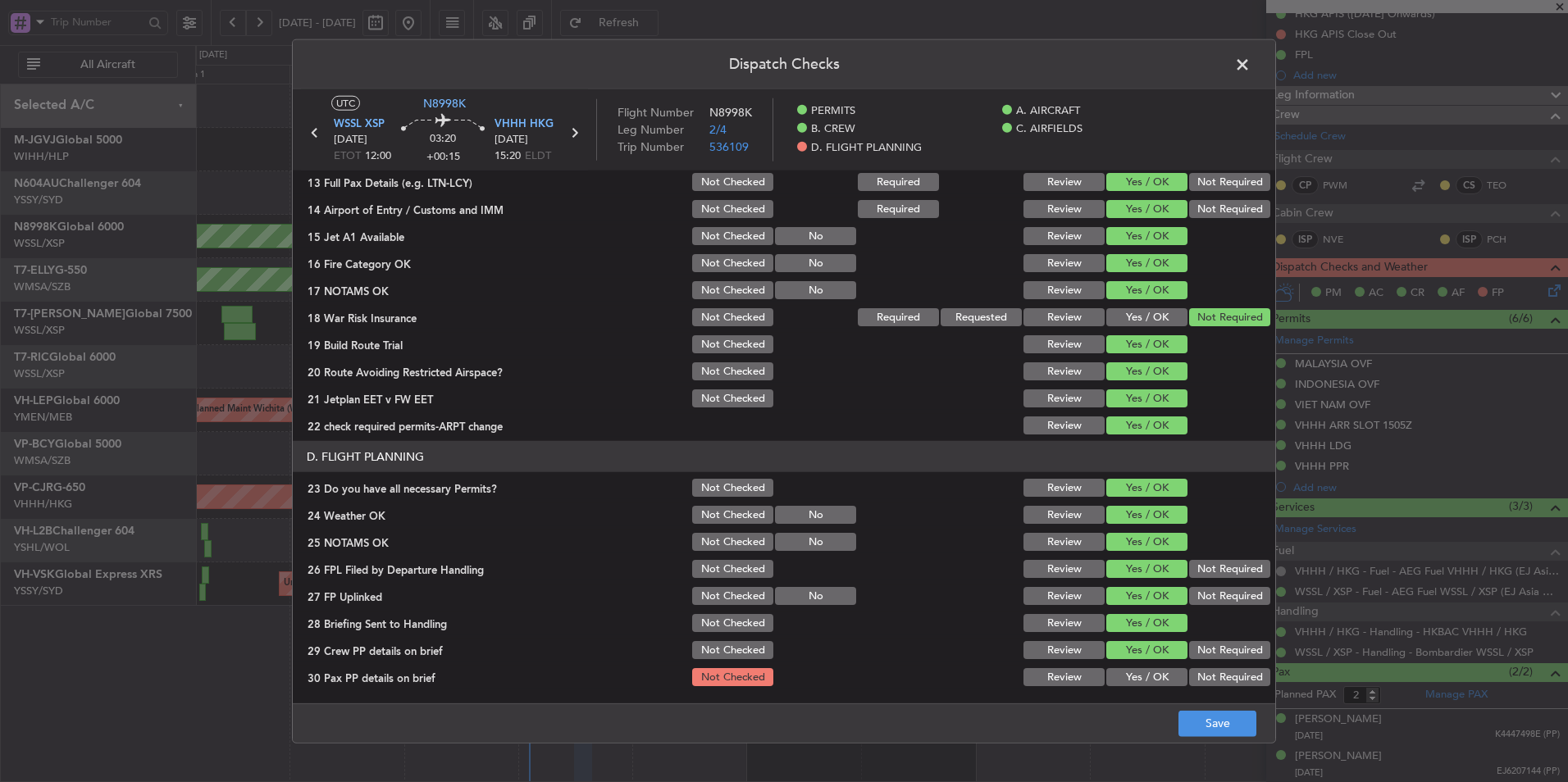
click at [1136, 683] on button "Yes / OK" at bounding box center [1147, 677] width 82 height 18
click at [1189, 710] on button "Save" at bounding box center [1218, 723] width 78 height 26
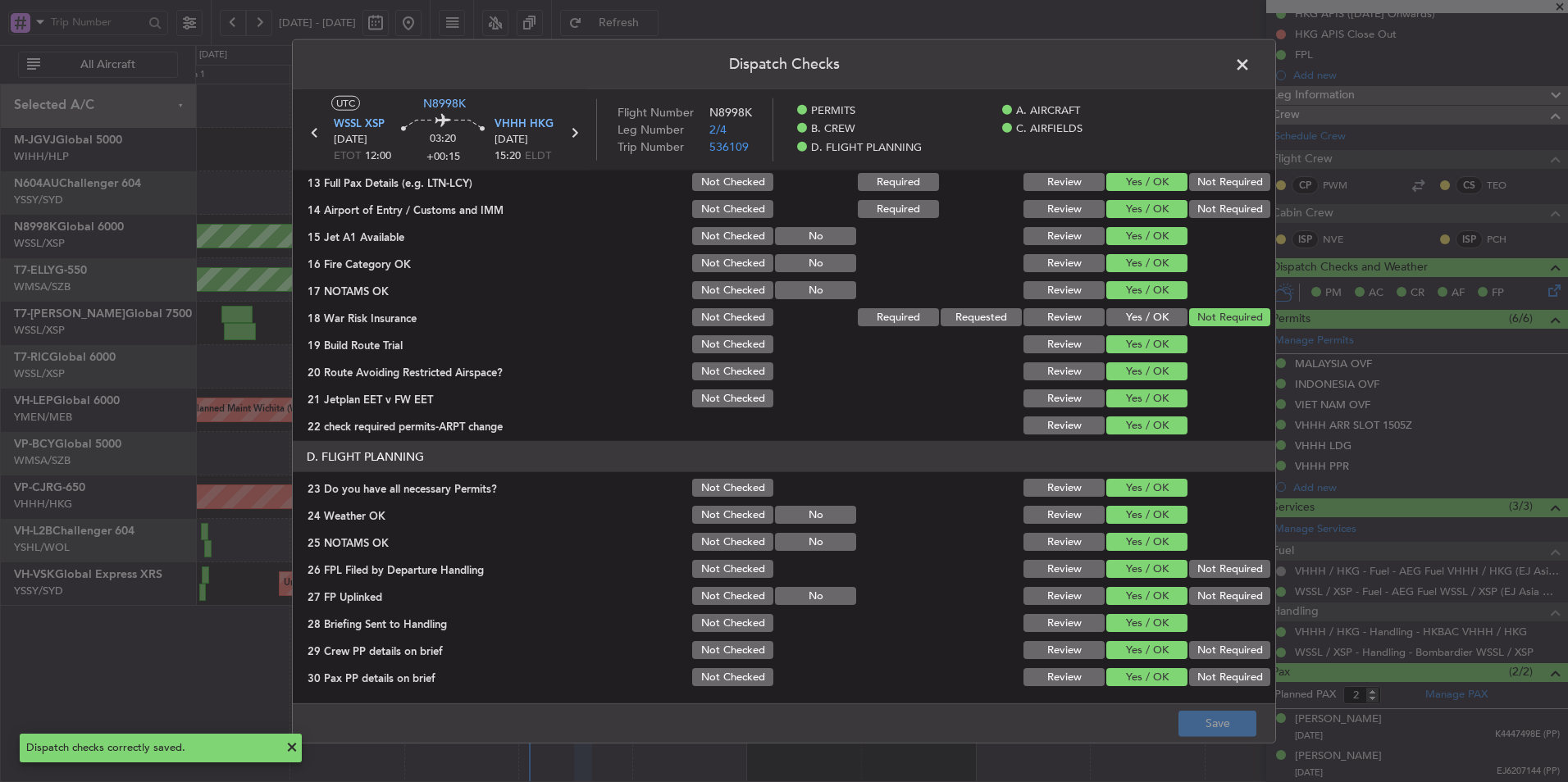
click at [1251, 64] on span at bounding box center [1251, 69] width 0 height 33
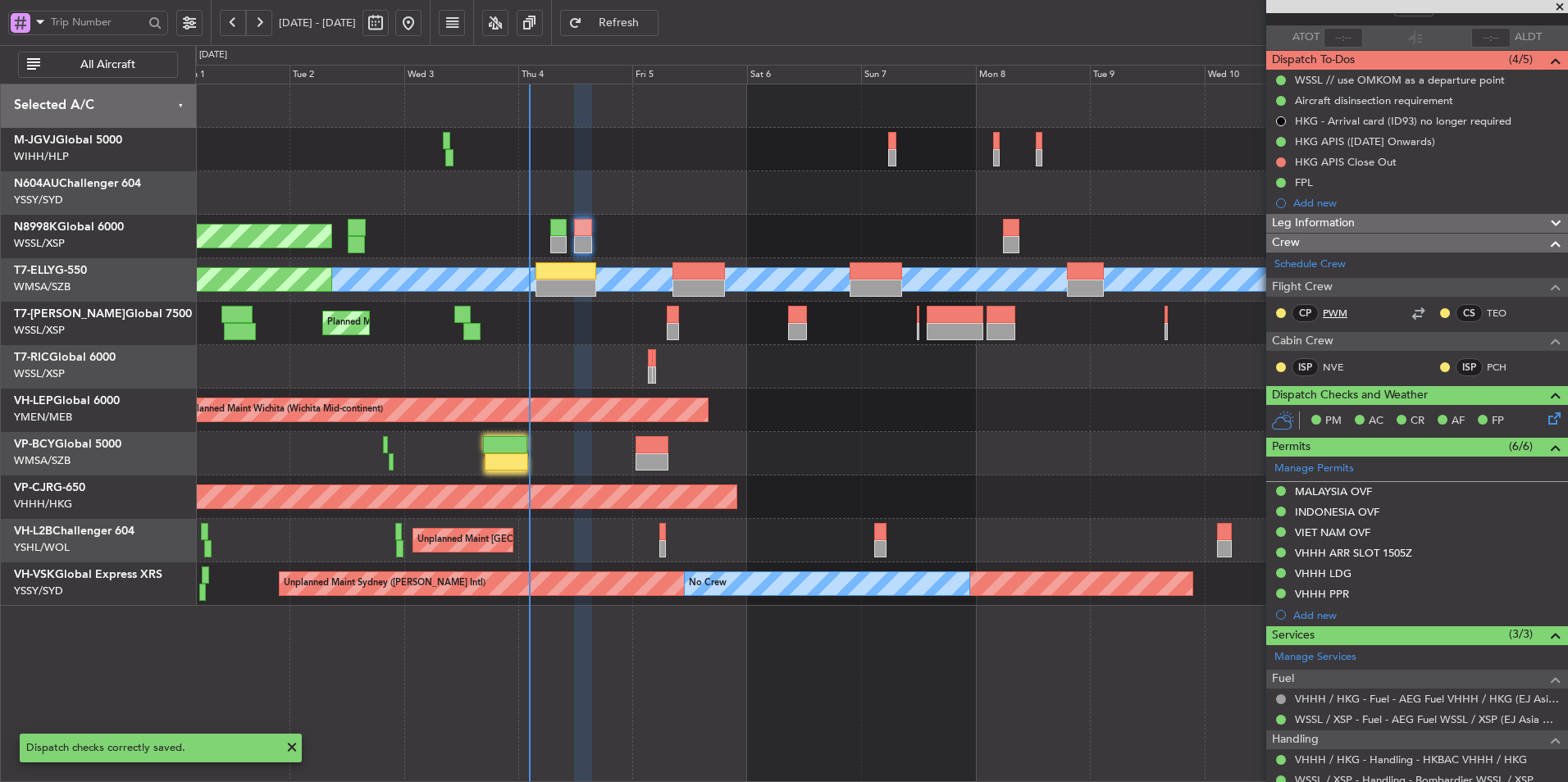
scroll to position [0, 0]
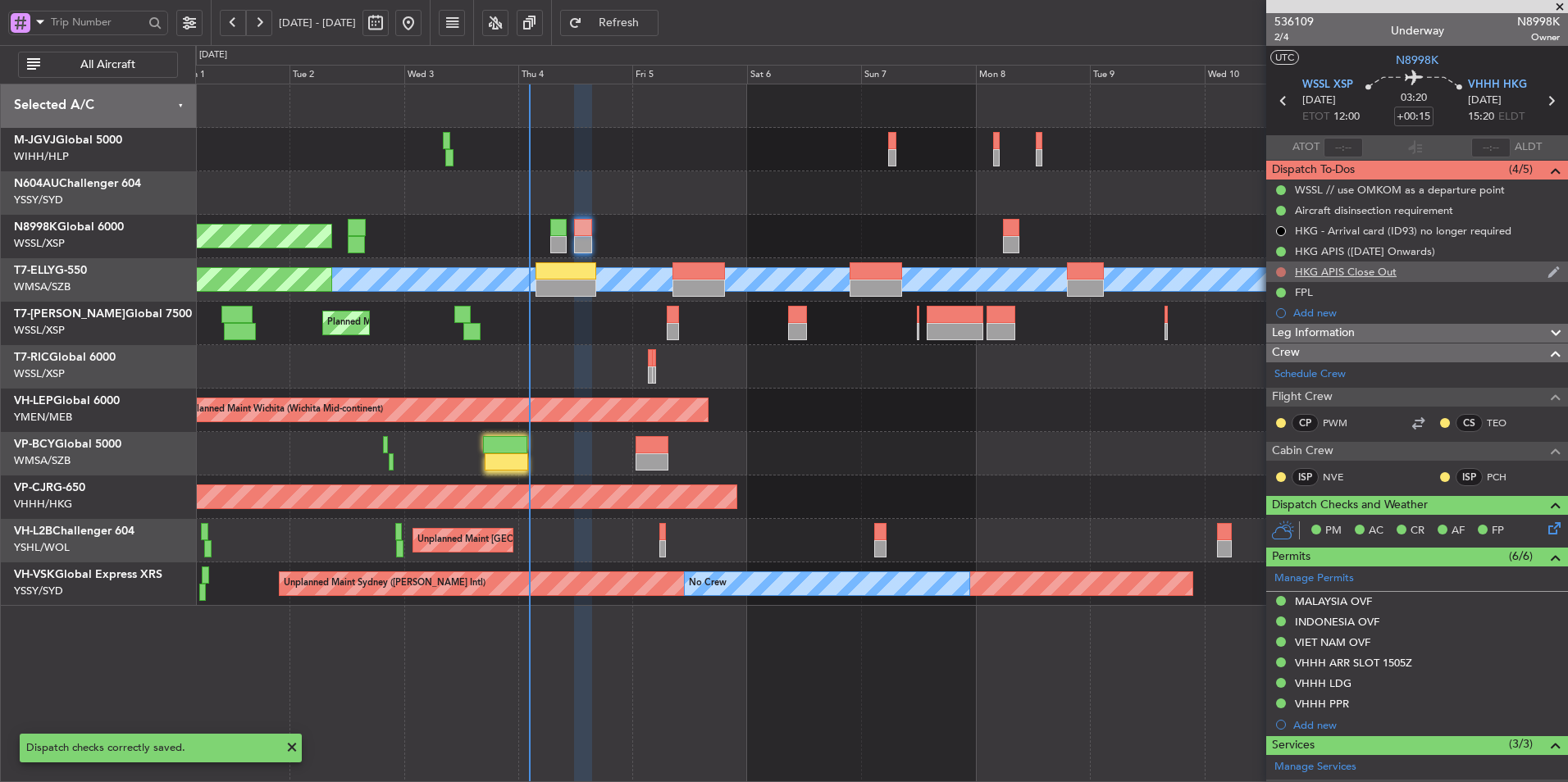
click at [1284, 270] on button at bounding box center [1280, 271] width 10 height 10
click at [1284, 323] on span "In Progress" at bounding box center [1289, 319] width 56 height 16
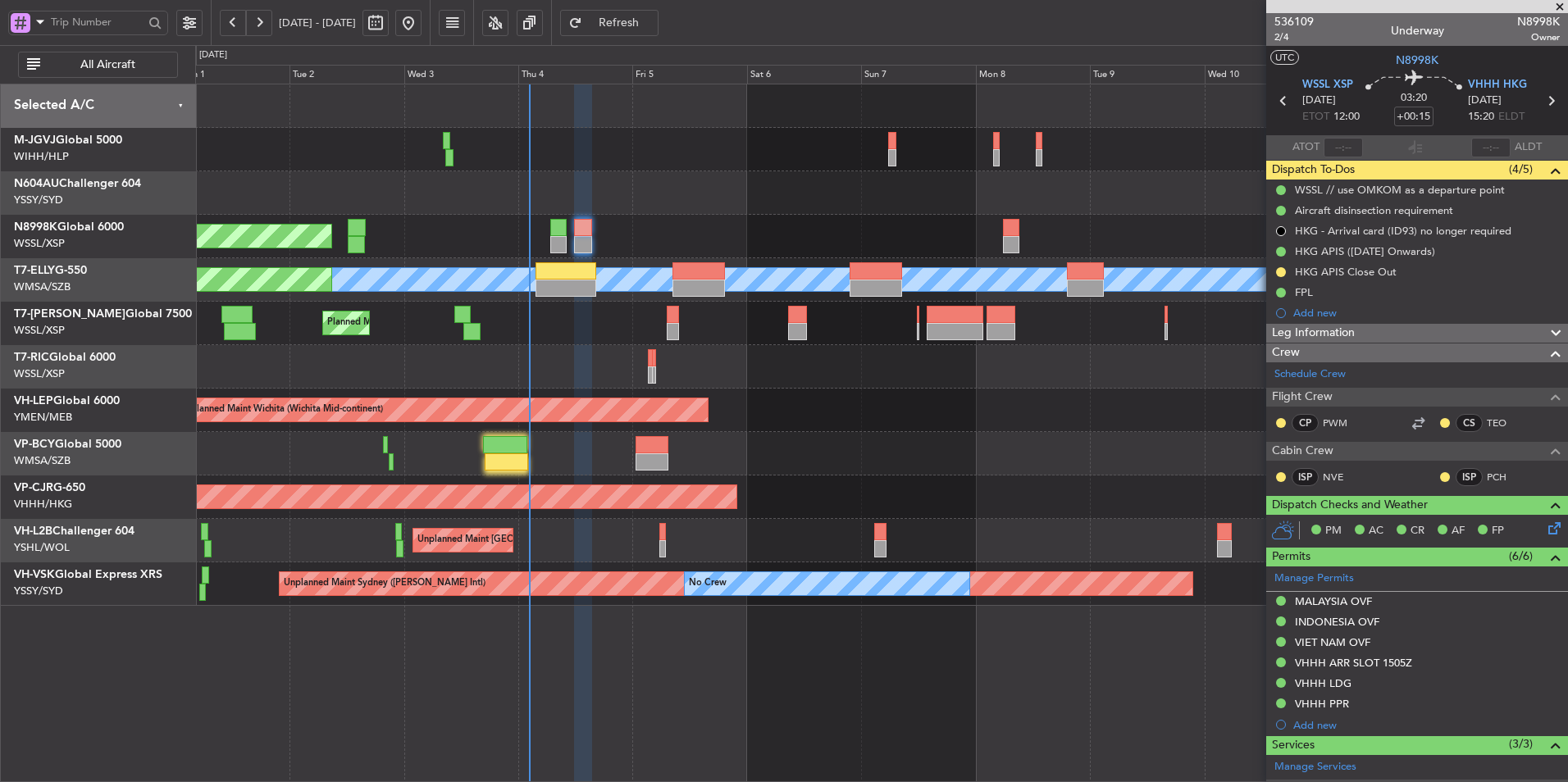
click at [861, 386] on div at bounding box center [881, 367] width 1372 height 43
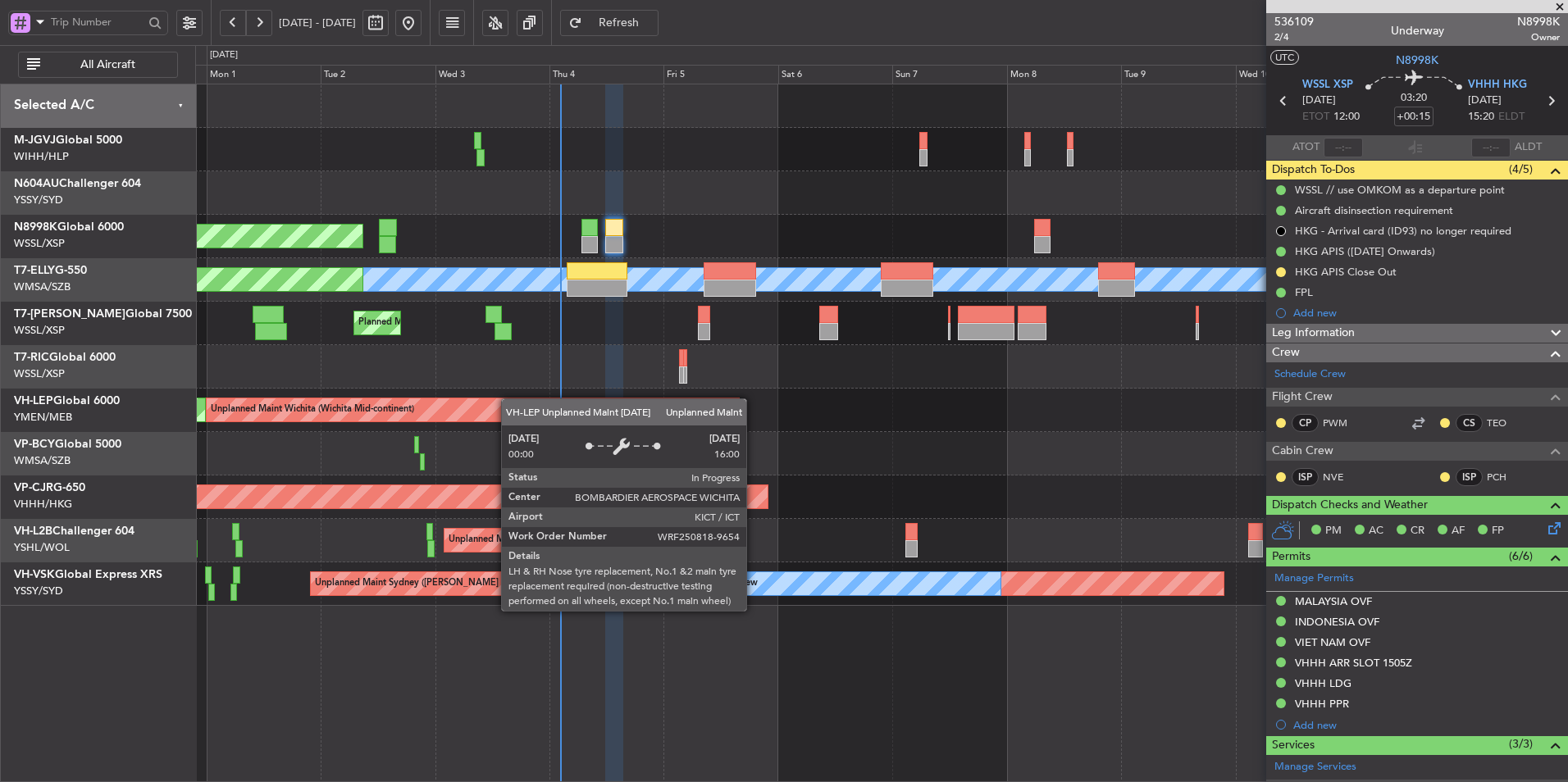
click at [557, 406] on div "Unplanned Maint Wichita (Wichita Mid-continent) Unplanned Maint Wichita (Wichit…" at bounding box center [881, 410] width 1372 height 43
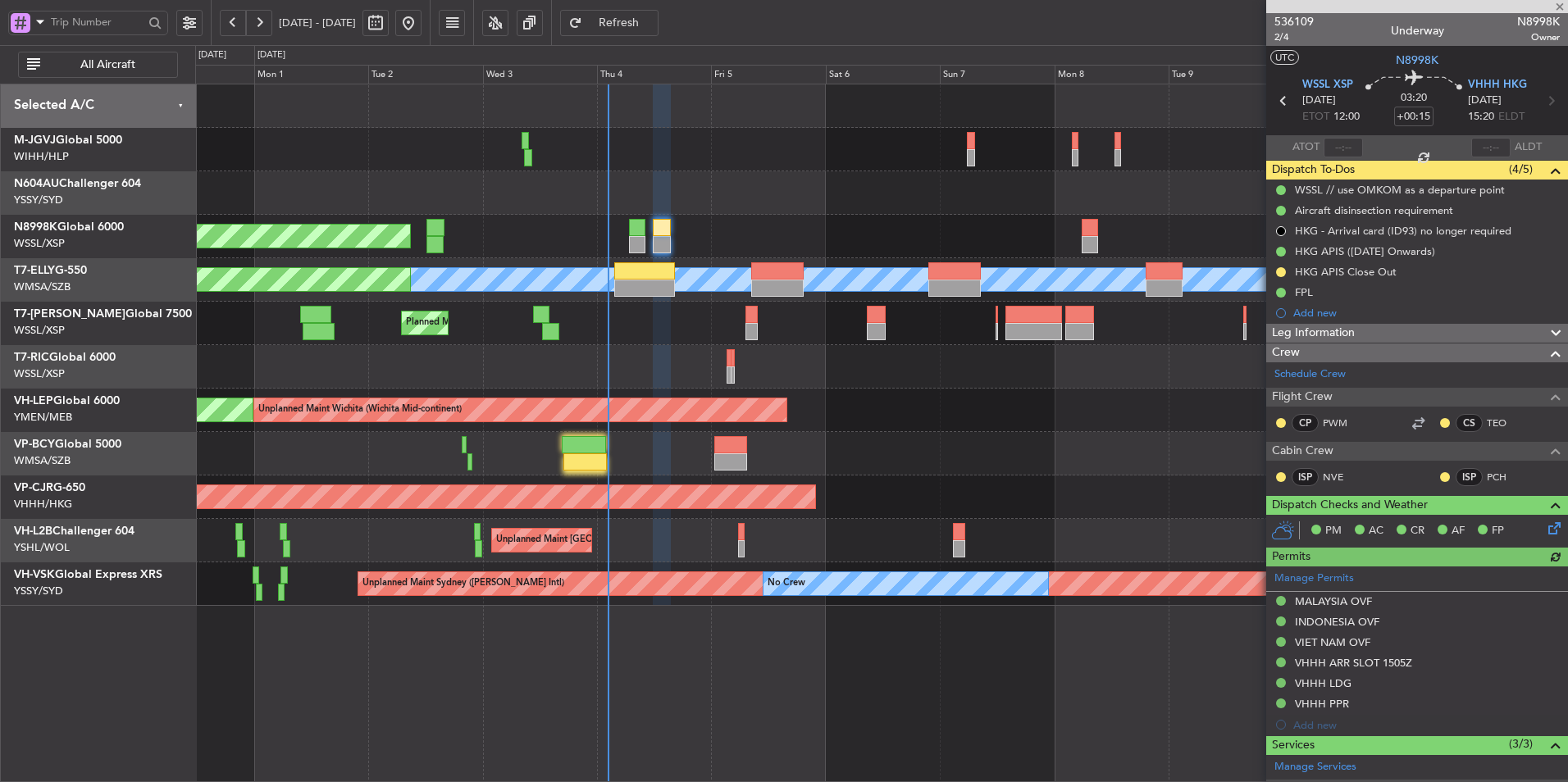
type input "Hafiz Sapuwan (HHAFI)"
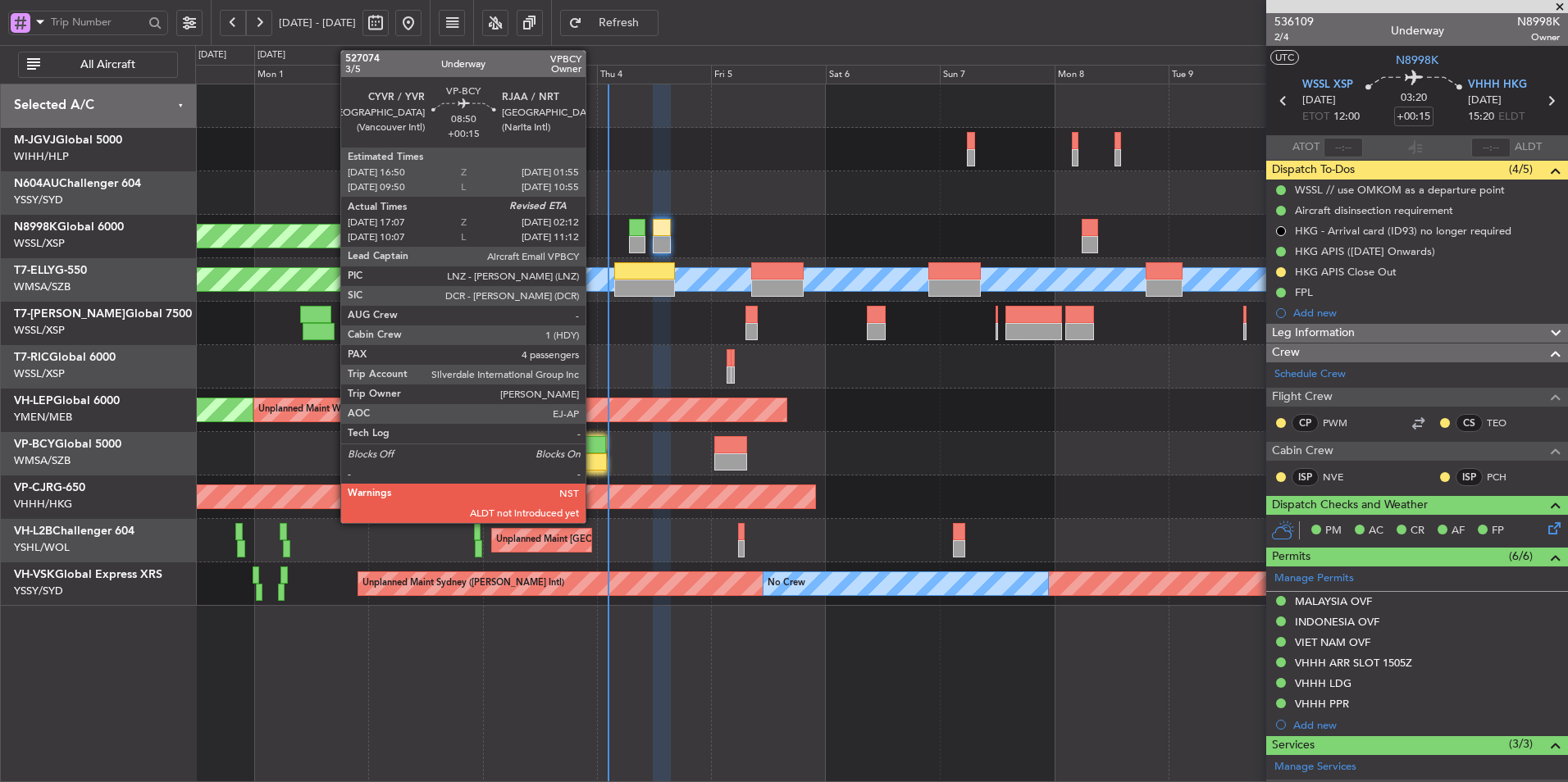
click at [593, 461] on div at bounding box center [585, 462] width 43 height 17
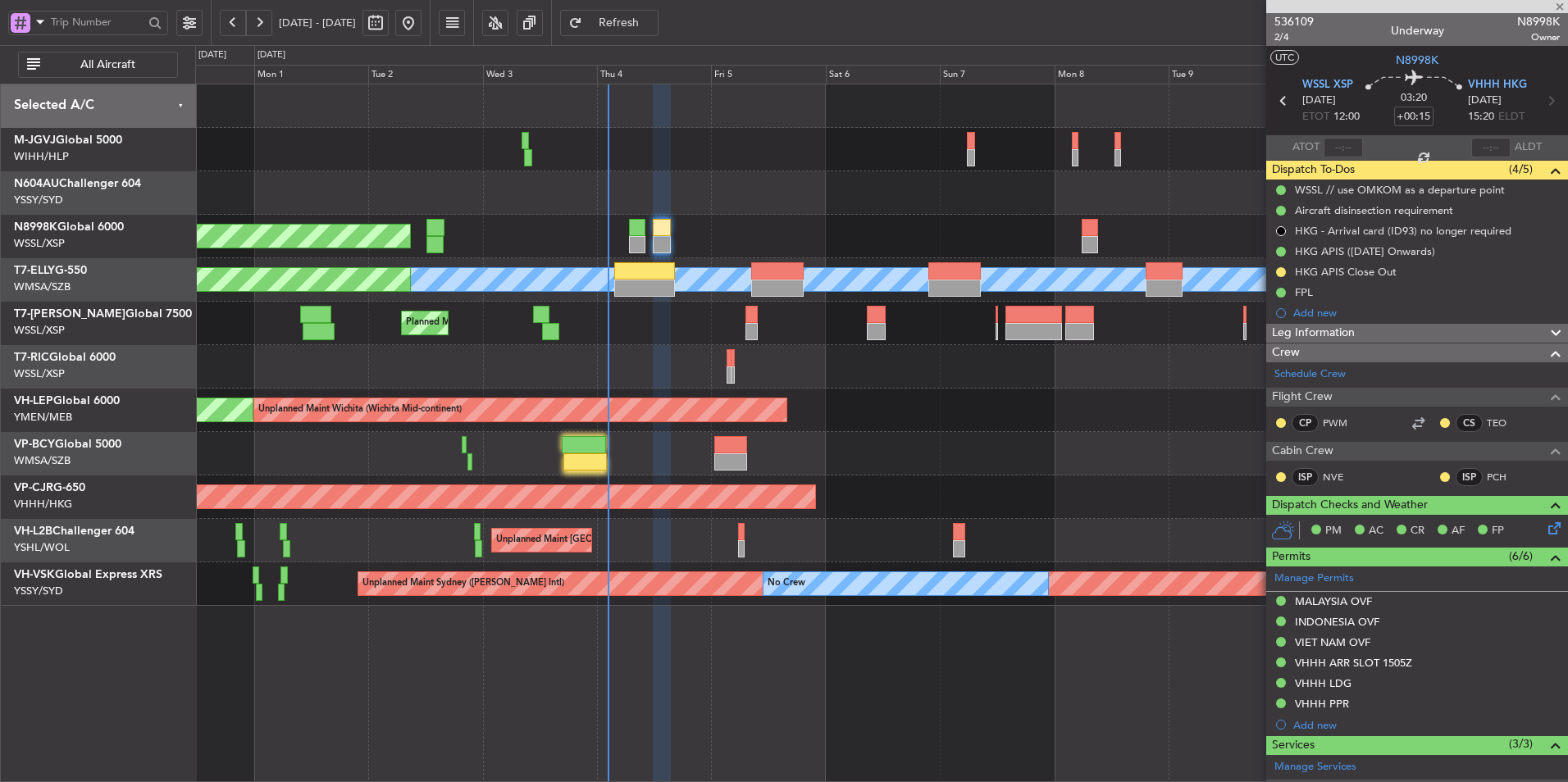
type input "17:17"
type input "4"
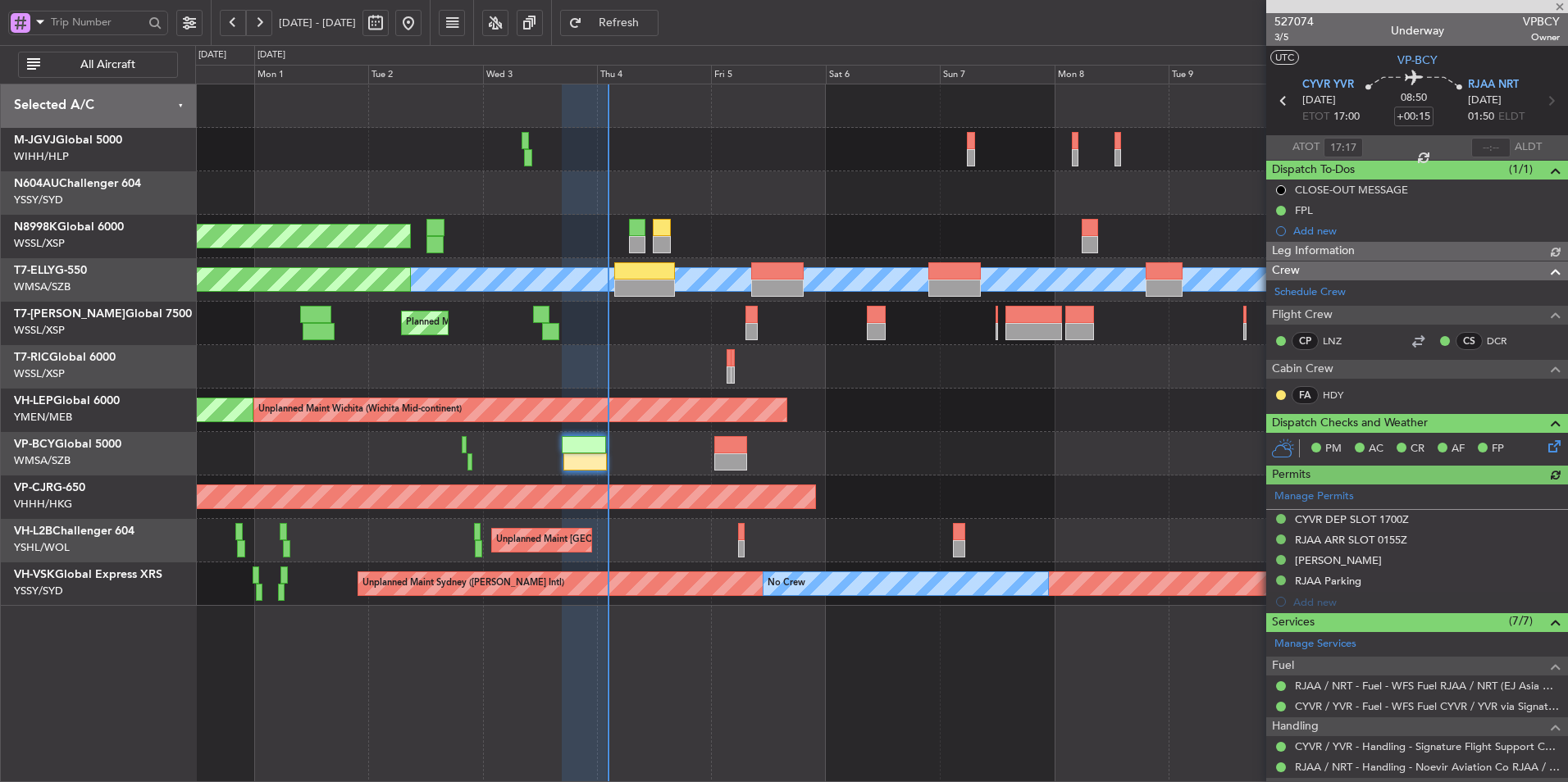
type input "Brien Tan (BTA)"
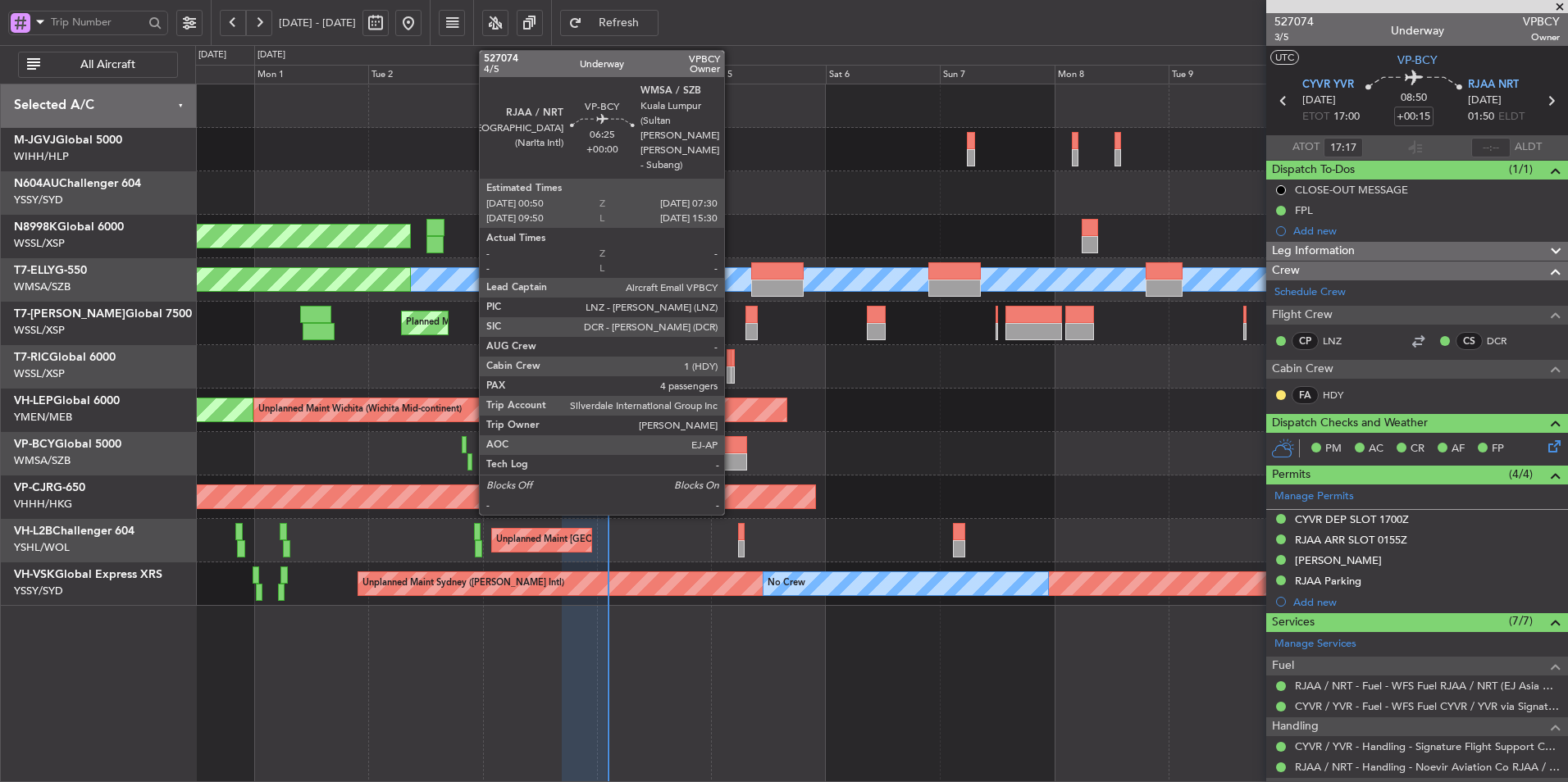
click at [731, 460] on div at bounding box center [730, 462] width 32 height 17
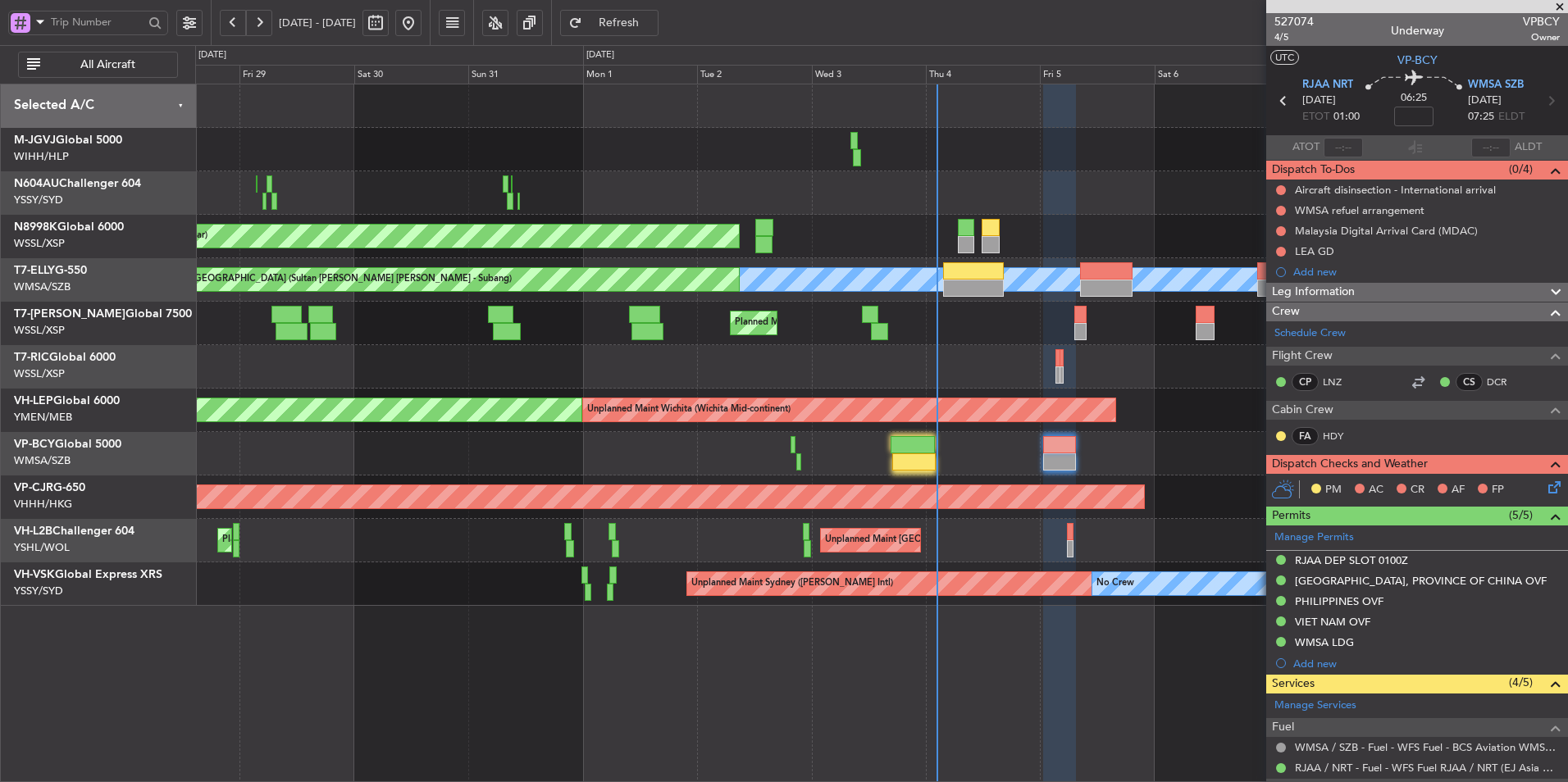
click at [836, 174] on div at bounding box center [881, 193] width 1372 height 43
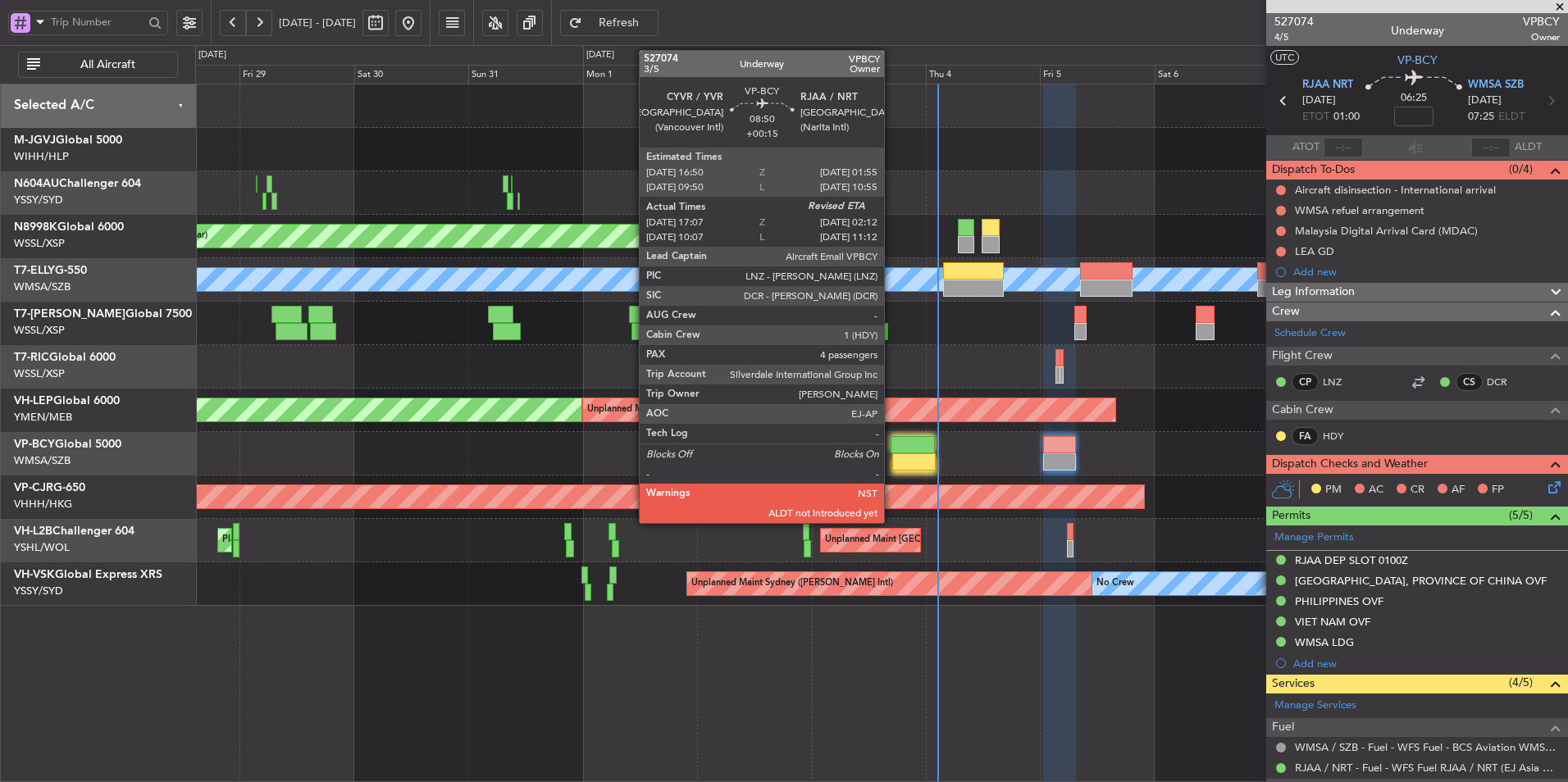
click at [892, 445] on div at bounding box center [912, 445] width 43 height 17
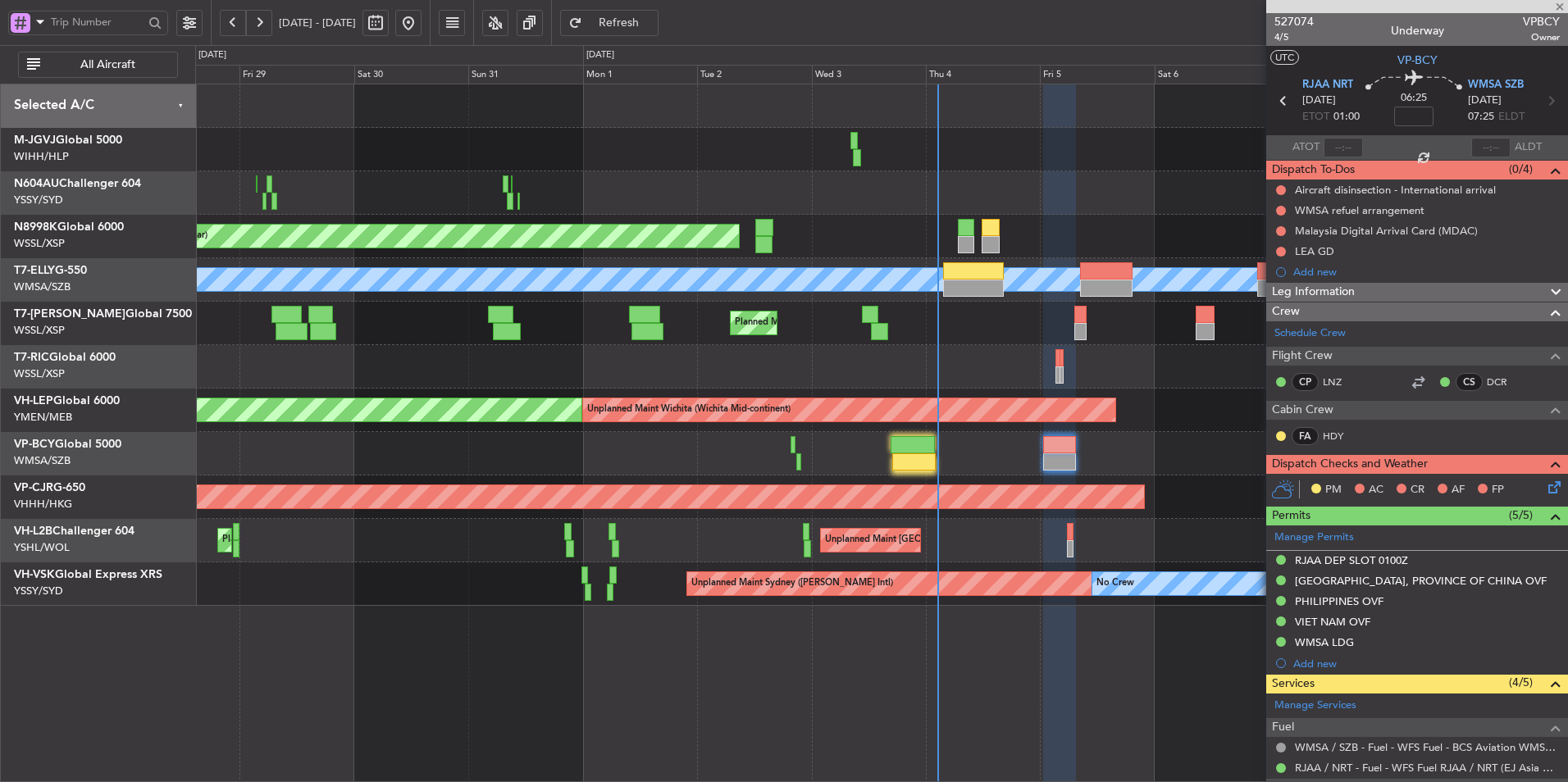
type input "+00:15"
type input "17:17"
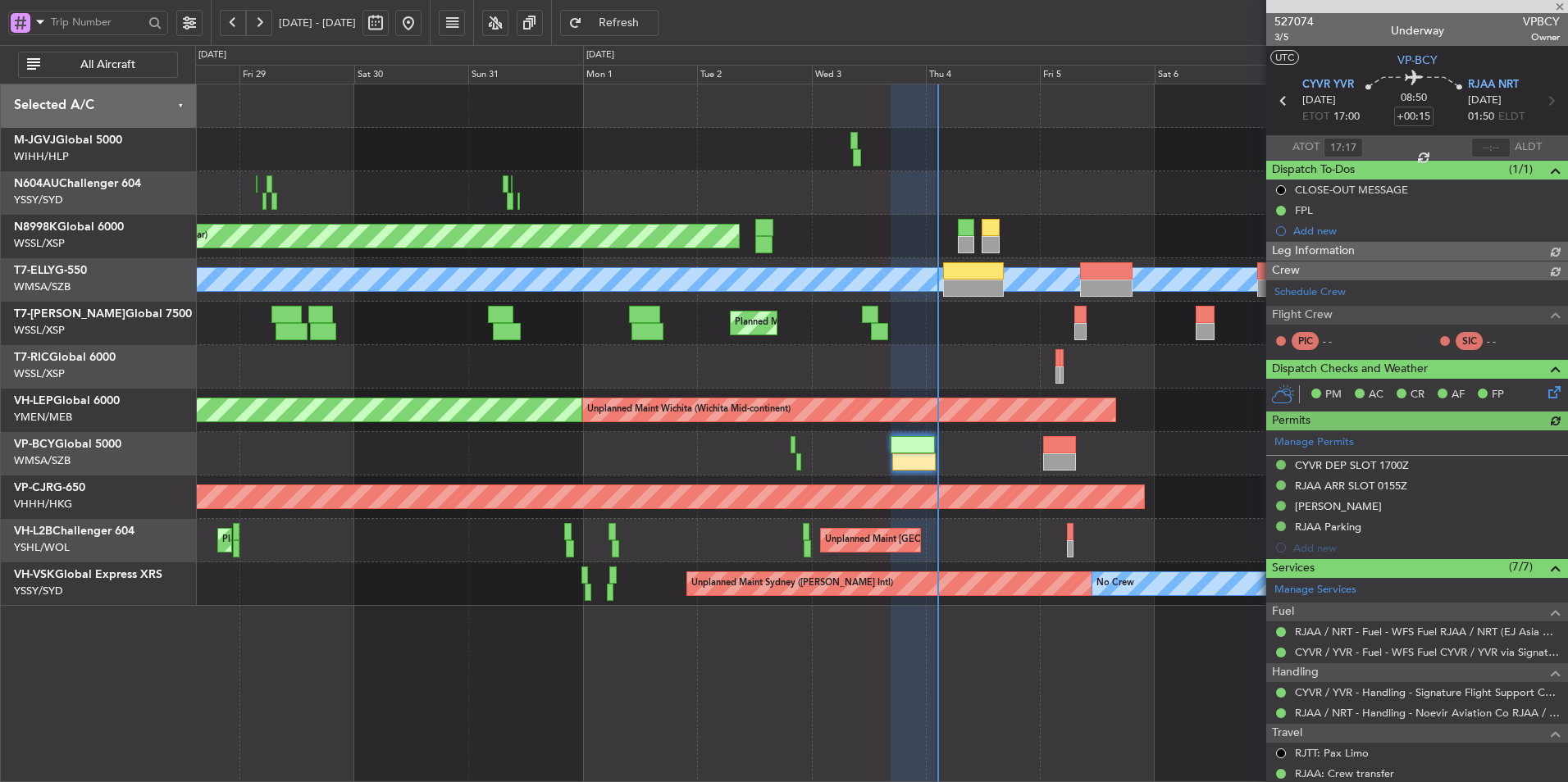
type input "Brien Tan (BTA)"
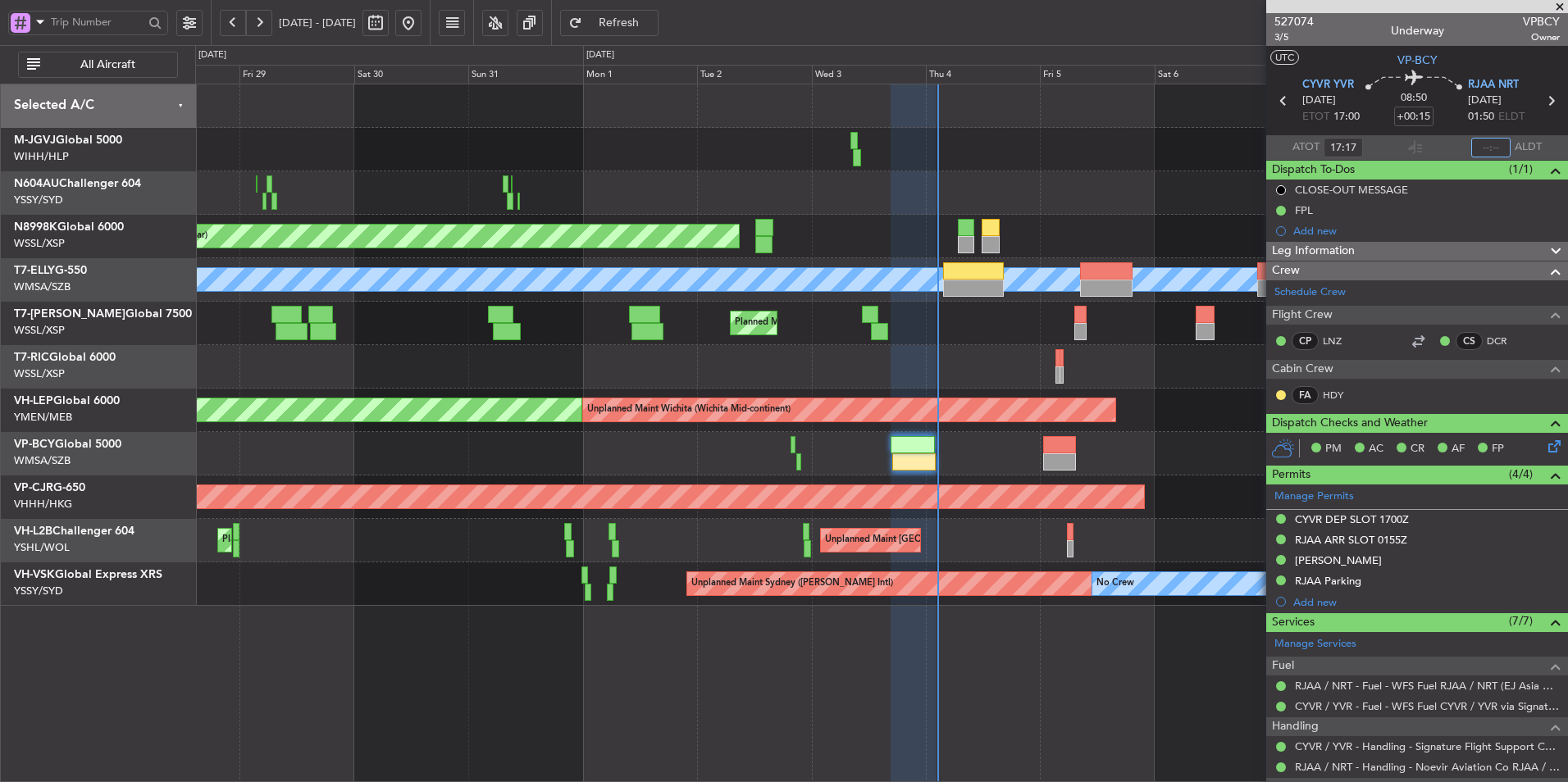
click at [1483, 145] on input "text" at bounding box center [1490, 147] width 39 height 20
type input "02:24"
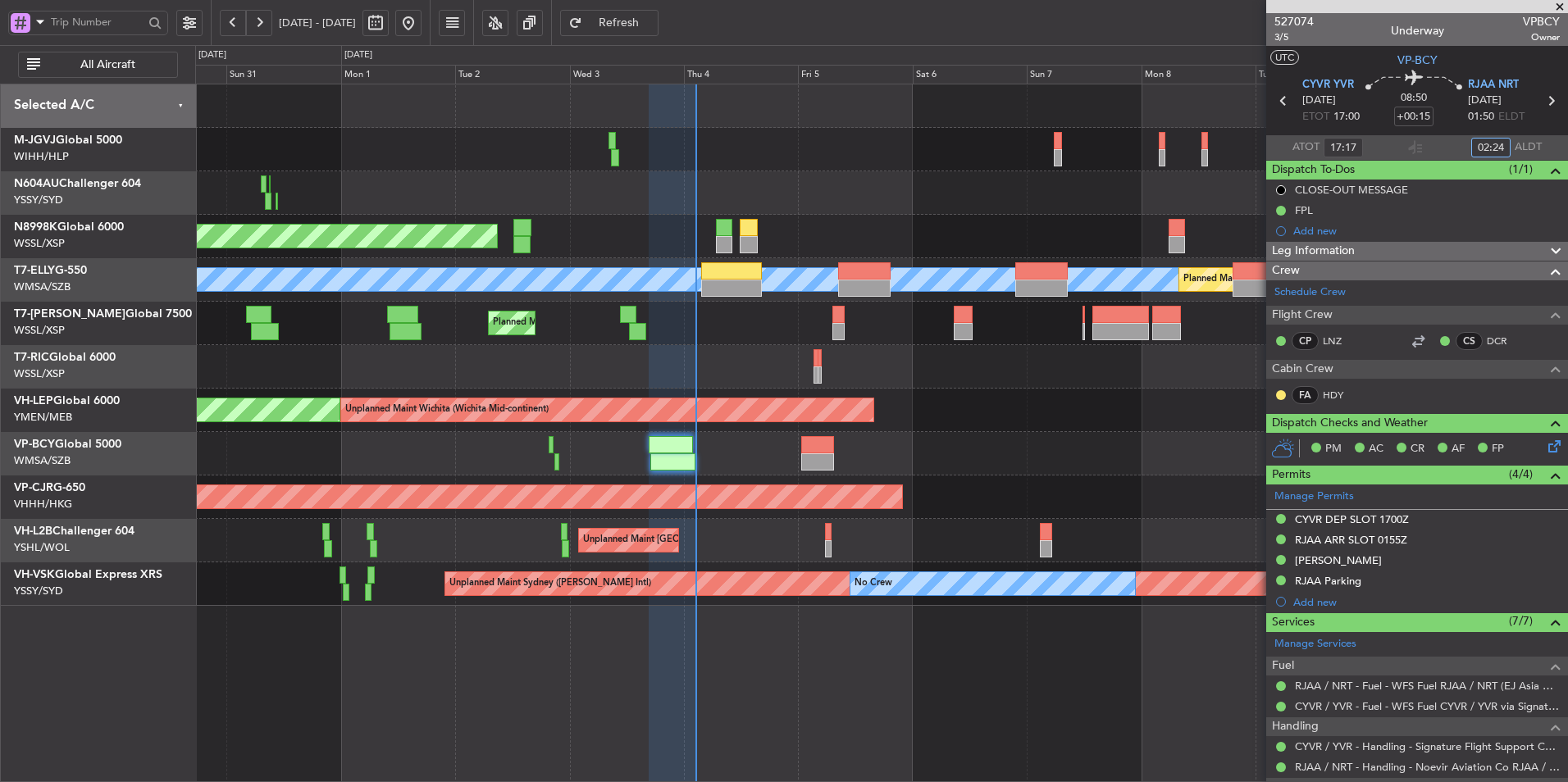
click at [700, 376] on div at bounding box center [881, 367] width 1372 height 43
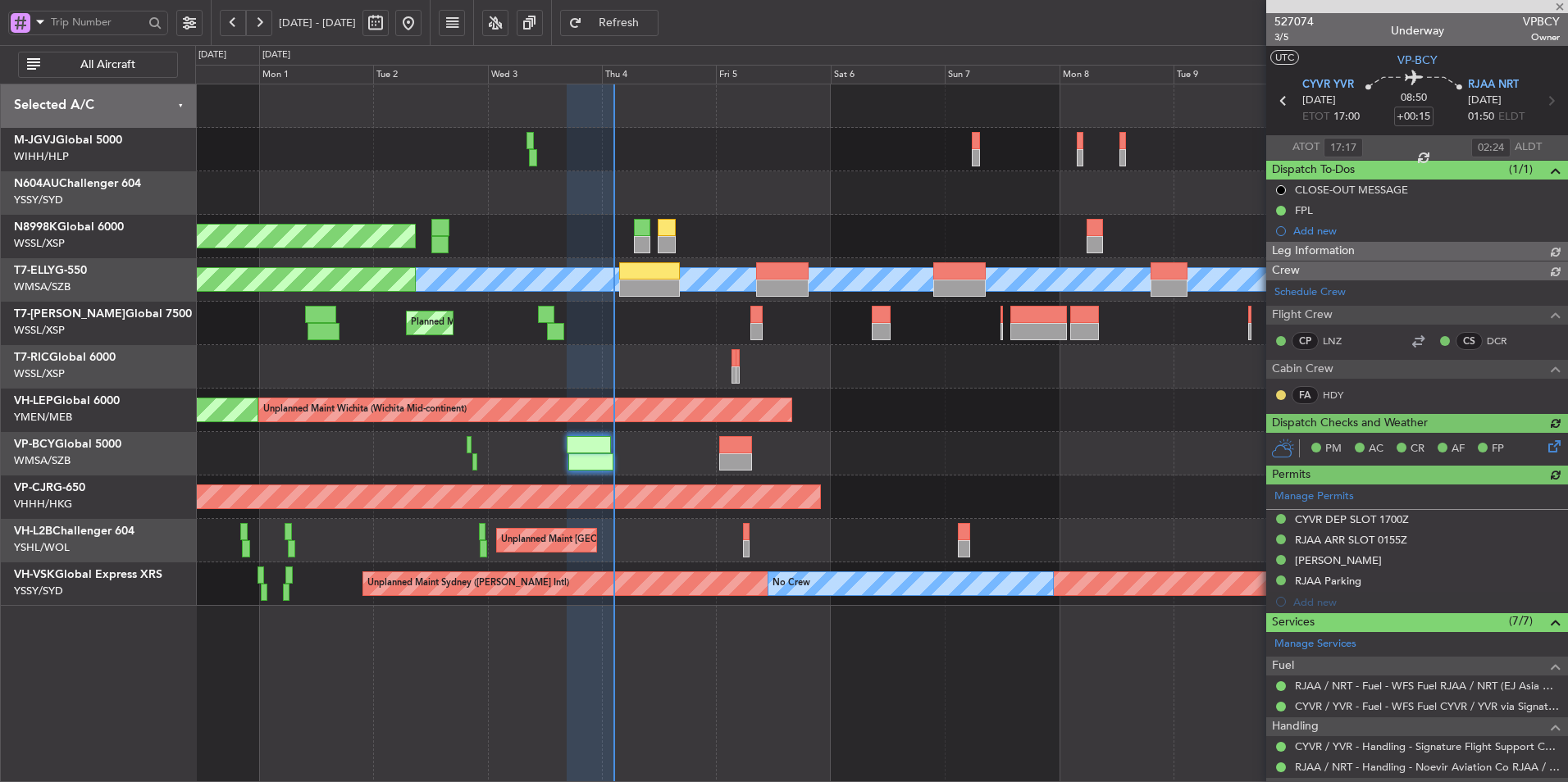
type input "Brien Tan (BTA)"
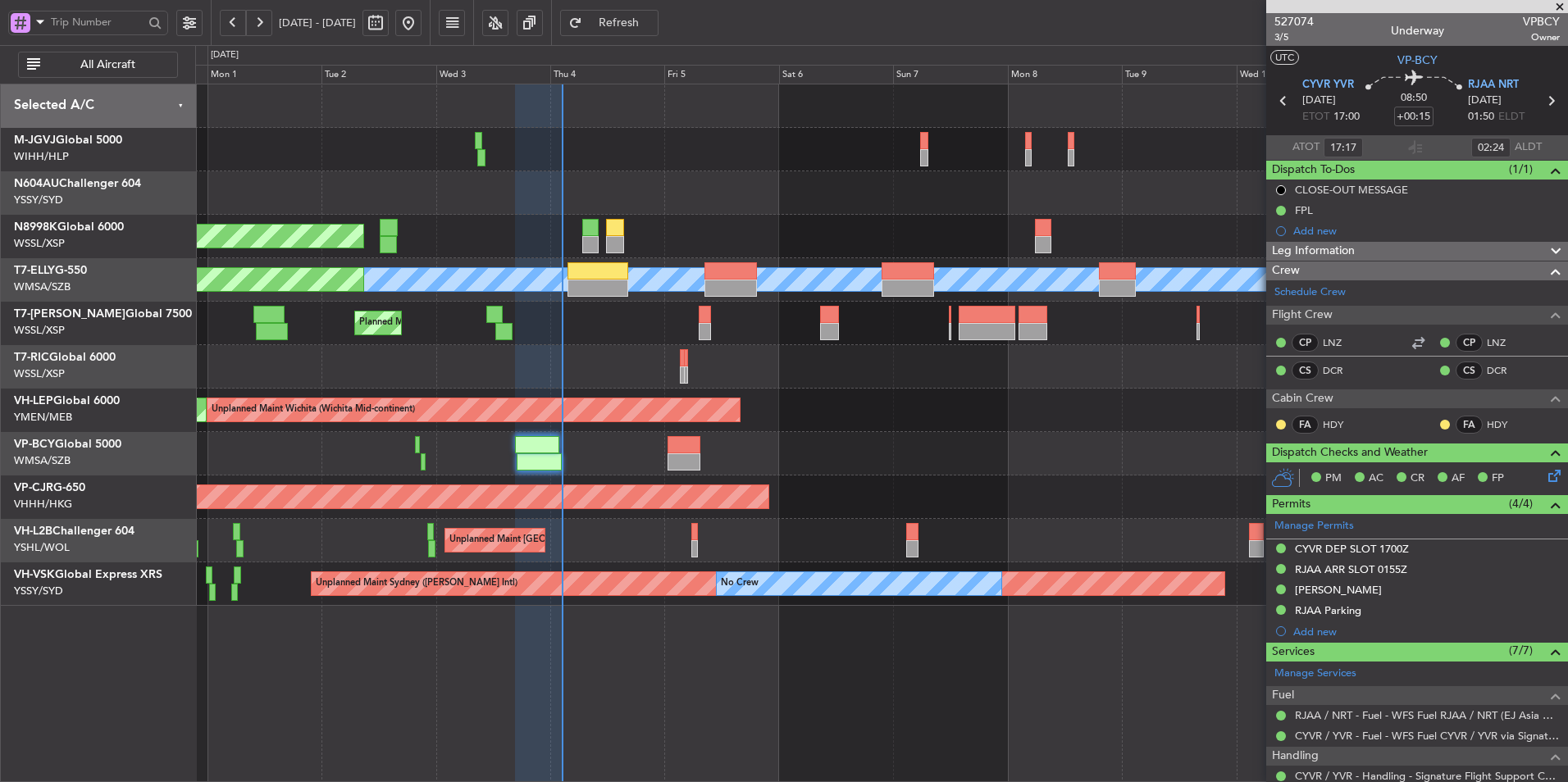
click at [779, 383] on div at bounding box center [881, 367] width 1372 height 43
click at [580, 415] on div "Unplanned Maint Wichita (Wichita Mid-continent) Unplanned Maint Wichita (Wichit…" at bounding box center [881, 410] width 1372 height 43
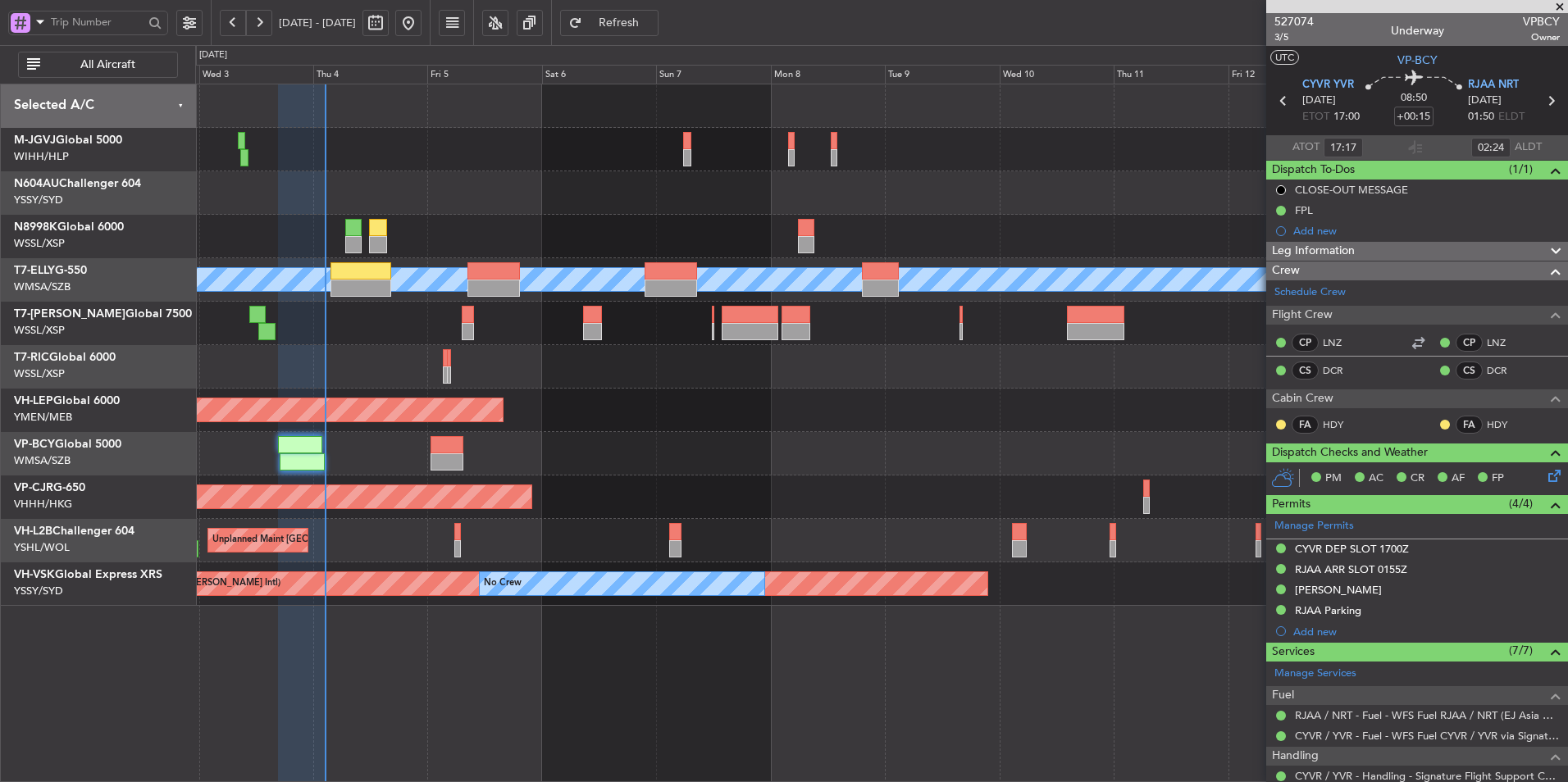
click at [748, 402] on div "Planned Maint Singapore (Seletar) Planned Maint Dubai (Dubai Intl) MEL Planned …" at bounding box center [881, 344] width 1372 height 521
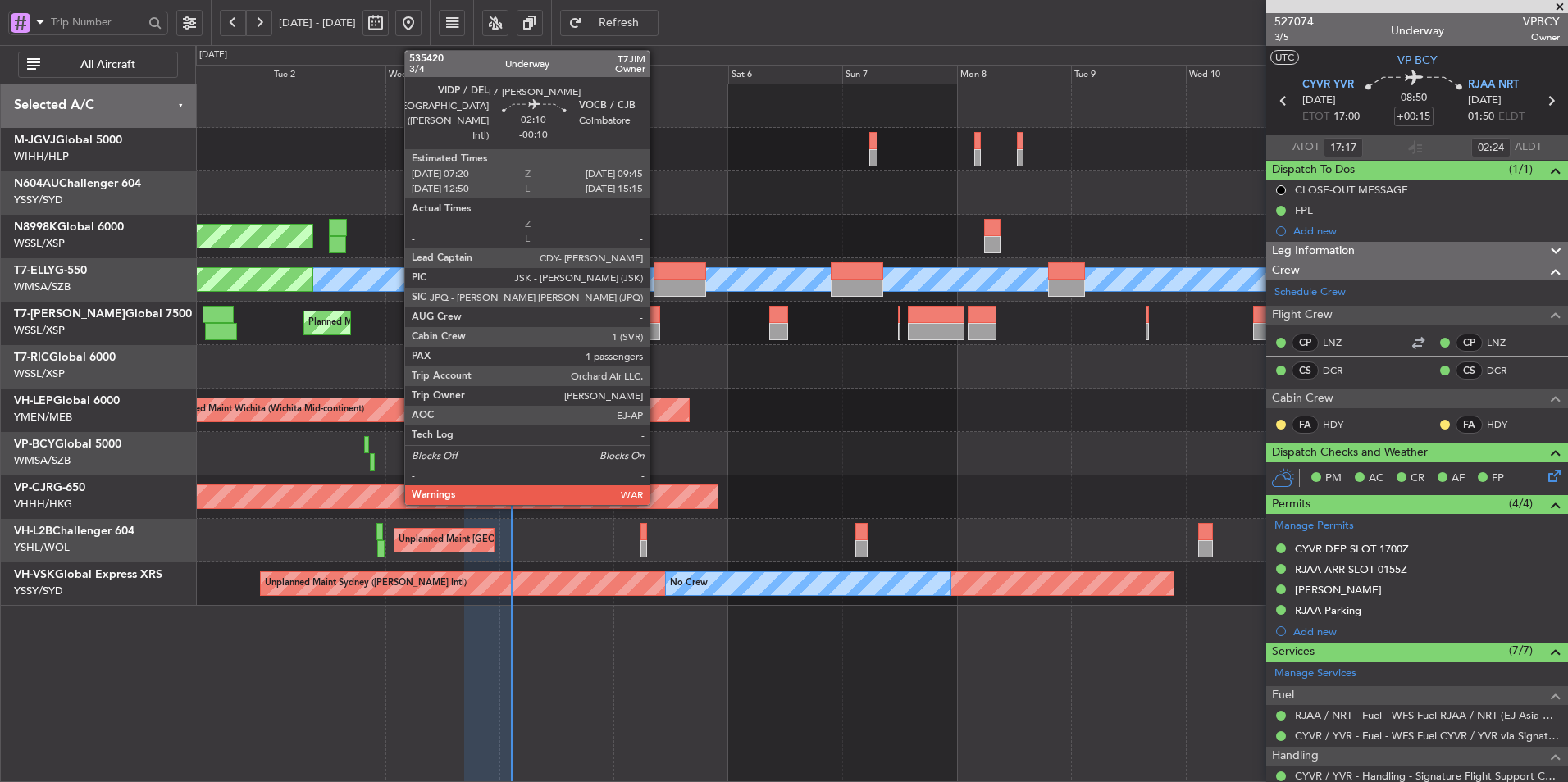
click at [657, 317] on div at bounding box center [654, 315] width 12 height 17
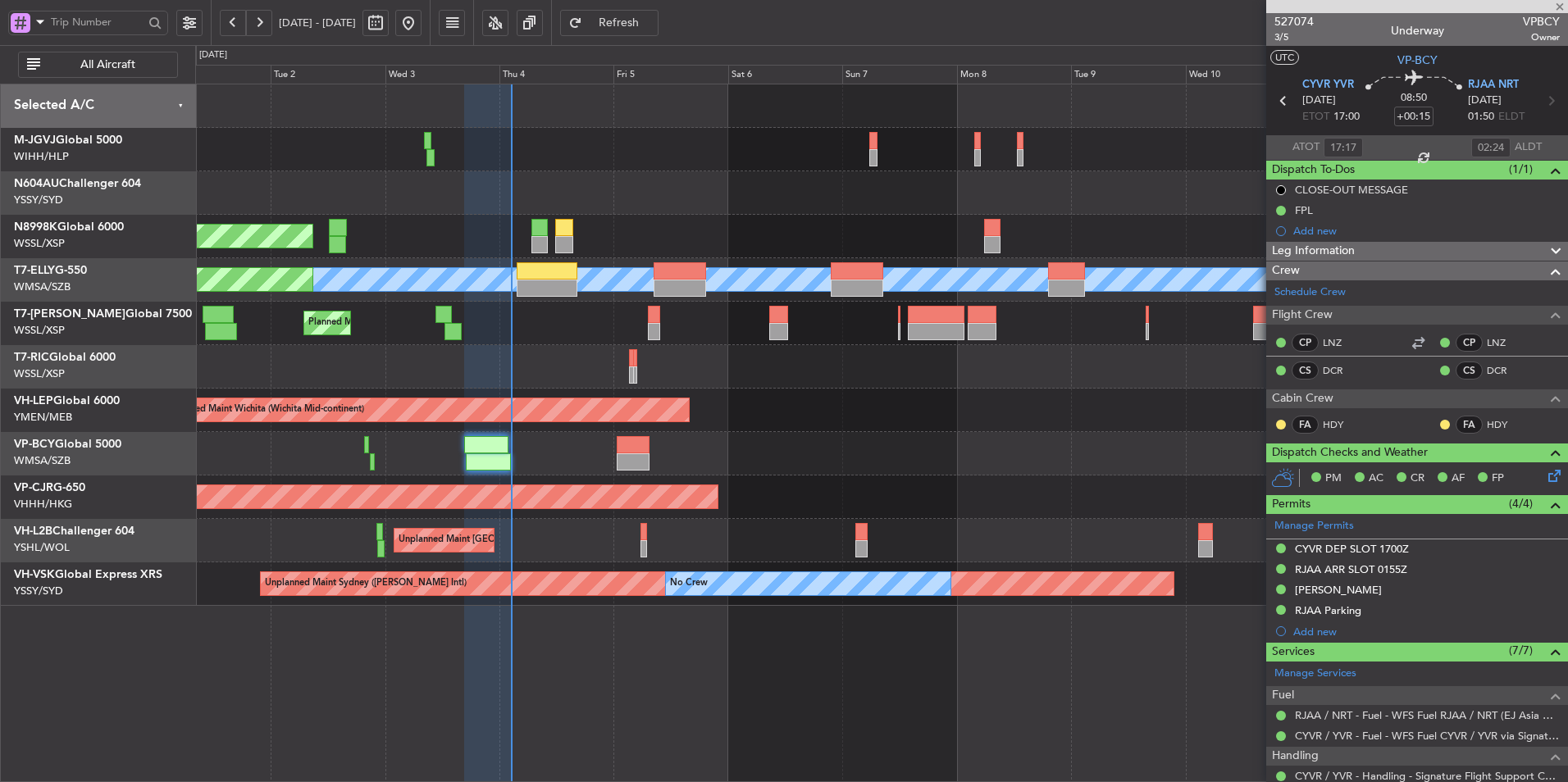
click at [768, 383] on div at bounding box center [881, 367] width 1372 height 43
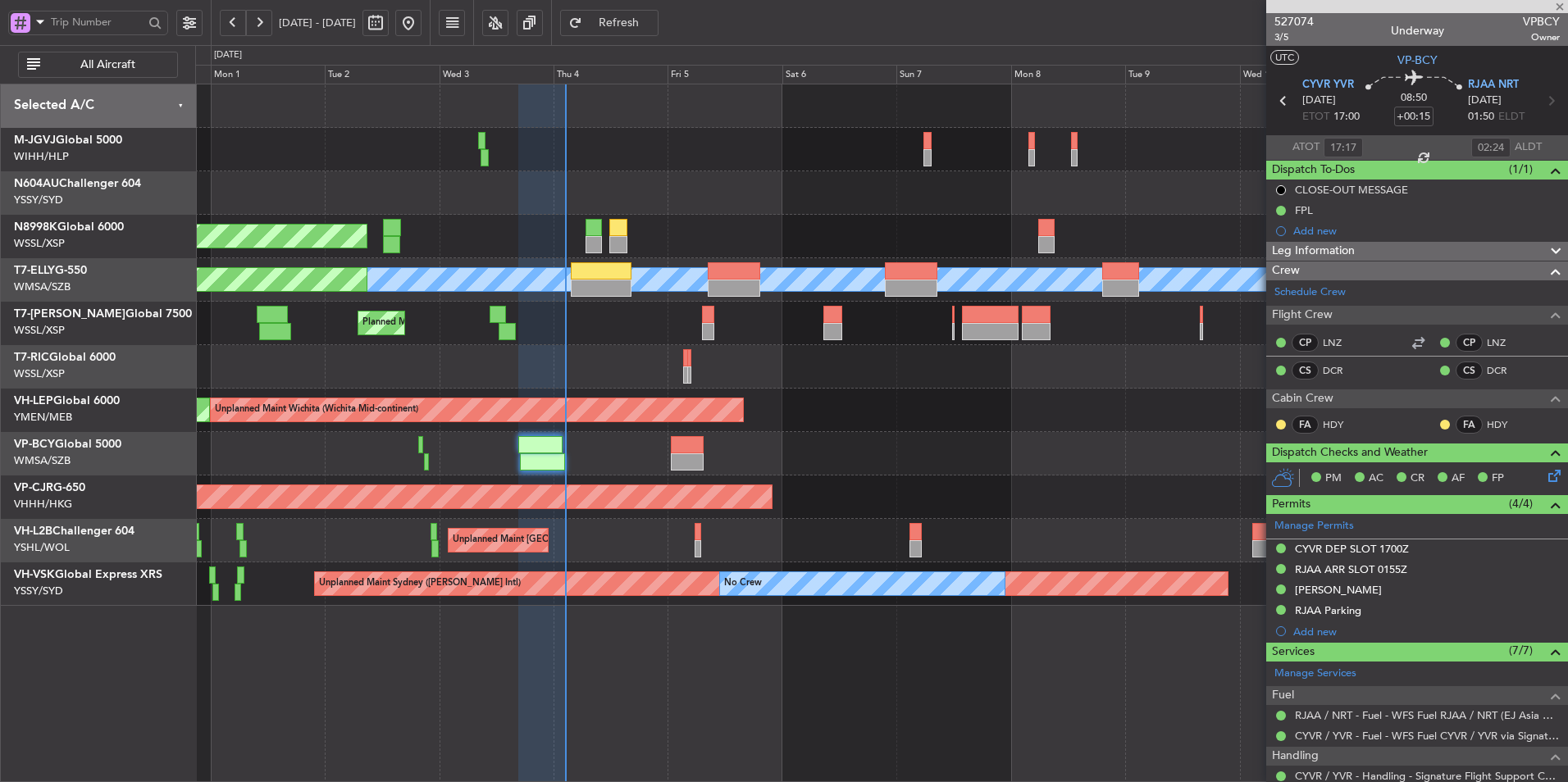
type input "-00:10"
type input "1"
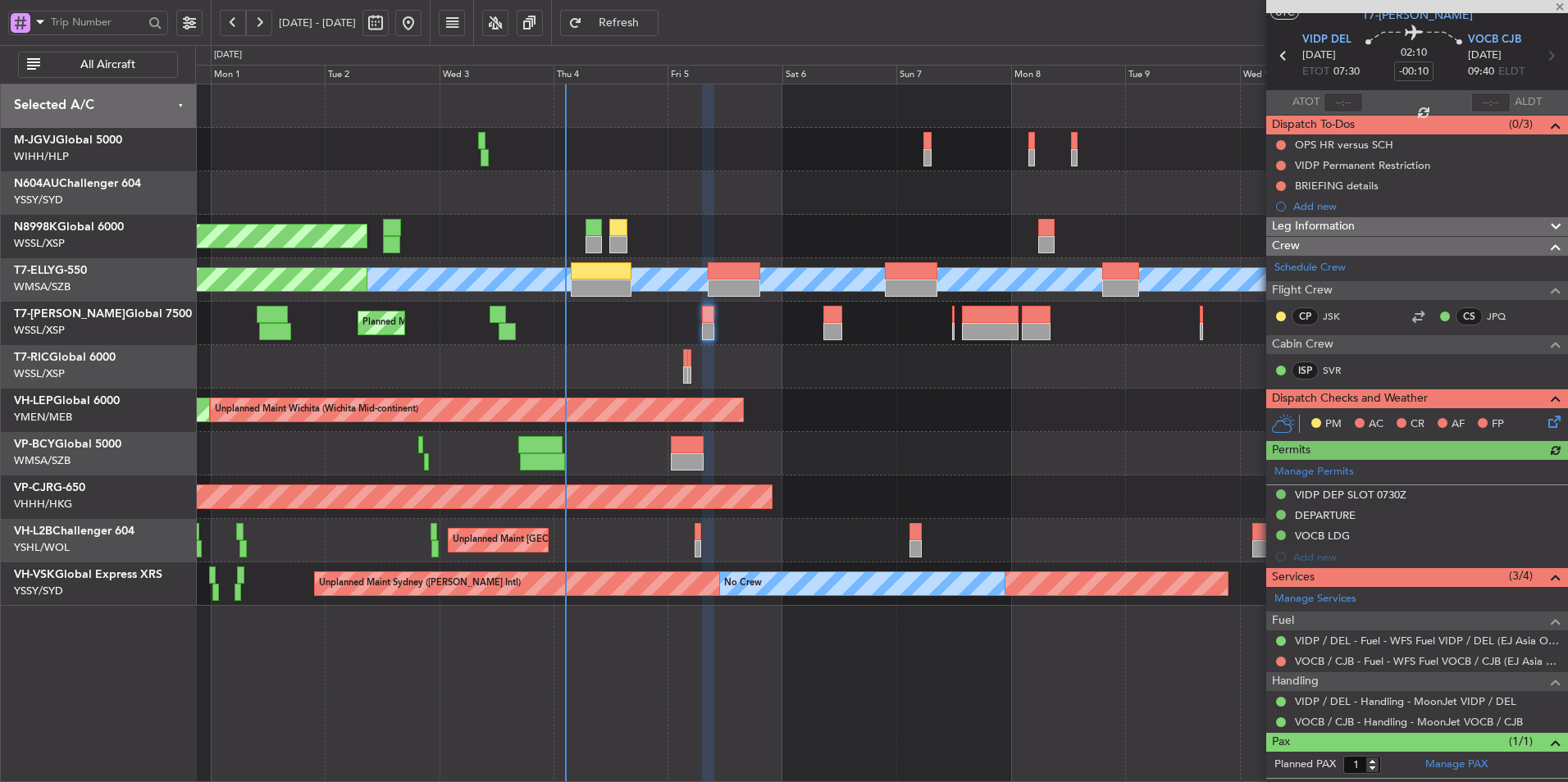
scroll to position [78, 0]
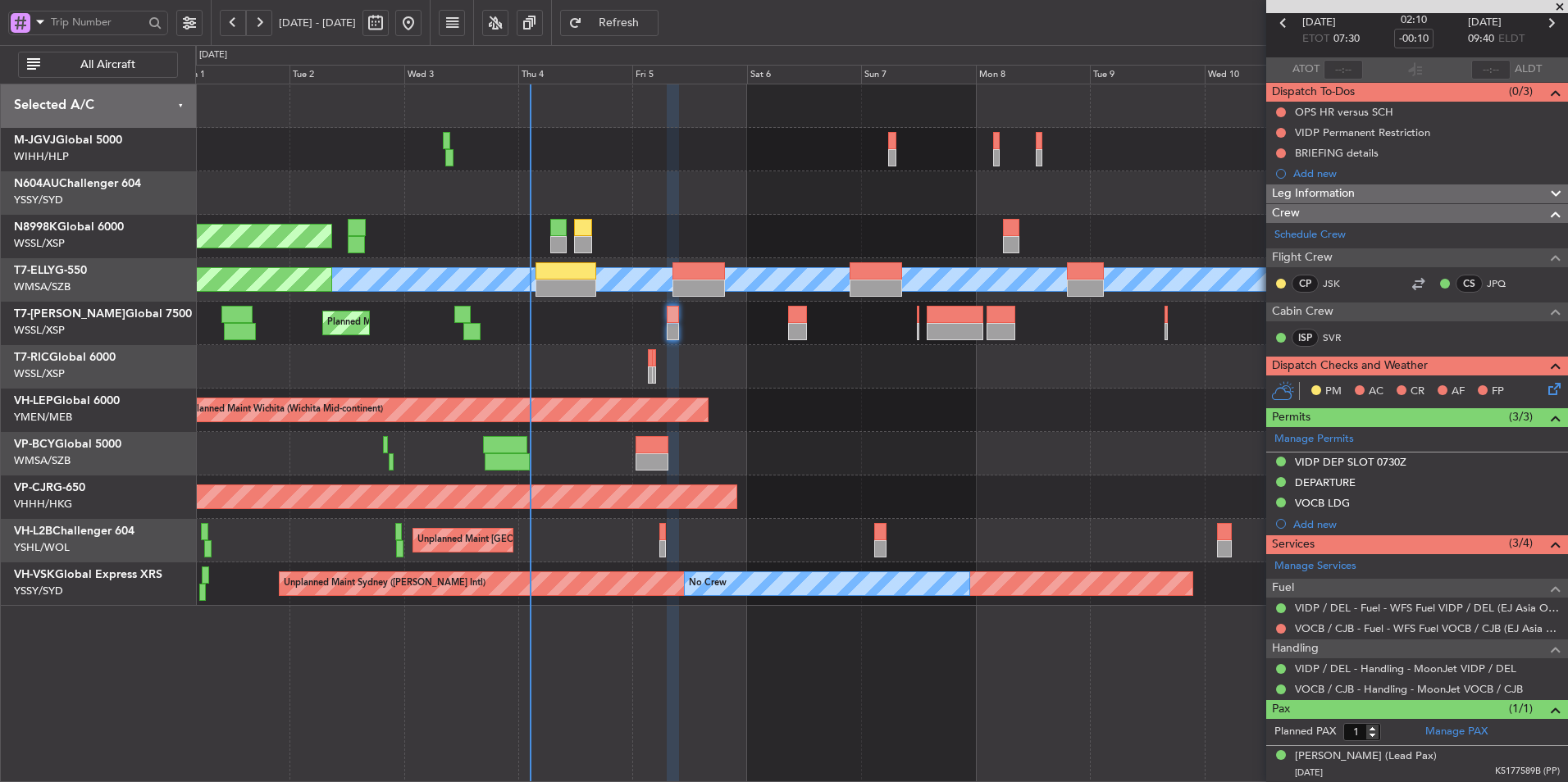
click at [942, 488] on div "Planned Maint [GEOGRAPHIC_DATA] ([GEOGRAPHIC_DATA] Intl)" at bounding box center [881, 497] width 1372 height 43
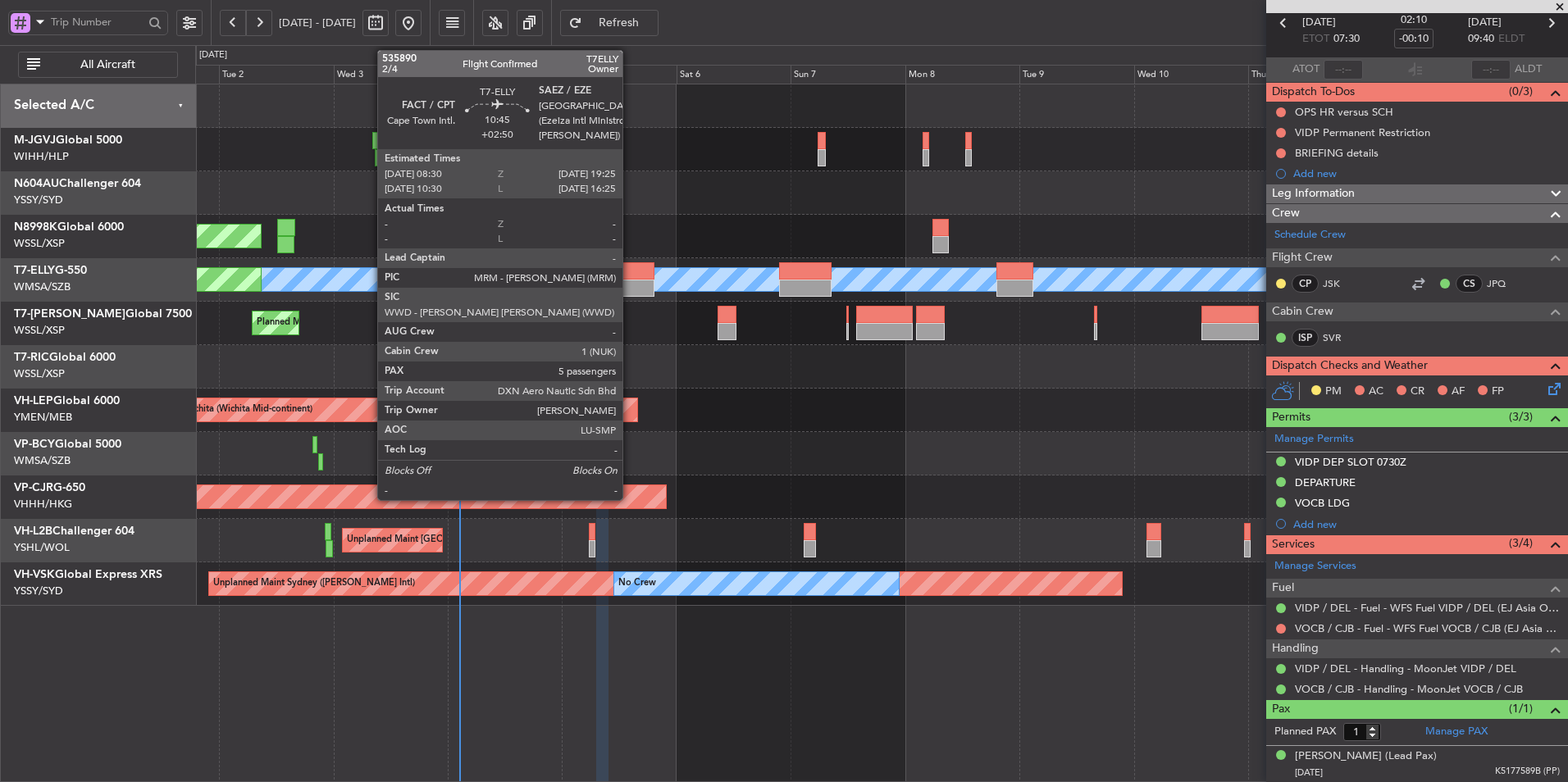
click at [630, 283] on div at bounding box center [628, 288] width 53 height 17
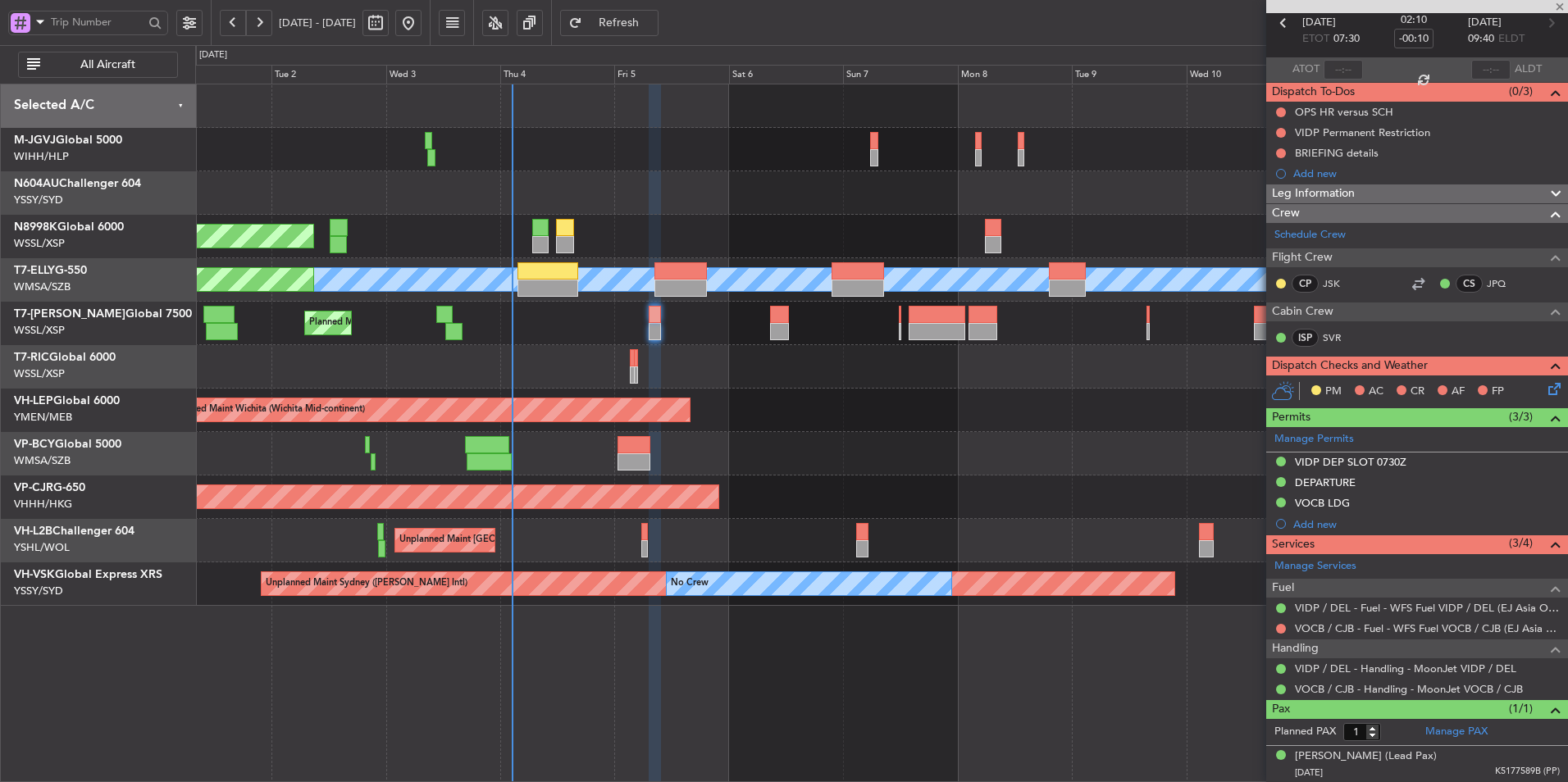
click at [756, 384] on div at bounding box center [881, 367] width 1372 height 43
type input "+02:50"
type input "5"
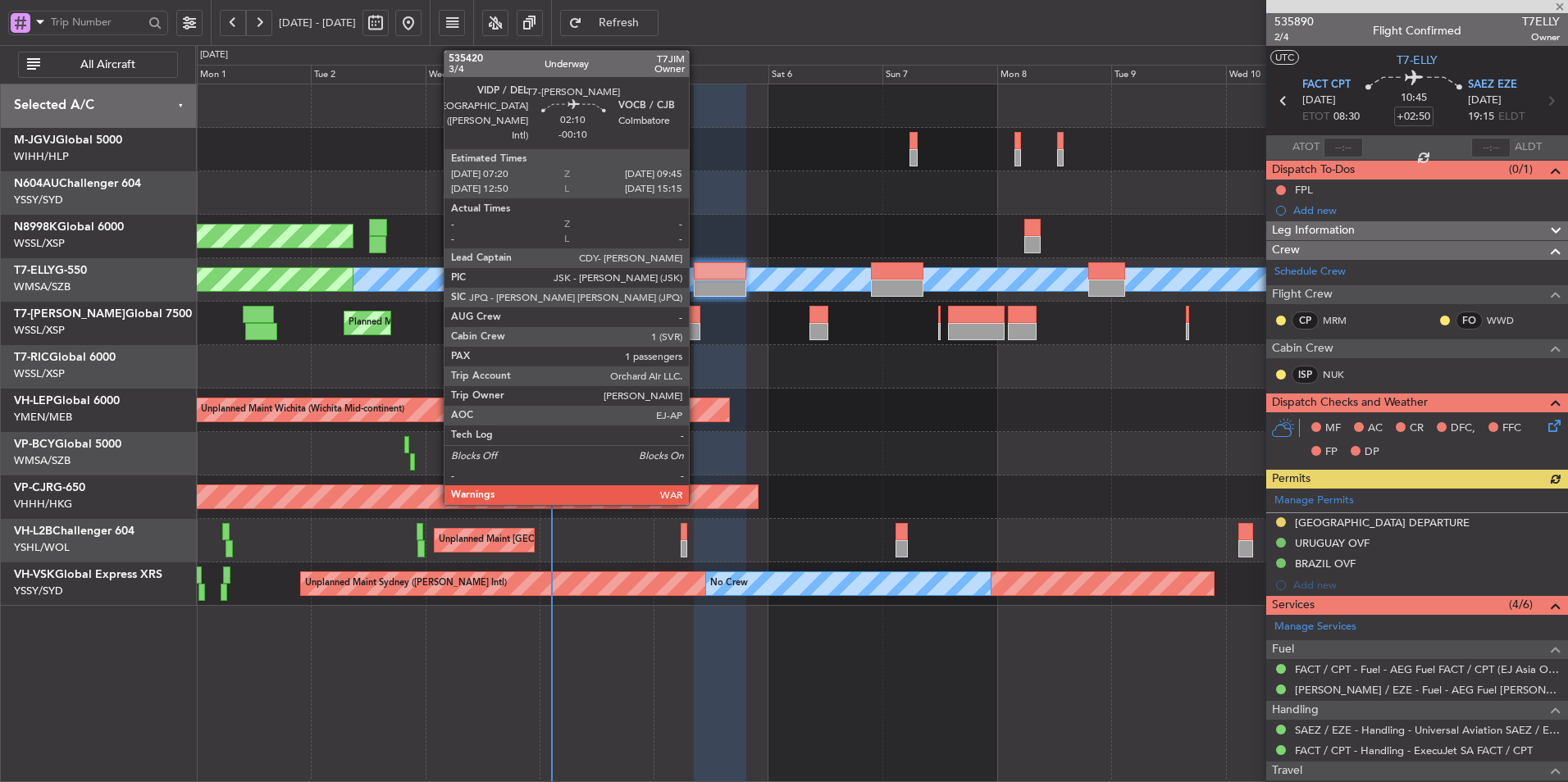
click at [696, 325] on div at bounding box center [694, 332] width 12 height 17
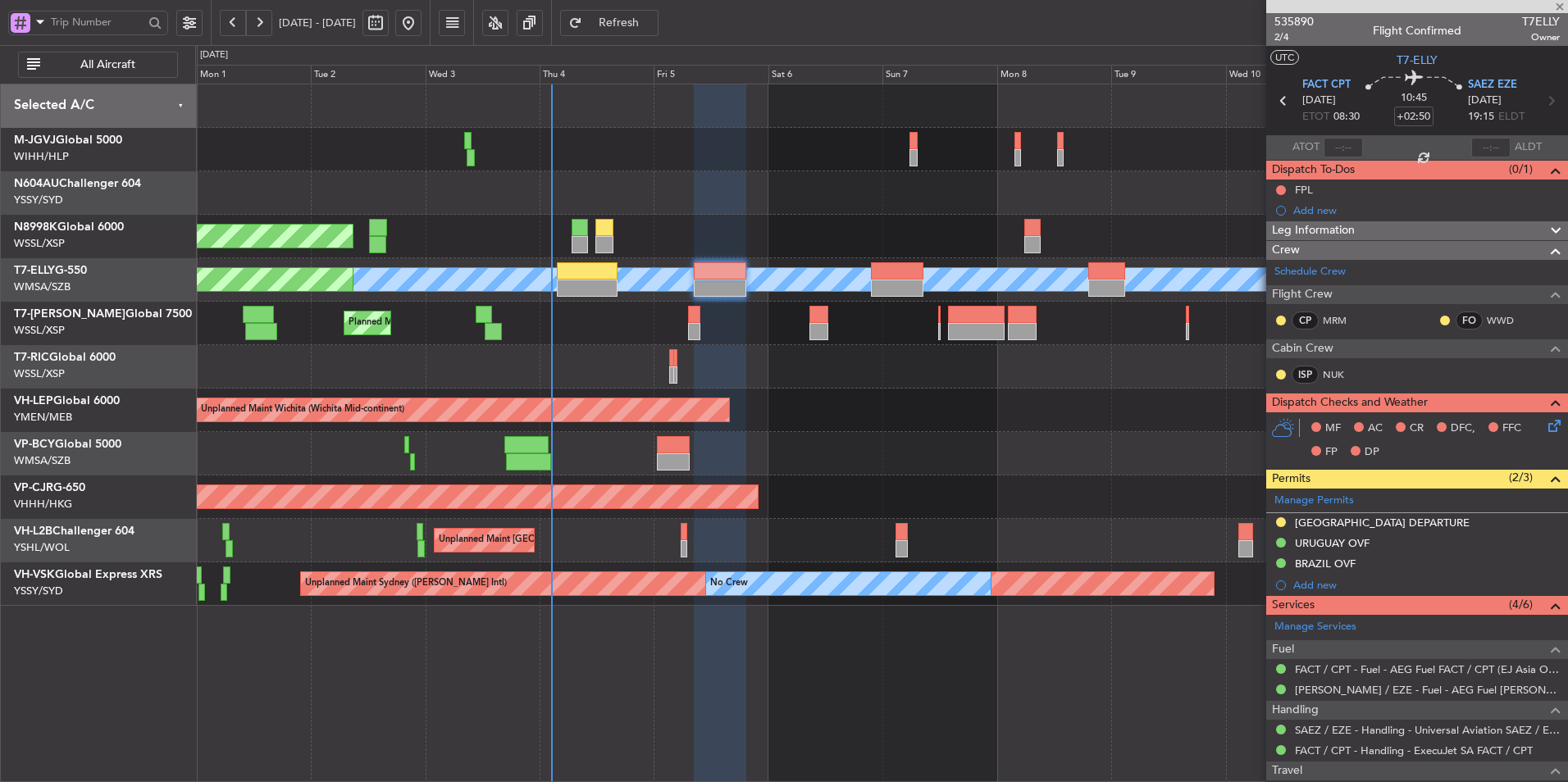
type input "-00:10"
type input "1"
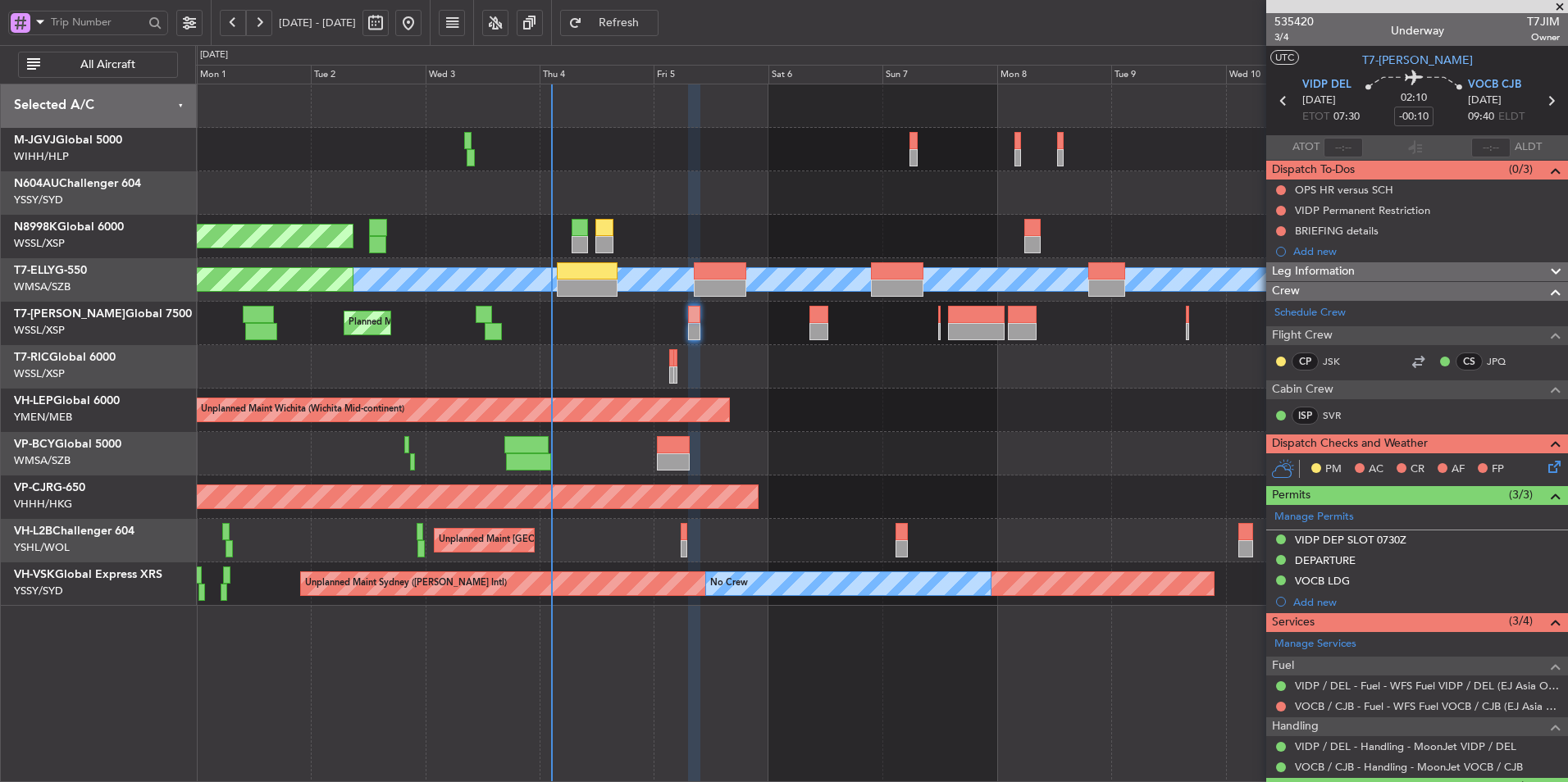
click at [1387, 697] on div "VOCB / CJB - Fuel - WFS Fuel VOCB / CJB (EJ Asia Only)" at bounding box center [1417, 707] width 302 height 21
click at [1458, 704] on link "VOCB / CJB - Fuel - WFS Fuel VOCB / CJB (EJ Asia Only)" at bounding box center [1427, 706] width 265 height 14
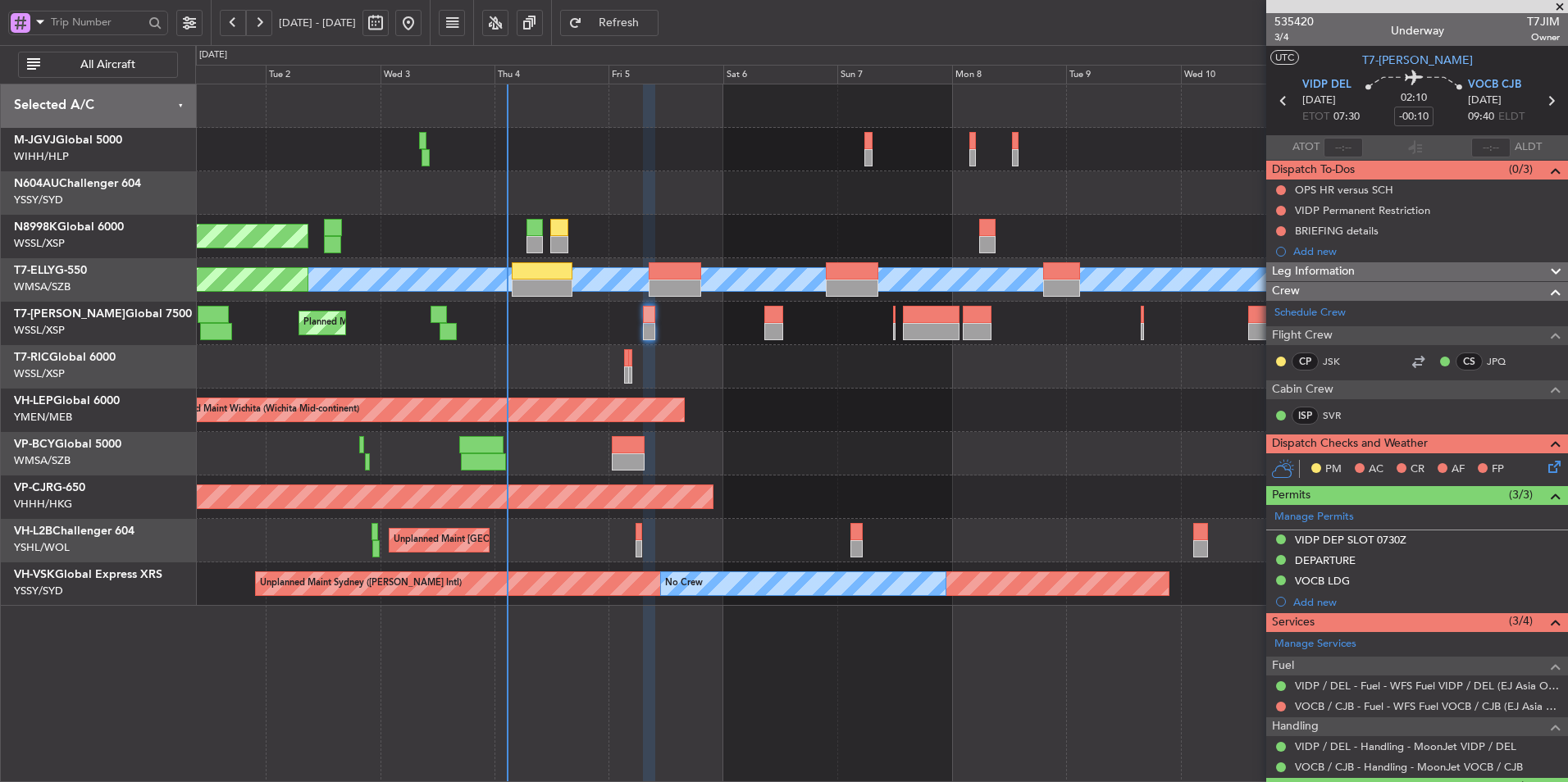
click at [752, 358] on div at bounding box center [881, 367] width 1372 height 43
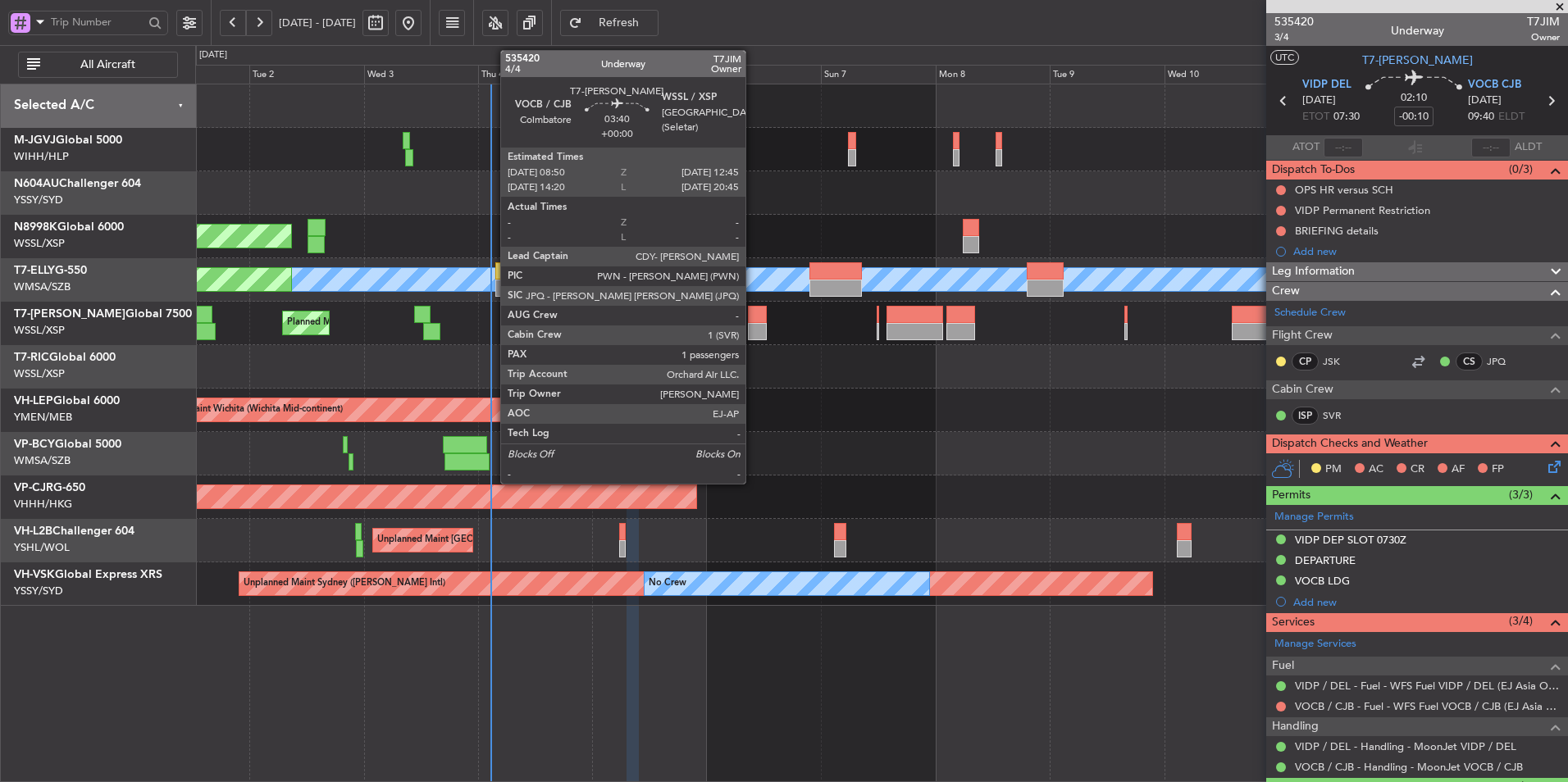
click at [753, 315] on div at bounding box center [757, 315] width 19 height 17
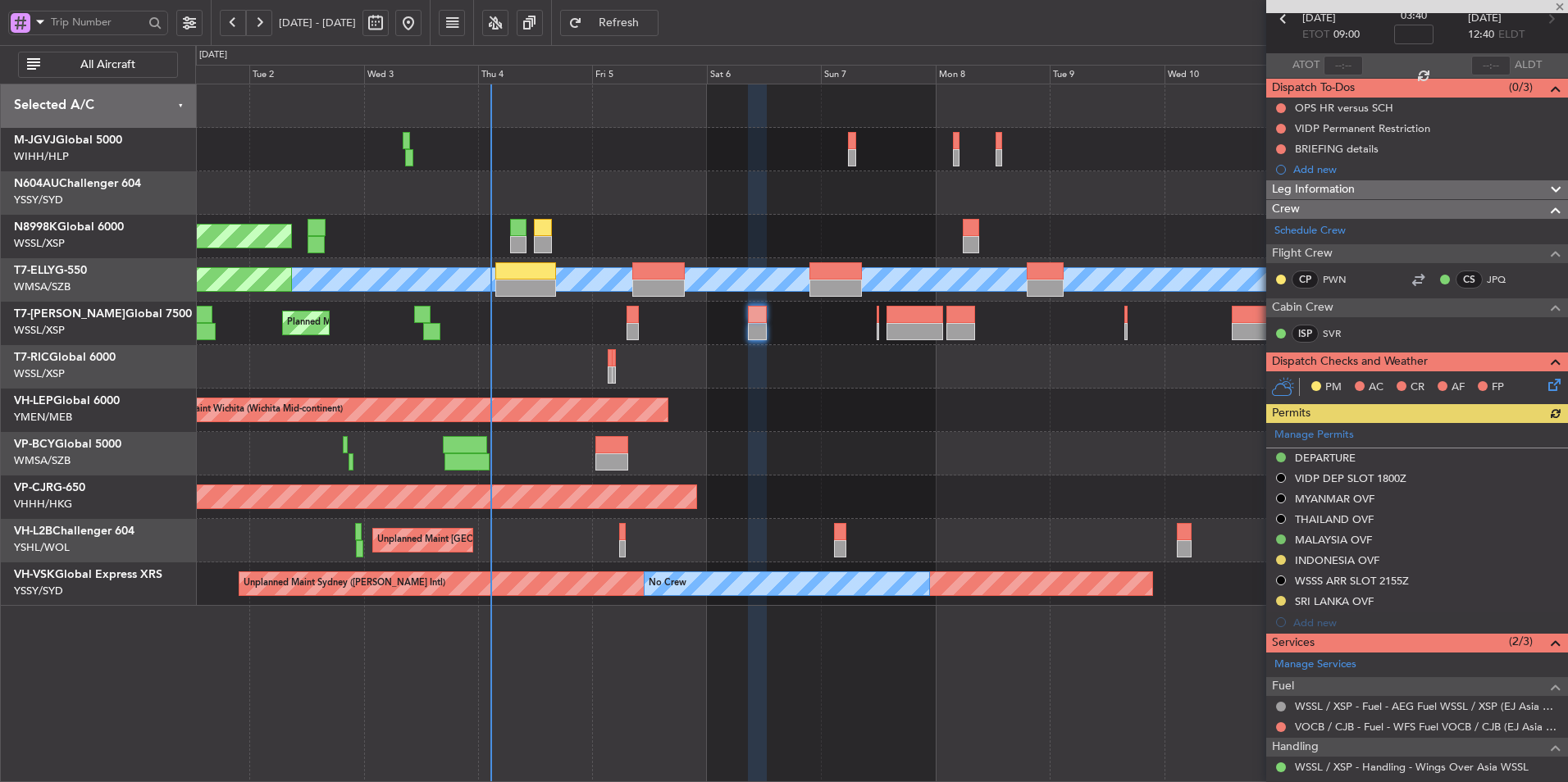
scroll to position [180, 0]
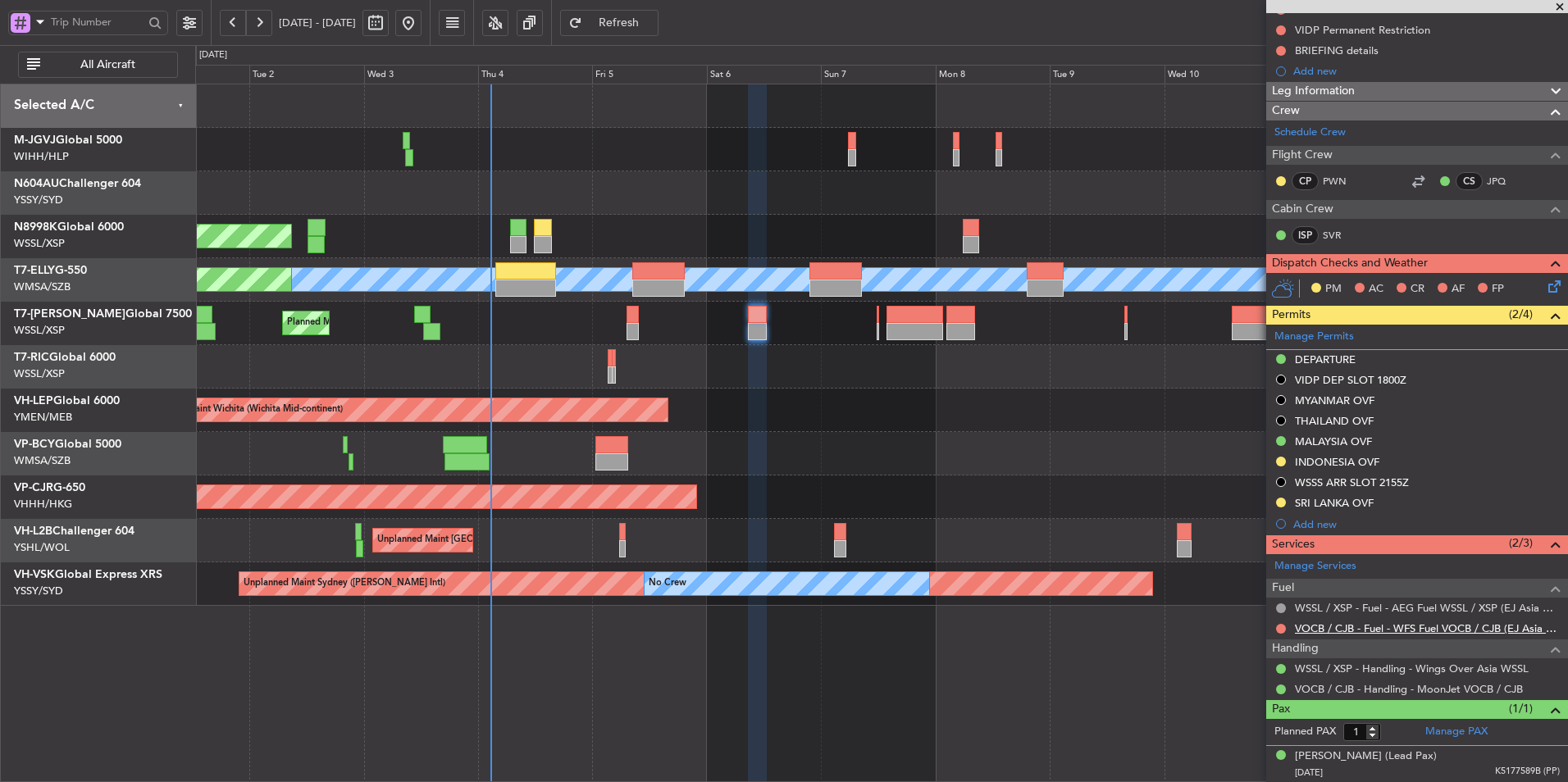
click at [1417, 626] on link "VOCB / CJB - Fuel - WFS Fuel VOCB / CJB (EJ Asia Only)" at bounding box center [1427, 629] width 265 height 14
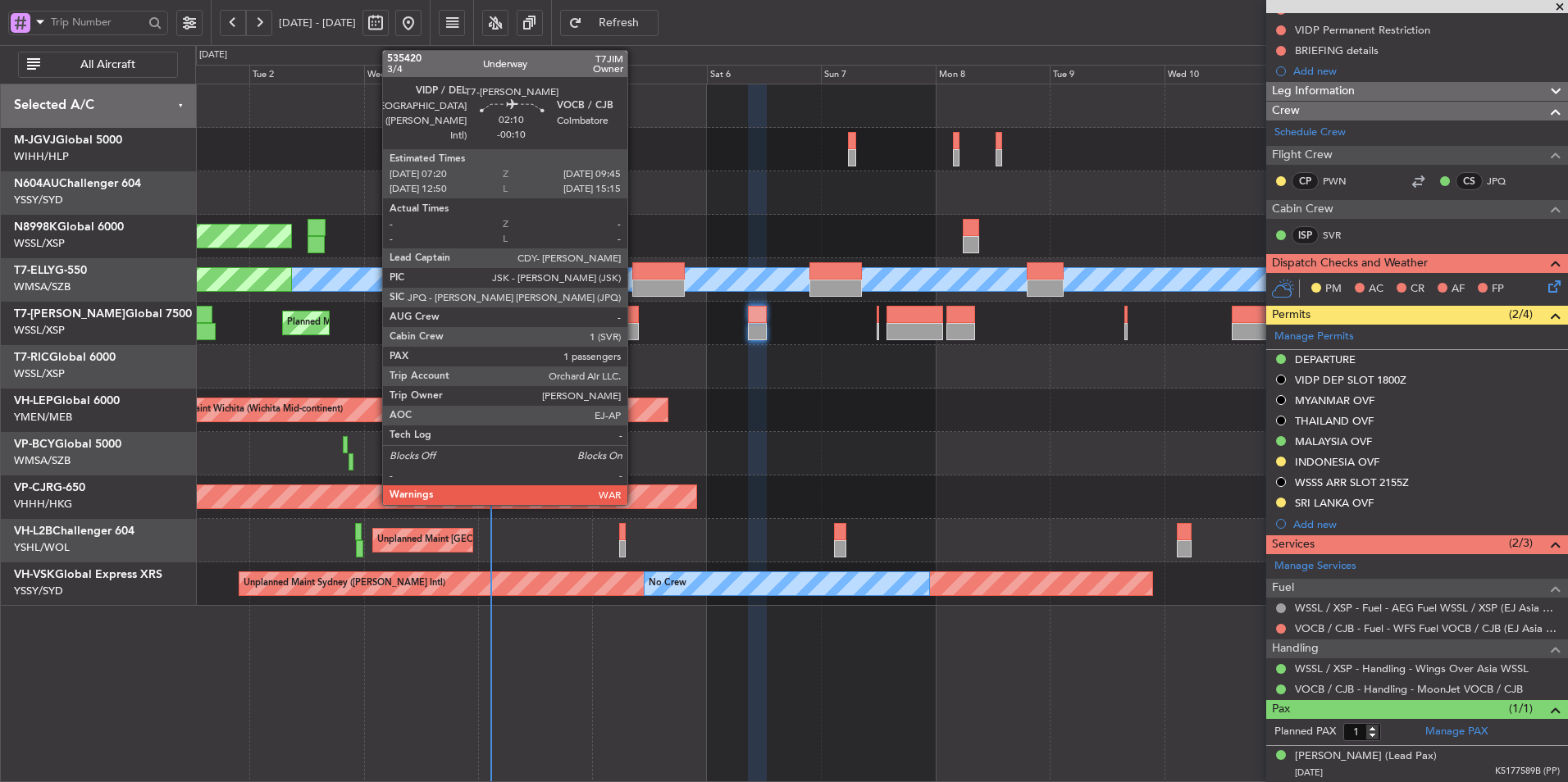
click at [635, 323] on div at bounding box center [632, 332] width 12 height 17
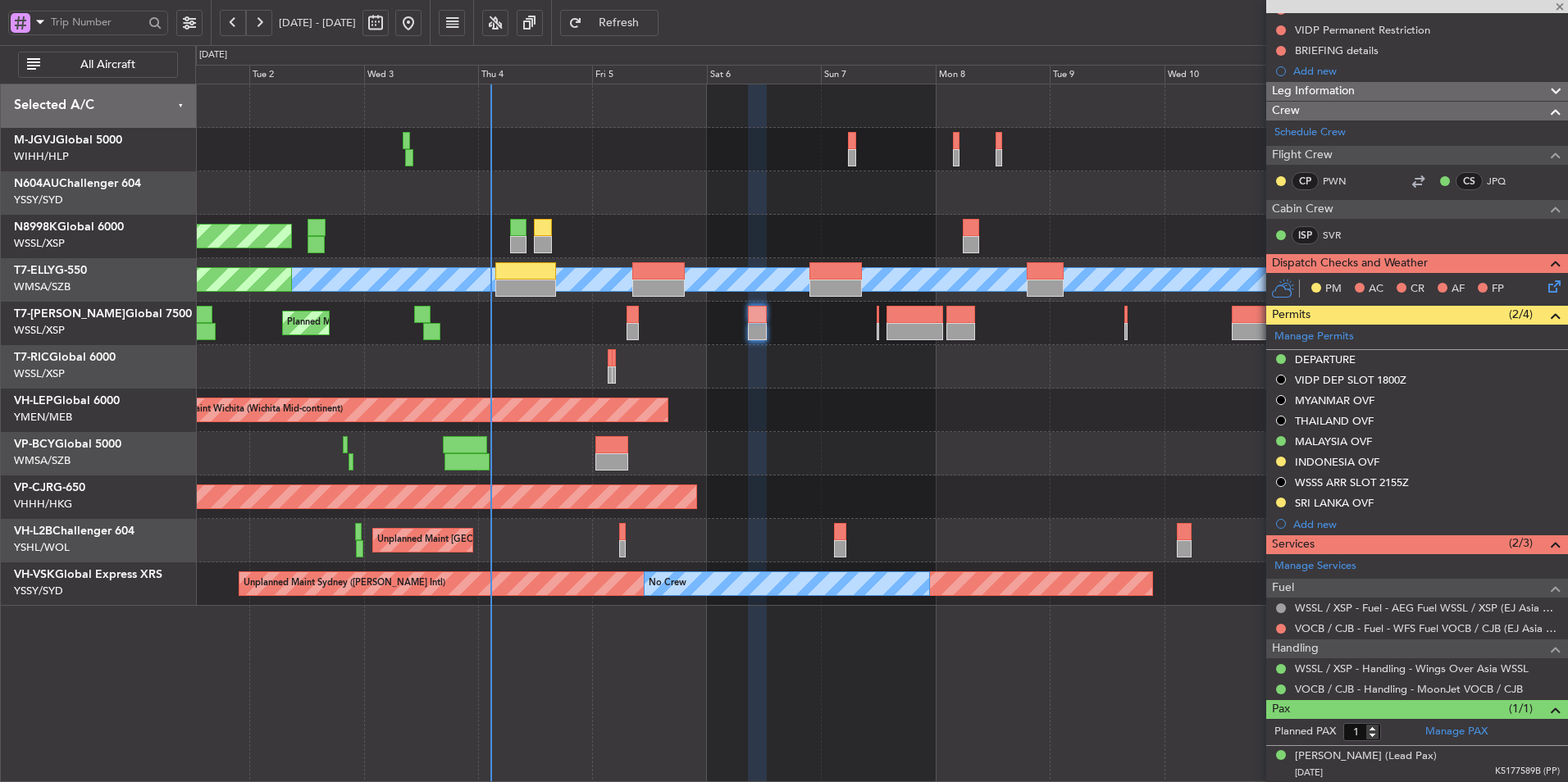
type input "-00:10"
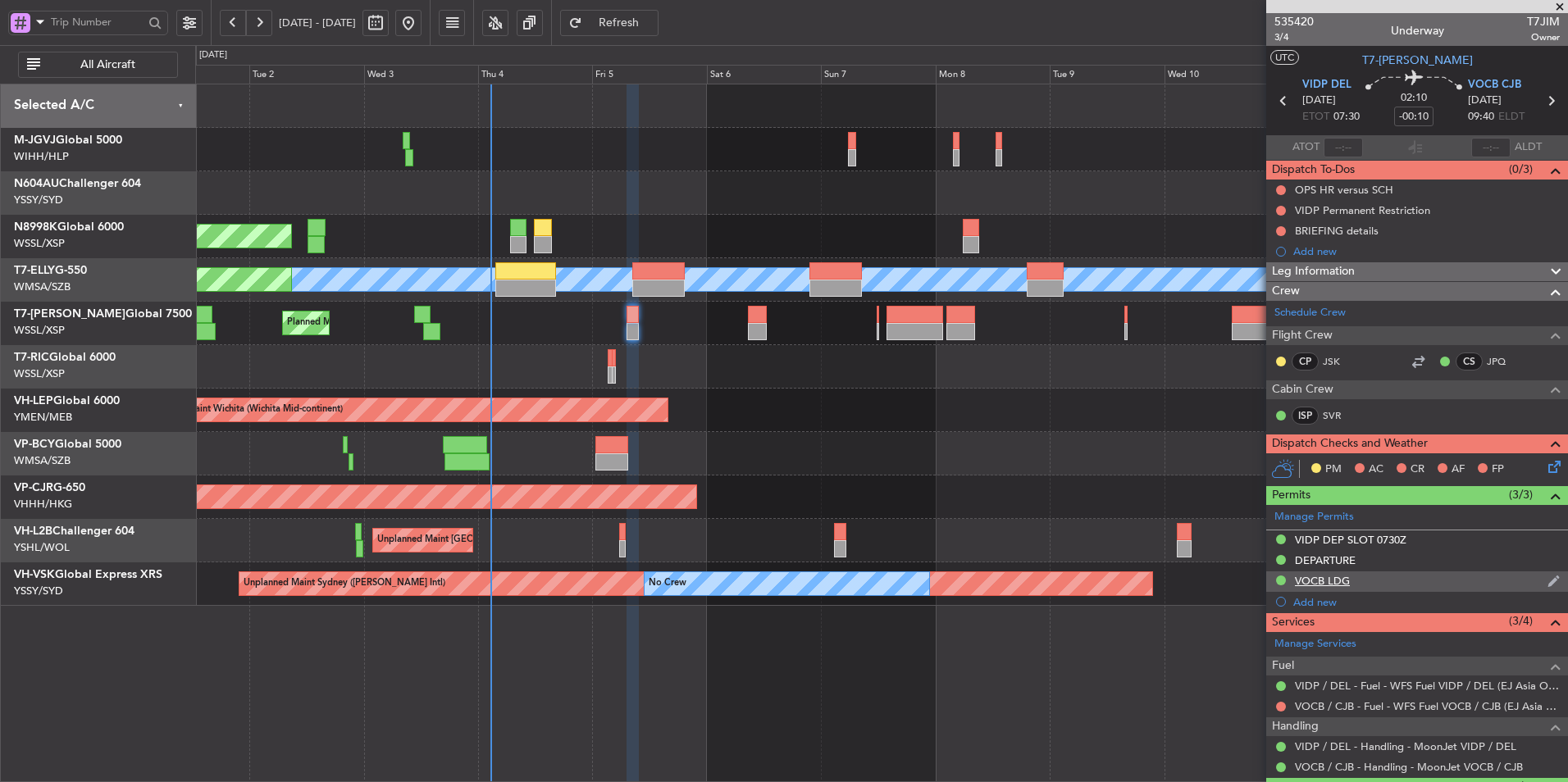
scroll to position [78, 0]
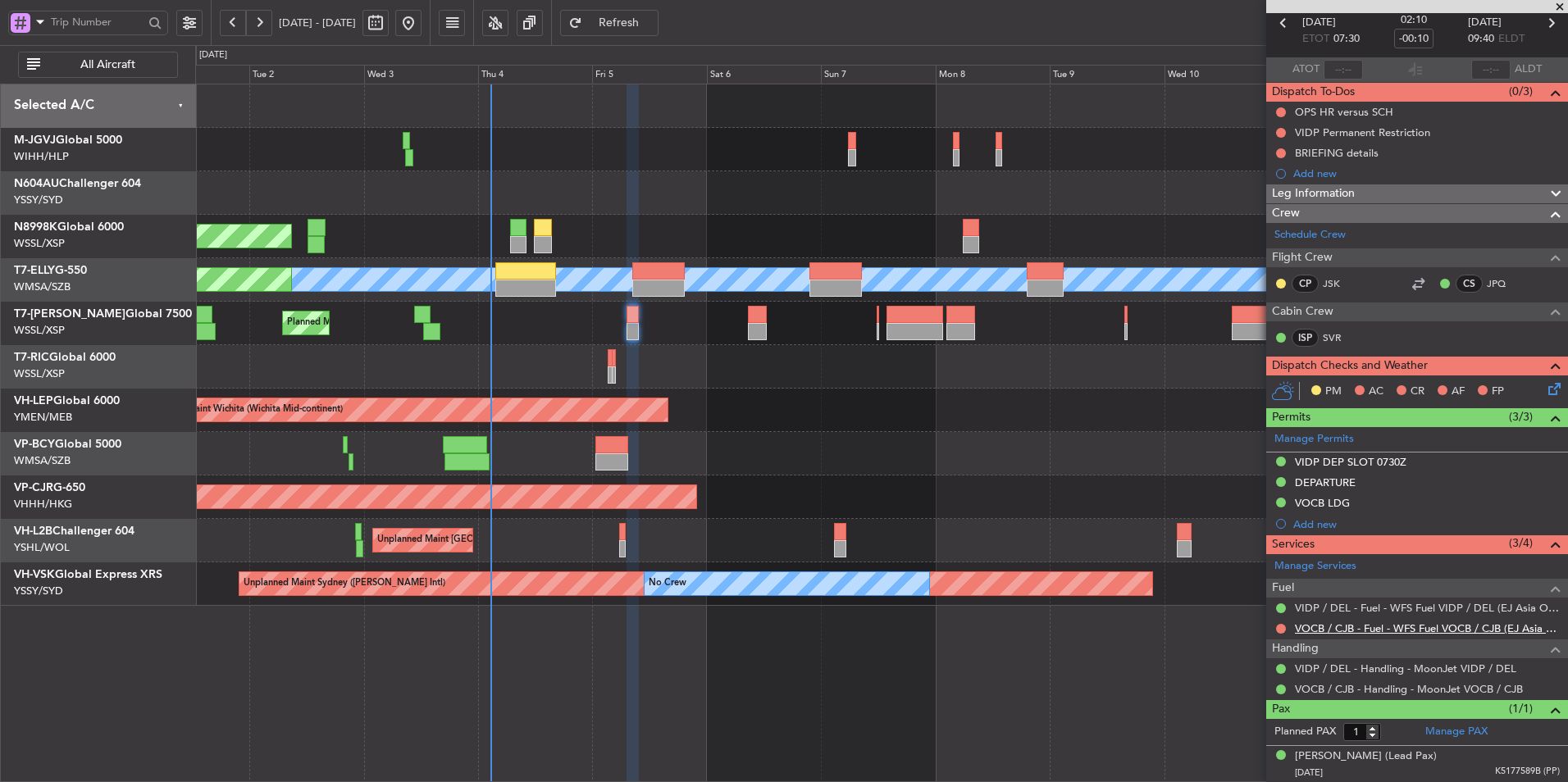
click at [1415, 627] on link "VOCB / CJB - Fuel - WFS Fuel VOCB / CJB (EJ Asia Only)" at bounding box center [1427, 629] width 265 height 14
click at [653, 25] on span "Refresh" at bounding box center [619, 23] width 68 height 11
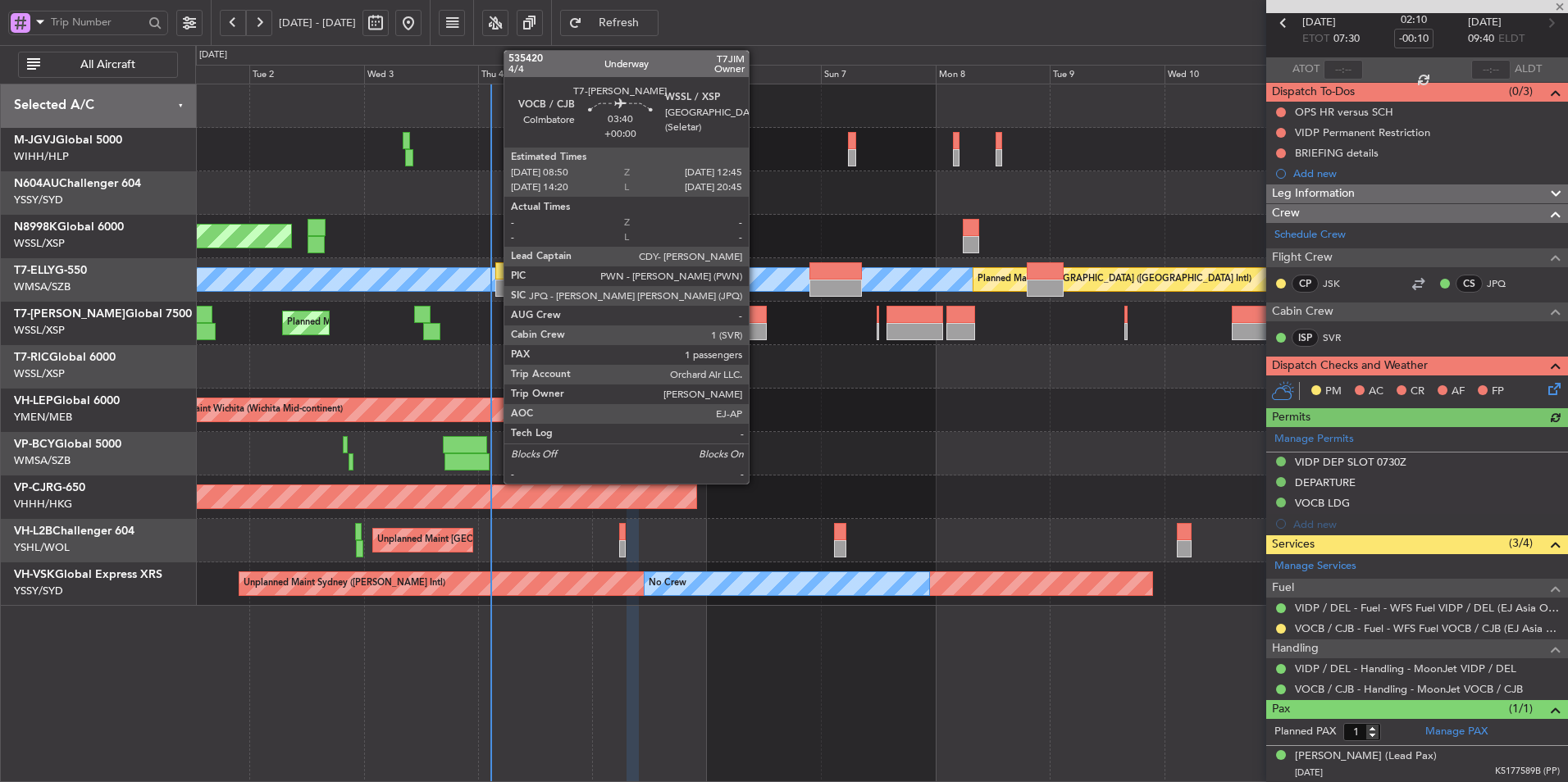
click at [756, 320] on div at bounding box center [757, 315] width 19 height 17
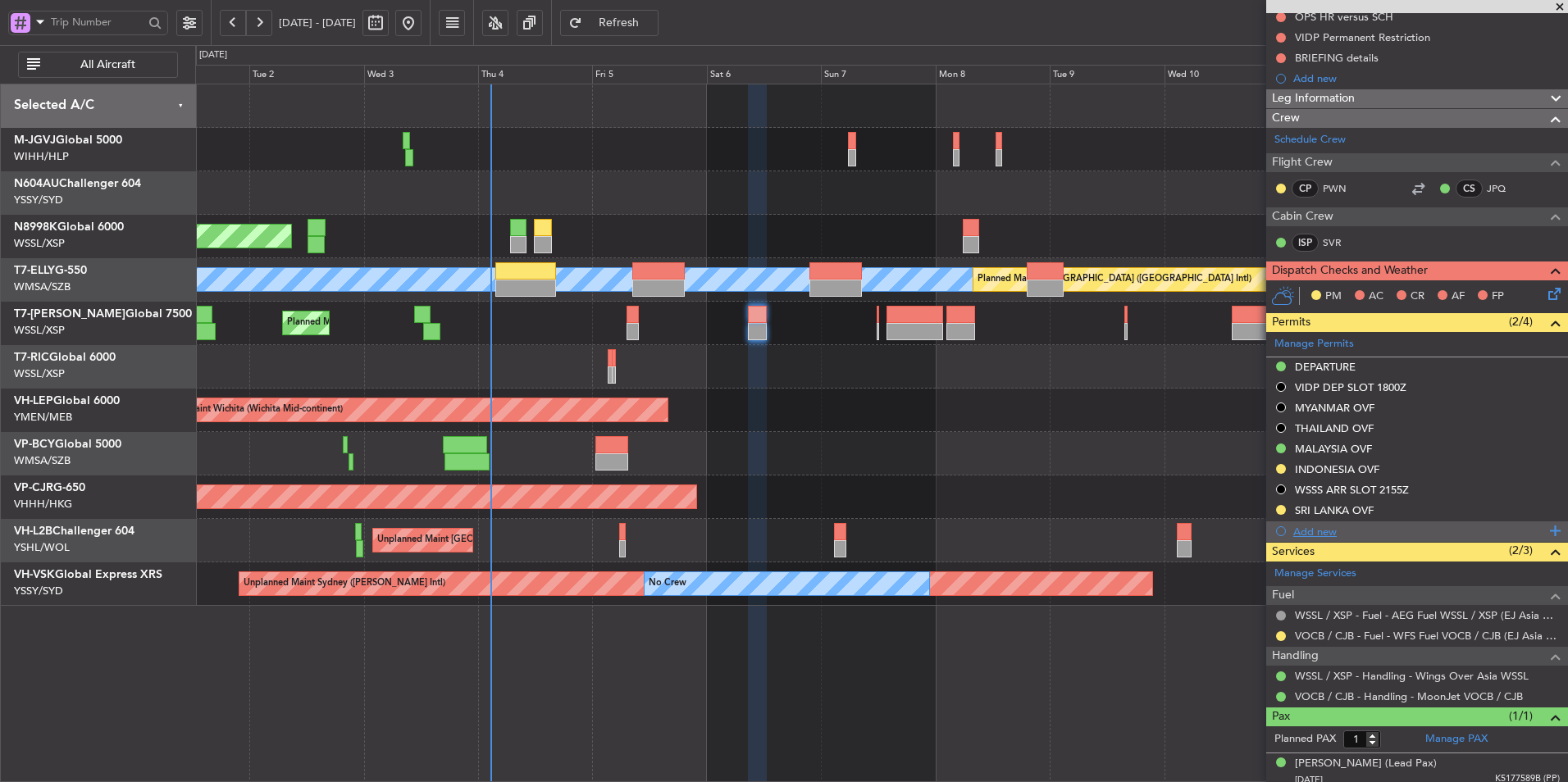
scroll to position [180, 0]
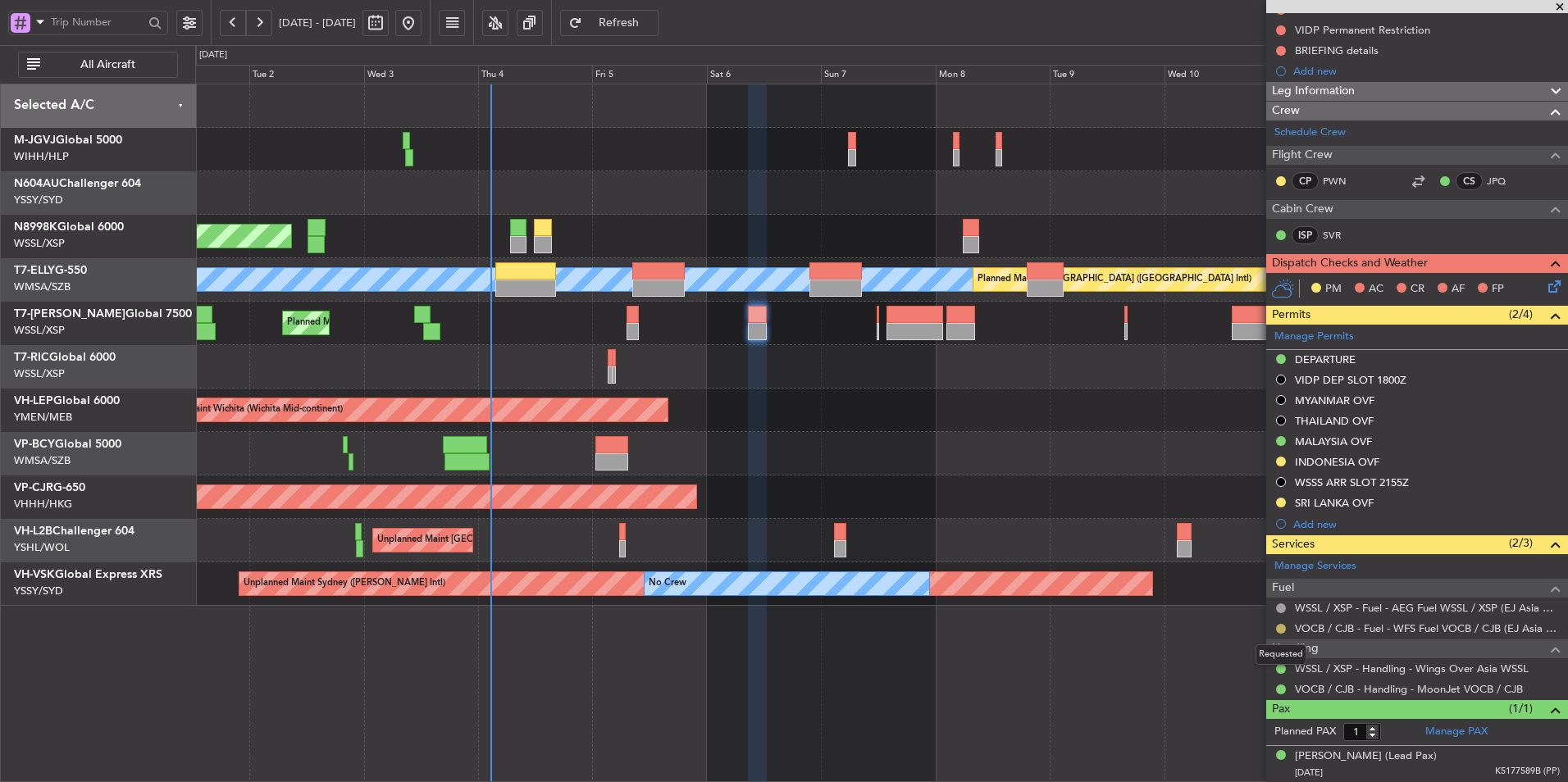
click at [1284, 626] on button at bounding box center [1280, 629] width 10 height 10
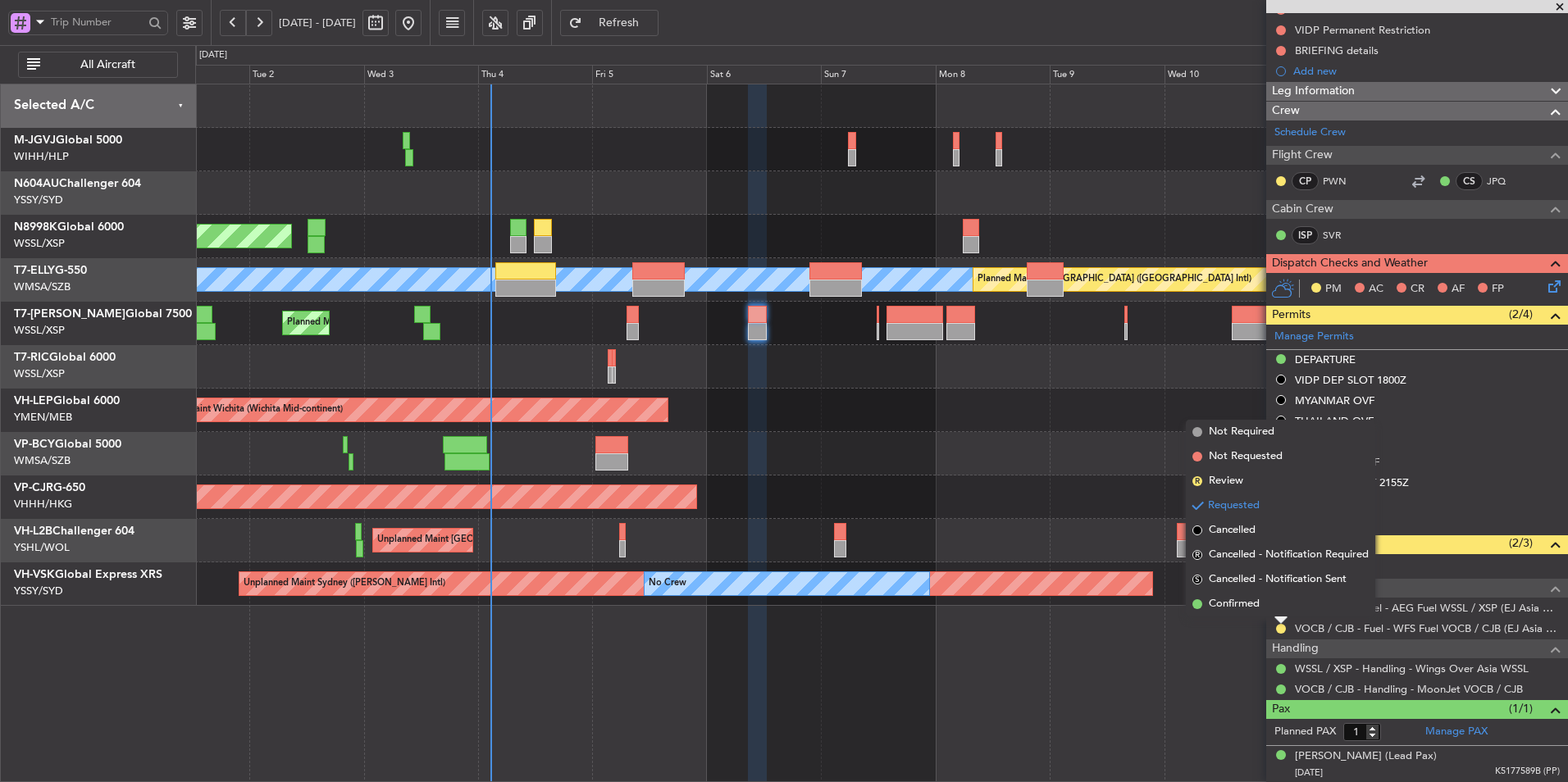
click at [1249, 603] on span "Confirmed" at bounding box center [1234, 603] width 51 height 16
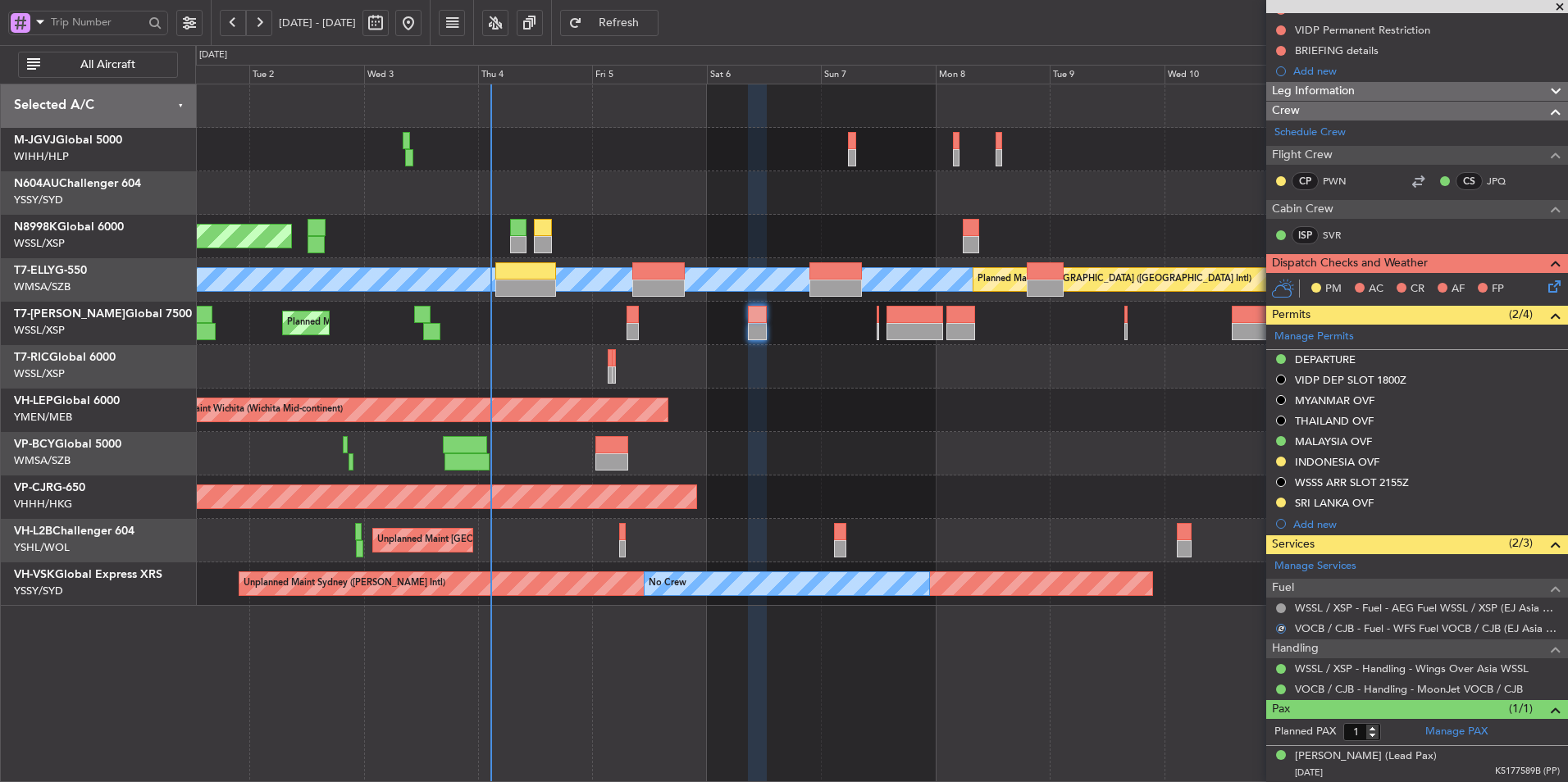
click at [904, 422] on div "Unplanned Maint Wichita (Wichita Mid-continent) Unplanned Maint Wichita (Wichit…" at bounding box center [881, 410] width 1372 height 43
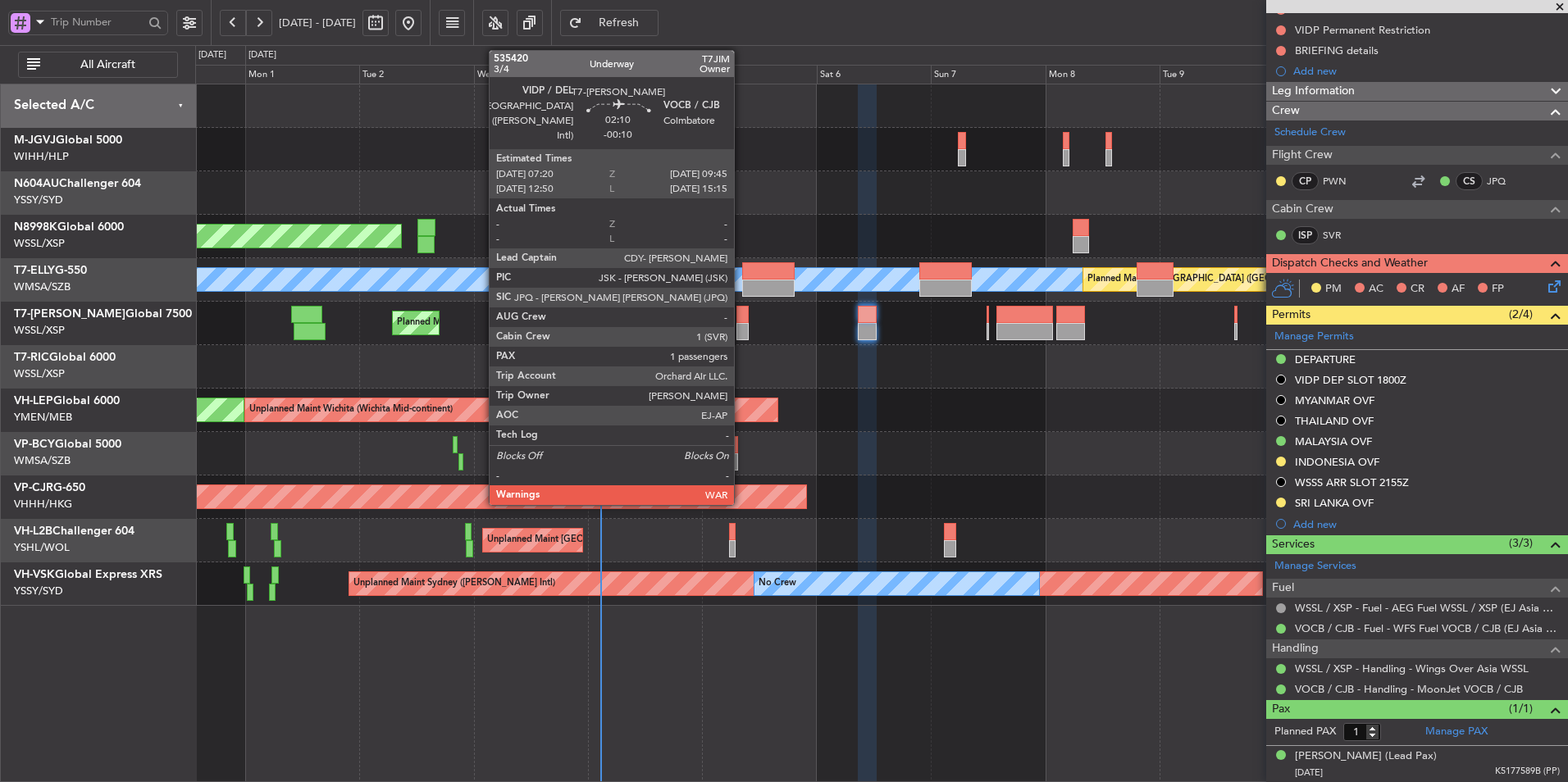
click at [741, 323] on div at bounding box center [742, 315] width 12 height 17
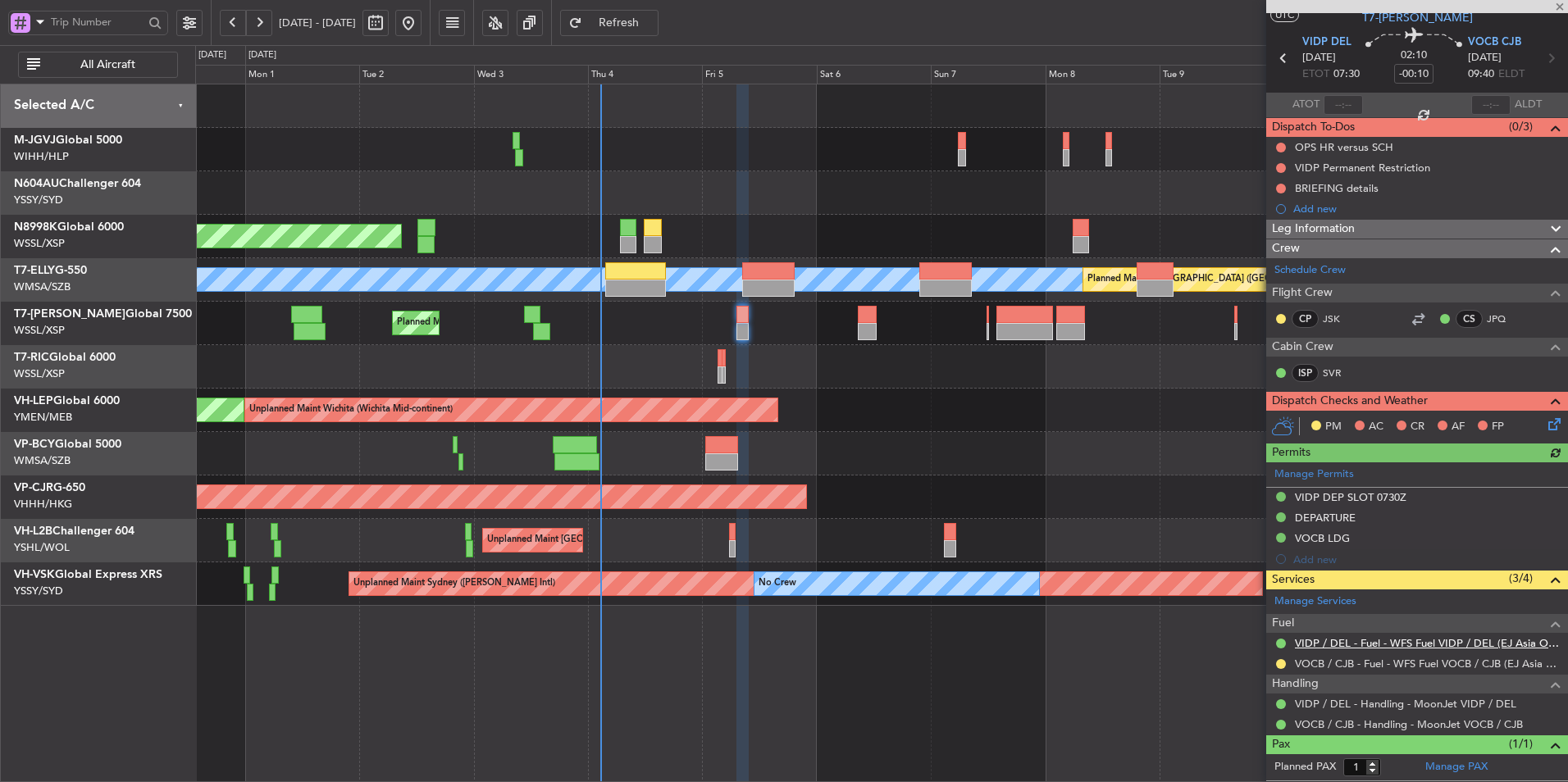
scroll to position [78, 0]
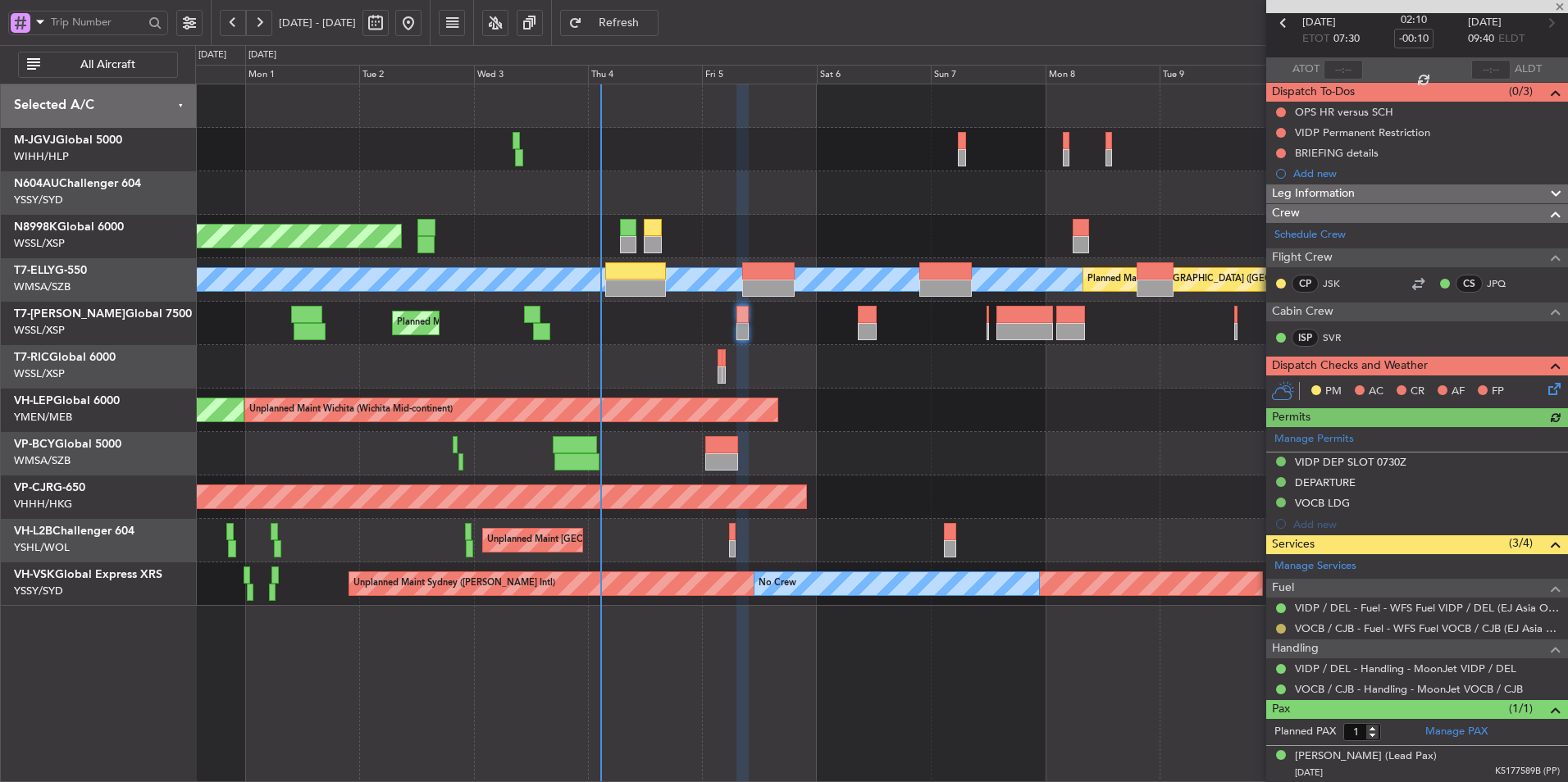
click at [1280, 629] on button at bounding box center [1280, 629] width 10 height 10
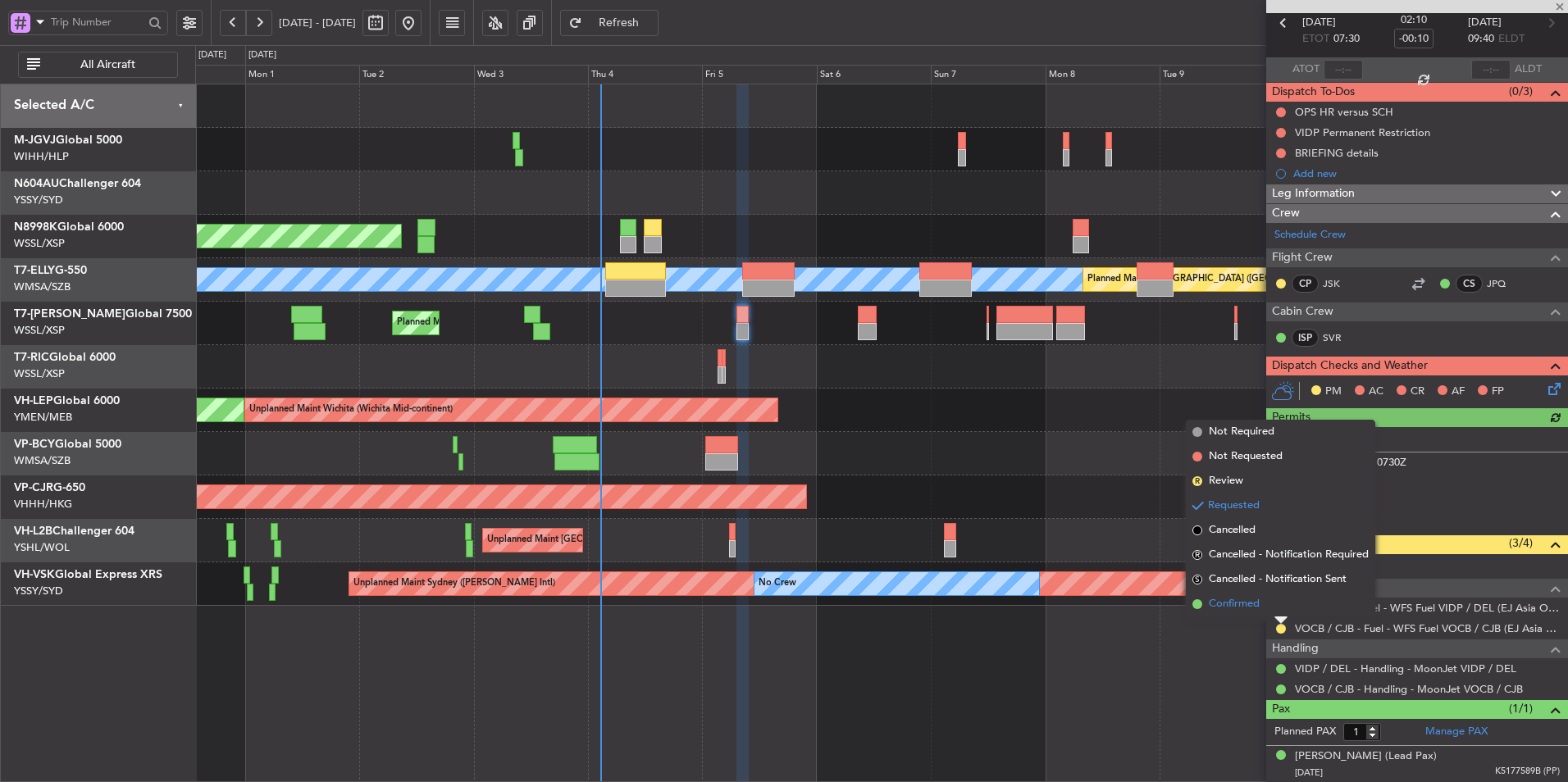
click at [1244, 606] on span "Confirmed" at bounding box center [1234, 603] width 51 height 16
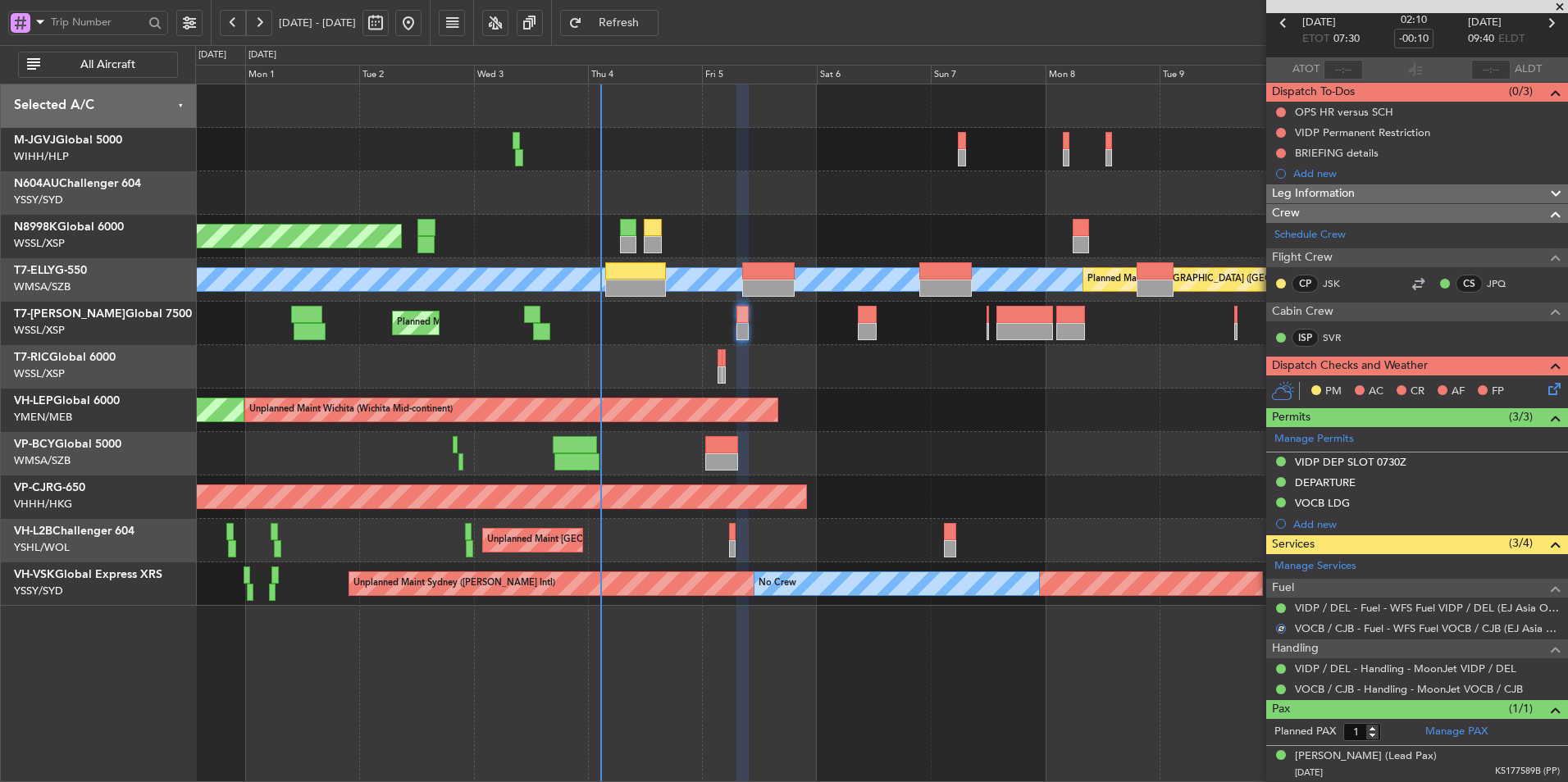
click at [1063, 467] on div at bounding box center [881, 453] width 1372 height 43
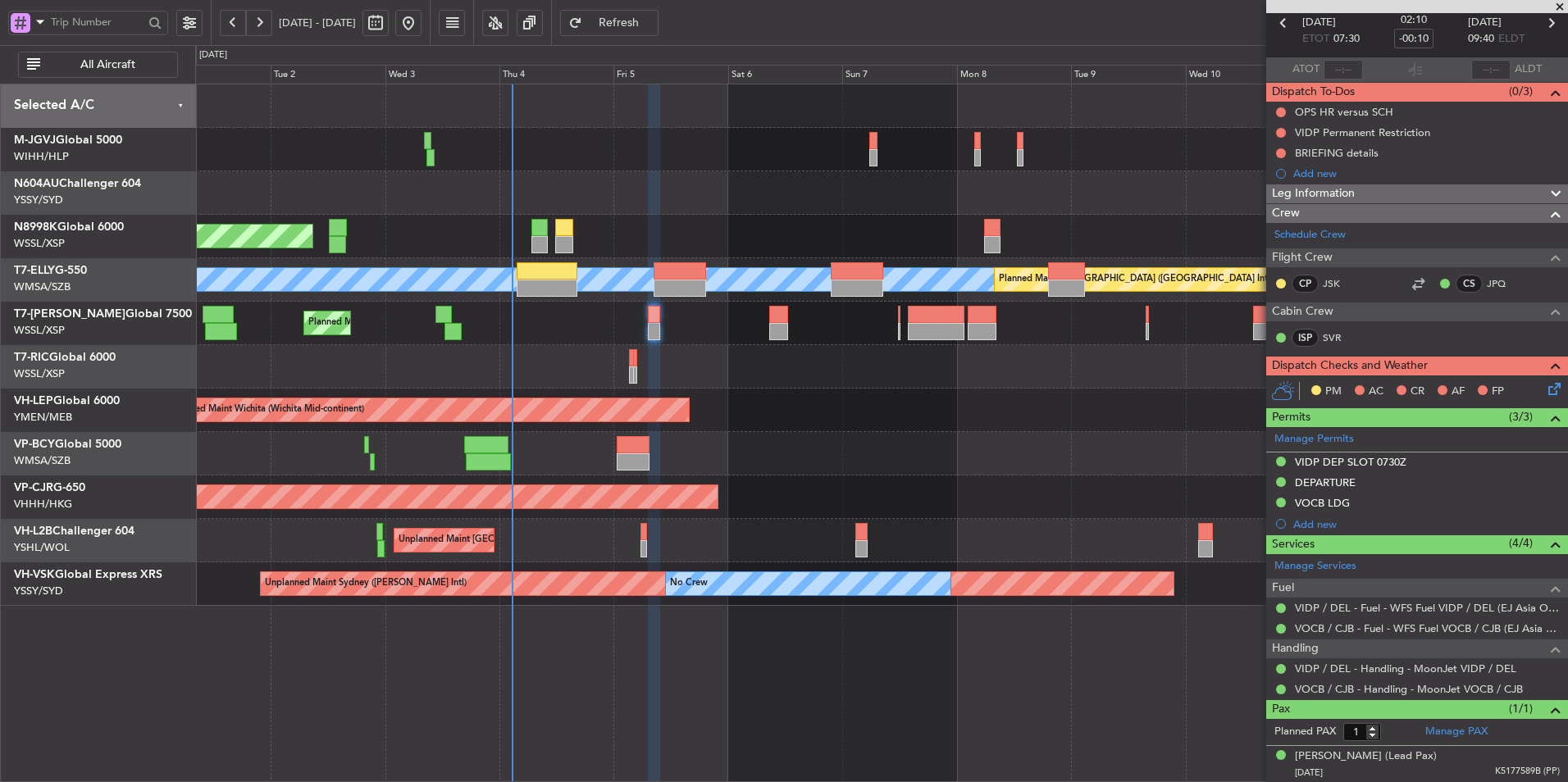
click at [1025, 463] on div at bounding box center [881, 453] width 1372 height 43
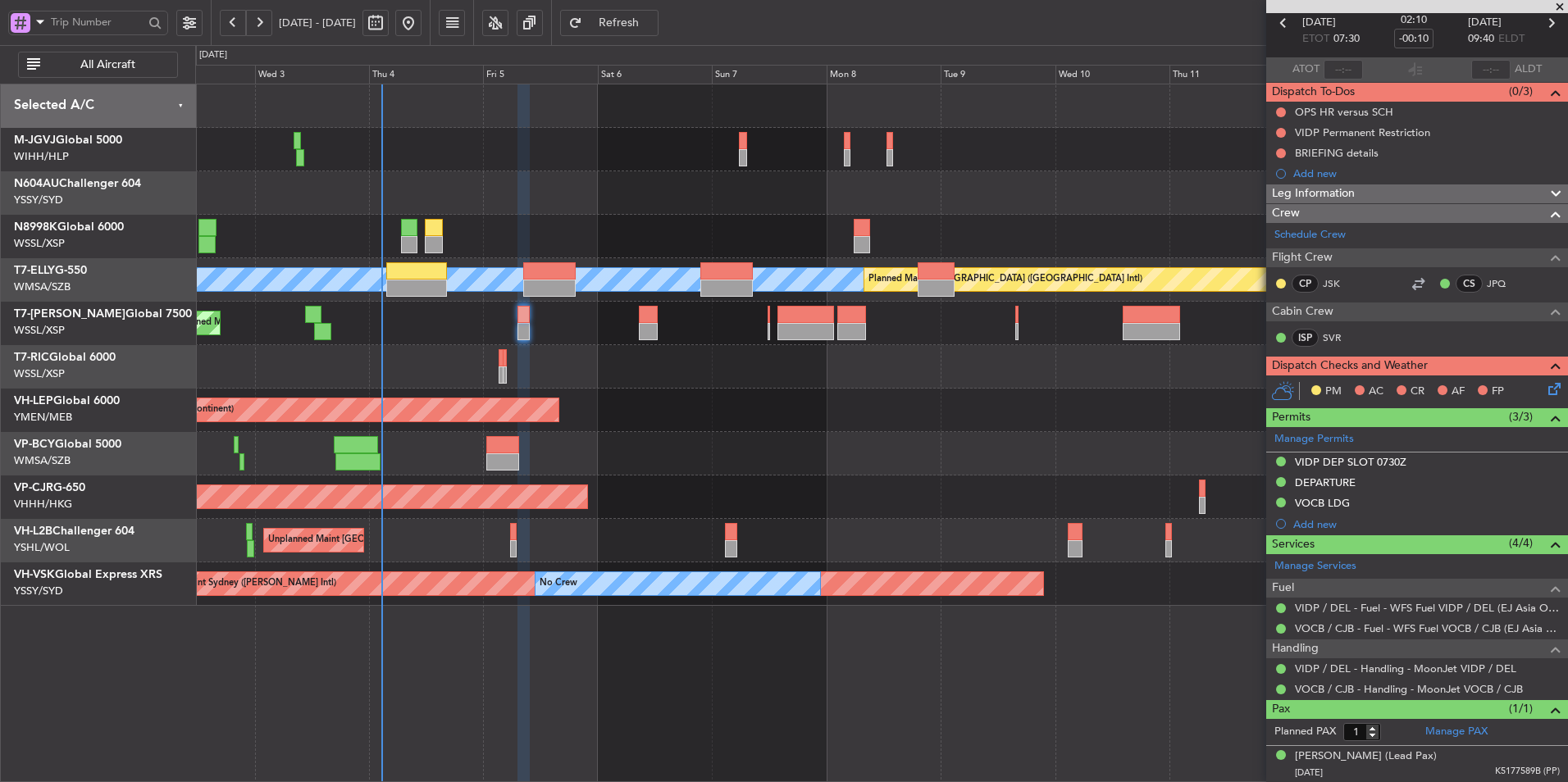
click at [645, 390] on div "Unplanned Maint Wichita (Wichita Mid-continent) Unplanned Maint Wichita (Wichit…" at bounding box center [881, 410] width 1372 height 43
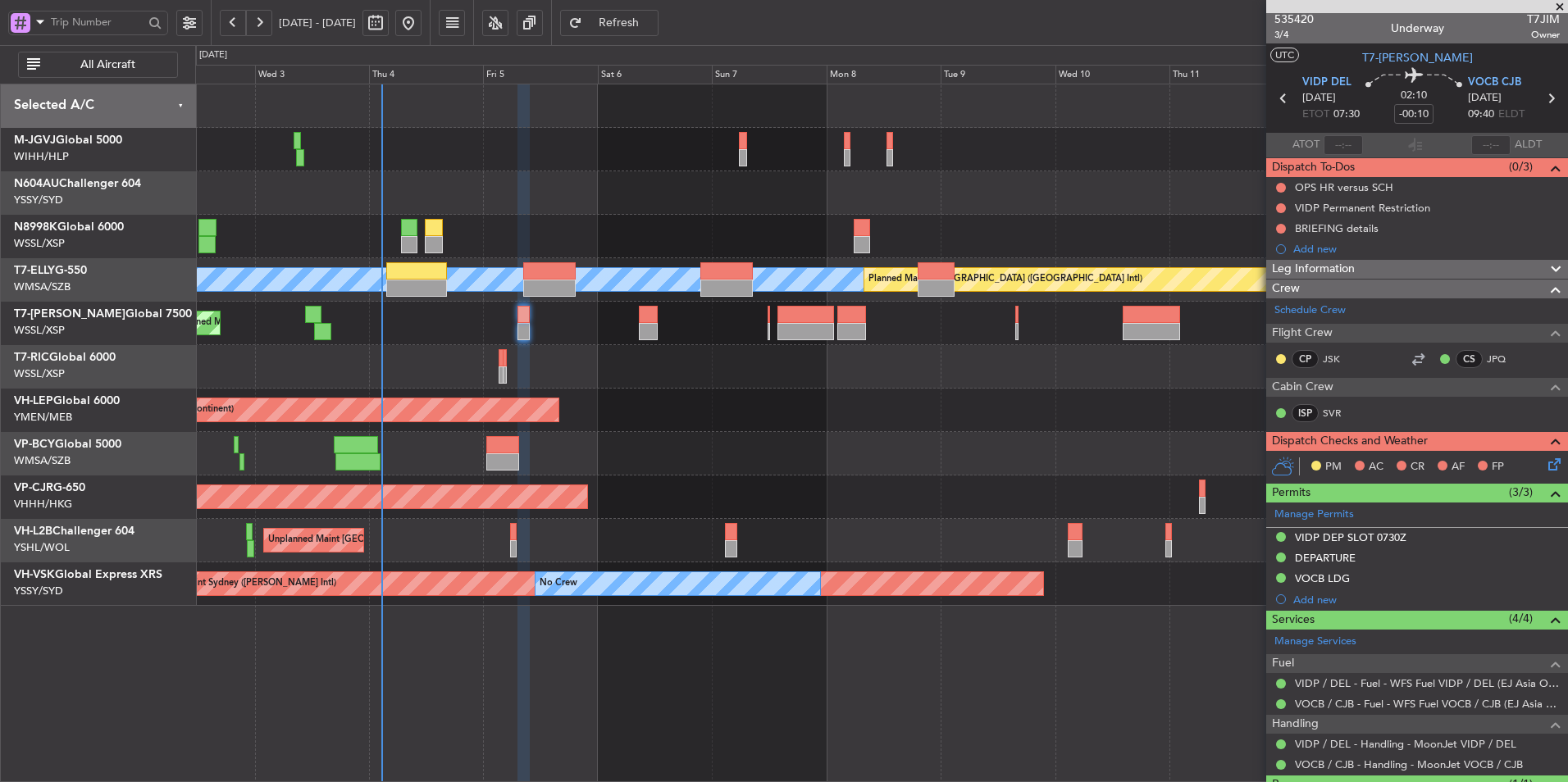
scroll to position [0, 0]
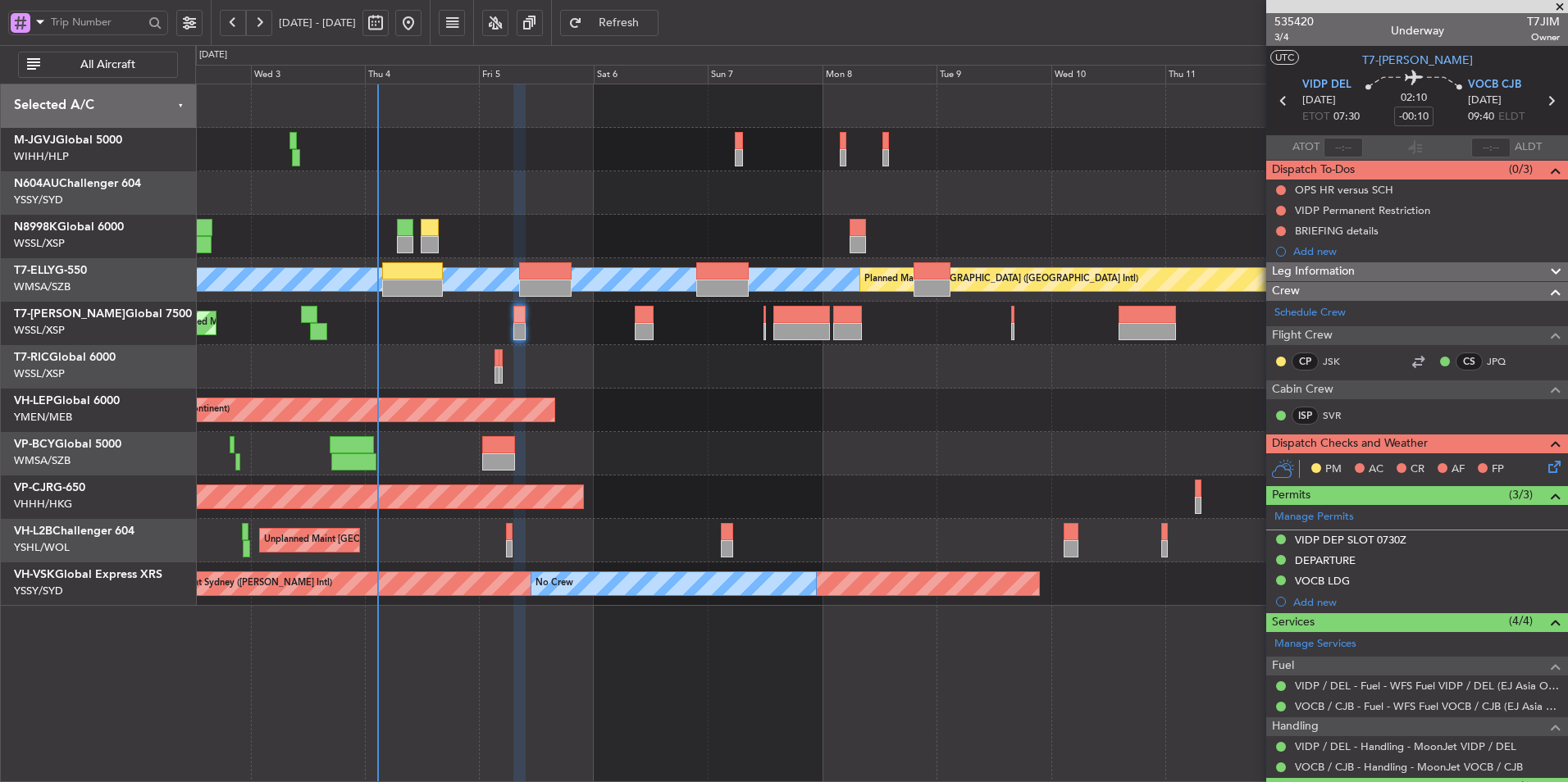
click at [715, 410] on div "Unplanned Maint Wichita (Wichita Mid-continent) Unplanned Maint Wichita (Wichit…" at bounding box center [881, 410] width 1372 height 43
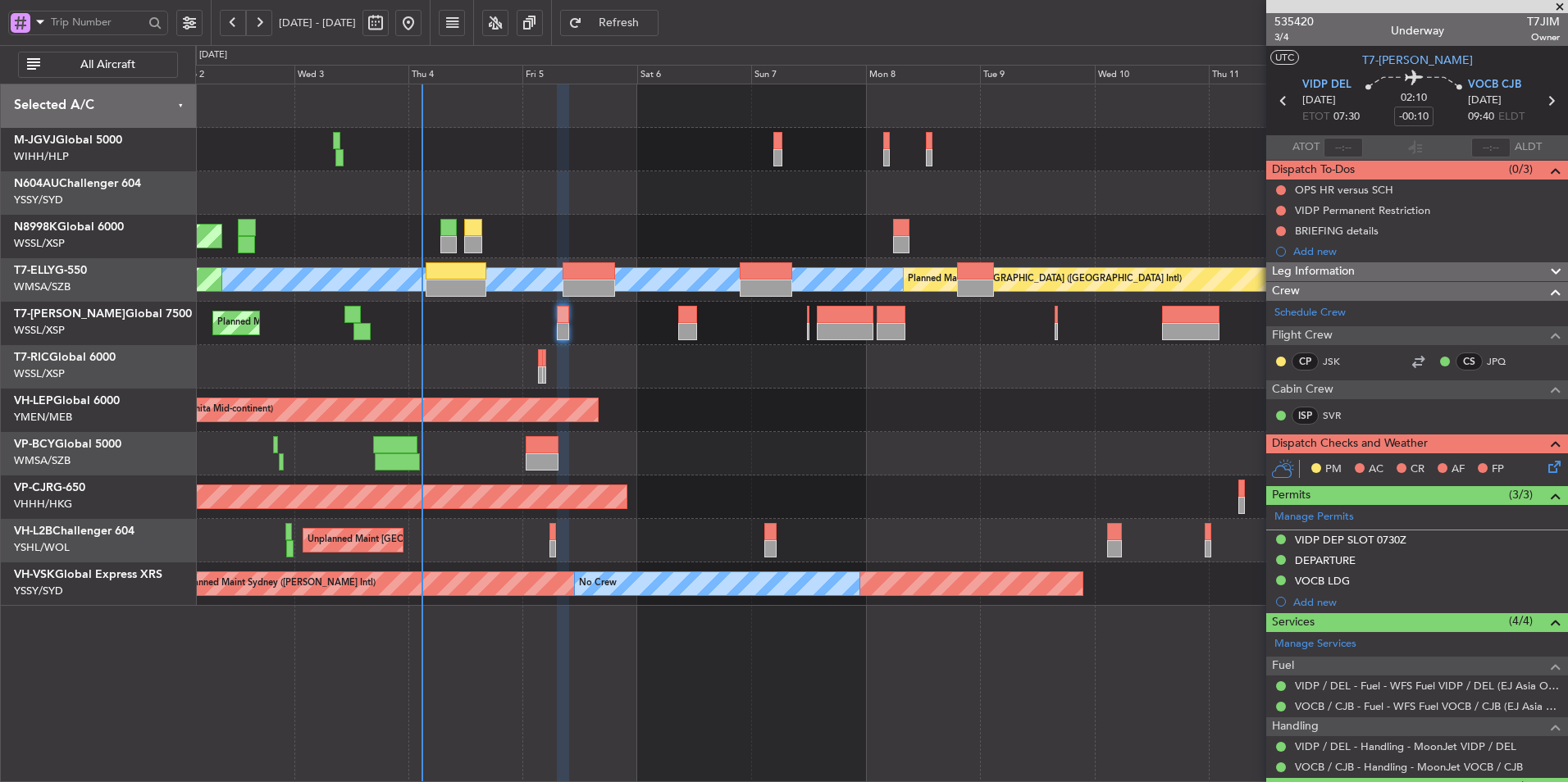
click at [728, 422] on div "Unplanned Maint Wichita (Wichita Mid-continent) Unplanned Maint Wichita (Wichit…" at bounding box center [881, 410] width 1372 height 43
click at [673, 431] on div "Unplanned Maint Wichita (Wichita Mid-continent) Unplanned Maint Wichita (Wichit…" at bounding box center [881, 410] width 1372 height 43
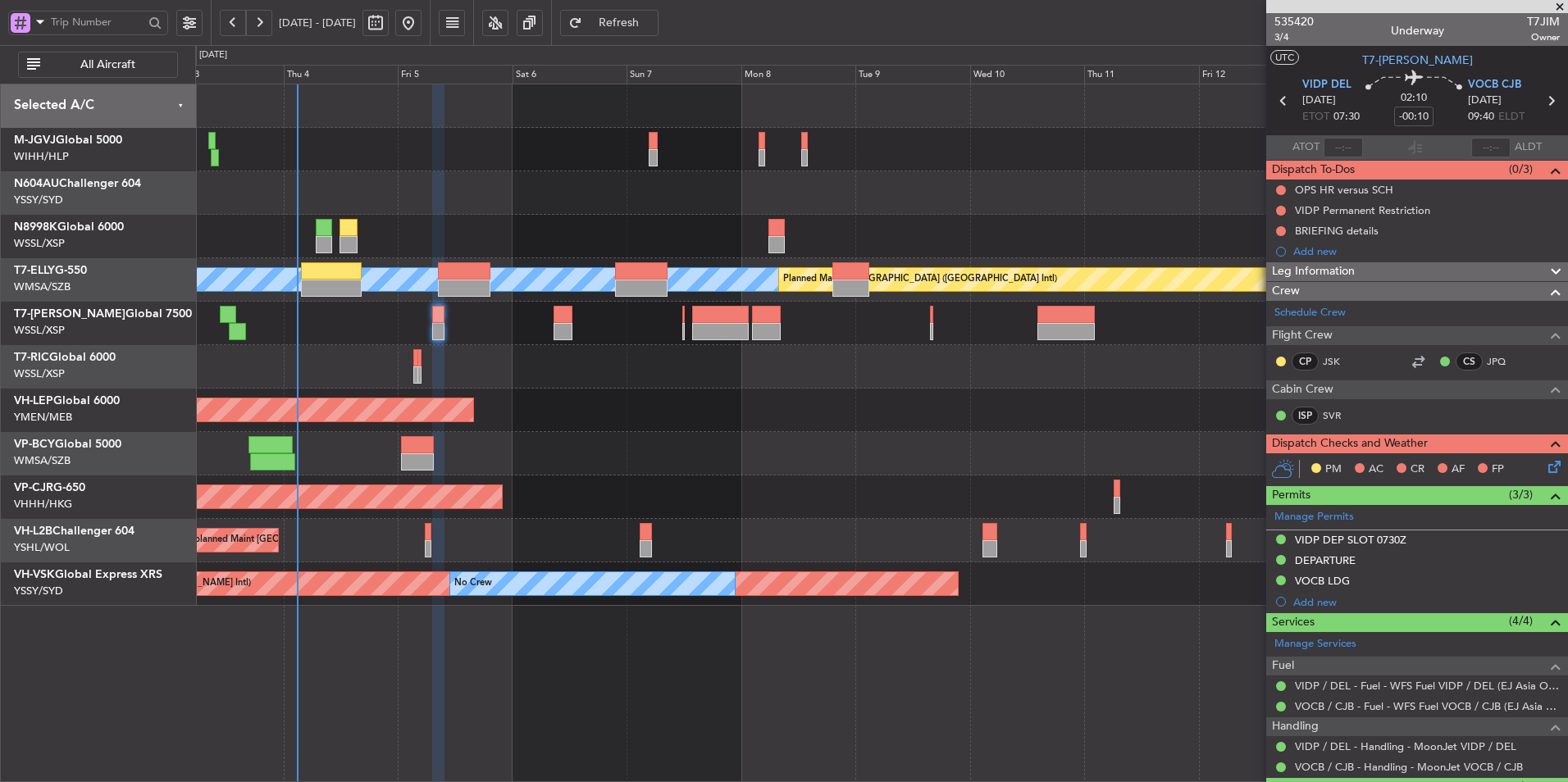
click at [587, 445] on div "Planned Maint Singapore (Seletar) MEL Planned Maint Dubai (Dubai Intl) Planned …" at bounding box center [881, 344] width 1372 height 521
click at [611, 440] on div "Planned Maint Singapore (Seletar) MEL Planned Maint Dubai (Dubai Intl) Planned …" at bounding box center [881, 344] width 1372 height 521
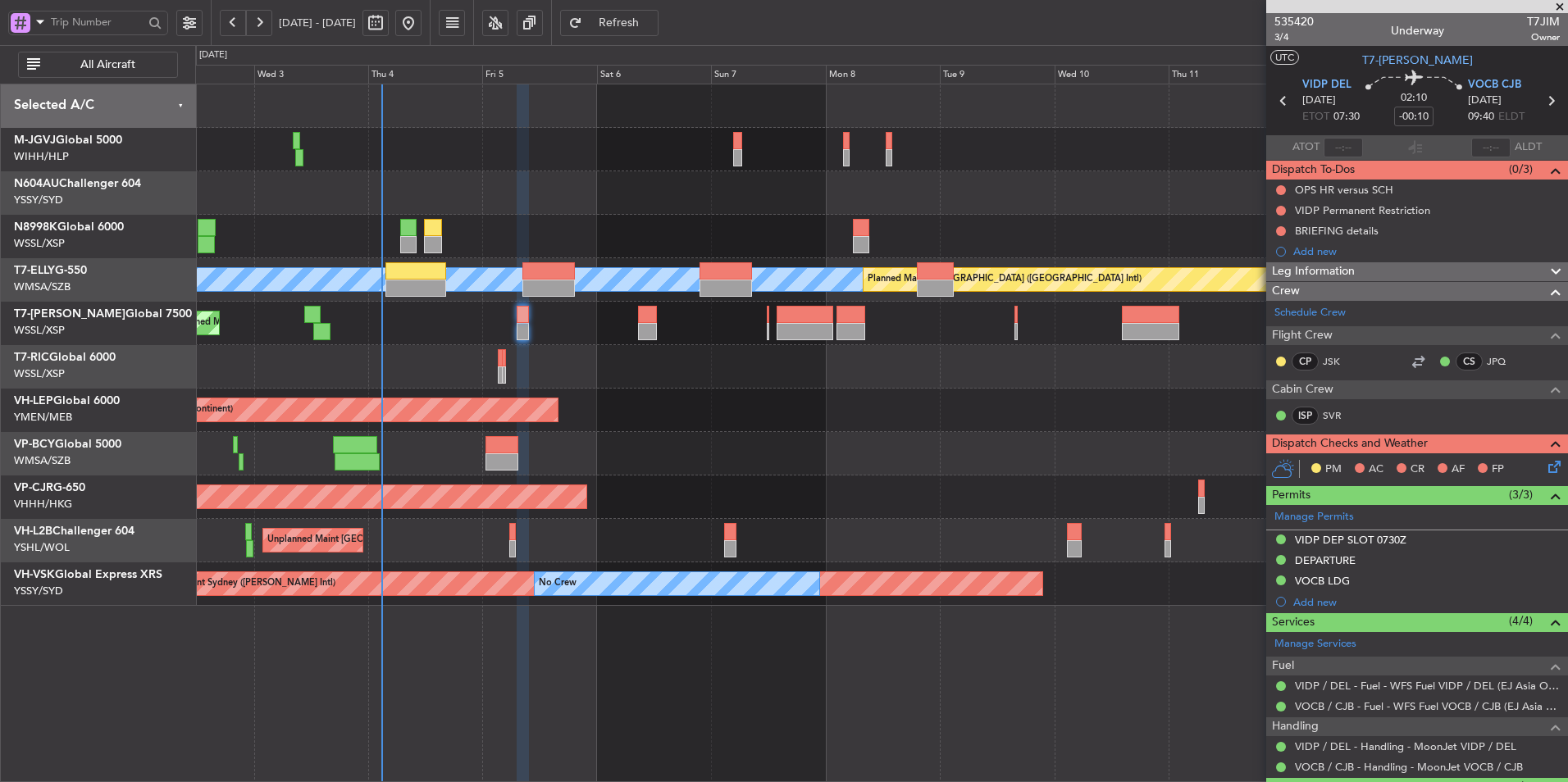
click at [712, 472] on div at bounding box center [881, 453] width 1372 height 43
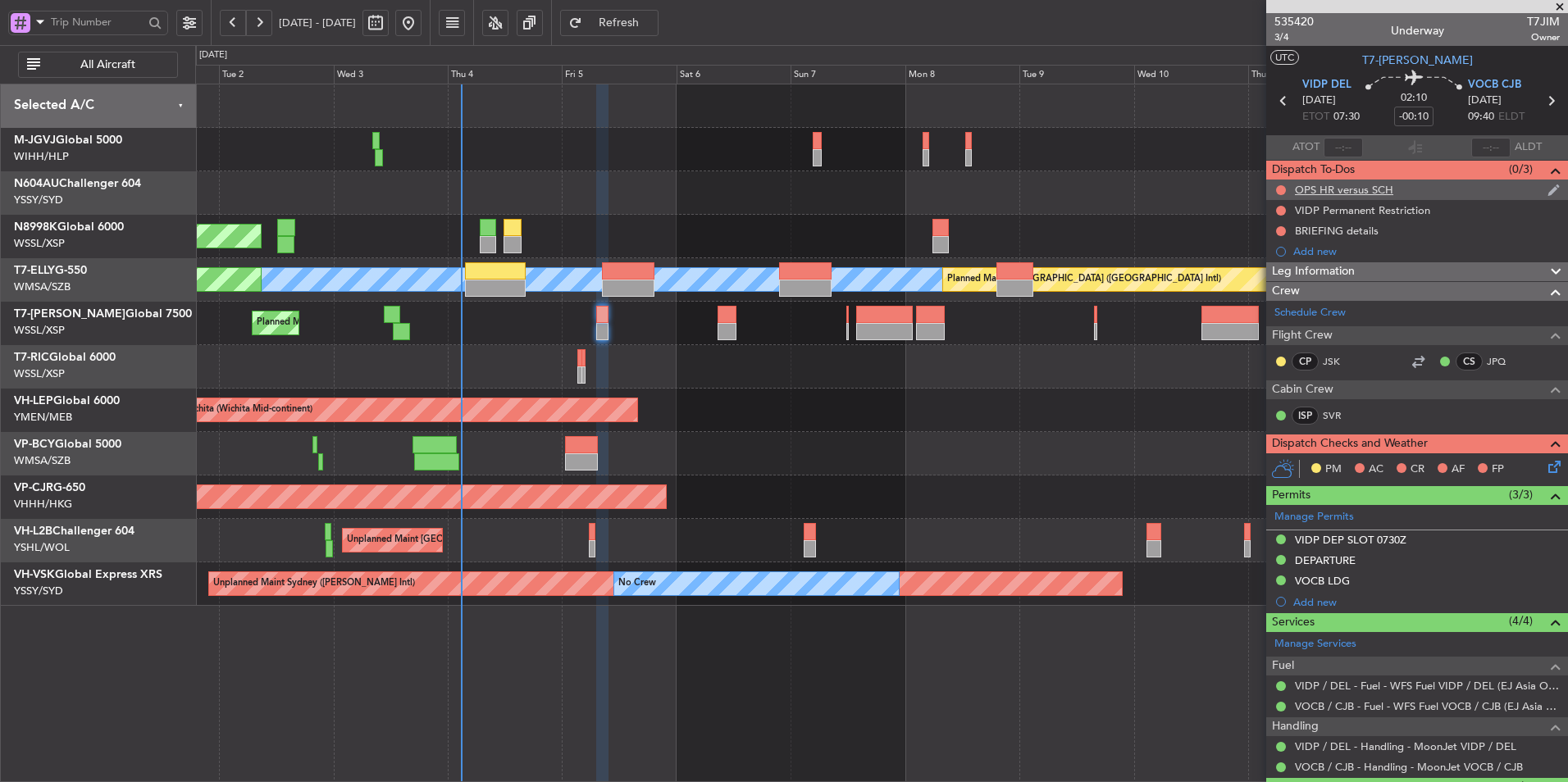
click at [1339, 186] on div "OPS HR versus SCH" at bounding box center [1343, 190] width 98 height 14
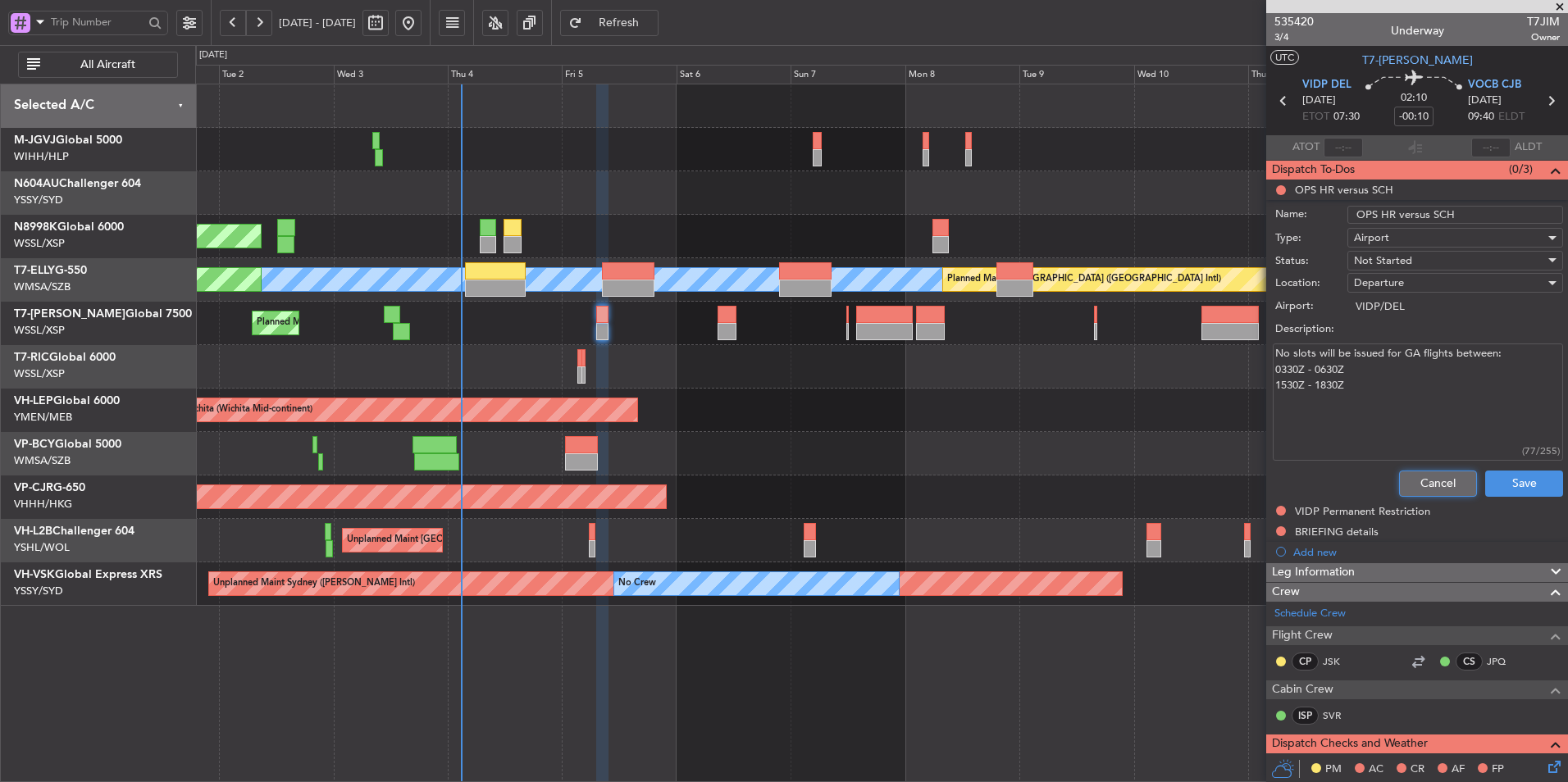
click at [1429, 483] on button "Cancel" at bounding box center [1438, 484] width 78 height 26
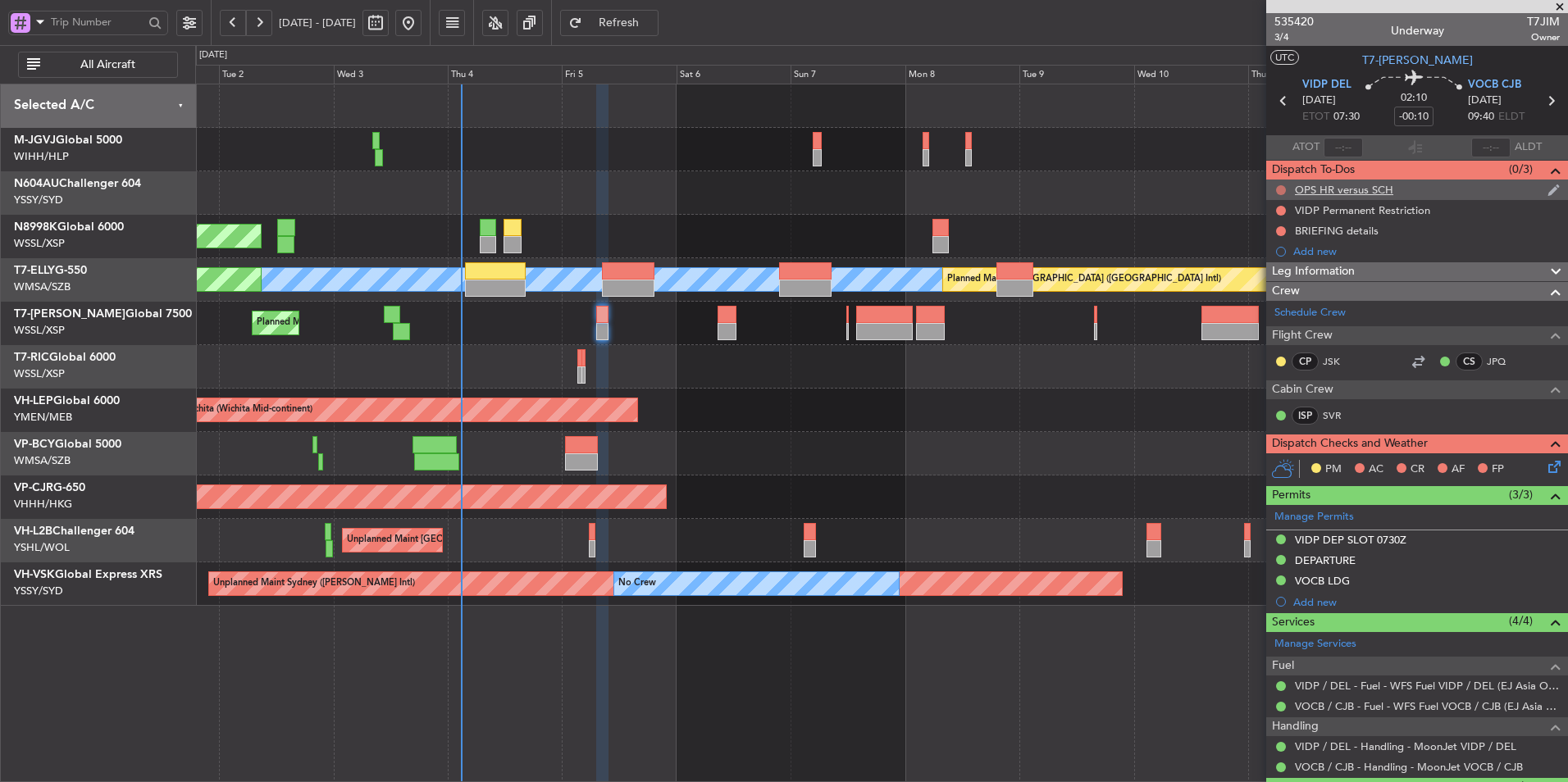
click at [1280, 192] on button at bounding box center [1280, 190] width 10 height 10
click at [1283, 288] on span "Cancelled" at bounding box center [1284, 286] width 47 height 16
click at [1329, 209] on div "VIDP Permanent Restriction" at bounding box center [1362, 210] width 135 height 14
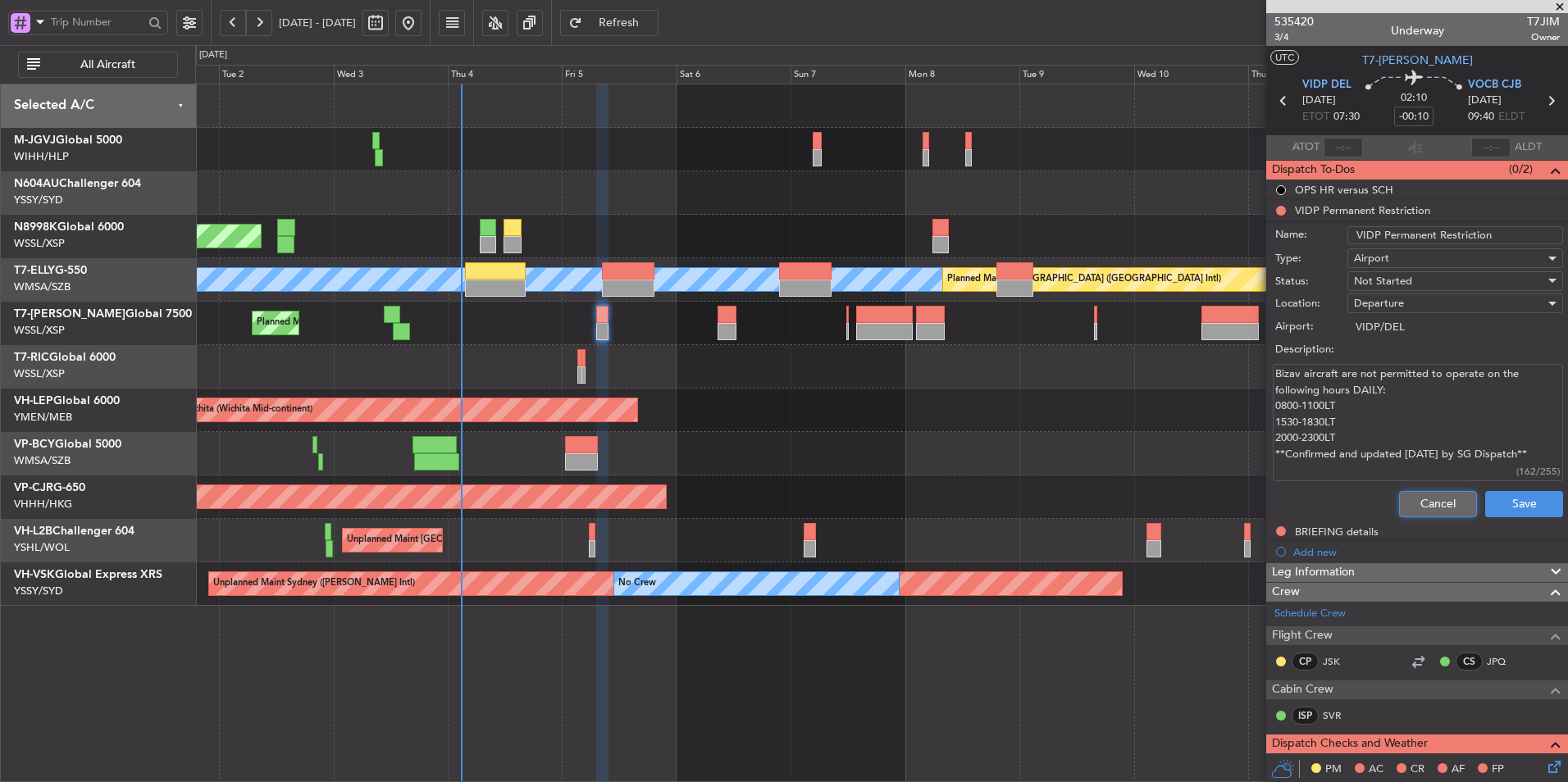
click at [1419, 501] on button "Cancel" at bounding box center [1438, 504] width 78 height 26
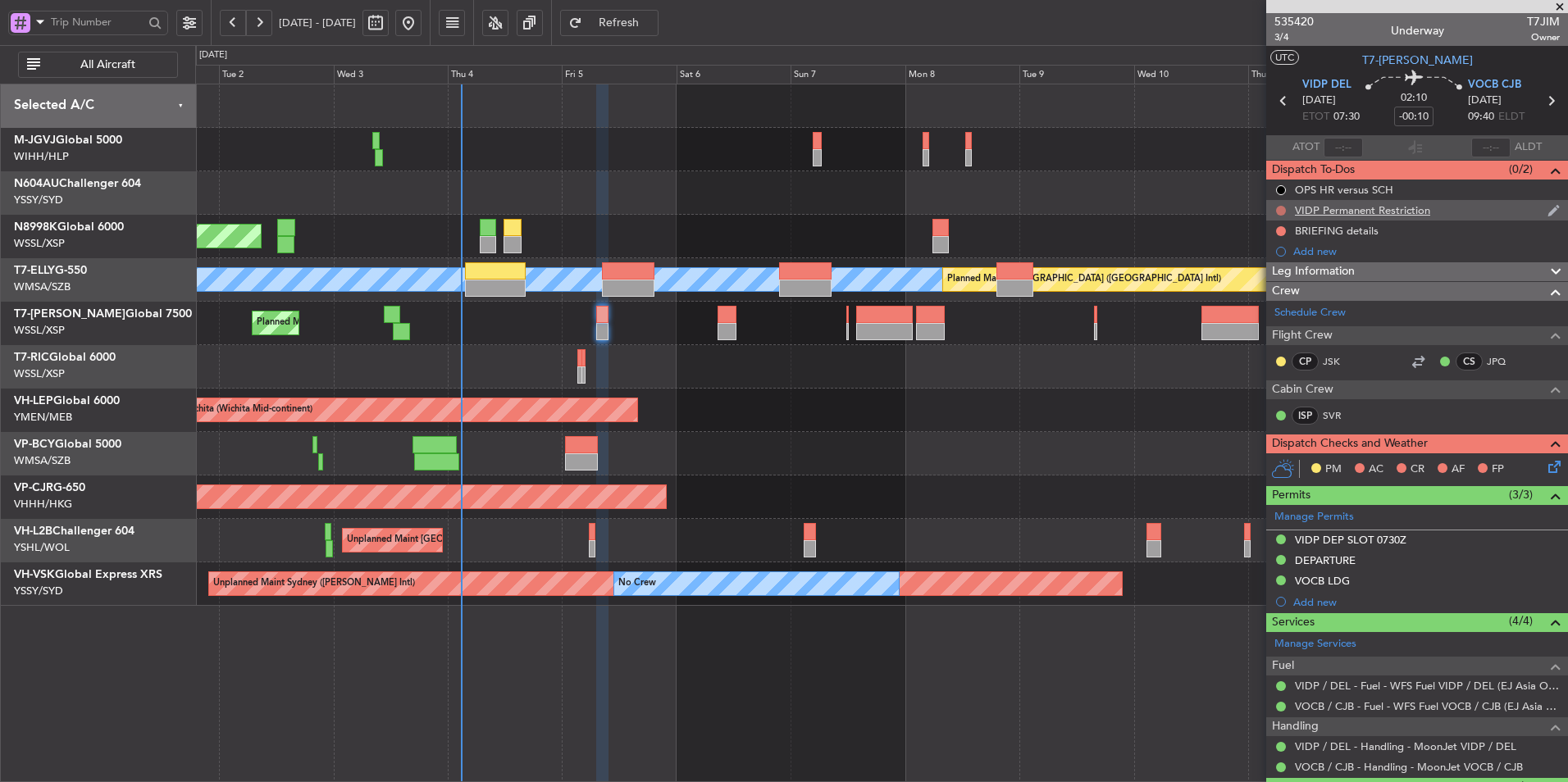
click at [1280, 209] on button at bounding box center [1280, 210] width 10 height 10
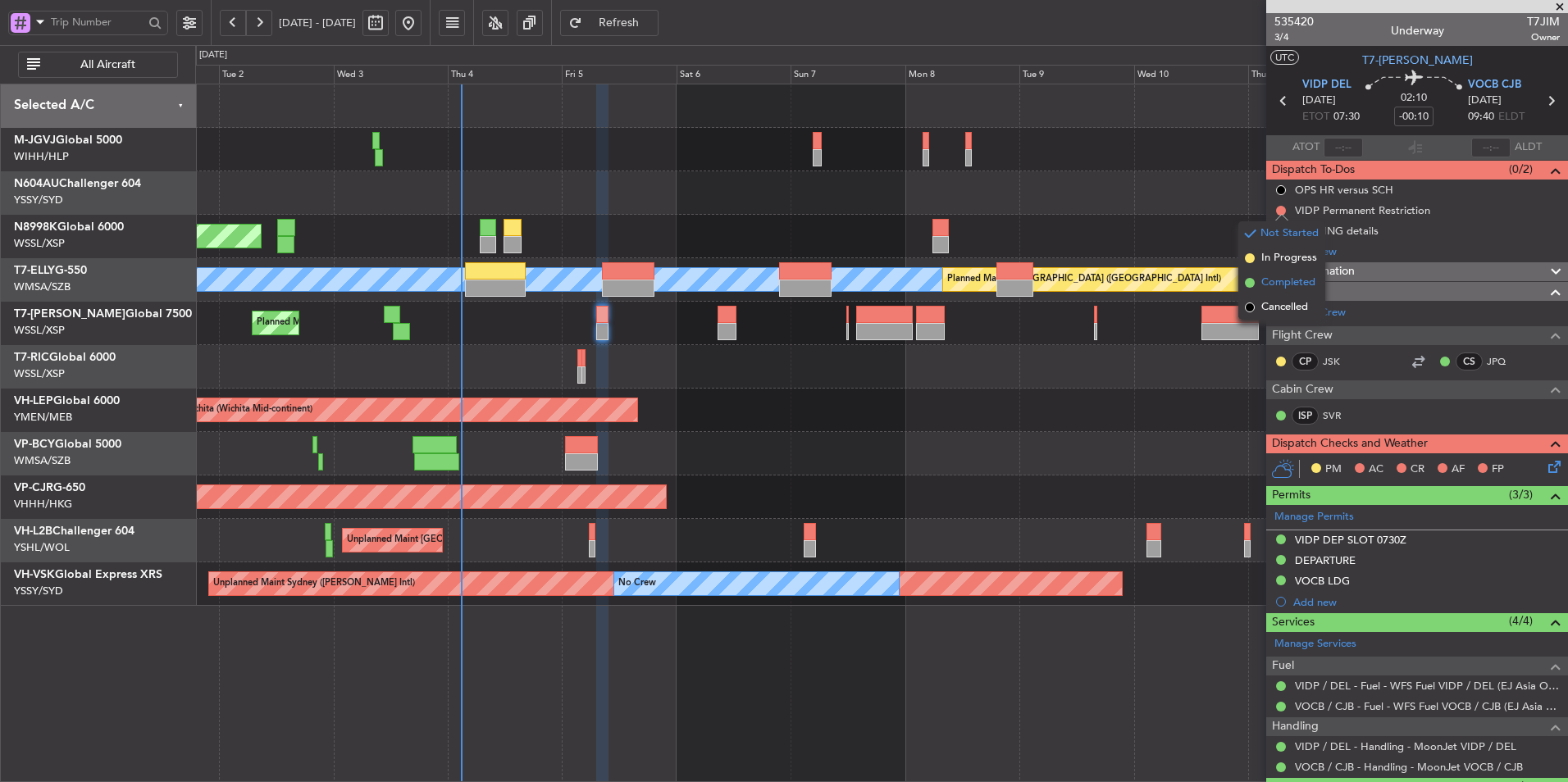
click at [1280, 283] on span "Completed" at bounding box center [1288, 283] width 54 height 16
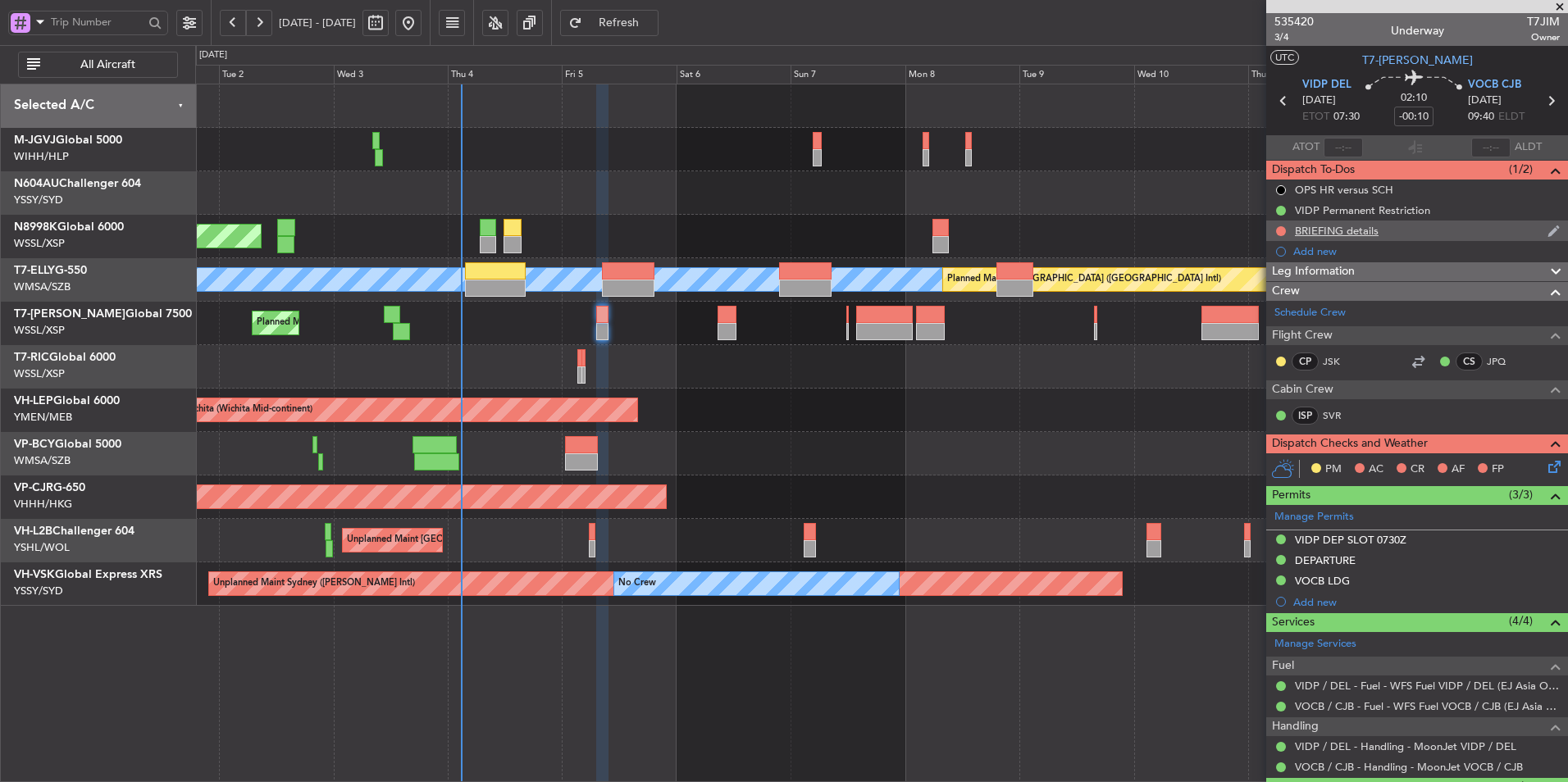
click at [1332, 231] on div "BRIEFING details" at bounding box center [1336, 231] width 83 height 14
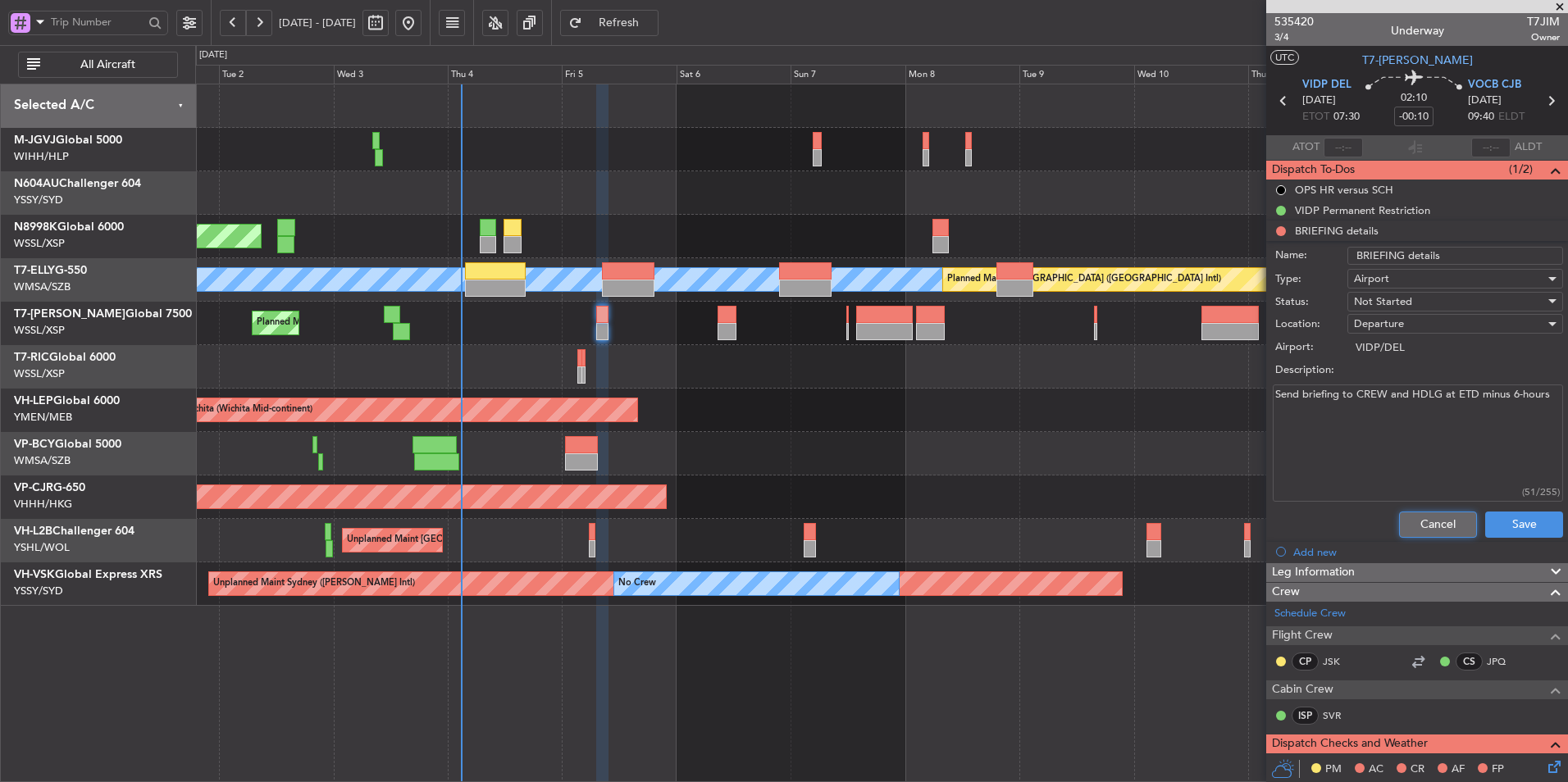
click at [1428, 516] on button "Cancel" at bounding box center [1438, 525] width 78 height 26
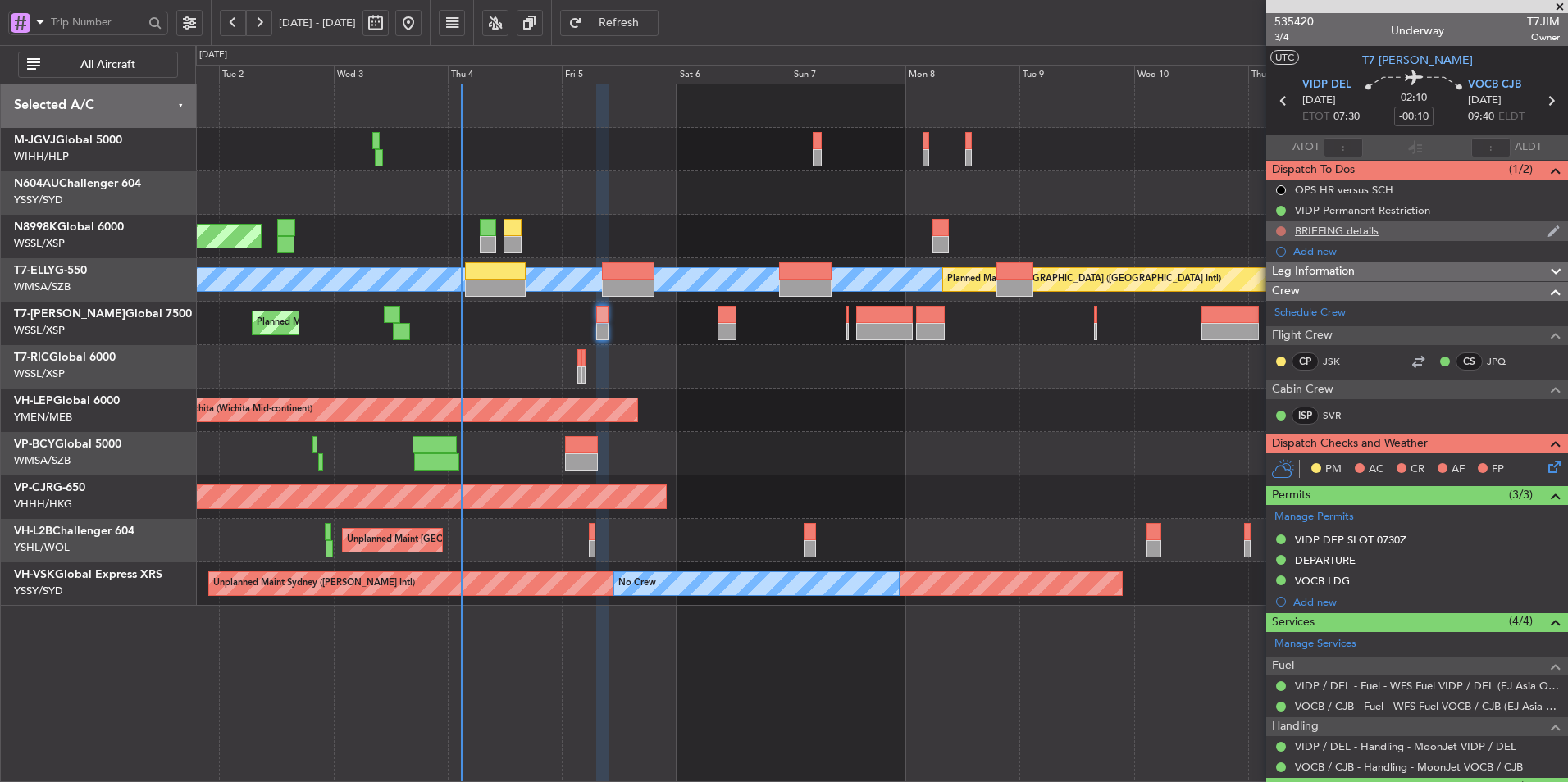
click at [1277, 231] on button at bounding box center [1280, 231] width 10 height 10
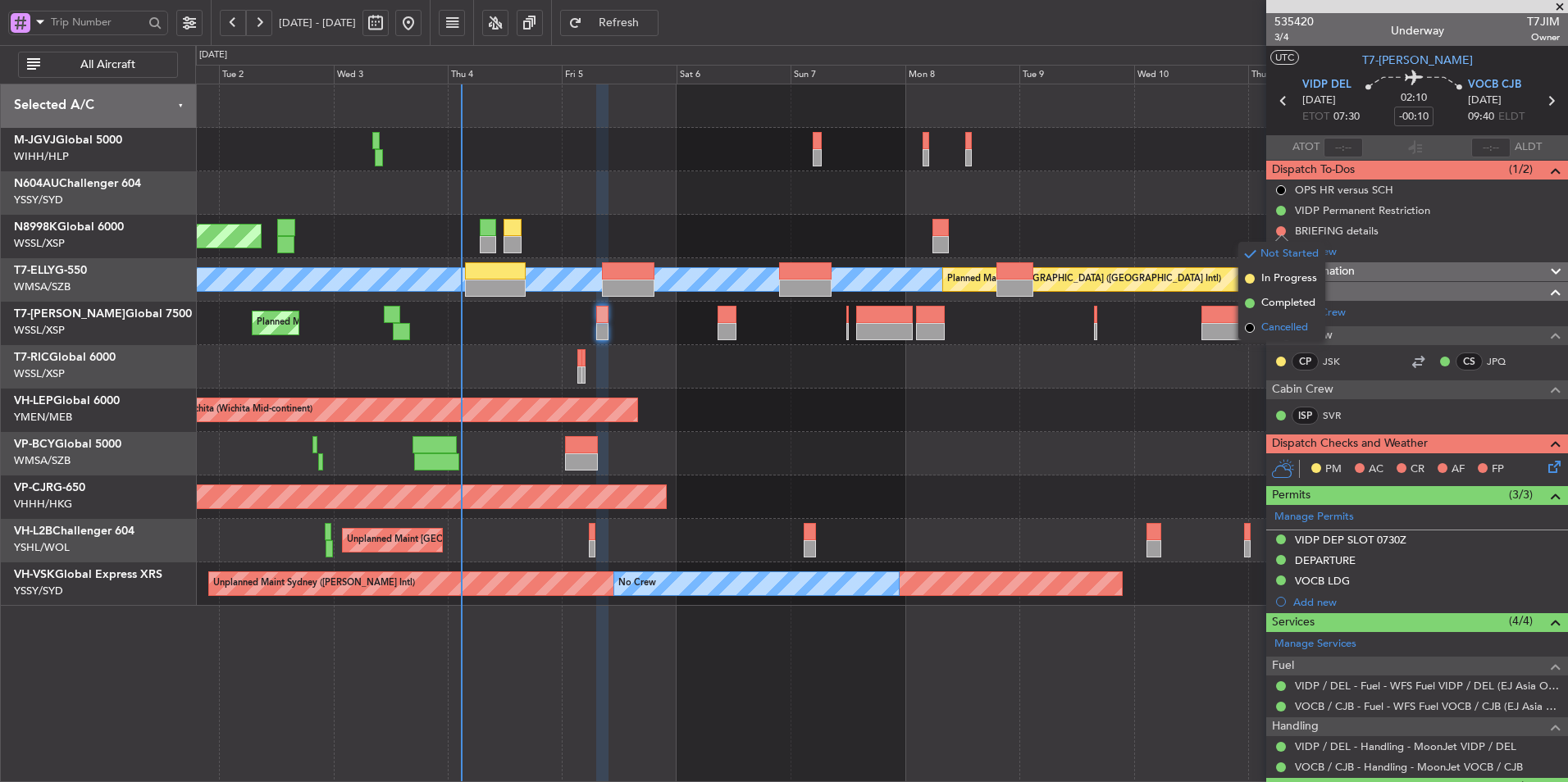
click at [1286, 326] on span "Cancelled" at bounding box center [1284, 328] width 47 height 16
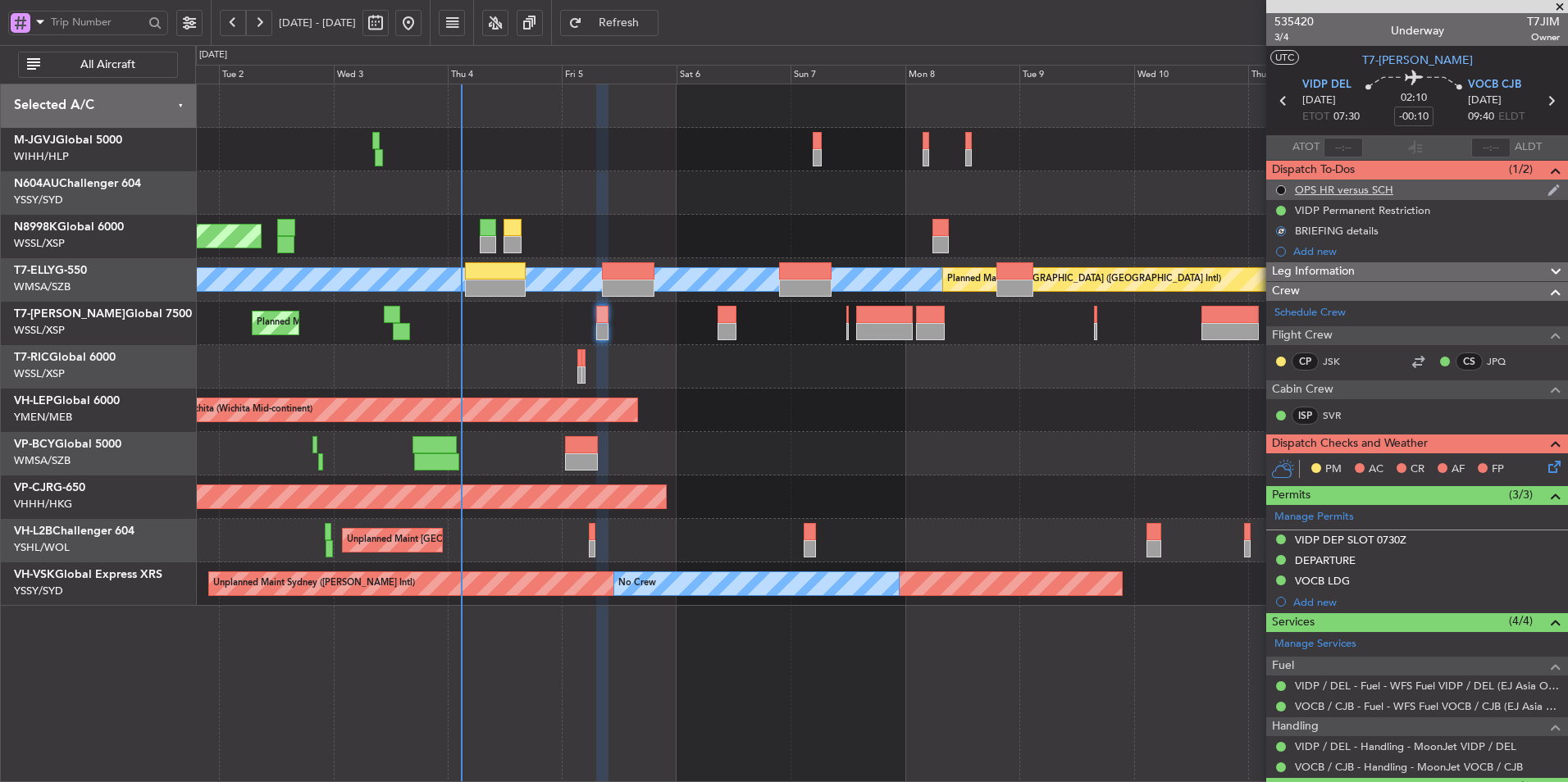
click at [1277, 188] on button at bounding box center [1280, 190] width 10 height 10
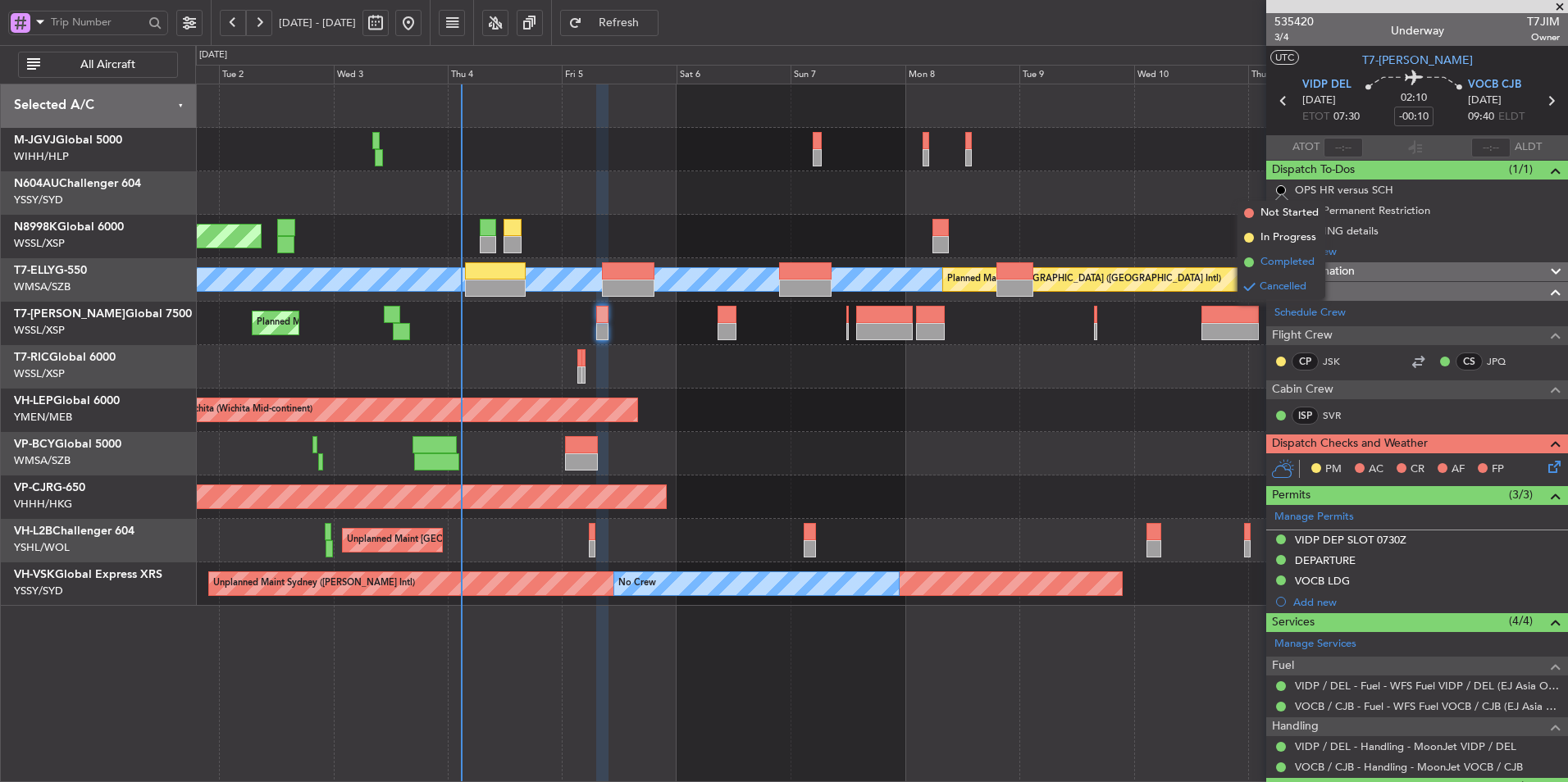
click at [1276, 251] on li "Completed" at bounding box center [1281, 262] width 88 height 24
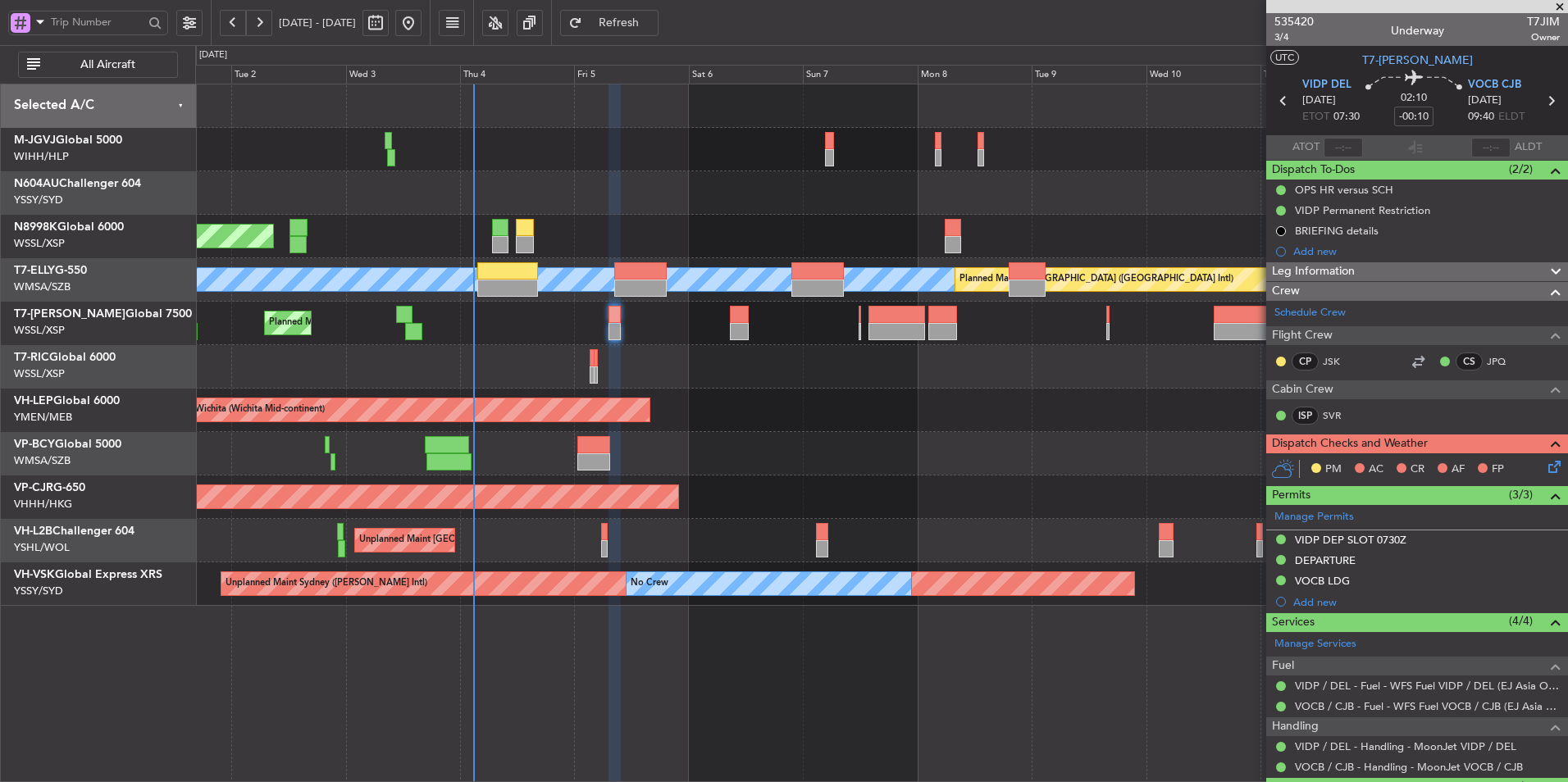
click at [757, 424] on div "Unplanned Maint Wichita (Wichita Mid-continent) Unplanned Maint Wichita (Wichit…" at bounding box center [881, 410] width 1372 height 43
click at [607, 327] on div "Planned Maint Dubai (Al Maktoum Intl)" at bounding box center [881, 323] width 1372 height 43
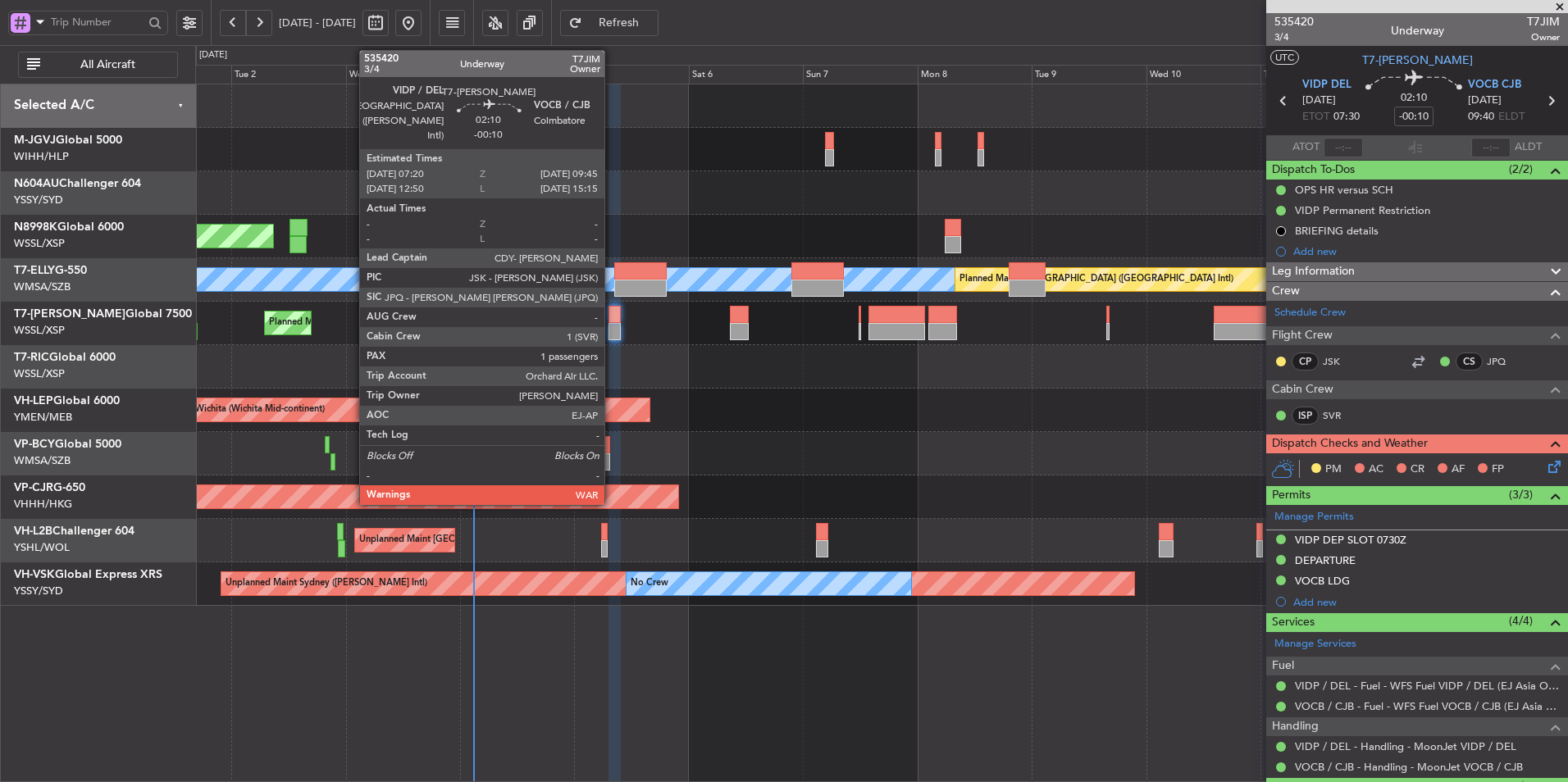
click at [611, 324] on div at bounding box center [615, 332] width 12 height 17
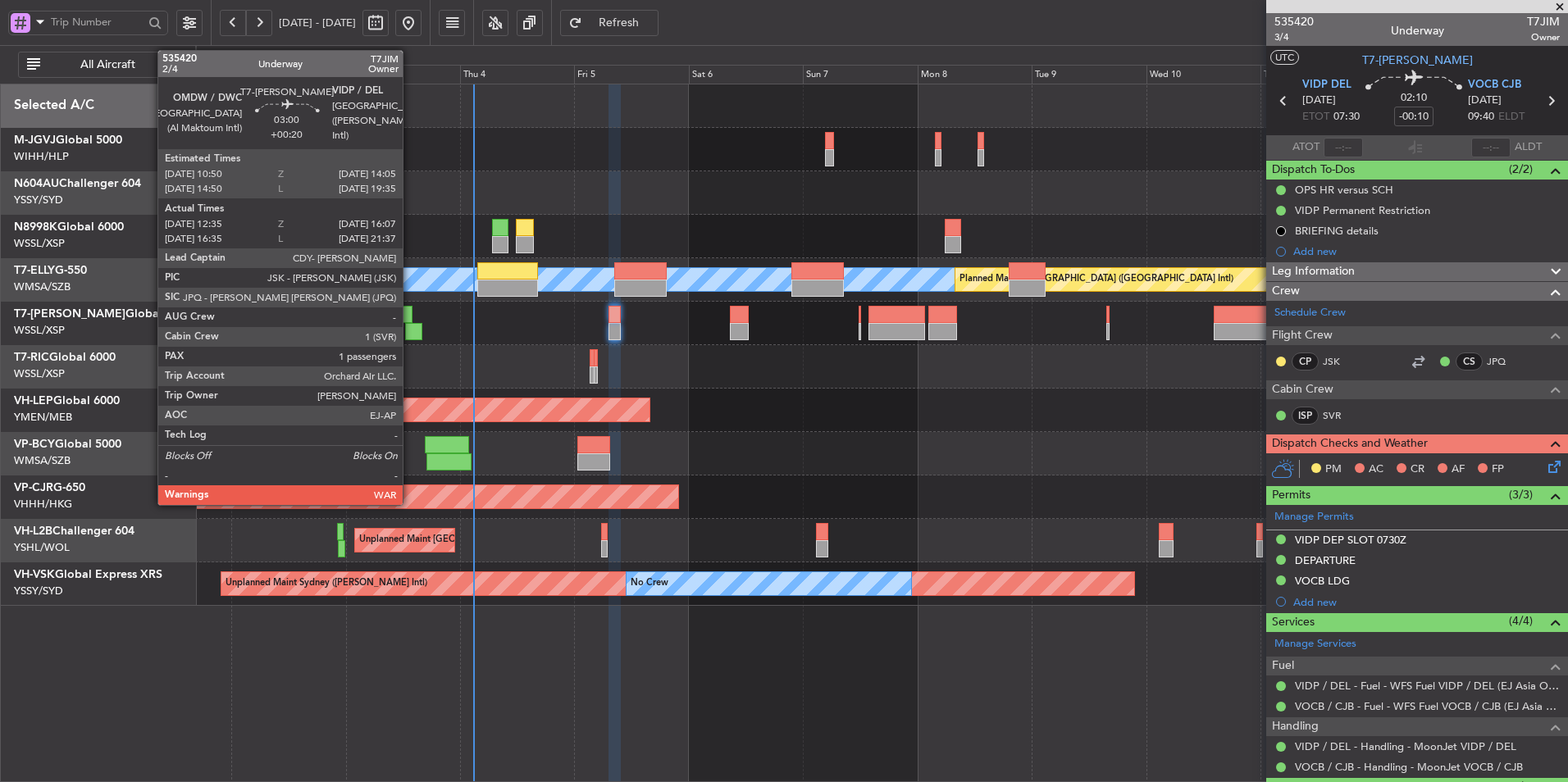
click at [410, 316] on div at bounding box center [404, 315] width 16 height 17
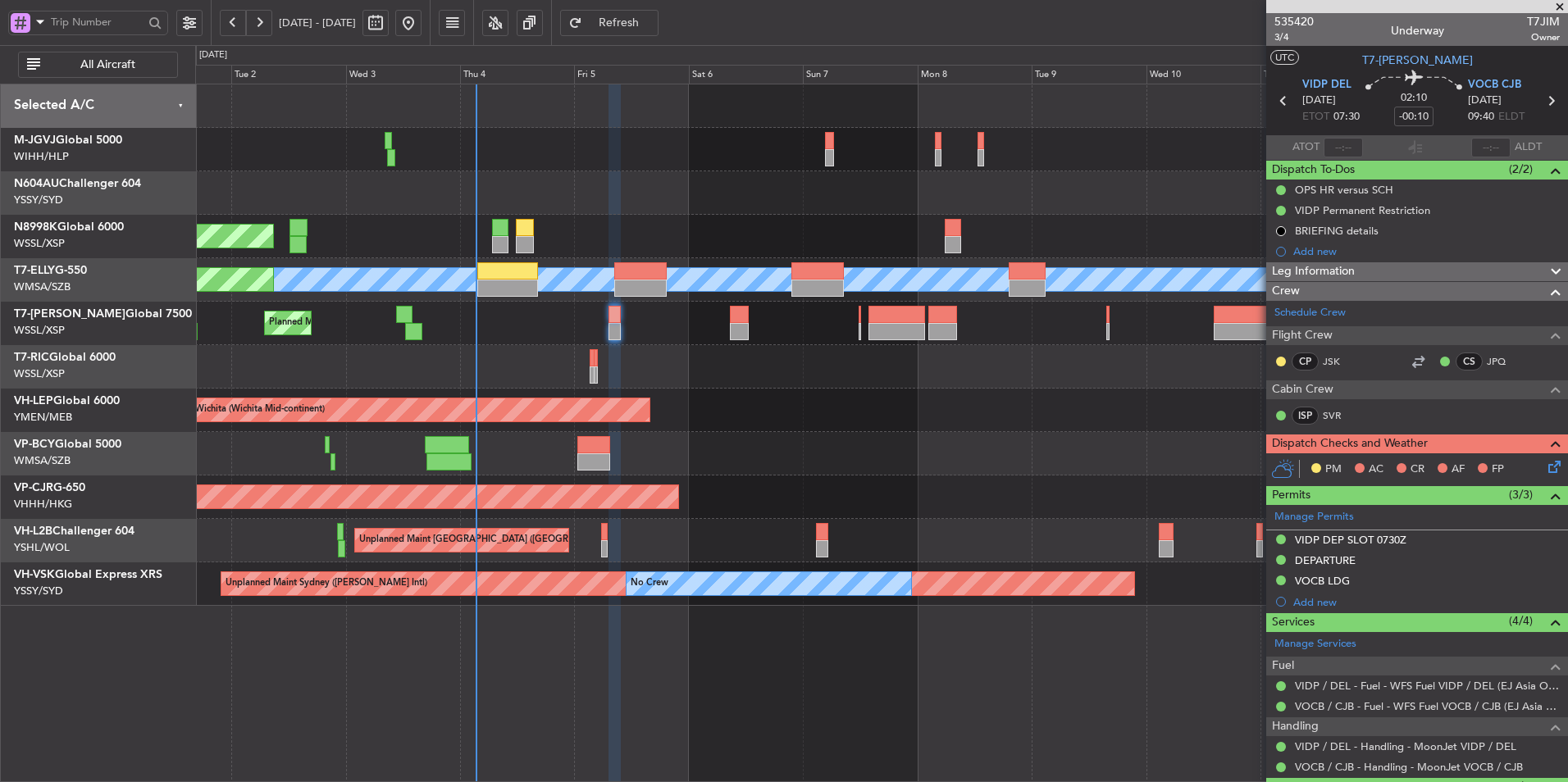
click at [729, 382] on div at bounding box center [881, 367] width 1372 height 43
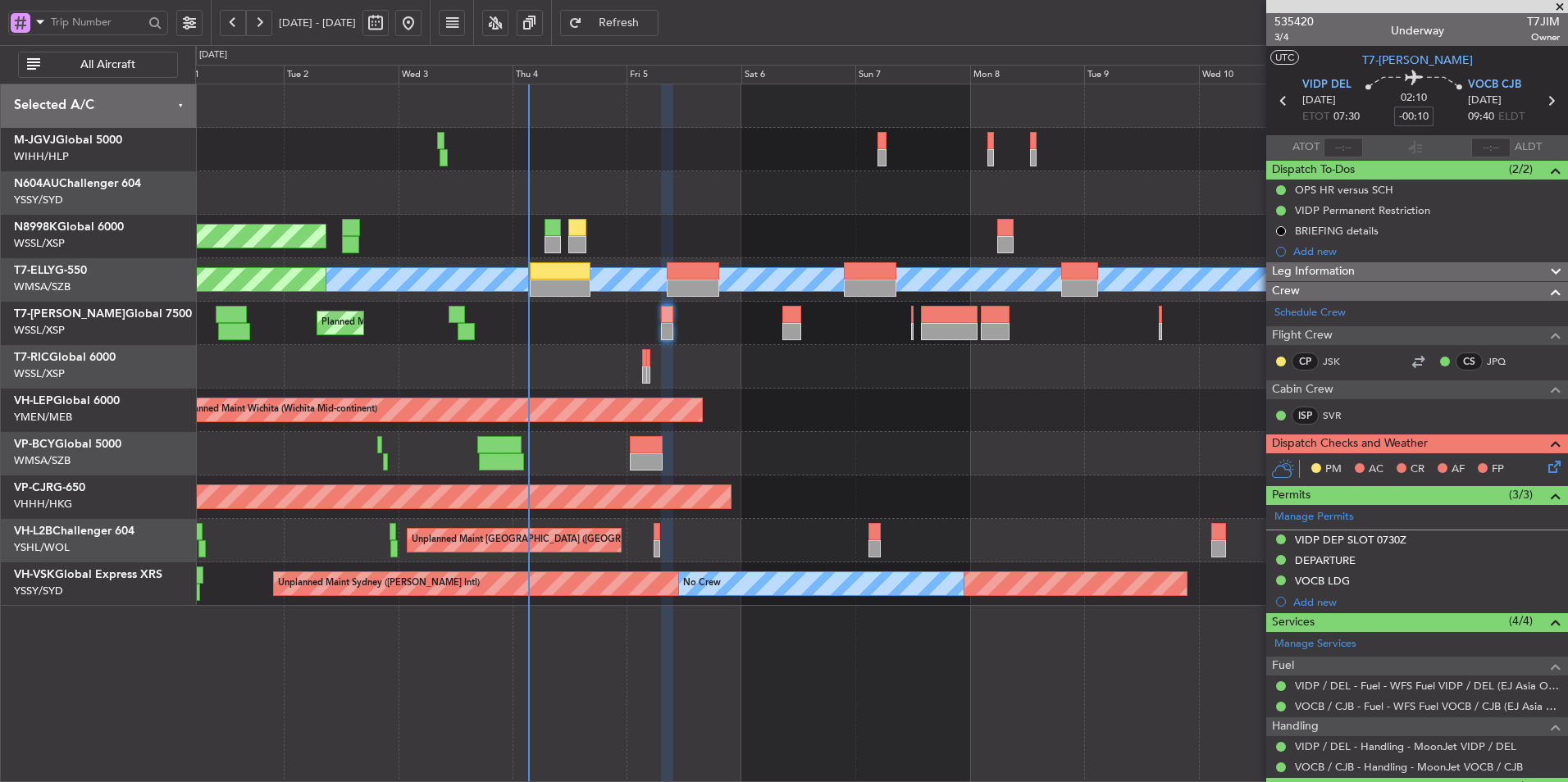
click at [1417, 119] on input "-00:10" at bounding box center [1413, 116] width 39 height 20
type input "+00:00"
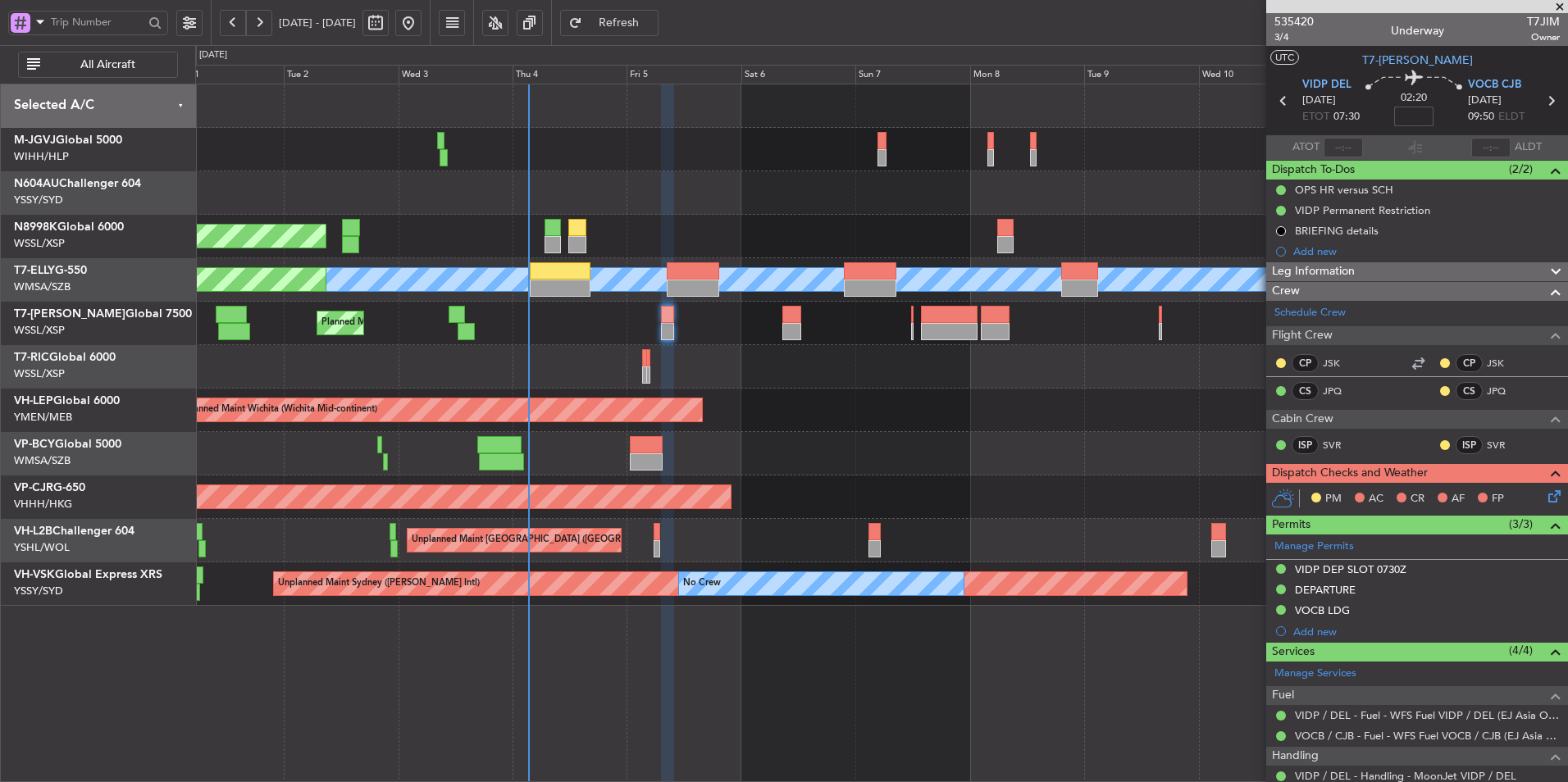
click at [1414, 125] on input at bounding box center [1413, 116] width 39 height 20
type input "-00:05"
click at [653, 27] on span "Refresh" at bounding box center [619, 23] width 68 height 11
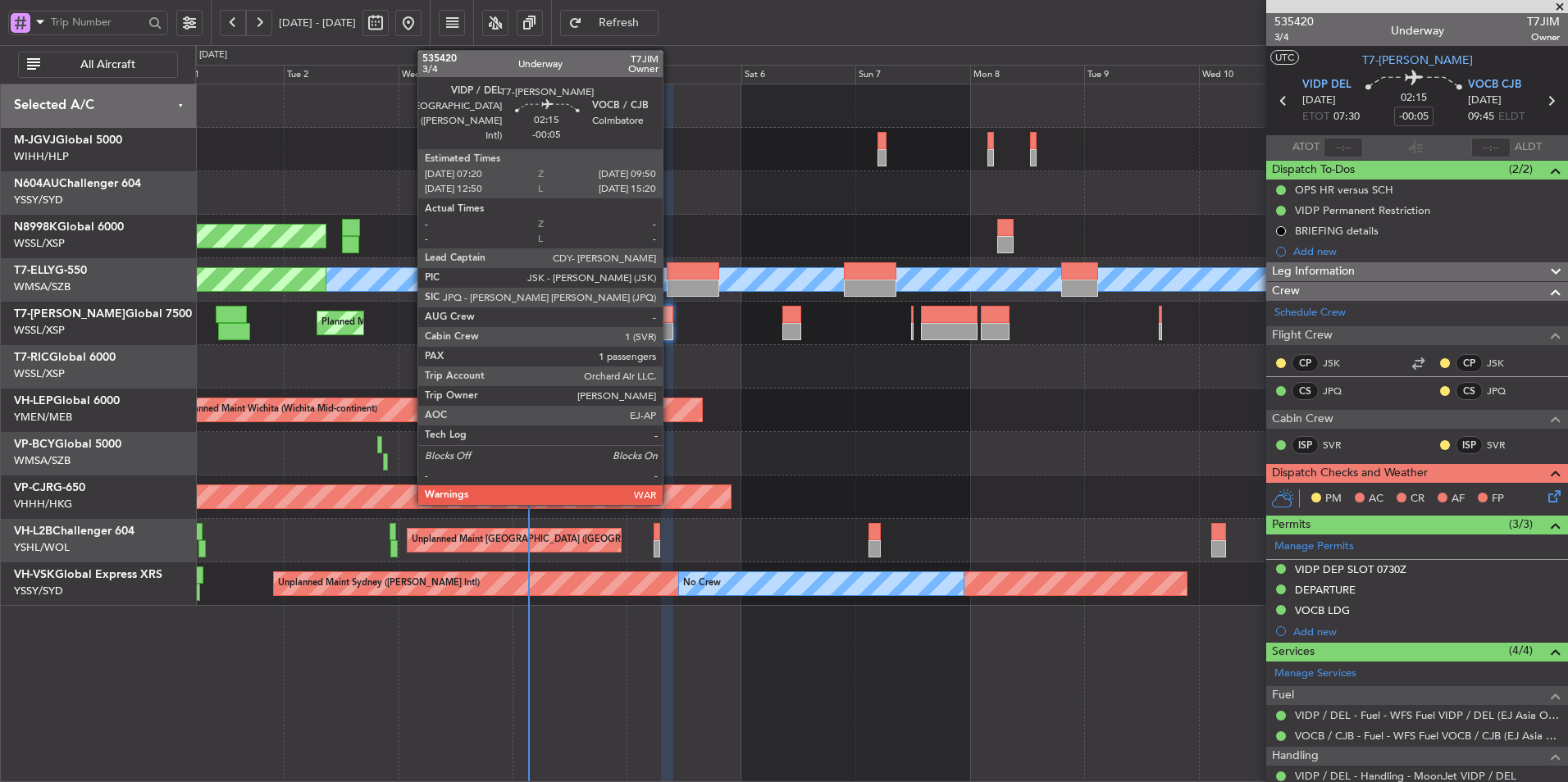
click at [670, 323] on div at bounding box center [667, 315] width 12 height 17
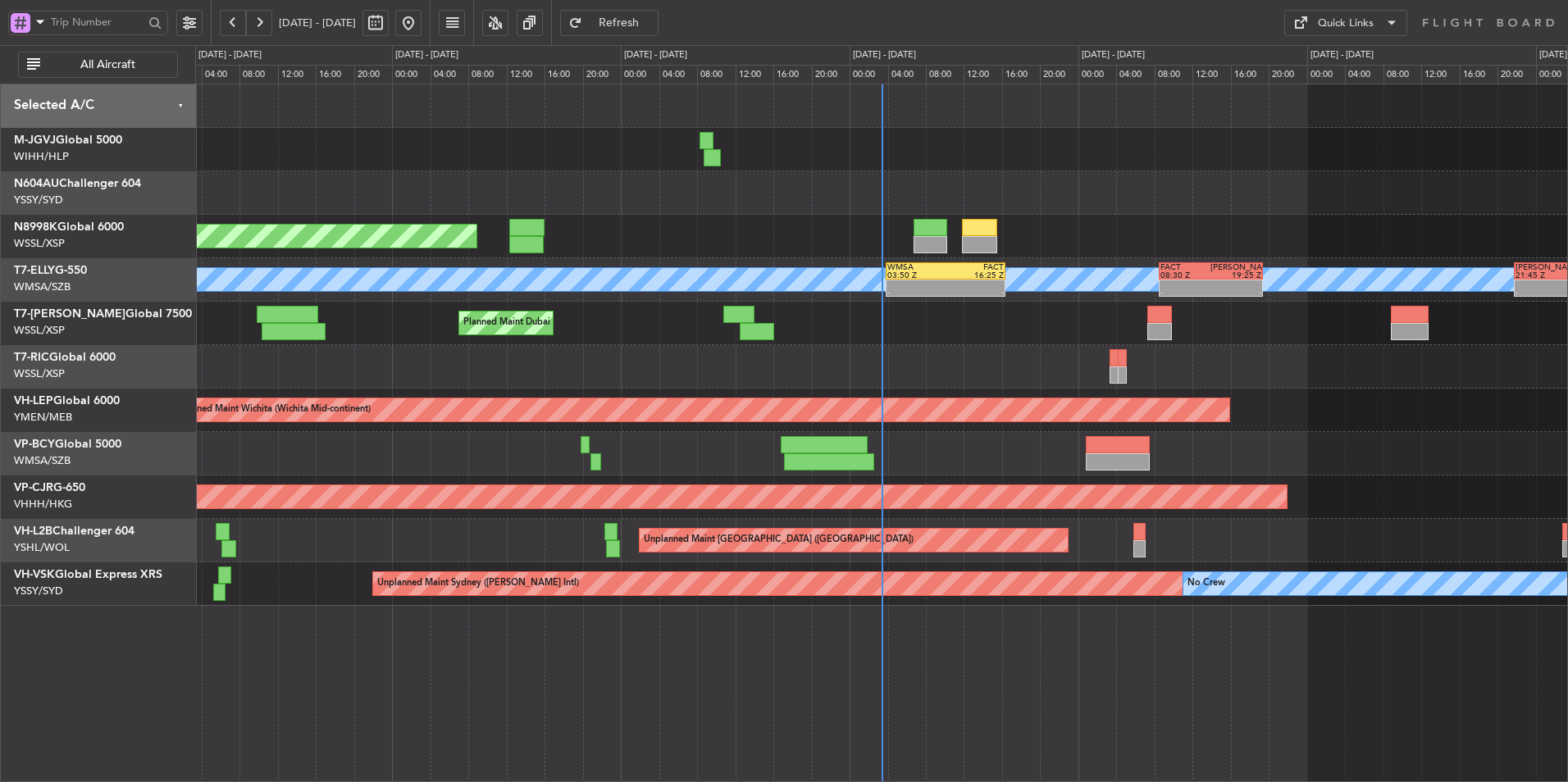
click at [481, 329] on div "Planned Maint Dubai (Al Maktoum Intl) - - WSSS 13:50 Z PANC 01:40 Z" at bounding box center [881, 323] width 1372 height 43
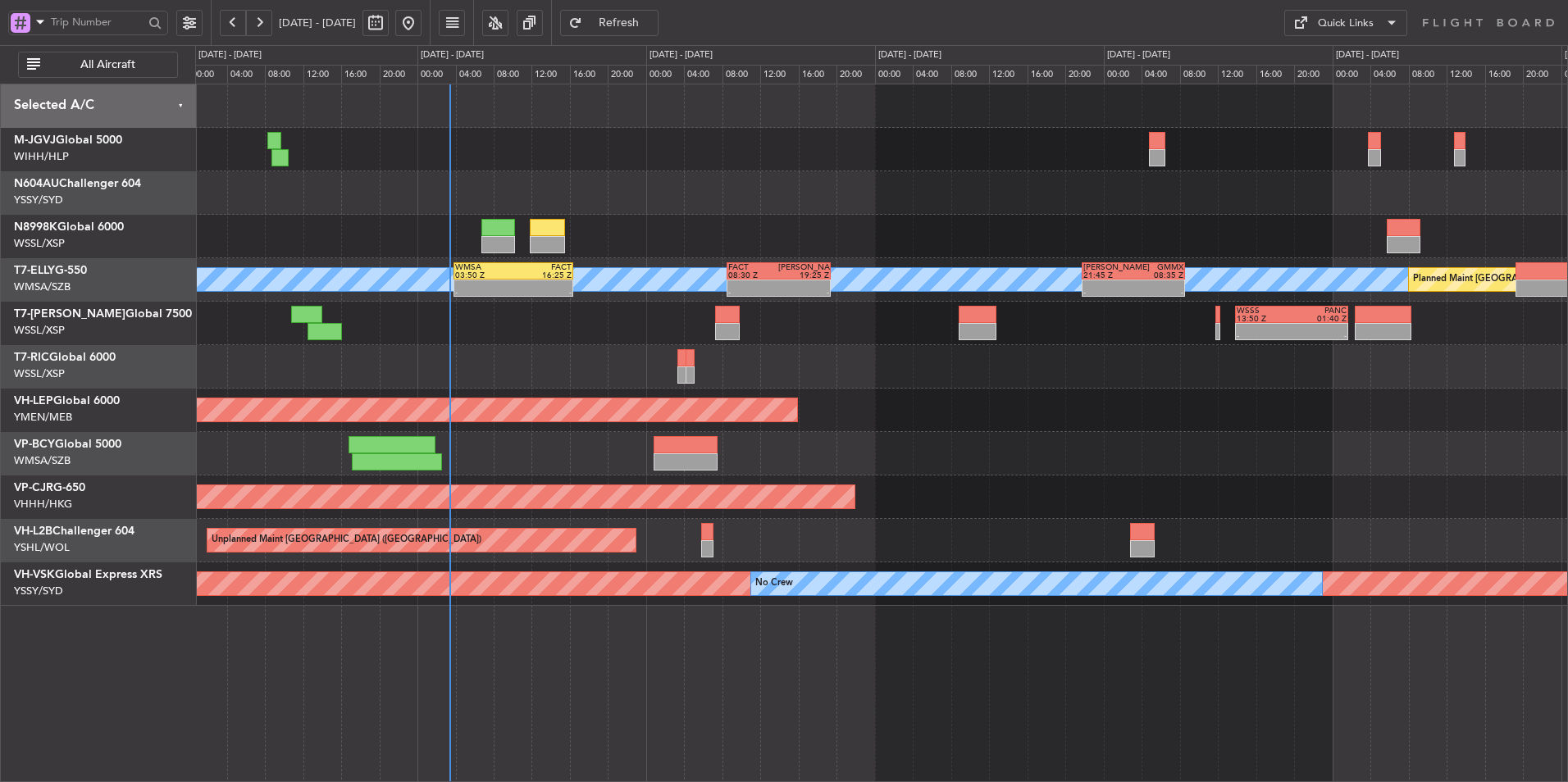
click at [519, 325] on div "- - WSSS 13:50 Z PANC 01:40 Z Planned Maint [GEOGRAPHIC_DATA] (Al Maktoum Intl)" at bounding box center [881, 323] width 1372 height 43
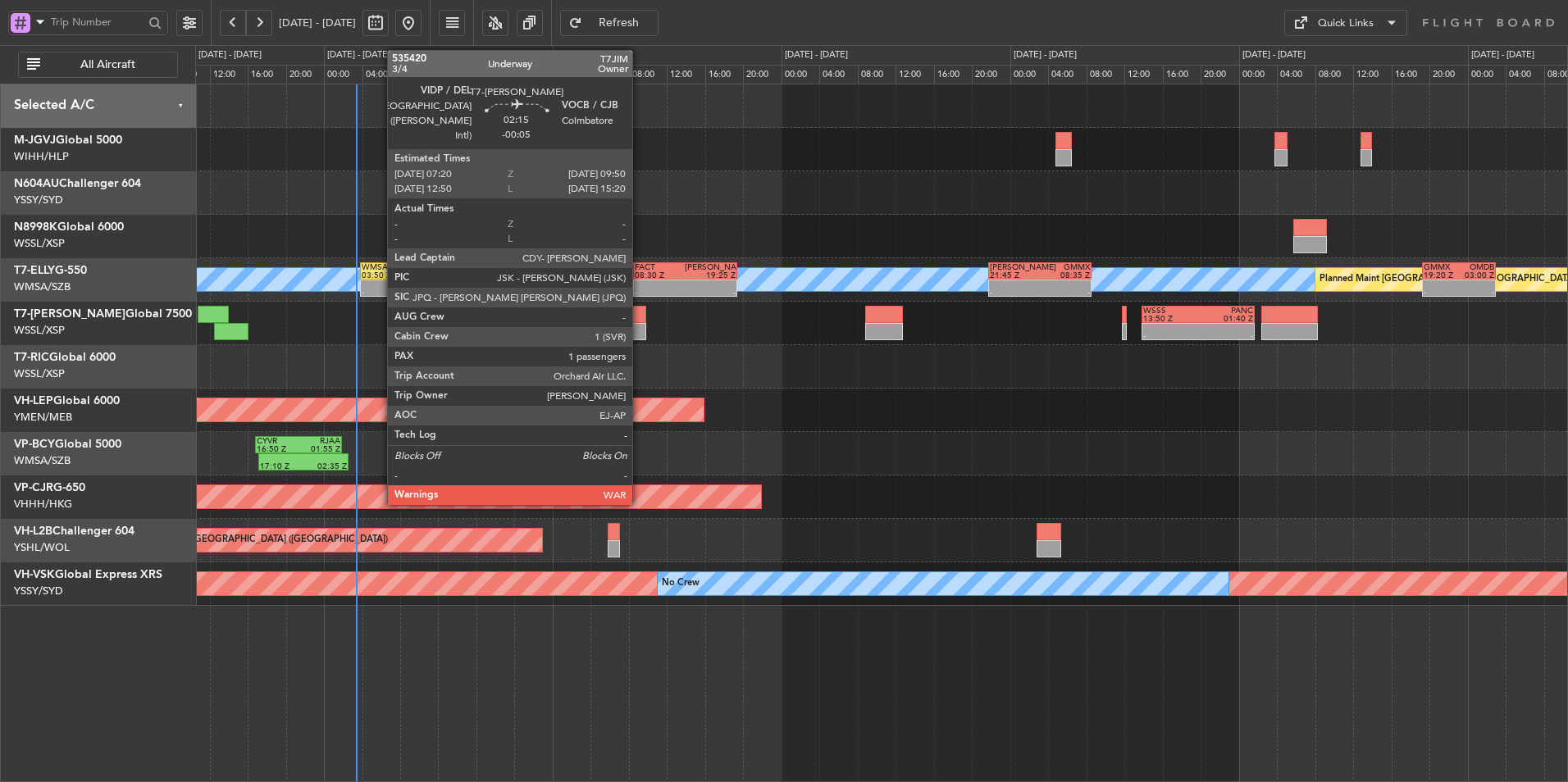
click at [639, 323] on div at bounding box center [634, 332] width 24 height 17
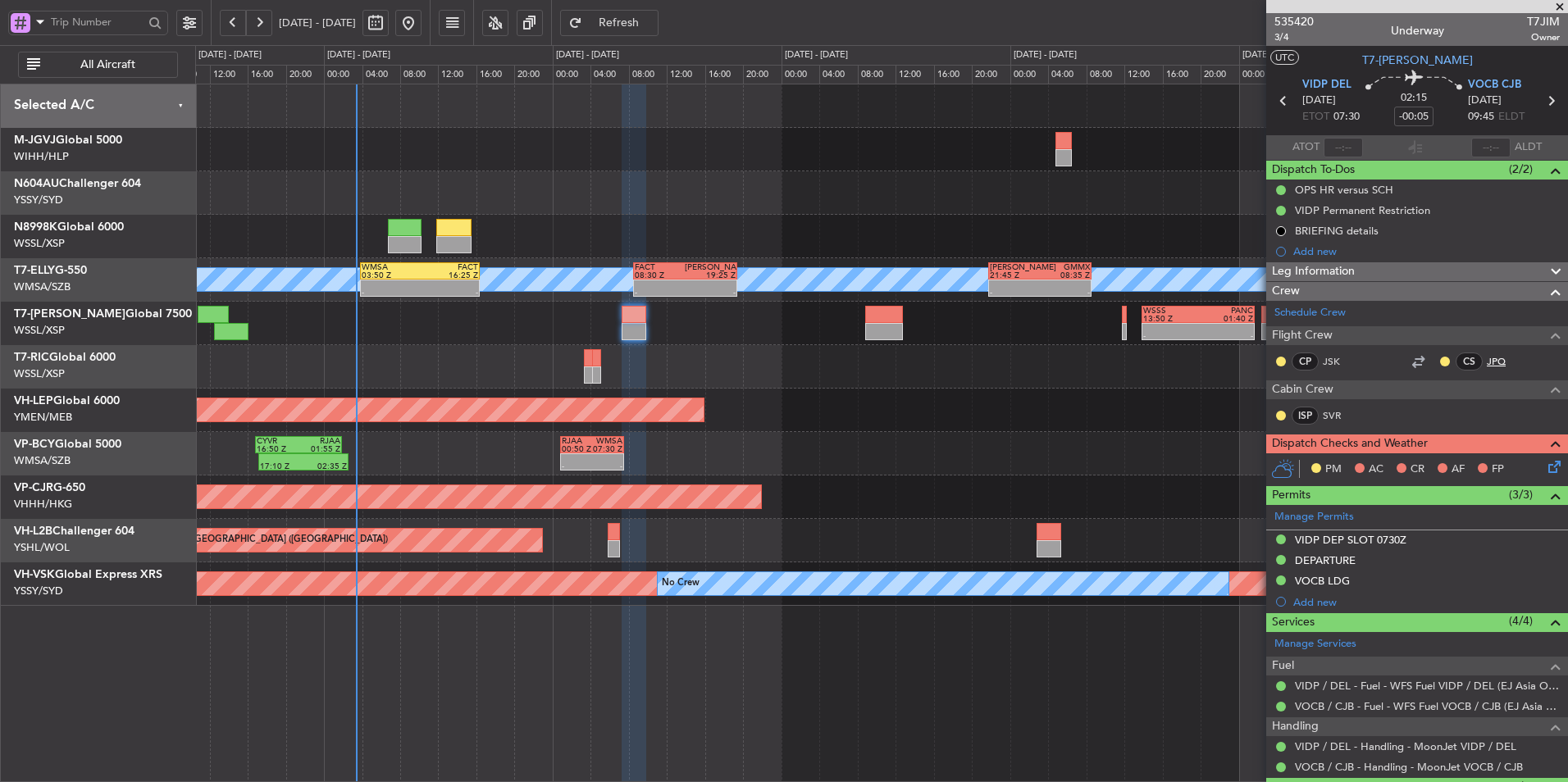
click at [1486, 363] on link "JPQ" at bounding box center [1505, 361] width 37 height 15
click at [474, 357] on div at bounding box center [881, 367] width 1372 height 43
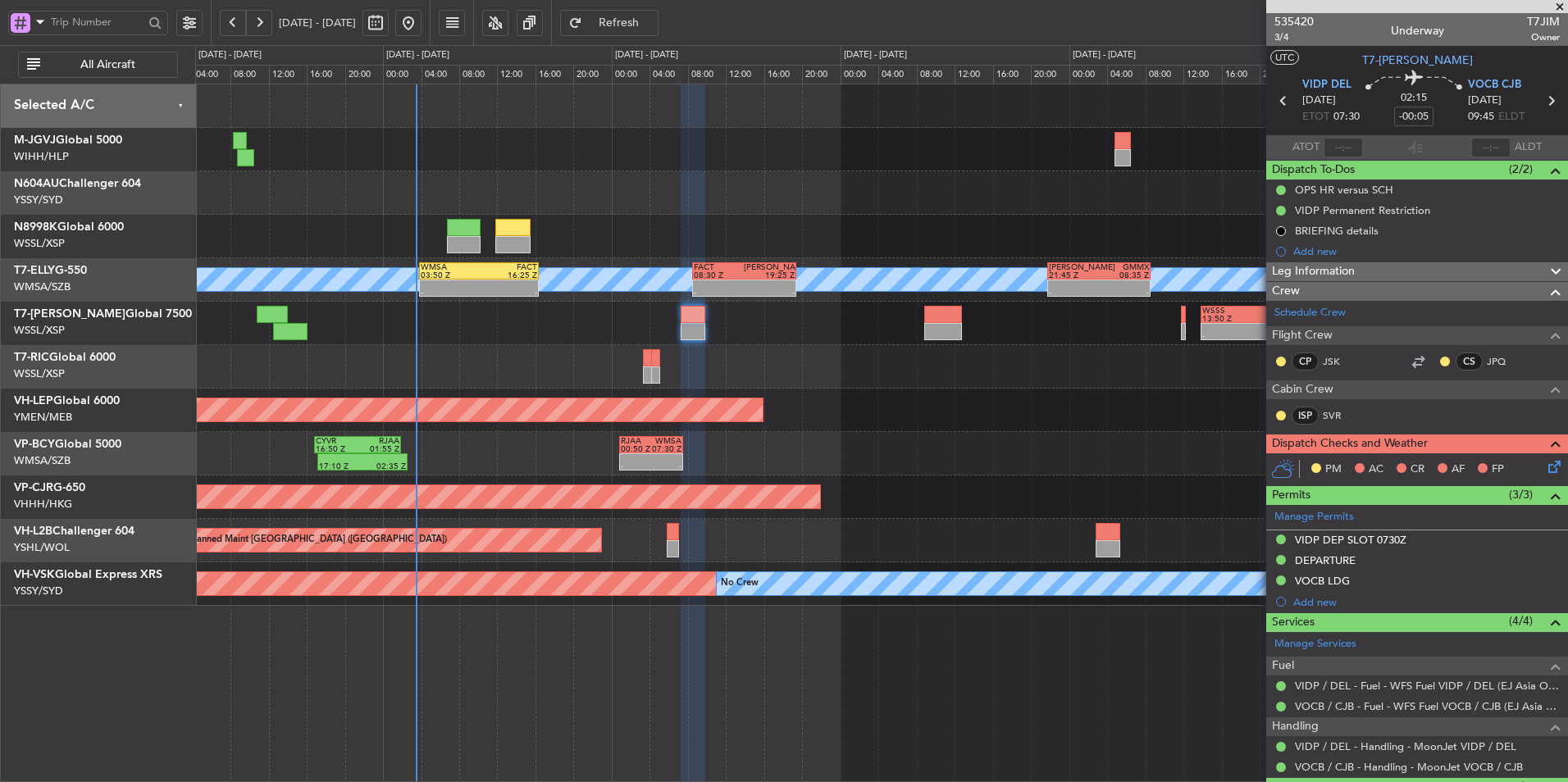
click at [862, 450] on div "17:10 Z 02:35 Z CYVR 16:50 Z RJAA 01:55 Z - - RJAA 00:50 Z WMSA 07:30 Z" at bounding box center [881, 453] width 1372 height 43
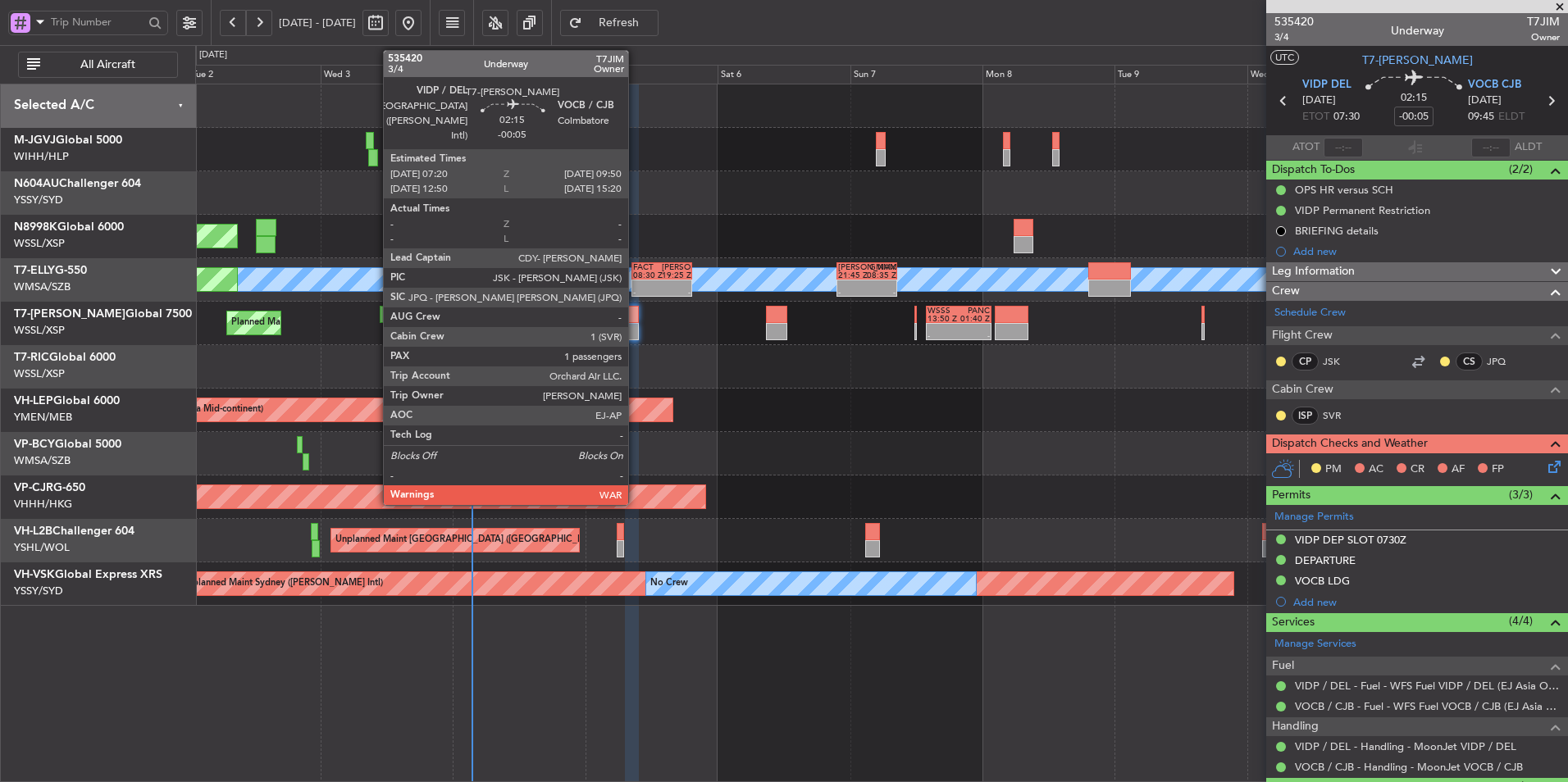
click at [636, 323] on div at bounding box center [631, 332] width 14 height 17
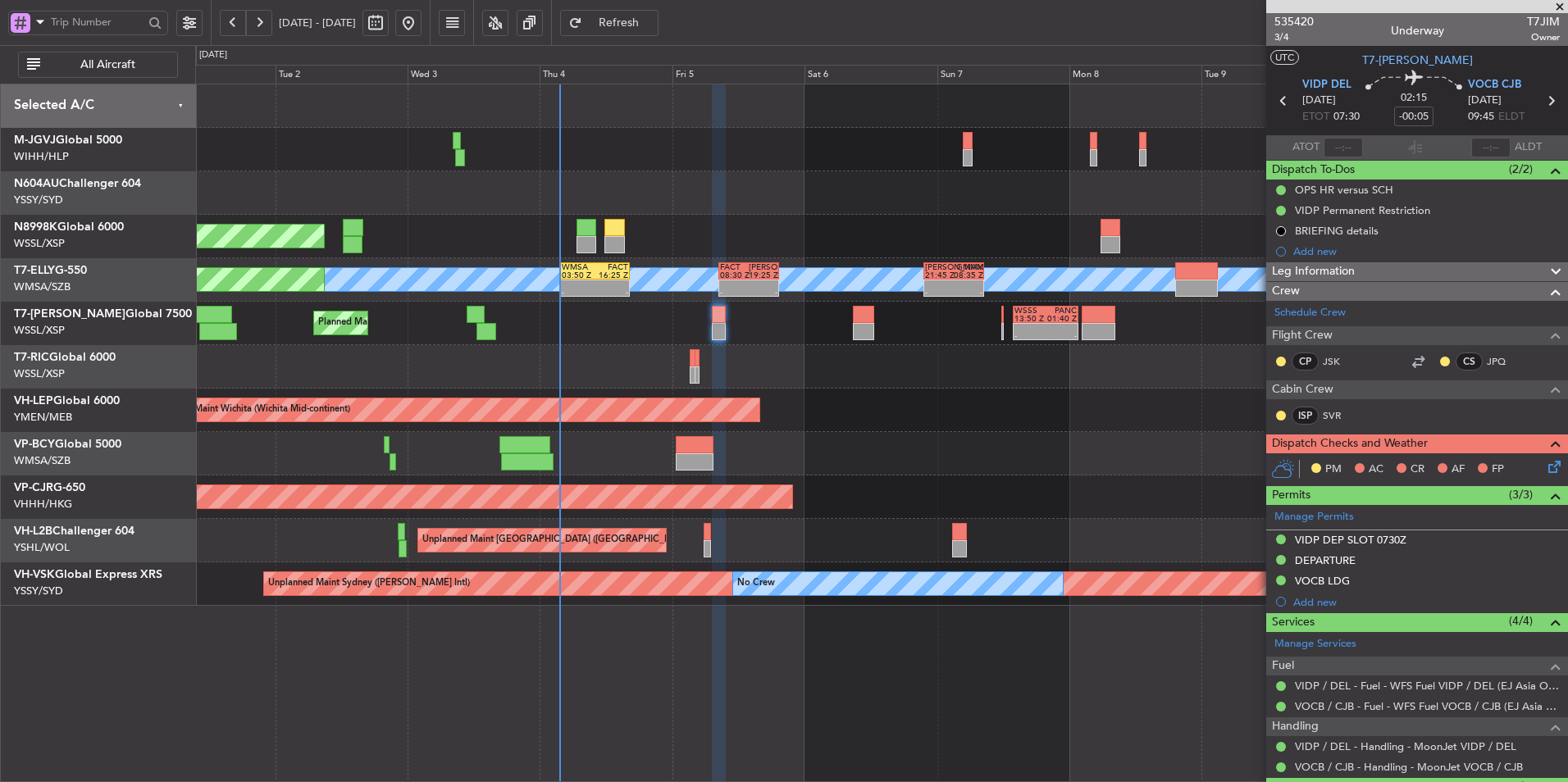
click at [553, 349] on div at bounding box center [881, 367] width 1372 height 43
click at [679, 355] on div at bounding box center [881, 367] width 1372 height 43
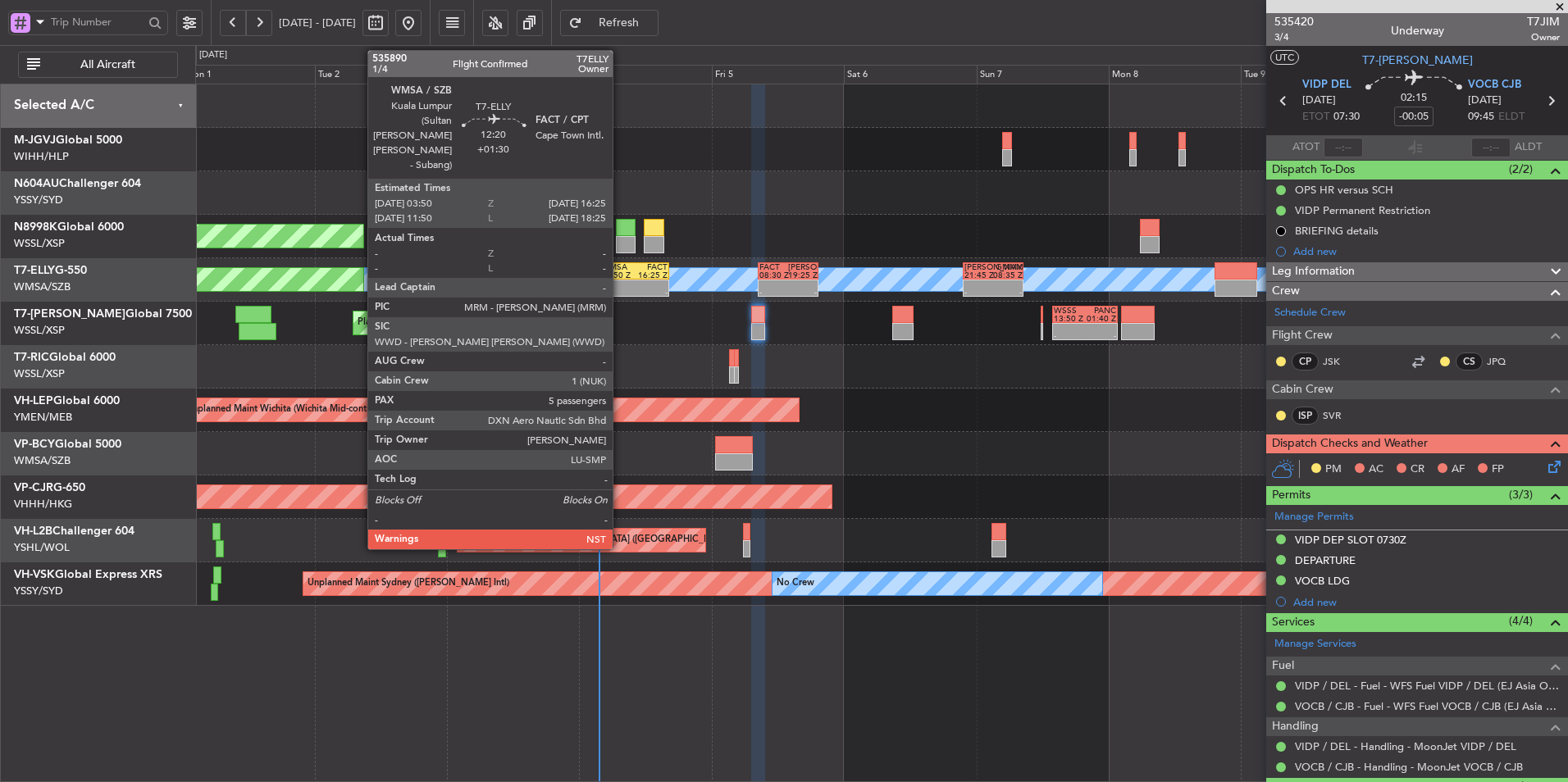
click at [620, 284] on div at bounding box center [617, 283] width 34 height 8
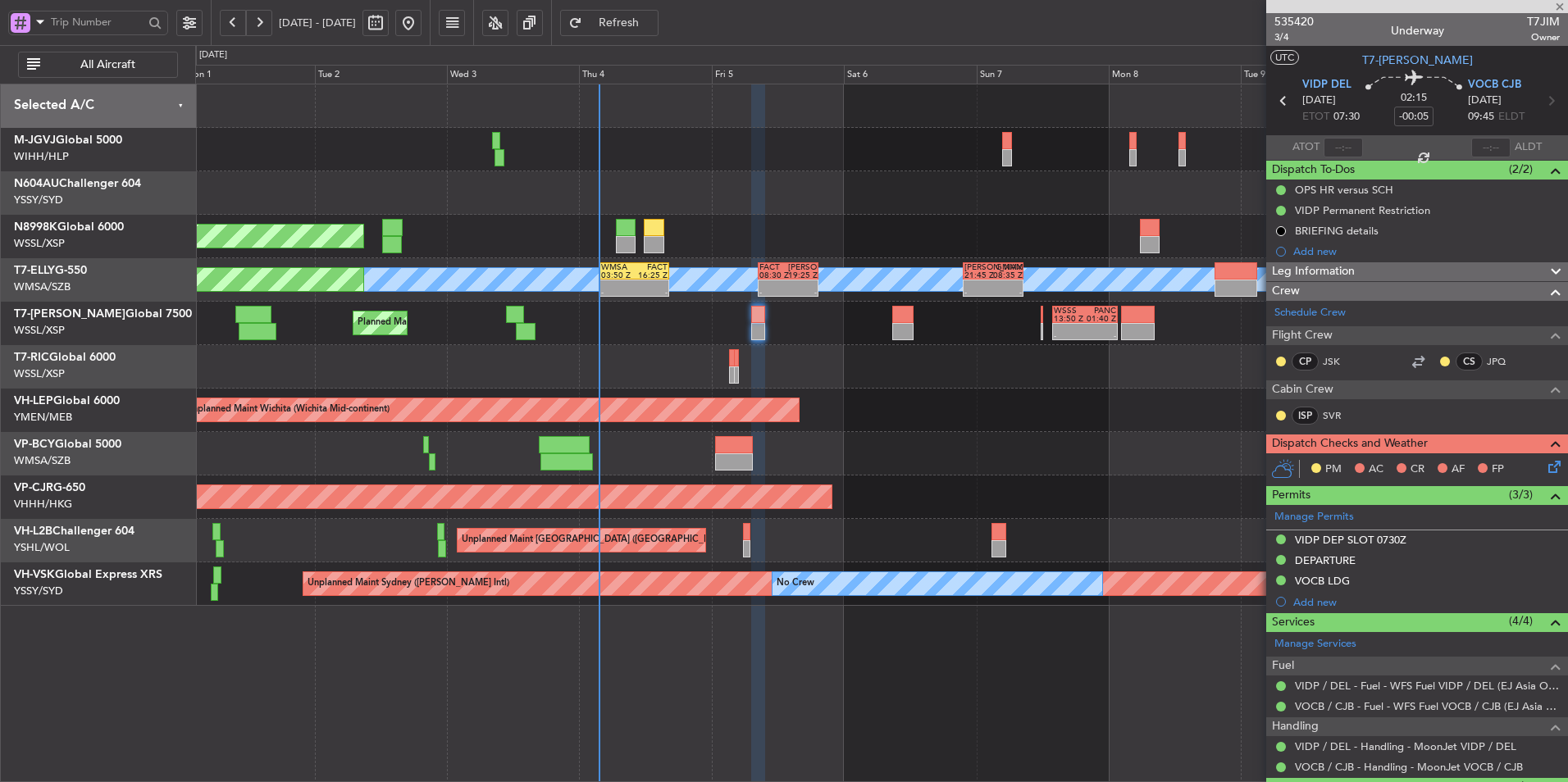
type input "+01:30"
type input "5"
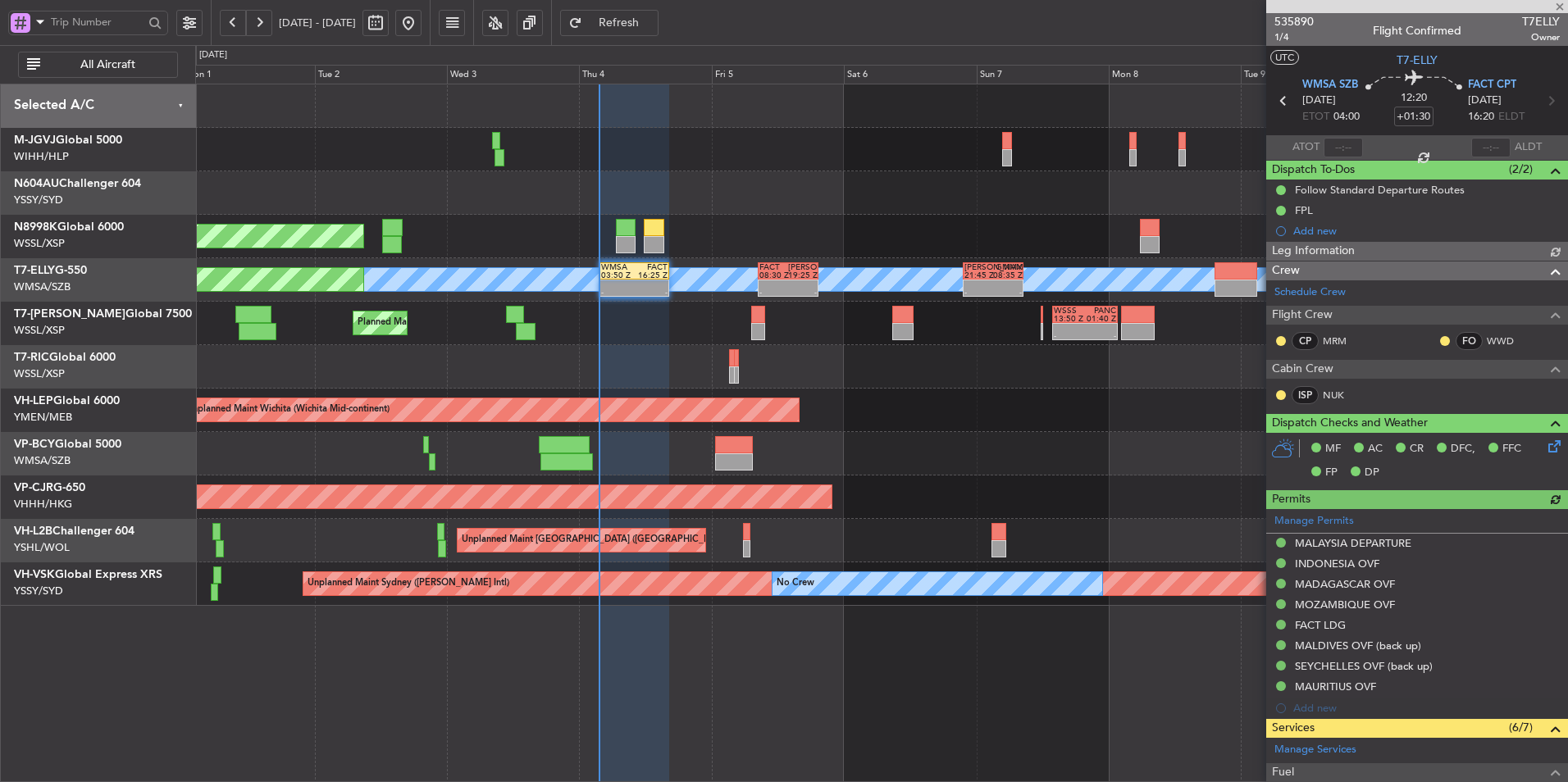
type input "[PERSON_NAME] (KYA)"
click at [702, 363] on div at bounding box center [881, 367] width 1372 height 43
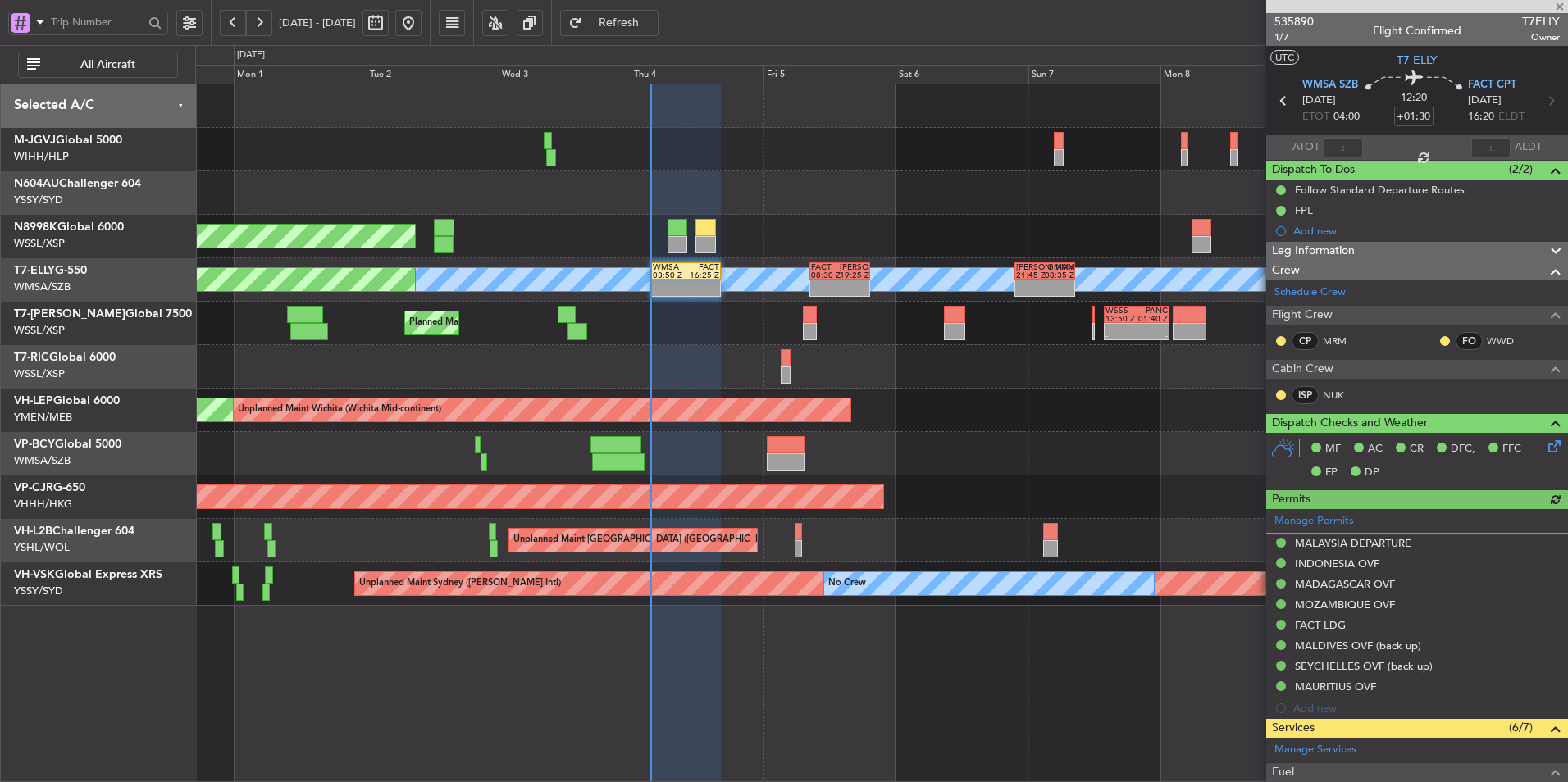
type input "[PERSON_NAME] (KYA)"
